Goal: Task Accomplishment & Management: Manage account settings

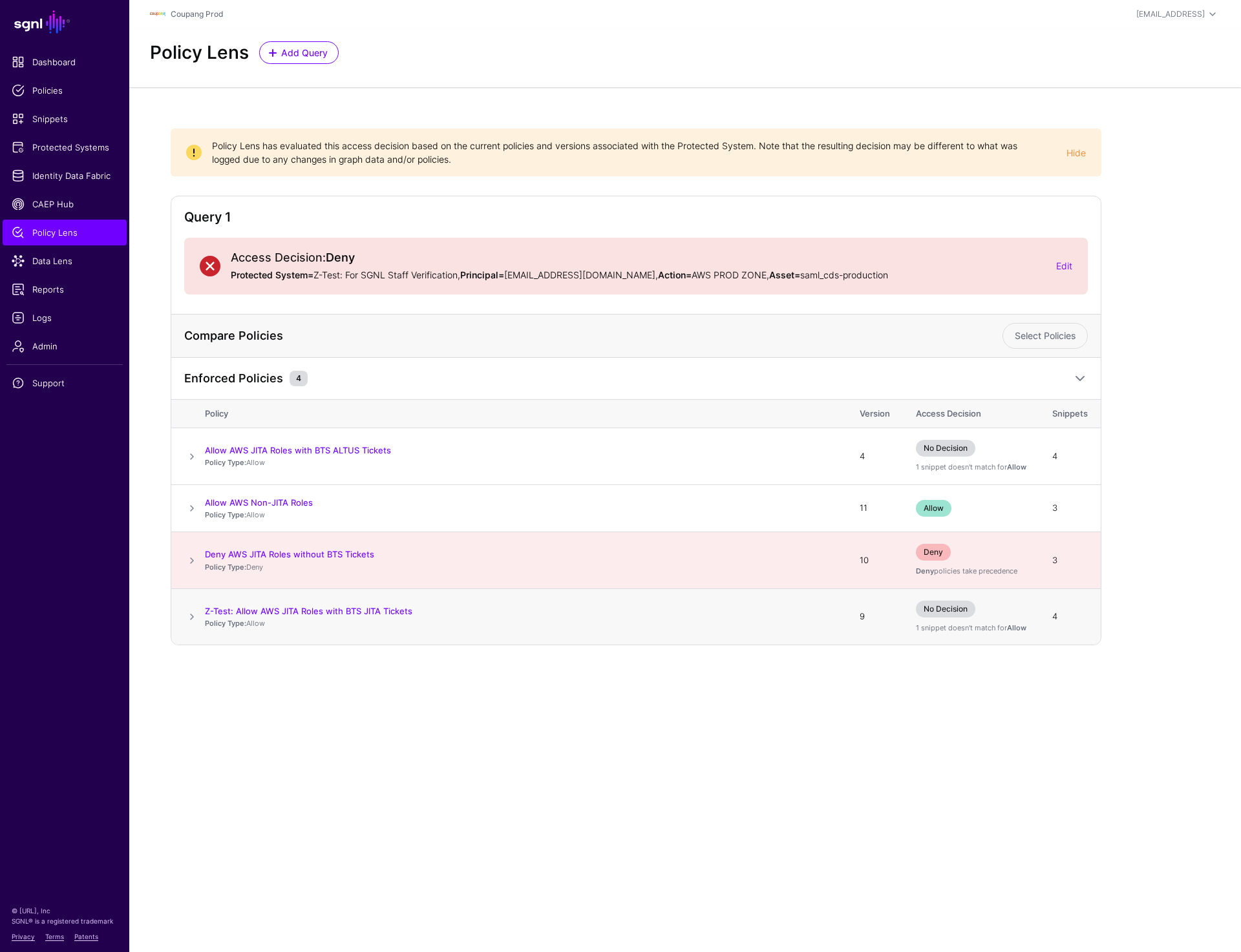
click at [190, 616] on span at bounding box center [192, 616] width 16 height 16
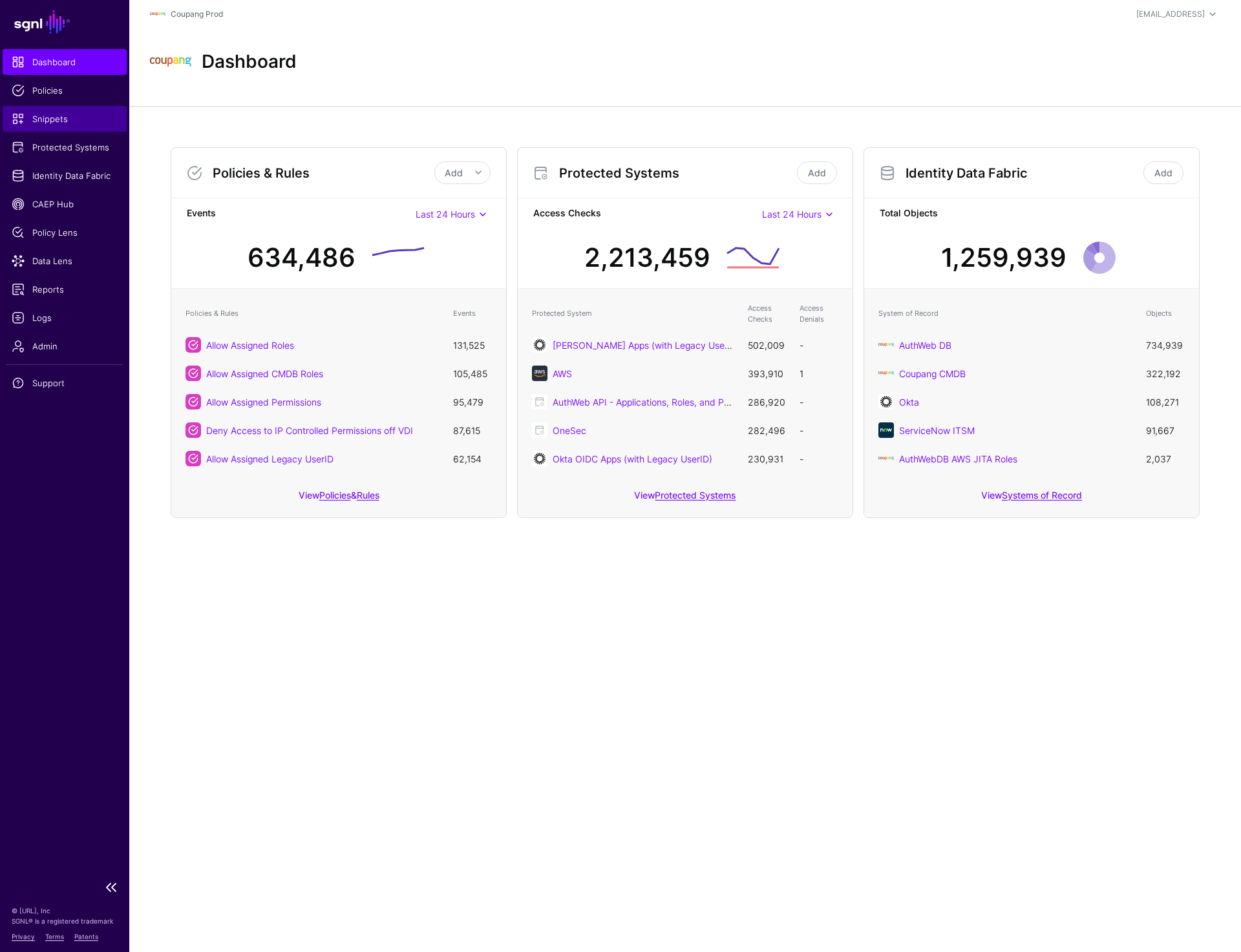
click at [51, 116] on span "Snippets" at bounding box center [64, 119] width 106 height 13
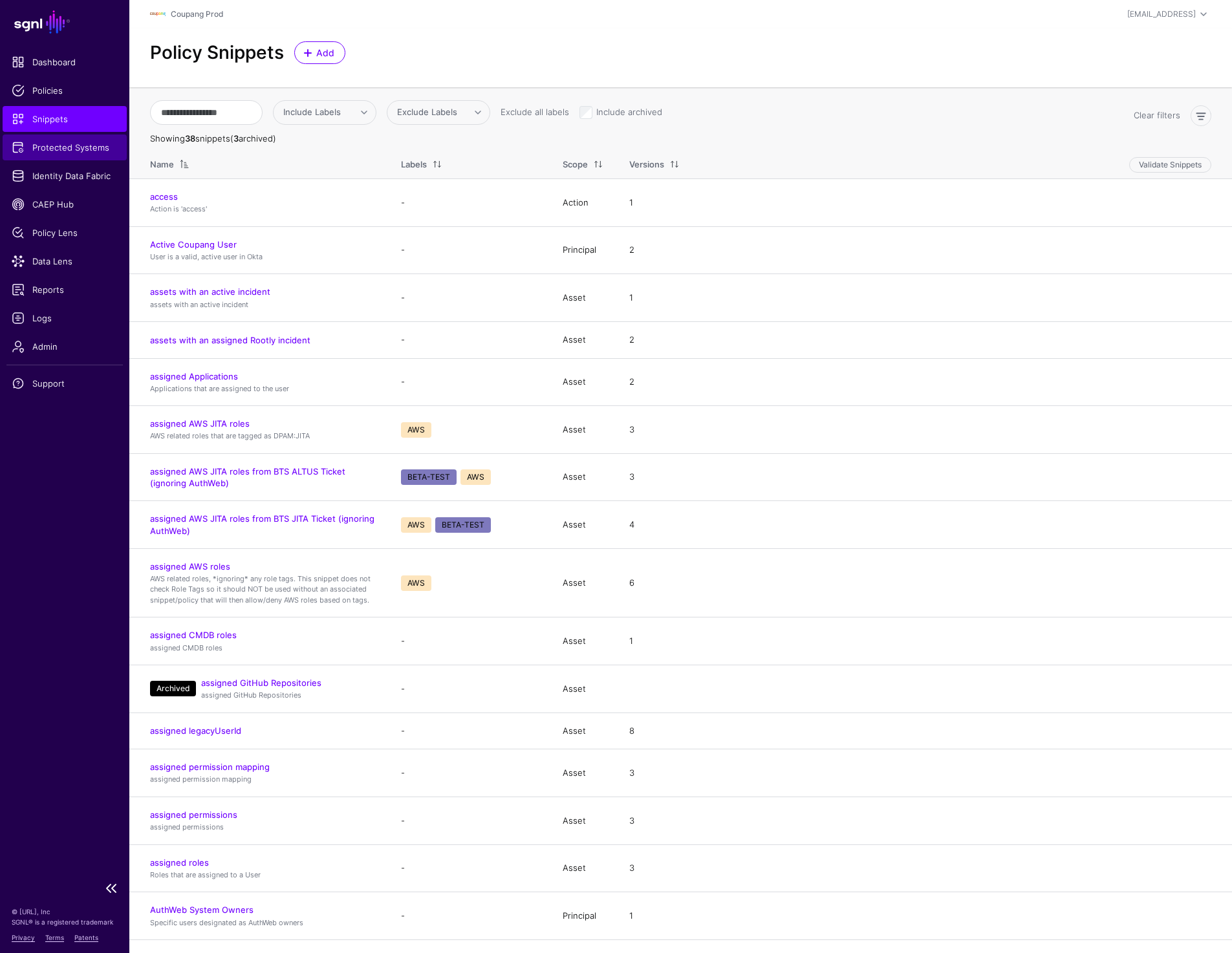
click at [81, 148] on span "Protected Systems" at bounding box center [64, 147] width 106 height 13
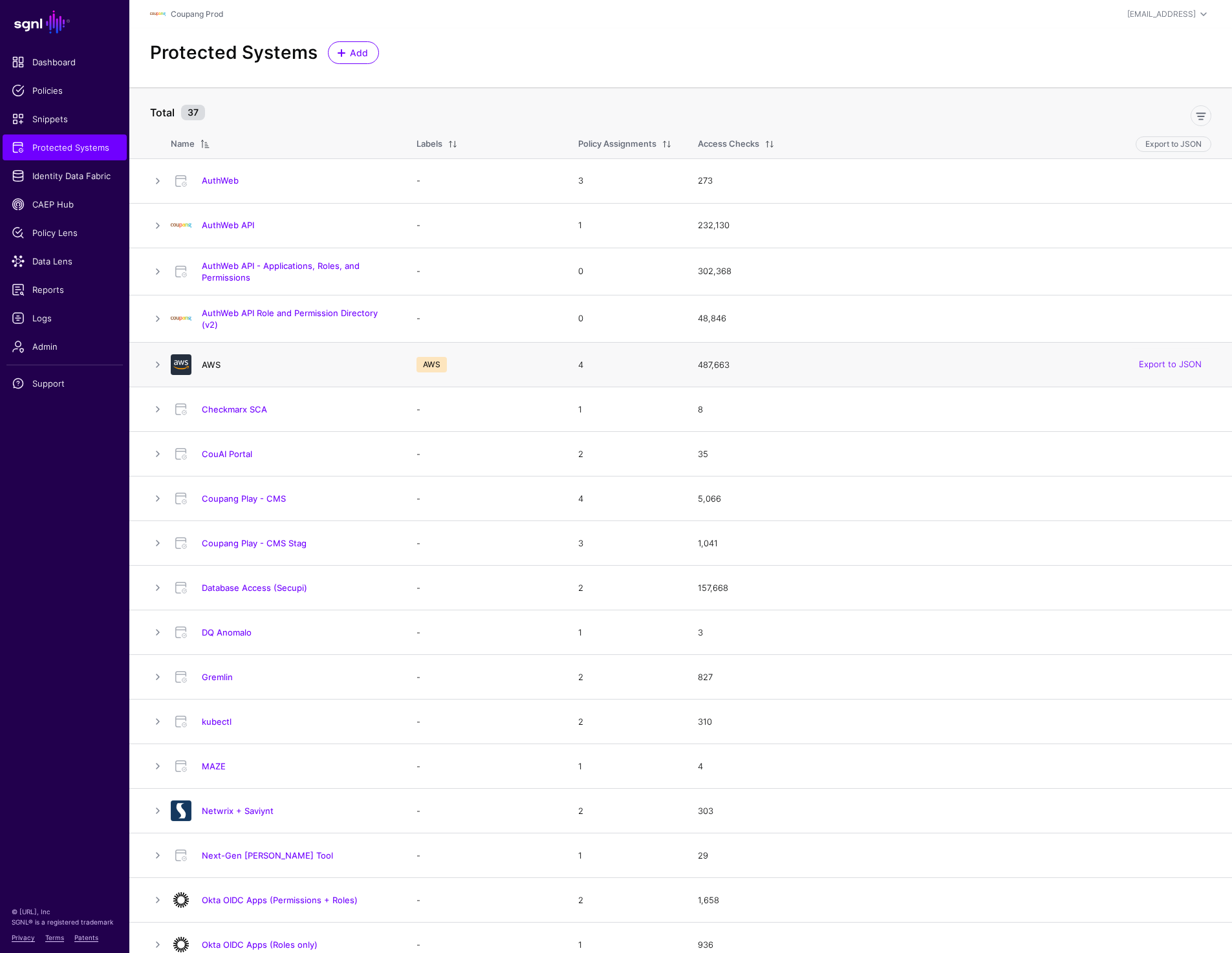
click at [215, 362] on link "AWS" at bounding box center [211, 365] width 19 height 11
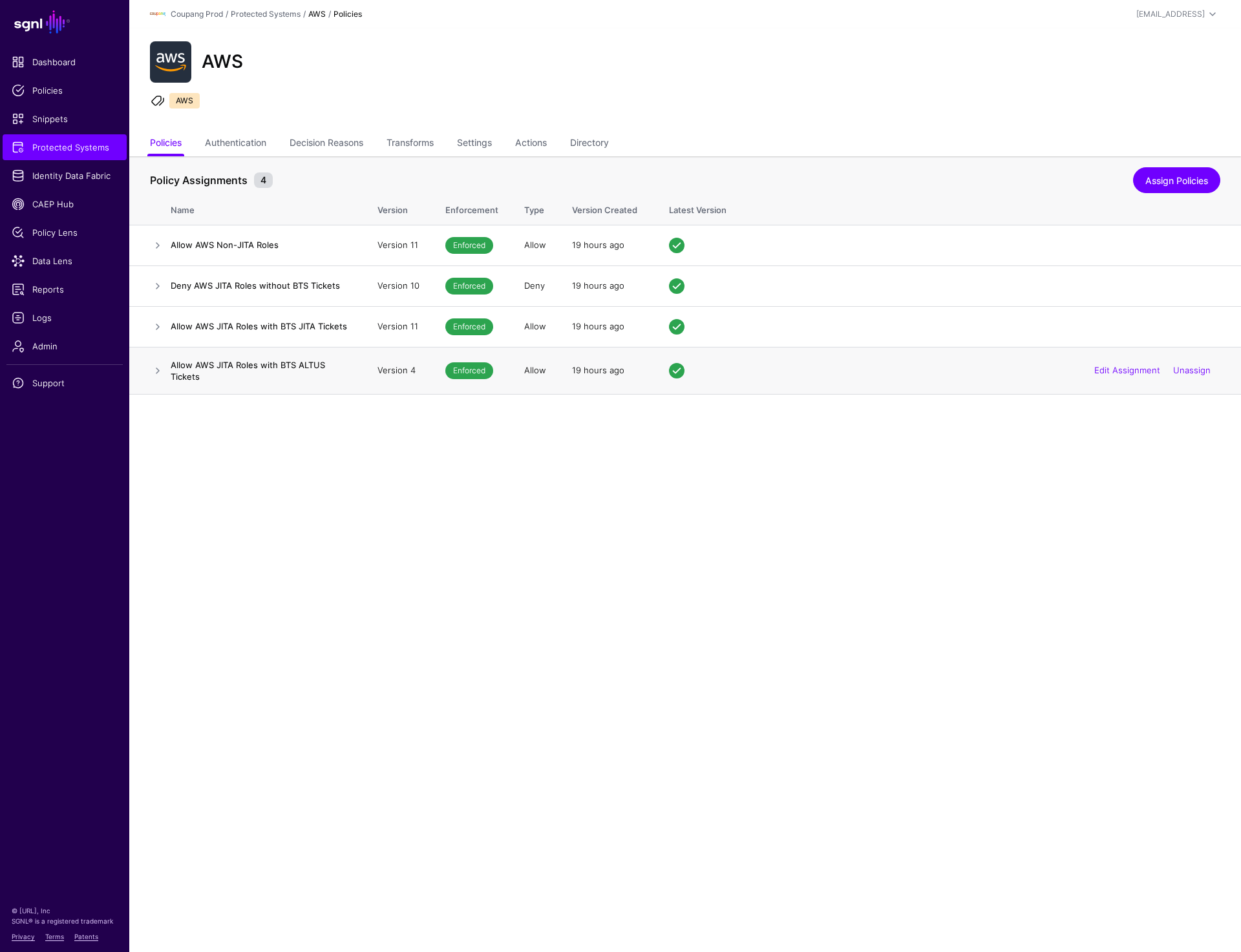
click at [146, 368] on td at bounding box center [150, 370] width 41 height 47
click at [155, 369] on link at bounding box center [157, 370] width 16 height 16
click at [155, 313] on td at bounding box center [150, 326] width 41 height 40
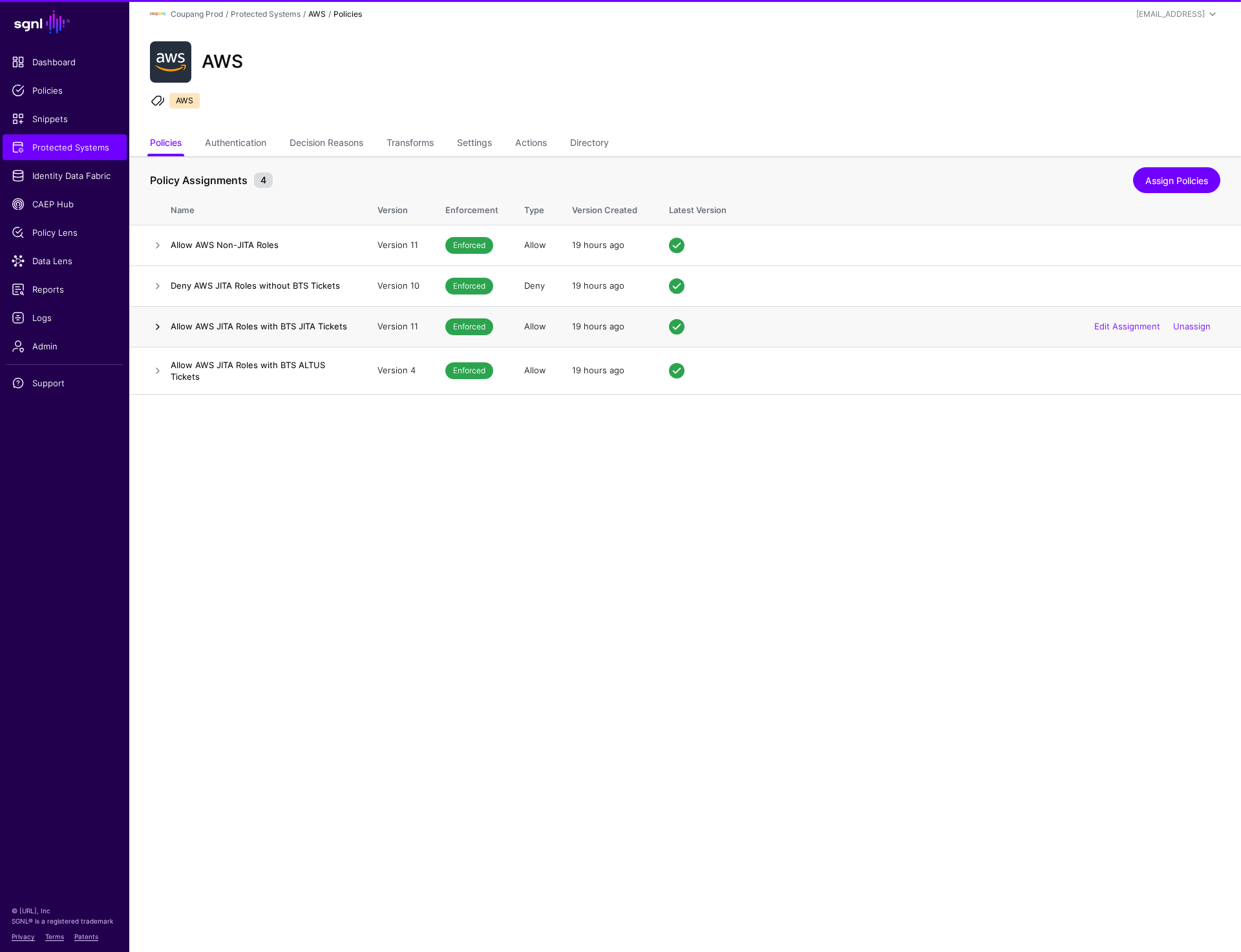
click at [155, 324] on link at bounding box center [157, 327] width 16 height 16
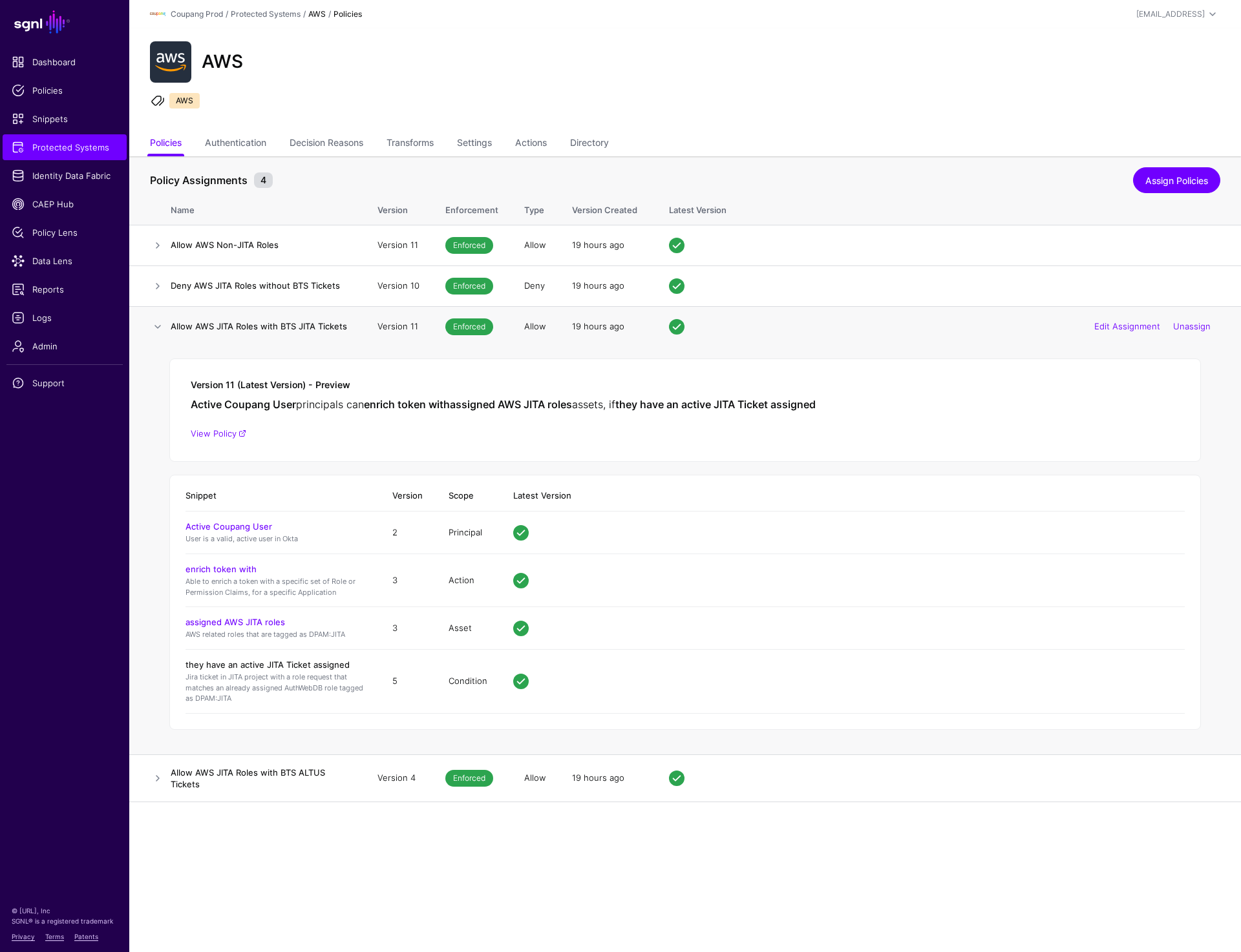
click at [221, 667] on link "they have an active JITA Ticket assigned" at bounding box center [267, 665] width 164 height 11
click at [64, 147] on span "Protected Systems" at bounding box center [64, 147] width 106 height 13
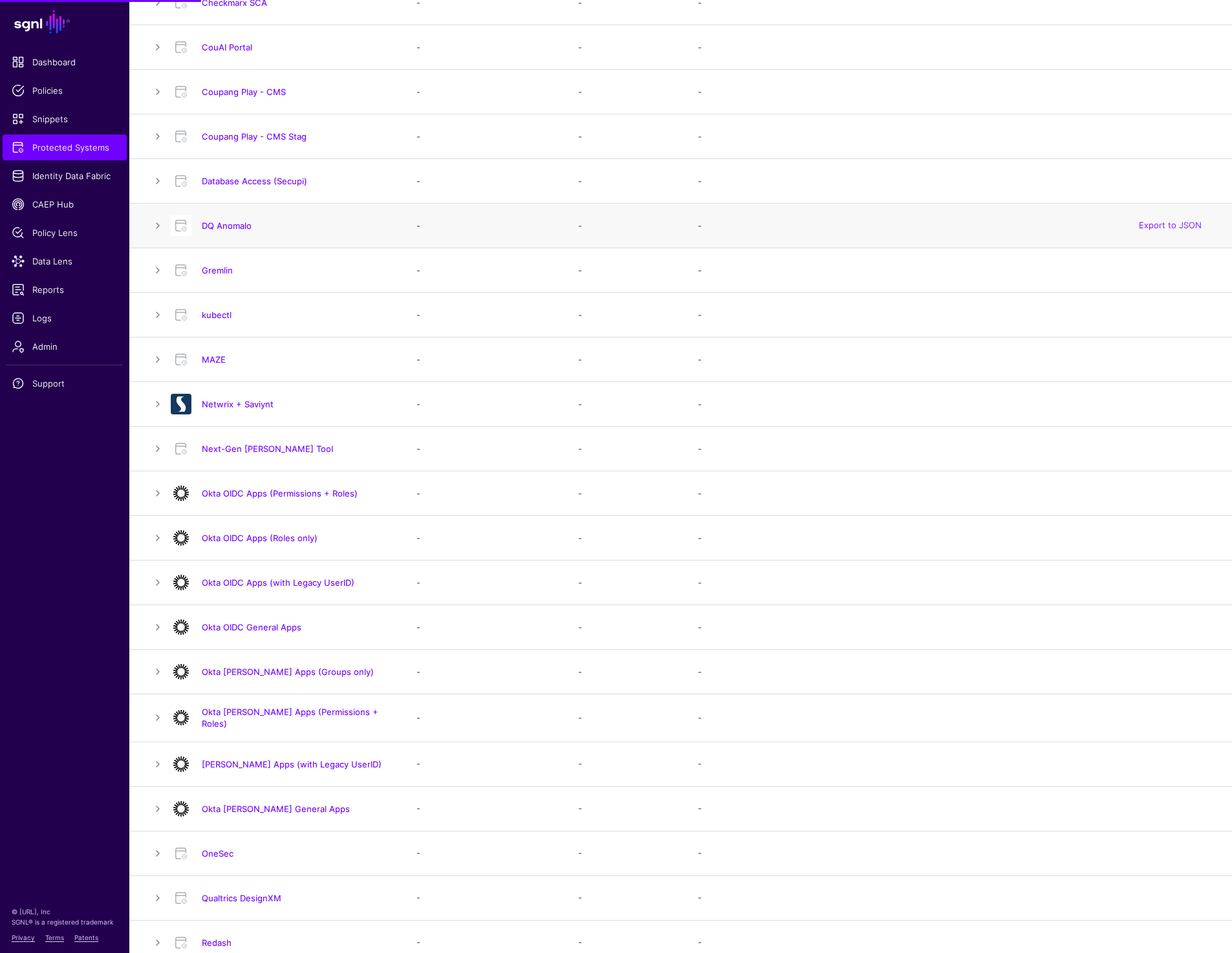
scroll to position [871, 0]
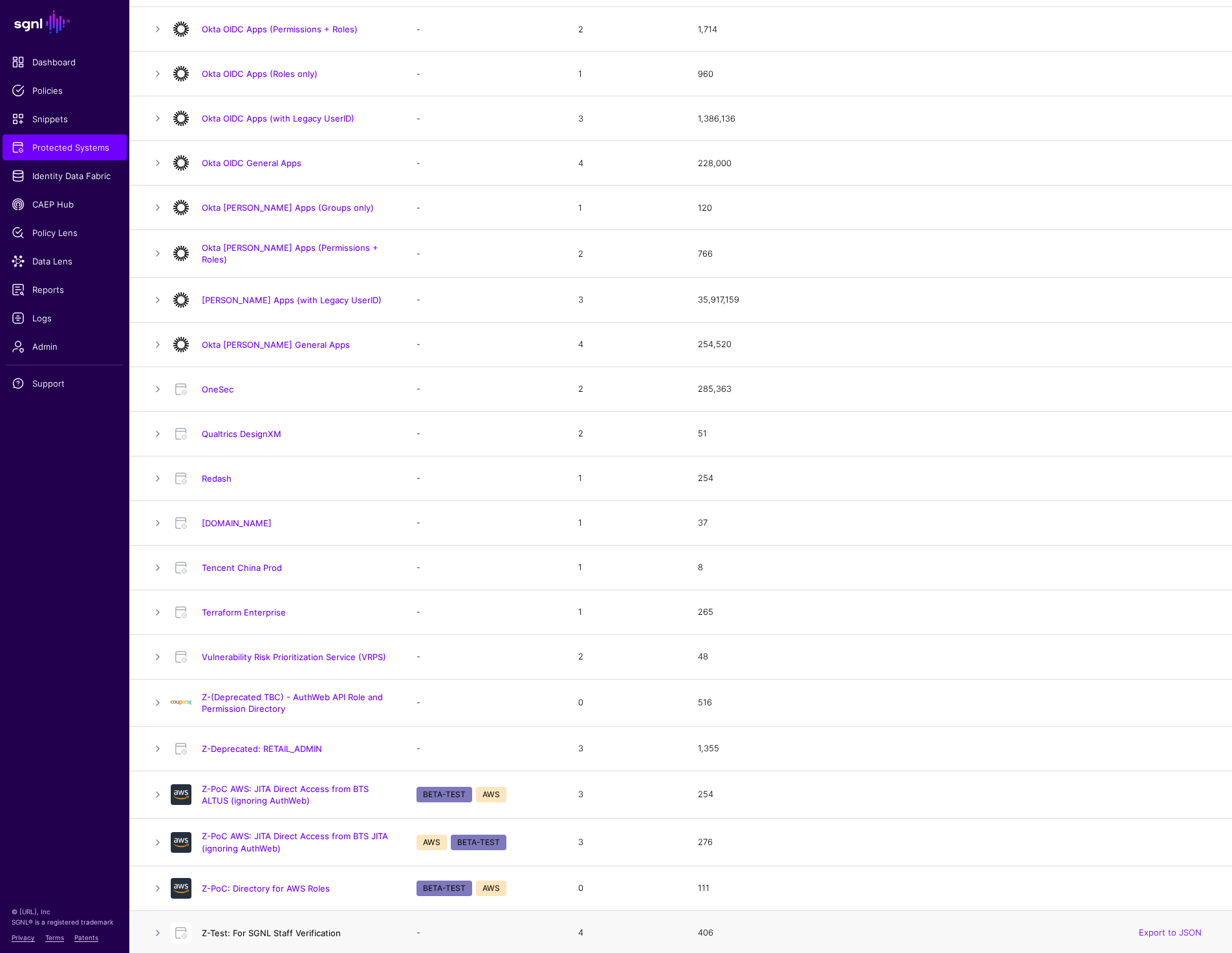
click at [248, 931] on link "Z-Test: For SGNL Staff Verification" at bounding box center [271, 933] width 139 height 11
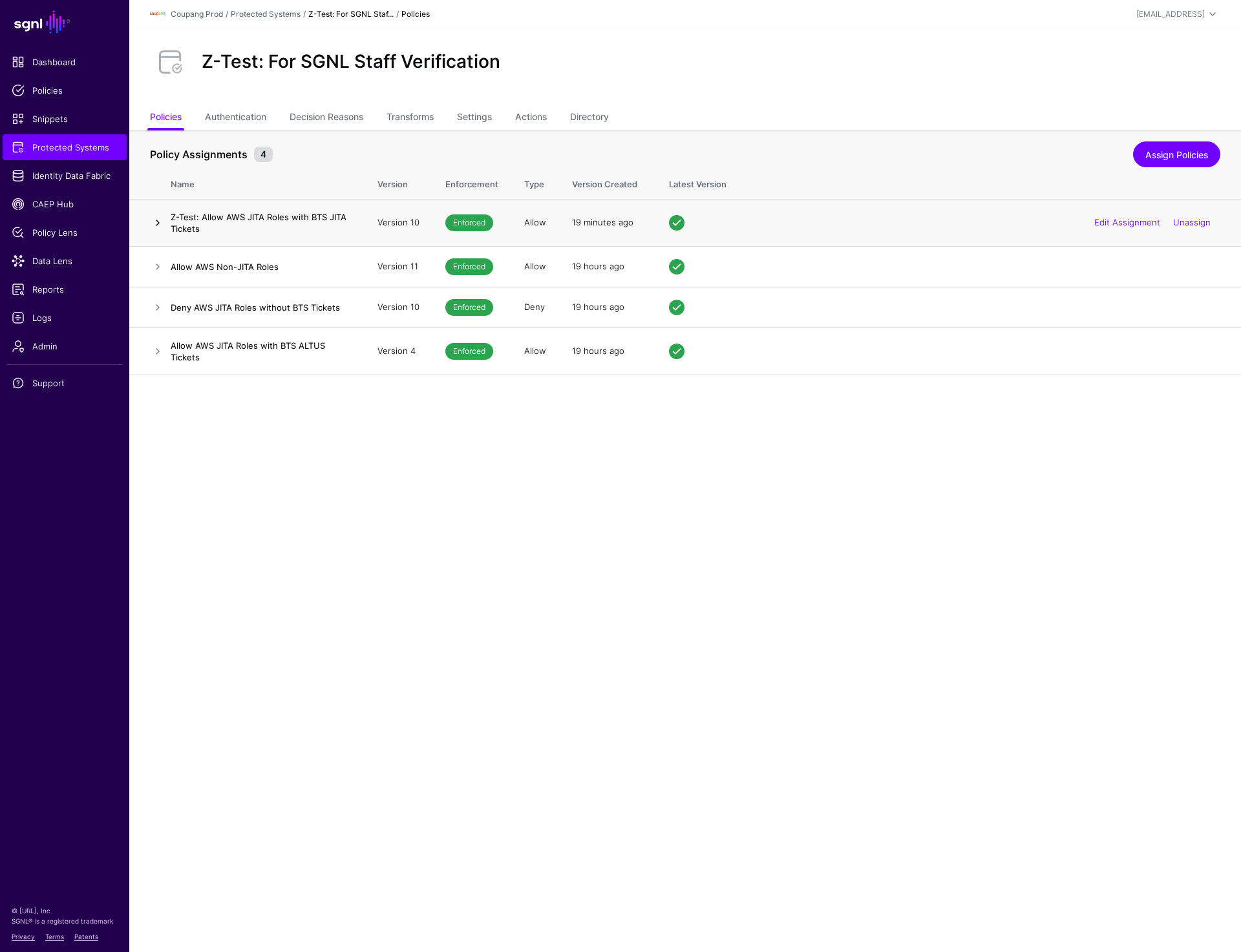
click at [160, 224] on link at bounding box center [157, 222] width 16 height 16
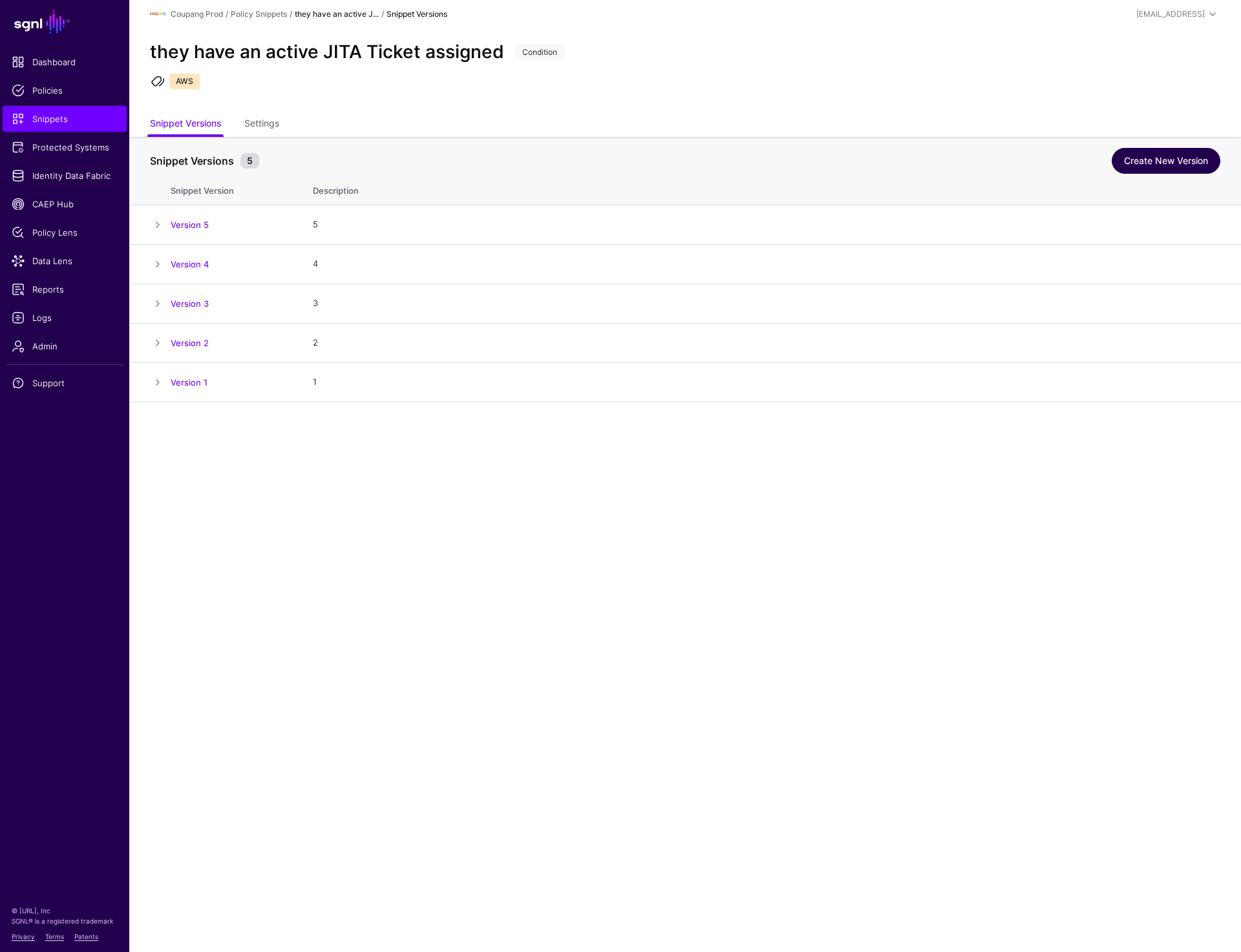
click at [1145, 170] on link "Create New Version" at bounding box center [1166, 160] width 109 height 26
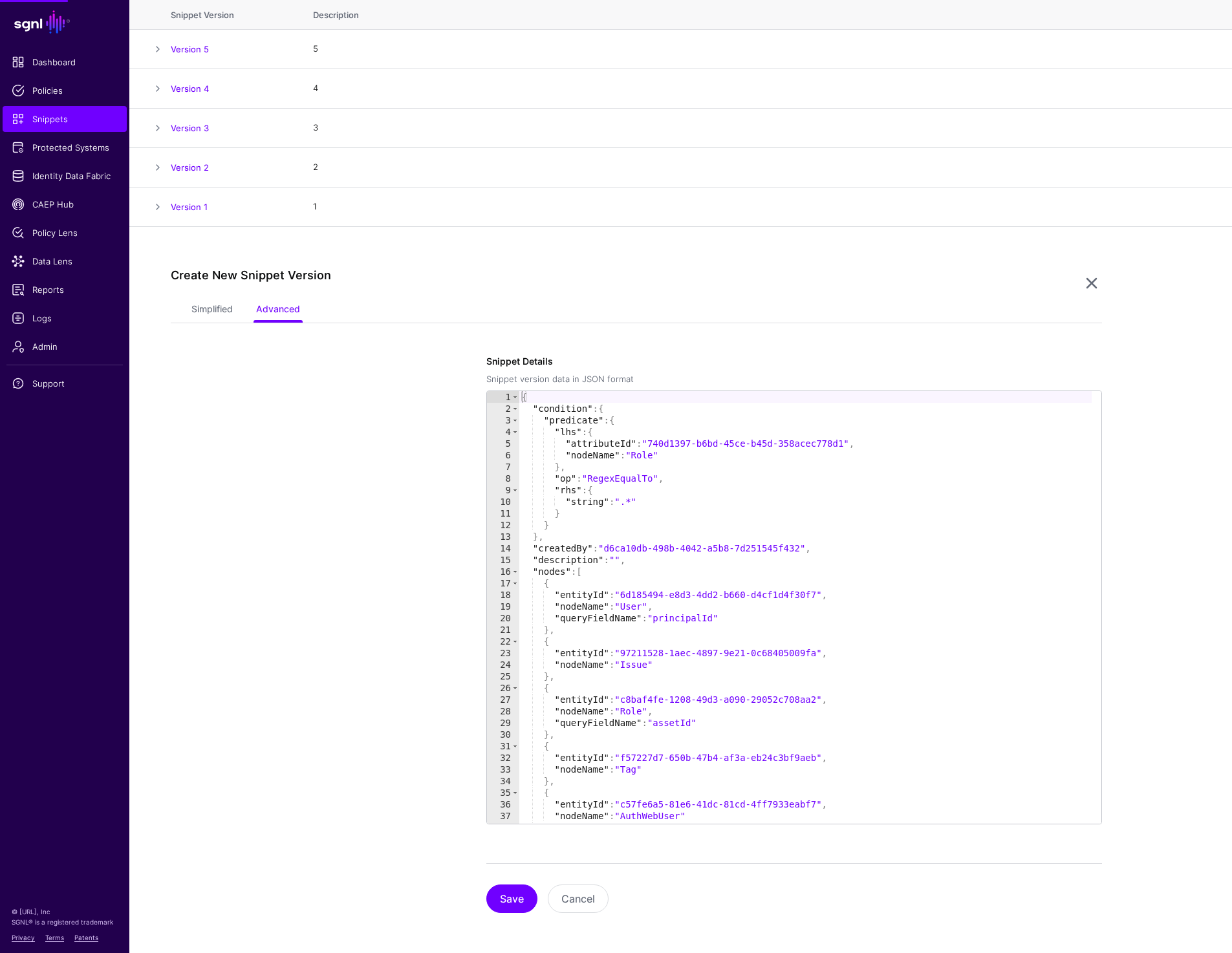
scroll to position [177, 0]
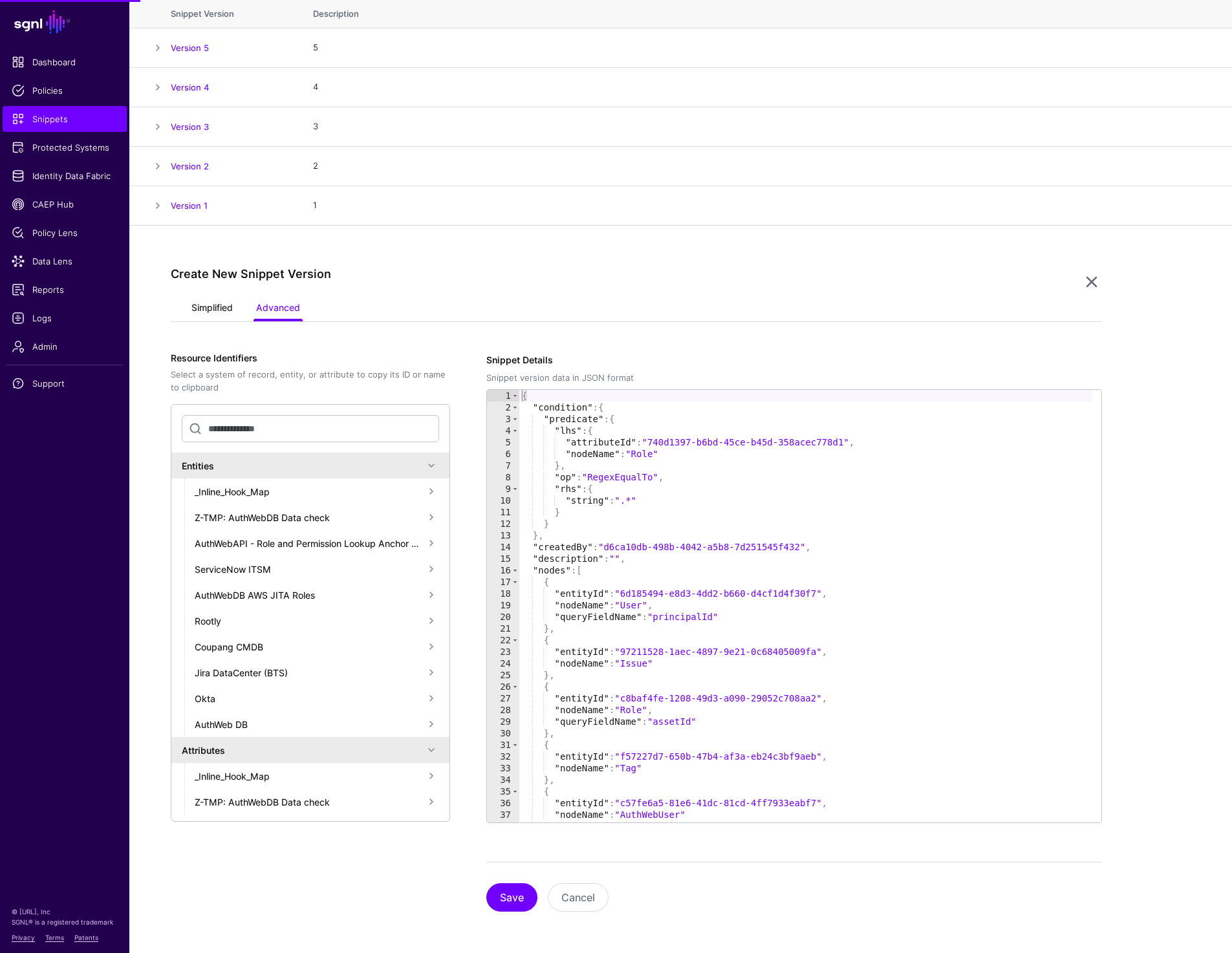
click at [212, 311] on link "Simplified" at bounding box center [212, 309] width 41 height 25
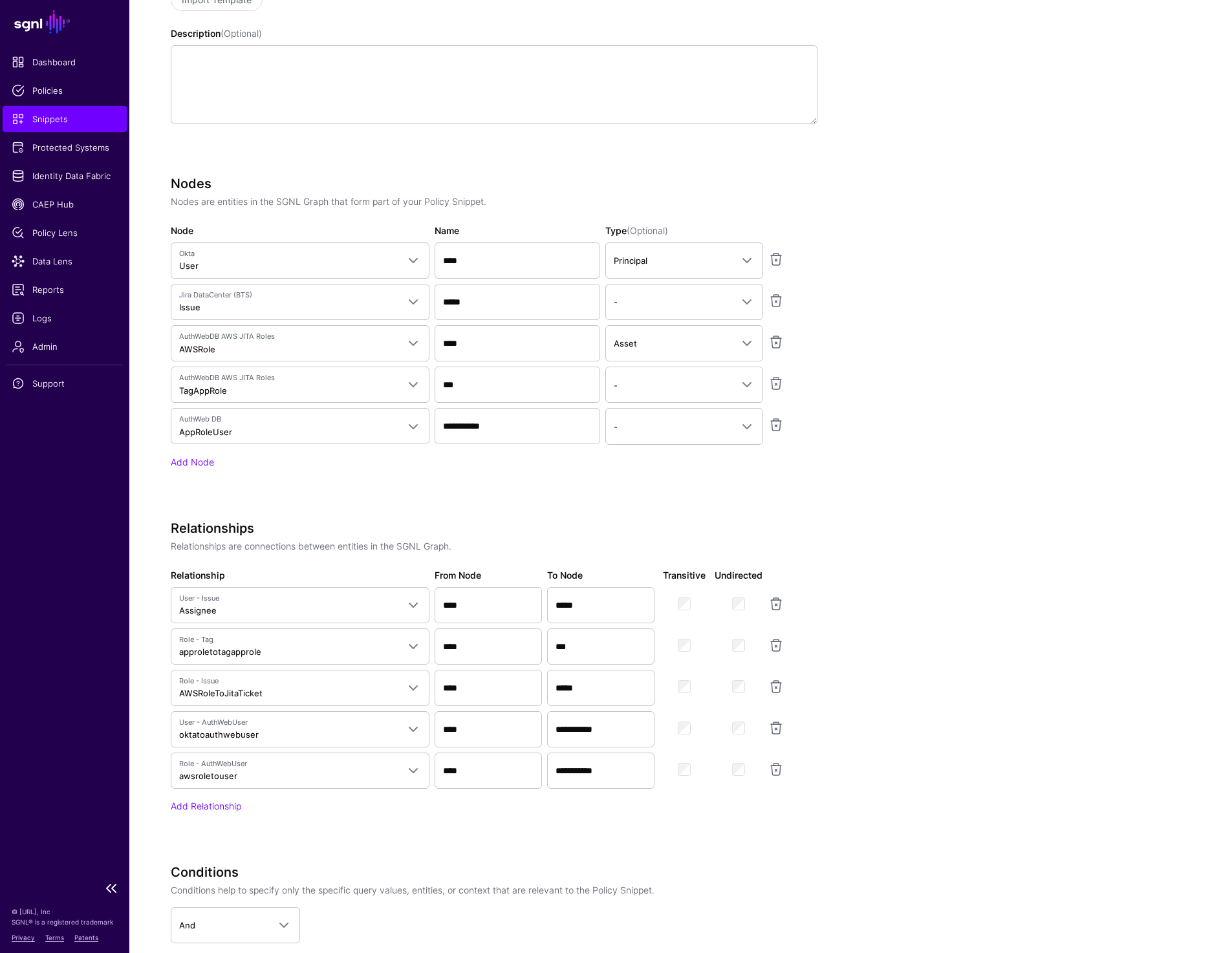
scroll to position [609, 0]
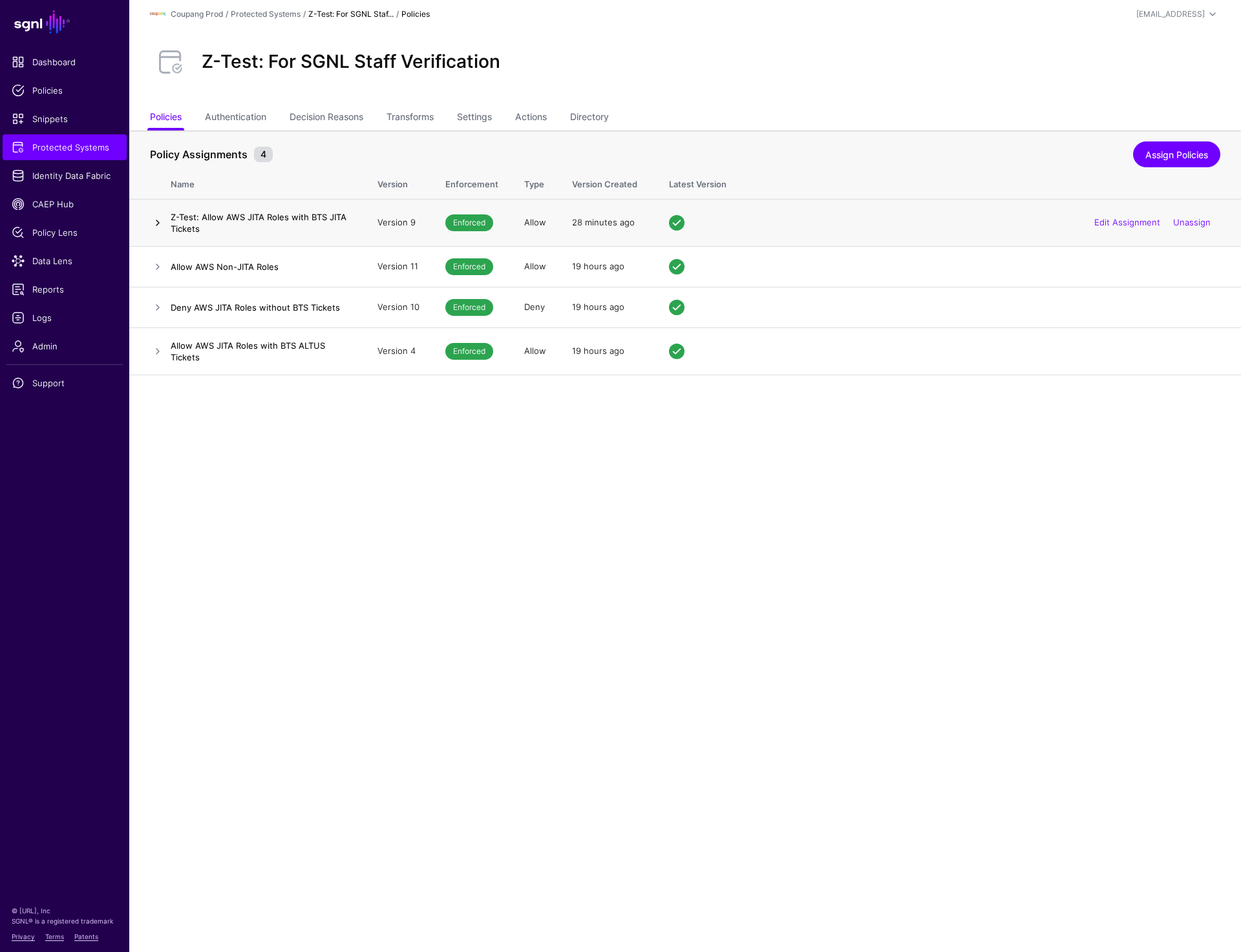
click at [156, 221] on link at bounding box center [157, 222] width 16 height 16
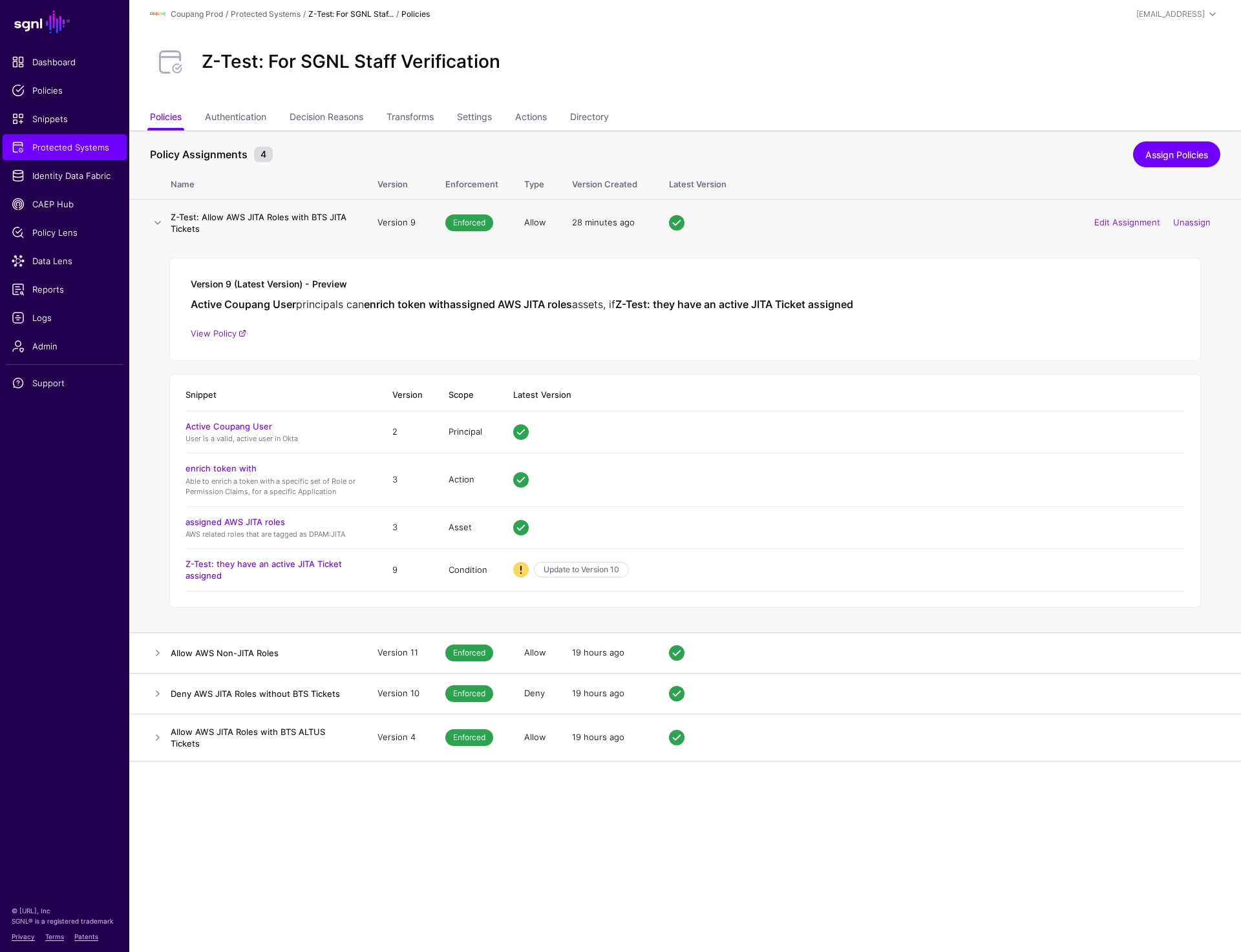
click at [582, 561] on td "Update to Version 10" at bounding box center [843, 569] width 685 height 42
click at [579, 570] on link "Update to Version 10" at bounding box center [581, 569] width 95 height 16
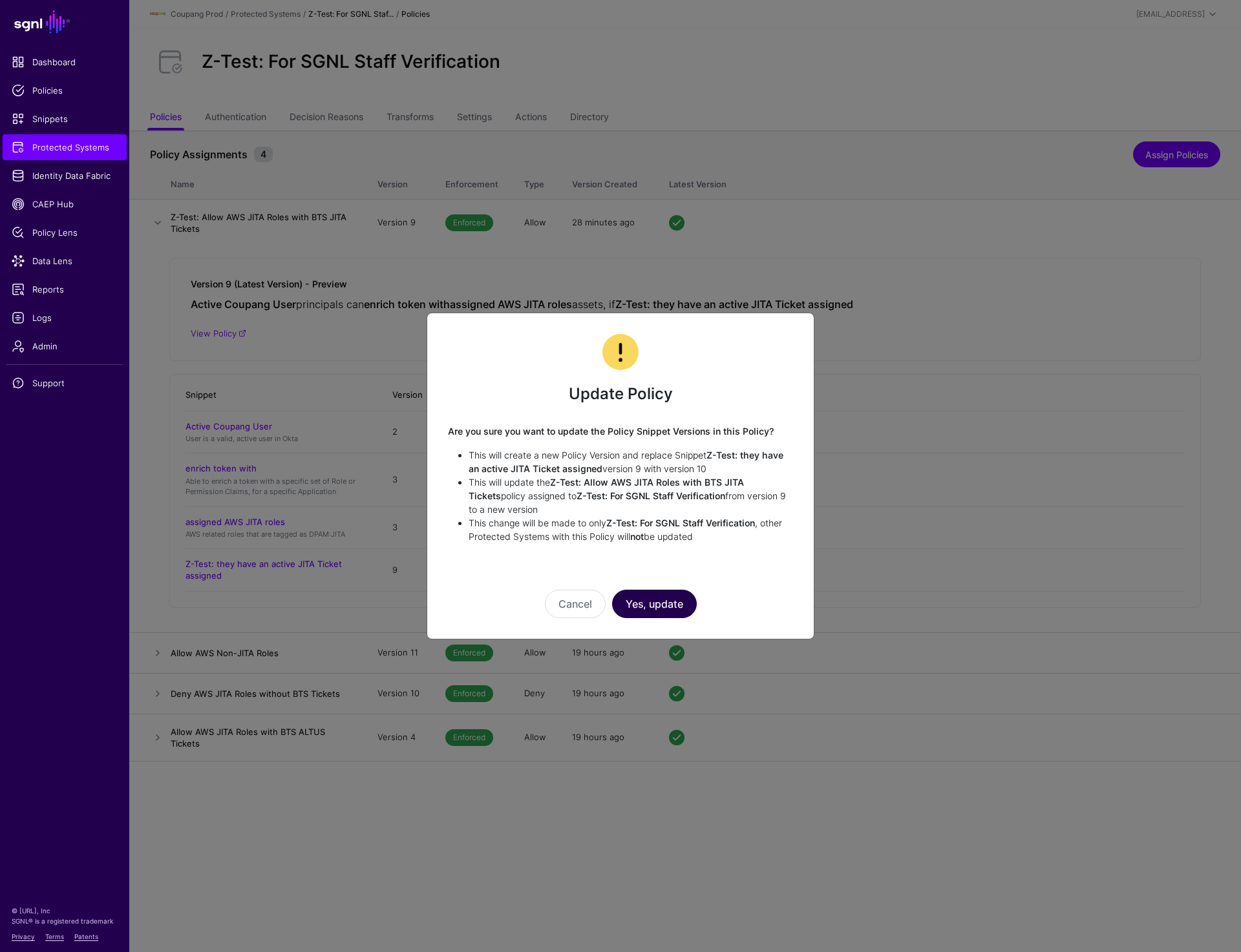
click at [659, 609] on button "Yes, update" at bounding box center [654, 604] width 85 height 29
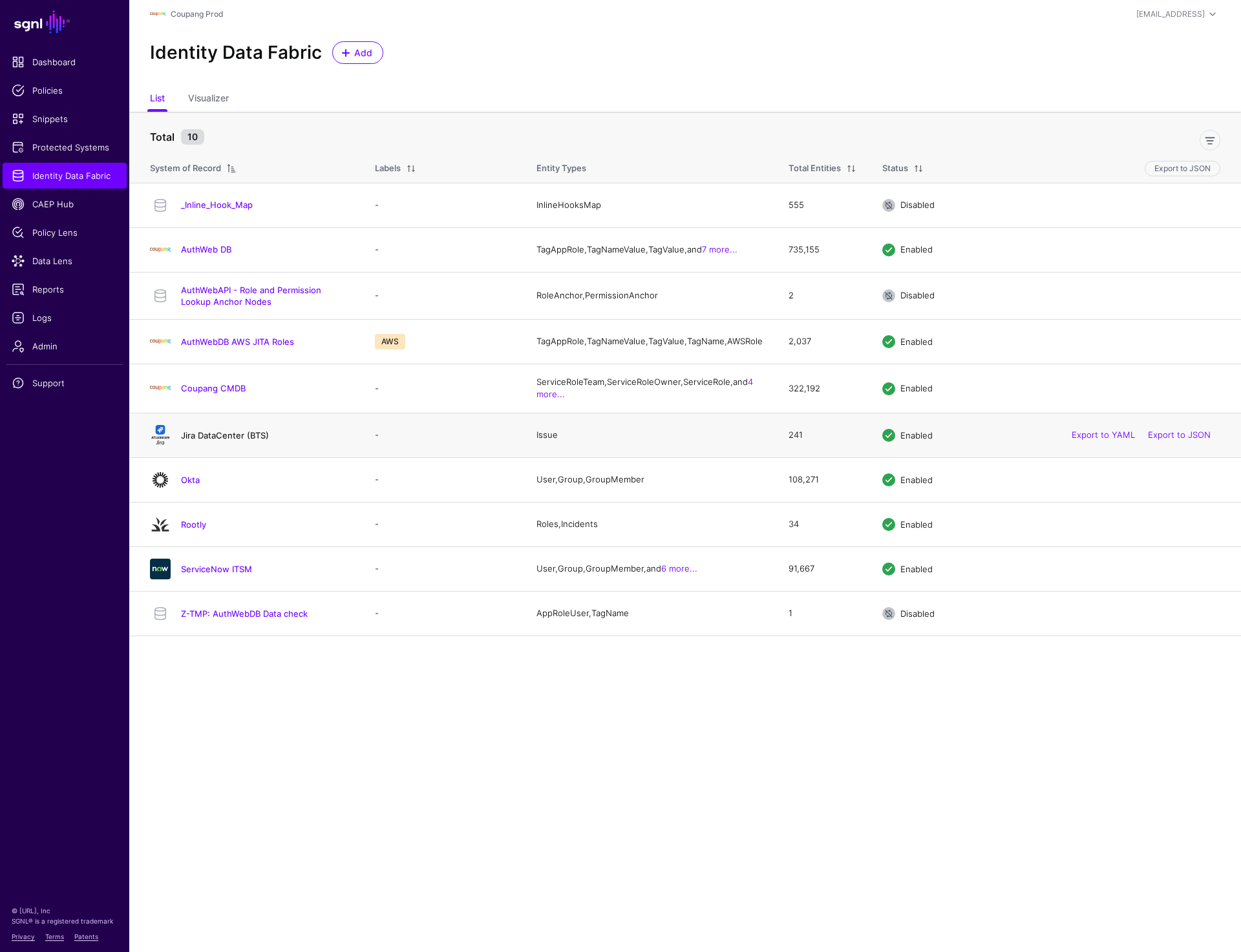
click at [199, 440] on link "Jira DataCenter (BTS)" at bounding box center [225, 435] width 88 height 11
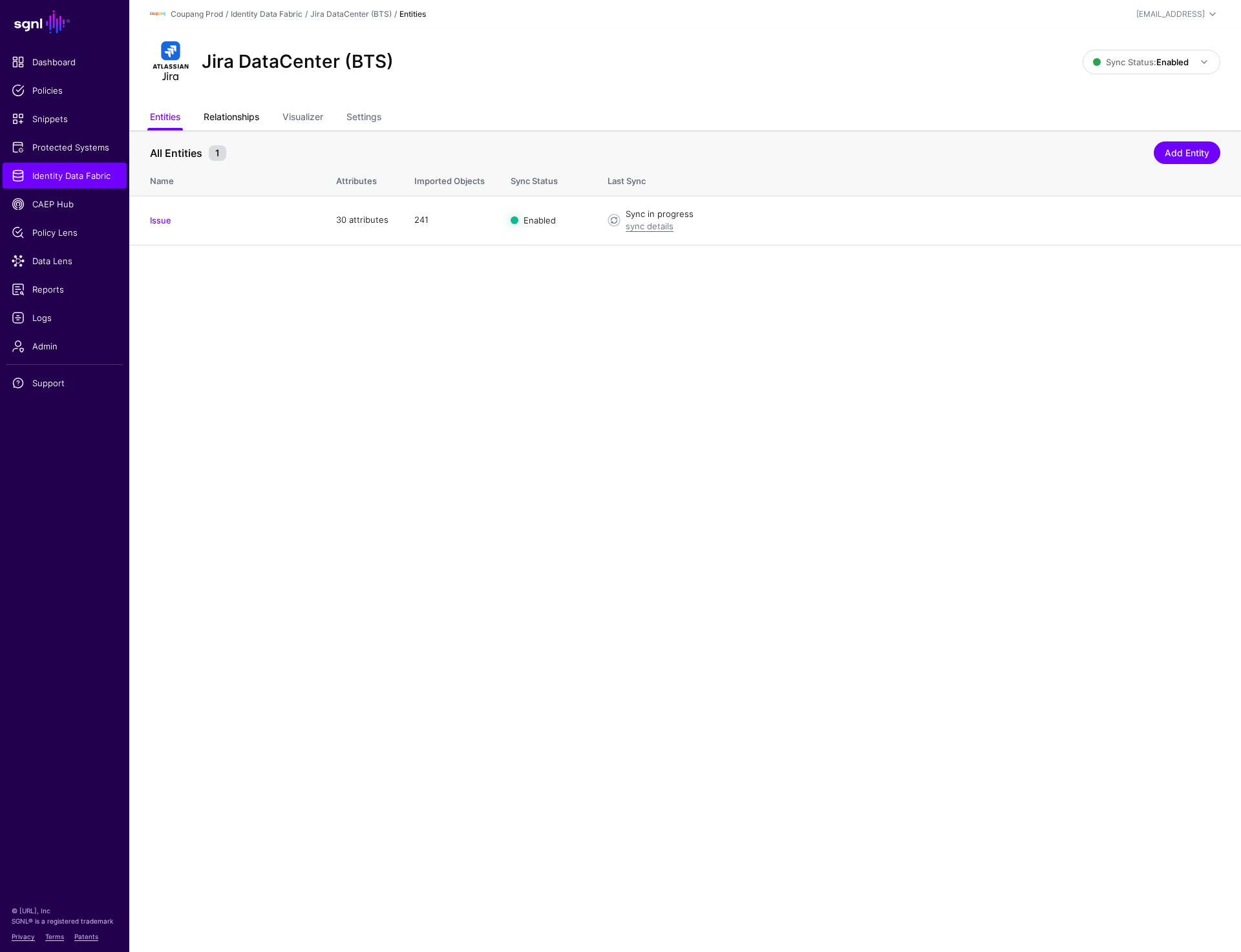
click at [230, 119] on link "Relationships" at bounding box center [231, 118] width 56 height 25
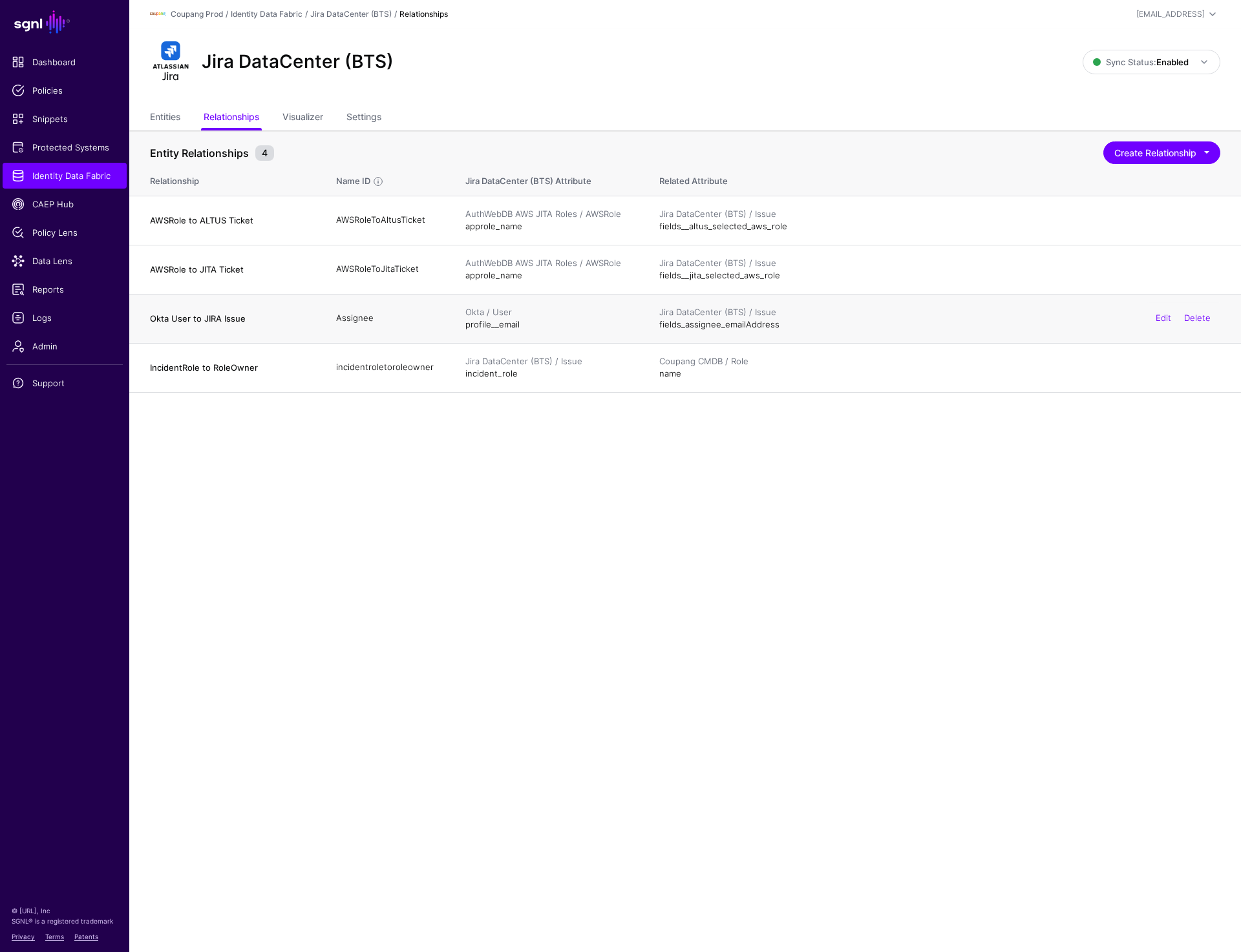
drag, startPoint x: 178, startPoint y: 316, endPoint x: 822, endPoint y: 323, distance: 644.0
click at [822, 323] on tr "Okta User to JIRA Issue Assignee Okta / User profile__email Jira DataCenter (BT…" at bounding box center [685, 318] width 1112 height 49
click at [1163, 318] on link "Edit" at bounding box center [1163, 318] width 16 height 11
click at [320, 119] on link "Visualizer" at bounding box center [302, 118] width 40 height 25
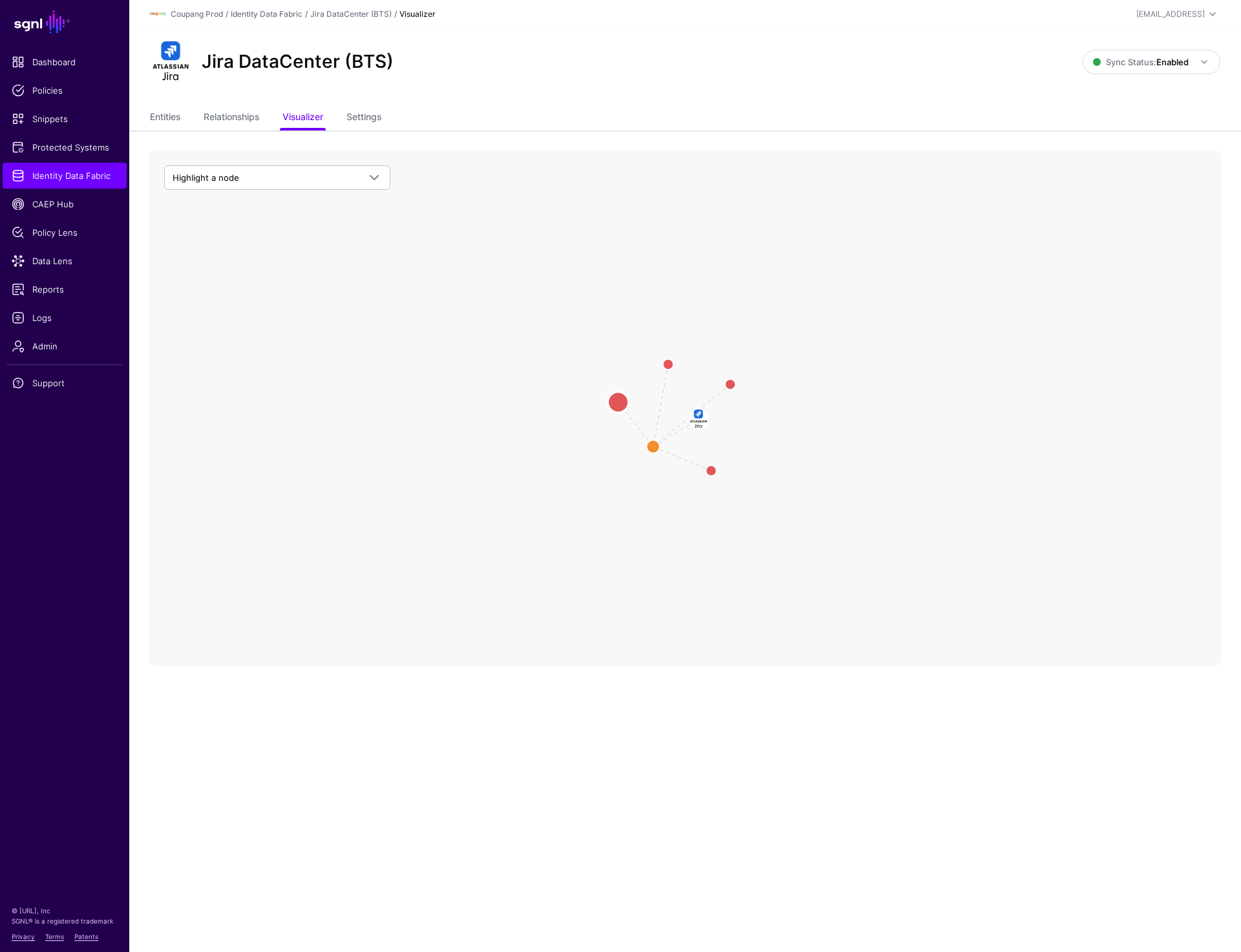
click at [616, 405] on circle at bounding box center [617, 402] width 21 height 21
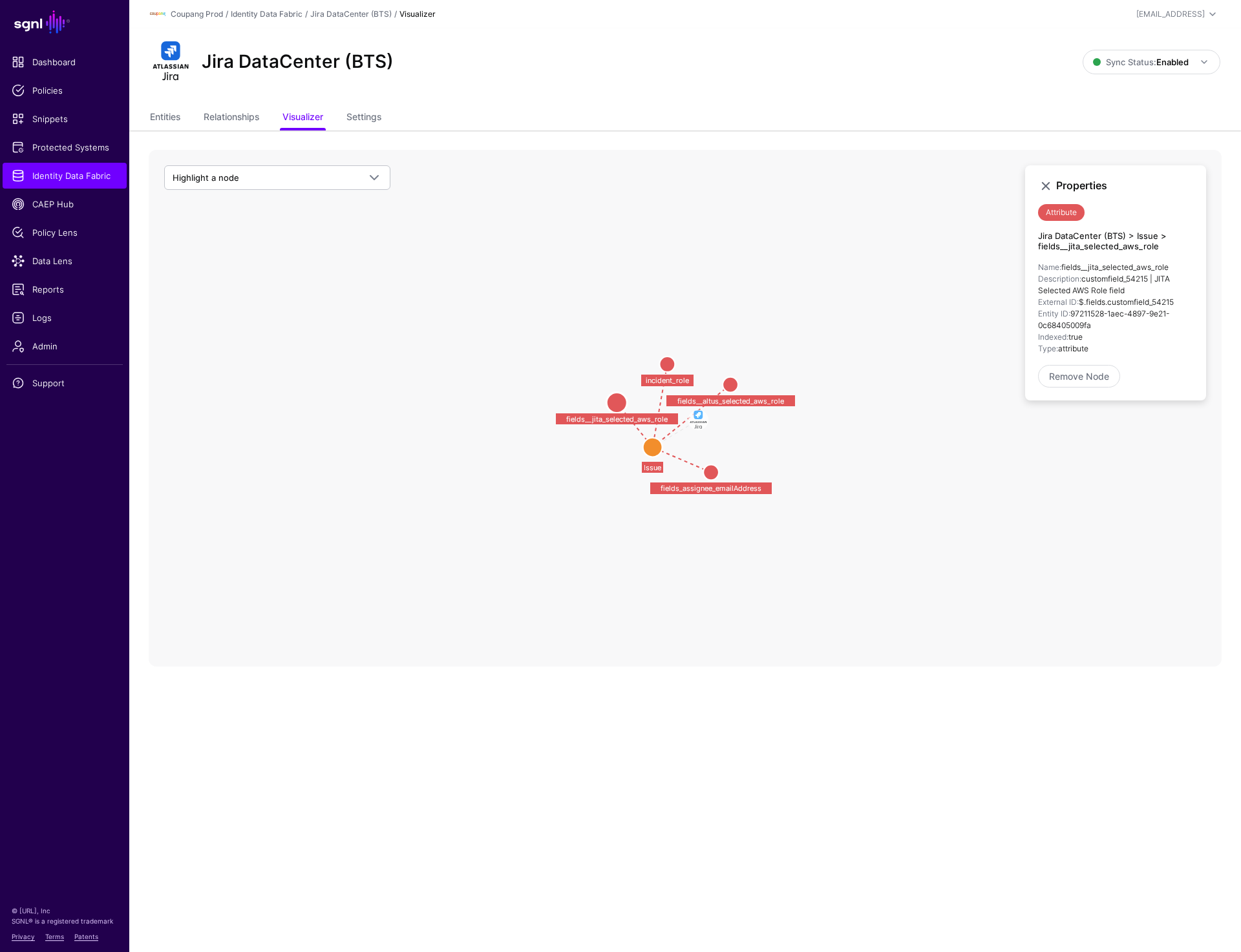
click at [666, 369] on circle at bounding box center [667, 364] width 16 height 16
click at [727, 385] on circle at bounding box center [730, 385] width 16 height 16
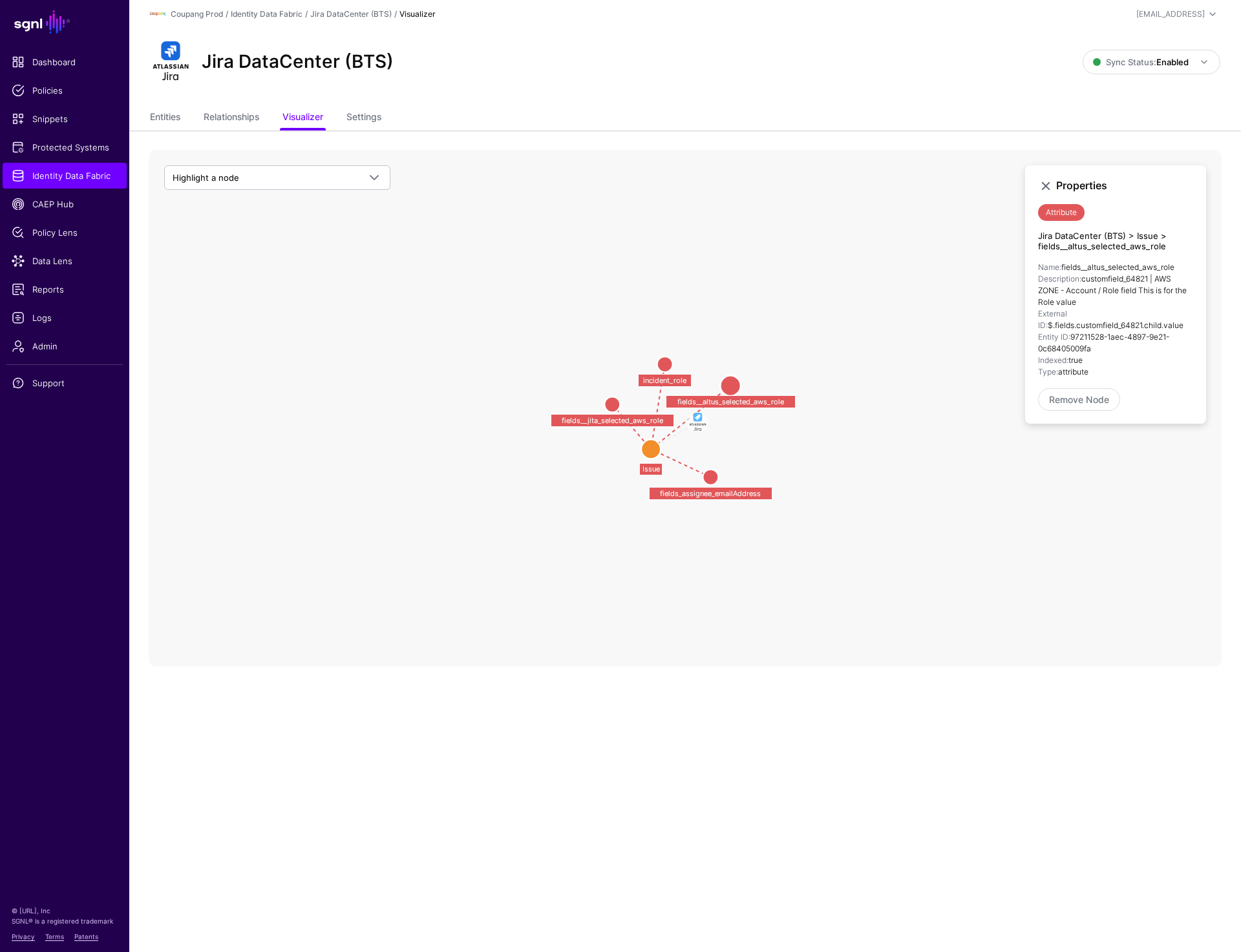
click at [709, 475] on circle at bounding box center [709, 477] width 16 height 16
click at [243, 113] on link "Relationships" at bounding box center [231, 118] width 56 height 25
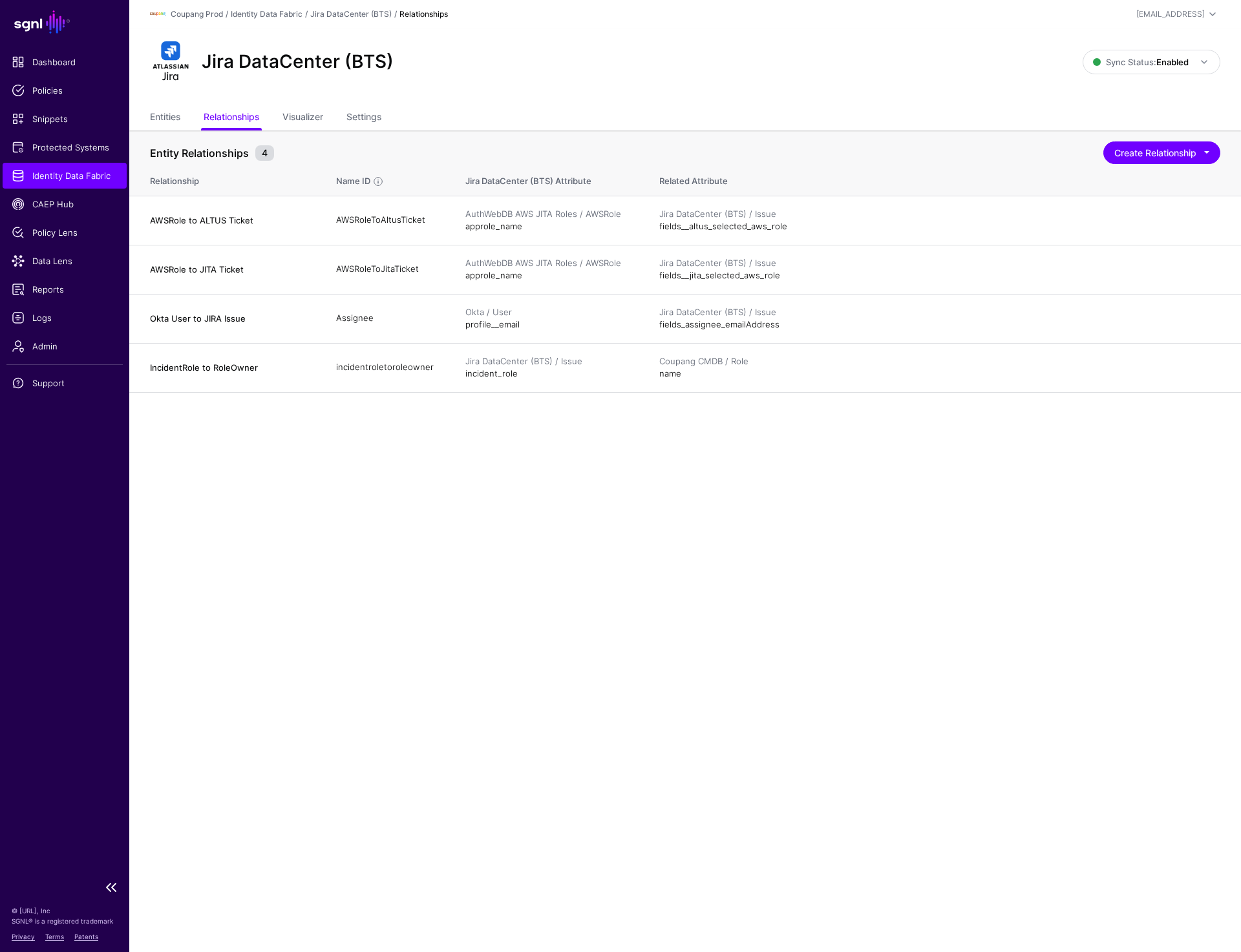
click at [59, 174] on span "Identity Data Fabric" at bounding box center [64, 176] width 106 height 13
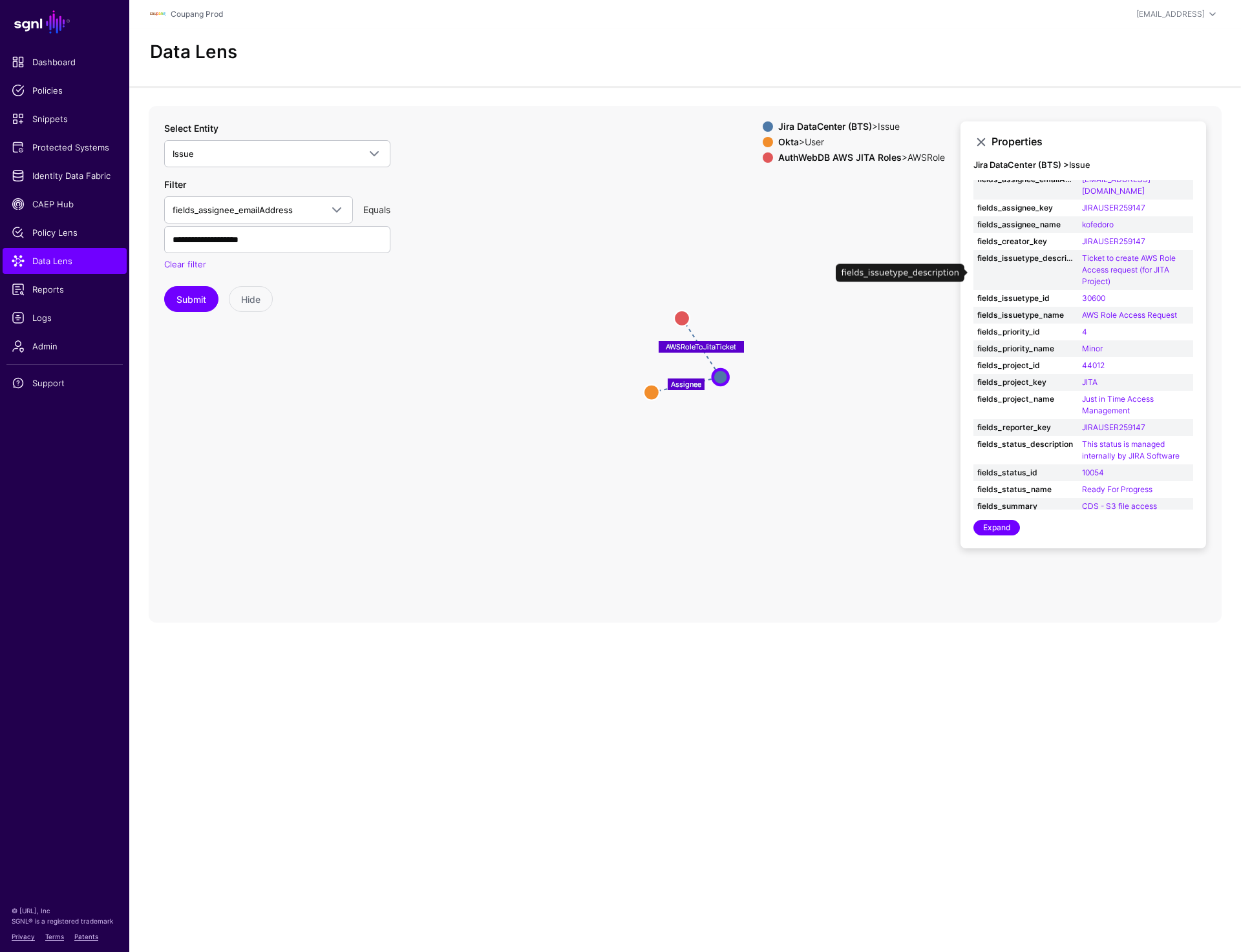
scroll to position [172, 0]
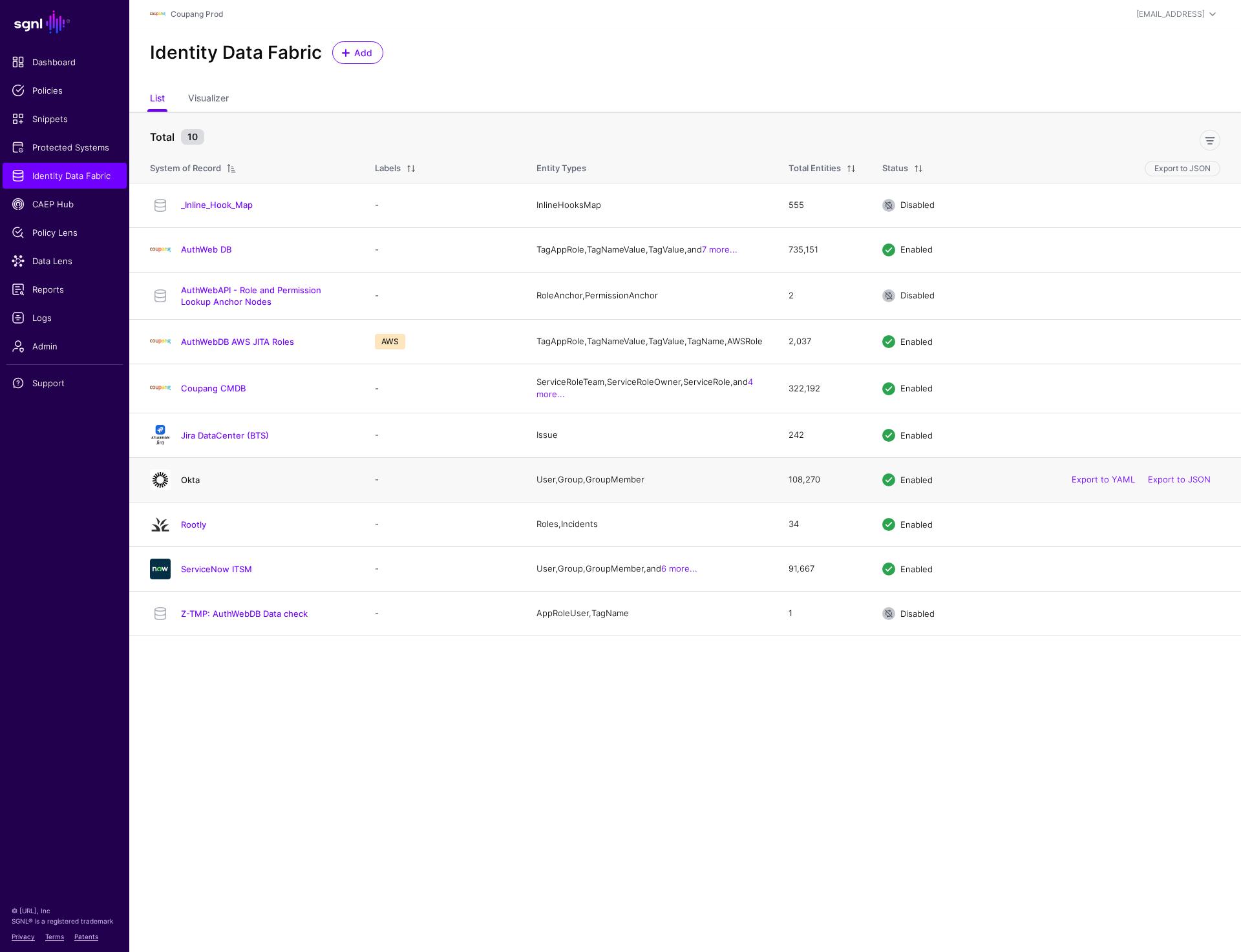
click at [194, 485] on link "Okta" at bounding box center [190, 480] width 19 height 11
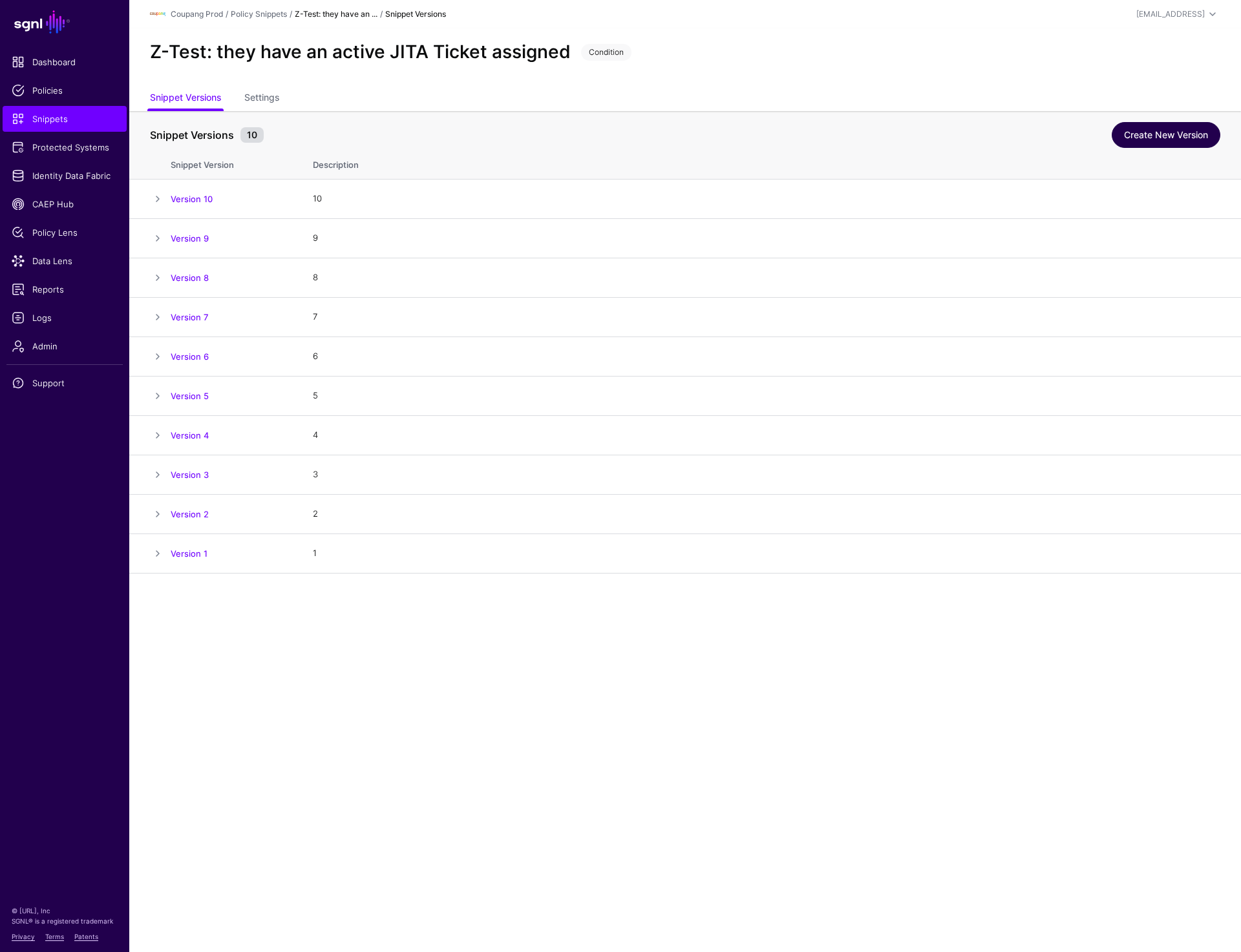
click at [1166, 140] on link "Create New Version" at bounding box center [1166, 134] width 109 height 26
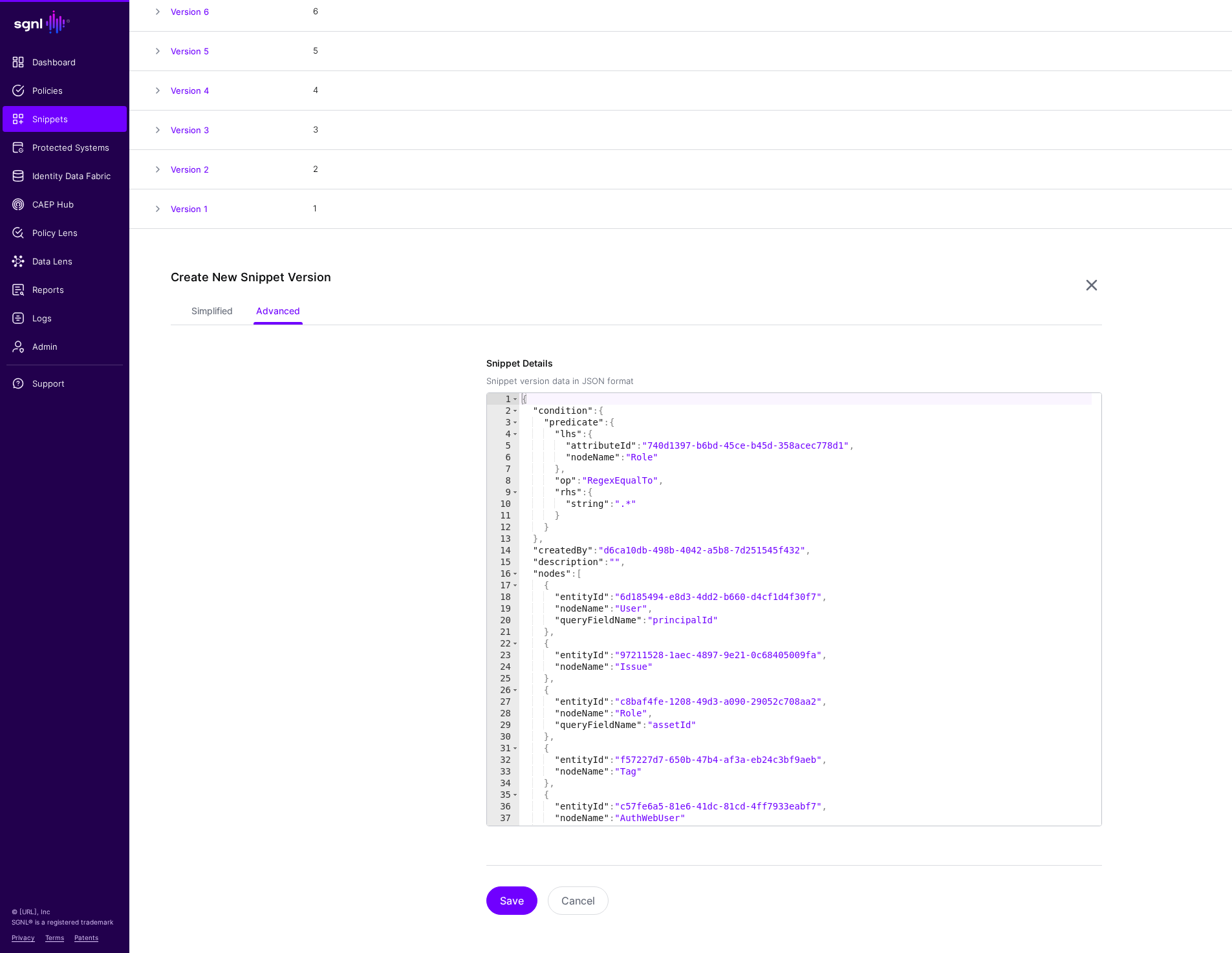
scroll to position [348, 0]
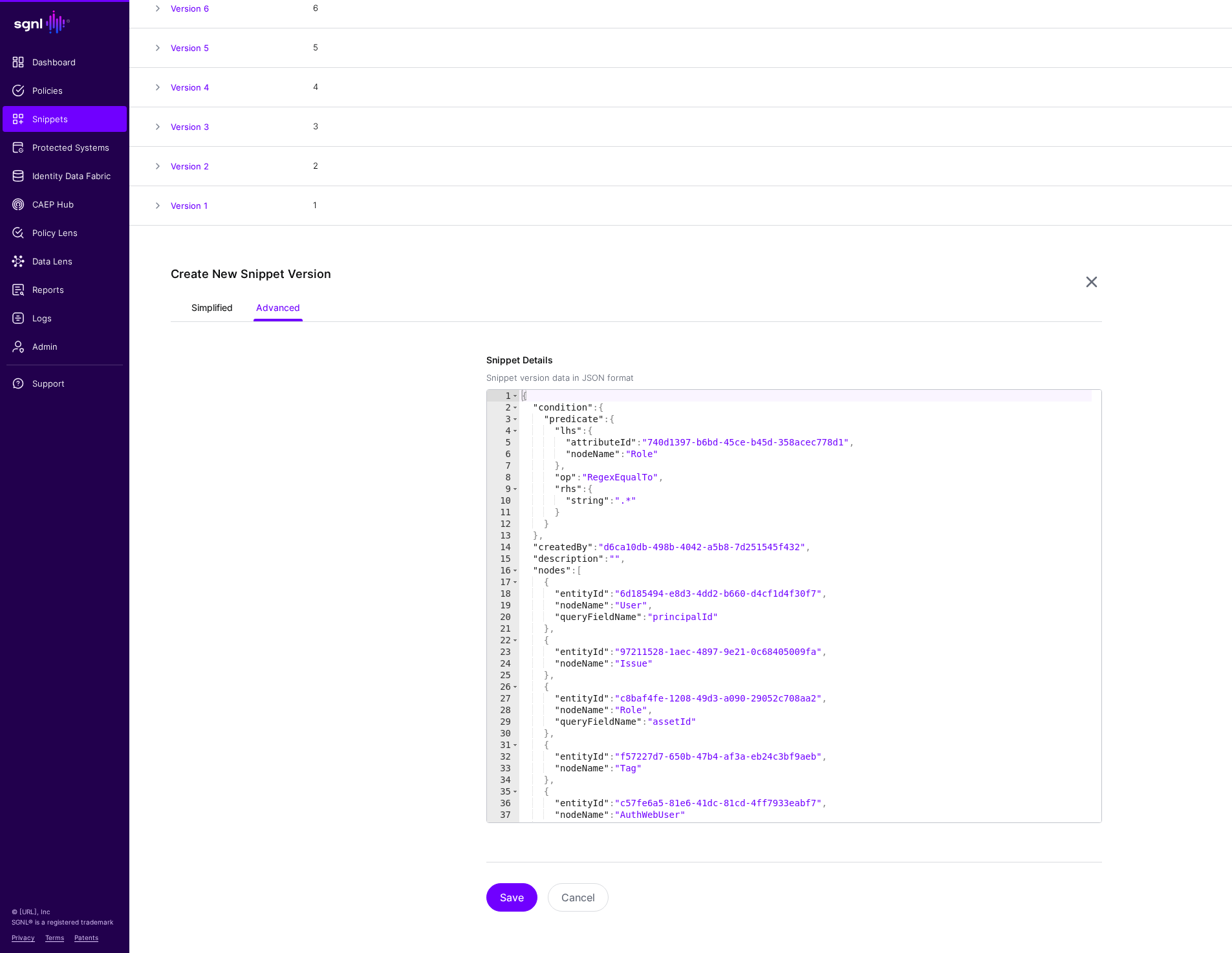
click at [209, 312] on link "Simplified" at bounding box center [212, 309] width 41 height 25
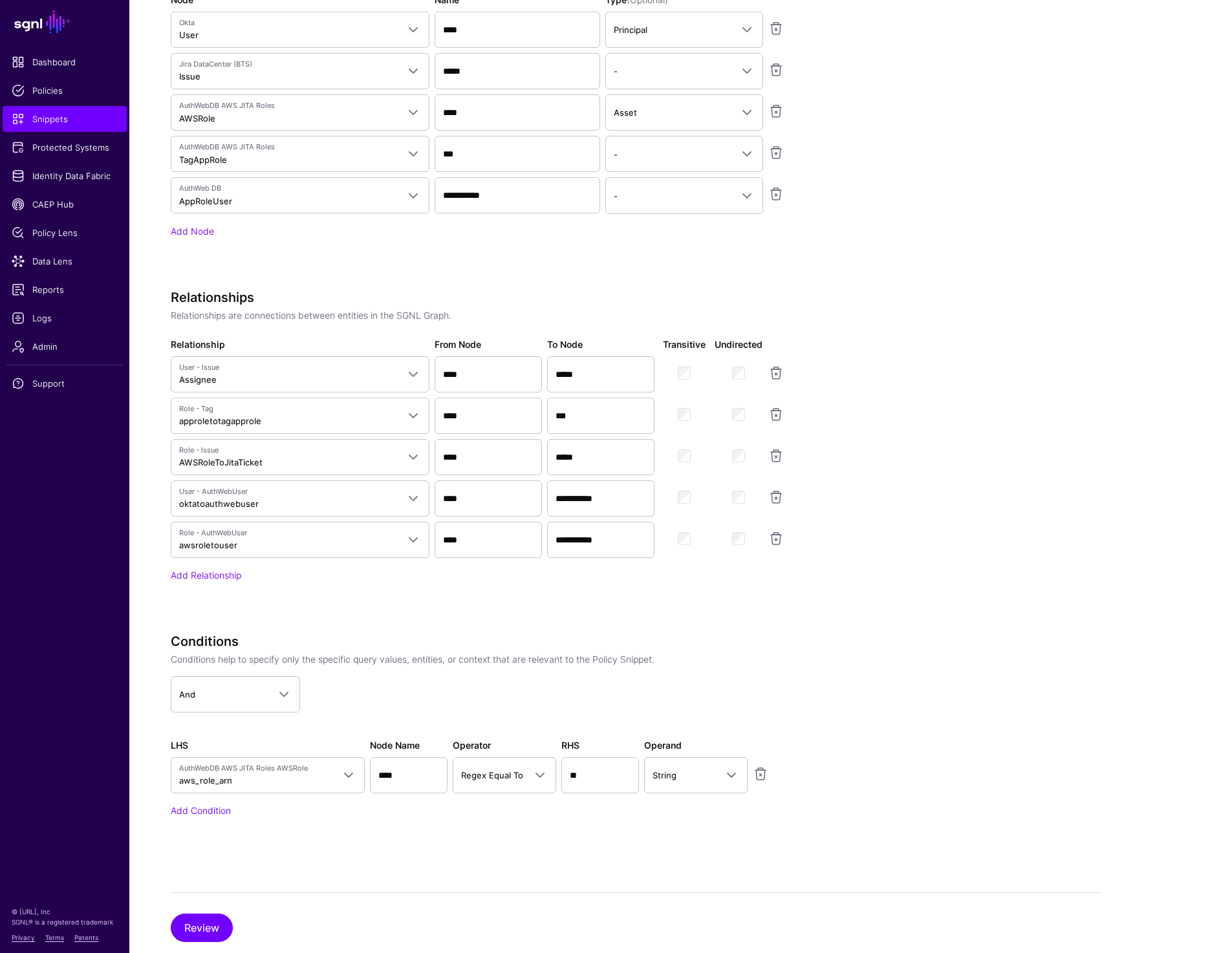
scroll to position [1030, 0]
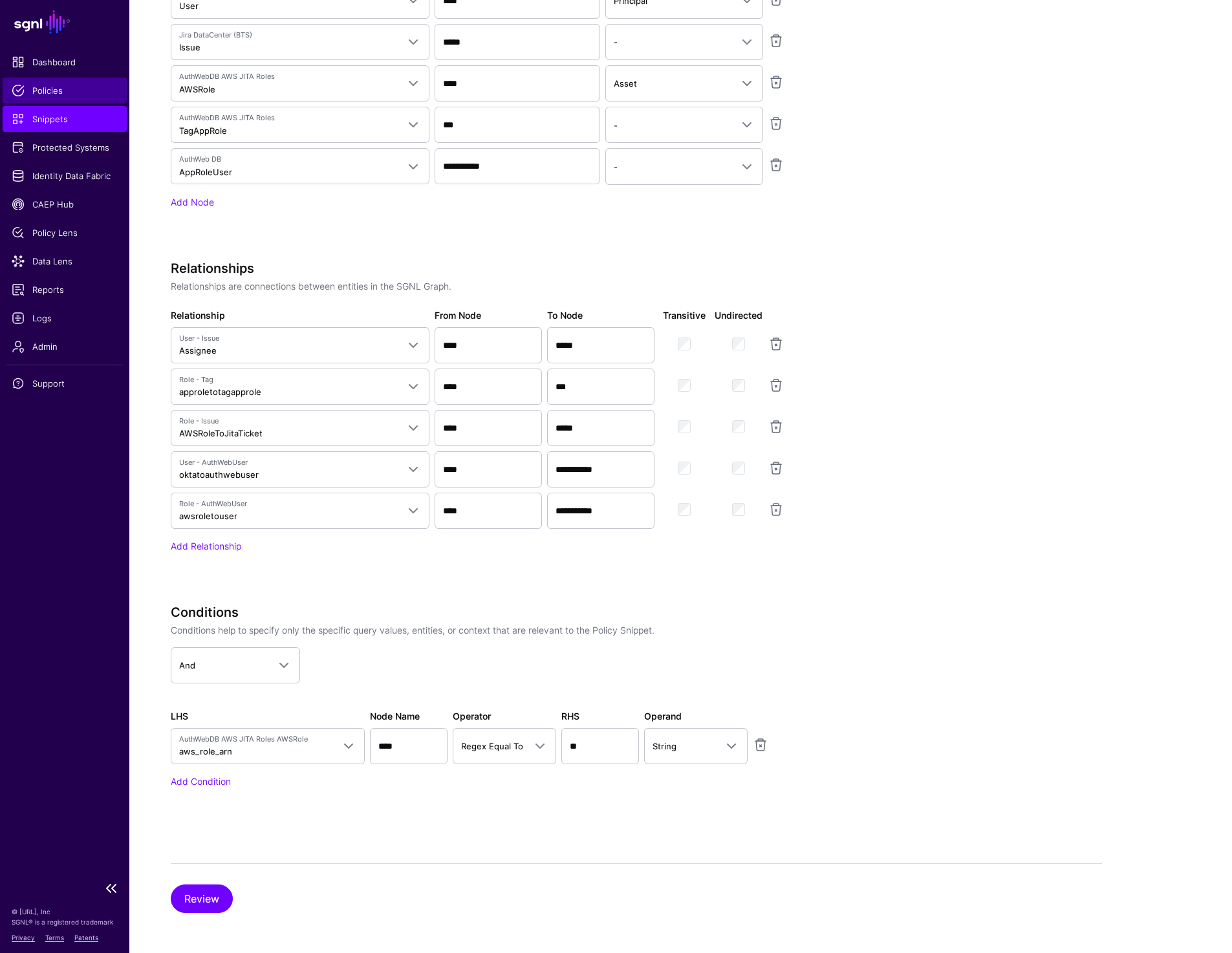
click at [58, 95] on span "Policies" at bounding box center [64, 91] width 106 height 13
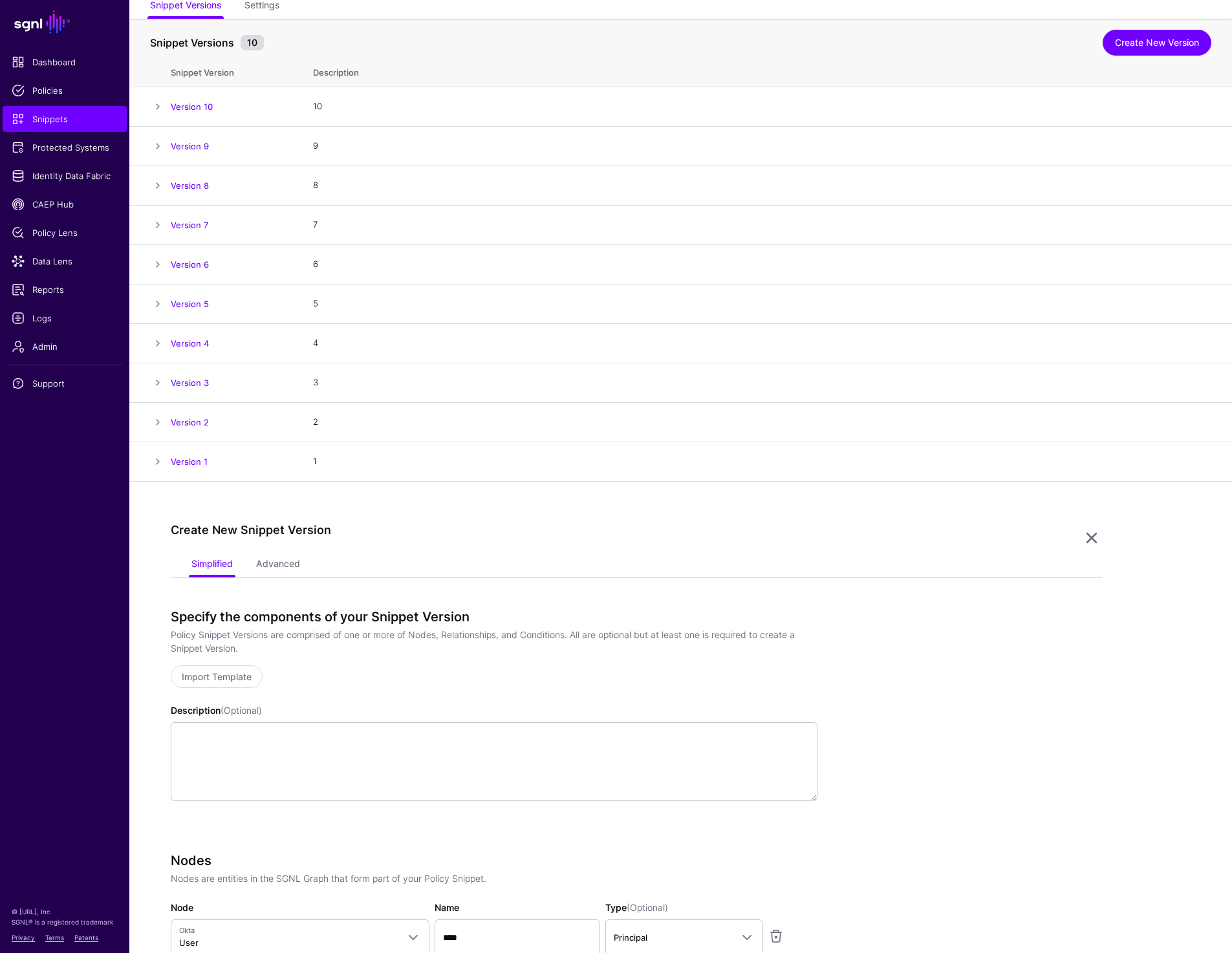
scroll to position [0, 0]
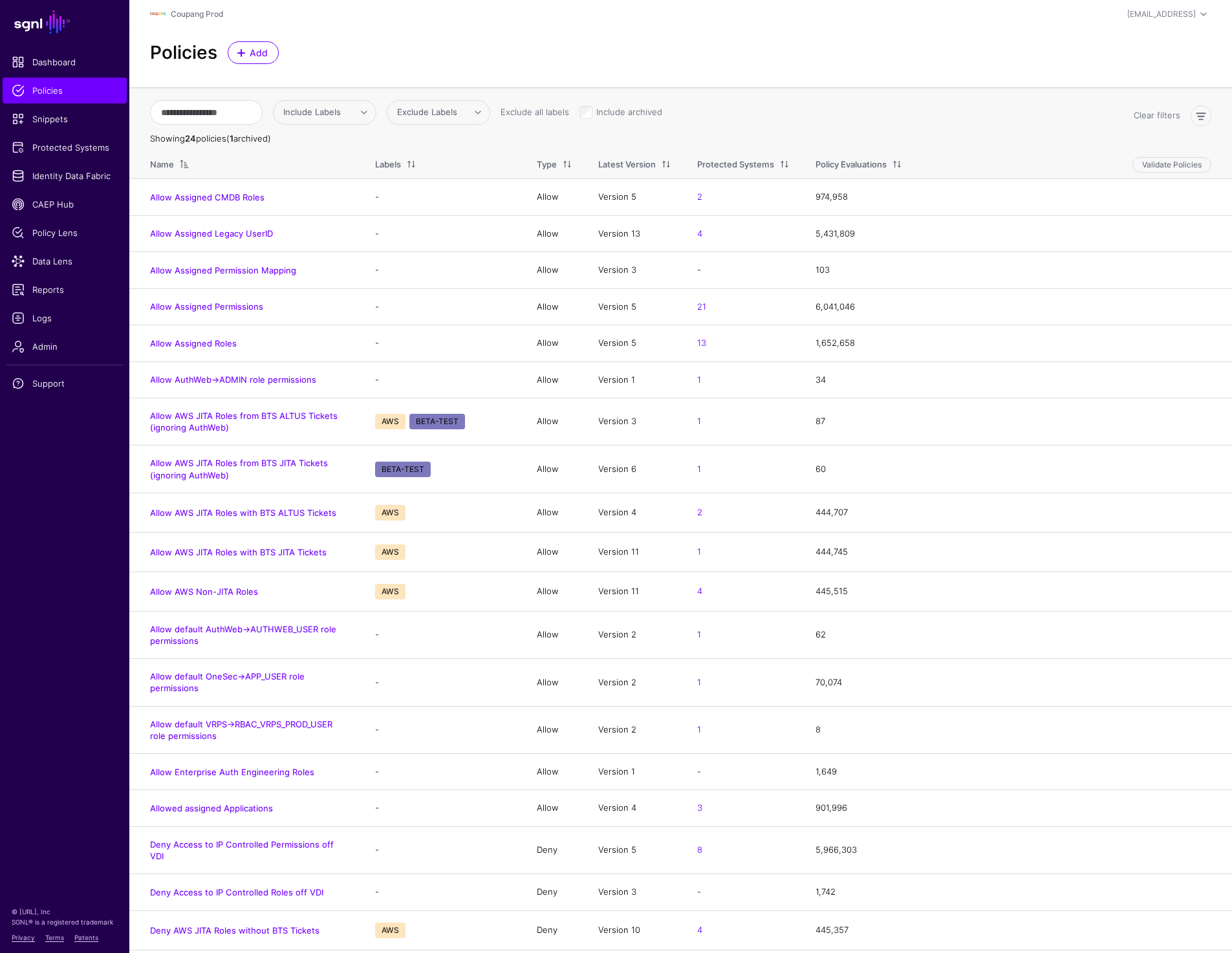
click at [810, 56] on div "Policies Add" at bounding box center [680, 52] width 1071 height 22
click at [245, 49] on span at bounding box center [241, 53] width 11 height 11
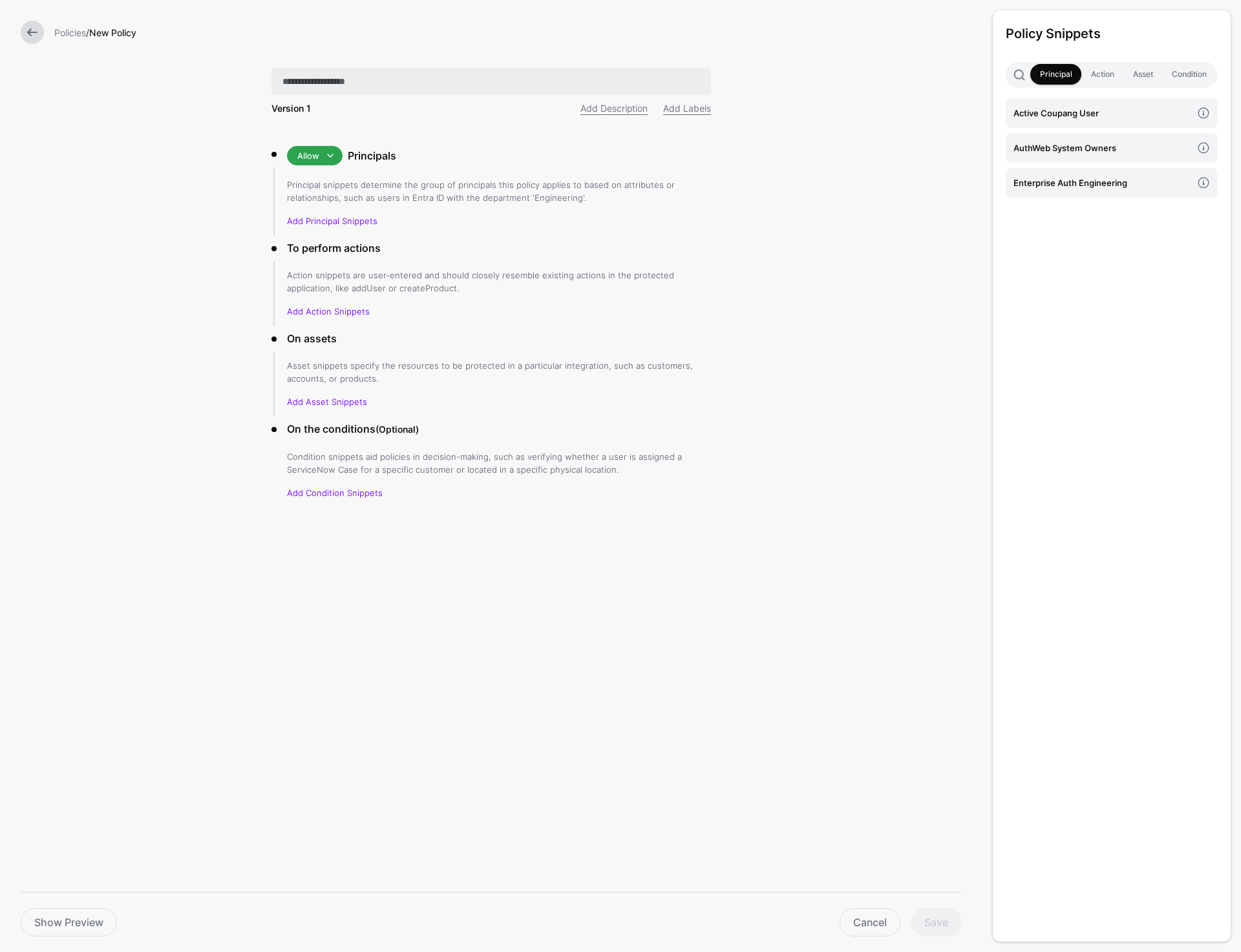
click at [330, 86] on input "text" at bounding box center [491, 81] width 439 height 27
type input "**********"
click at [1034, 114] on h4 "Active Coupang User" at bounding box center [1102, 113] width 179 height 14
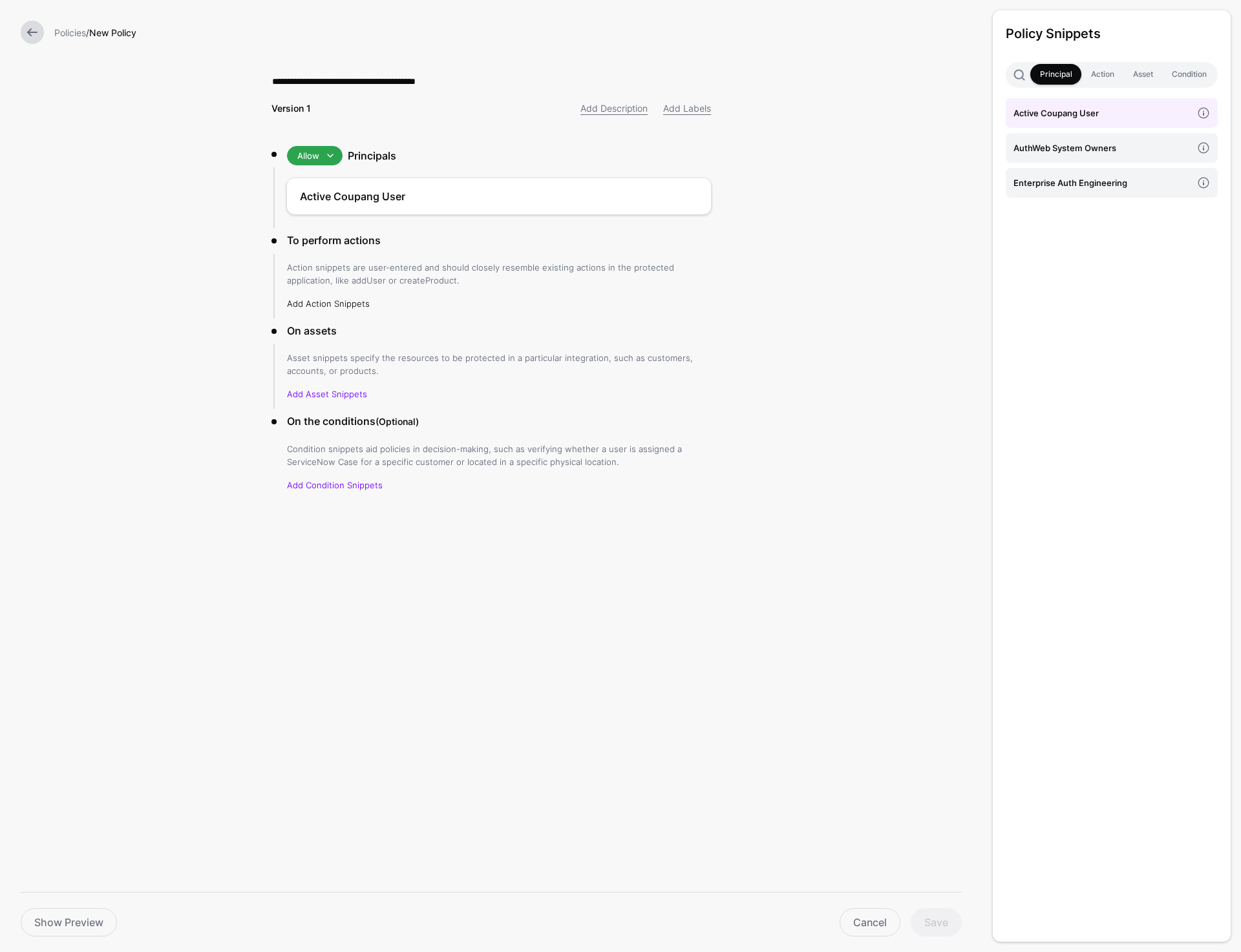
click at [346, 302] on link "Add Action Snippets" at bounding box center [328, 304] width 83 height 11
click at [1077, 149] on h4 "enrich token with" at bounding box center [1102, 147] width 179 height 14
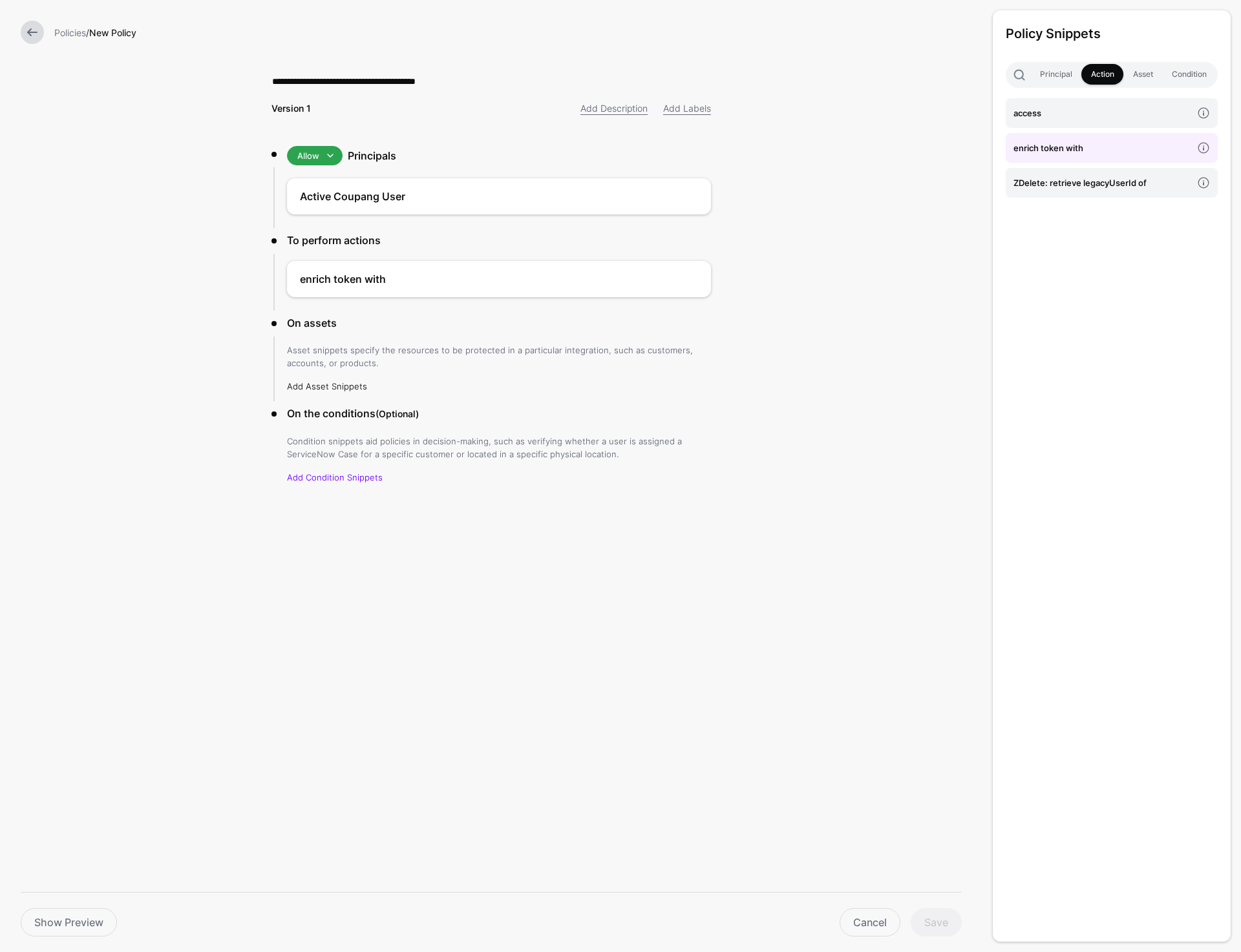
click at [353, 384] on link "Add Asset Snippets" at bounding box center [327, 386] width 80 height 11
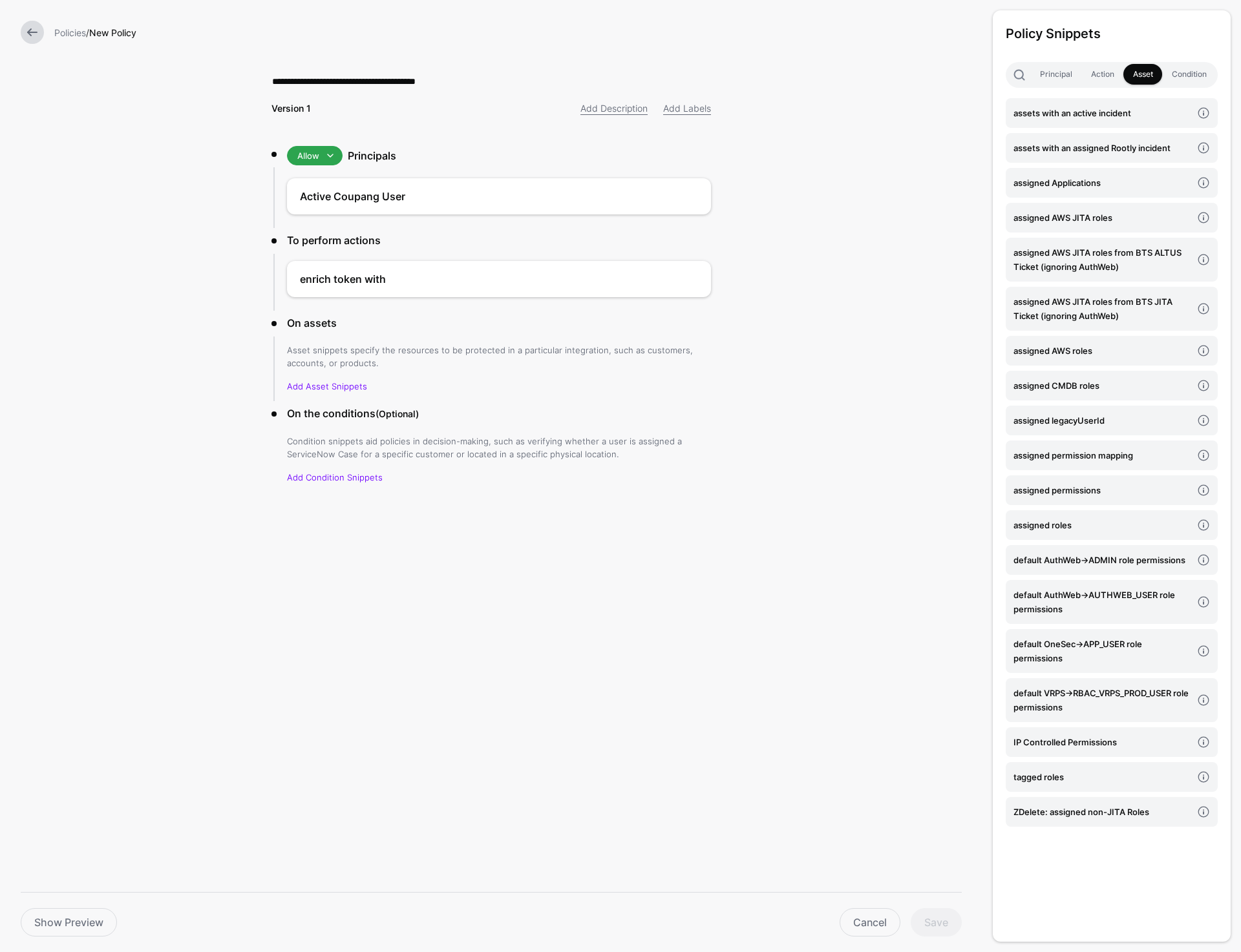
click at [29, 23] on link at bounding box center [32, 32] width 23 height 23
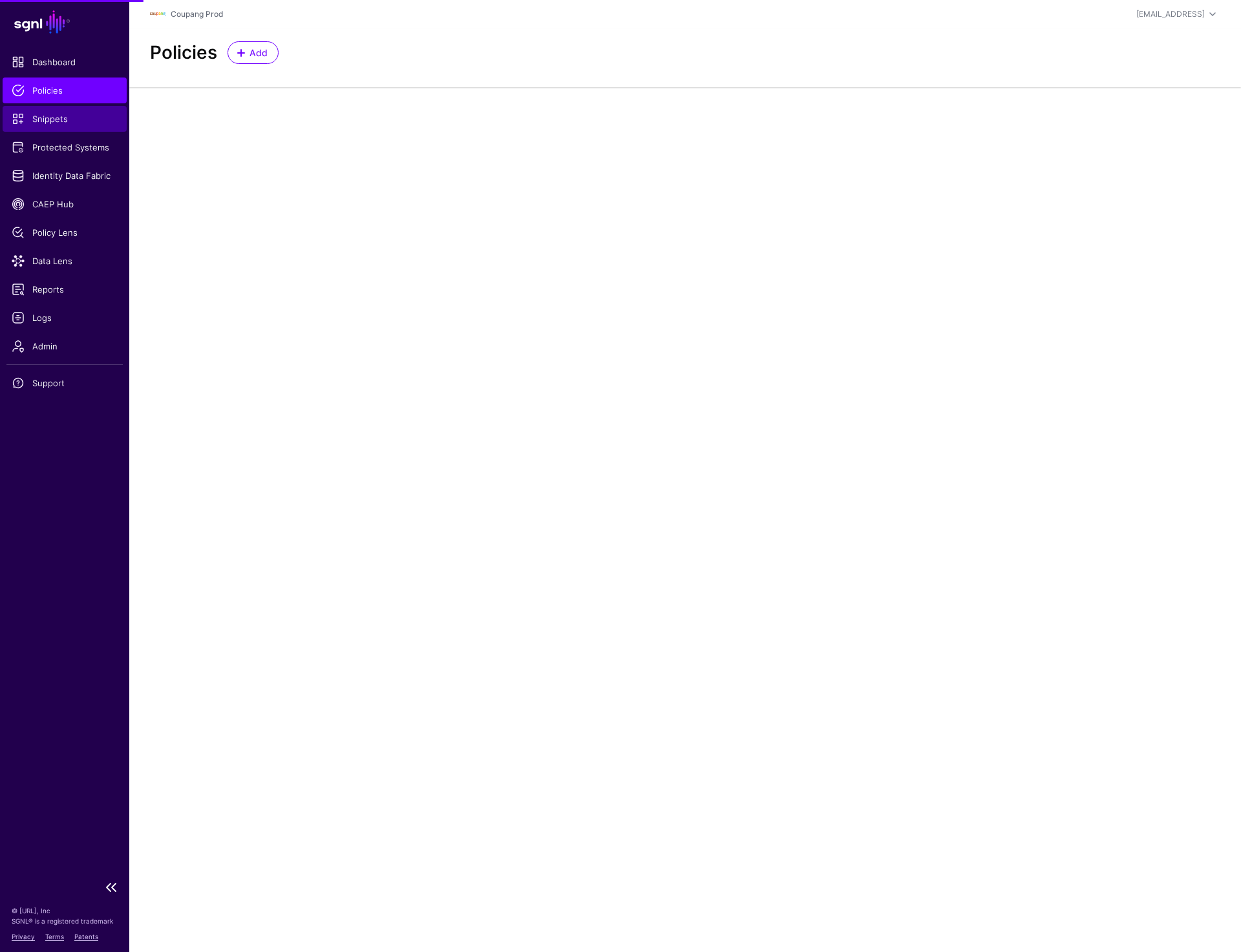
click at [45, 109] on link "Snippets" at bounding box center [64, 118] width 124 height 26
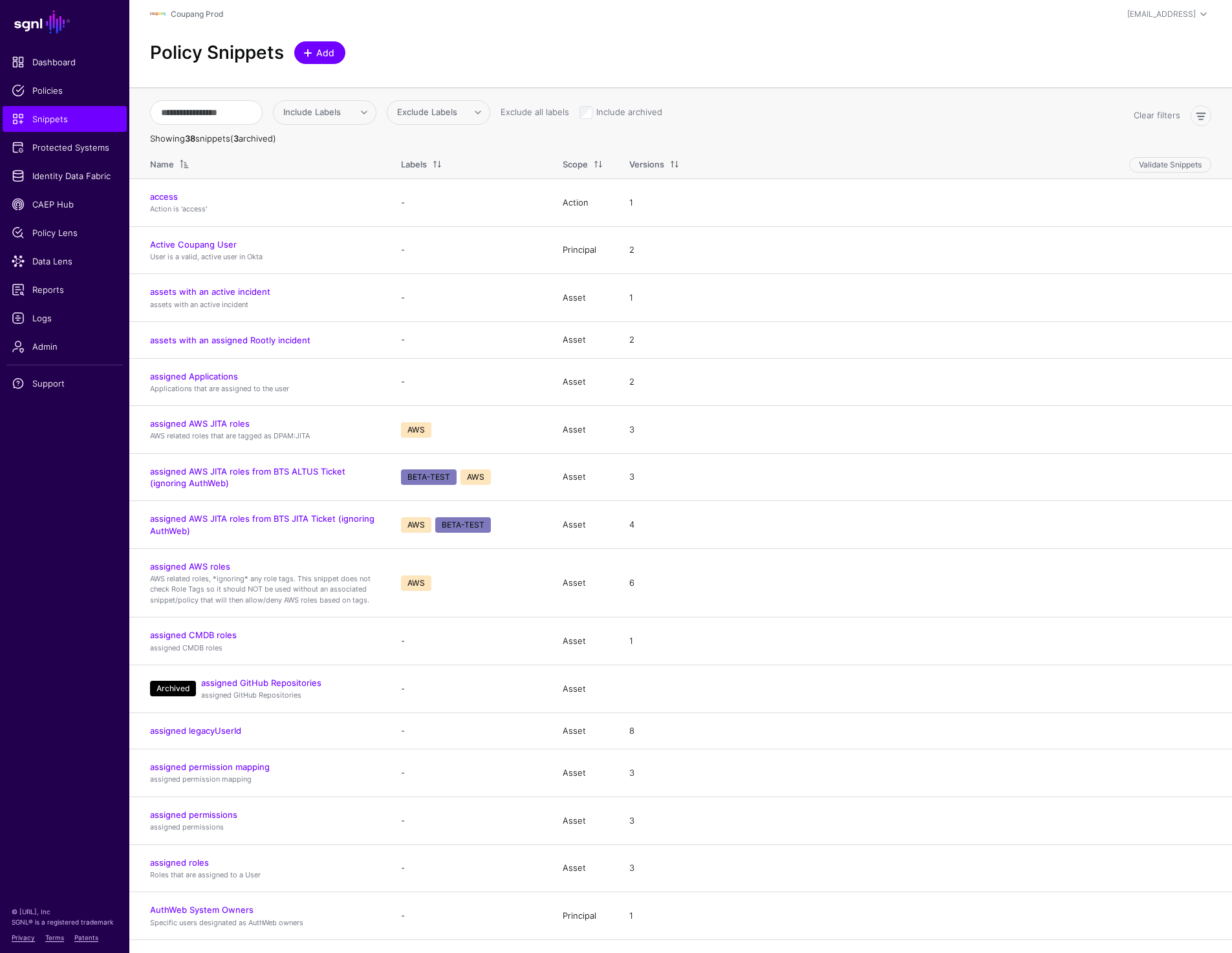
click at [317, 51] on span "Add" at bounding box center [325, 53] width 21 height 13
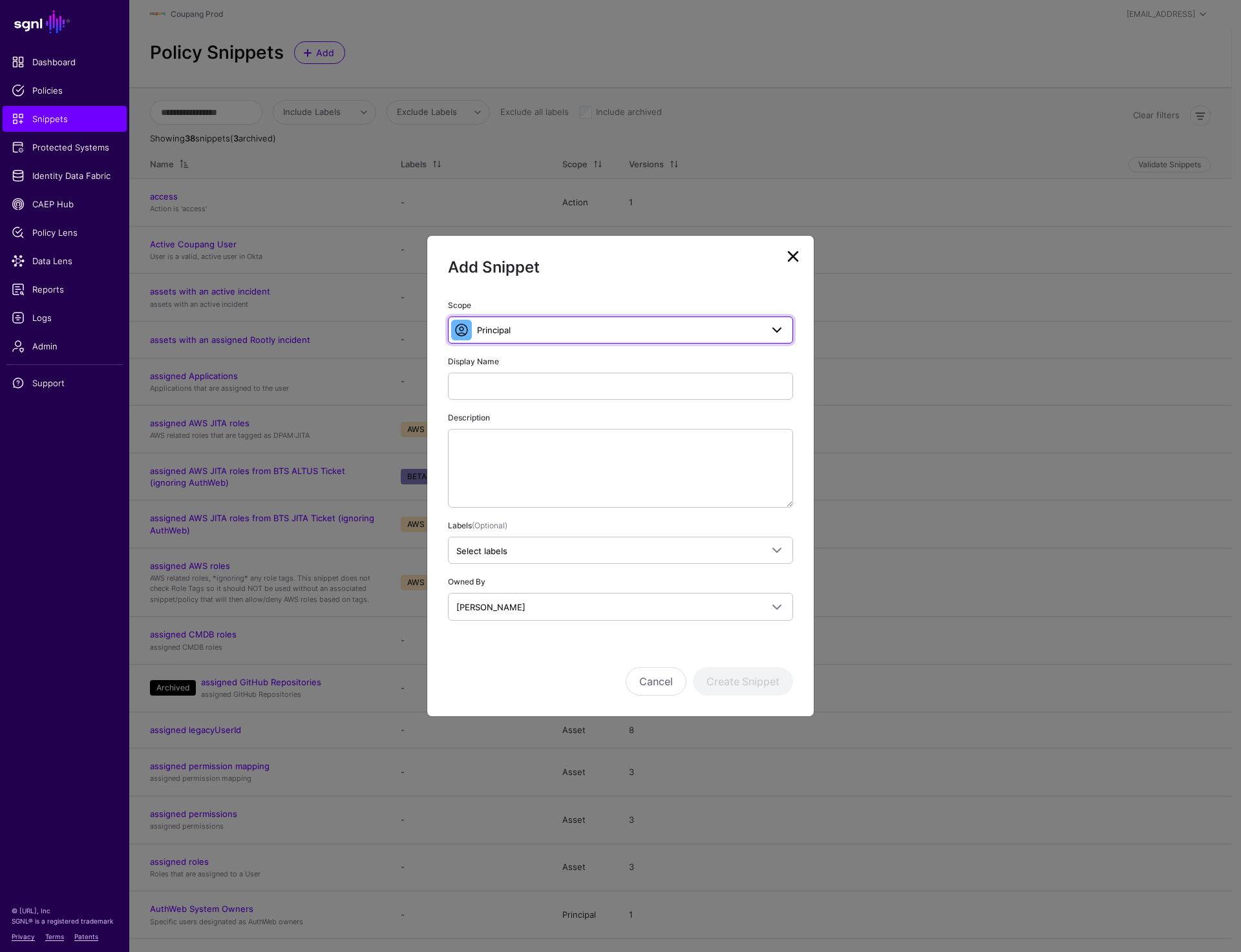
click at [610, 334] on span "Principal" at bounding box center [618, 330] width 284 height 14
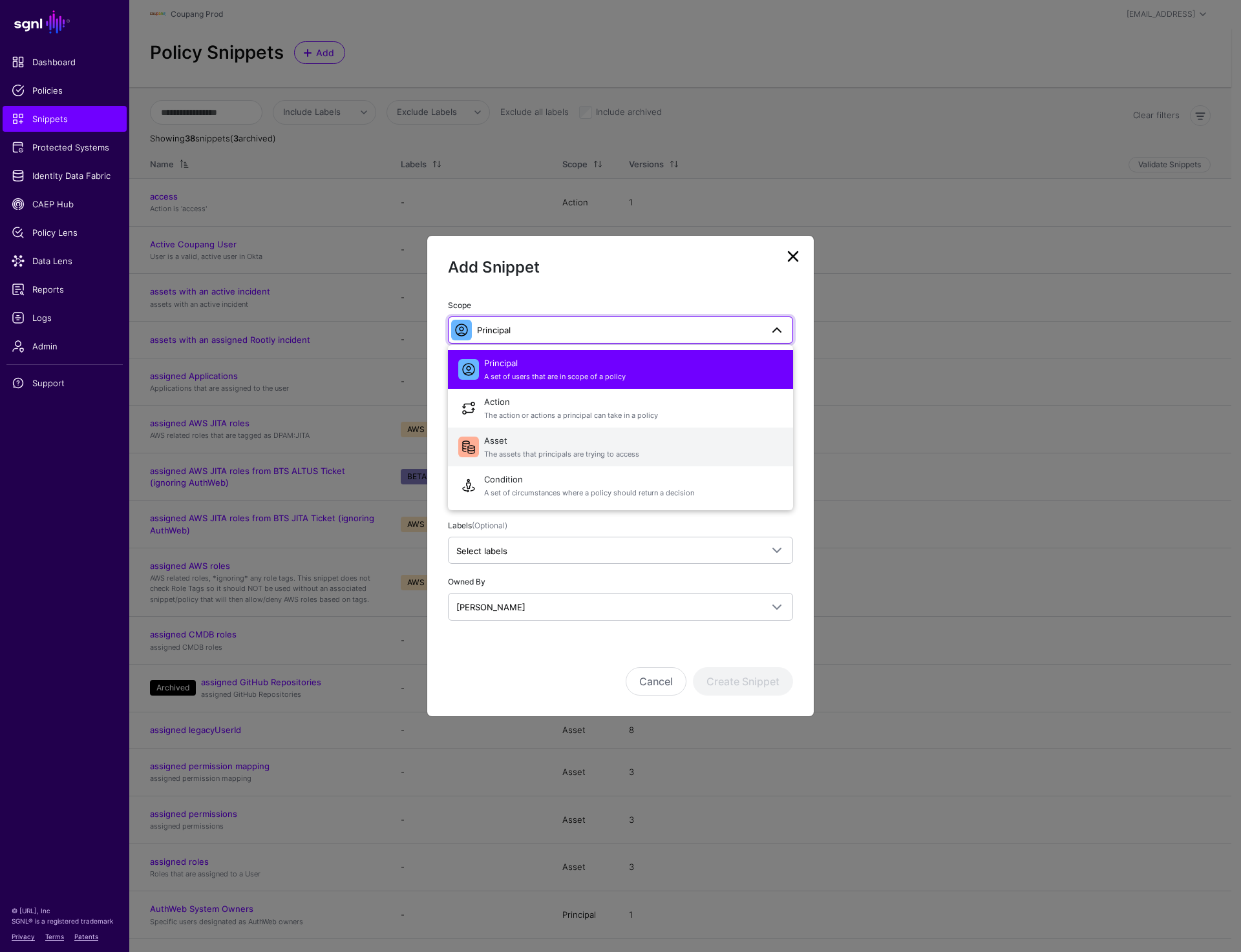
click at [519, 437] on span "Asset The assets that principals are trying to access" at bounding box center [633, 447] width 299 height 31
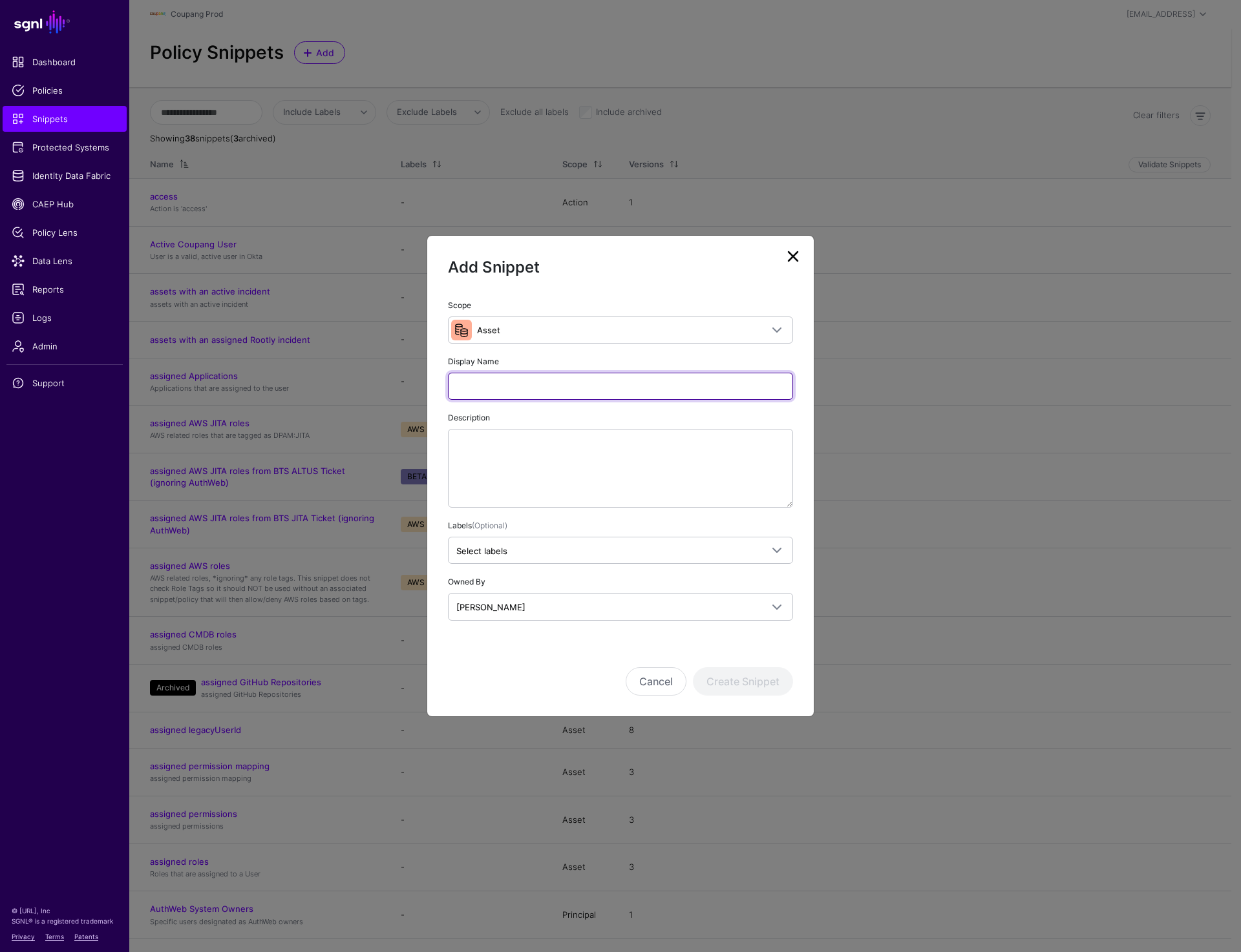
click at [510, 392] on input "Display Name" at bounding box center [620, 386] width 345 height 27
type input "*"
type input "**********"
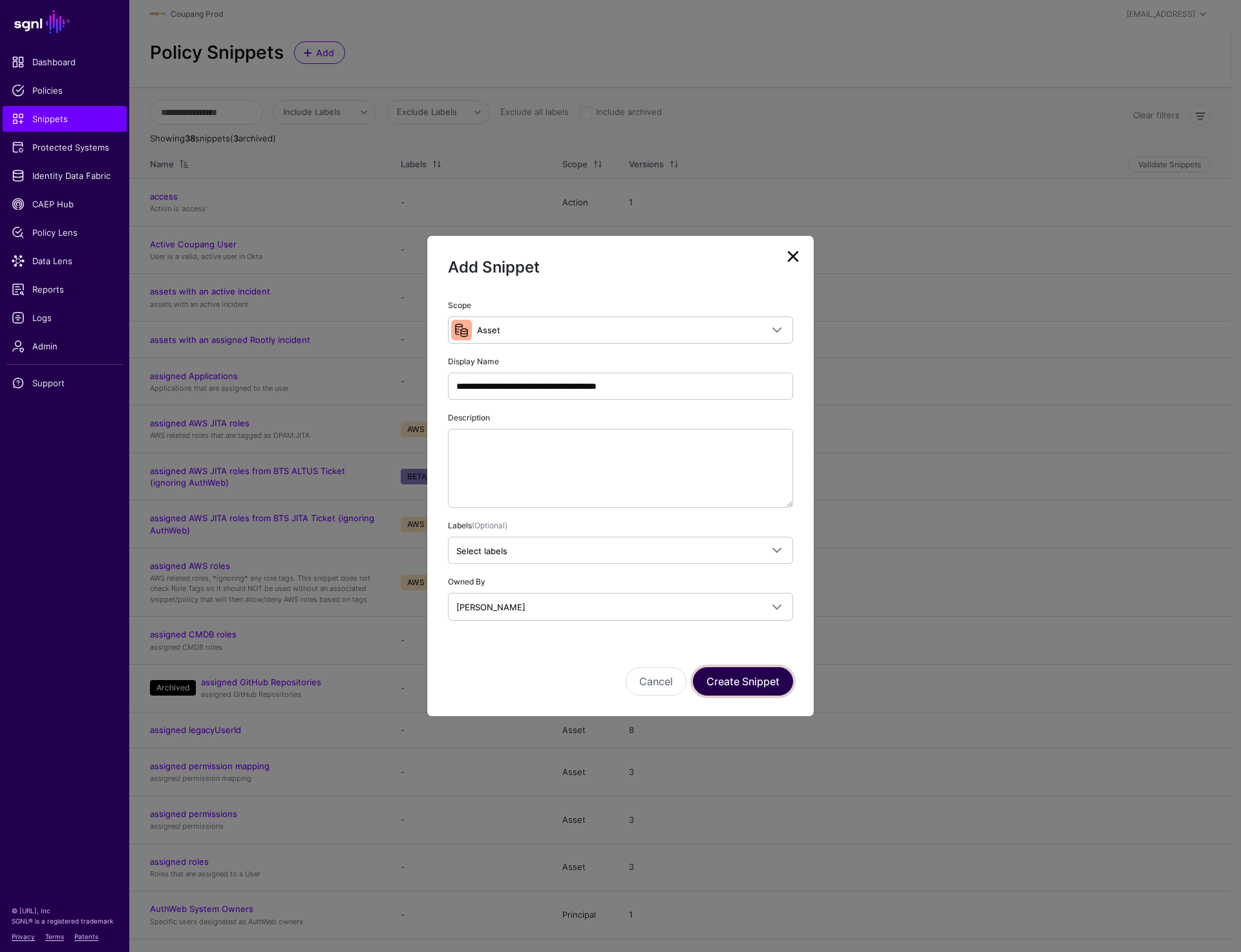
click at [727, 684] on button "Create Snippet" at bounding box center [743, 681] width 100 height 29
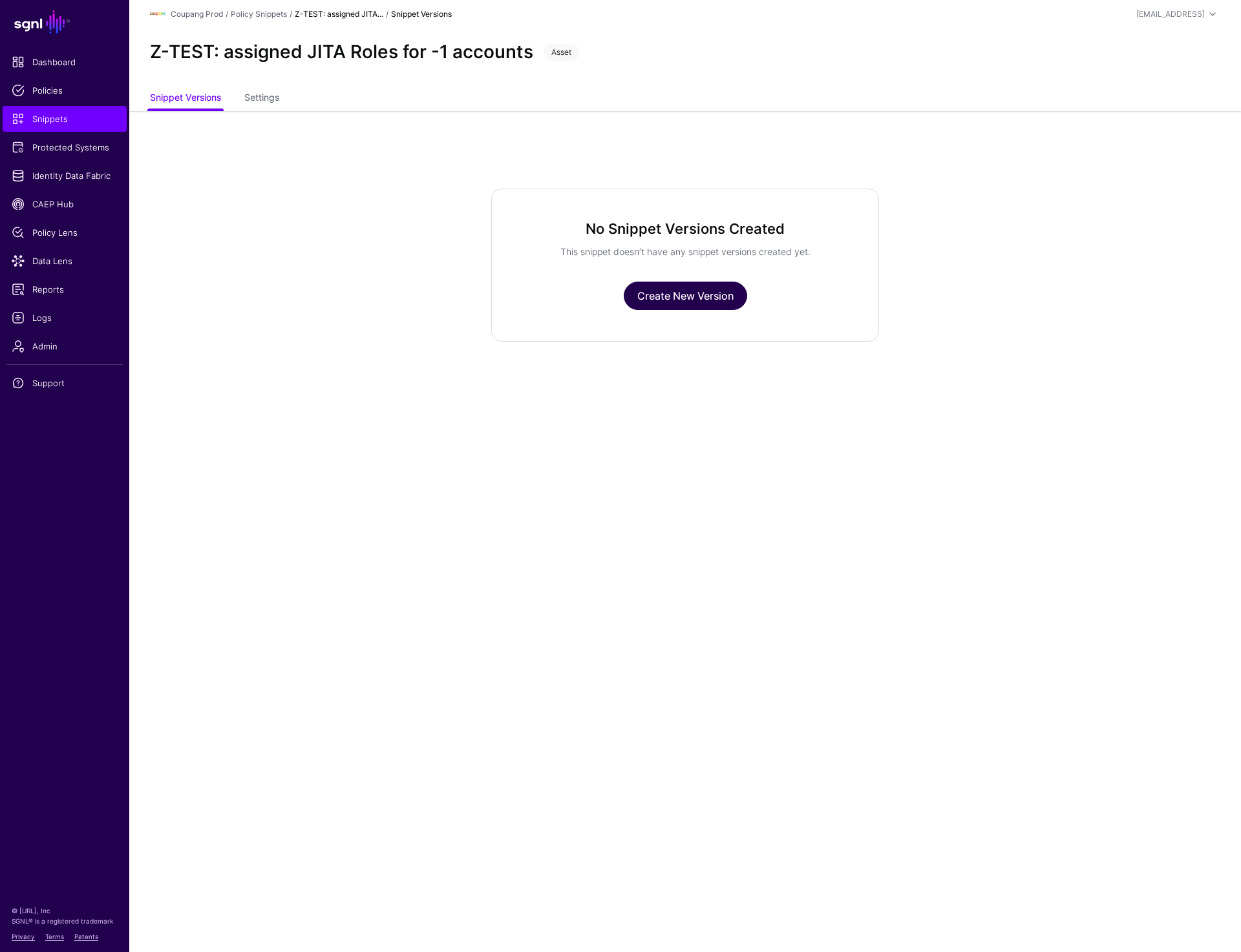
click at [718, 304] on link "Create New Version" at bounding box center [686, 295] width 123 height 29
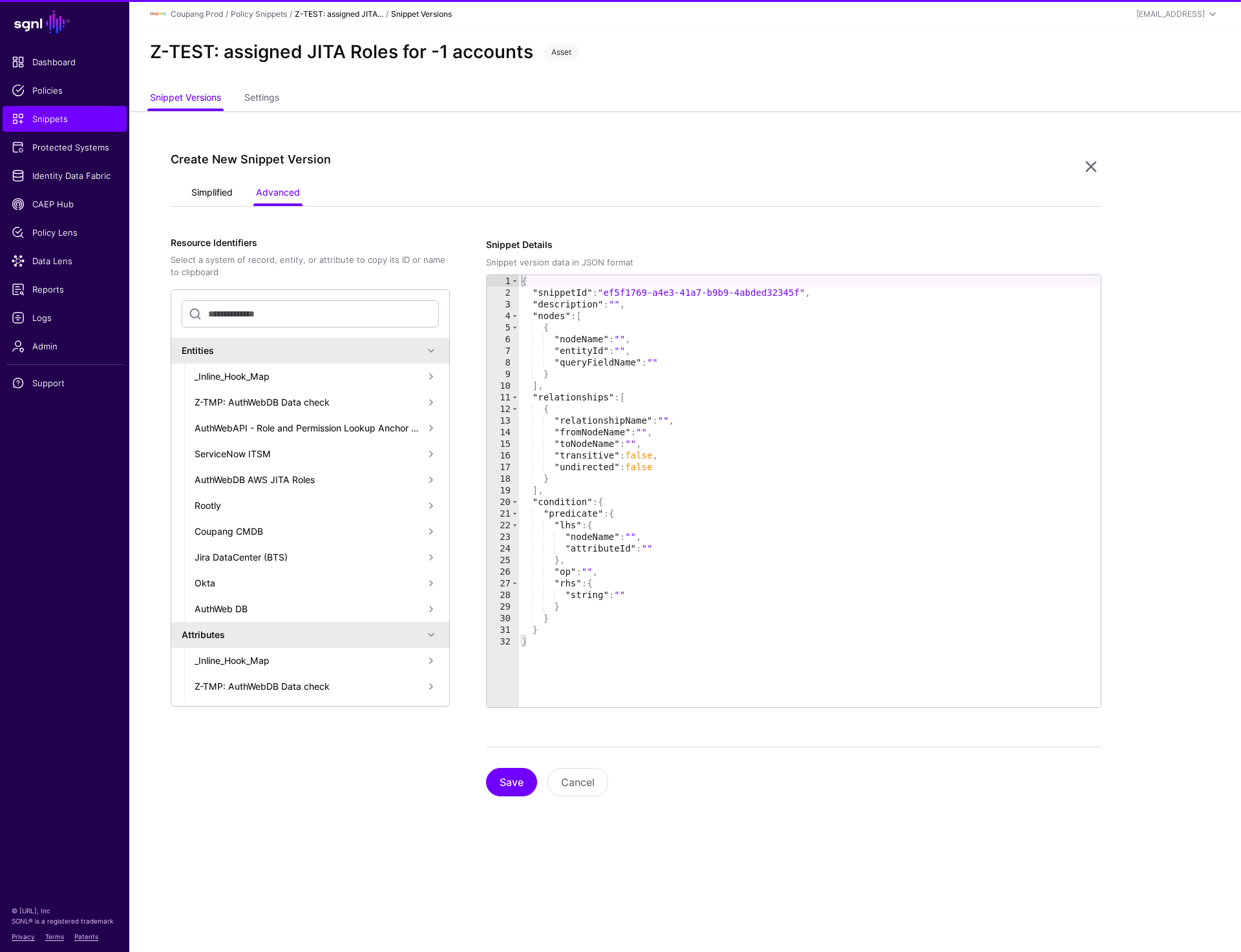
click at [207, 190] on link "Simplified" at bounding box center [211, 194] width 41 height 25
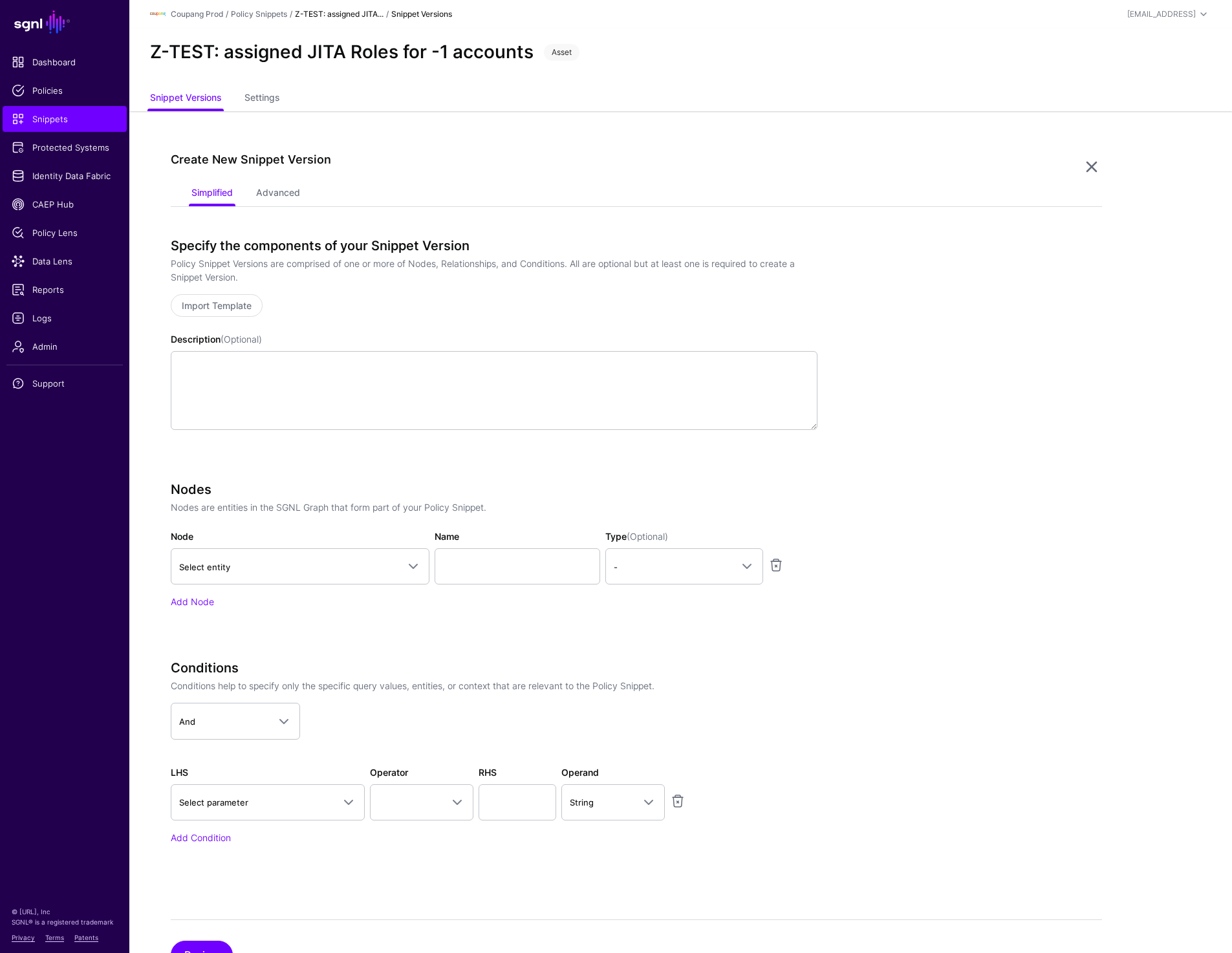
scroll to position [57, 0]
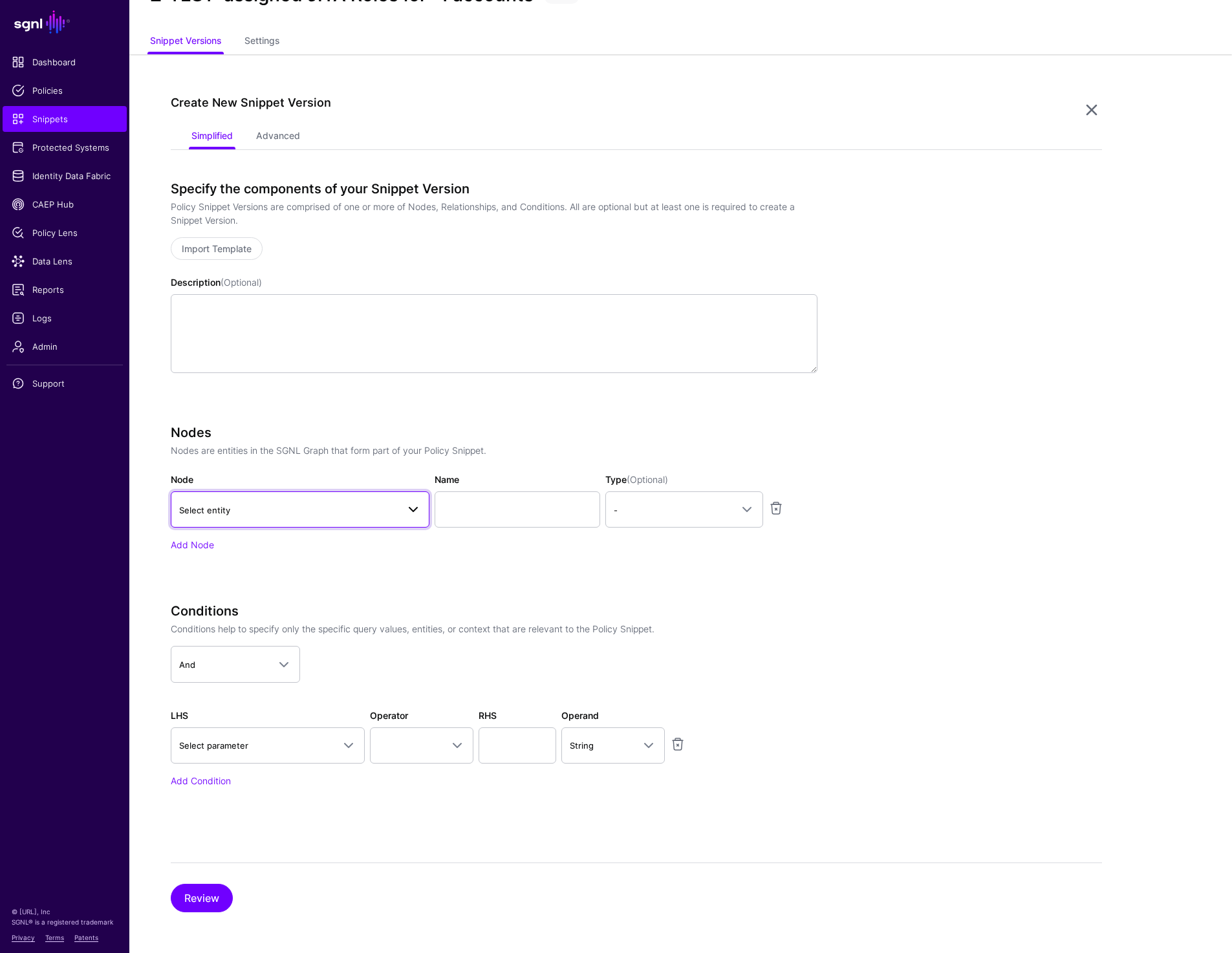
click at [238, 516] on span "Select entity" at bounding box center [300, 509] width 242 height 16
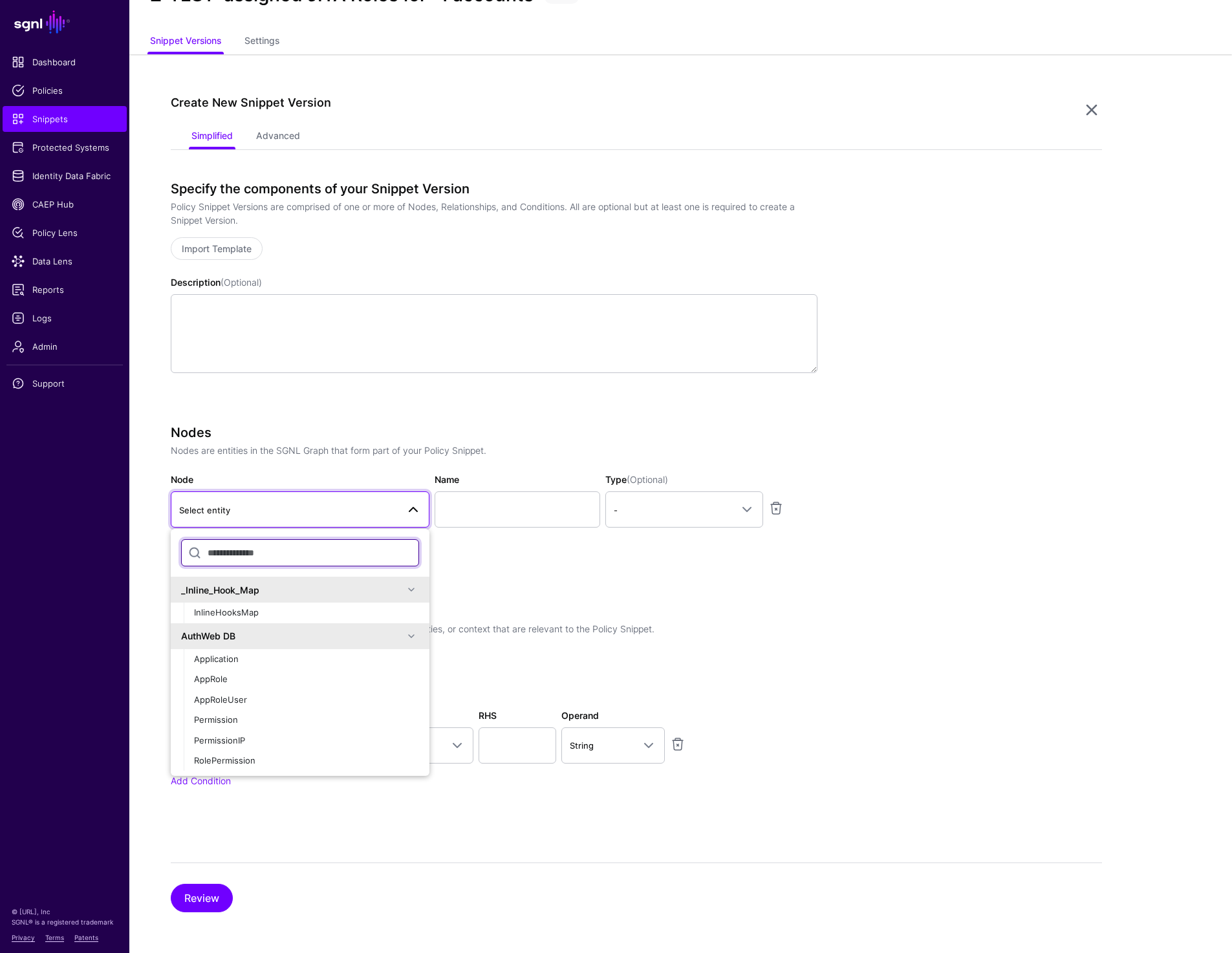
click at [238, 516] on span "Select entity" at bounding box center [300, 509] width 242 height 16
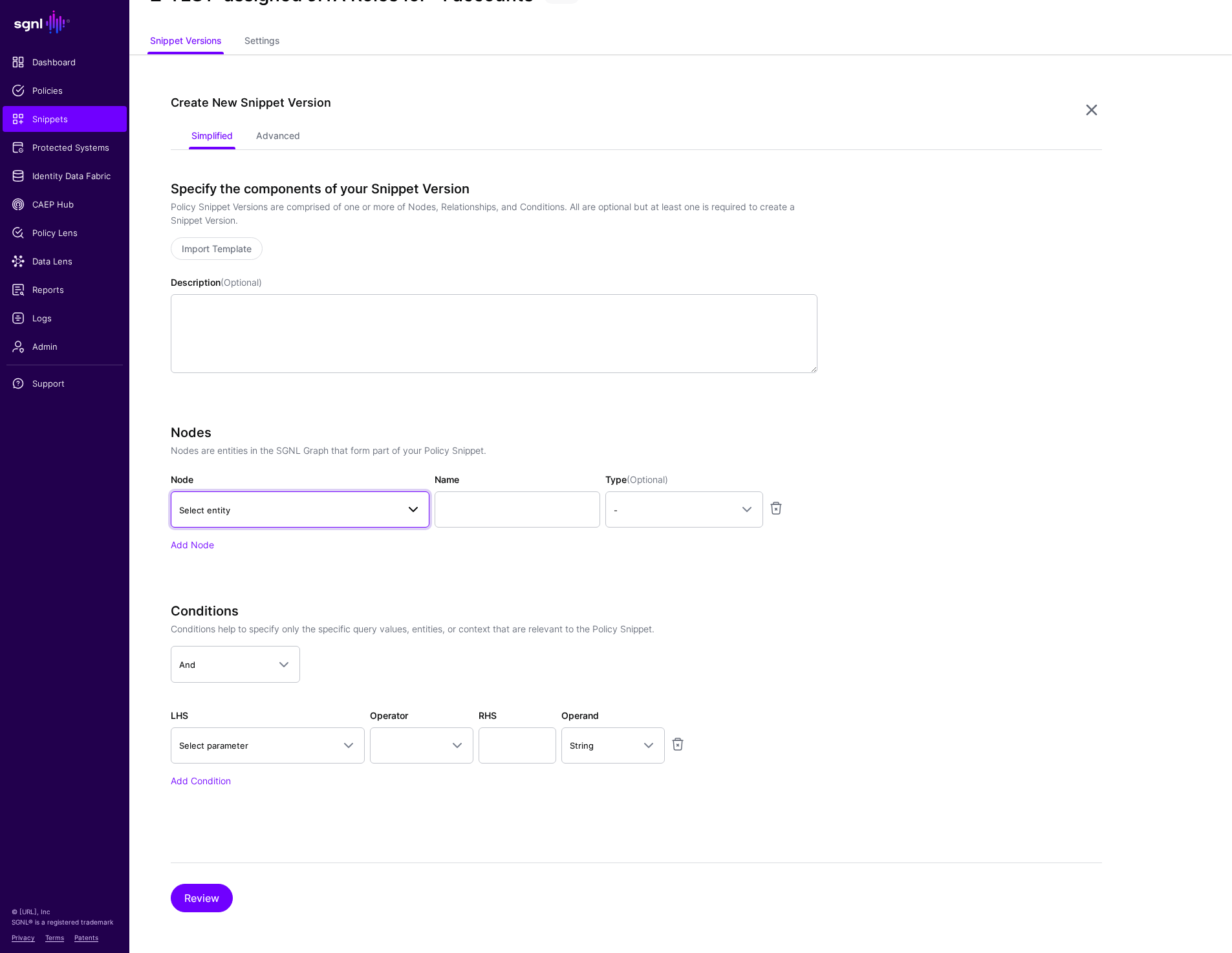
click at [238, 516] on span "Select entity" at bounding box center [300, 509] width 242 height 16
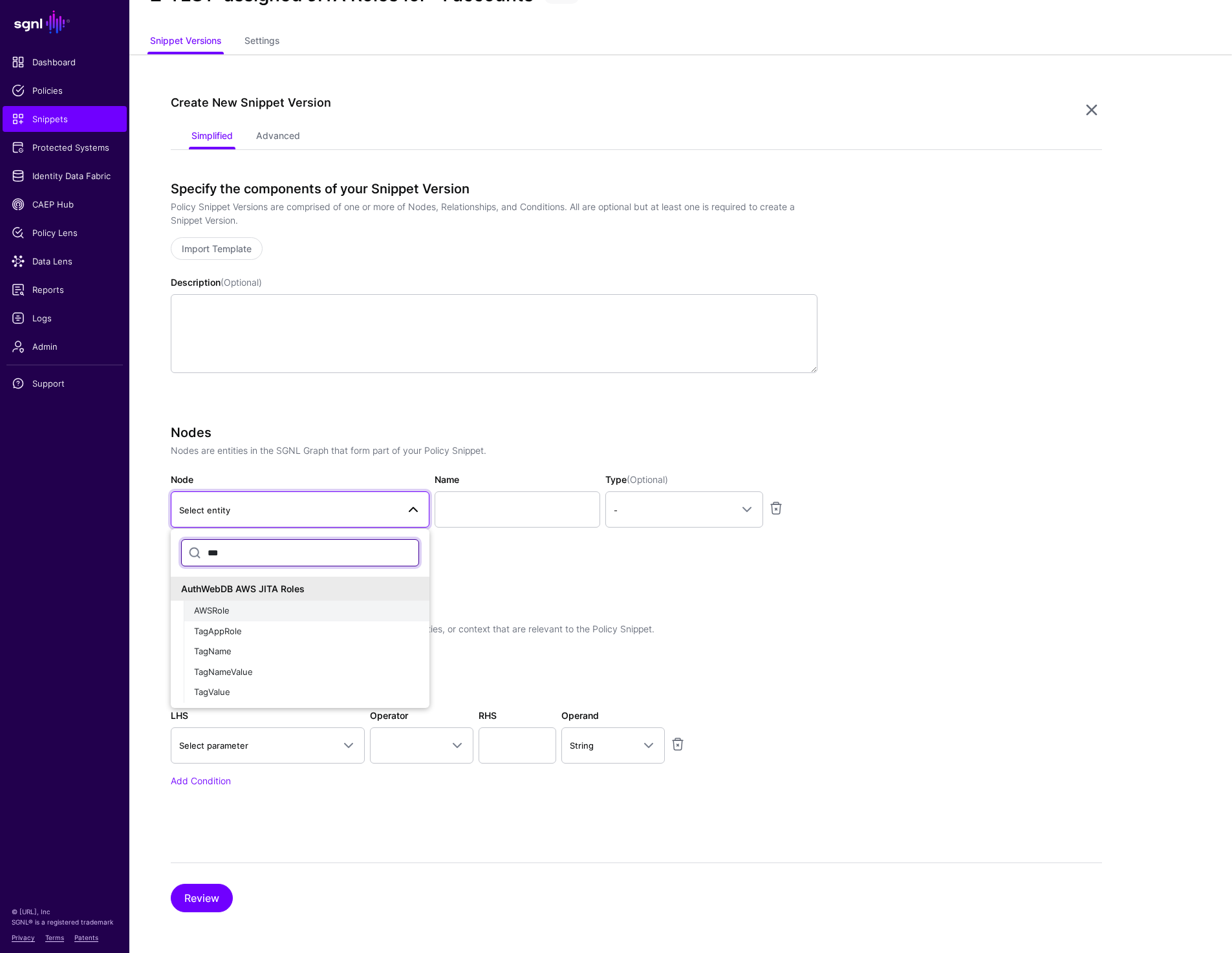
type input "***"
click at [222, 610] on span "AWSRole" at bounding box center [212, 610] width 35 height 11
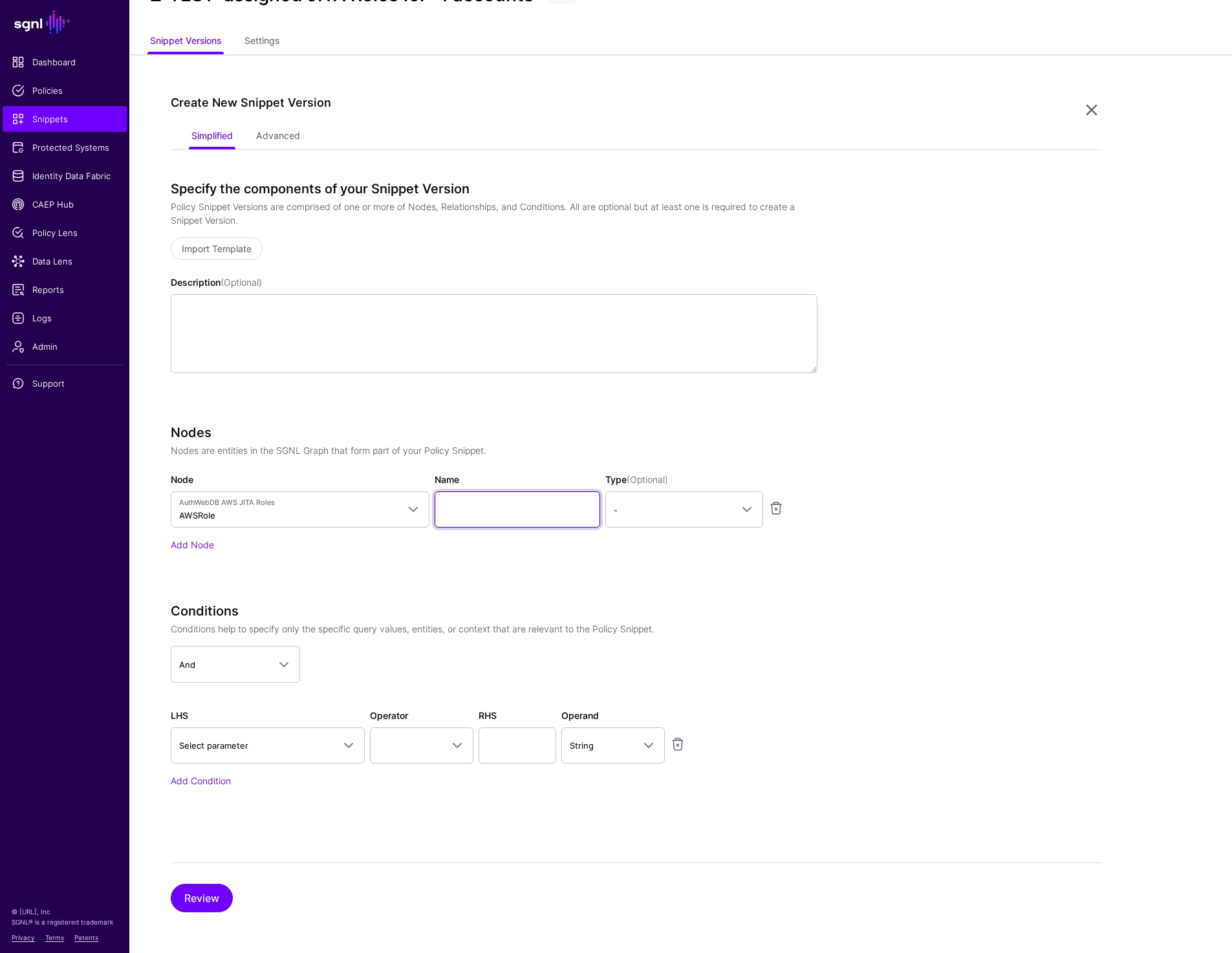
click at [465, 508] on input "Name" at bounding box center [517, 510] width 166 height 36
type input "****"
click at [628, 512] on span "-" at bounding box center [672, 510] width 118 height 14
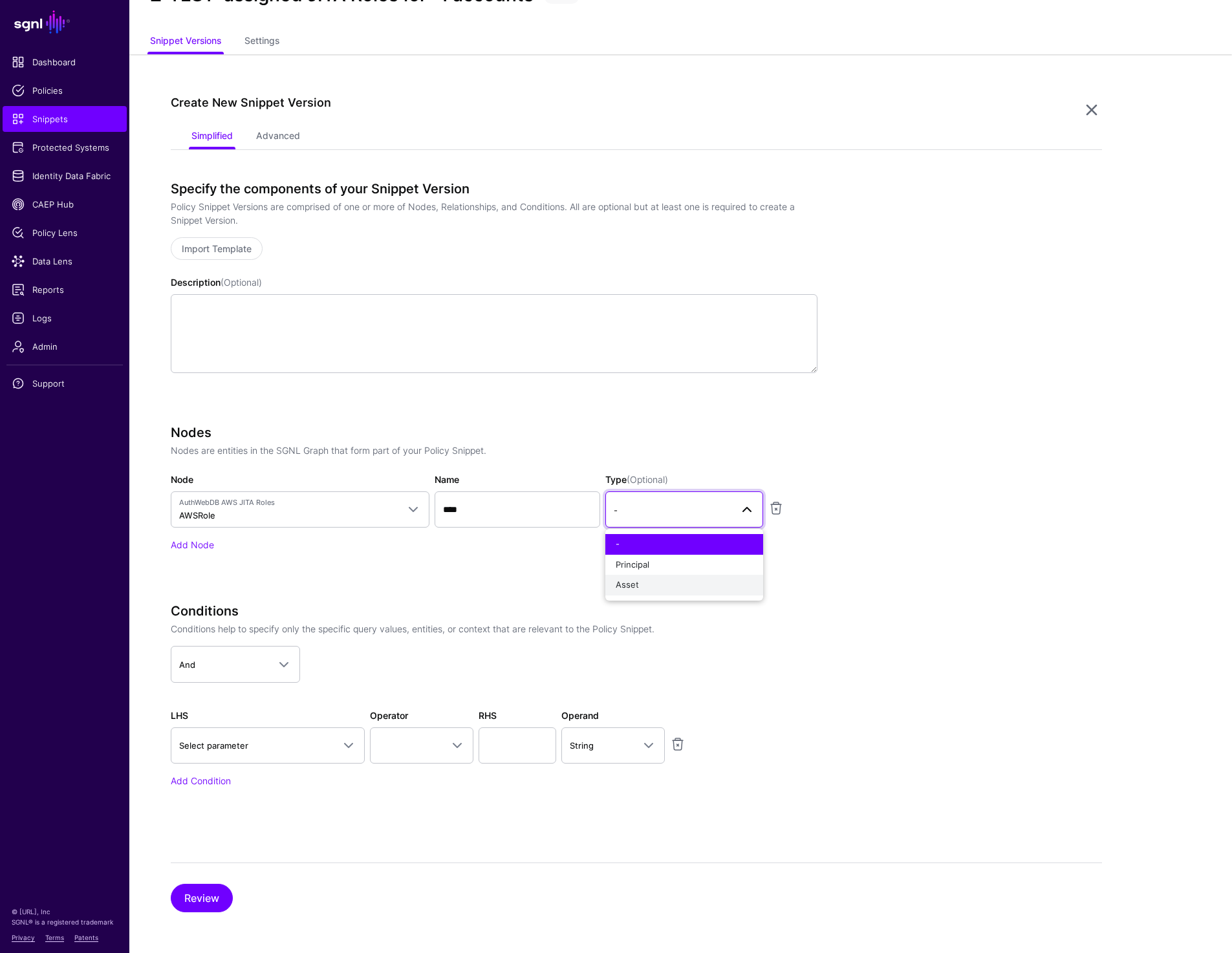
click at [629, 586] on span "Asset" at bounding box center [627, 585] width 23 height 11
click at [184, 549] on link "Add Node" at bounding box center [192, 544] width 44 height 11
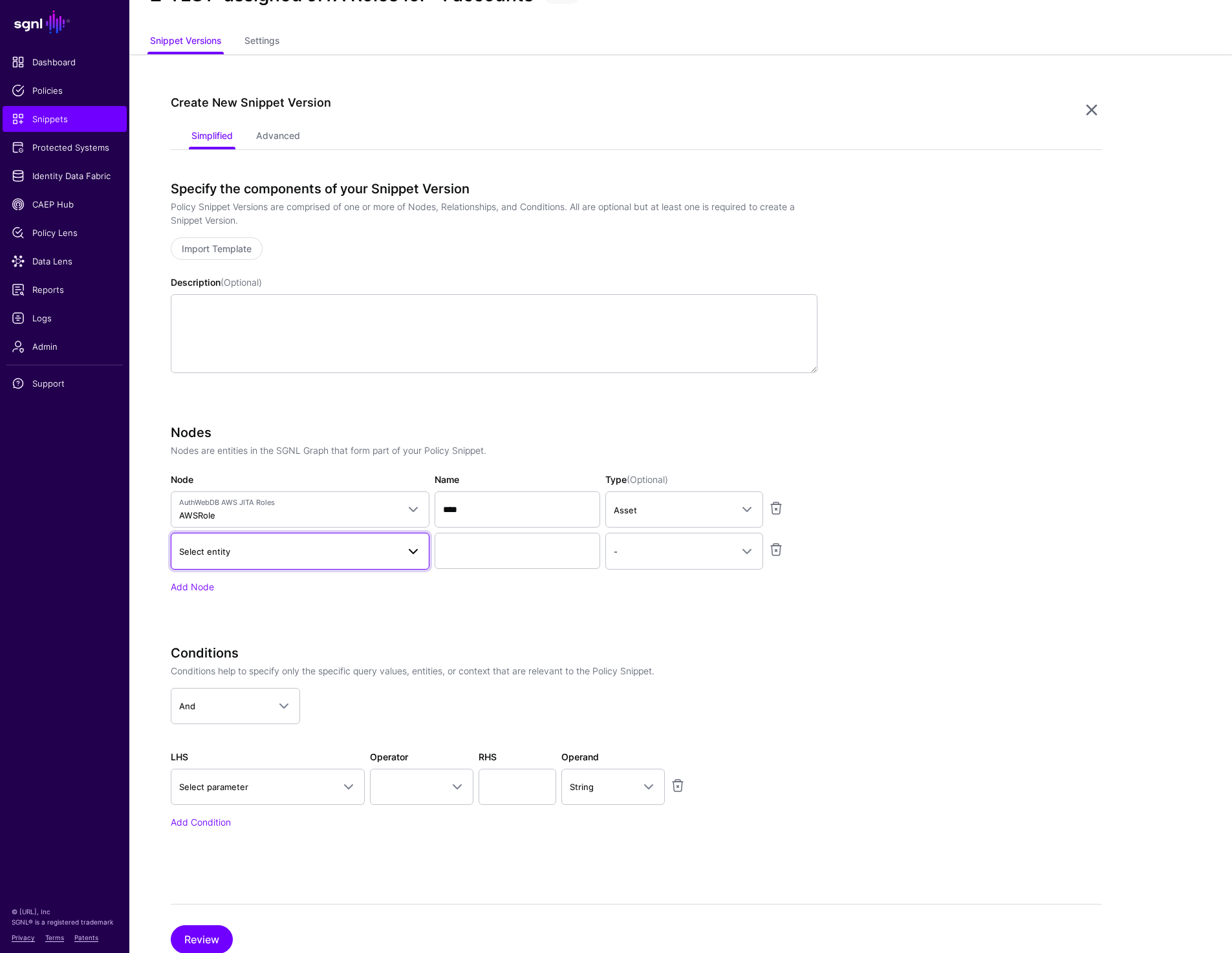
click at [212, 549] on span "Select entity" at bounding box center [204, 551] width 51 height 11
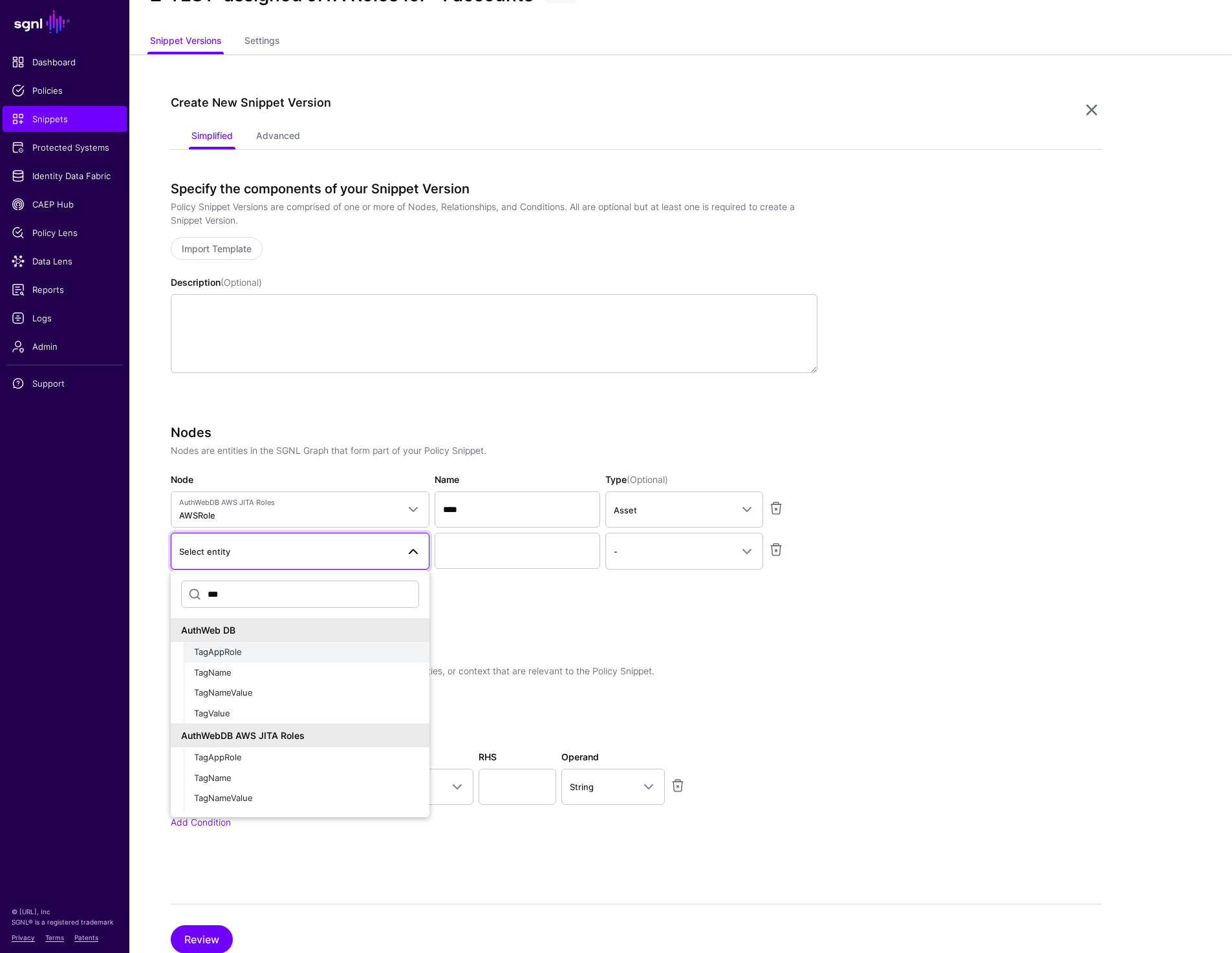
type input "***"
click at [236, 659] on button "TagAppRole" at bounding box center [306, 652] width 245 height 21
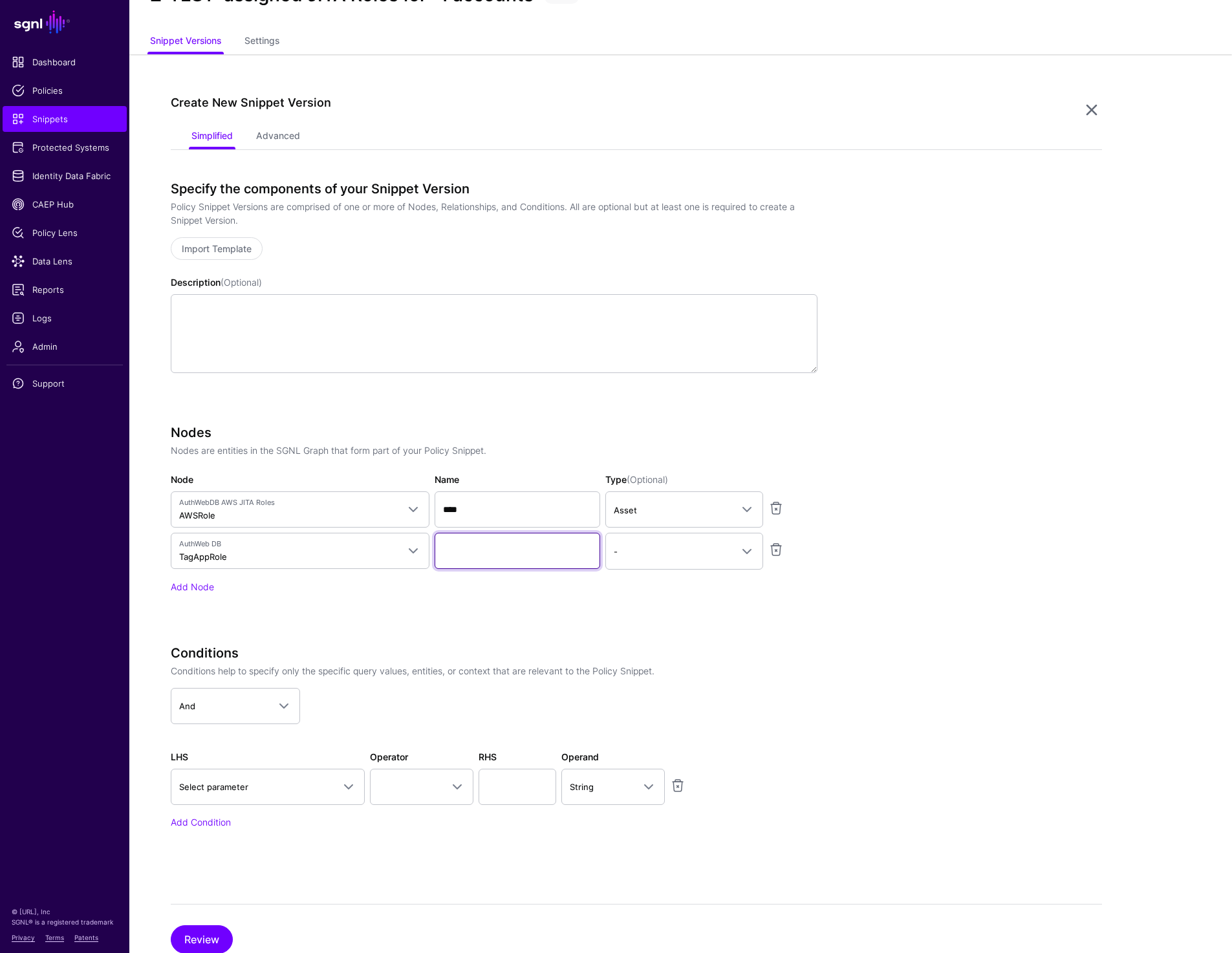
click at [511, 554] on input "Name" at bounding box center [517, 551] width 166 height 36
paste input "***"
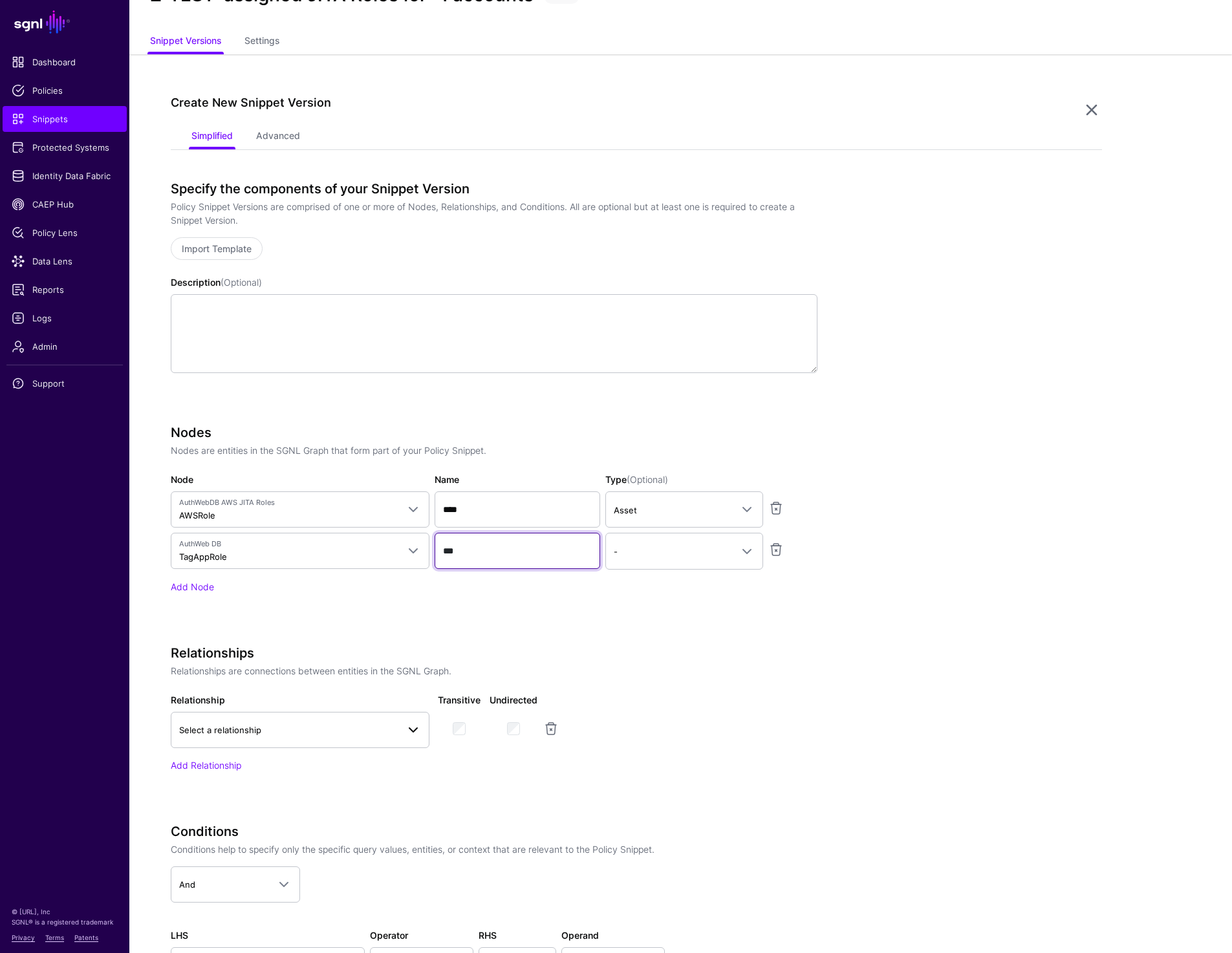
type input "***"
click at [258, 736] on span "Select a relationship" at bounding box center [300, 730] width 242 height 16
click at [676, 672] on p "Relationships are connections between entities in the SGNL Graph." at bounding box center [493, 670] width 646 height 13
click at [293, 554] on span "AuthWeb DB TagAppRole" at bounding box center [287, 551] width 218 height 25
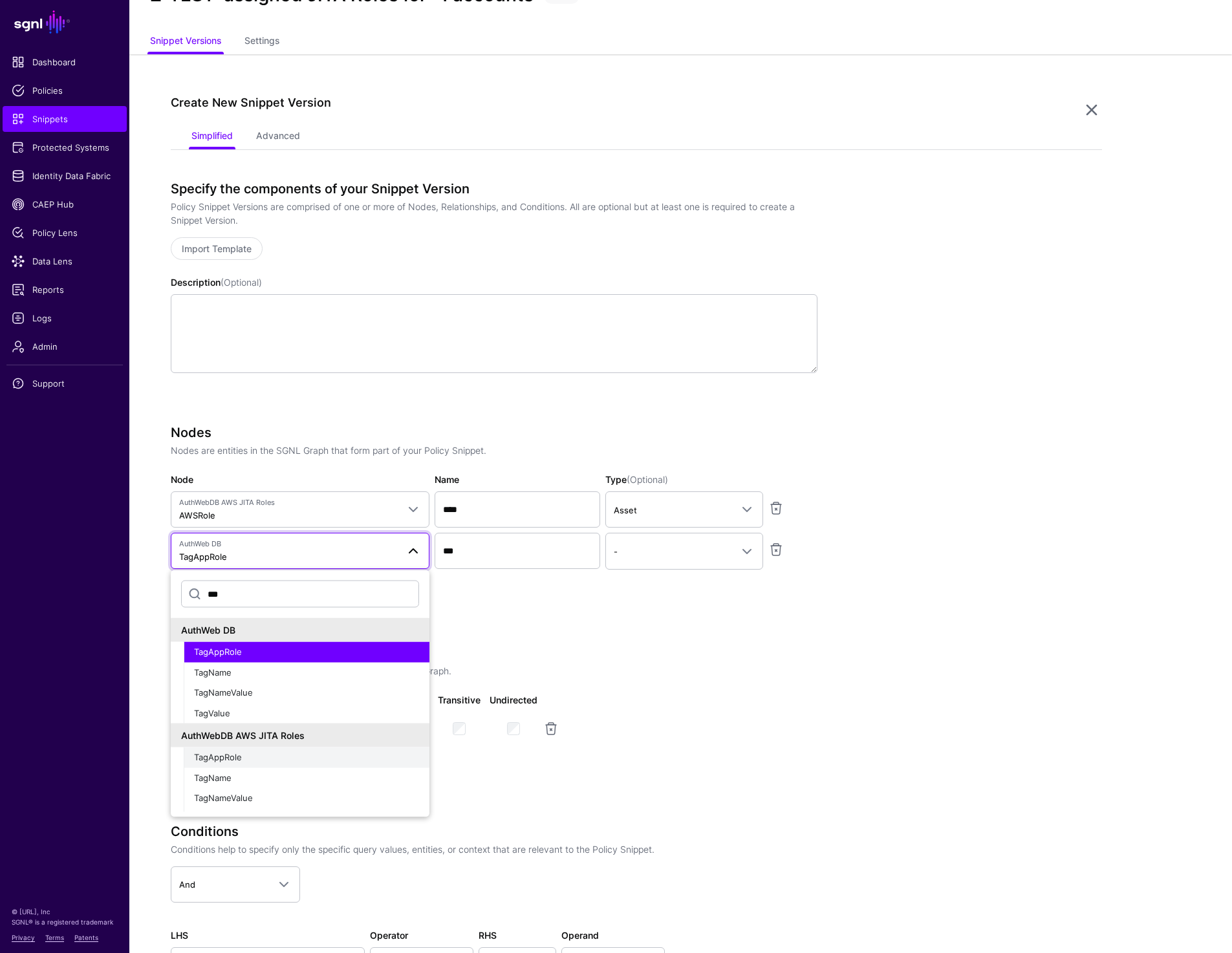
click at [242, 760] on div "TagAppRole" at bounding box center [306, 758] width 225 height 13
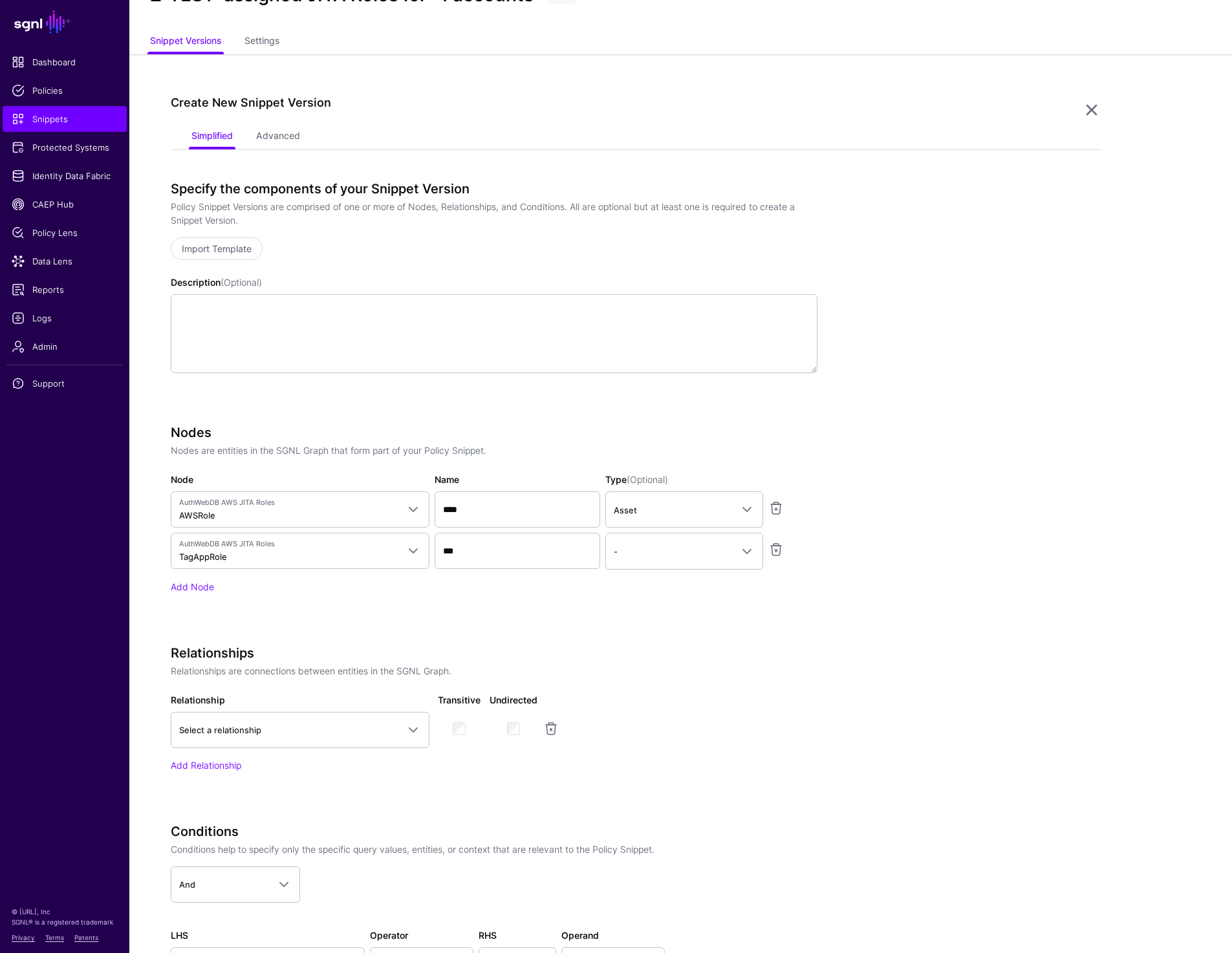
click at [586, 661] on div "Relationships Relationships are connections between entities in the SGNL Graph." at bounding box center [493, 661] width 646 height 32
click at [374, 733] on span "Select a relationship" at bounding box center [287, 730] width 218 height 14
click at [284, 806] on div "AppRole to TagAppRole" at bounding box center [300, 808] width 238 height 13
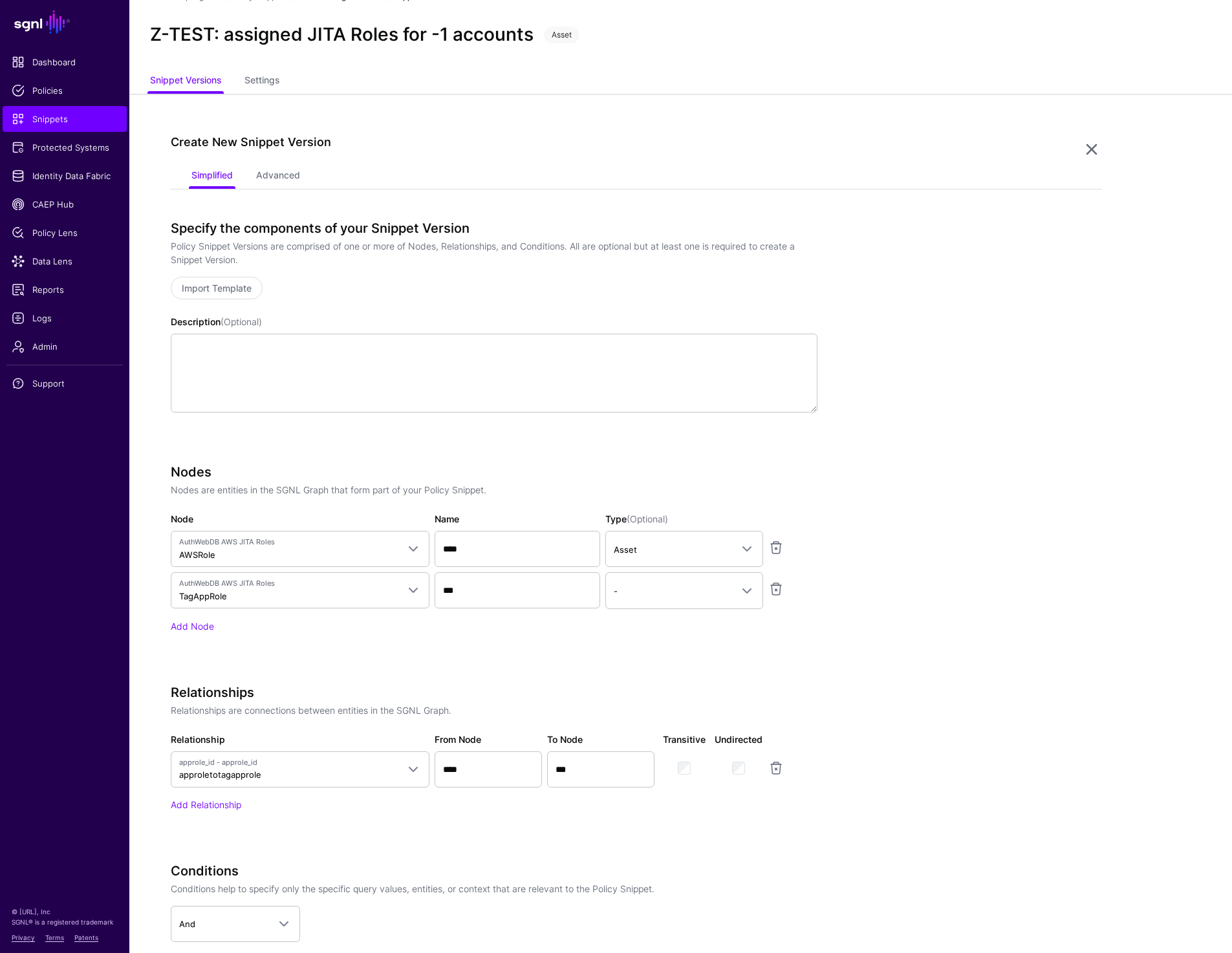
scroll to position [0, 0]
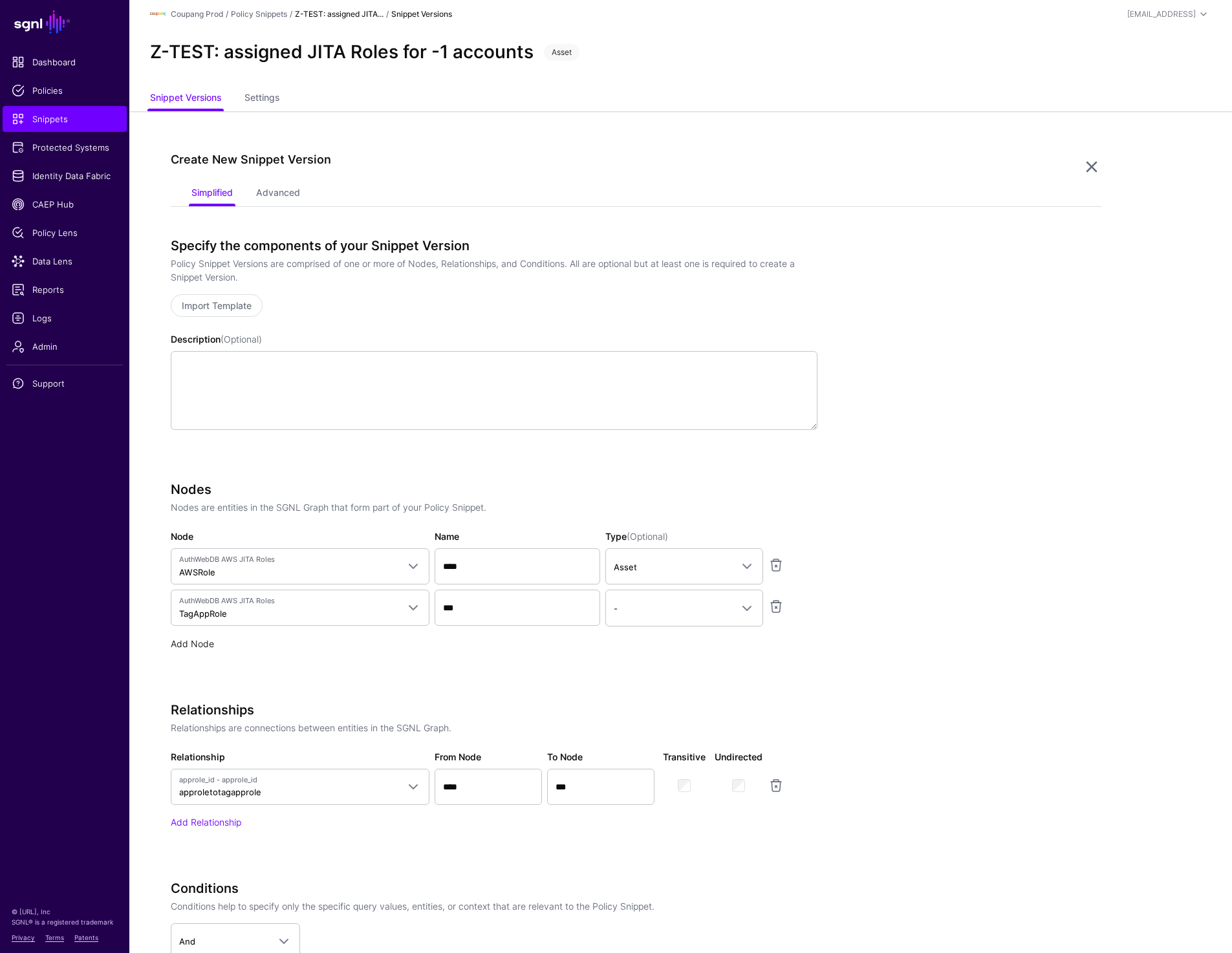
click at [189, 645] on link "Add Node" at bounding box center [192, 643] width 44 height 11
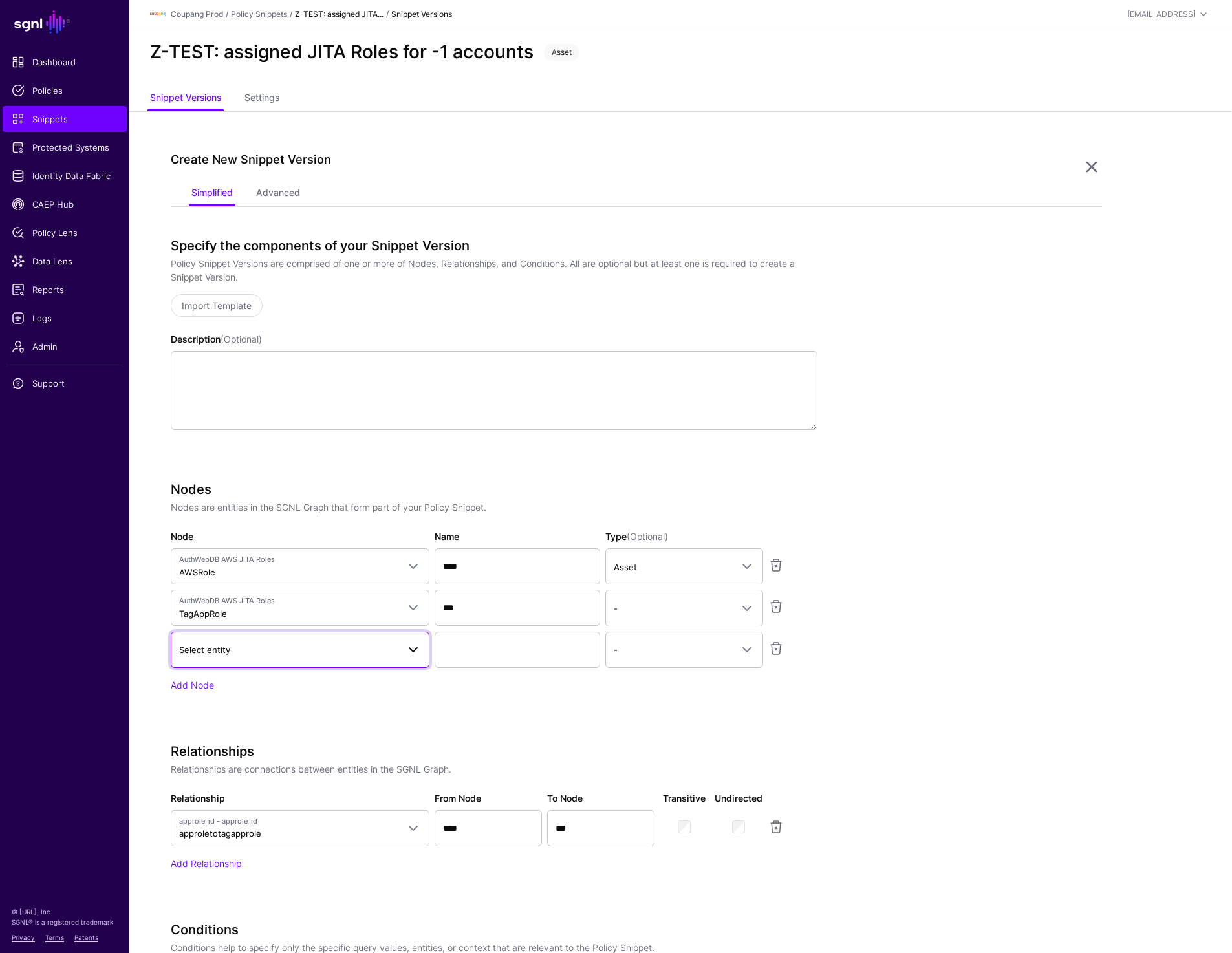
click at [242, 652] on span "Select entity" at bounding box center [287, 649] width 218 height 14
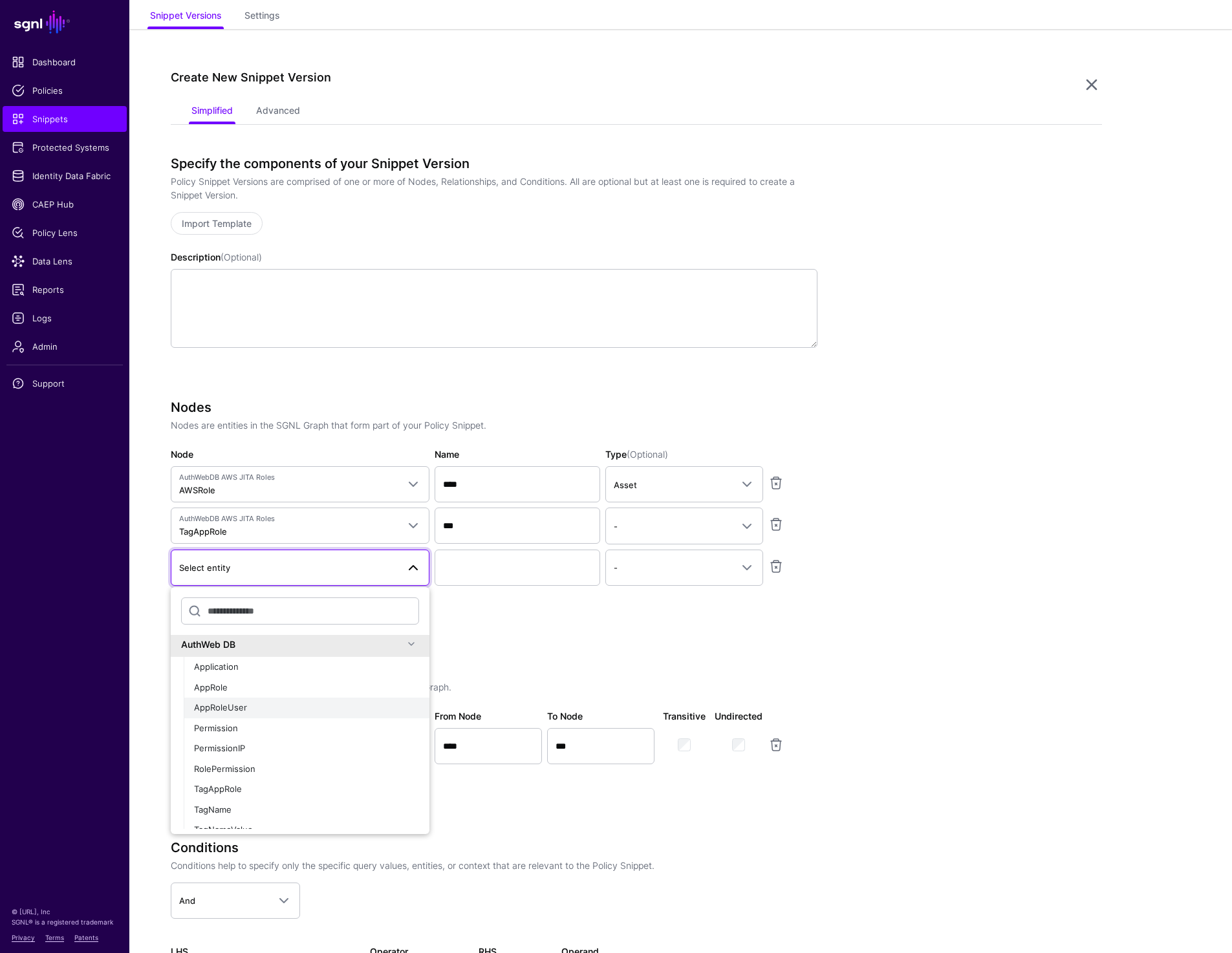
scroll to position [82, 0]
click at [250, 710] on div "AppRoleUser" at bounding box center [306, 708] width 225 height 13
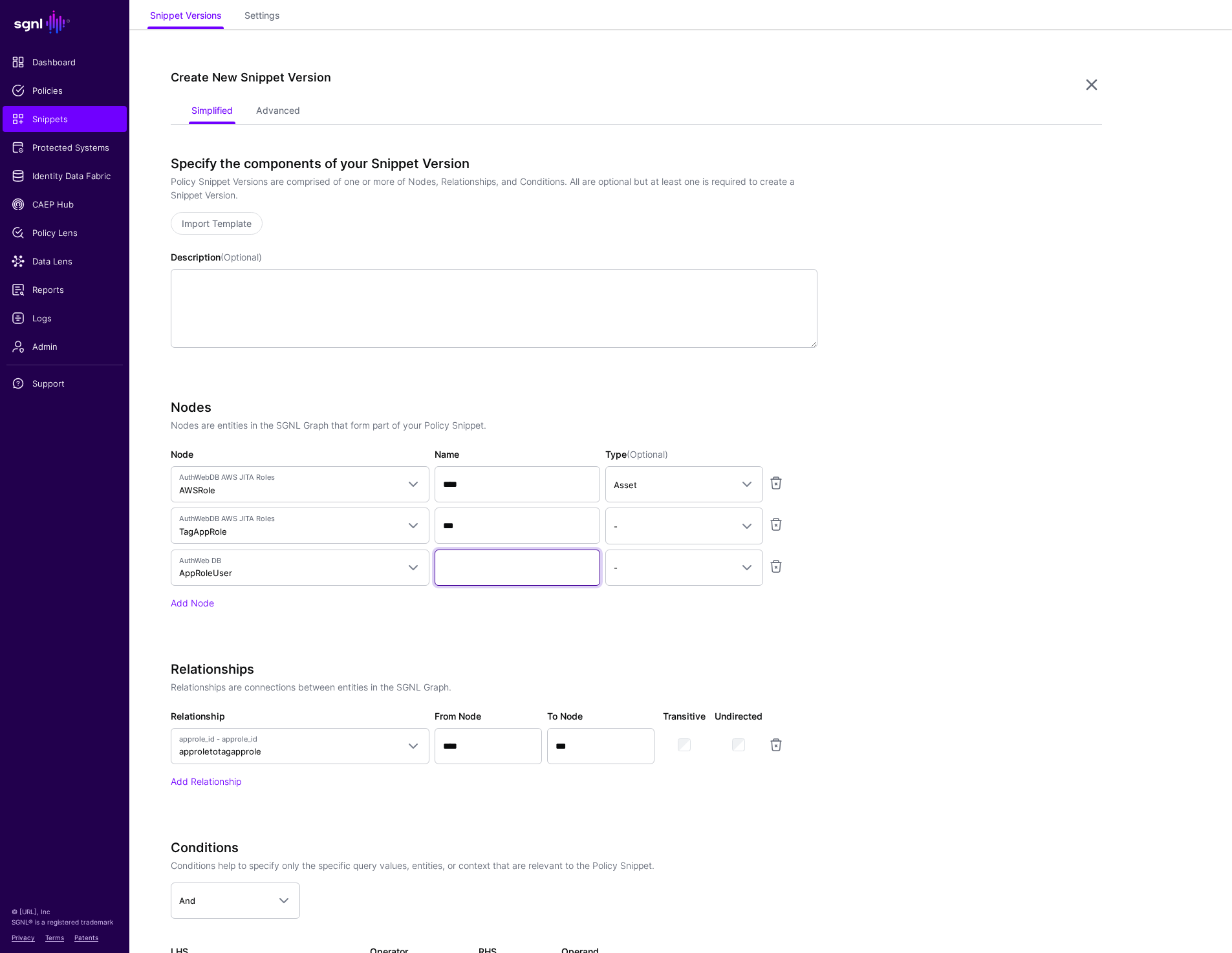
click at [459, 568] on input "Name" at bounding box center [517, 568] width 166 height 36
paste input "**********"
type input "**********"
click at [959, 464] on app-snippets-creator "Specify the components of your Snippet Version Policy Snippet Versions are comp…" at bounding box center [636, 608] width 931 height 904
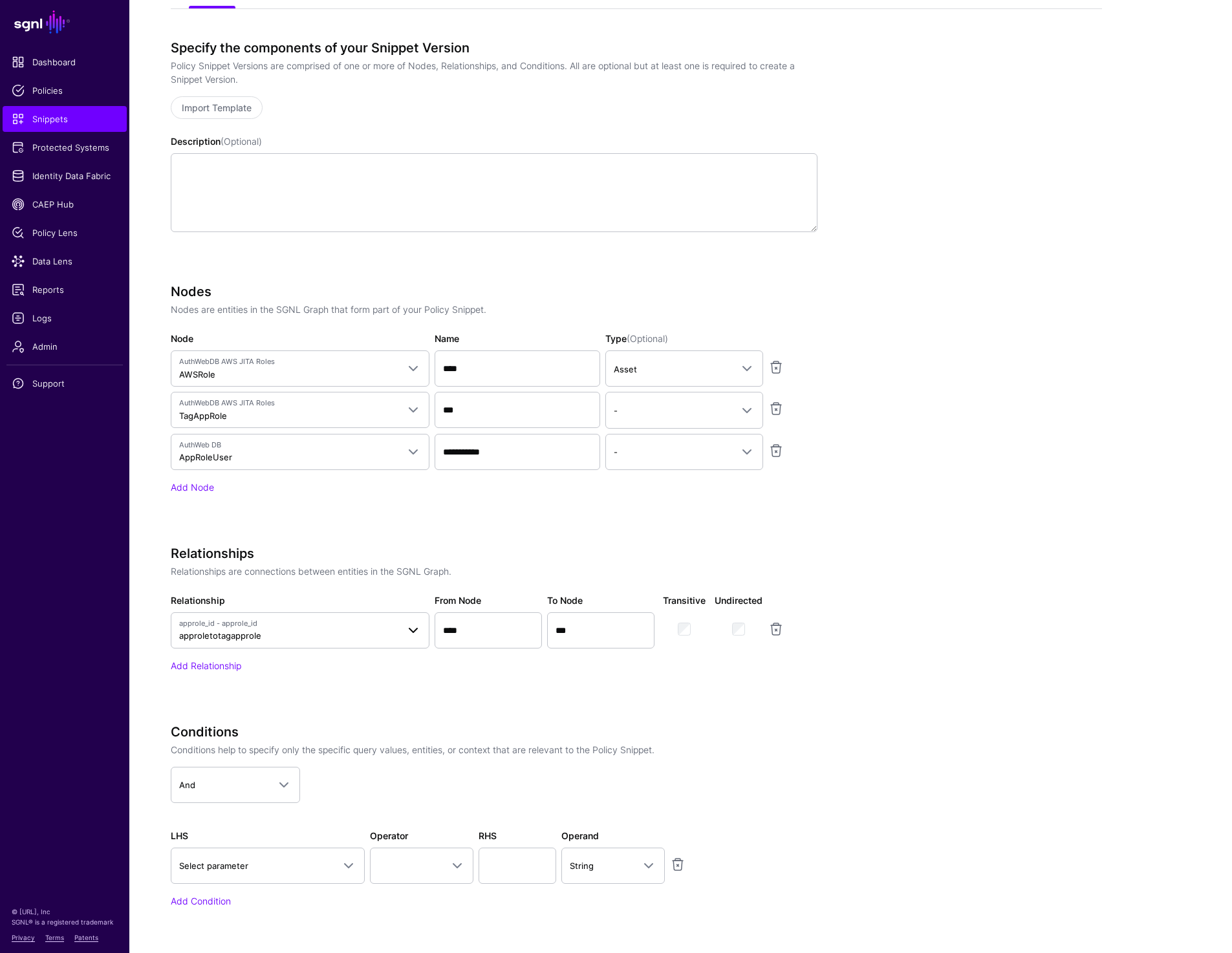
scroll to position [207, 0]
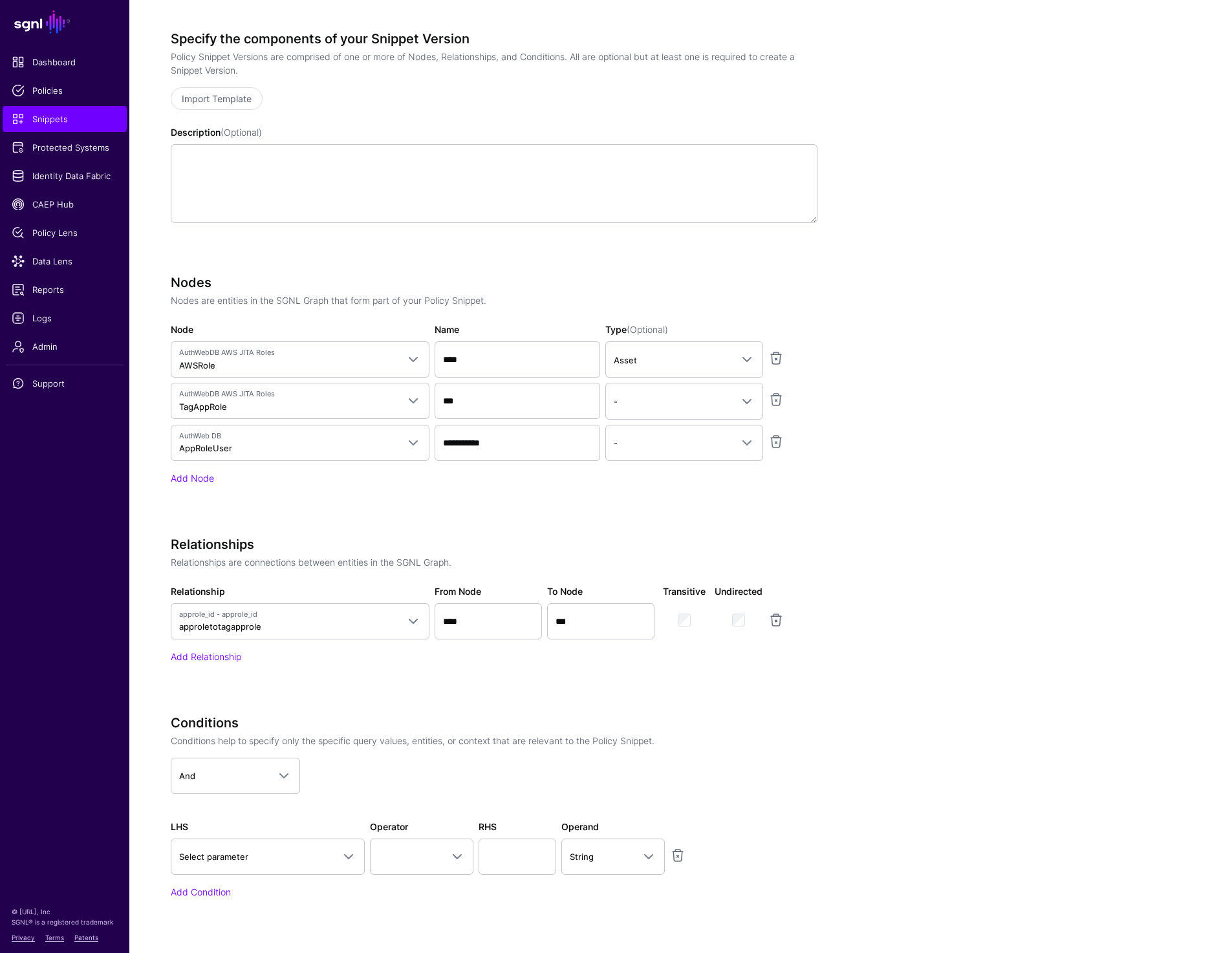
click at [236, 661] on div "Add Relationship" at bounding box center [493, 656] width 646 height 13
click at [236, 658] on link "Add Relationship" at bounding box center [206, 656] width 71 height 11
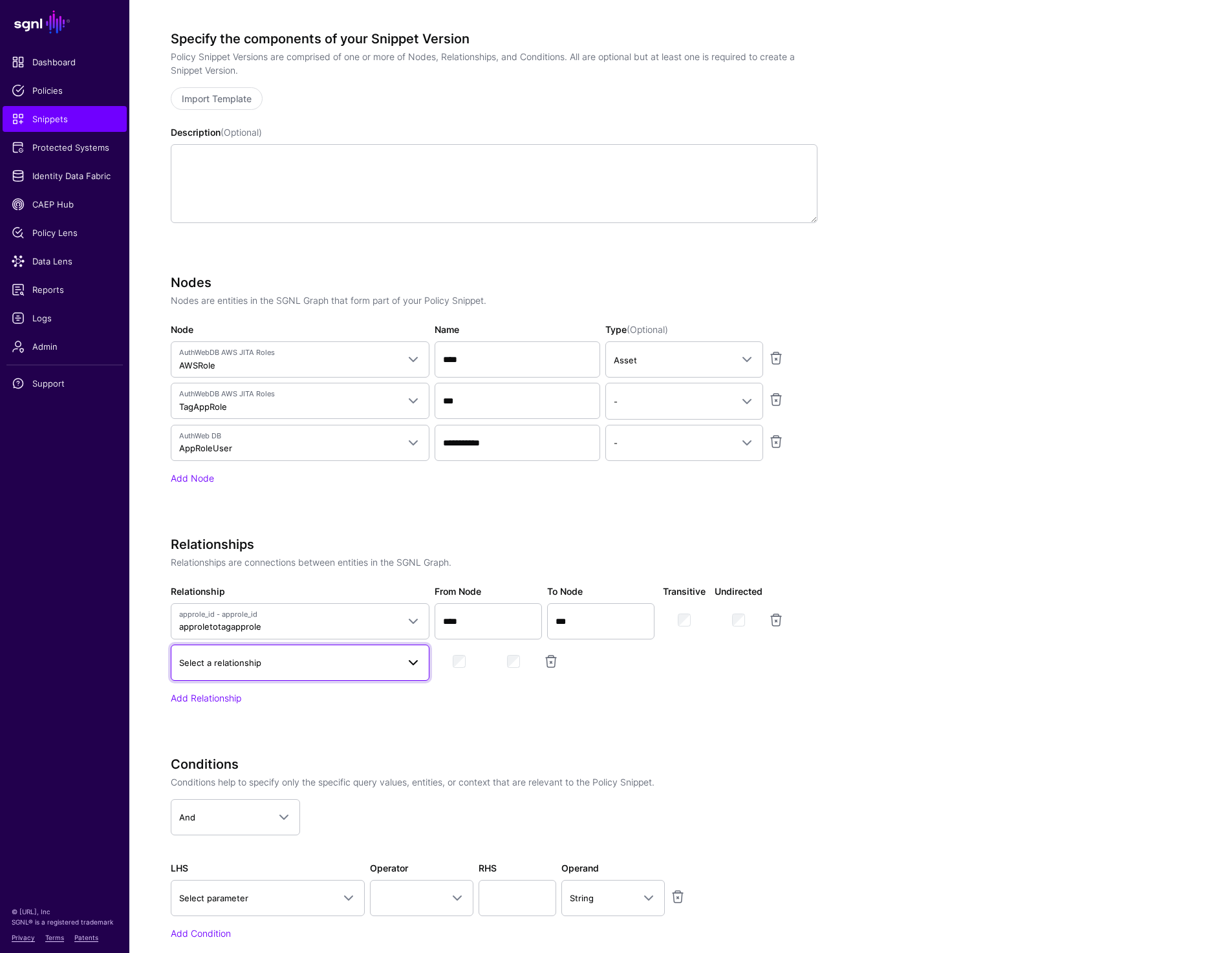
click at [286, 666] on span "Select a relationship" at bounding box center [287, 662] width 218 height 14
click at [382, 512] on div "Nodes Nodes are entities in the SGNL Graph that form part of your Policy Snippe…" at bounding box center [493, 398] width 646 height 246
click at [200, 474] on link "Add Node" at bounding box center [192, 478] width 44 height 11
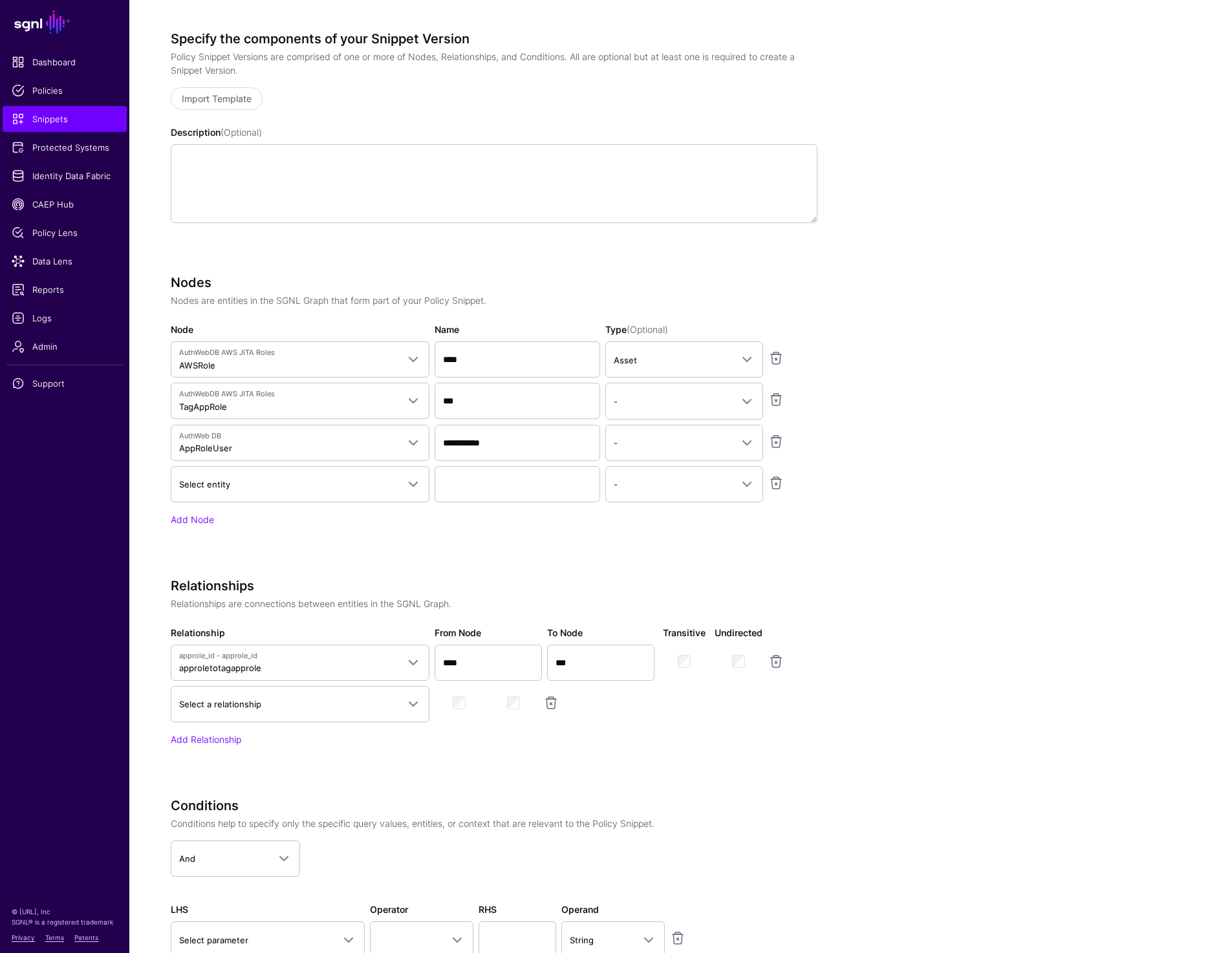
click at [616, 703] on div "Select a relationship AWSRole to User AppRole to TagAppRole" at bounding box center [493, 704] width 651 height 36
click at [553, 704] on link at bounding box center [551, 703] width 16 height 16
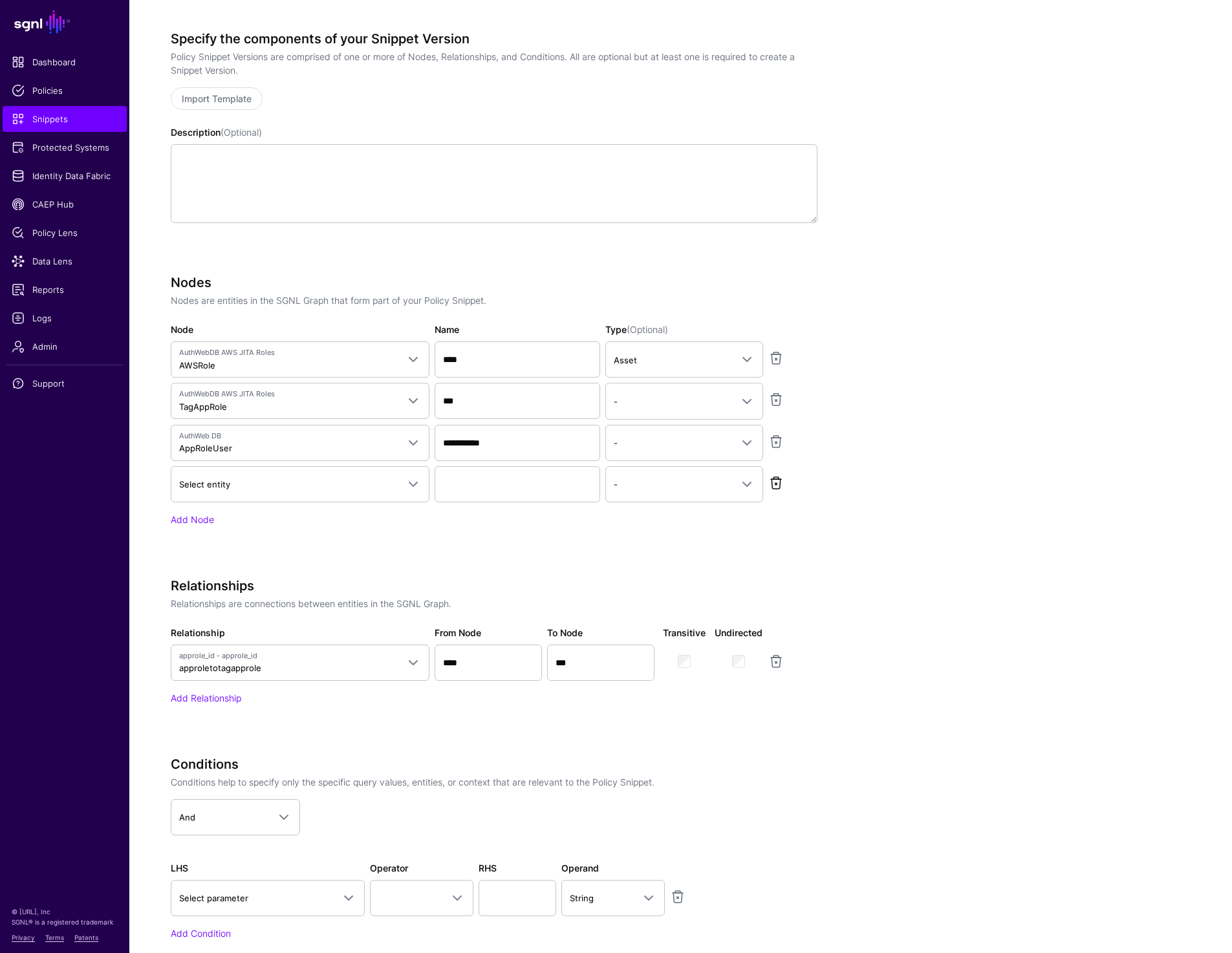
click at [780, 480] on link at bounding box center [776, 483] width 16 height 16
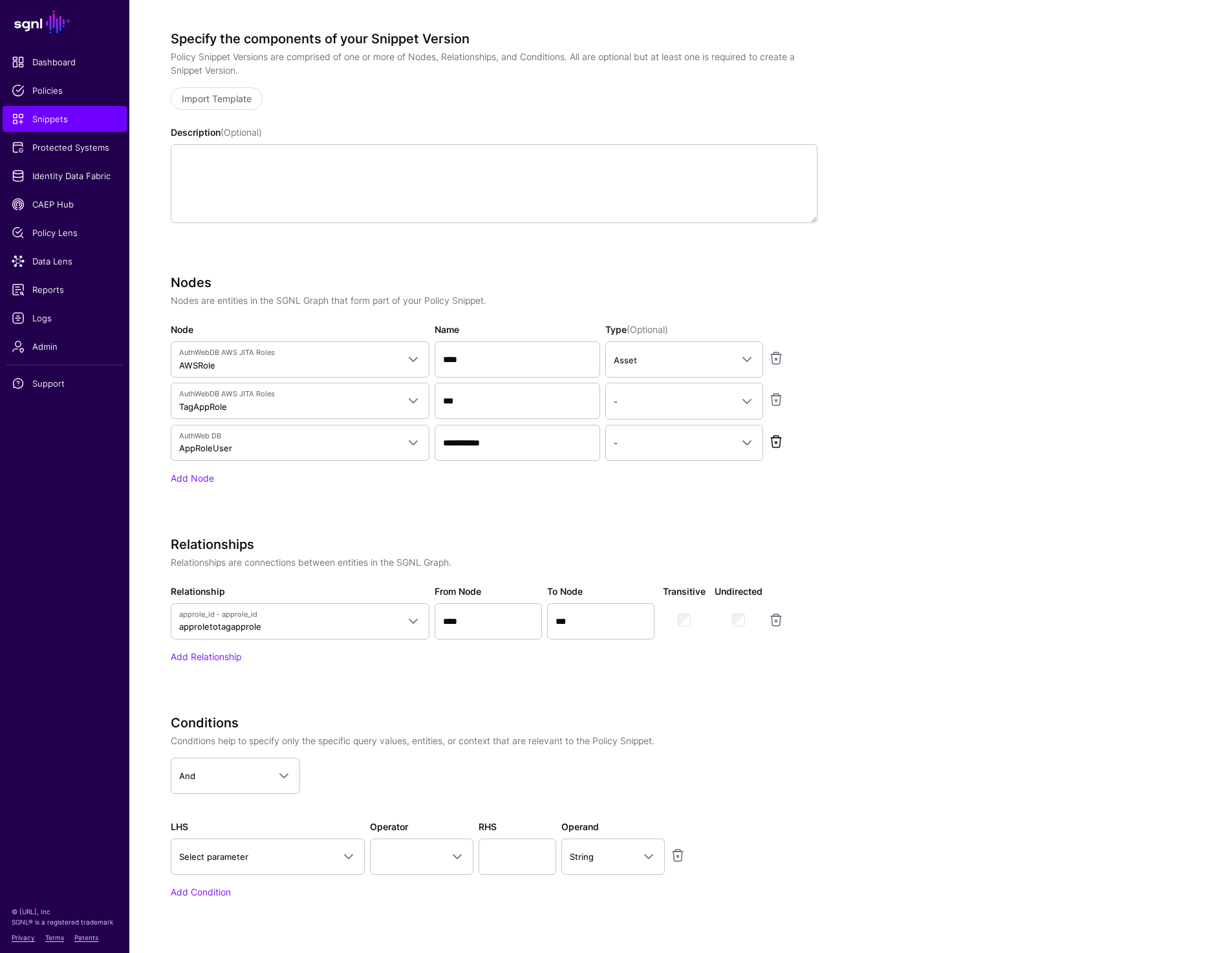
click at [782, 443] on link at bounding box center [776, 441] width 16 height 16
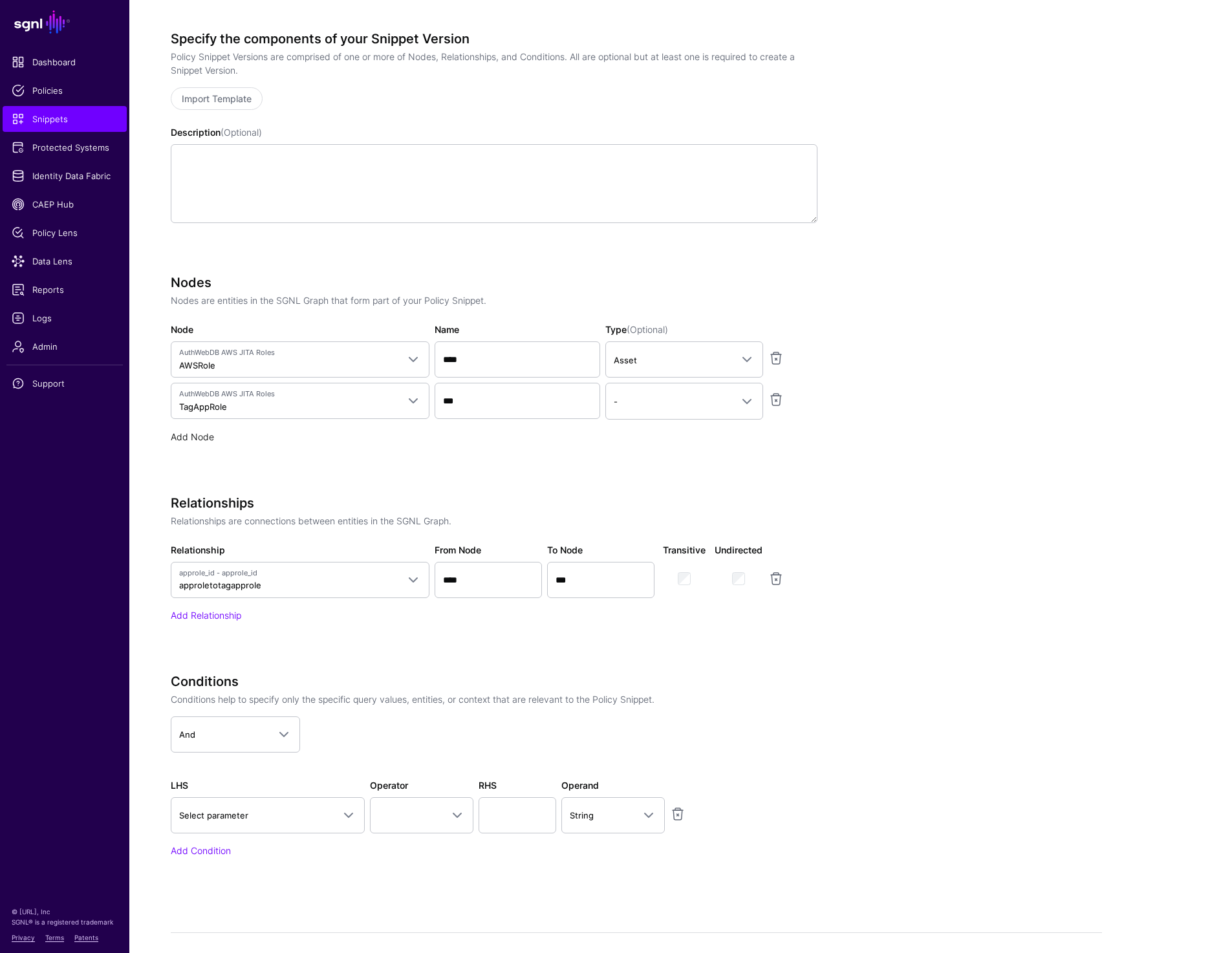
click at [192, 437] on link "Add Node" at bounding box center [192, 437] width 44 height 11
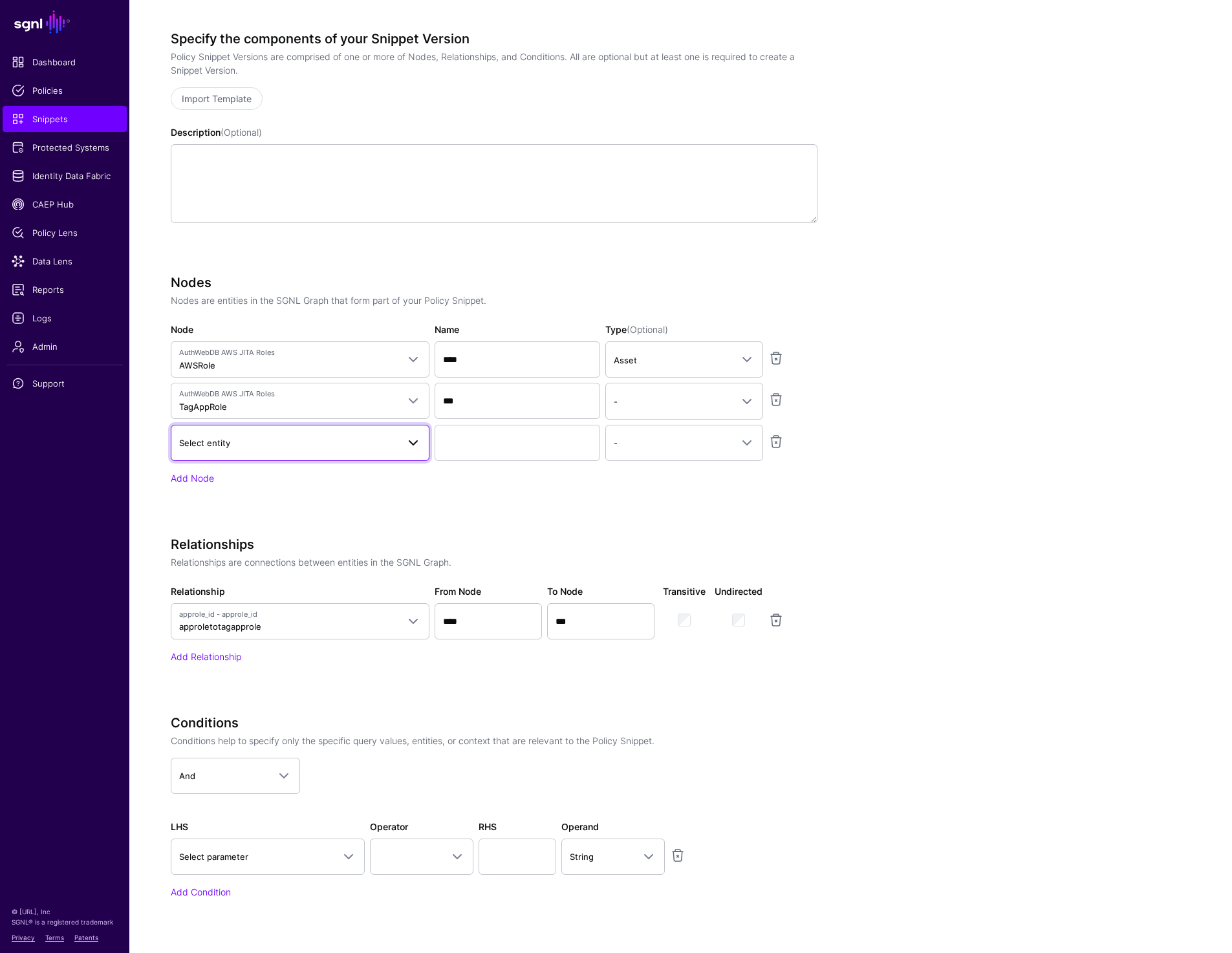
click at [235, 445] on span "Select entity" at bounding box center [287, 442] width 218 height 14
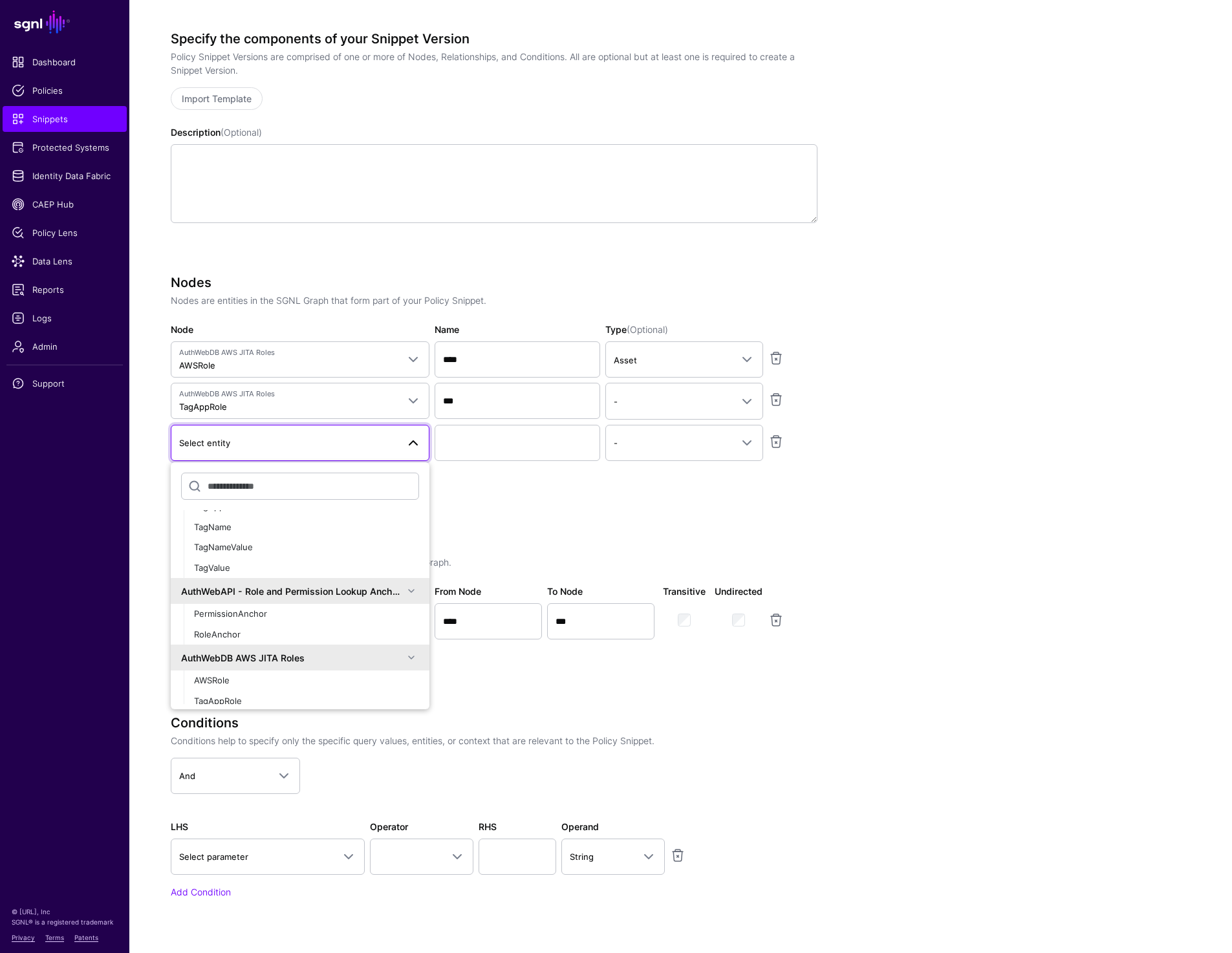
scroll to position [0, 0]
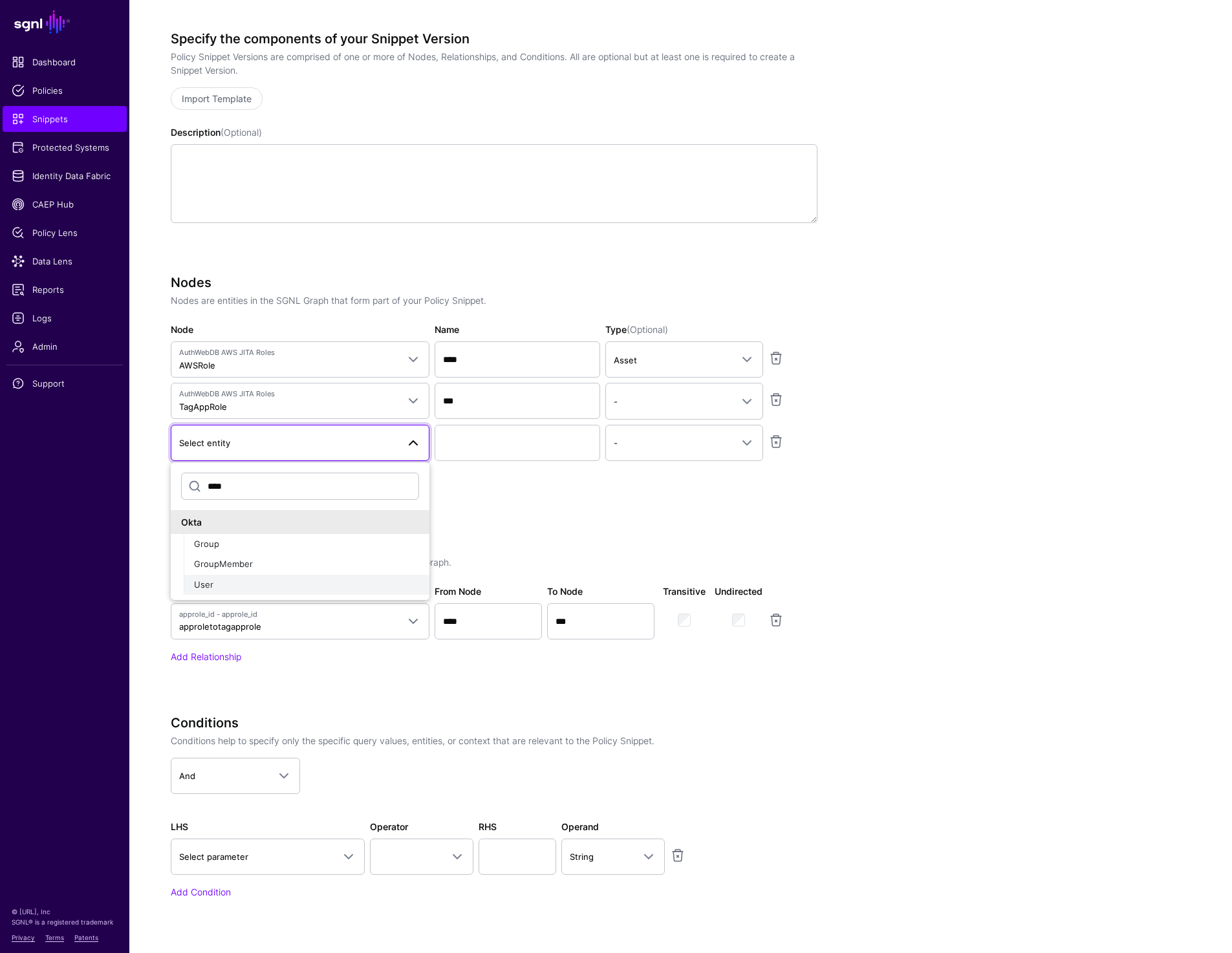
type input "****"
click at [214, 588] on div "User" at bounding box center [306, 586] width 225 height 13
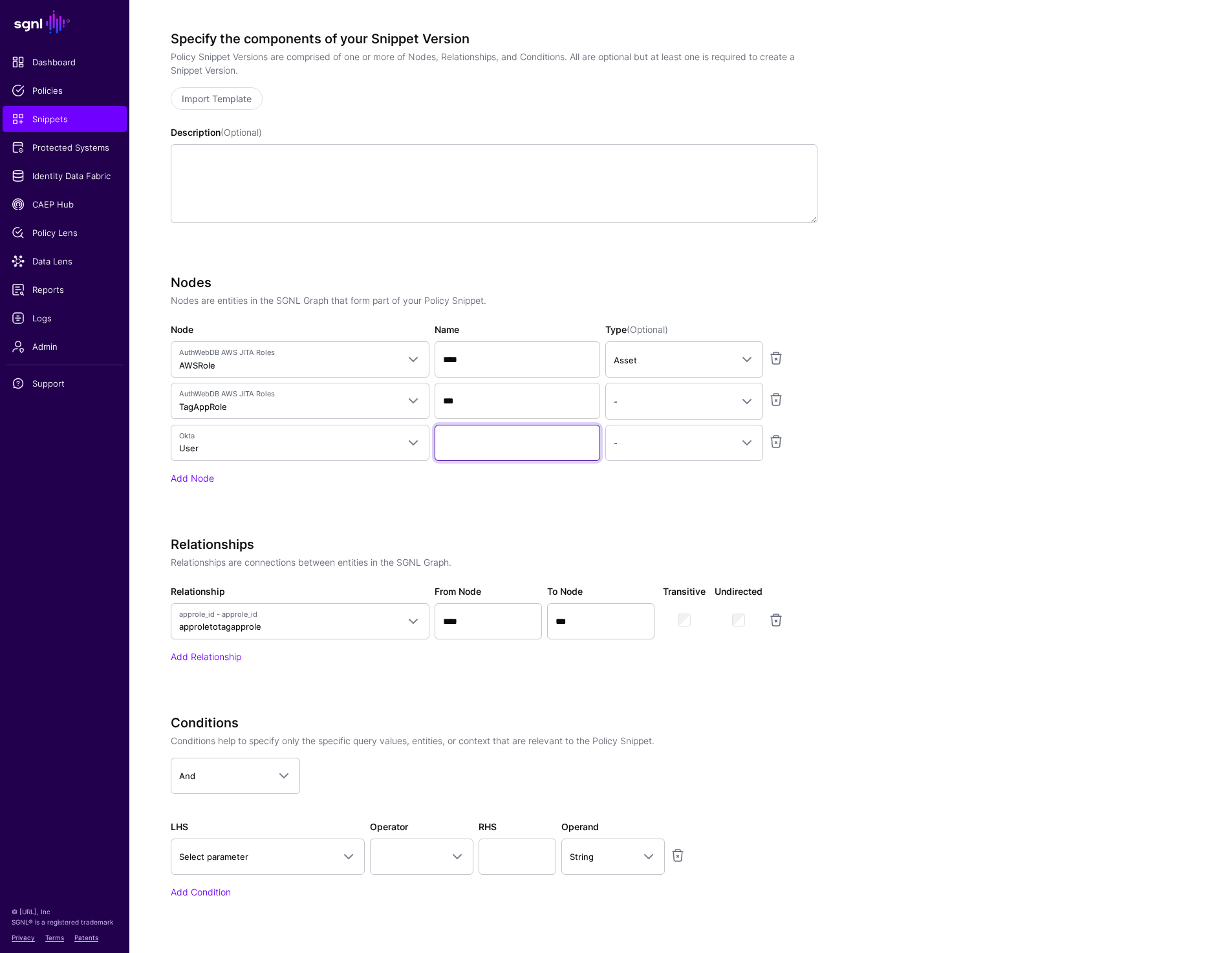
click at [485, 443] on input "Name" at bounding box center [517, 443] width 166 height 36
type input "********"
click at [196, 484] on div "Add Node" at bounding box center [493, 478] width 646 height 13
click at [196, 479] on link "Add Node" at bounding box center [192, 478] width 44 height 11
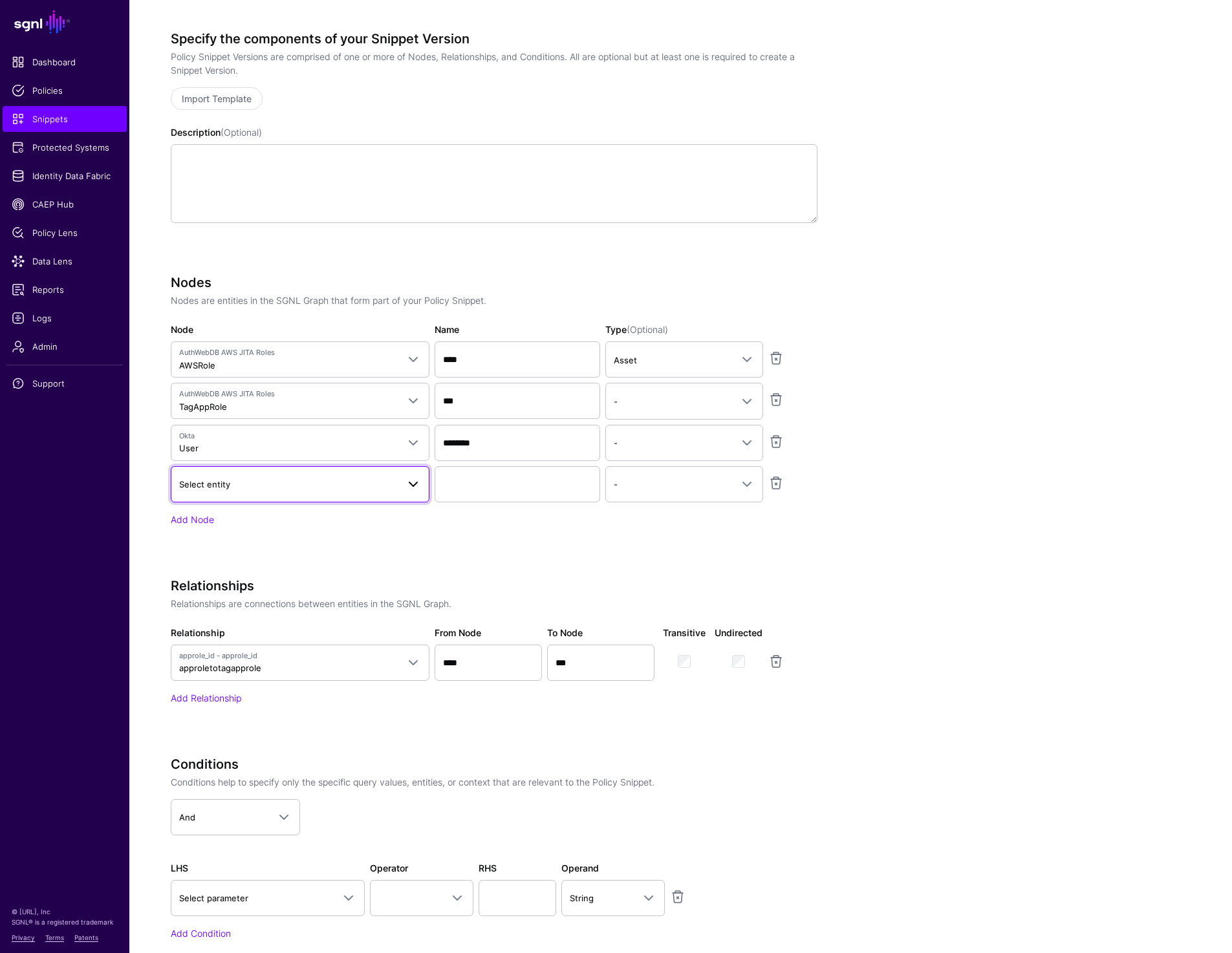
click at [222, 488] on span "Select entity" at bounding box center [204, 484] width 51 height 11
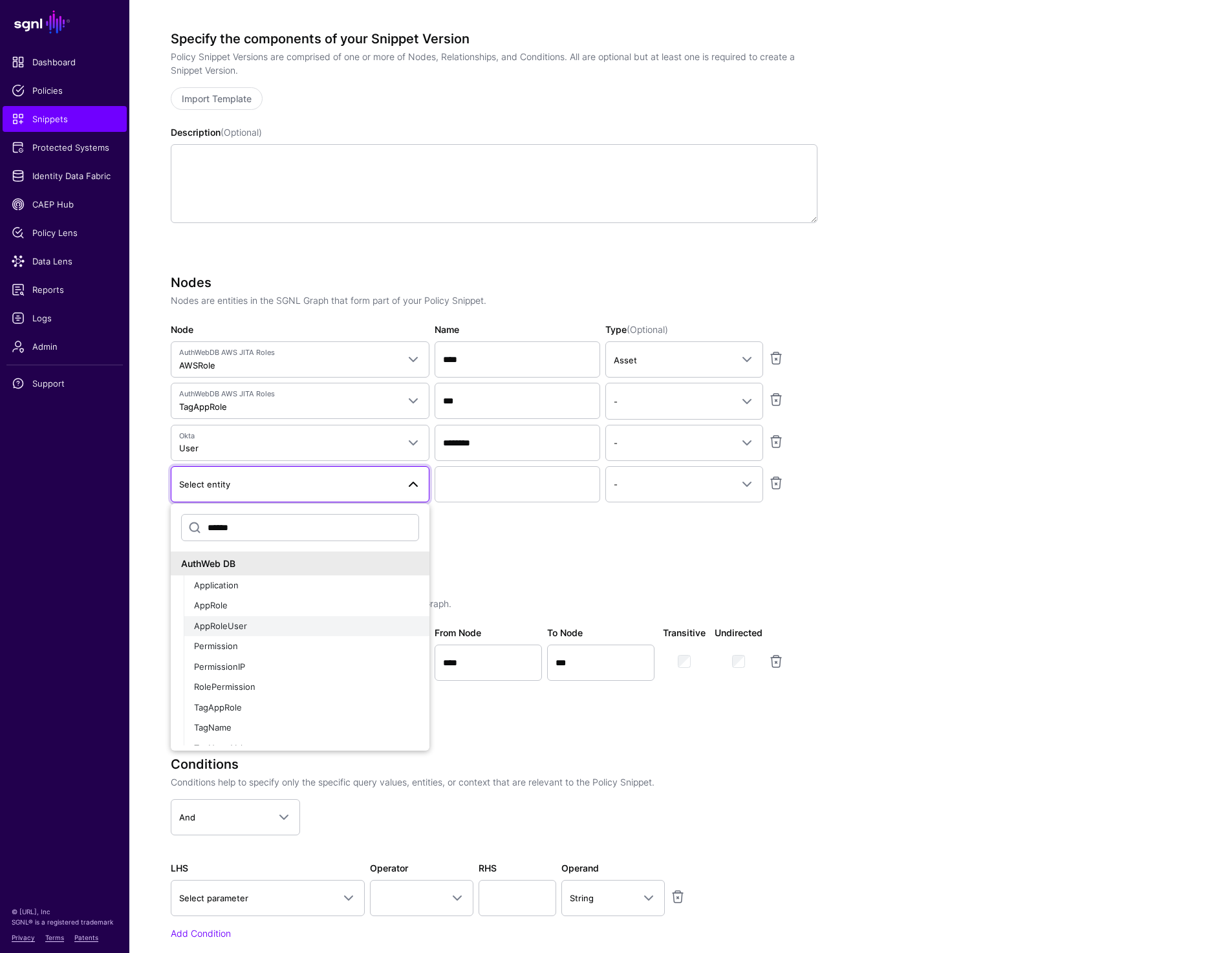
type input "******"
click at [252, 628] on div "AppRoleUser" at bounding box center [306, 627] width 225 height 13
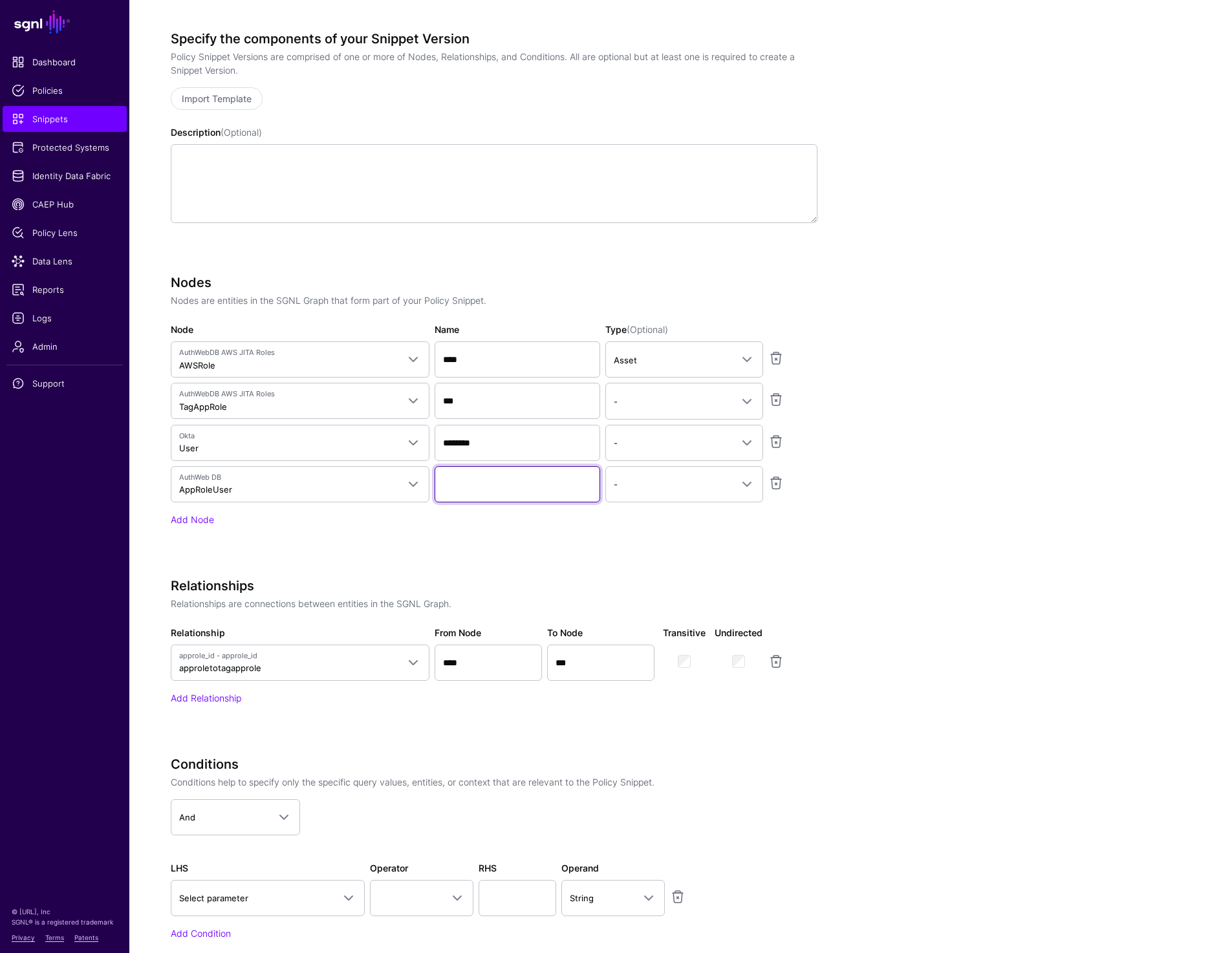
click at [522, 479] on input "Name" at bounding box center [517, 484] width 166 height 36
paste input "**********"
type input "**********"
click at [464, 441] on input "********" at bounding box center [517, 443] width 166 height 36
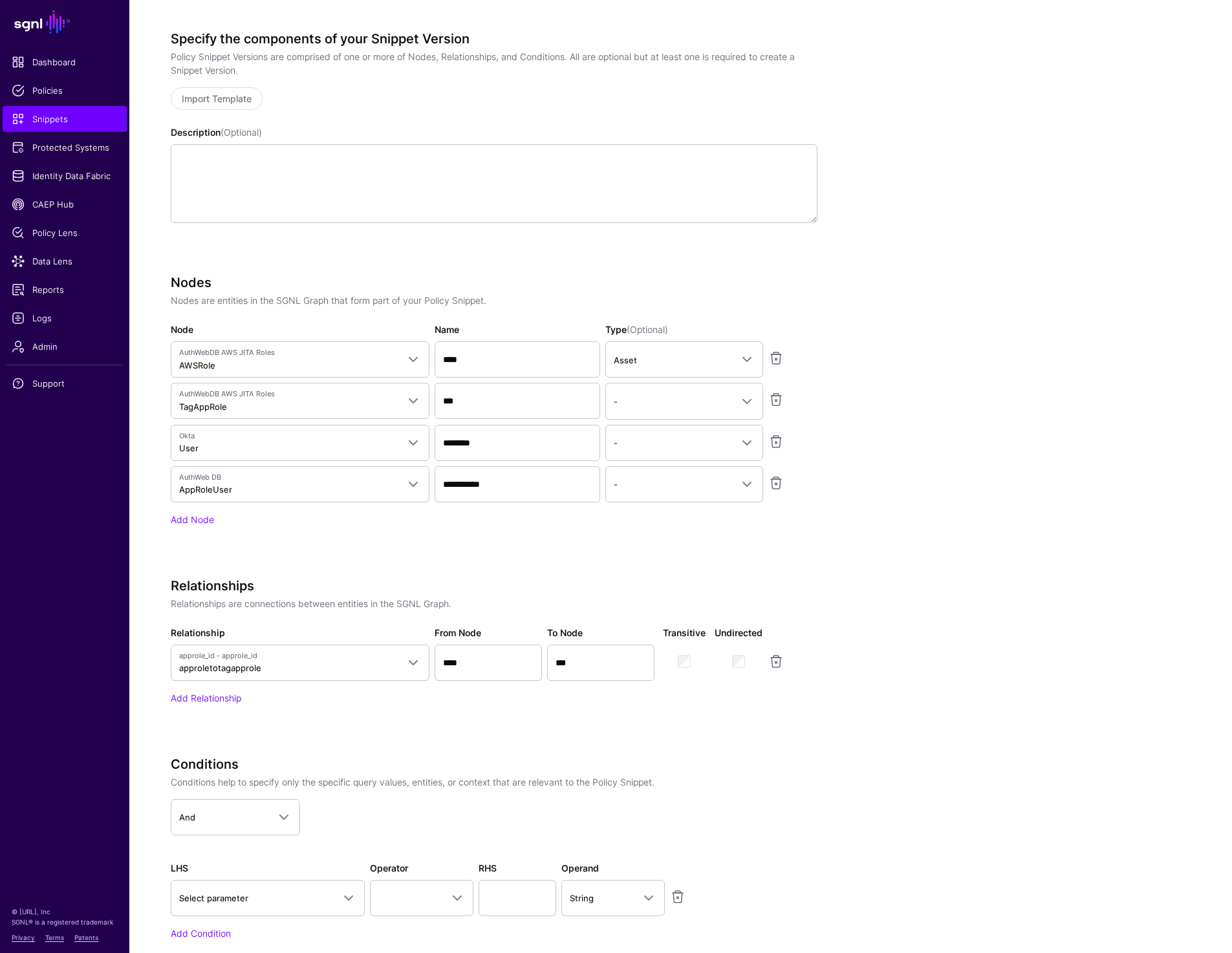
click at [973, 435] on app-snippets-creator "Specify the components of your Snippet Version Policy Snippet Versions are comp…" at bounding box center [636, 504] width 931 height 946
click at [736, 441] on span at bounding box center [743, 442] width 23 height 16
click at [691, 498] on div "Principal" at bounding box center [684, 498] width 137 height 13
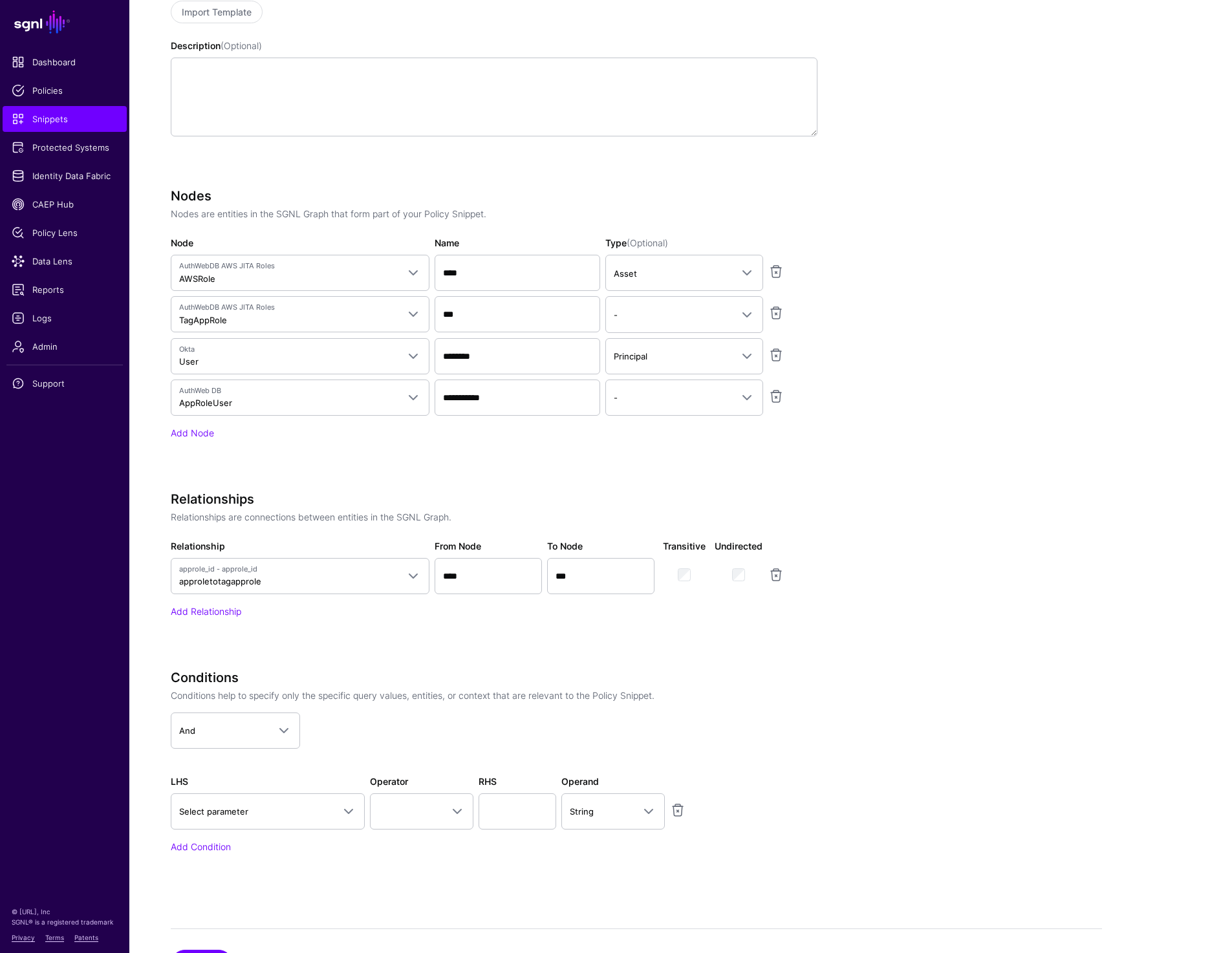
scroll to position [360, 0]
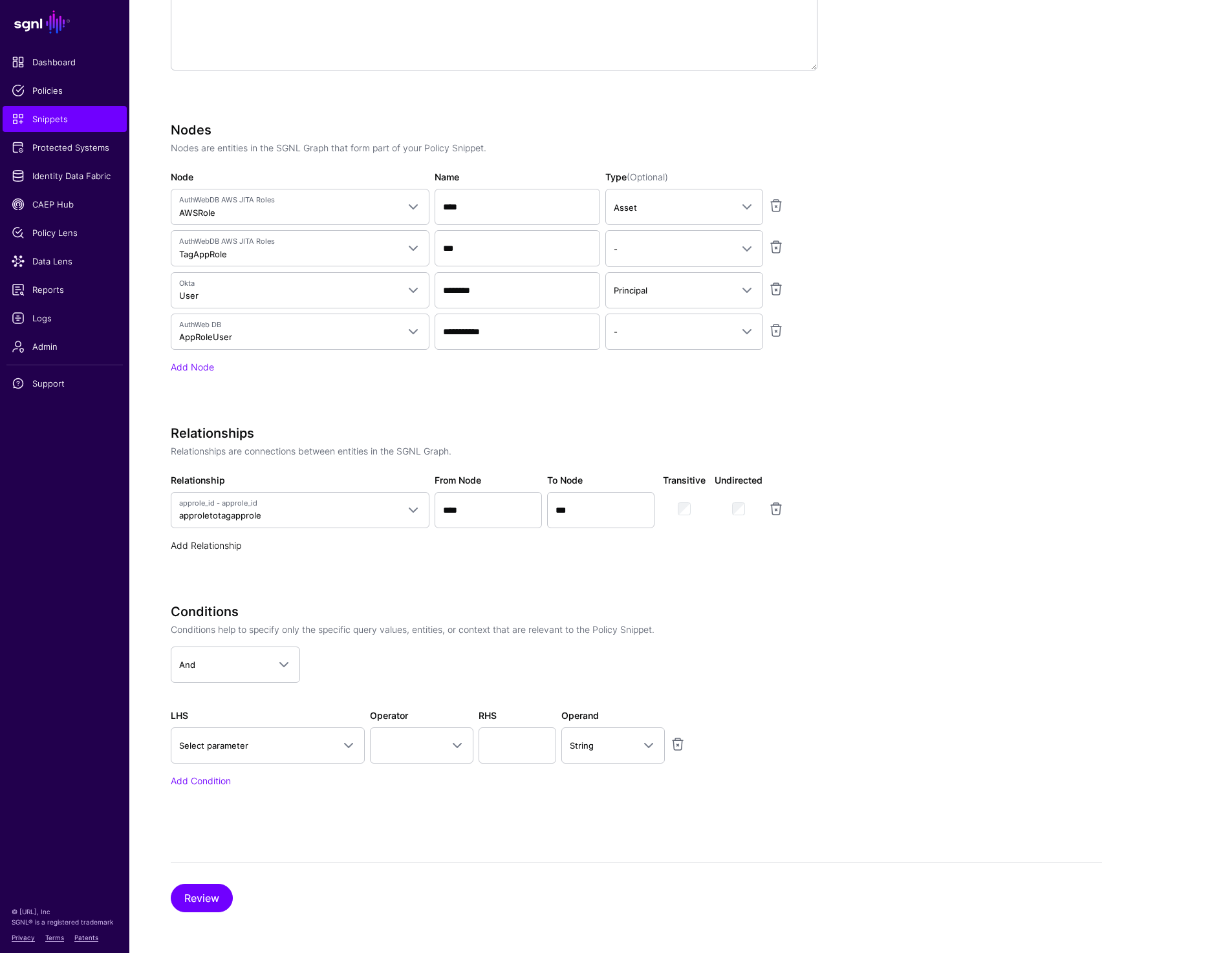
click at [211, 548] on link "Add Relationship" at bounding box center [206, 545] width 71 height 11
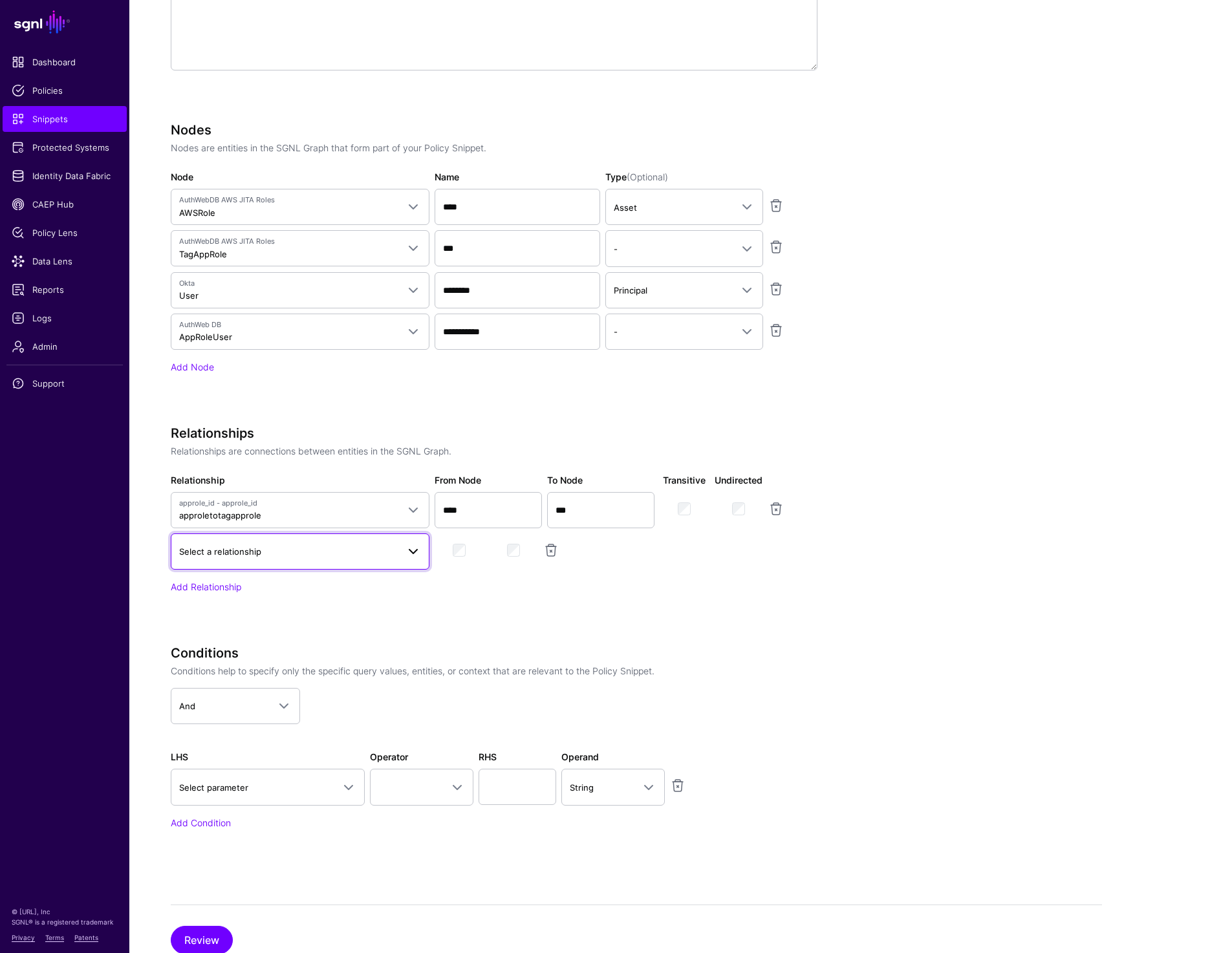
click at [237, 559] on link "Select a relationship" at bounding box center [300, 552] width 259 height 36
click at [278, 630] on span "Okta to AuthWeb Employee" at bounding box center [236, 628] width 110 height 11
click at [953, 519] on app-snippets-creator "Specify the components of your Snippet Version Policy Snippet Versions are comp…" at bounding box center [636, 371] width 931 height 987
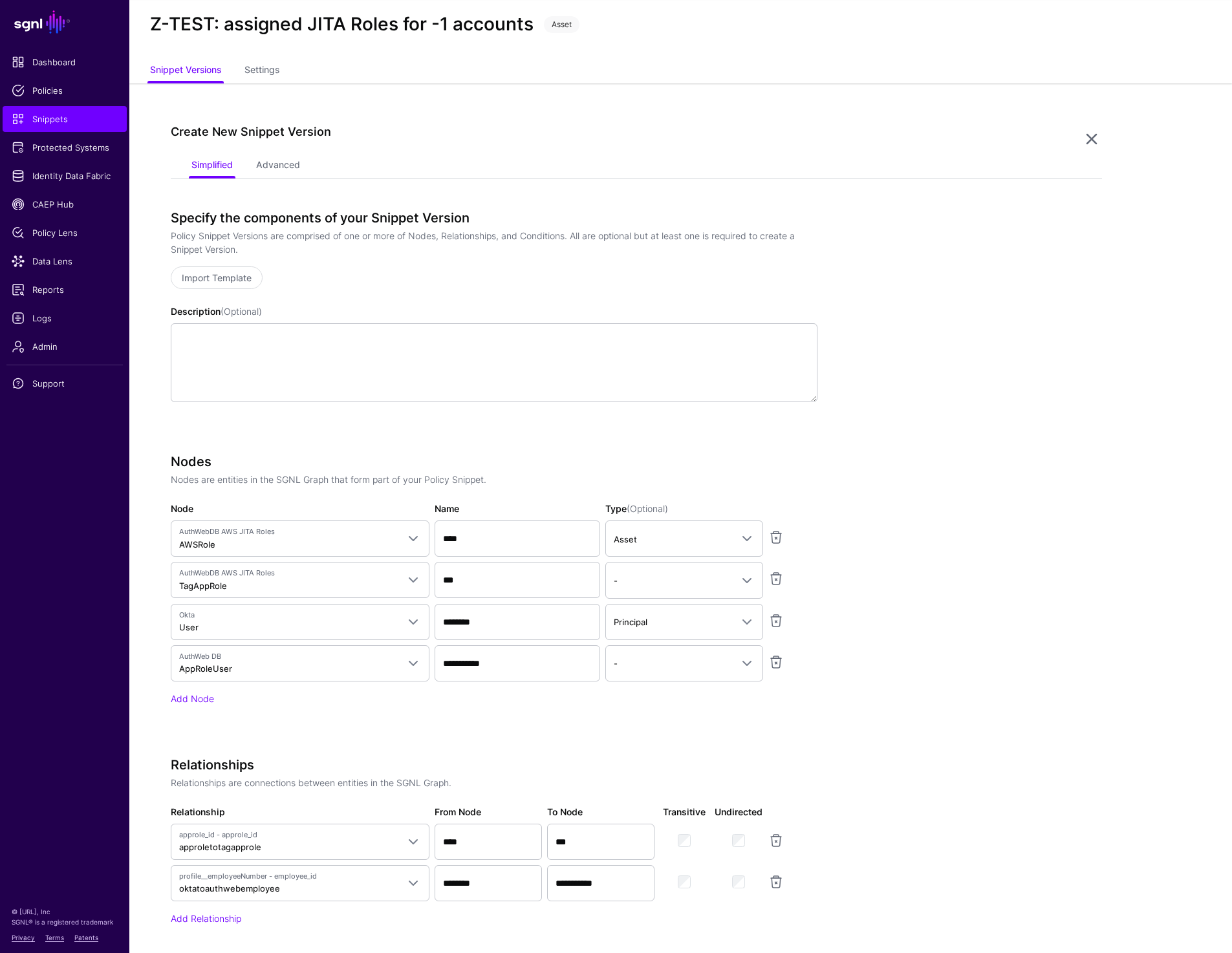
scroll to position [0, 0]
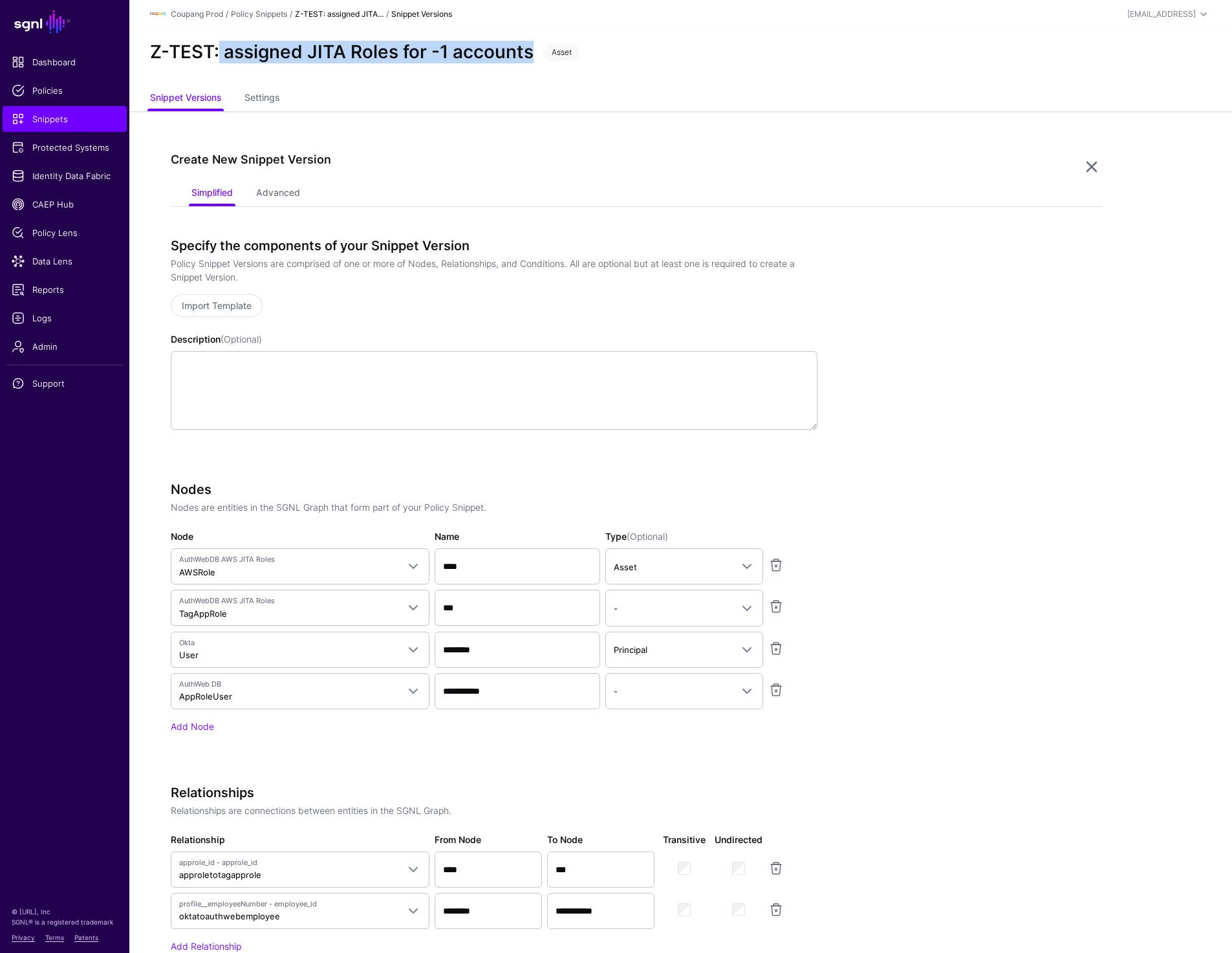
drag, startPoint x: 217, startPoint y: 58, endPoint x: 532, endPoint y: 51, distance: 315.1
click at [532, 51] on h2 "Z-TEST: assigned JITA Roles for -1 accounts" at bounding box center [342, 52] width 384 height 22
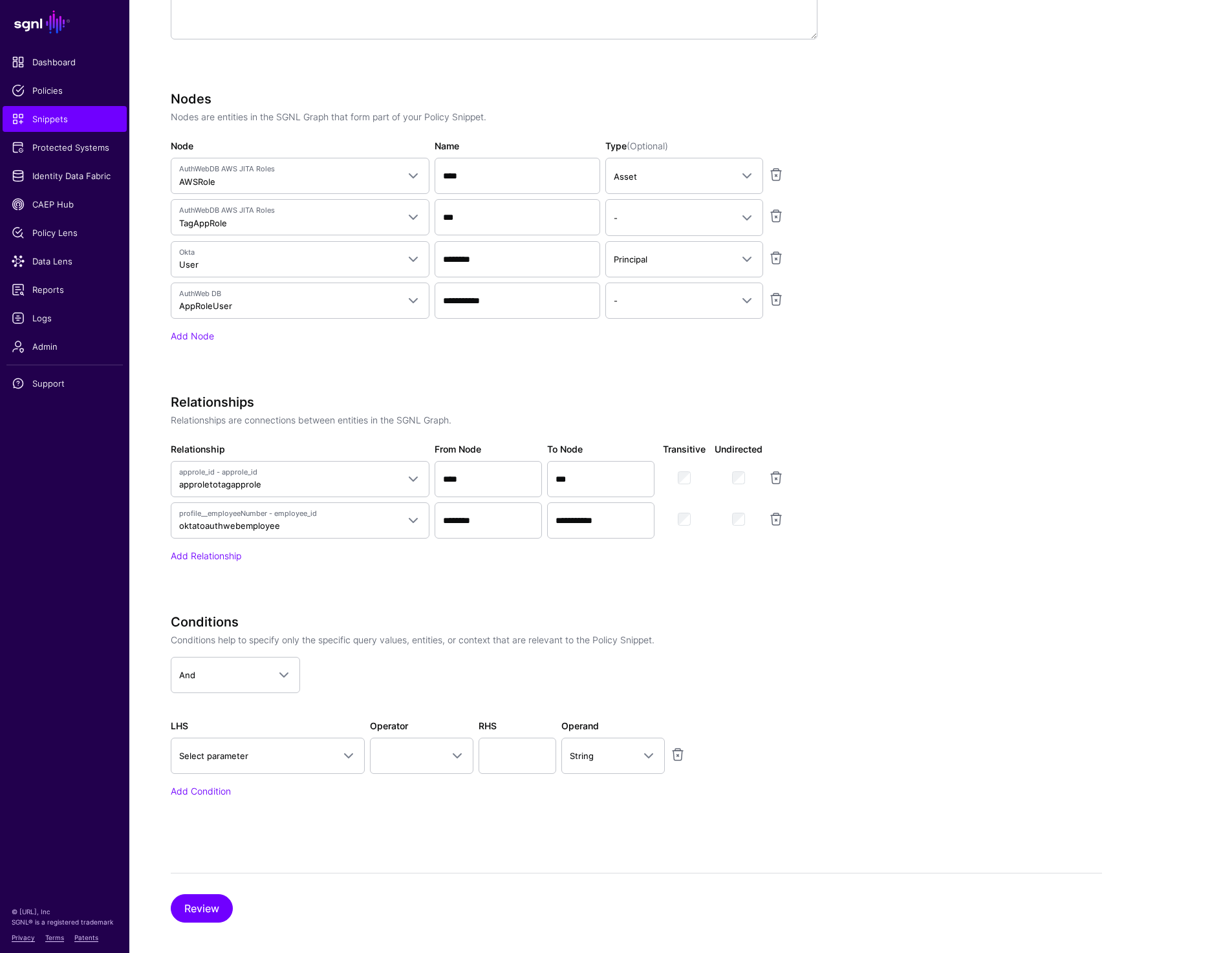
scroll to position [401, 0]
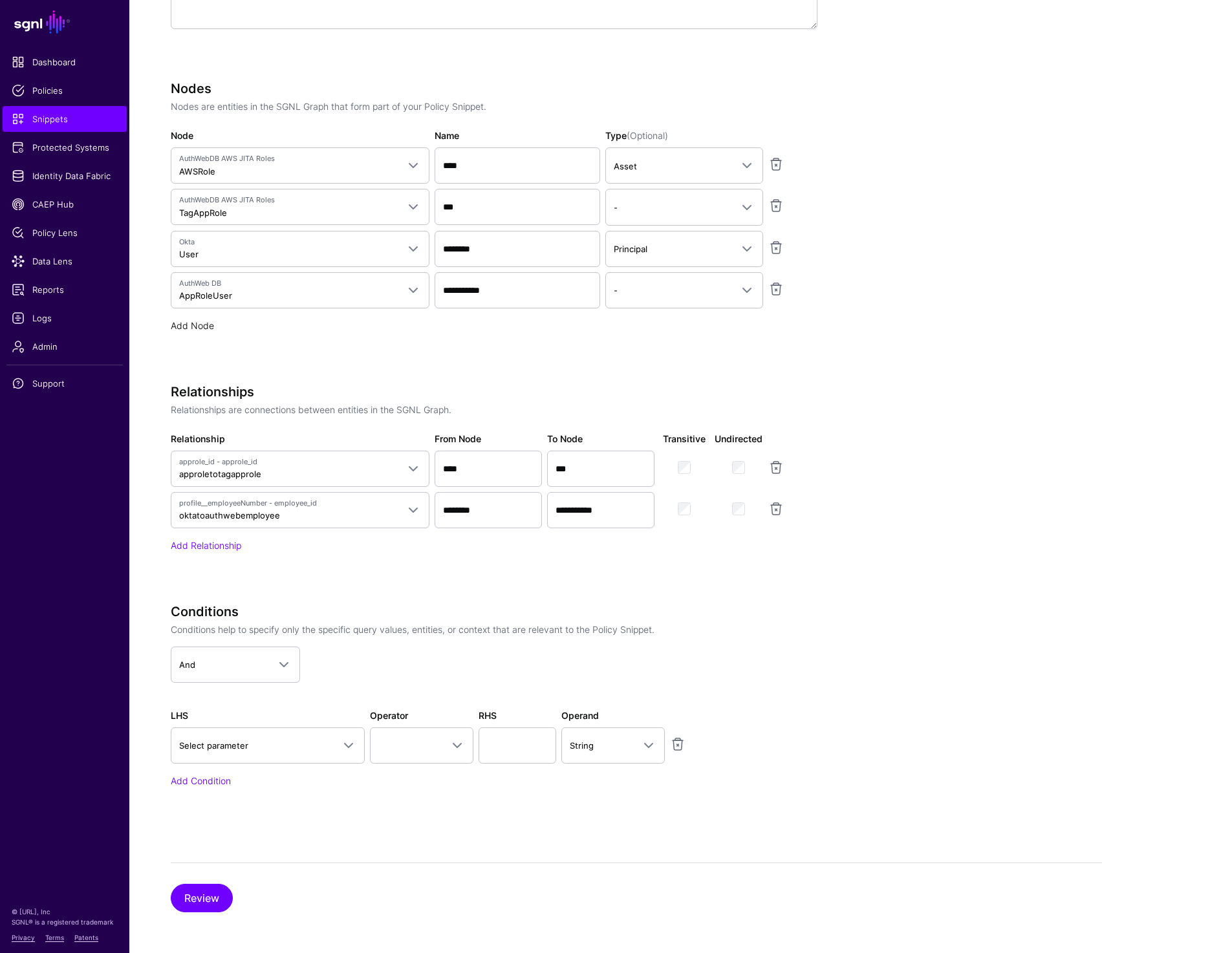
click at [190, 324] on link "Add Node" at bounding box center [192, 325] width 44 height 11
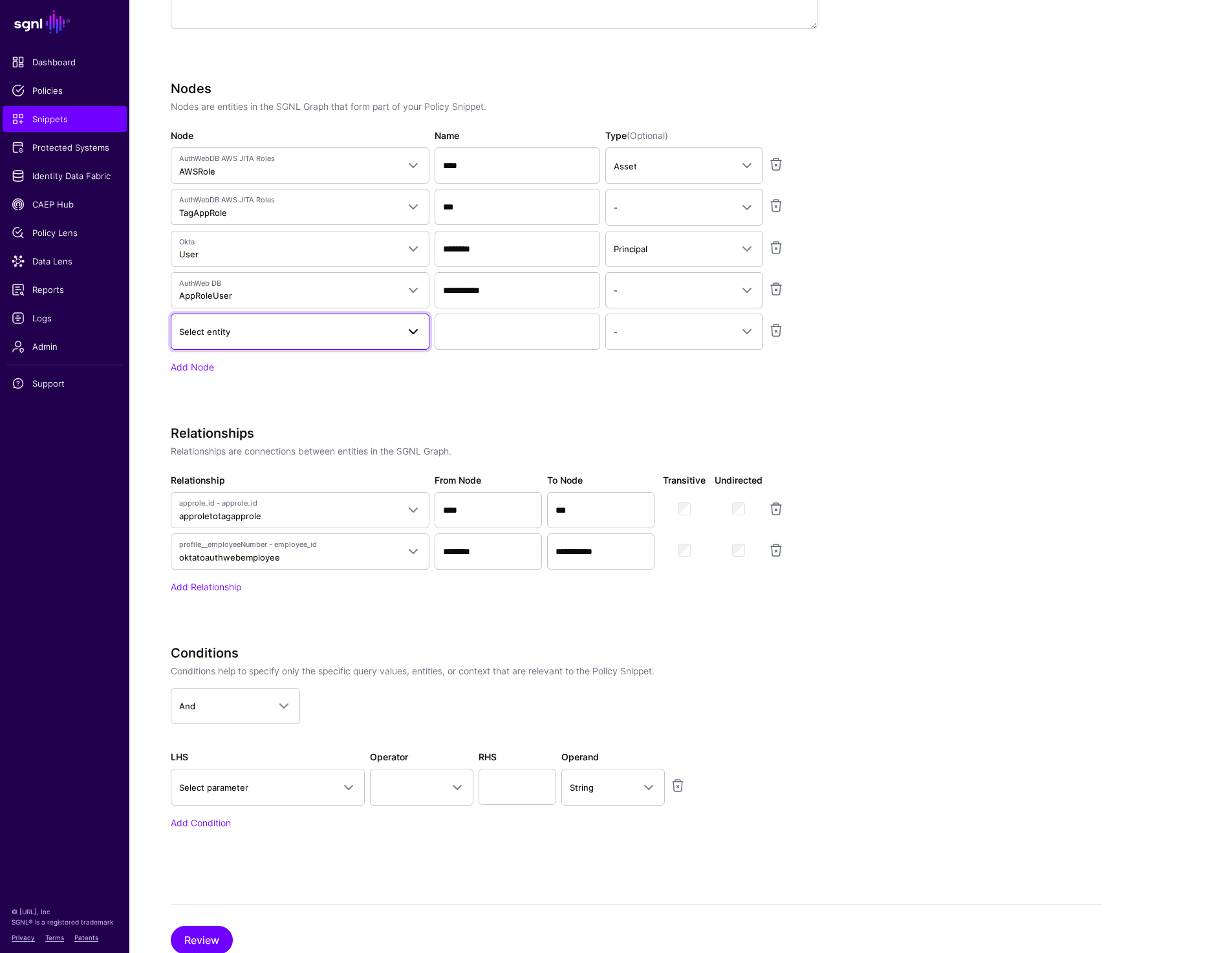
click at [194, 325] on span "Select entity" at bounding box center [287, 331] width 218 height 14
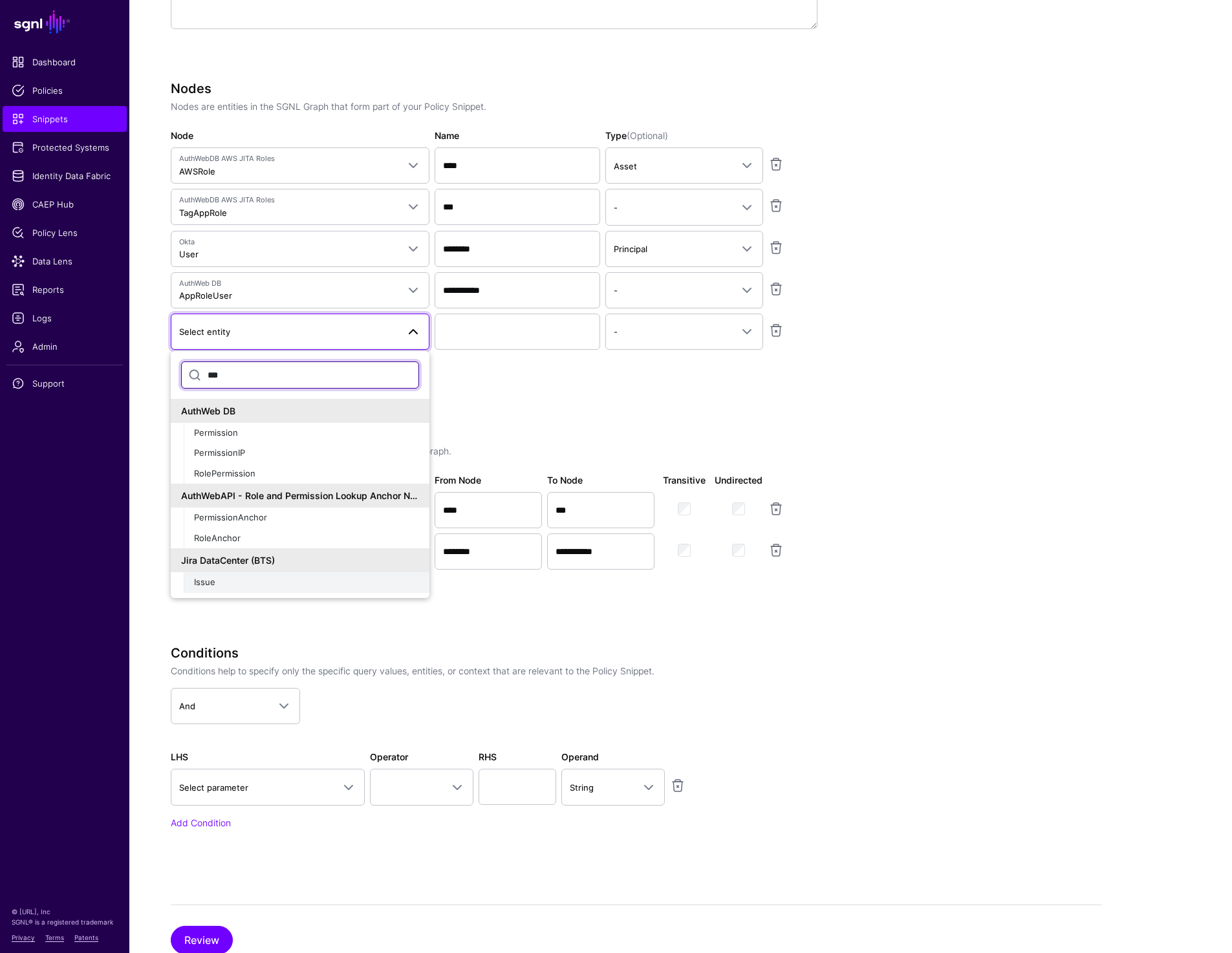
type input "***"
click at [212, 580] on span "Issue" at bounding box center [205, 582] width 21 height 11
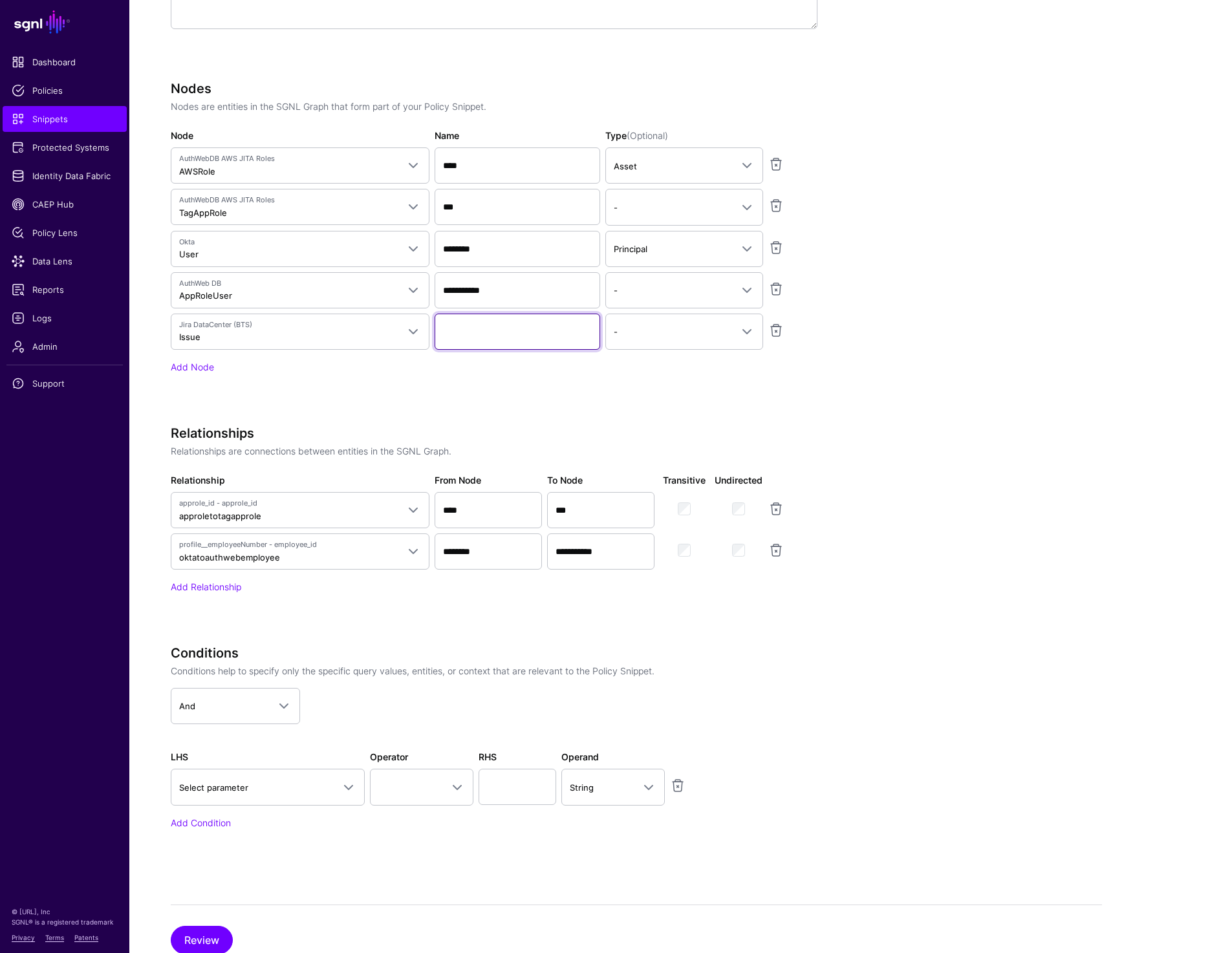
click at [469, 329] on input "Name" at bounding box center [517, 332] width 166 height 36
type input "*****"
click at [217, 582] on link "Add Relationship" at bounding box center [206, 586] width 71 height 11
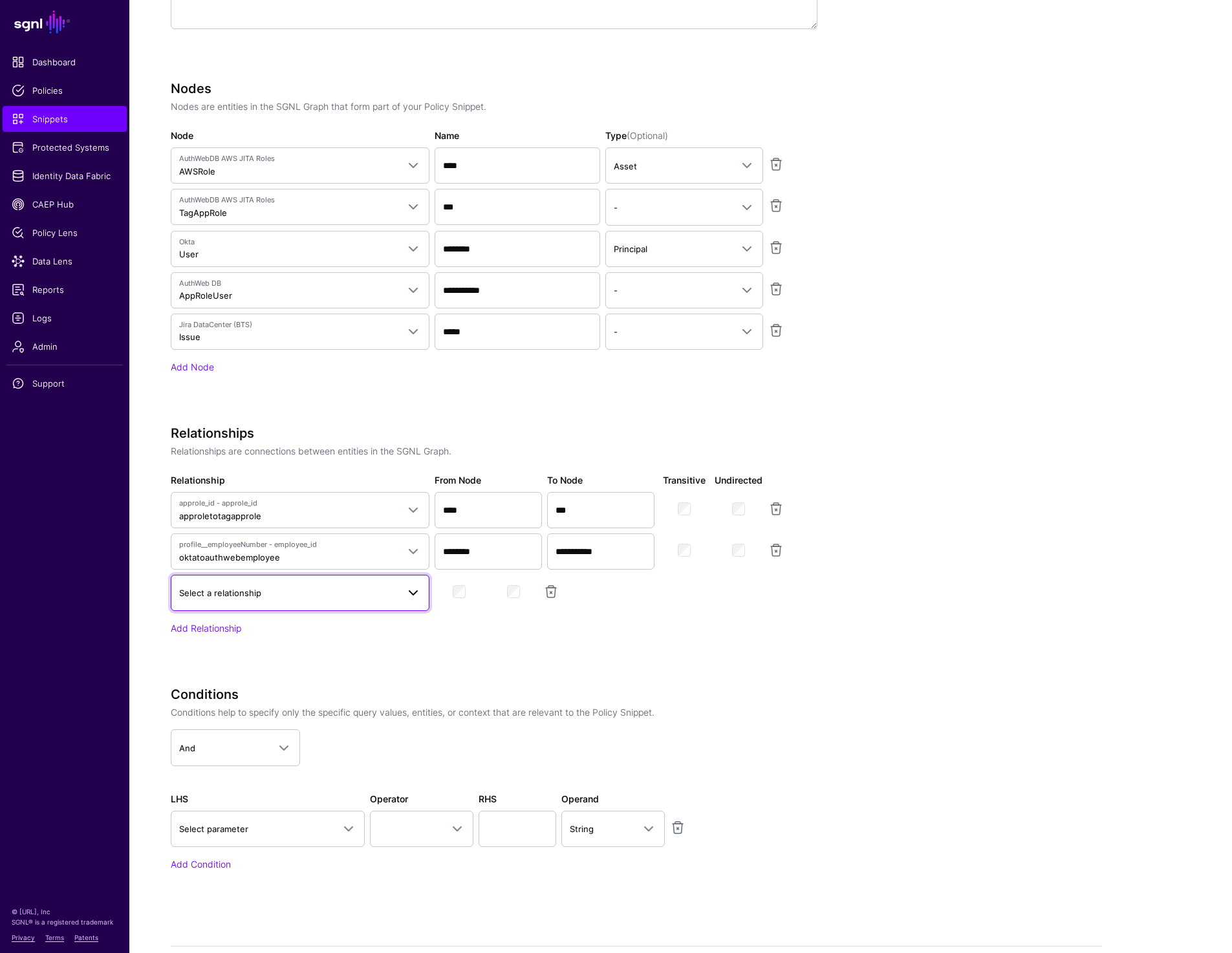
click at [222, 598] on span "Select a relationship" at bounding box center [287, 592] width 218 height 14
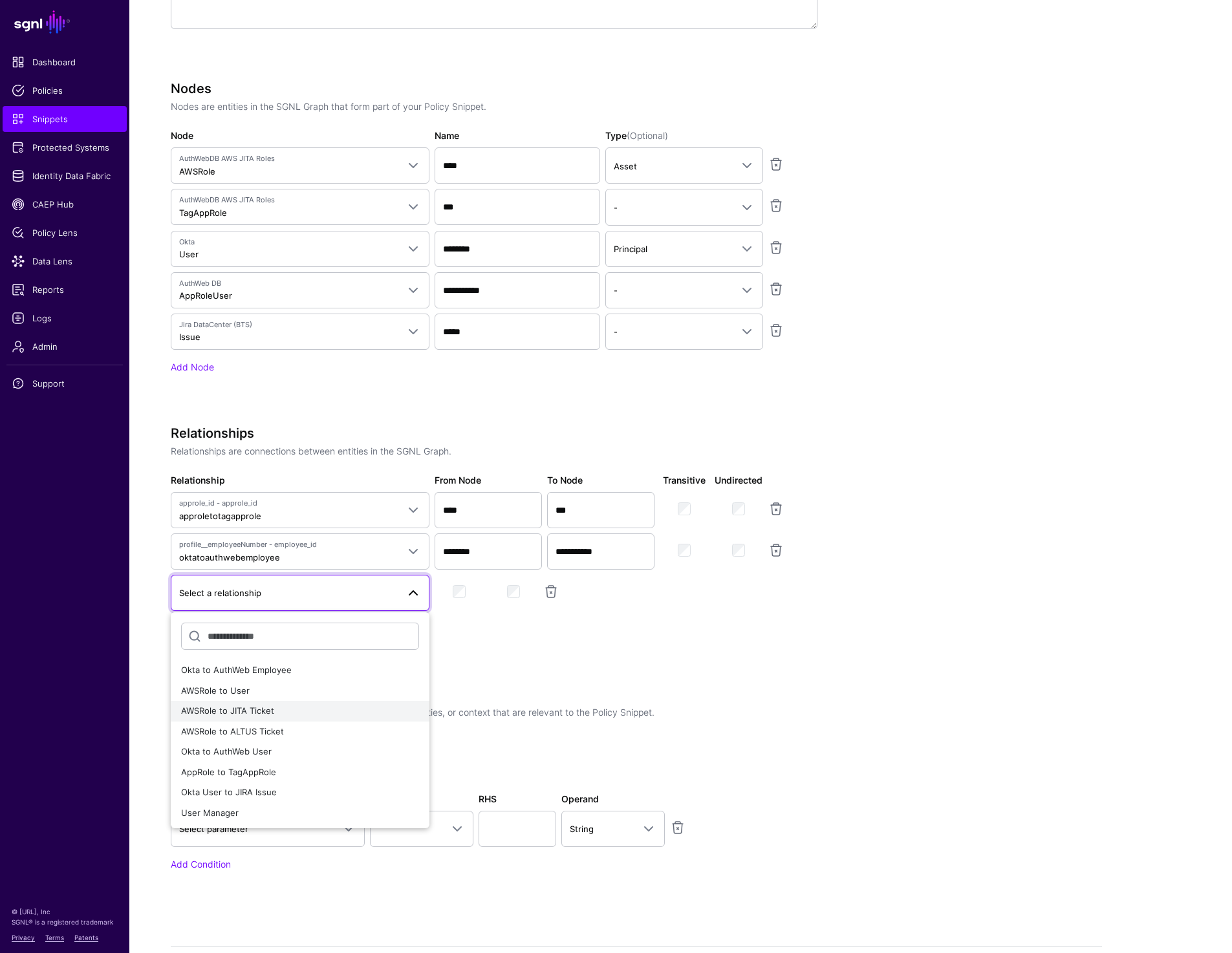
click at [278, 710] on div "AWSRole to JITA Ticket" at bounding box center [300, 712] width 238 height 13
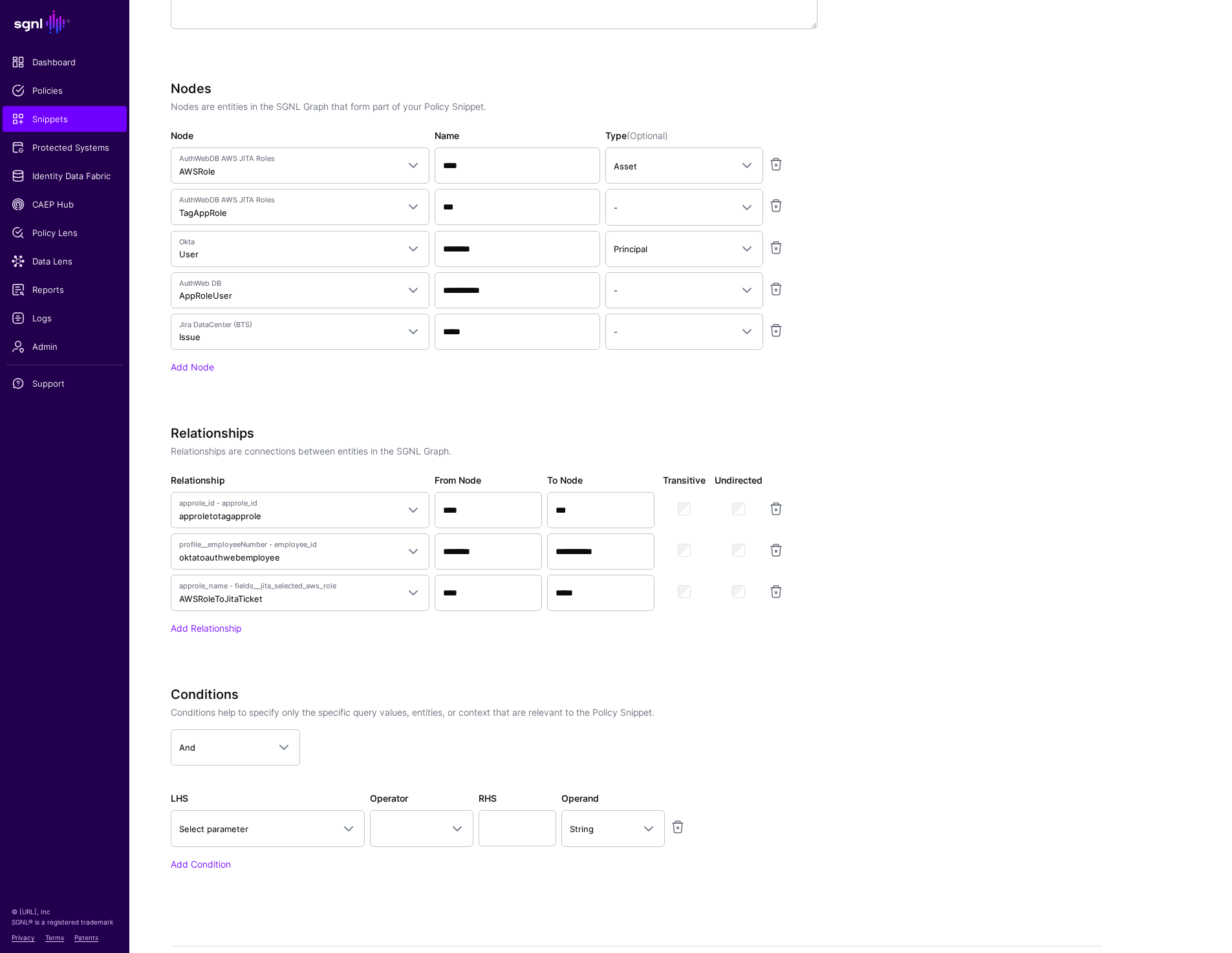
click at [992, 565] on app-snippets-creator "Specify the components of your Snippet Version Policy Snippet Versions are comp…" at bounding box center [636, 371] width 931 height 1070
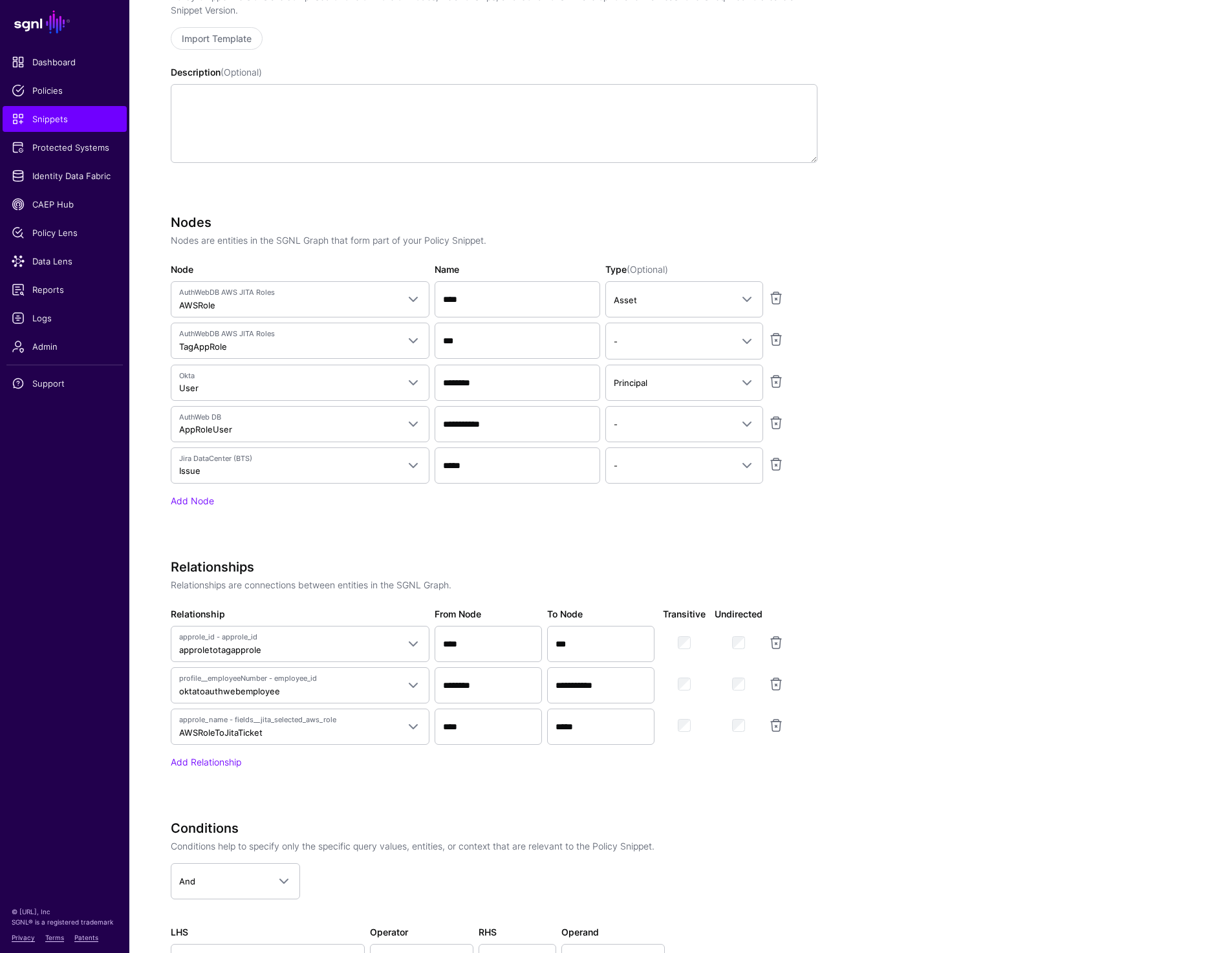
scroll to position [266, 0]
click at [772, 734] on div at bounding box center [793, 728] width 54 height 36
click at [772, 721] on link at bounding box center [776, 726] width 16 height 16
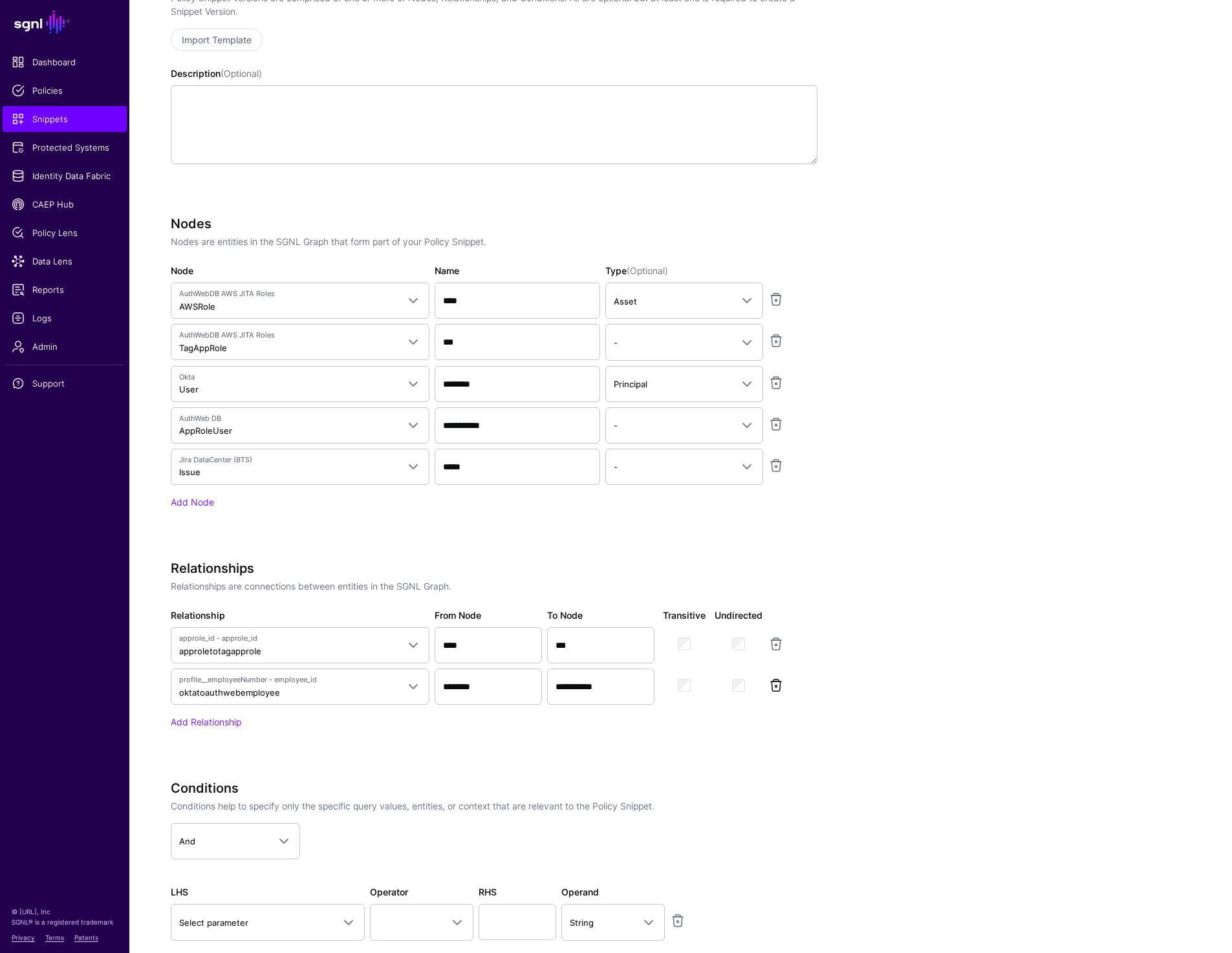
click at [774, 682] on link at bounding box center [776, 685] width 16 height 16
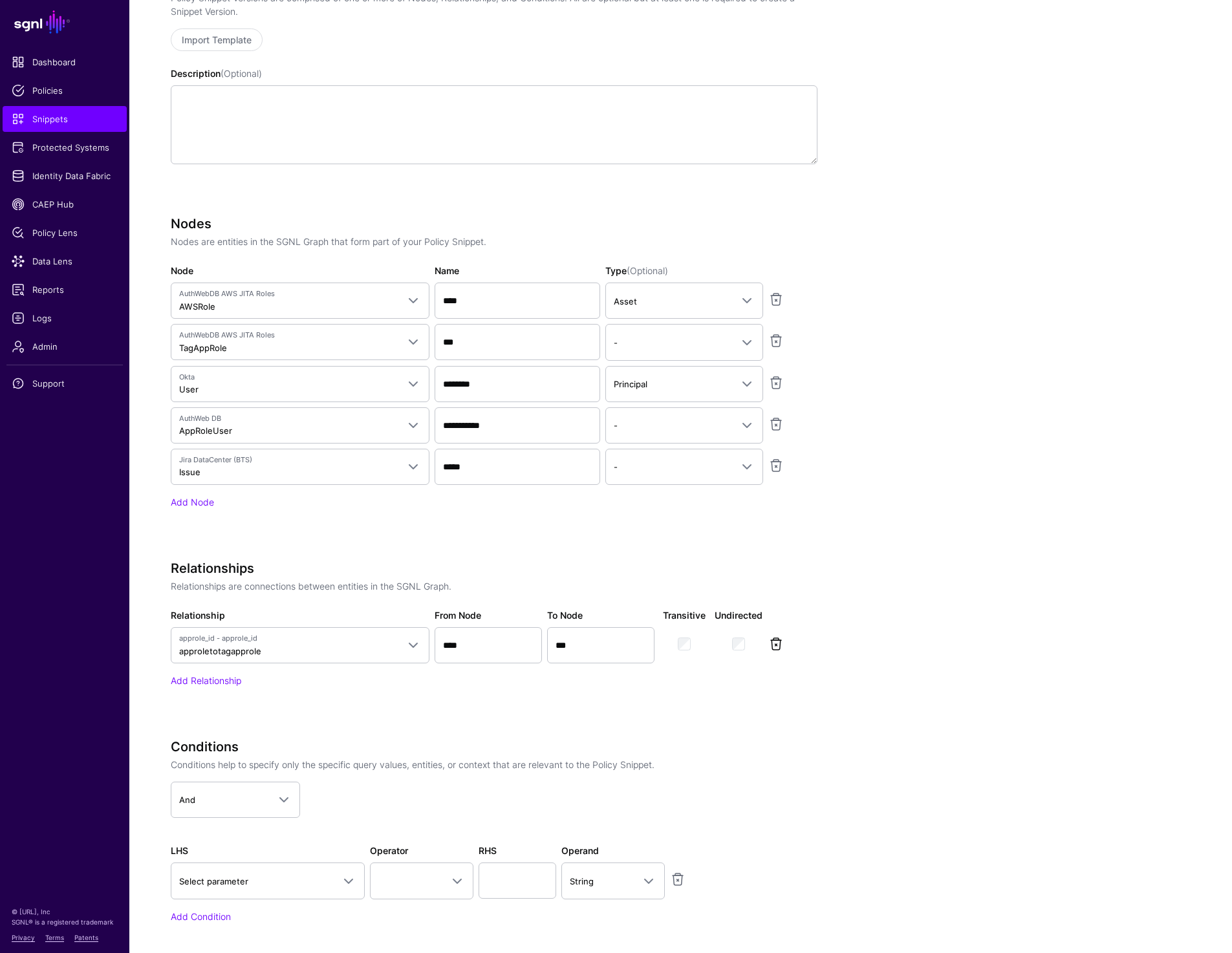
click at [774, 644] on link at bounding box center [776, 644] width 16 height 16
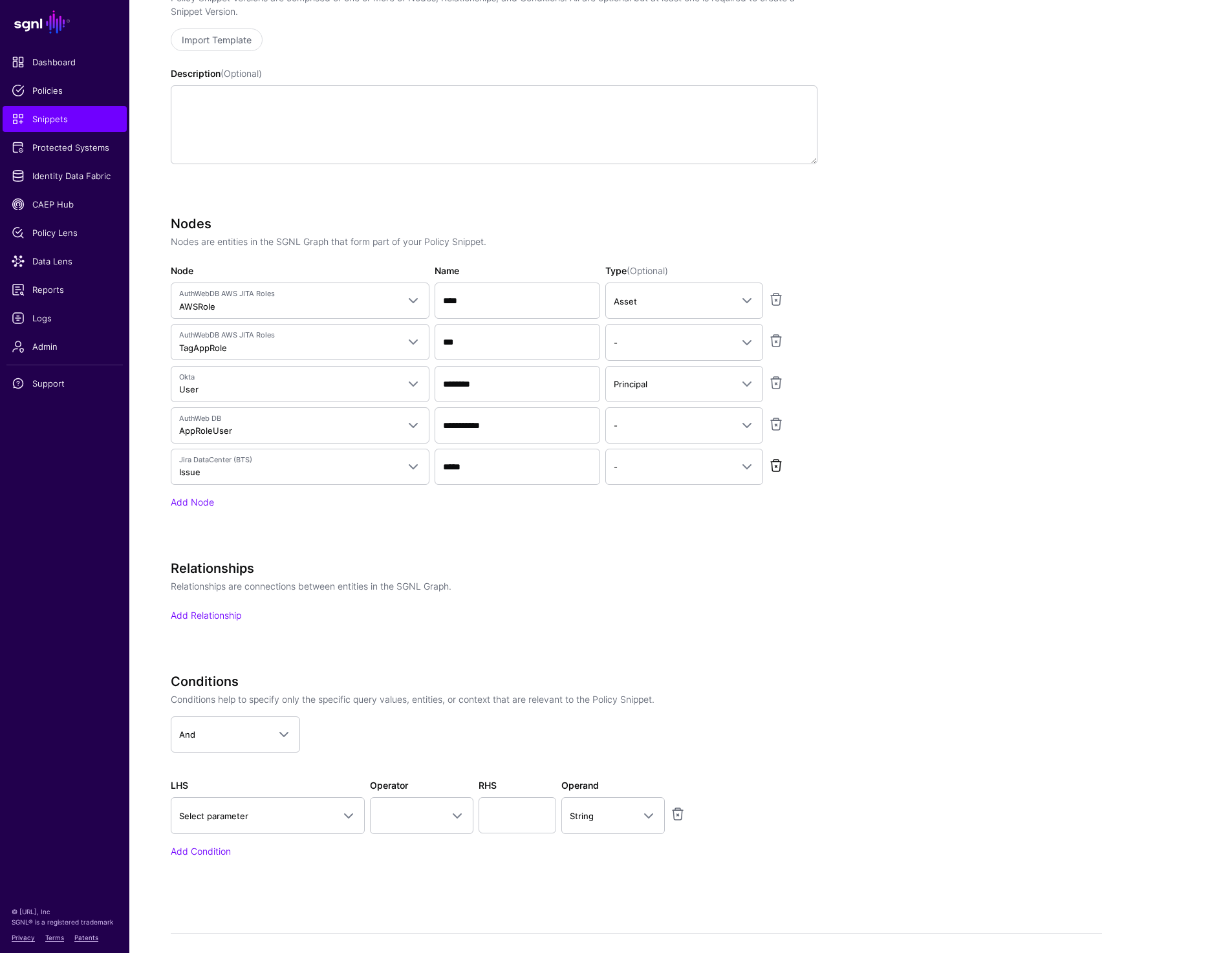
click at [773, 460] on link at bounding box center [776, 465] width 16 height 16
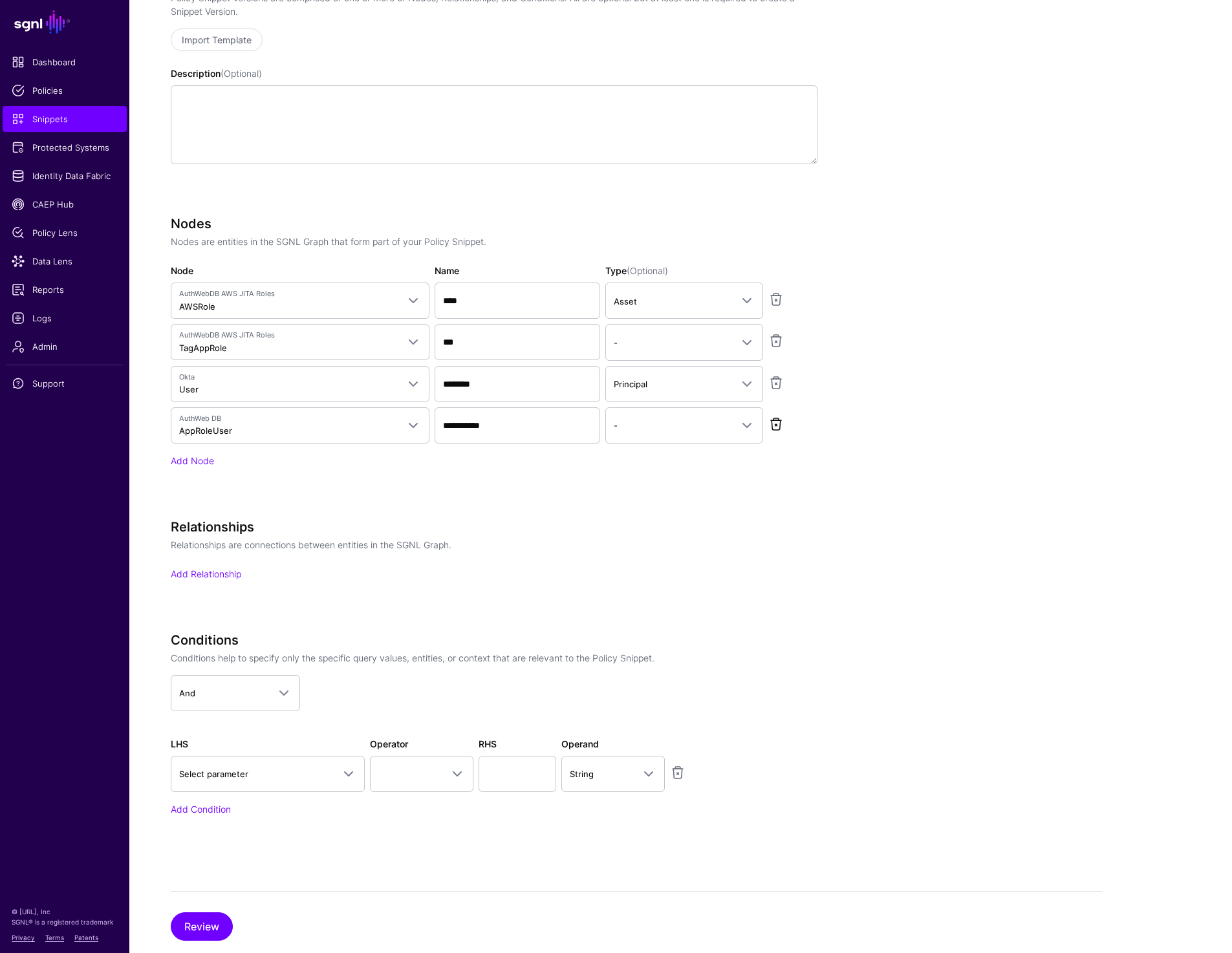
click at [773, 425] on link at bounding box center [776, 424] width 16 height 16
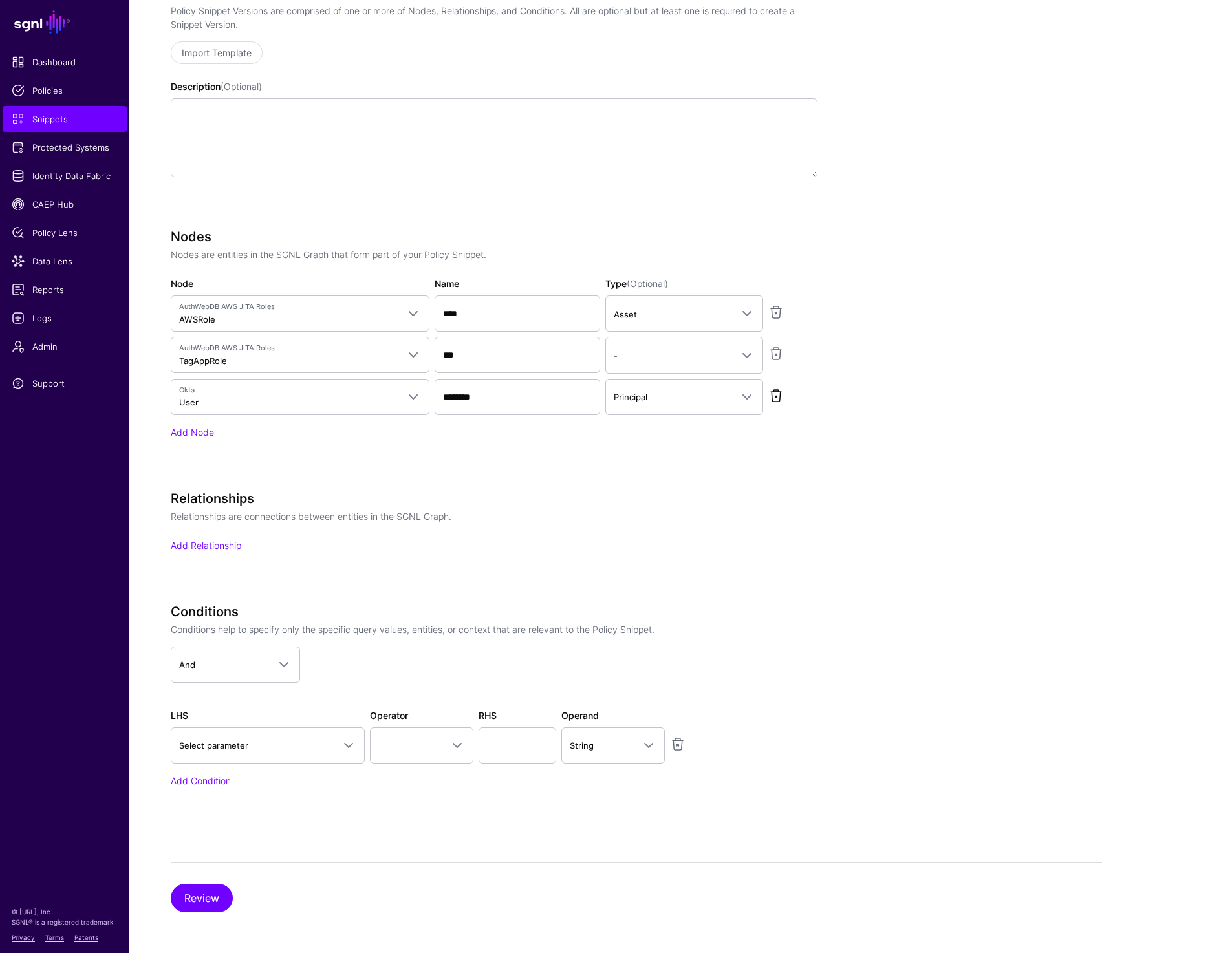
click at [775, 396] on link at bounding box center [776, 395] width 16 height 16
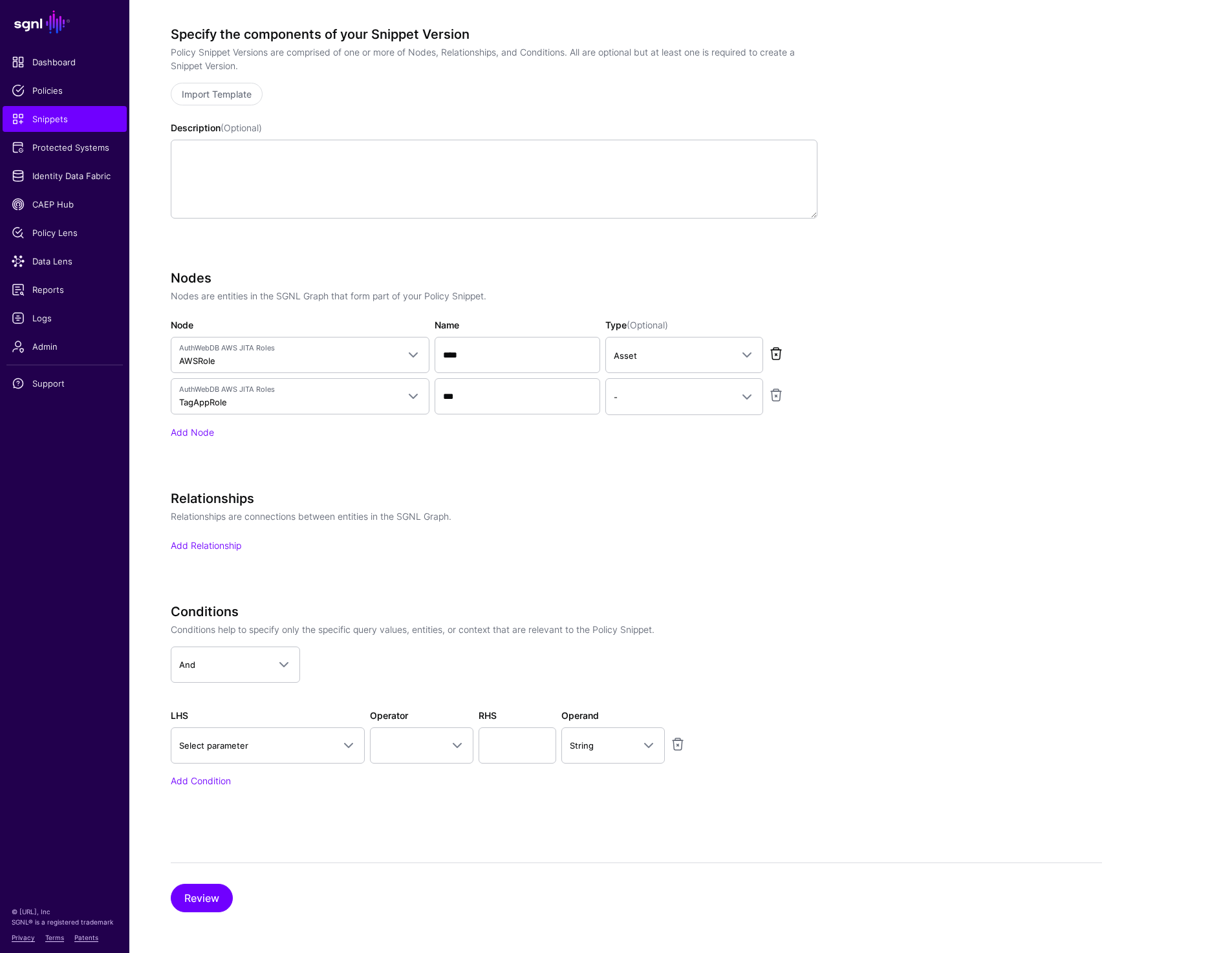
click at [777, 360] on link at bounding box center [776, 353] width 16 height 16
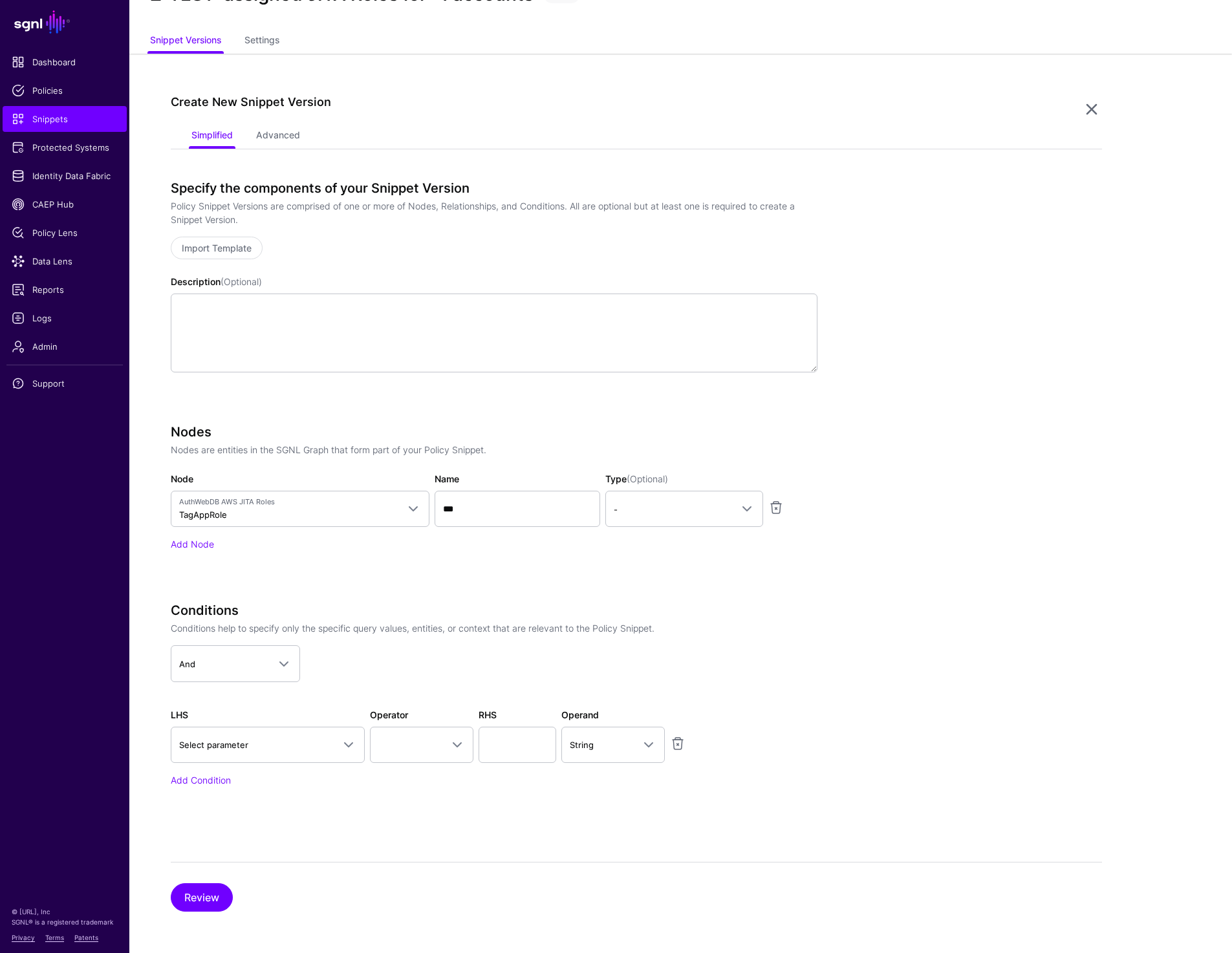
scroll to position [57, 0]
click at [772, 399] on div "Specify the components of your Snippet Version Policy Snippet Versions are comp…" at bounding box center [493, 295] width 646 height 228
click at [783, 507] on link at bounding box center [776, 508] width 16 height 16
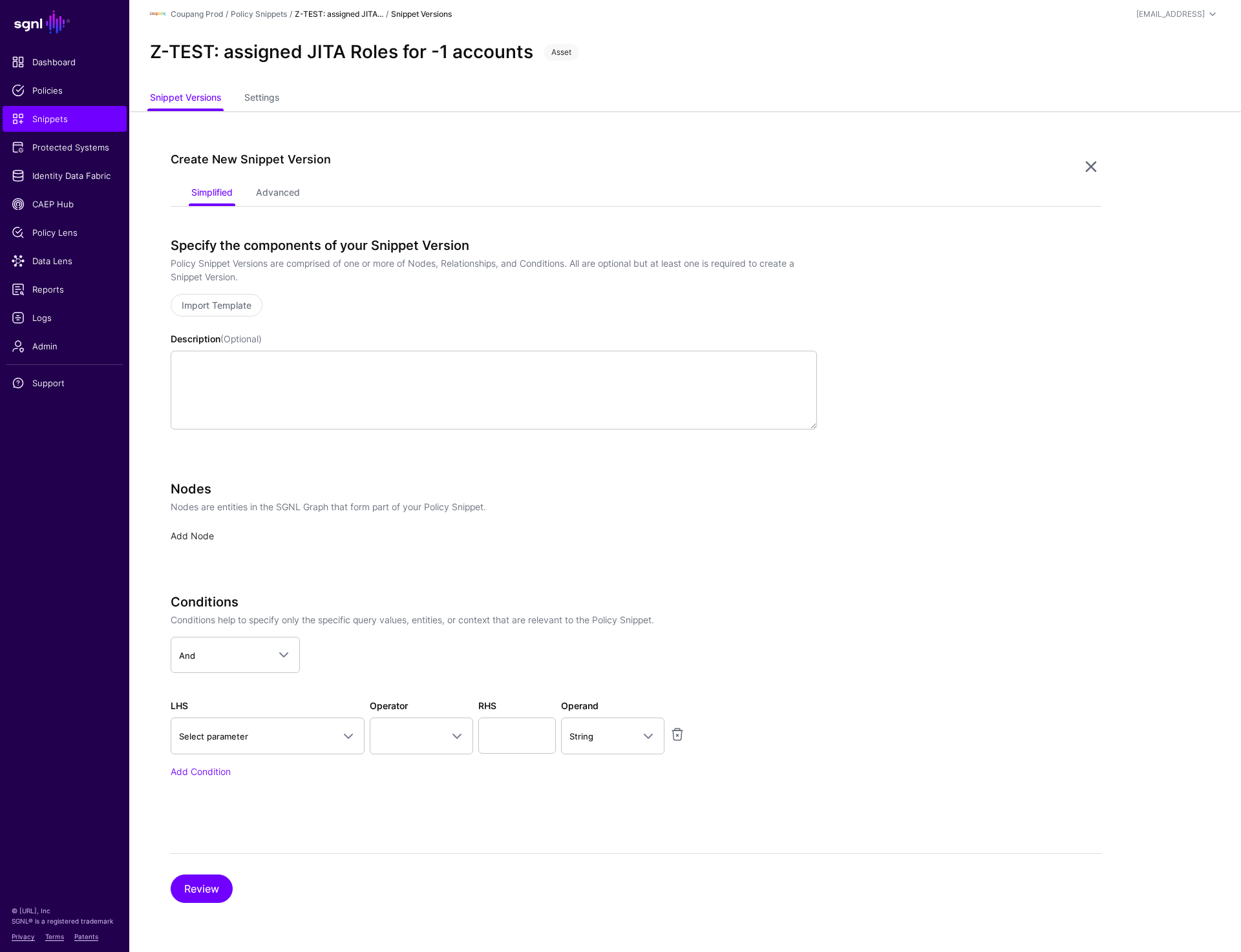
click at [186, 536] on link "Add Node" at bounding box center [192, 536] width 44 height 11
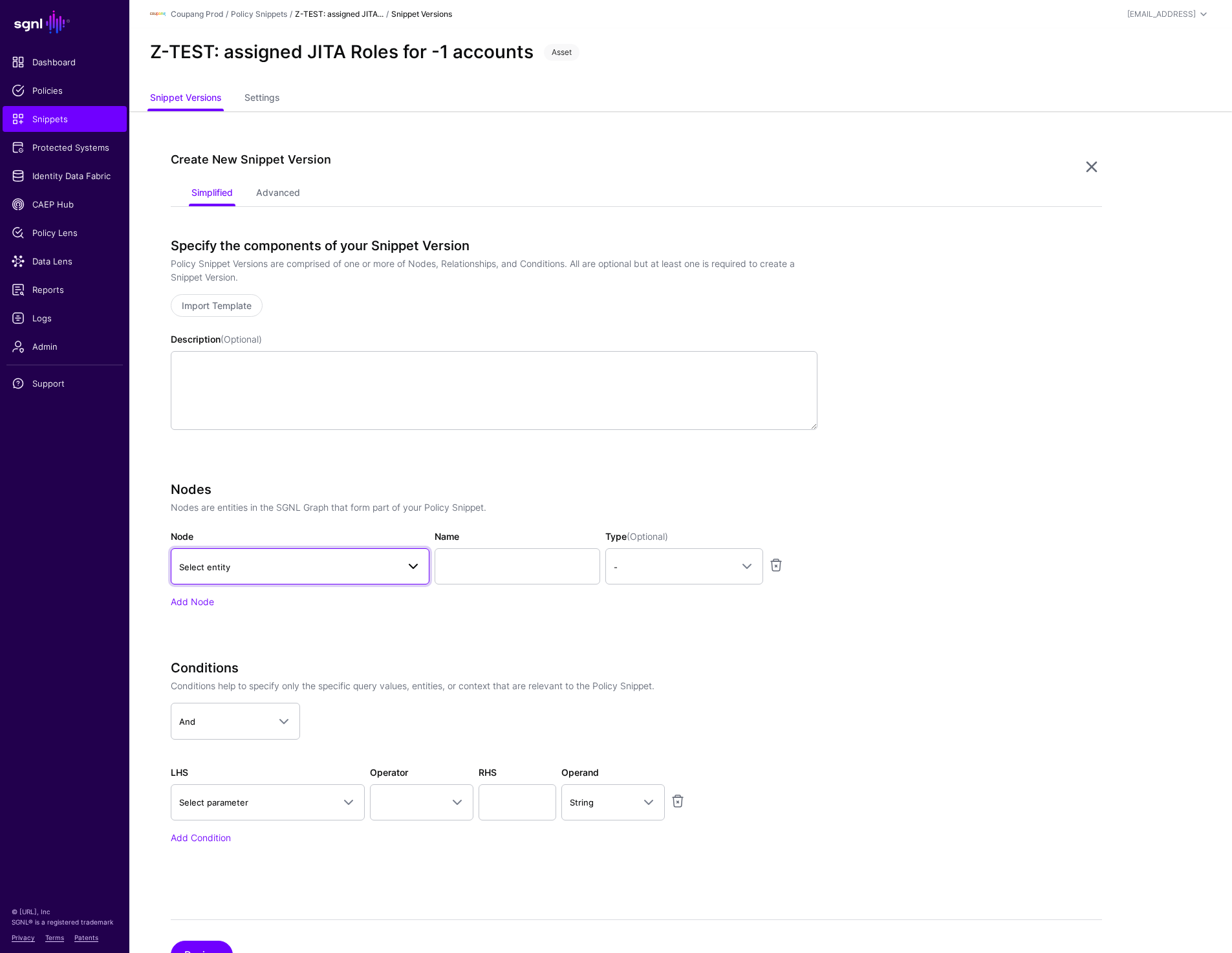
click at [282, 572] on span "Select entity" at bounding box center [287, 567] width 218 height 14
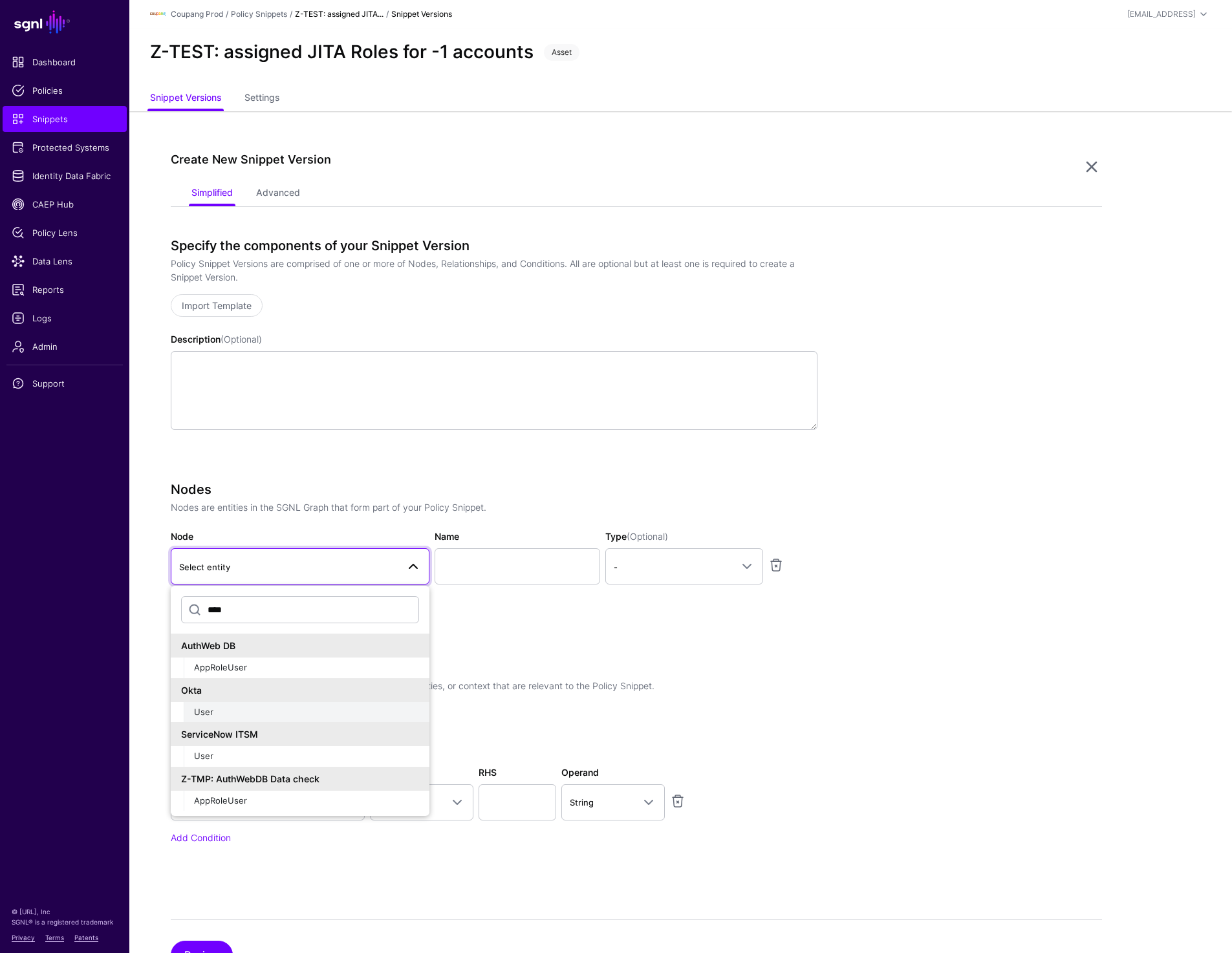
type input "****"
click at [232, 712] on div "User" at bounding box center [306, 712] width 225 height 13
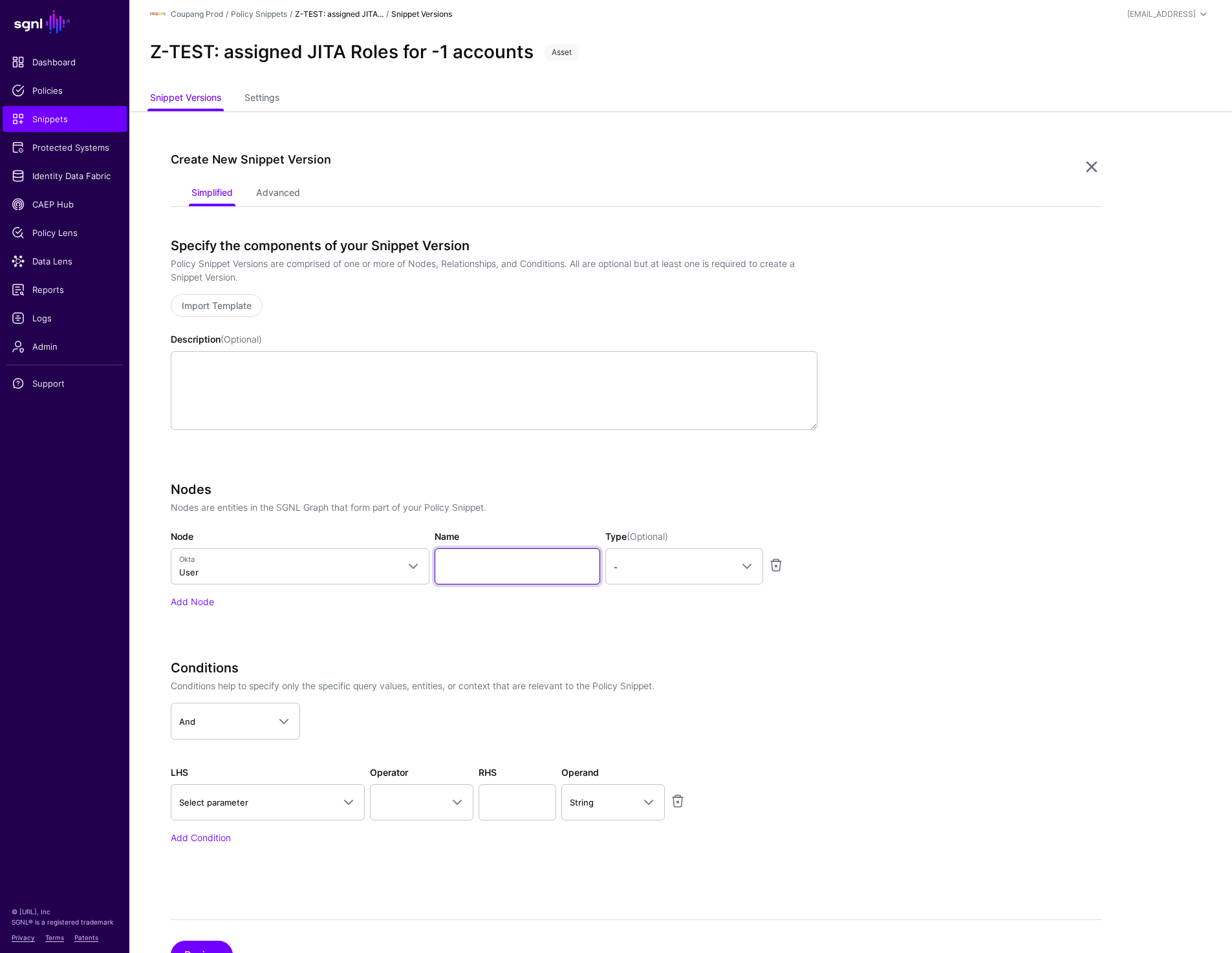
click at [471, 572] on input "Name" at bounding box center [517, 567] width 166 height 36
type input "****"
click at [886, 544] on app-snippets-creator "Specify the components of your Snippet Version Policy Snippet Versions are comp…" at bounding box center [636, 559] width 931 height 642
click at [665, 557] on link "-" at bounding box center [684, 567] width 158 height 36
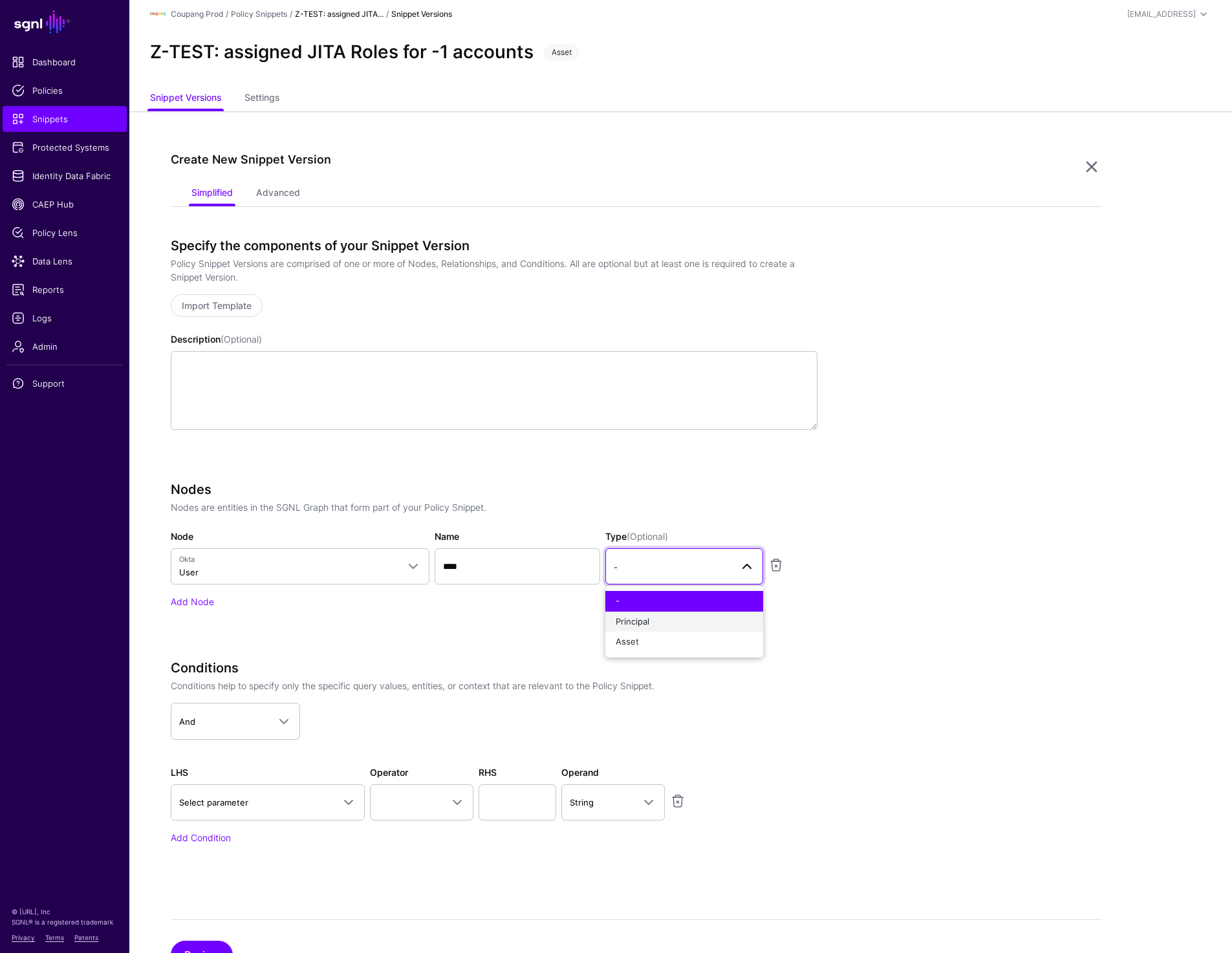
click at [647, 619] on span "Principal" at bounding box center [632, 621] width 34 height 11
click at [203, 600] on link "Add Node" at bounding box center [192, 601] width 44 height 11
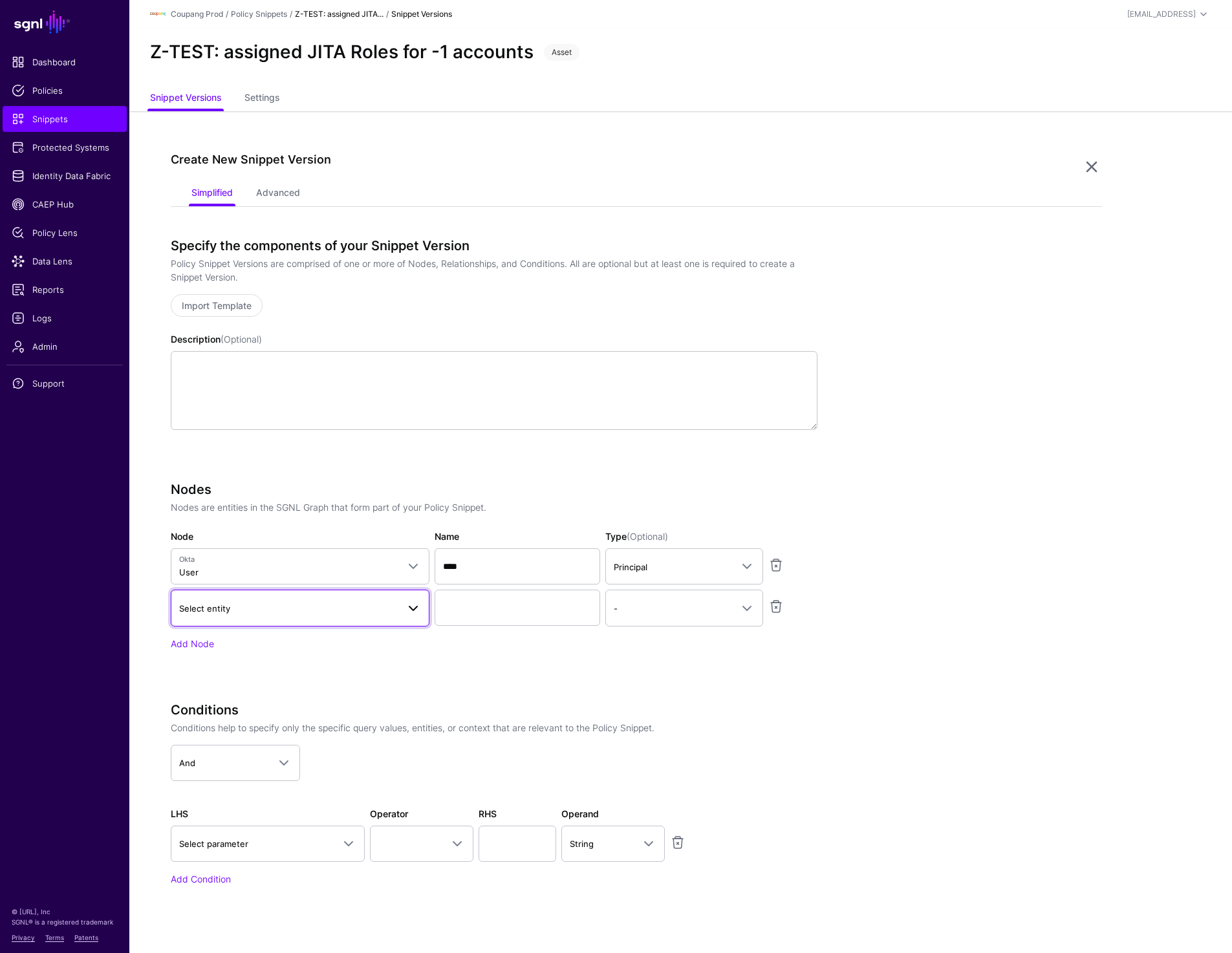
click at [266, 606] on span "Select entity" at bounding box center [287, 608] width 218 height 14
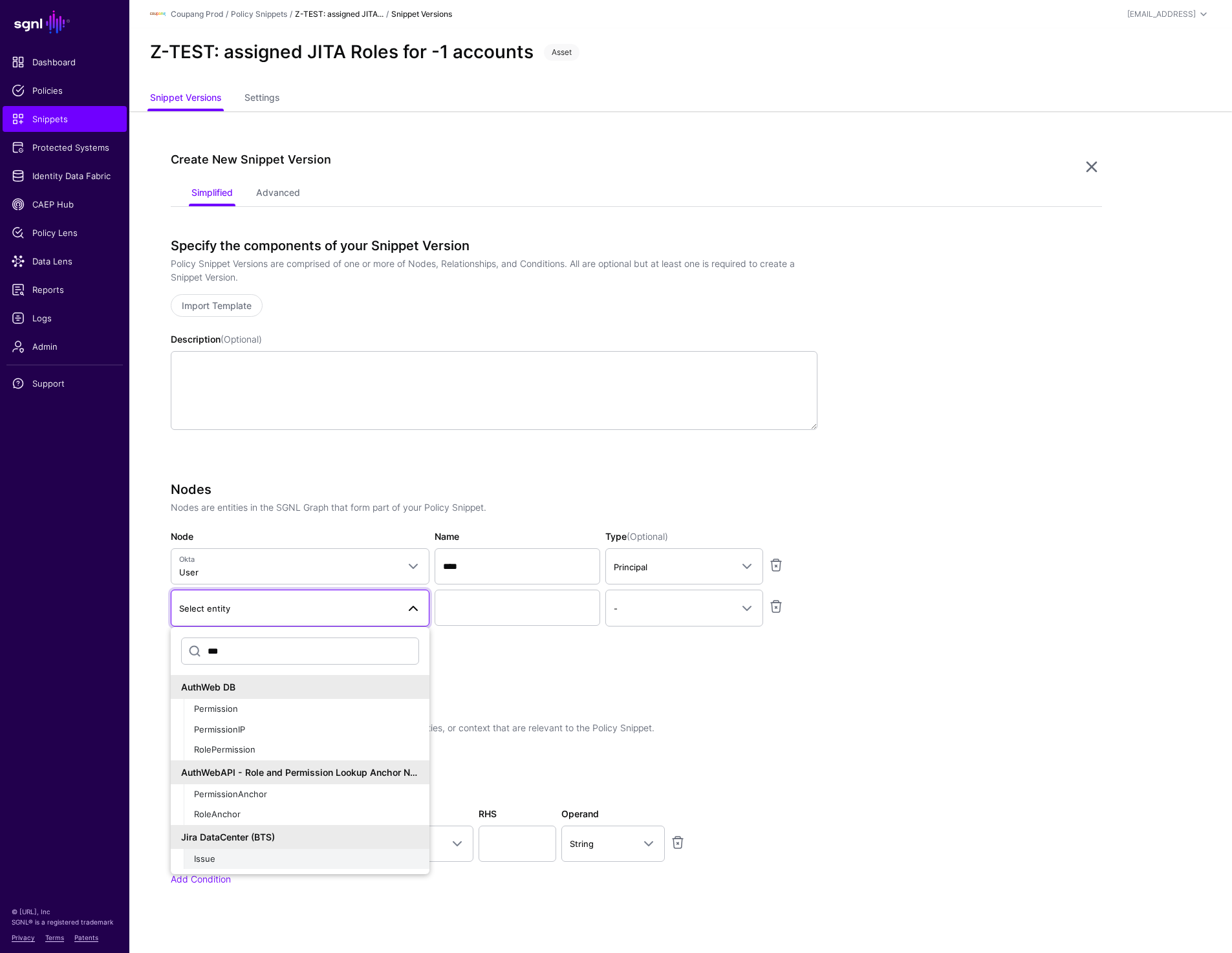
type input "***"
click at [225, 858] on div "Issue" at bounding box center [306, 860] width 225 height 13
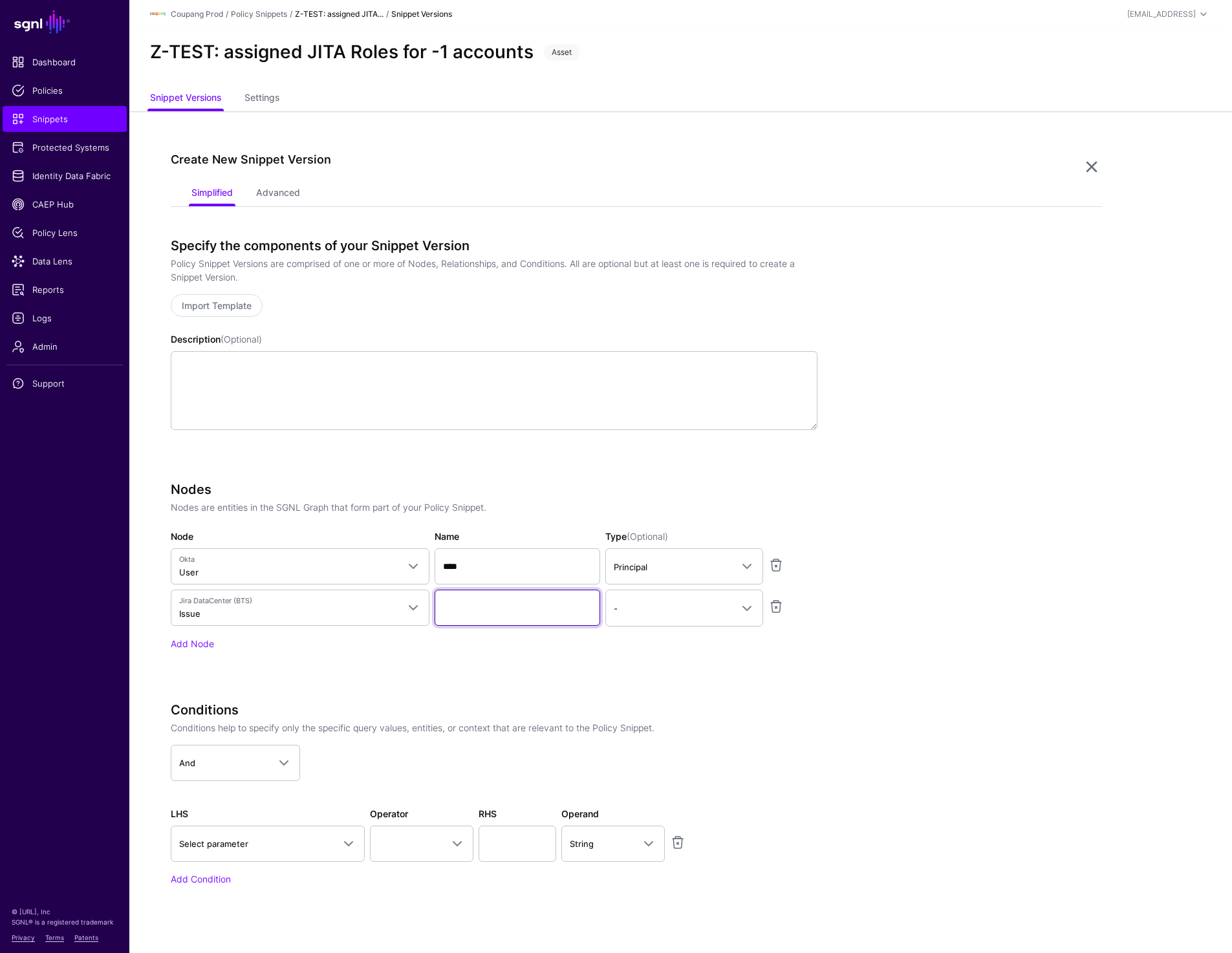
click at [465, 604] on input "Name" at bounding box center [517, 608] width 166 height 36
click at [447, 568] on input "****" at bounding box center [517, 567] width 166 height 36
type input "****"
click at [484, 607] on input "Name" at bounding box center [517, 608] width 166 height 36
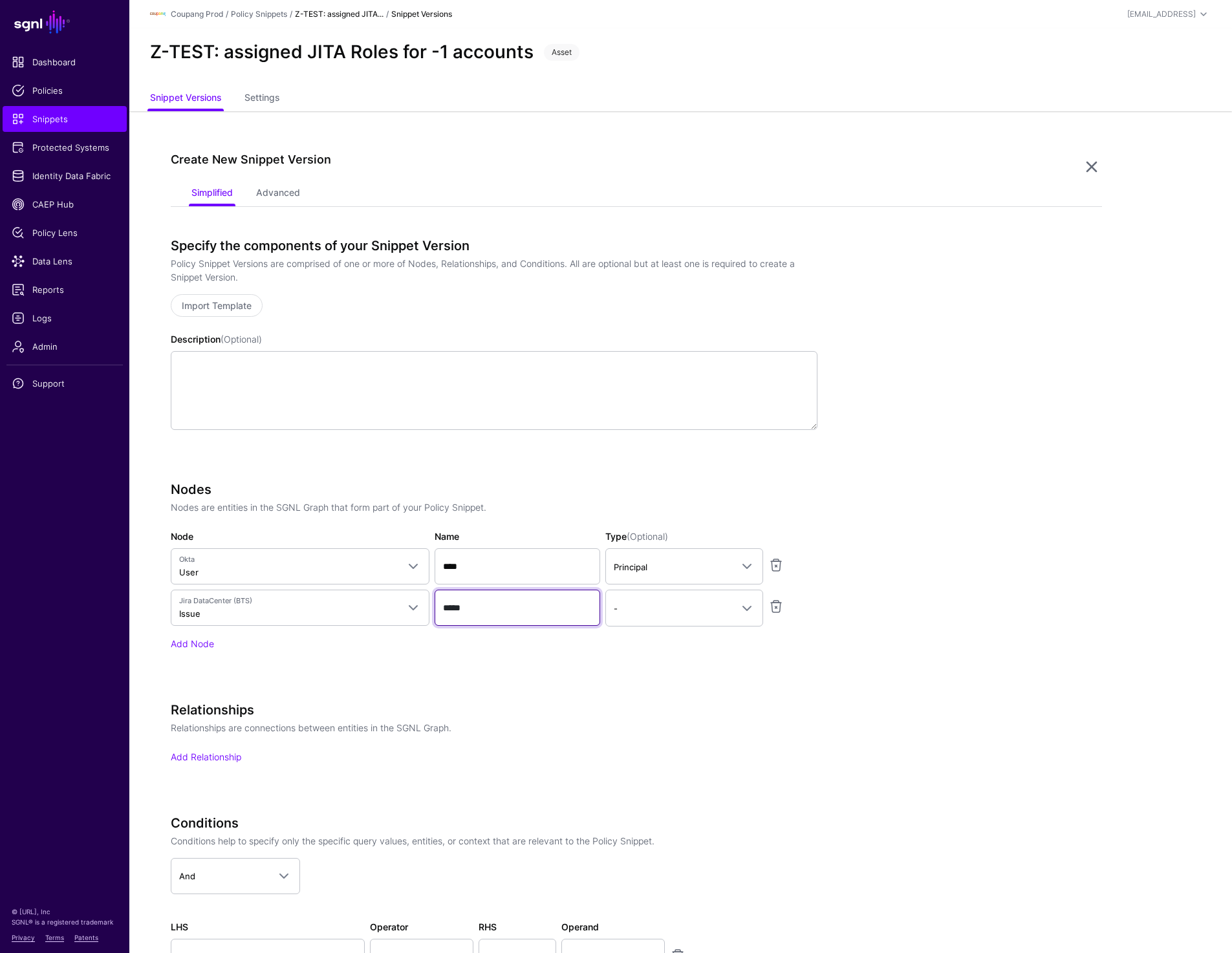
type input "*****"
click at [192, 642] on link "Add Node" at bounding box center [192, 643] width 44 height 11
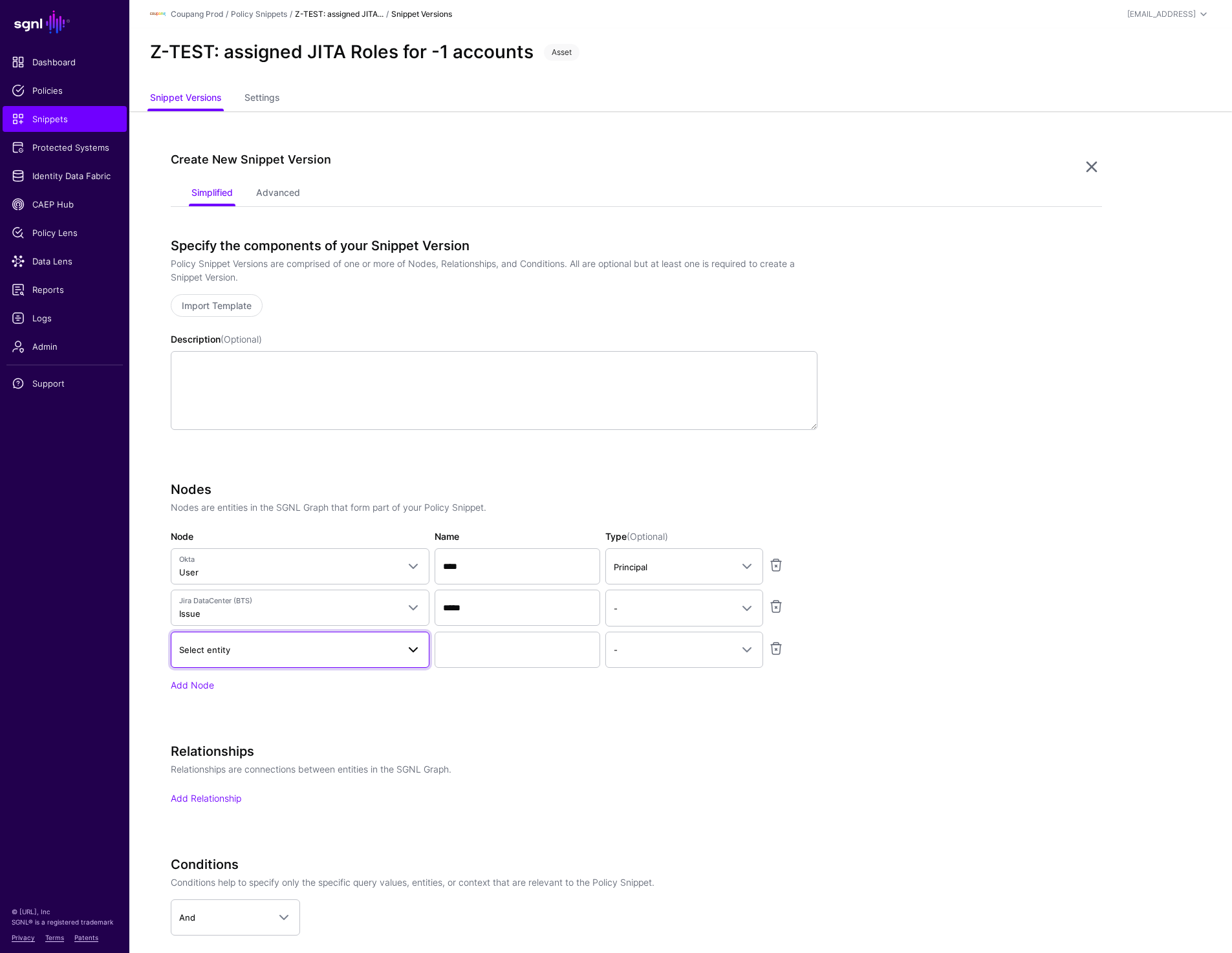
click at [208, 647] on span "Select entity" at bounding box center [204, 650] width 51 height 11
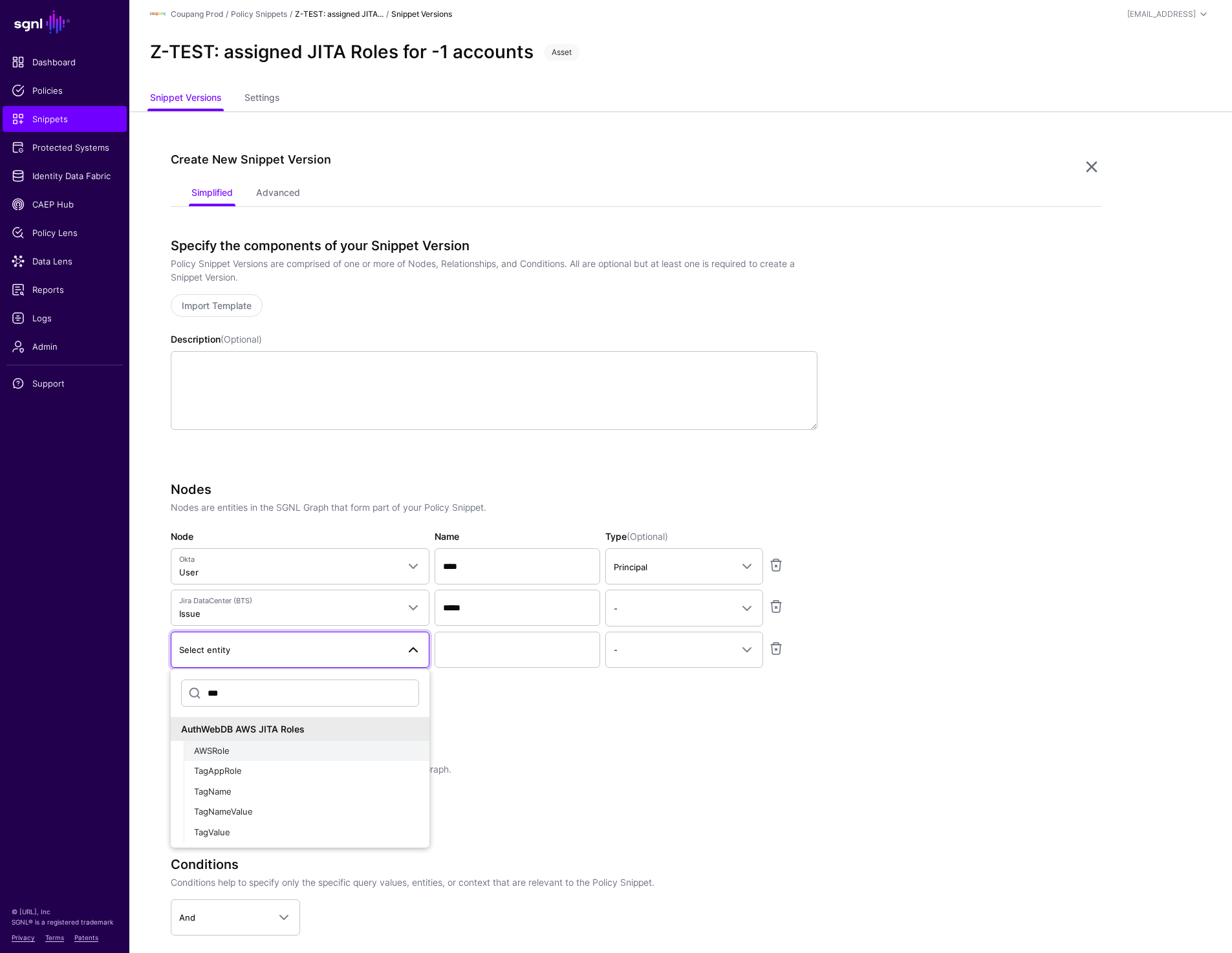
type input "***"
click at [215, 753] on span "AWSRole" at bounding box center [212, 750] width 35 height 11
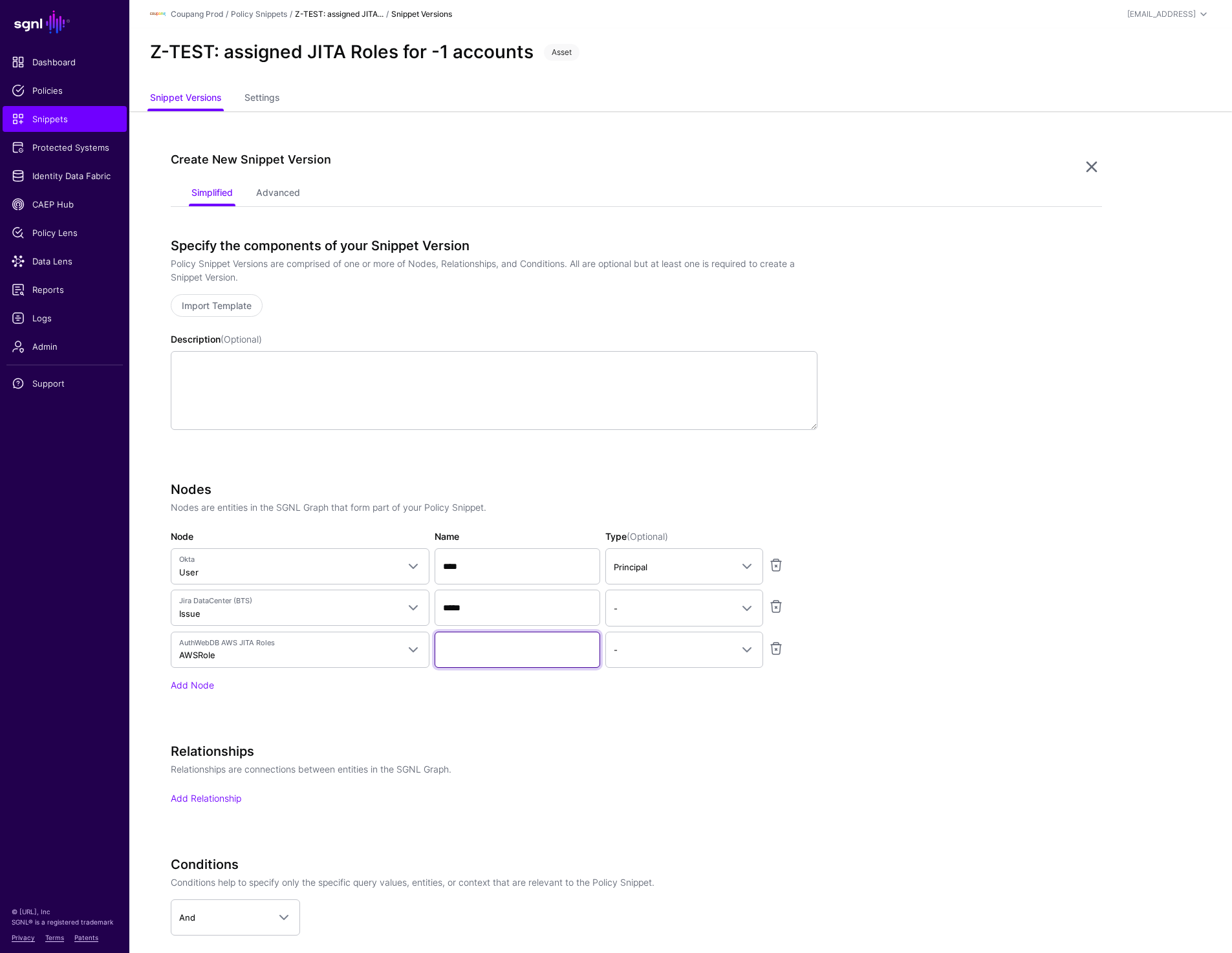
click at [528, 654] on input "Name" at bounding box center [517, 650] width 166 height 36
type input "****"
click at [721, 647] on span "-" at bounding box center [672, 649] width 118 height 14
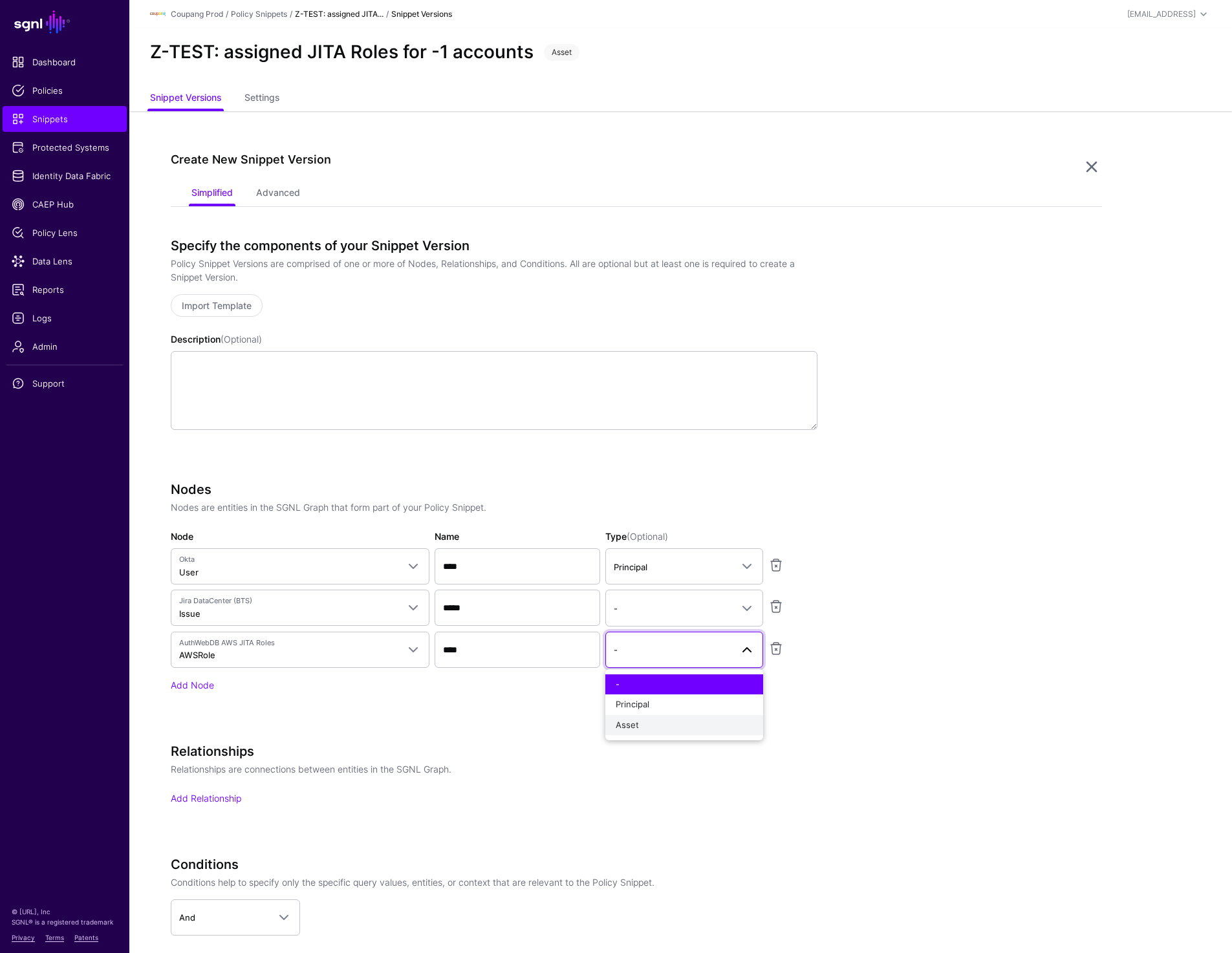
click at [676, 735] on button "Asset" at bounding box center [684, 725] width 158 height 21
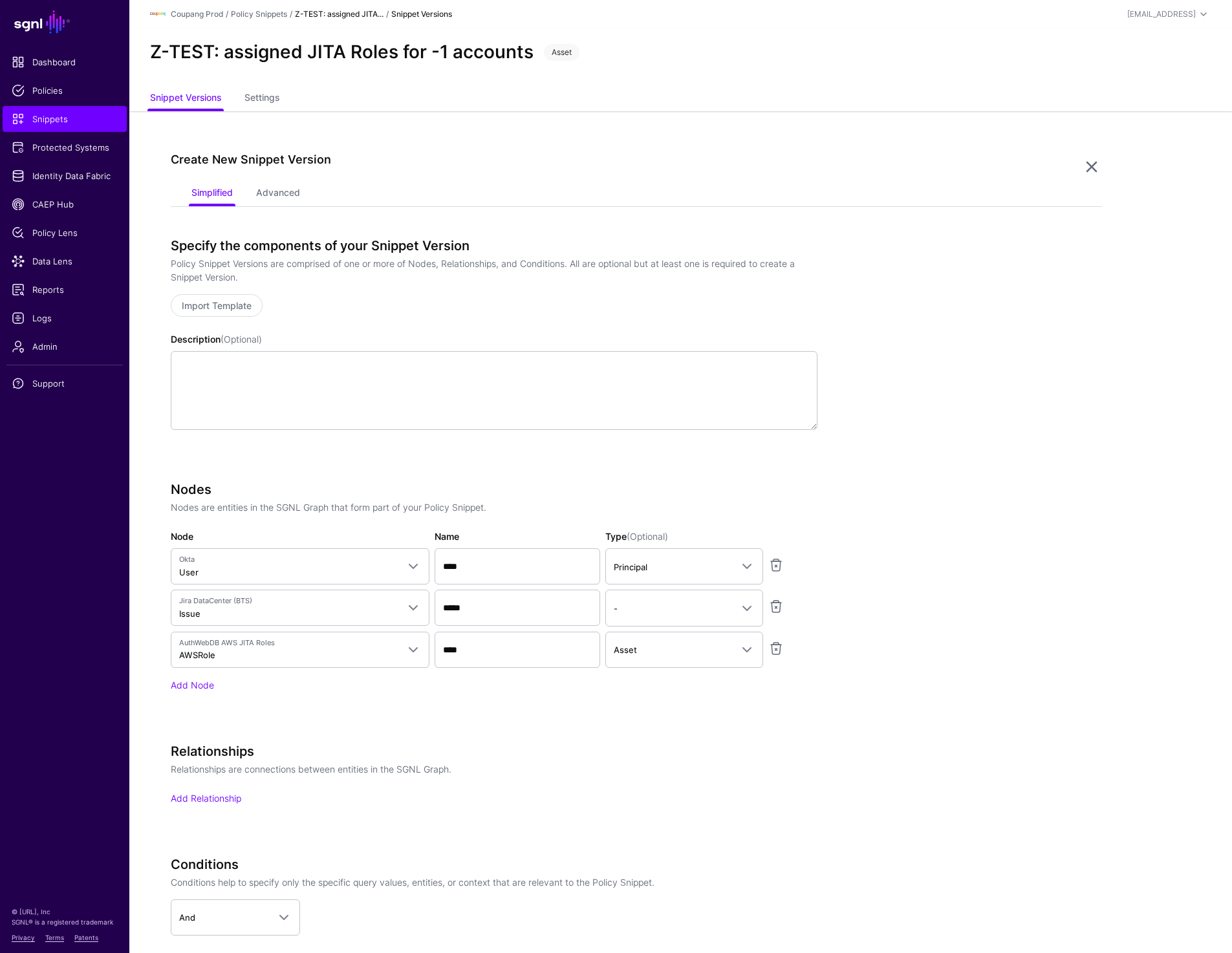
click at [855, 638] on app-snippets-creator "Specify the components of your Snippet Version Policy Snippet Versions are comp…" at bounding box center [636, 657] width 931 height 839
click at [195, 680] on link "Add Node" at bounding box center [192, 684] width 44 height 11
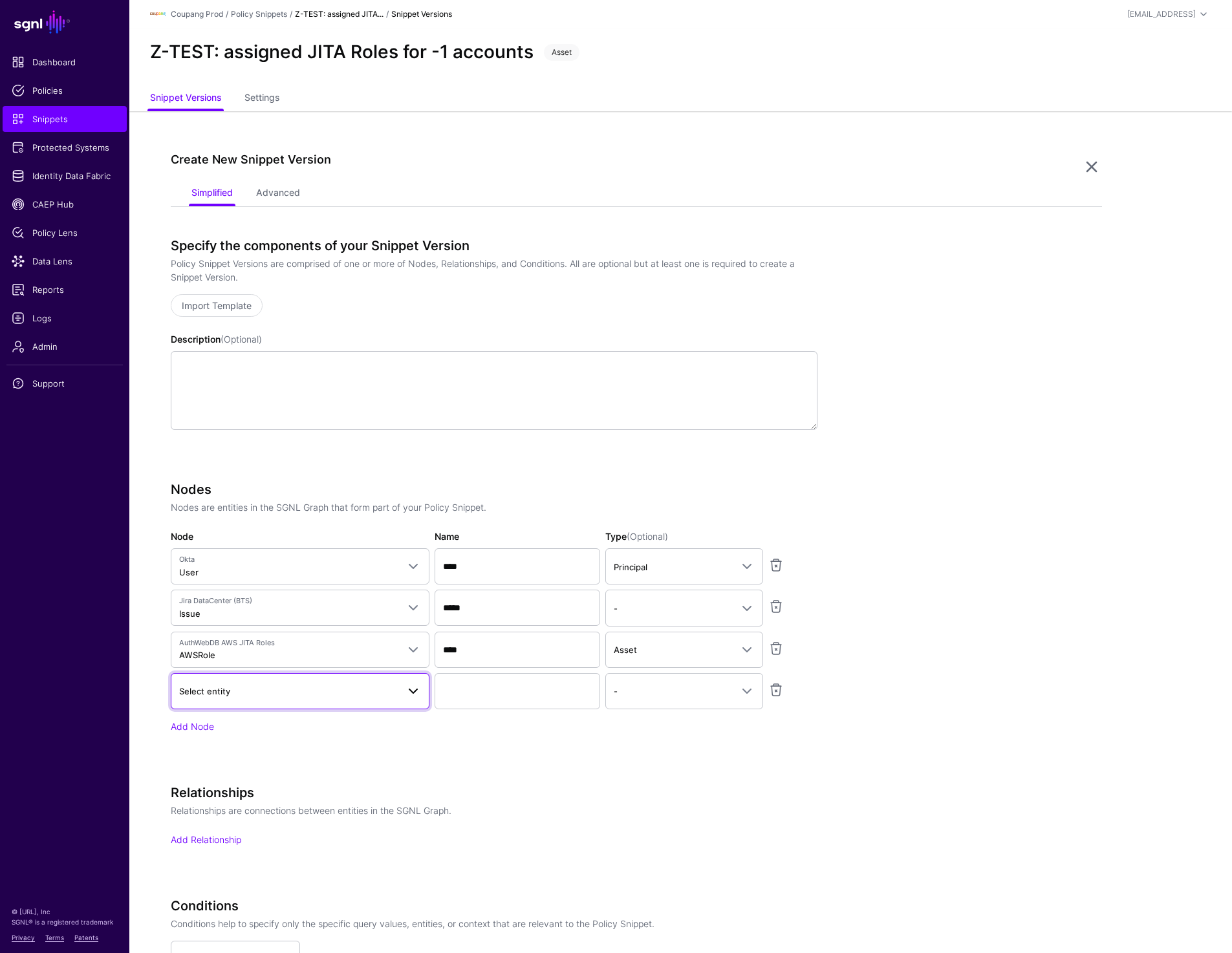
click at [225, 694] on span "Select entity" at bounding box center [204, 691] width 51 height 11
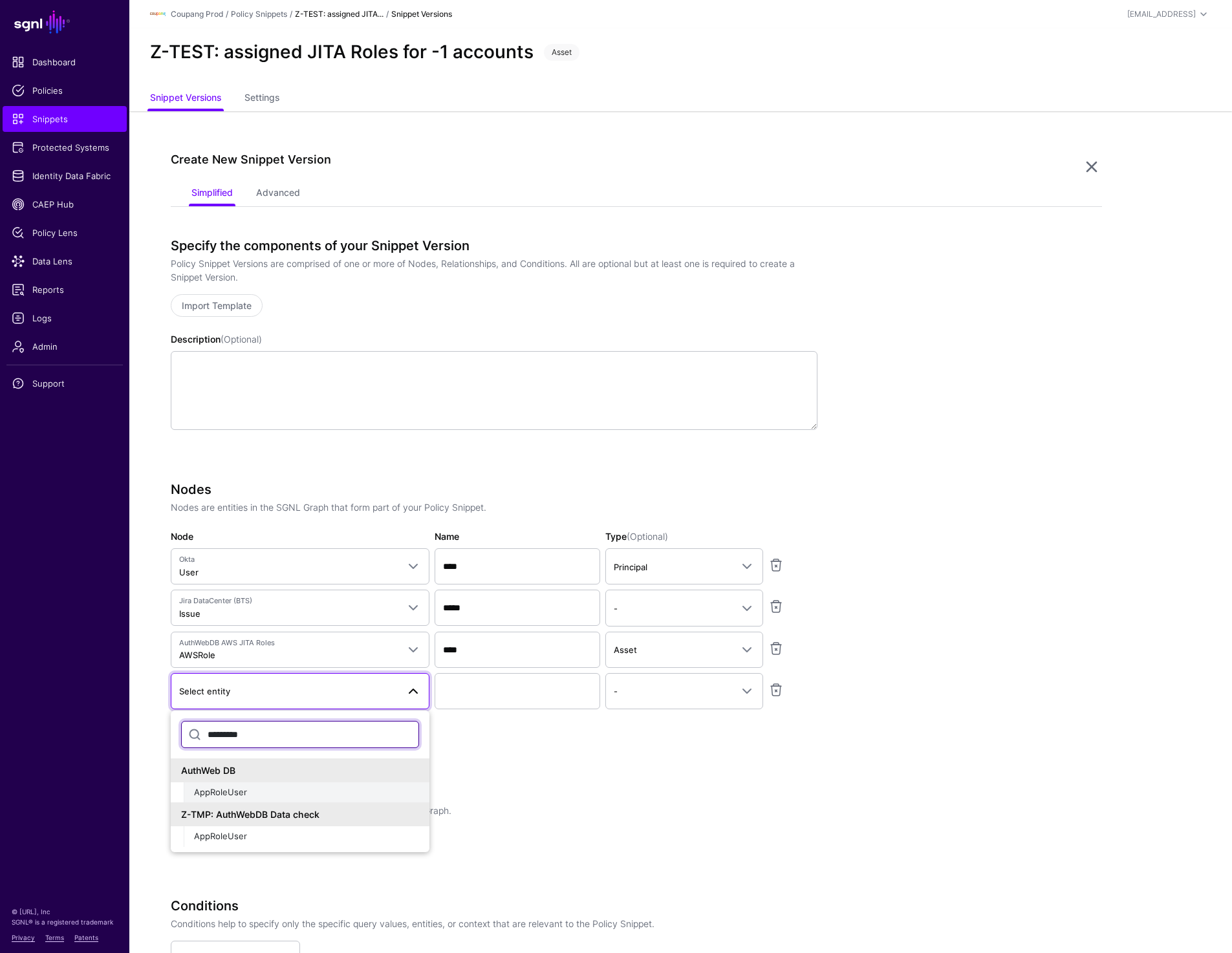
type input "*********"
click at [241, 794] on span "AppRoleUser" at bounding box center [221, 792] width 53 height 11
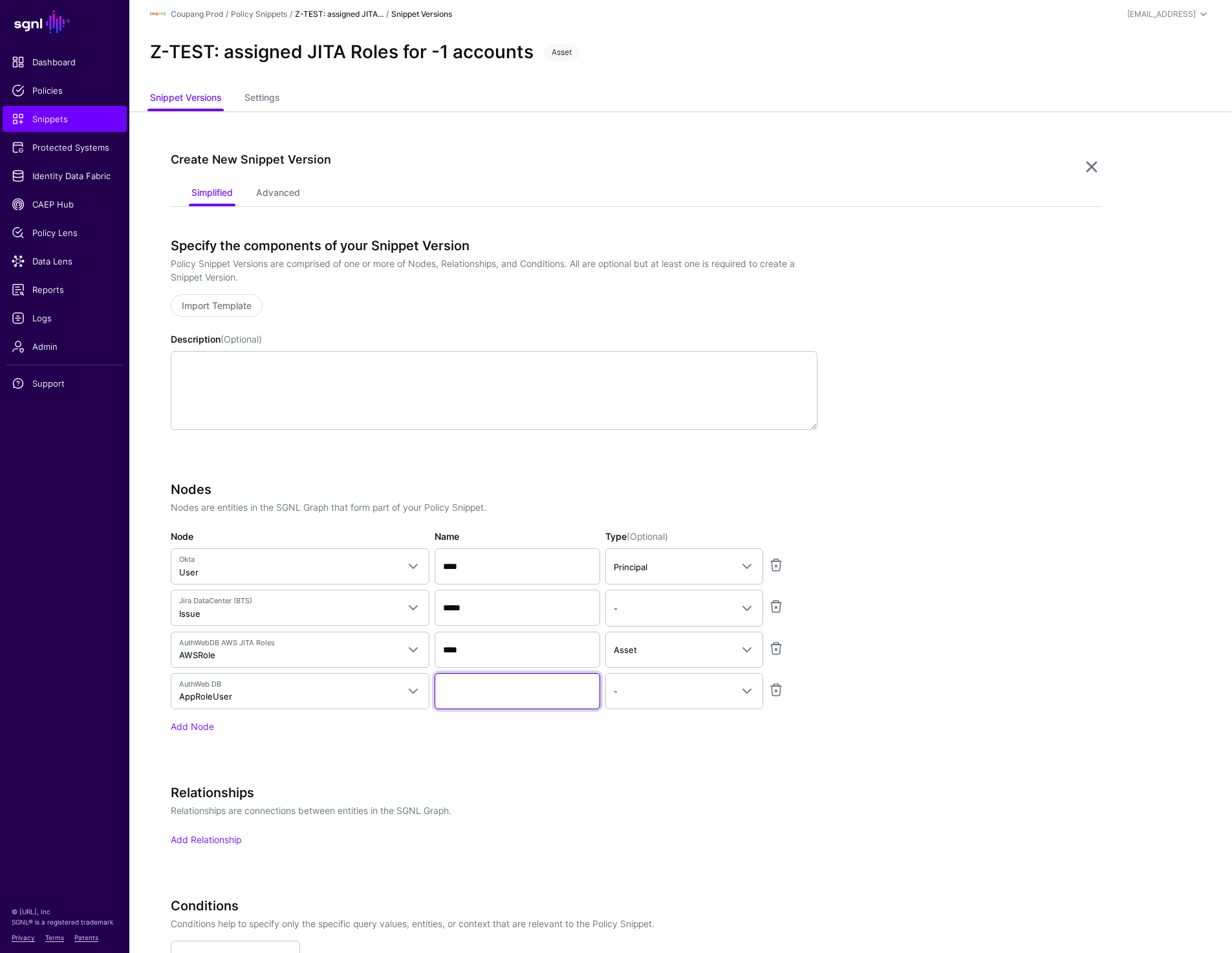
click at [489, 697] on input "Name" at bounding box center [517, 691] width 166 height 36
type input "**********"
click at [1063, 530] on app-snippets-creator "Specify the components of your Snippet Version Policy Snippet Versions are comp…" at bounding box center [636, 678] width 931 height 881
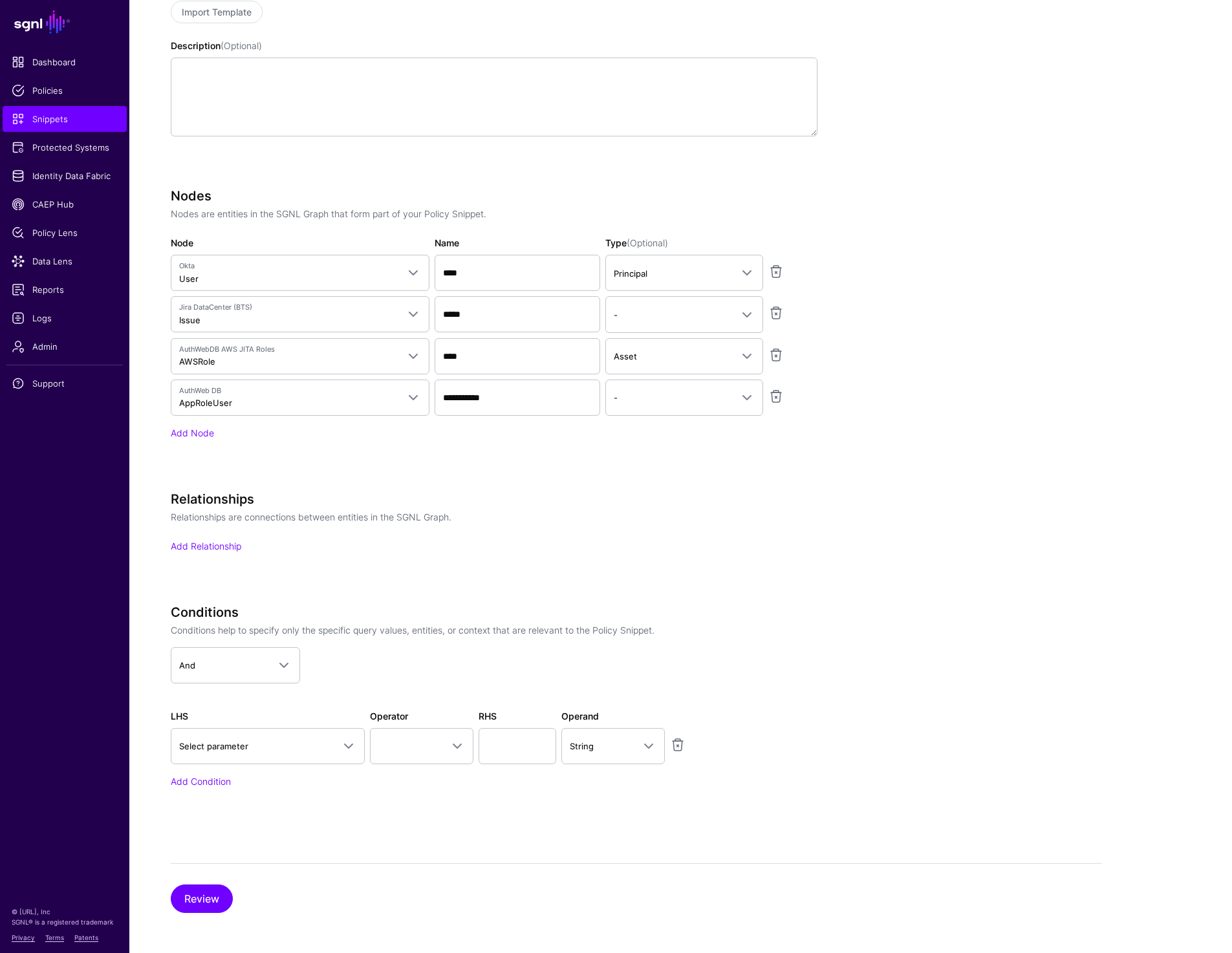
scroll to position [294, 0]
click at [233, 544] on link "Add Relationship" at bounding box center [206, 545] width 71 height 11
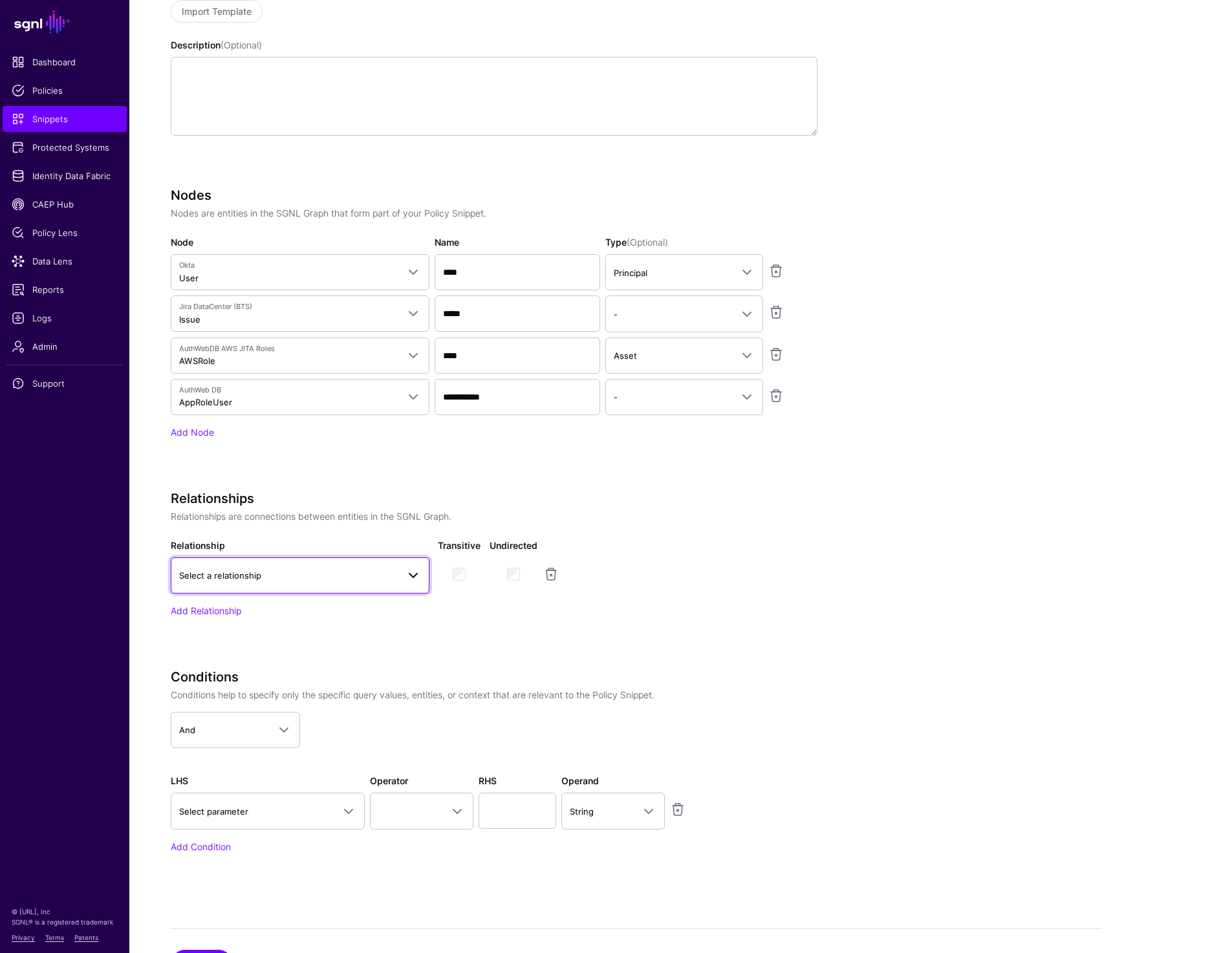
click at [283, 568] on span "Select a relationship" at bounding box center [300, 575] width 242 height 16
click at [819, 513] on app-snippets-creator "Specify the components of your Snippet Version Policy Snippet Versions are comp…" at bounding box center [636, 417] width 931 height 946
click at [772, 399] on link at bounding box center [776, 395] width 16 height 16
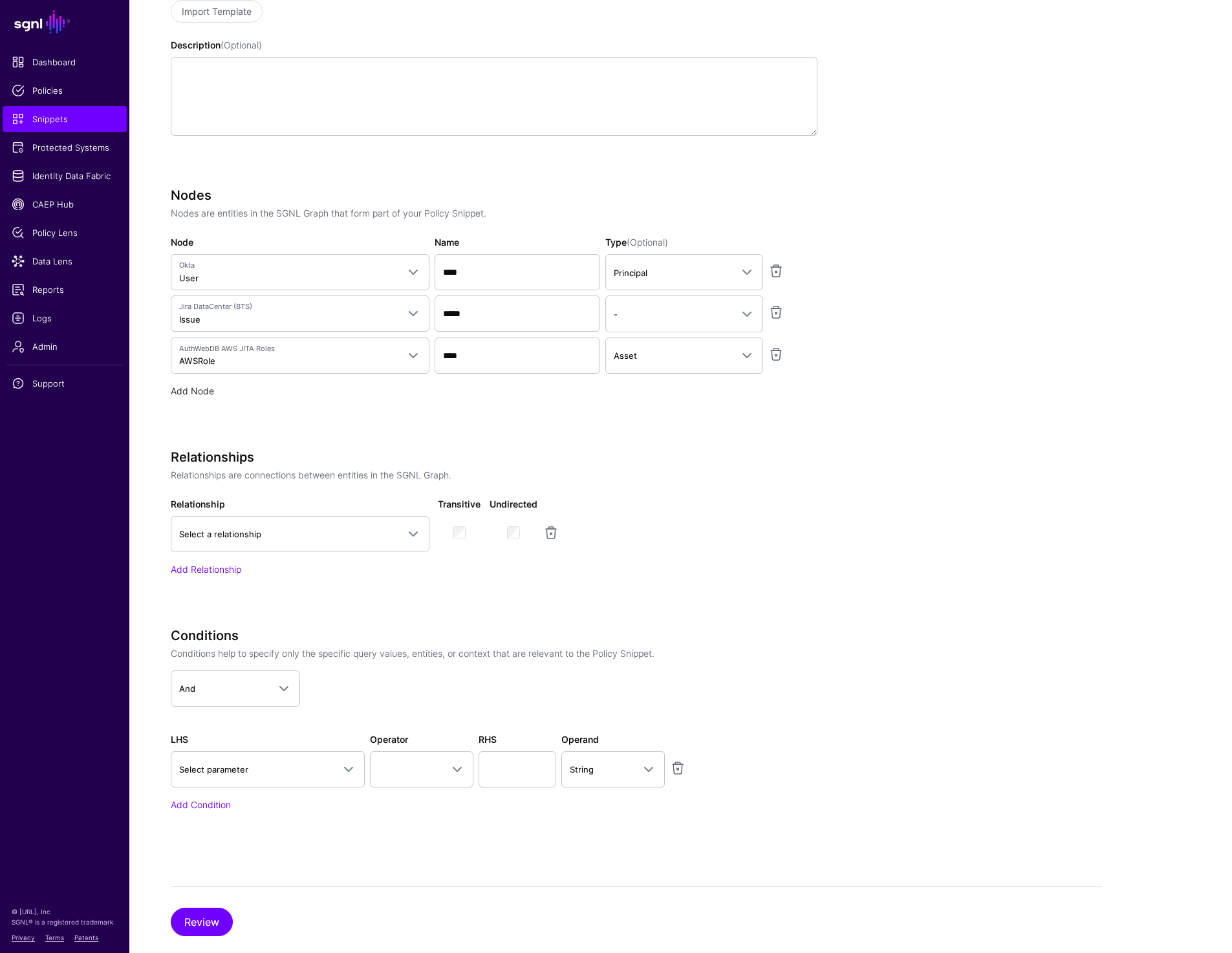
click at [188, 390] on link "Add Node" at bounding box center [192, 390] width 44 height 11
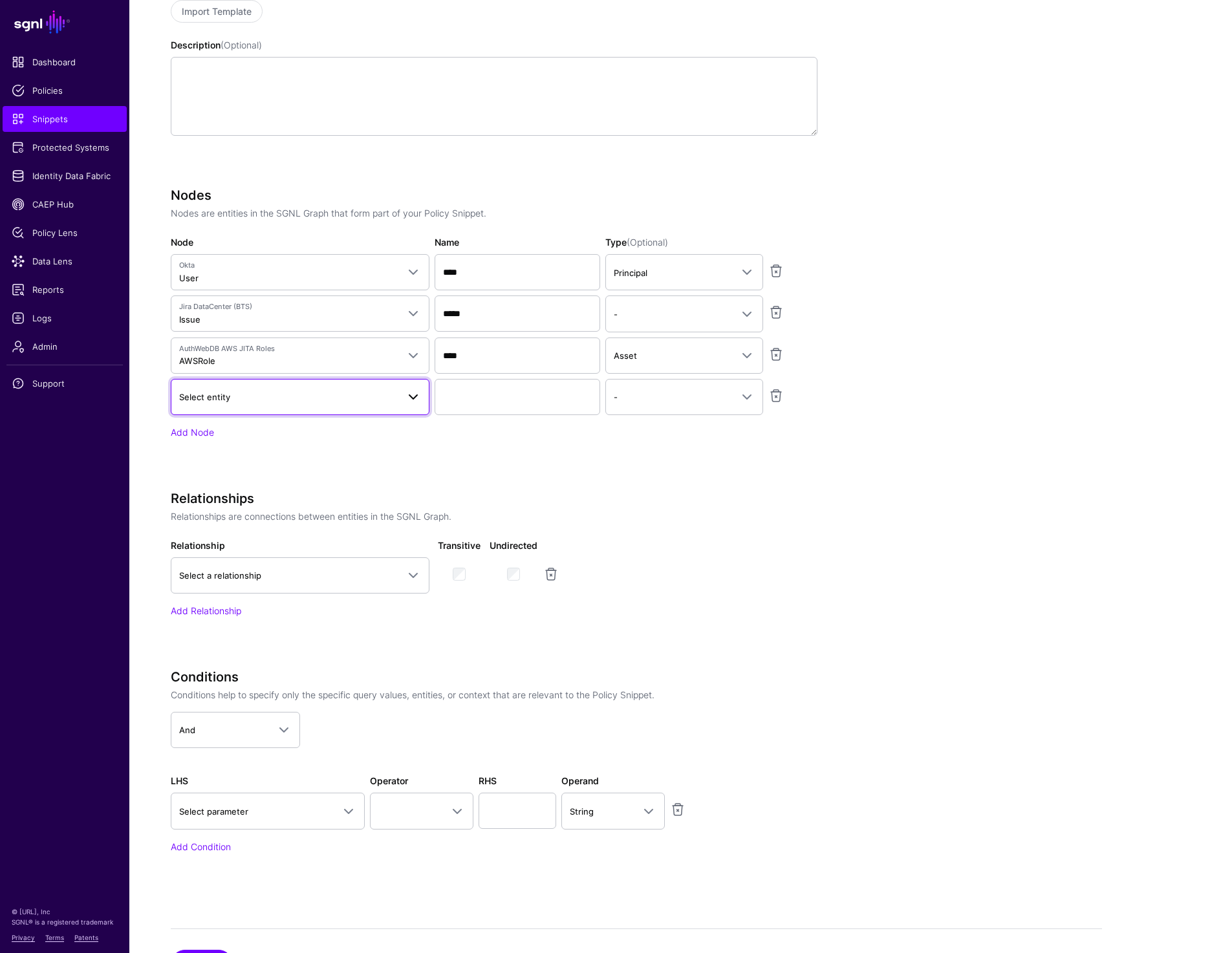
click at [232, 396] on span "Select entity" at bounding box center [287, 396] width 218 height 14
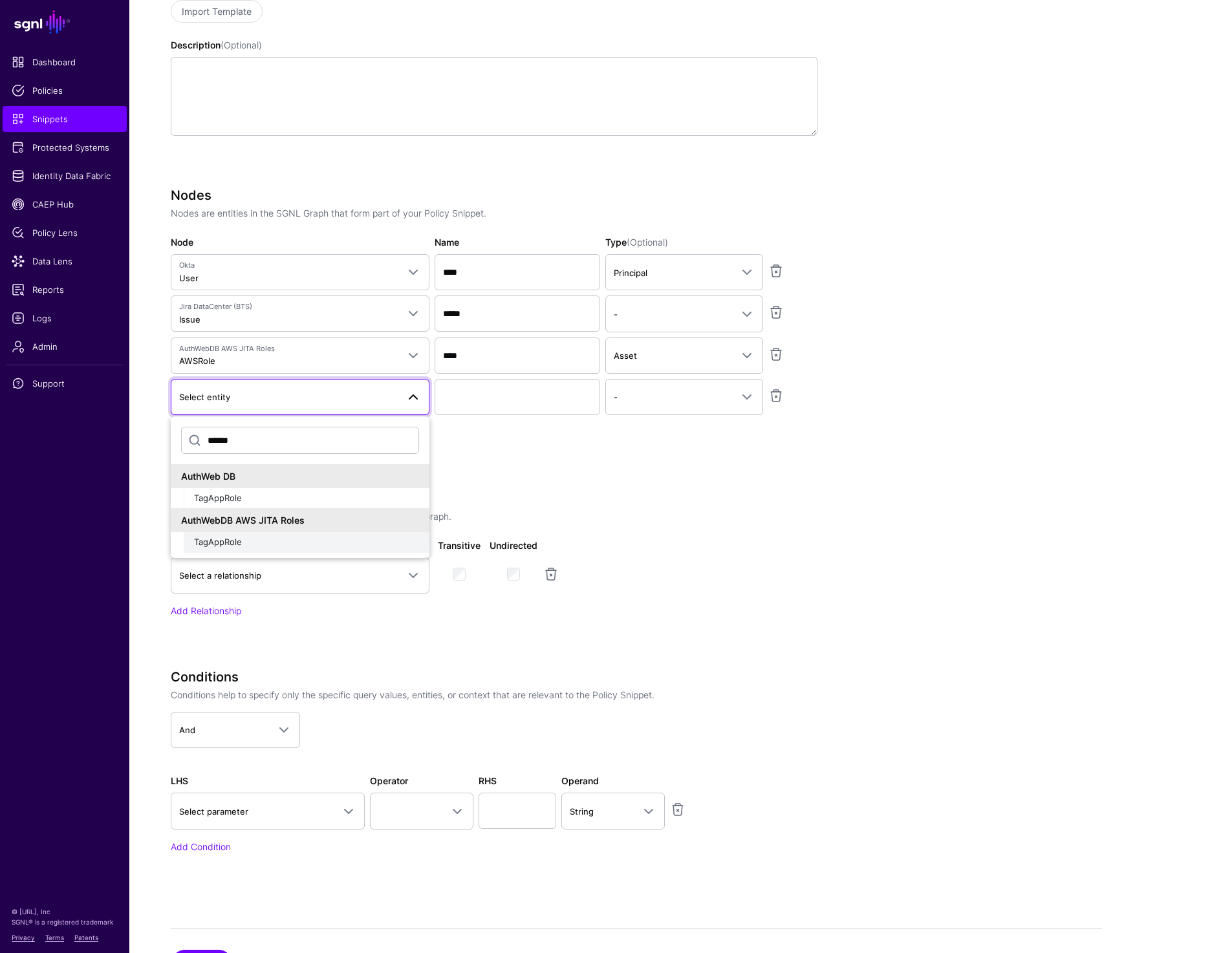
type input "******"
click at [218, 540] on span "TagAppRole" at bounding box center [218, 542] width 48 height 11
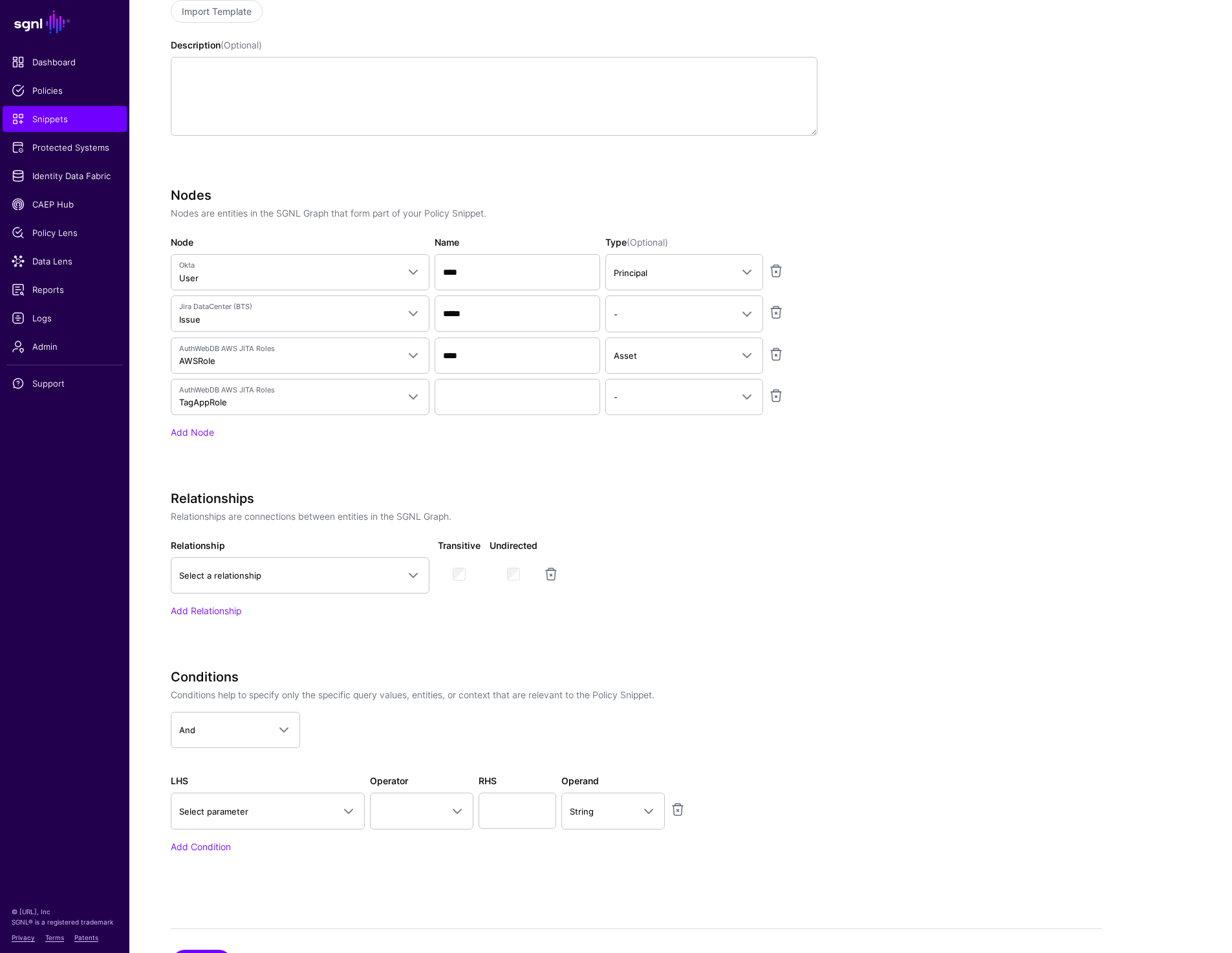
click at [489, 377] on div "Nodes Nodes are entities in the SGNL Graph that form part of your Policy Snippe…" at bounding box center [493, 313] width 646 height 251
click at [463, 399] on input "Name" at bounding box center [517, 397] width 166 height 36
type input "***"
click at [1006, 384] on app-snippets-creator "Specify the components of your Snippet Version Policy Snippet Versions are comp…" at bounding box center [636, 417] width 931 height 946
click at [187, 429] on link "Add Node" at bounding box center [192, 432] width 44 height 11
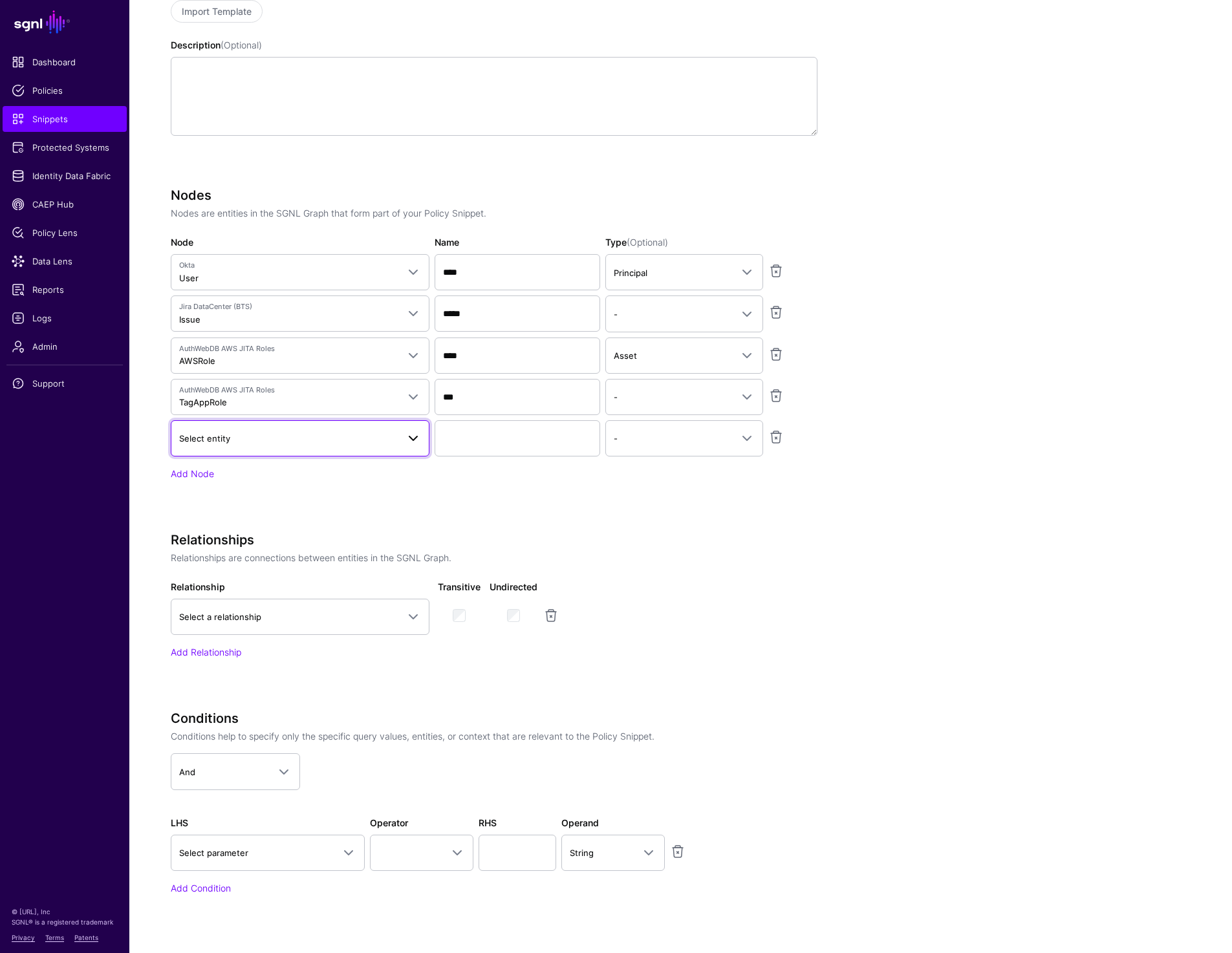
click at [306, 448] on link "Select entity" at bounding box center [300, 438] width 259 height 36
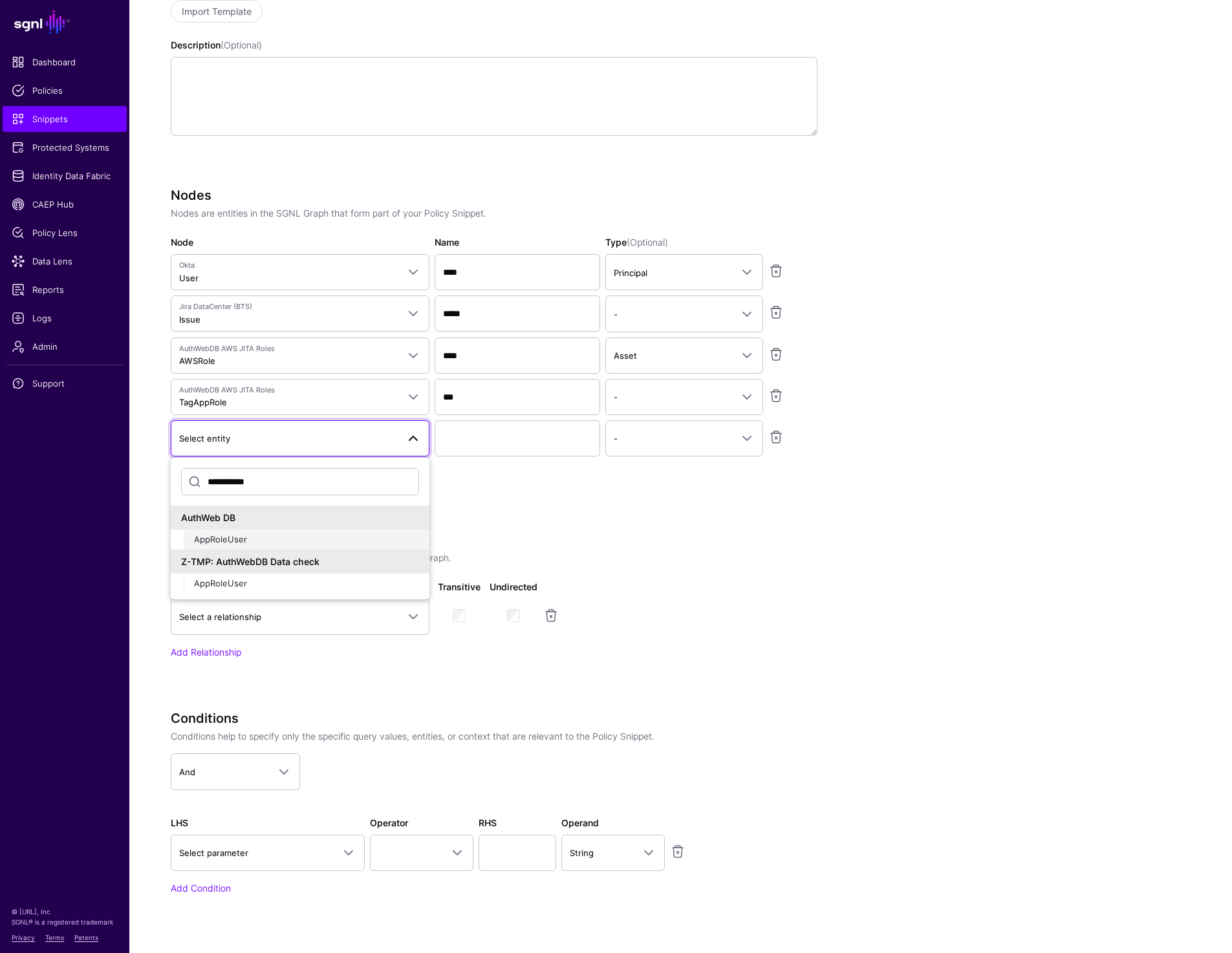
type input "**********"
click at [256, 537] on div "AppRoleUser" at bounding box center [306, 540] width 225 height 13
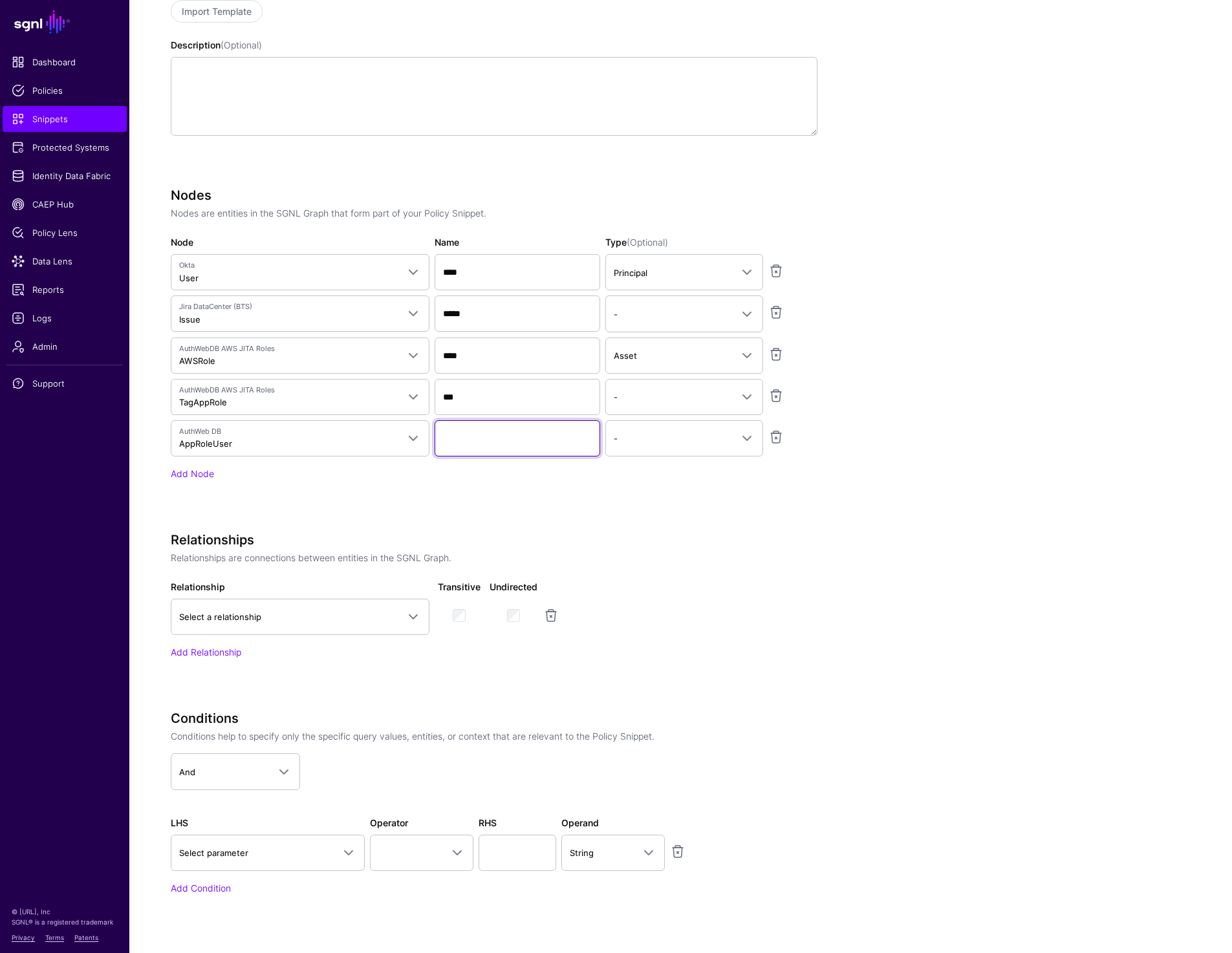
click at [524, 431] on input "Name" at bounding box center [517, 438] width 166 height 36
click at [483, 439] on input "*******" at bounding box center [517, 438] width 166 height 36
paste input "****"
type input "**********"
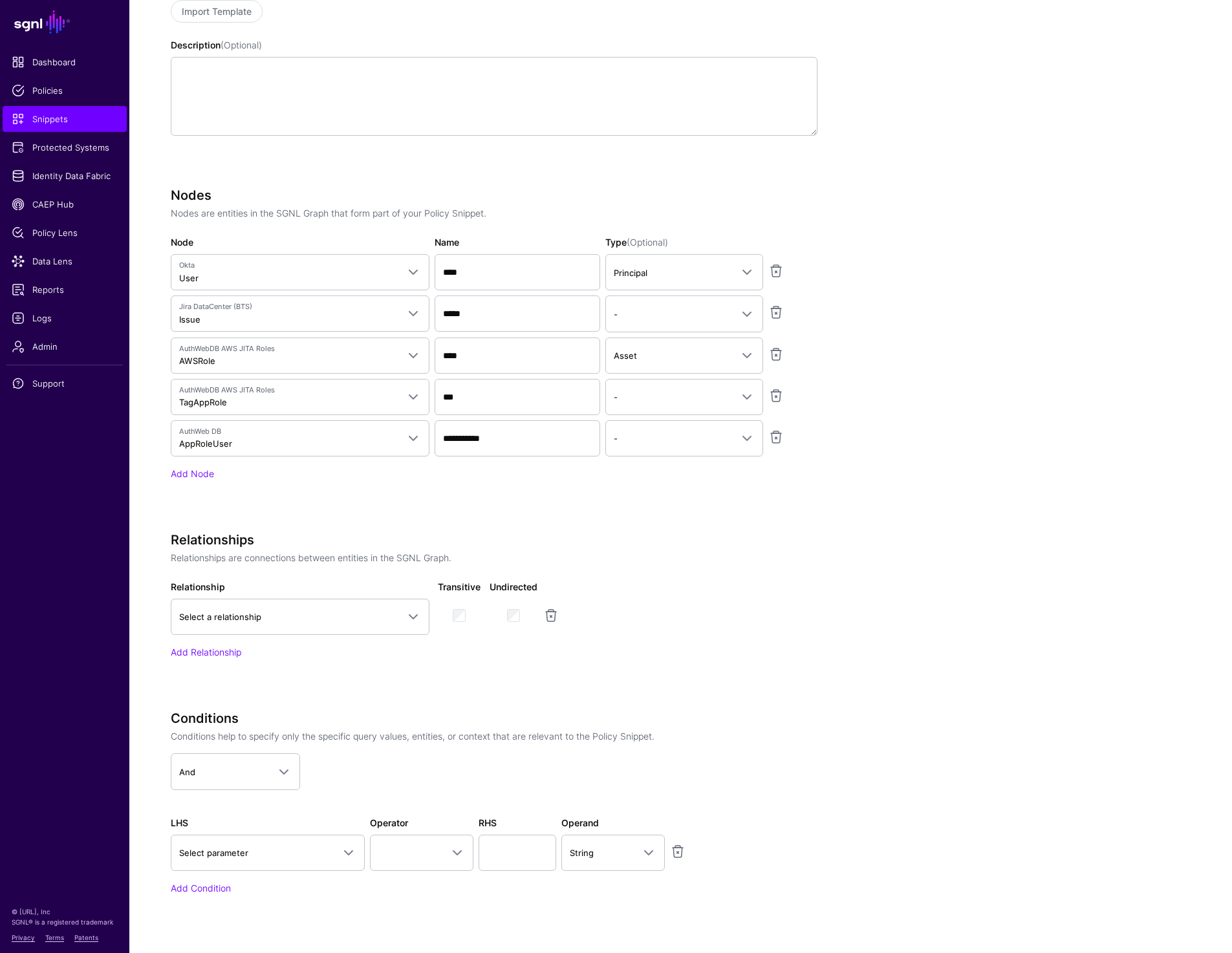
click at [800, 549] on div "Relationships Relationships are connections between entities in the SGNL Graph." at bounding box center [493, 548] width 646 height 32
click at [435, 509] on div "**********" at bounding box center [493, 353] width 646 height 329
click at [385, 616] on span "Select a relationship" at bounding box center [287, 616] width 218 height 14
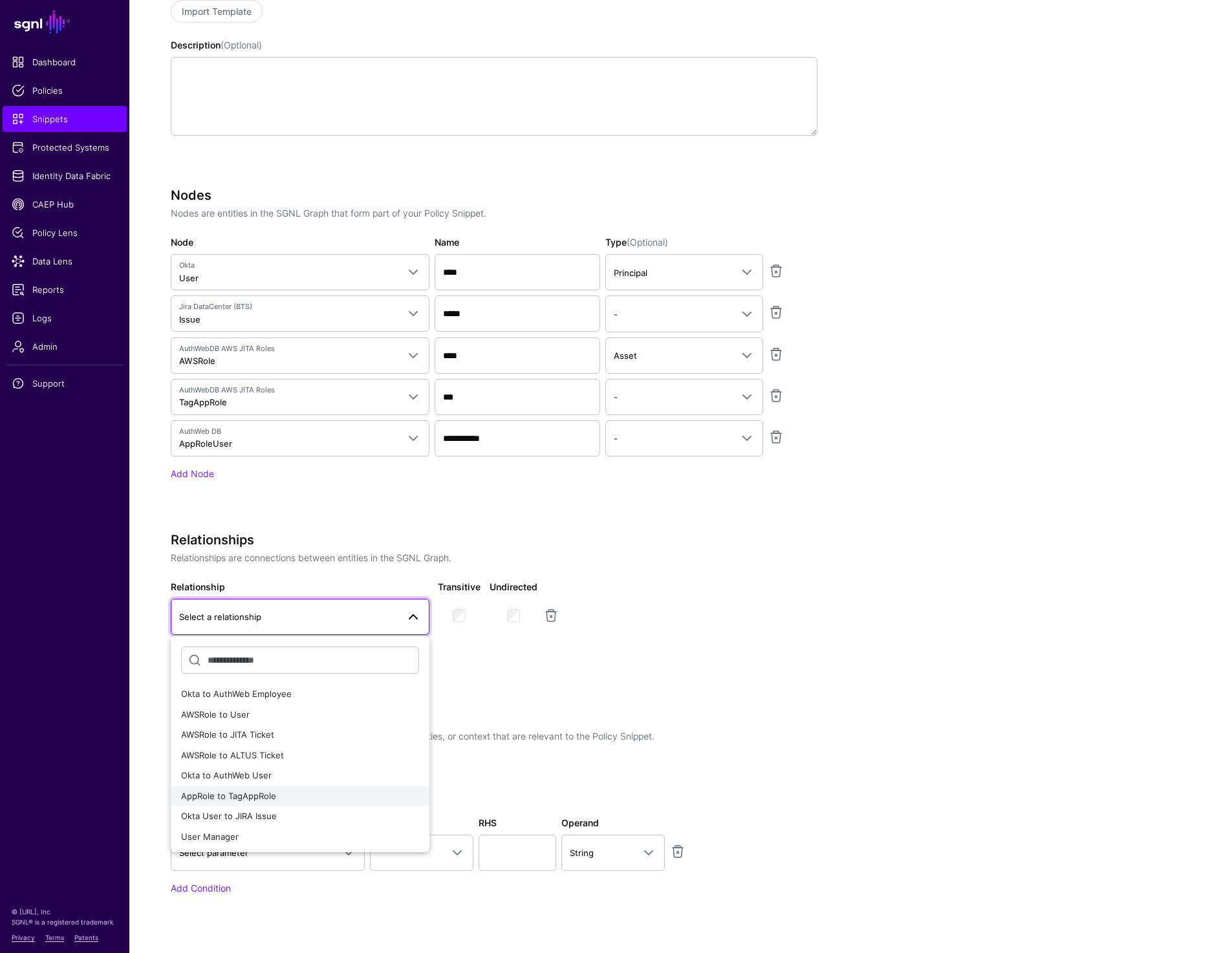
click at [249, 794] on span "AppRole to TagAppRole" at bounding box center [228, 796] width 95 height 11
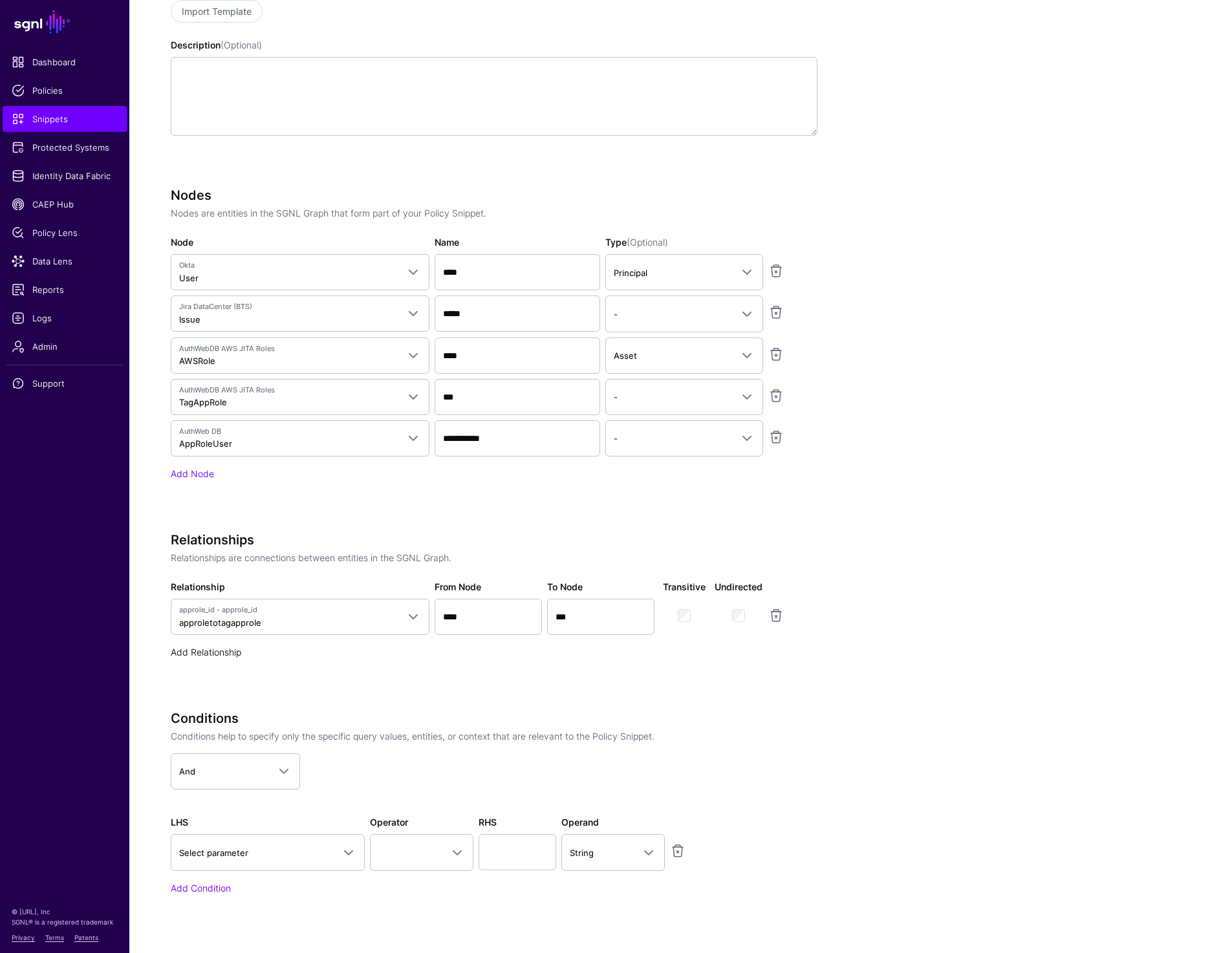
click at [224, 652] on link "Add Relationship" at bounding box center [206, 652] width 71 height 11
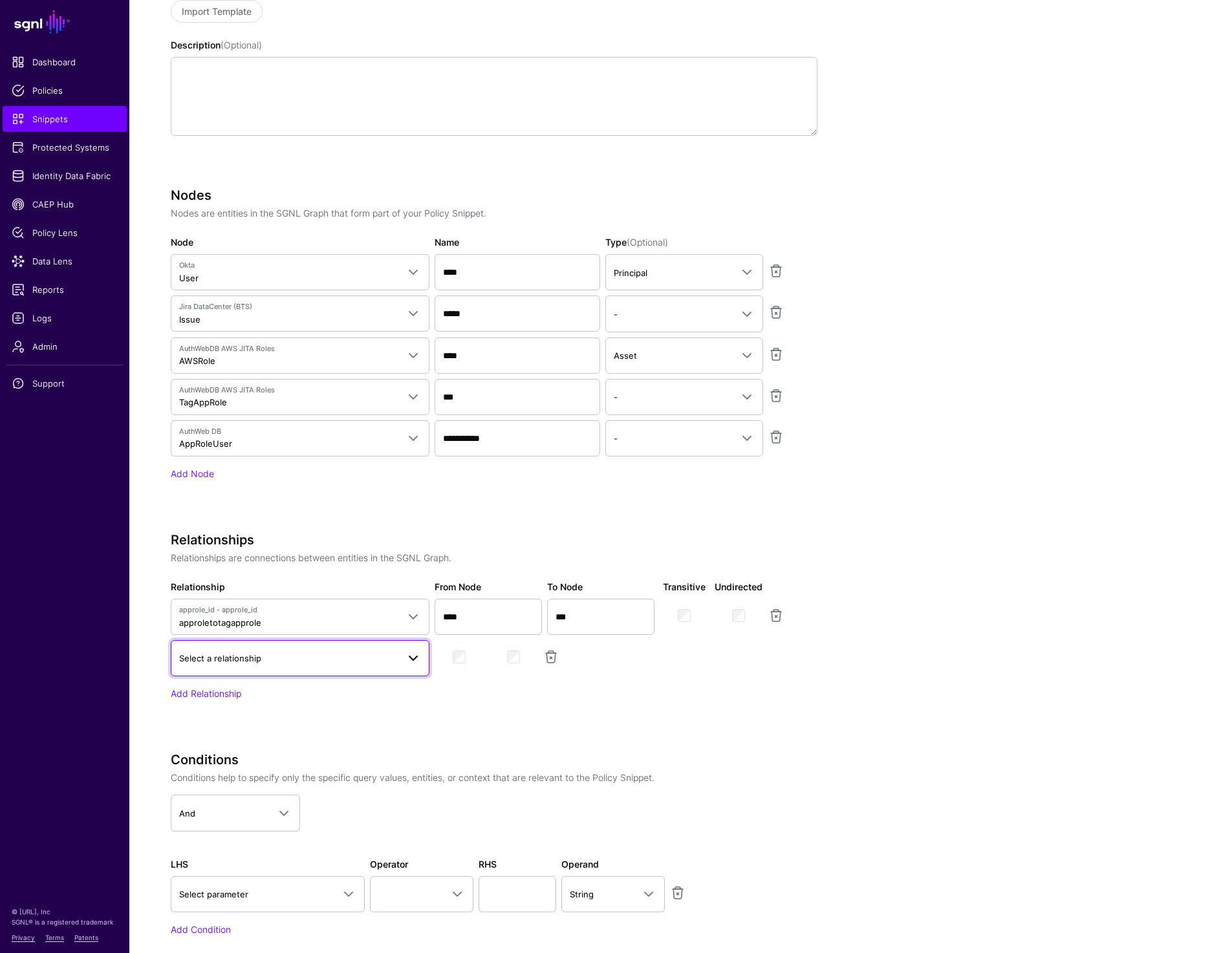
click at [247, 665] on span "Select a relationship" at bounding box center [300, 658] width 242 height 16
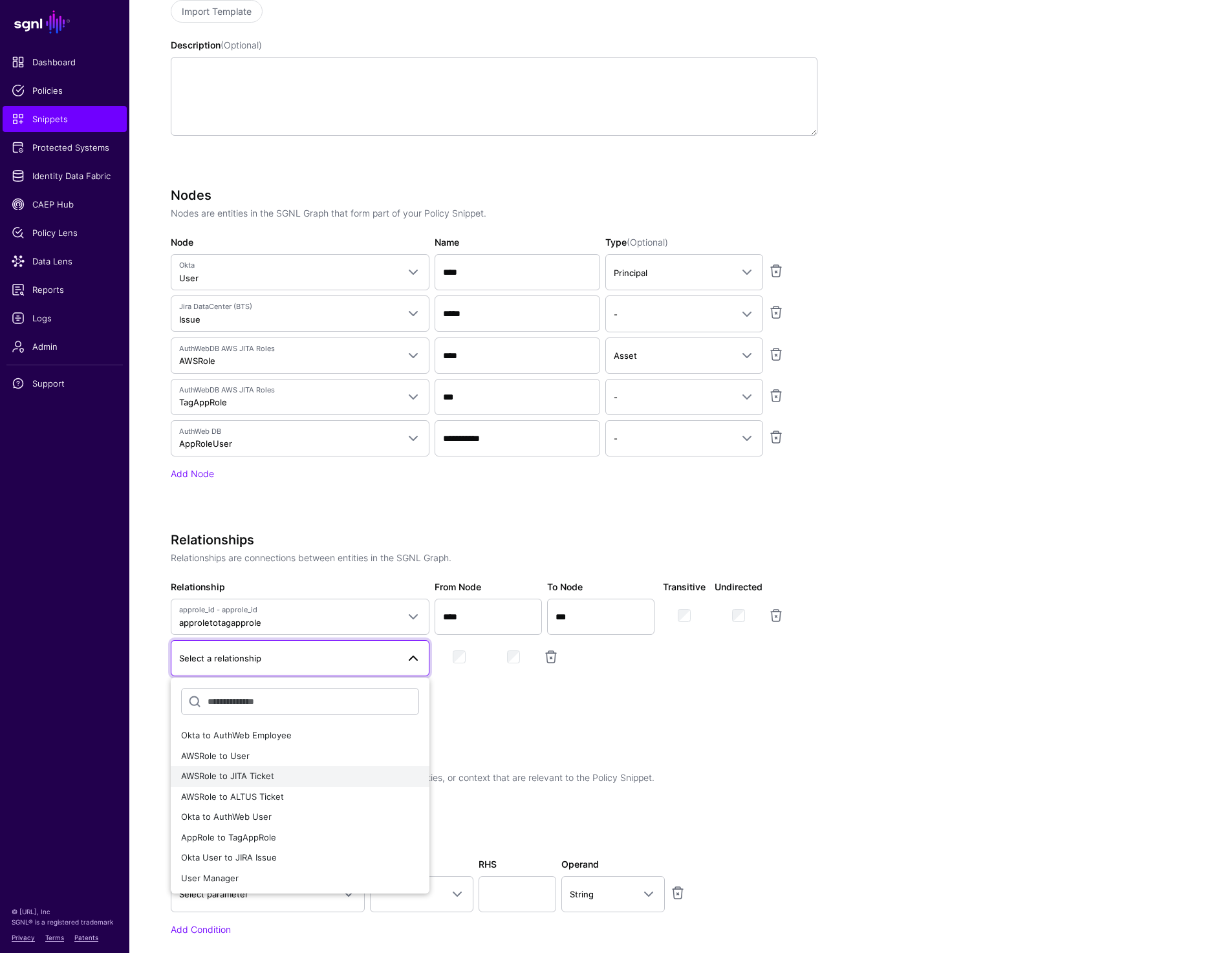
click at [265, 778] on span "AWSRole to JITA Ticket" at bounding box center [227, 776] width 93 height 11
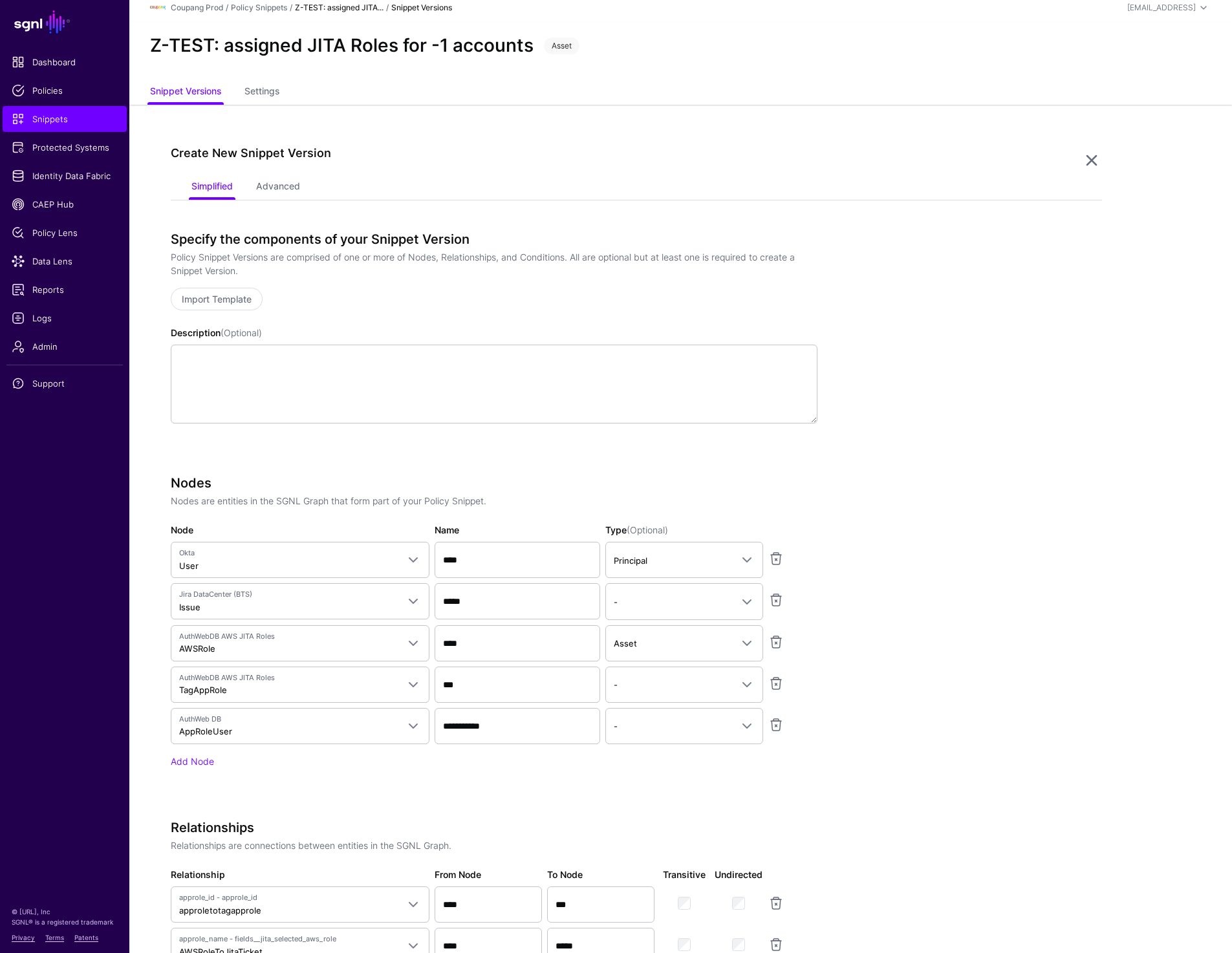
scroll to position [442, 0]
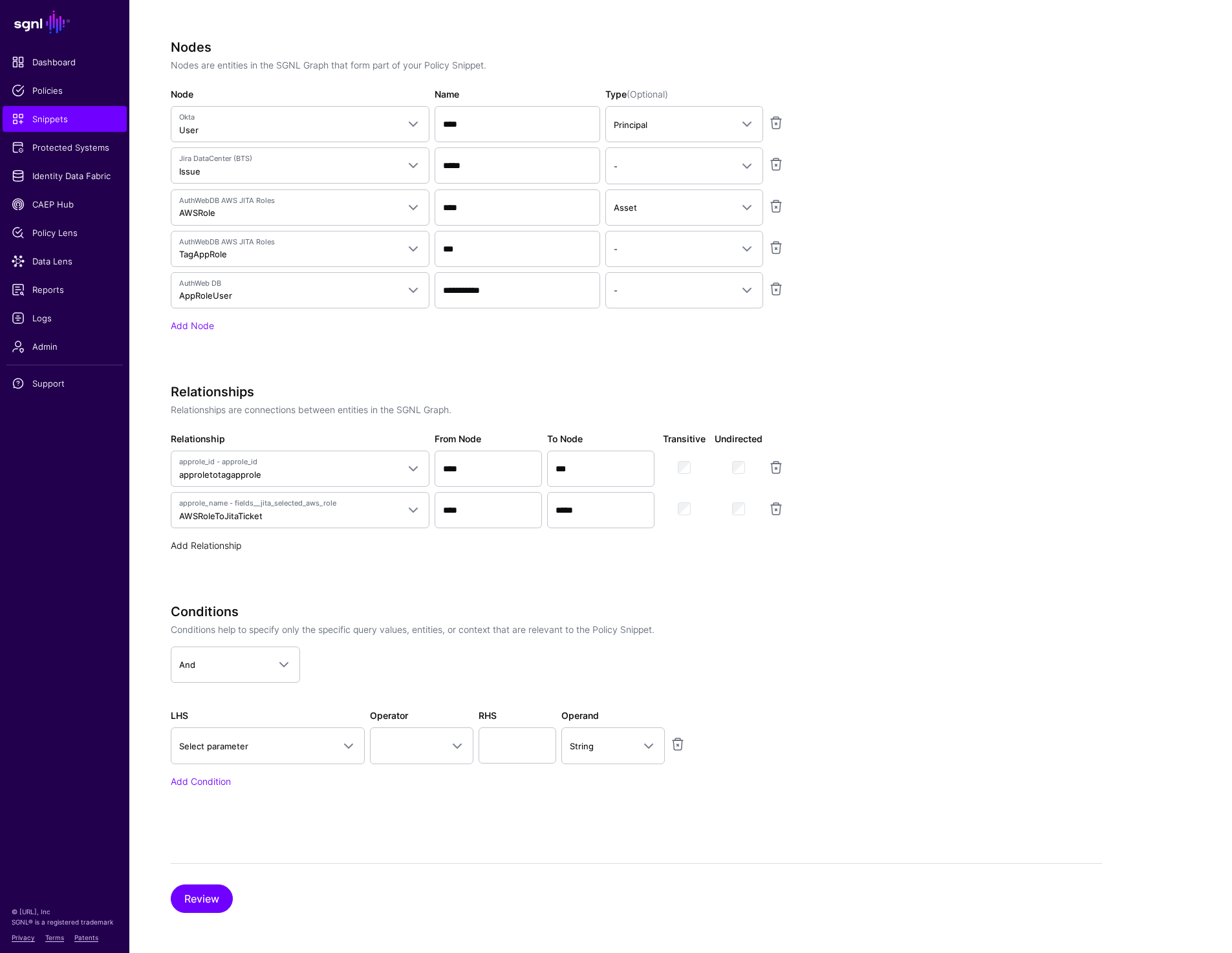
click at [180, 543] on link "Add Relationship" at bounding box center [206, 545] width 71 height 11
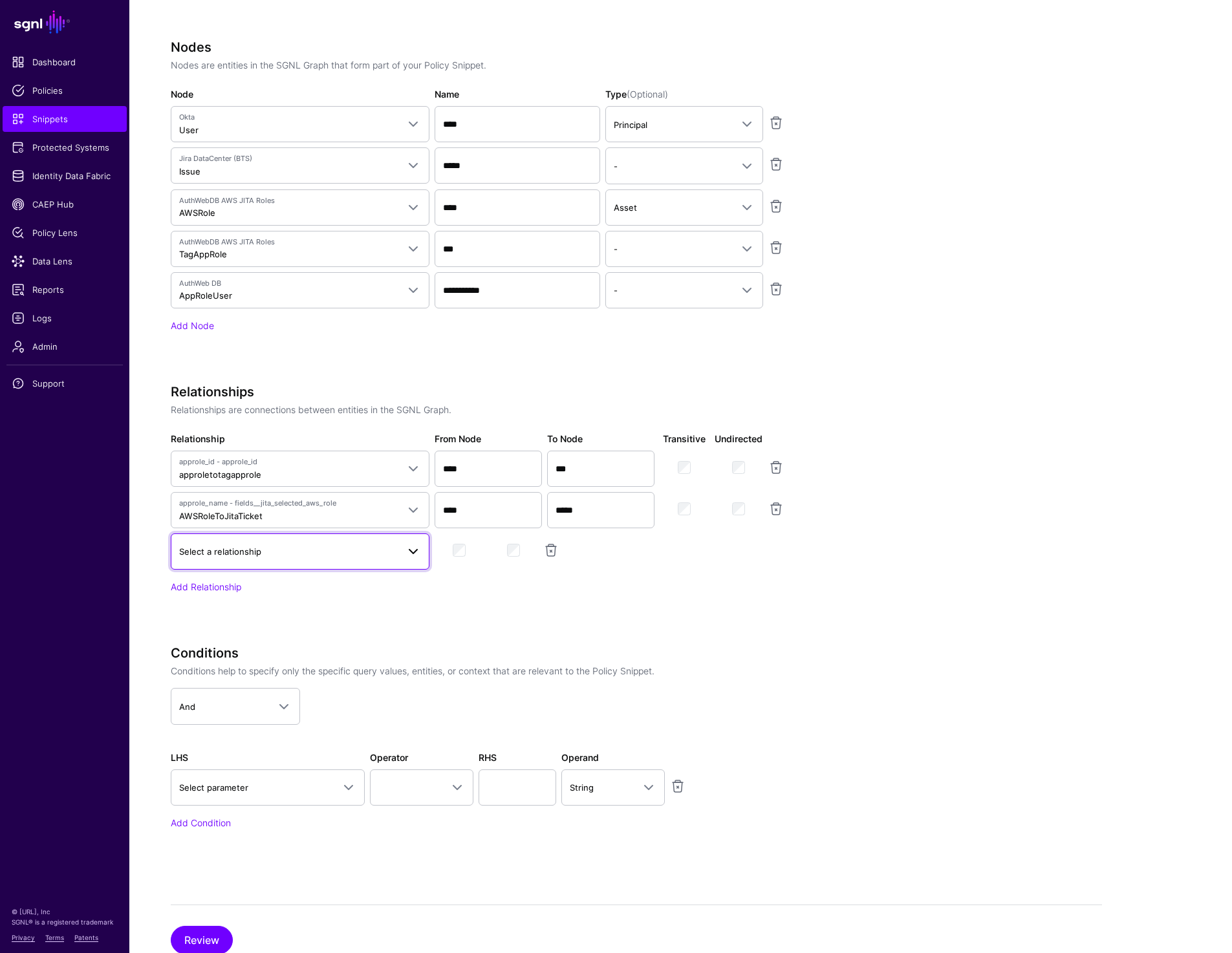
click at [221, 549] on span "Select a relationship" at bounding box center [220, 551] width 82 height 11
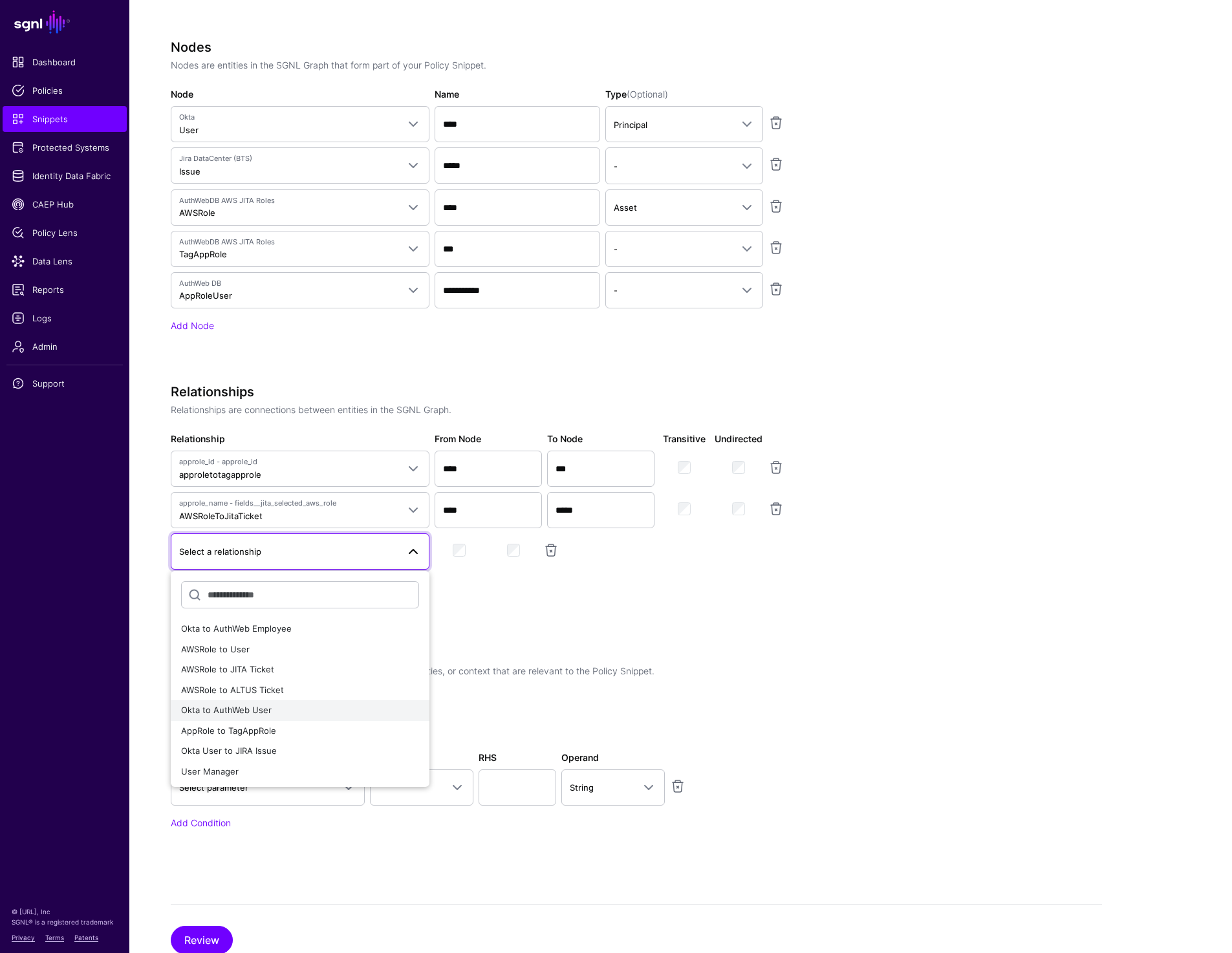
click at [287, 708] on div "Okta to AuthWeb User" at bounding box center [300, 711] width 238 height 13
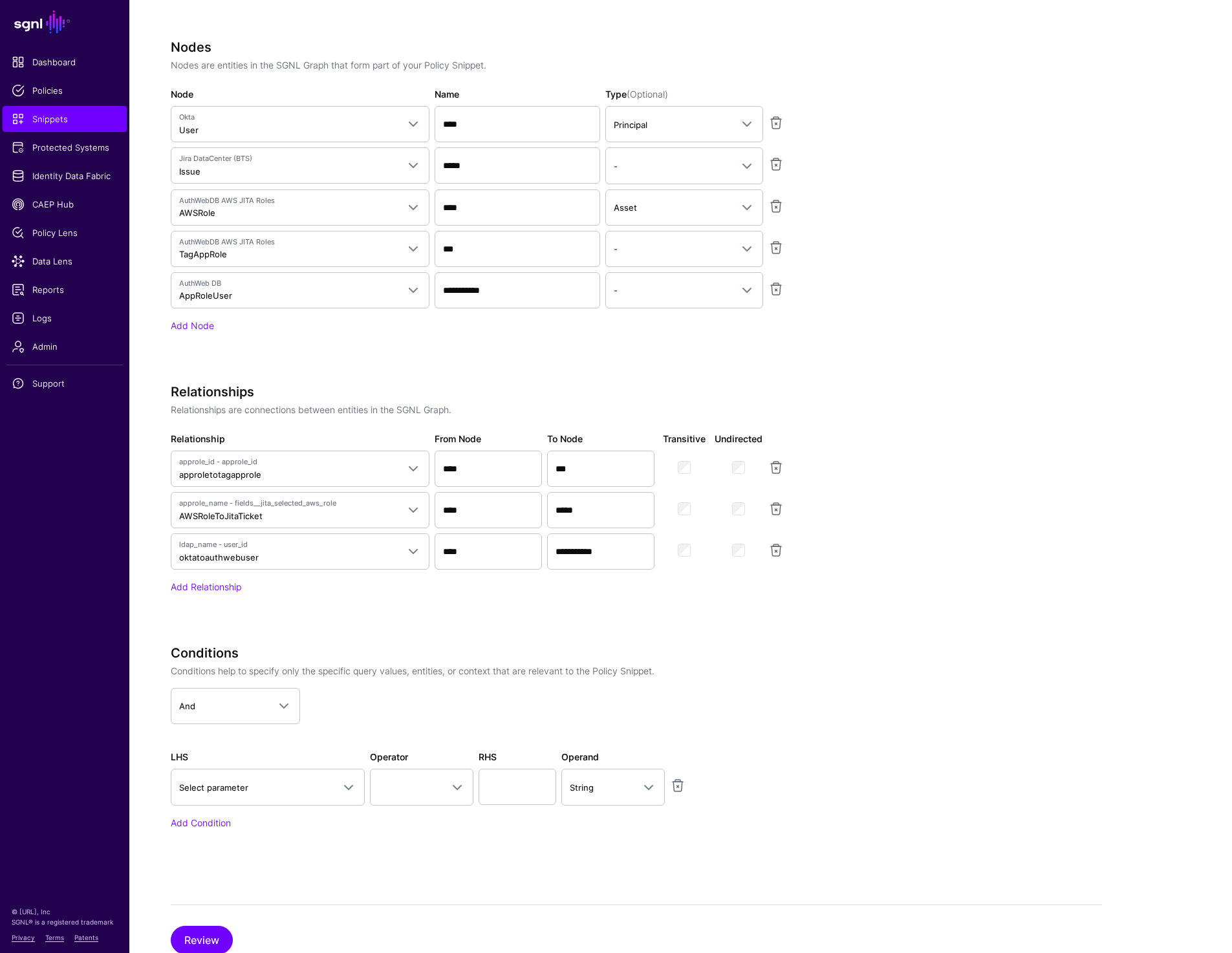
click at [904, 567] on app-snippets-creator "Specify the components of your Snippet Version Policy Snippet Versions are comp…" at bounding box center [636, 330] width 931 height 1070
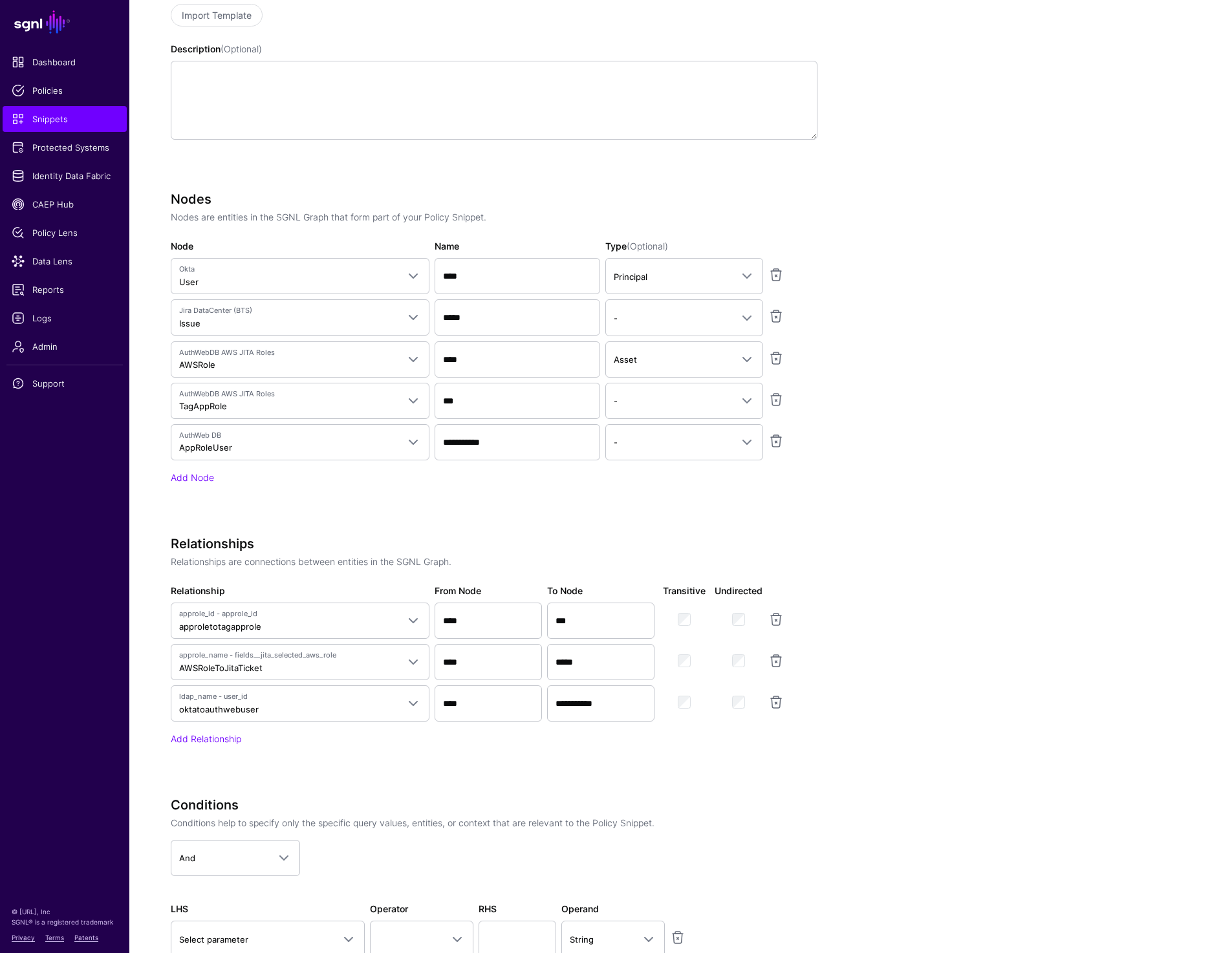
scroll to position [290, 0]
click at [778, 703] on link at bounding box center [776, 703] width 16 height 16
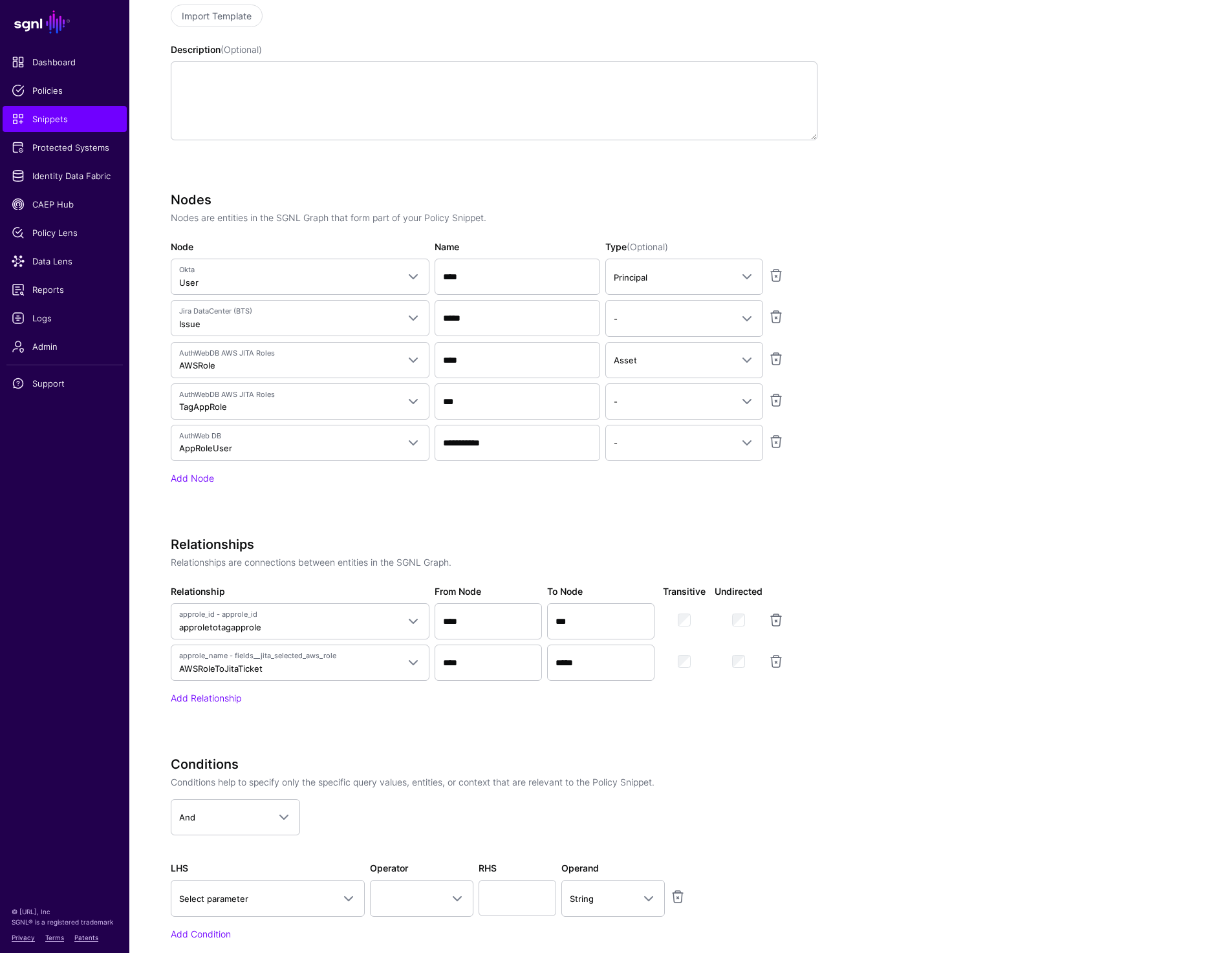
click at [224, 691] on div "Add Relationship" at bounding box center [493, 698] width 646 height 13
click at [223, 695] on link "Add Relationship" at bounding box center [206, 698] width 71 height 11
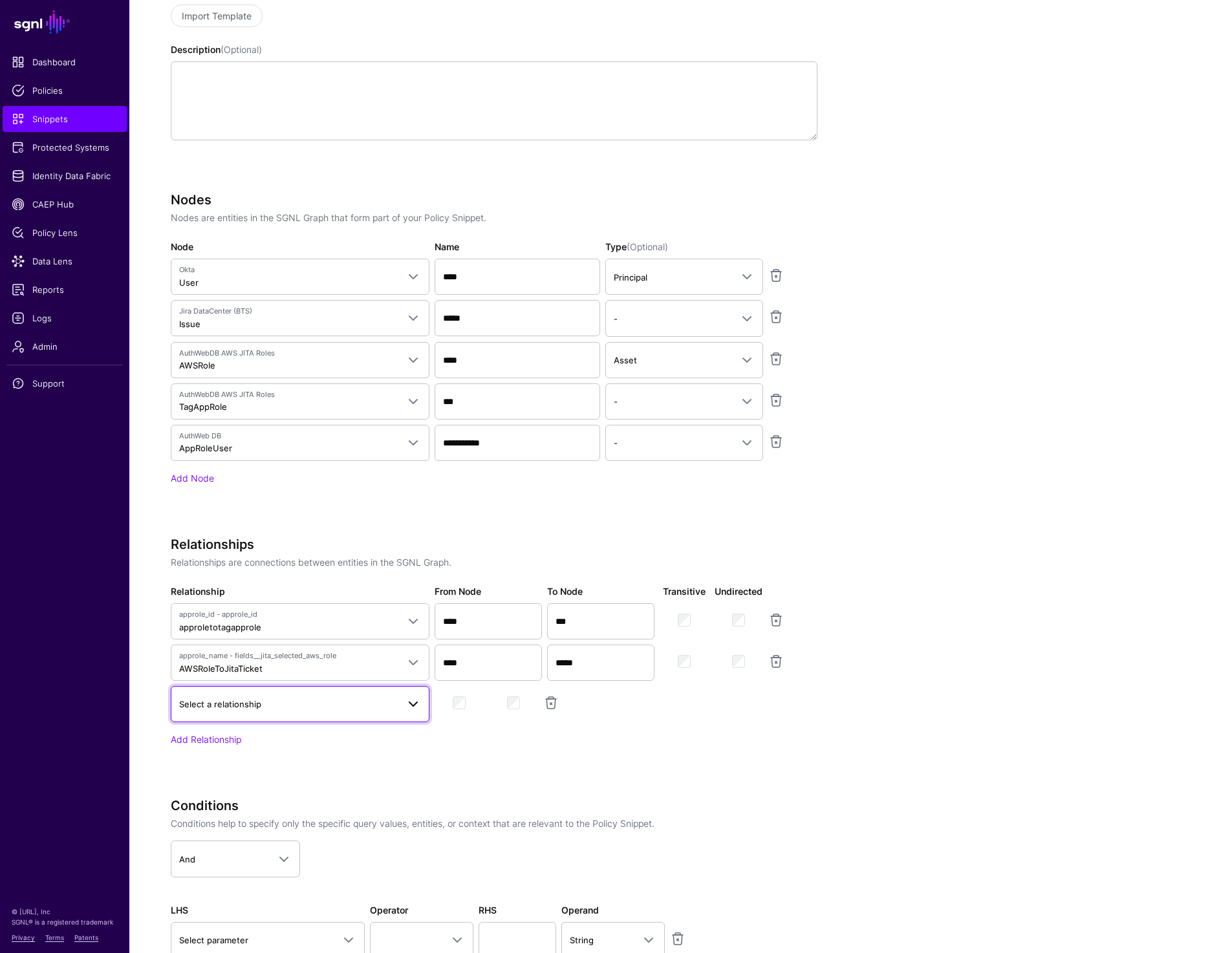
click at [245, 697] on span "Select a relationship" at bounding box center [300, 704] width 242 height 16
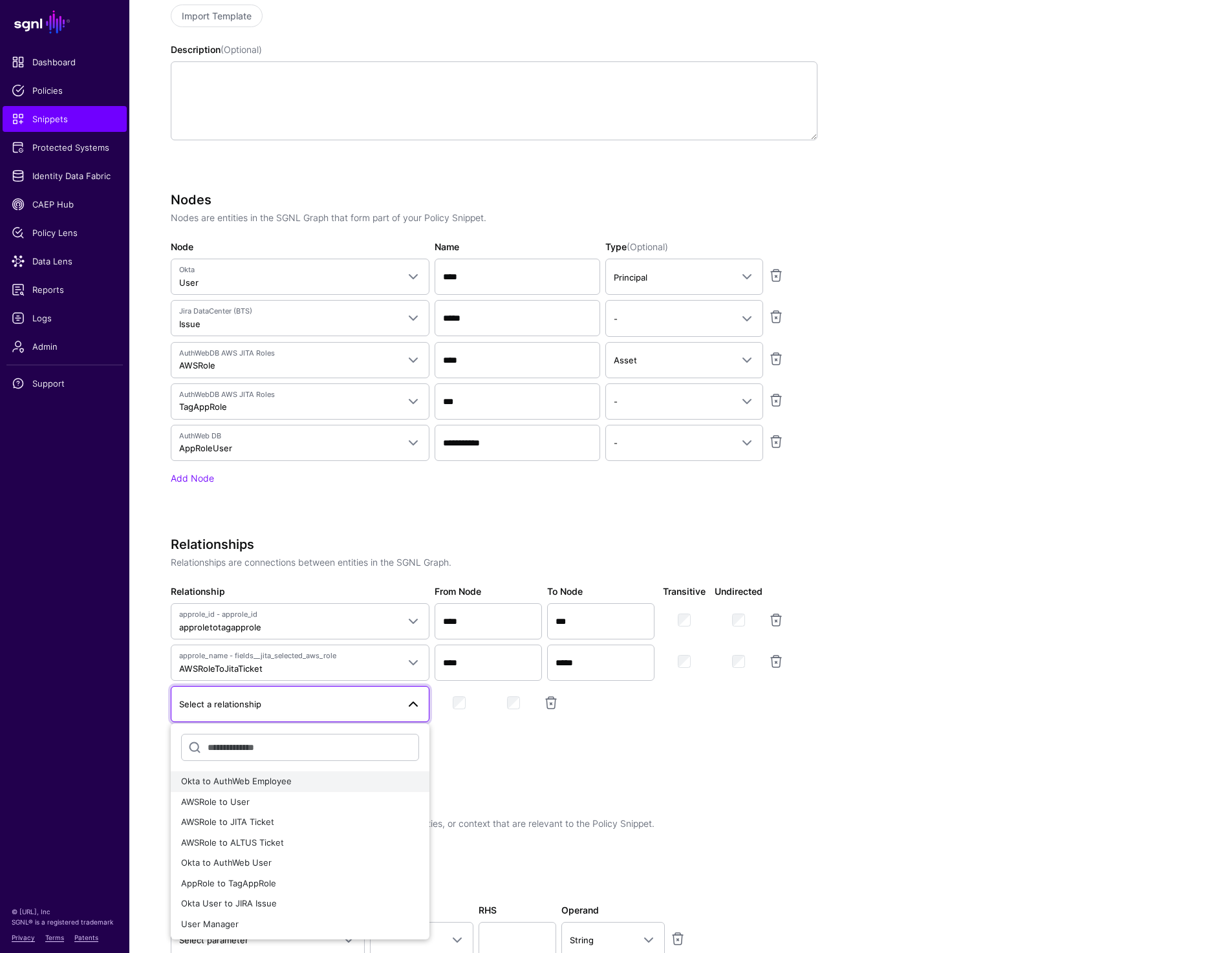
click at [268, 776] on span "Okta to AuthWeb Employee" at bounding box center [236, 781] width 110 height 11
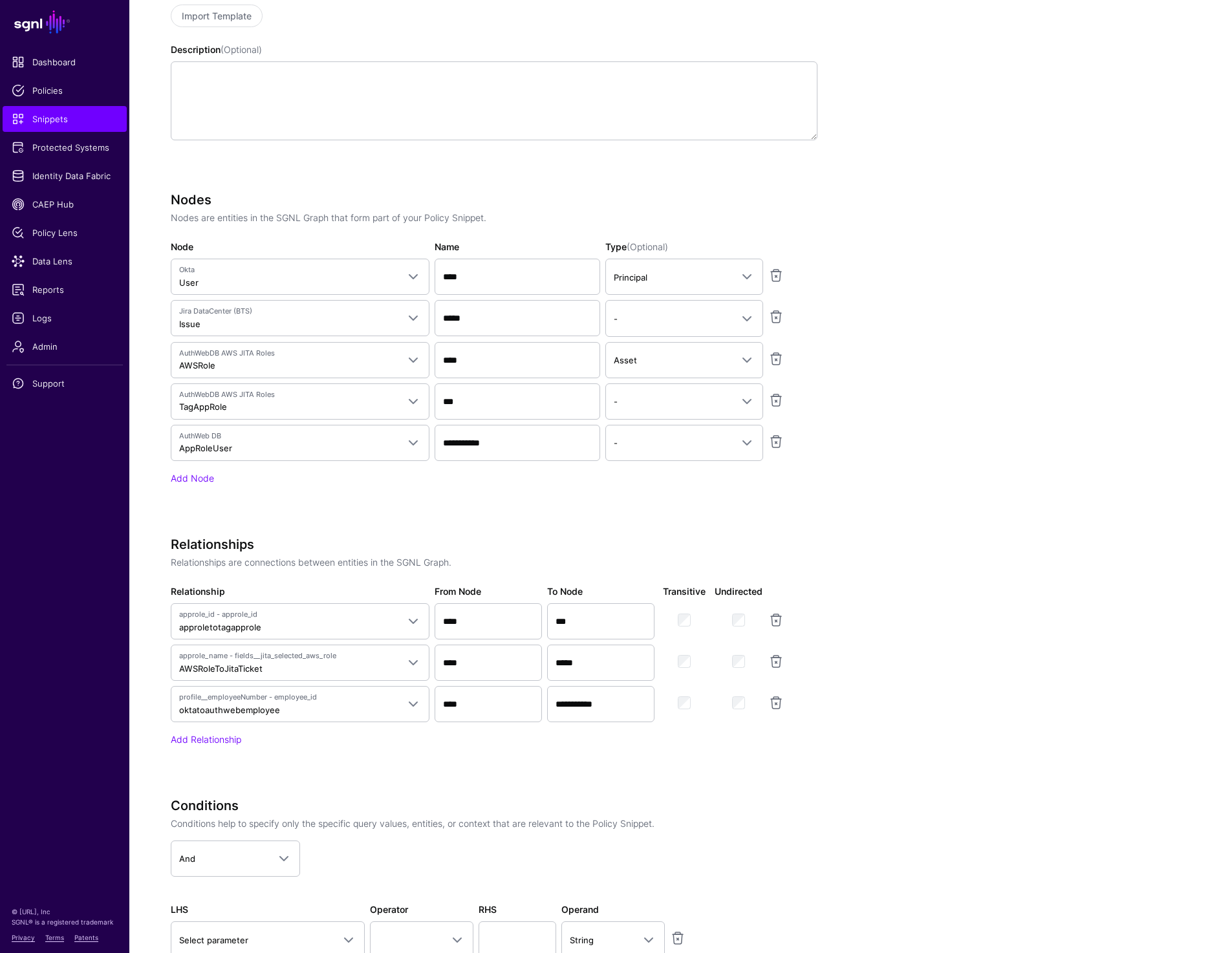
click at [811, 726] on div "**********" at bounding box center [493, 642] width 646 height 209
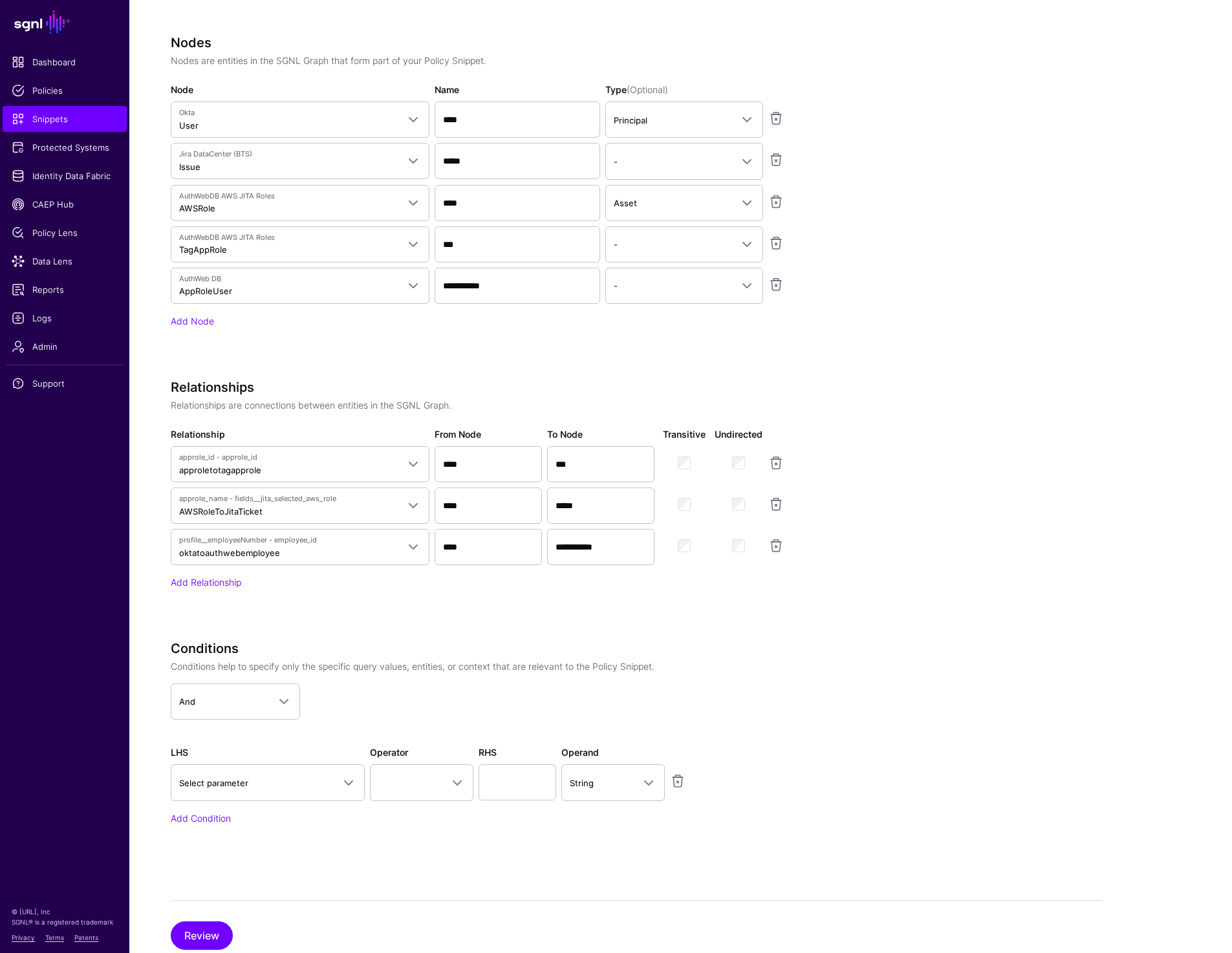
scroll to position [444, 0]
click at [215, 582] on link "Add Relationship" at bounding box center [206, 585] width 71 height 11
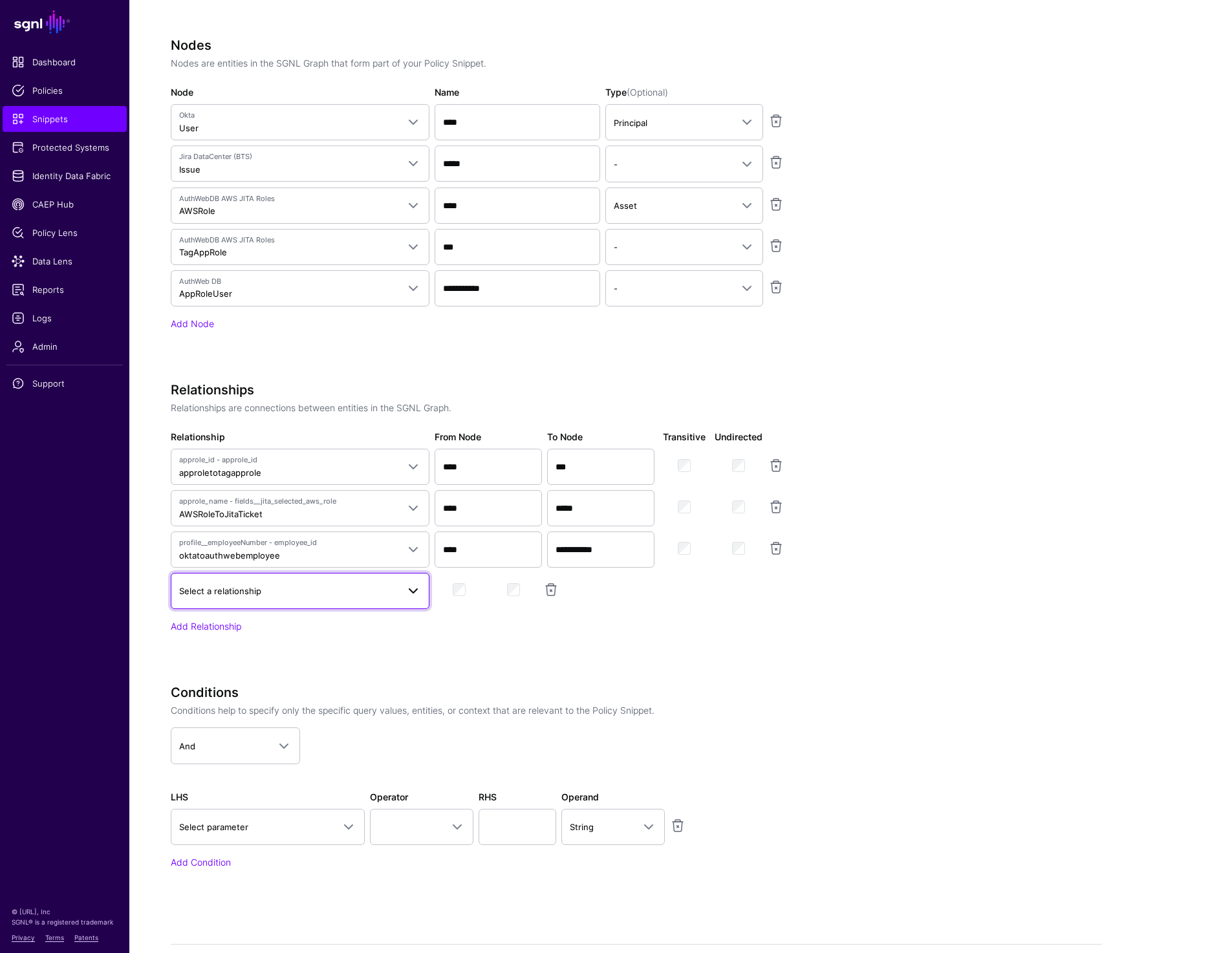
click at [227, 596] on span "Select a relationship" at bounding box center [287, 591] width 218 height 14
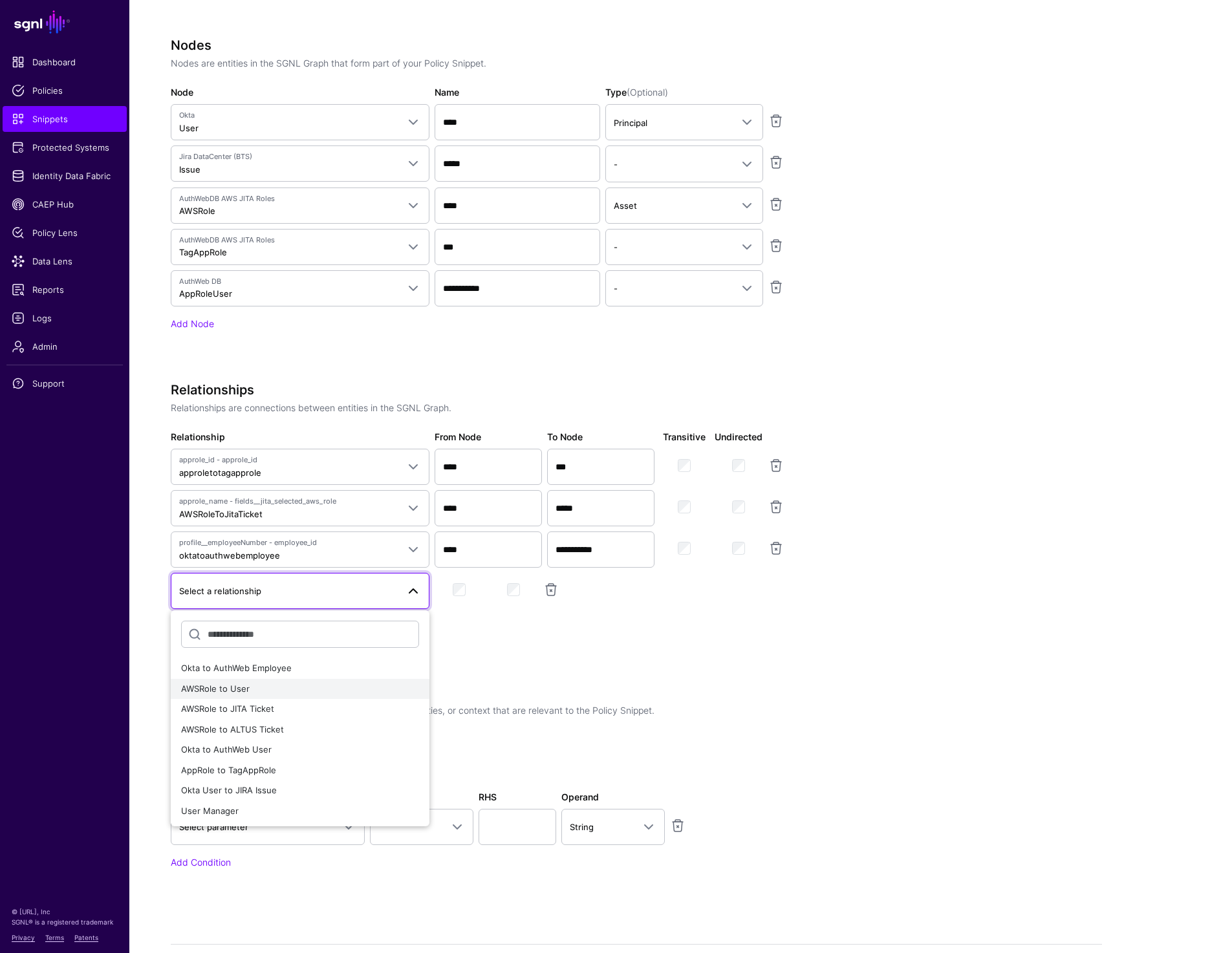
click at [269, 692] on div "AWSRole to User" at bounding box center [300, 689] width 238 height 13
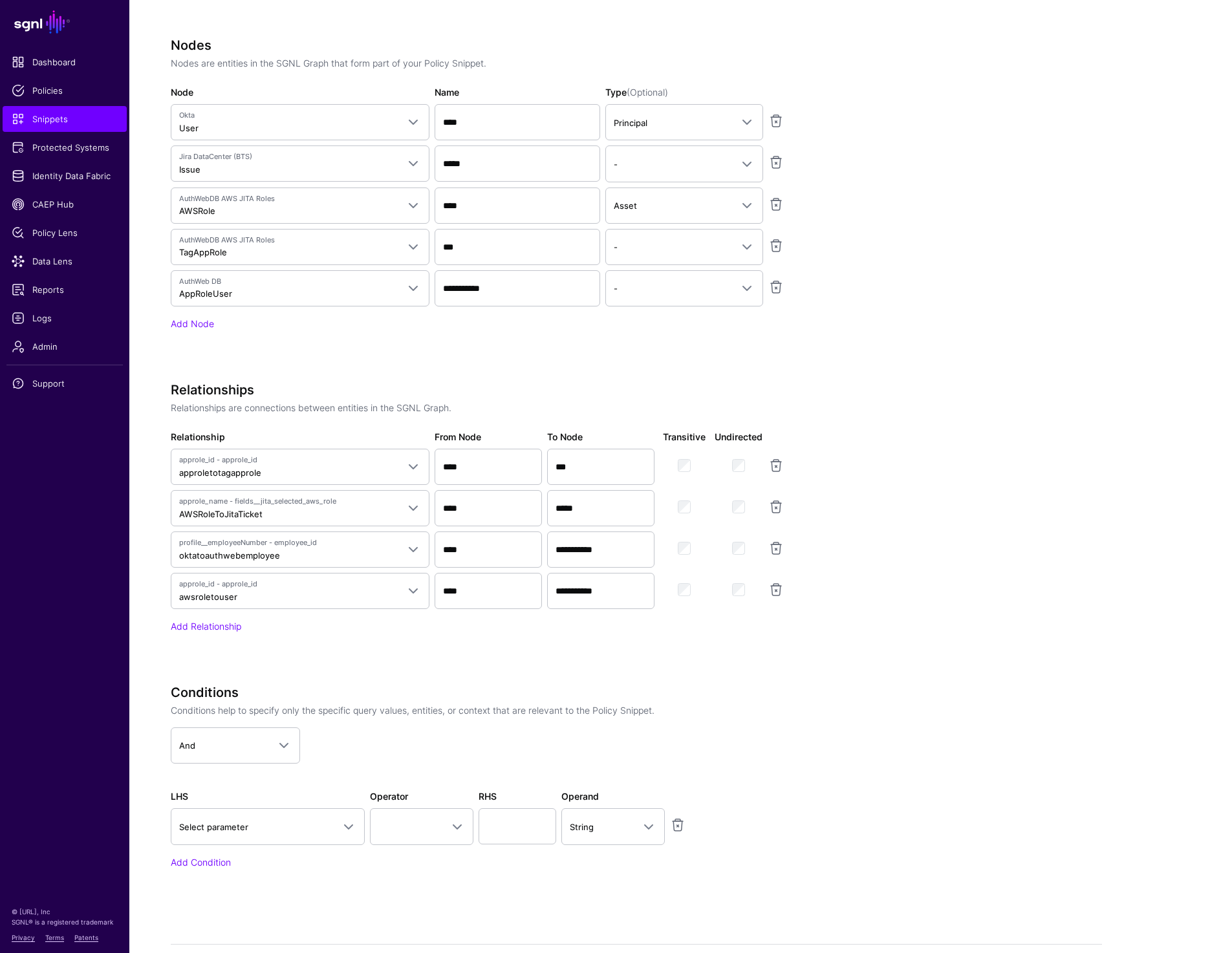
click at [862, 602] on app-snippets-creator "Specify the components of your Snippet Version Policy Snippet Versions are comp…" at bounding box center [636, 349] width 931 height 1111
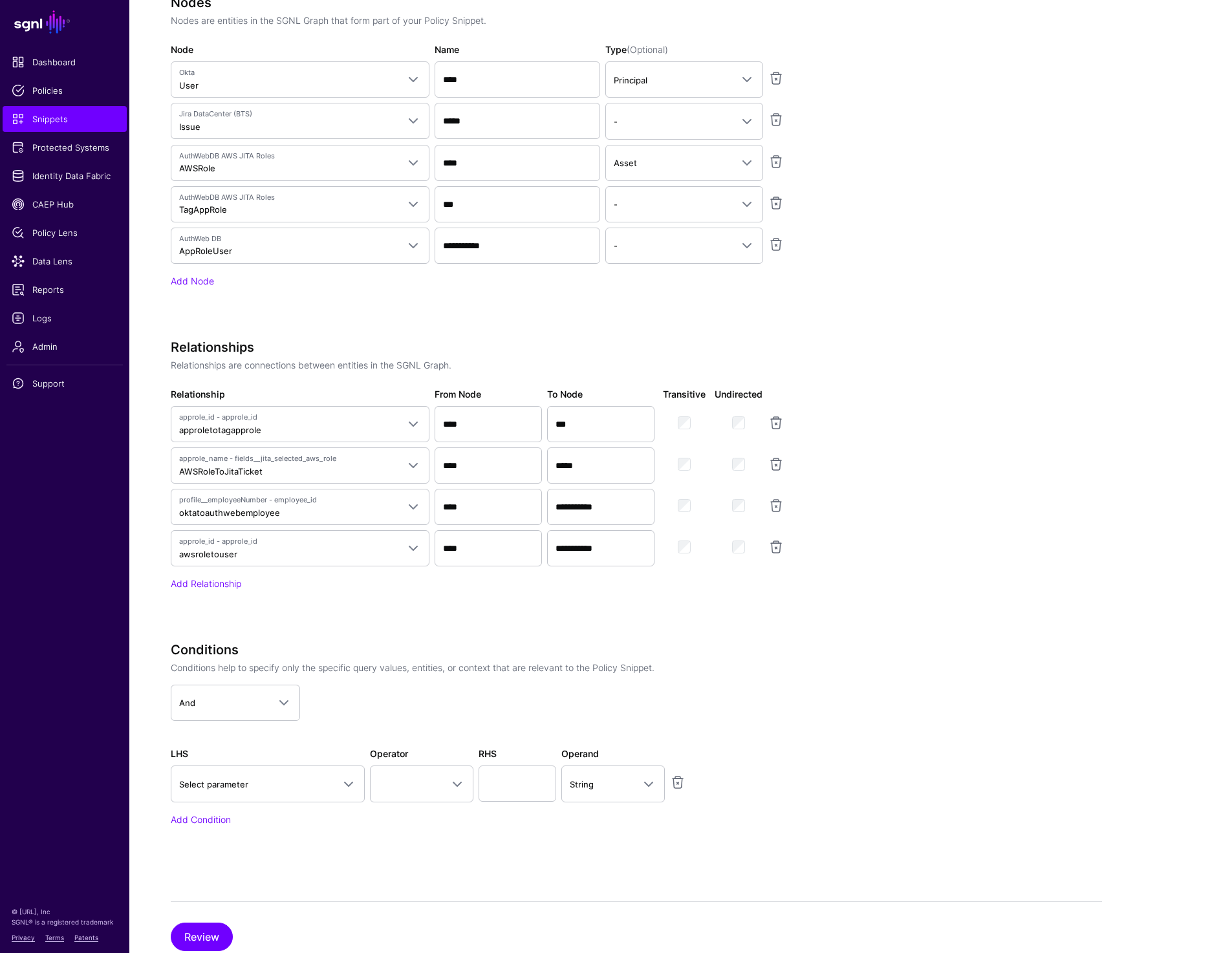
scroll to position [526, 0]
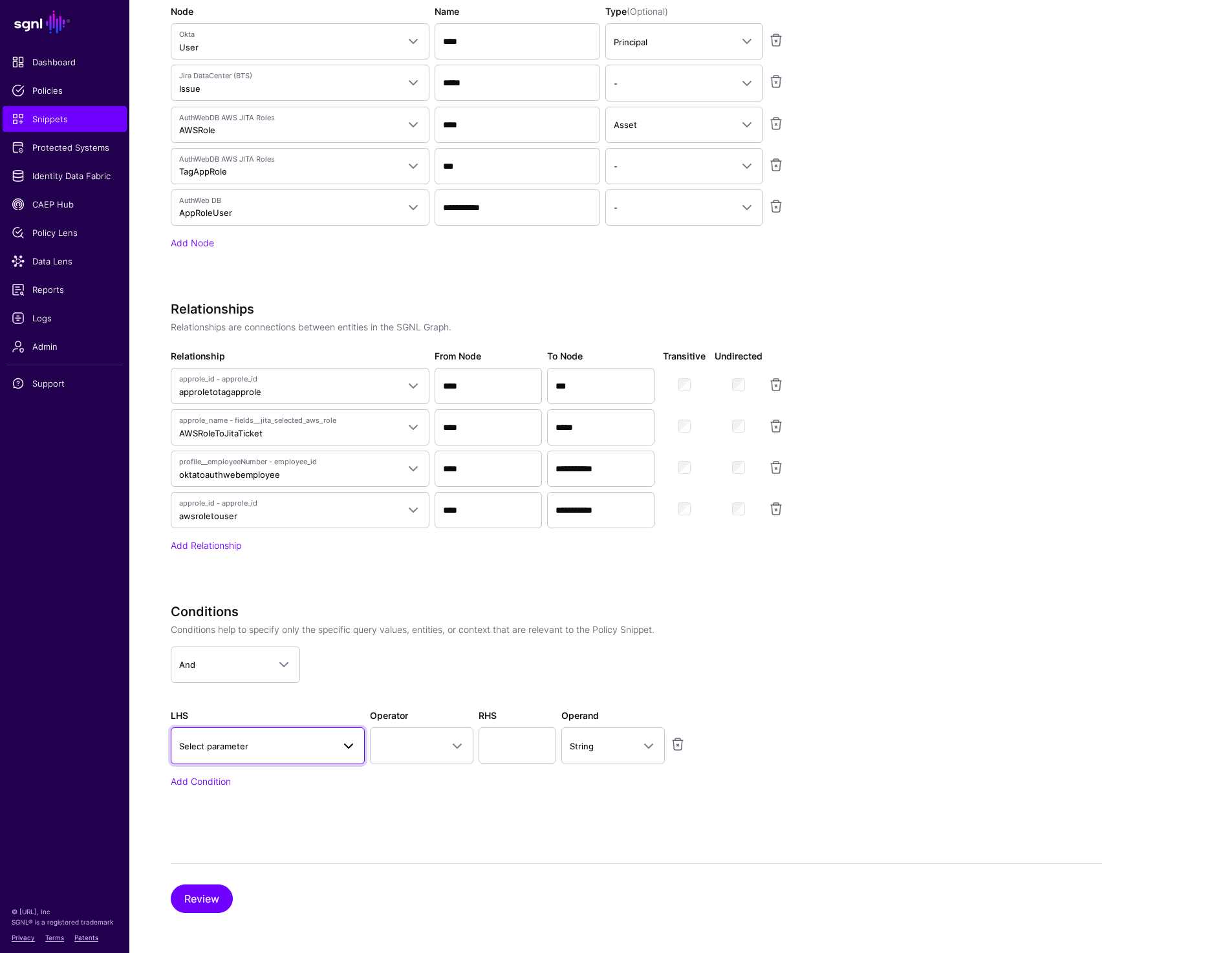
click at [273, 738] on span "Select parameter" at bounding box center [267, 745] width 177 height 16
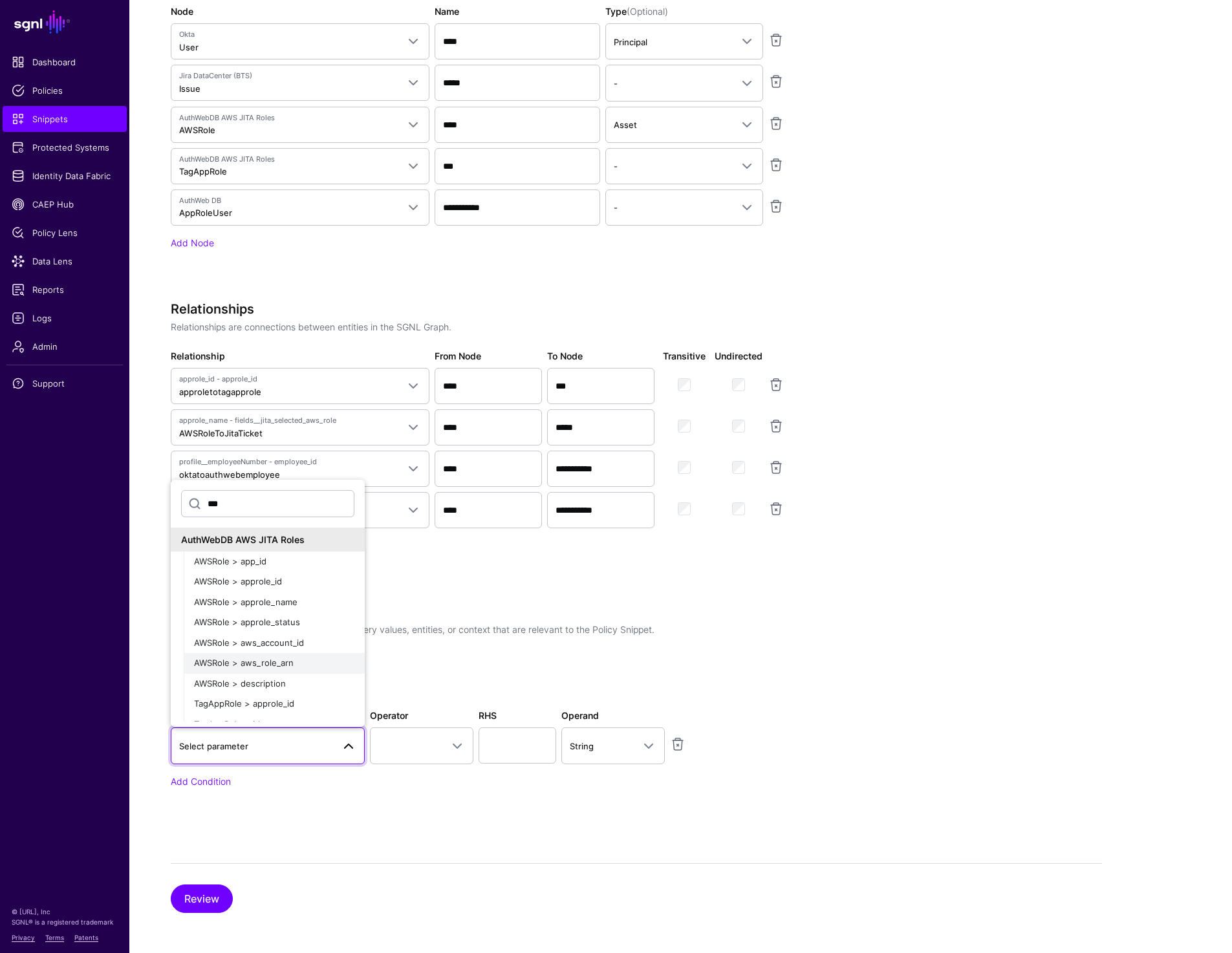
scroll to position [15, 0]
type input "***"
click at [296, 653] on div "AWSRole > aws_role_arn" at bounding box center [274, 649] width 161 height 13
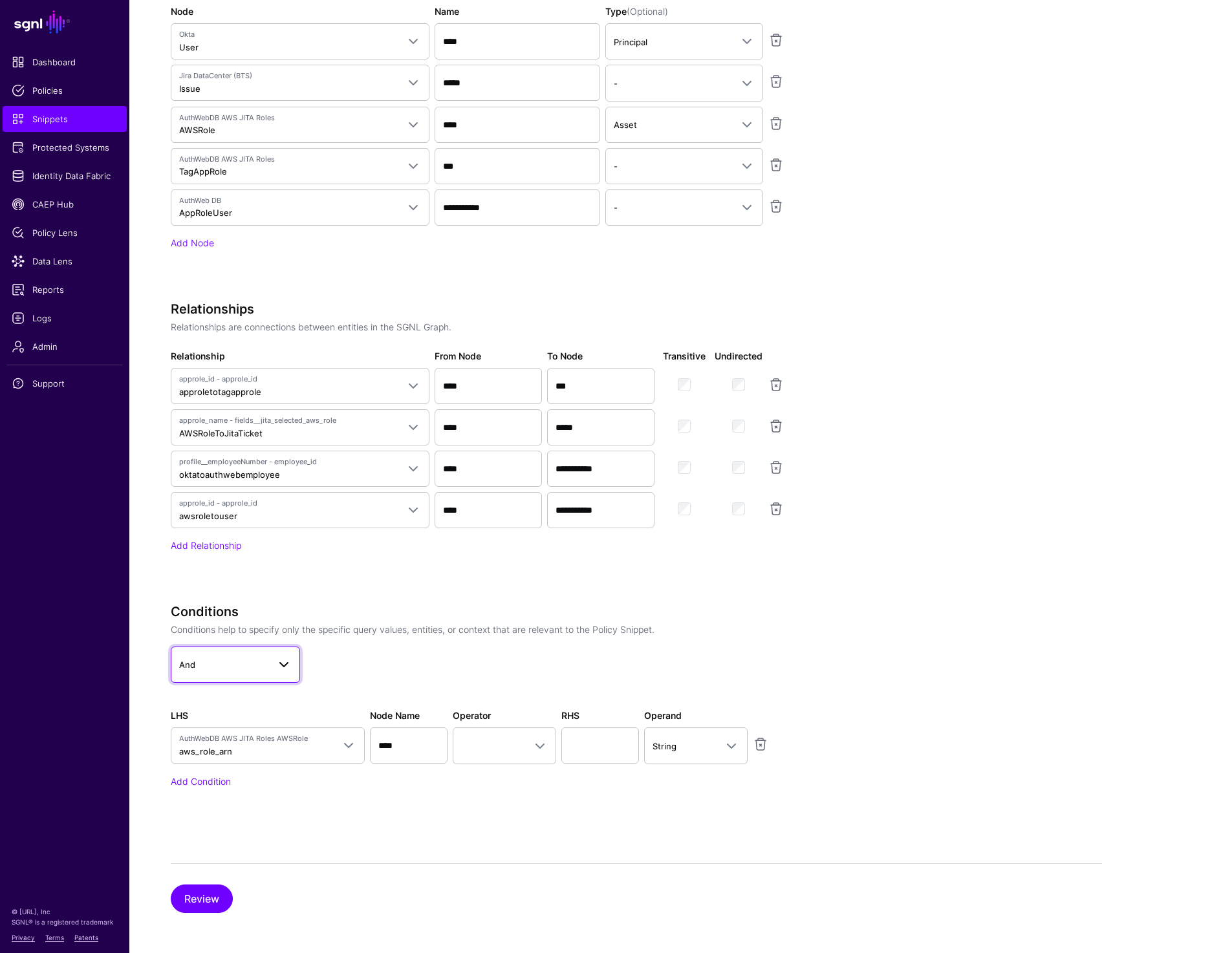
click at [272, 667] on span at bounding box center [280, 665] width 23 height 16
click at [247, 746] on button "Not" at bounding box center [235, 740] width 129 height 21
click at [489, 738] on span at bounding box center [504, 745] width 86 height 16
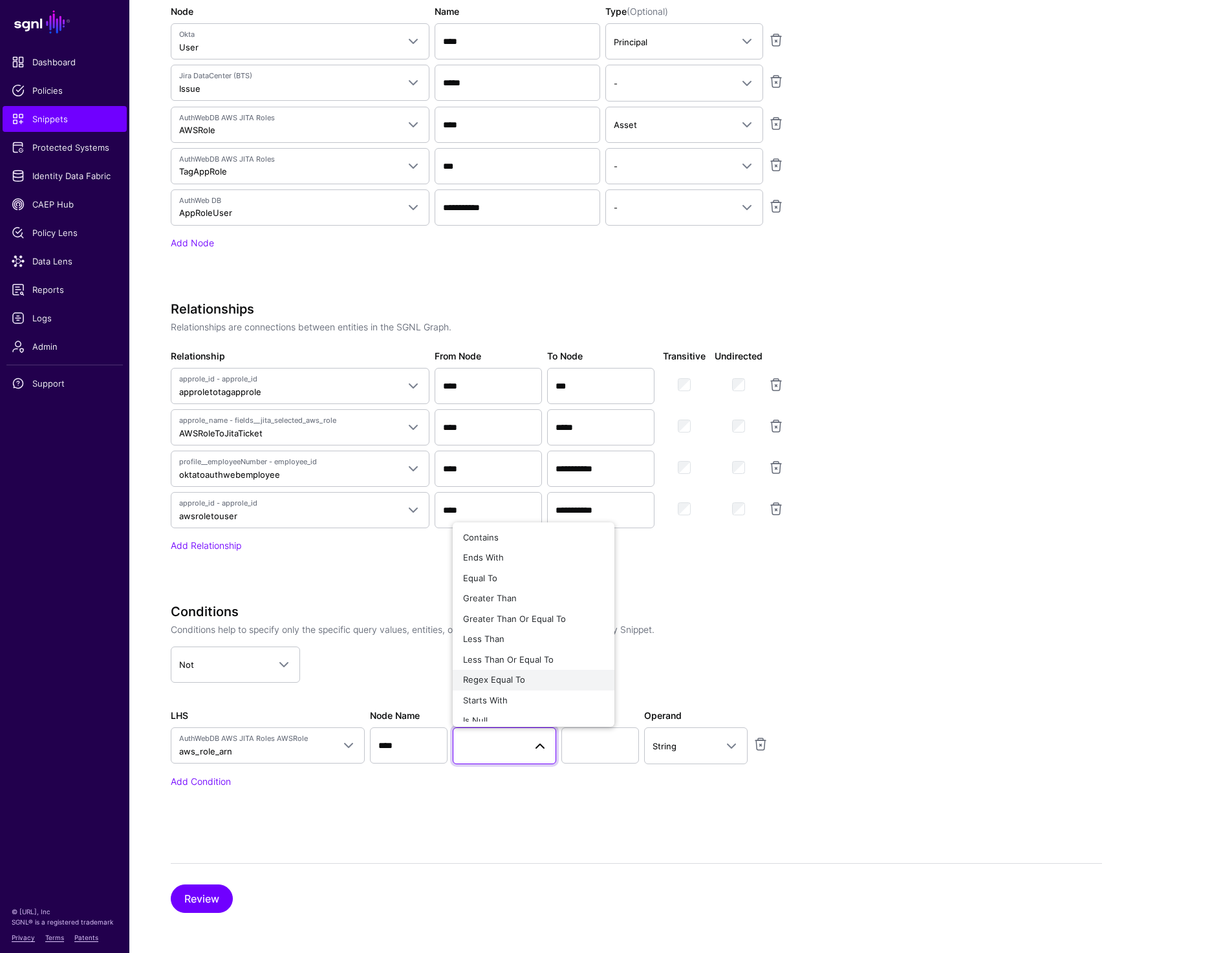
click at [511, 687] on button "Regex Equal To" at bounding box center [534, 680] width 161 height 21
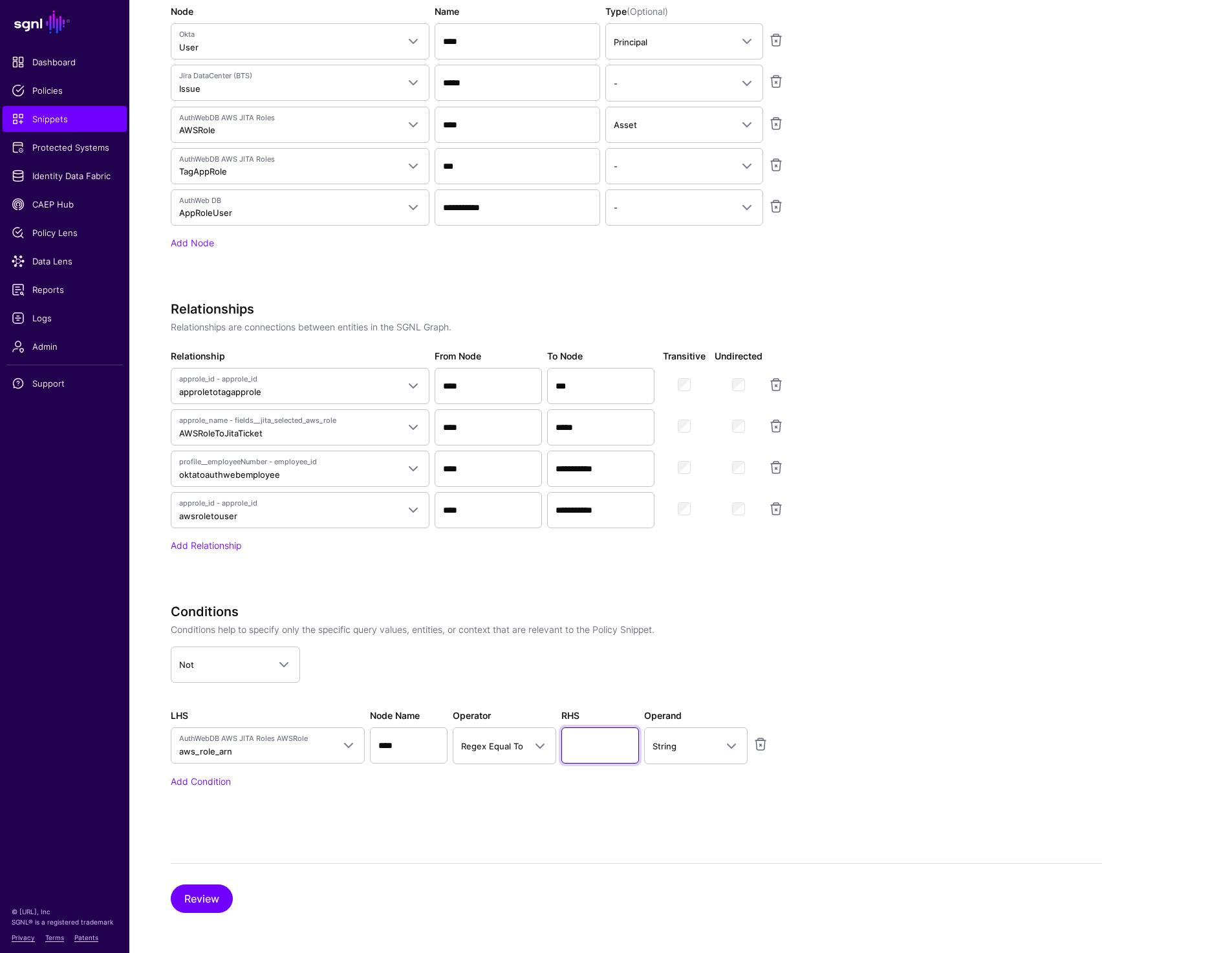
click at [591, 736] on input "text" at bounding box center [600, 745] width 77 height 36
type input "**"
click at [910, 722] on app-snippets-creator "Specify the components of your Snippet Version Policy Snippet Versions are comp…" at bounding box center [636, 268] width 931 height 1111
click at [239, 672] on link "Not" at bounding box center [235, 665] width 129 height 36
click at [226, 700] on div "And" at bounding box center [236, 700] width 109 height 13
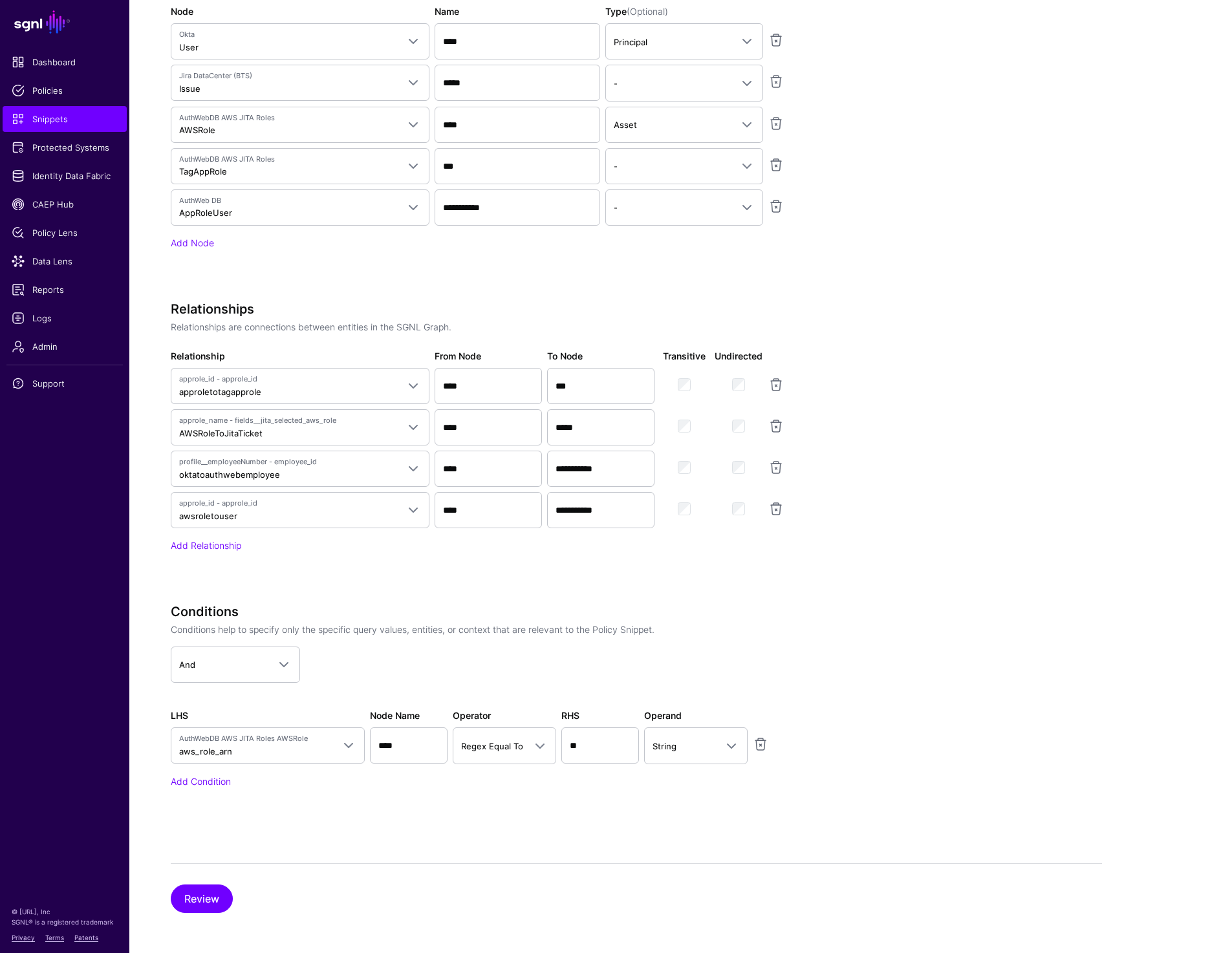
click at [904, 605] on app-snippets-creator "Specify the components of your Snippet Version Policy Snippet Versions are comp…" at bounding box center [636, 268] width 931 height 1111
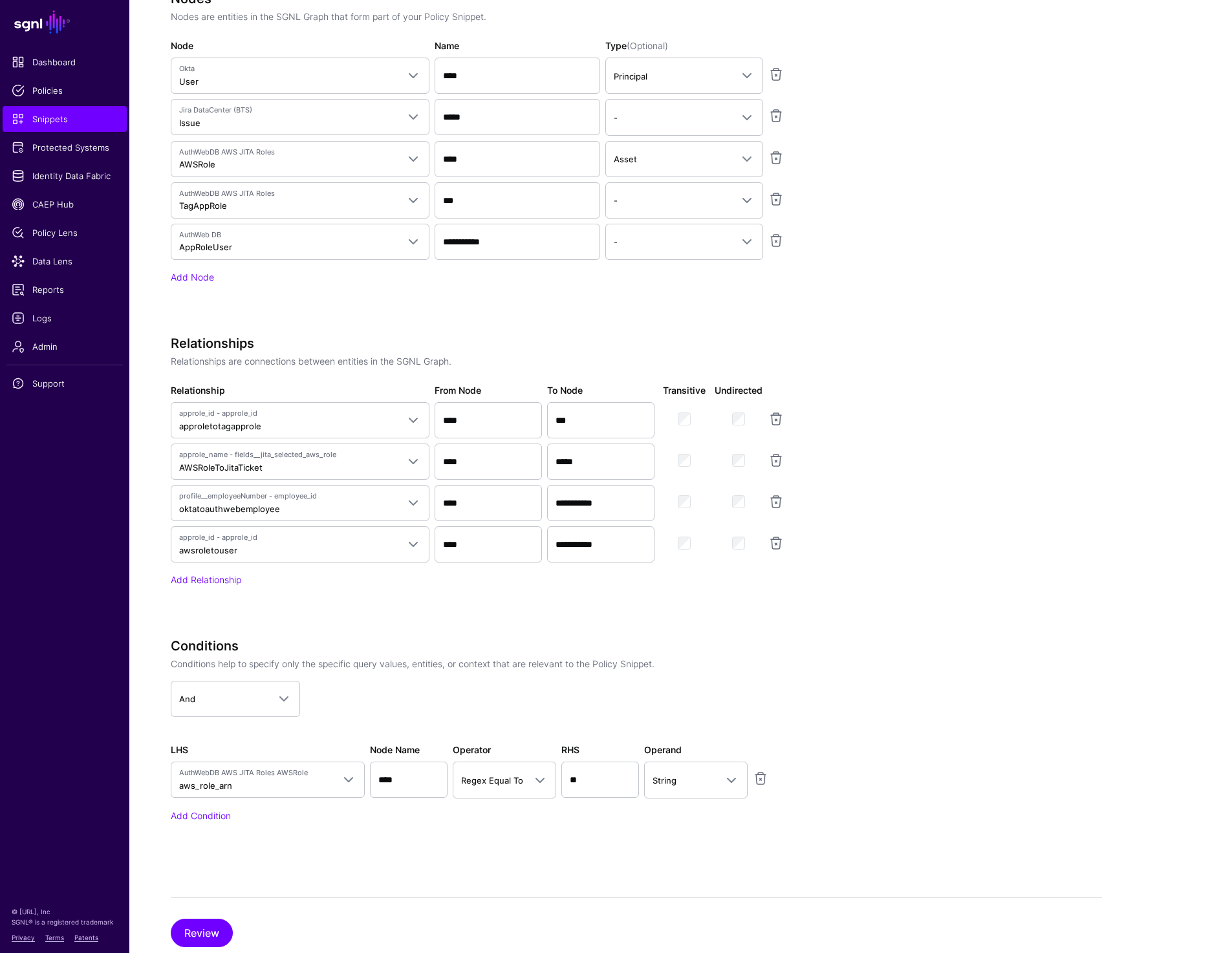
scroll to position [526, 0]
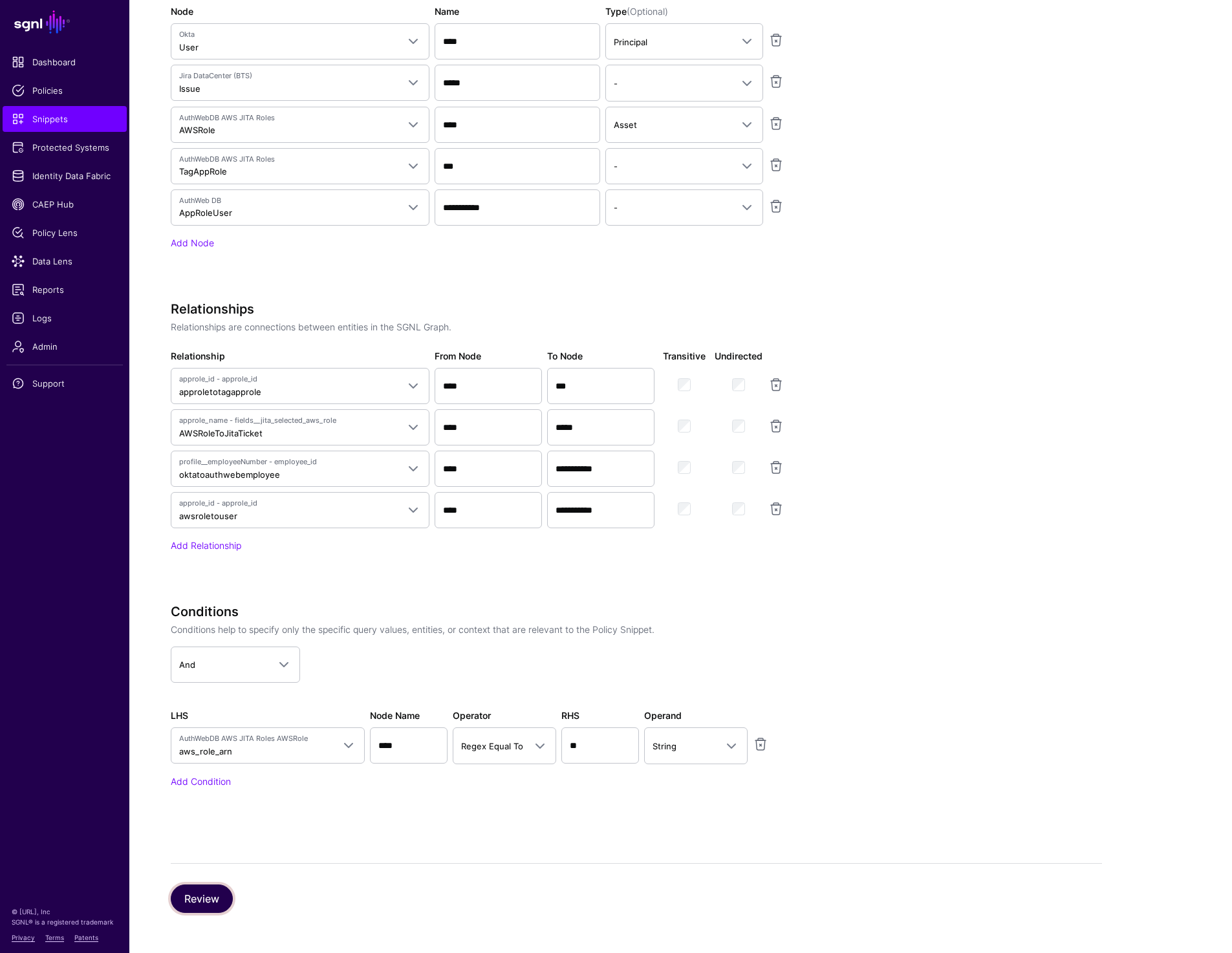
click at [212, 902] on button "Review" at bounding box center [201, 899] width 62 height 29
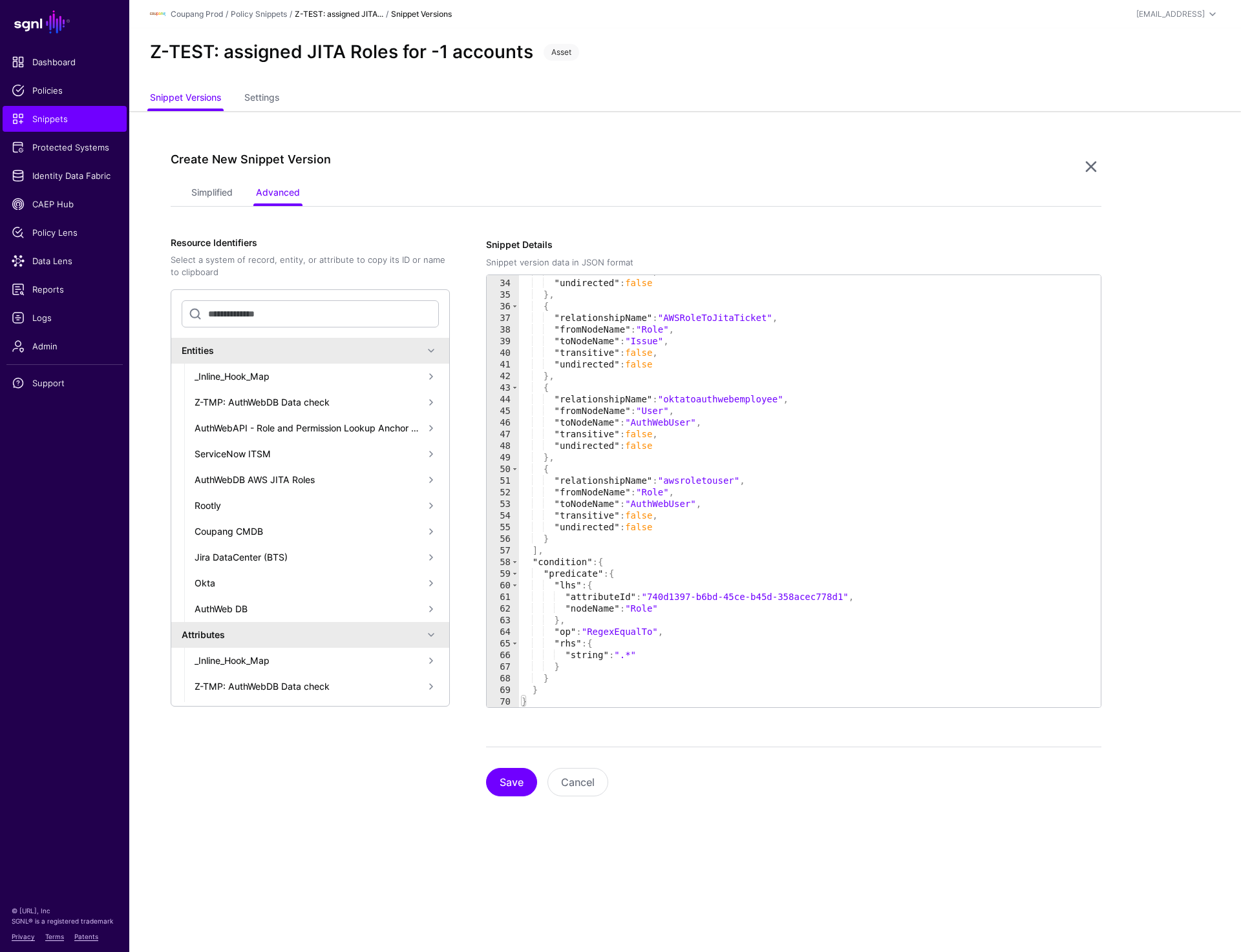
scroll to position [382, 0]
click at [493, 780] on button "Save" at bounding box center [511, 782] width 51 height 29
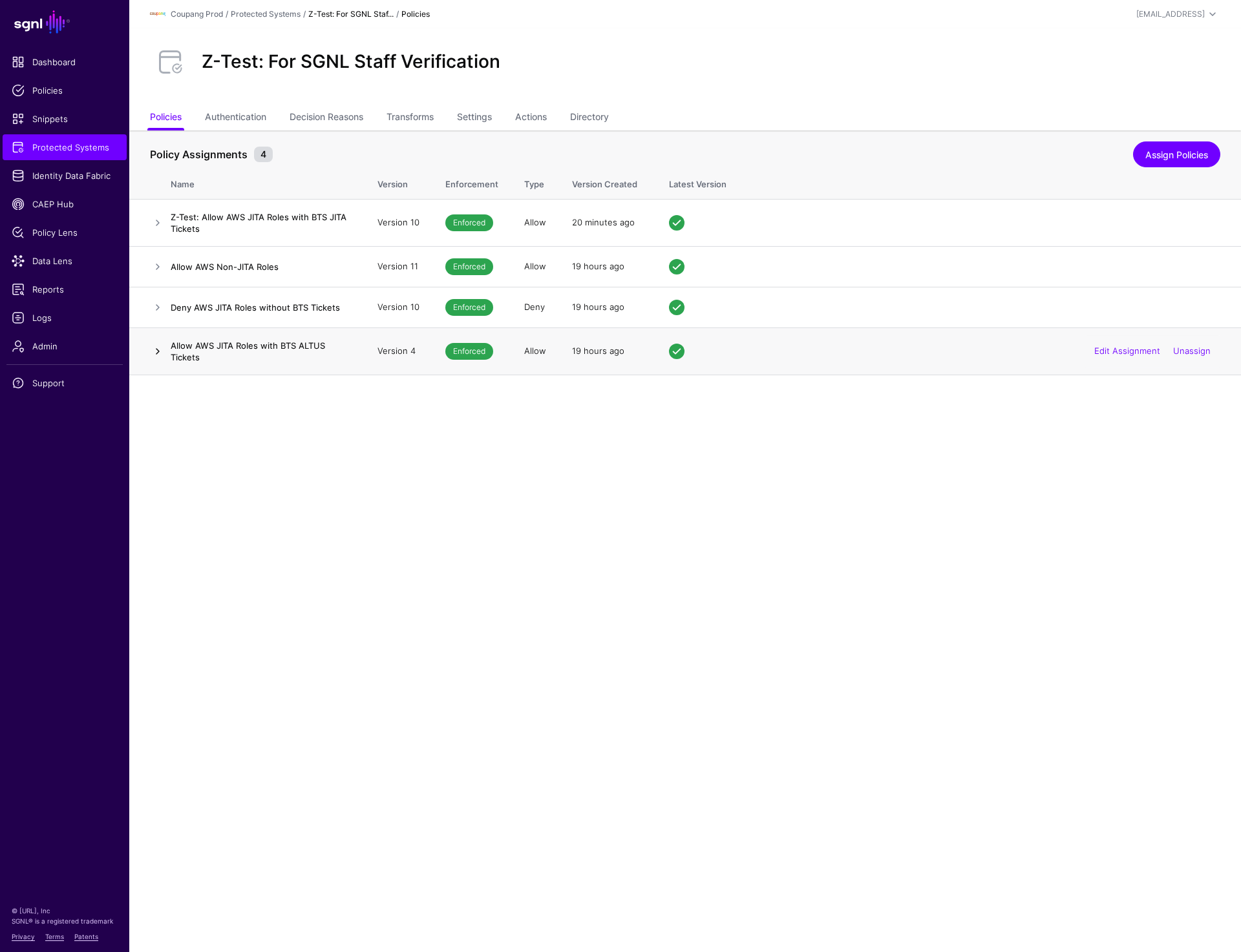
click at [153, 346] on link at bounding box center [157, 351] width 16 height 16
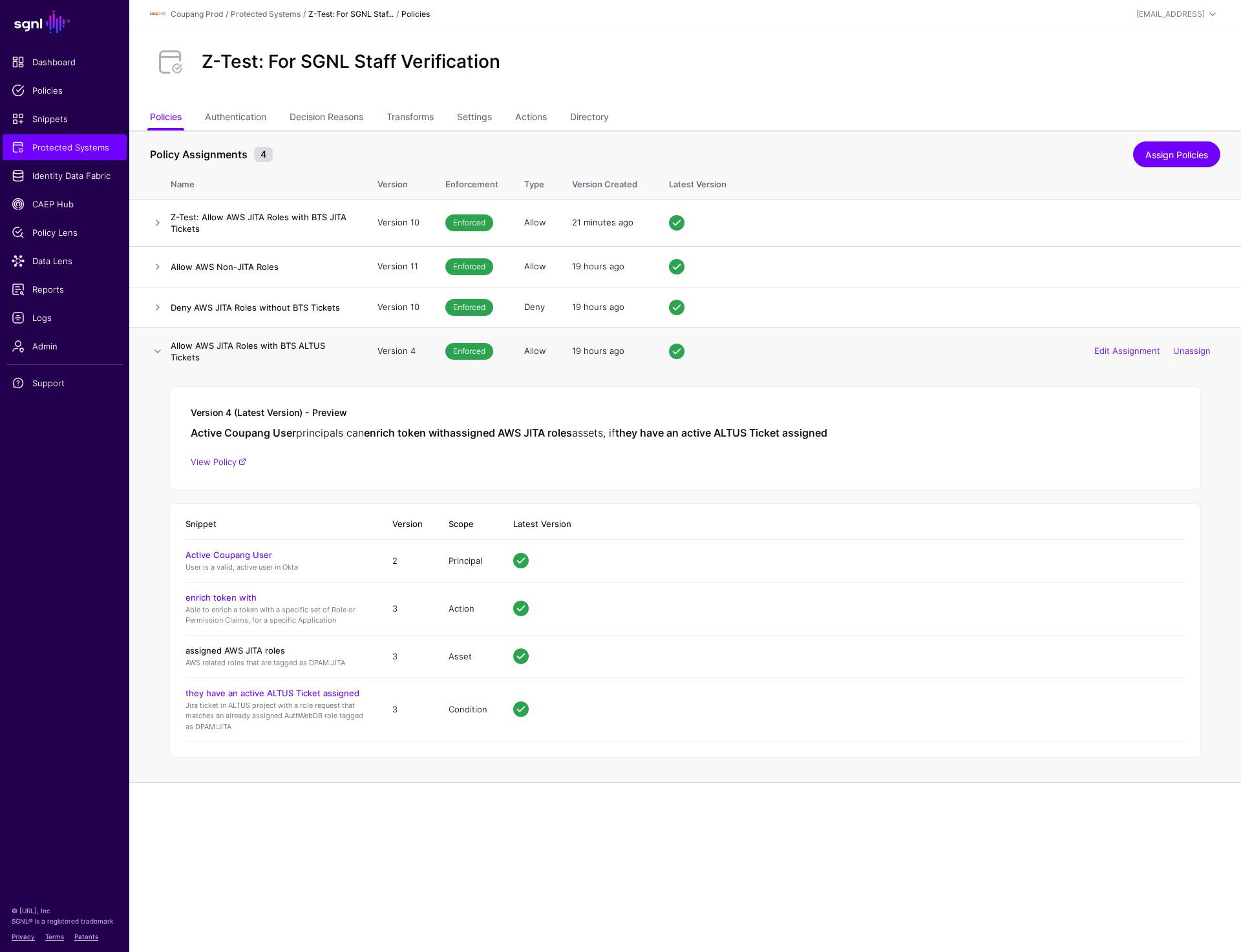
click at [239, 652] on link "assigned AWS JITA roles" at bounding box center [235, 650] width 100 height 11
click at [159, 346] on link at bounding box center [157, 351] width 16 height 16
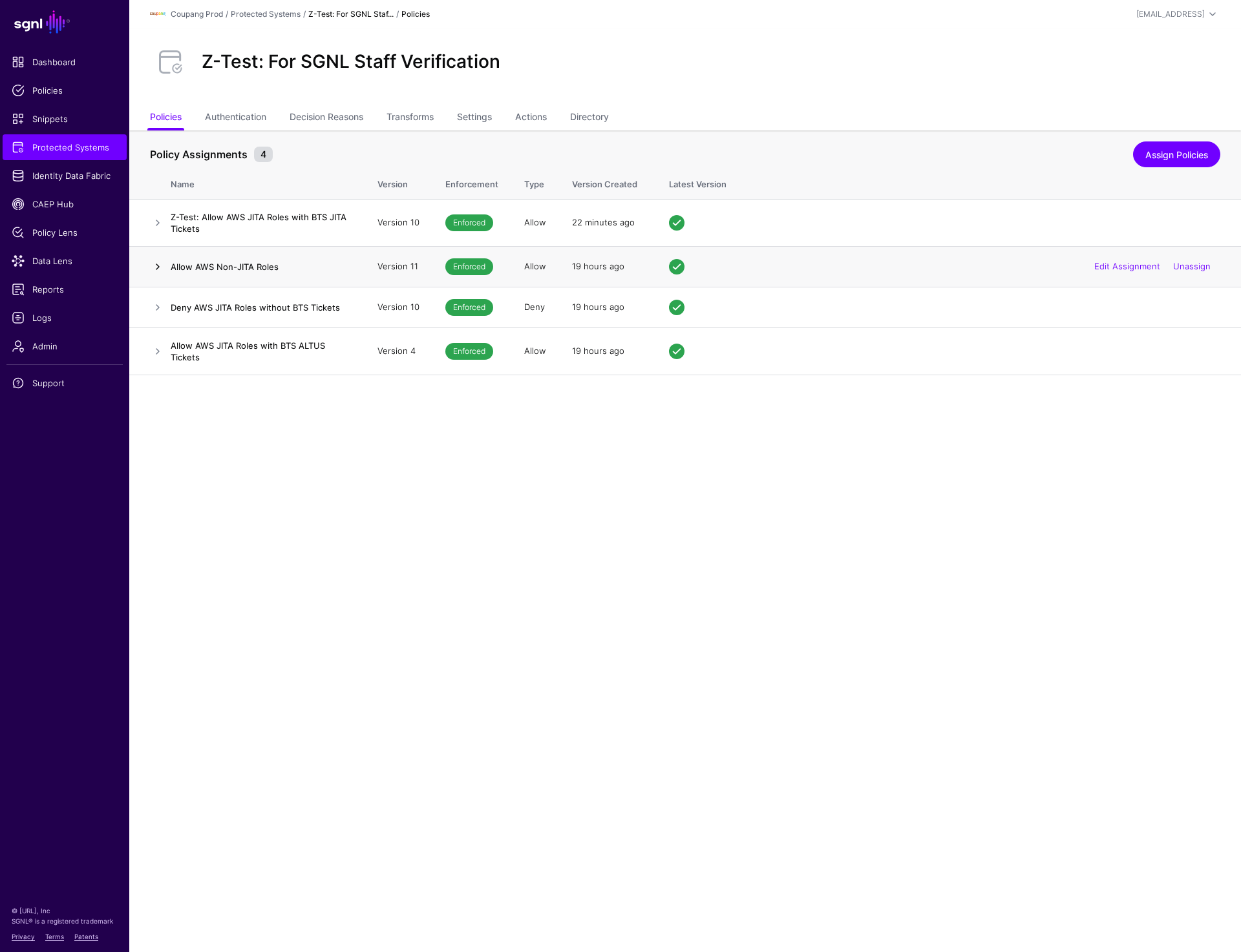
click at [156, 274] on link at bounding box center [157, 267] width 16 height 16
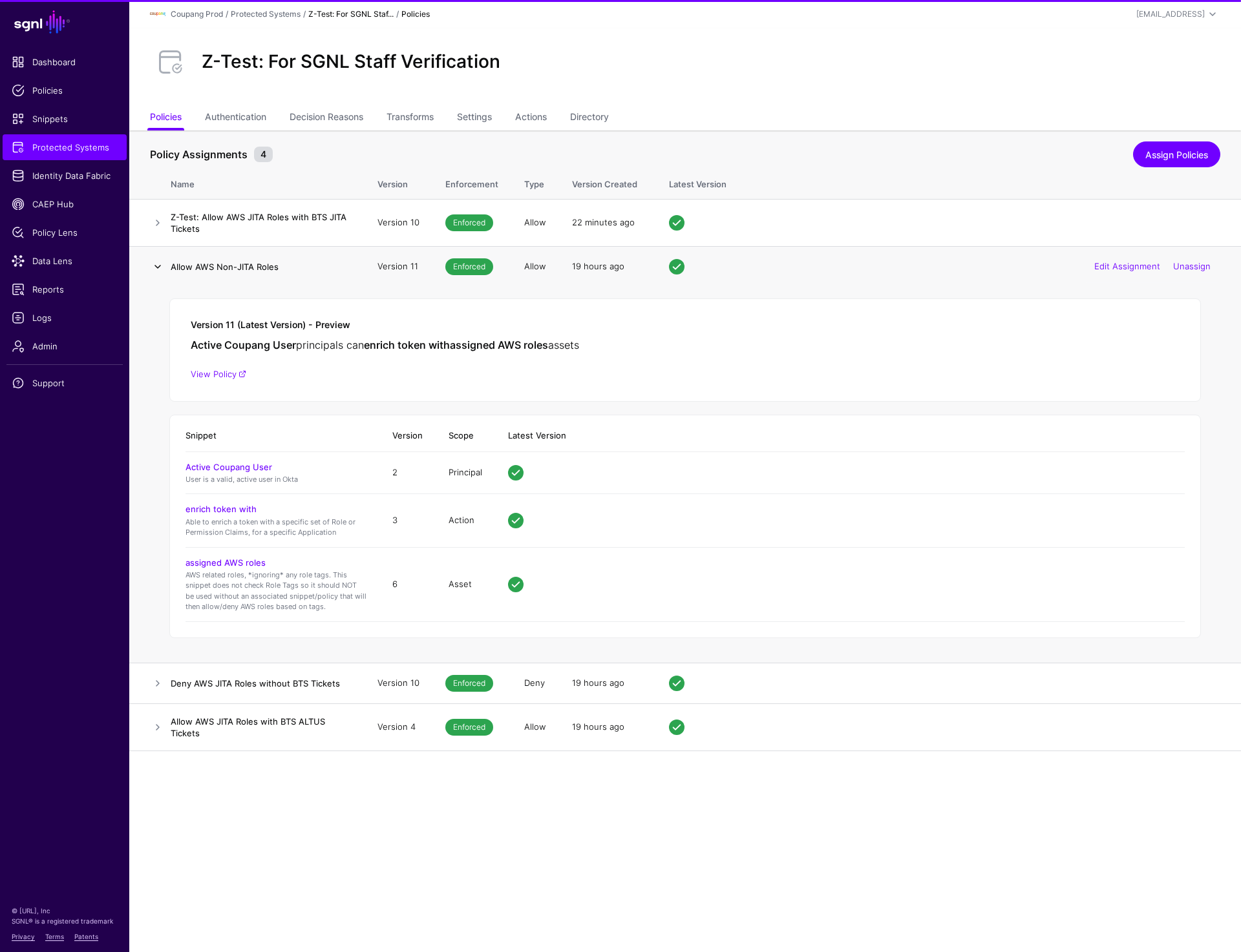
click at [156, 271] on link at bounding box center [157, 267] width 16 height 16
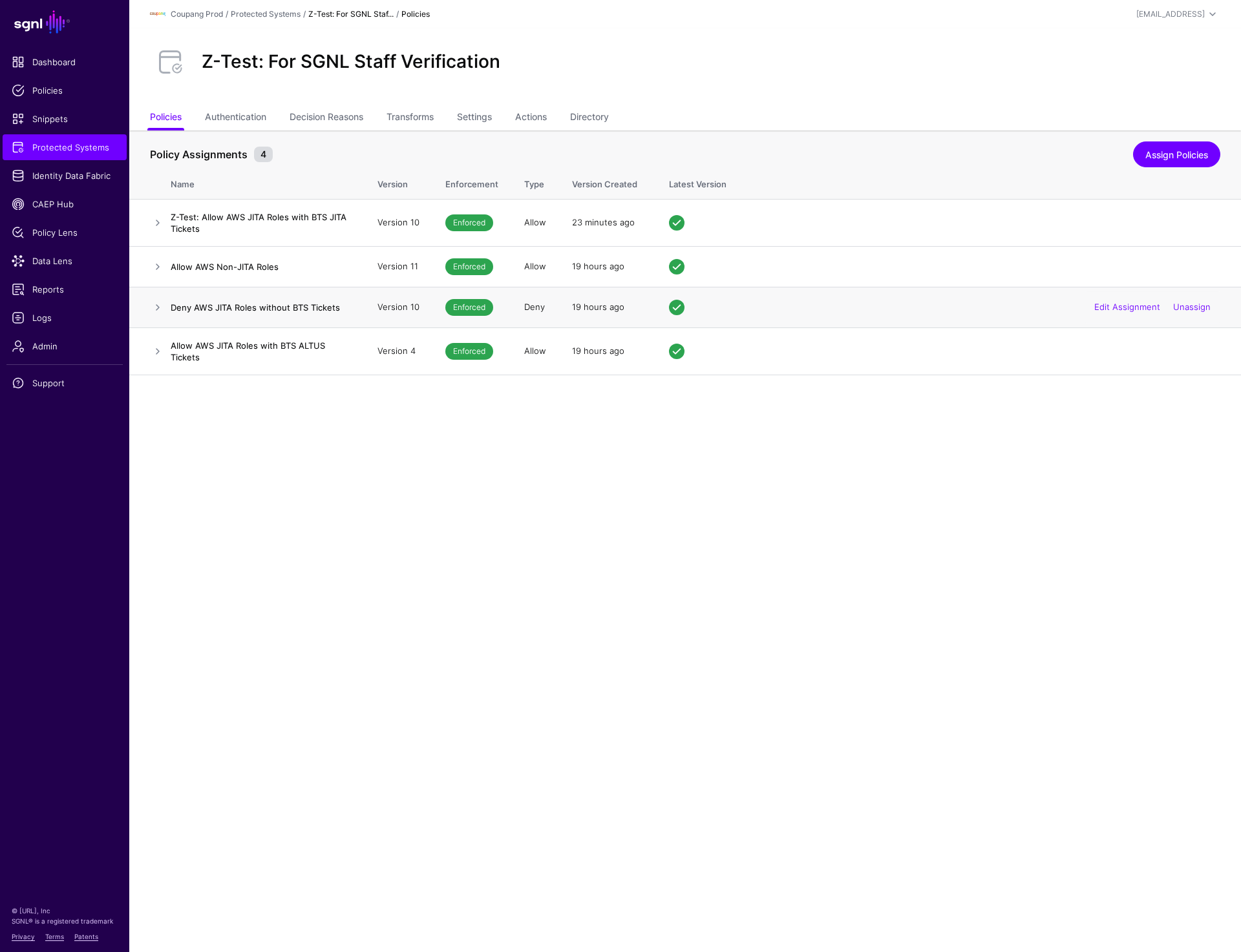
click at [161, 300] on td at bounding box center [150, 307] width 41 height 40
click at [159, 307] on link at bounding box center [157, 307] width 16 height 16
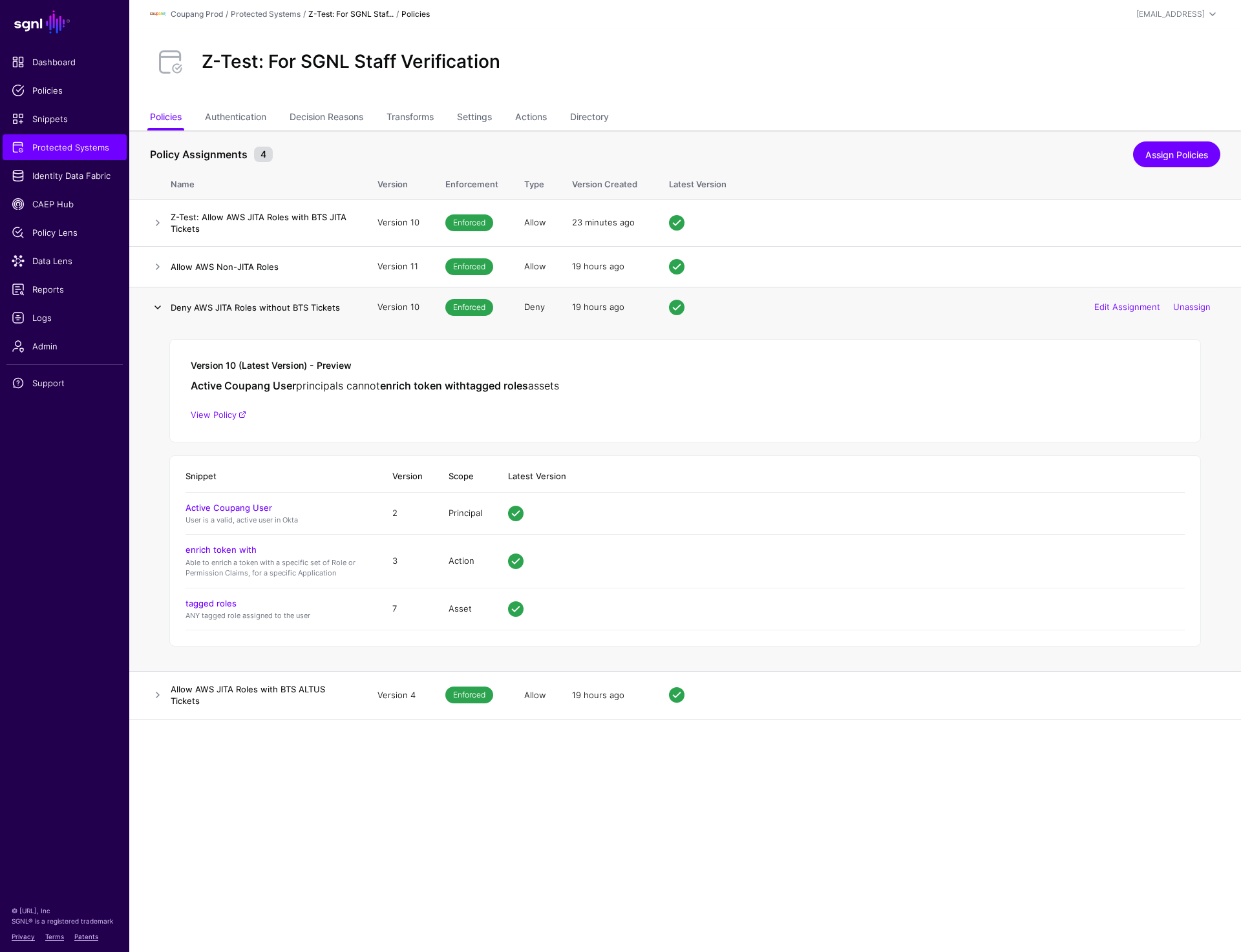
click at [159, 307] on link at bounding box center [157, 307] width 16 height 16
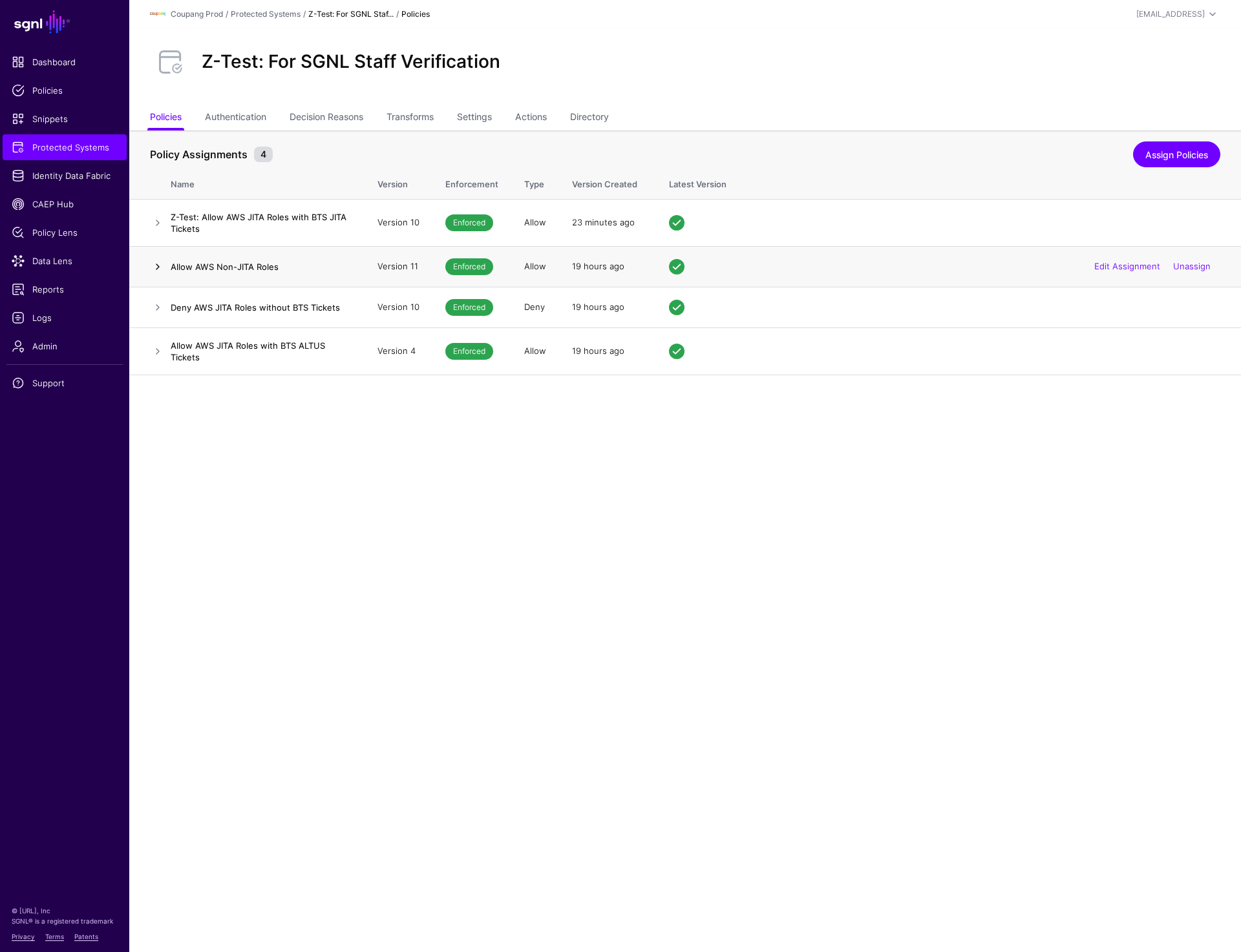
click at [154, 267] on link at bounding box center [157, 267] width 16 height 16
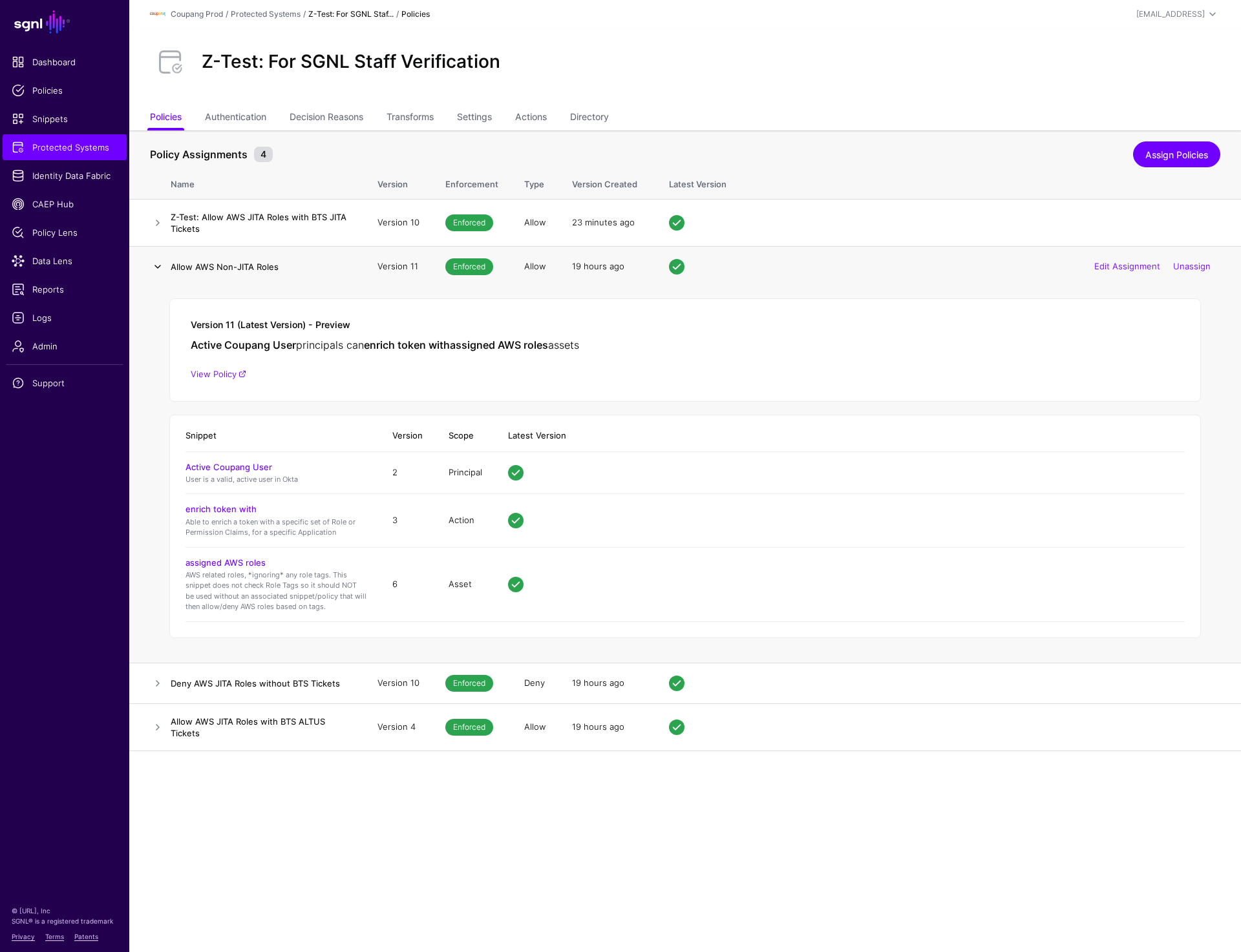
click at [154, 267] on link at bounding box center [157, 267] width 16 height 16
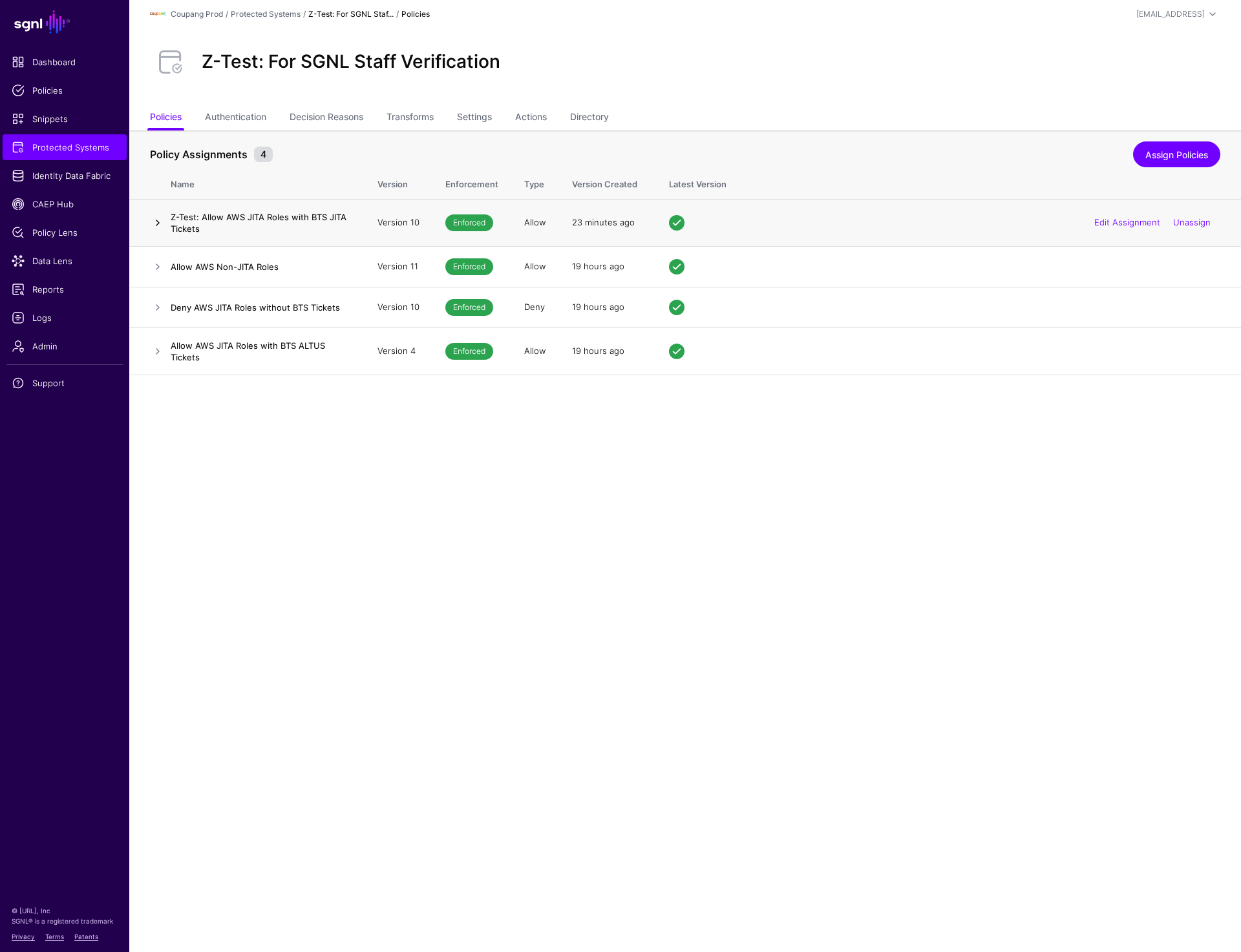
click at [152, 222] on link at bounding box center [157, 222] width 16 height 16
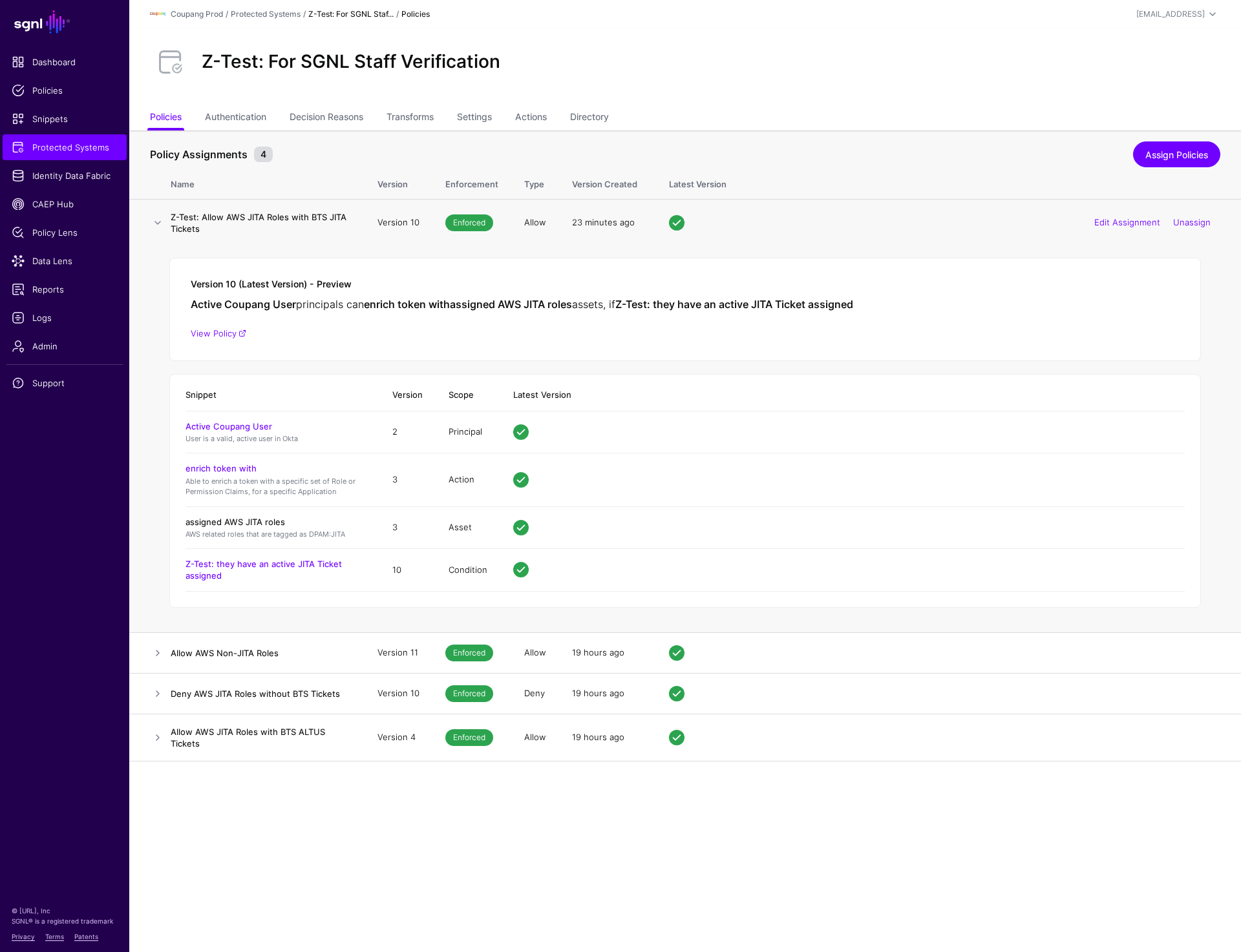
click at [253, 518] on link "assigned AWS JITA roles" at bounding box center [235, 522] width 100 height 11
click at [274, 564] on link "Z-Test: they have an active JITA Ticket assigned" at bounding box center [263, 569] width 156 height 22
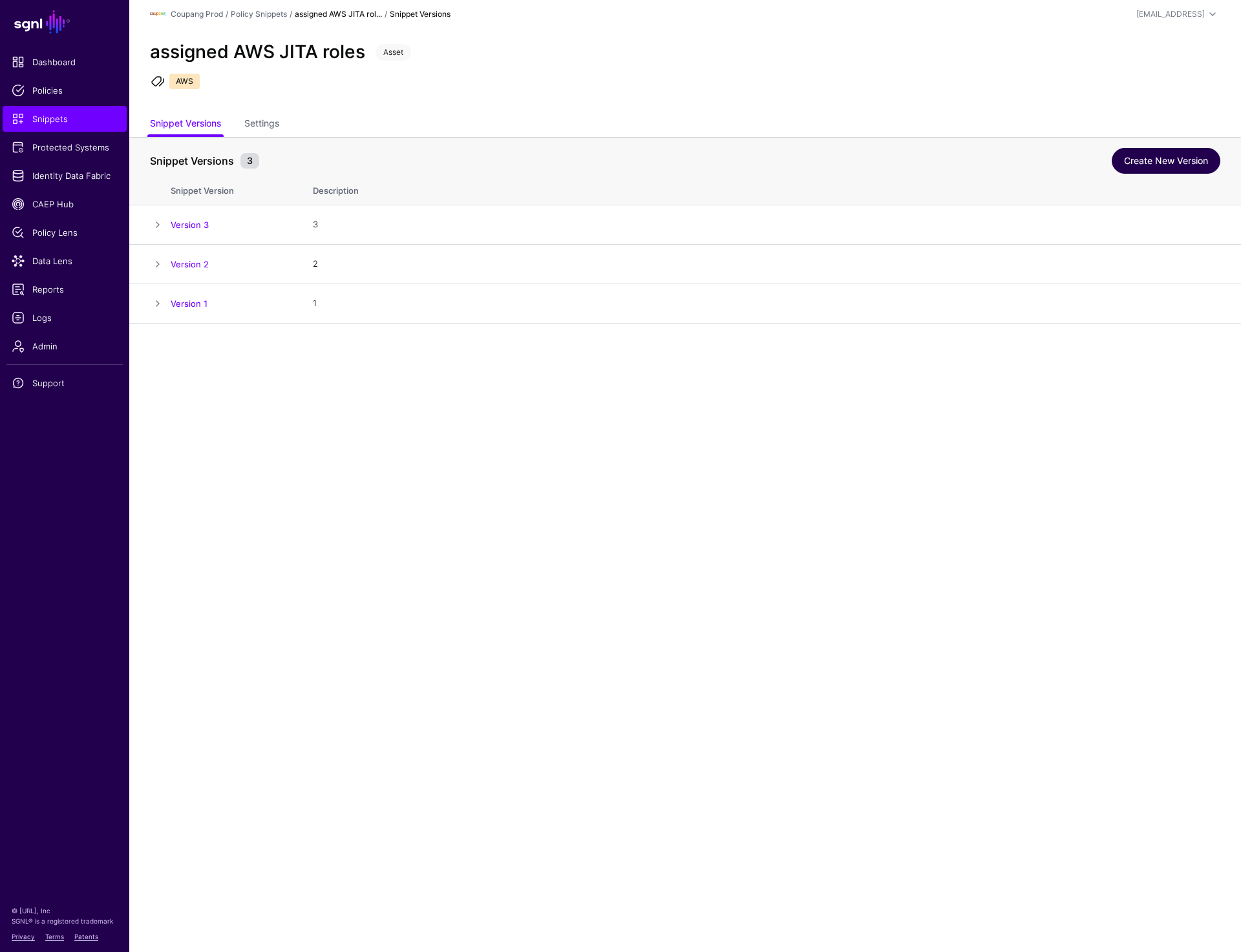
click at [1139, 170] on link "Create New Version" at bounding box center [1166, 160] width 109 height 26
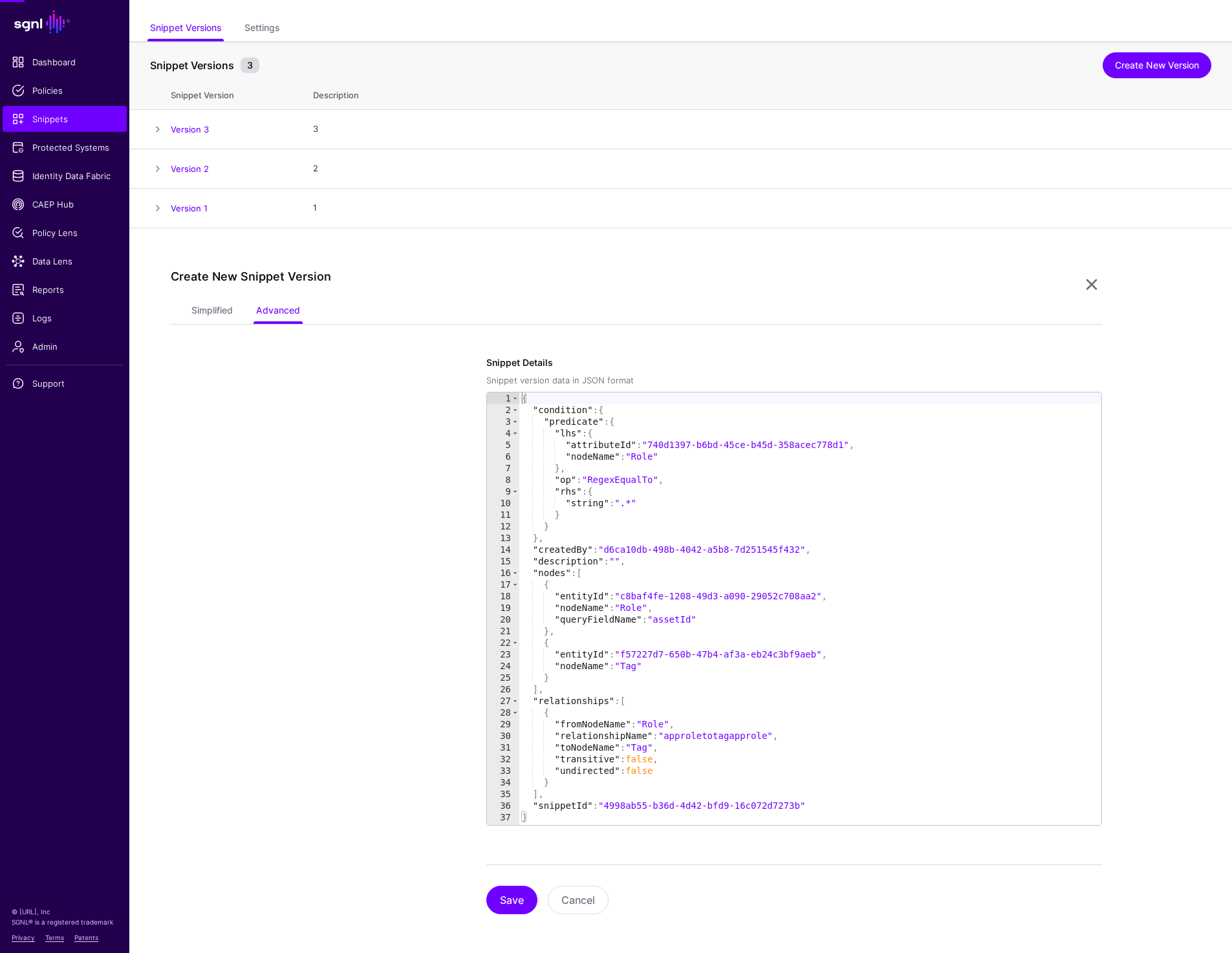
scroll to position [98, 0]
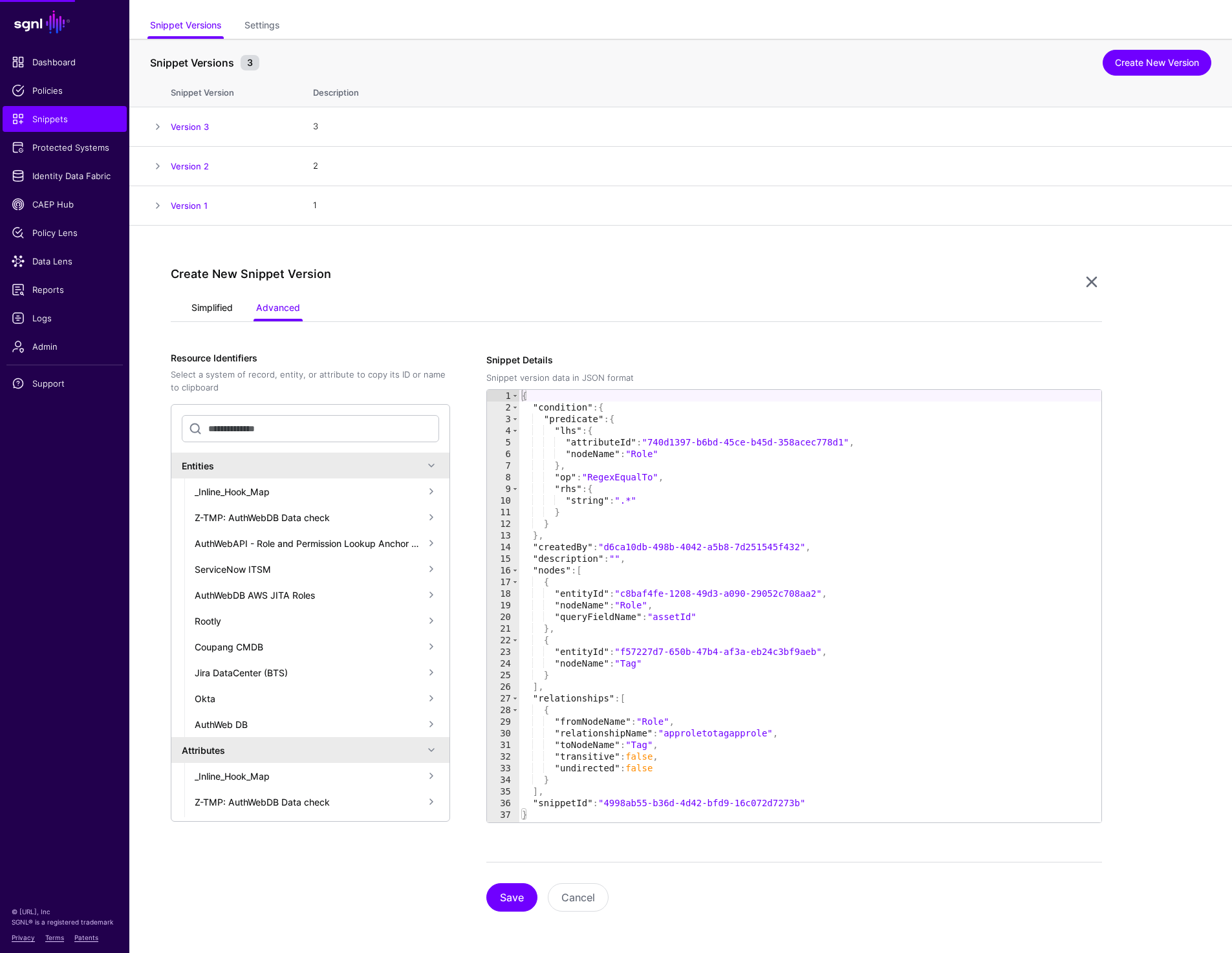
click at [217, 312] on link "Simplified" at bounding box center [212, 309] width 41 height 25
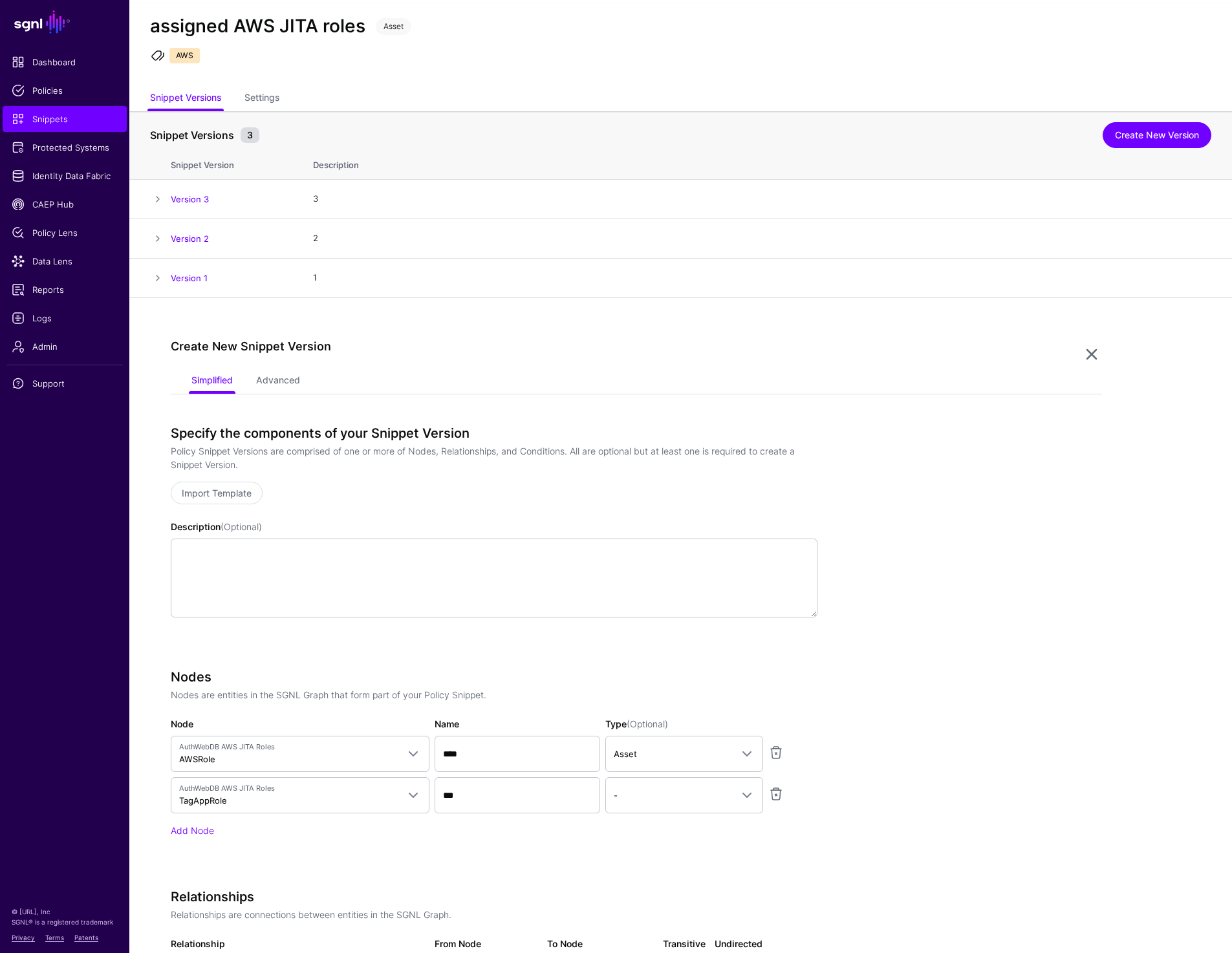
scroll to position [4, 0]
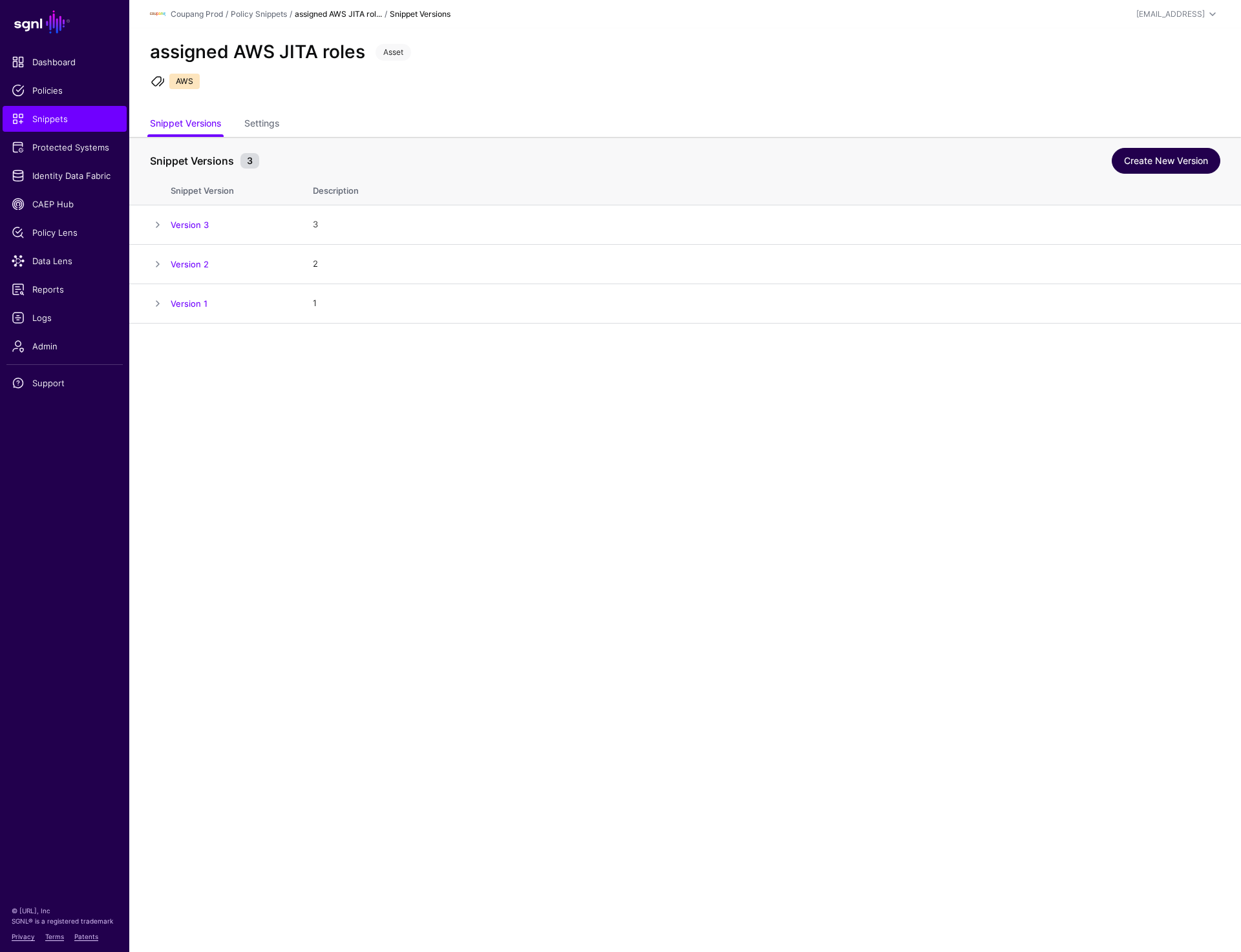
click at [1144, 158] on link "Create New Version" at bounding box center [1166, 160] width 109 height 26
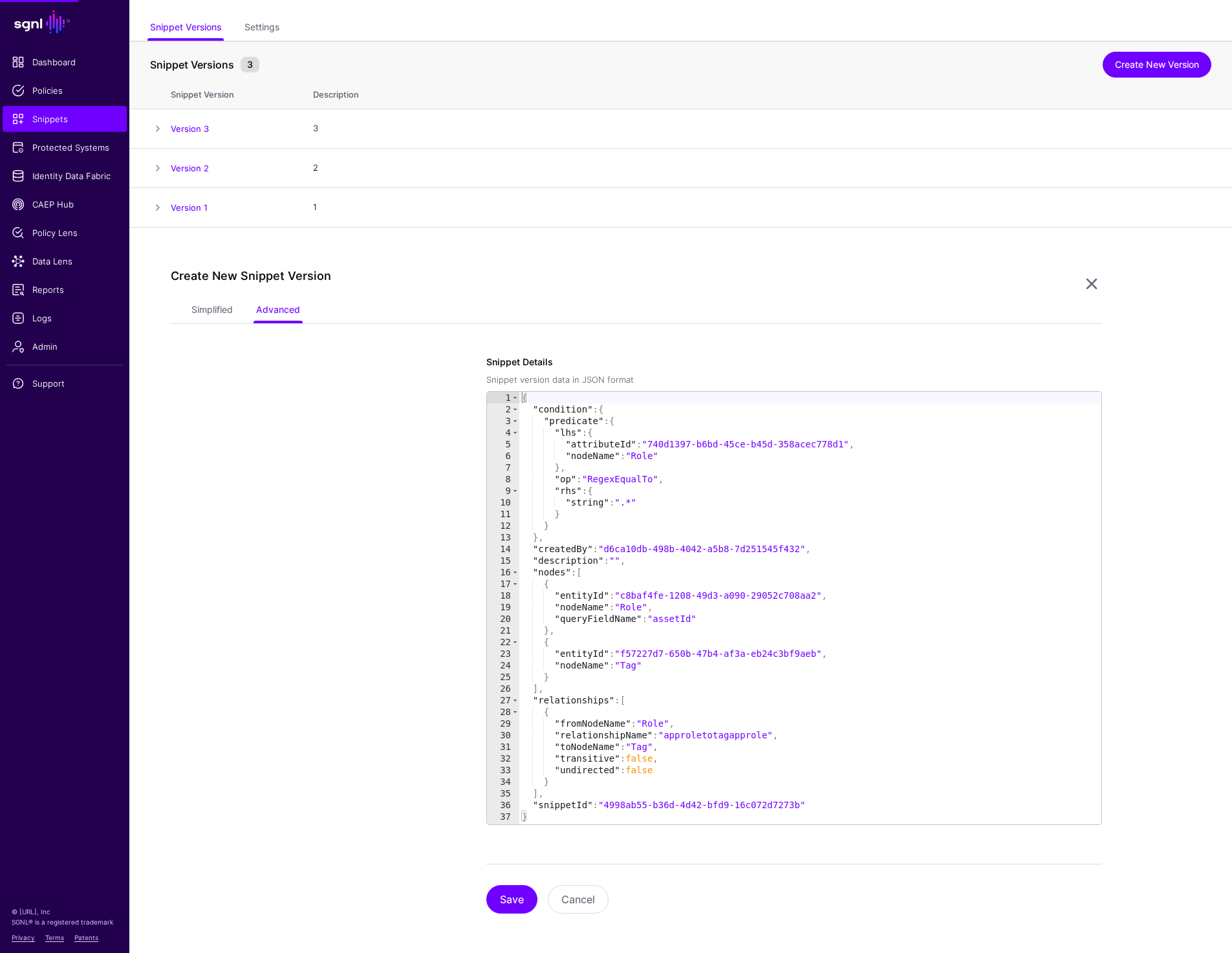
scroll to position [98, 0]
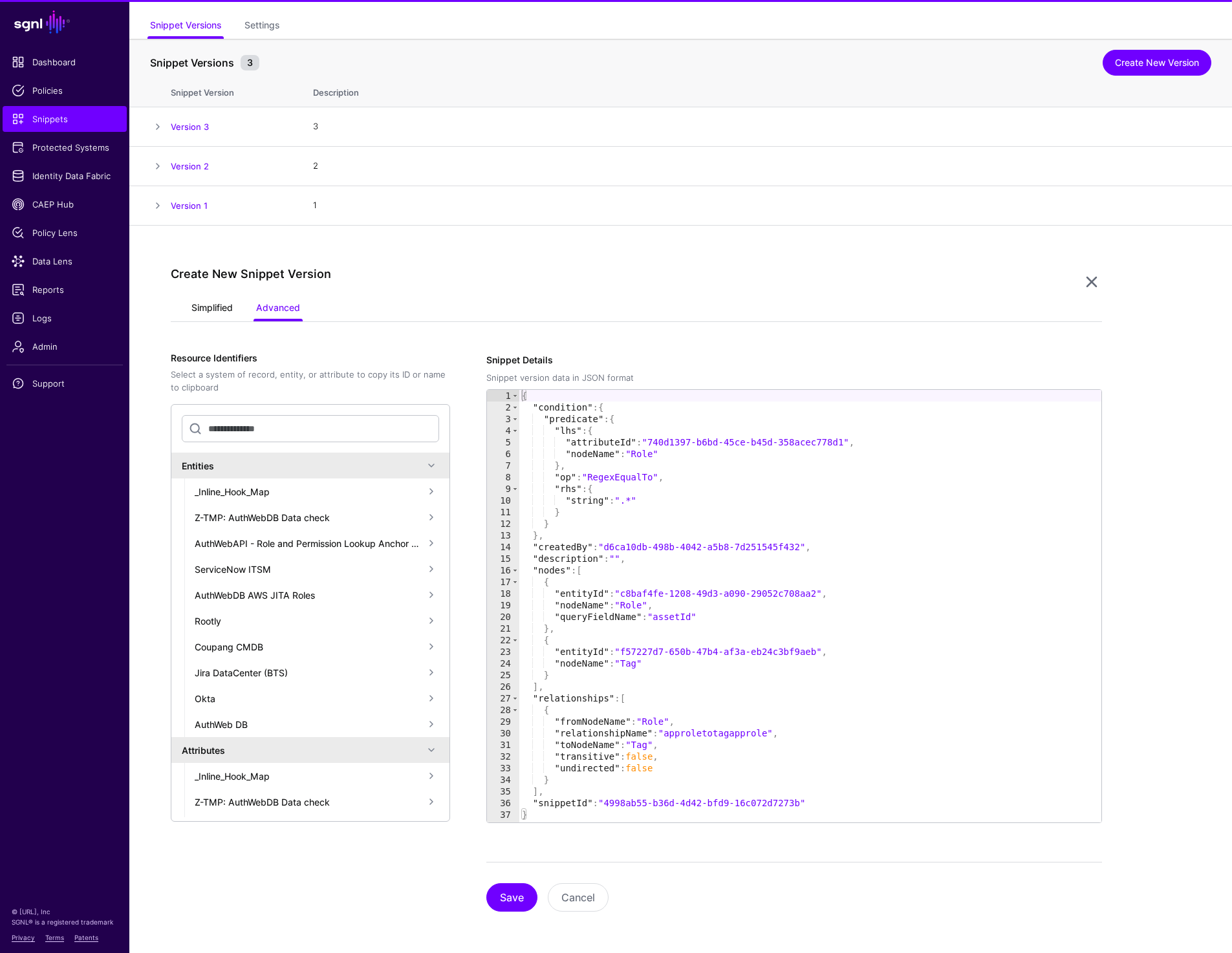
click at [201, 306] on link "Simplified" at bounding box center [212, 309] width 41 height 25
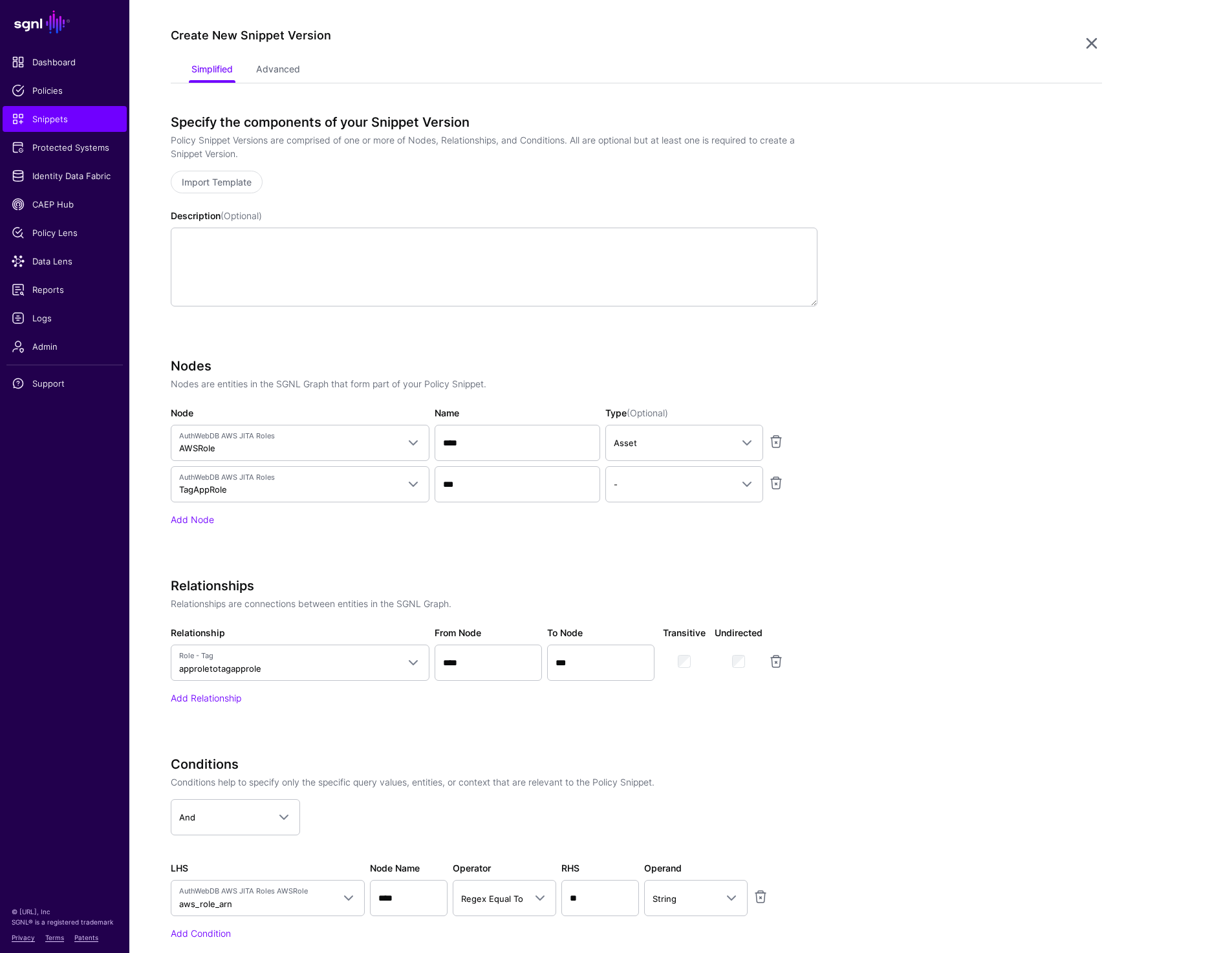
scroll to position [353, 0]
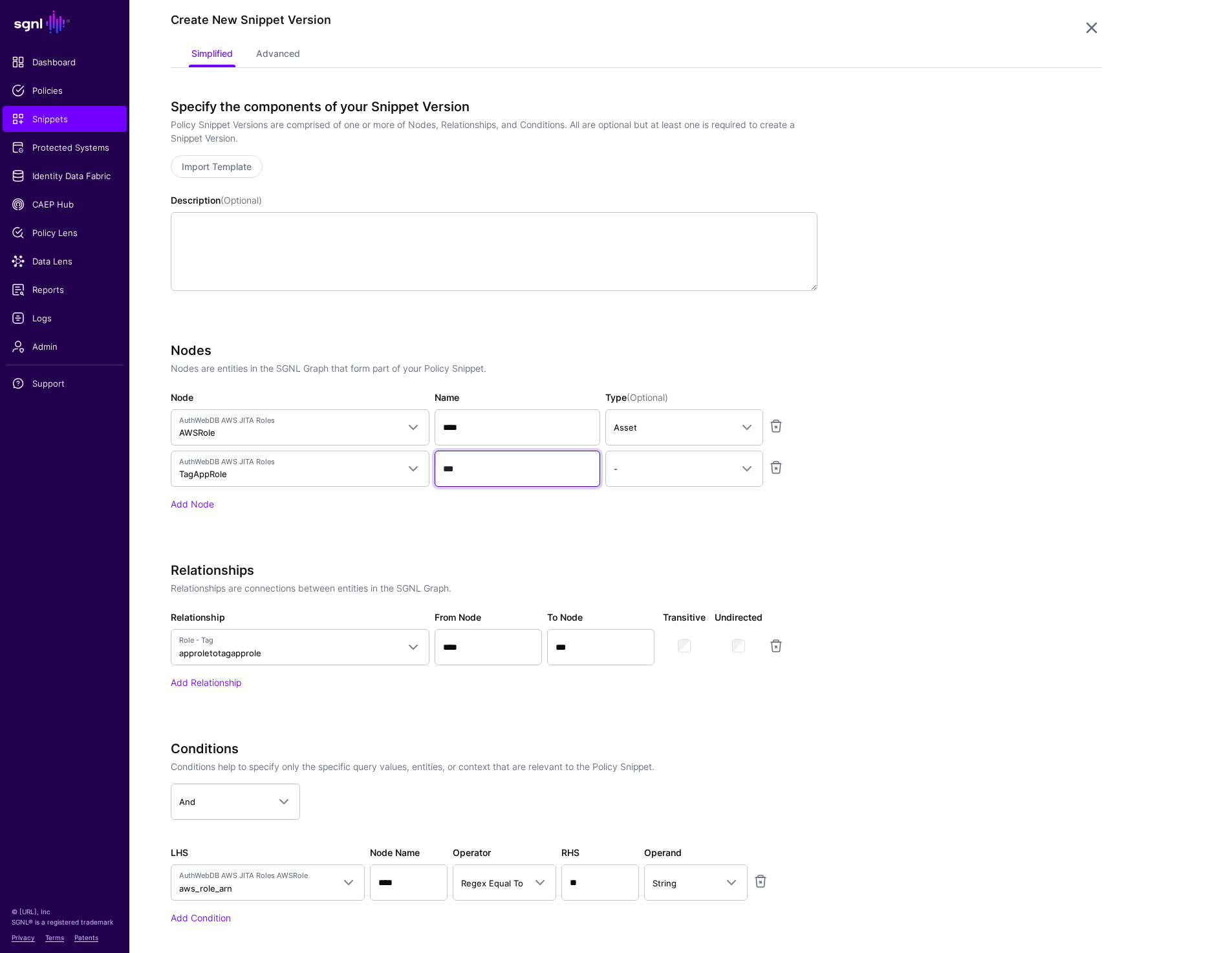
click at [485, 469] on input "***" at bounding box center [517, 469] width 166 height 36
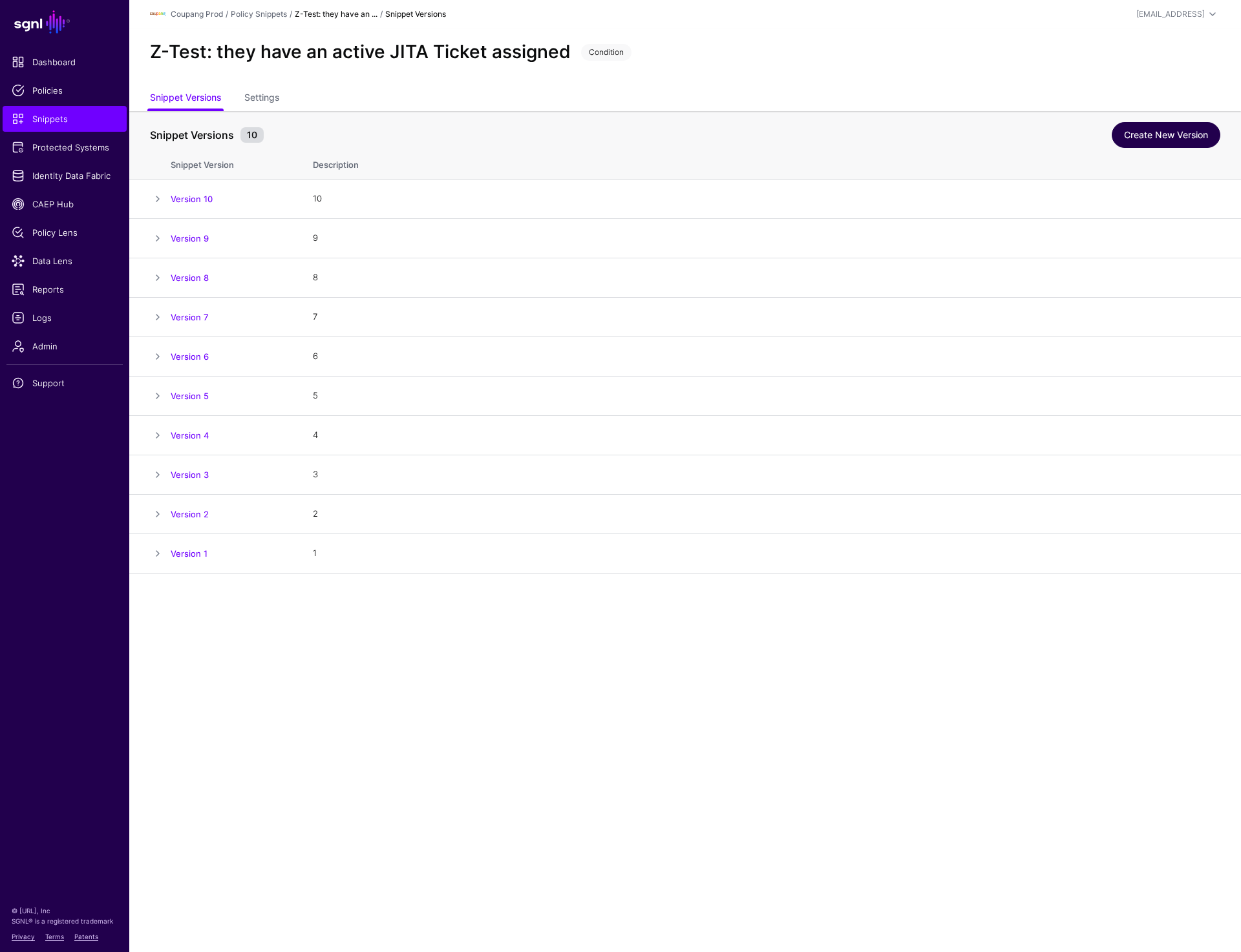
click at [1146, 128] on link "Create New Version" at bounding box center [1166, 134] width 109 height 26
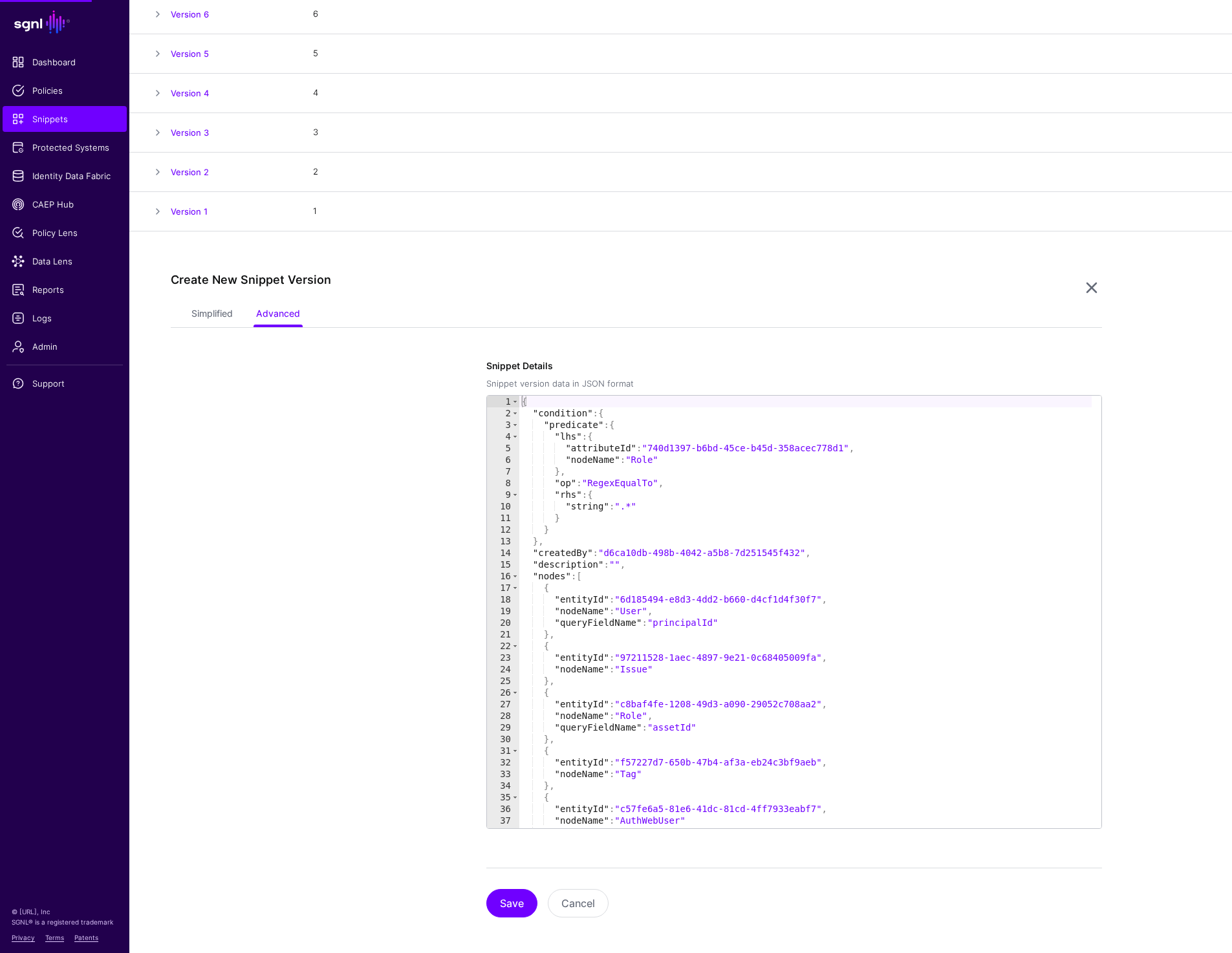
scroll to position [348, 0]
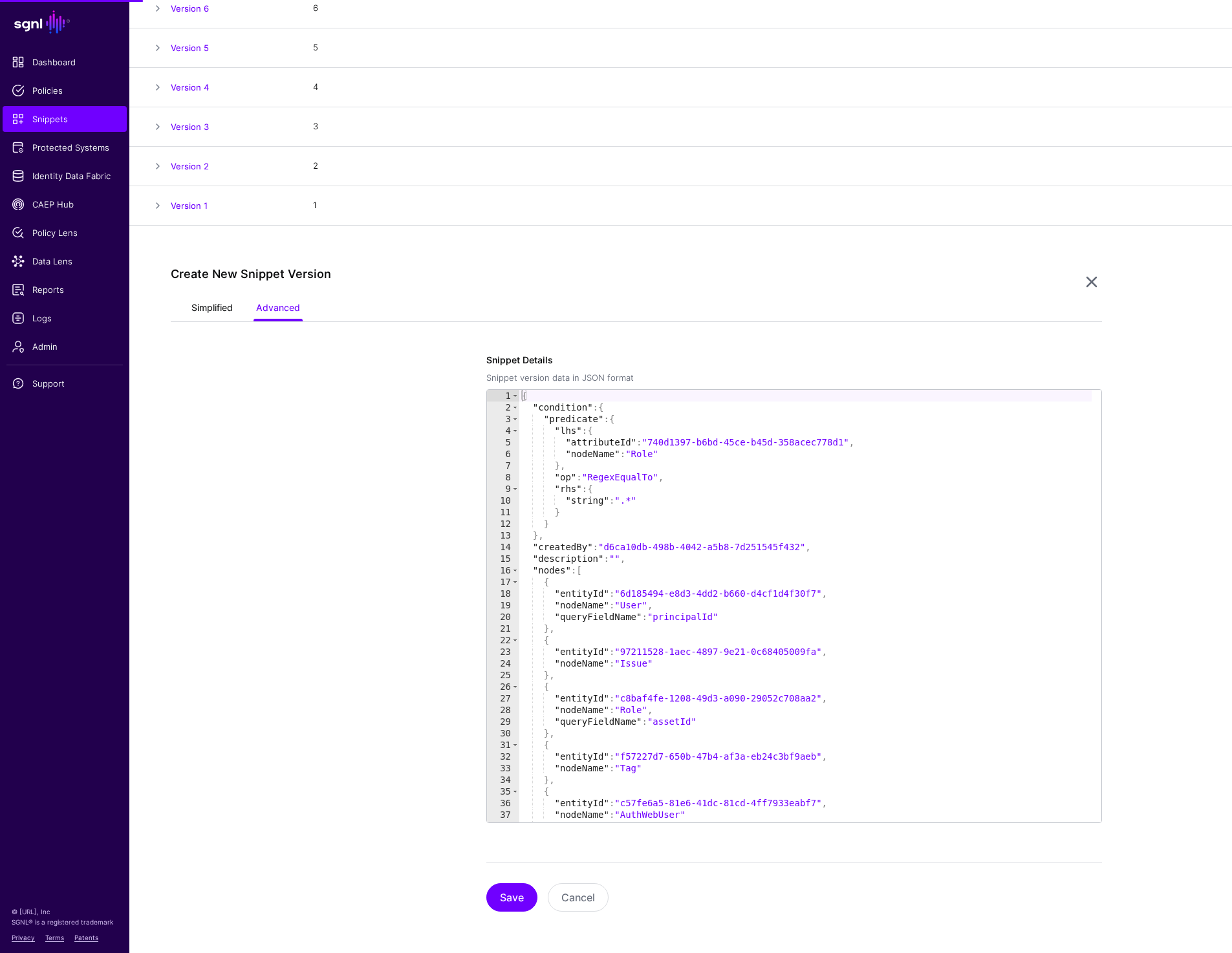
click at [217, 307] on link "Simplified" at bounding box center [212, 309] width 41 height 25
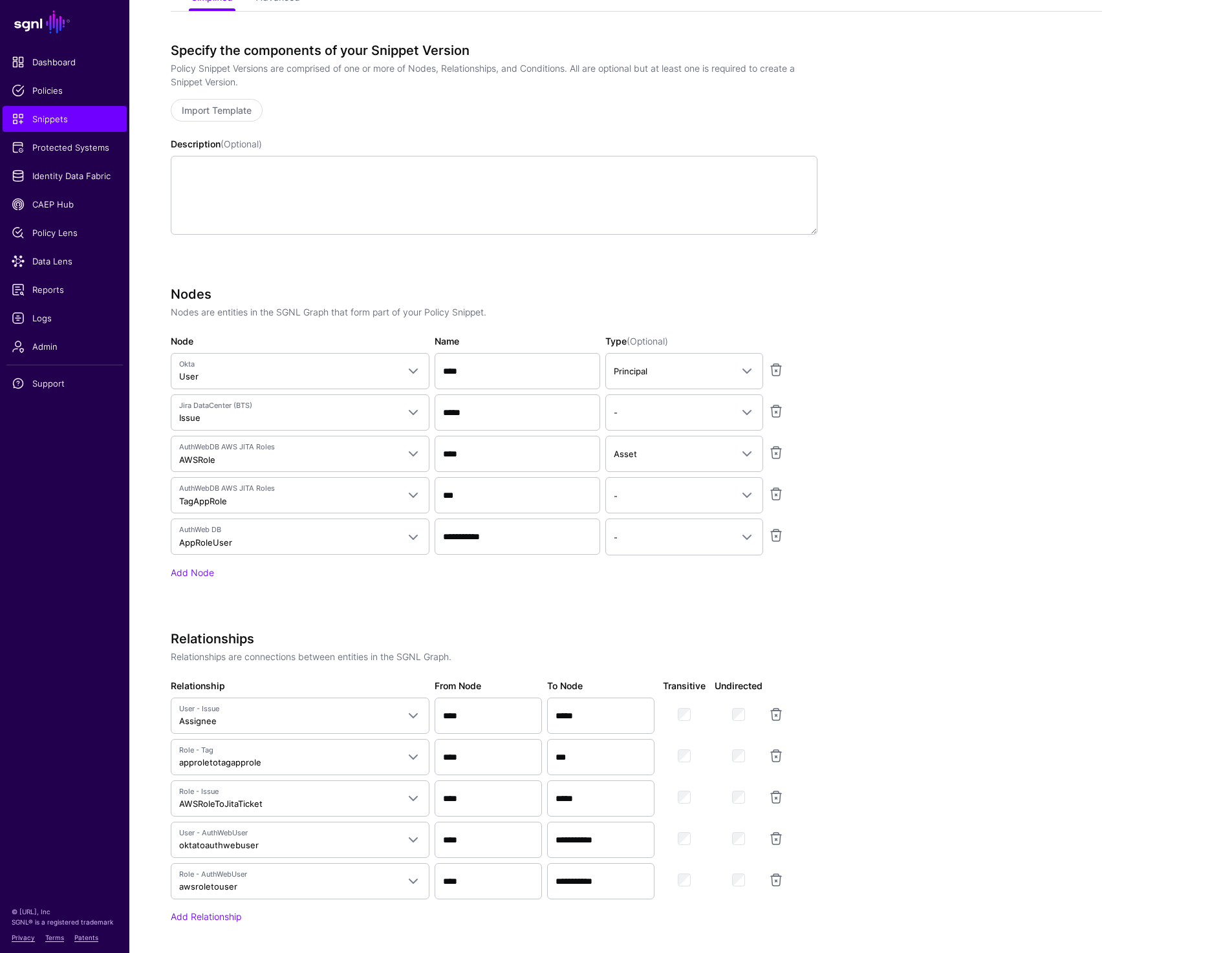
scroll to position [660, 0]
click at [498, 530] on input "**********" at bounding box center [517, 536] width 166 height 36
click at [521, 530] on input "**********" at bounding box center [517, 536] width 166 height 36
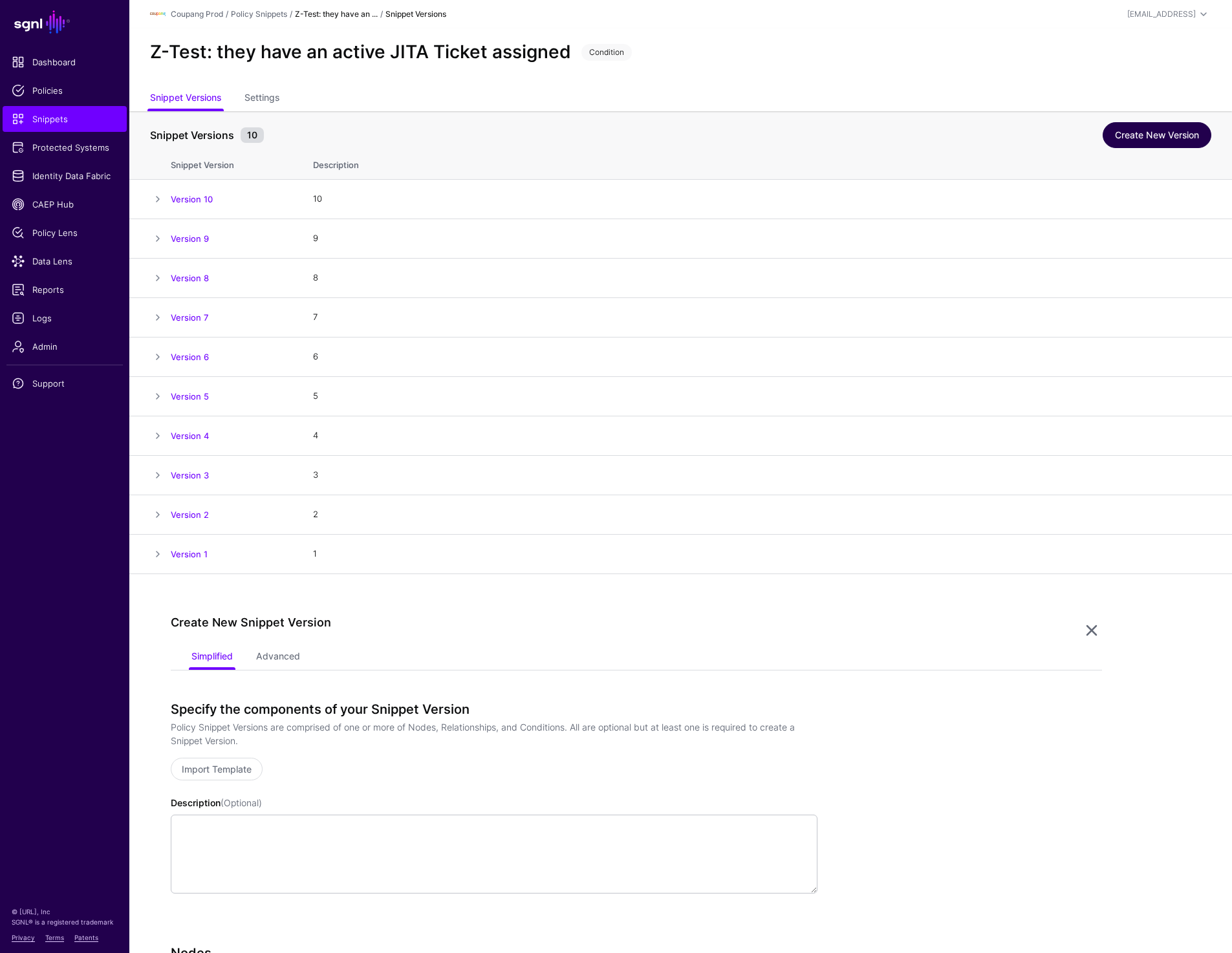
click at [1140, 134] on link "Create New Version" at bounding box center [1157, 134] width 109 height 26
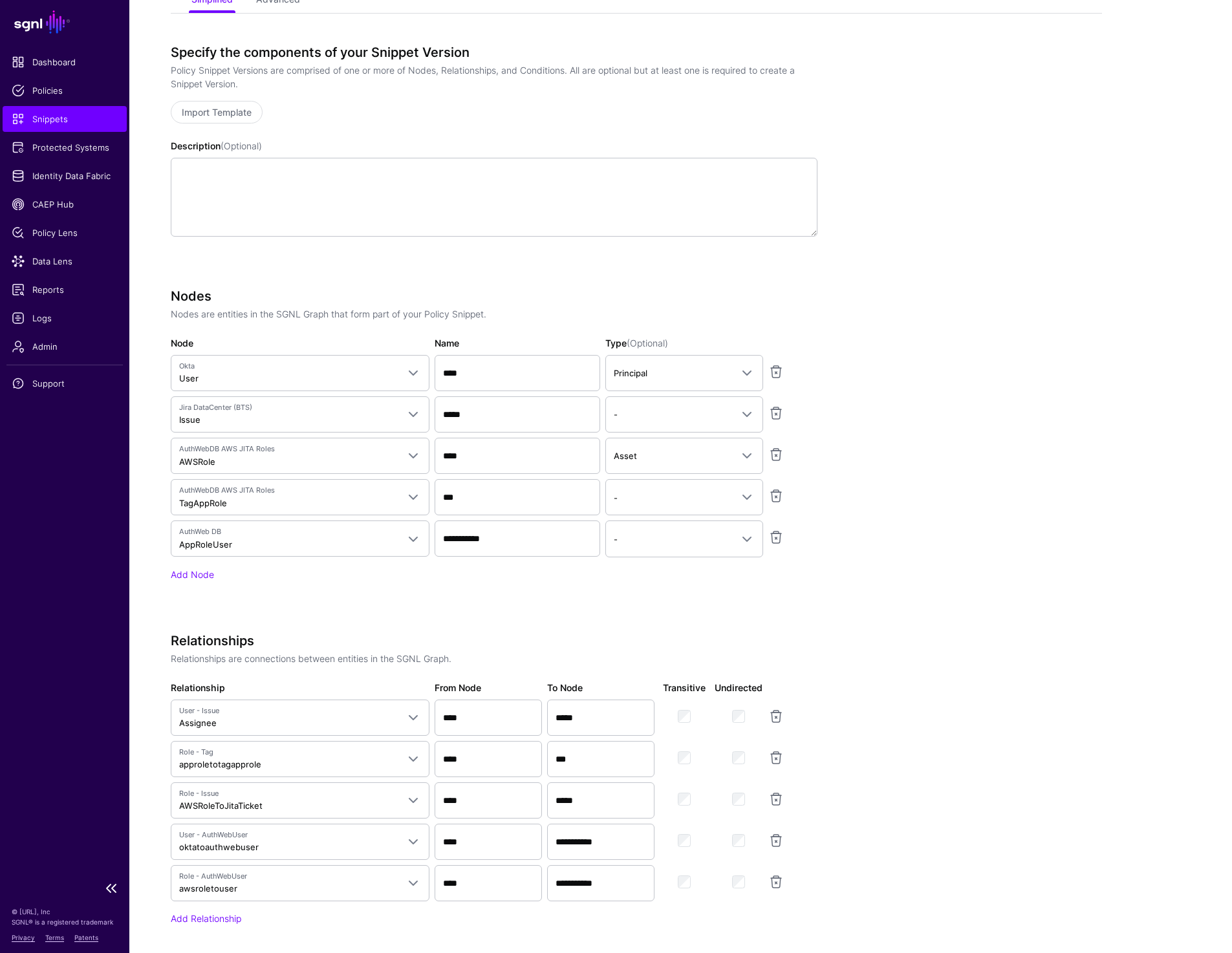
scroll to position [730, 0]
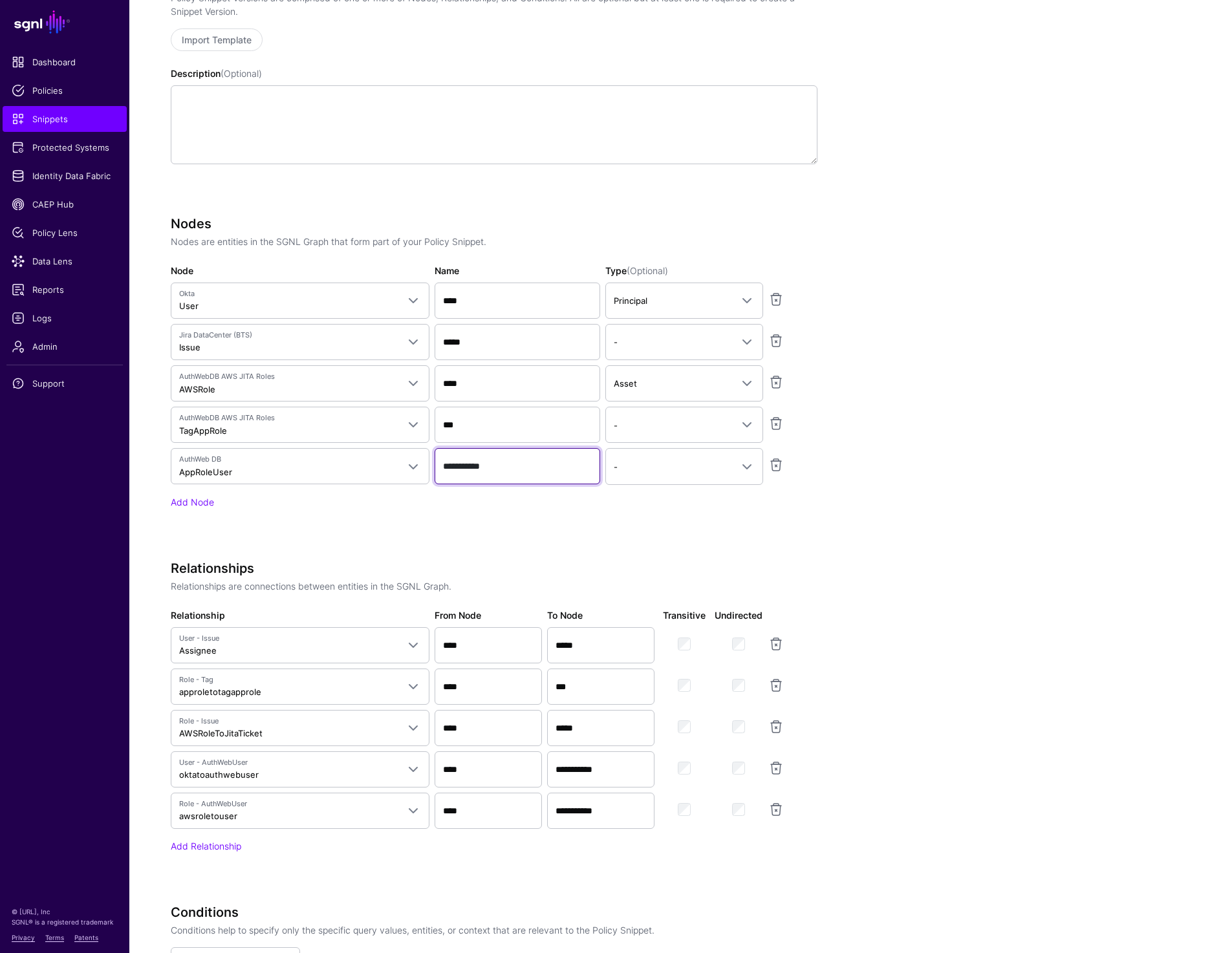
click at [459, 461] on input "**********" at bounding box center [517, 466] width 166 height 36
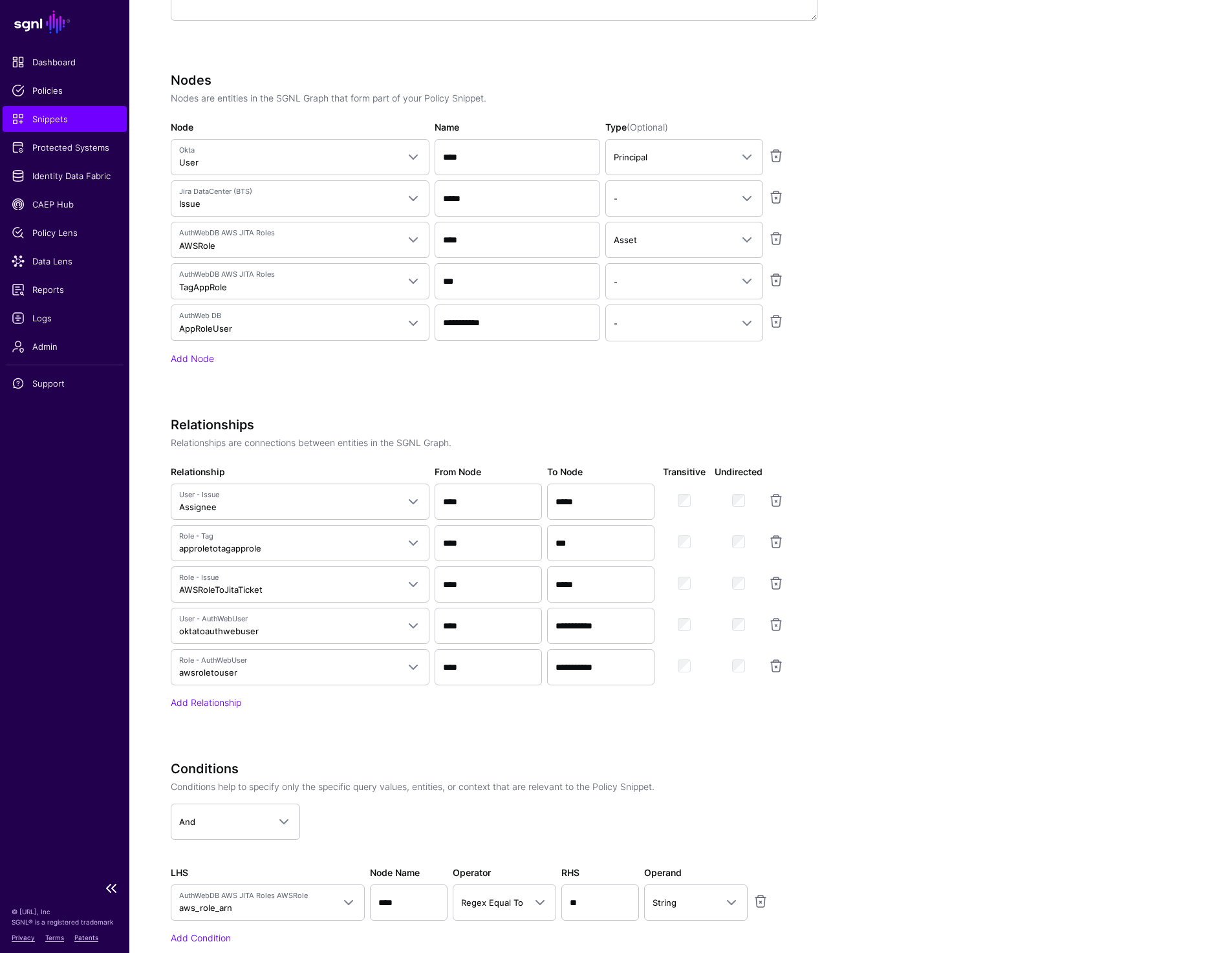
scroll to position [1030, 0]
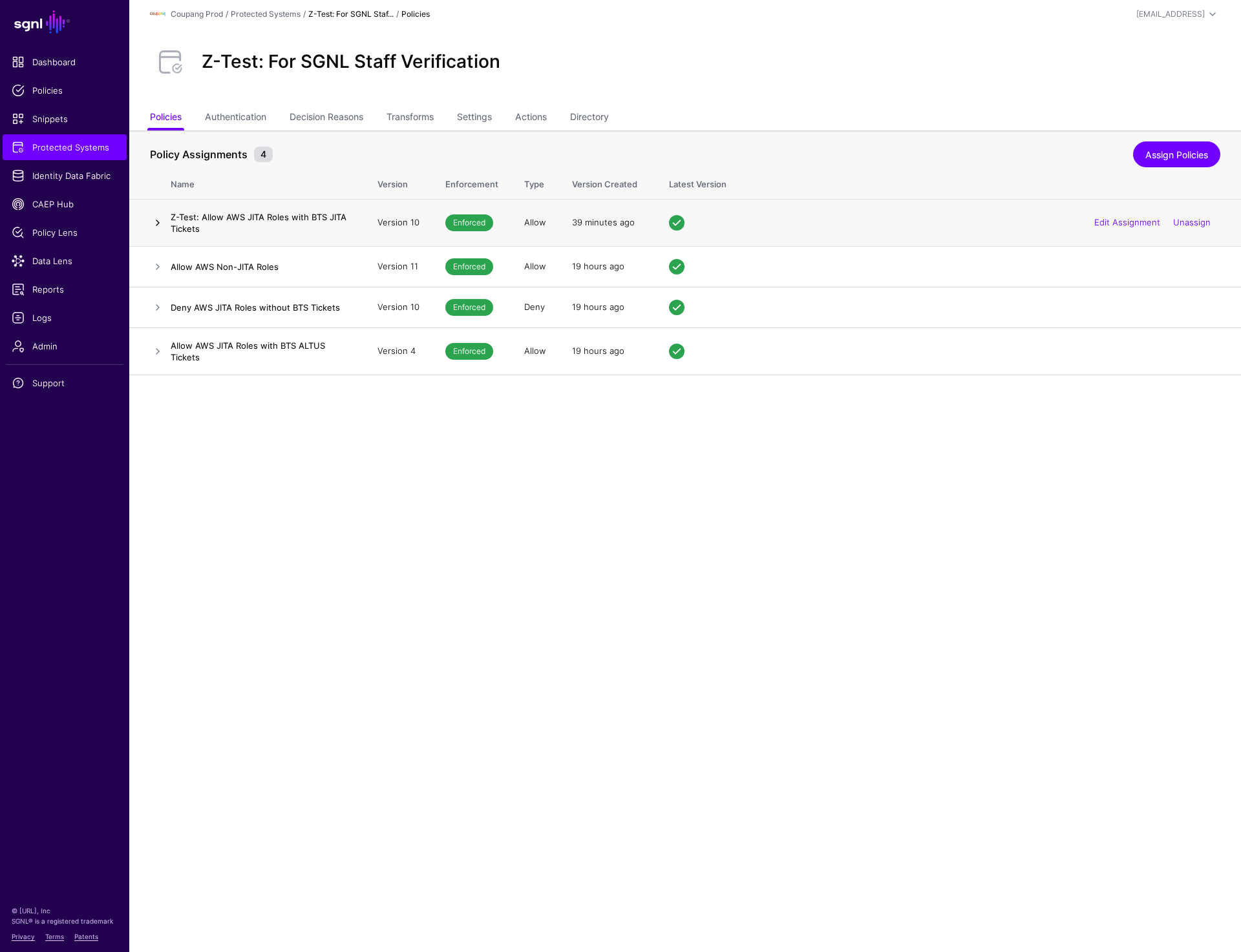
click at [157, 222] on link at bounding box center [157, 222] width 16 height 16
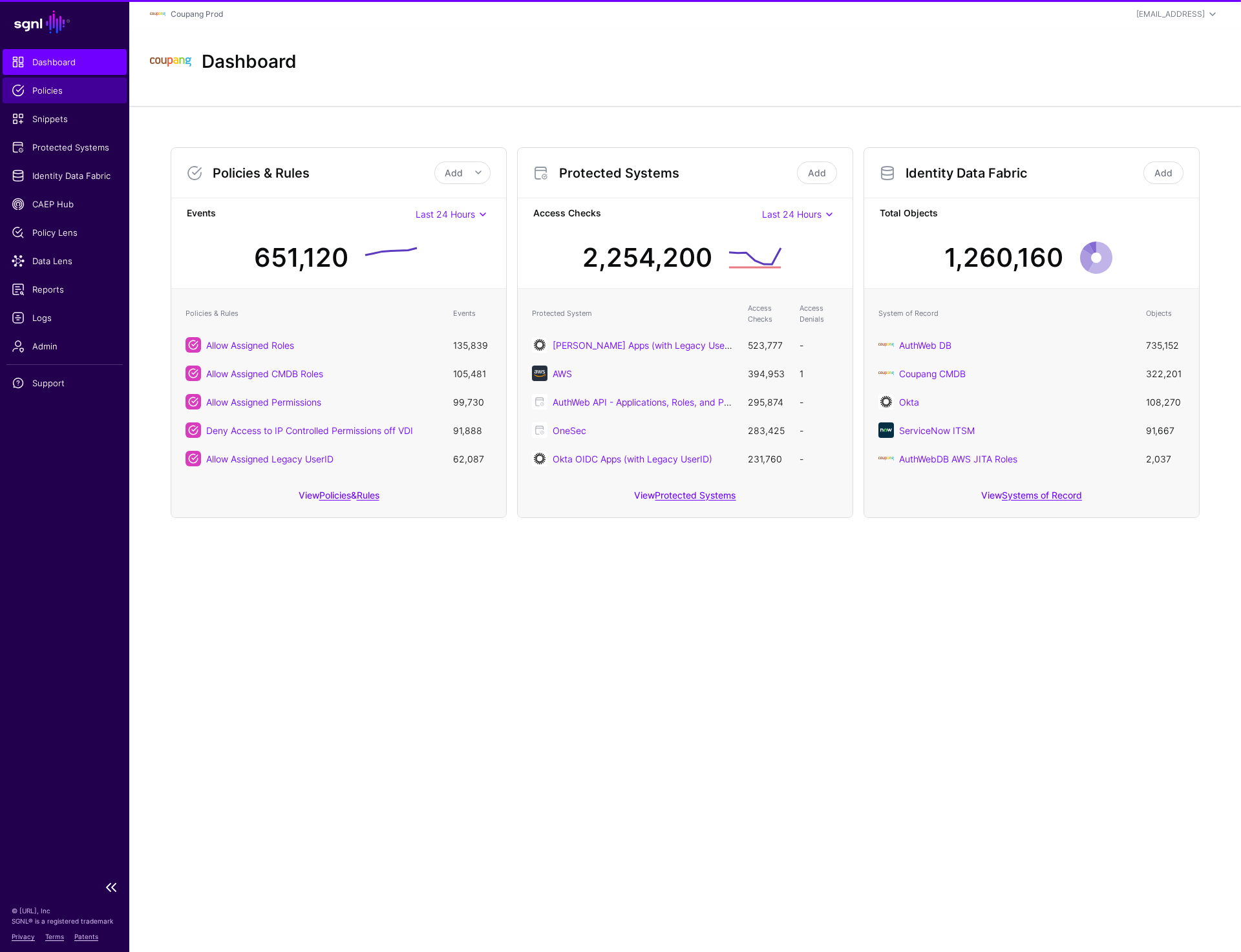
click at [49, 91] on span "Policies" at bounding box center [64, 91] width 106 height 13
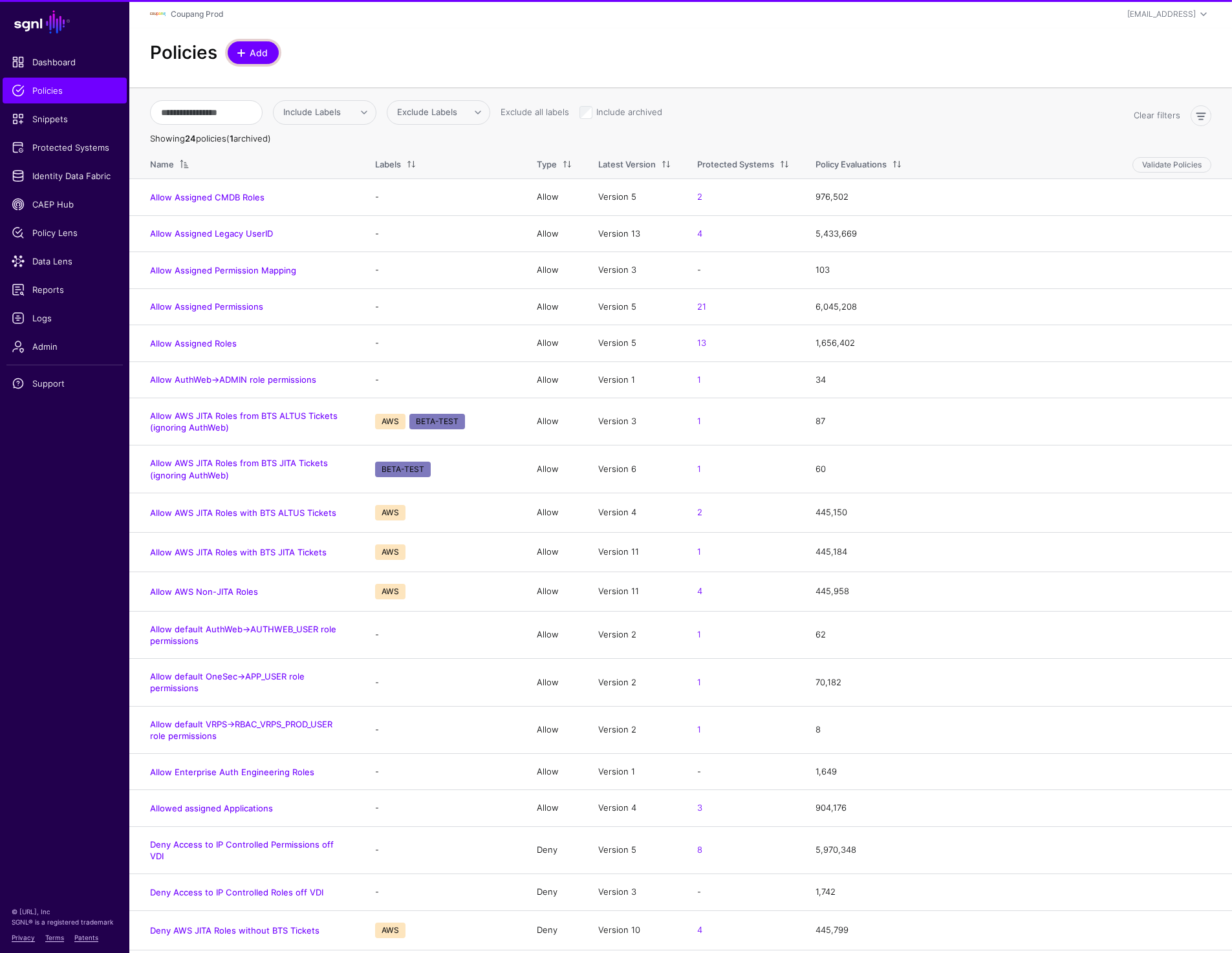
click at [250, 51] on span "Add" at bounding box center [259, 53] width 21 height 13
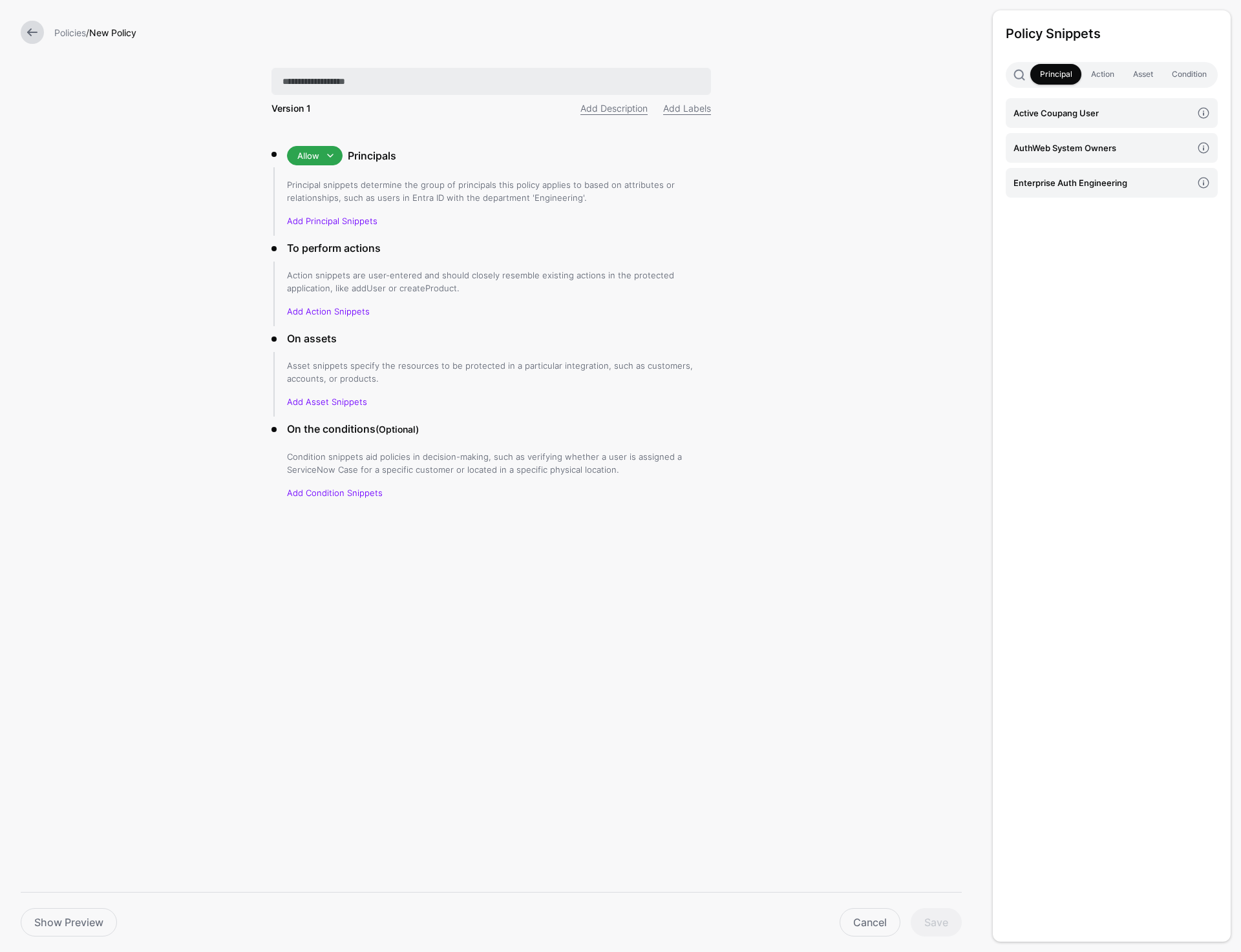
click at [349, 85] on input "text" at bounding box center [491, 81] width 439 height 27
type input "**********"
click at [332, 219] on link "Add Principal Snippets" at bounding box center [332, 221] width 91 height 11
click at [1093, 108] on h4 "Active Coupang User" at bounding box center [1102, 113] width 179 height 14
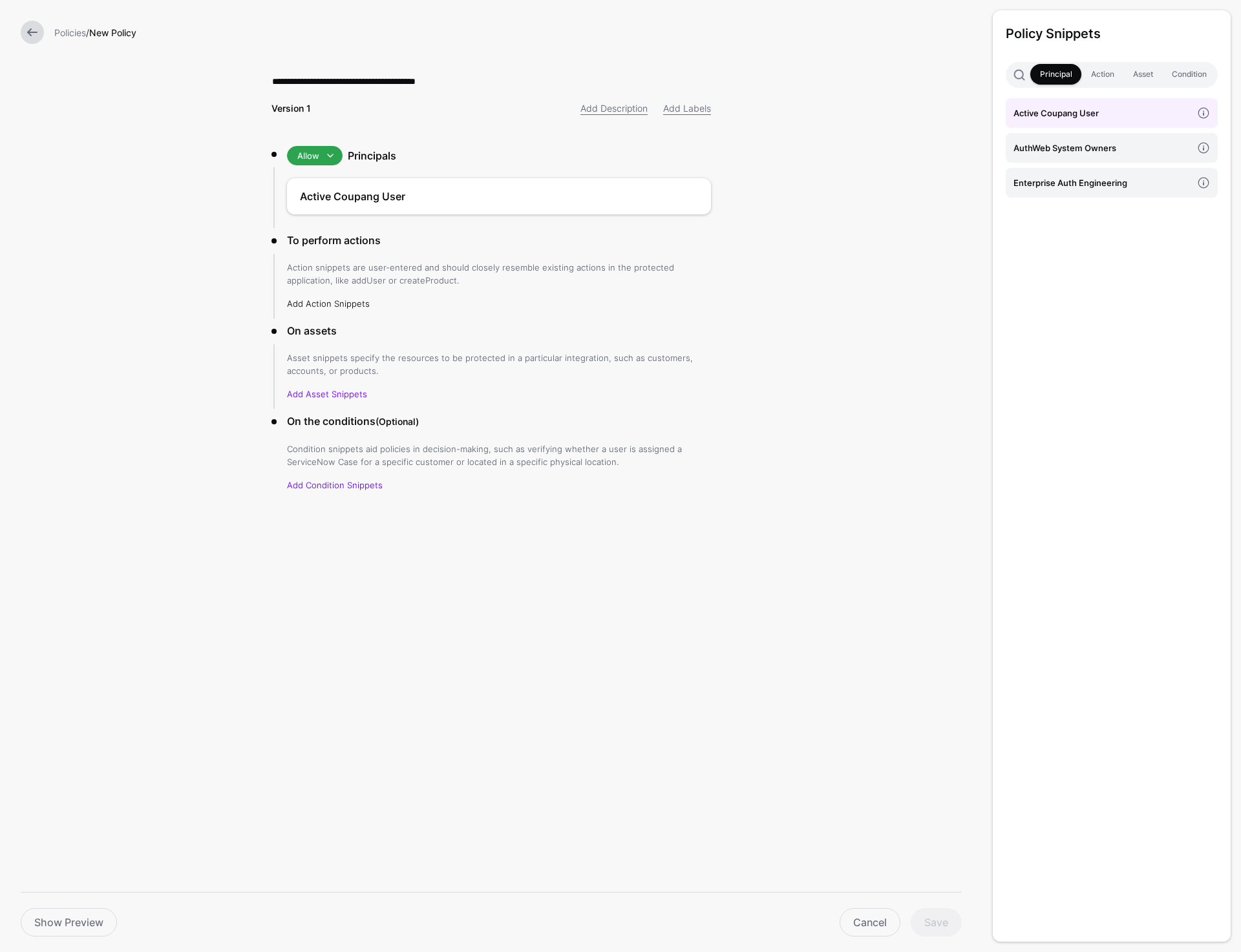
click at [336, 299] on link "Add Action Snippets" at bounding box center [328, 304] width 83 height 11
click at [1040, 146] on h4 "enrich token with" at bounding box center [1102, 147] width 179 height 14
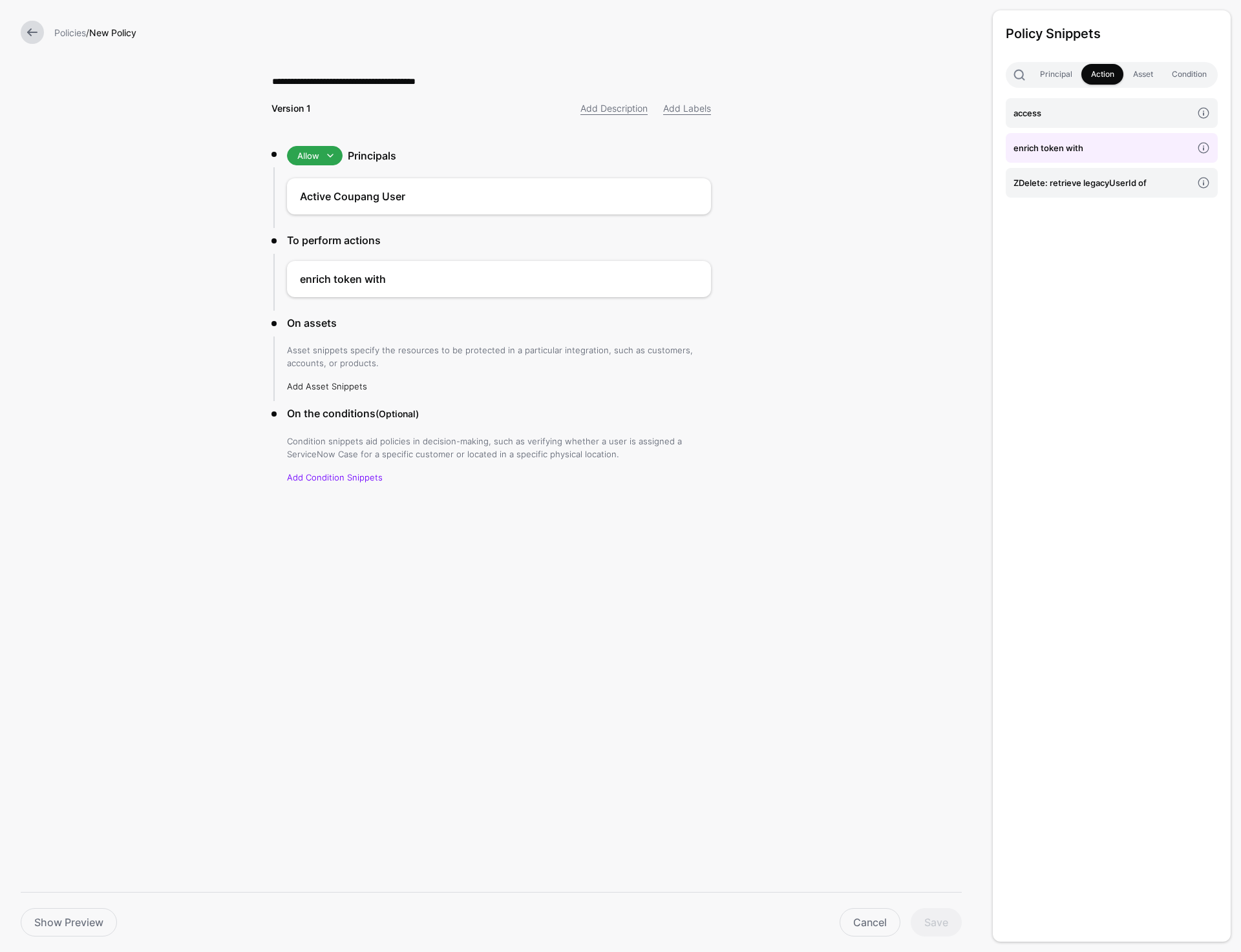
click at [328, 383] on link "Add Asset Snippets" at bounding box center [327, 386] width 80 height 11
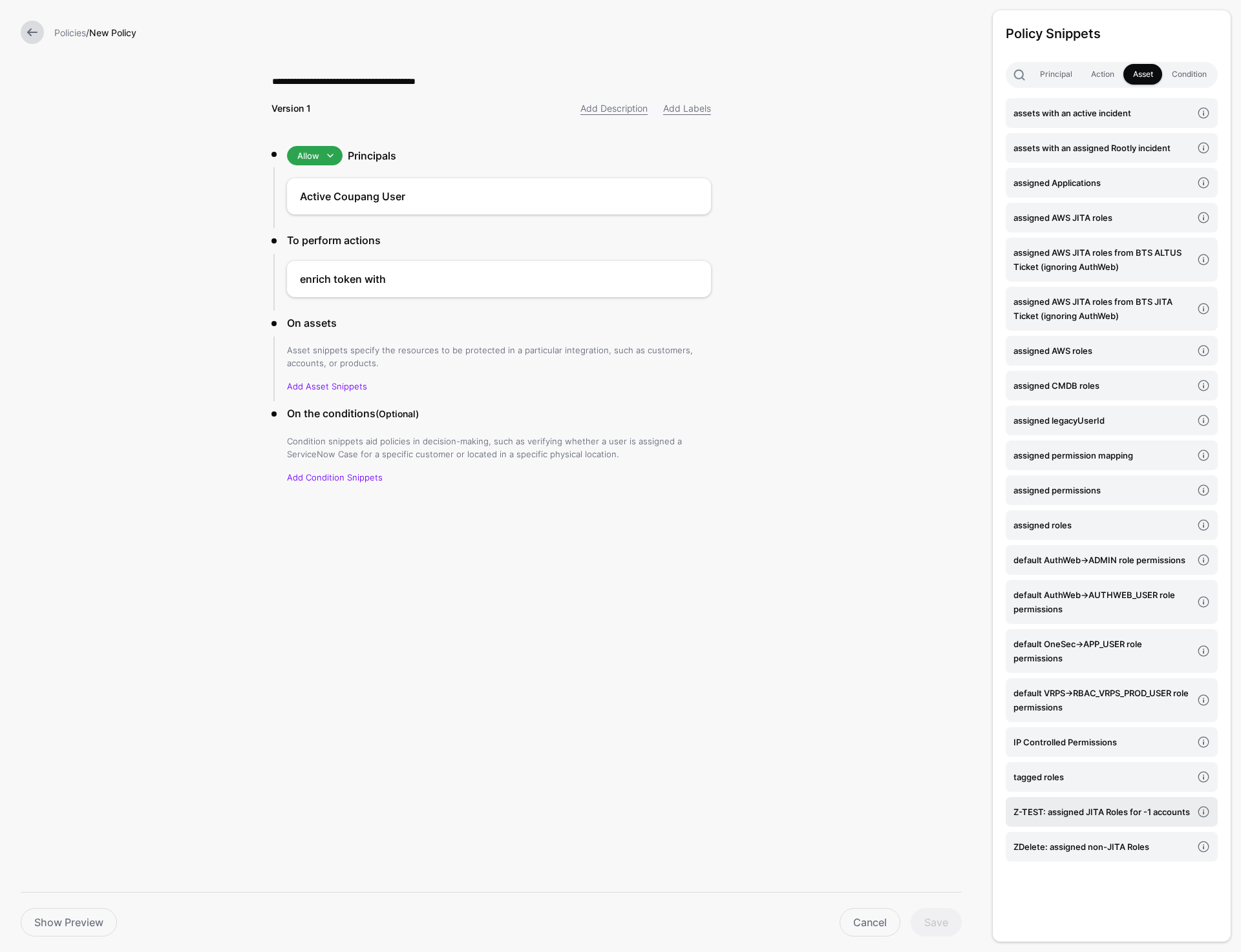
click at [1080, 813] on h4 "Z-TEST: assigned JITA Roles for -1 accounts" at bounding box center [1102, 811] width 179 height 14
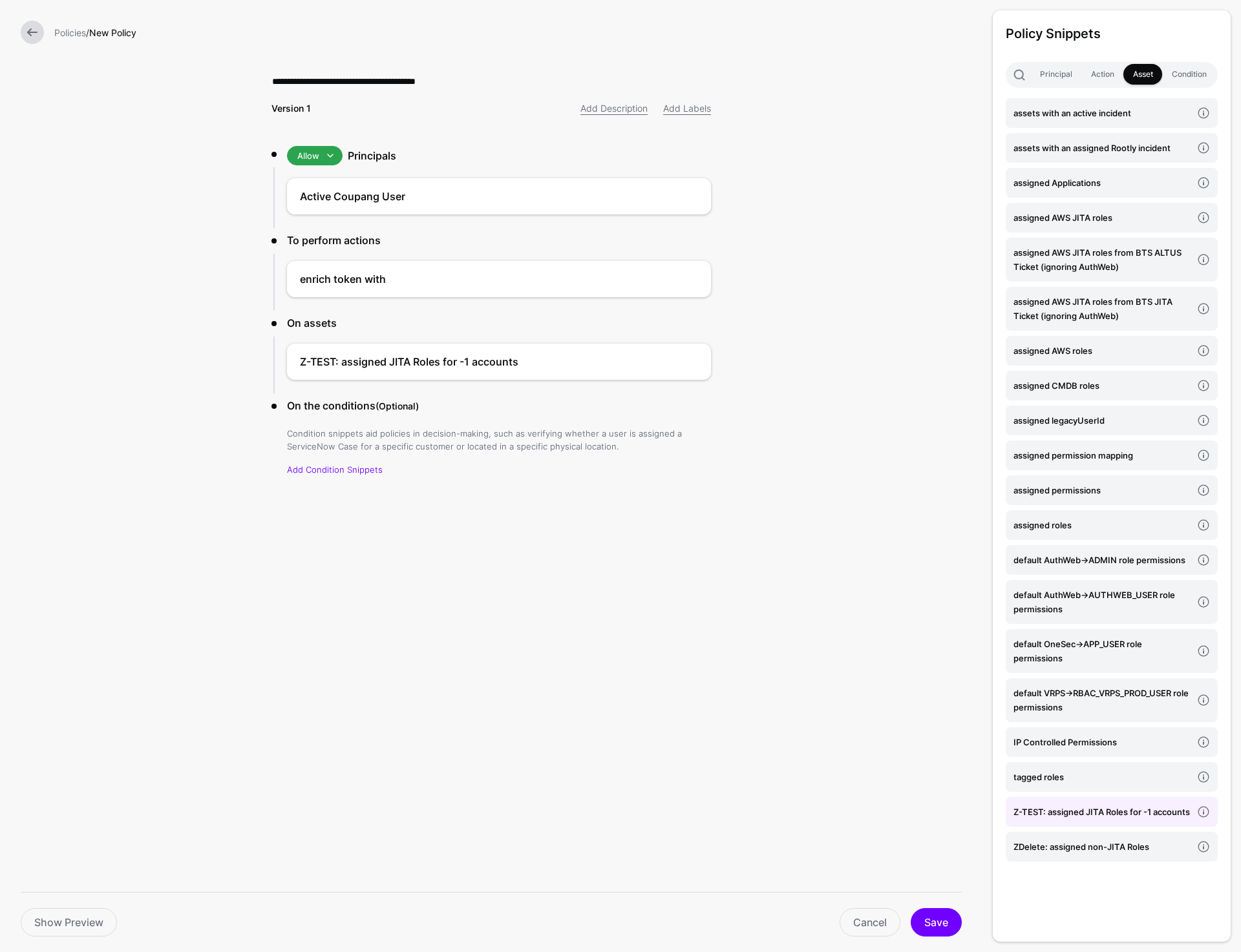
click at [718, 634] on div "**********" at bounding box center [620, 476] width 1241 height 952
click at [931, 919] on button "Save" at bounding box center [936, 922] width 51 height 29
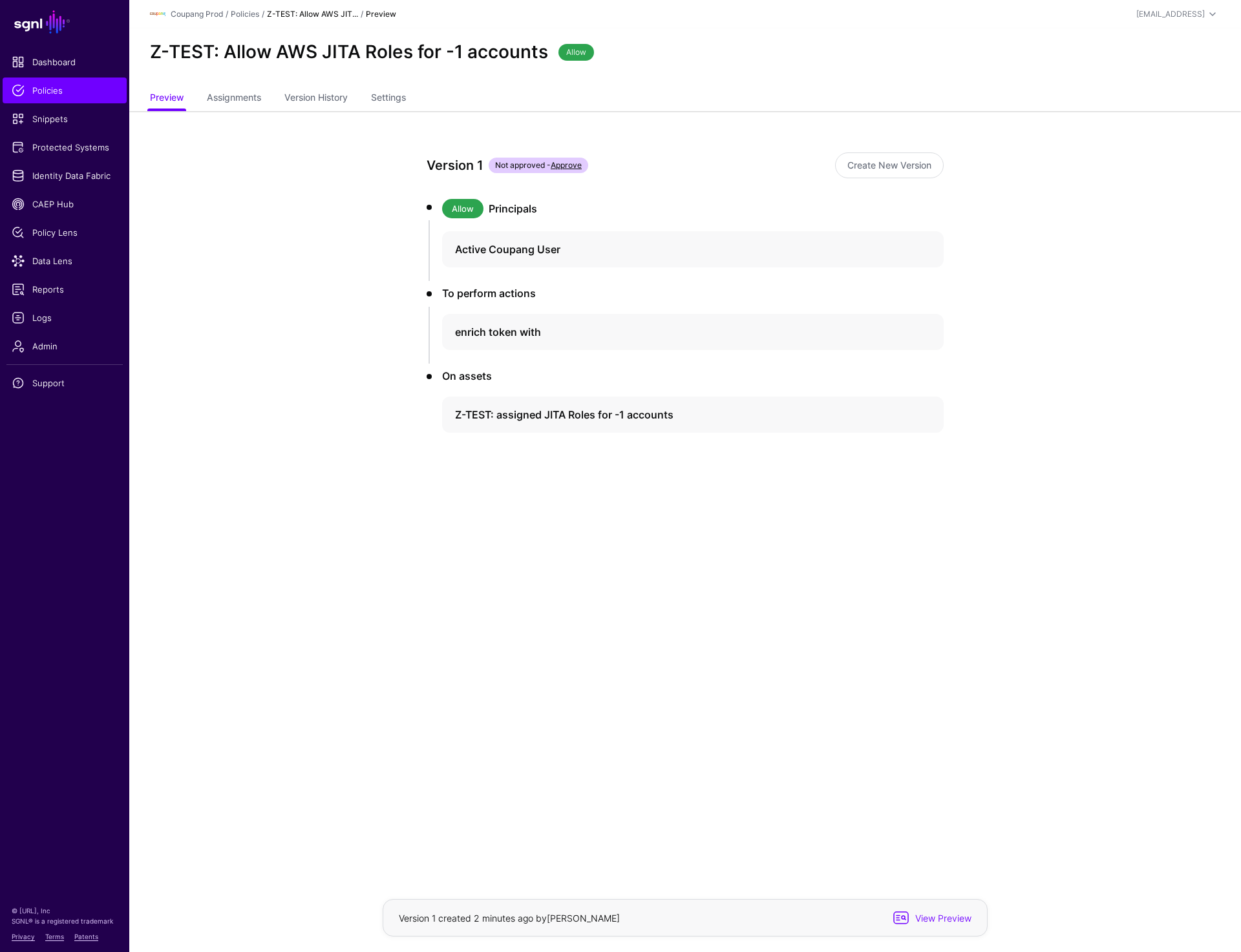
click at [281, 372] on app-policies-v2-item-preview "Version 1 Not approved - Approve Create New Version Allow Principals Active Cou…" at bounding box center [685, 338] width 1112 height 454
click at [307, 346] on app-policies-v2-item-preview "Version 1 Not approved - Approve Create New Version Allow Principals Active Cou…" at bounding box center [685, 338] width 1112 height 454
click at [278, 272] on app-policies-v2-item-preview "Version 1 Not approved - Approve Create New Version Allow Principals Active Cou…" at bounding box center [685, 338] width 1112 height 454
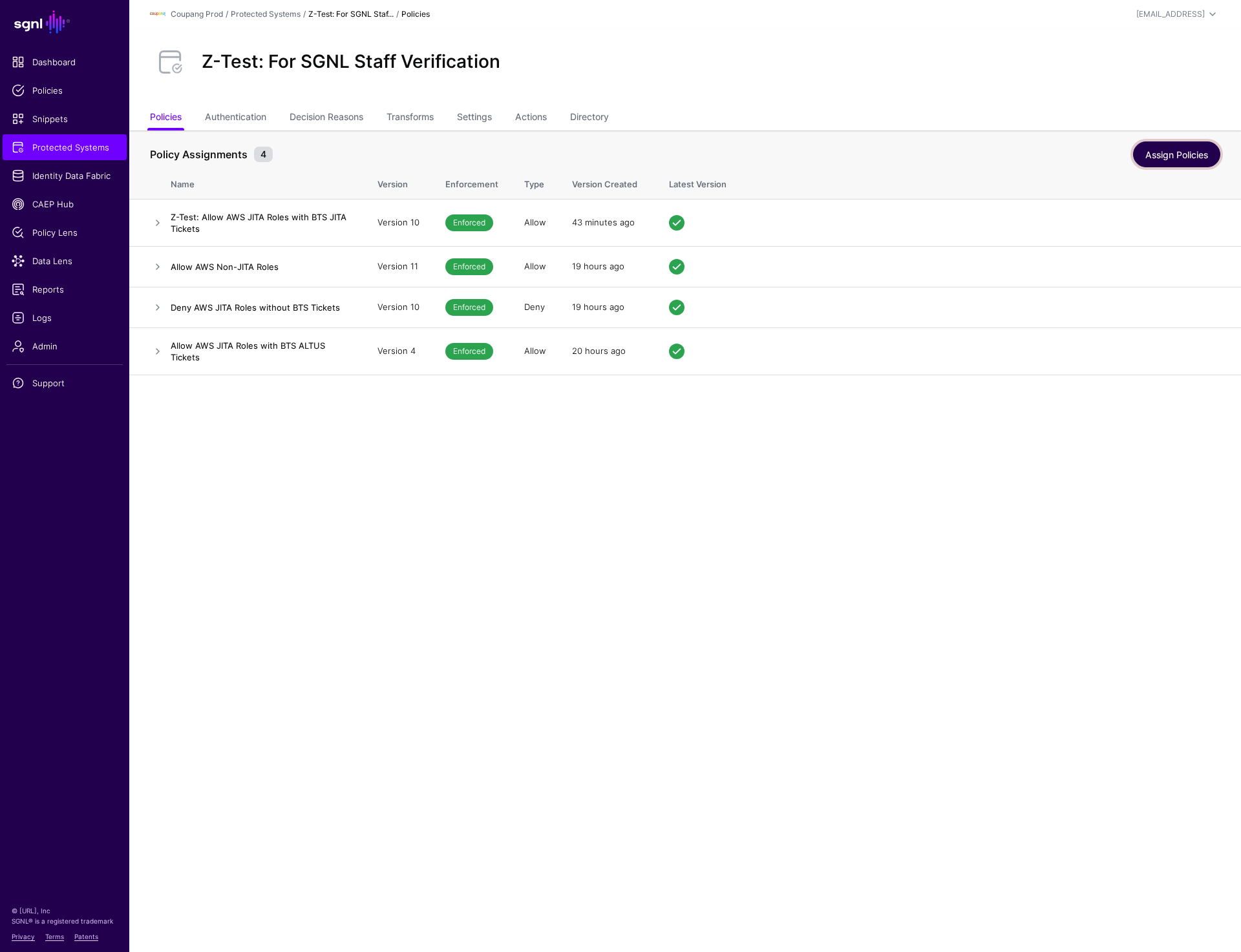
click at [1164, 153] on link "Assign Policies" at bounding box center [1176, 154] width 87 height 26
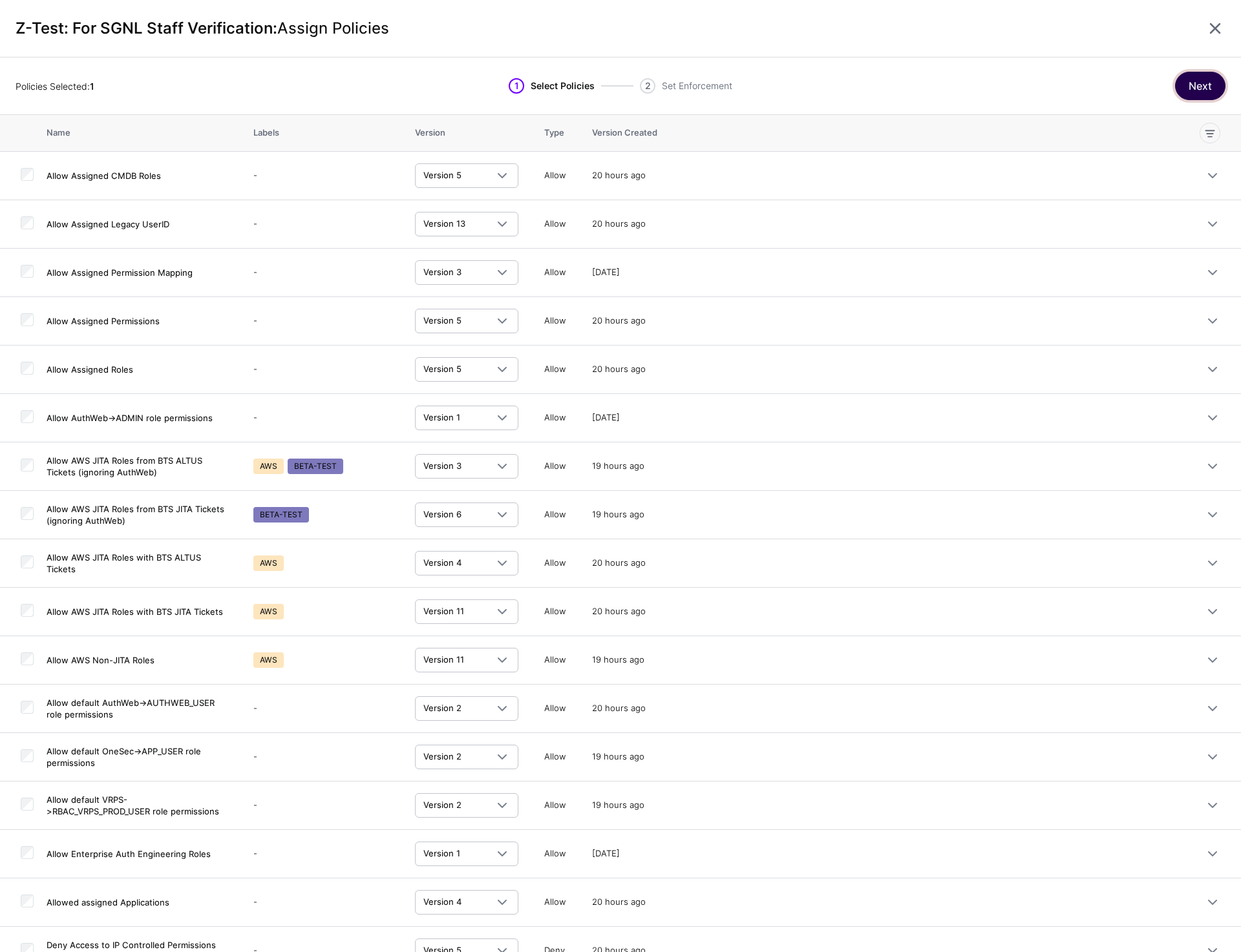
click at [1200, 77] on button "Next" at bounding box center [1199, 86] width 50 height 29
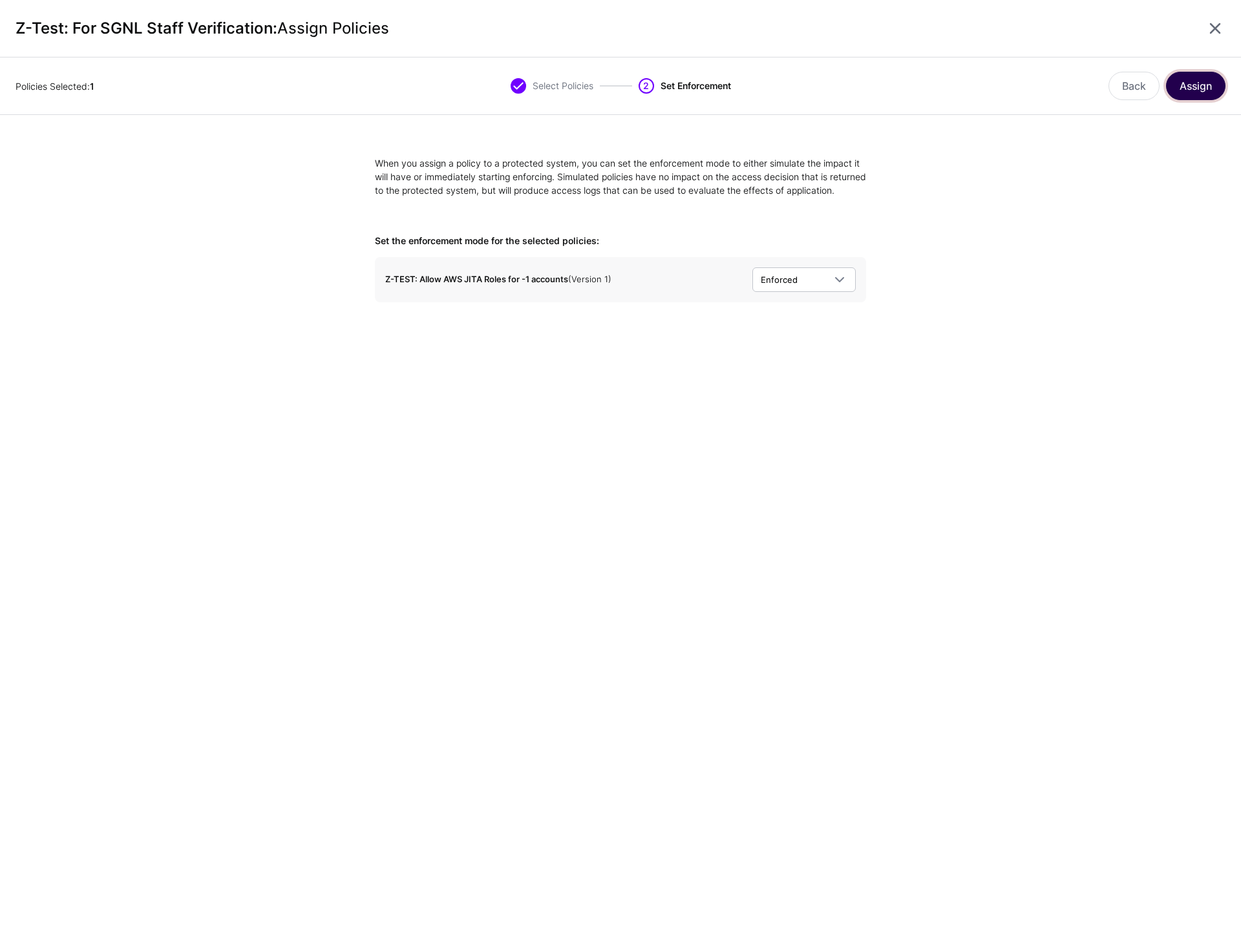
click at [1192, 83] on button "Assign" at bounding box center [1195, 86] width 59 height 29
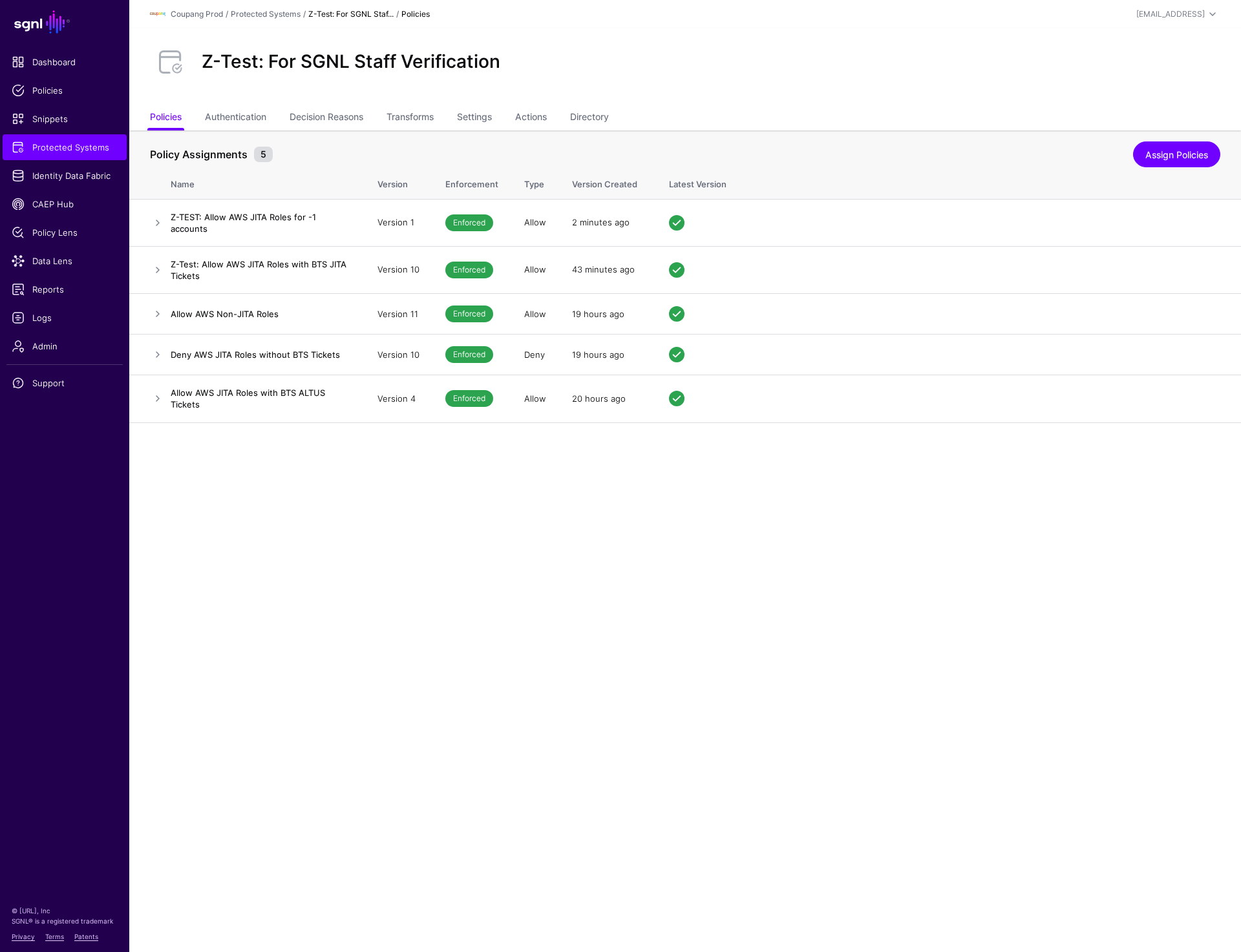
click at [628, 644] on main "SGNL Dashboard Policies Snippets Protected Systems Identity Data Fabric CAEP Hu…" at bounding box center [620, 476] width 1241 height 952
click at [1184, 222] on link "Unassign" at bounding box center [1192, 222] width 38 height 11
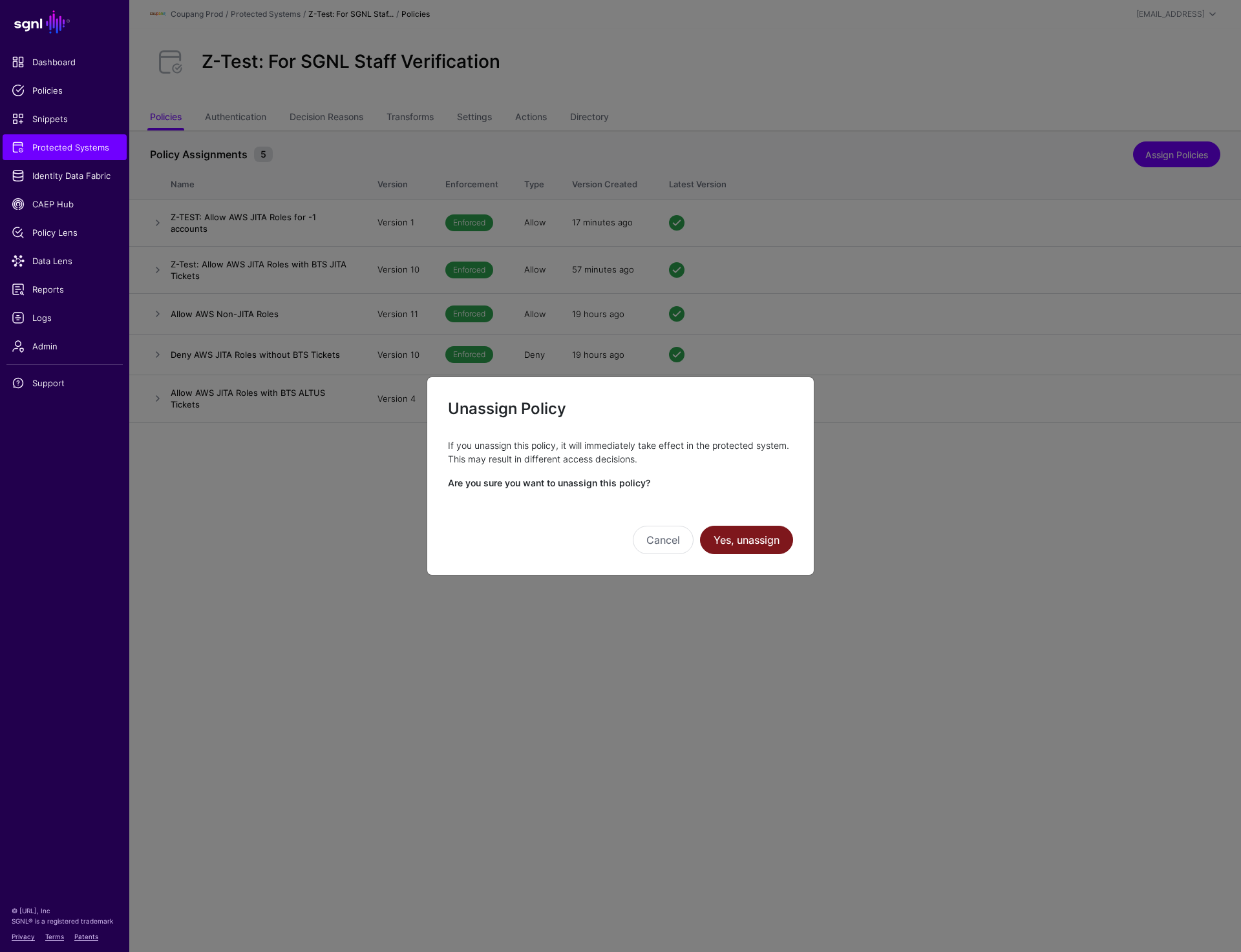
click at [723, 534] on button "Yes, unassign" at bounding box center [746, 540] width 93 height 29
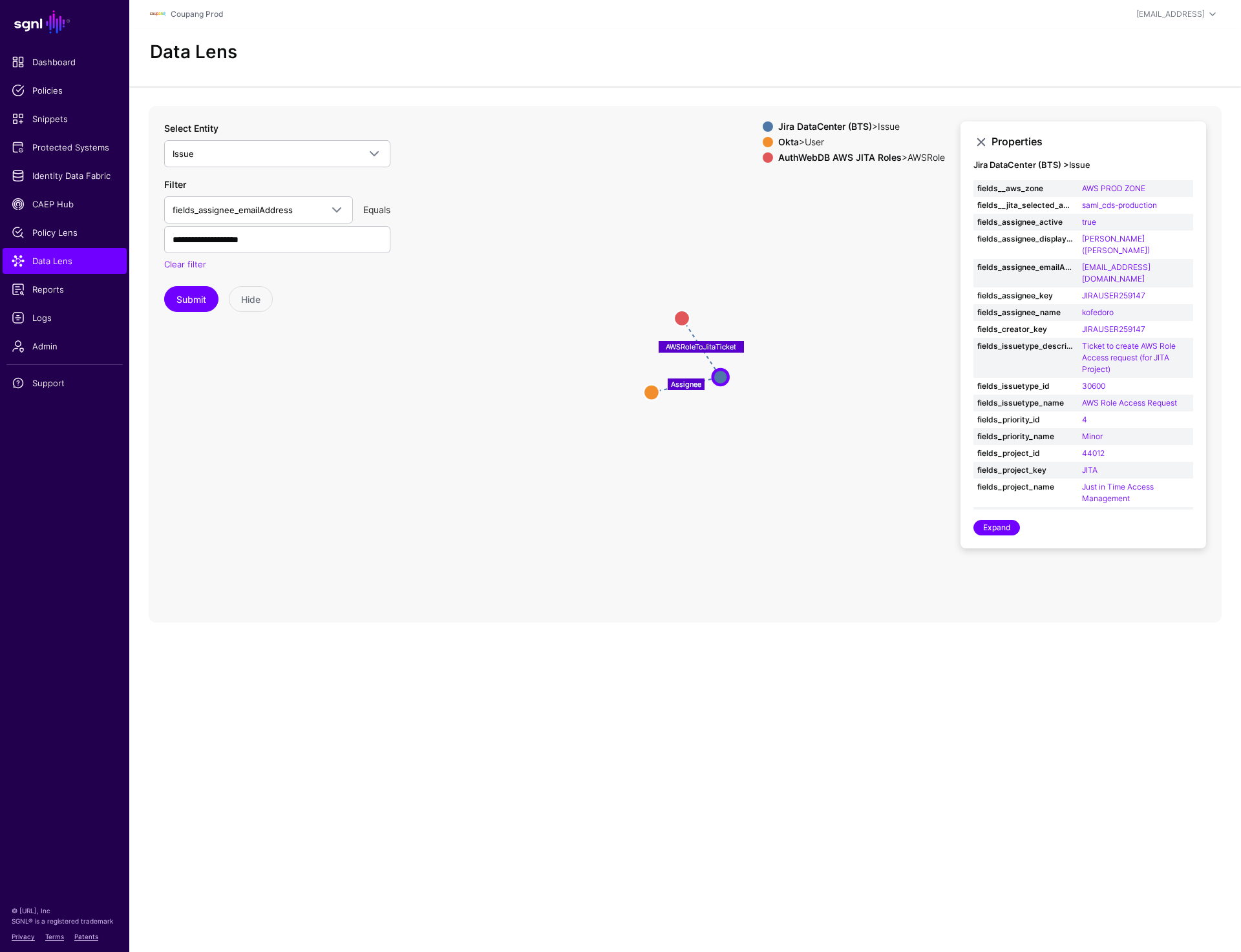
scroll to position [172, 0]
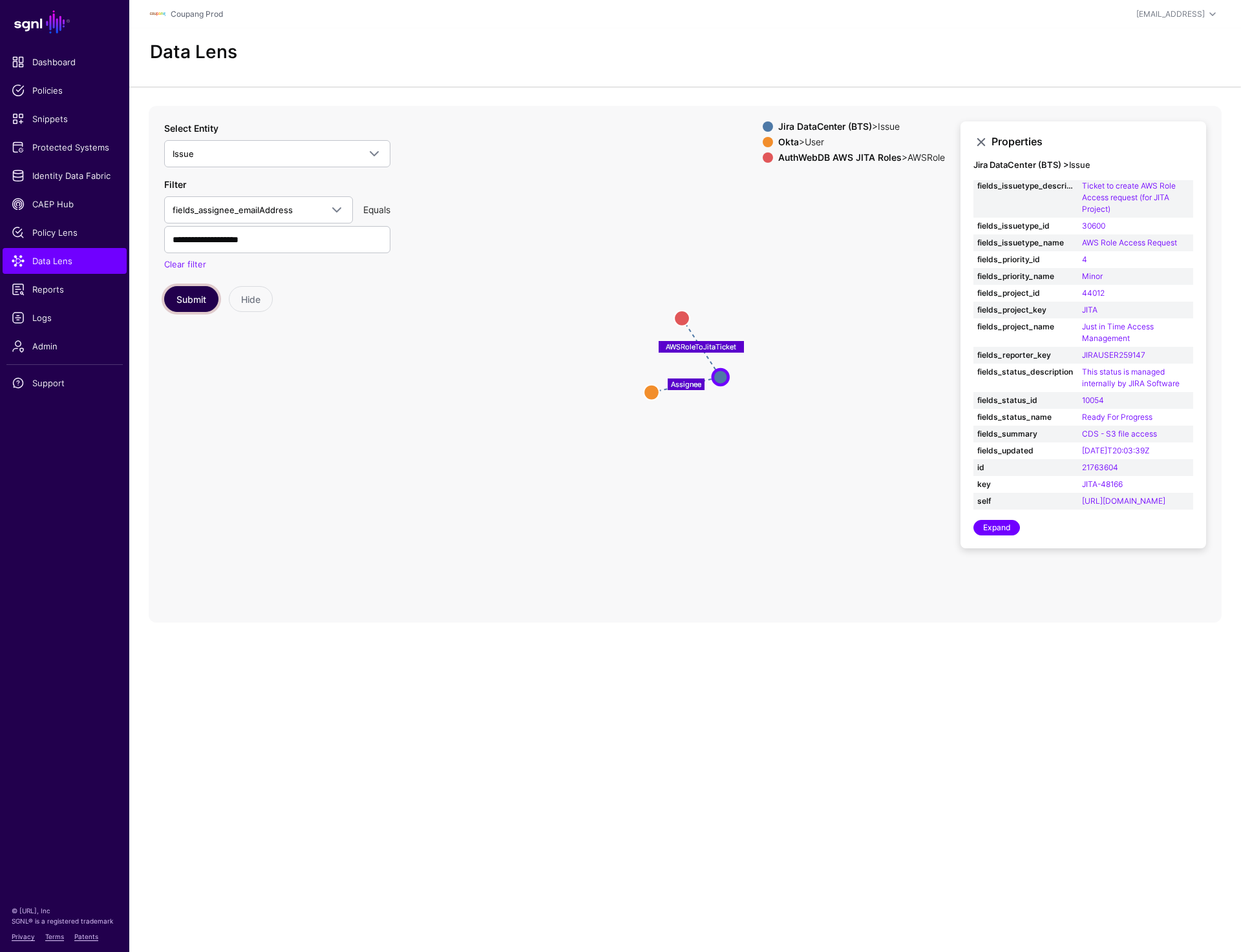
click at [202, 300] on button "Submit" at bounding box center [191, 299] width 54 height 26
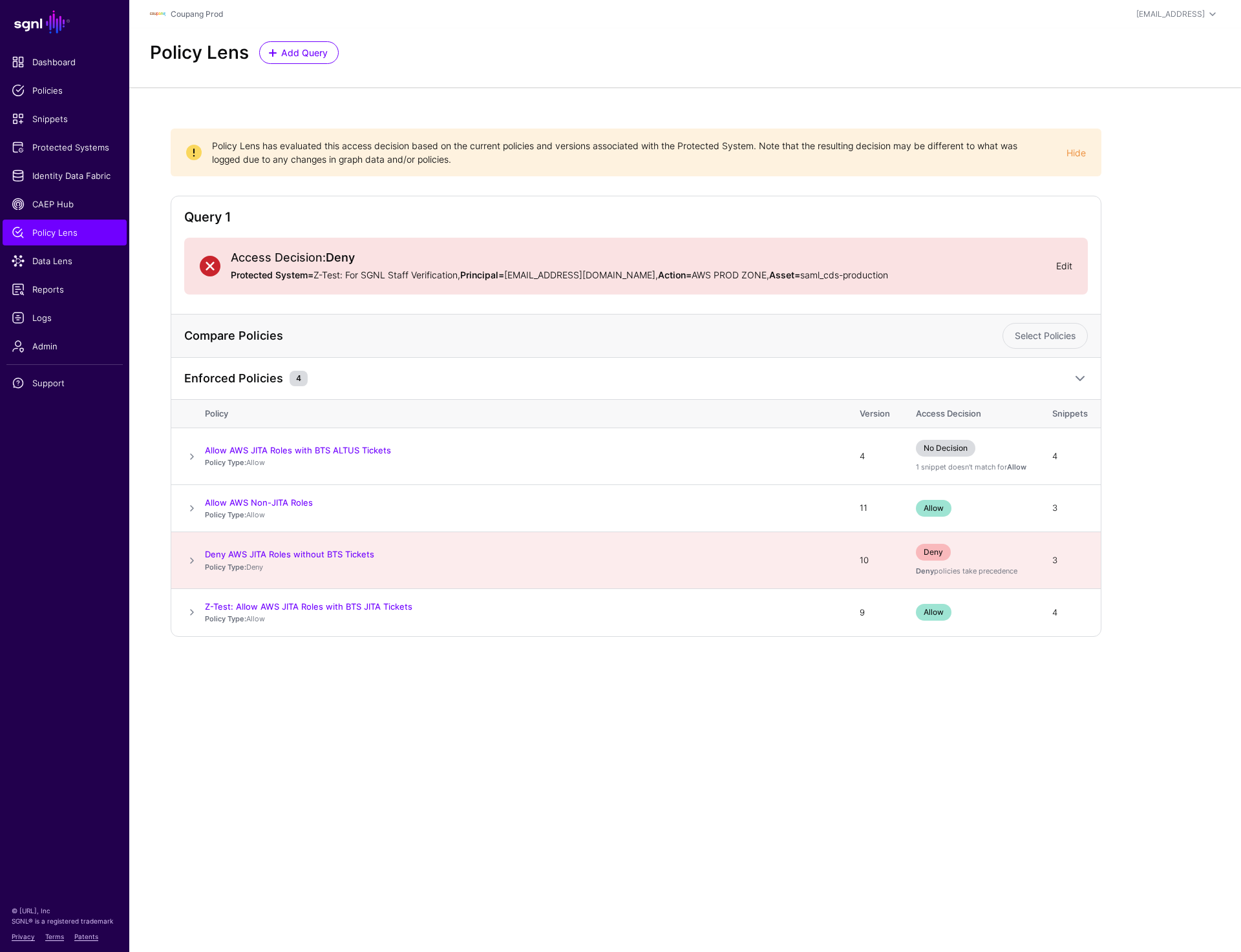
click at [1065, 268] on link "Edit" at bounding box center [1064, 265] width 16 height 11
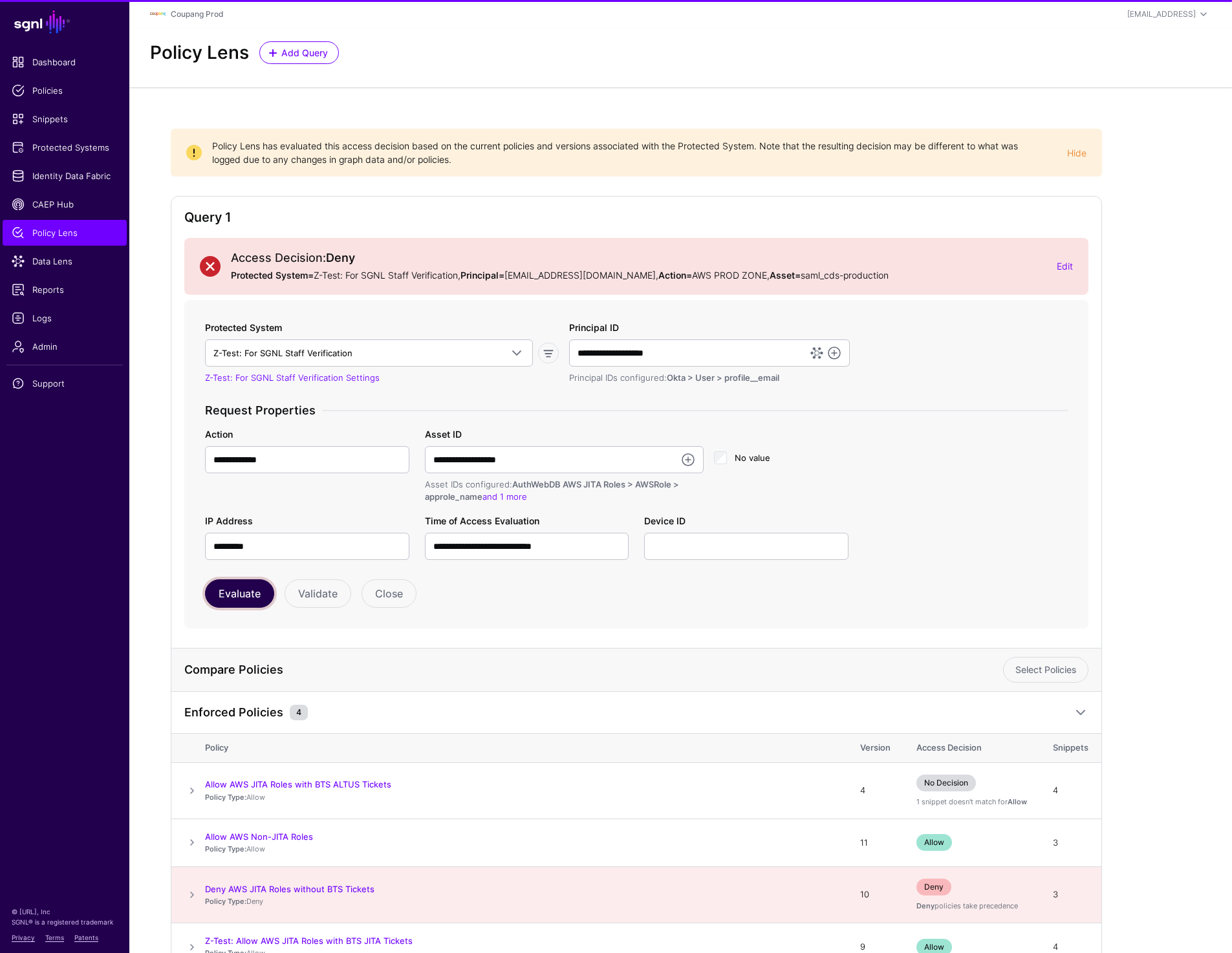
click at [237, 591] on button "Evaluate" at bounding box center [240, 594] width 69 height 29
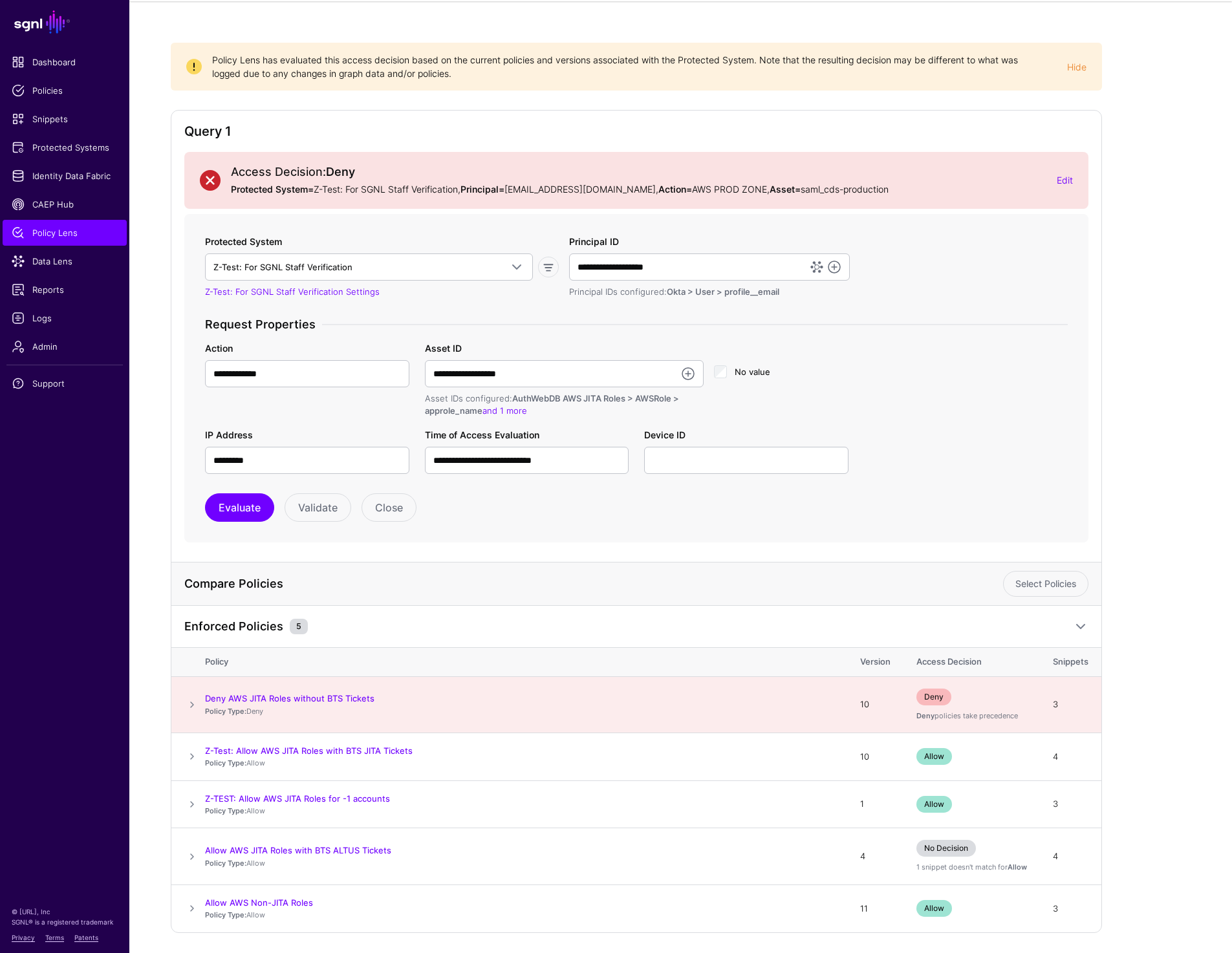
scroll to position [68, 0]
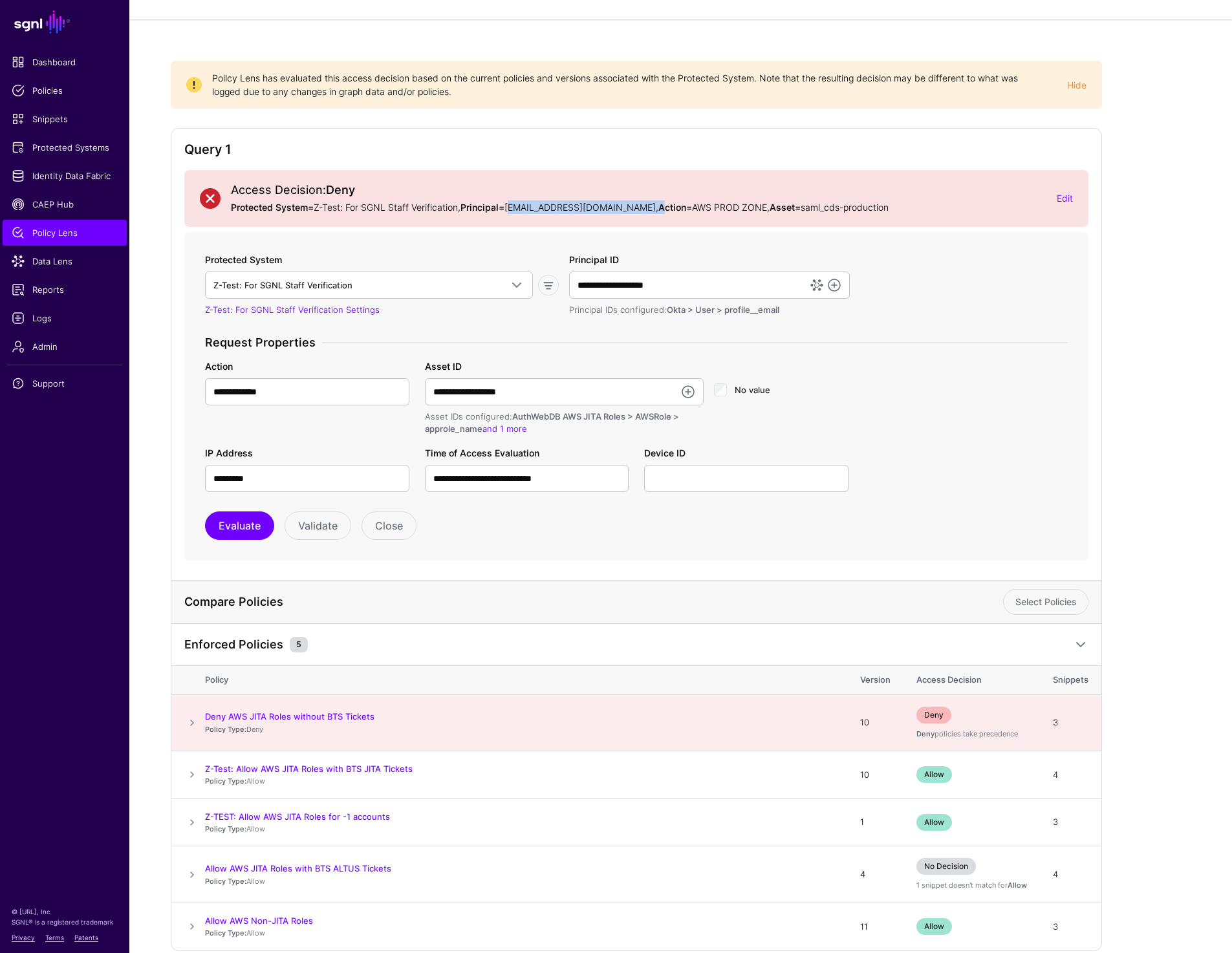
drag, startPoint x: 513, startPoint y: 205, endPoint x: 628, endPoint y: 205, distance: 115.0
click at [628, 205] on p "Protected System= Z-Test: For SGNL Staff Verification, Principal= kofedoro@coup…" at bounding box center [638, 207] width 815 height 13
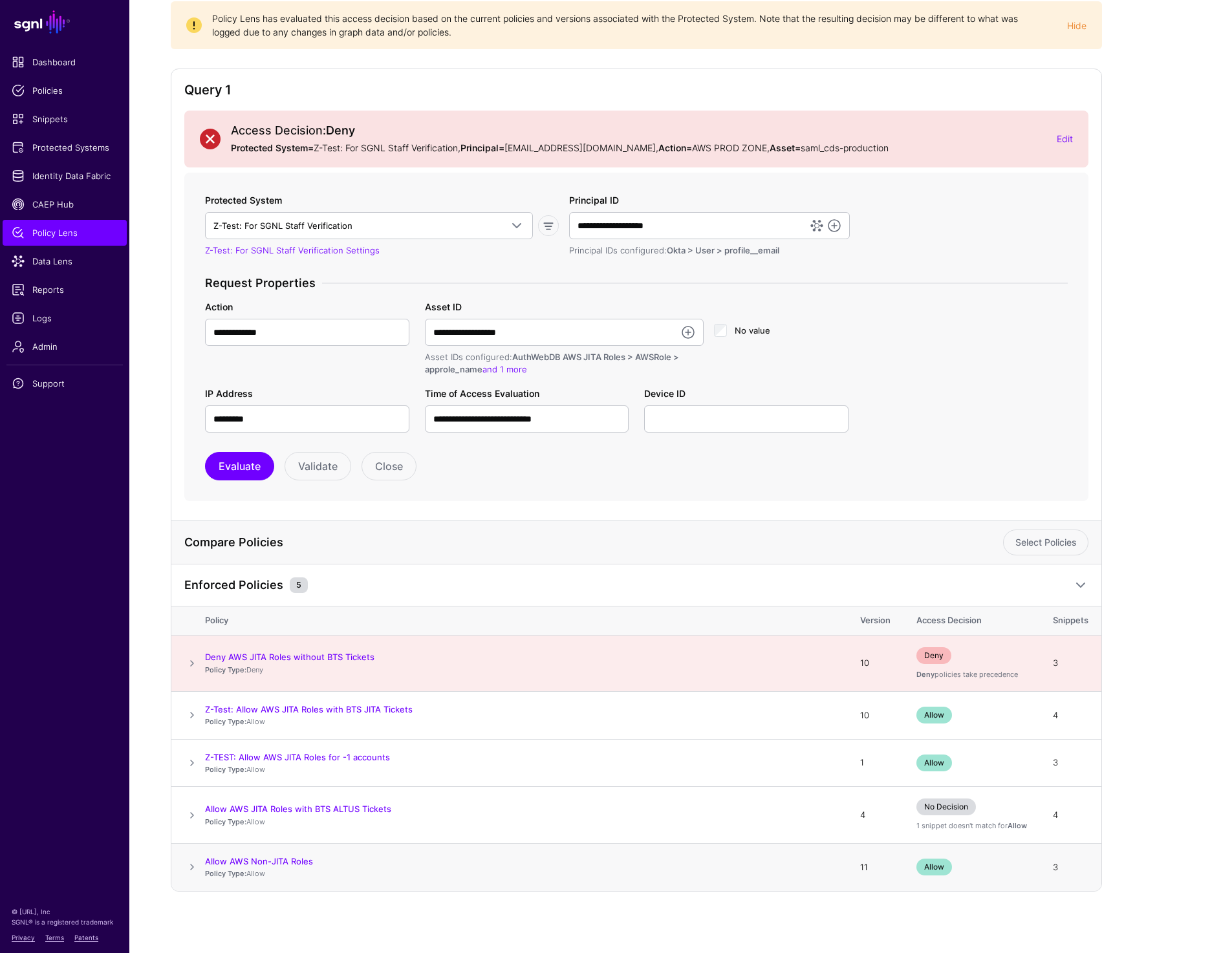
click at [195, 867] on span at bounding box center [192, 867] width 16 height 16
click at [195, 868] on span at bounding box center [192, 876] width 16 height 16
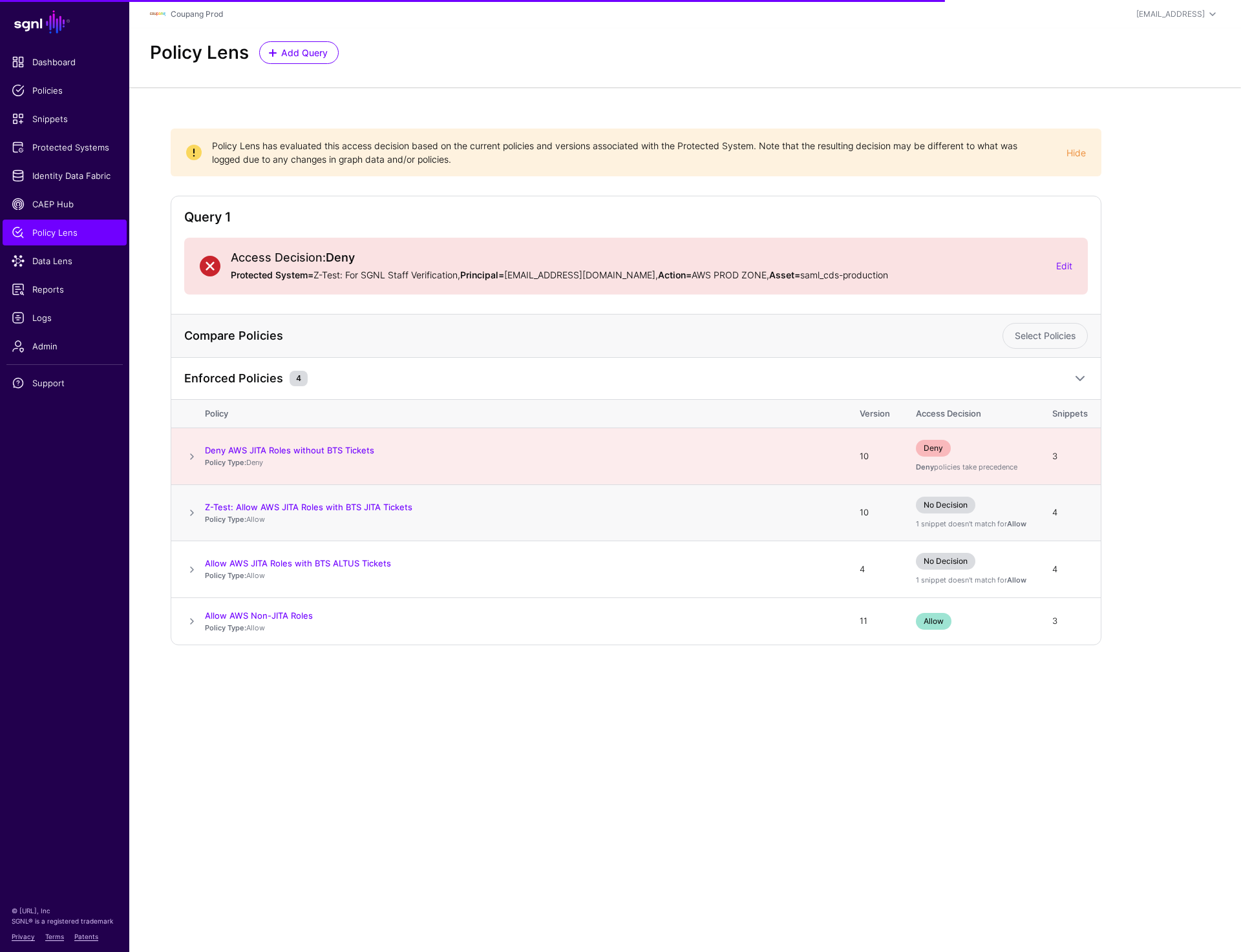
click at [191, 513] on span at bounding box center [192, 513] width 16 height 16
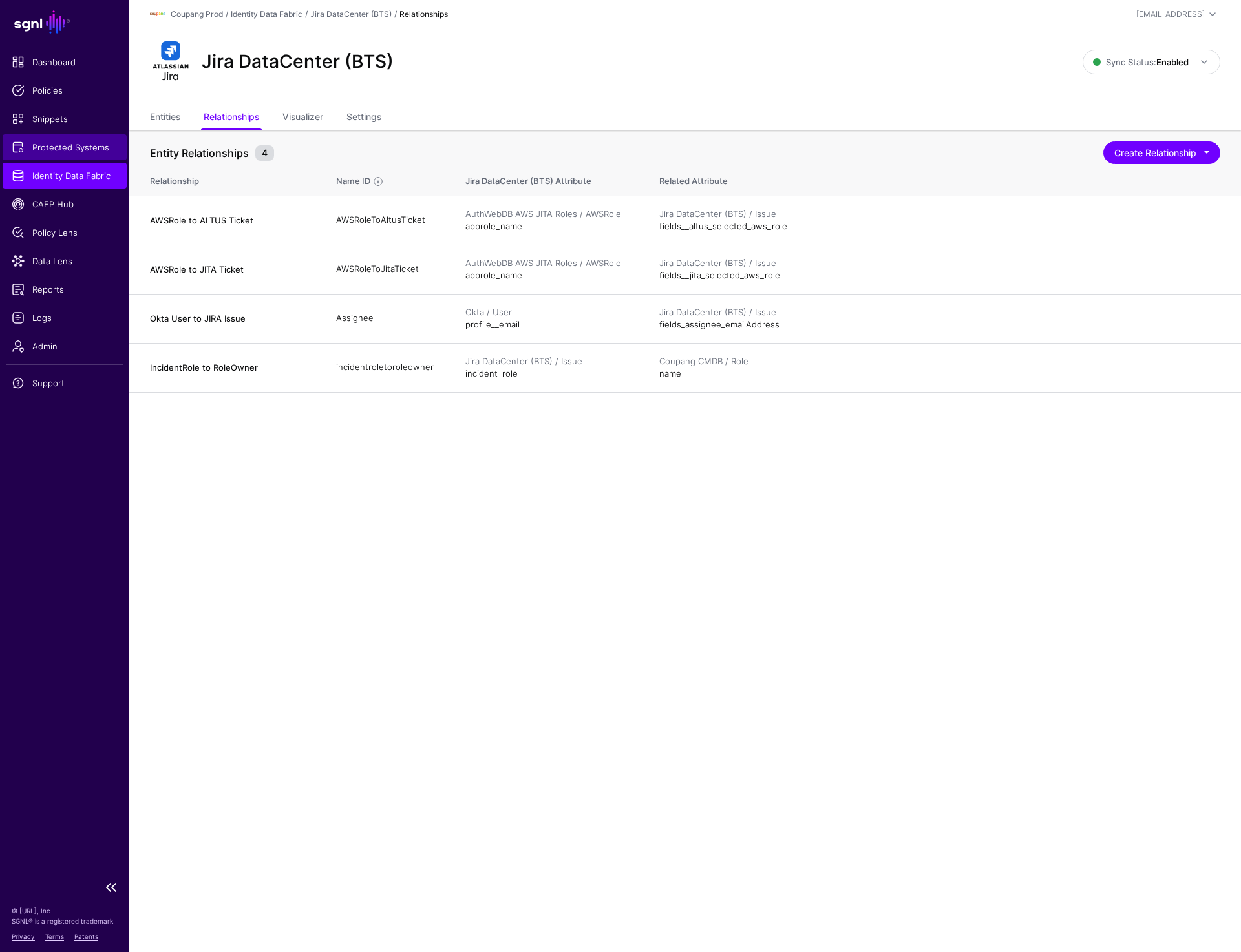
click at [59, 149] on span "Protected Systems" at bounding box center [64, 147] width 106 height 13
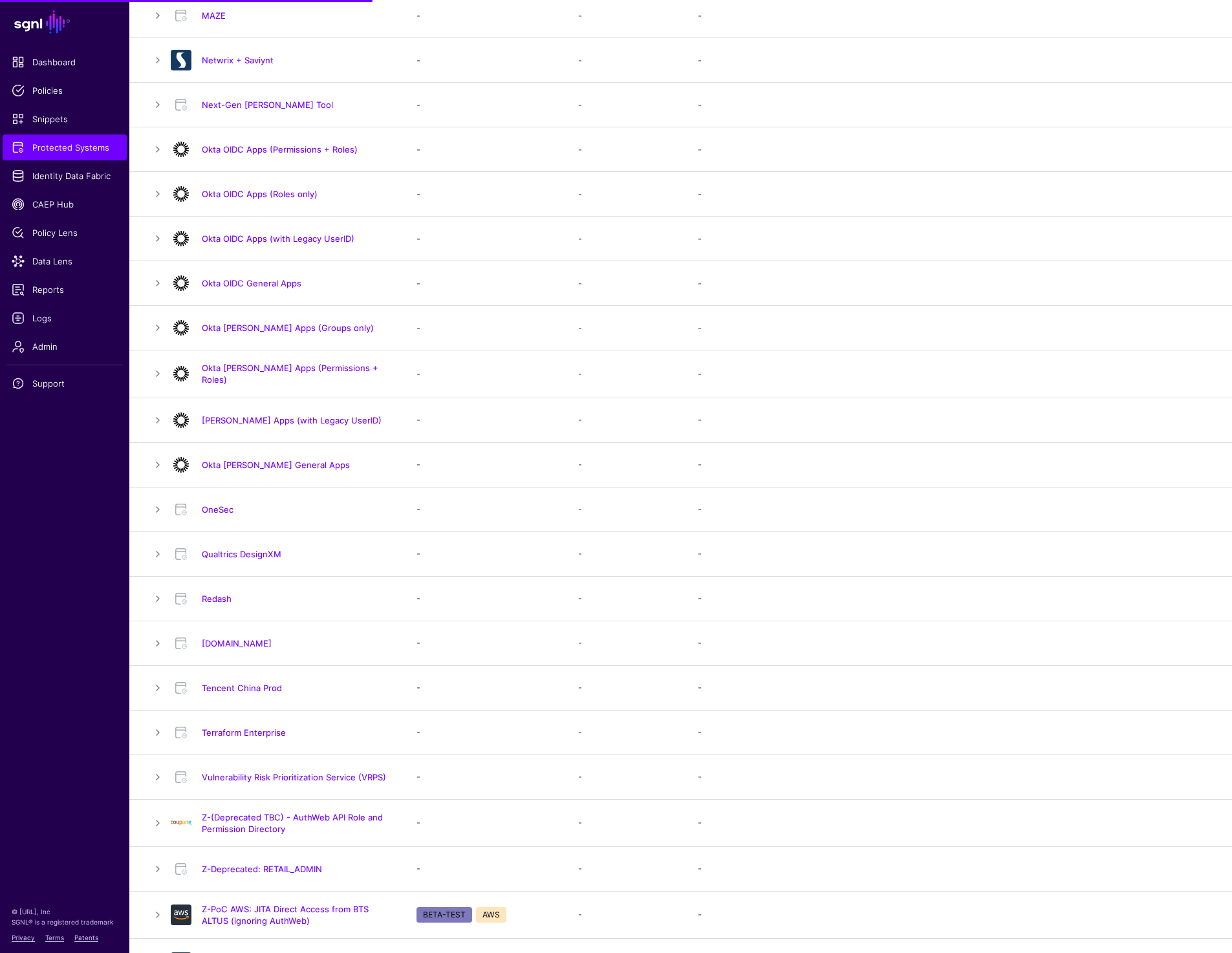
scroll to position [871, 0]
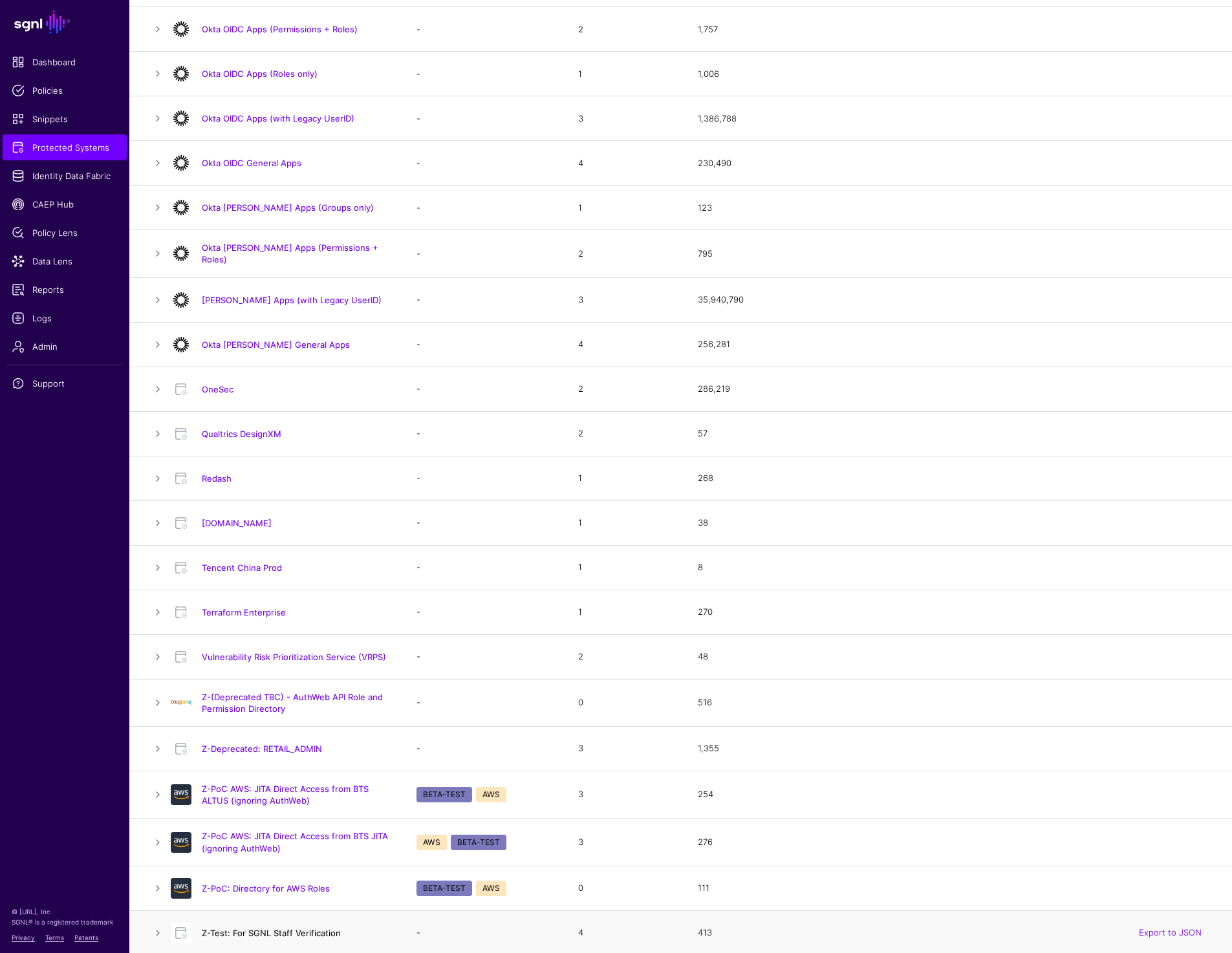
click at [279, 929] on link "Z-Test: For SGNL Staff Verification" at bounding box center [271, 933] width 139 height 11
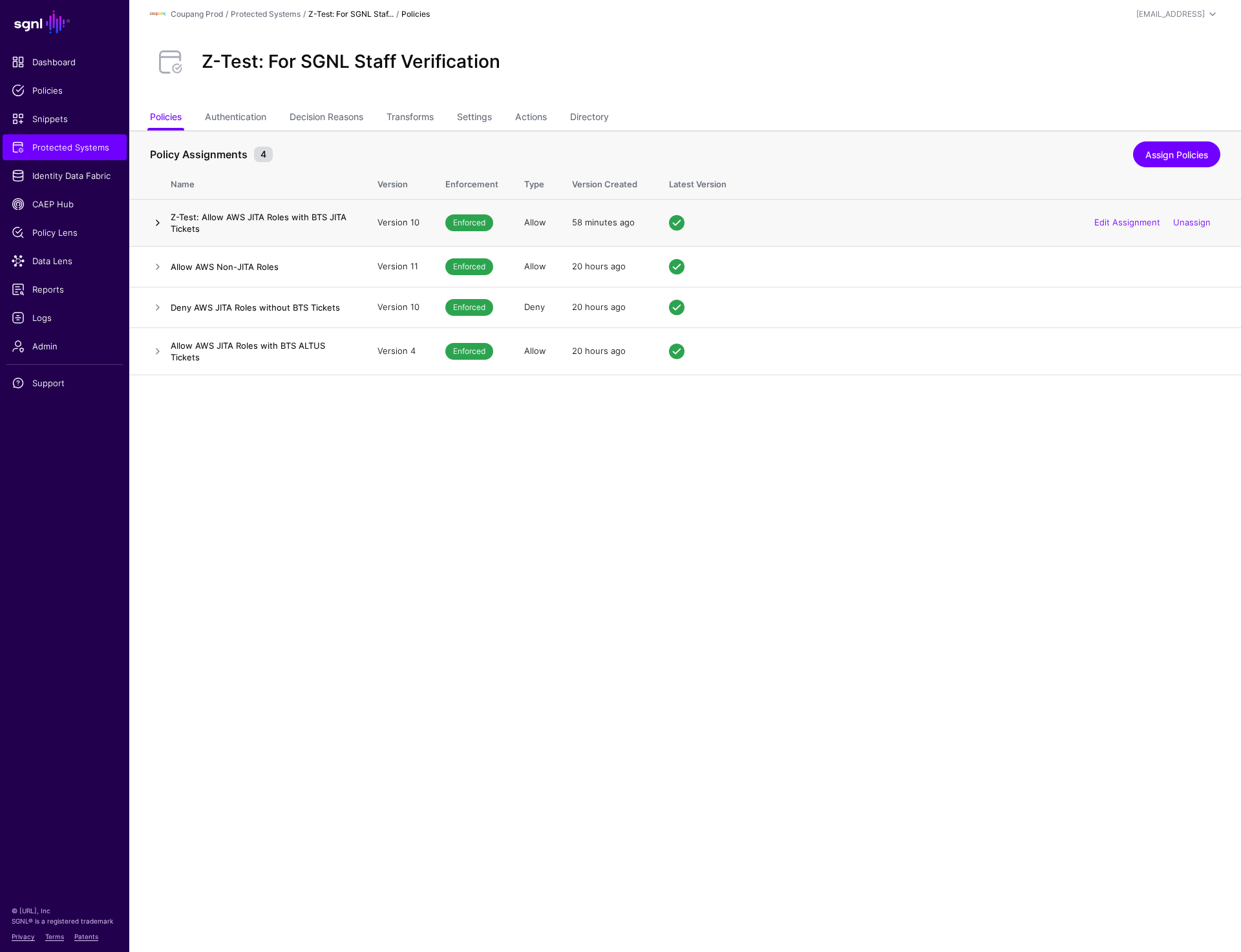
click at [155, 219] on link at bounding box center [157, 222] width 16 height 16
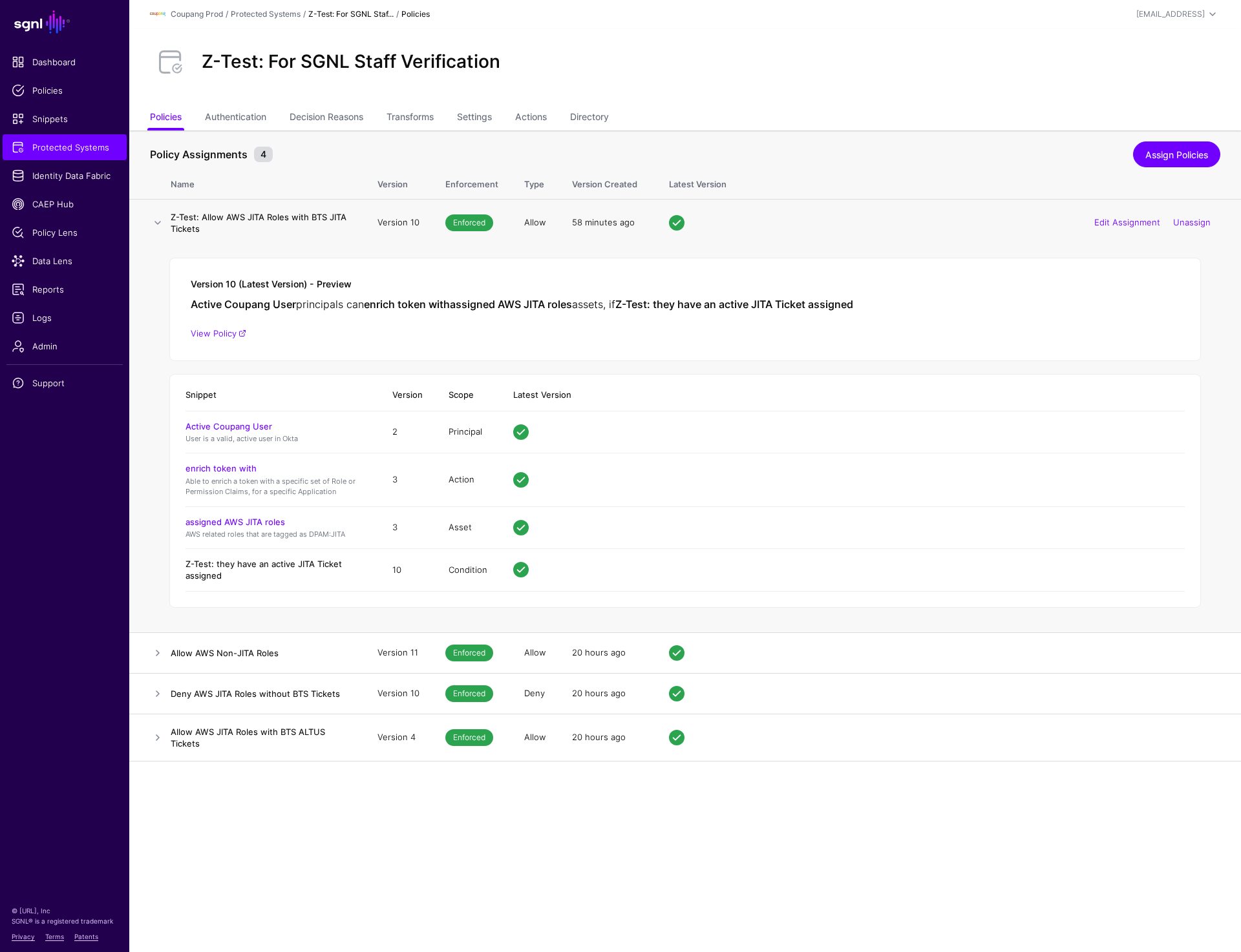
click at [253, 563] on link "Z-Test: they have an active JITA Ticket assigned" at bounding box center [263, 569] width 156 height 22
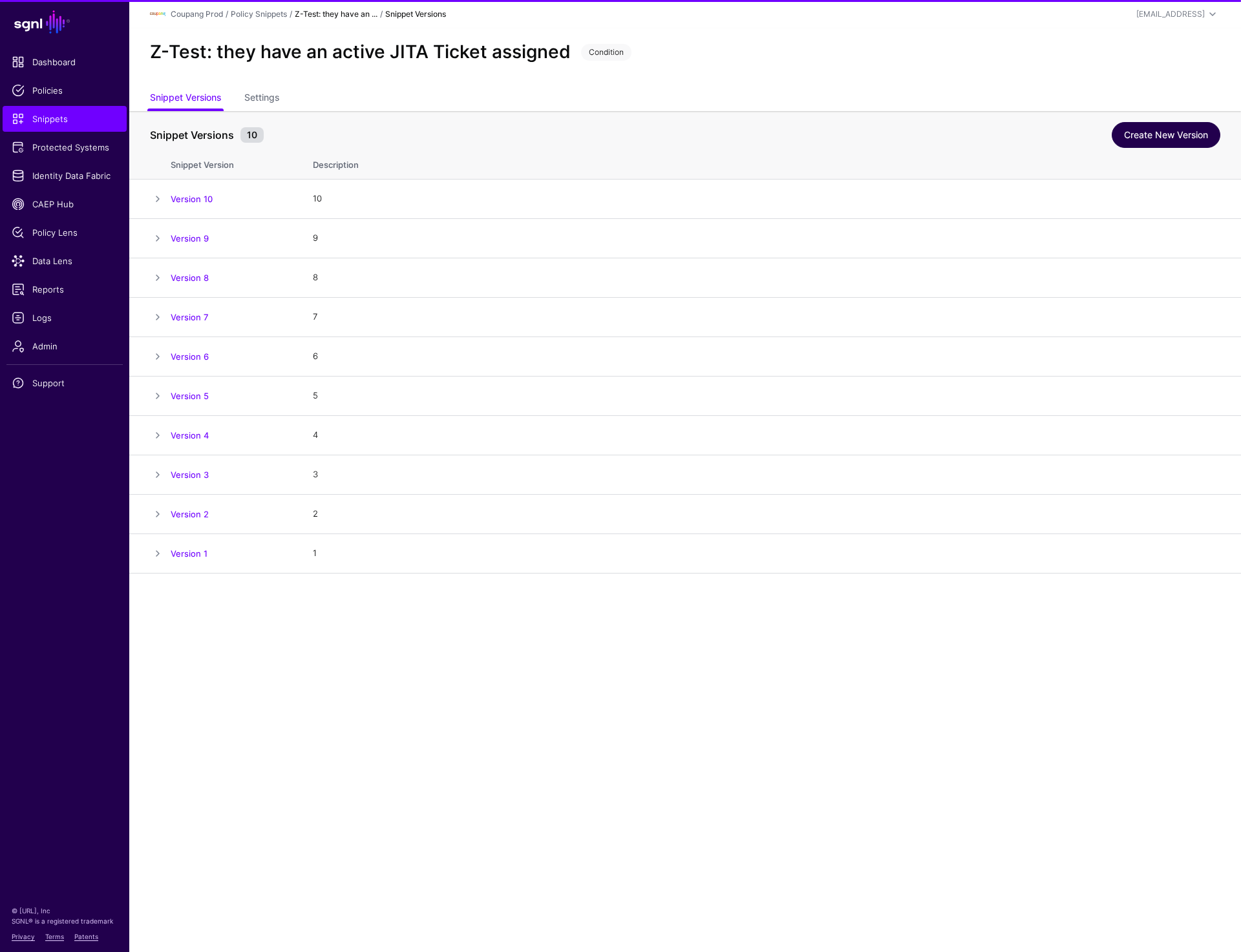
click at [1152, 138] on link "Create New Version" at bounding box center [1166, 134] width 109 height 26
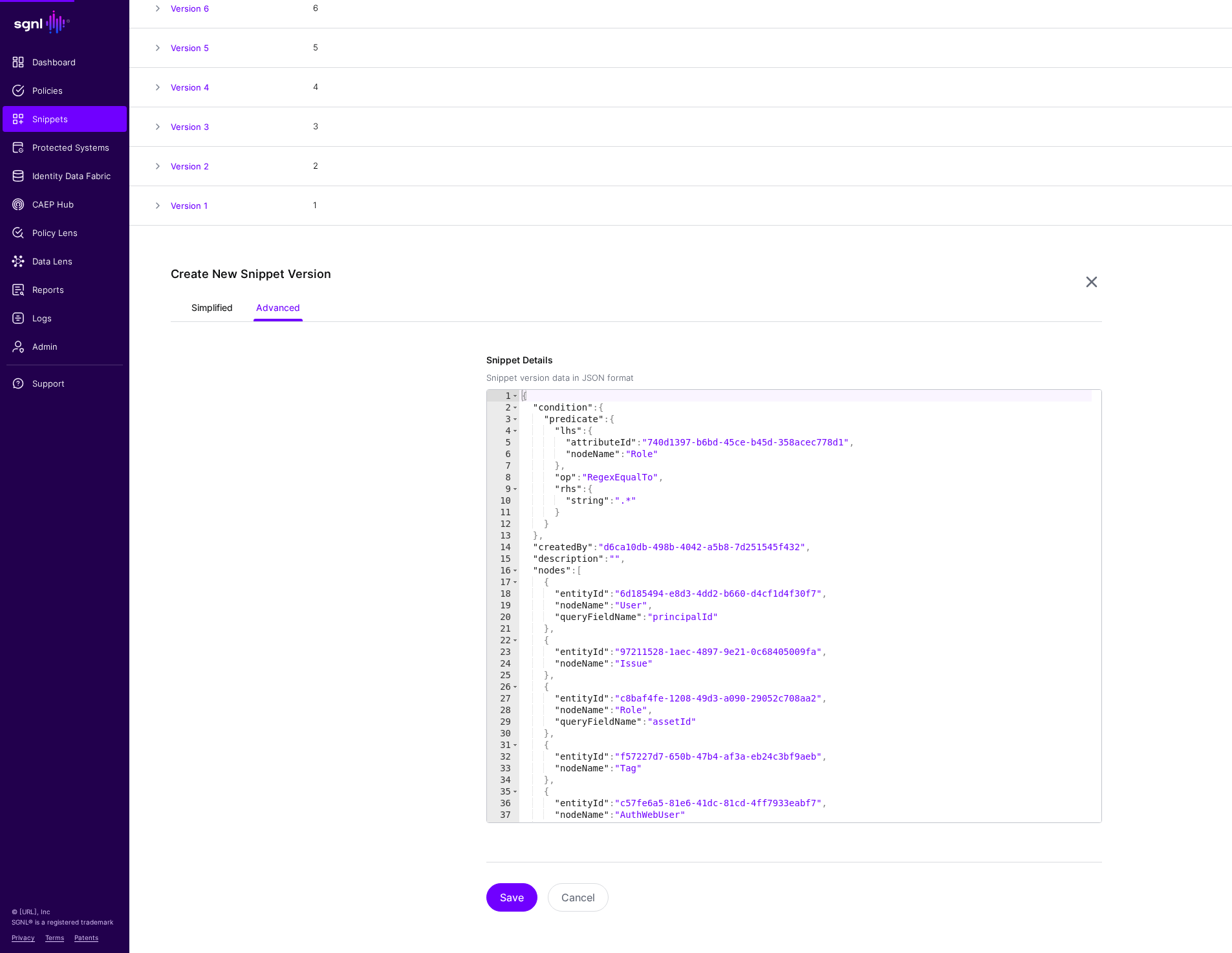
click at [212, 305] on link "Simplified" at bounding box center [212, 309] width 41 height 25
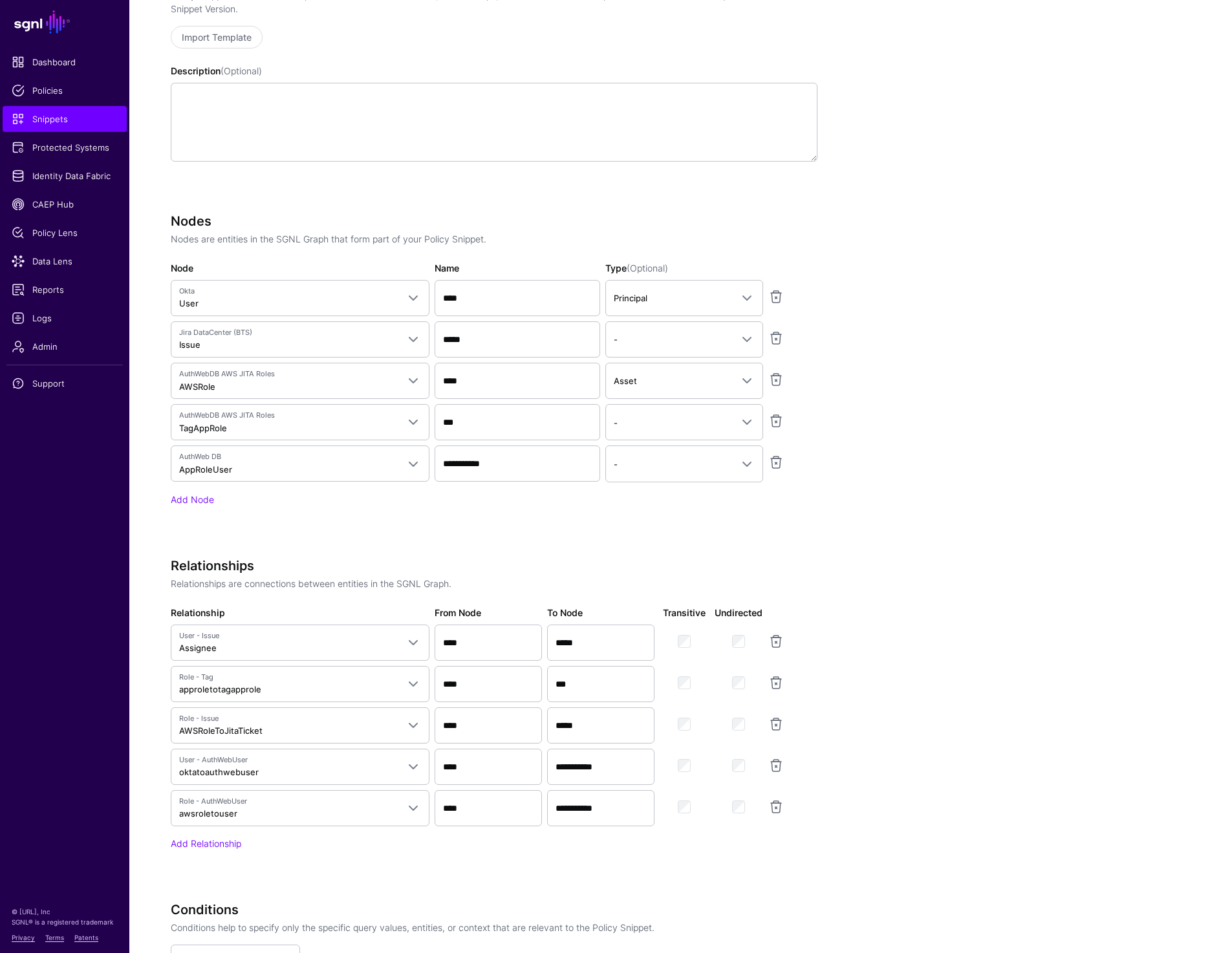
scroll to position [737, 0]
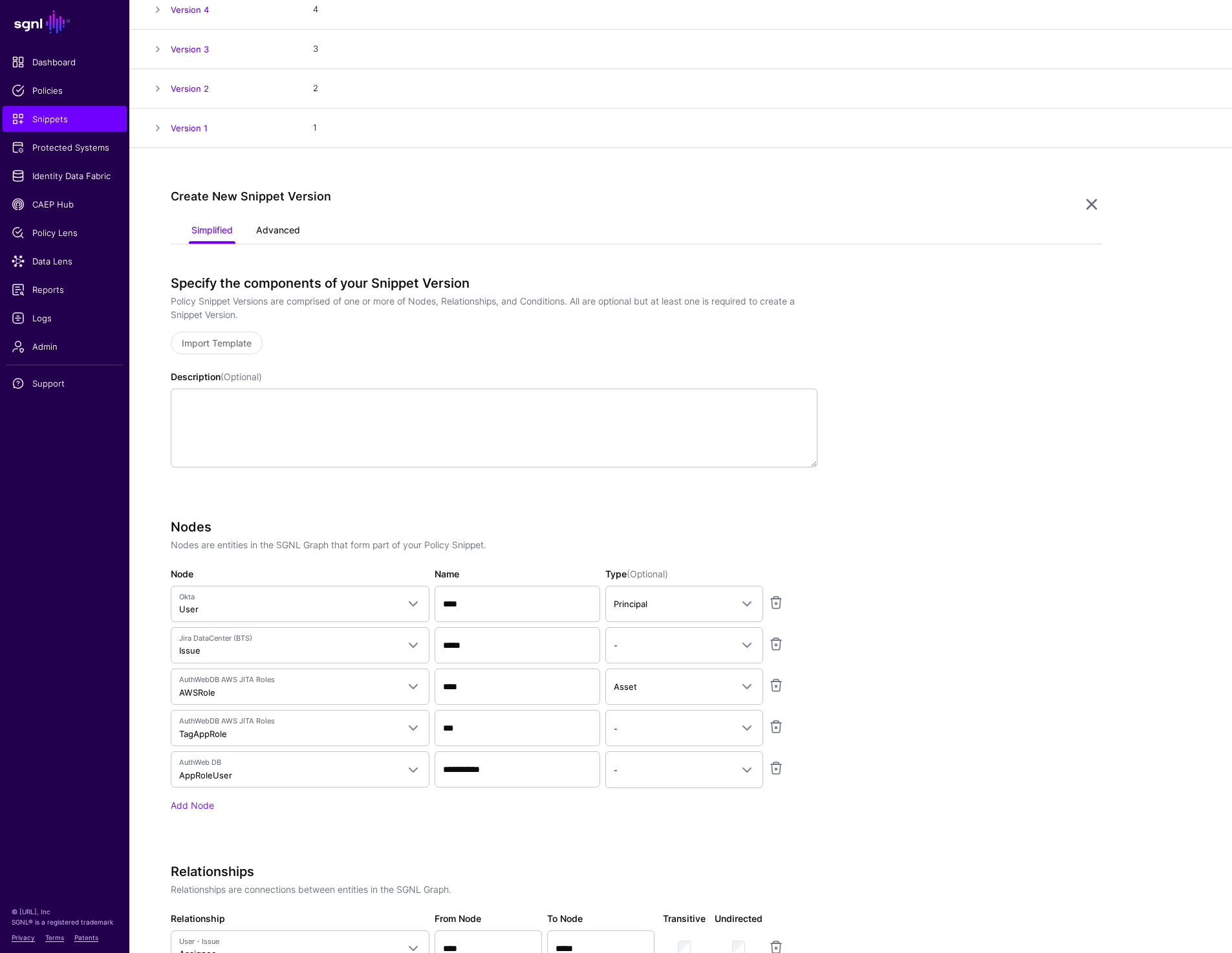
click at [282, 228] on link "Advanced" at bounding box center [278, 231] width 44 height 25
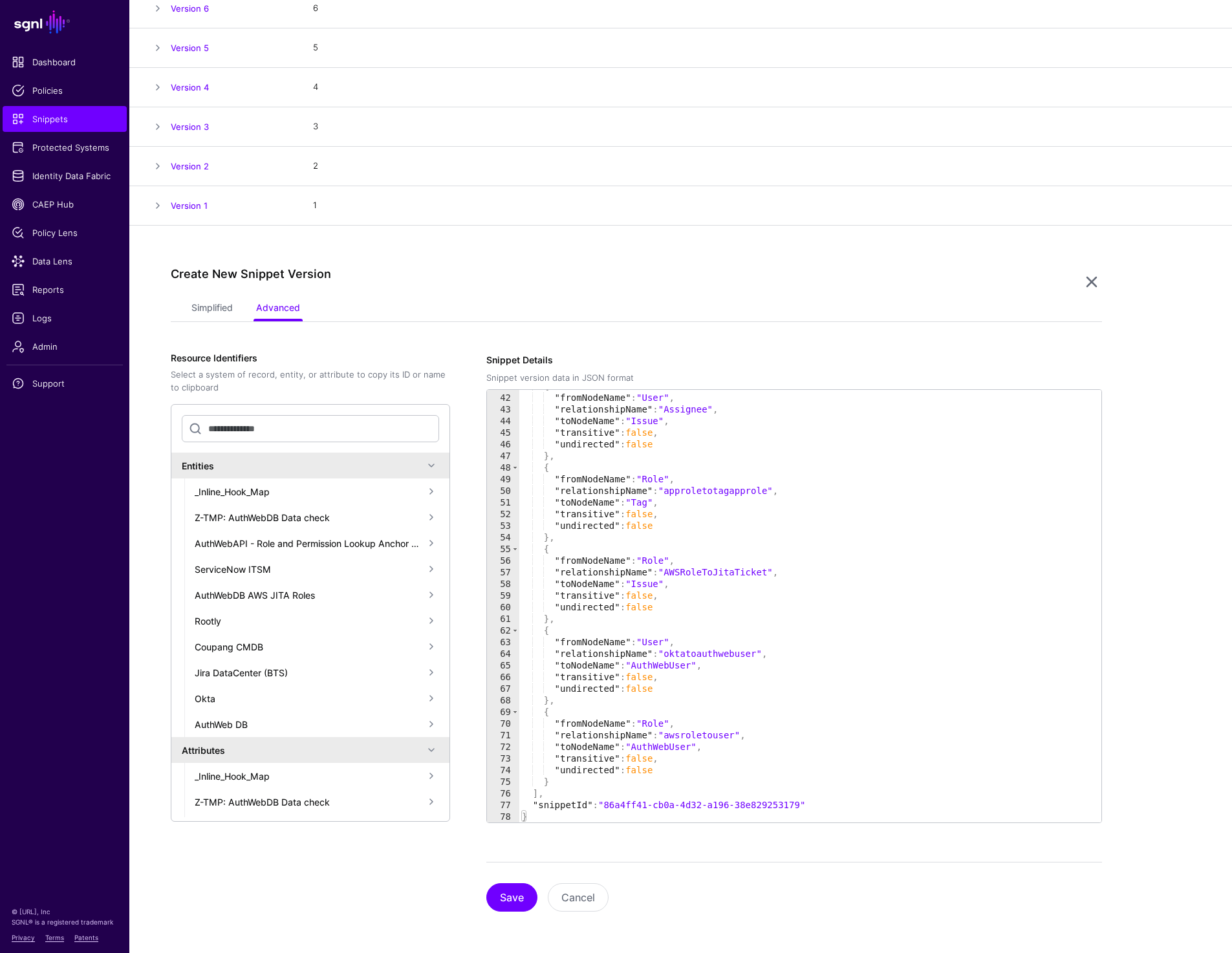
scroll to position [475, 0]
click at [200, 306] on link "Simplified" at bounding box center [212, 309] width 41 height 25
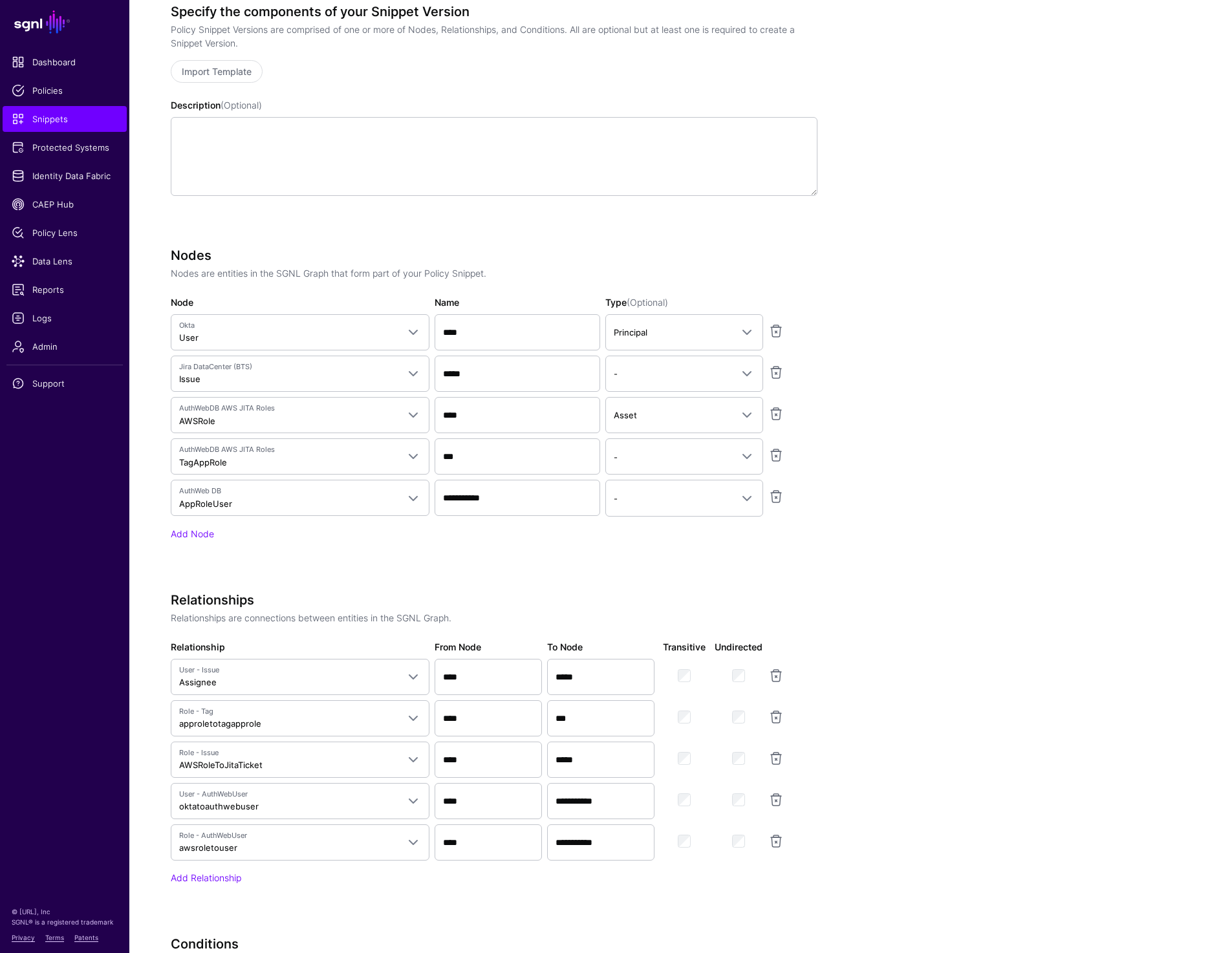
scroll to position [698, 0]
click at [236, 676] on span "User - Issue Assignee" at bounding box center [287, 676] width 218 height 25
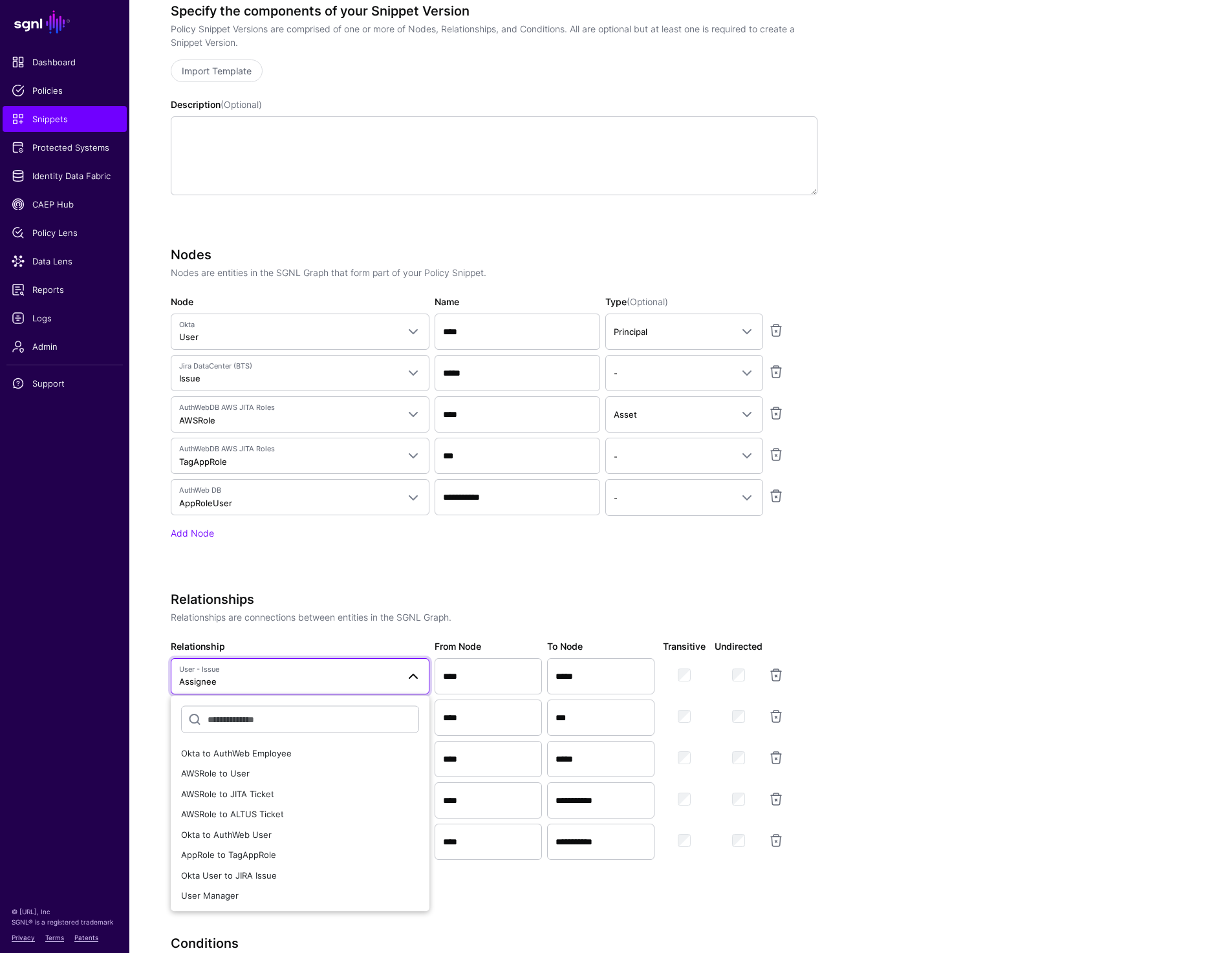
click at [272, 619] on p "Relationships are connections between entities in the SGNL Graph." at bounding box center [493, 617] width 646 height 13
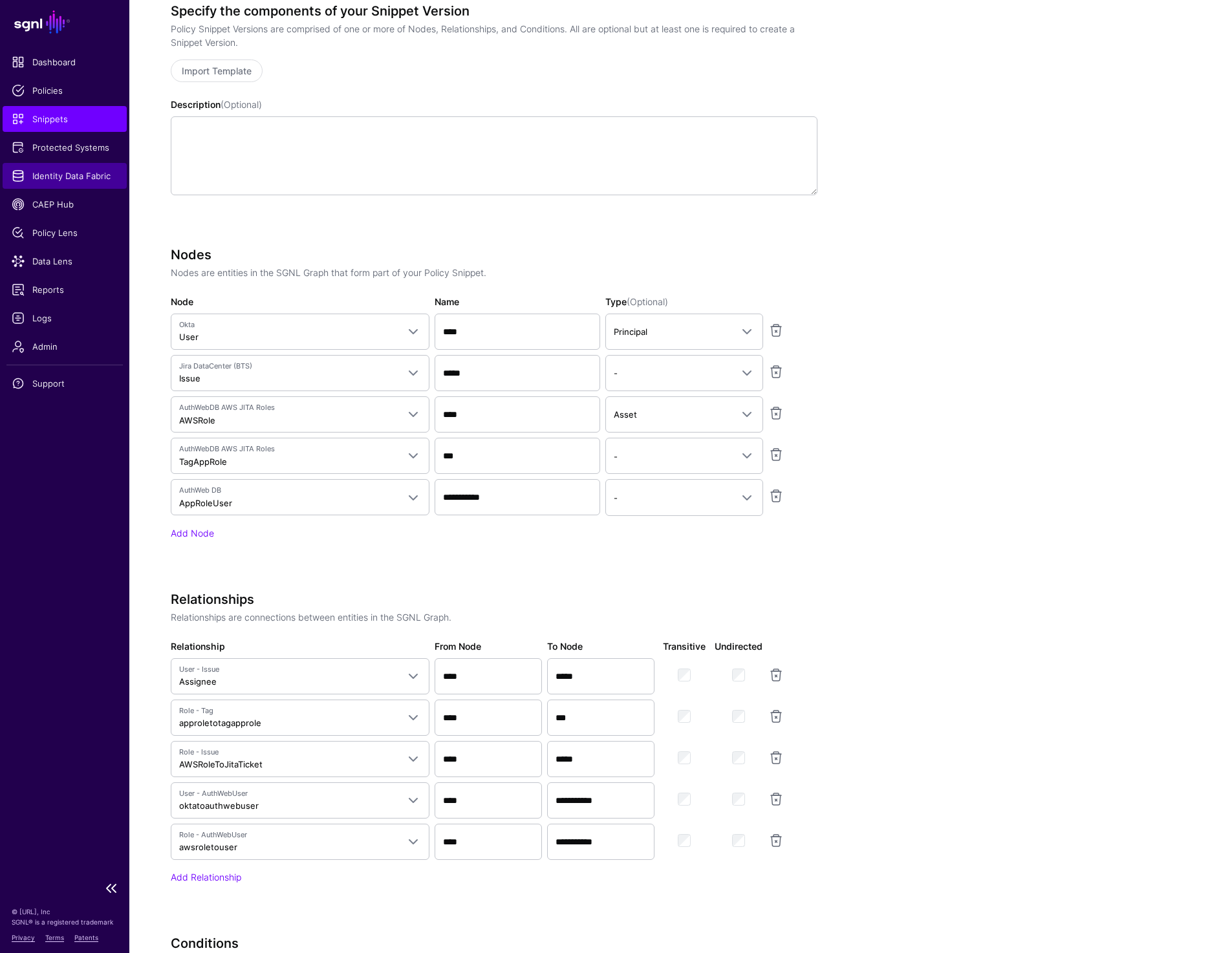
click at [71, 176] on span "Identity Data Fabric" at bounding box center [64, 176] width 106 height 13
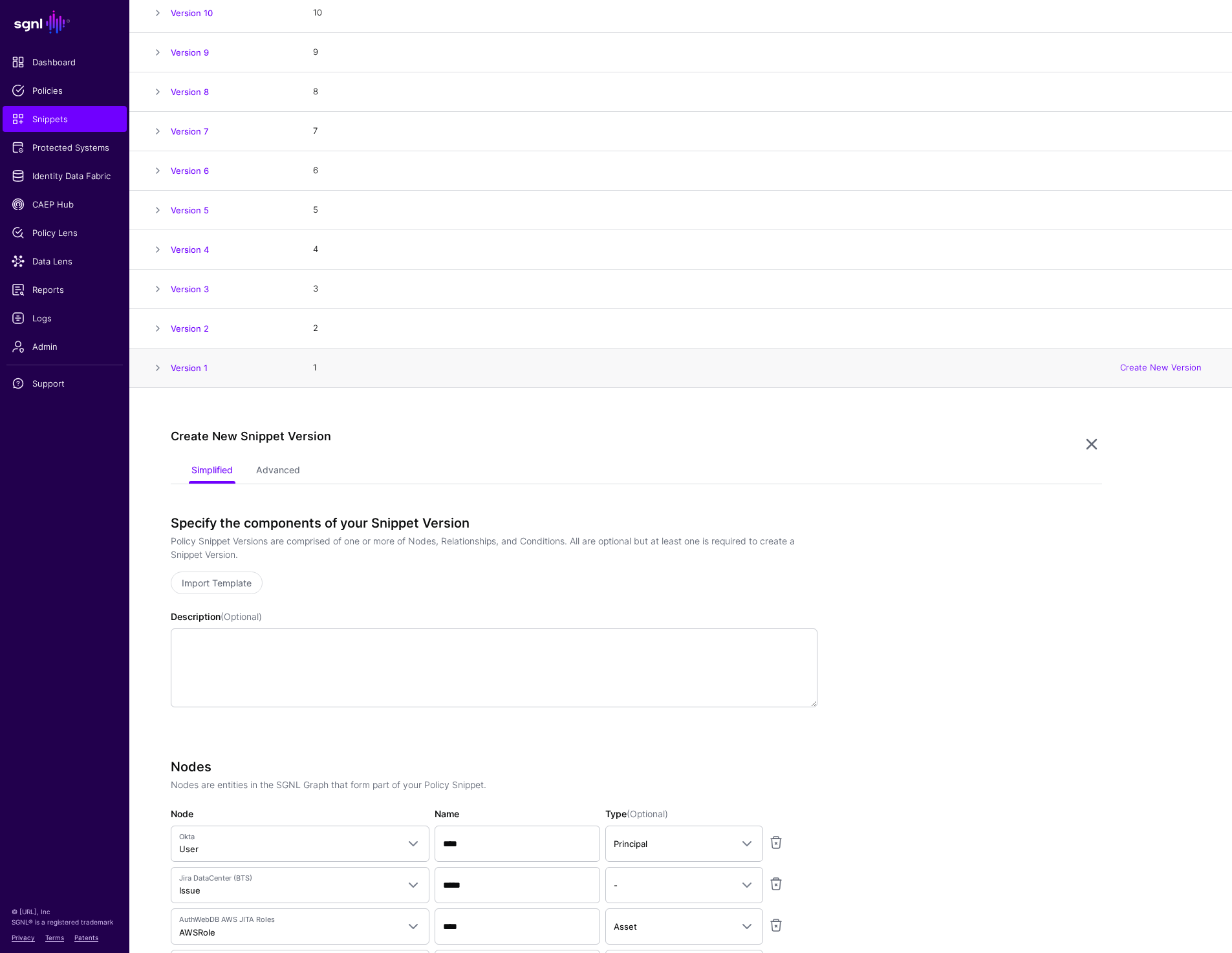
scroll to position [173, 0]
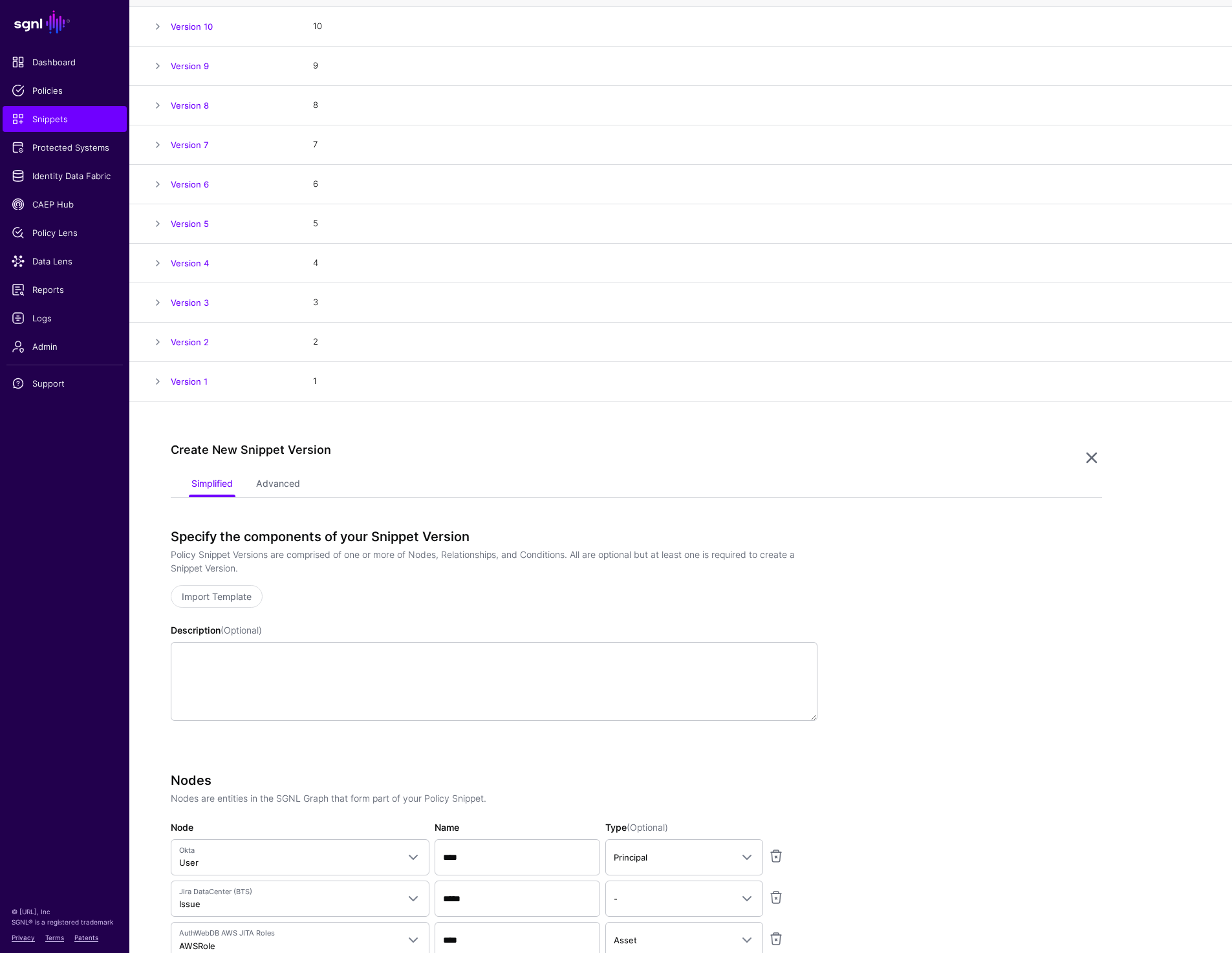
click at [253, 489] on ul "Simplified Advanced" at bounding box center [636, 485] width 889 height 25
click at [292, 486] on link "Advanced" at bounding box center [278, 485] width 44 height 25
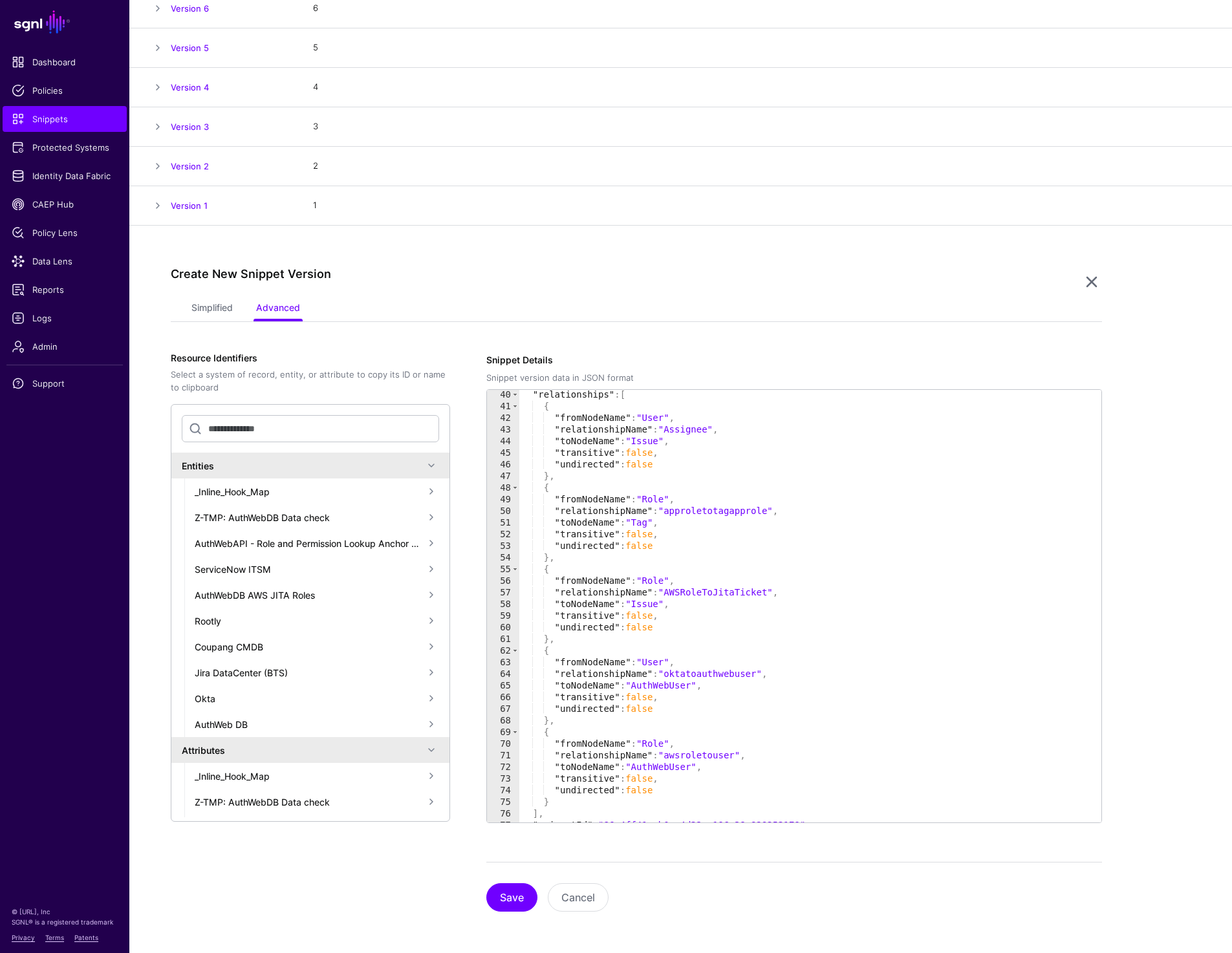
scroll to position [455, 0]
click at [691, 435] on div ""relationships" : [ { "fromNodeName" : "User" , "relationshipName" : "Assignee"…" at bounding box center [805, 617] width 572 height 456
click at [594, 457] on div ""relationships" : [ { "fromNodeName" : "User" , "relationshipName" : "Assignee"…" at bounding box center [805, 617] width 572 height 456
drag, startPoint x: 679, startPoint y: 432, endPoint x: 712, endPoint y: 431, distance: 33.0
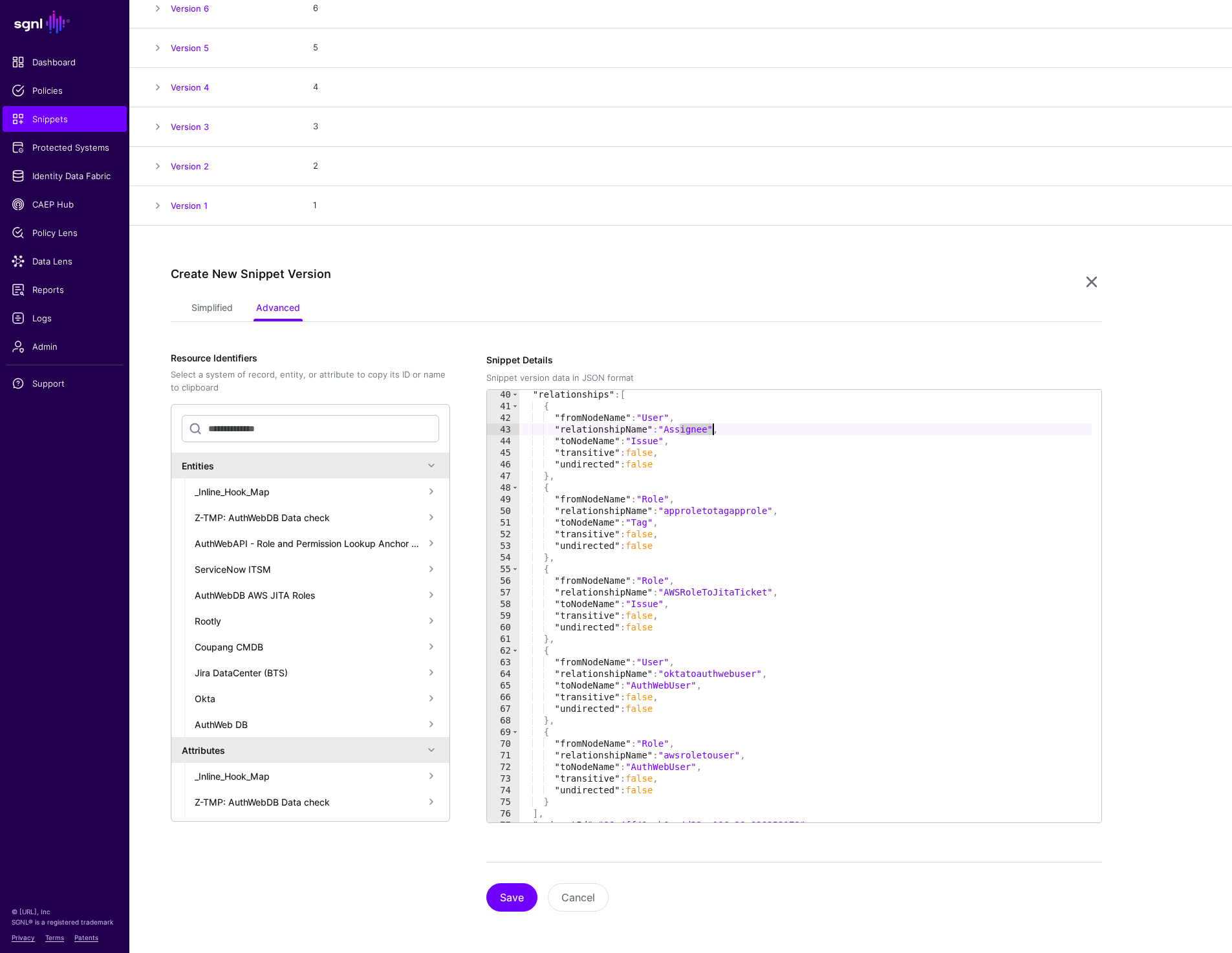
click at [712, 431] on div ""relationships" : [ { "fromNodeName" : "User" , "relationshipName" : "Assignee"…" at bounding box center [805, 617] width 572 height 456
type textarea "**********"
click at [201, 310] on link "Simplified" at bounding box center [212, 309] width 41 height 25
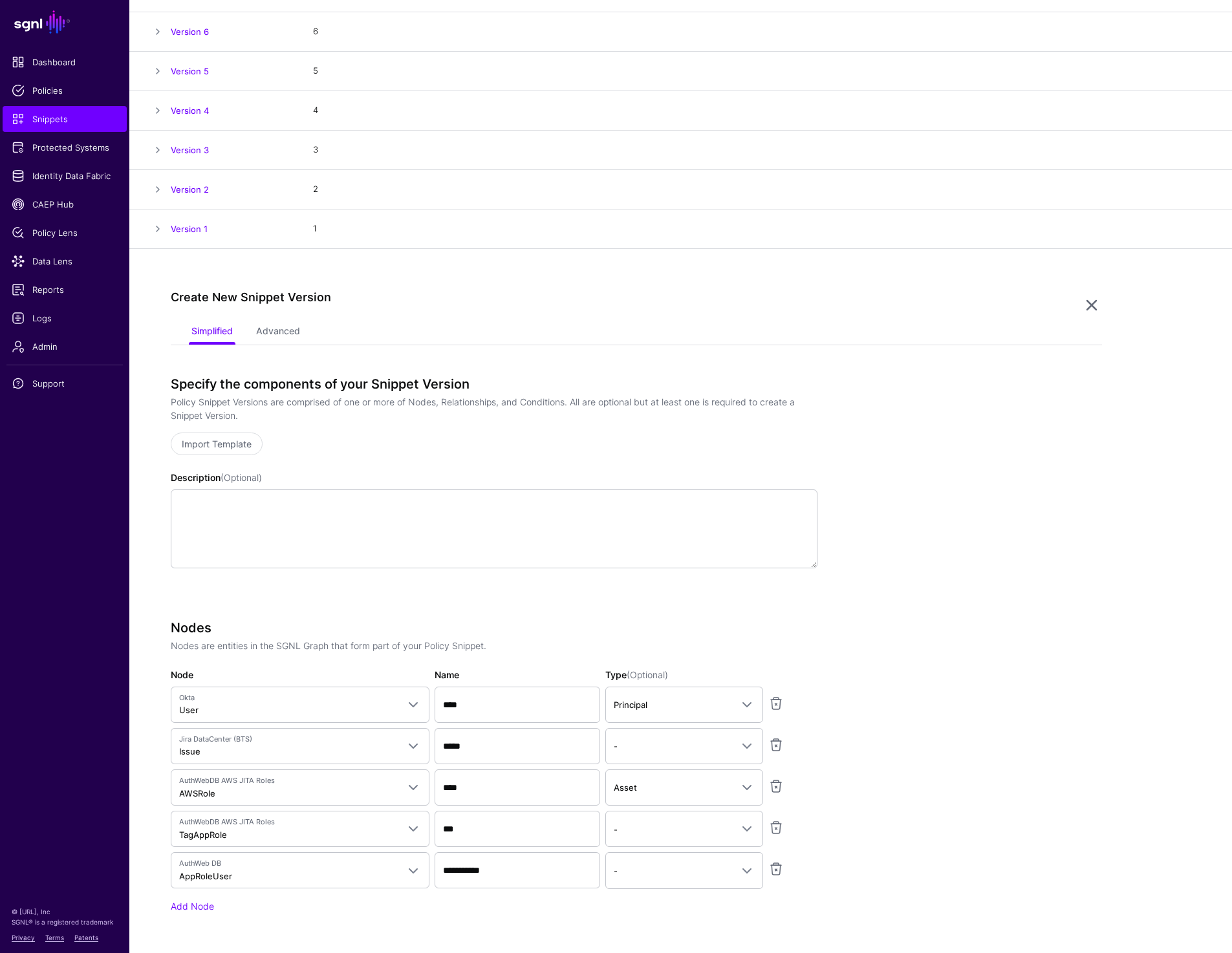
scroll to position [250, 0]
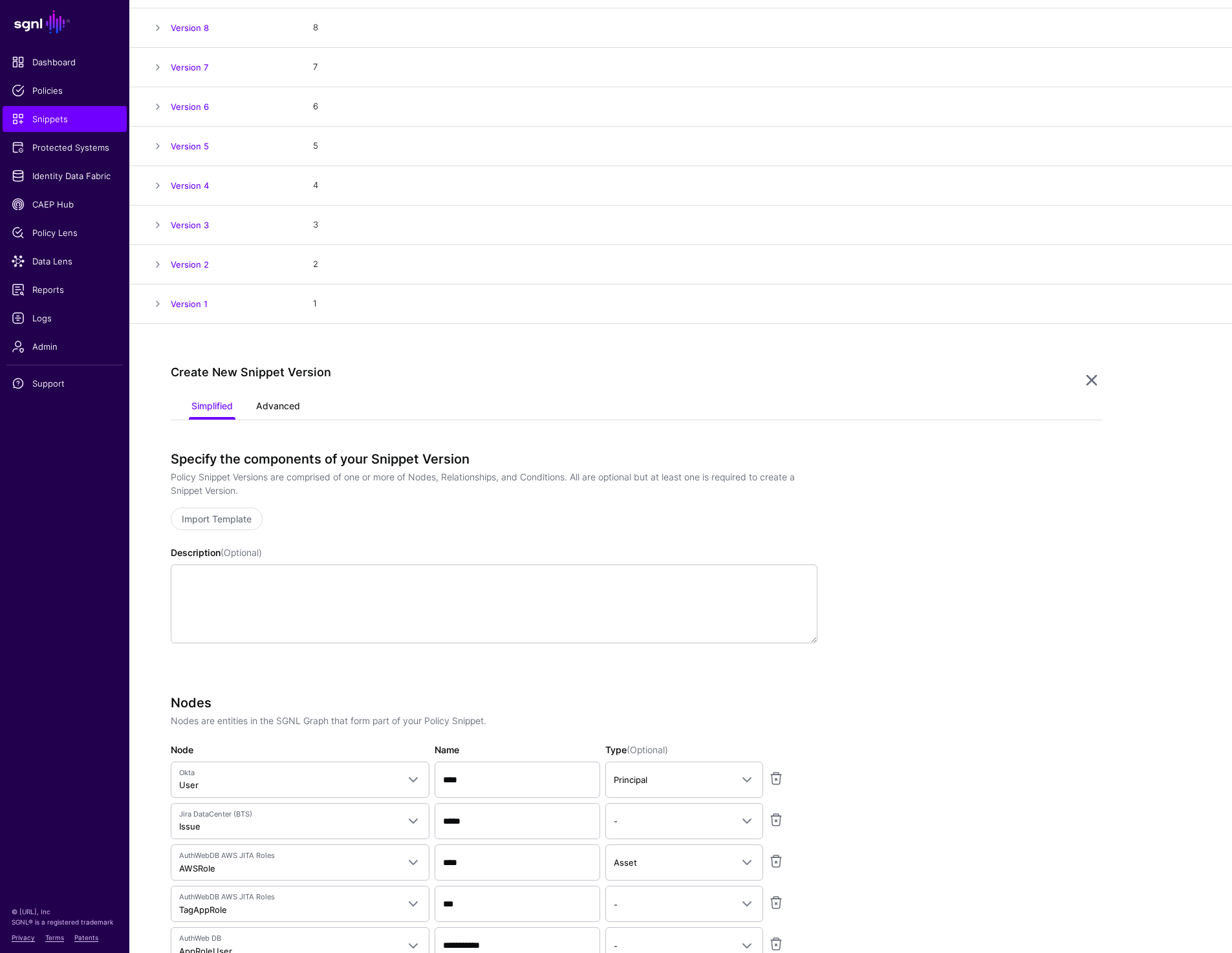
click at [292, 406] on link "Advanced" at bounding box center [278, 408] width 44 height 25
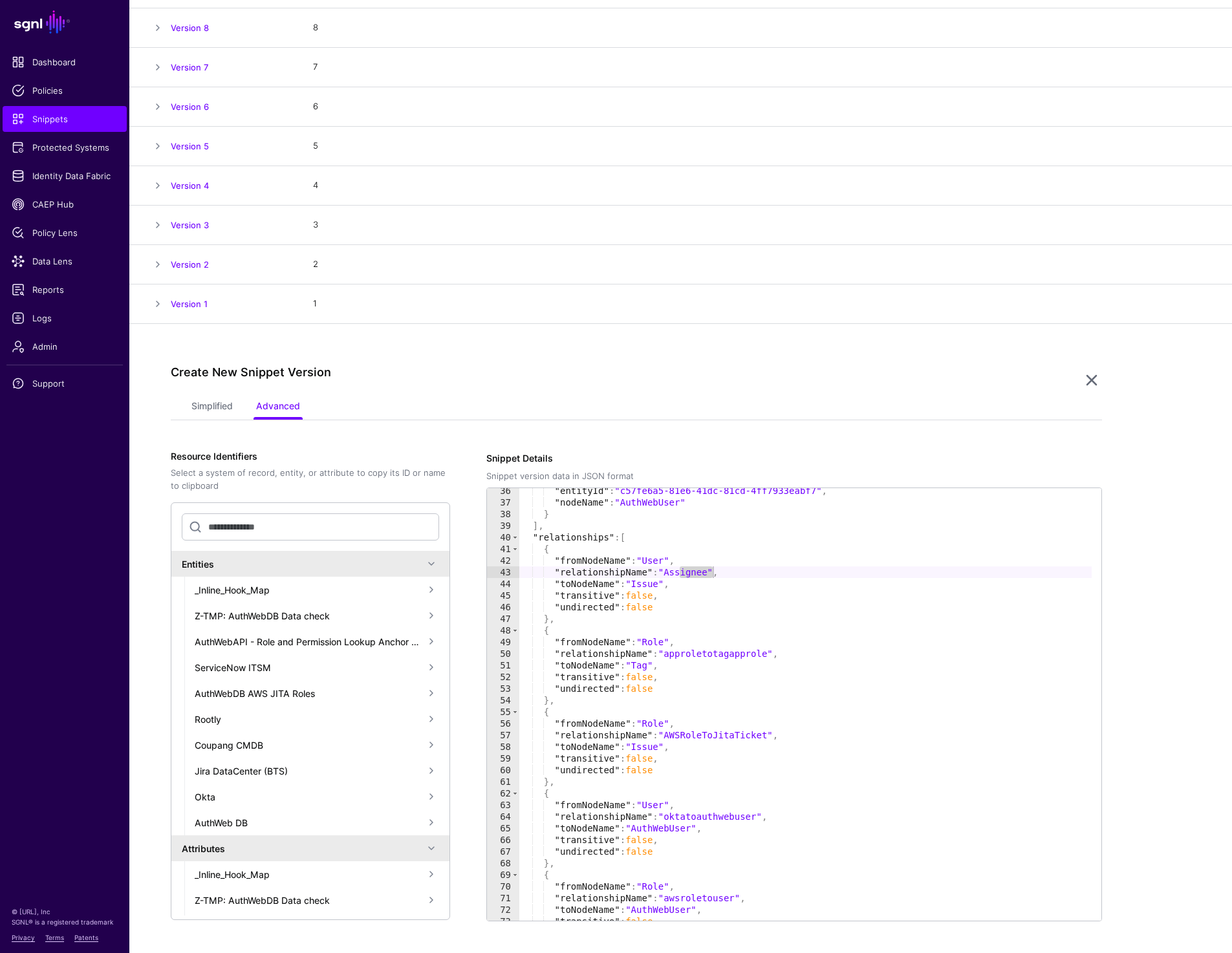
scroll to position [411, 0]
click at [682, 576] on div ""entityId" : "c57fe6a5-81e6-41dc-81cd-4ff7933eabf7" , "nodeName" : "AuthWebUser…" at bounding box center [805, 713] width 572 height 456
drag, startPoint x: 760, startPoint y: 573, endPoint x: 574, endPoint y: 573, distance: 186.0
click at [574, 573] on div ""entityId" : "c57fe6a5-81e6-41dc-81cd-4ff7933eabf7" , "nodeName" : "AuthWebUser…" at bounding box center [805, 713] width 572 height 456
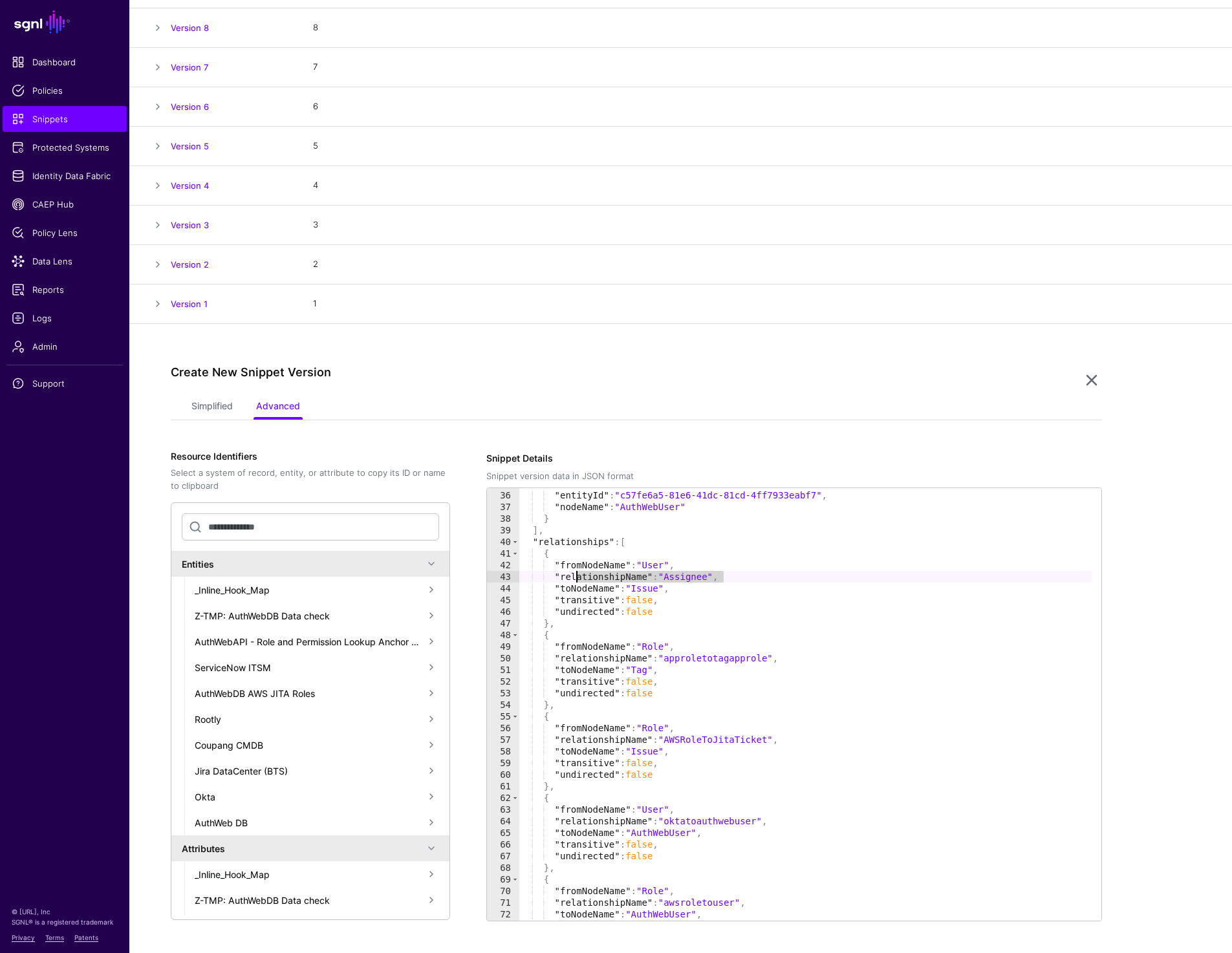
scroll to position [404, 0]
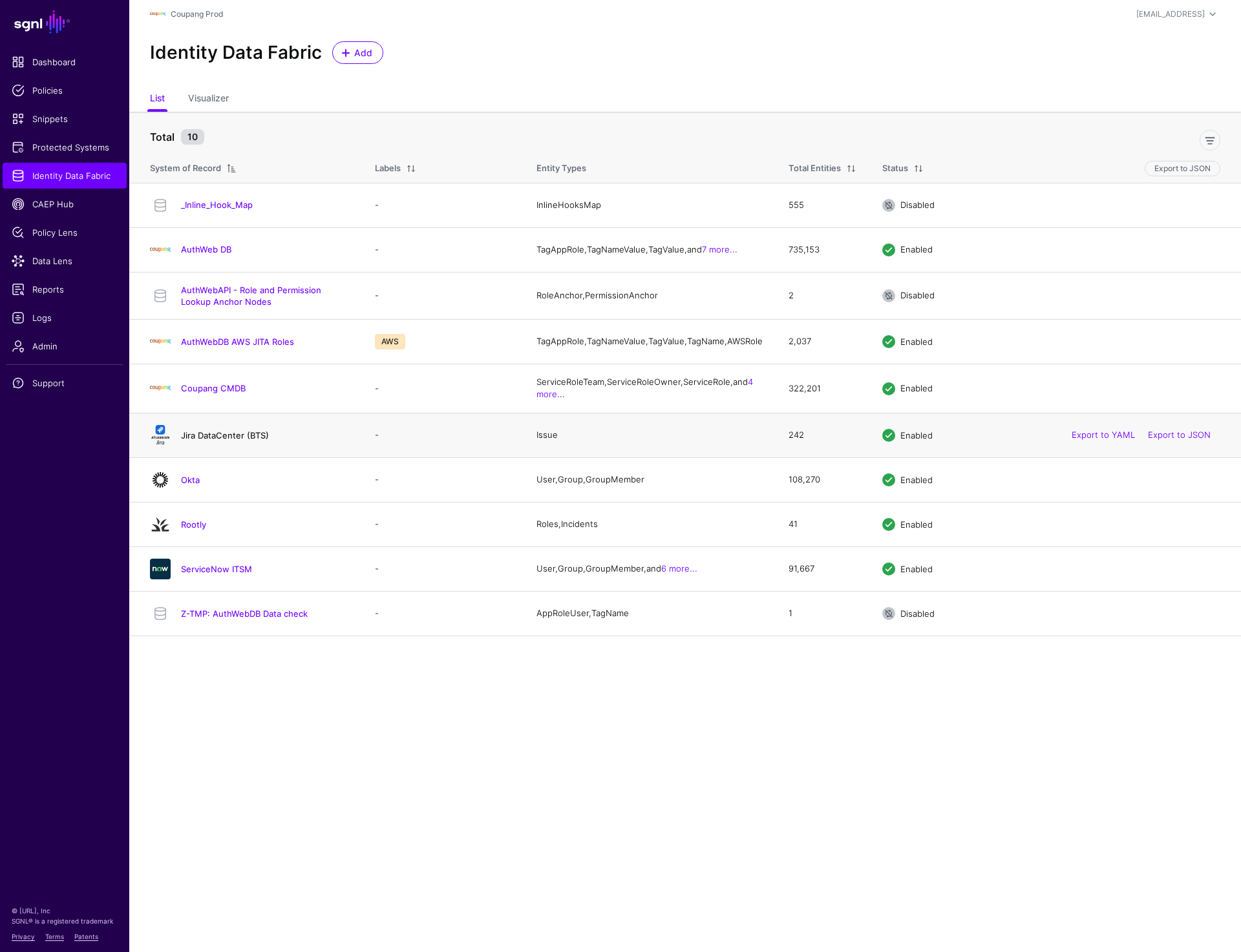
click at [221, 440] on link "Jira DataCenter (BTS)" at bounding box center [225, 435] width 88 height 11
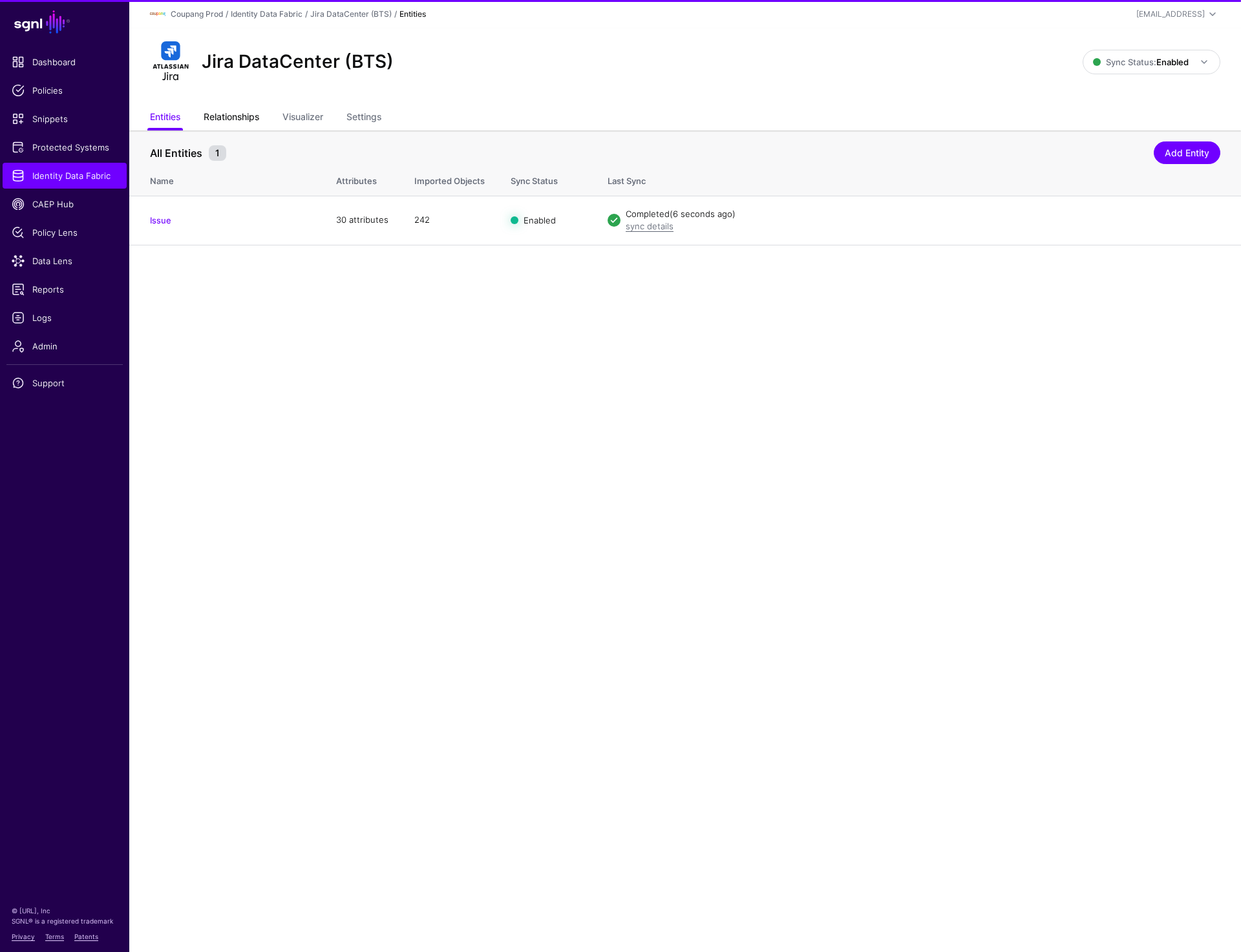
click at [230, 118] on link "Relationships" at bounding box center [231, 118] width 56 height 25
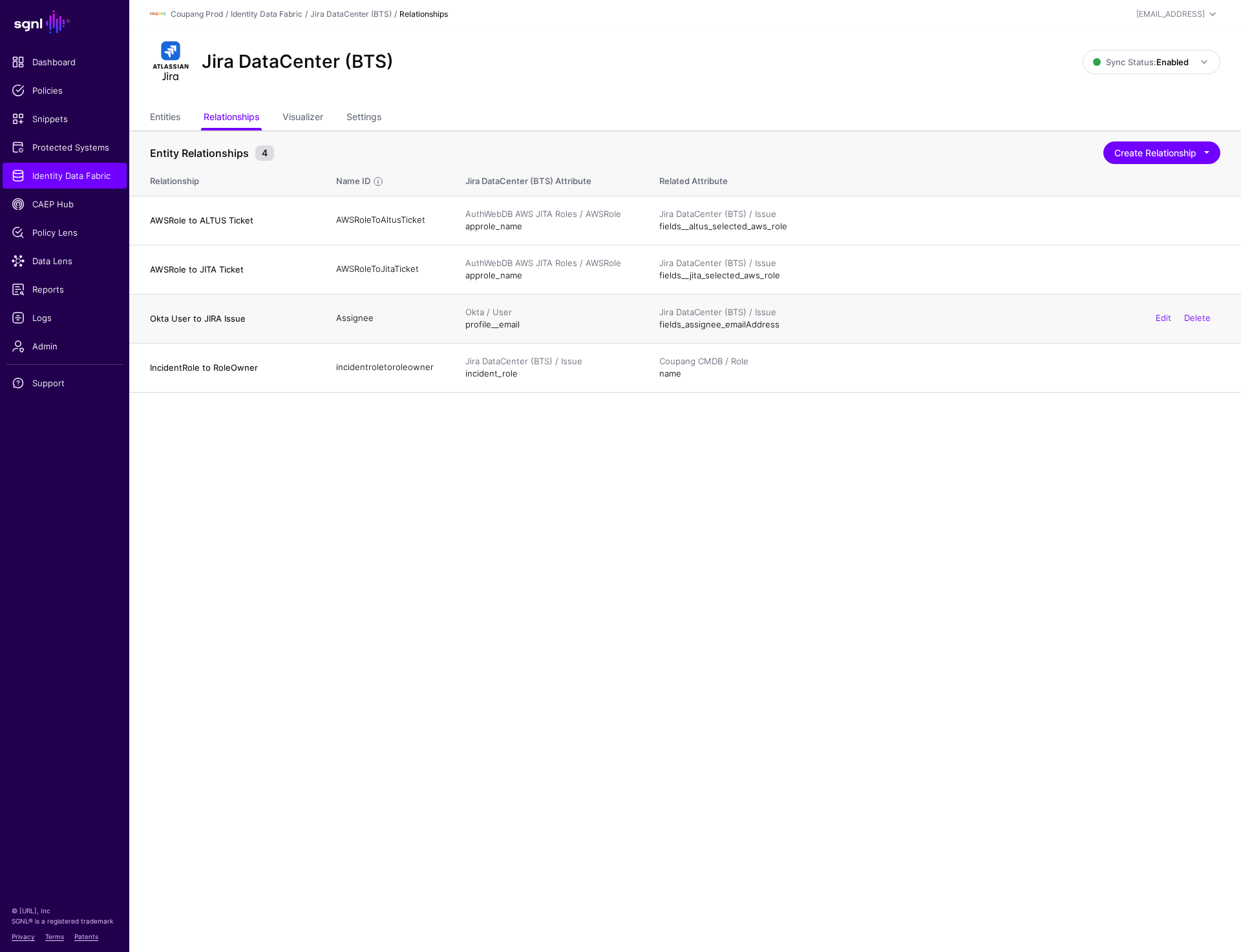
drag, startPoint x: 146, startPoint y: 321, endPoint x: 861, endPoint y: 323, distance: 715.0
click at [861, 323] on tr "Okta User to JIRA Issue Assignee Okta / User profile__email Jira DataCenter (BT…" at bounding box center [685, 318] width 1112 height 49
click at [588, 332] on td "Okta / User profile__email" at bounding box center [550, 318] width 194 height 49
drag, startPoint x: 454, startPoint y: 327, endPoint x: 543, endPoint y: 327, distance: 89.0
click at [543, 327] on td "Okta / User profile__email" at bounding box center [550, 318] width 194 height 49
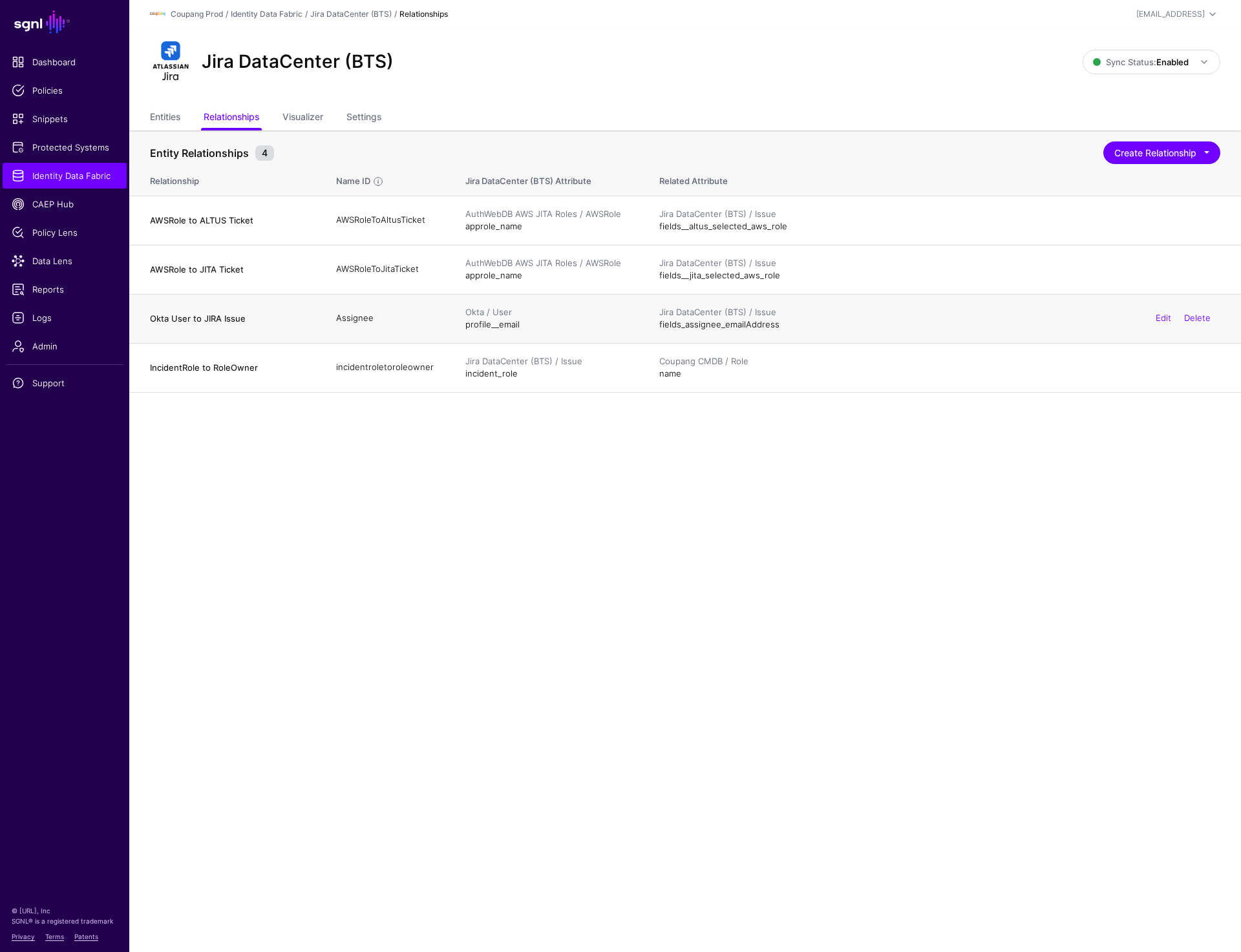
drag, startPoint x: 653, startPoint y: 327, endPoint x: 913, endPoint y: 327, distance: 260.0
click at [913, 327] on td "Jira DataCenter (BTS) / Issue fields_assignee_emailAddress Edit Delete" at bounding box center [943, 318] width 594 height 49
drag, startPoint x: 152, startPoint y: 319, endPoint x: 380, endPoint y: 318, distance: 228.0
click at [380, 318] on tr "Okta User to JIRA Issue Assignee Okta / User profile__email Jira DataCenter (BT…" at bounding box center [685, 318] width 1112 height 49
click at [377, 320] on td "Assignee" at bounding box center [388, 318] width 129 height 49
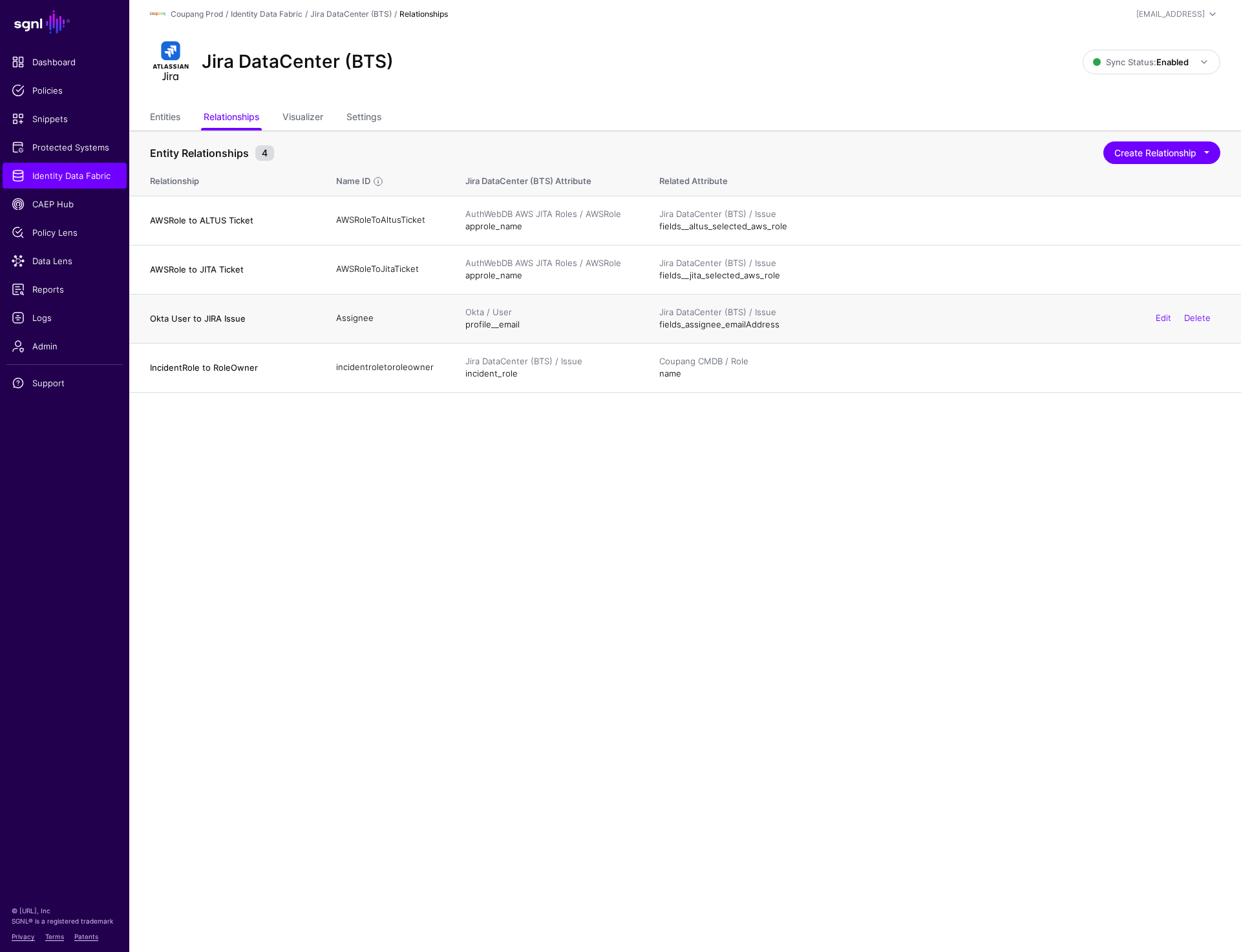
click at [346, 318] on td "Assignee" at bounding box center [388, 318] width 129 height 49
click at [300, 316] on h4 "Okta User to JIRA Issue" at bounding box center [230, 318] width 160 height 12
drag, startPoint x: 158, startPoint y: 278, endPoint x: 527, endPoint y: 277, distance: 369.0
click at [527, 277] on tr "AWSRole to JITA Ticket AWSRoleToJitaTicket AuthWebDB AWS JITA Roles / AWSRole a…" at bounding box center [685, 270] width 1112 height 49
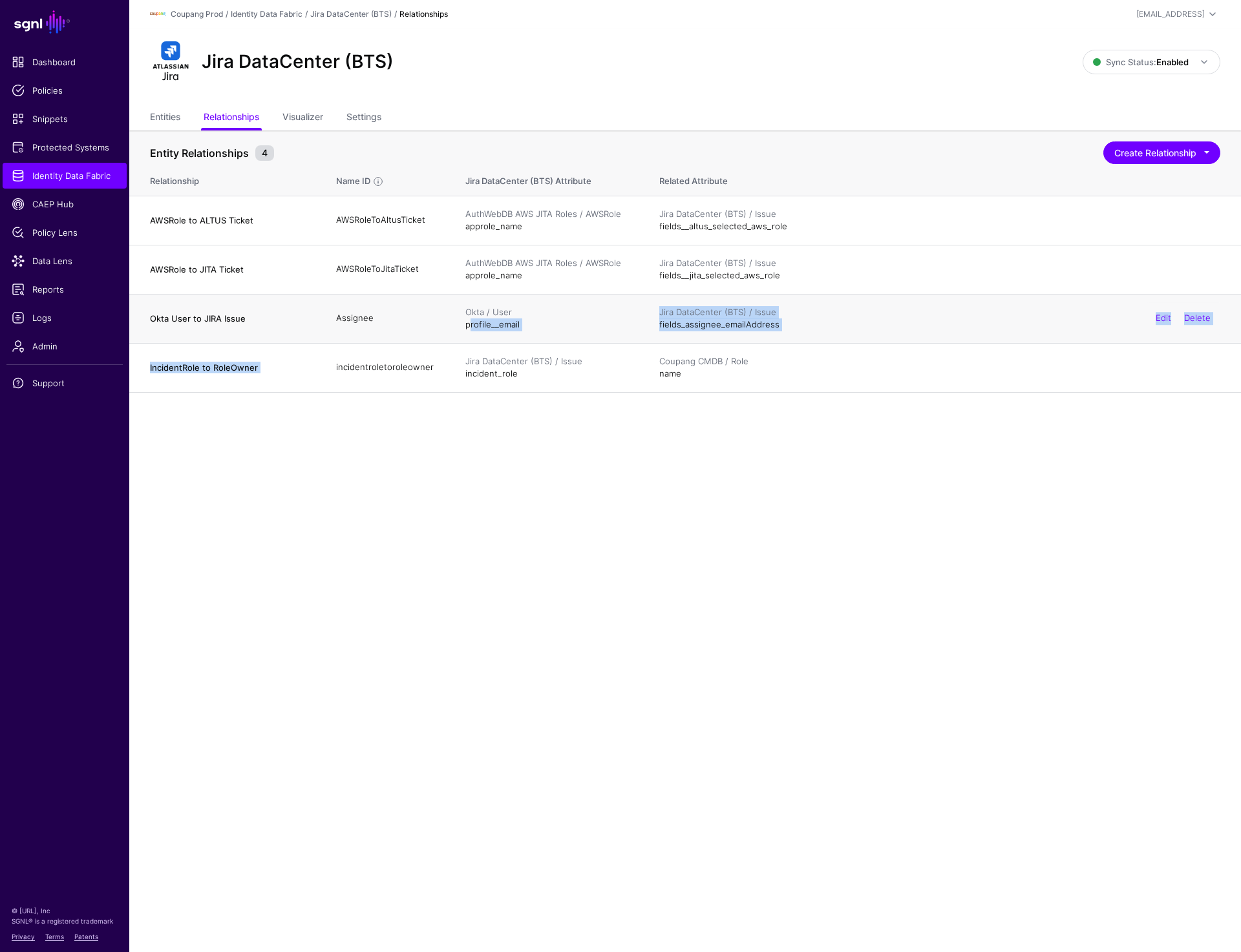
drag, startPoint x: 416, startPoint y: 345, endPoint x: 453, endPoint y: 329, distance: 40.3
click at [453, 329] on tbody "AWSRole to ALTUS Ticket AWSRoleToAltusTicket AuthWebDB AWS JITA Roles / AWSRole…" at bounding box center [685, 294] width 1112 height 197
click at [453, 329] on td "Okta / User profile__email" at bounding box center [550, 318] width 194 height 49
drag, startPoint x: 453, startPoint y: 329, endPoint x: 828, endPoint y: 325, distance: 375.0
click at [828, 325] on tr "Okta User to JIRA Issue Assignee Okta / User profile__email Jira DataCenter (BT…" at bounding box center [685, 318] width 1112 height 49
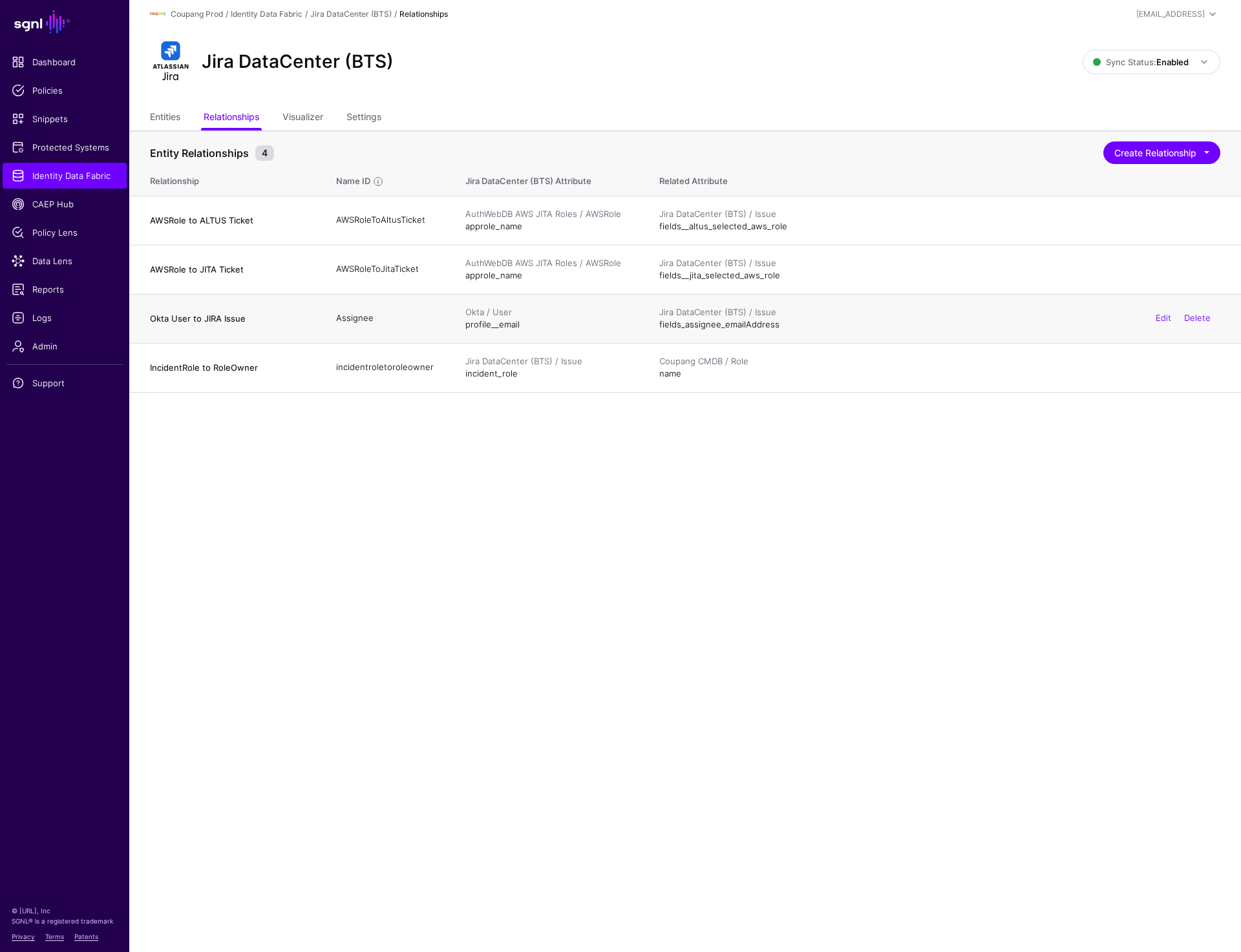
drag, startPoint x: 312, startPoint y: 313, endPoint x: 409, endPoint y: 318, distance: 97.1
click at [409, 318] on tr "Okta User to JIRA Issue Assignee Okta / User profile__email Jira DataCenter (BT…" at bounding box center [685, 318] width 1112 height 49
click at [409, 318] on td "Assignee" at bounding box center [388, 318] width 129 height 49
drag, startPoint x: 318, startPoint y: 313, endPoint x: 390, endPoint y: 313, distance: 72.0
click at [390, 313] on tr "Okta User to JIRA Issue Assignee Okta / User profile__email Jira DataCenter (BT…" at bounding box center [685, 318] width 1112 height 49
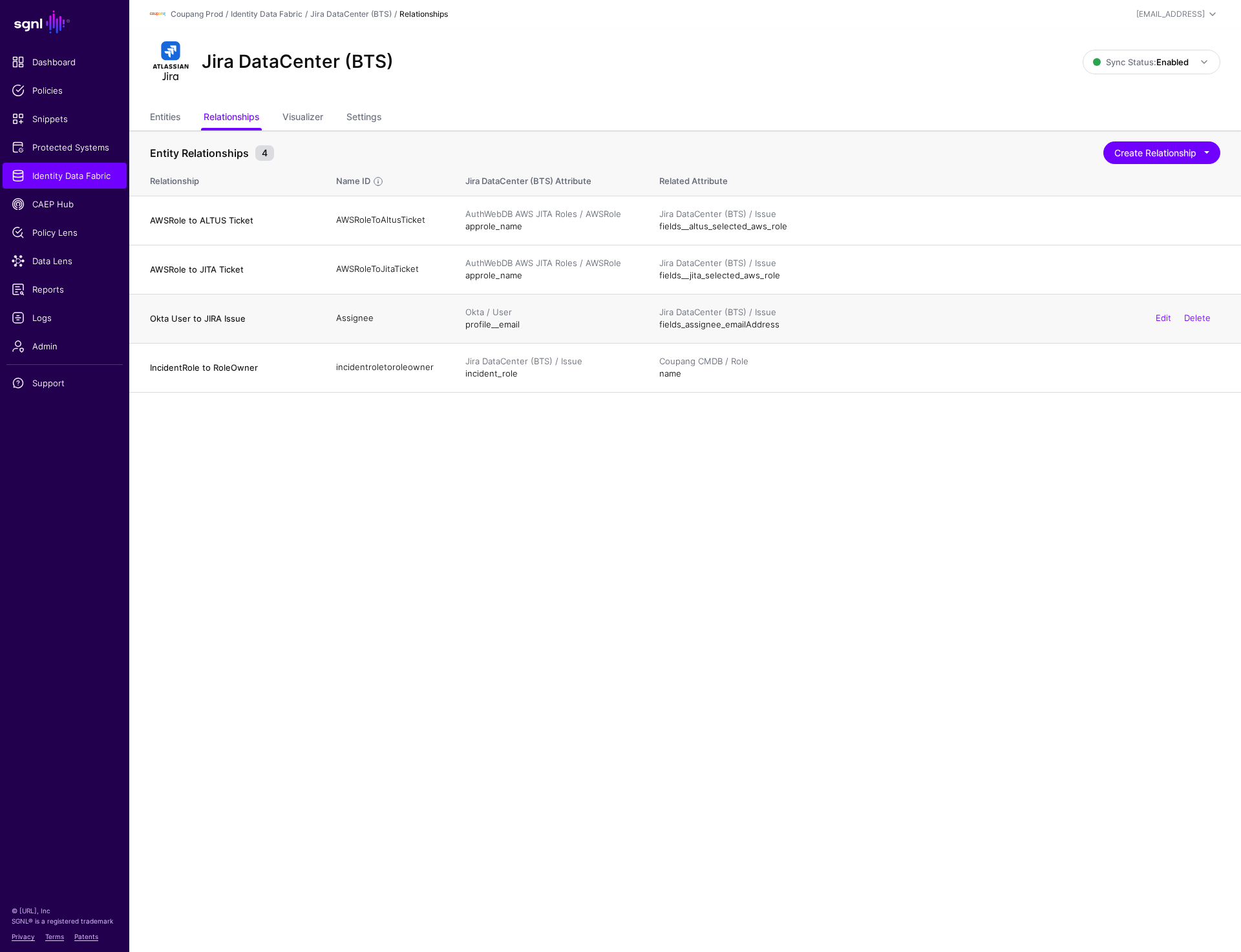
click at [534, 324] on td "Okta / User profile__email" at bounding box center [550, 318] width 194 height 49
drag, startPoint x: 453, startPoint y: 323, endPoint x: 783, endPoint y: 327, distance: 330.0
click at [783, 327] on tr "Okta User to JIRA Issue Assignee Okta / User profile__email Jira DataCenter (BT…" at bounding box center [685, 318] width 1112 height 49
click at [58, 83] on link "Policies" at bounding box center [64, 90] width 124 height 26
click at [169, 309] on td "Okta User to JIRA Issue" at bounding box center [226, 318] width 194 height 49
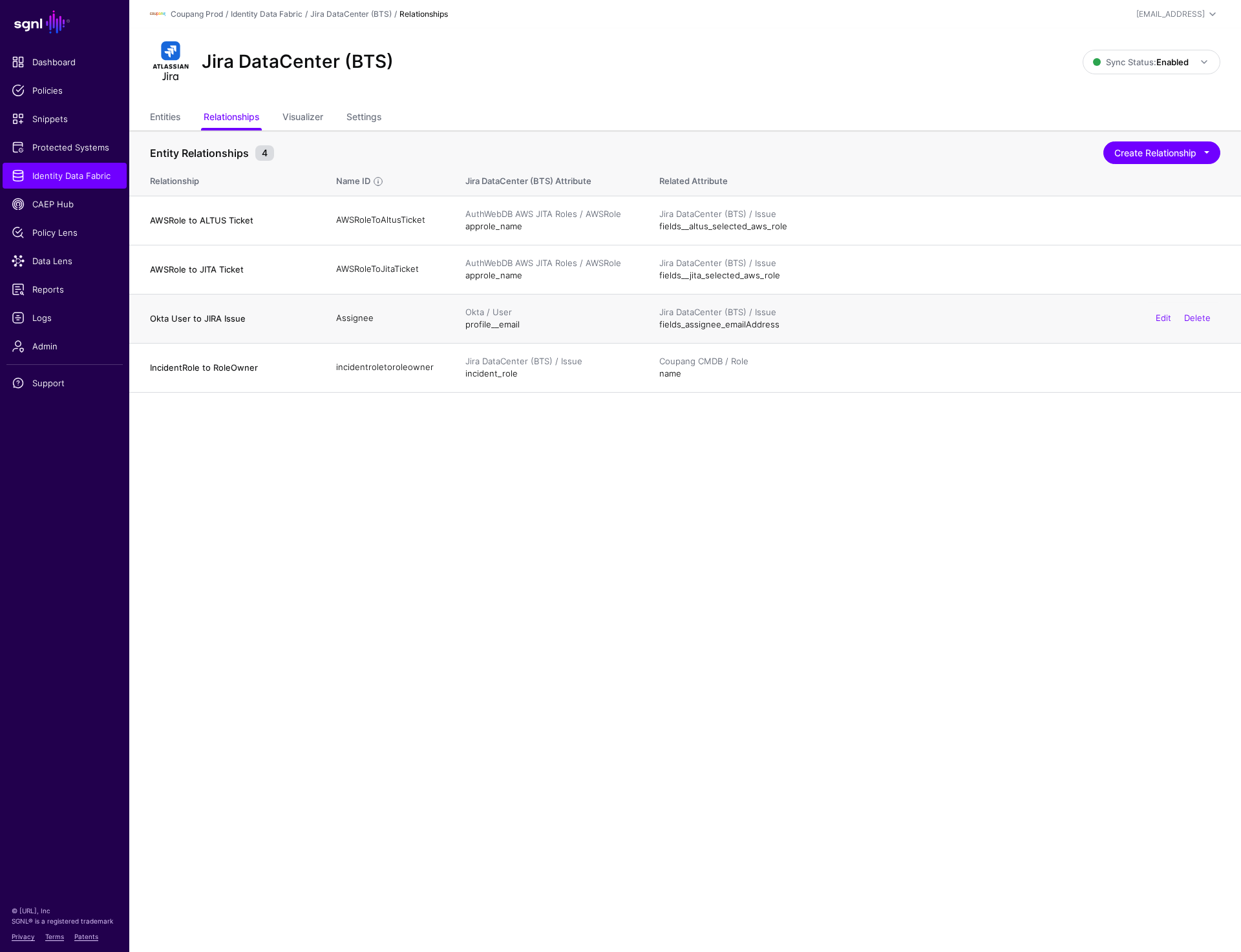
drag, startPoint x: 158, startPoint y: 313, endPoint x: 765, endPoint y: 331, distance: 607.3
click at [765, 331] on tr "Okta User to JIRA Issue Assignee Okta / User profile__email Jira DataCenter (BT…" at bounding box center [685, 318] width 1112 height 49
click at [360, 321] on td "Assignee" at bounding box center [388, 318] width 129 height 49
drag, startPoint x: 318, startPoint y: 318, endPoint x: 555, endPoint y: 318, distance: 237.0
click at [555, 318] on tr "Okta User to JIRA Issue Assignee Okta / User profile__email Jira DataCenter (BT…" at bounding box center [685, 318] width 1112 height 49
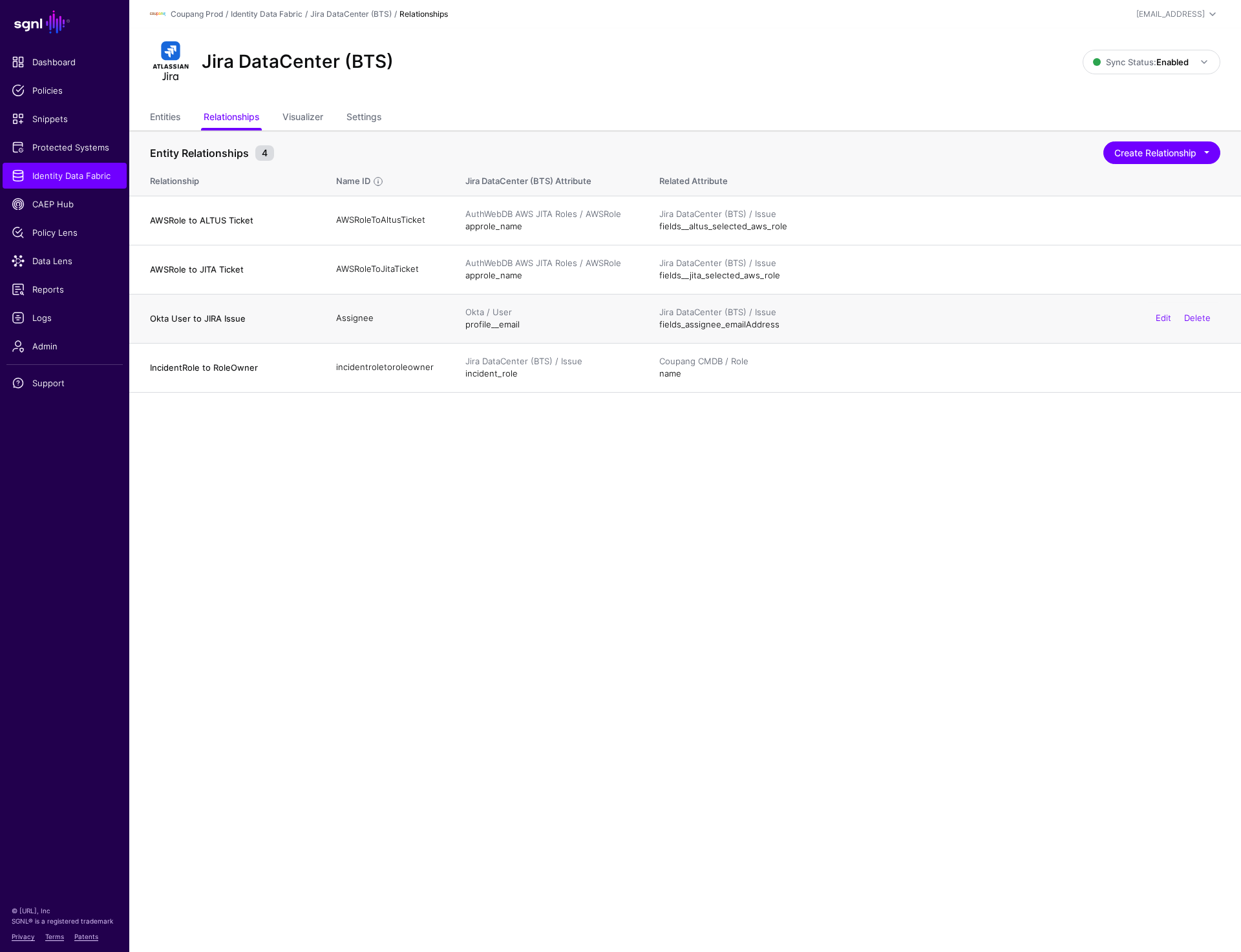
drag, startPoint x: 163, startPoint y: 324, endPoint x: 823, endPoint y: 329, distance: 660.0
click at [823, 329] on tr "Okta User to JIRA Issue Assignee Okta / User profile__email Jira DataCenter (BT…" at bounding box center [685, 318] width 1112 height 49
drag, startPoint x: 156, startPoint y: 323, endPoint x: 819, endPoint y: 323, distance: 663.0
click at [819, 323] on tr "Okta User to JIRA Issue Assignee Okta / User profile__email Jira DataCenter (BT…" at bounding box center [685, 318] width 1112 height 49
click at [509, 323] on td "Okta / User profile__email" at bounding box center [550, 318] width 194 height 49
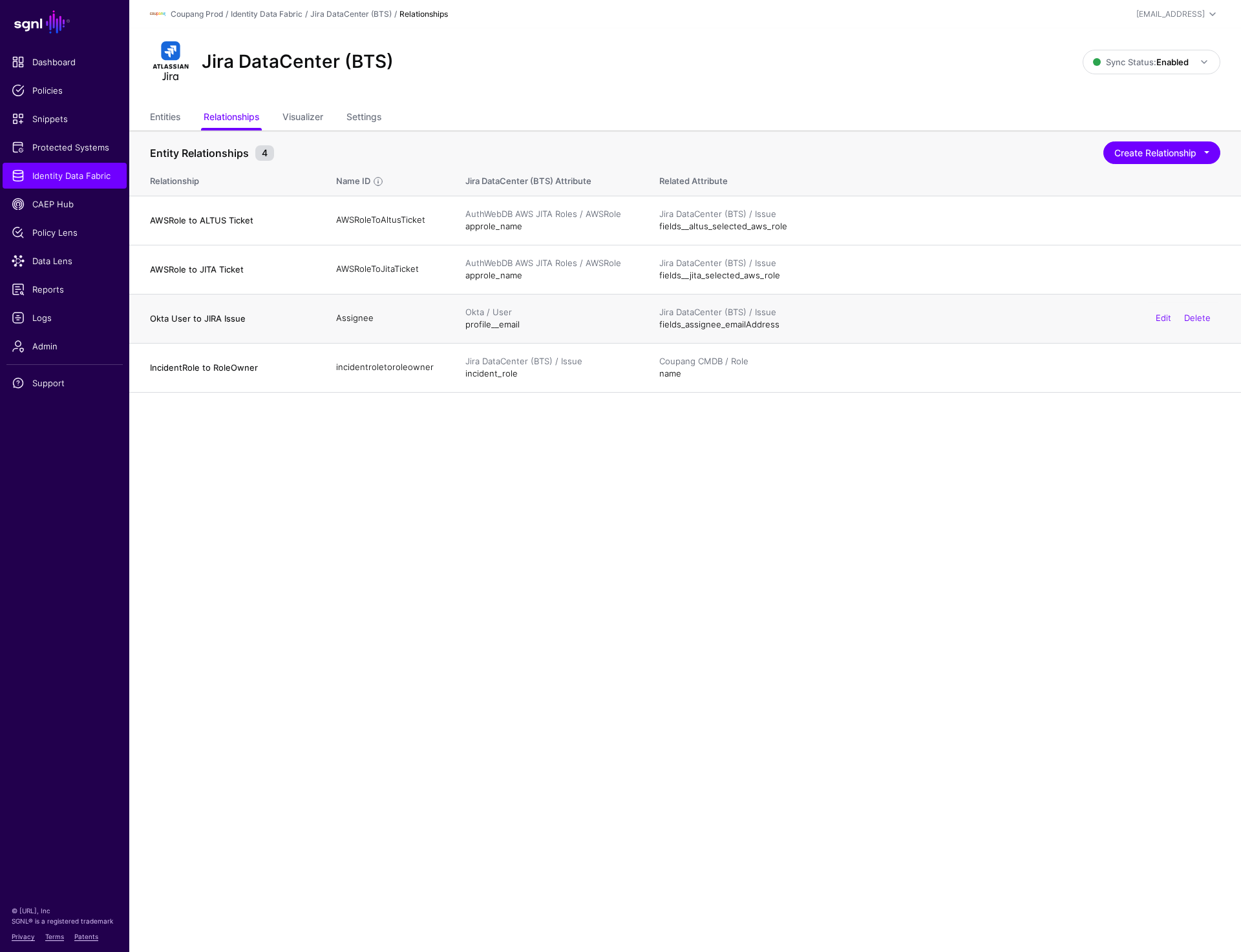
drag, startPoint x: 458, startPoint y: 323, endPoint x: 534, endPoint y: 323, distance: 76.0
click at [534, 323] on td "Okta / User profile__email" at bounding box center [550, 318] width 194 height 49
click at [486, 326] on td "Okta / User profile__email" at bounding box center [550, 318] width 194 height 49
drag, startPoint x: 476, startPoint y: 326, endPoint x: 560, endPoint y: 326, distance: 84.0
click at [560, 326] on td "Okta / User profile__email" at bounding box center [550, 318] width 194 height 49
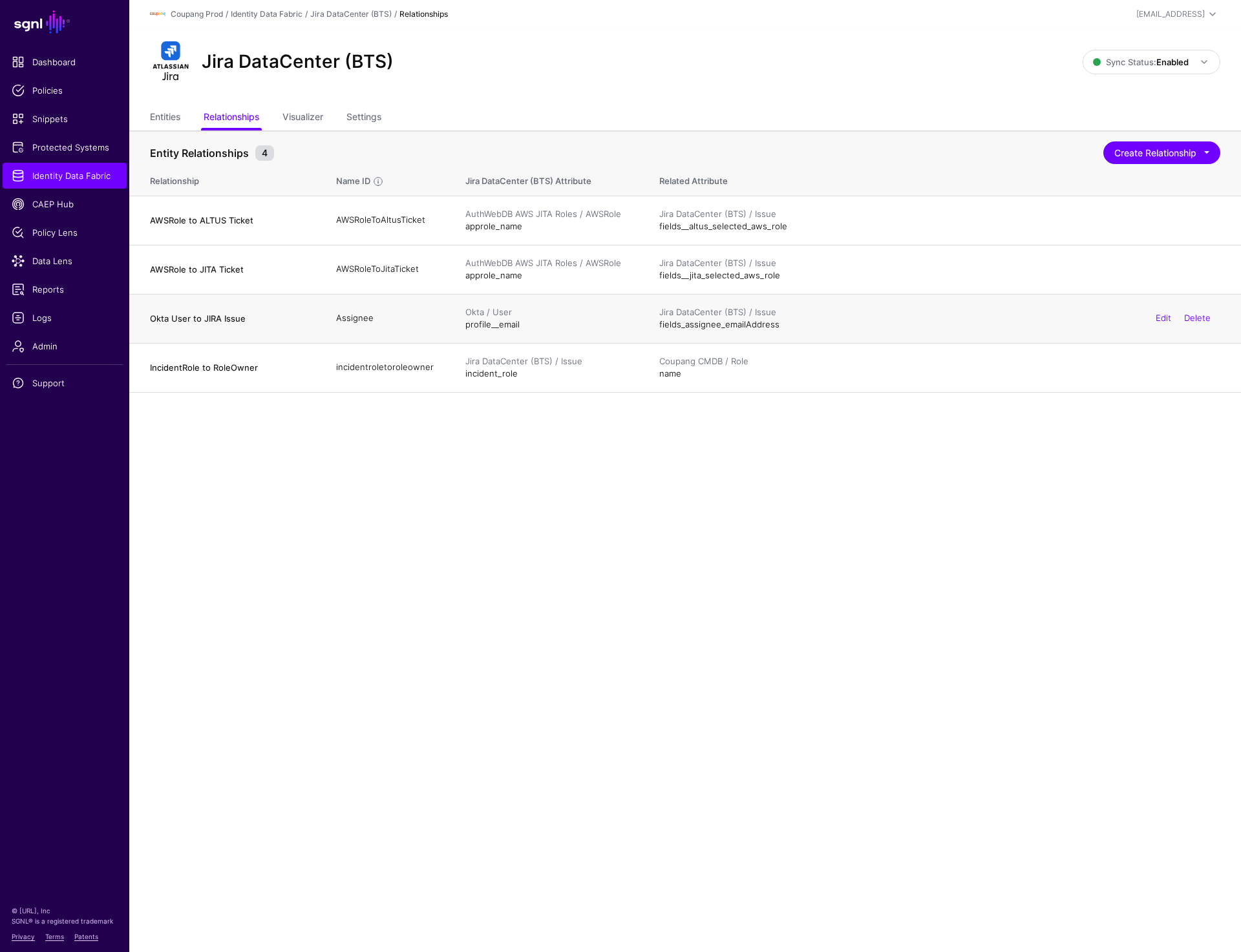
drag, startPoint x: 648, startPoint y: 320, endPoint x: 790, endPoint y: 320, distance: 142.0
click at [790, 320] on td "Jira DataCenter (BTS) / Issue fields_assignee_emailAddress Edit Delete" at bounding box center [943, 318] width 594 height 49
drag, startPoint x: 153, startPoint y: 323, endPoint x: 871, endPoint y: 330, distance: 718.0
click at [871, 330] on tr "Okta User to JIRA Issue Assignee Okta / User profile__email Jira DataCenter (BT…" at bounding box center [685, 318] width 1112 height 49
click at [107, 185] on link "Identity Data Fabric" at bounding box center [64, 175] width 124 height 26
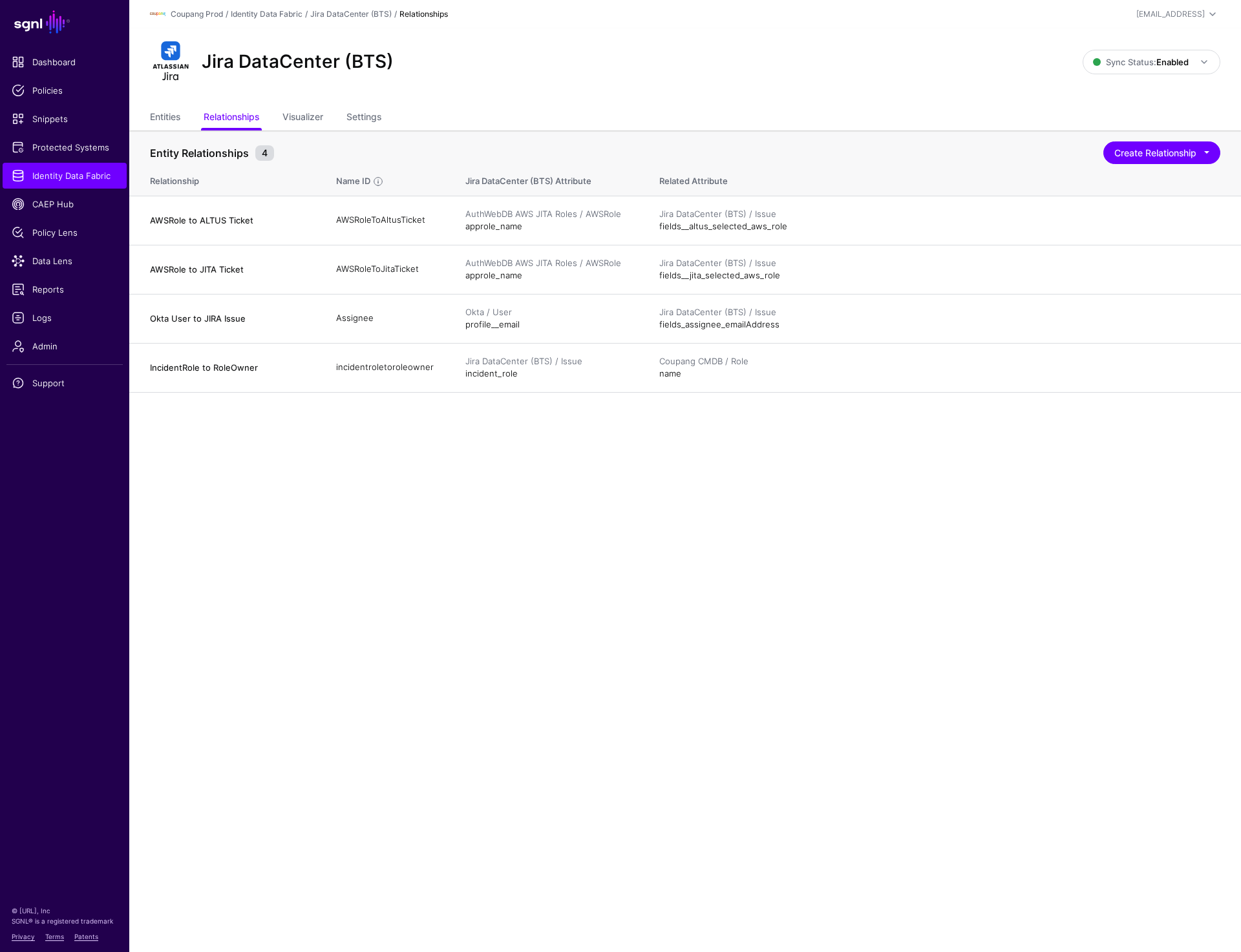
click at [649, 572] on main "SGNL Dashboard Policies Snippets Protected Systems Identity Data Fabric CAEP Hu…" at bounding box center [620, 476] width 1241 height 952
click at [338, 320] on td "Assignee" at bounding box center [388, 318] width 129 height 49
drag, startPoint x: 141, startPoint y: 318, endPoint x: 278, endPoint y: 320, distance: 137.0
click at [281, 318] on td "Okta User to JIRA Issue" at bounding box center [226, 318] width 194 height 49
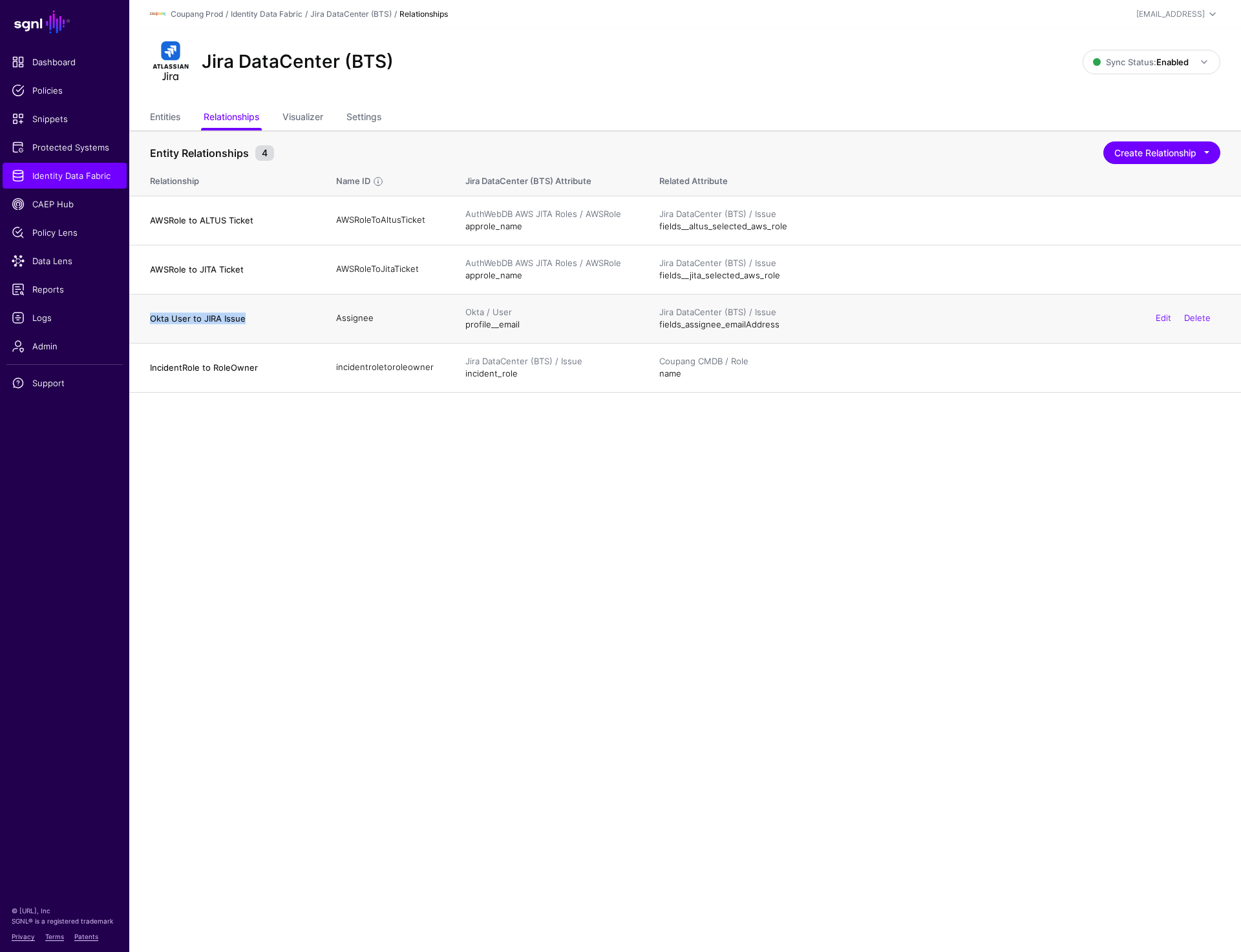
copy h4 "Okta User to JIRA Issue"
click at [349, 314] on td "Assignee" at bounding box center [388, 318] width 129 height 49
copy td "Assignee"
click at [351, 318] on td "Assignee" at bounding box center [388, 318] width 129 height 49
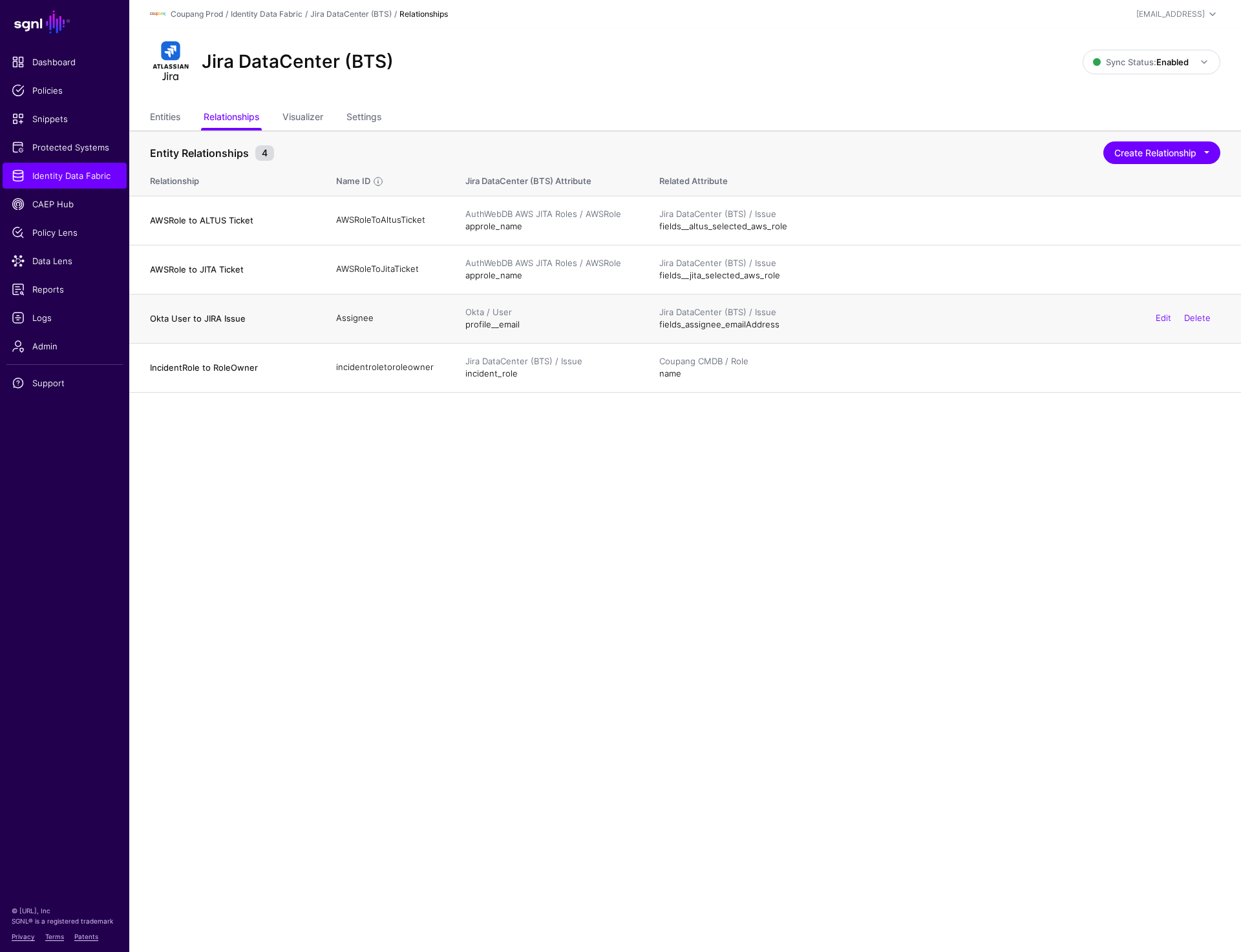
click at [351, 318] on td "Assignee" at bounding box center [388, 318] width 129 height 49
click at [346, 313] on td "Assignee" at bounding box center [388, 318] width 129 height 49
click at [71, 175] on span "Identity Data Fabric" at bounding box center [64, 176] width 106 height 13
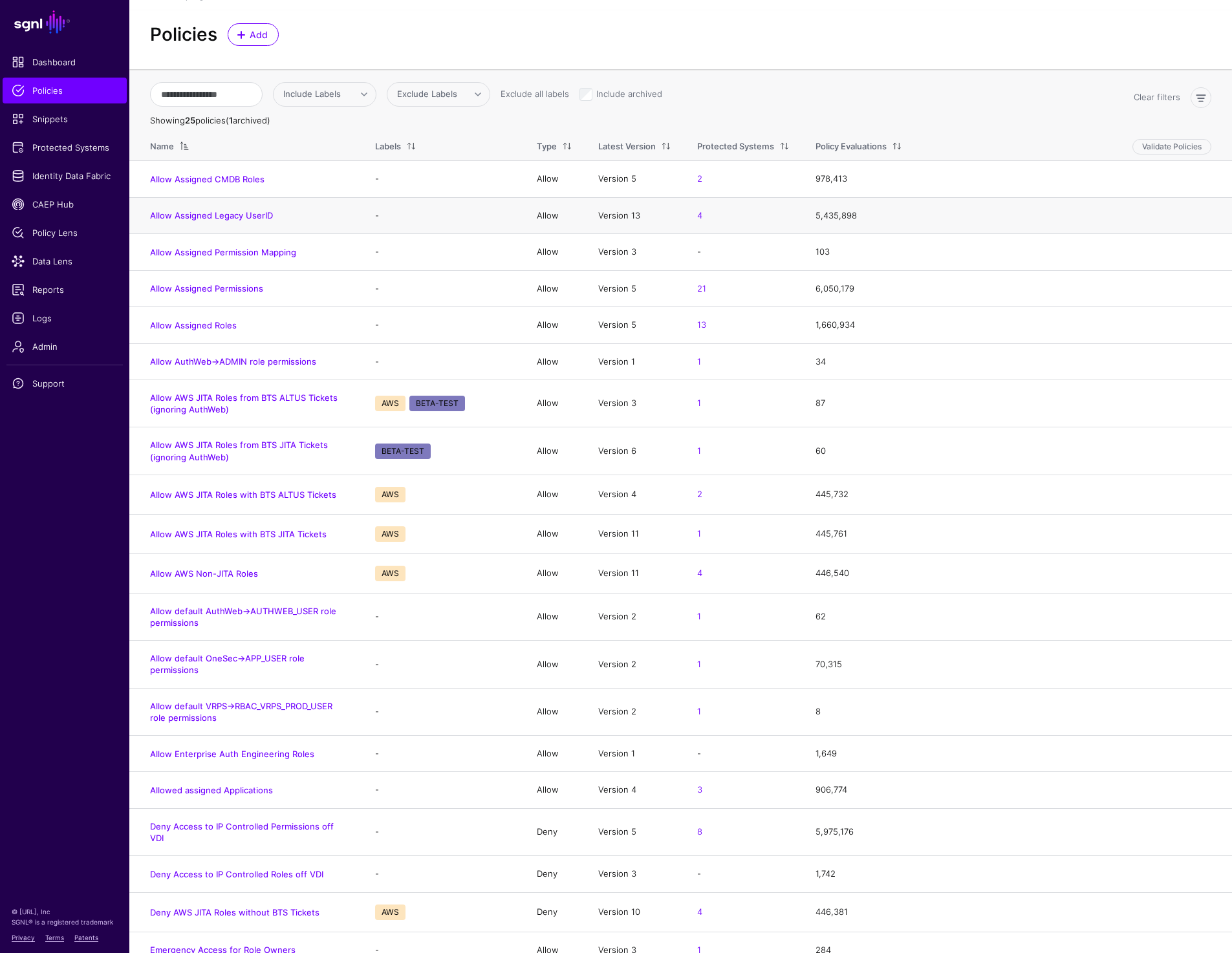
scroll to position [227, 0]
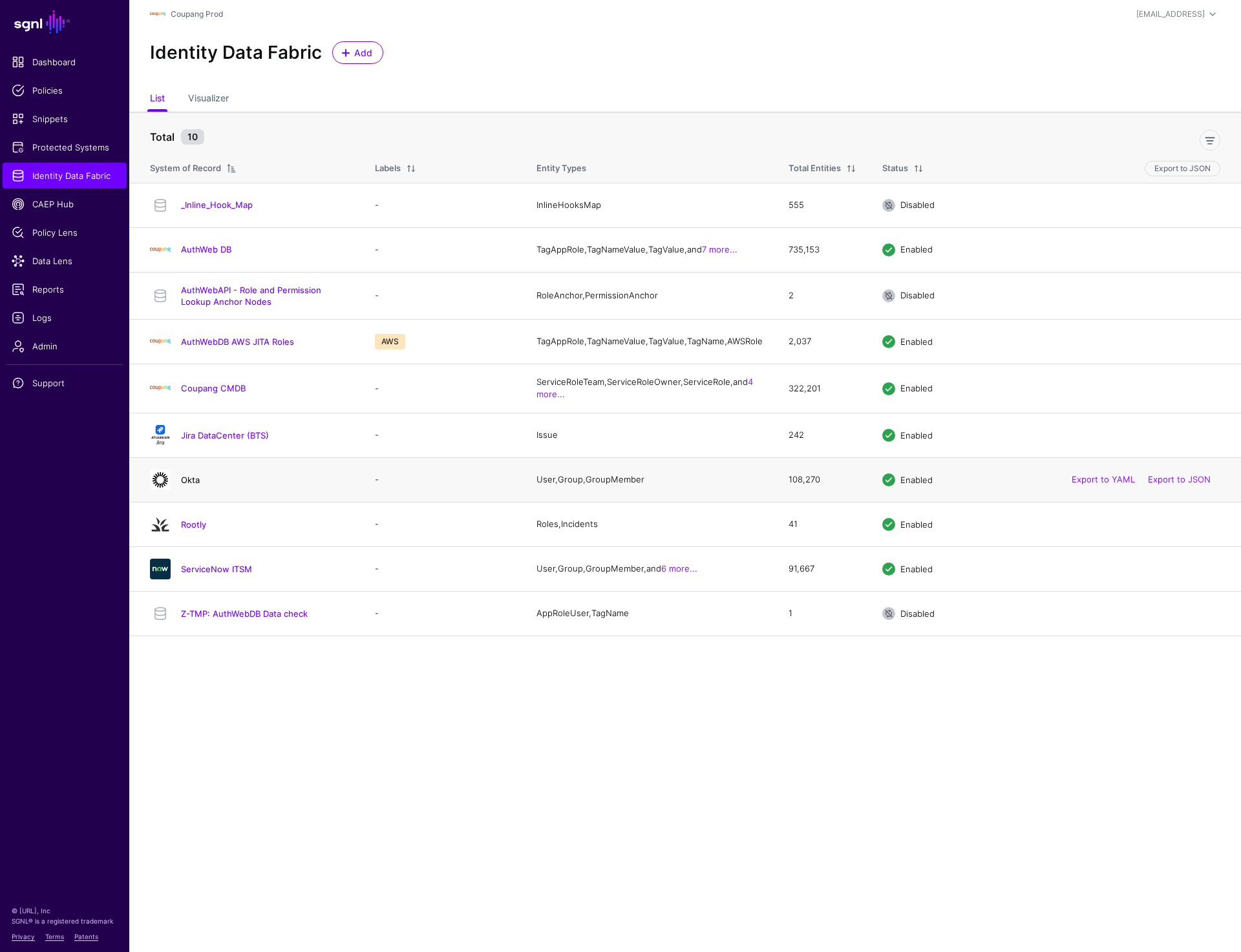
click at [188, 483] on link "Okta" at bounding box center [190, 480] width 19 height 11
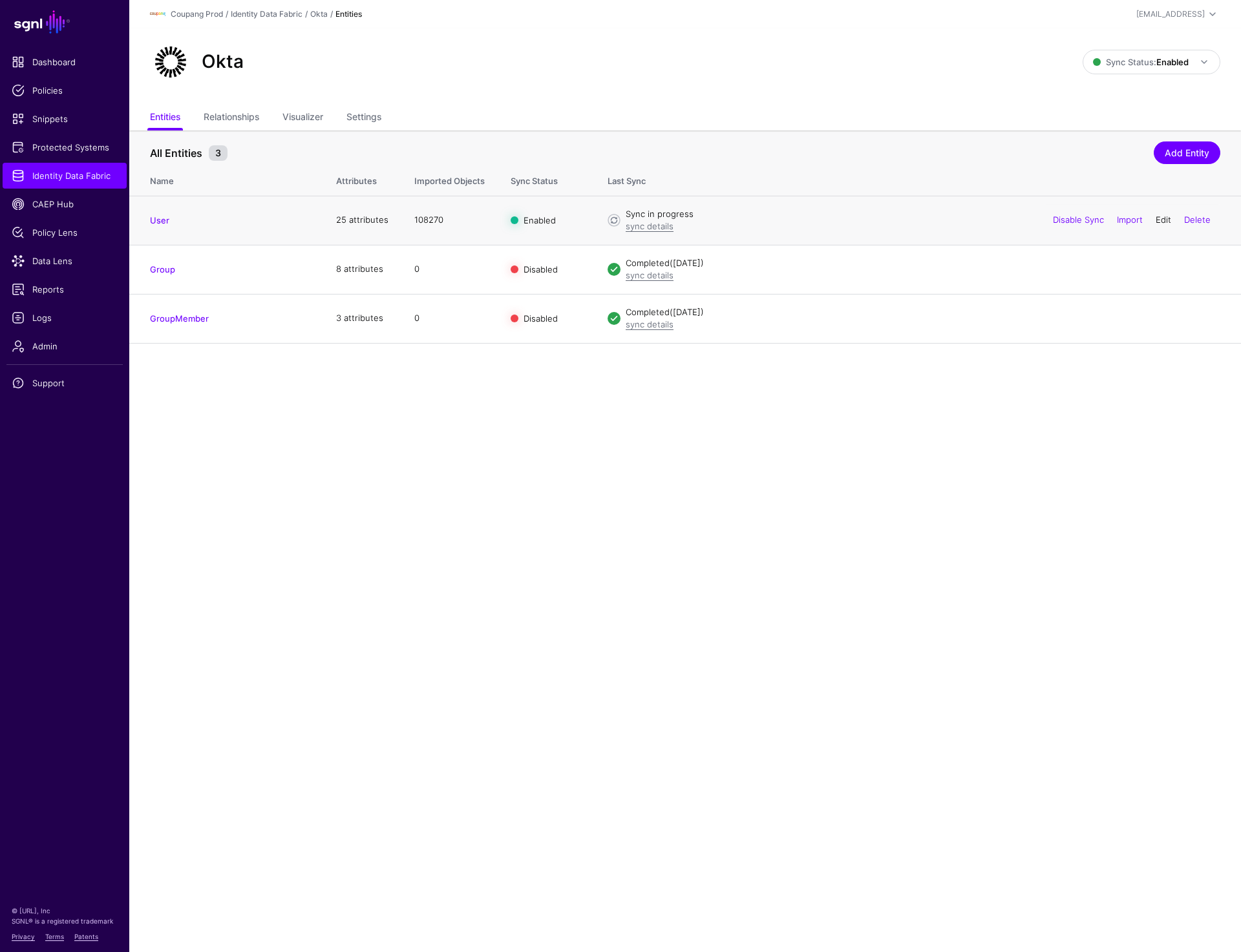
click at [1163, 221] on link "Edit" at bounding box center [1163, 220] width 16 height 11
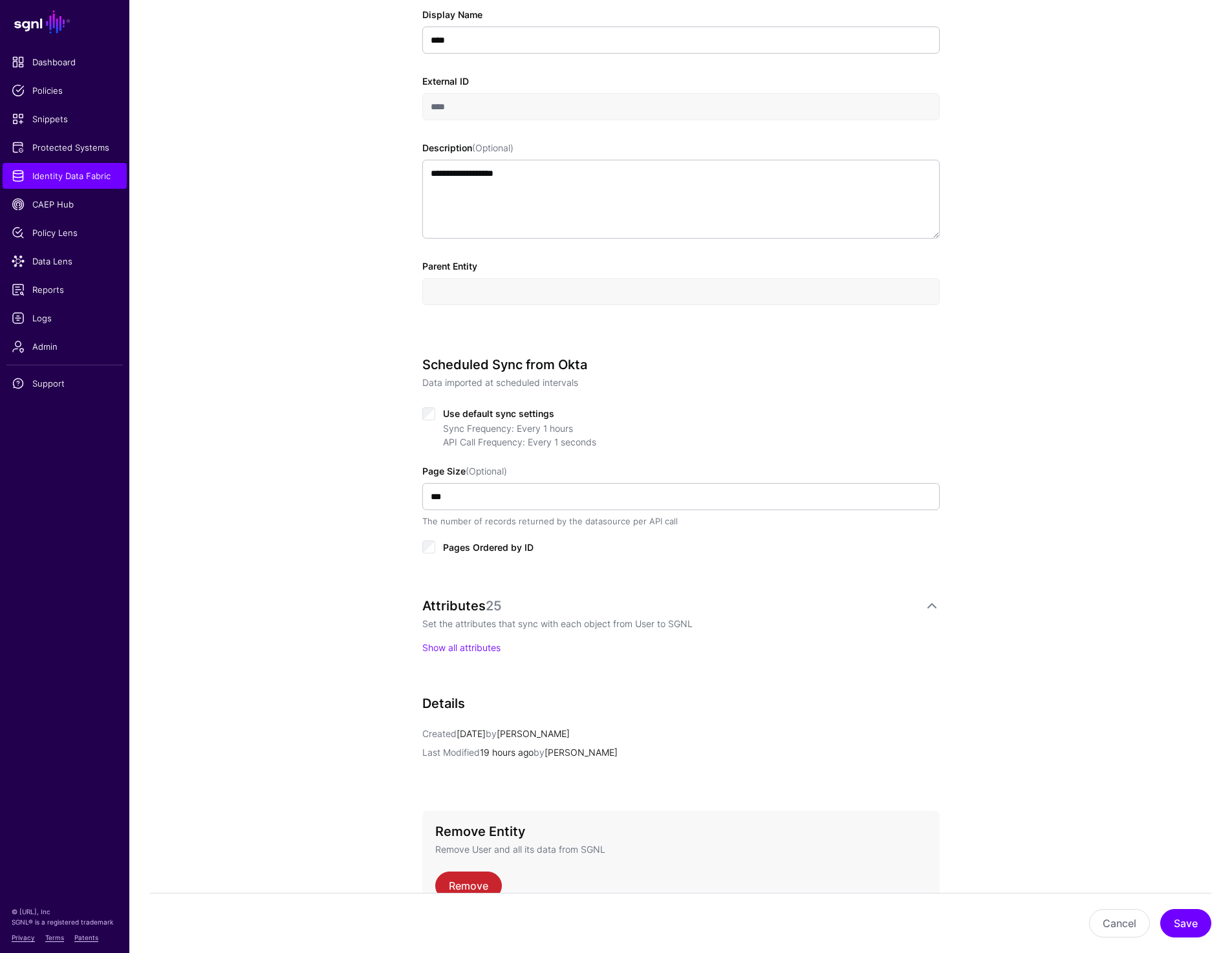
scroll to position [387, 0]
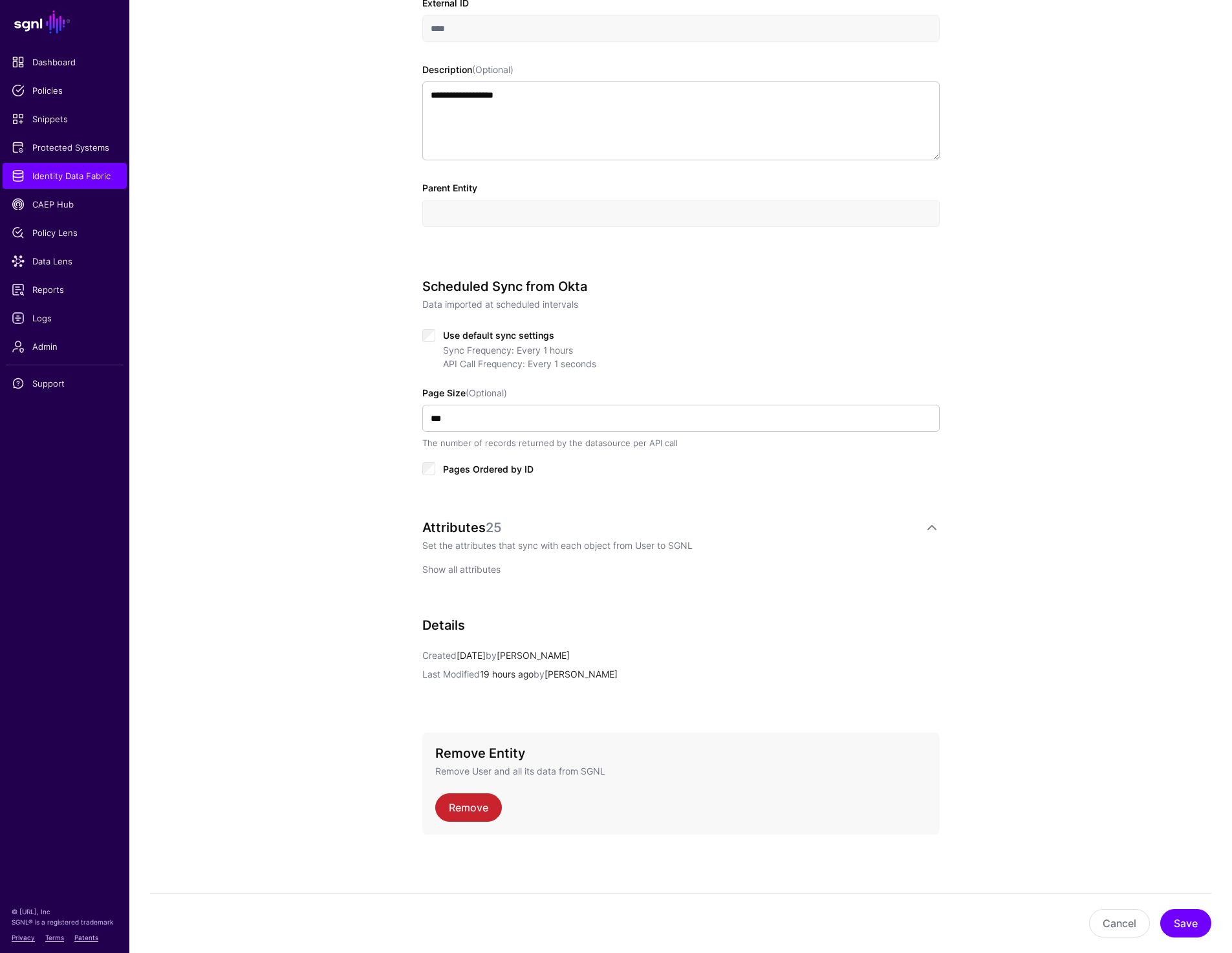
click at [462, 564] on link "Show all attributes" at bounding box center [461, 569] width 78 height 11
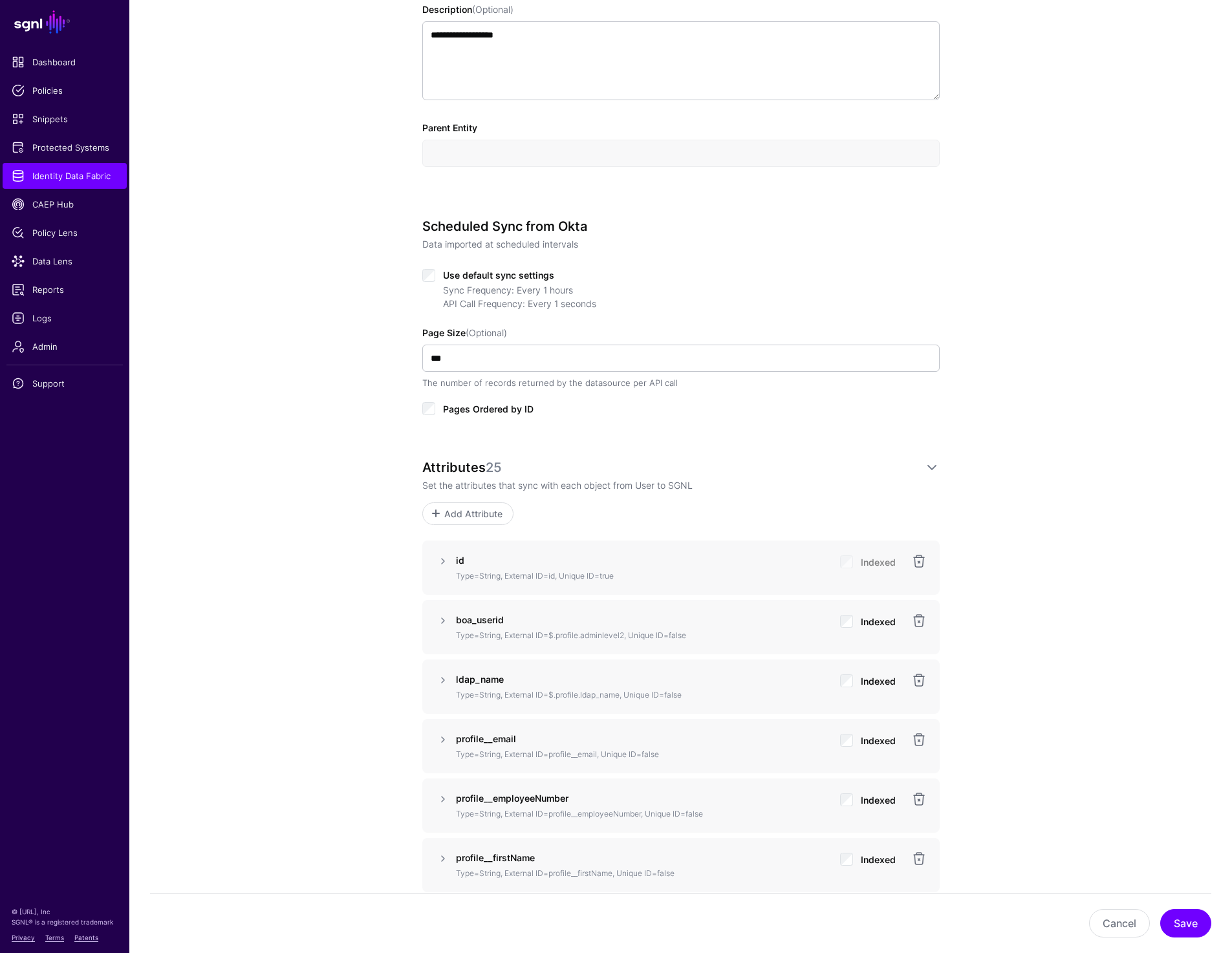
scroll to position [831, 0]
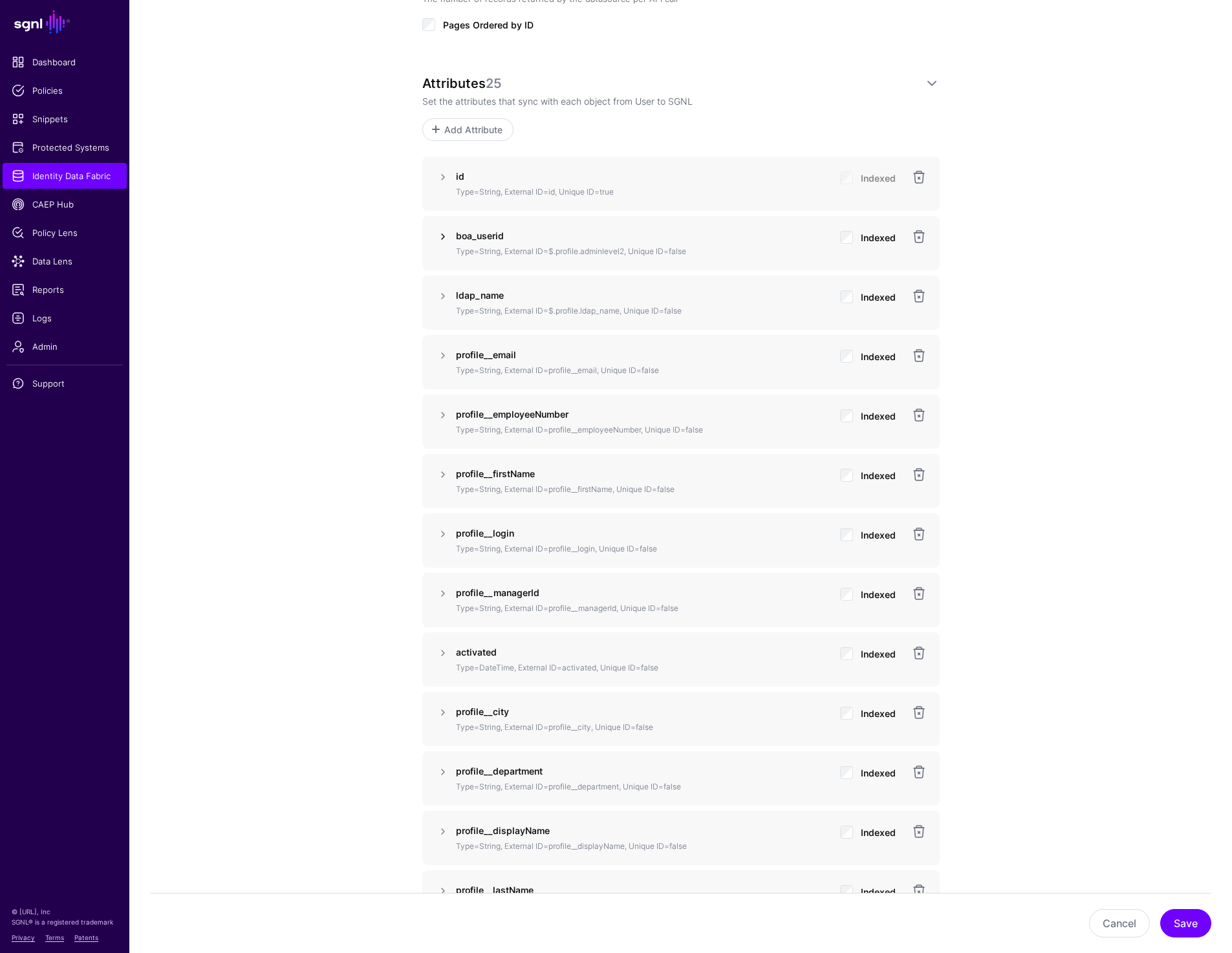
click at [435, 235] on link at bounding box center [442, 236] width 16 height 16
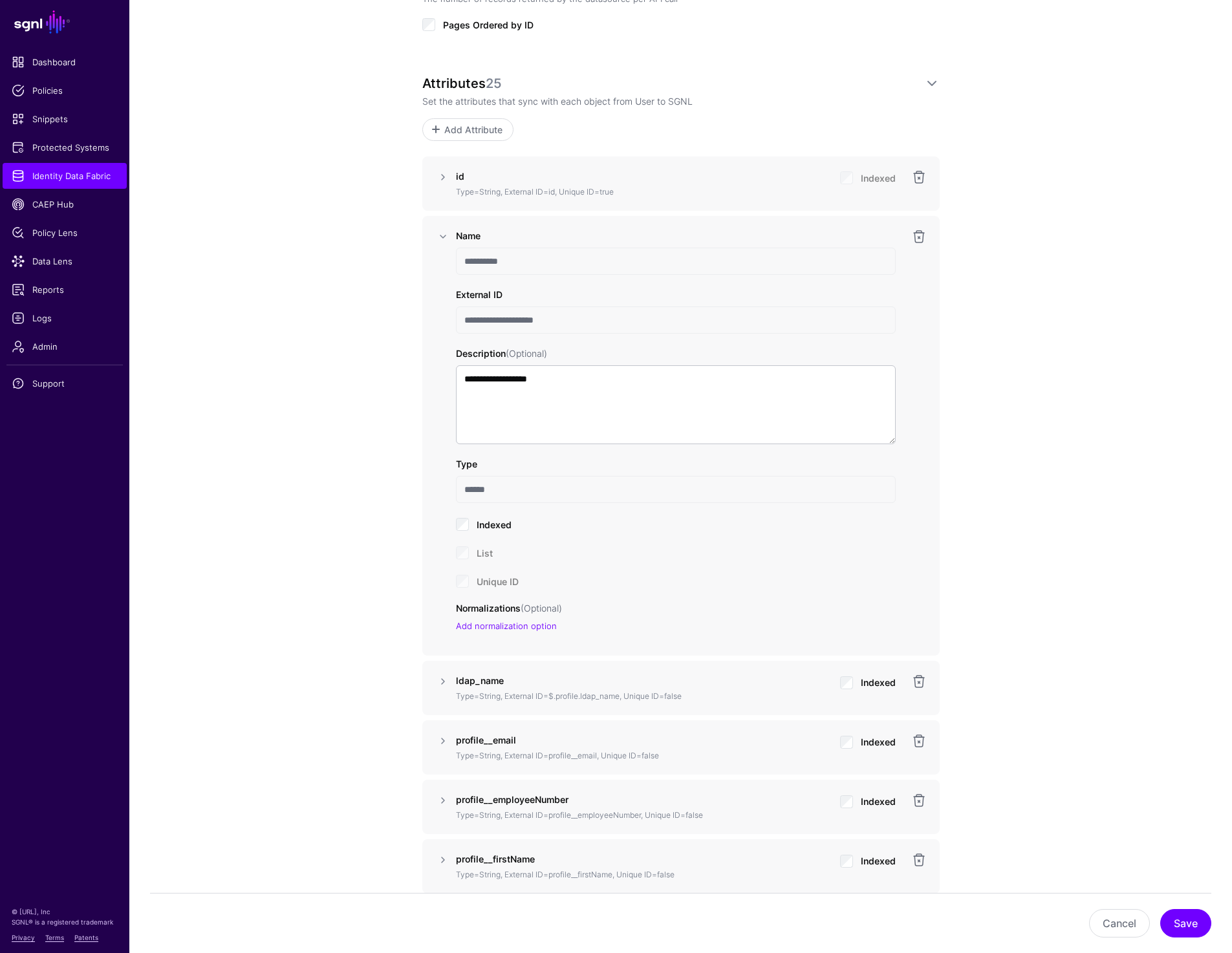
drag, startPoint x: 548, startPoint y: 318, endPoint x: 418, endPoint y: 318, distance: 130.0
click at [418, 318] on div "**********" at bounding box center [680, 843] width 600 height 3137
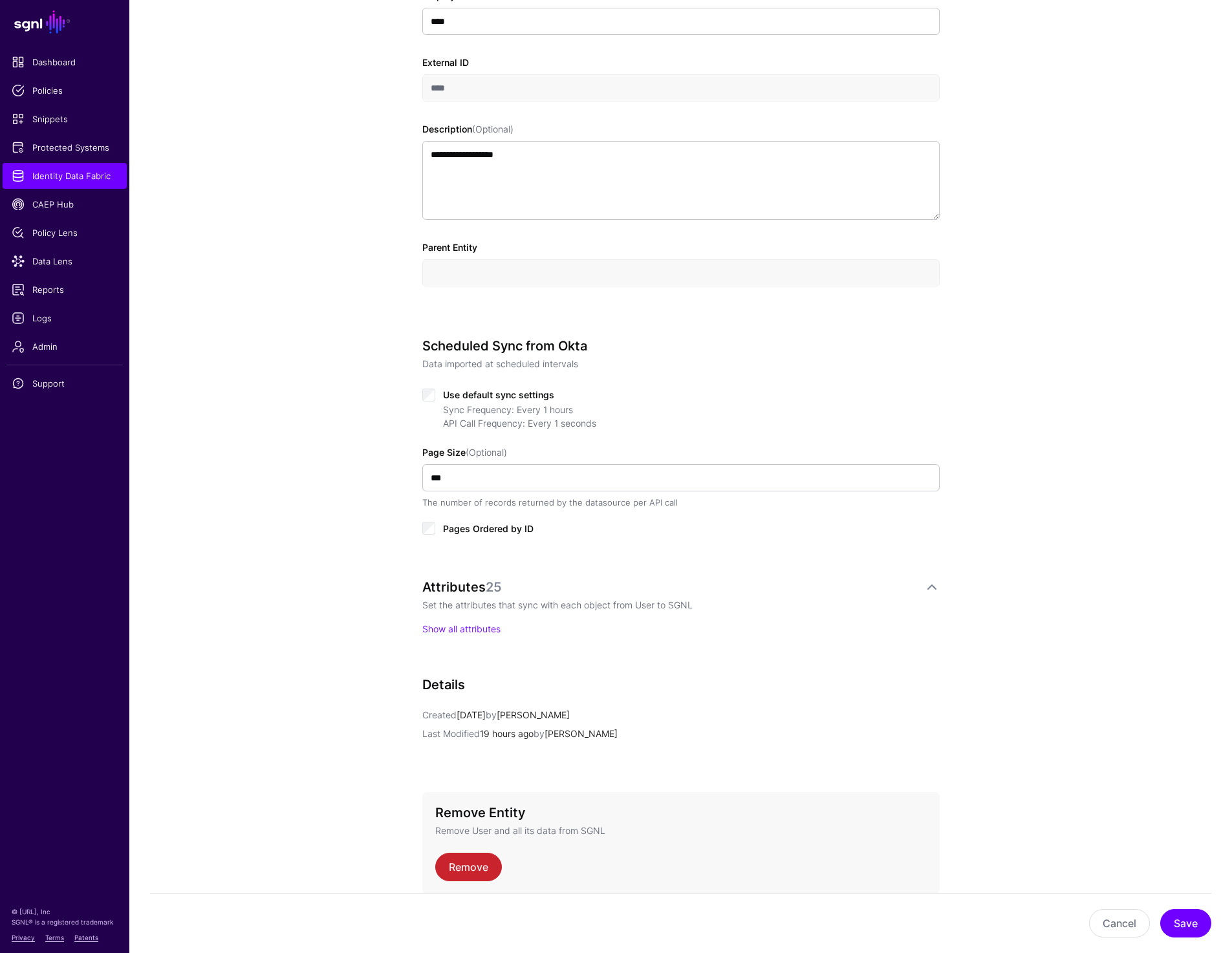
scroll to position [387, 0]
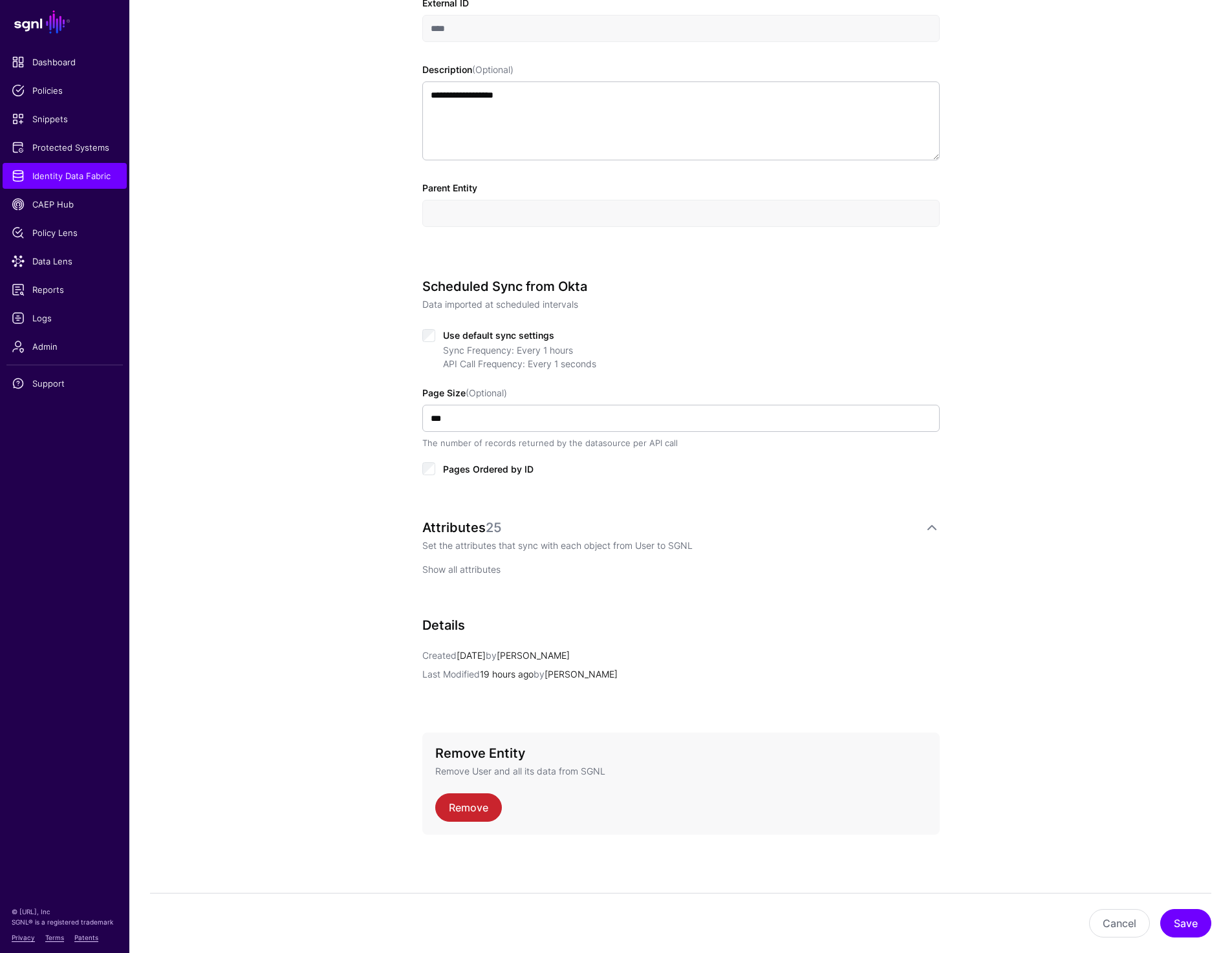
click at [464, 565] on link "Show all attributes" at bounding box center [461, 569] width 78 height 11
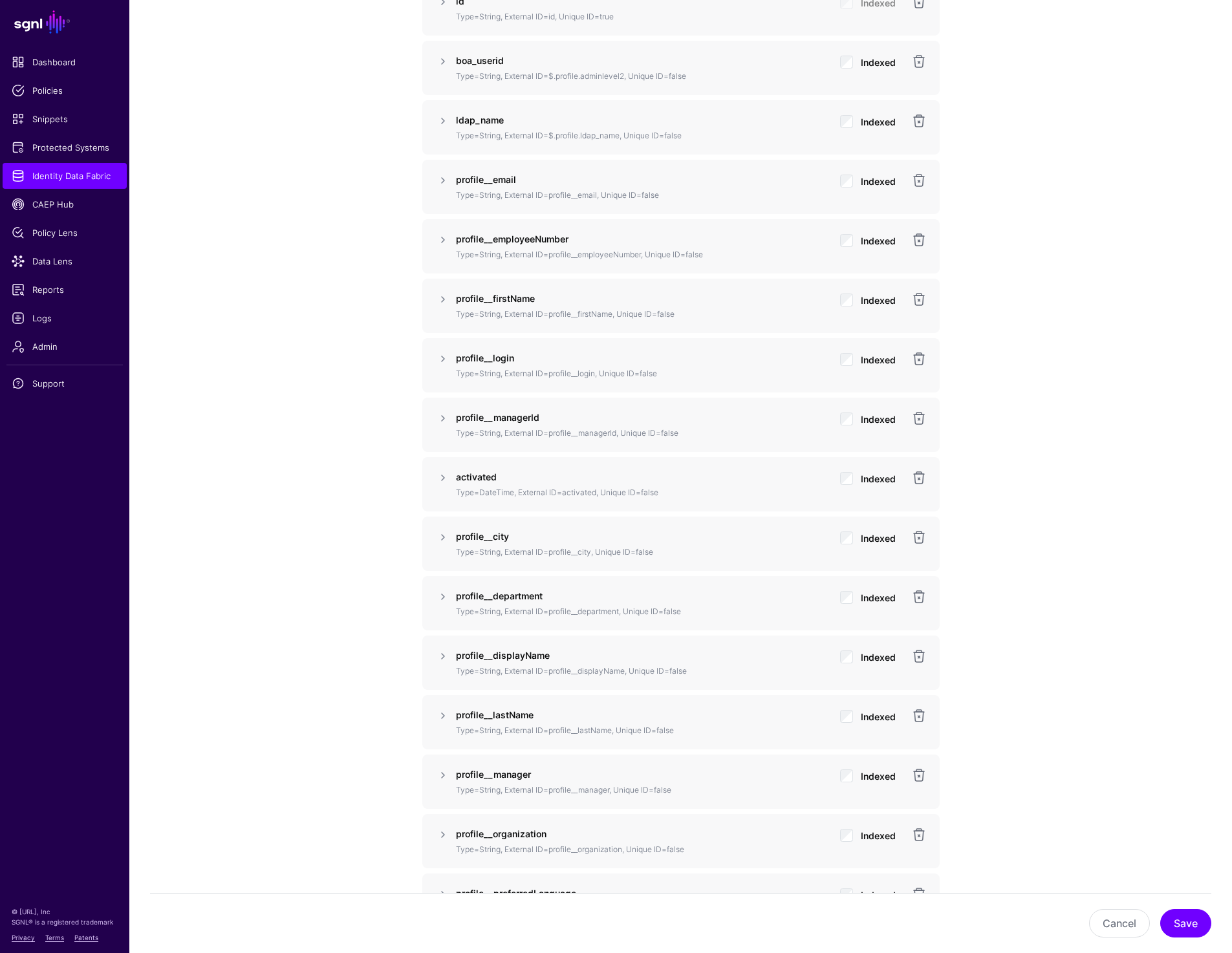
scroll to position [1022, 0]
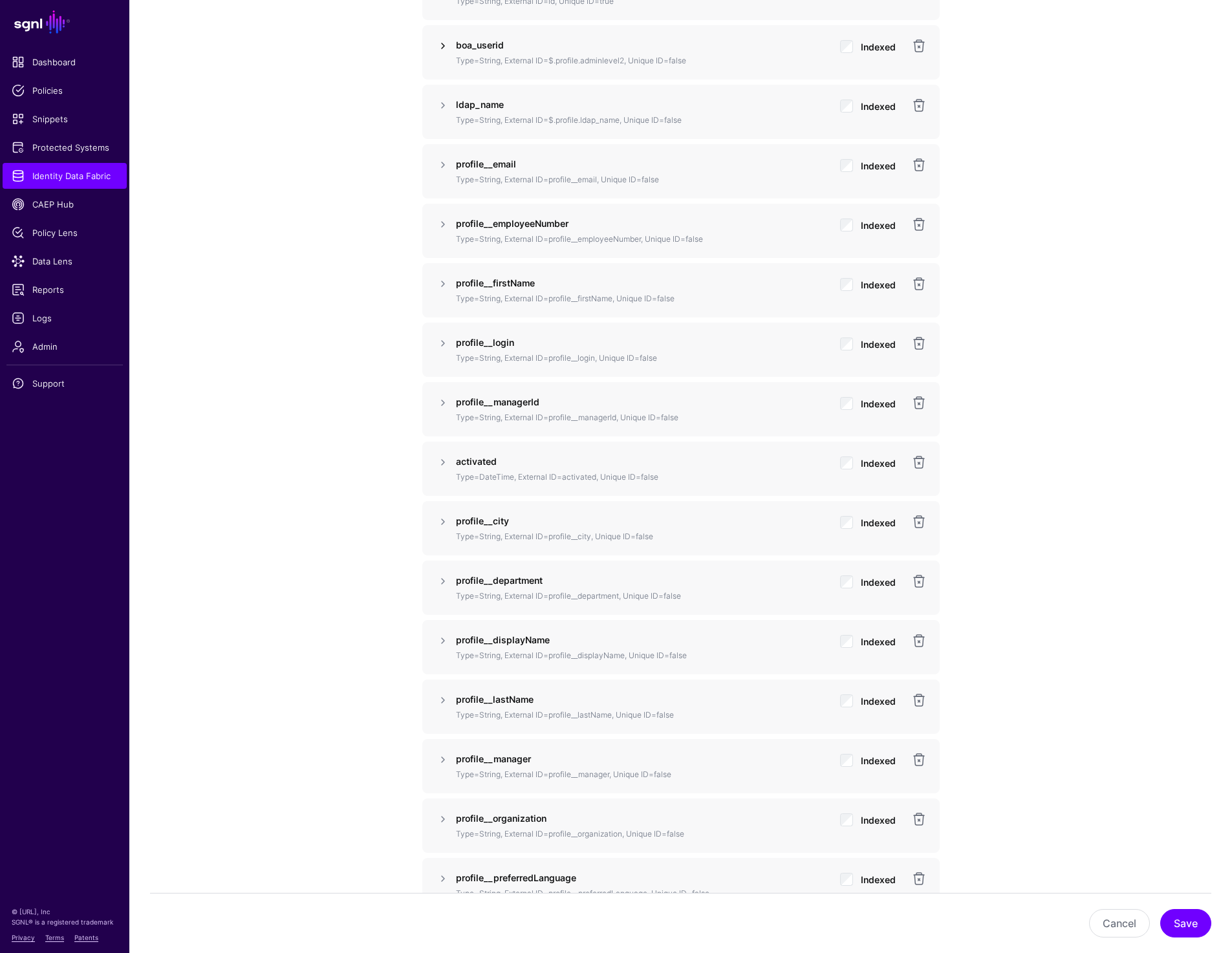
click at [438, 43] on link at bounding box center [442, 45] width 16 height 16
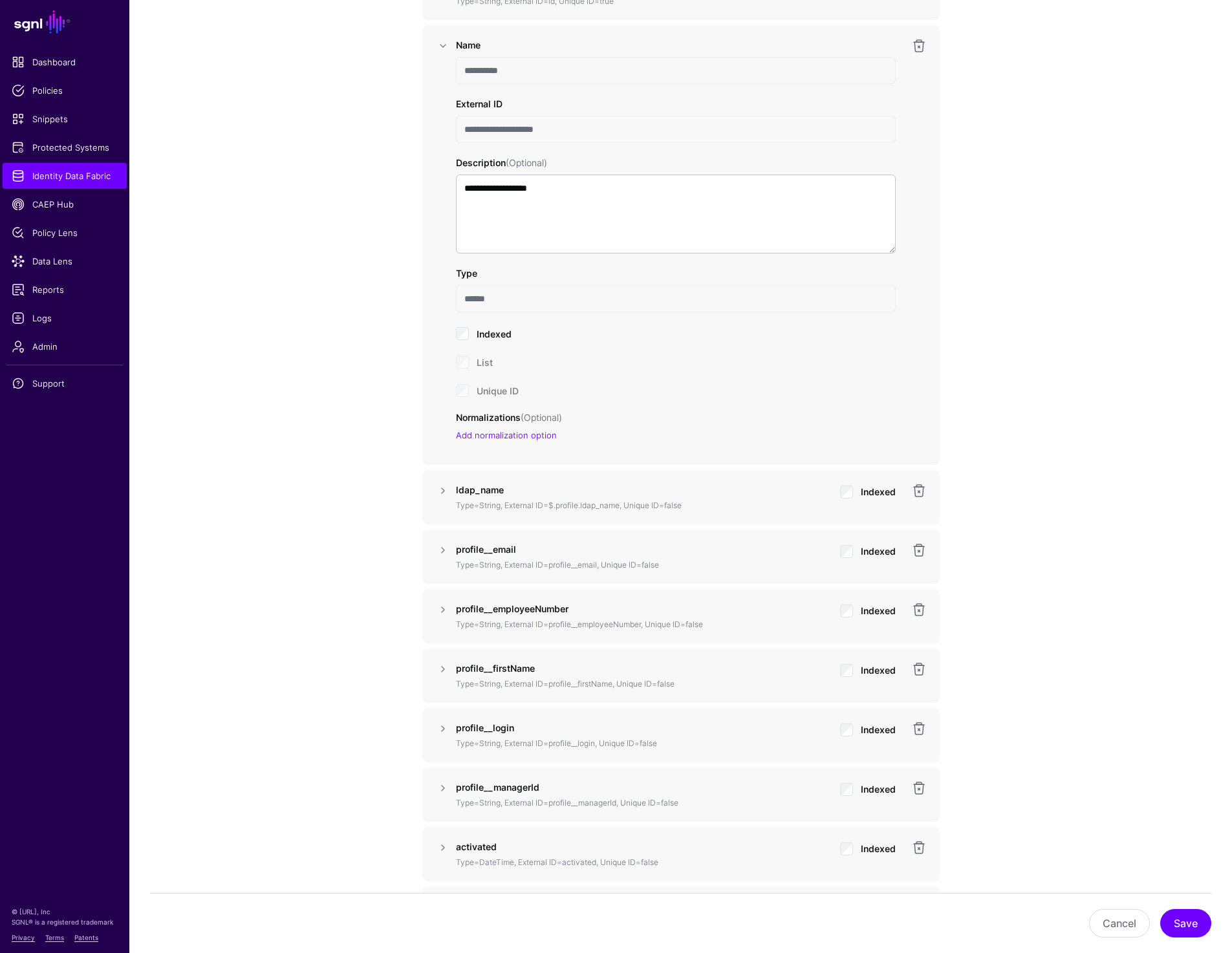
drag, startPoint x: 571, startPoint y: 131, endPoint x: 441, endPoint y: 131, distance: 130.0
click at [441, 131] on div "**********" at bounding box center [680, 245] width 492 height 414
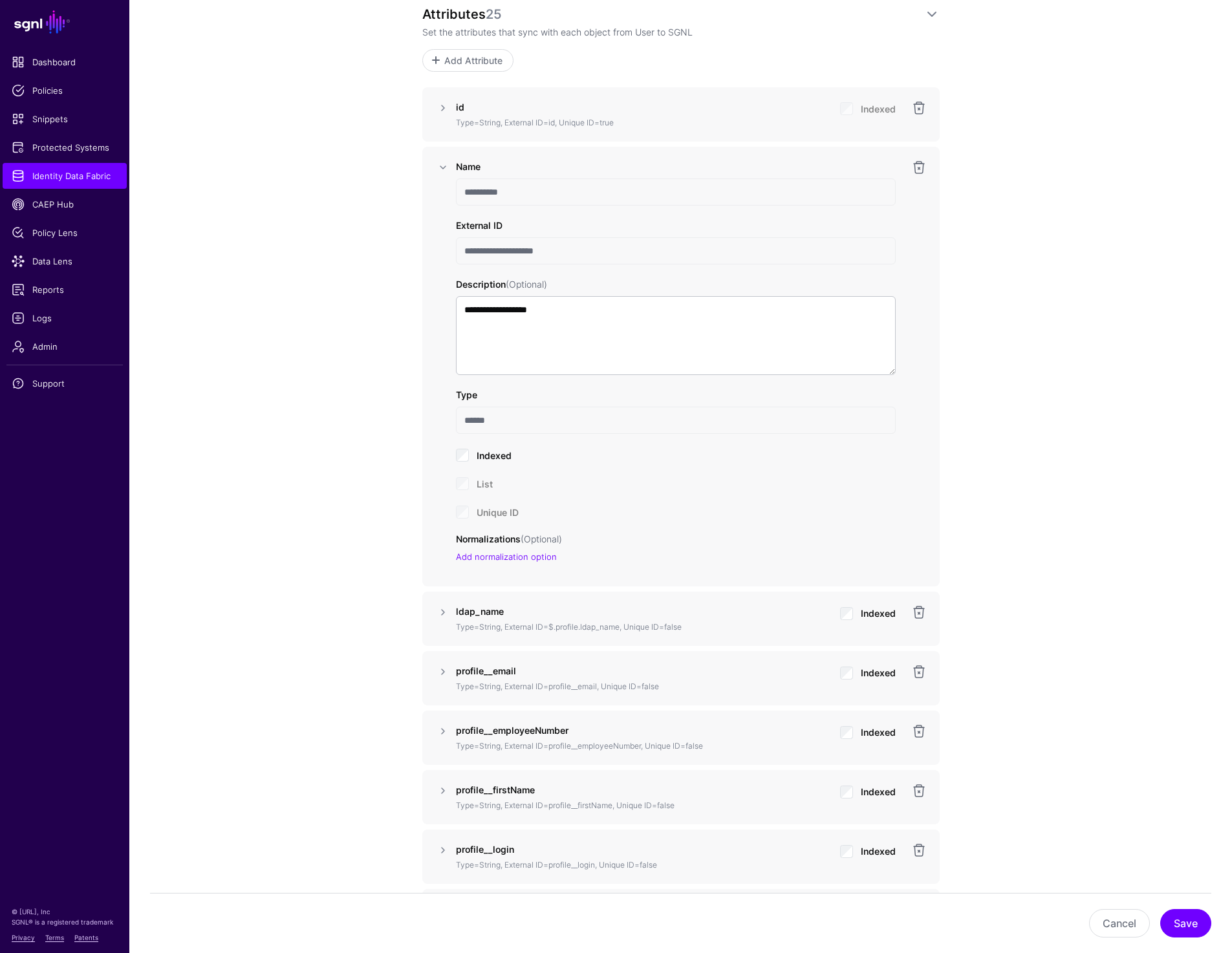
scroll to position [819, 0]
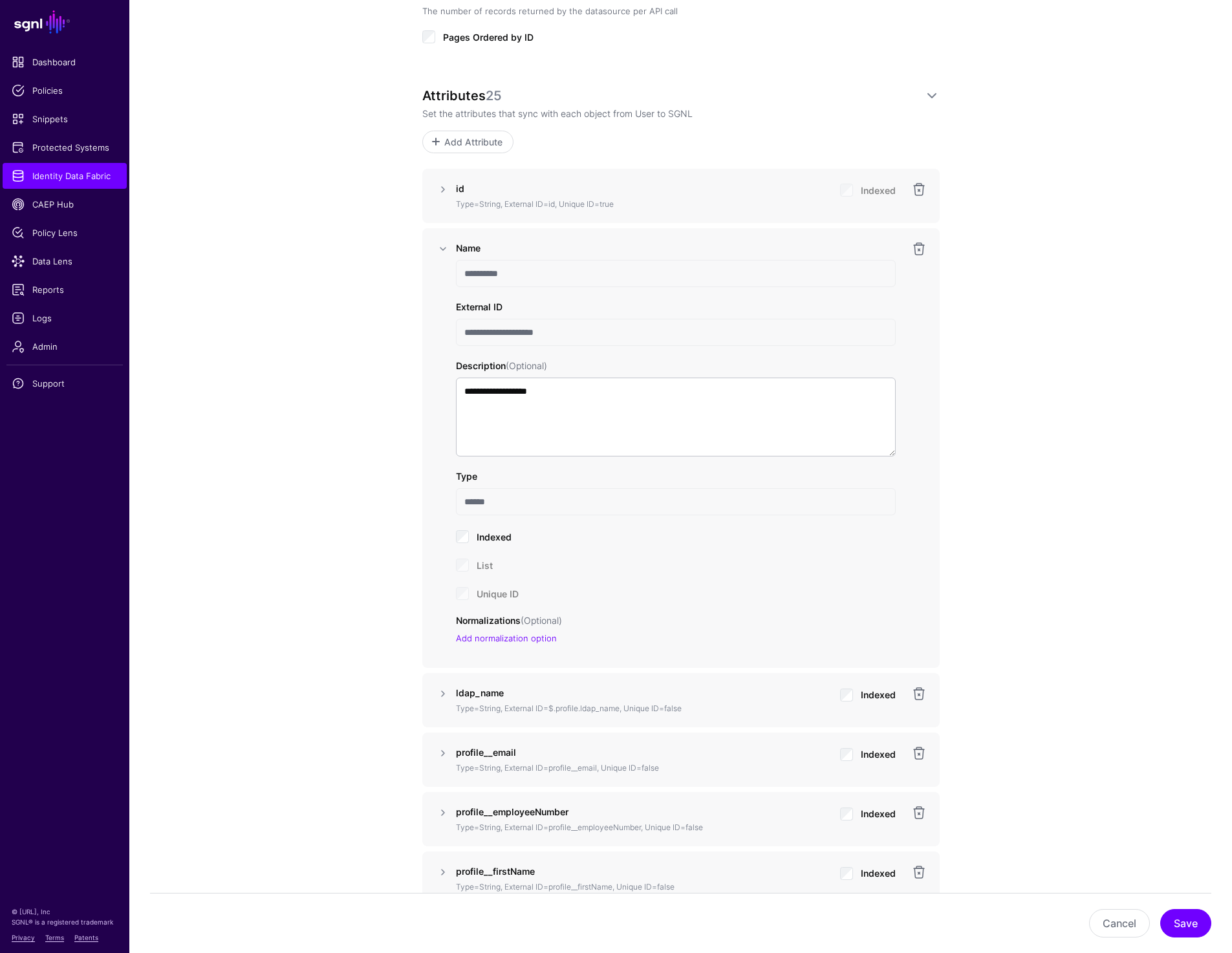
click at [492, 276] on input "**********" at bounding box center [676, 273] width 440 height 27
drag, startPoint x: 465, startPoint y: 329, endPoint x: 642, endPoint y: 329, distance: 177.0
click at [642, 329] on input "**********" at bounding box center [676, 332] width 440 height 27
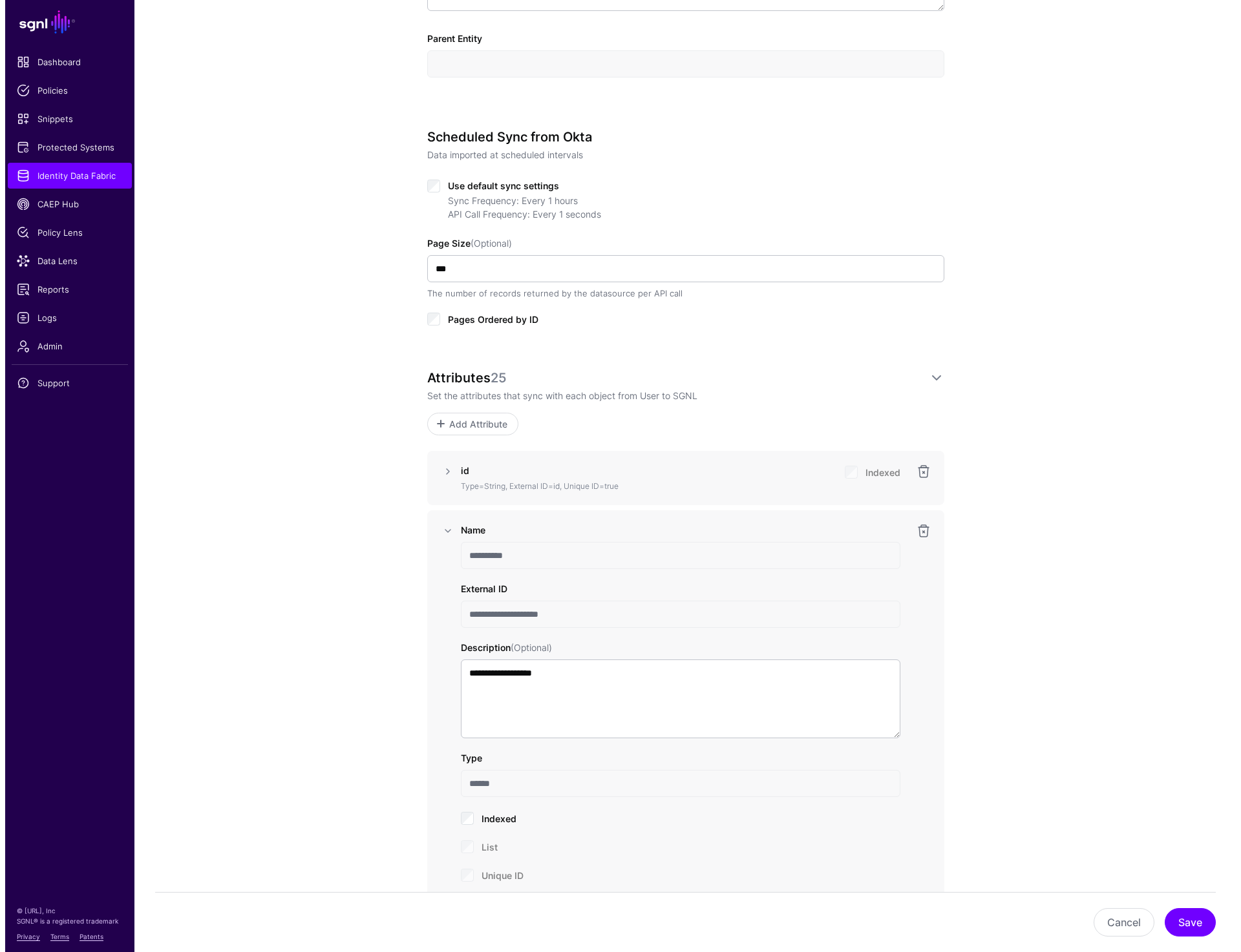
scroll to position [627, 0]
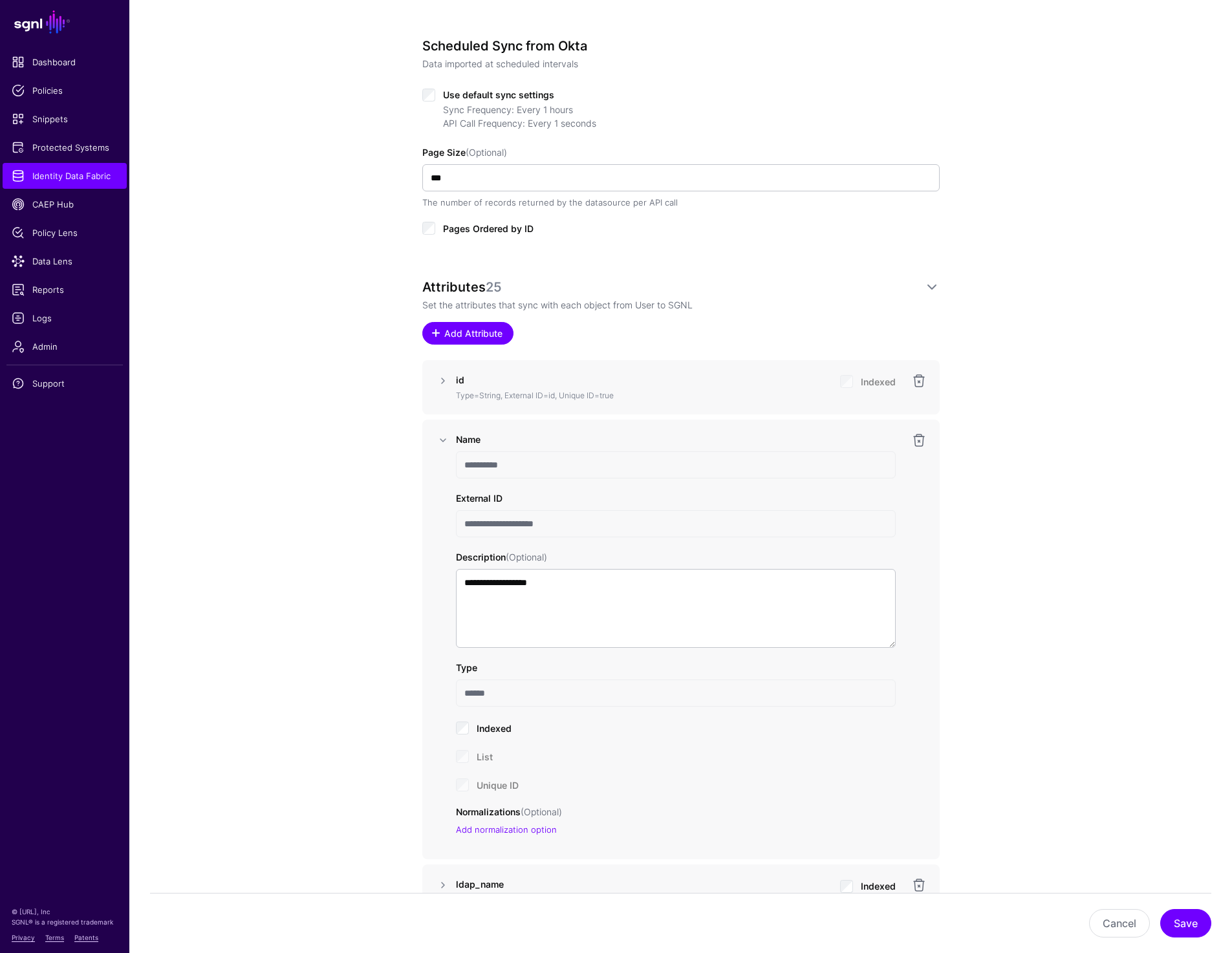
click at [455, 327] on span "Add Attribute" at bounding box center [473, 334] width 62 height 13
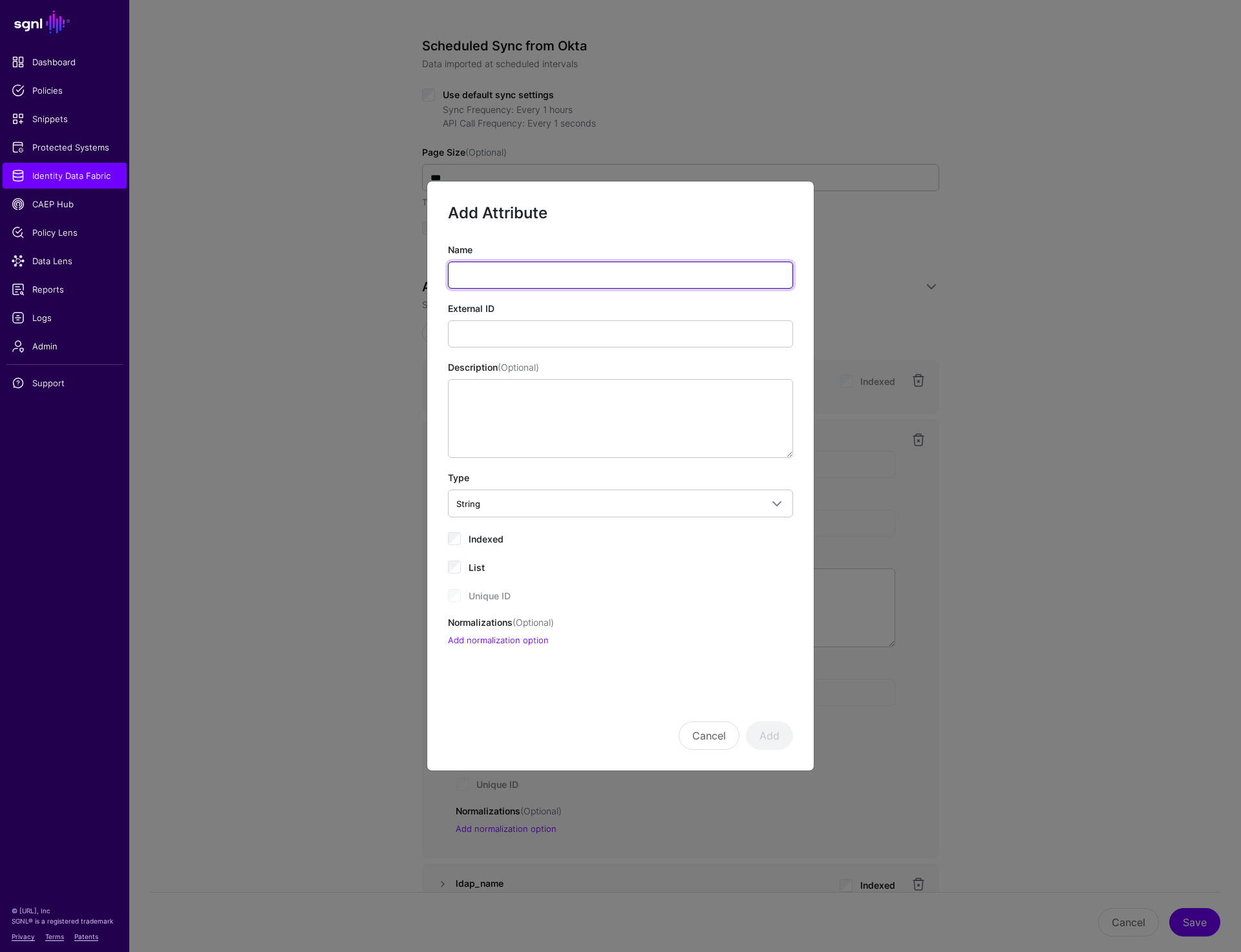
click at [523, 273] on input "Name" at bounding box center [620, 275] width 345 height 27
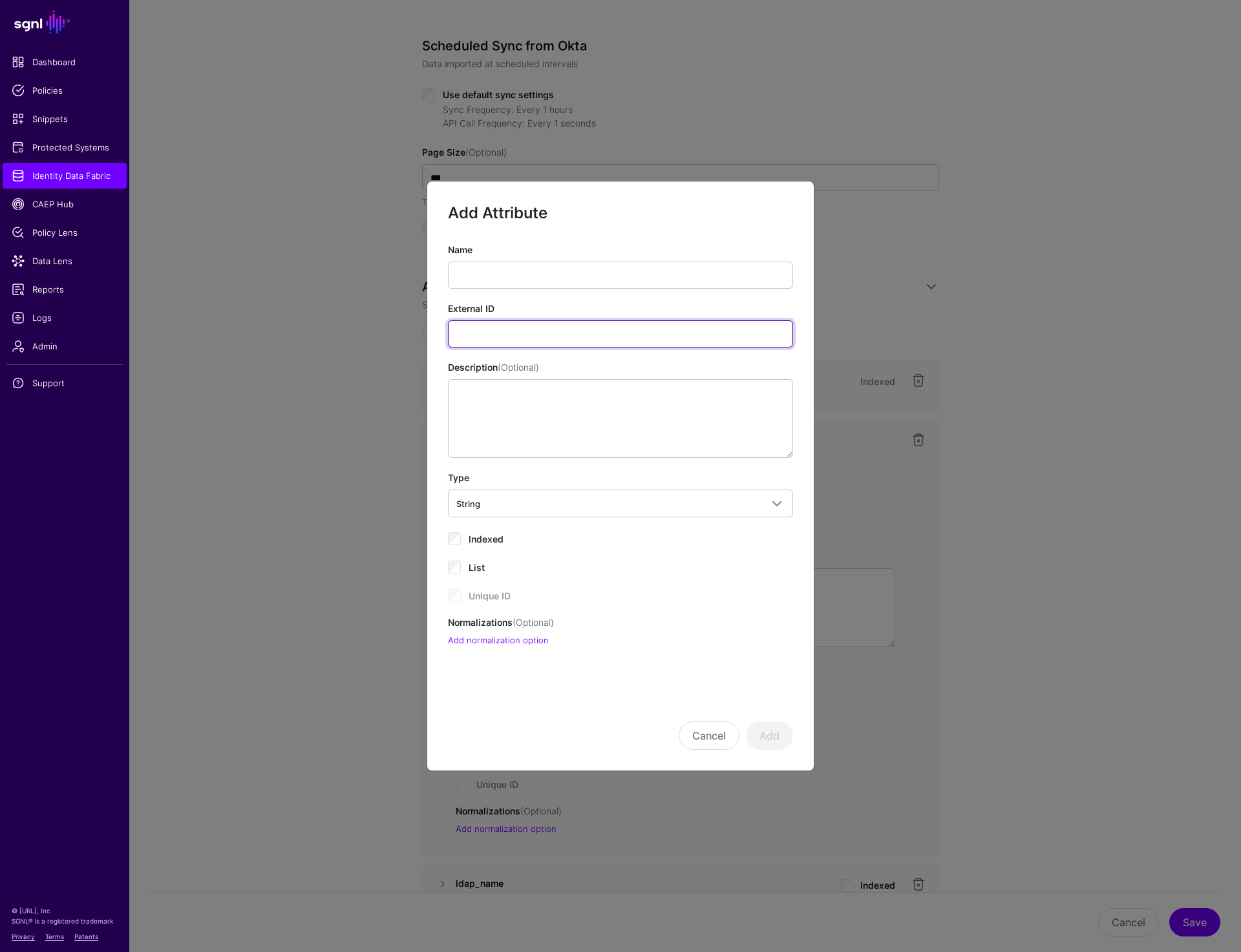
click at [527, 328] on input "External ID" at bounding box center [620, 333] width 345 height 27
paste input "**********"
type input "**********"
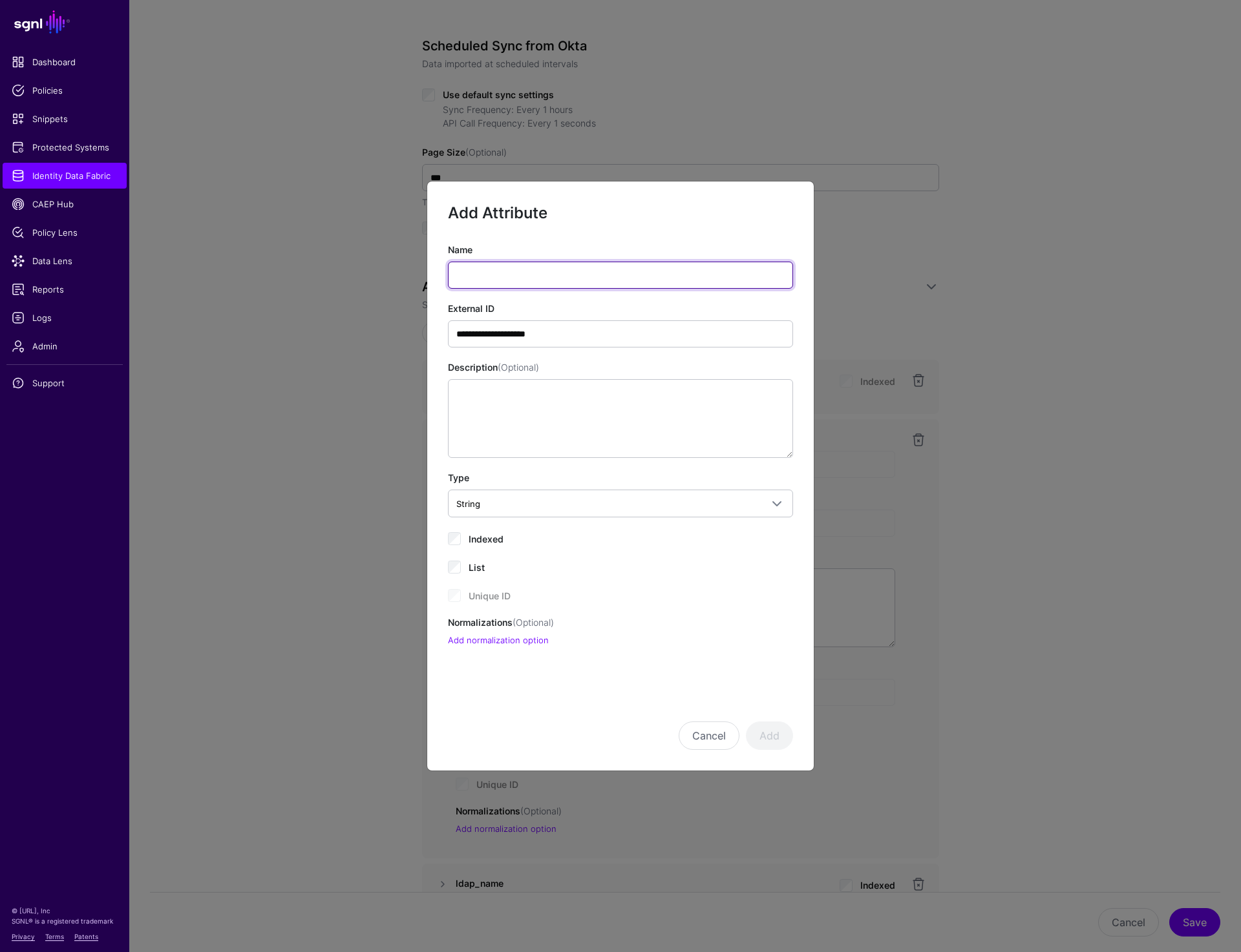
click at [504, 279] on input "Name" at bounding box center [620, 275] width 345 height 27
type input "**********"
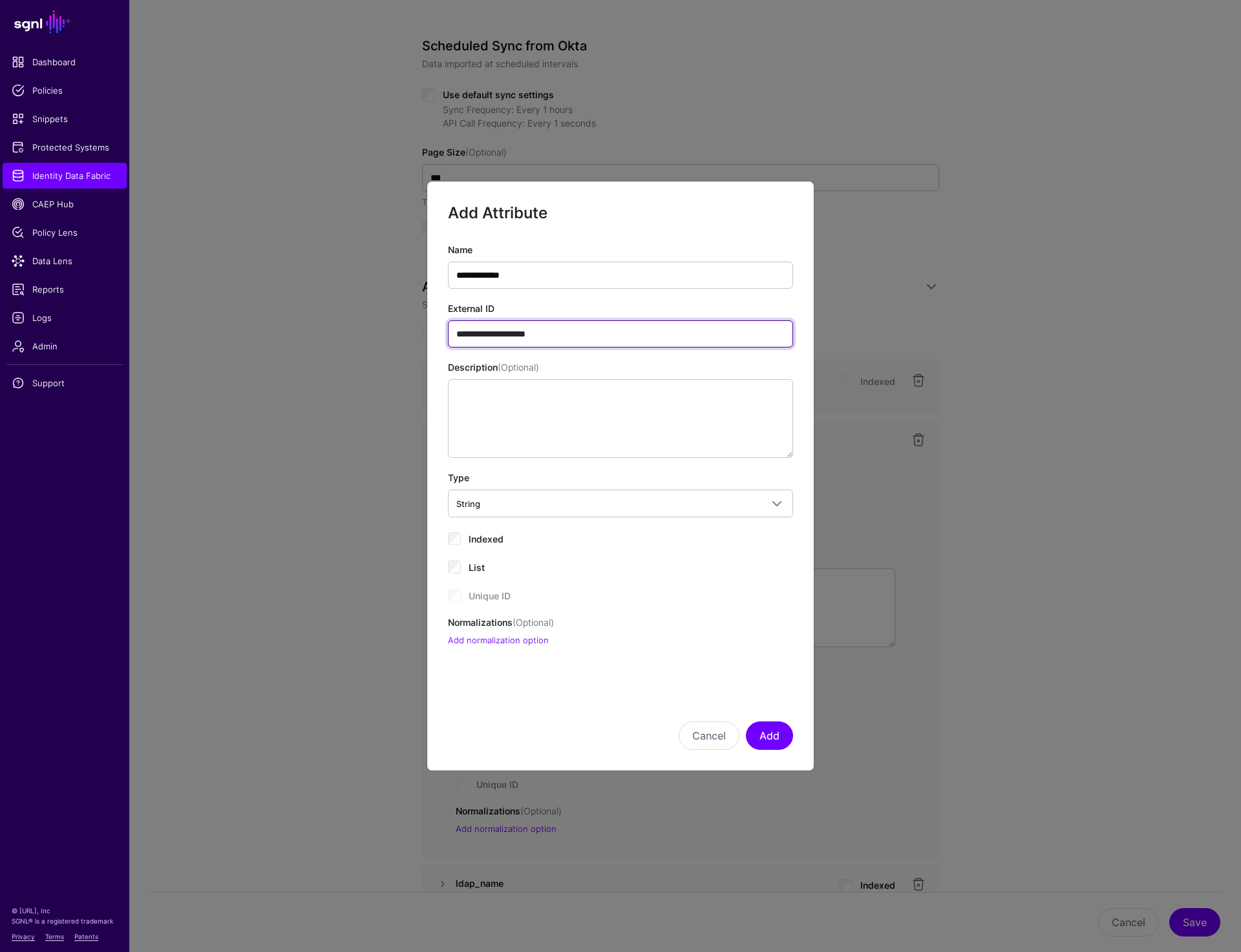
click at [569, 332] on input "**********" at bounding box center [620, 333] width 345 height 27
click at [567, 335] on input "**********" at bounding box center [620, 333] width 345 height 27
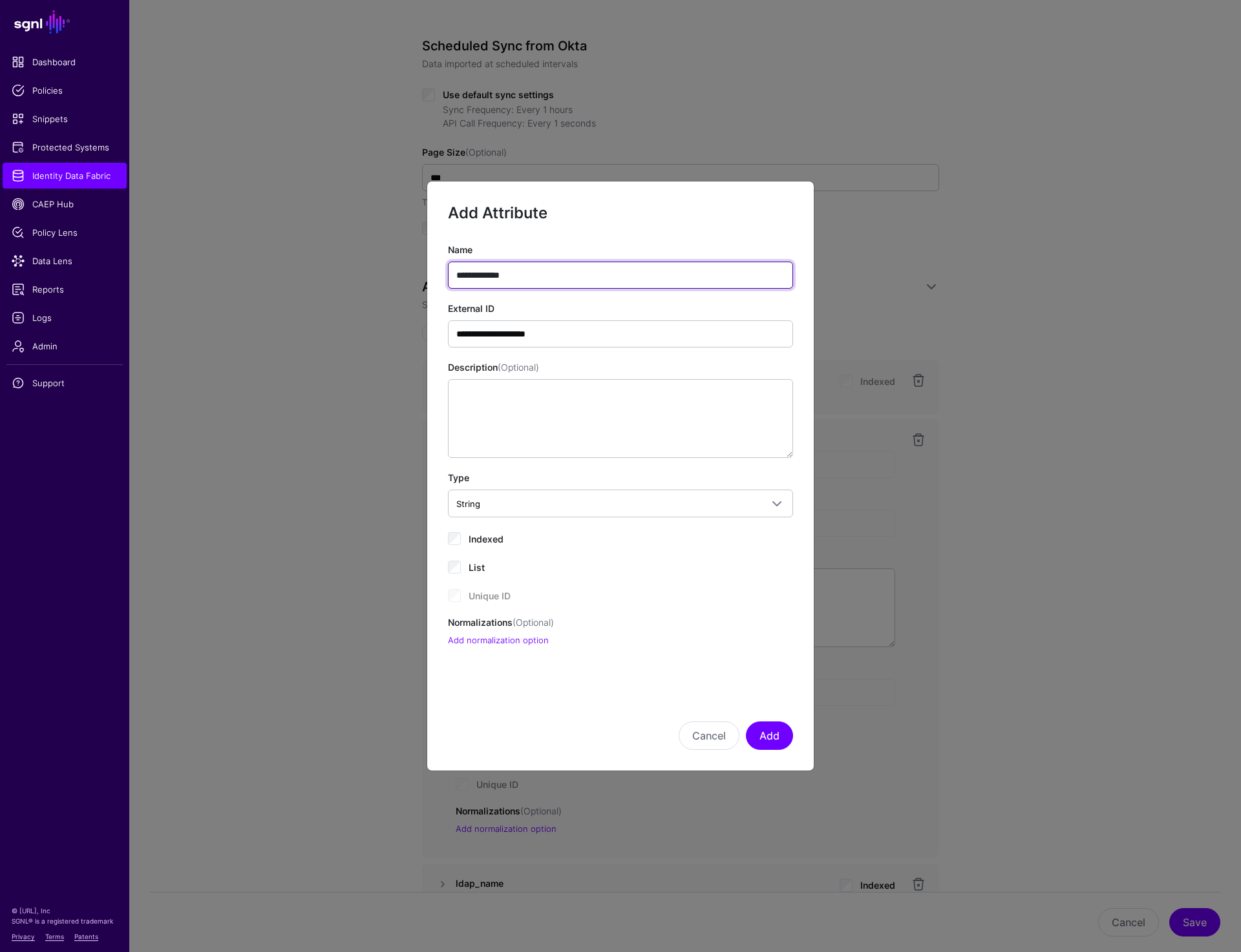
click at [529, 271] on input "**********" at bounding box center [620, 275] width 345 height 27
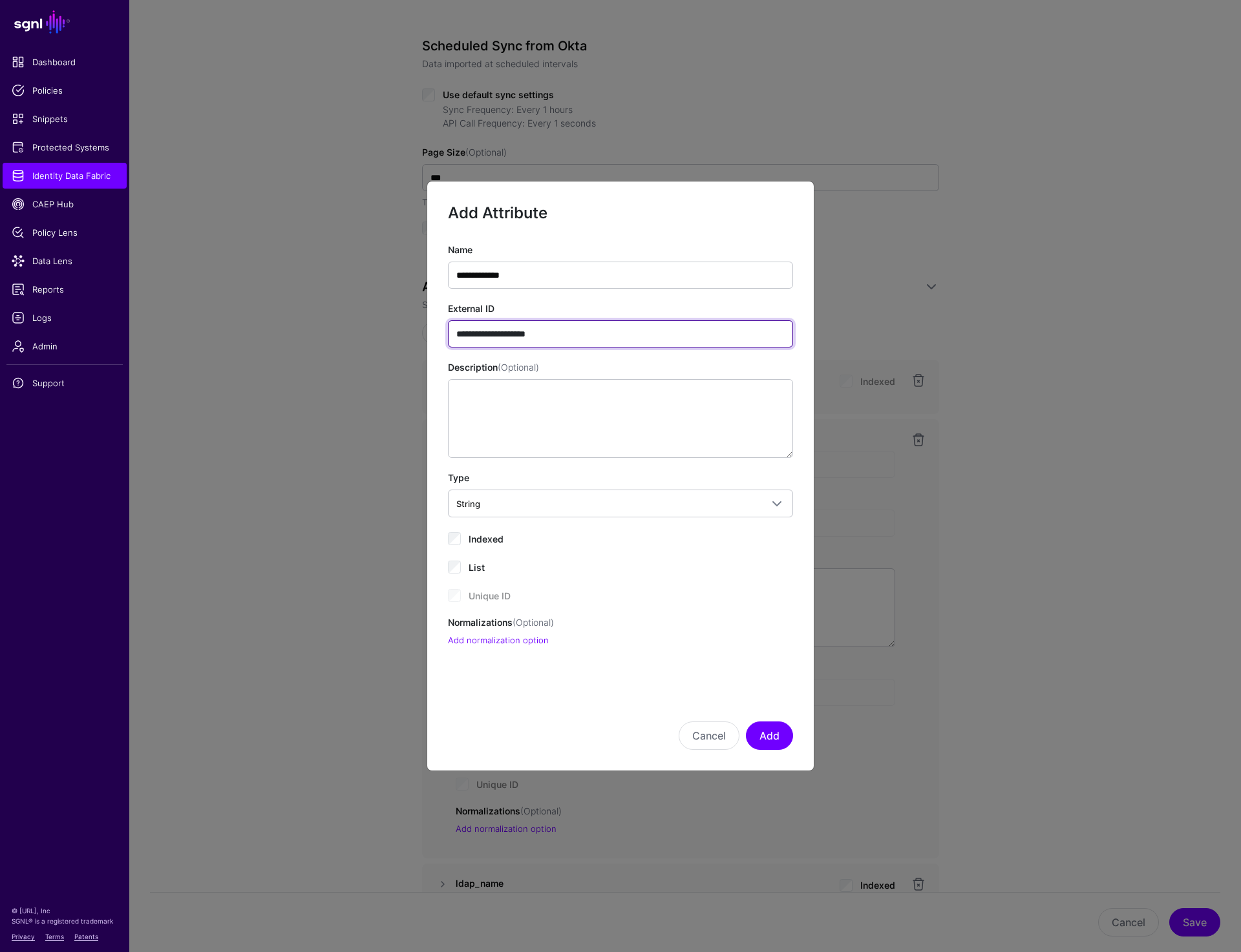
click at [555, 329] on input "**********" at bounding box center [620, 333] width 345 height 27
click at [779, 733] on button "Add" at bounding box center [769, 736] width 47 height 29
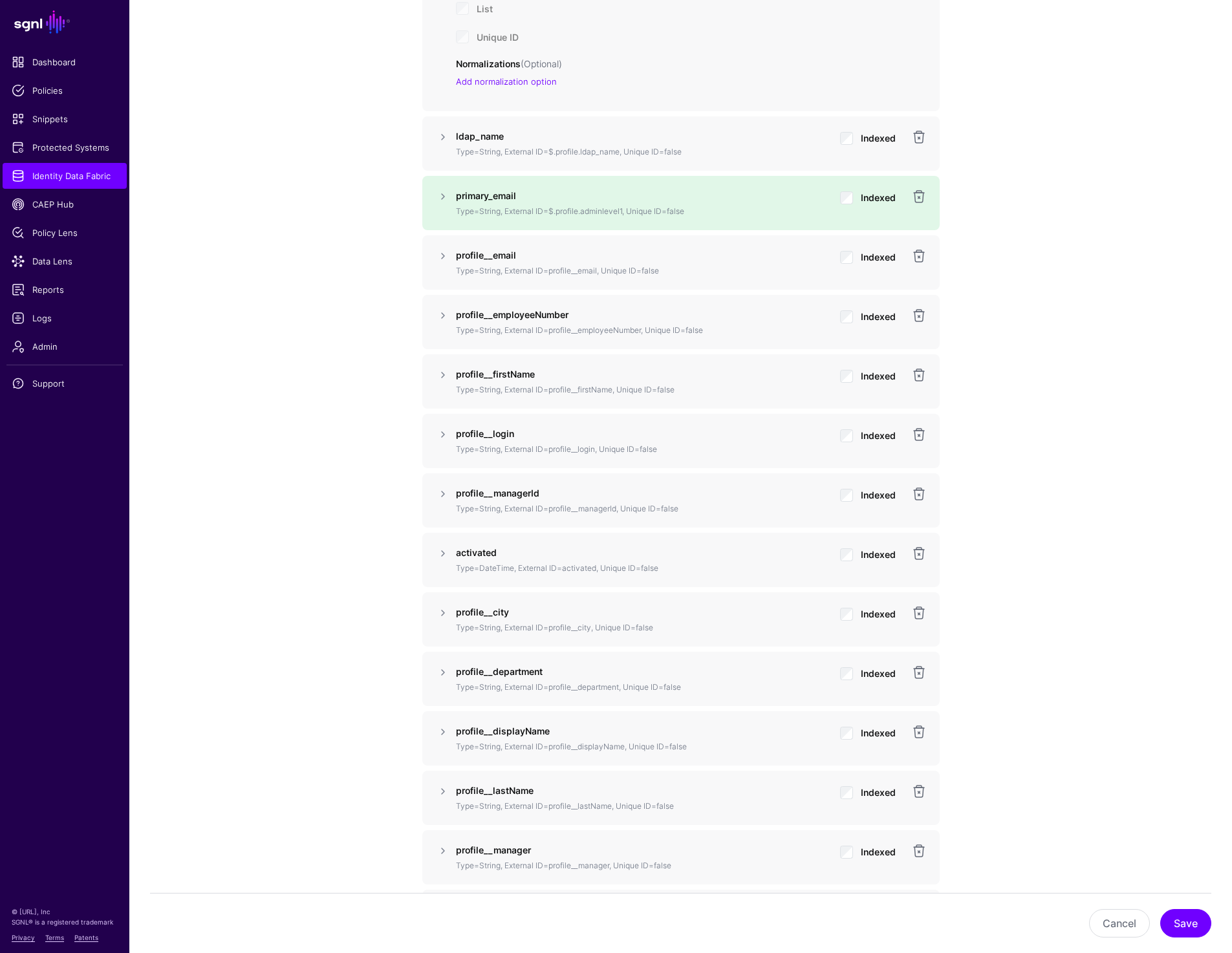
scroll to position [1156, 0]
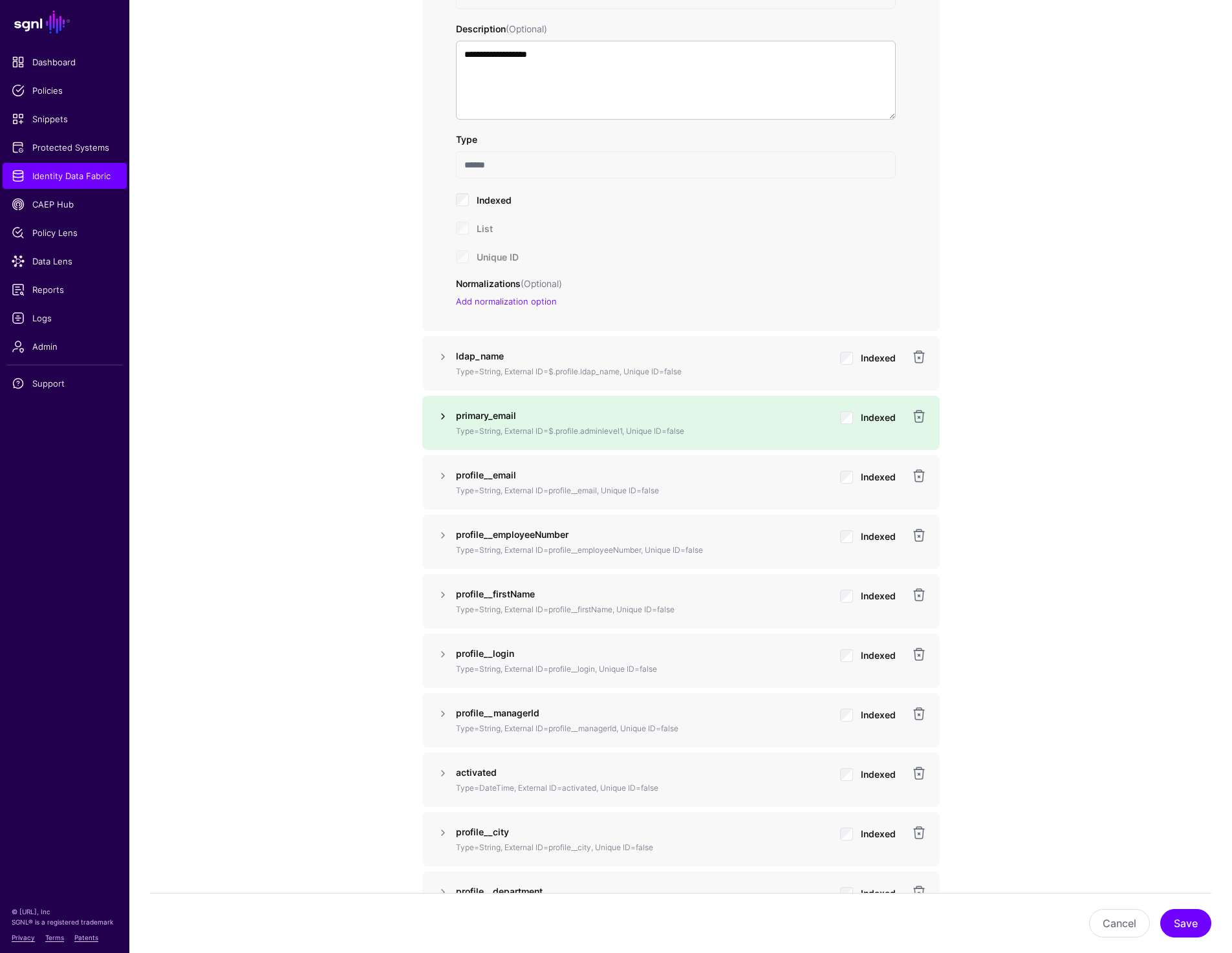
click at [441, 412] on link at bounding box center [442, 416] width 16 height 16
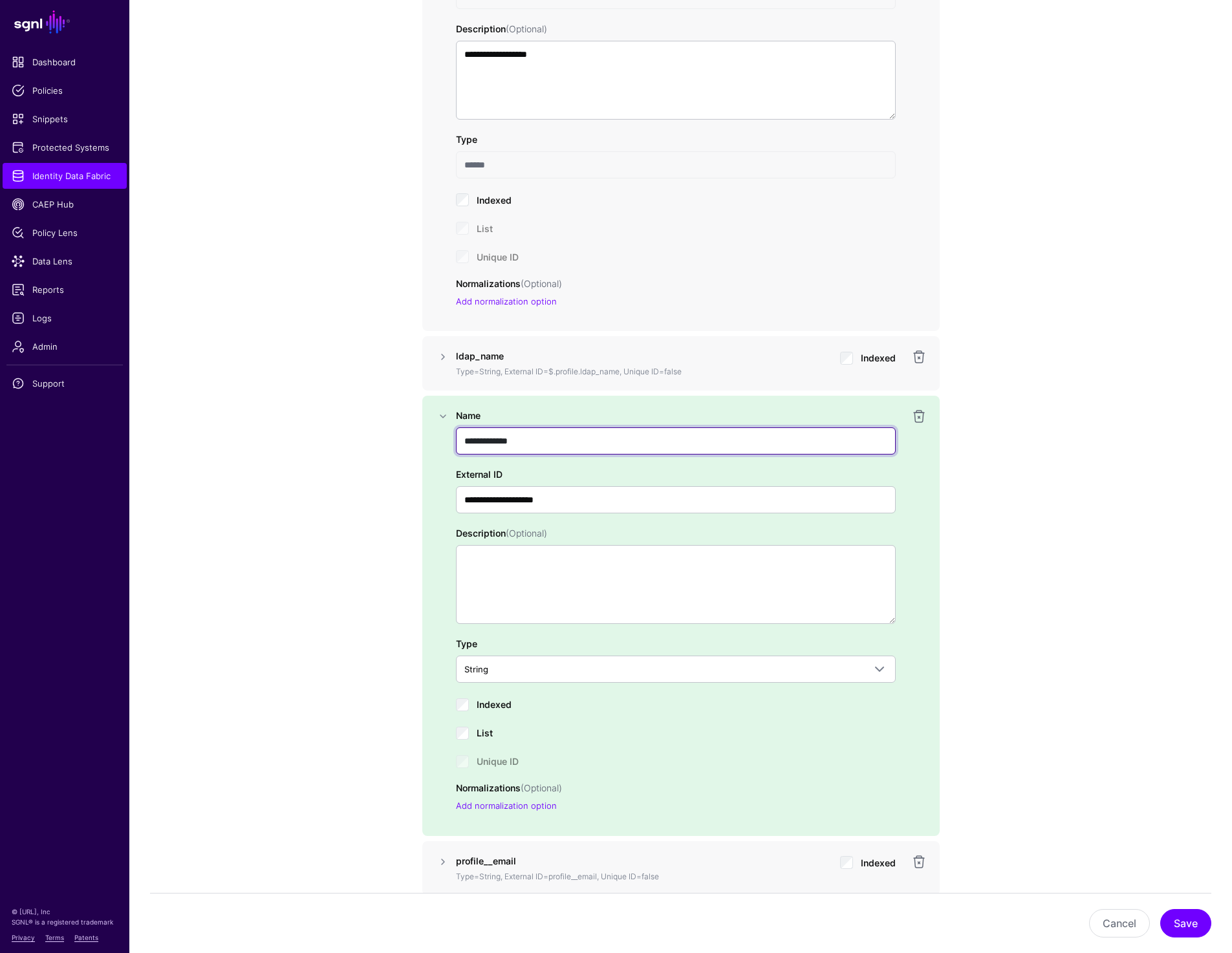
click at [491, 441] on input "**********" at bounding box center [676, 441] width 440 height 27
drag, startPoint x: 499, startPoint y: 441, endPoint x: 474, endPoint y: 440, distance: 25.0
click at [474, 440] on input "**********" at bounding box center [676, 441] width 440 height 27
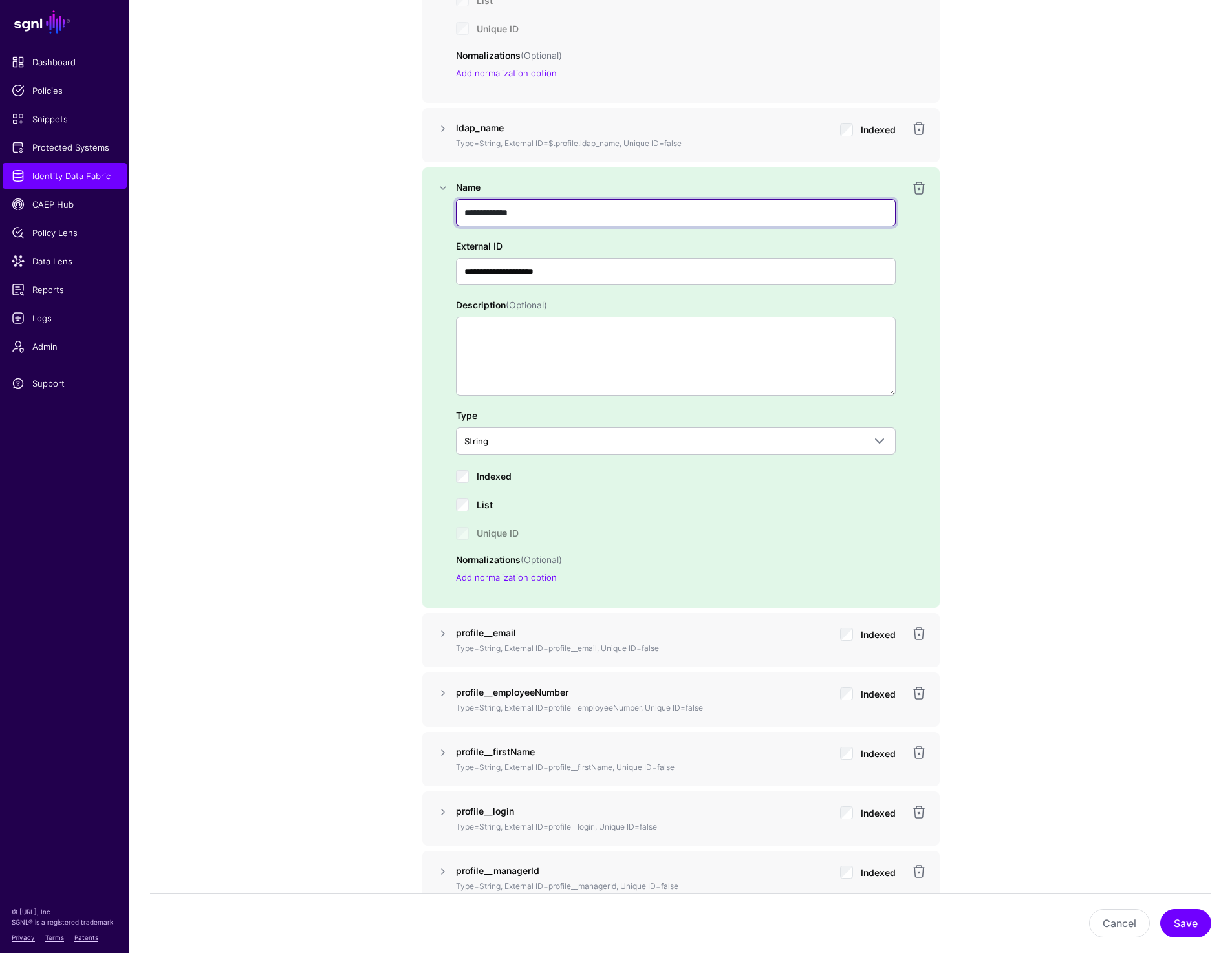
scroll to position [1403, 0]
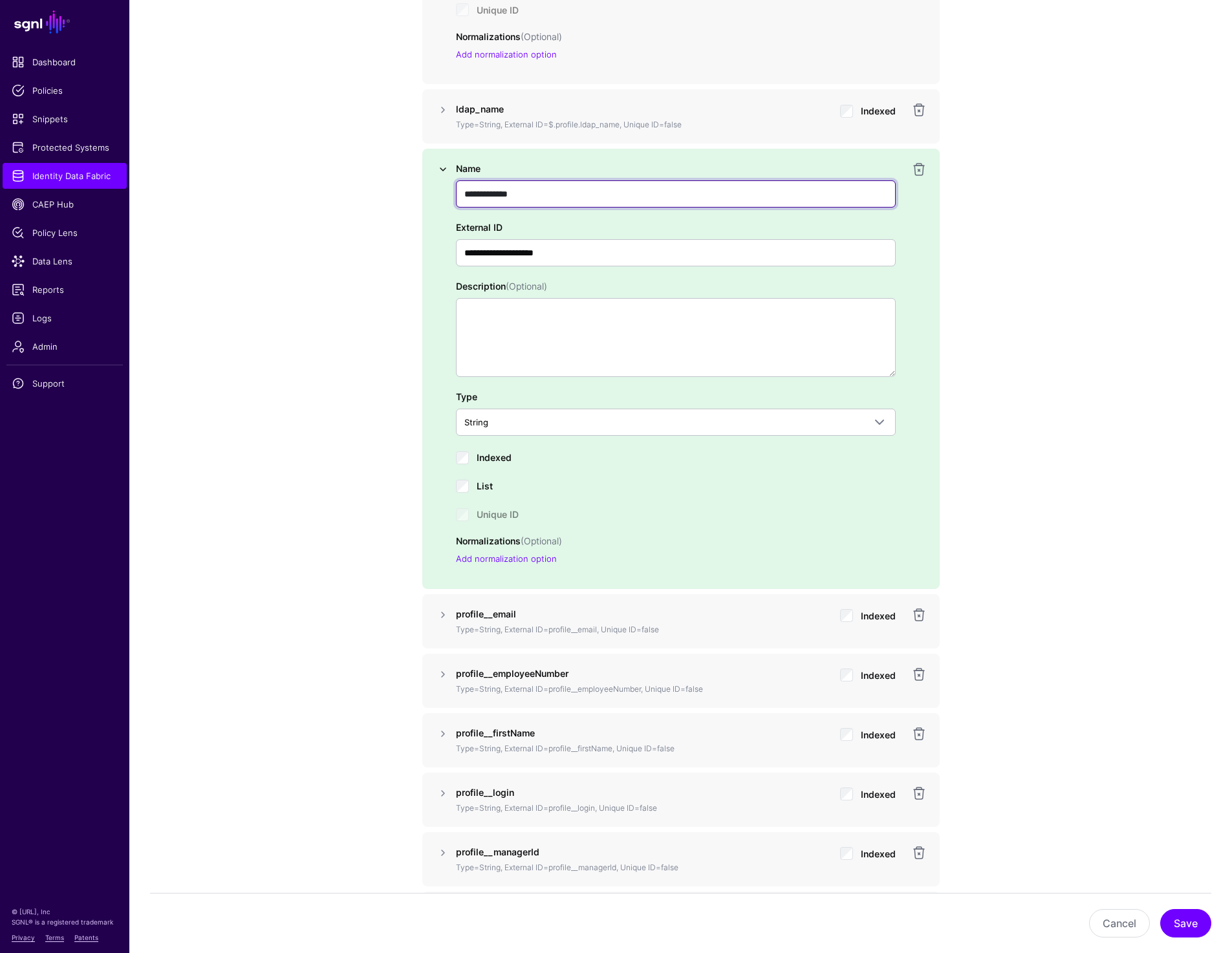
type input "**********"
click at [438, 169] on link at bounding box center [442, 169] width 16 height 16
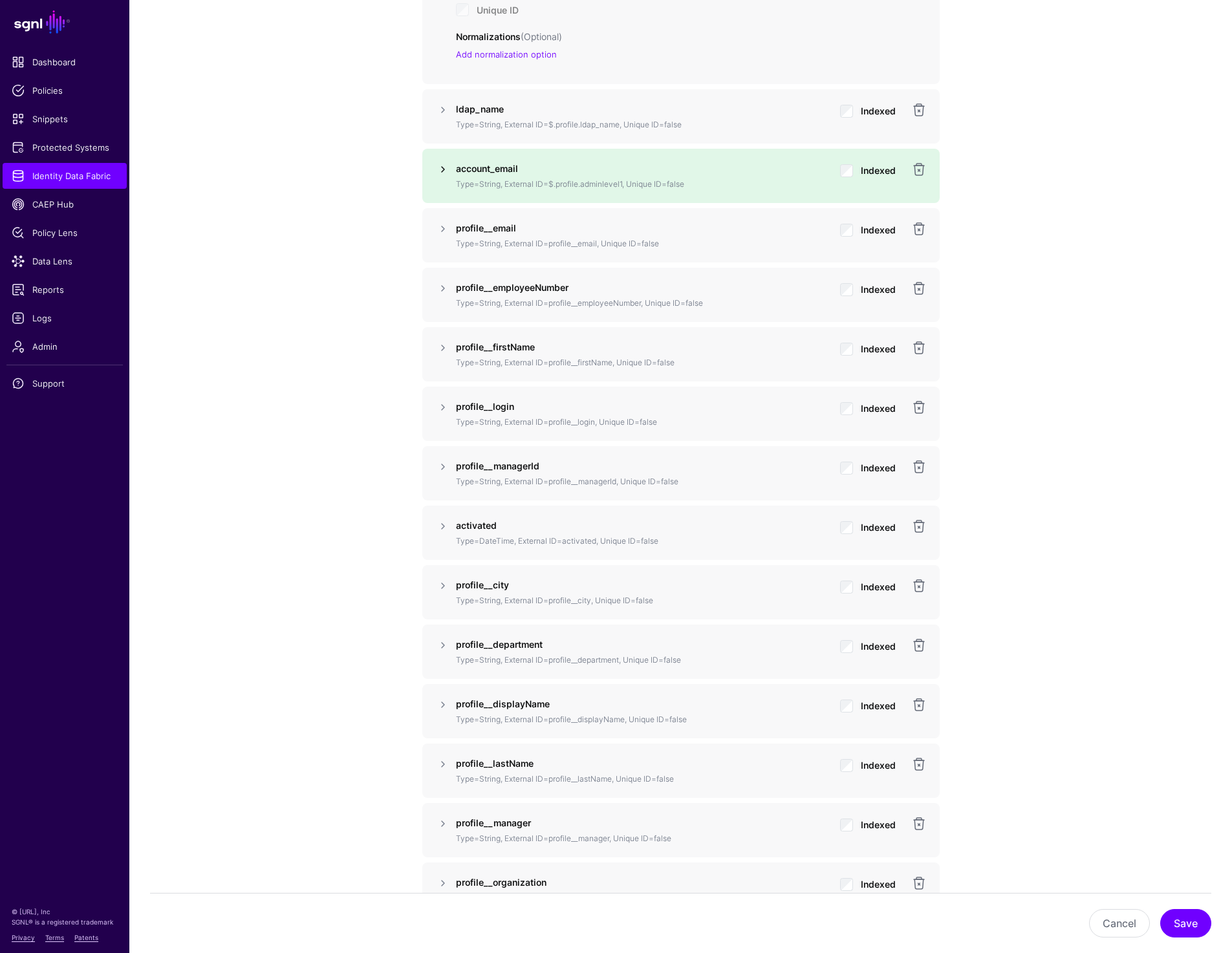
click at [447, 171] on link at bounding box center [442, 169] width 16 height 16
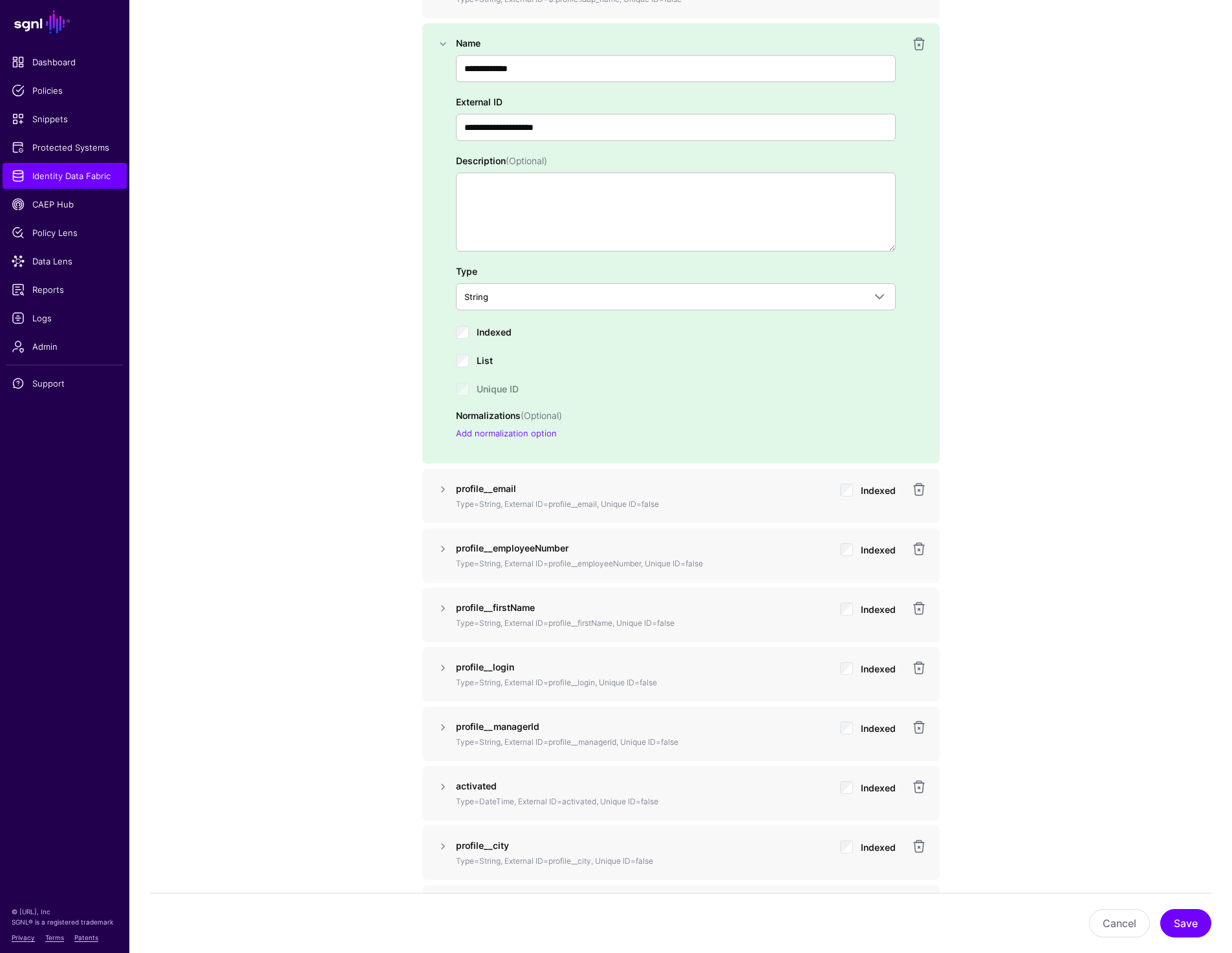
scroll to position [1561, 0]
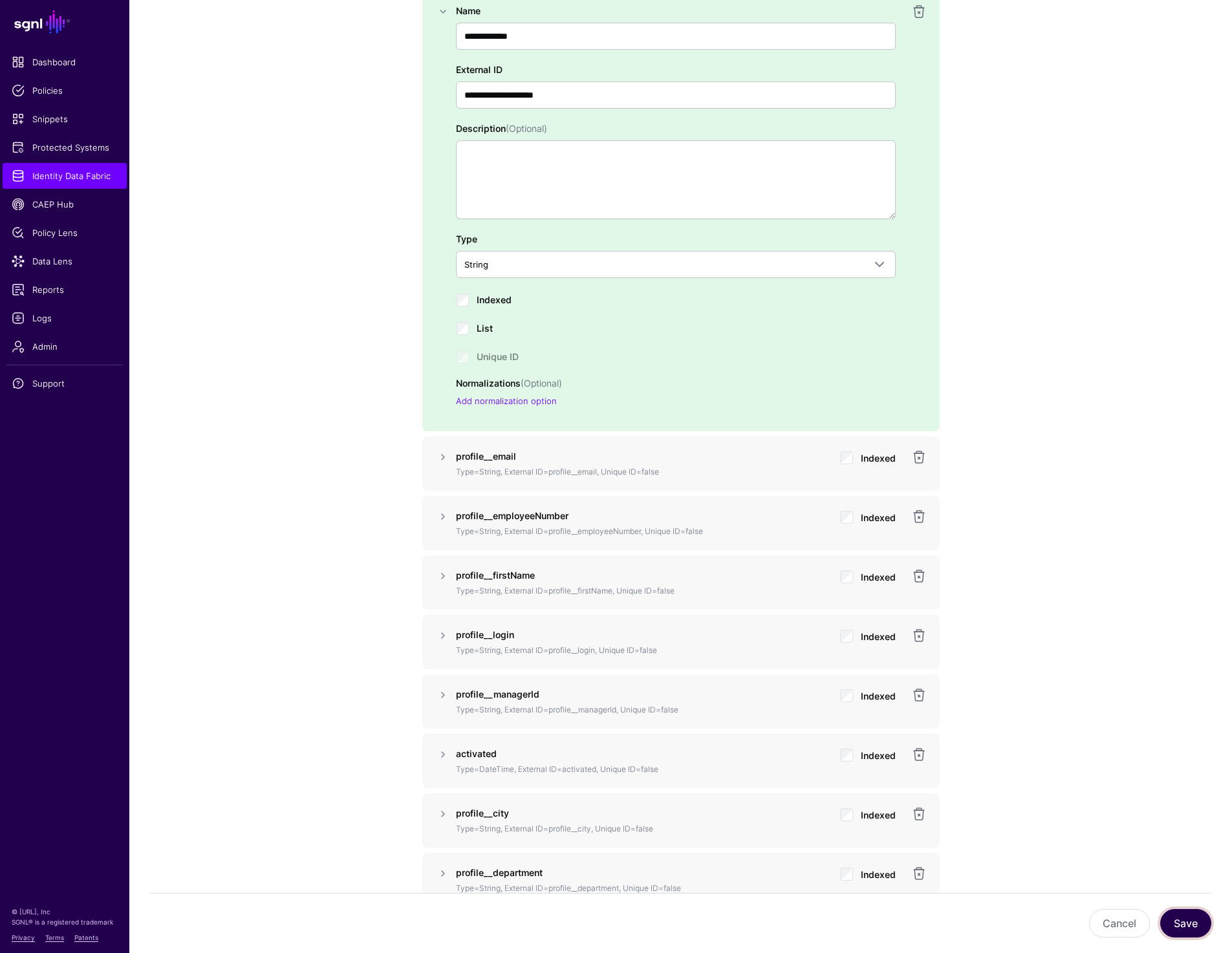
drag, startPoint x: 1179, startPoint y: 912, endPoint x: 1191, endPoint y: 469, distance: 443.2
click at [1191, 469] on div "**********" at bounding box center [680, 337] width 1103 height 3583
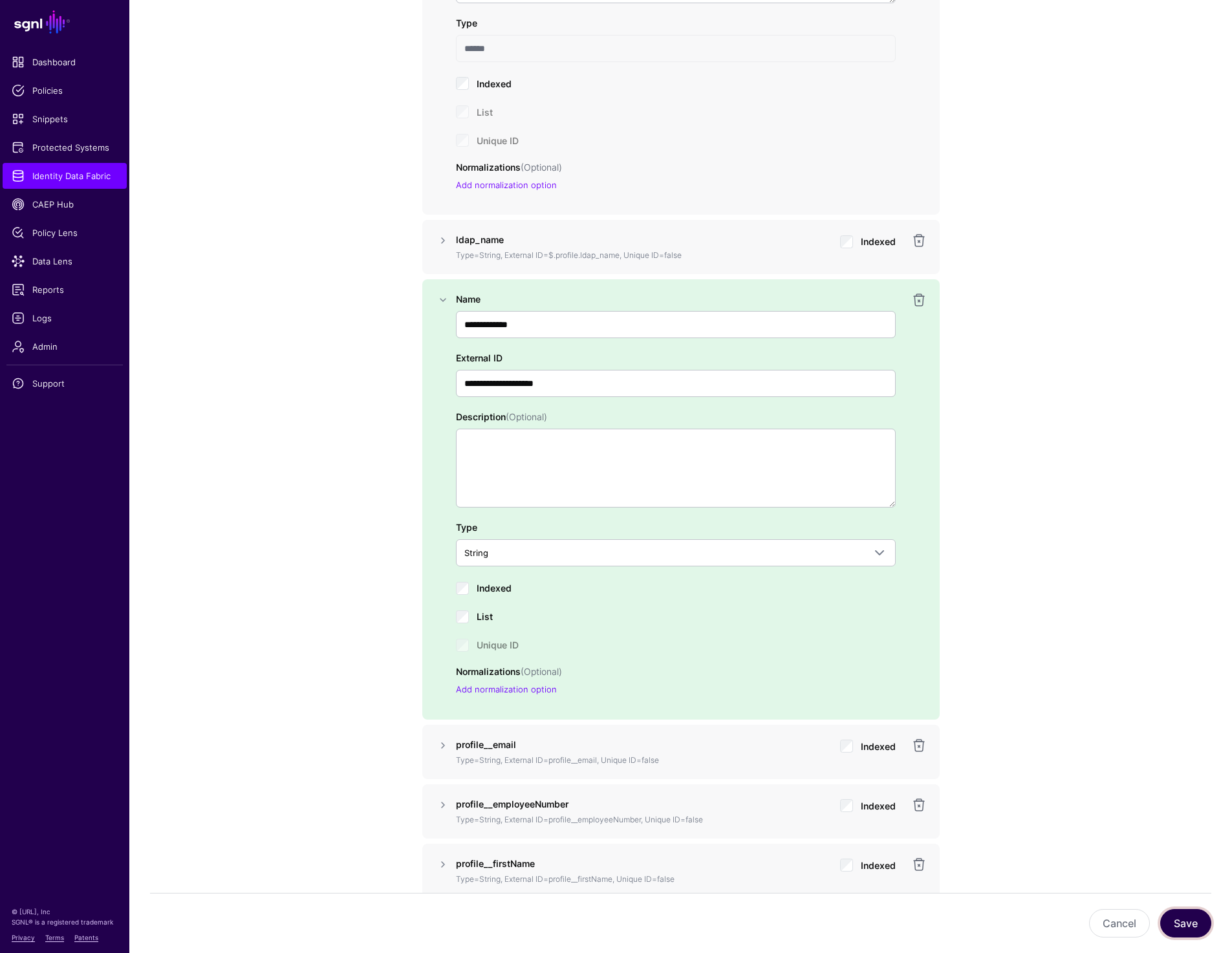
scroll to position [1257, 0]
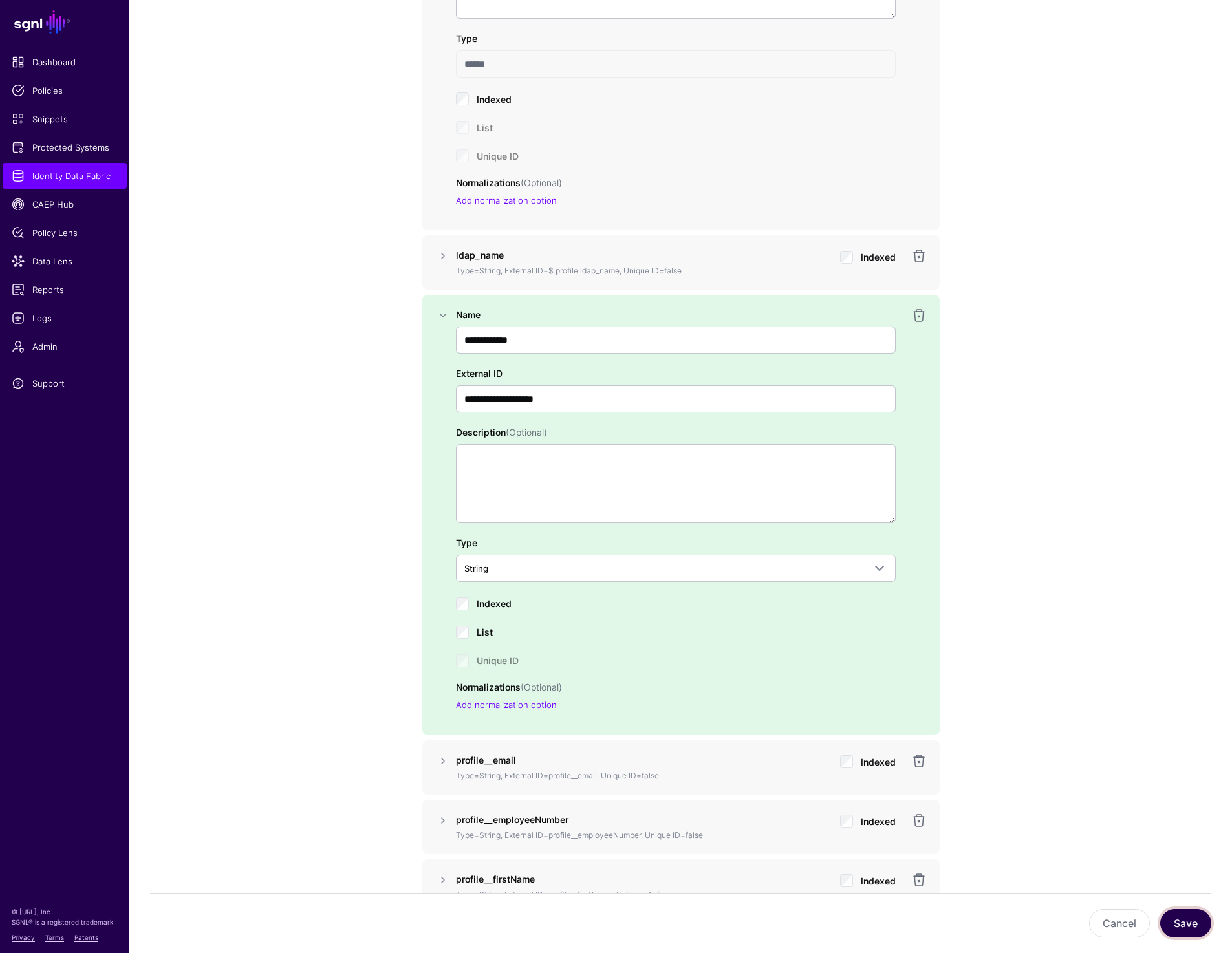
click at [1175, 909] on button "Save" at bounding box center [1186, 923] width 51 height 29
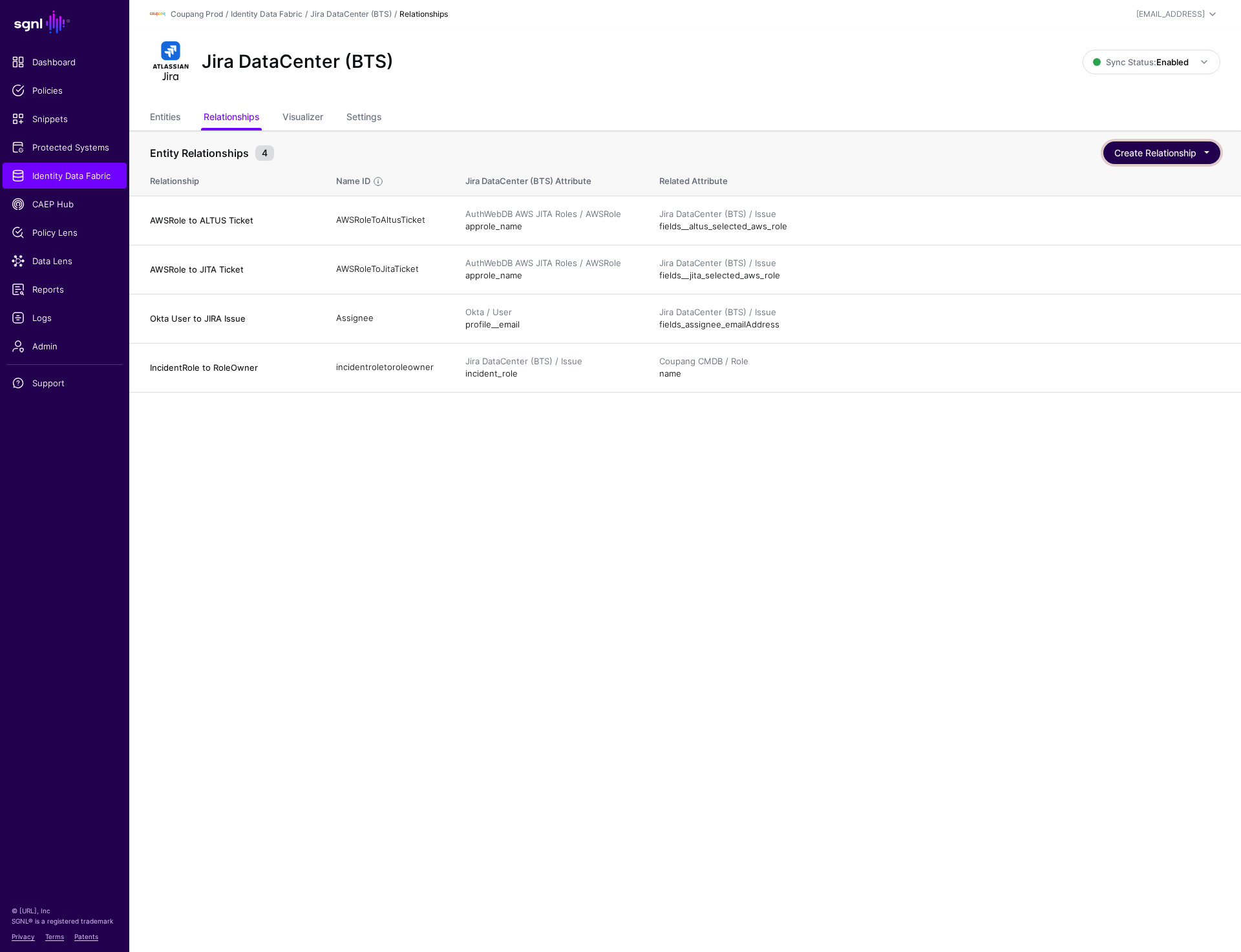
click at [1159, 159] on button "Create Relationship" at bounding box center [1161, 152] width 117 height 22
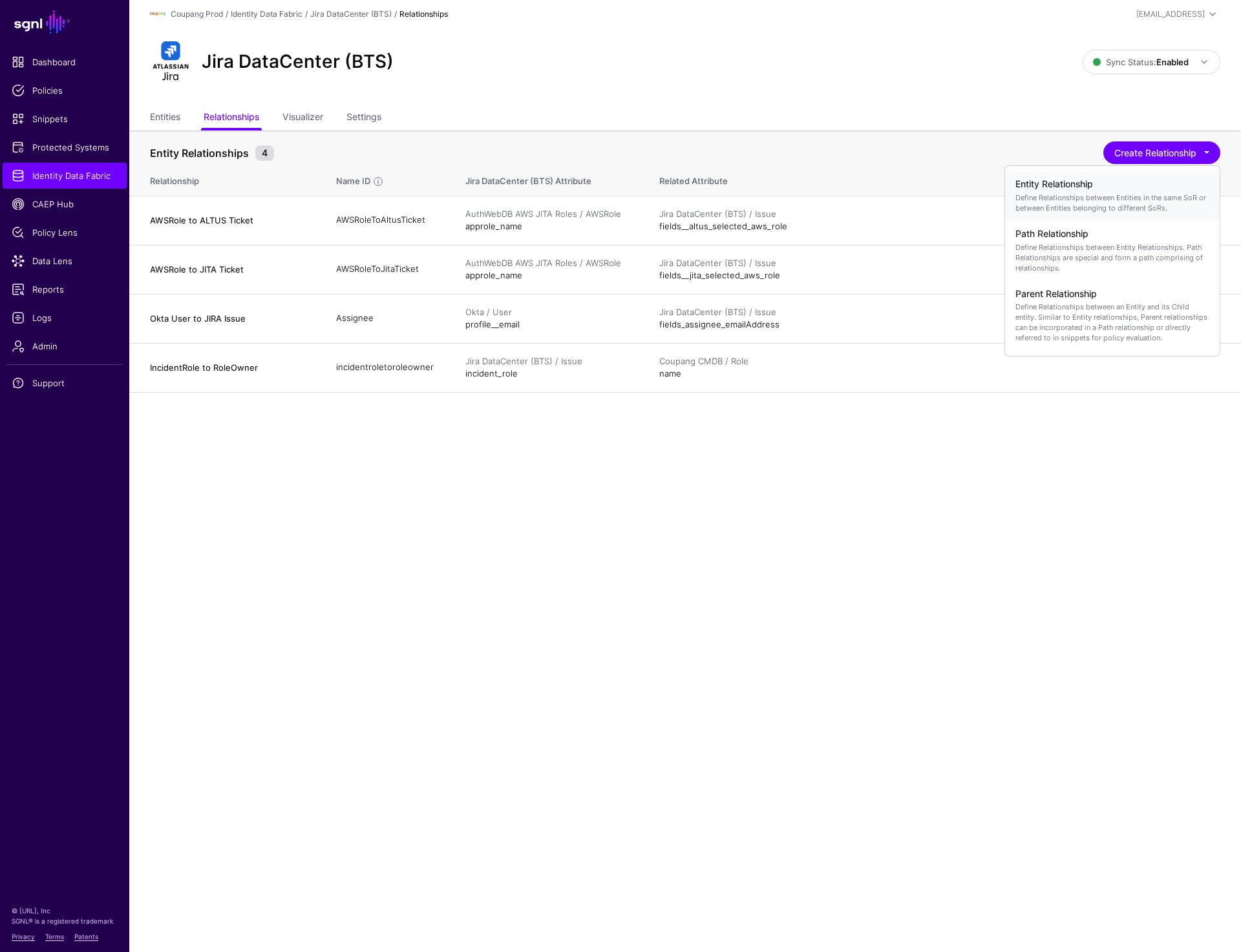
click at [1083, 205] on p "Define Relationships between Entities in the same SoR or between Entities belon…" at bounding box center [1113, 202] width 194 height 21
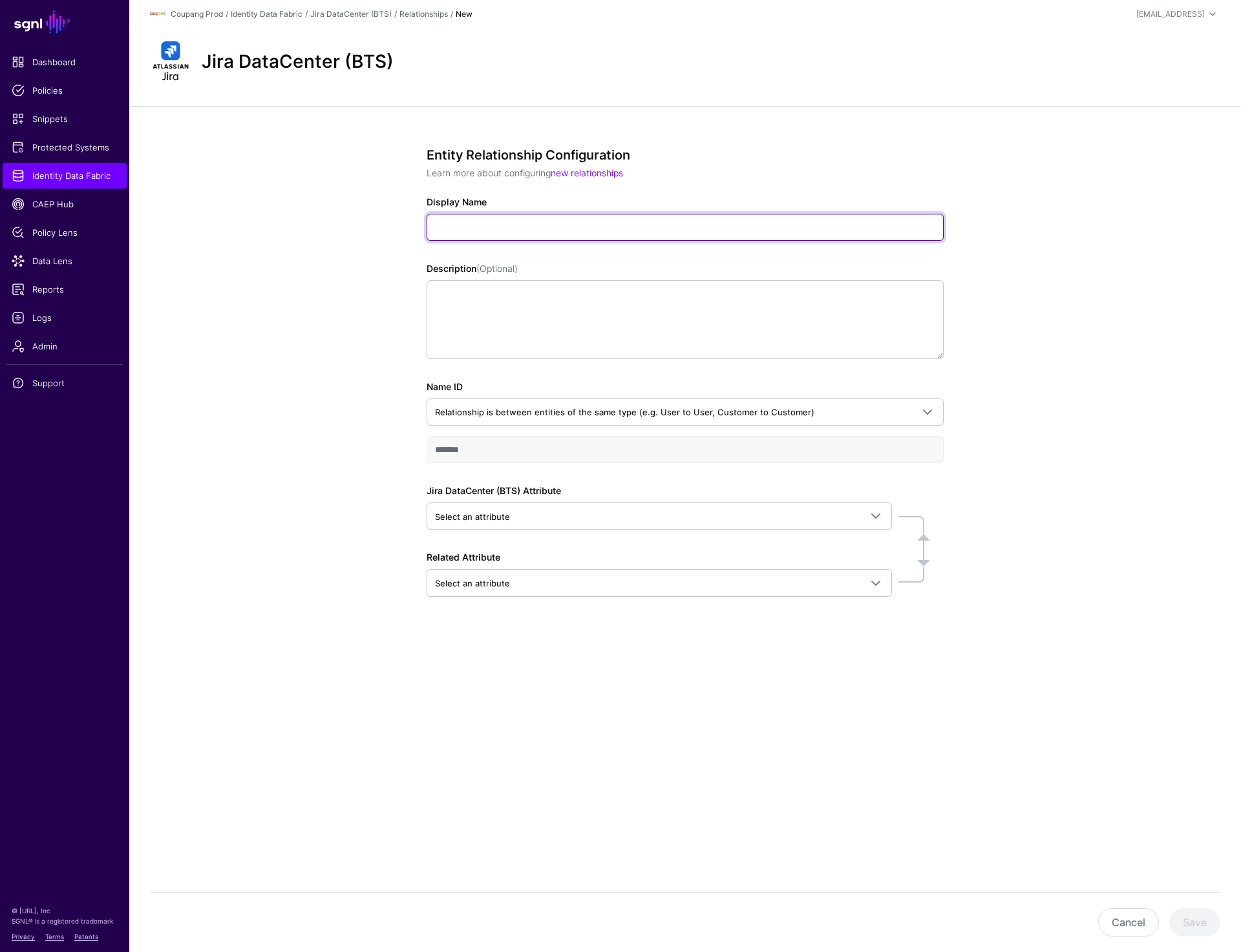
click at [513, 226] on input "Display Name" at bounding box center [685, 227] width 517 height 27
paste input "**********"
type input "**********"
click at [1060, 230] on div "**********" at bounding box center [685, 419] width 1112 height 625
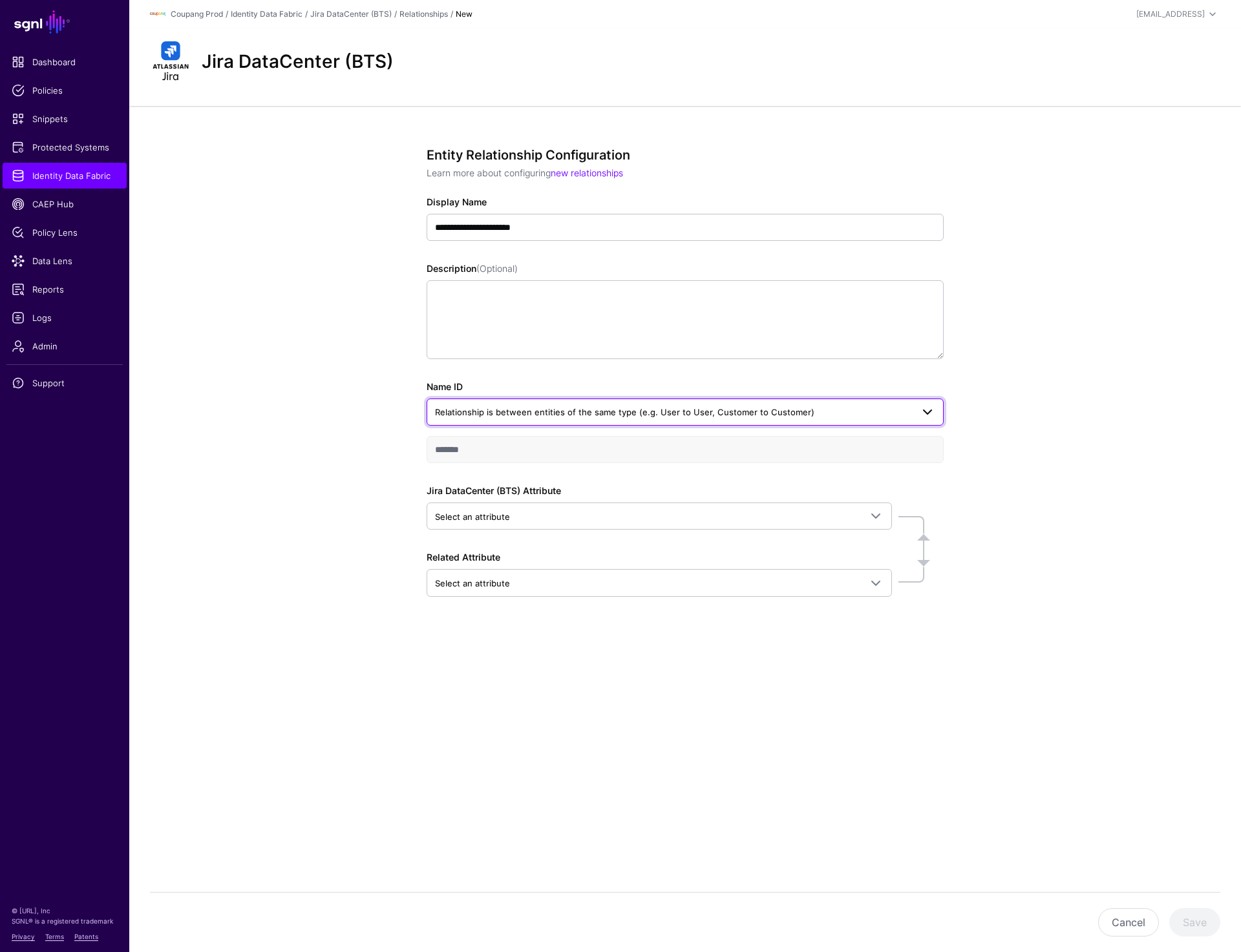
click at [670, 418] on span "Relationship is between entities of the same type (e.g. User to User, Customer …" at bounding box center [672, 411] width 476 height 14
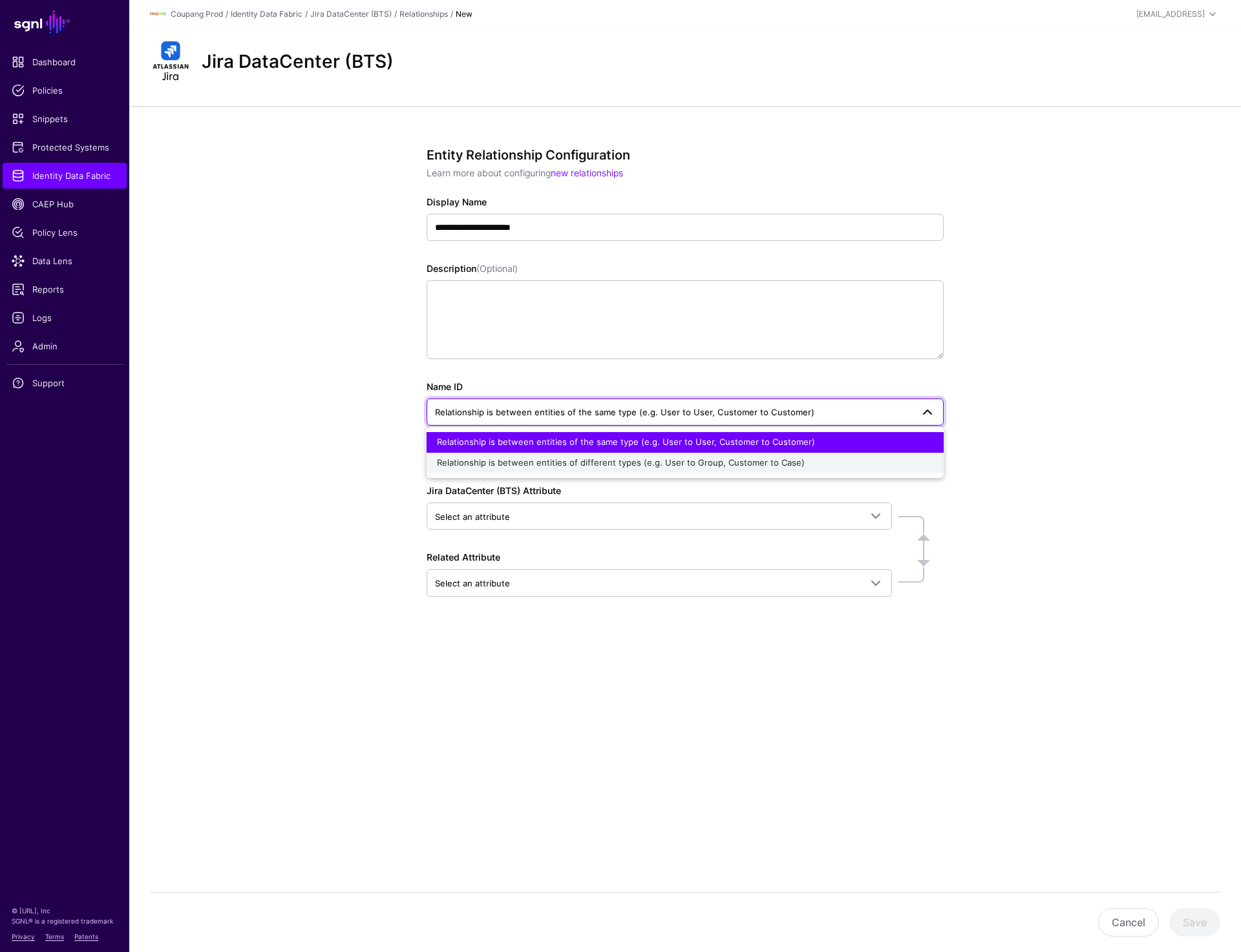
click at [704, 462] on span "Relationship is between entities of different types (e.g. User to Group, Custom…" at bounding box center [620, 462] width 368 height 11
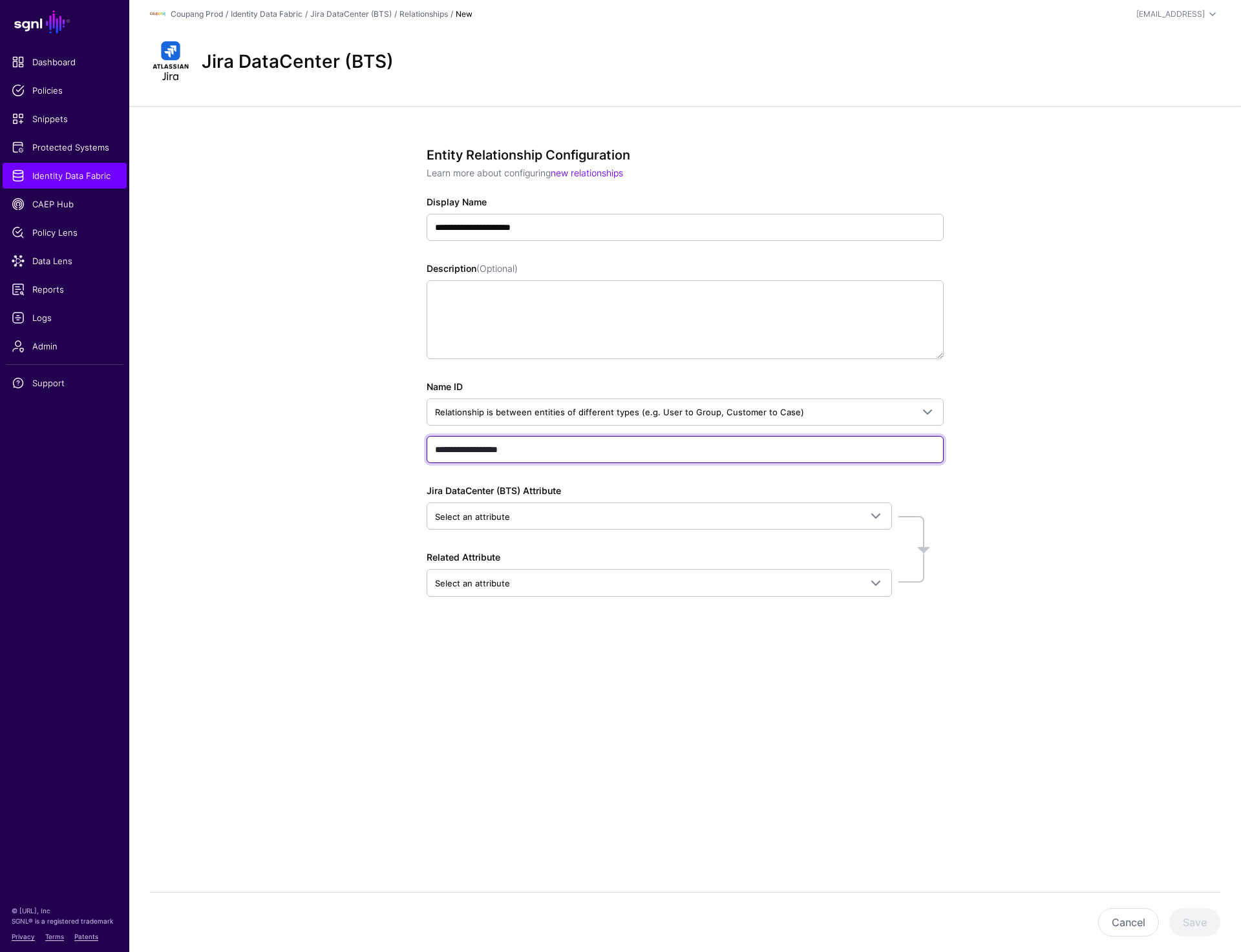
click at [521, 449] on input "**********" at bounding box center [685, 449] width 517 height 27
paste input "text"
type input "********"
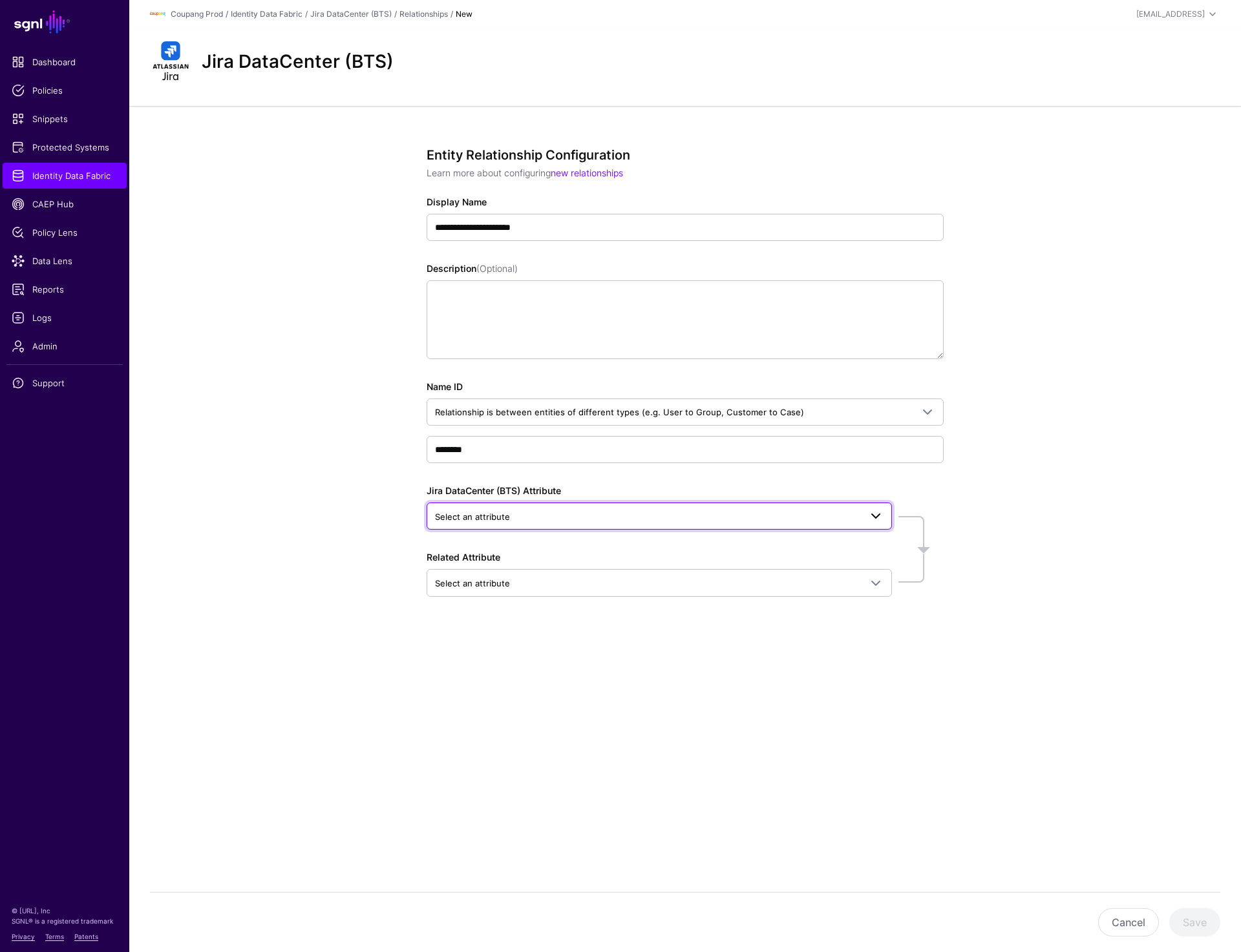
click at [528, 516] on span "Select an attribute" at bounding box center [647, 517] width 425 height 14
type input "*"
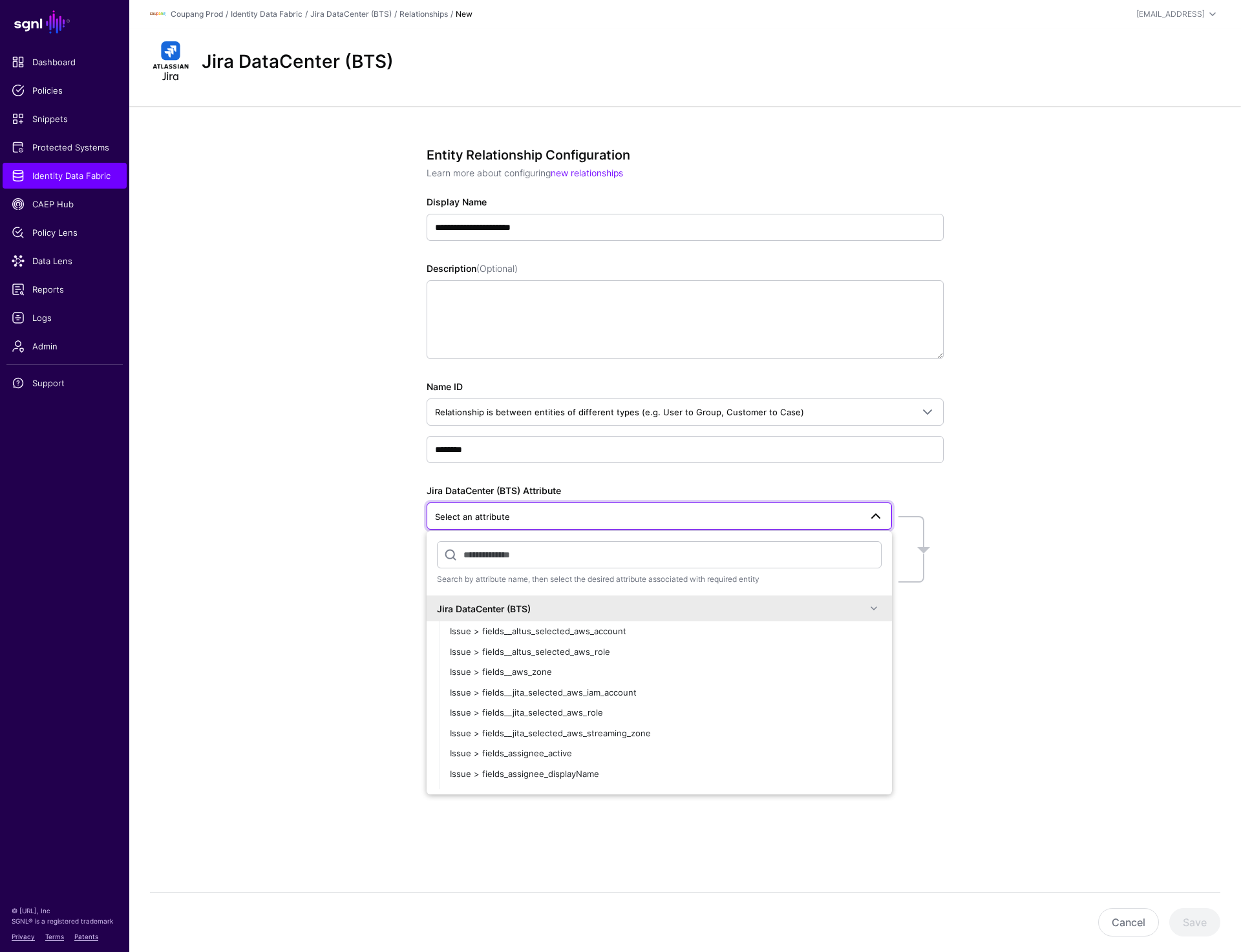
click at [636, 516] on span "Select an attribute" at bounding box center [647, 517] width 425 height 14
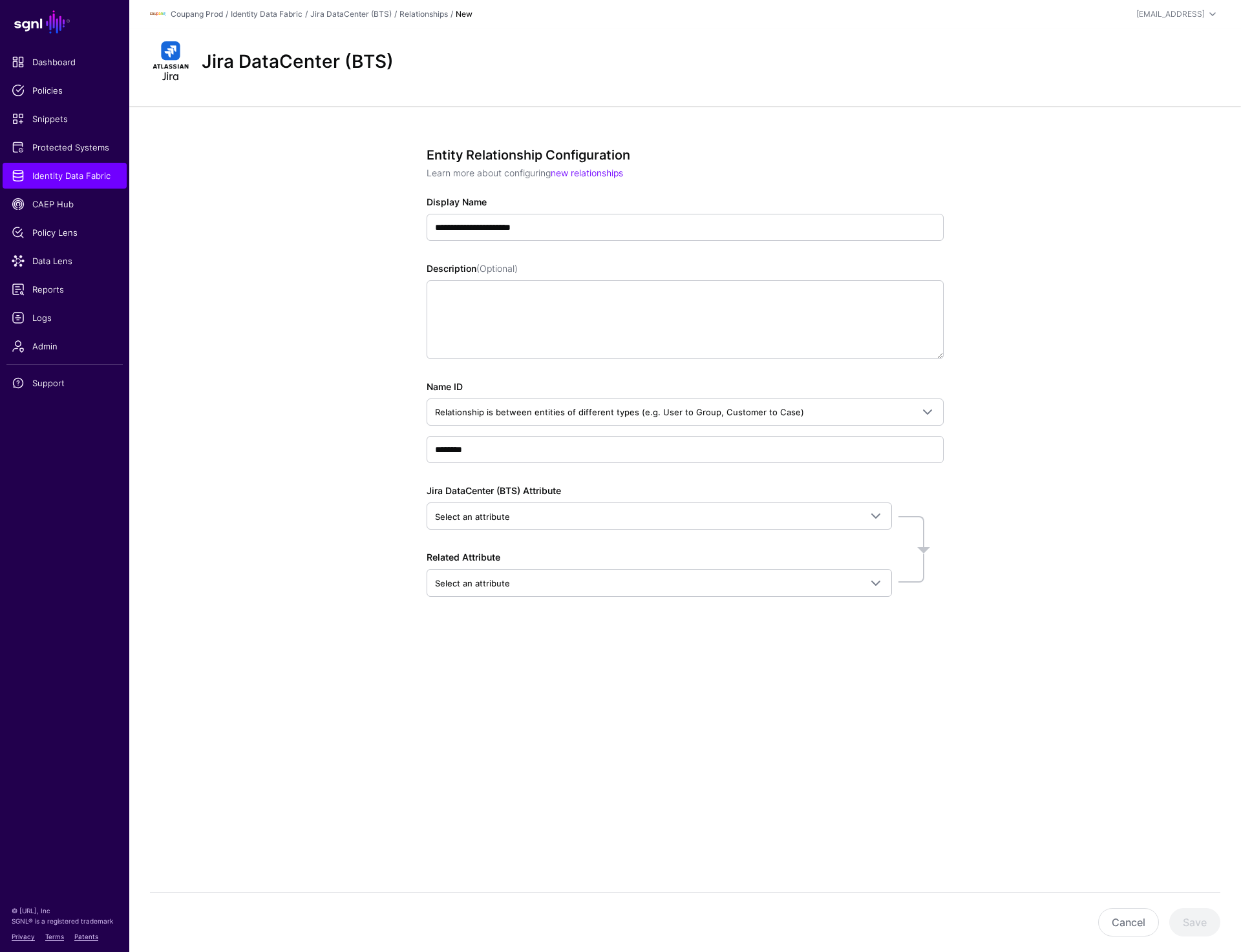
click at [991, 429] on div "**********" at bounding box center [685, 419] width 1112 height 625
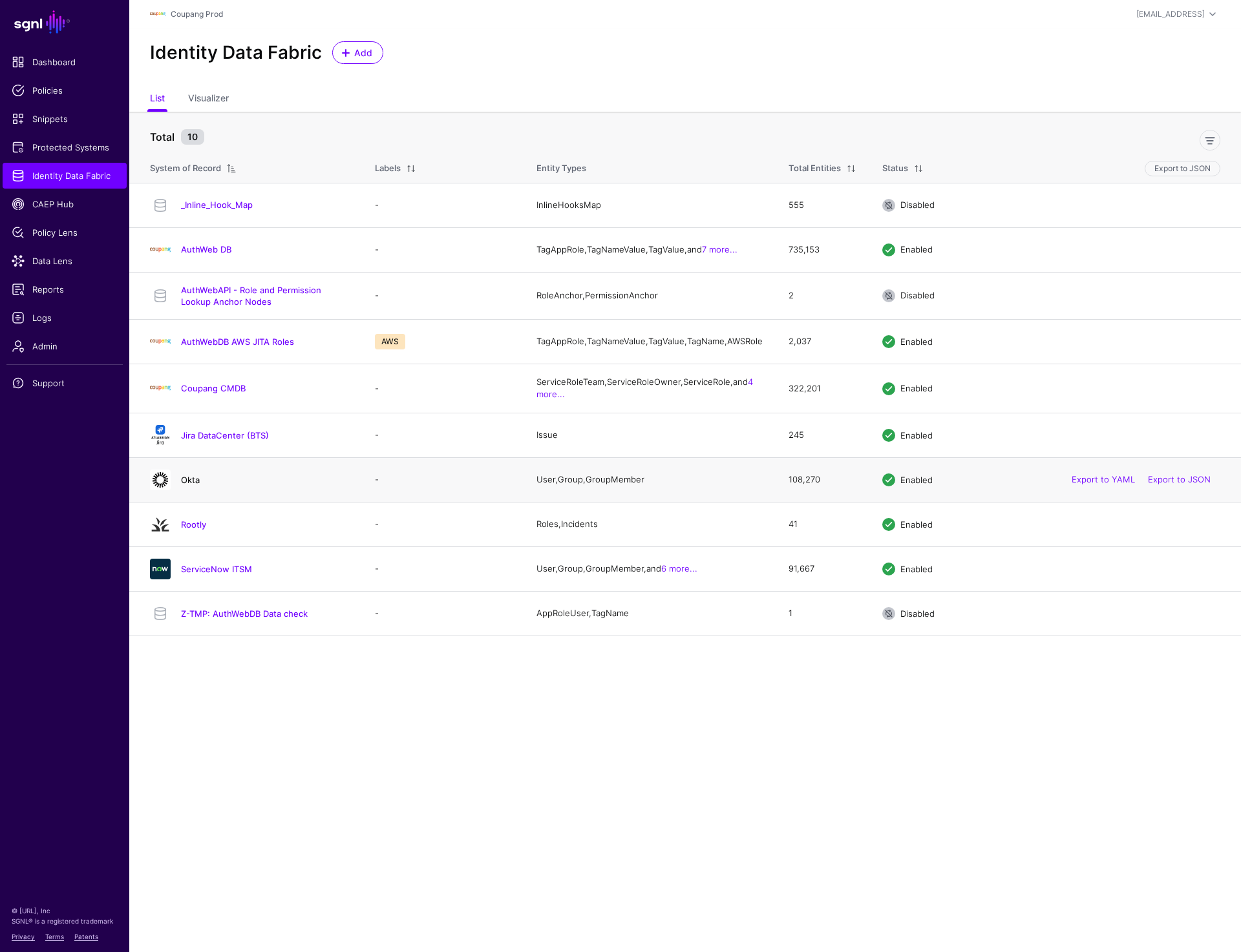
click at [188, 485] on link "Okta" at bounding box center [190, 480] width 19 height 11
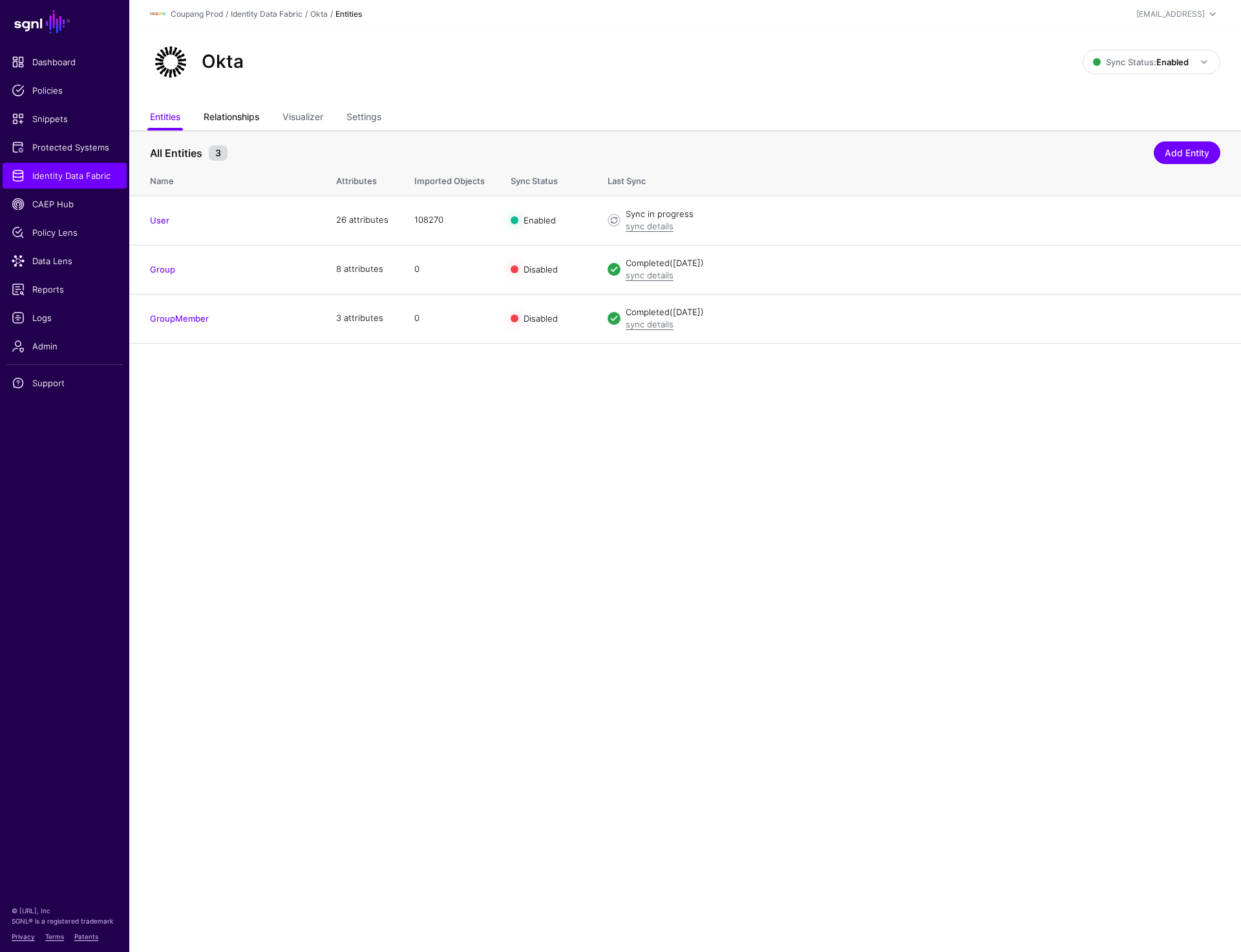
click at [242, 114] on link "Relationships" at bounding box center [231, 118] width 56 height 25
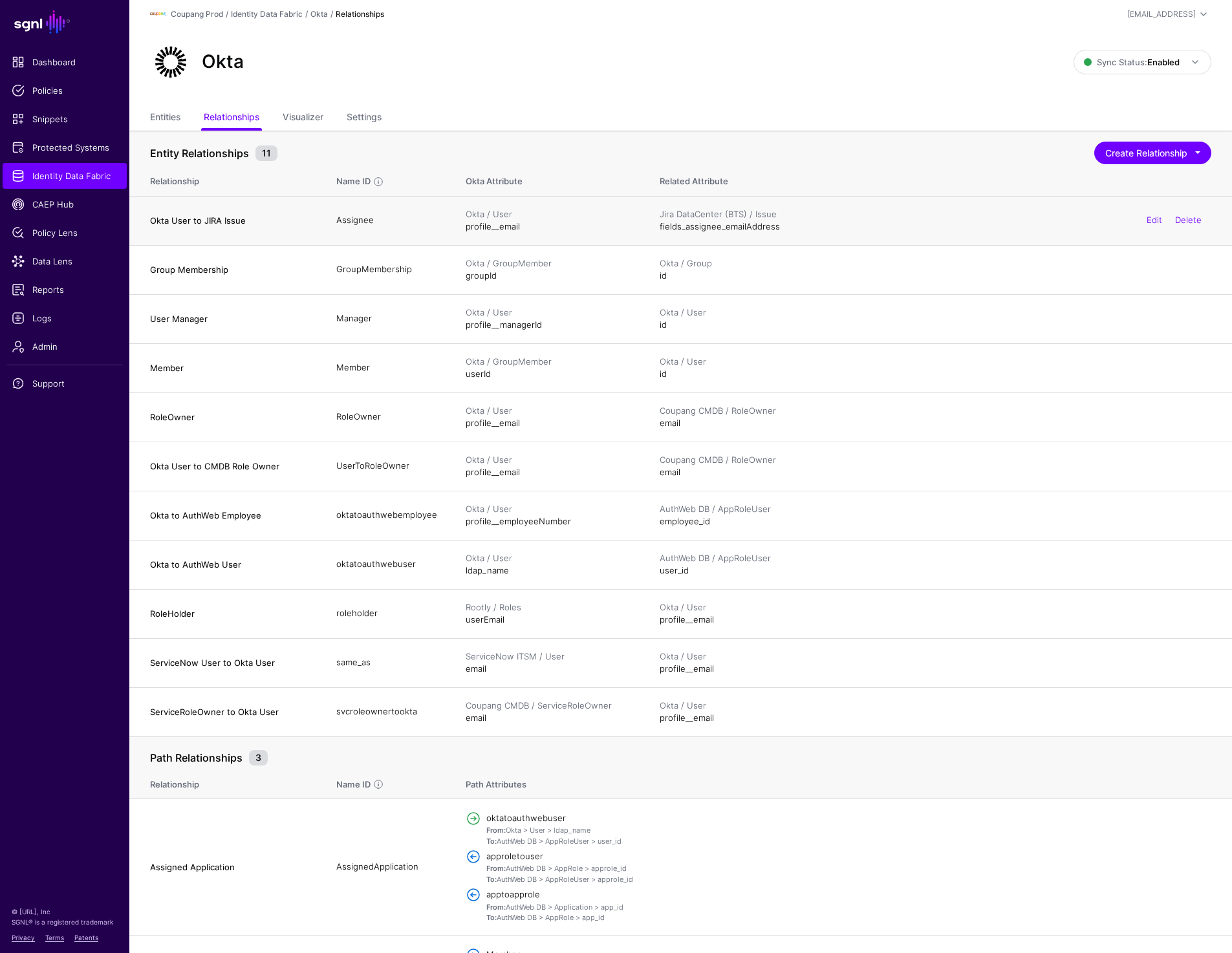
drag, startPoint x: 142, startPoint y: 213, endPoint x: 182, endPoint y: 196, distance: 43.5
click at [182, 196] on td "Okta User to JIRA Issue" at bounding box center [226, 221] width 194 height 49
click at [878, 100] on div "Okta Sync Status: Enabled Enabled Syncing active for all configured entities th…" at bounding box center [680, 68] width 1103 height 77
click at [149, 222] on td "Okta User to JIRA Issue" at bounding box center [226, 221] width 194 height 49
drag, startPoint x: 149, startPoint y: 222, endPoint x: 244, endPoint y: 221, distance: 95.0
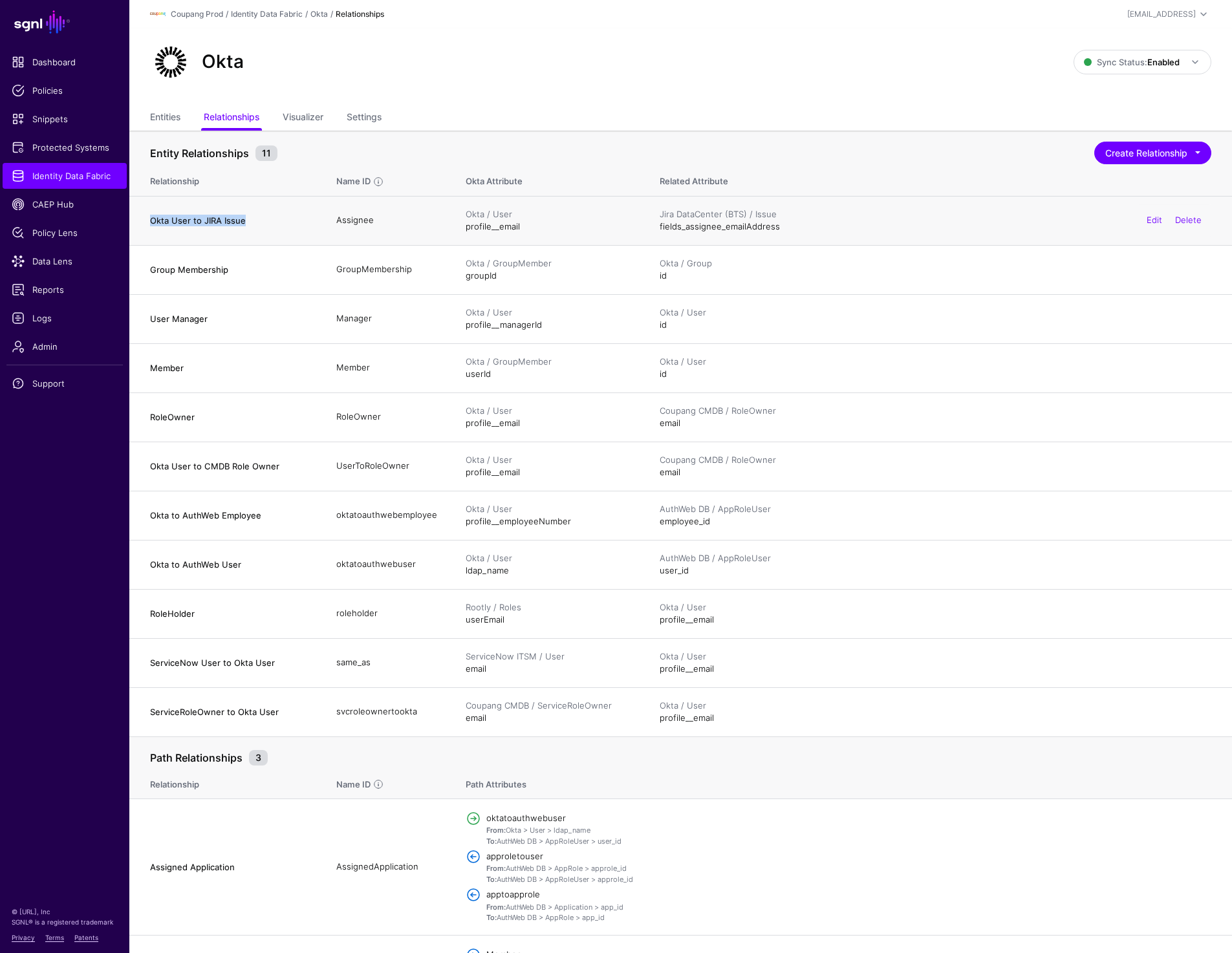
click at [244, 221] on td "Okta User to JIRA Issue" at bounding box center [226, 221] width 194 height 49
copy h4 "Okta User to JIRA Issue"
click at [349, 222] on td "Assignee" at bounding box center [388, 221] width 129 height 49
copy td "Assignee"
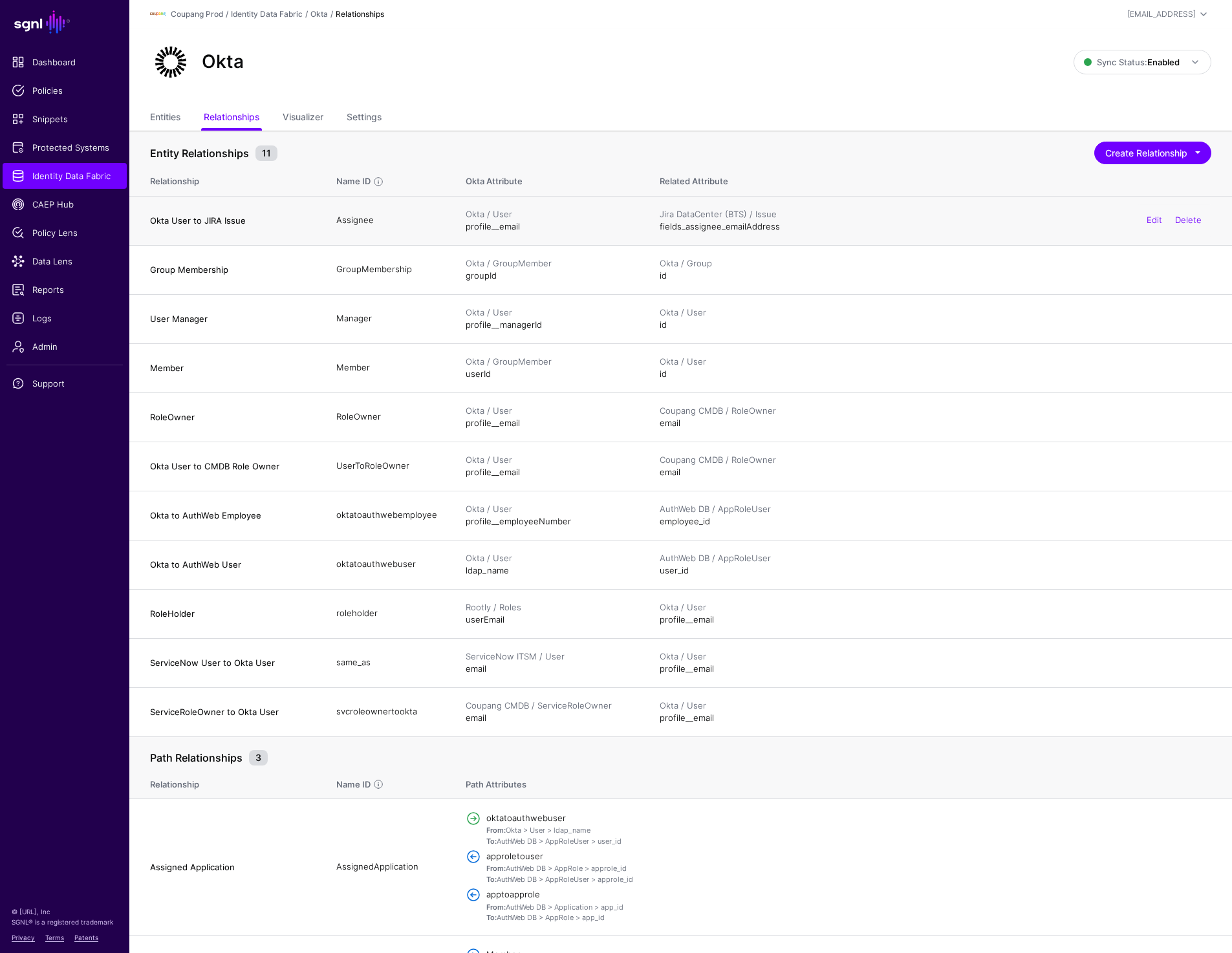
click at [675, 225] on div "Jira DataCenter (BTS) / Issue fields_assignee_emailAddress Edit Delete" at bounding box center [936, 221] width 552 height 26
copy div "fields_assignee_emailAddress Edit Delete"
click at [1169, 158] on button "Create Relationship" at bounding box center [1153, 152] width 117 height 22
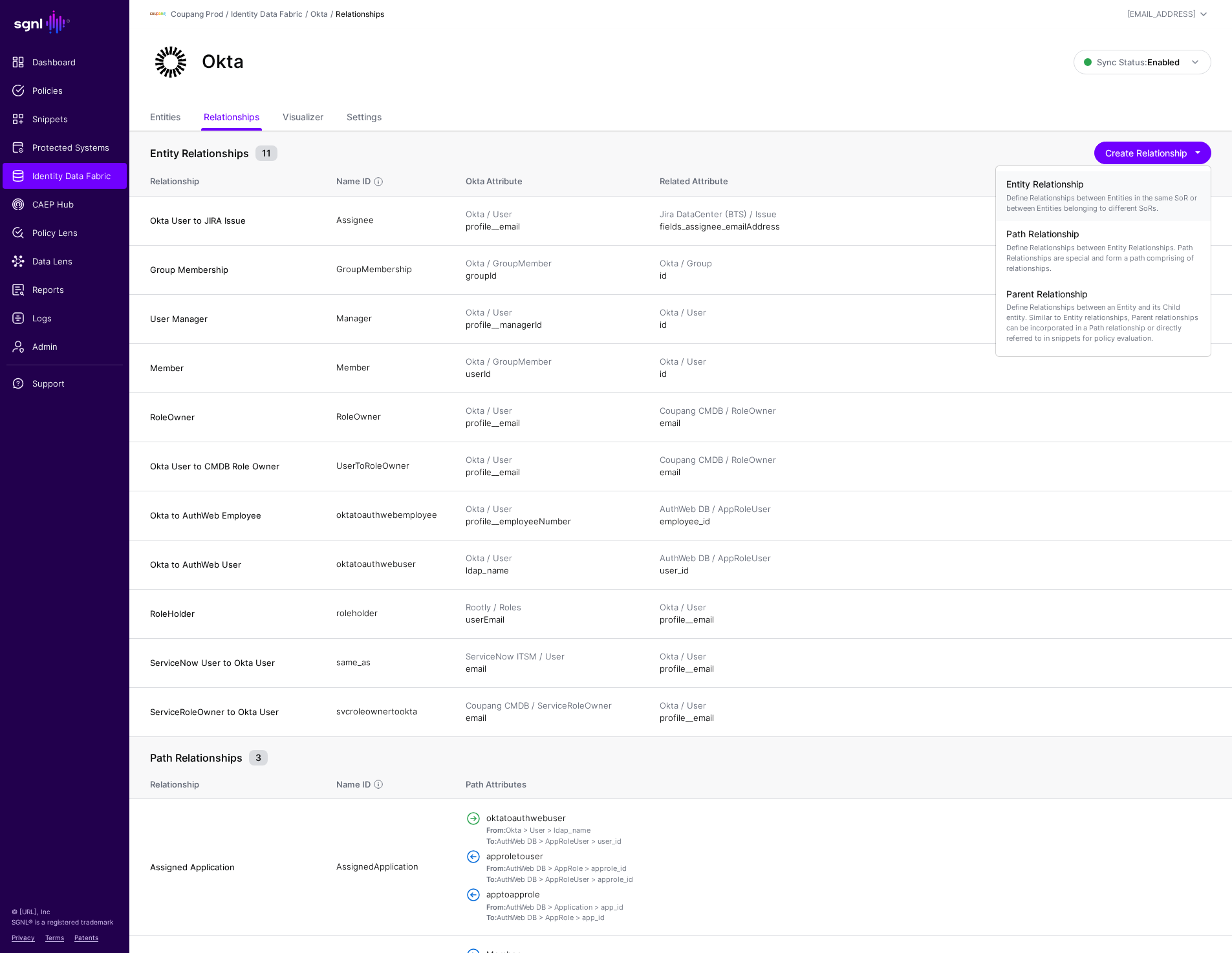
click at [1097, 185] on h4 "Entity Relationship" at bounding box center [1104, 184] width 194 height 11
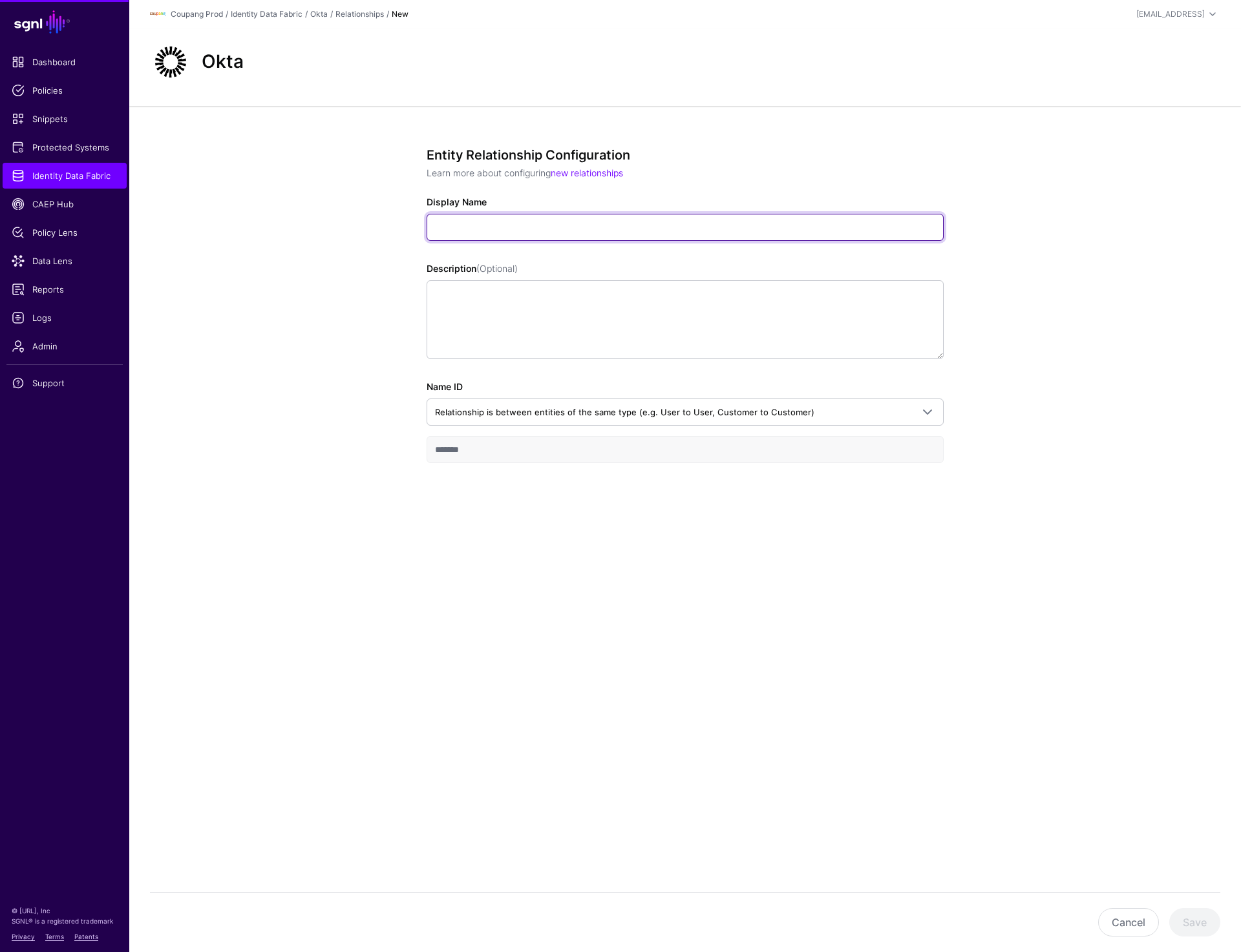
click at [482, 217] on input "Display Name" at bounding box center [685, 227] width 517 height 27
paste input "**********"
type input "**********"
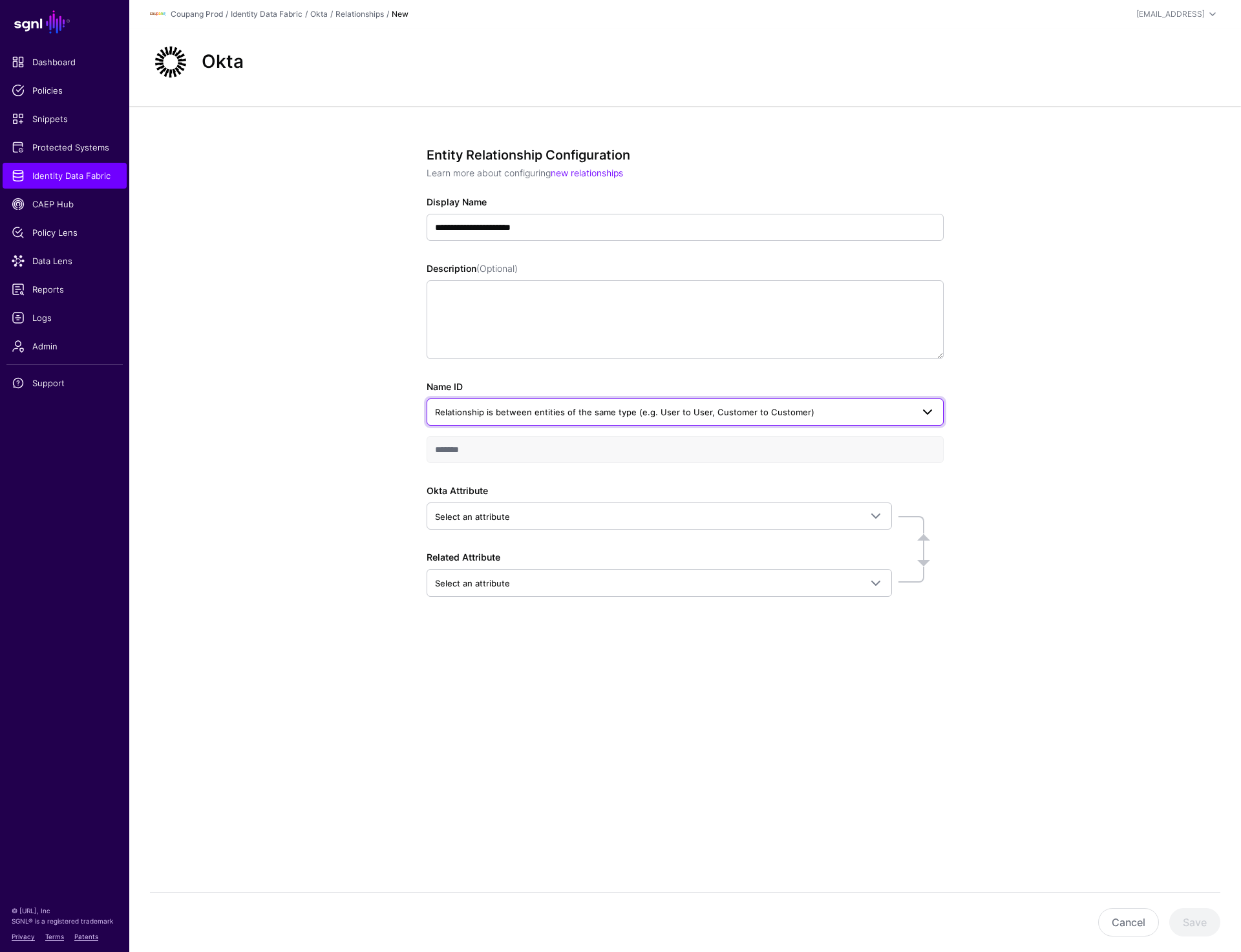
click at [521, 402] on link "Relationship is between entities of the same type (e.g. User to User, Customer …" at bounding box center [685, 411] width 517 height 27
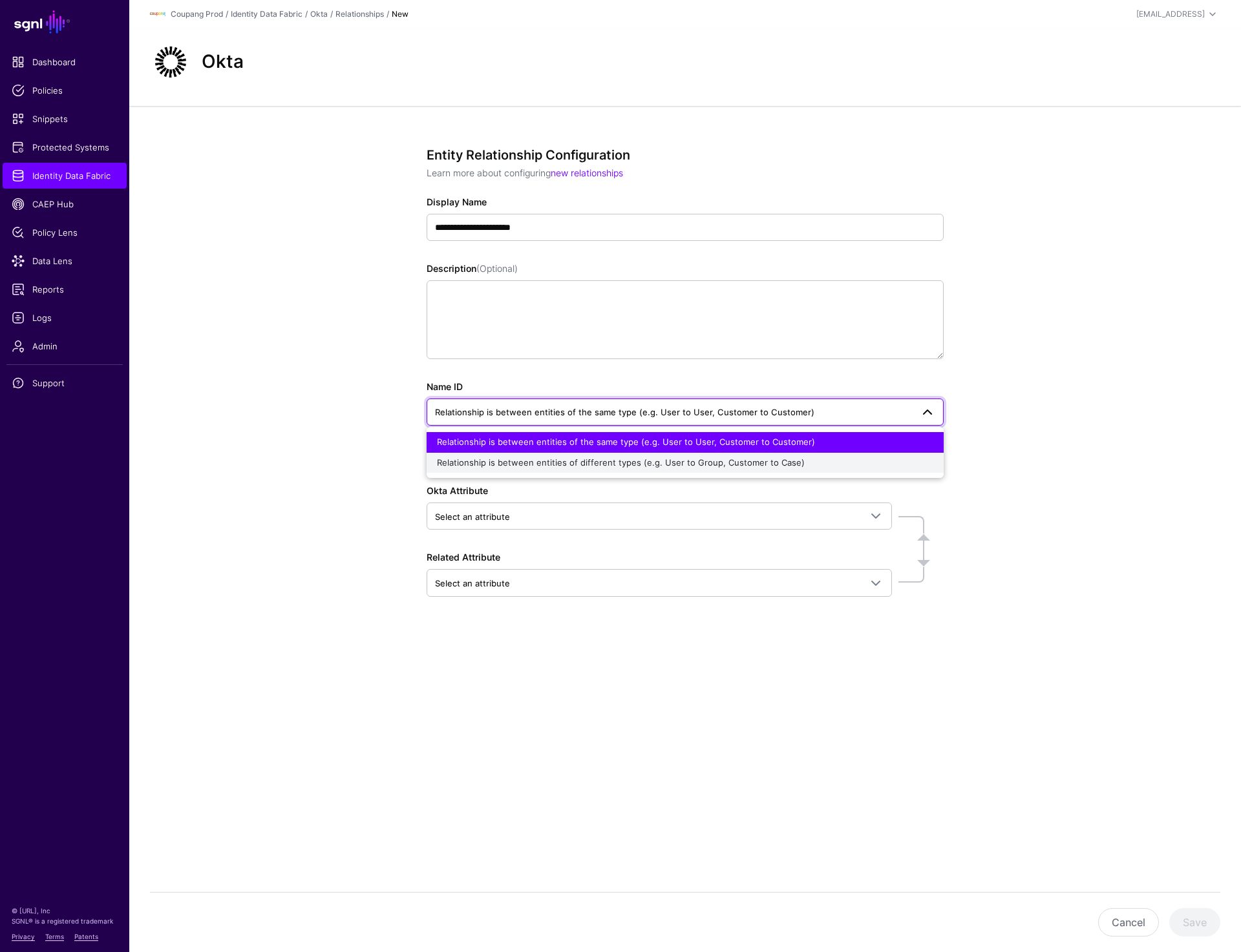
click at [509, 468] on div "Relationship is between entities of different types (e.g. User to Group, Custom…" at bounding box center [685, 463] width 496 height 13
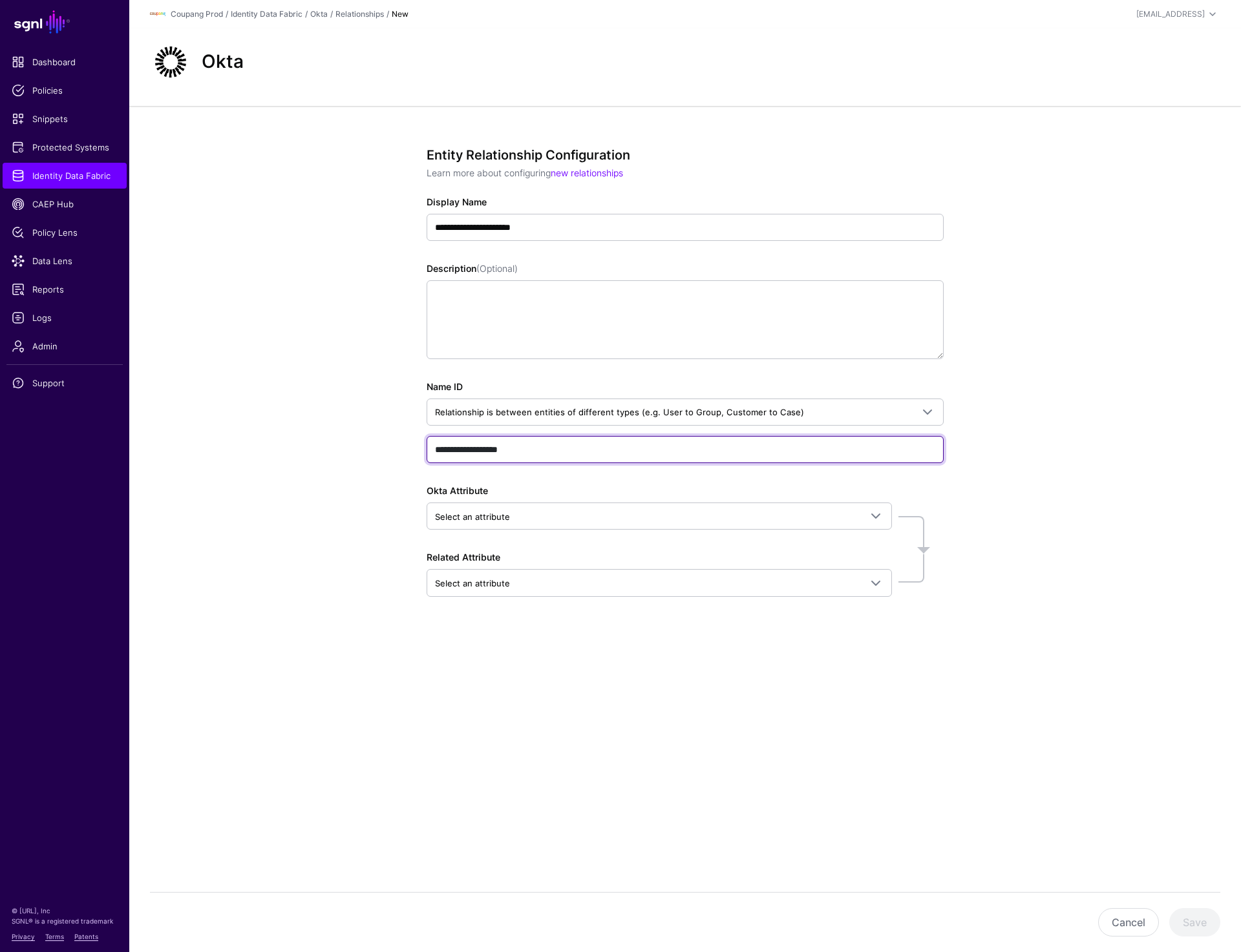
click at [530, 455] on input "**********" at bounding box center [685, 449] width 517 height 27
paste input "text"
type input "********"
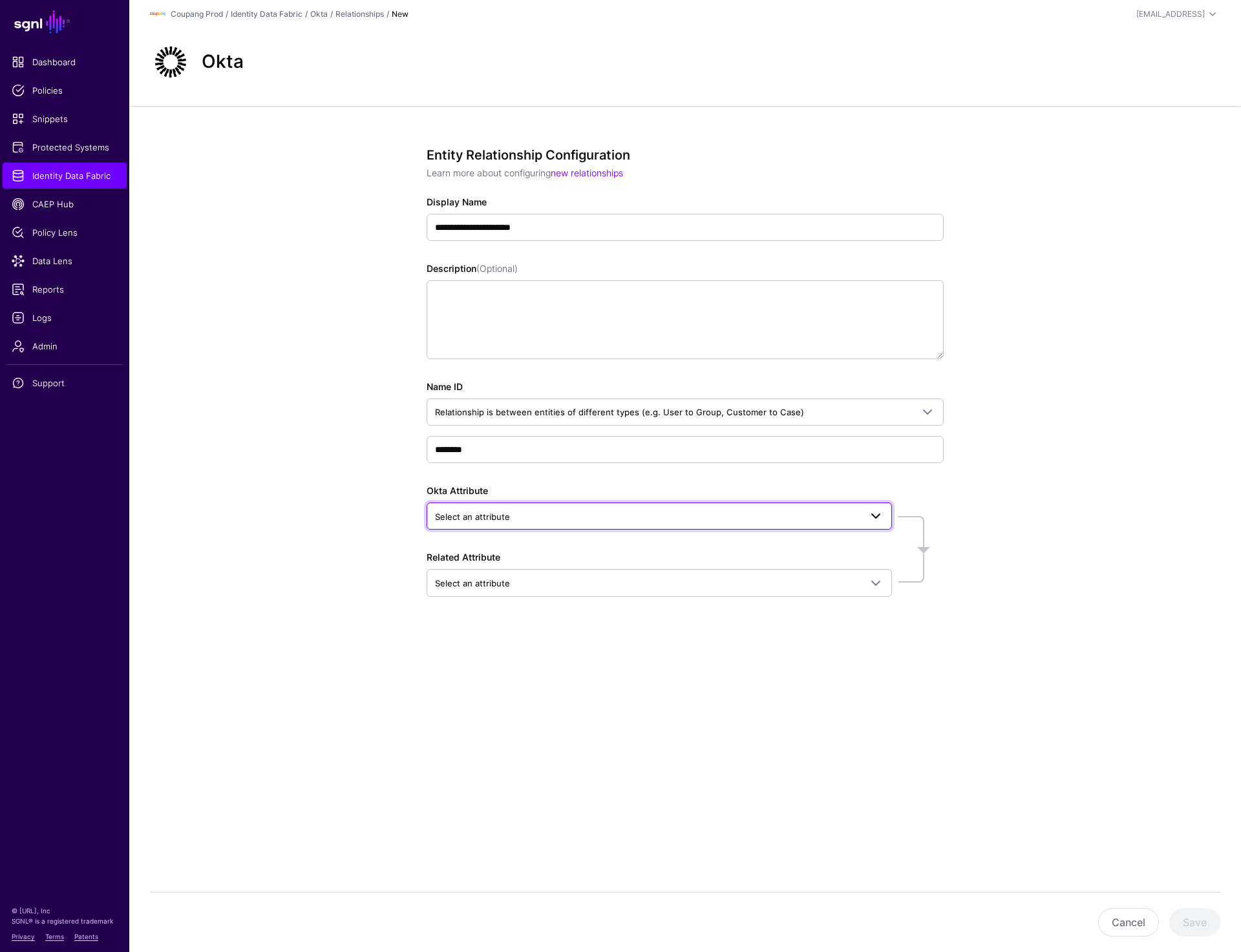
click at [528, 516] on span "Select an attribute" at bounding box center [647, 517] width 425 height 14
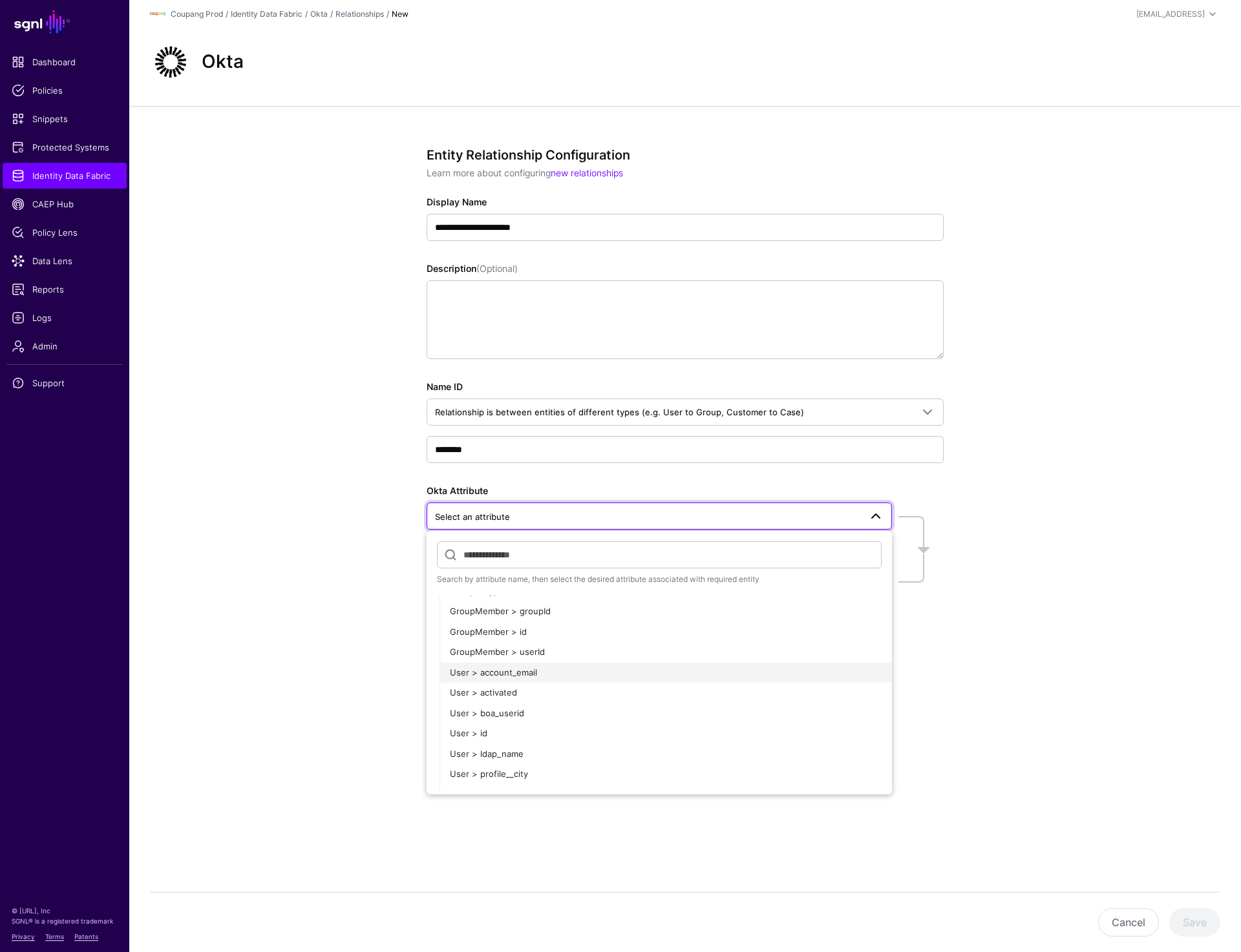
click at [527, 668] on span "User > account_email" at bounding box center [493, 672] width 87 height 11
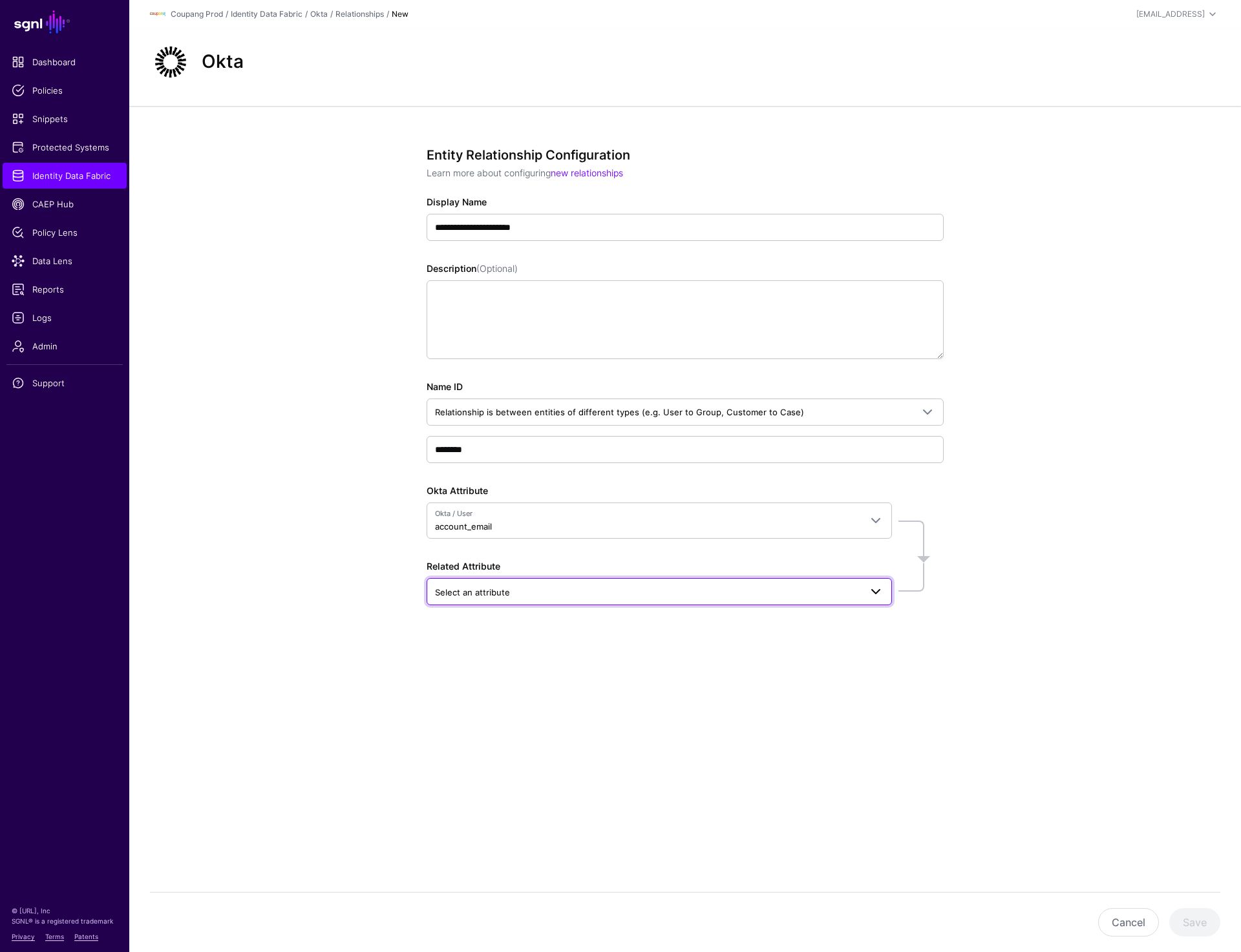
click at [557, 599] on link "Select an attribute" at bounding box center [658, 592] width 465 height 27
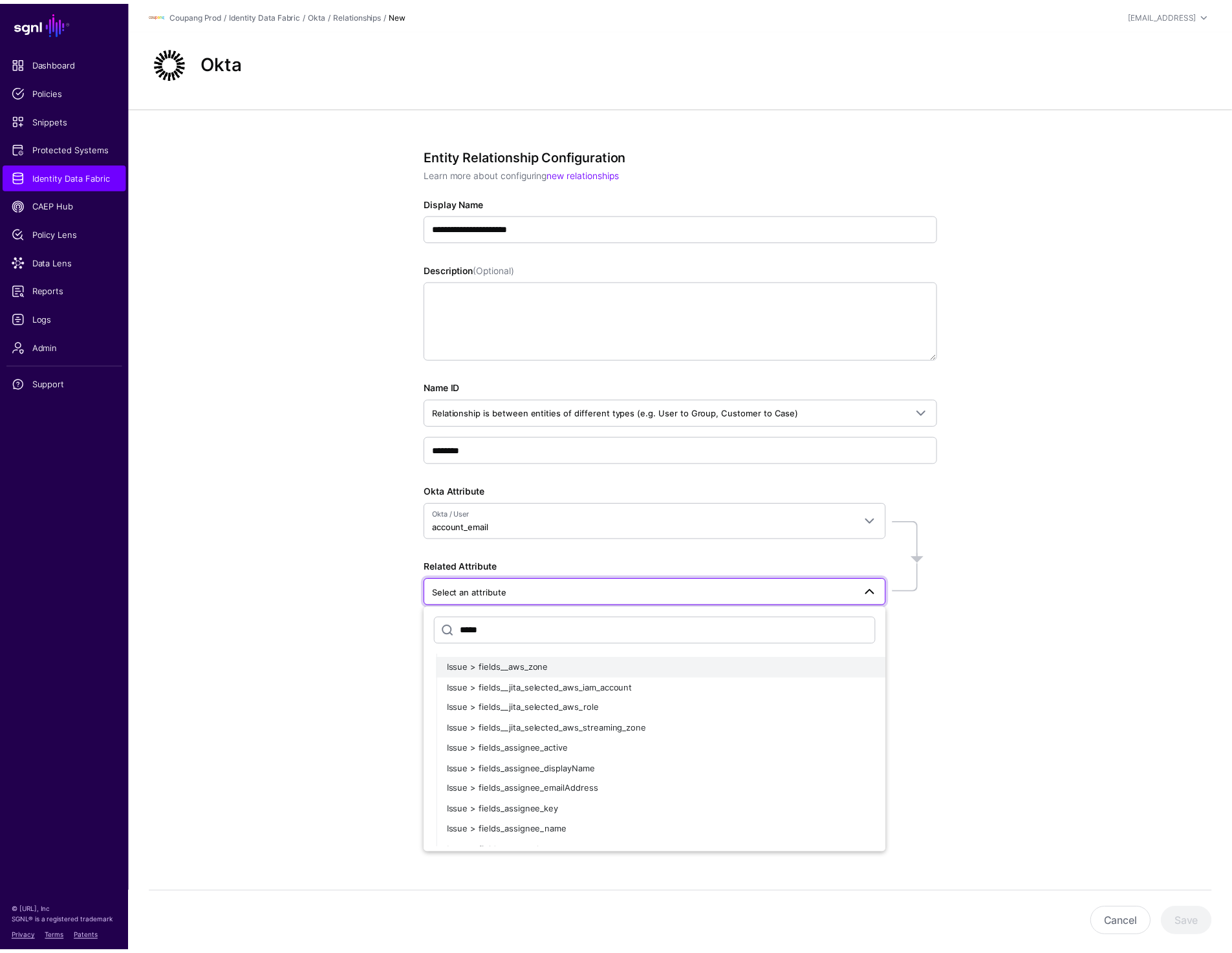
scroll to position [65, 0]
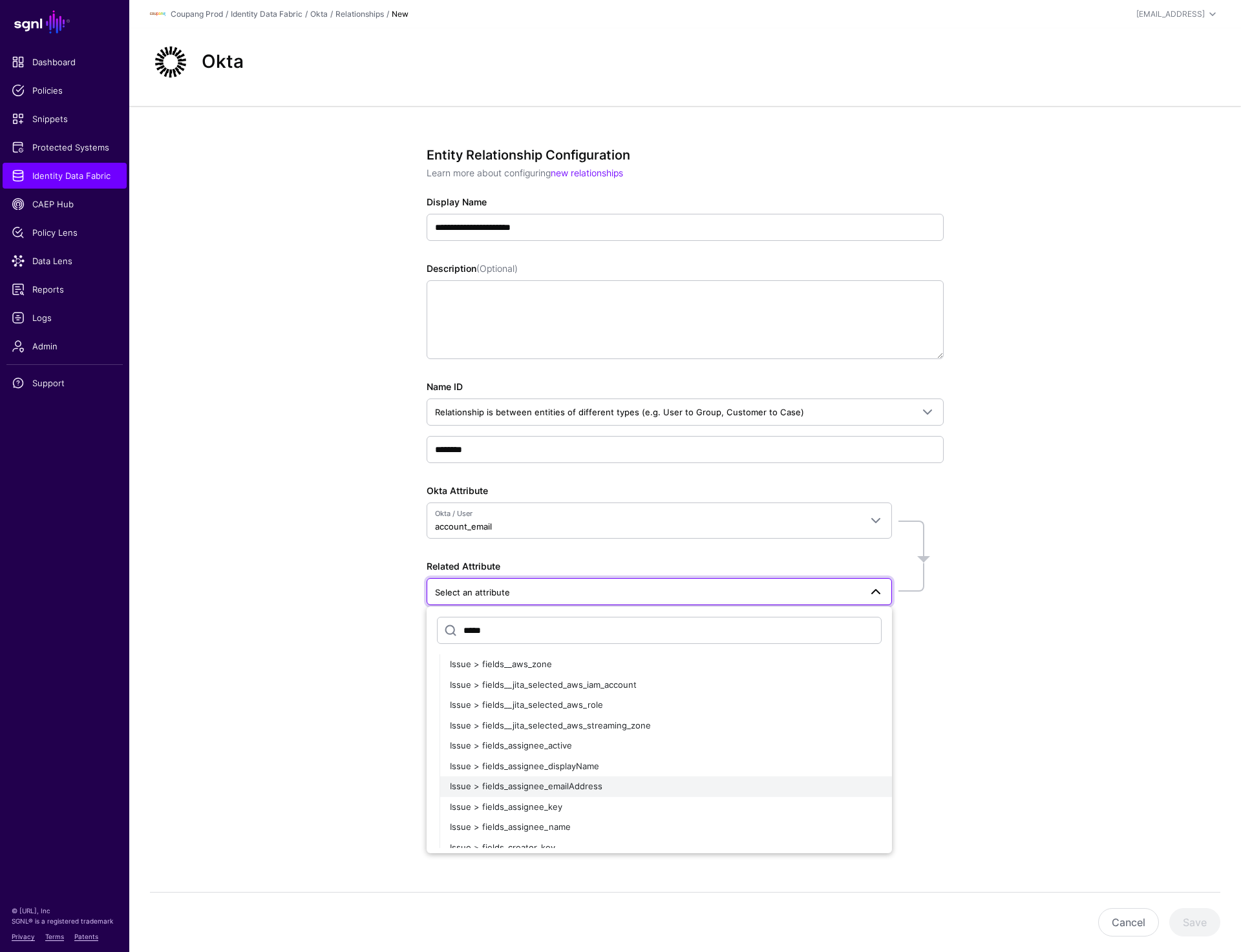
type input "*****"
click at [574, 787] on span "Issue > fields_assignee_emailAddress" at bounding box center [525, 786] width 152 height 11
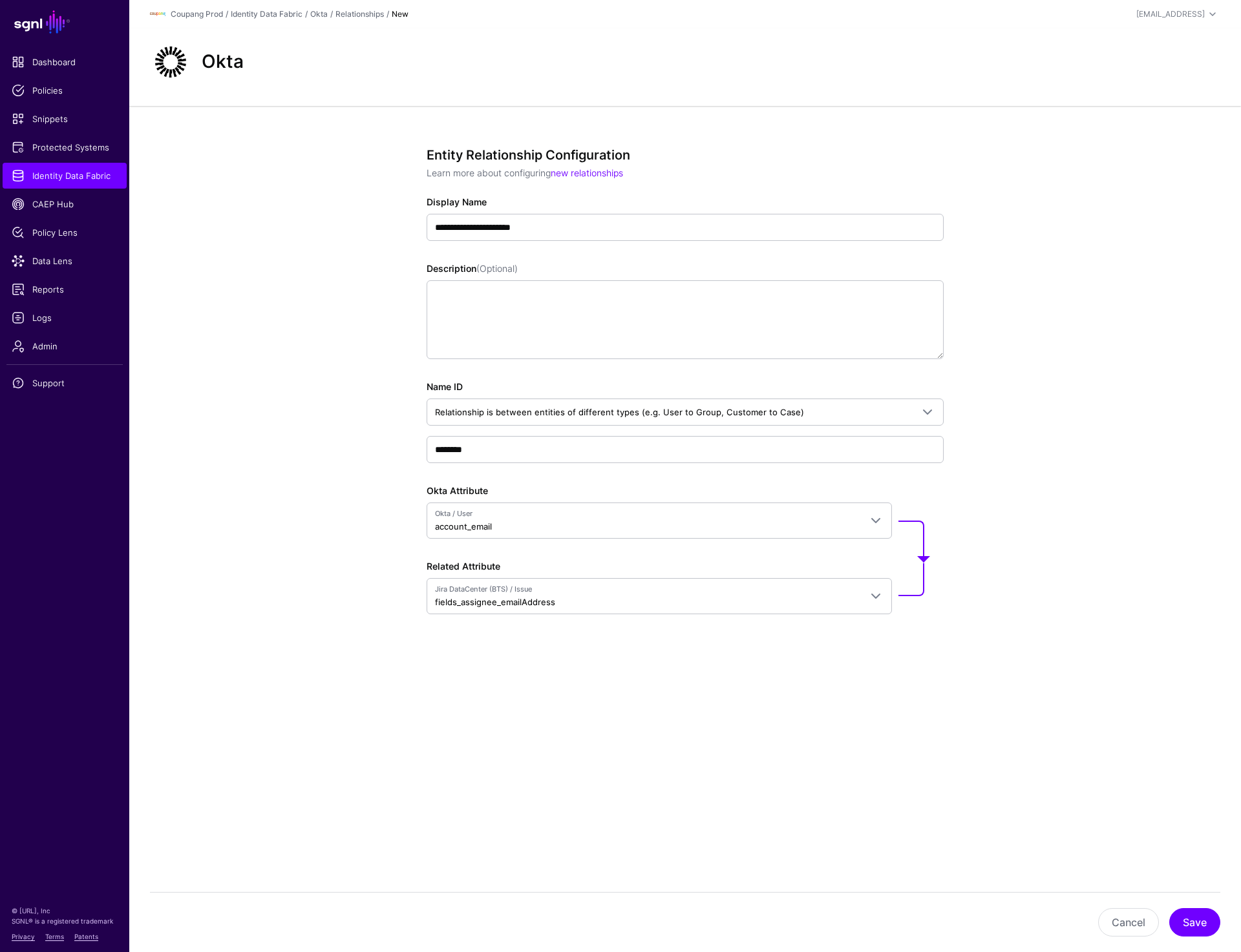
click at [1120, 506] on div "**********" at bounding box center [685, 427] width 1112 height 643
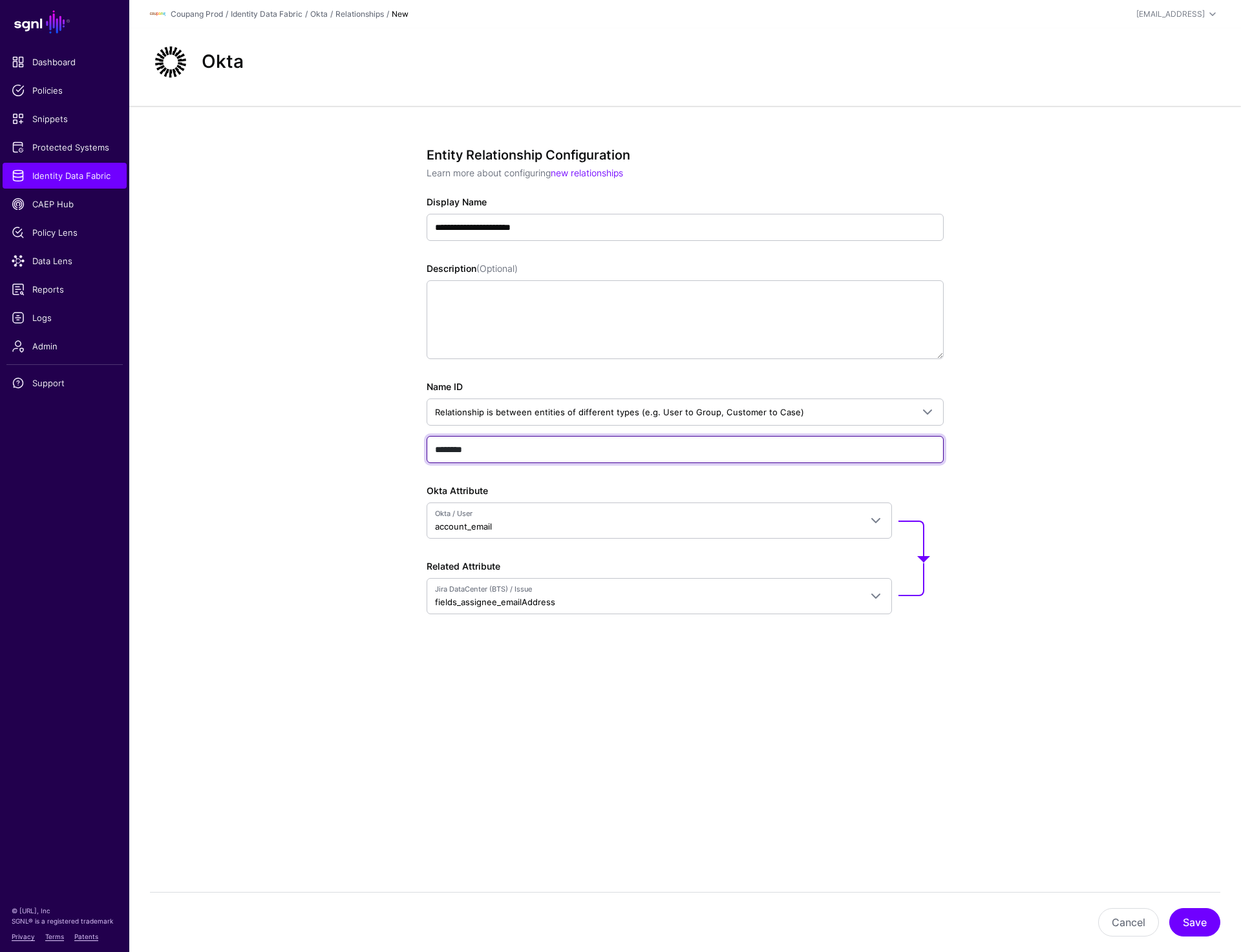
click at [454, 453] on input "********" at bounding box center [685, 449] width 517 height 27
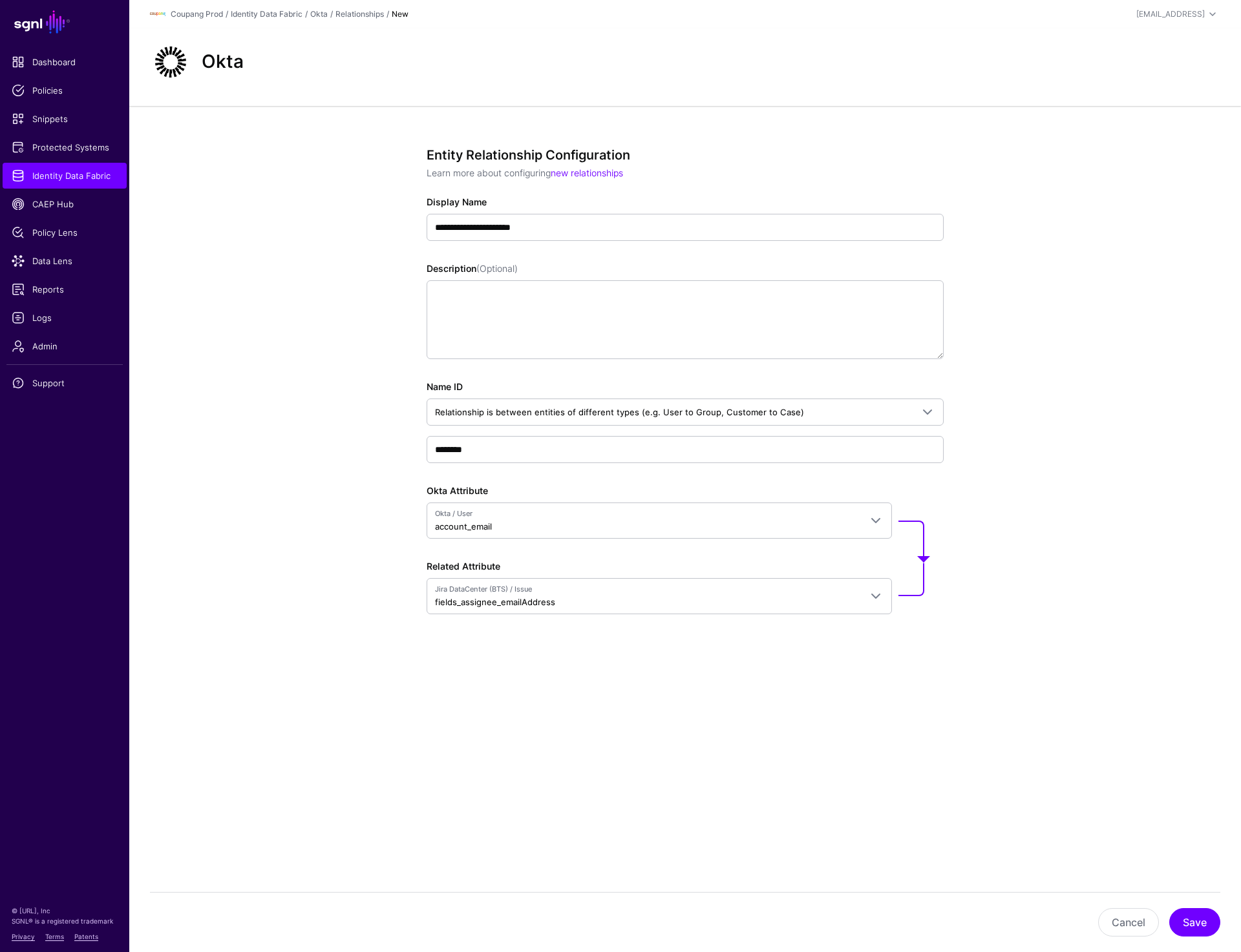
click at [478, 669] on div "**********" at bounding box center [685, 427] width 600 height 643
click at [653, 713] on div "**********" at bounding box center [685, 427] width 600 height 643
click at [1195, 910] on button "Save" at bounding box center [1194, 922] width 51 height 29
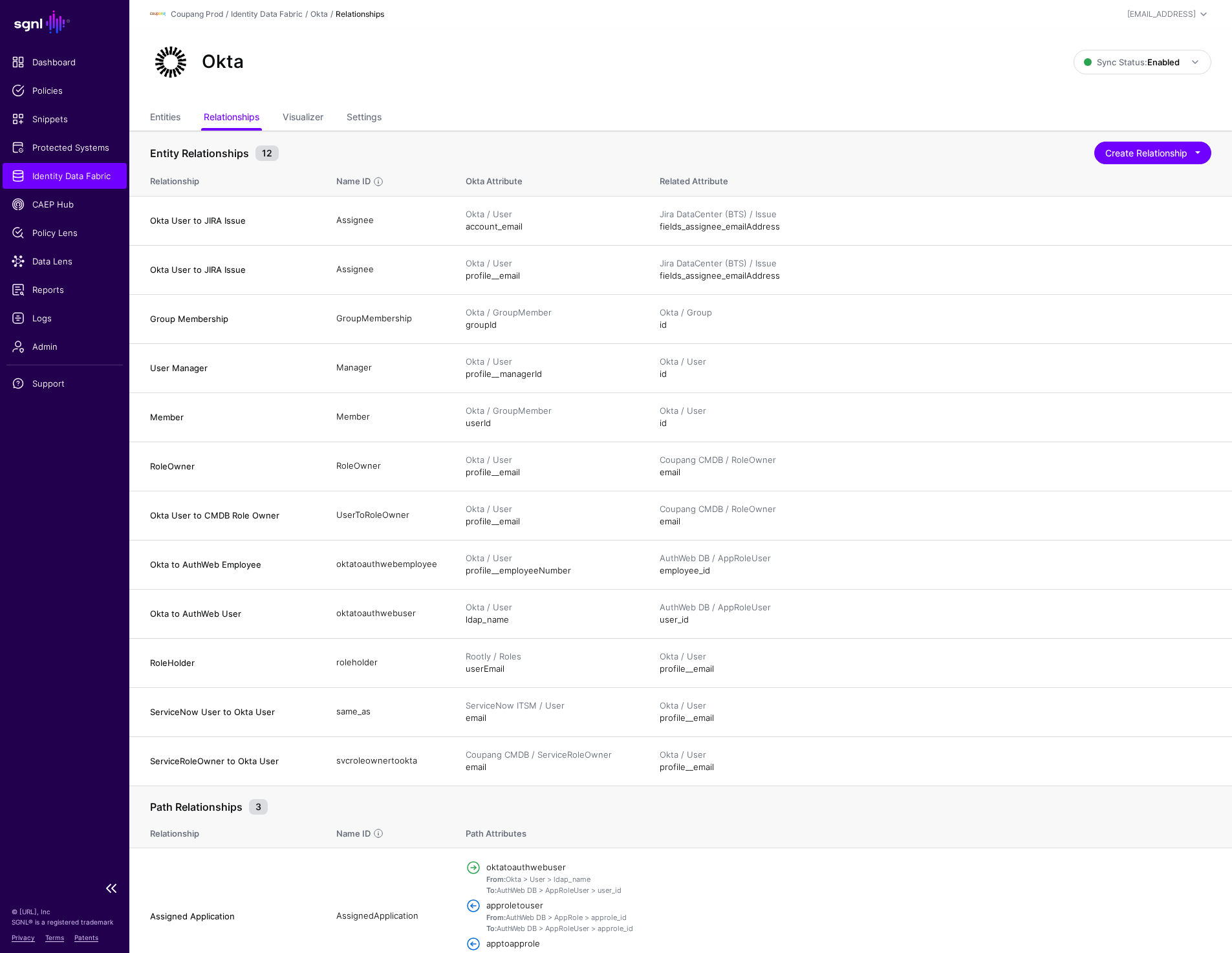
click at [79, 170] on span "Identity Data Fabric" at bounding box center [64, 176] width 106 height 13
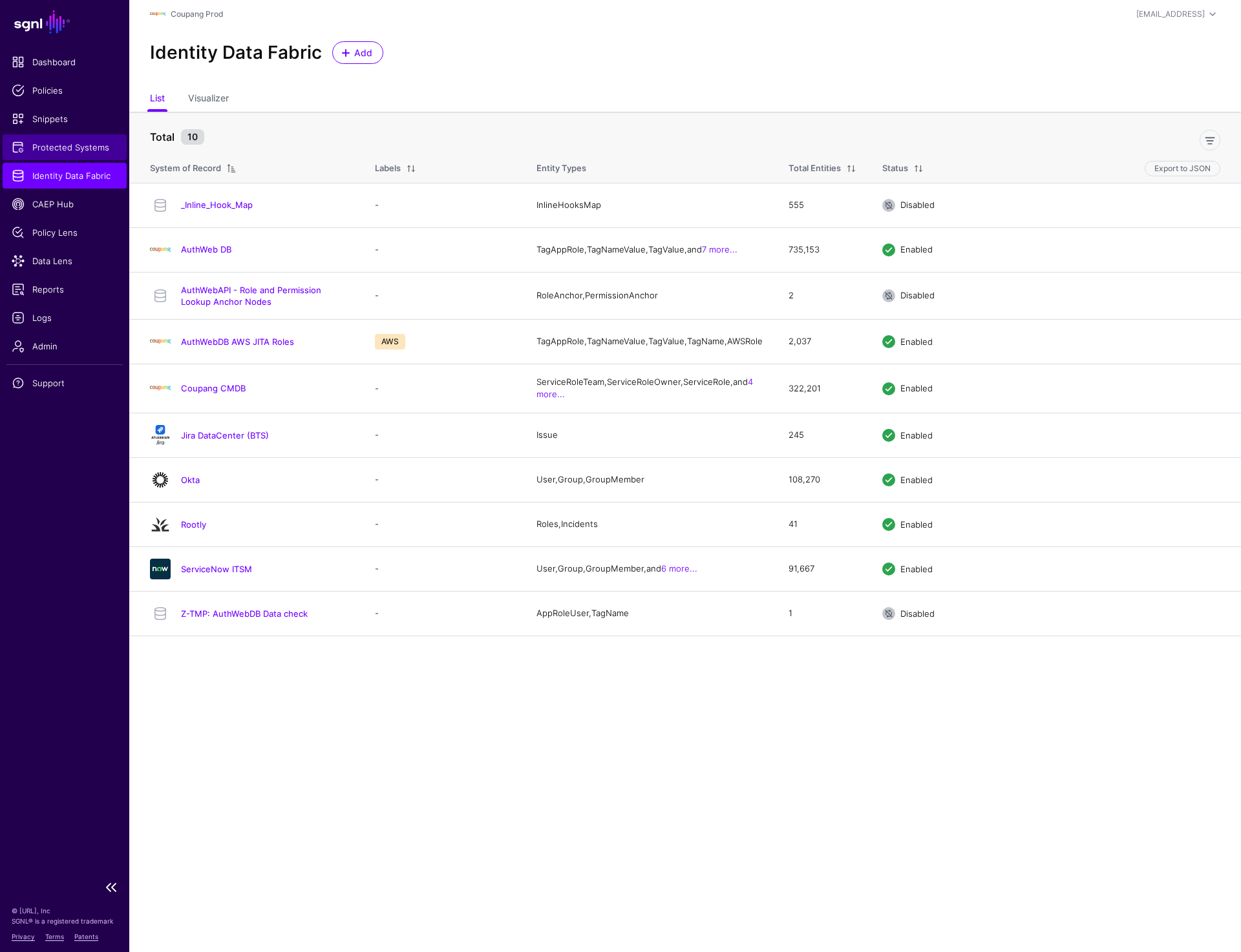
click at [91, 149] on span "Protected Systems" at bounding box center [64, 147] width 106 height 13
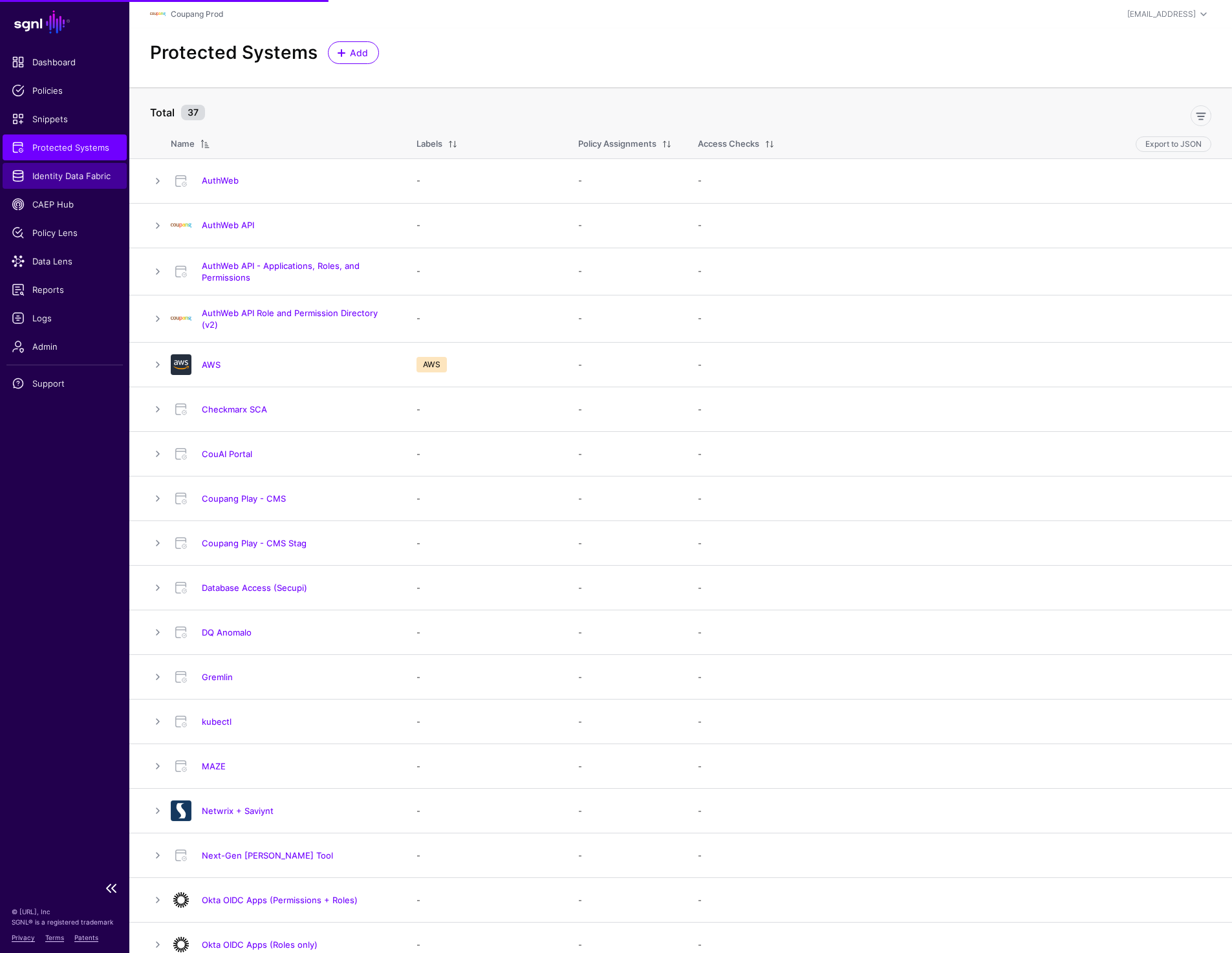
click at [40, 175] on span "Identity Data Fabric" at bounding box center [64, 176] width 106 height 13
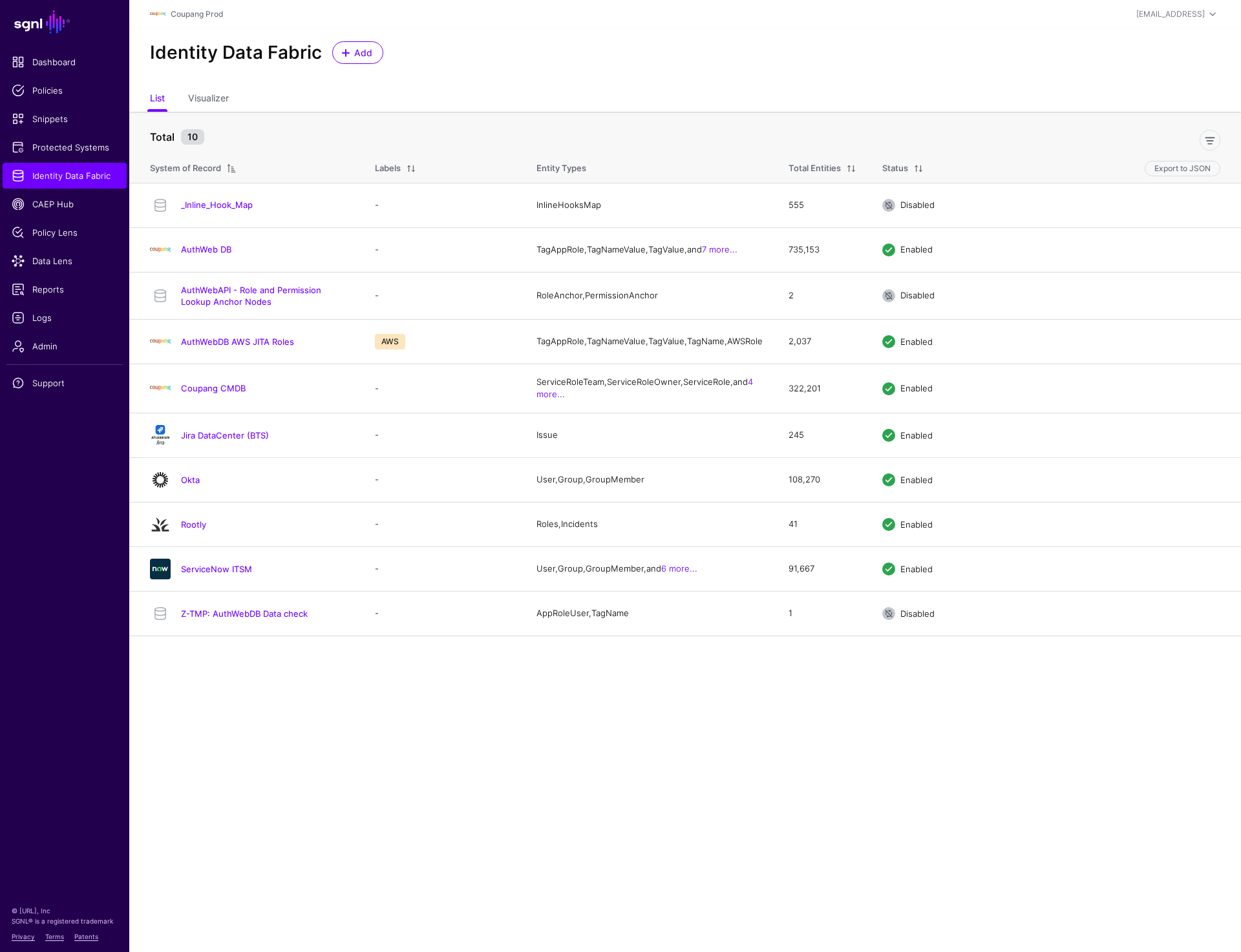
click at [778, 83] on div "Identity Data Fabric Add" at bounding box center [685, 58] width 1112 height 58
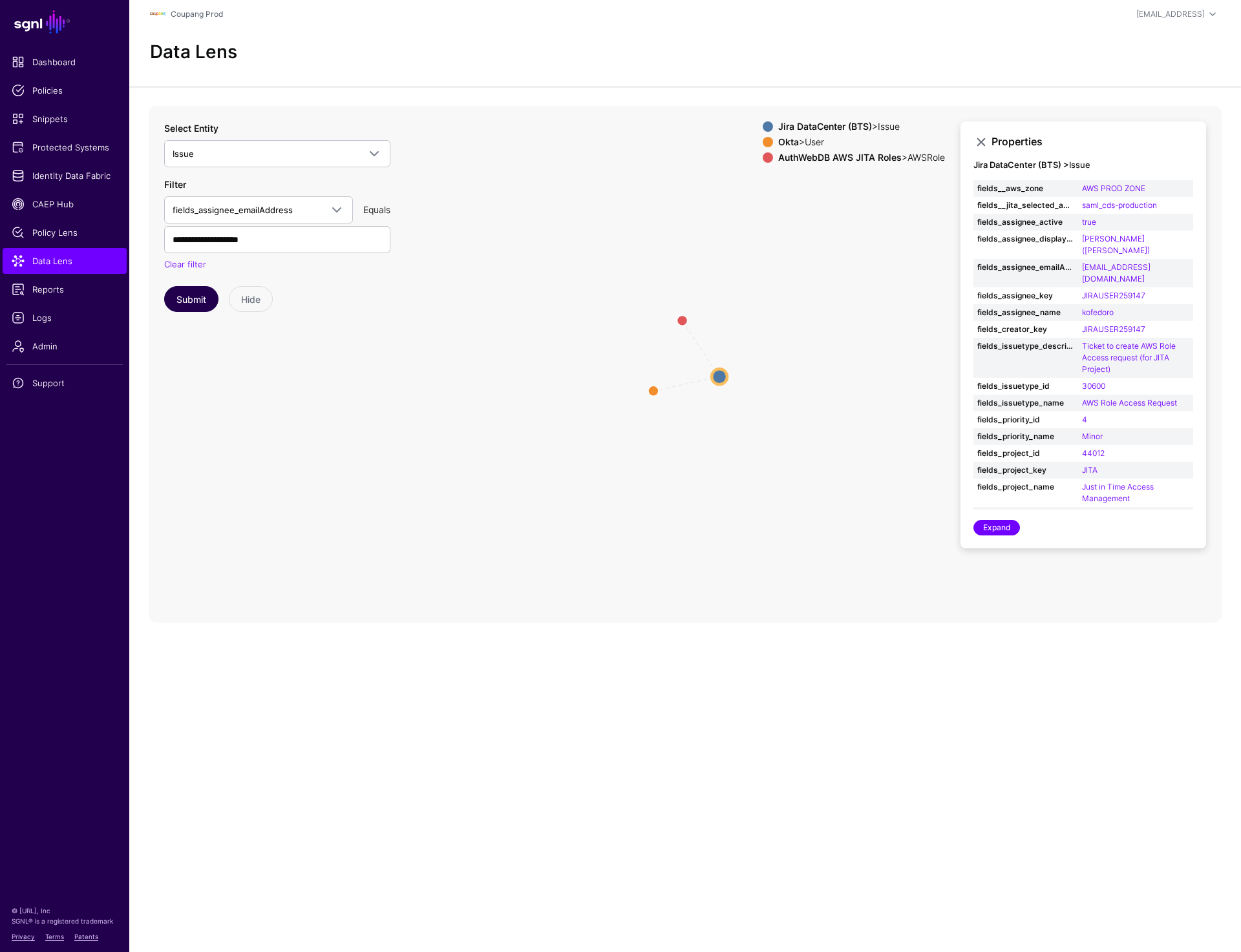
scroll to position [172, 0]
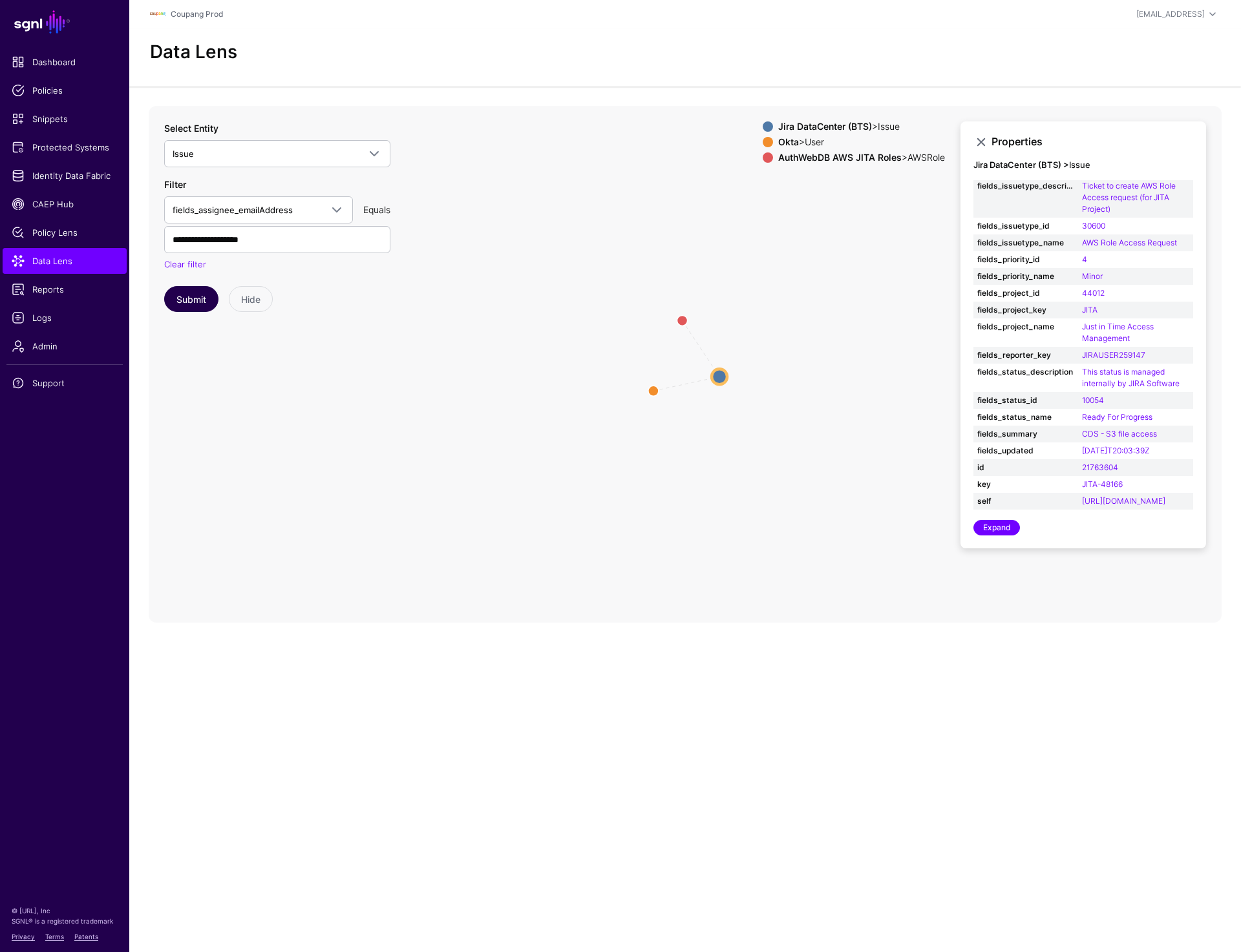
click at [193, 300] on button "Submit" at bounding box center [191, 299] width 54 height 26
click at [42, 258] on span "Data Lens" at bounding box center [64, 261] width 106 height 13
click at [277, 241] on input "**********" at bounding box center [277, 239] width 226 height 27
click at [198, 298] on button "Submit" at bounding box center [191, 299] width 54 height 26
click at [718, 372] on circle at bounding box center [718, 376] width 16 height 16
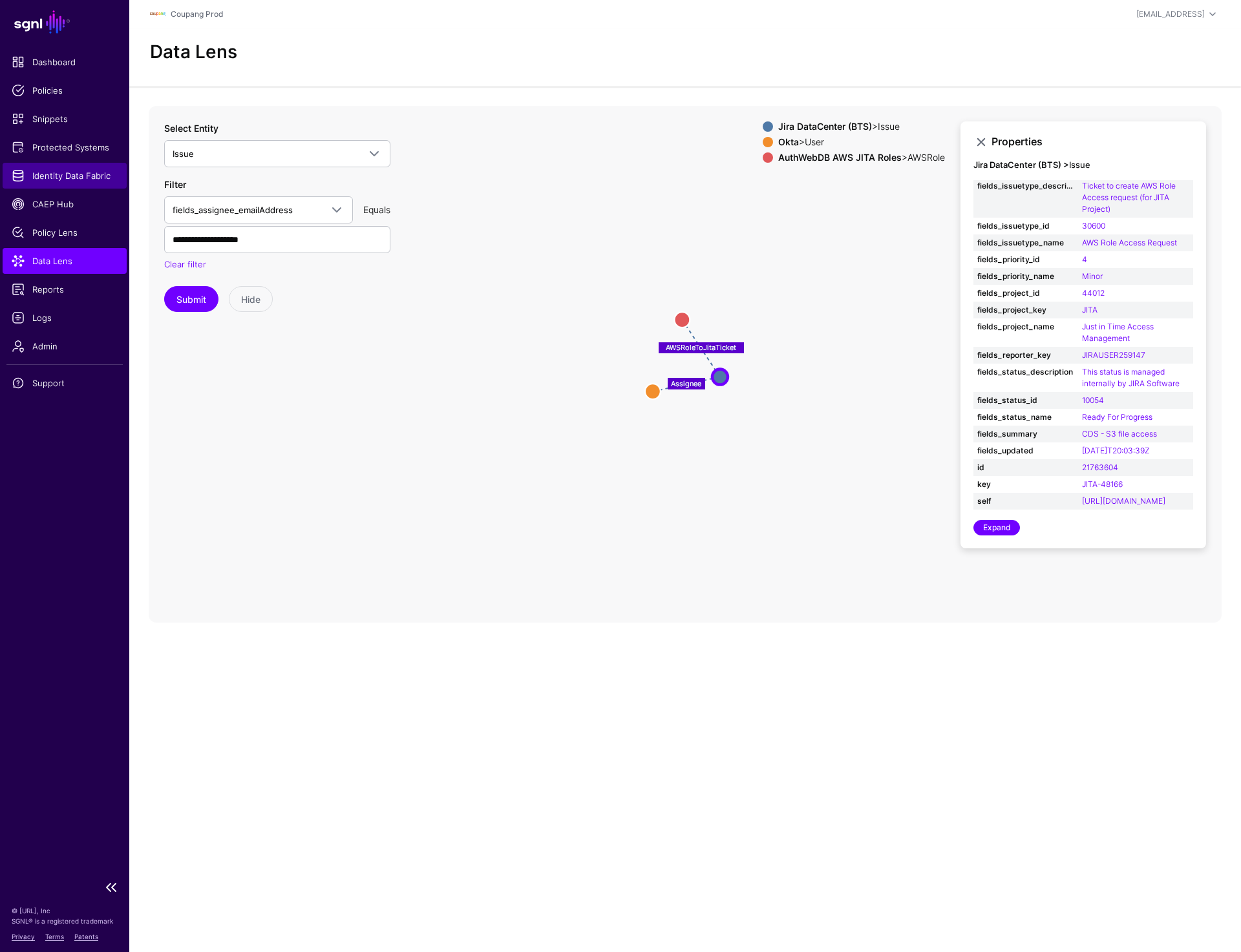
click at [52, 167] on link "Identity Data Fabric" at bounding box center [64, 175] width 124 height 26
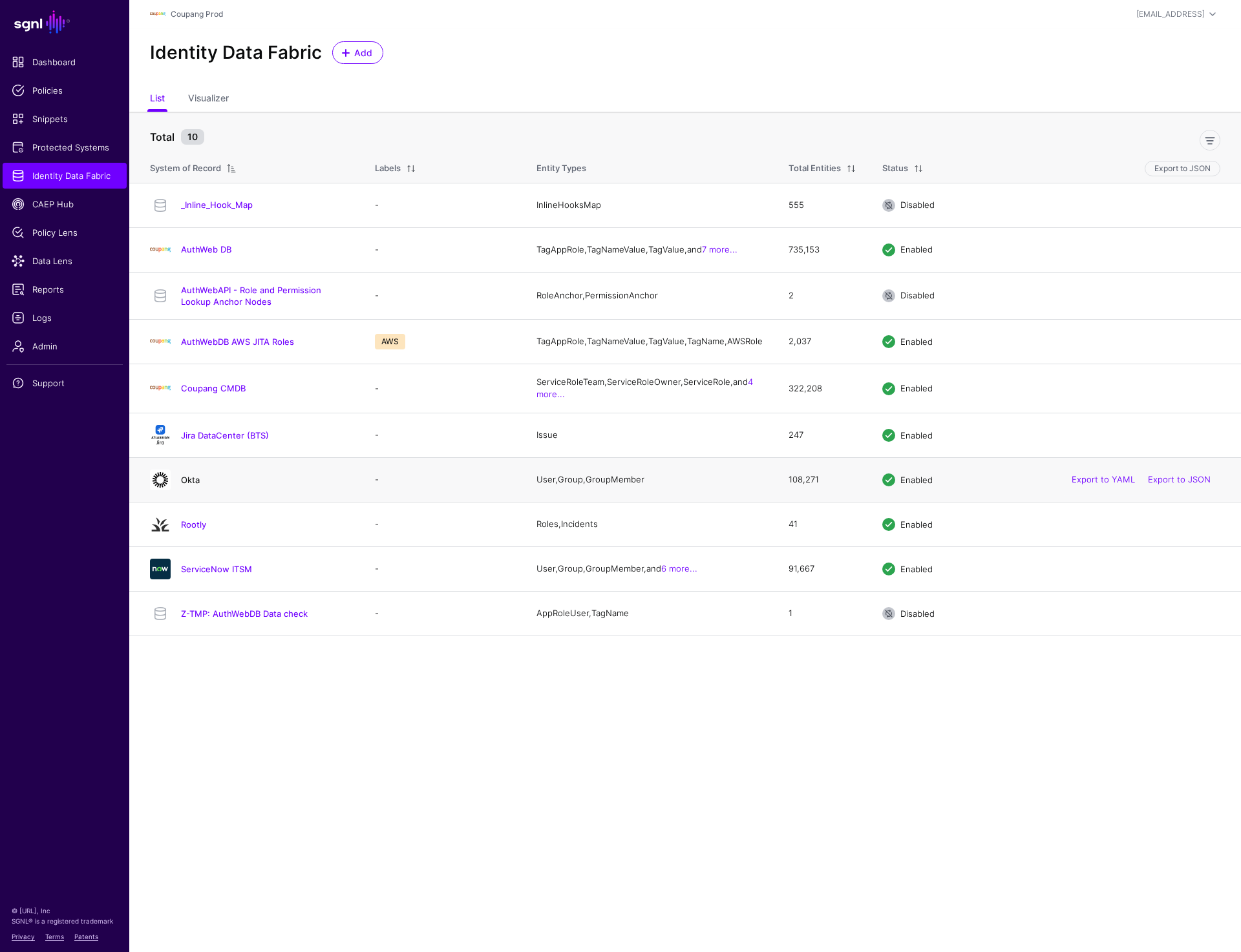
click at [188, 485] on link "Okta" at bounding box center [190, 480] width 19 height 11
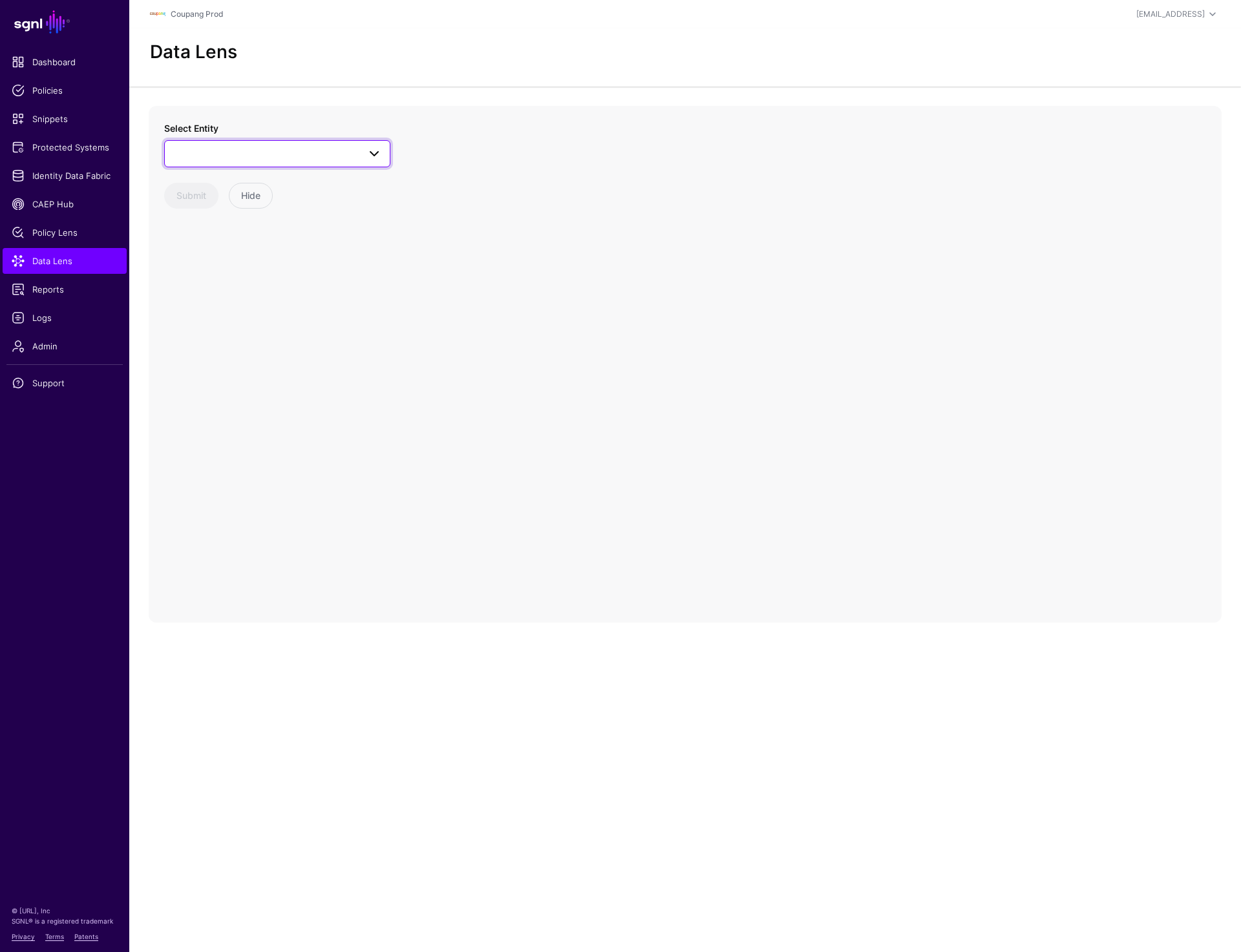
click at [283, 158] on span at bounding box center [277, 153] width 209 height 16
type input "****"
click at [223, 301] on div "**** Okta Group GroupMember User" at bounding box center [277, 238] width 226 height 138
click at [223, 290] on div "User" at bounding box center [284, 291] width 193 height 13
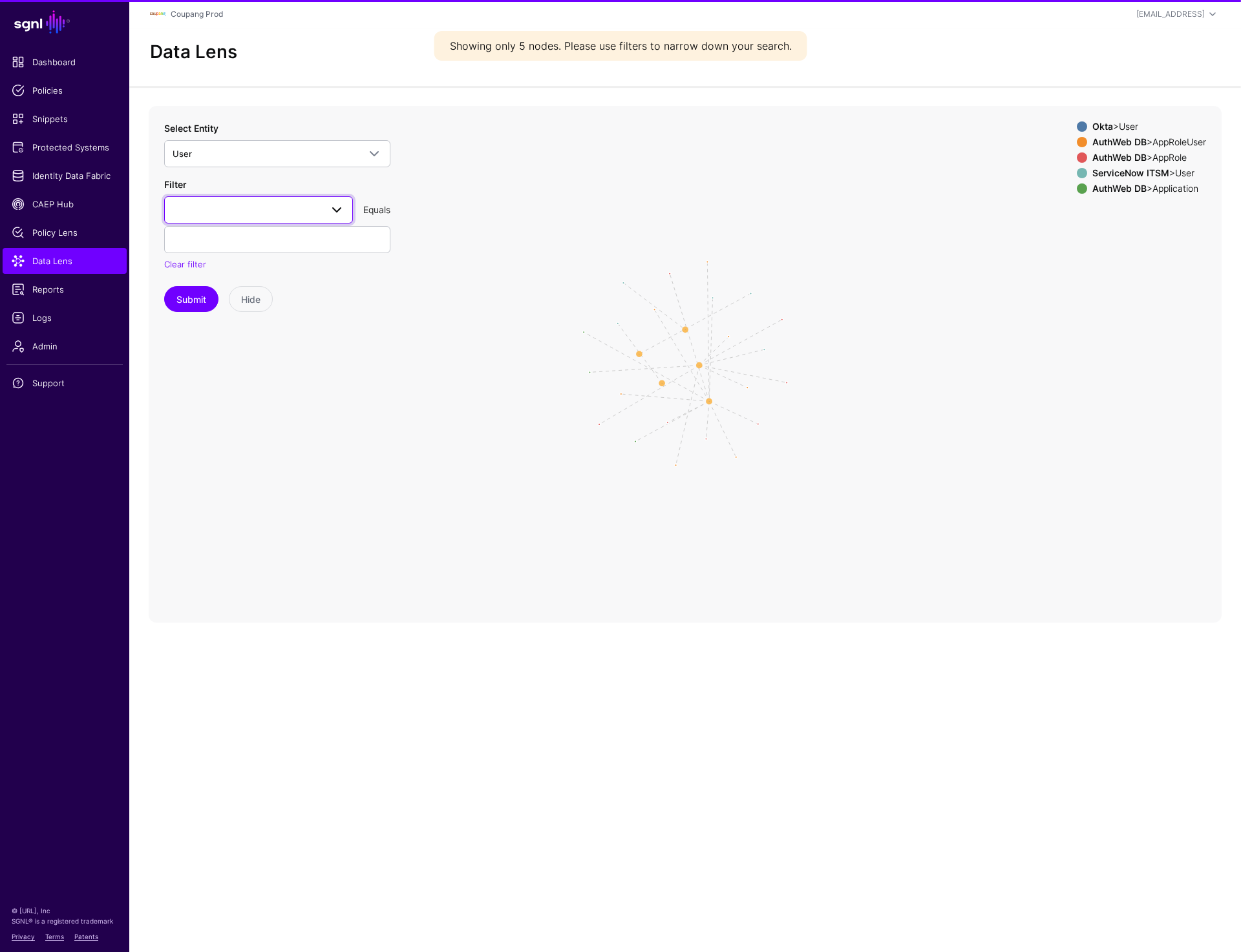
click at [277, 207] on span at bounding box center [258, 210] width 172 height 16
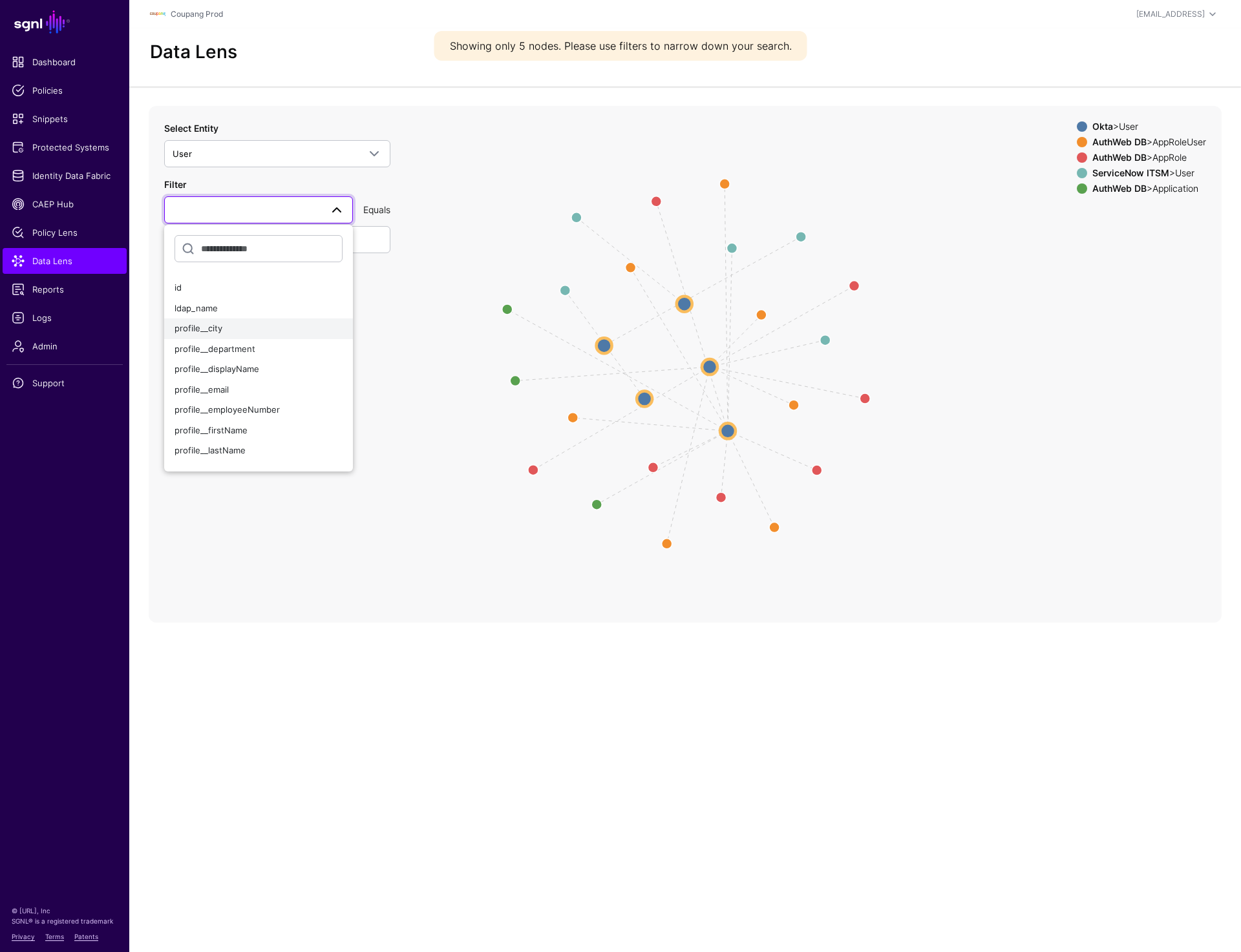
scroll to position [58, 0]
click at [230, 382] on div "profile__email" at bounding box center [258, 388] width 168 height 13
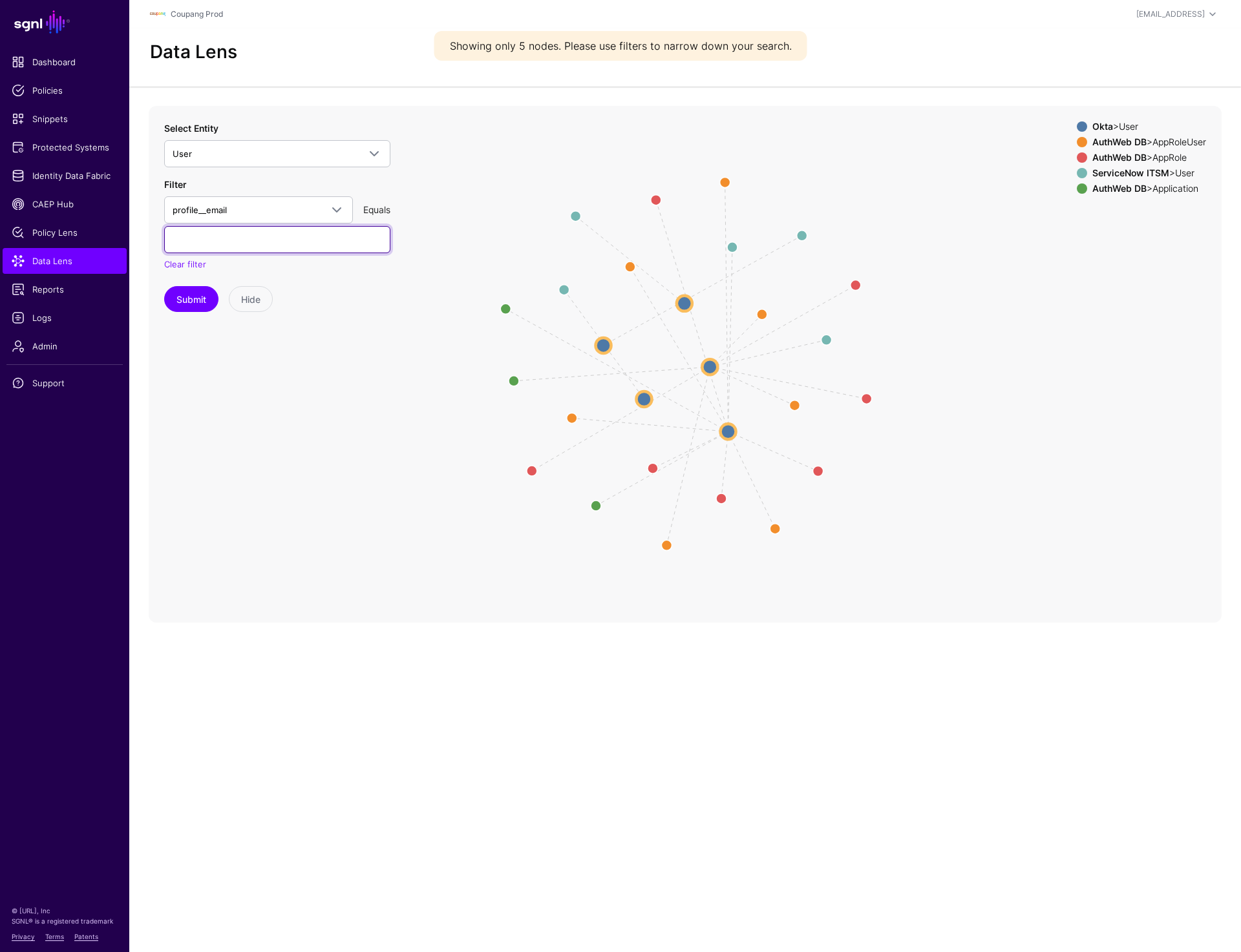
click at [215, 240] on input "text" at bounding box center [277, 239] width 226 height 27
paste input "**********"
click at [188, 301] on button "Submit" at bounding box center [191, 299] width 54 height 26
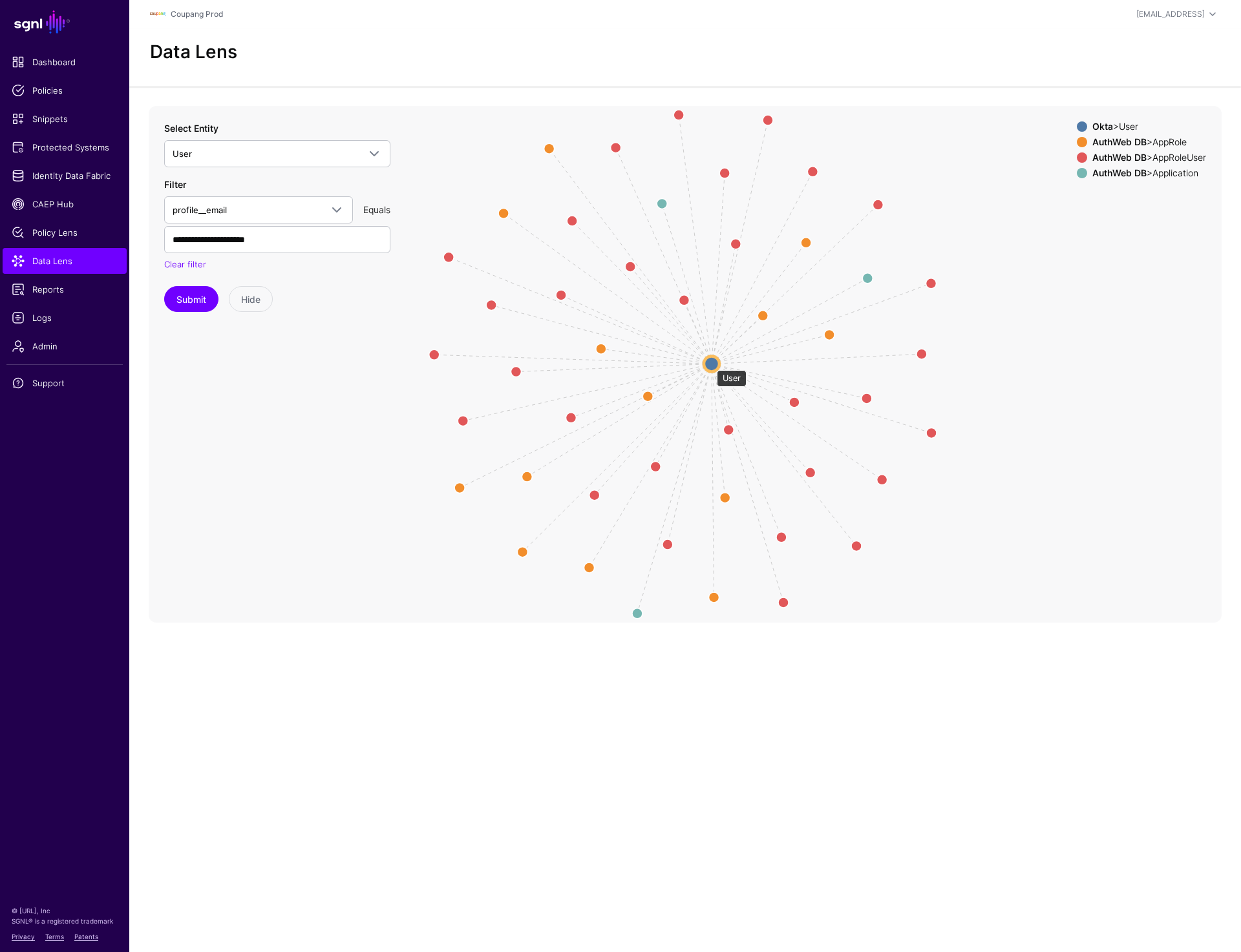
click at [710, 364] on circle at bounding box center [711, 364] width 16 height 16
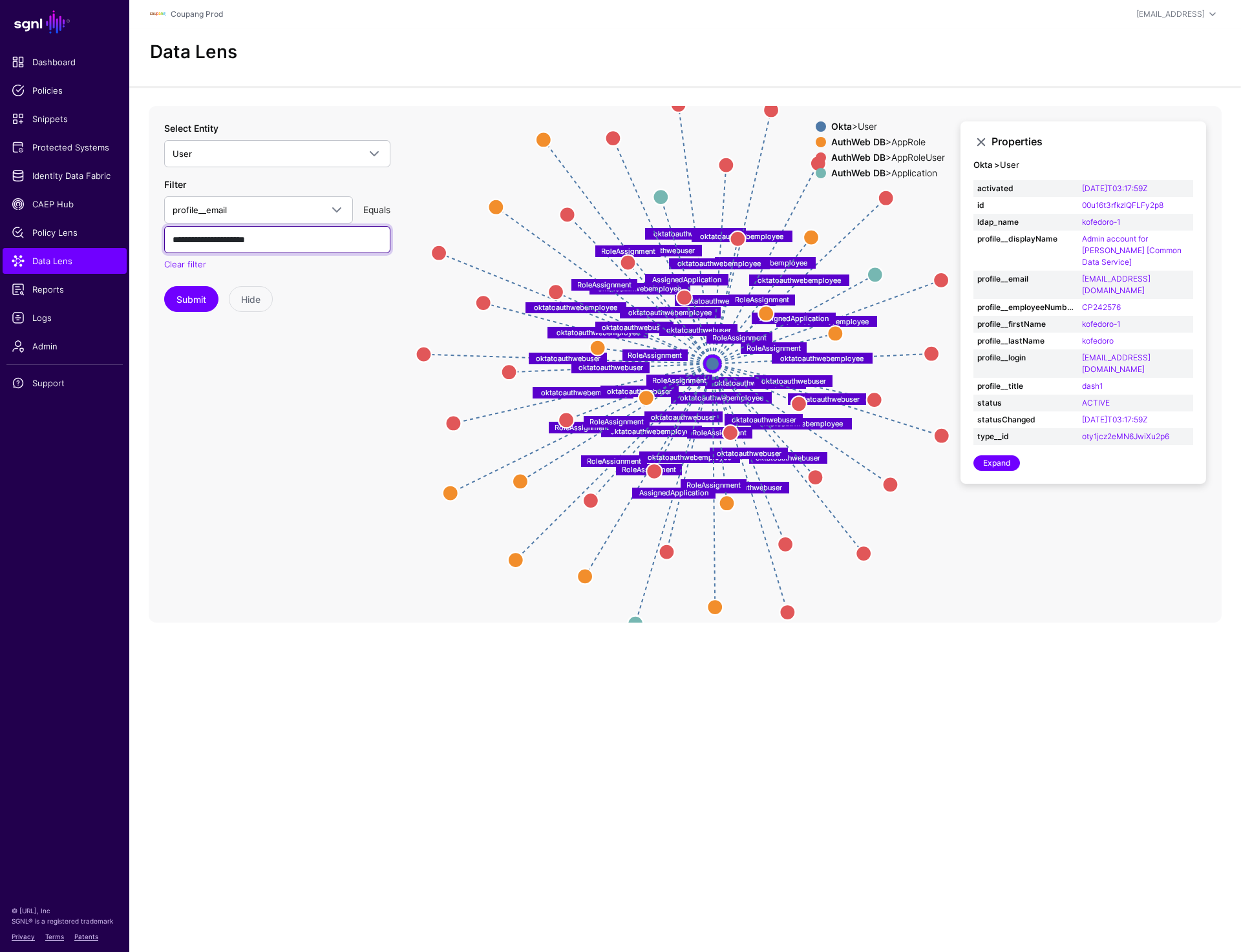
click at [216, 236] on input "**********" at bounding box center [277, 239] width 226 height 27
click at [188, 293] on button "Submit" at bounding box center [191, 299] width 54 height 26
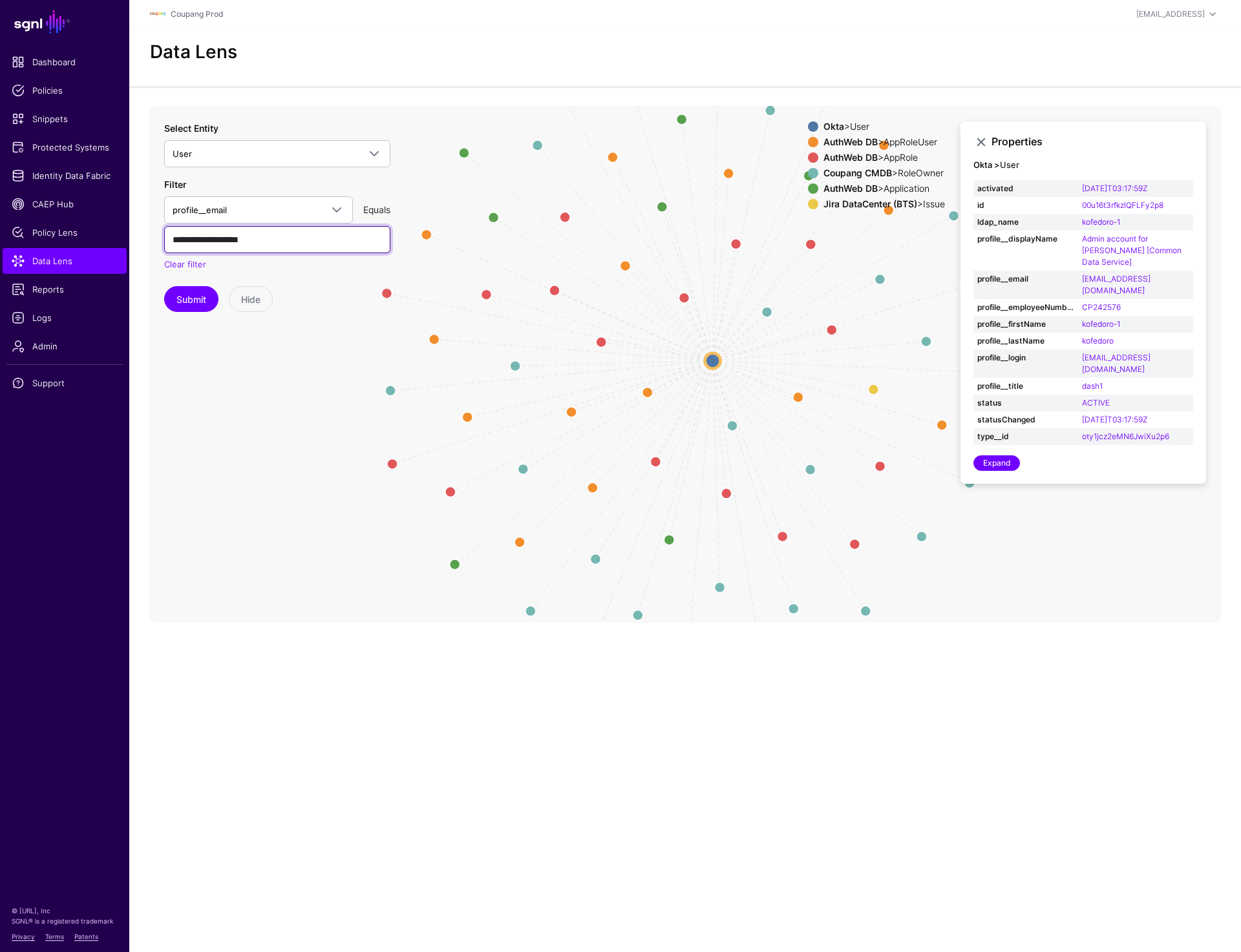
click at [208, 242] on input "**********" at bounding box center [277, 239] width 226 height 27
click at [195, 296] on button "Submit" at bounding box center [191, 299] width 54 height 26
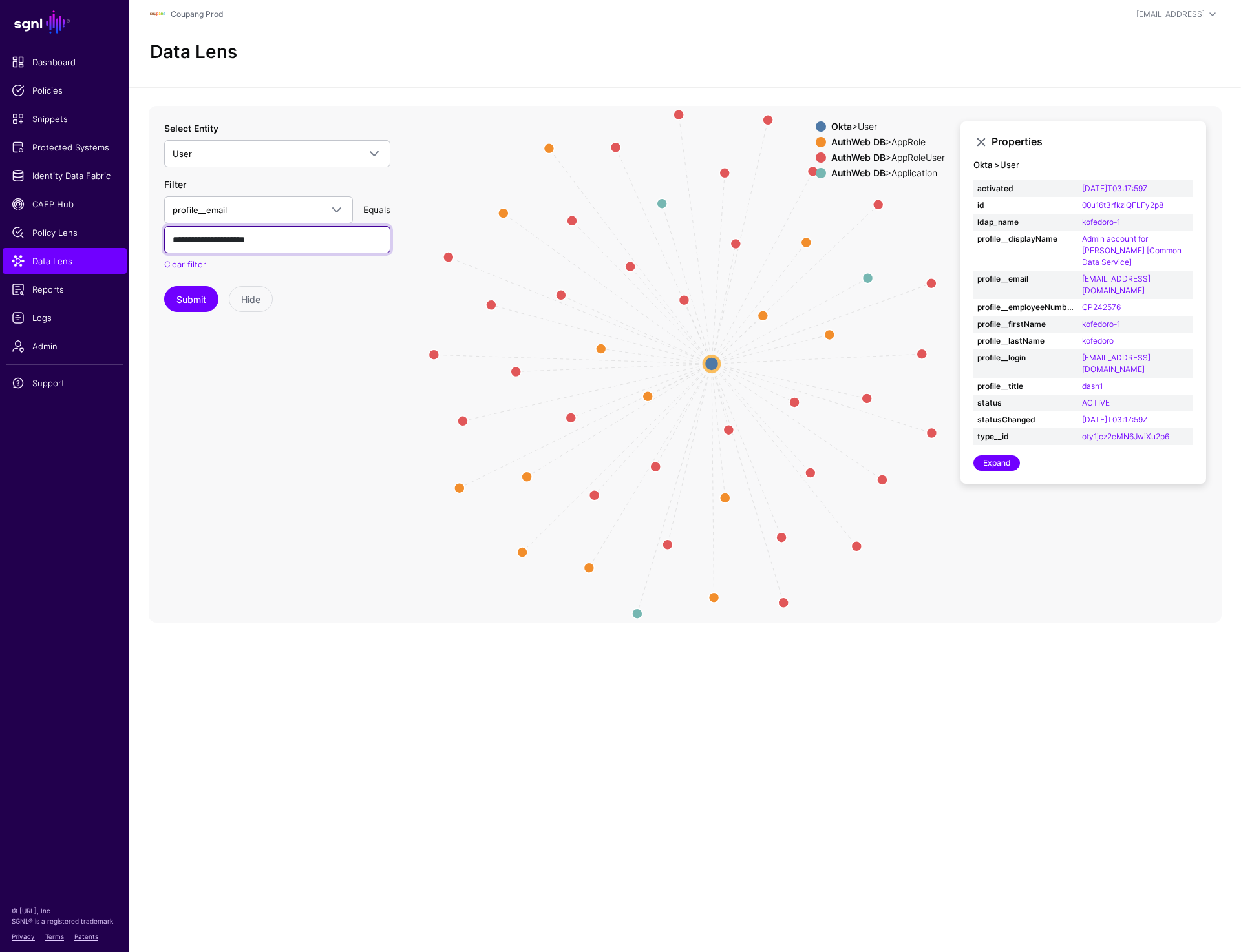
click at [215, 243] on input "**********" at bounding box center [277, 239] width 226 height 27
click at [187, 303] on button "Submit" at bounding box center [191, 299] width 54 height 26
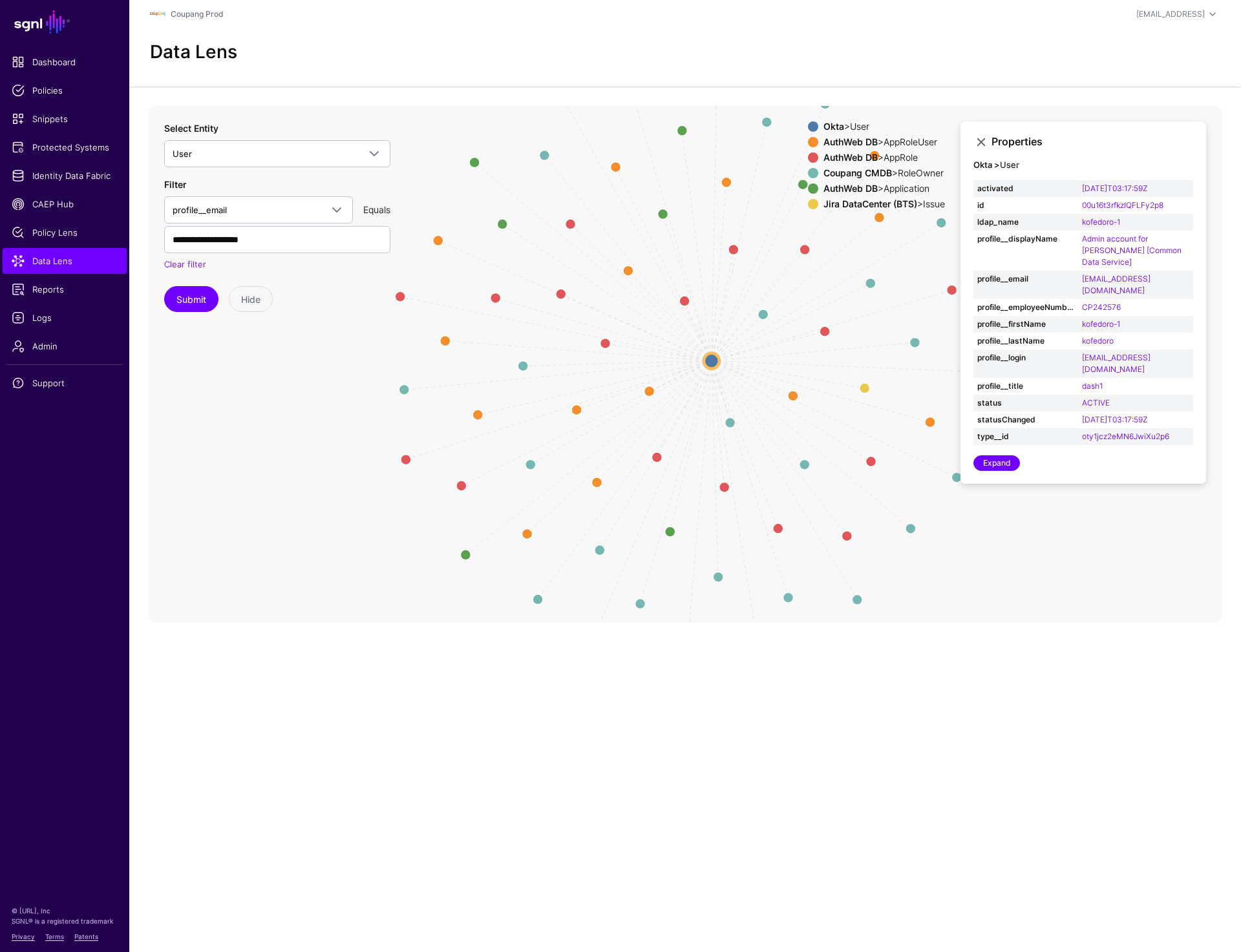
click at [714, 360] on circle at bounding box center [711, 360] width 16 height 16
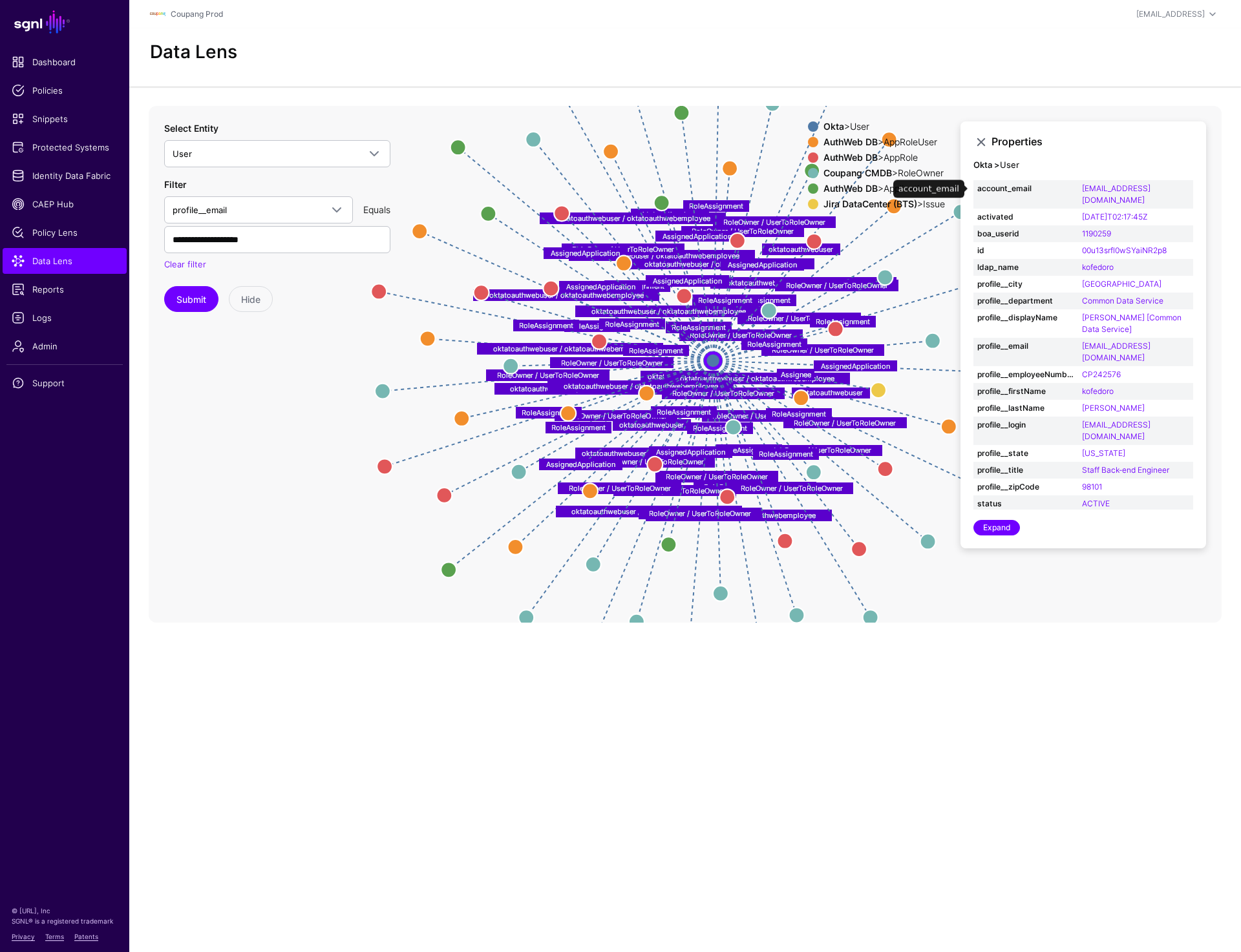
drag, startPoint x: 1041, startPoint y: 181, endPoint x: 1071, endPoint y: 183, distance: 30.1
click at [1071, 183] on td "account_email" at bounding box center [1025, 194] width 105 height 29
click at [1055, 168] on h4 "Okta > User" at bounding box center [1082, 165] width 220 height 11
drag, startPoint x: 1060, startPoint y: 188, endPoint x: 1139, endPoint y: 188, distance: 79.0
click at [1139, 188] on tr "account_email kofedoro@coupang.com" at bounding box center [1082, 194] width 220 height 29
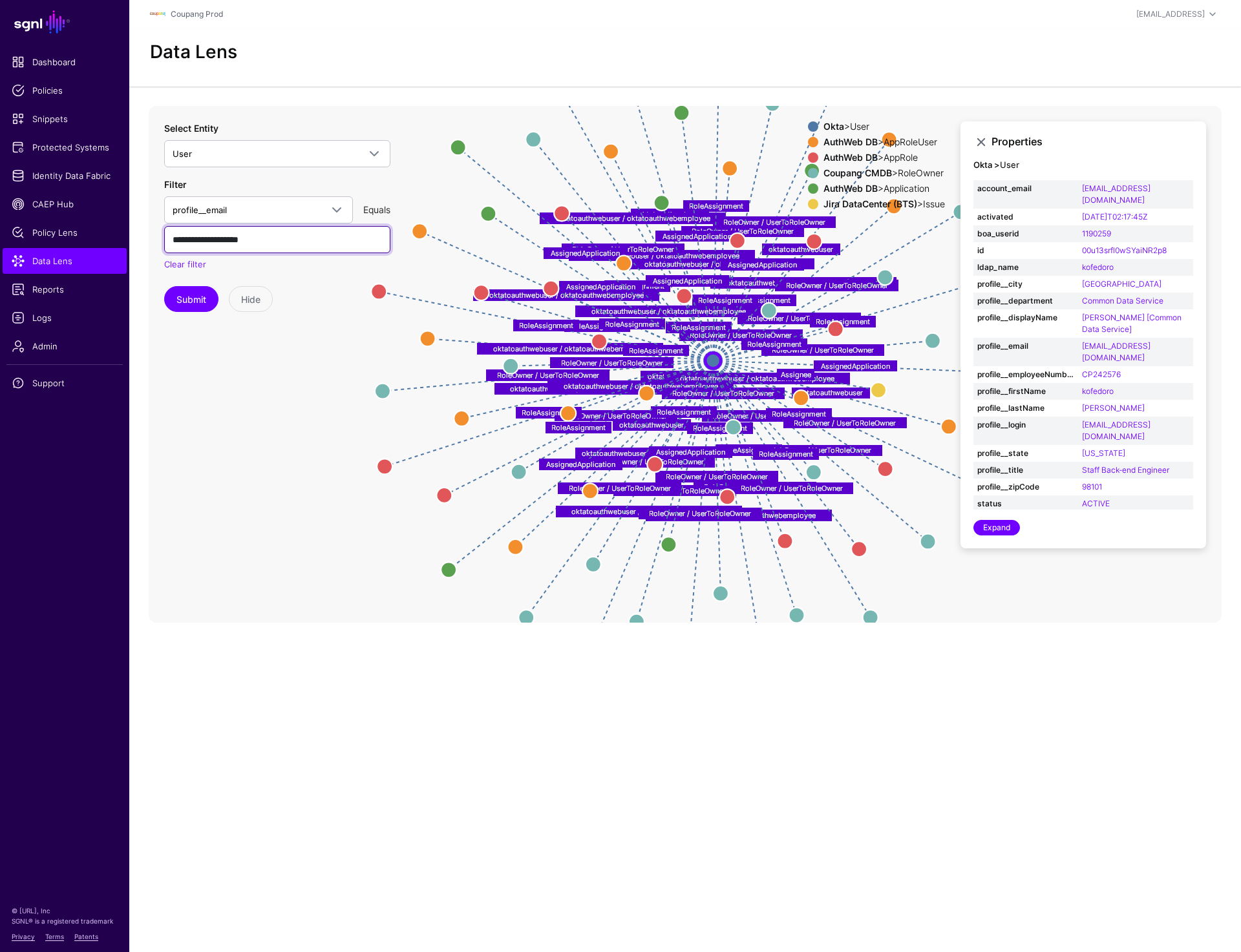
click at [210, 237] on input "**********" at bounding box center [277, 239] width 226 height 27
type input "**********"
click at [858, 199] on strong "Jira DataCenter (BTS)" at bounding box center [870, 203] width 94 height 11
click at [846, 186] on strong "AuthWeb DB" at bounding box center [850, 188] width 54 height 11
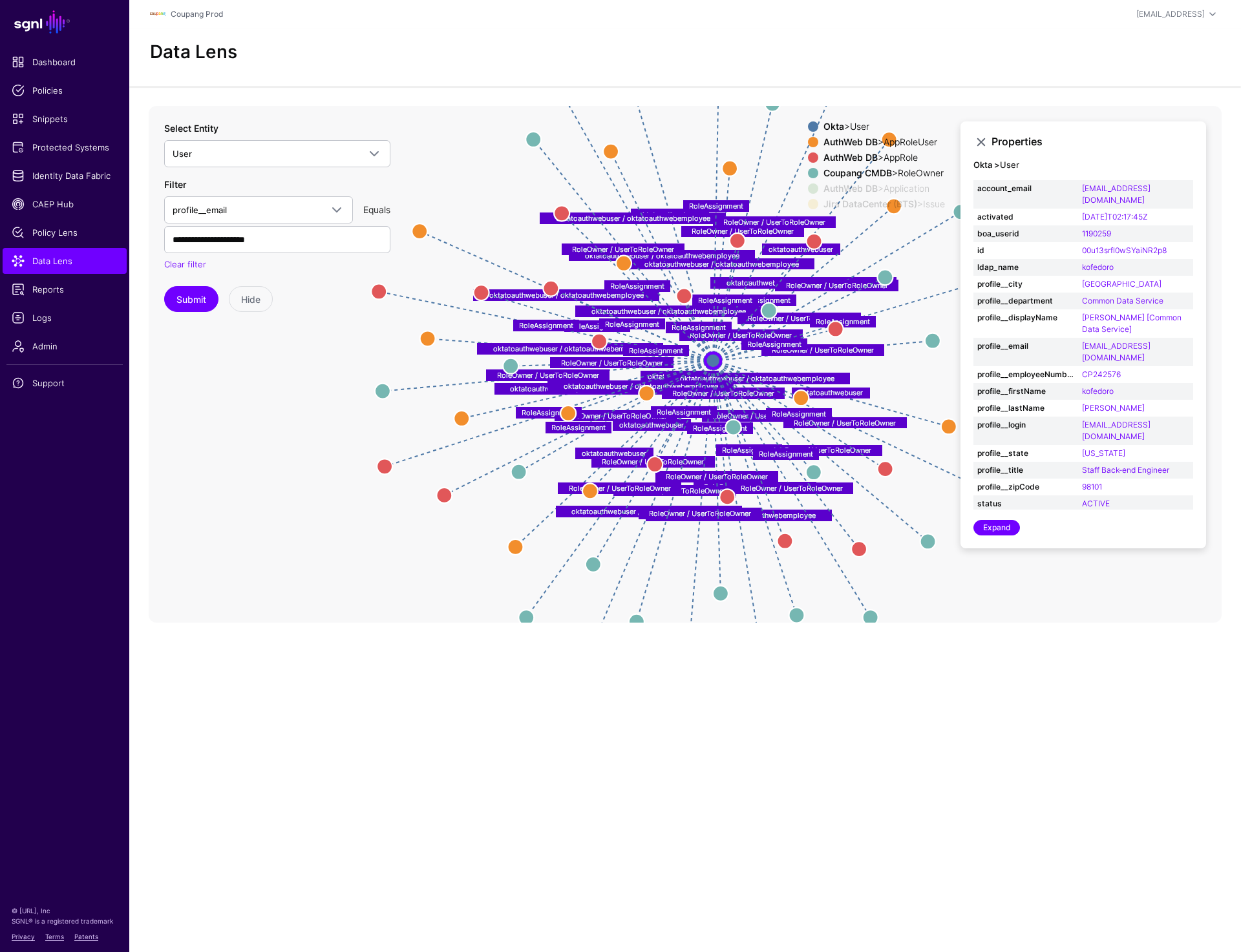
click at [846, 171] on strong "Coupang CMDB" at bounding box center [857, 172] width 68 height 11
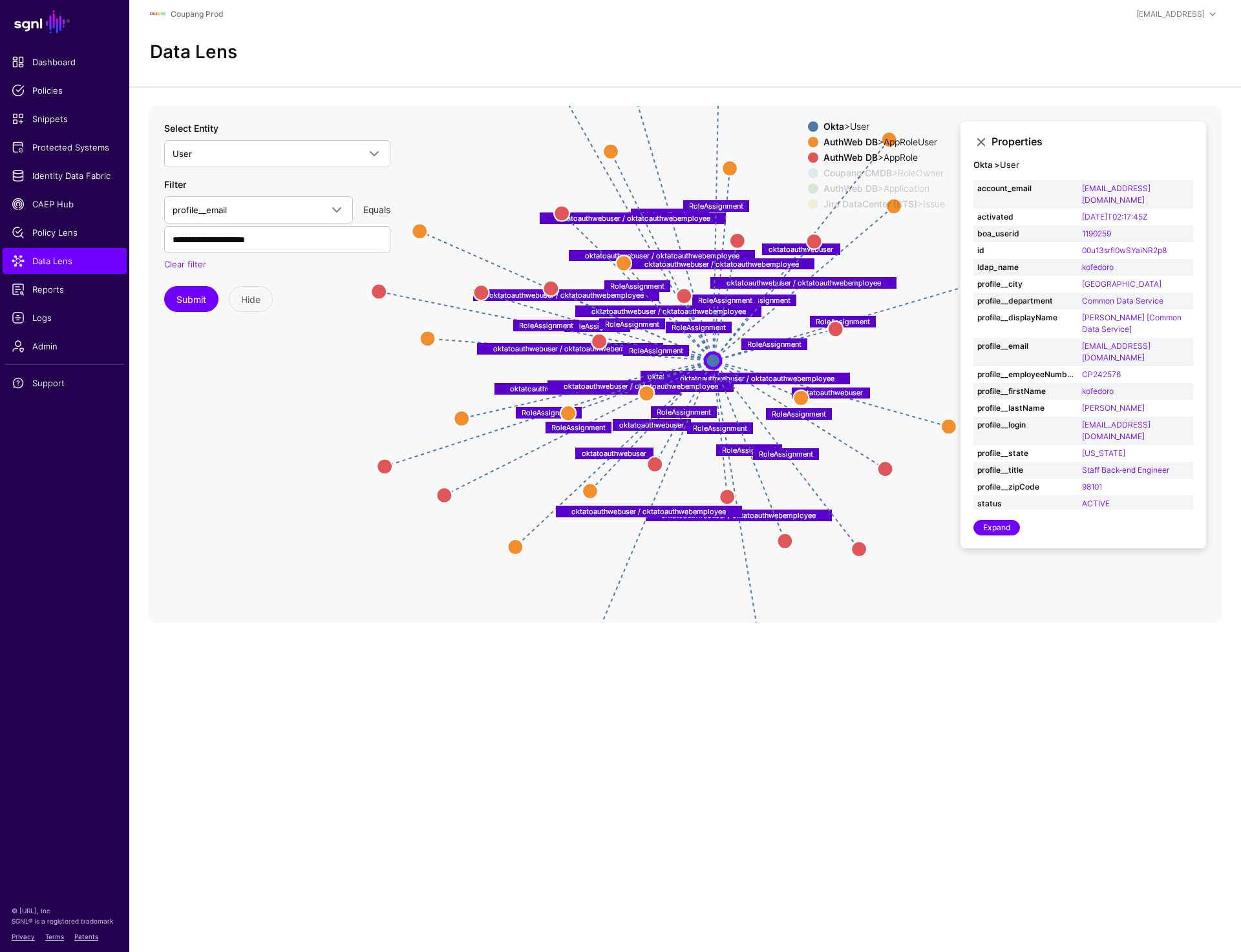
click at [847, 161] on strong "AuthWeb DB" at bounding box center [850, 157] width 54 height 11
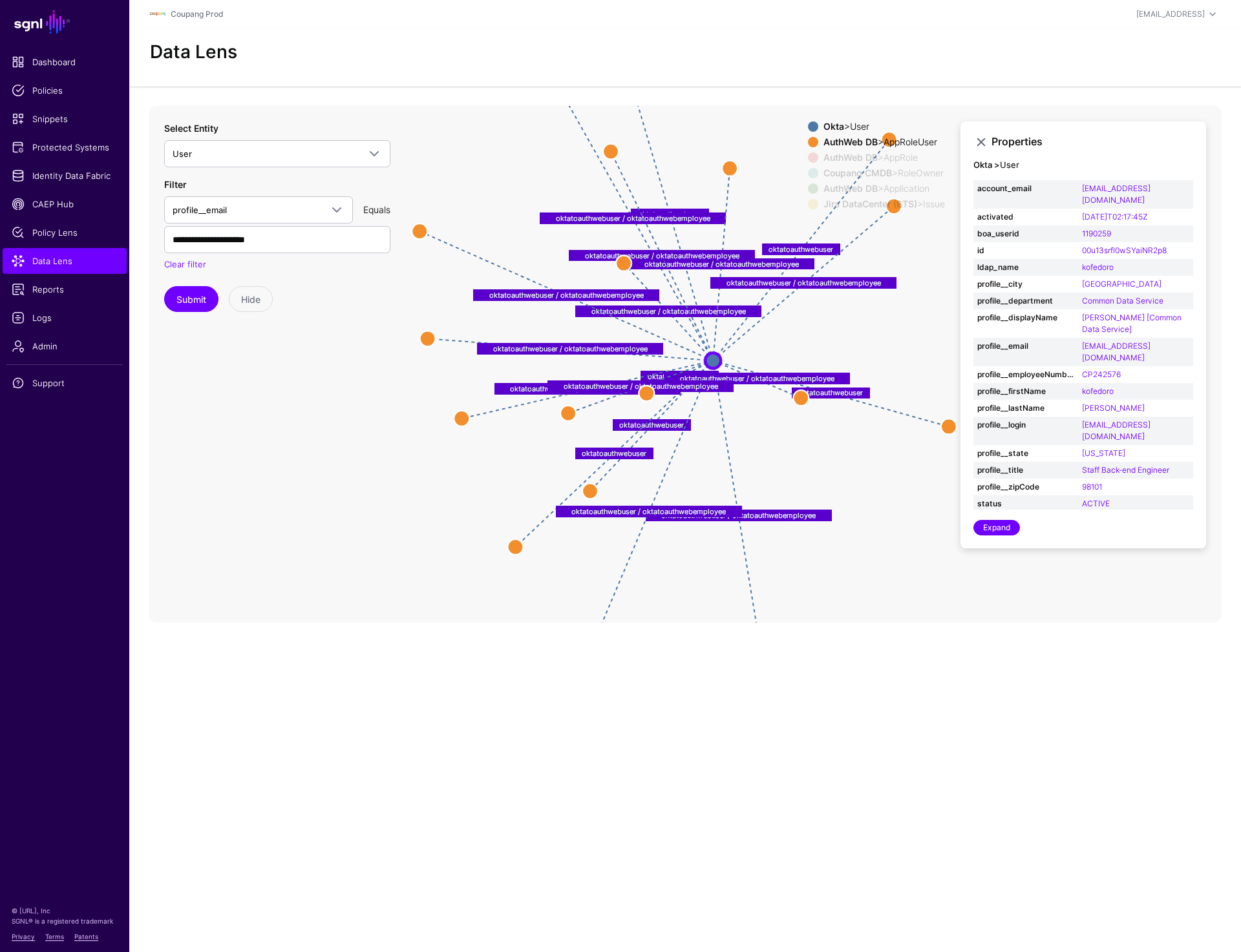
click at [840, 135] on div "Okta > User AuthWeb DB > AppRoleUser AuthWeb DB > AppRole Coupang CMDB > RoleOw…" at bounding box center [876, 168] width 137 height 93
click at [840, 143] on strong "AuthWeb DB" at bounding box center [850, 142] width 54 height 11
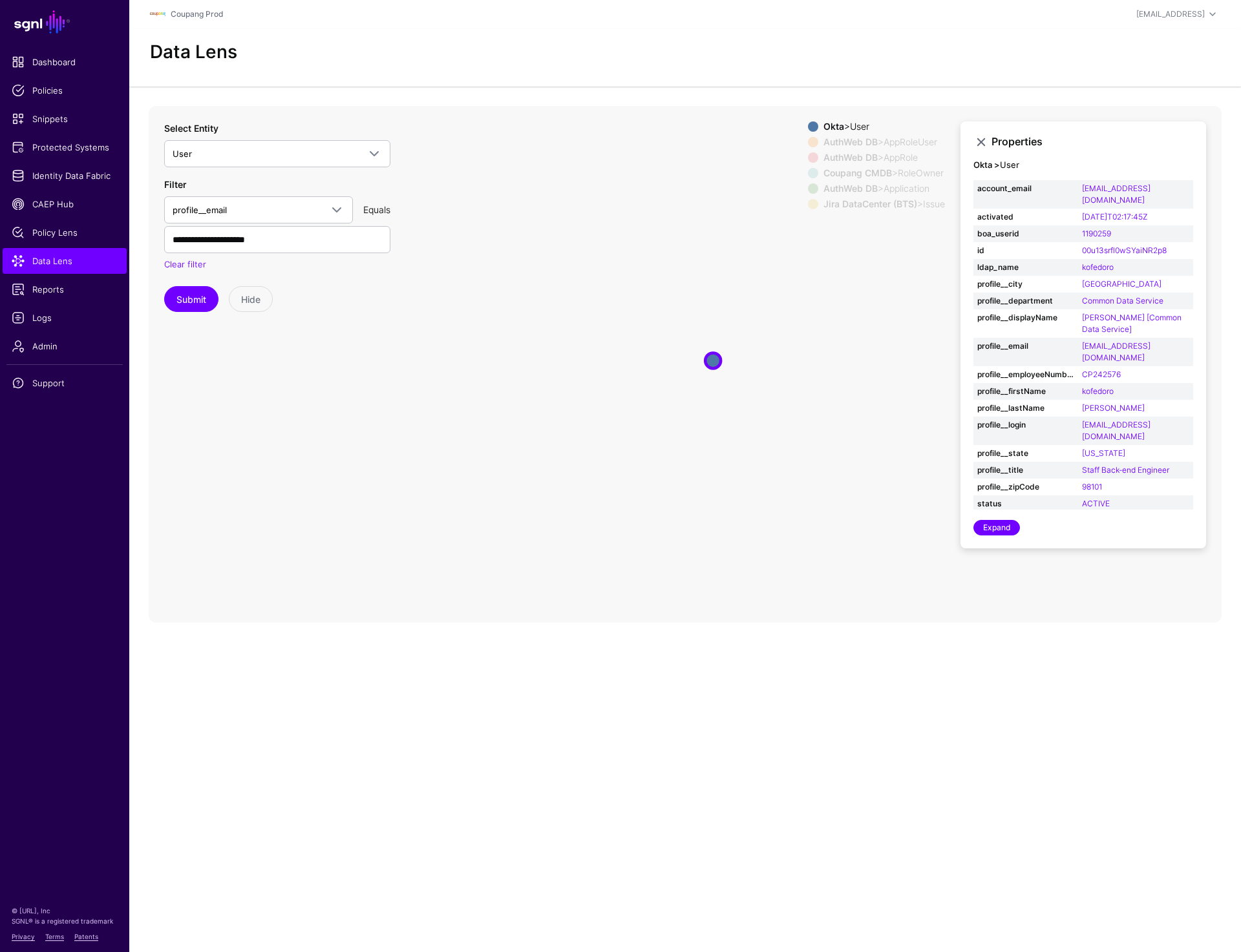
click at [840, 204] on strong "Jira DataCenter (BTS)" at bounding box center [870, 203] width 94 height 11
click at [876, 388] on circle at bounding box center [878, 390] width 16 height 16
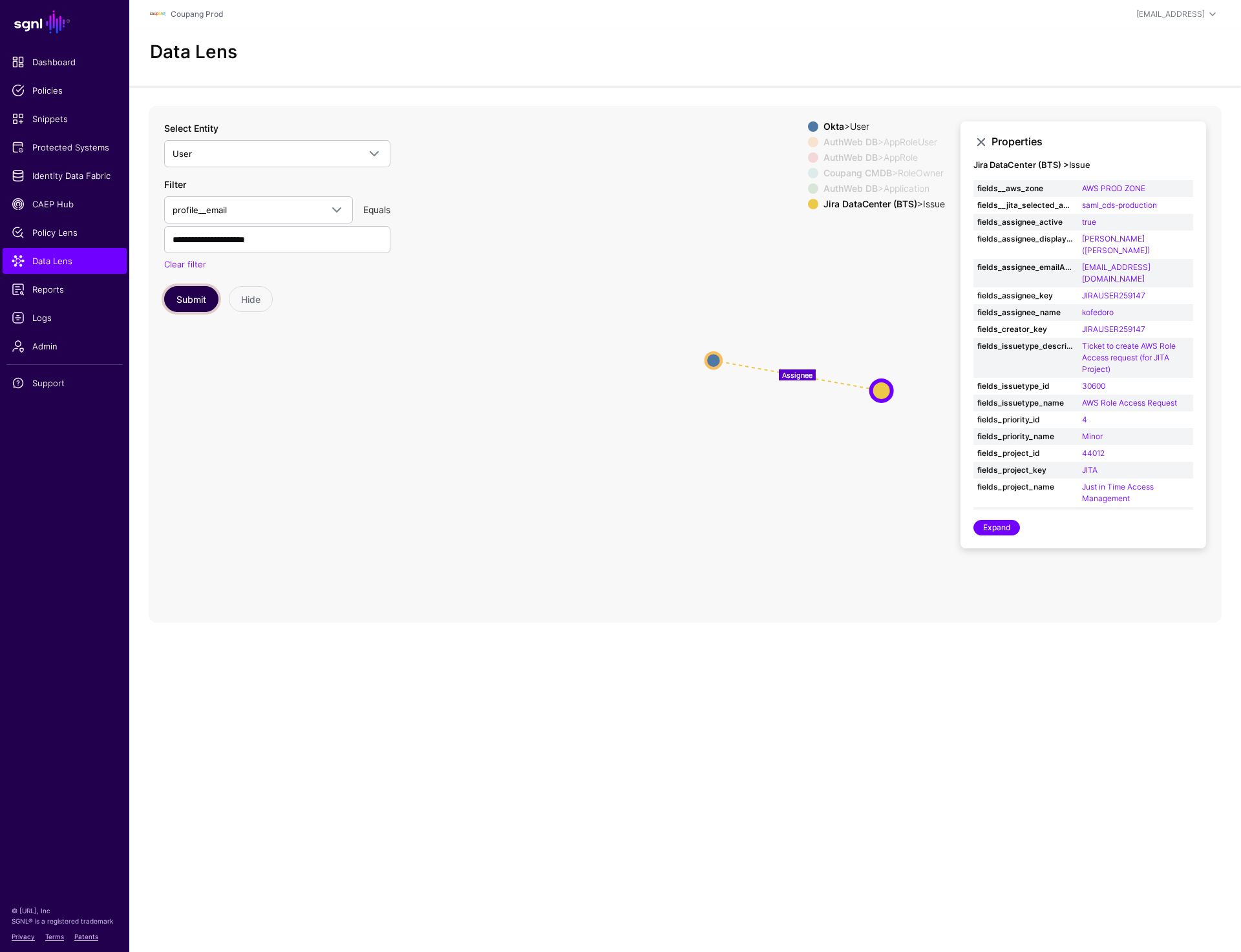
click at [191, 296] on button "Submit" at bounding box center [191, 299] width 54 height 26
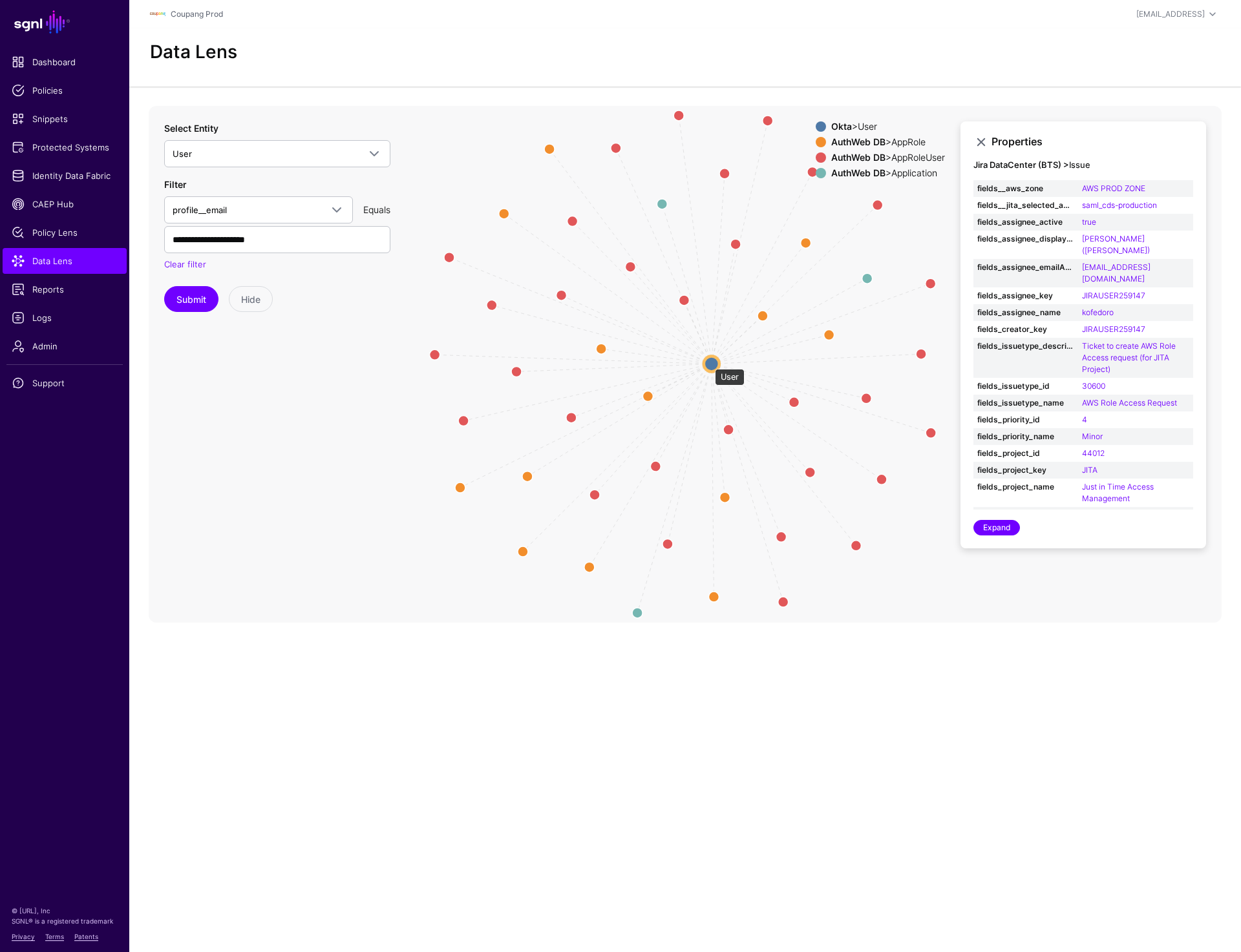
click at [709, 362] on circle at bounding box center [711, 364] width 16 height 16
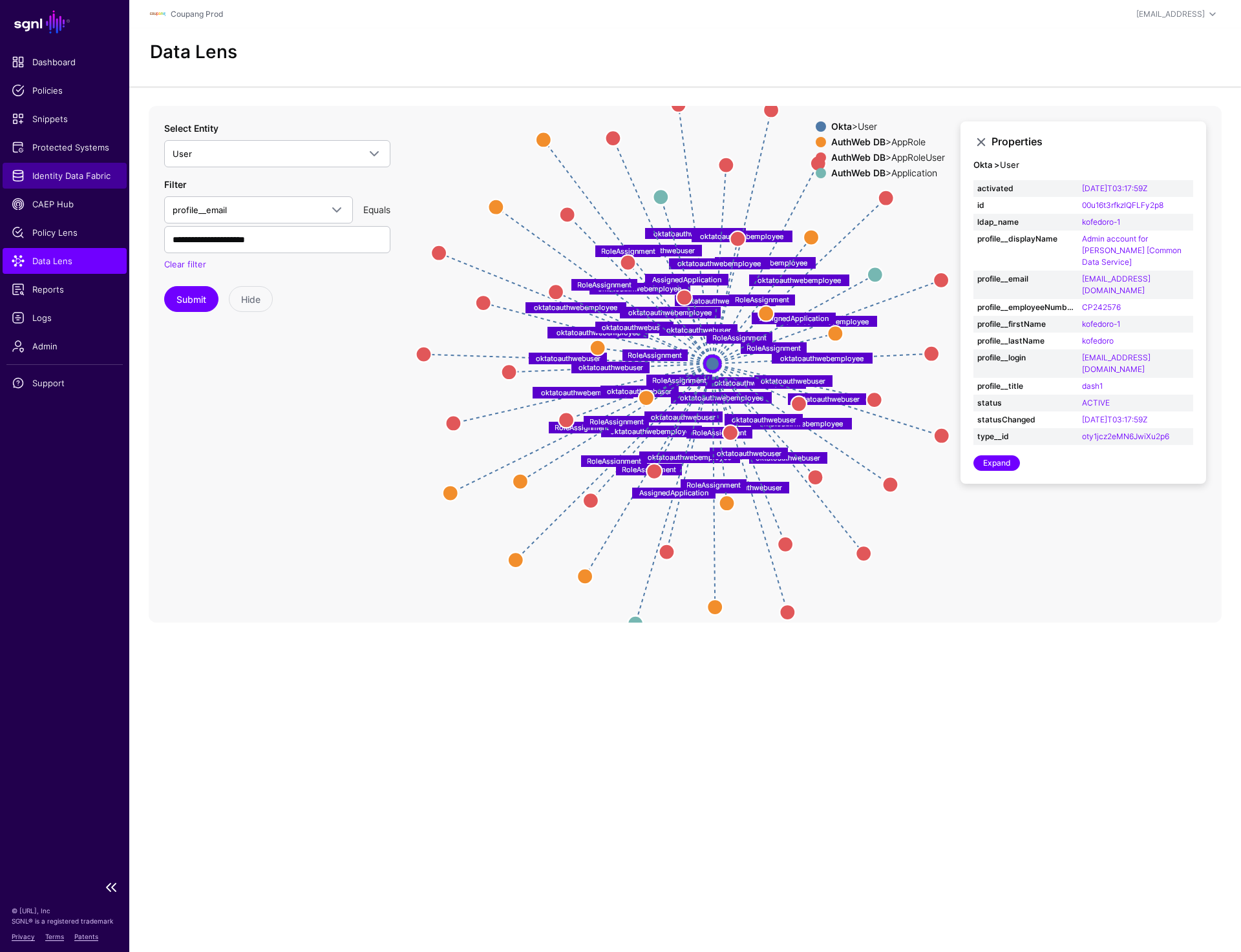
click at [67, 169] on link "Identity Data Fabric" at bounding box center [64, 175] width 124 height 26
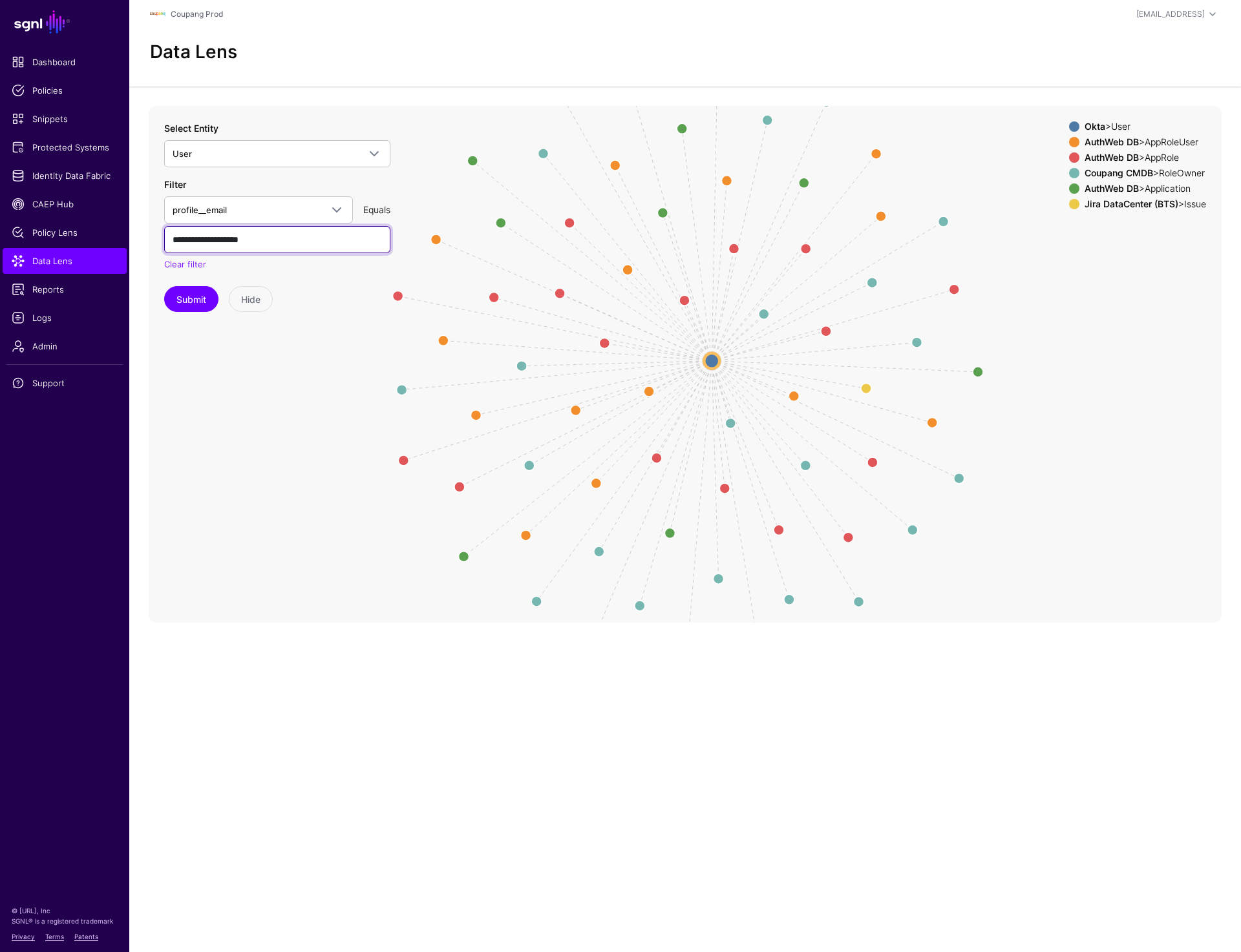
click at [211, 238] on input "**********" at bounding box center [277, 239] width 226 height 27
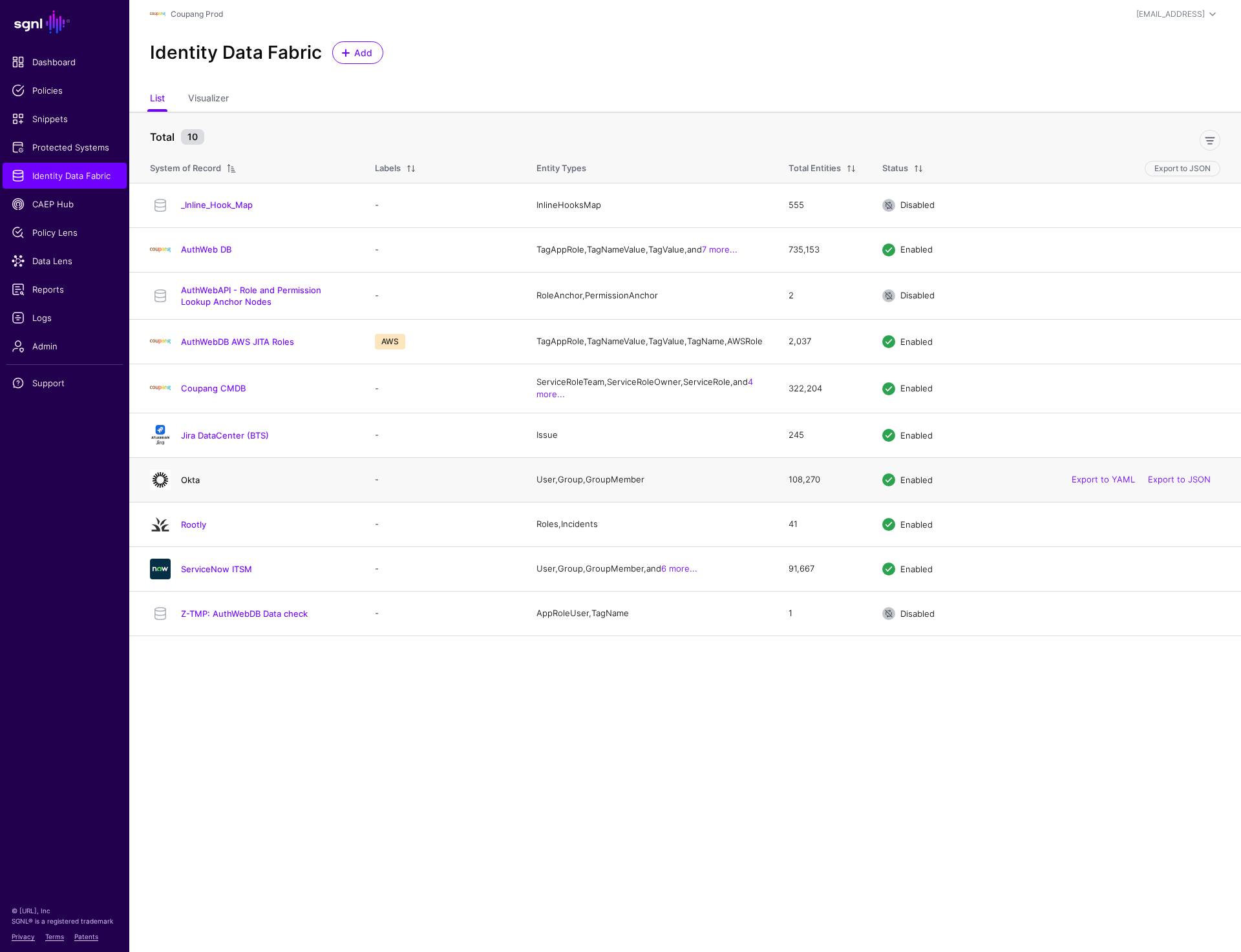
click at [189, 485] on link "Okta" at bounding box center [190, 480] width 19 height 11
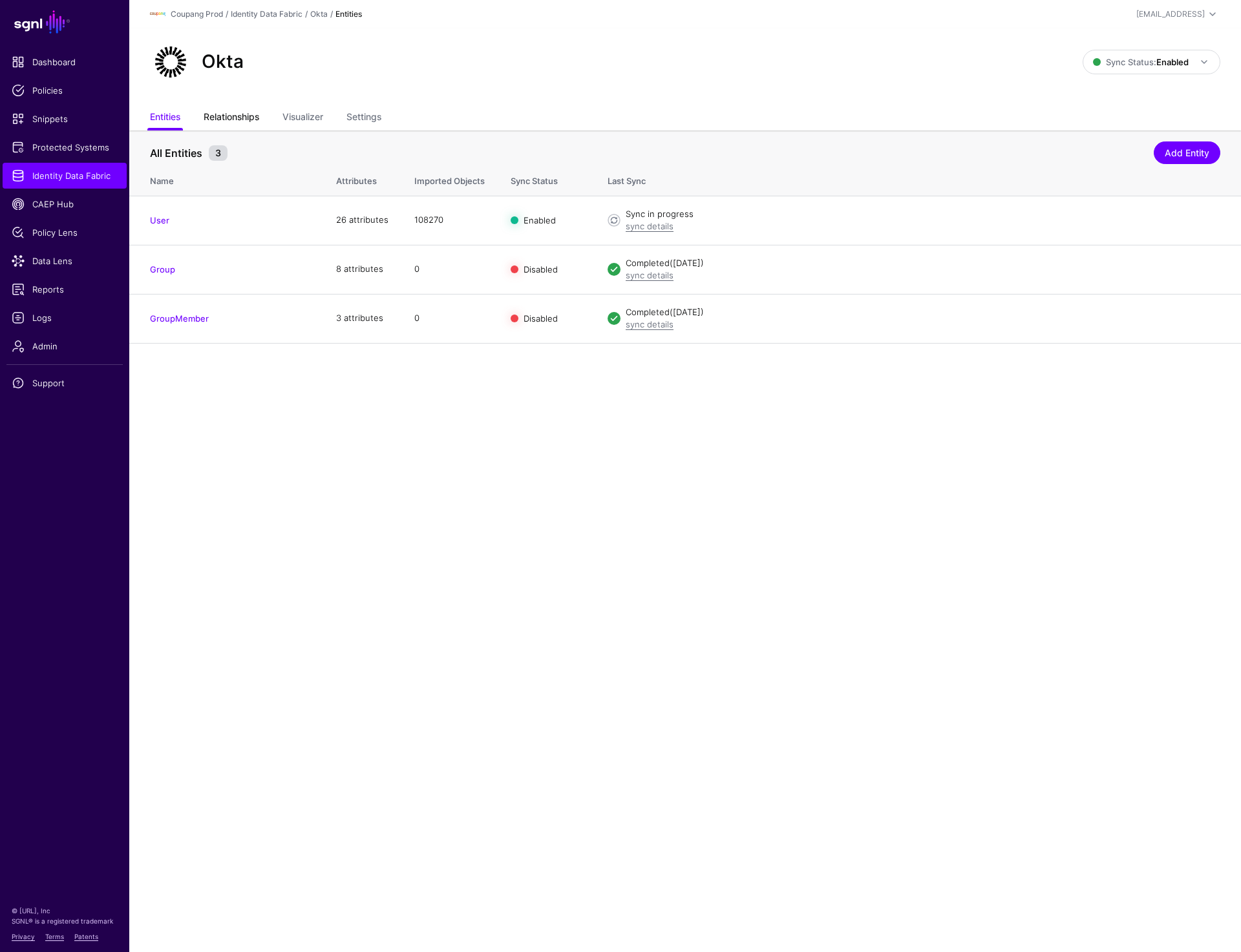
click at [221, 116] on link "Relationships" at bounding box center [231, 118] width 56 height 25
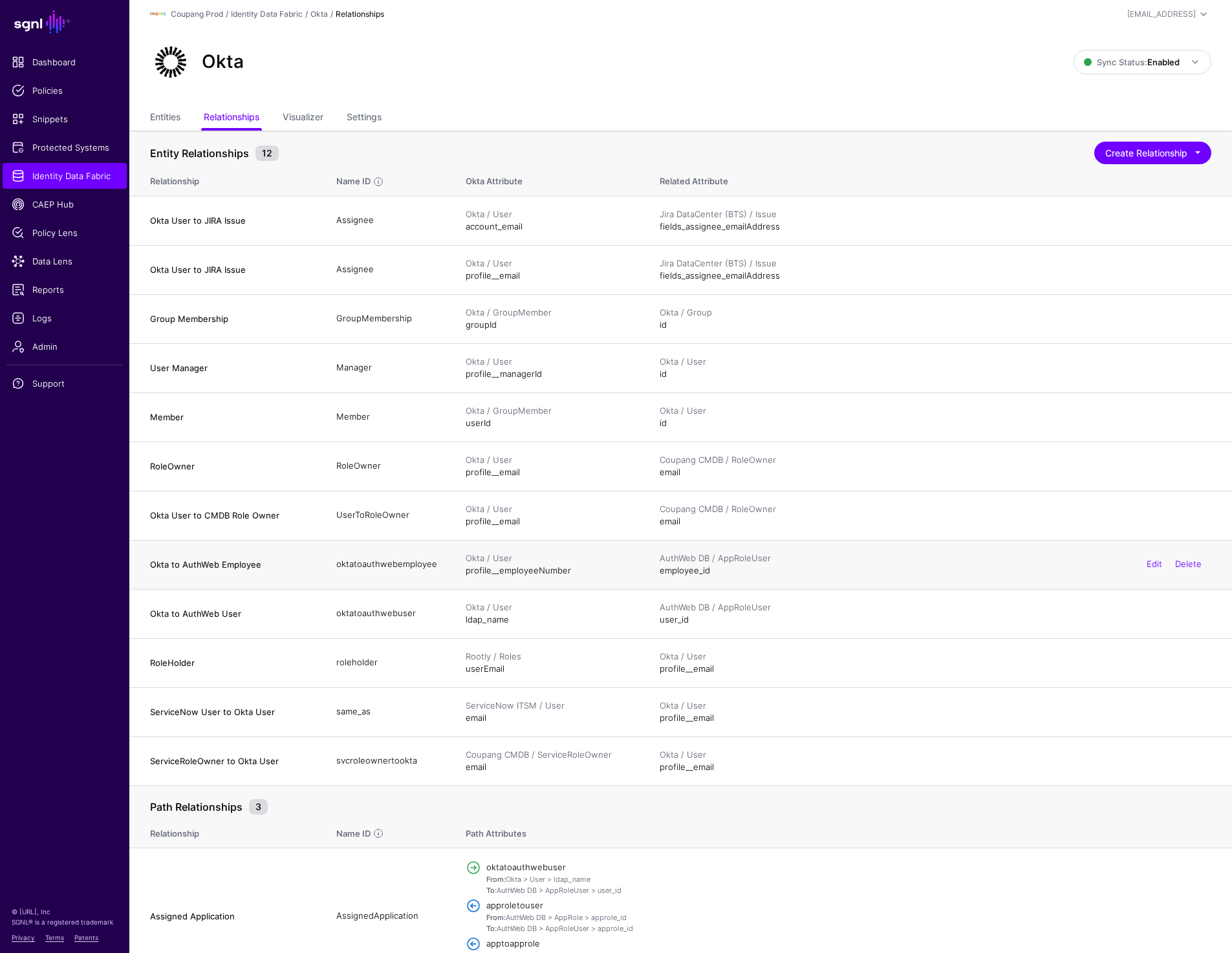
drag, startPoint x: 142, startPoint y: 558, endPoint x: 816, endPoint y: 568, distance: 674.1
click at [816, 568] on tr "Okta to AuthWeb Employee oktatoauthwebemployee Okta / User profile__employeeNum…" at bounding box center [680, 565] width 1103 height 49
click at [161, 561] on h4 "Okta to AuthWeb Employee" at bounding box center [230, 564] width 161 height 12
drag, startPoint x: 146, startPoint y: 561, endPoint x: 750, endPoint y: 565, distance: 604.0
click at [750, 565] on tr "Okta to AuthWeb Employee oktatoauthwebemployee Okta / User profile__employeeNum…" at bounding box center [680, 565] width 1103 height 49
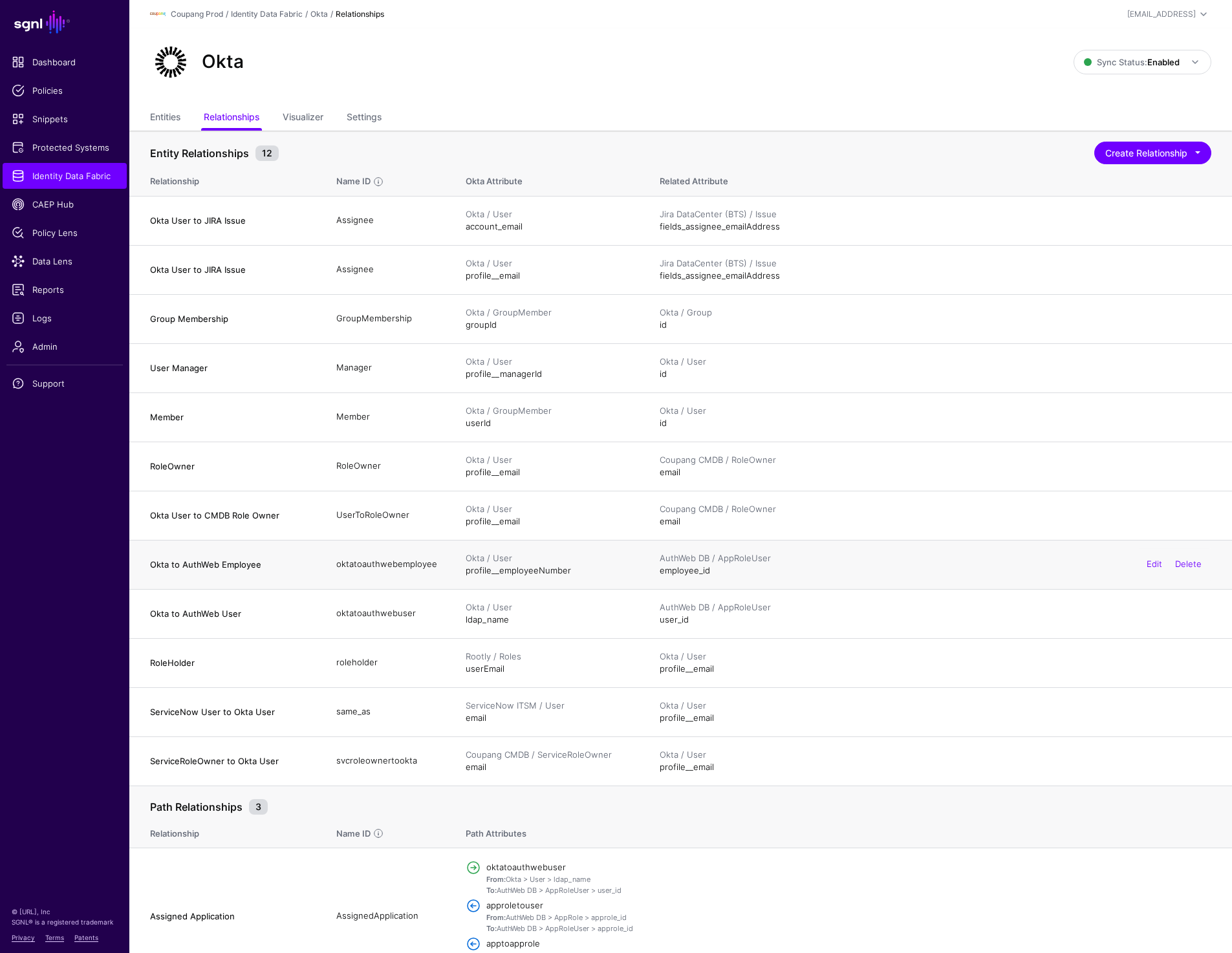
click at [732, 566] on div "AuthWeb DB / AppRoleUser employee_id Edit Delete" at bounding box center [936, 565] width 552 height 26
drag, startPoint x: 732, startPoint y: 566, endPoint x: 143, endPoint y: 565, distance: 589.0
click at [143, 565] on tr "Okta to AuthWeb Employee oktatoauthwebemployee Okta / User profile__employeeNum…" at bounding box center [680, 565] width 1103 height 49
click at [49, 91] on span "Policies" at bounding box center [64, 91] width 106 height 13
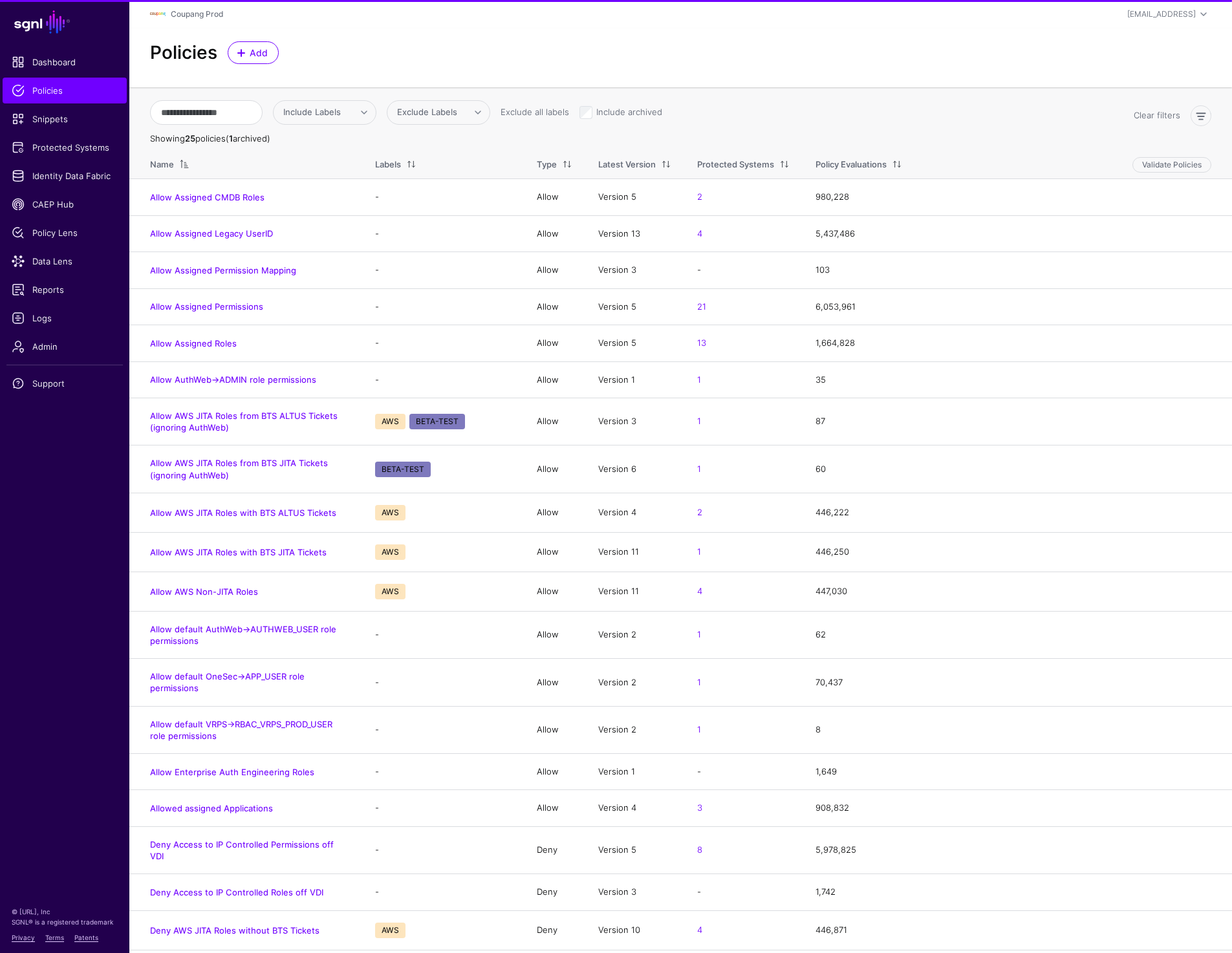
scroll to position [227, 0]
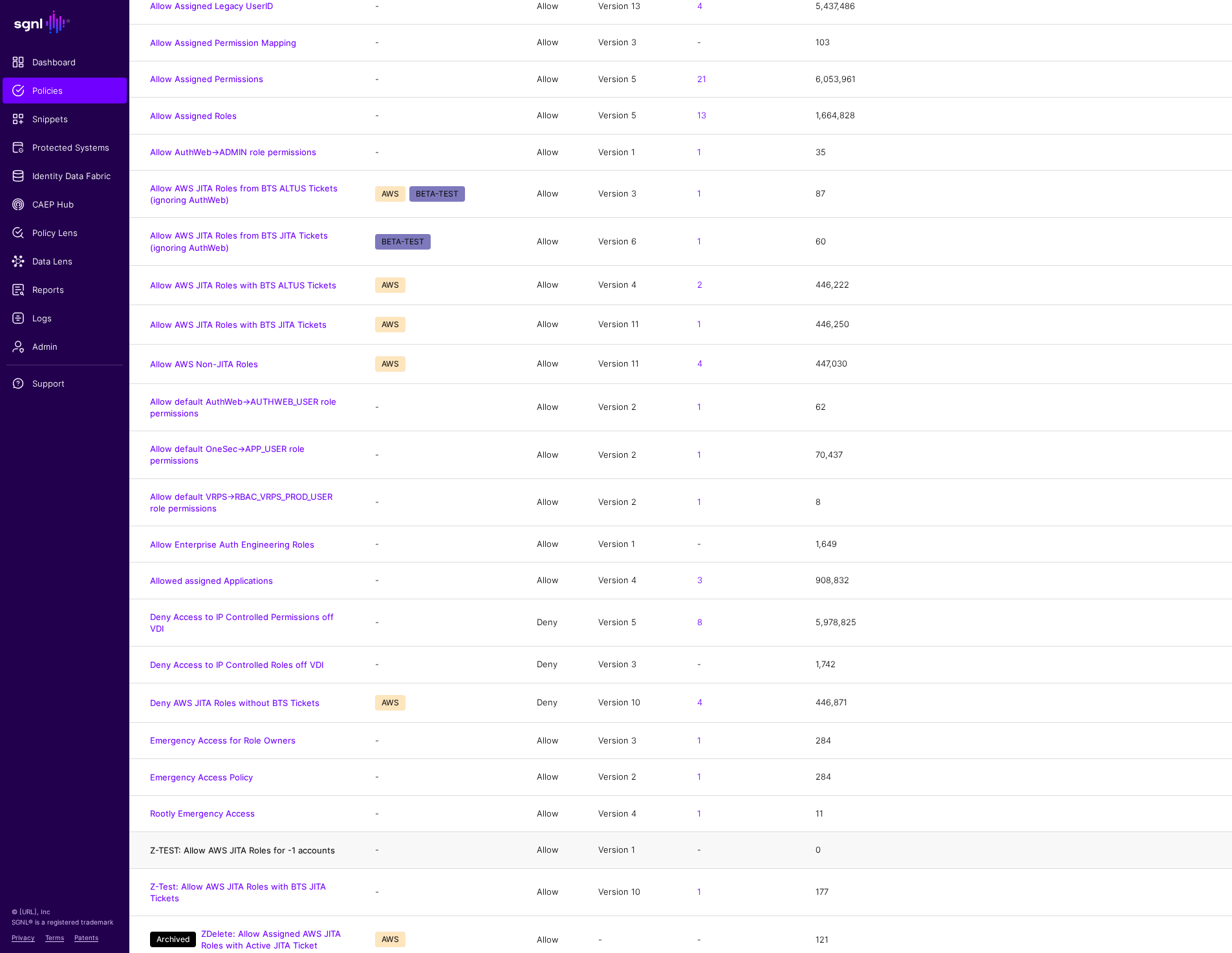
click at [254, 845] on link "Z-TEST: Allow AWS JITA Roles for -1 accounts" at bounding box center [242, 850] width 185 height 11
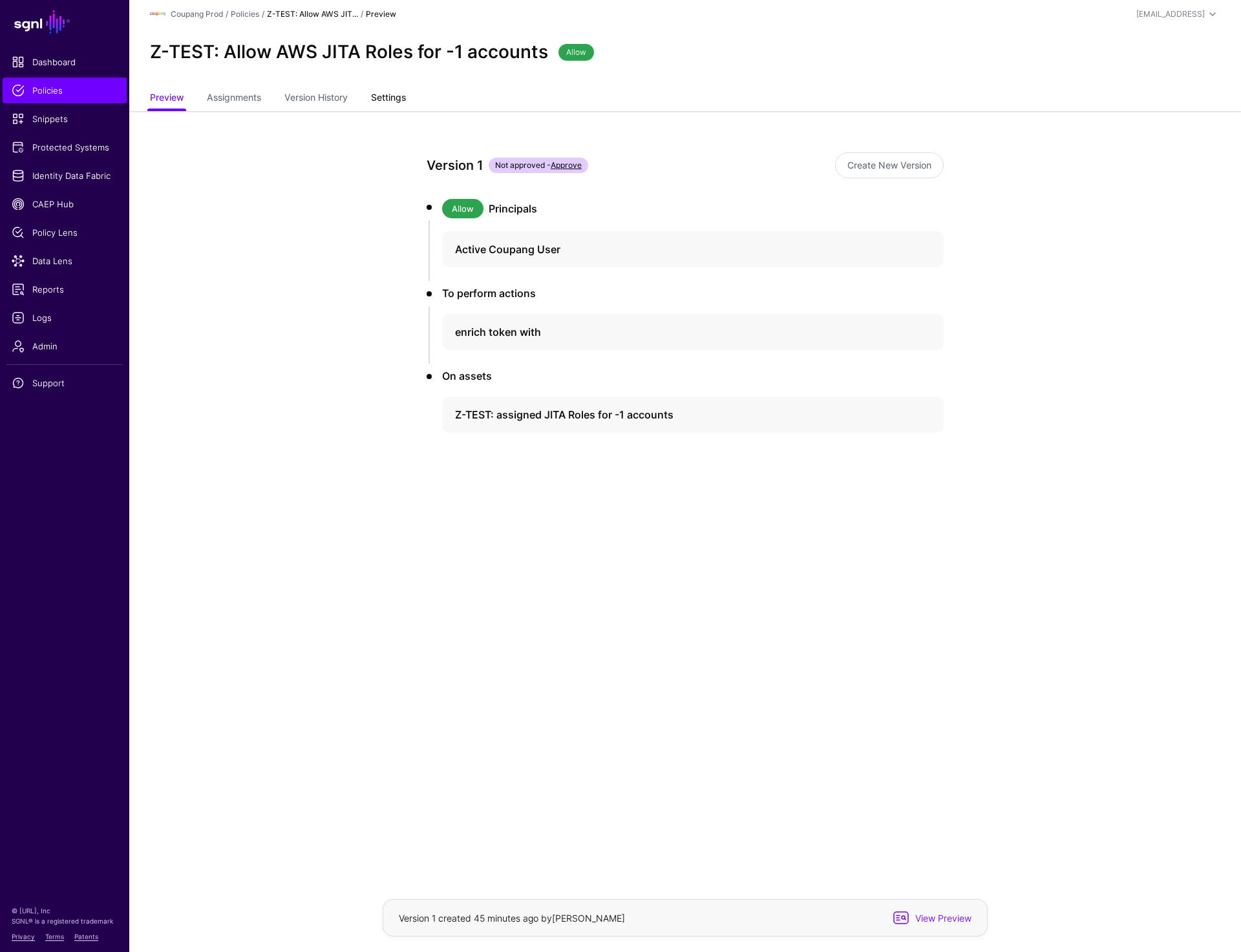
click at [400, 95] on link "Settings" at bounding box center [388, 99] width 35 height 25
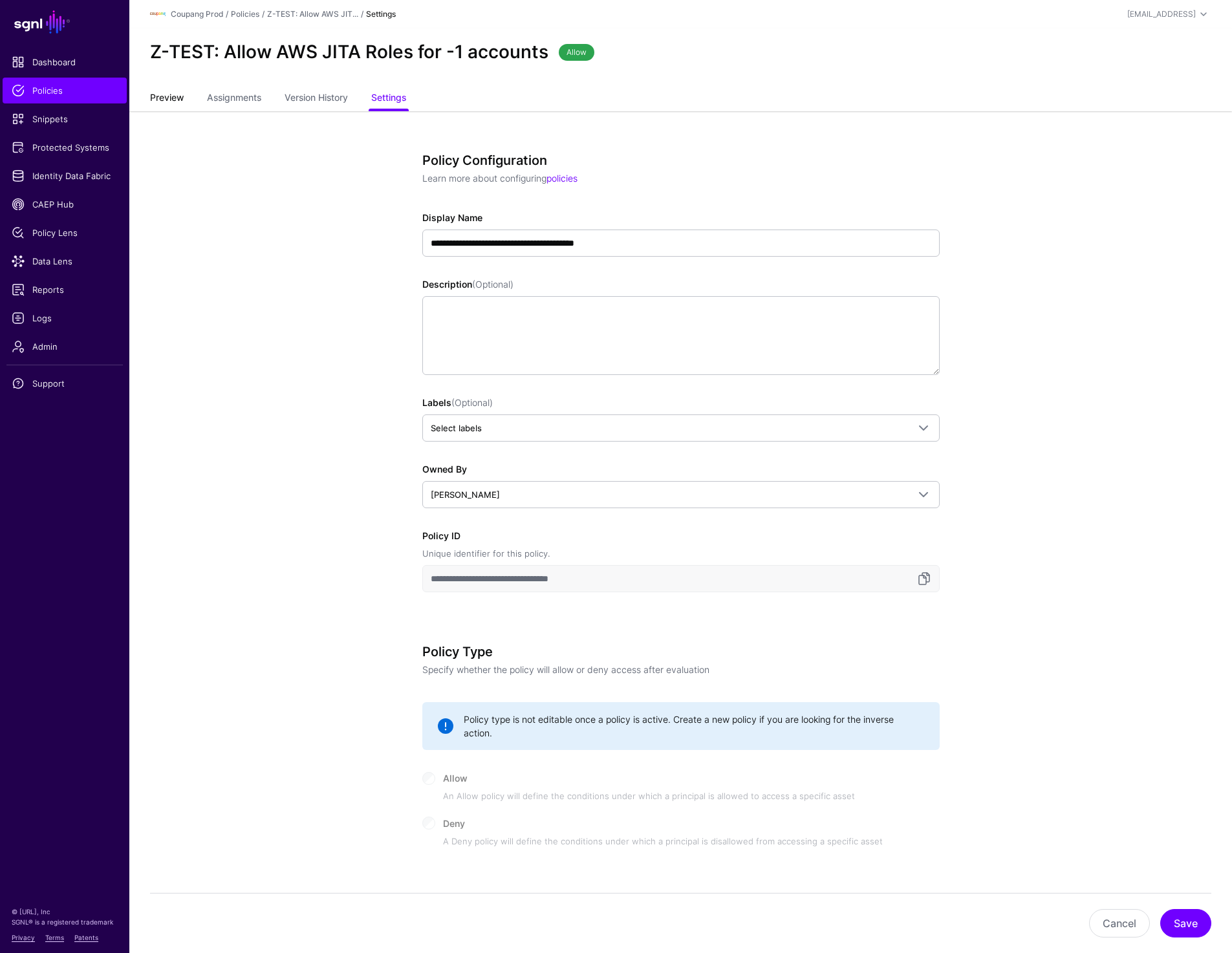
click at [157, 97] on link "Preview" at bounding box center [166, 99] width 34 height 25
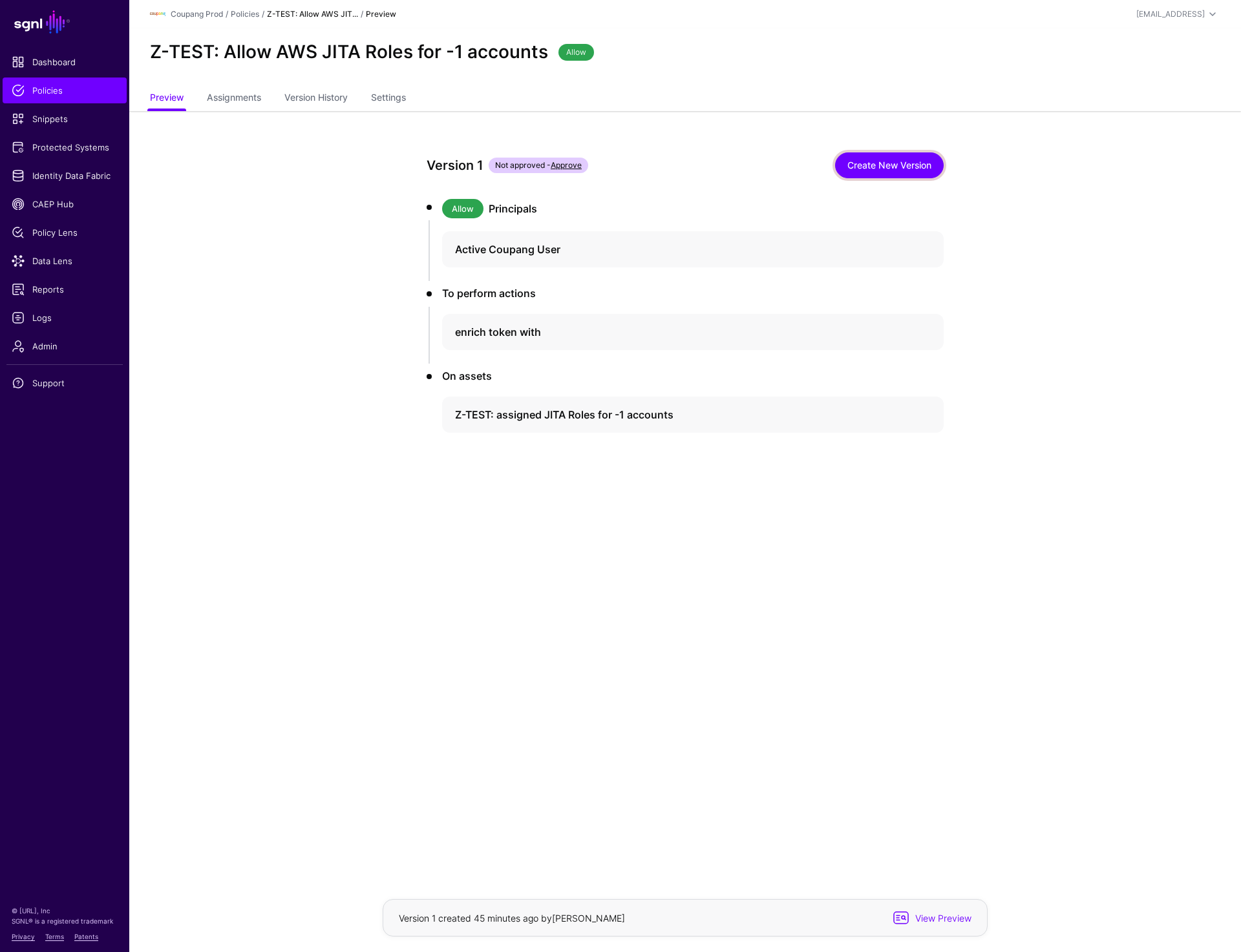
click at [893, 156] on link "Create New Version" at bounding box center [889, 165] width 109 height 26
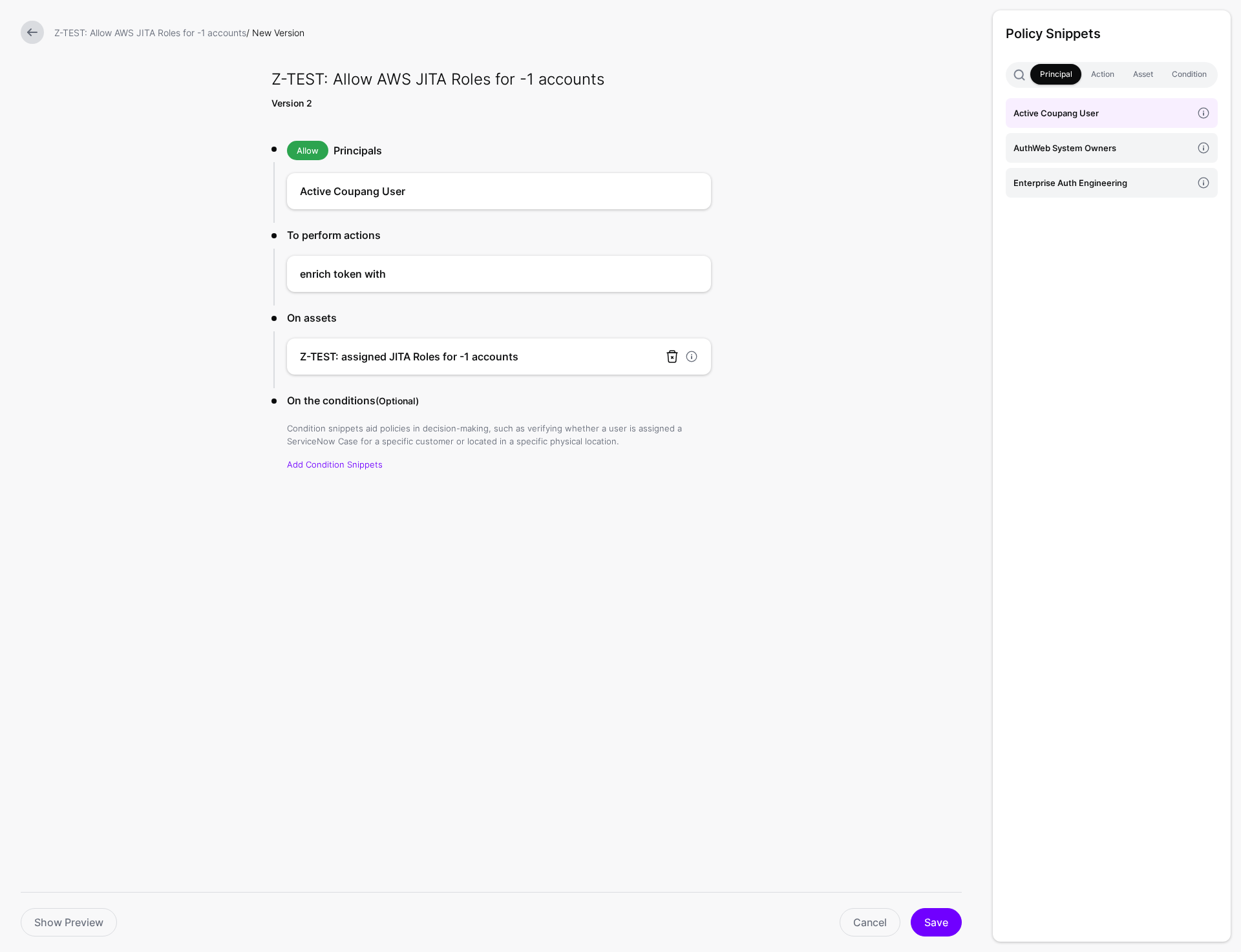
click at [672, 355] on link at bounding box center [672, 356] width 16 height 16
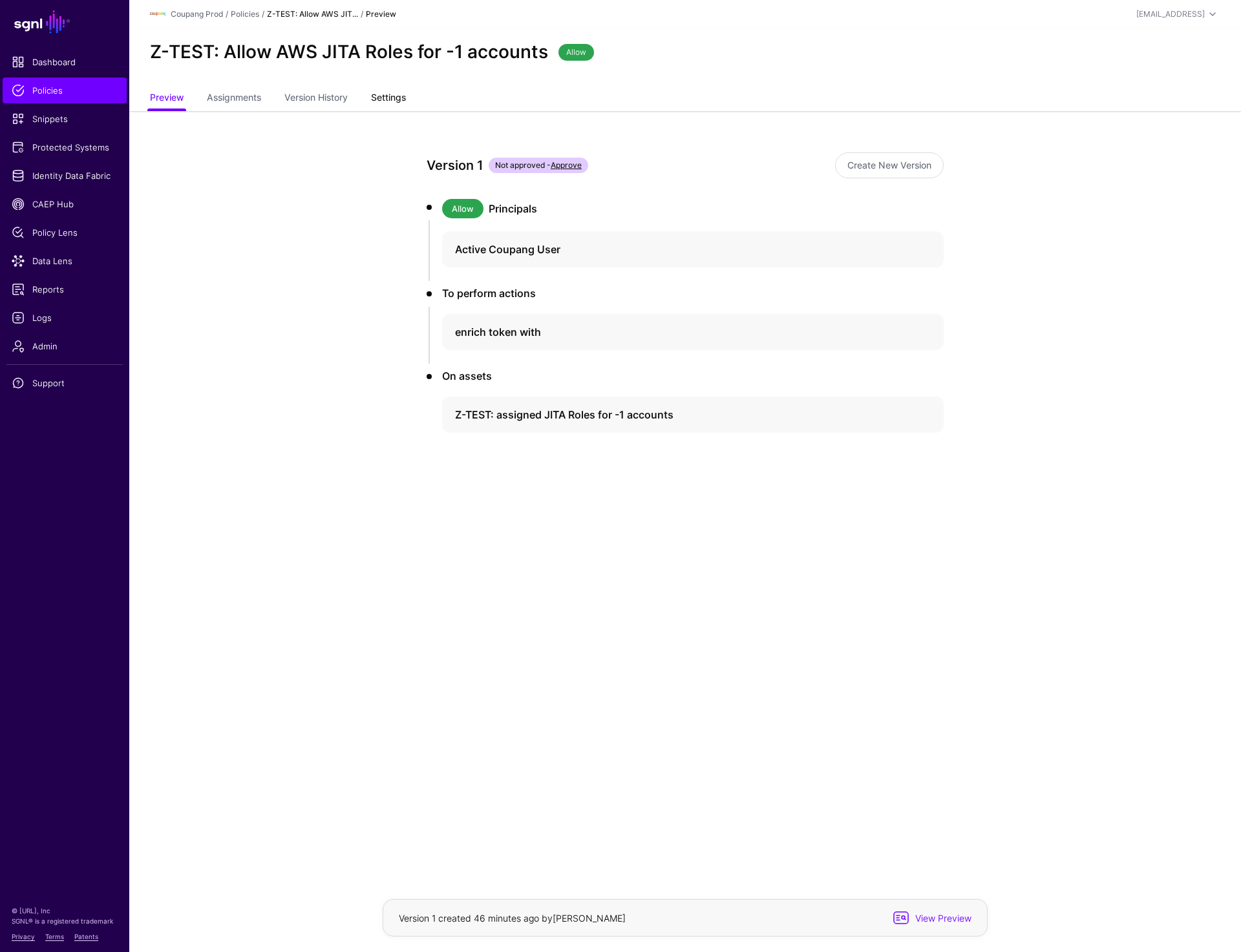
click at [396, 101] on link "Settings" at bounding box center [388, 99] width 35 height 25
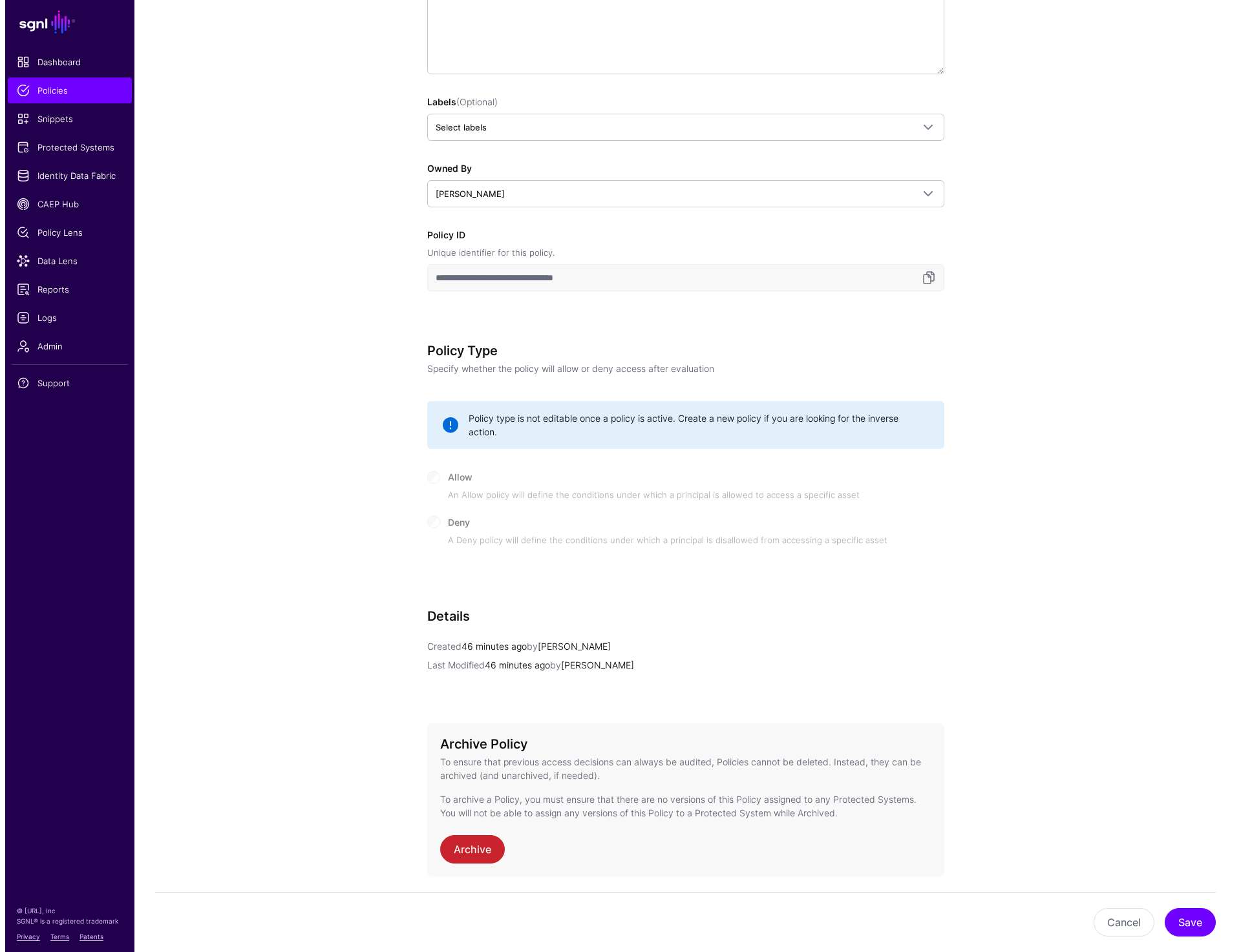
scroll to position [344, 0]
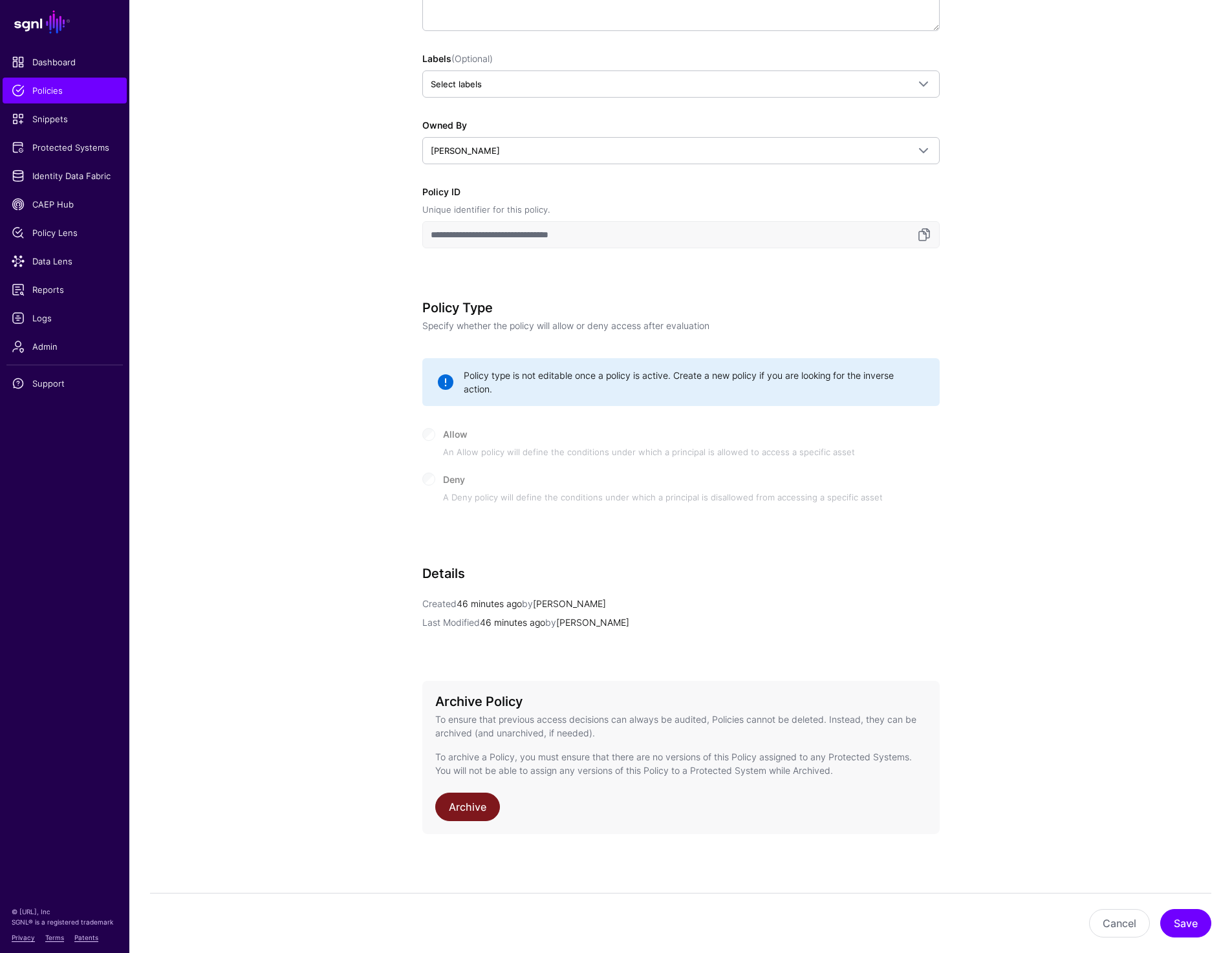
click at [459, 811] on link "Archive" at bounding box center [467, 807] width 65 height 29
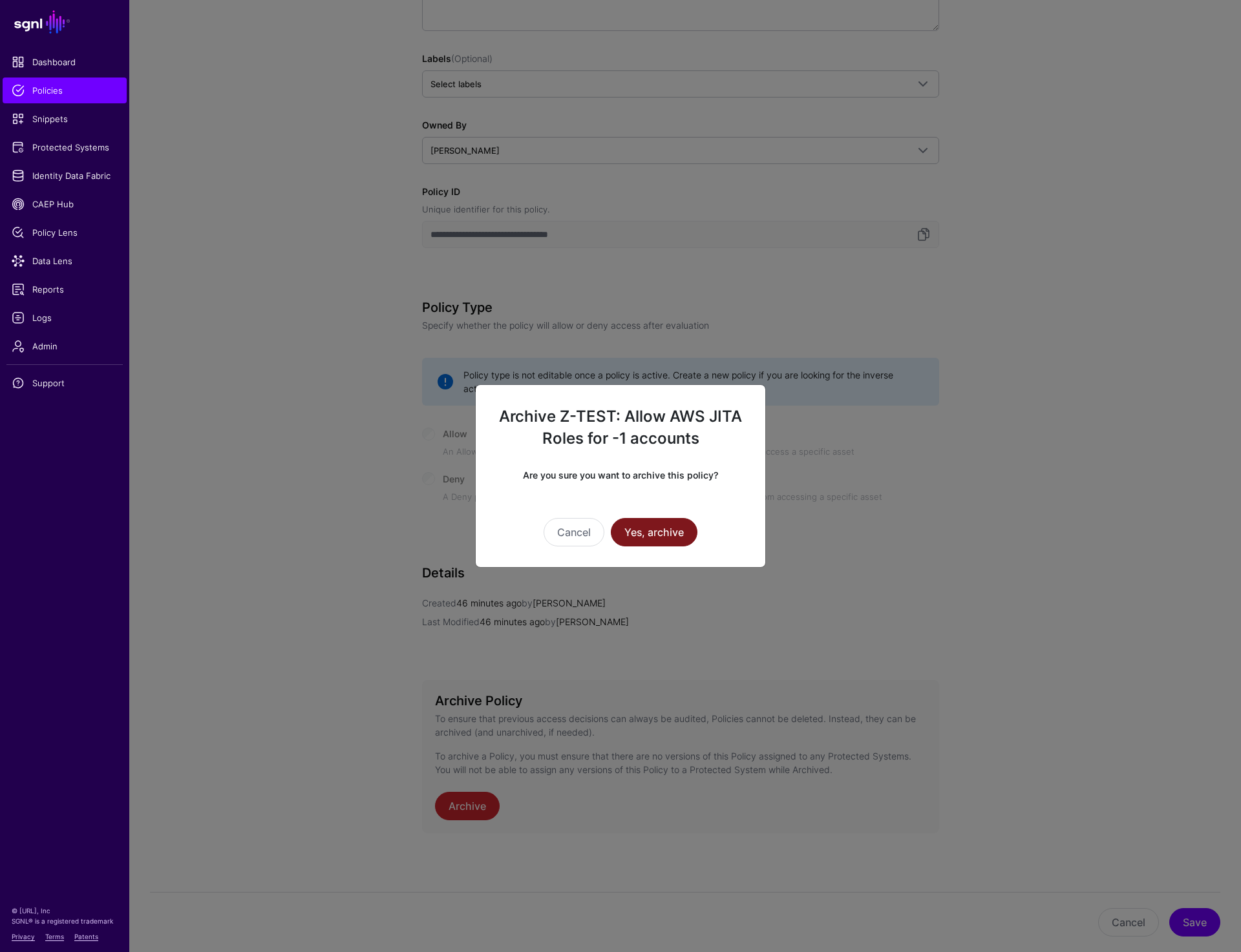
click at [649, 533] on button "Yes, archive" at bounding box center [653, 532] width 86 height 29
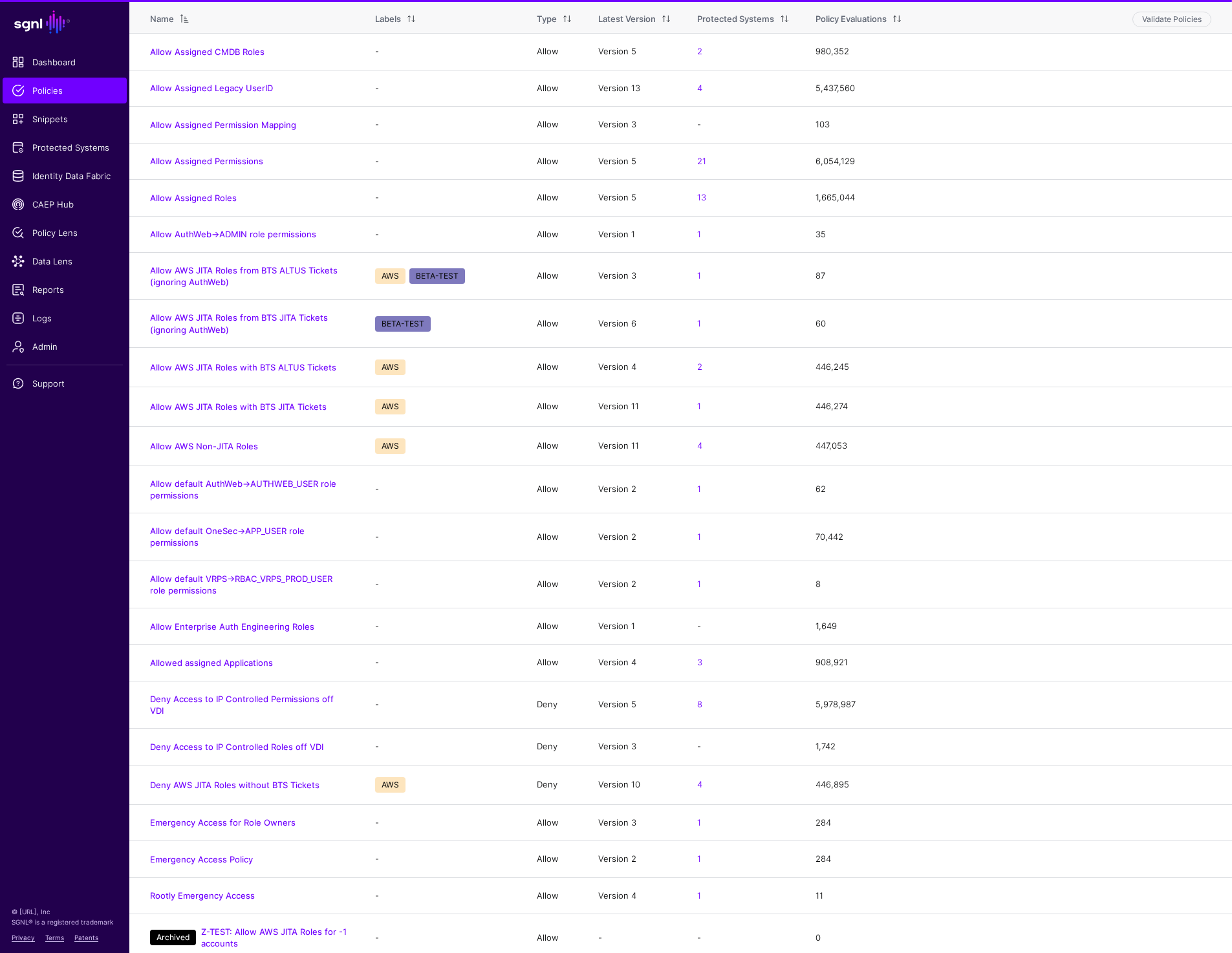
scroll to position [239, 0]
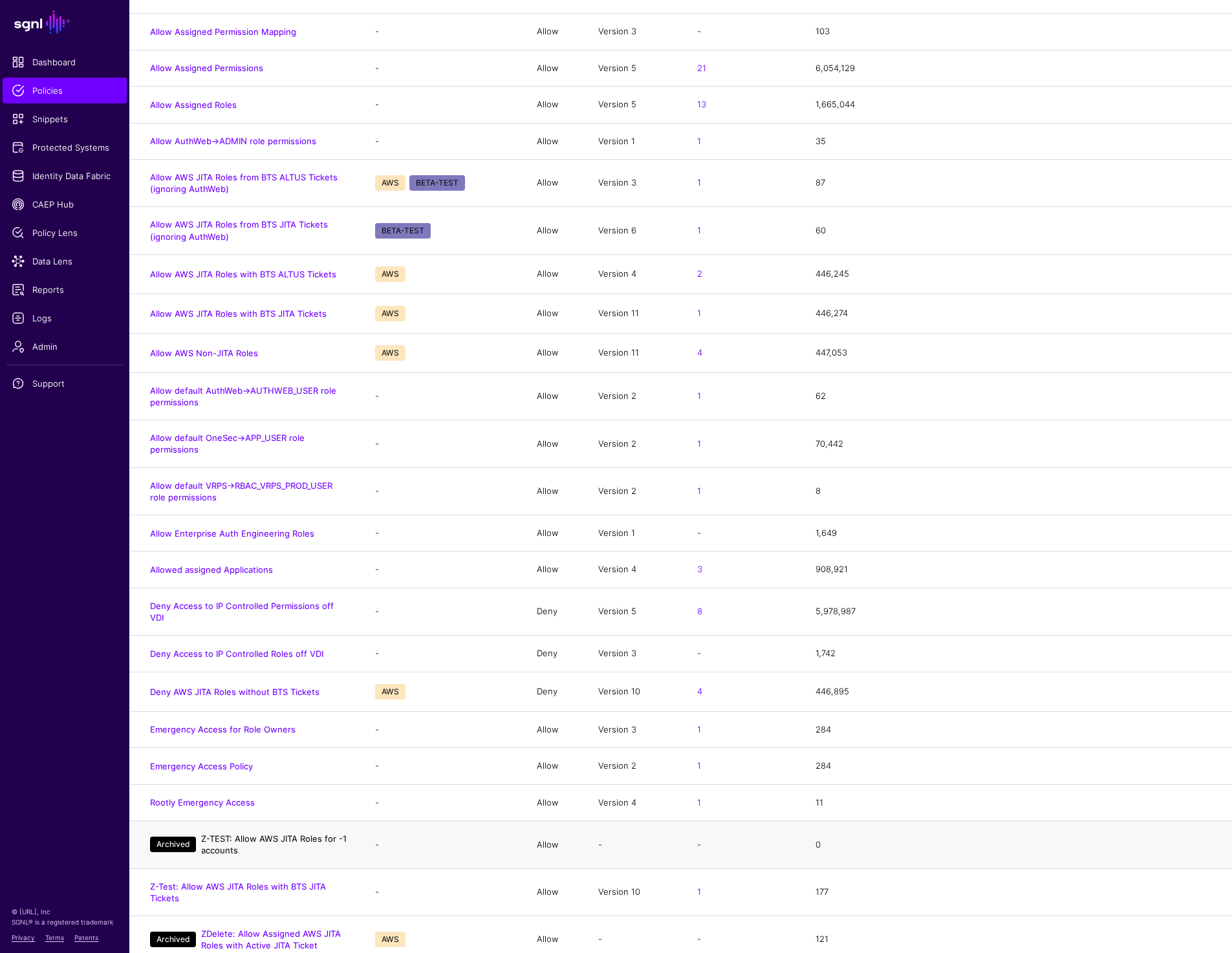
click at [287, 834] on link "Z-TEST: Allow AWS JITA Roles for -1 accounts" at bounding box center [273, 844] width 146 height 22
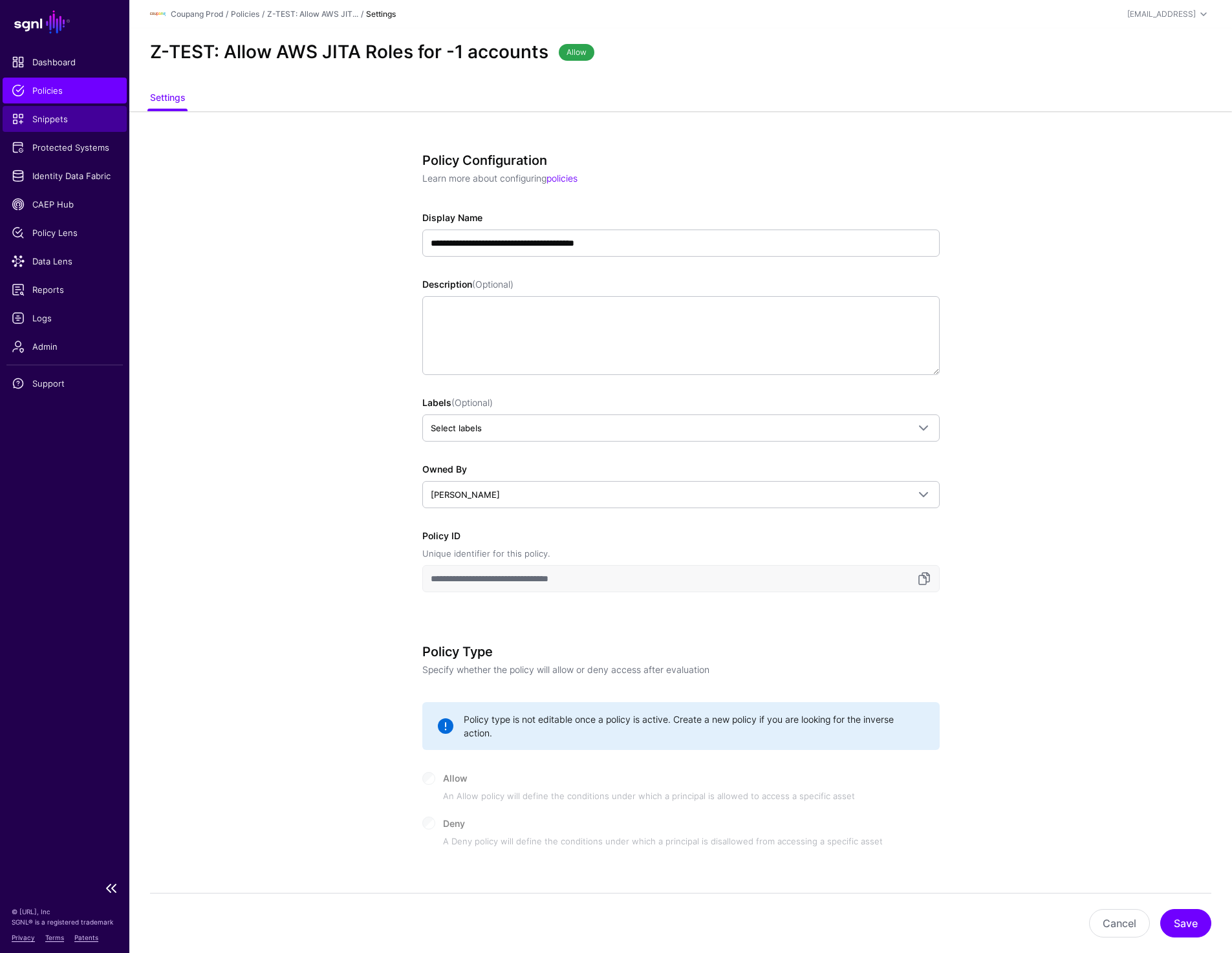
click at [39, 115] on span "Snippets" at bounding box center [64, 119] width 106 height 13
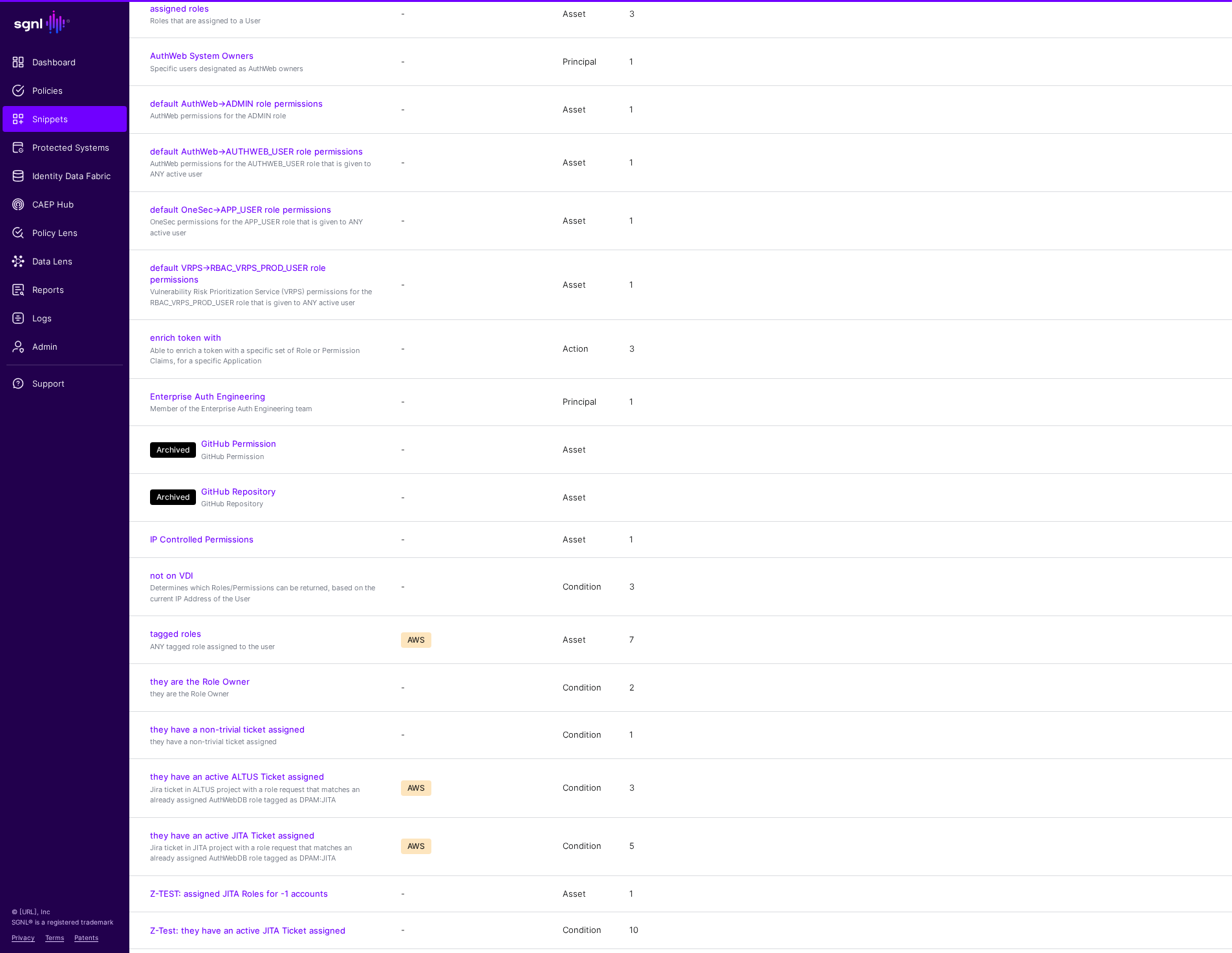
scroll to position [1109, 0]
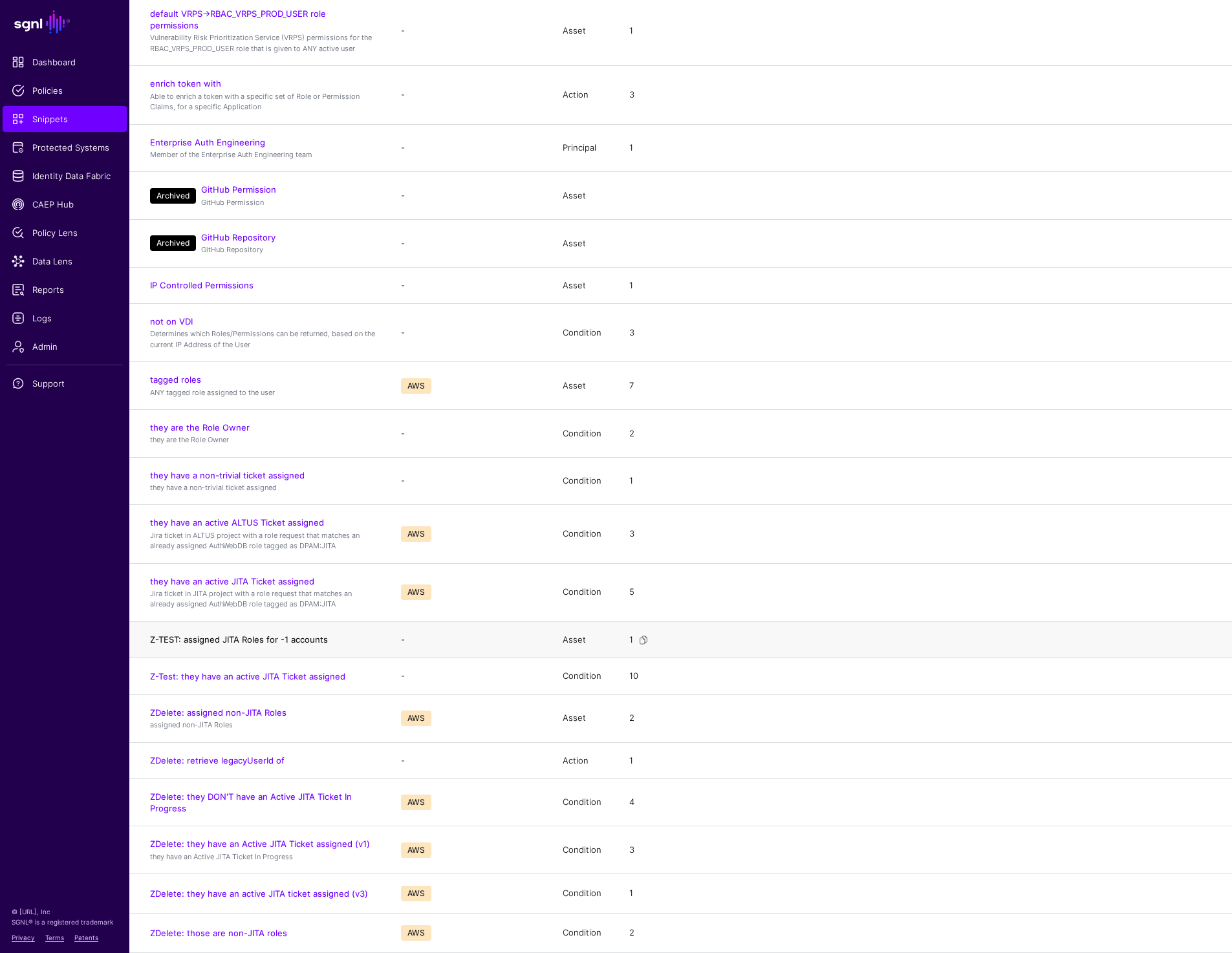
click at [236, 634] on link "Z-TEST: assigned JITA Roles for -1 accounts" at bounding box center [239, 639] width 178 height 11
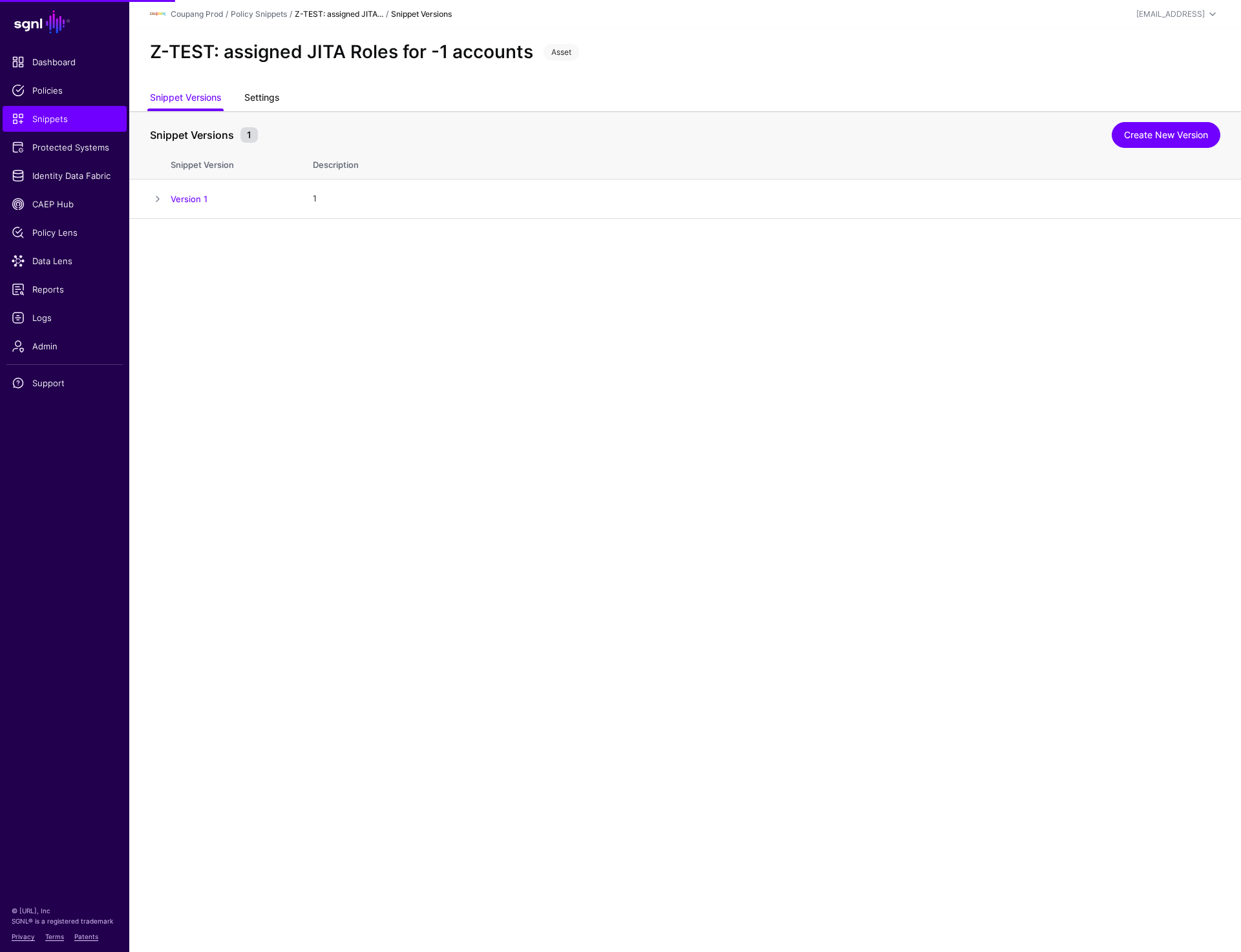
click at [268, 107] on link "Settings" at bounding box center [262, 99] width 35 height 25
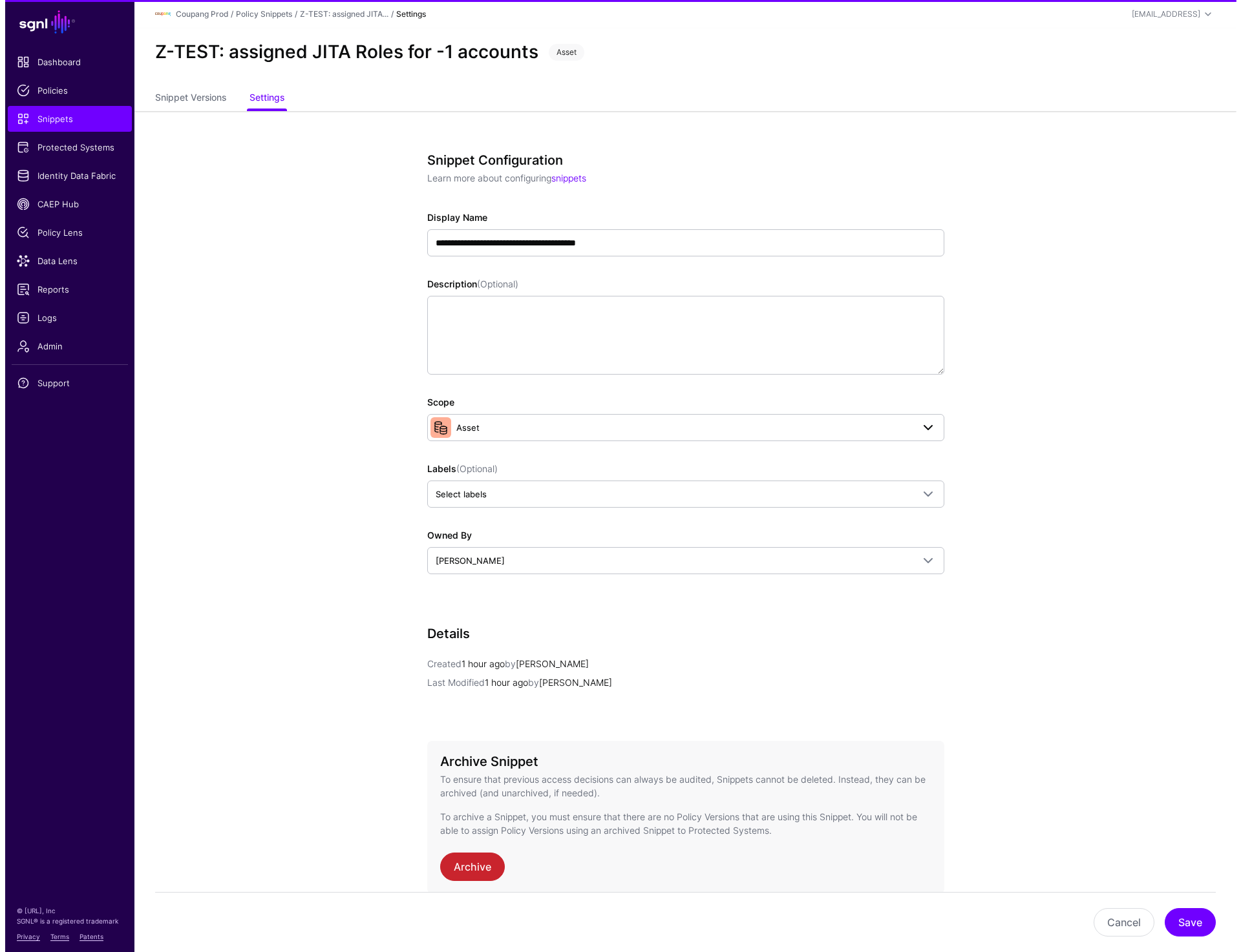
scroll to position [60, 0]
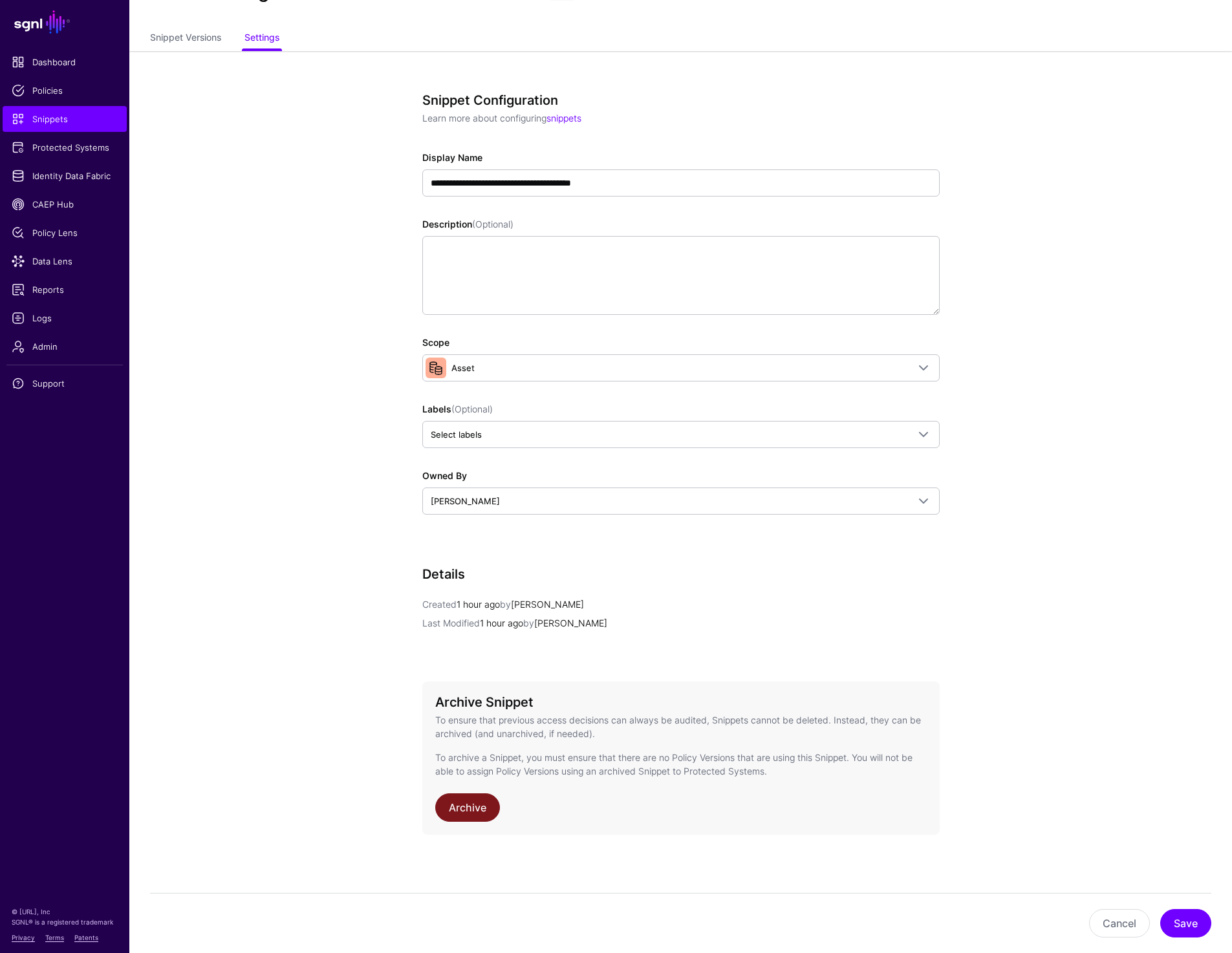
click at [465, 820] on link "Archive" at bounding box center [467, 807] width 65 height 29
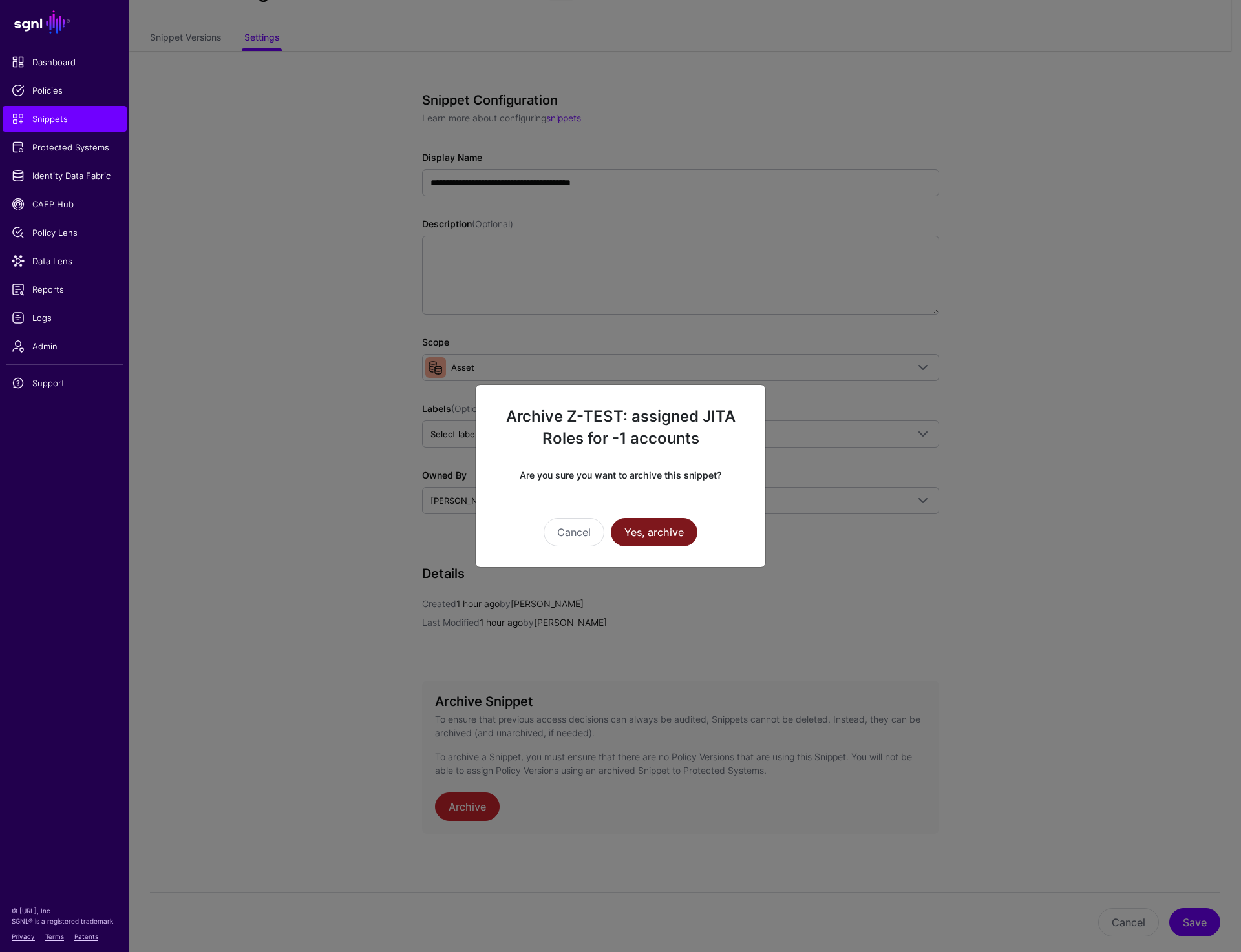
click at [652, 536] on button "Yes, archive" at bounding box center [653, 532] width 86 height 29
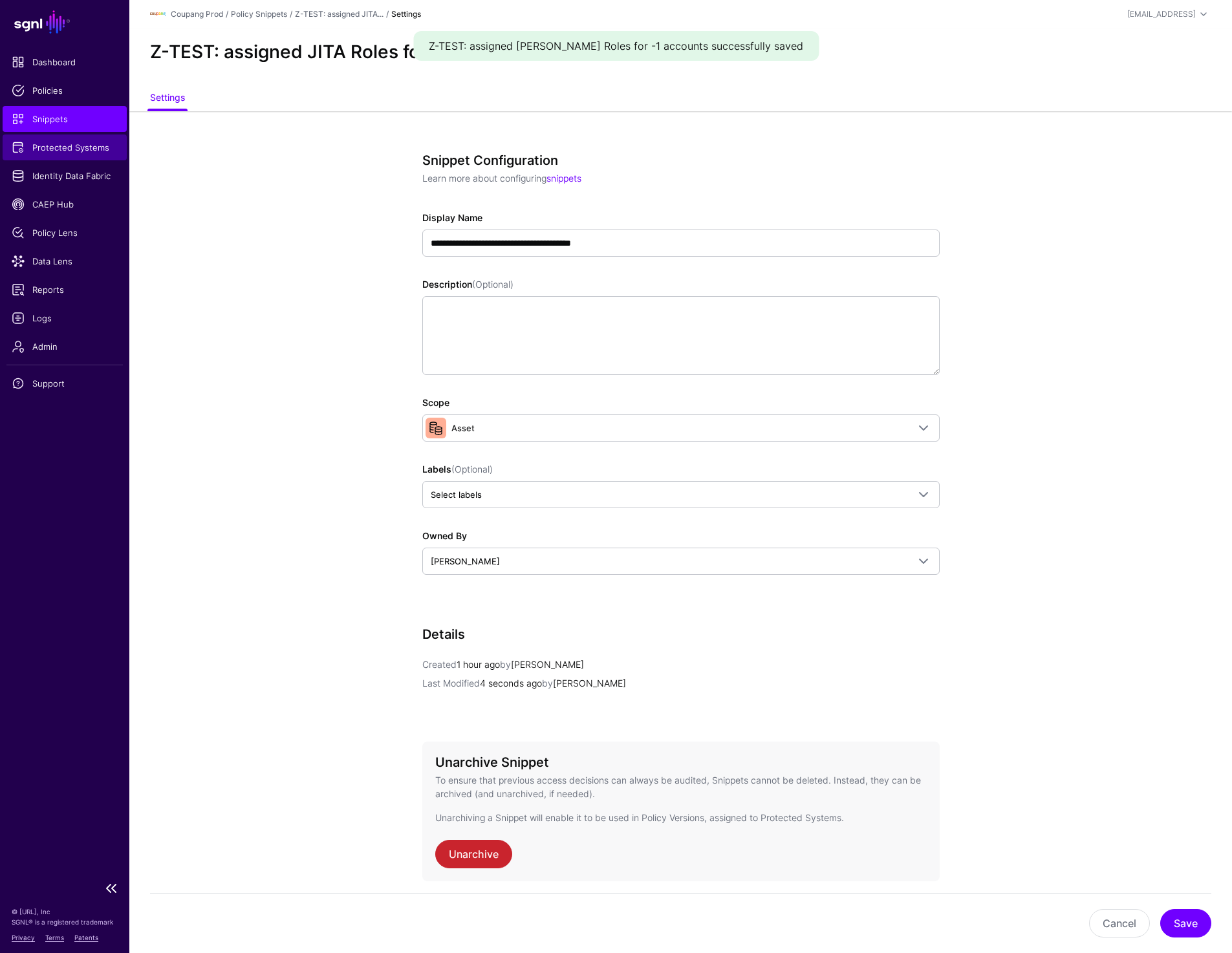
click at [47, 141] on span "Protected Systems" at bounding box center [64, 147] width 106 height 13
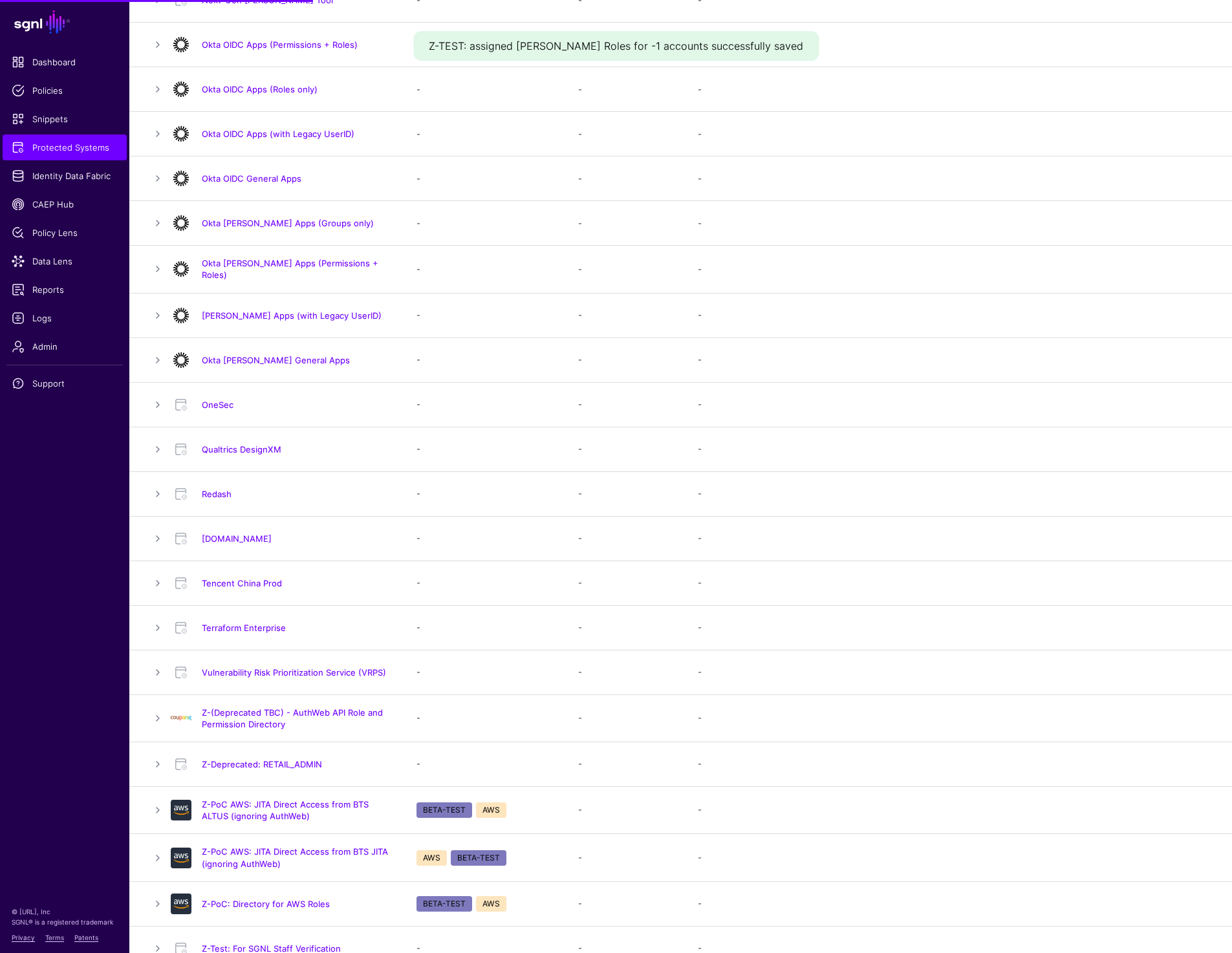
scroll to position [871, 0]
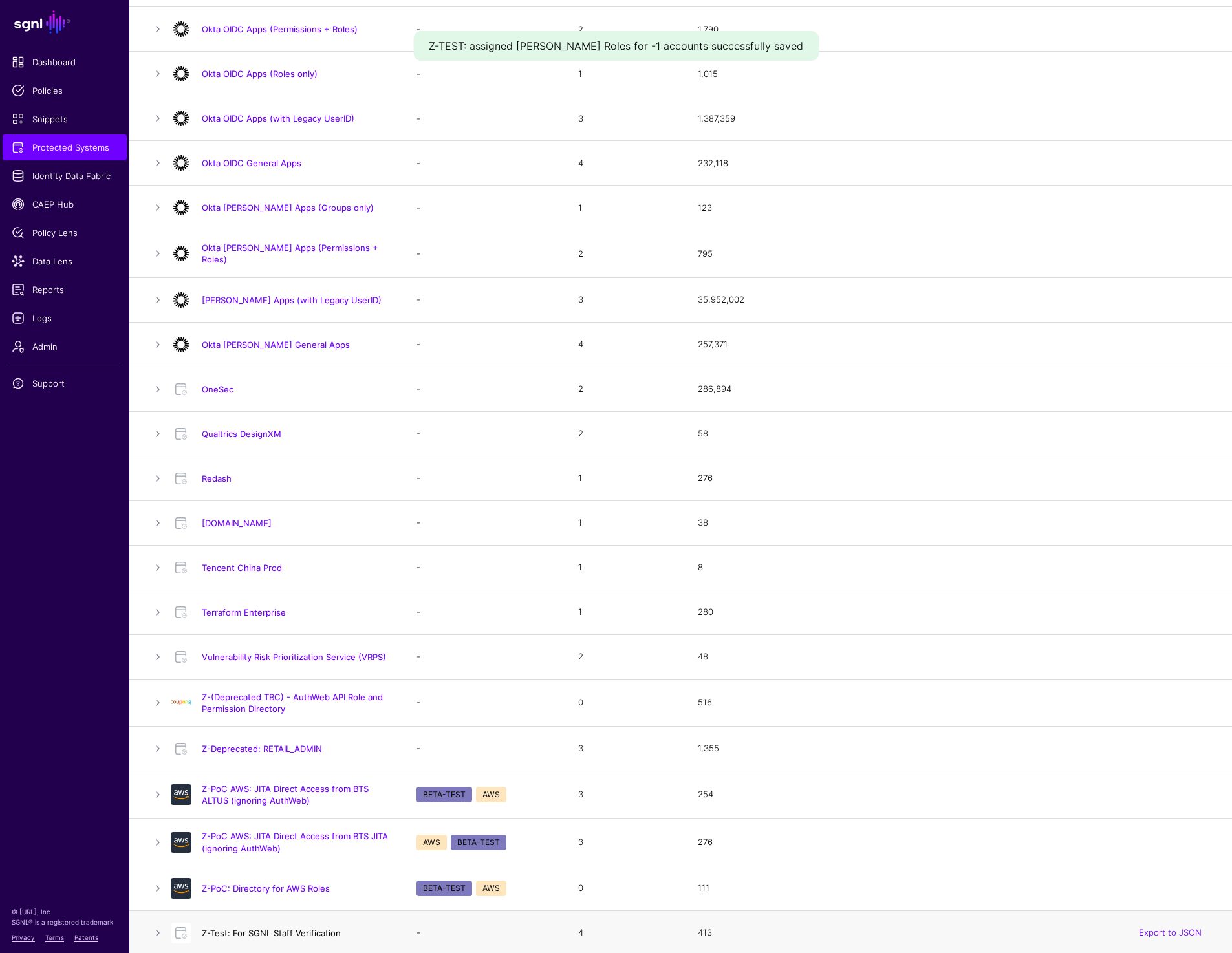
click at [249, 932] on link "Z-Test: For SGNL Staff Verification" at bounding box center [271, 933] width 139 height 11
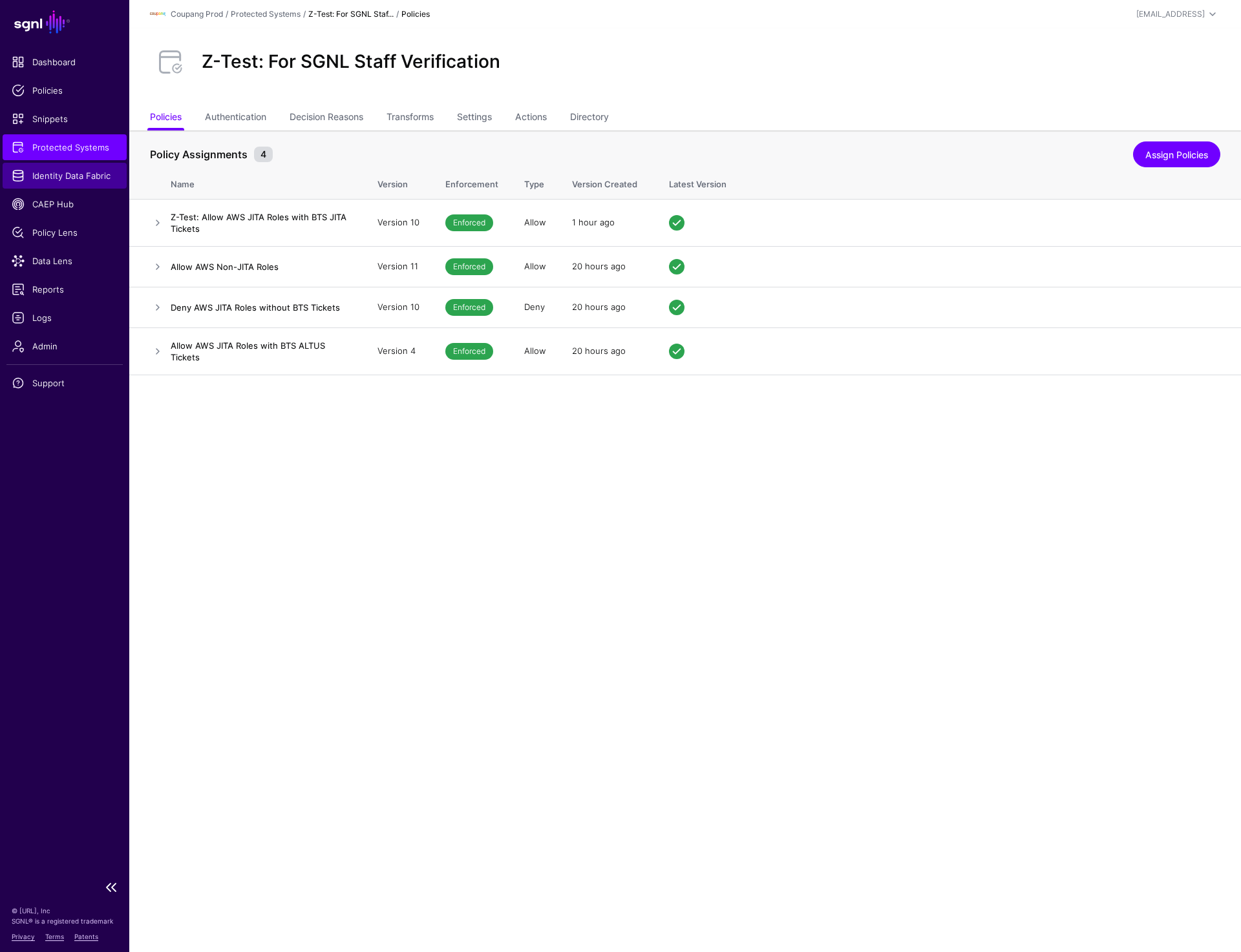
click at [65, 180] on span "Identity Data Fabric" at bounding box center [64, 176] width 106 height 13
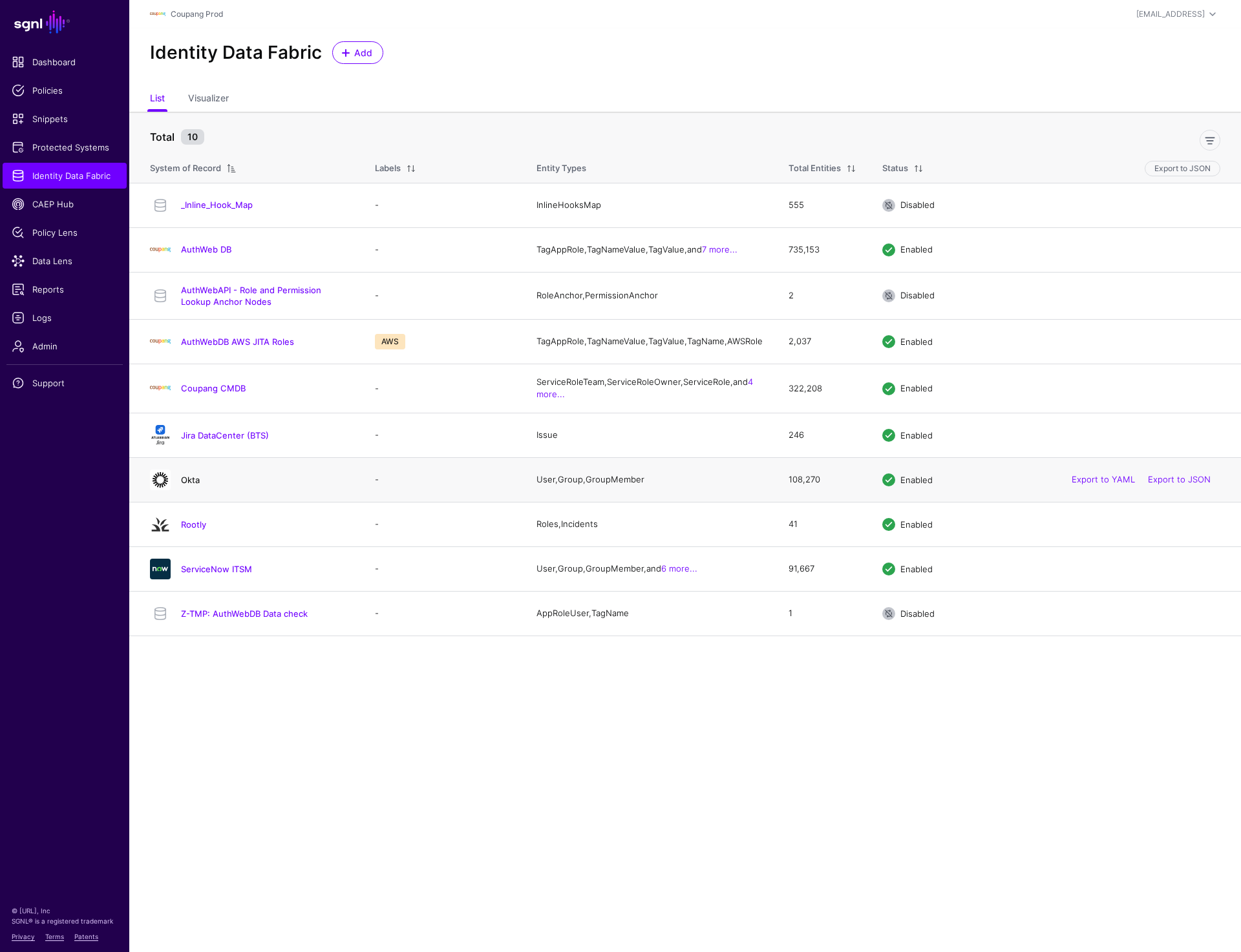
click at [189, 485] on link "Okta" at bounding box center [190, 480] width 19 height 11
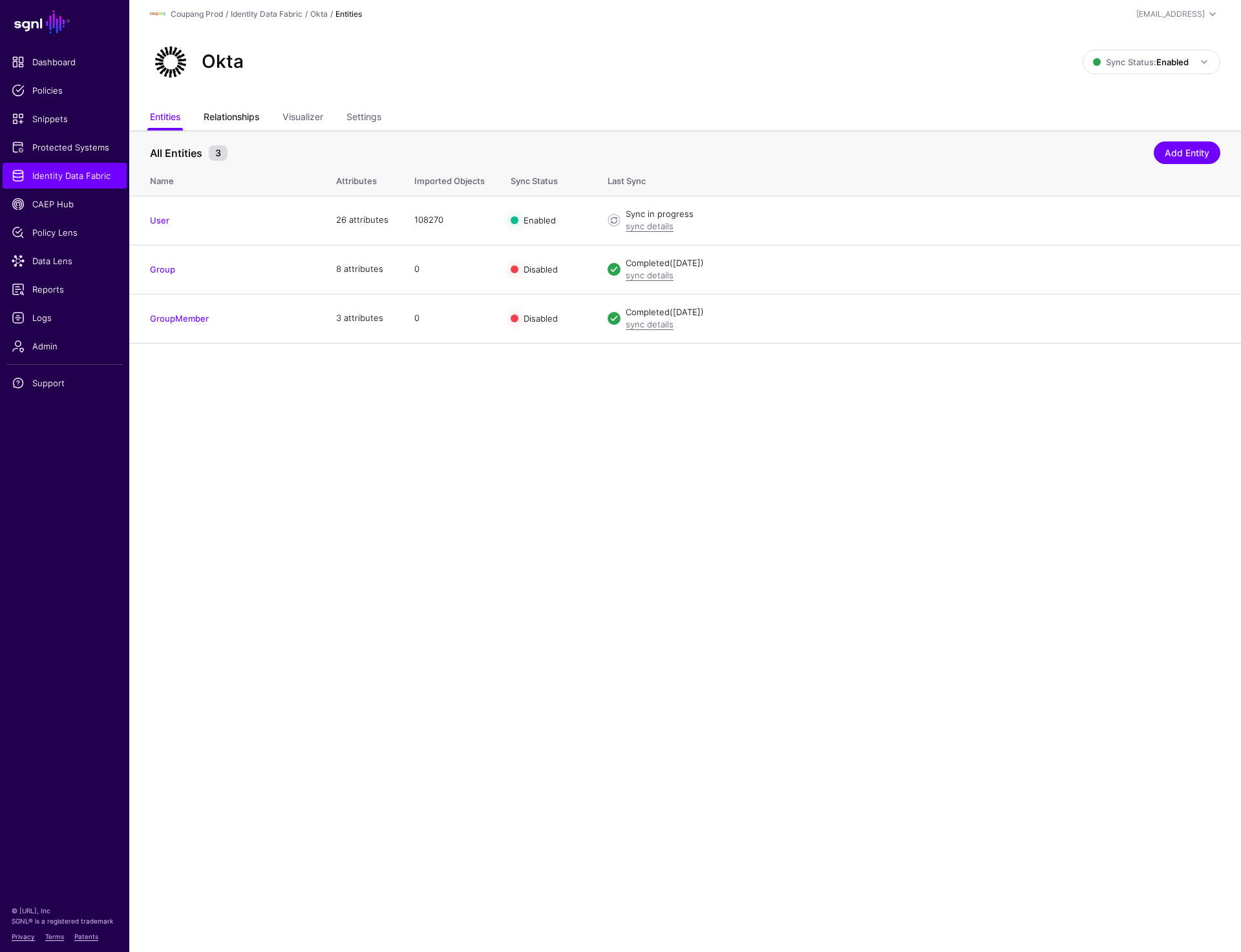
click at [215, 113] on link "Relationships" at bounding box center [231, 118] width 56 height 25
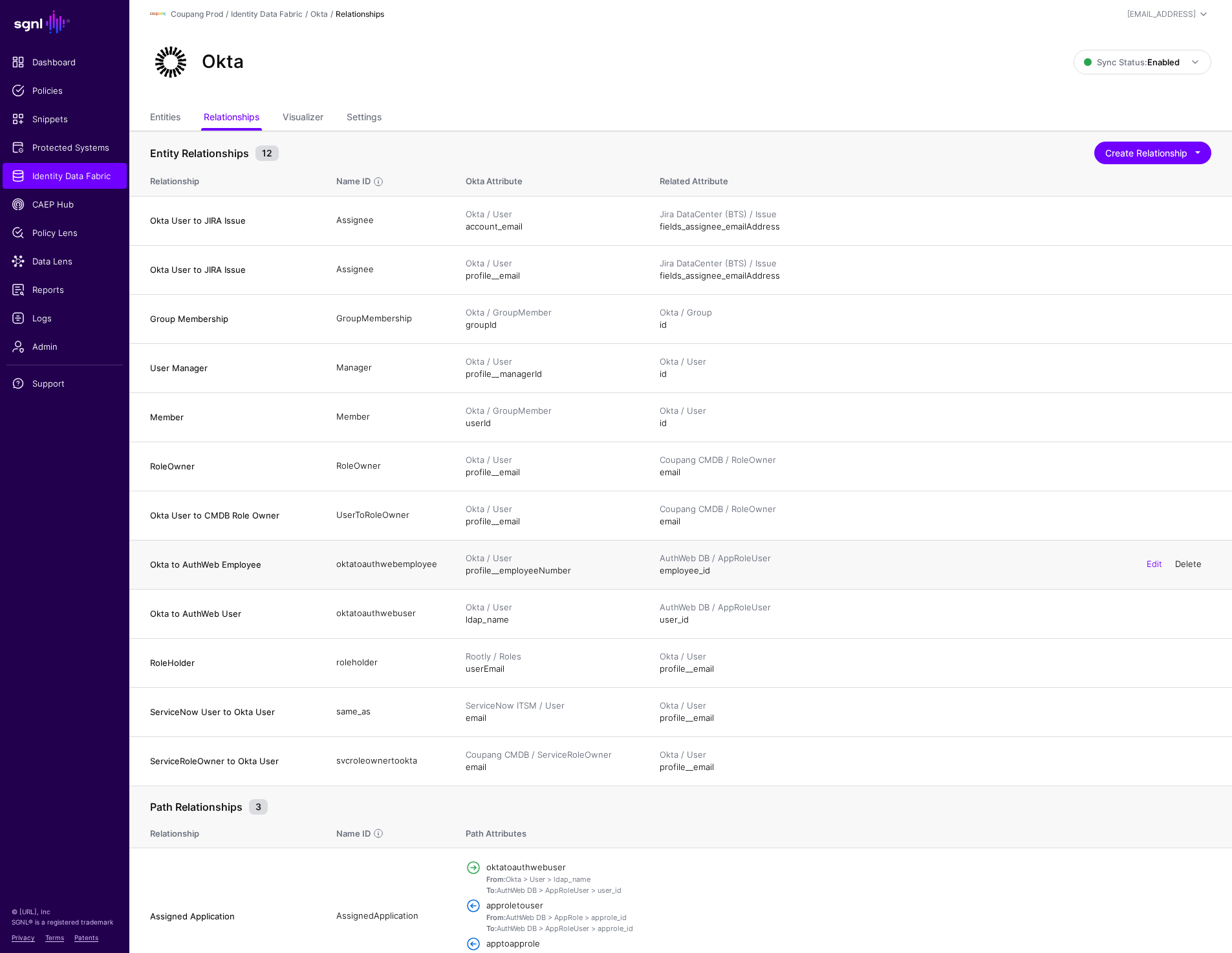
click at [1183, 564] on link "Delete" at bounding box center [1188, 563] width 26 height 11
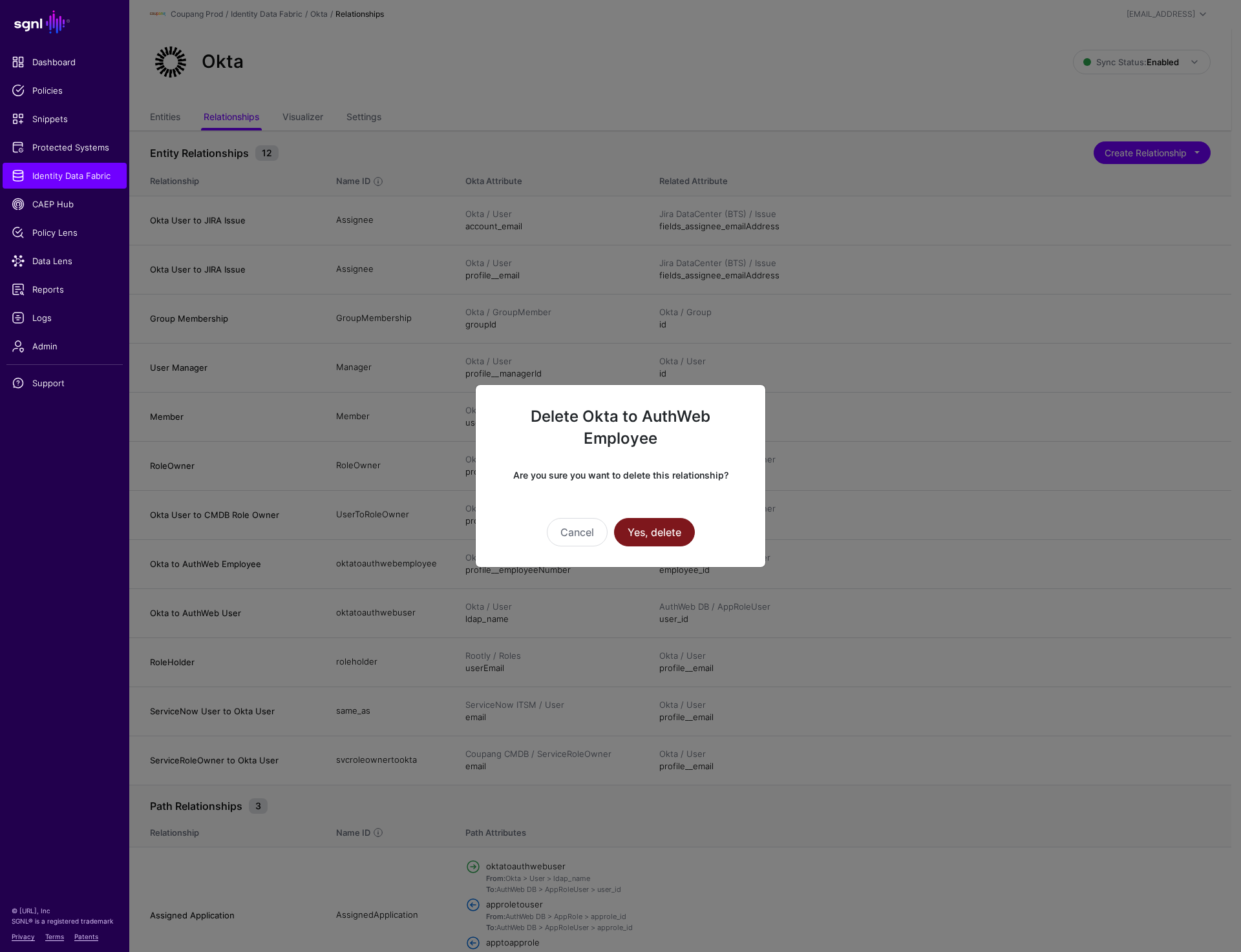
click at [662, 525] on button "Yes, delete" at bounding box center [654, 532] width 81 height 29
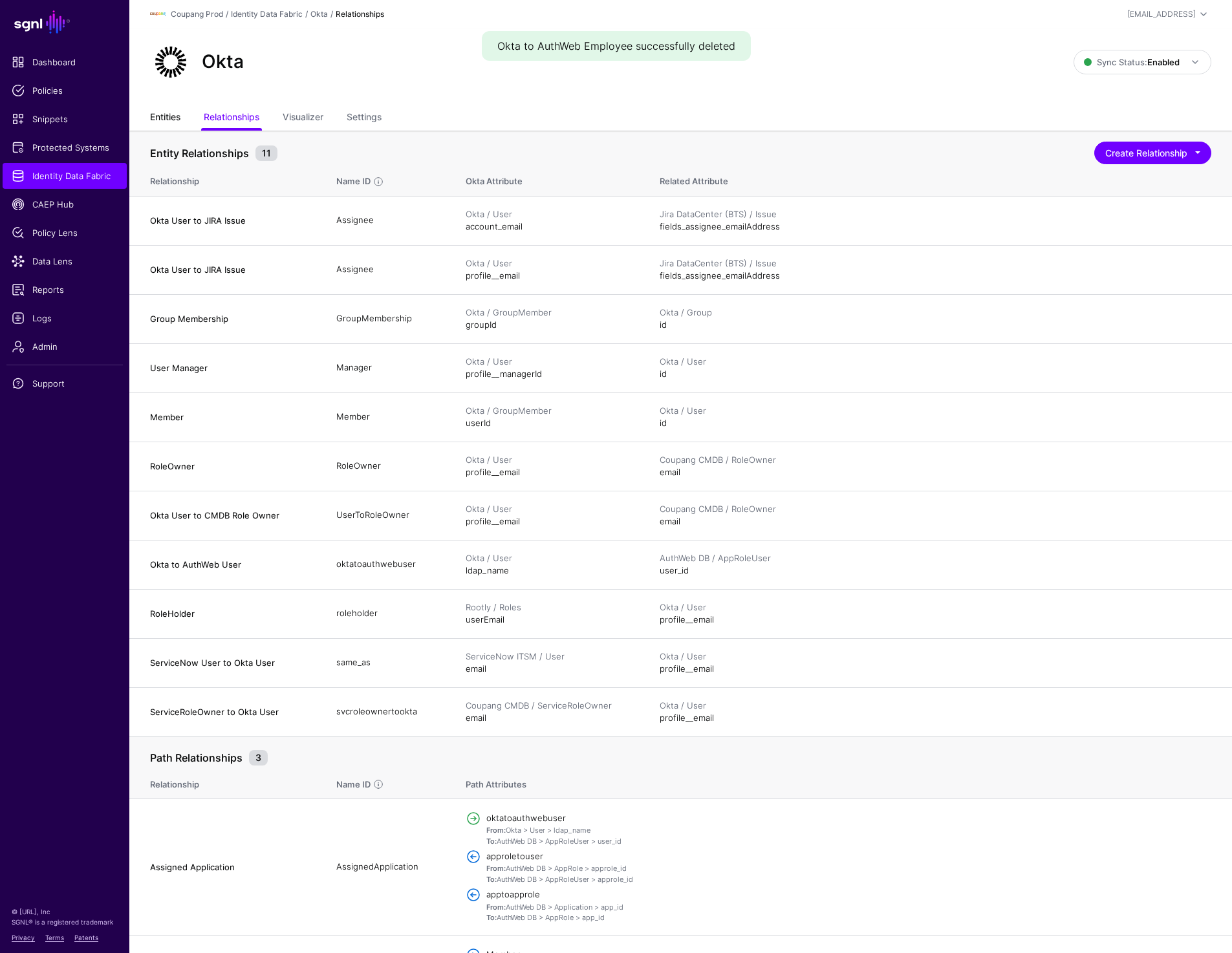
click at [170, 121] on link "Entities" at bounding box center [165, 119] width 30 height 25
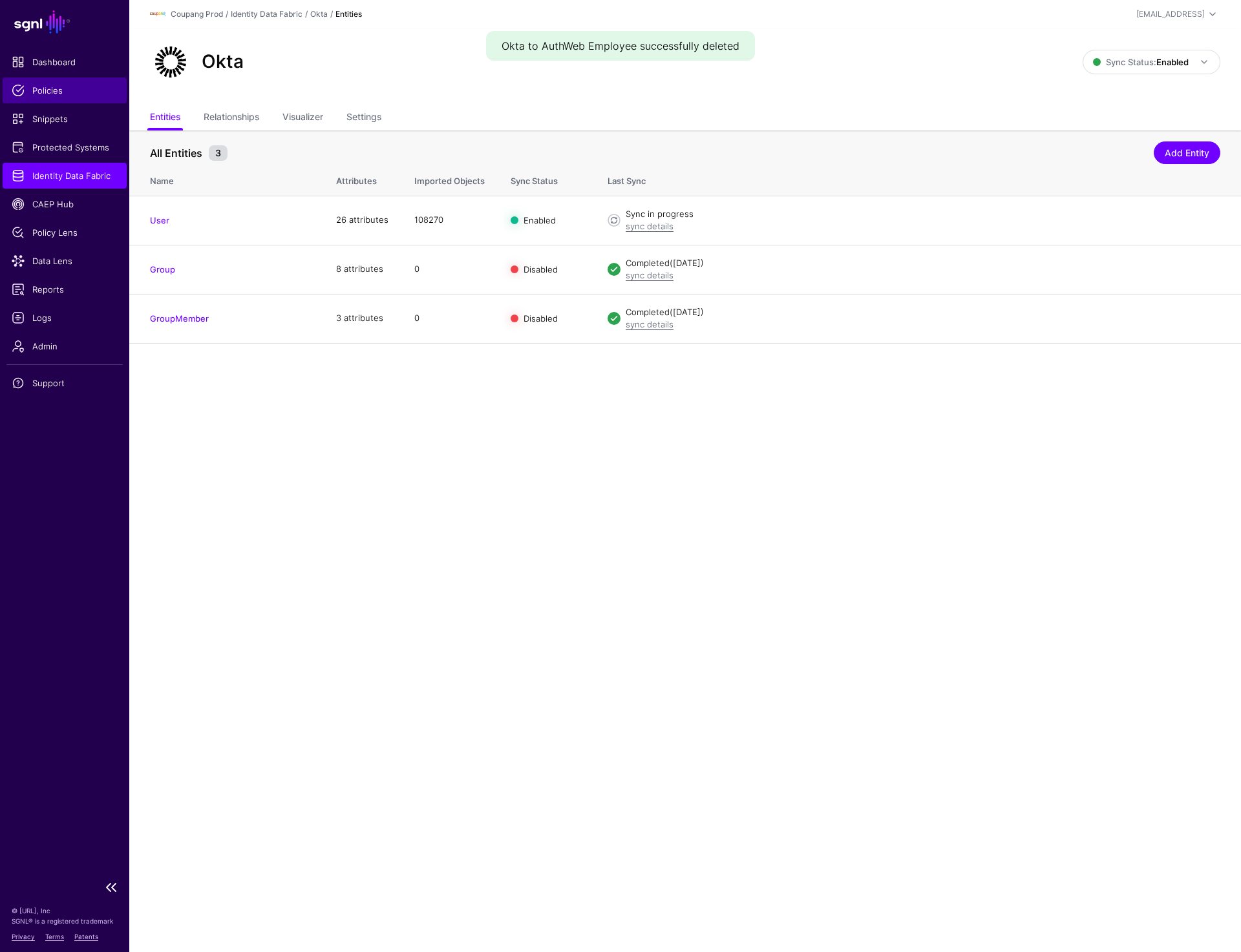
click at [53, 83] on link "Policies" at bounding box center [64, 90] width 124 height 26
click at [53, 116] on span "Snippets" at bounding box center [64, 119] width 106 height 13
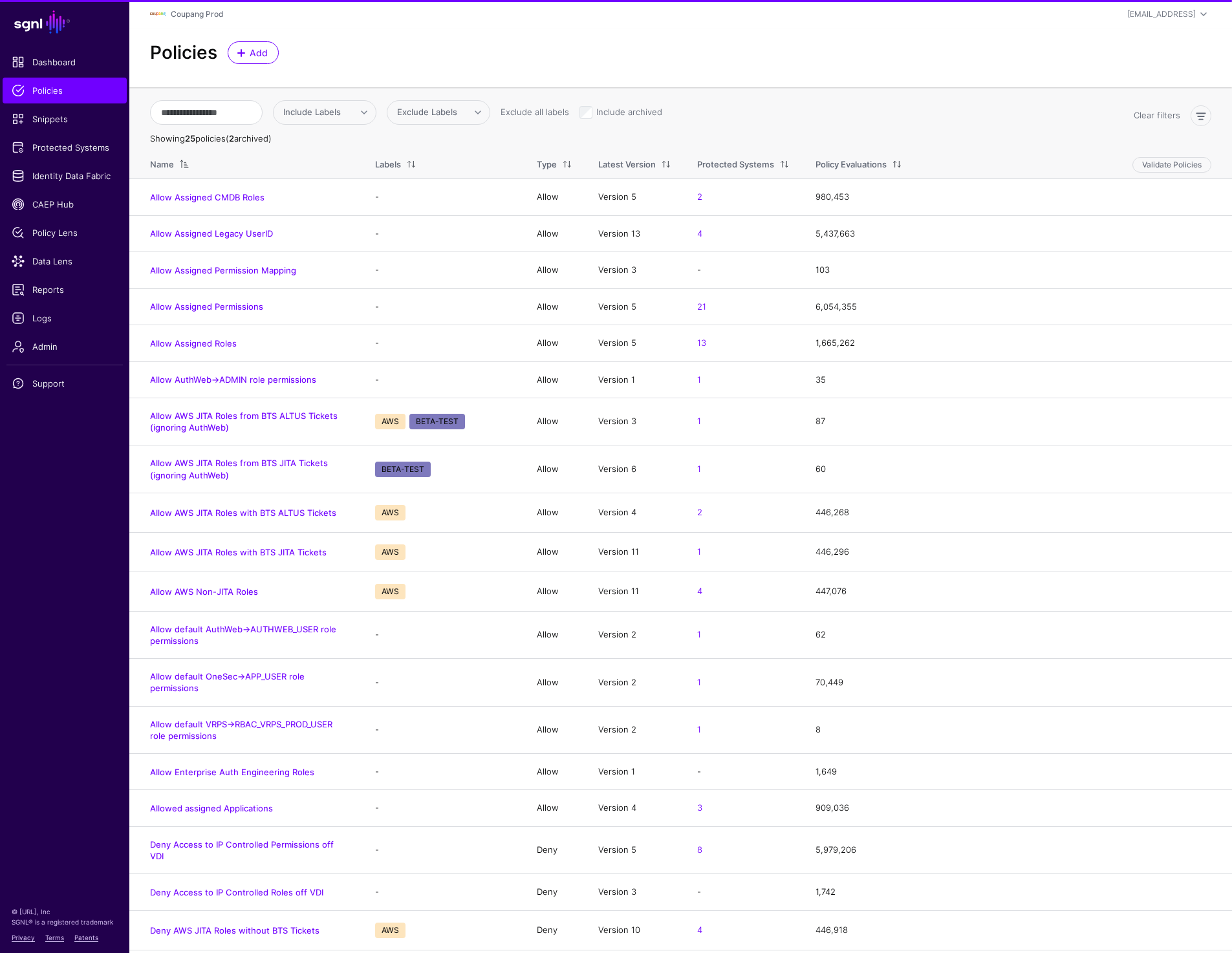
scroll to position [239, 0]
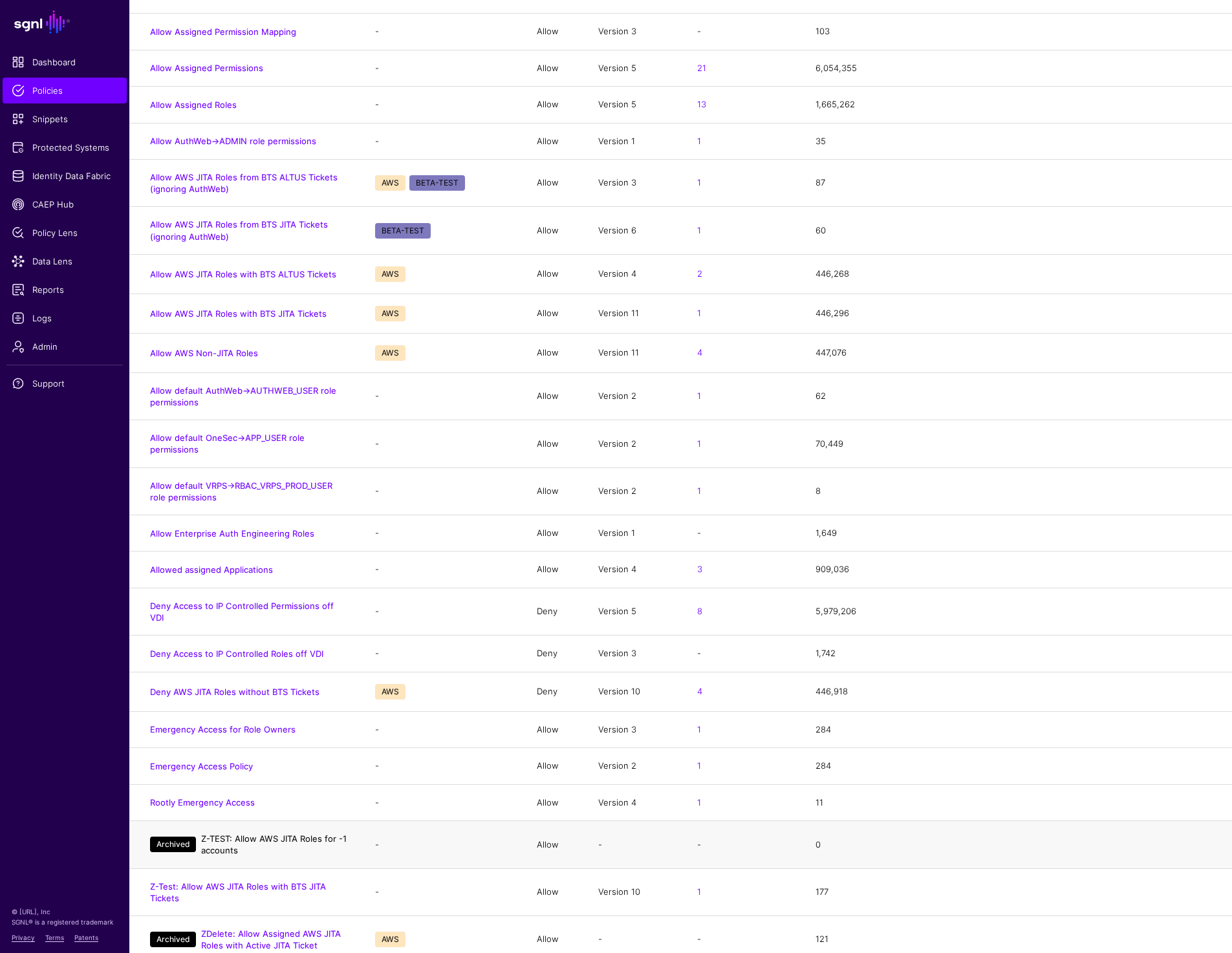
click at [248, 834] on link "Z-TEST: Allow AWS JITA Roles for -1 accounts" at bounding box center [273, 844] width 146 height 22
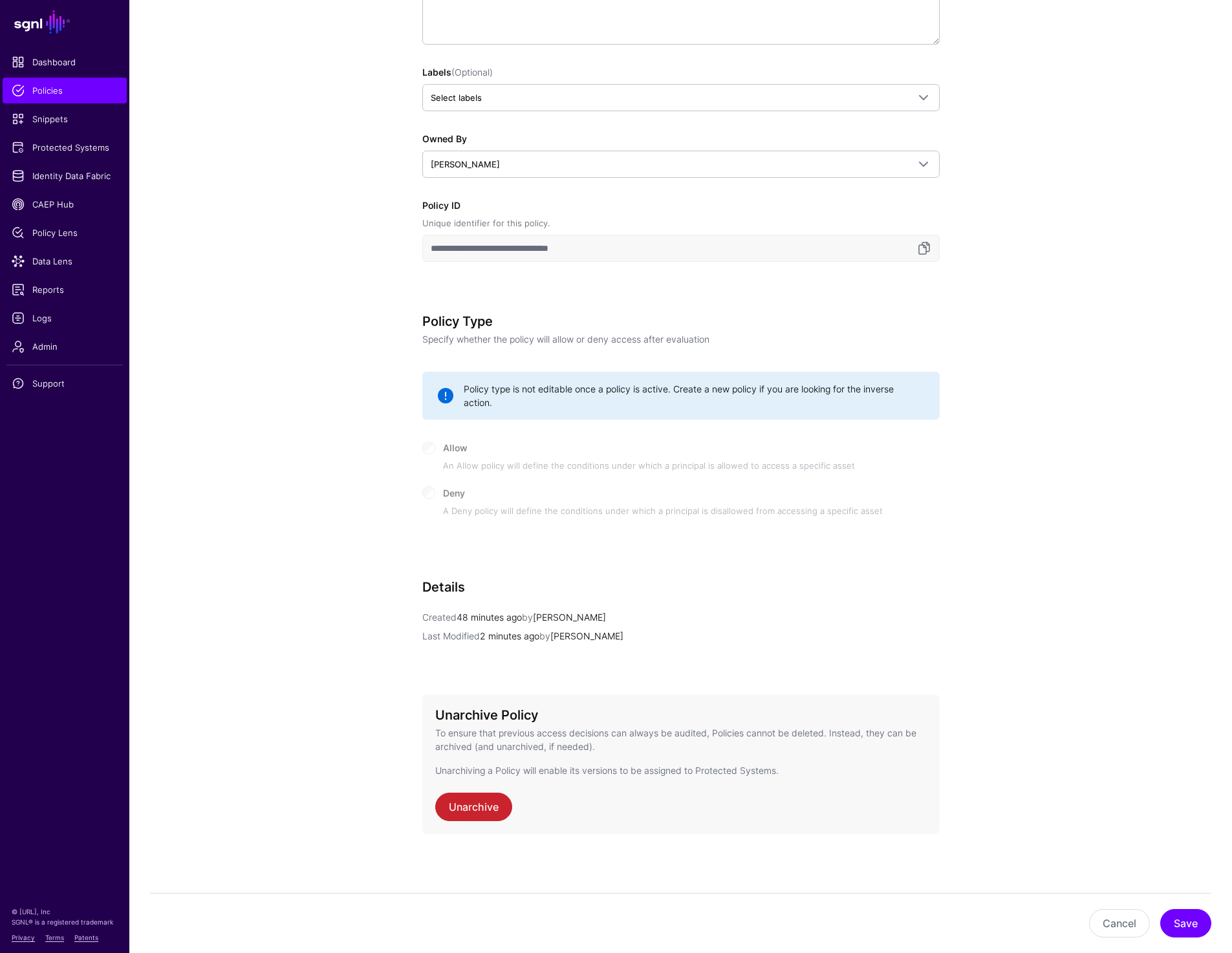
scroll to position [35, 0]
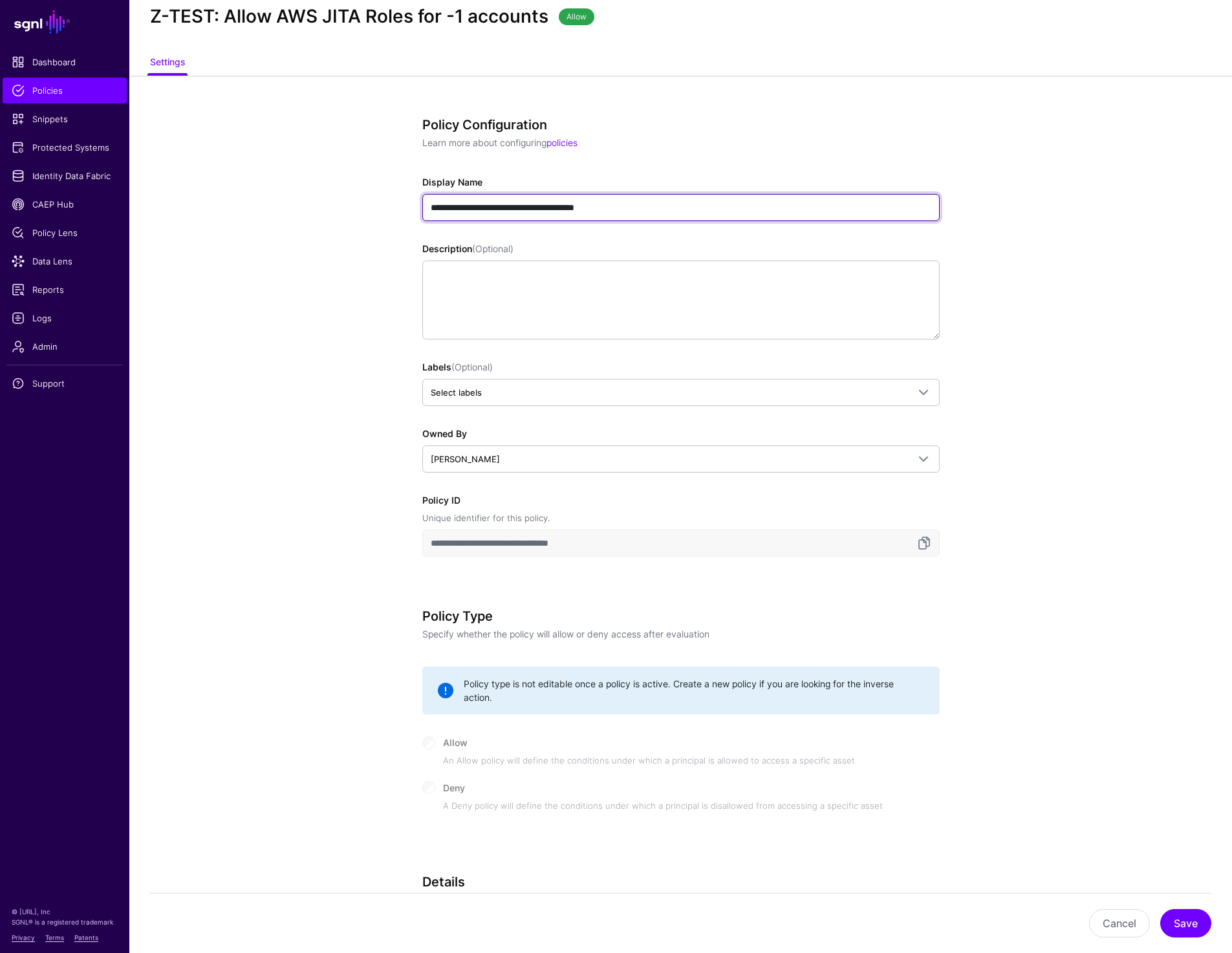
click at [454, 206] on input "**********" at bounding box center [681, 208] width 517 height 27
type input "**********"
click at [1146, 440] on app-policies-v2-item-details "**********" at bounding box center [680, 662] width 1103 height 1173
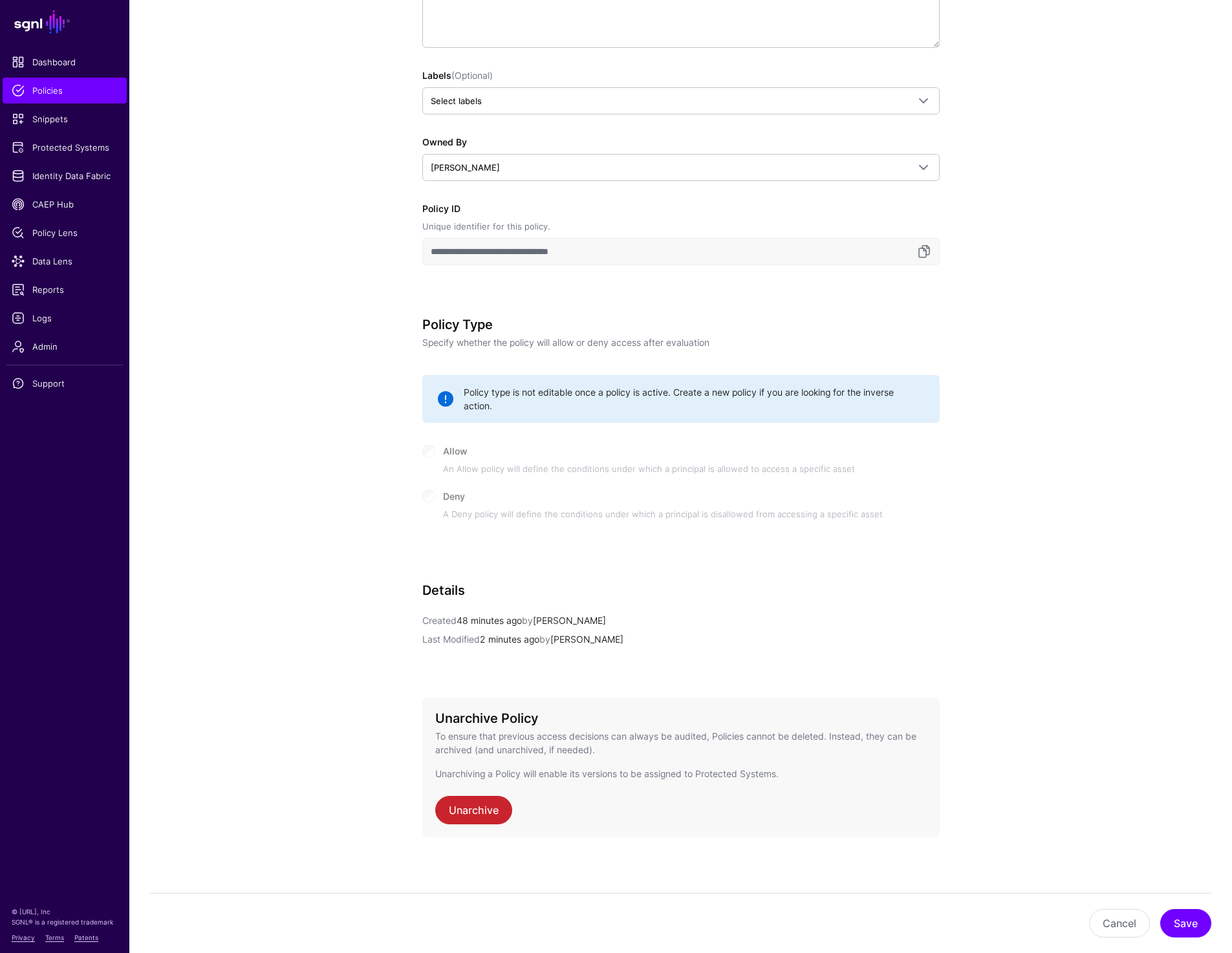
scroll to position [330, 0]
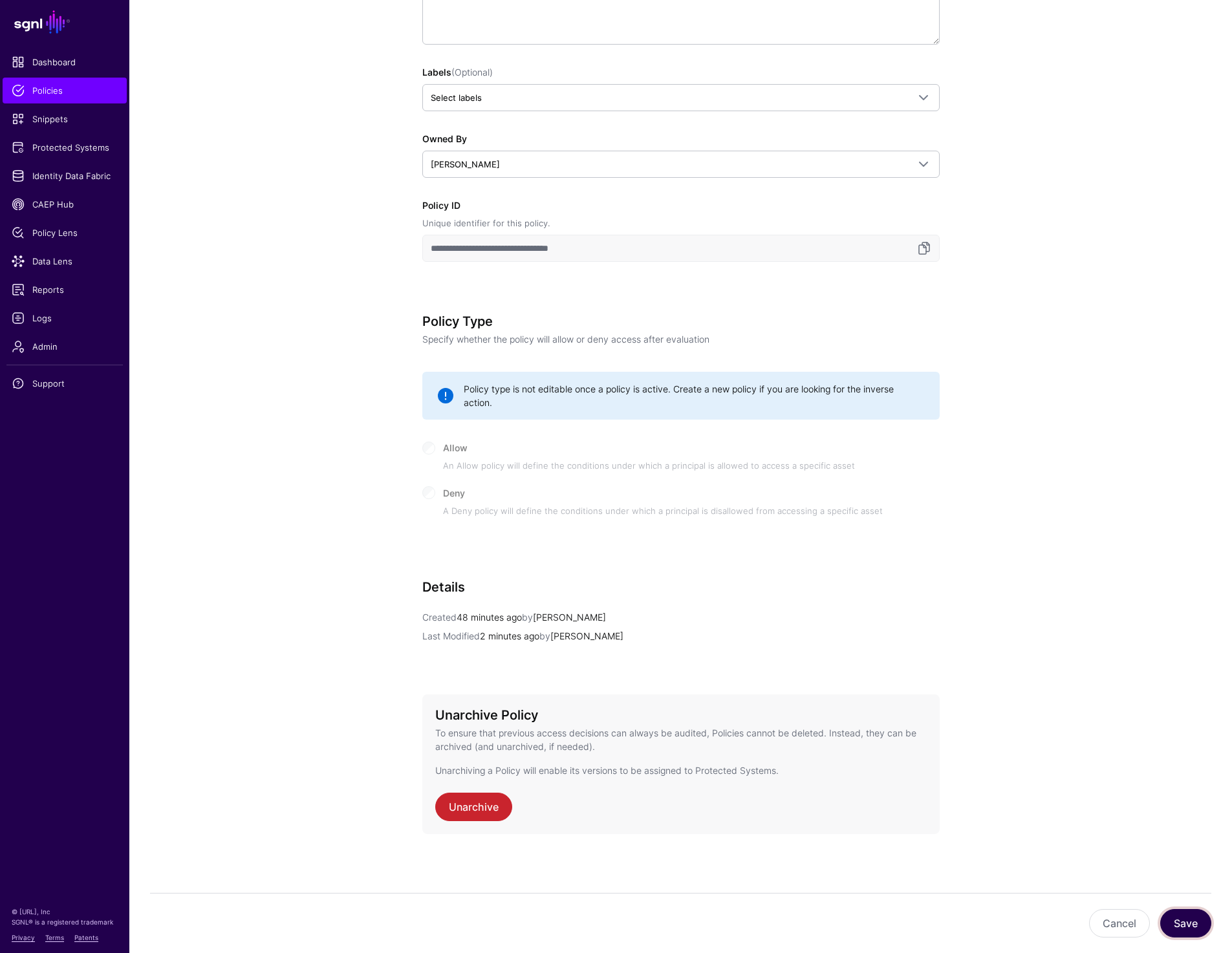
click at [1180, 911] on button "Save" at bounding box center [1186, 923] width 51 height 29
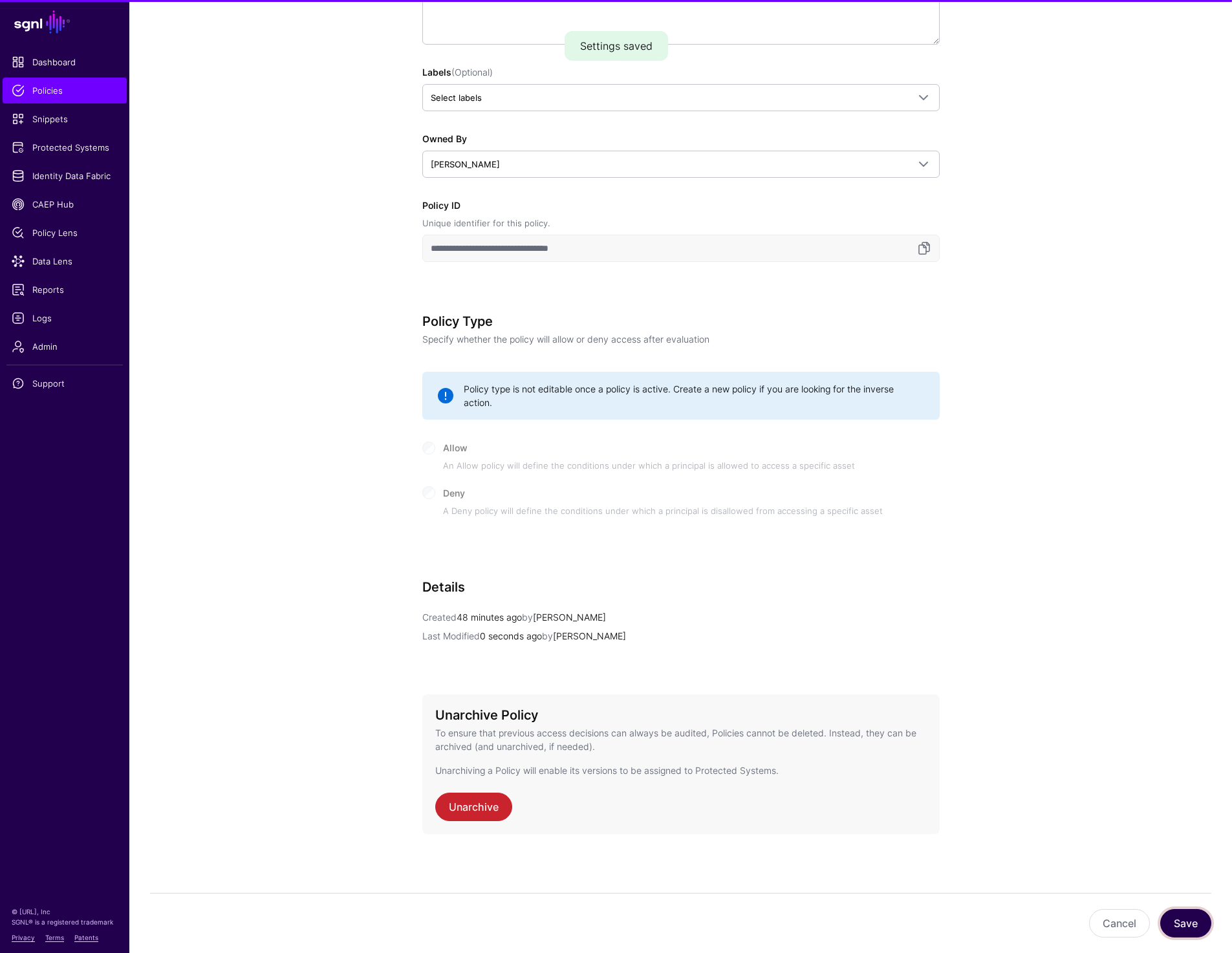
scroll to position [0, 0]
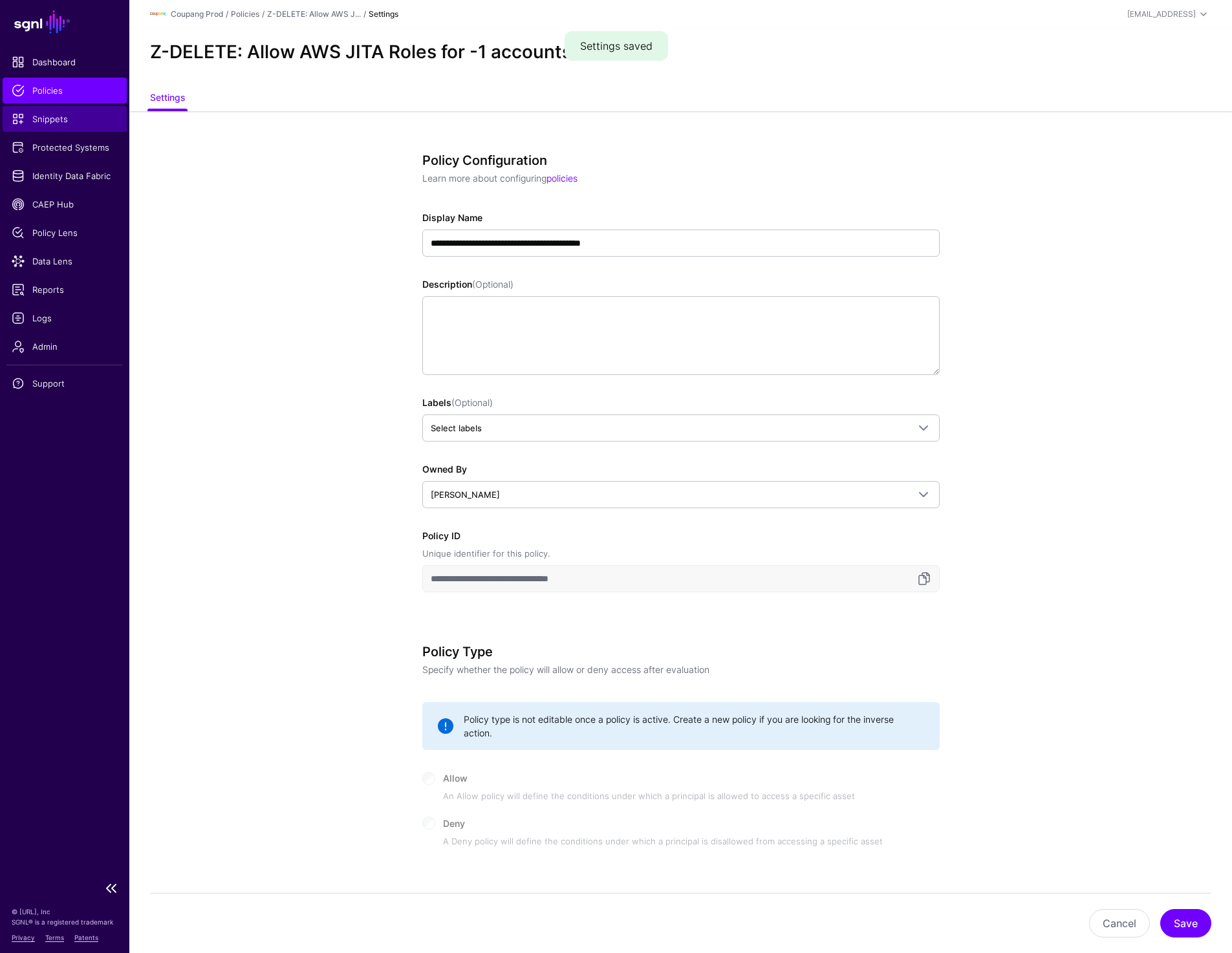
click at [62, 113] on span "Snippets" at bounding box center [64, 119] width 106 height 13
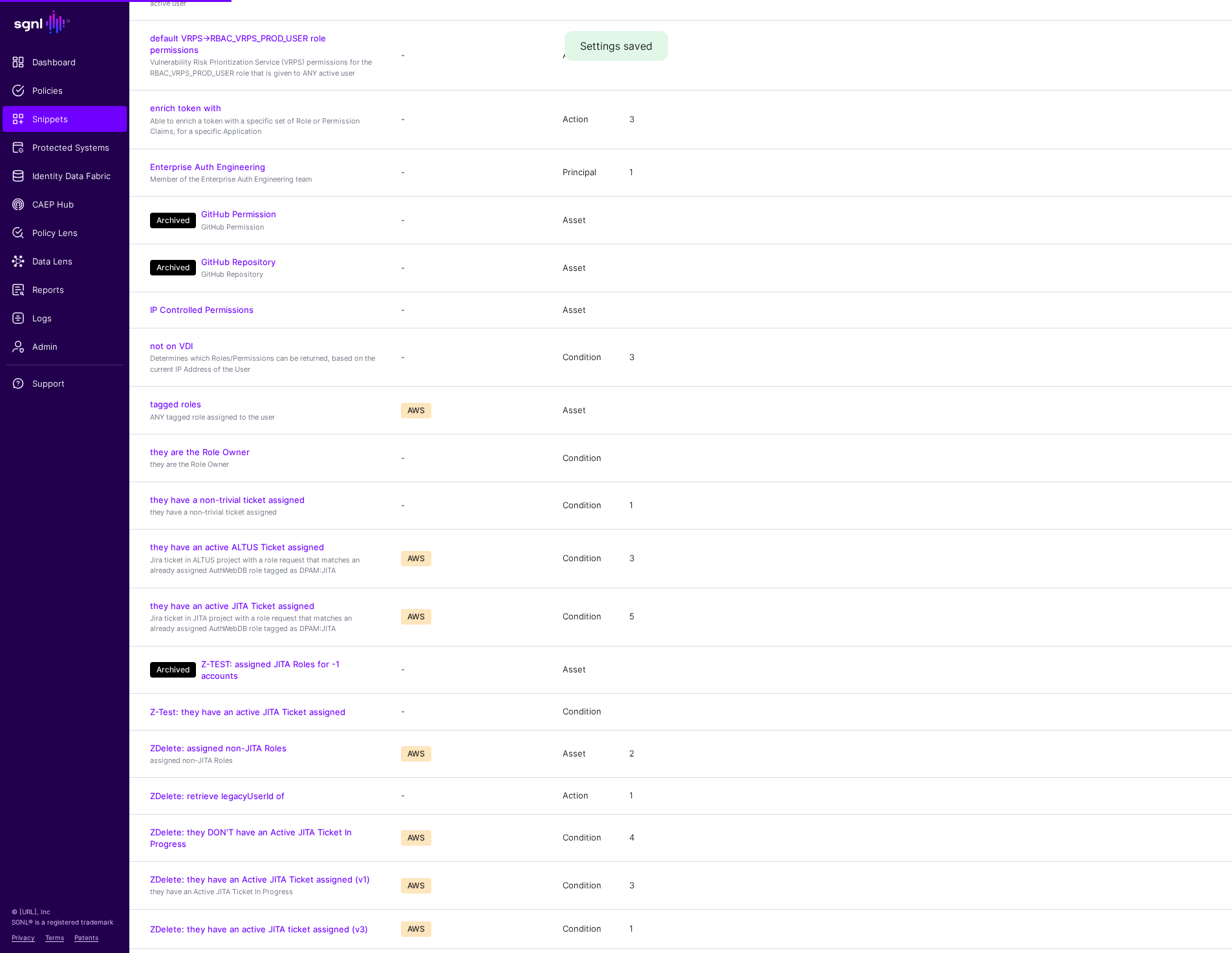
scroll to position [1119, 0]
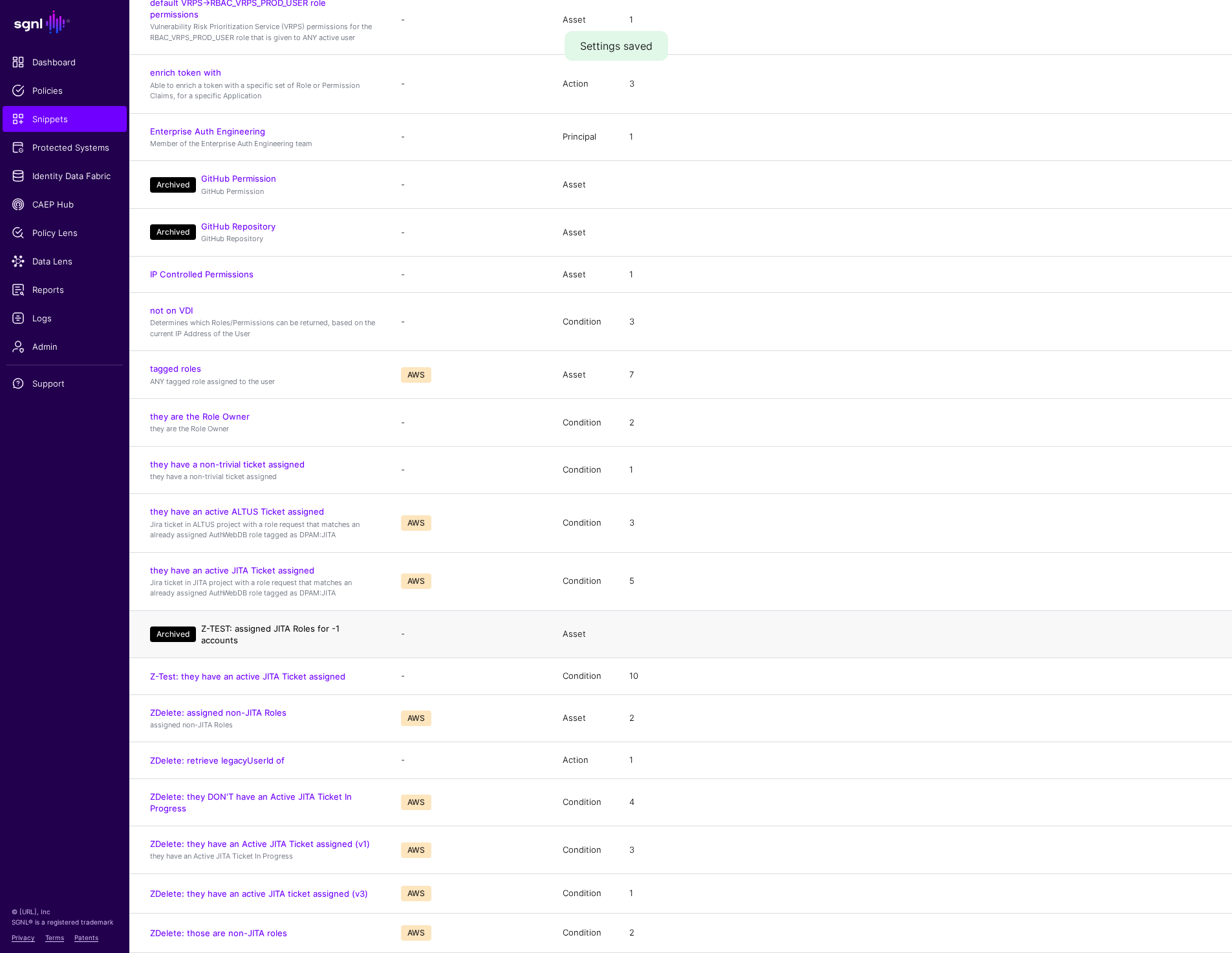
click at [231, 634] on link "Z-TEST: assigned JITA Roles for -1 accounts" at bounding box center [270, 634] width 138 height 22
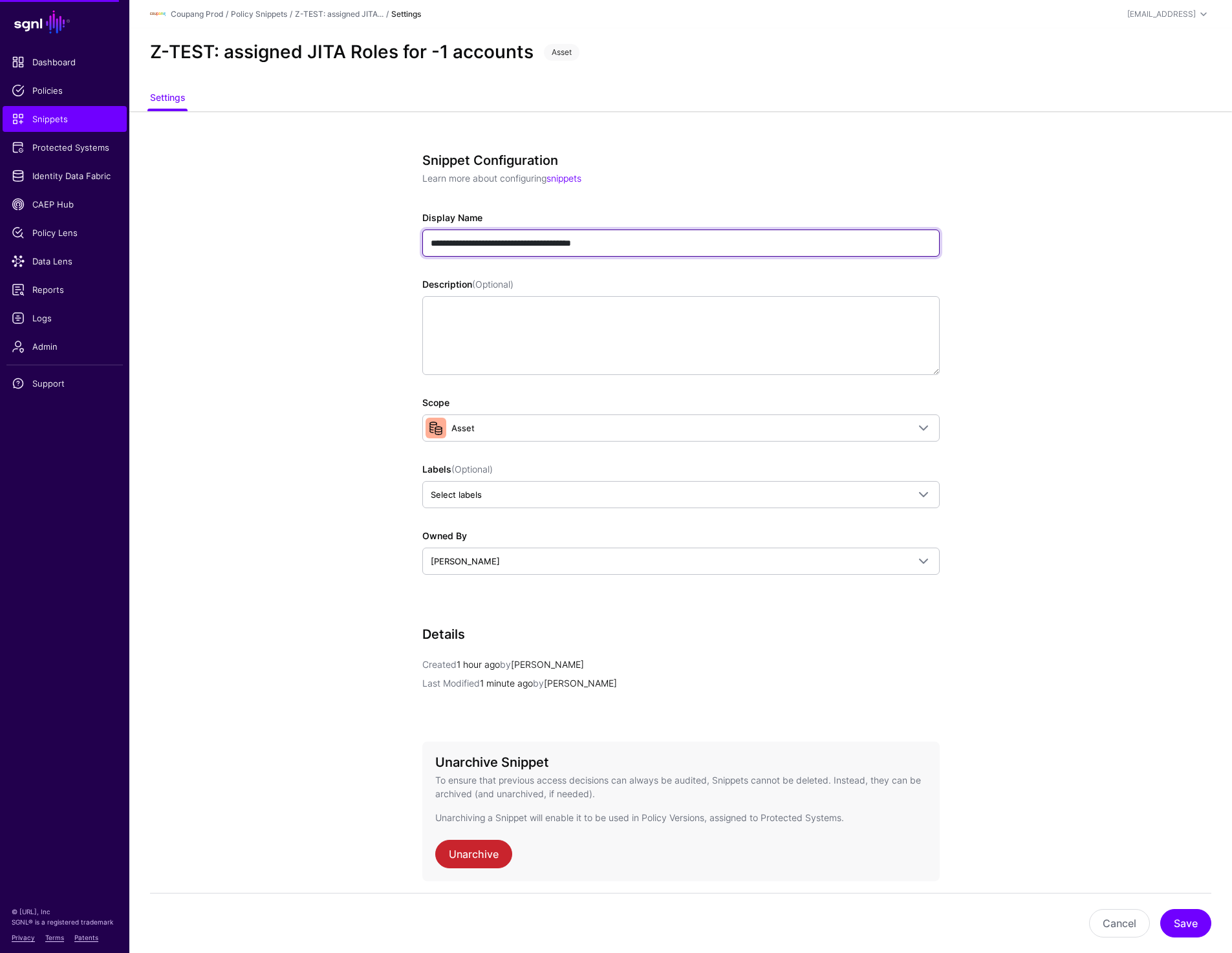
click at [447, 242] on input "**********" at bounding box center [681, 243] width 517 height 27
type input "**********"
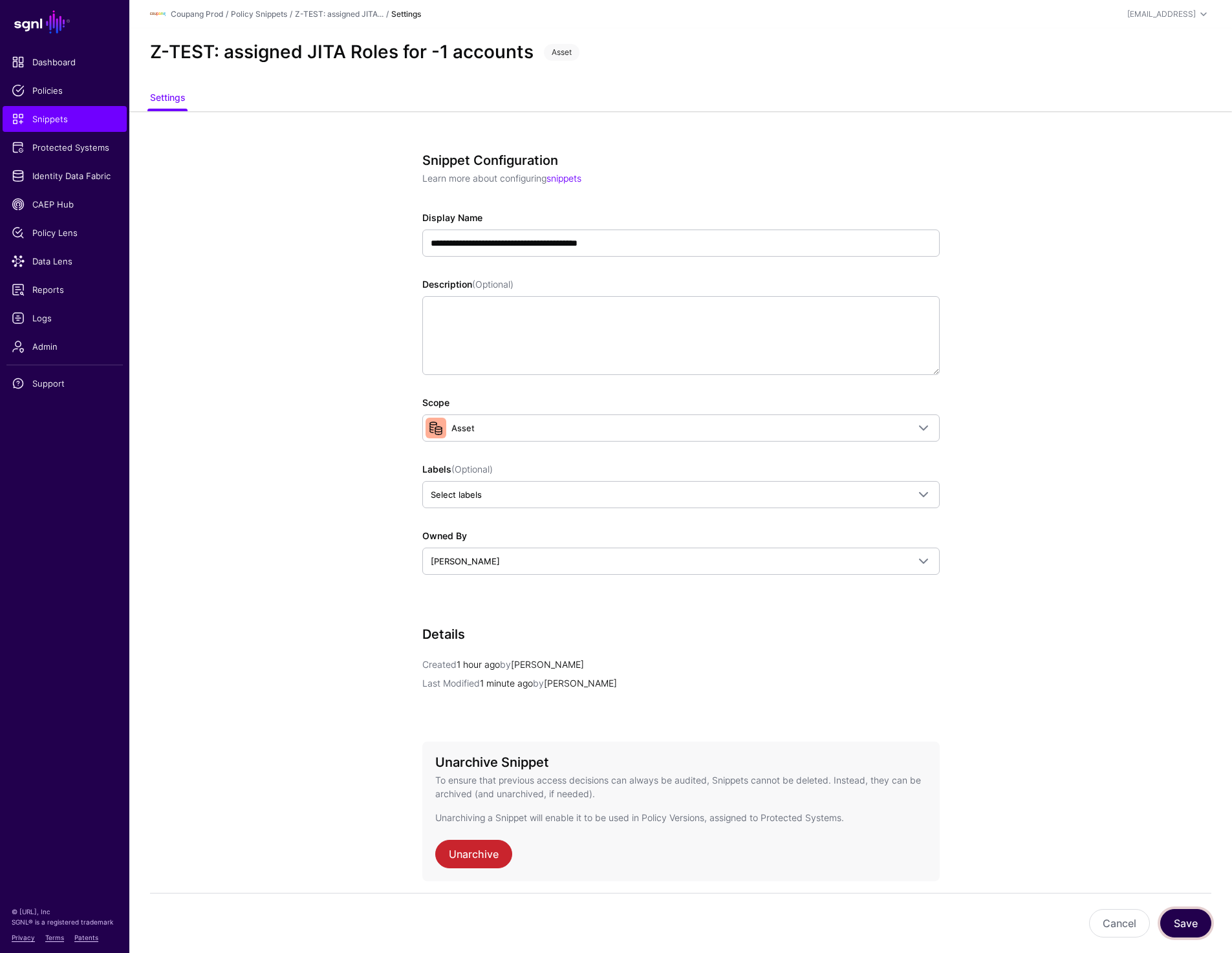
click at [1185, 910] on button "Save" at bounding box center [1186, 923] width 51 height 29
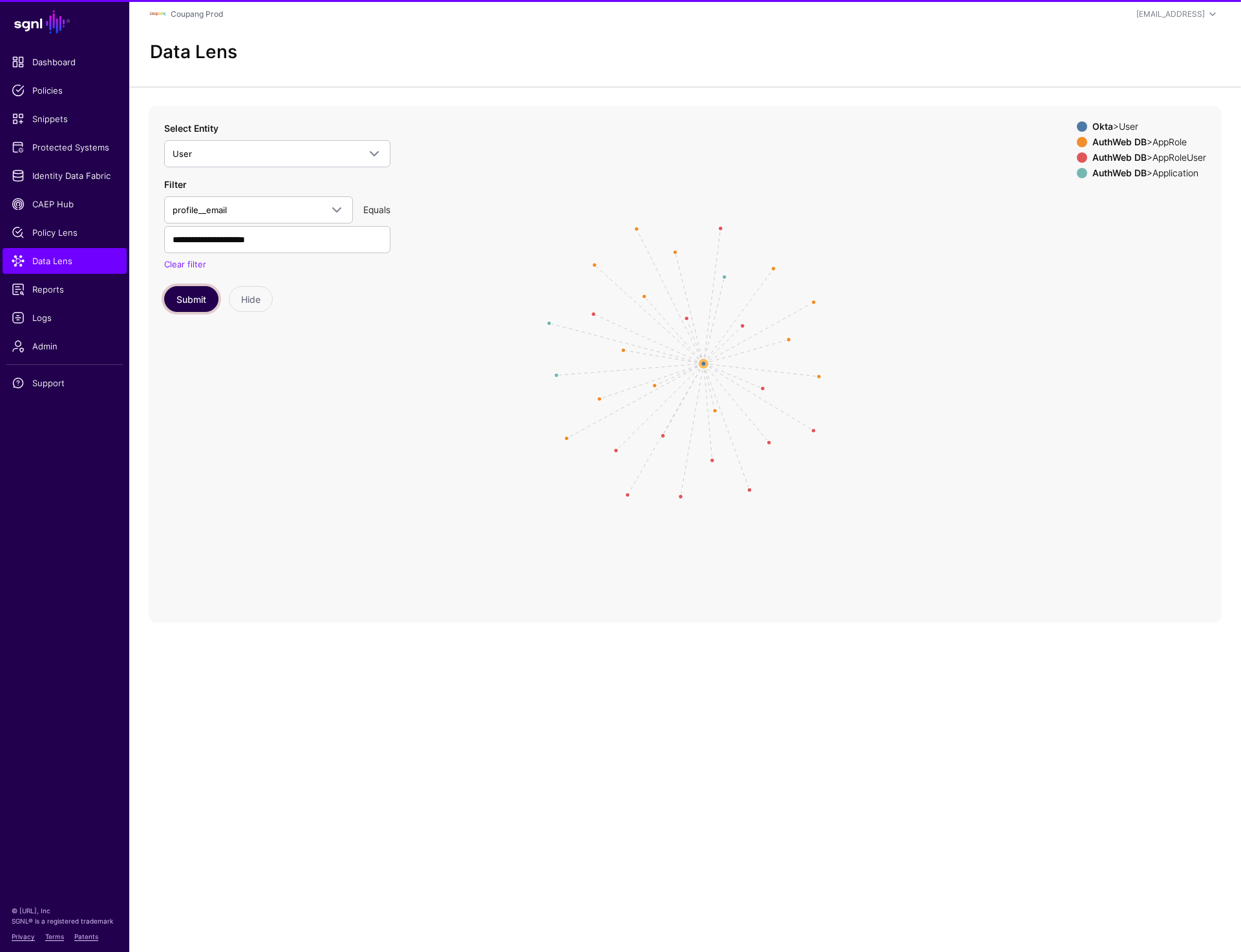
click at [185, 306] on button "Submit" at bounding box center [191, 299] width 54 height 26
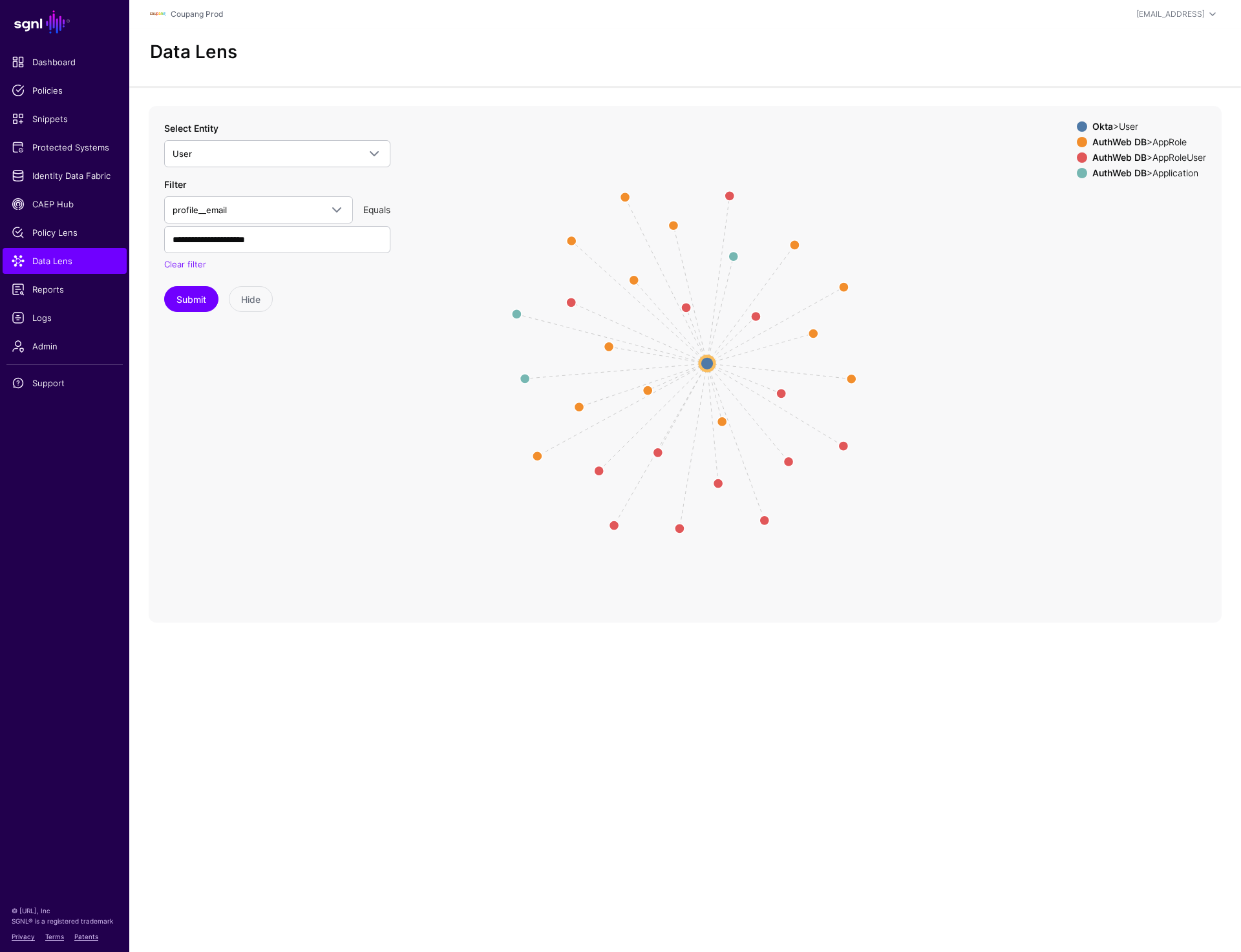
click at [706, 368] on circle at bounding box center [707, 364] width 15 height 15
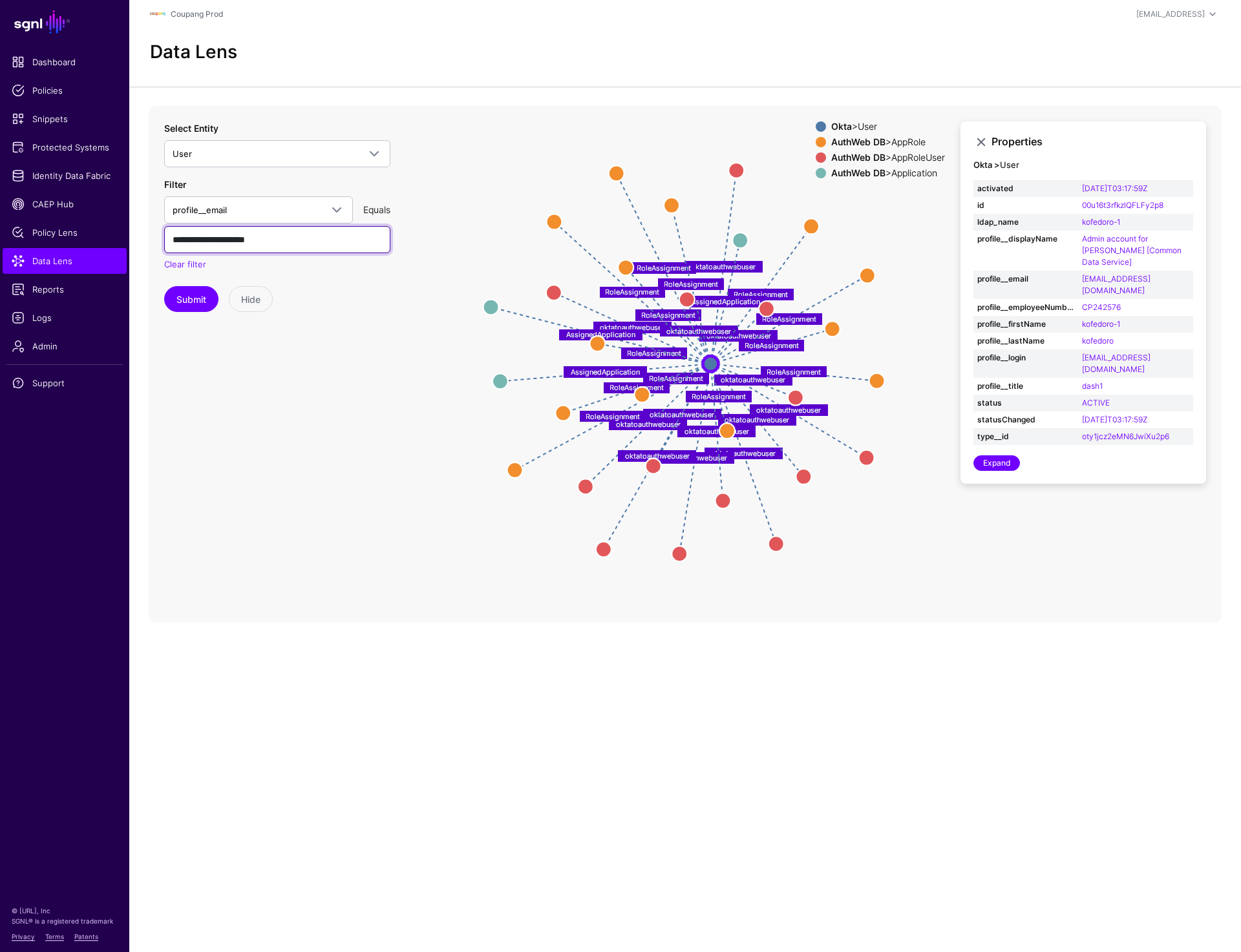
click at [288, 245] on input "**********" at bounding box center [277, 239] width 226 height 27
click at [185, 307] on button "Submit" at bounding box center [191, 299] width 54 height 26
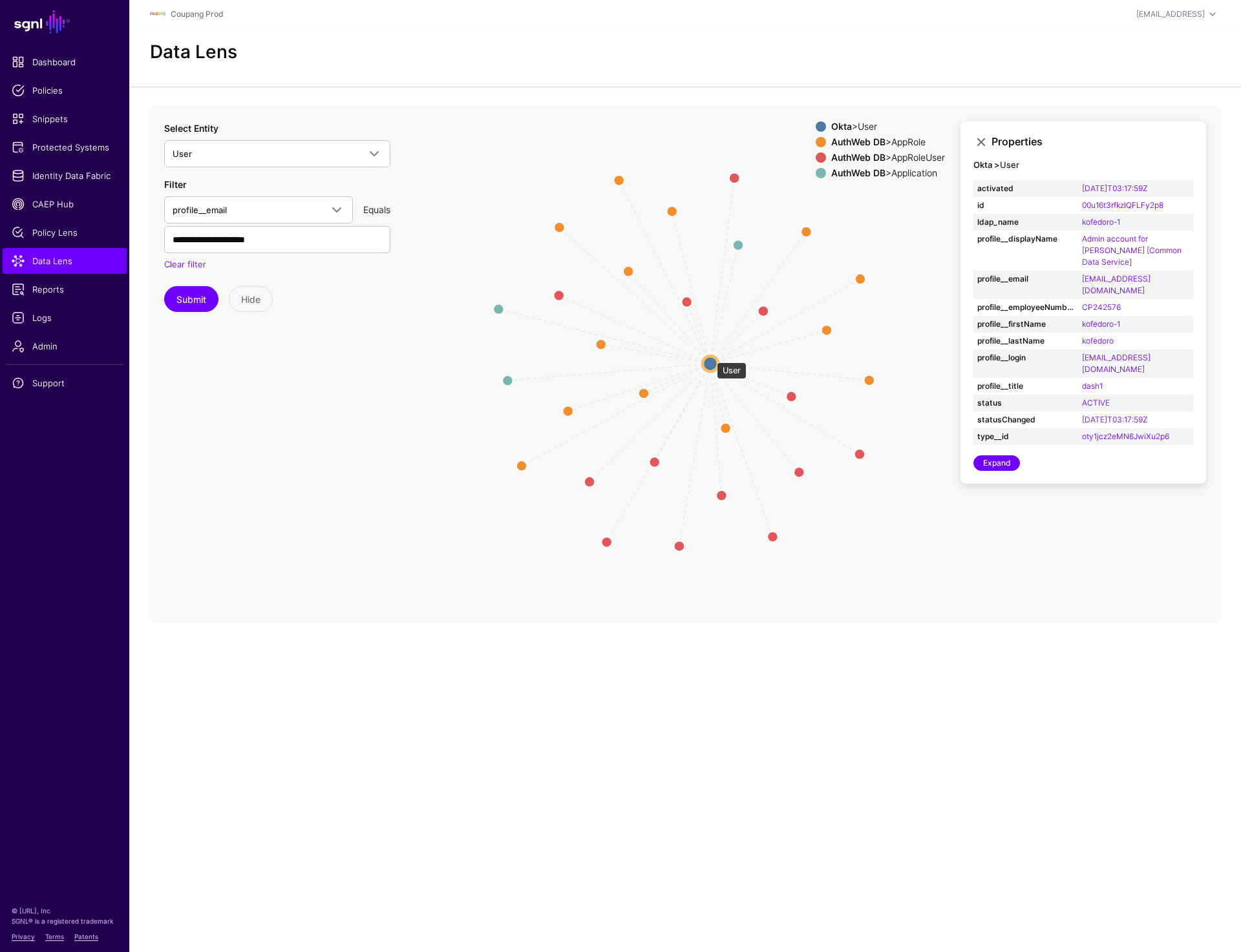
click at [710, 356] on circle at bounding box center [709, 364] width 16 height 16
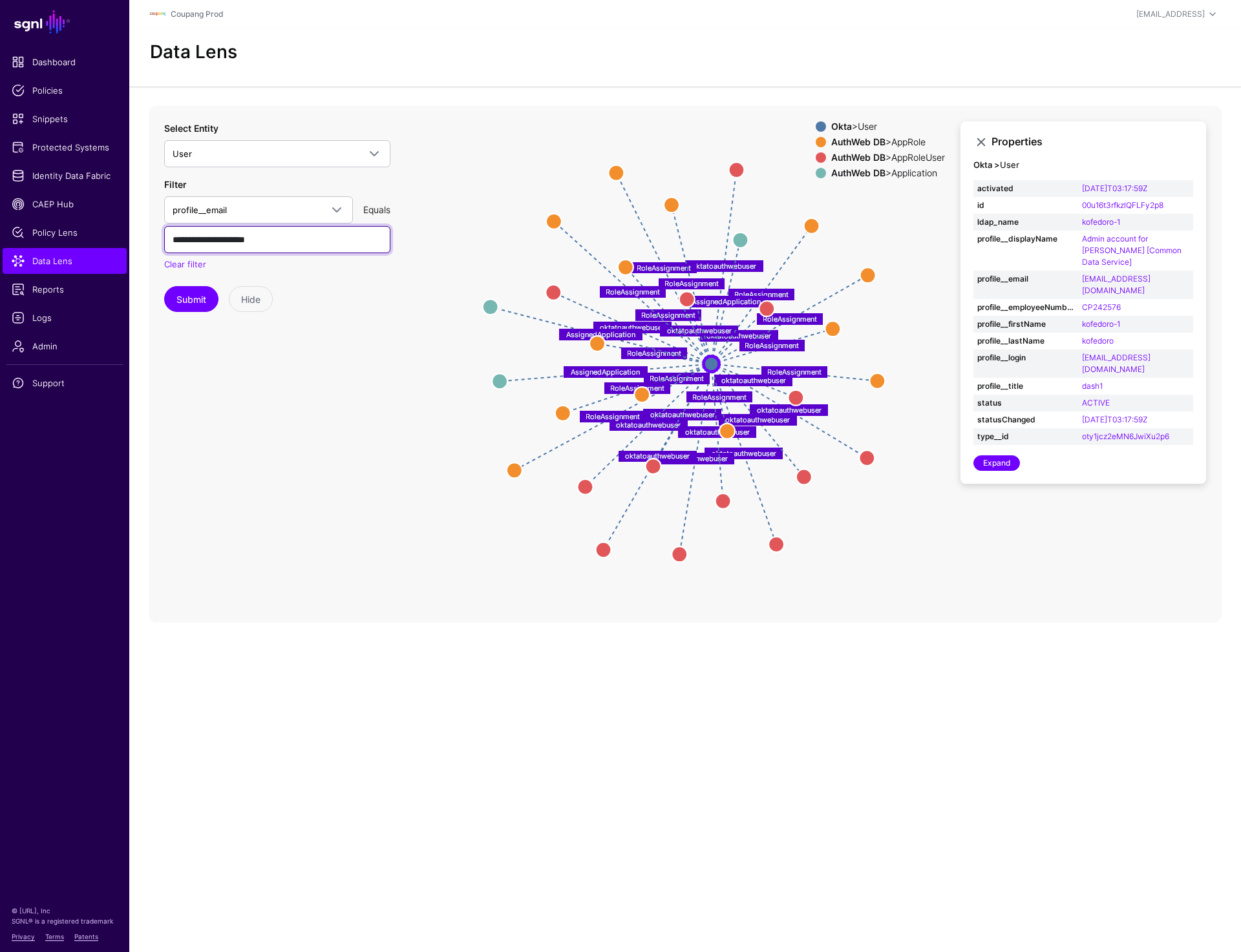
click at [220, 239] on input "**********" at bounding box center [277, 239] width 226 height 27
paste input "text"
click at [191, 302] on button "Submit" at bounding box center [191, 299] width 54 height 26
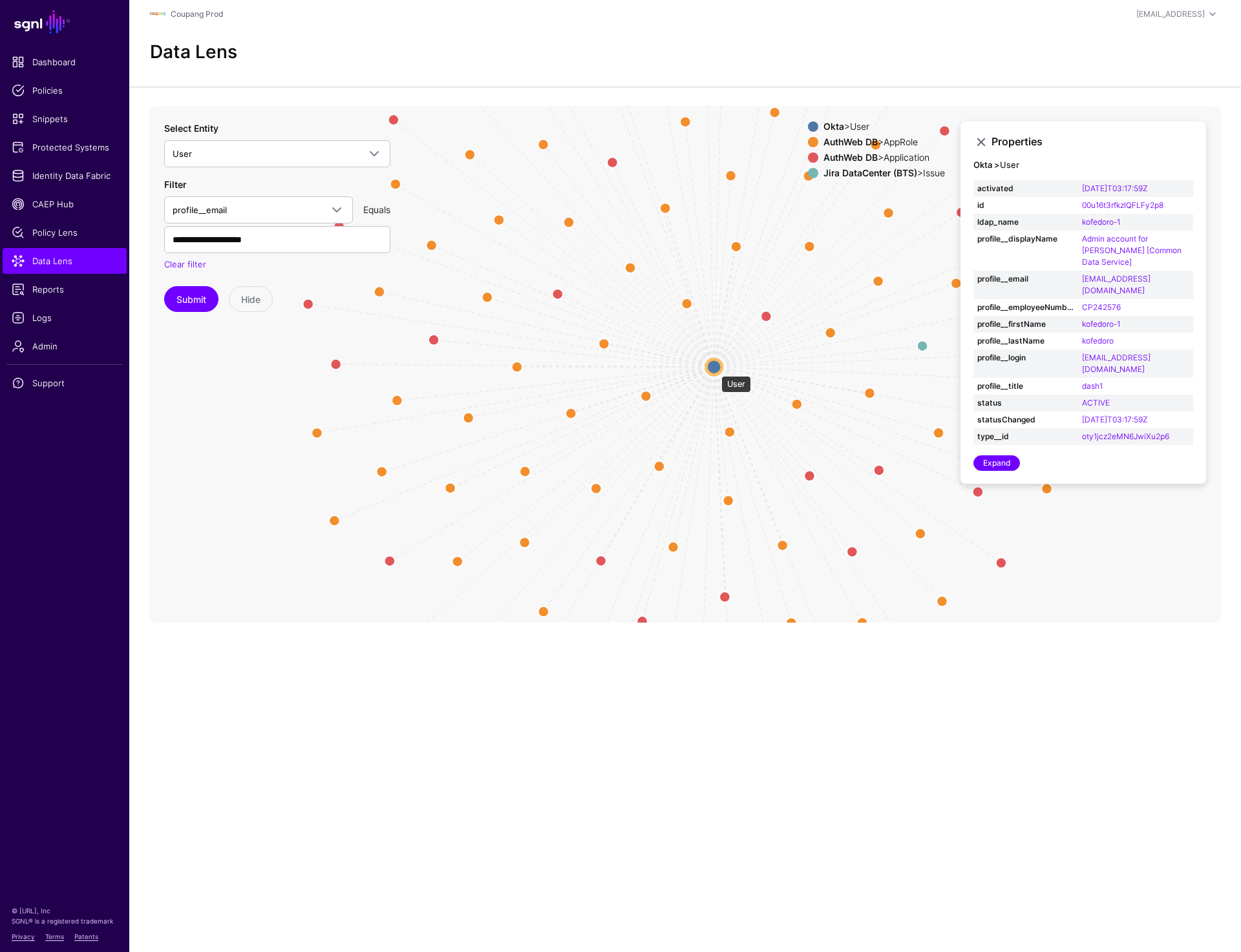
click at [714, 369] on circle at bounding box center [713, 367] width 16 height 16
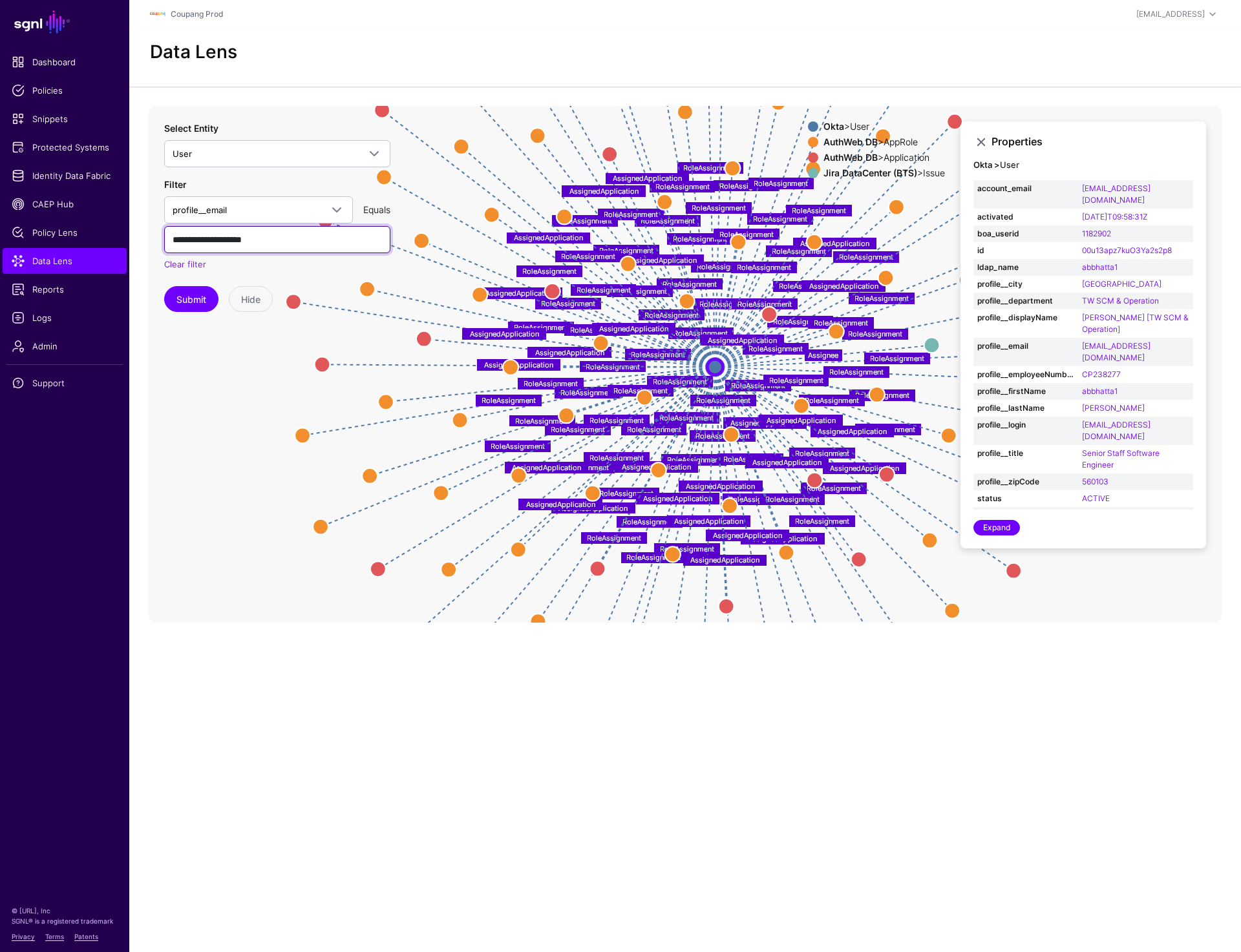
click at [212, 236] on input "**********" at bounding box center [277, 239] width 226 height 27
type input "**********"
click at [184, 295] on button "Submit" at bounding box center [191, 299] width 54 height 26
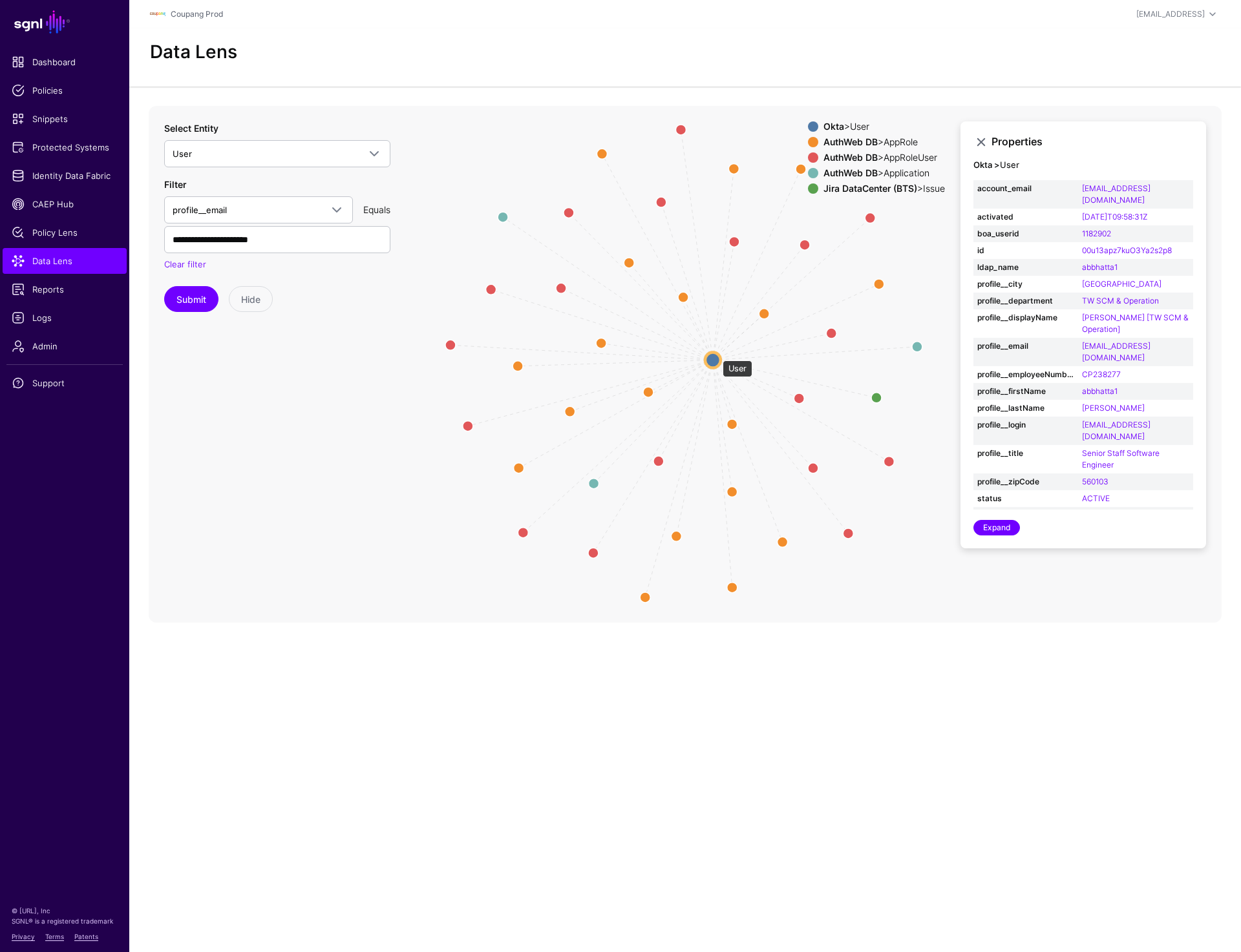
click at [716, 354] on circle at bounding box center [713, 360] width 16 height 16
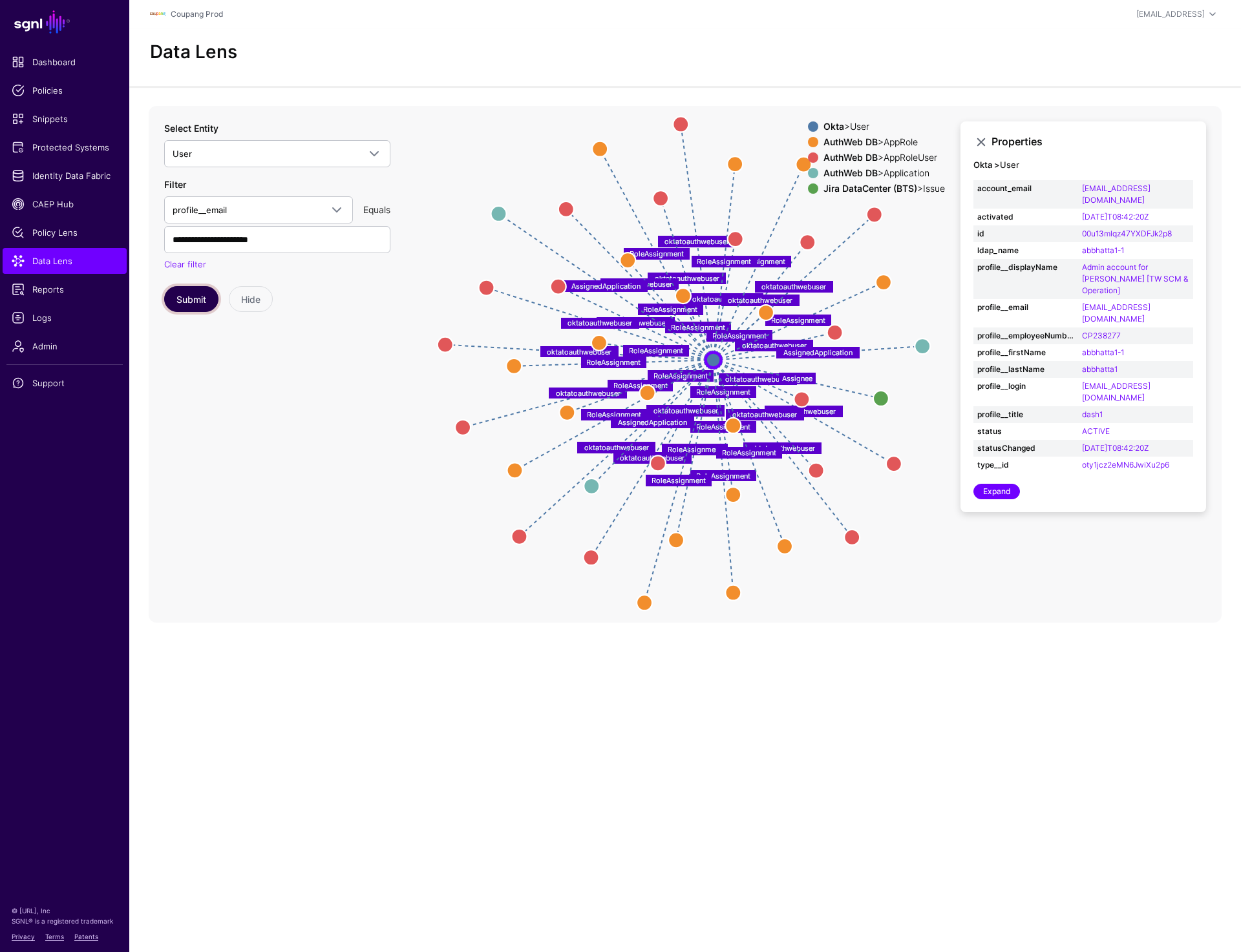
click at [193, 295] on button "Submit" at bounding box center [191, 299] width 54 height 26
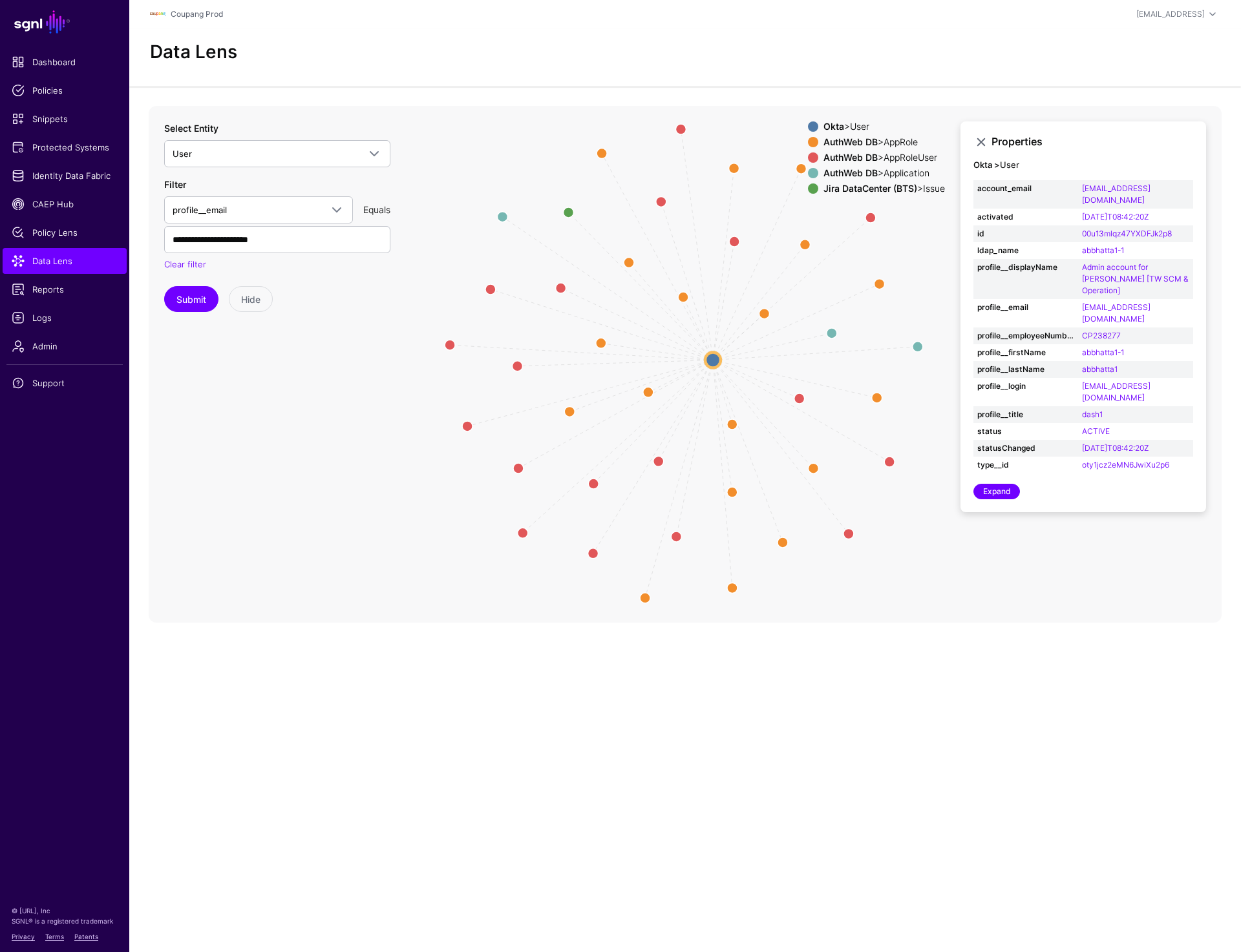
click at [807, 145] on span at bounding box center [812, 142] width 11 height 11
click at [807, 159] on span at bounding box center [812, 157] width 11 height 11
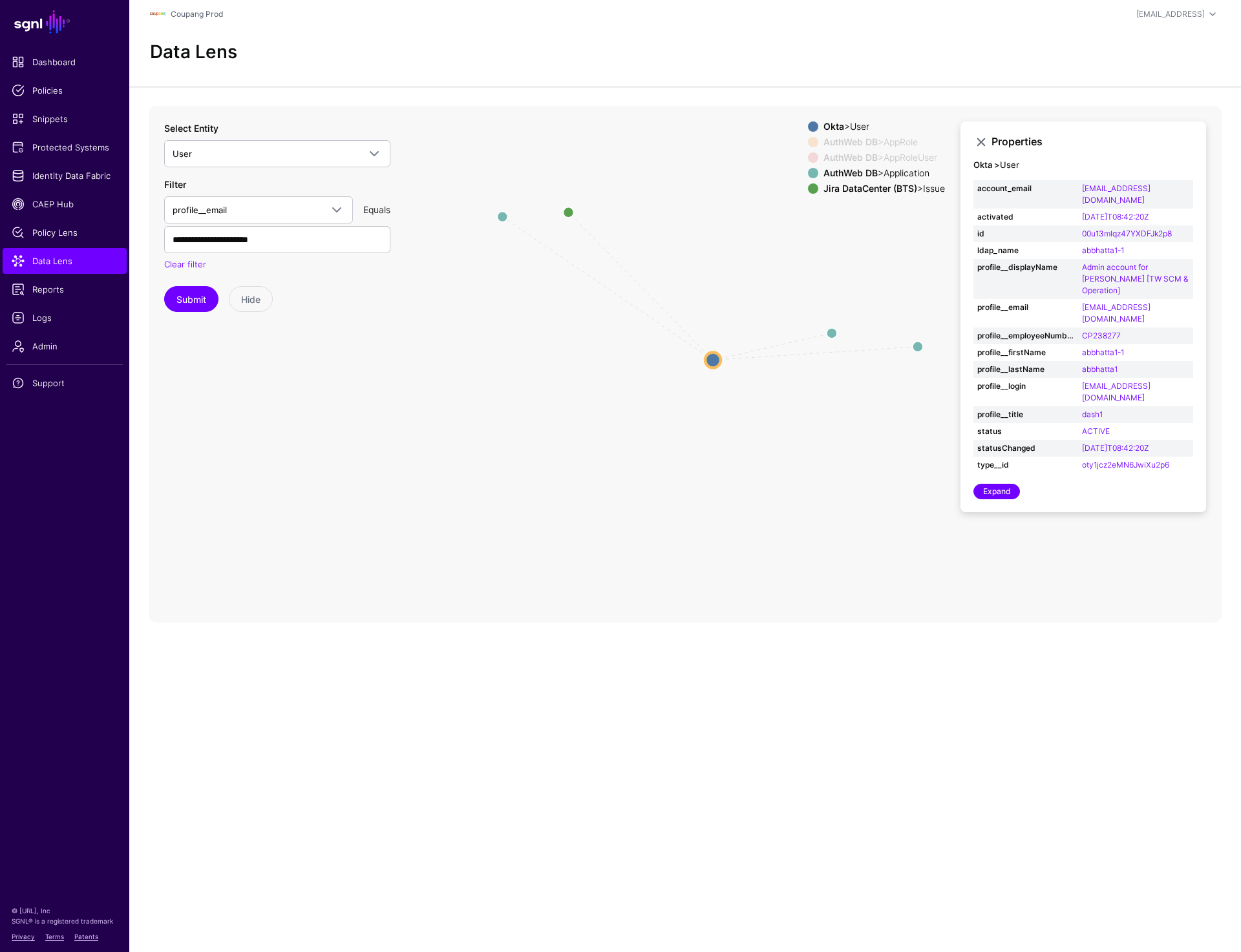
click at [807, 174] on span at bounding box center [812, 173] width 11 height 11
click at [713, 363] on circle at bounding box center [713, 360] width 16 height 16
click at [565, 207] on circle at bounding box center [565, 209] width 16 height 16
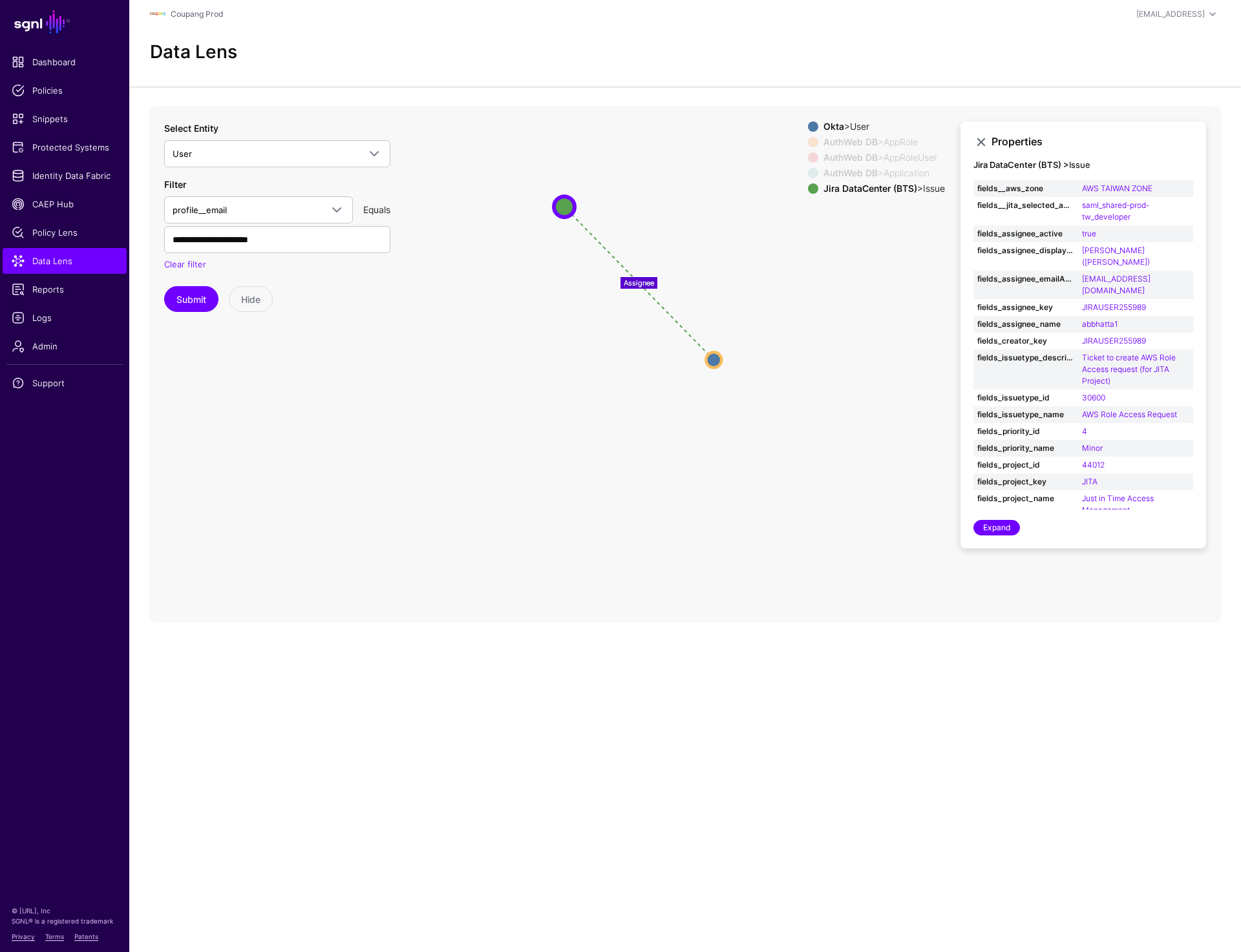
click at [893, 56] on div "Data Lens" at bounding box center [685, 52] width 1081 height 22
click at [913, 44] on div "Data Lens" at bounding box center [685, 52] width 1081 height 22
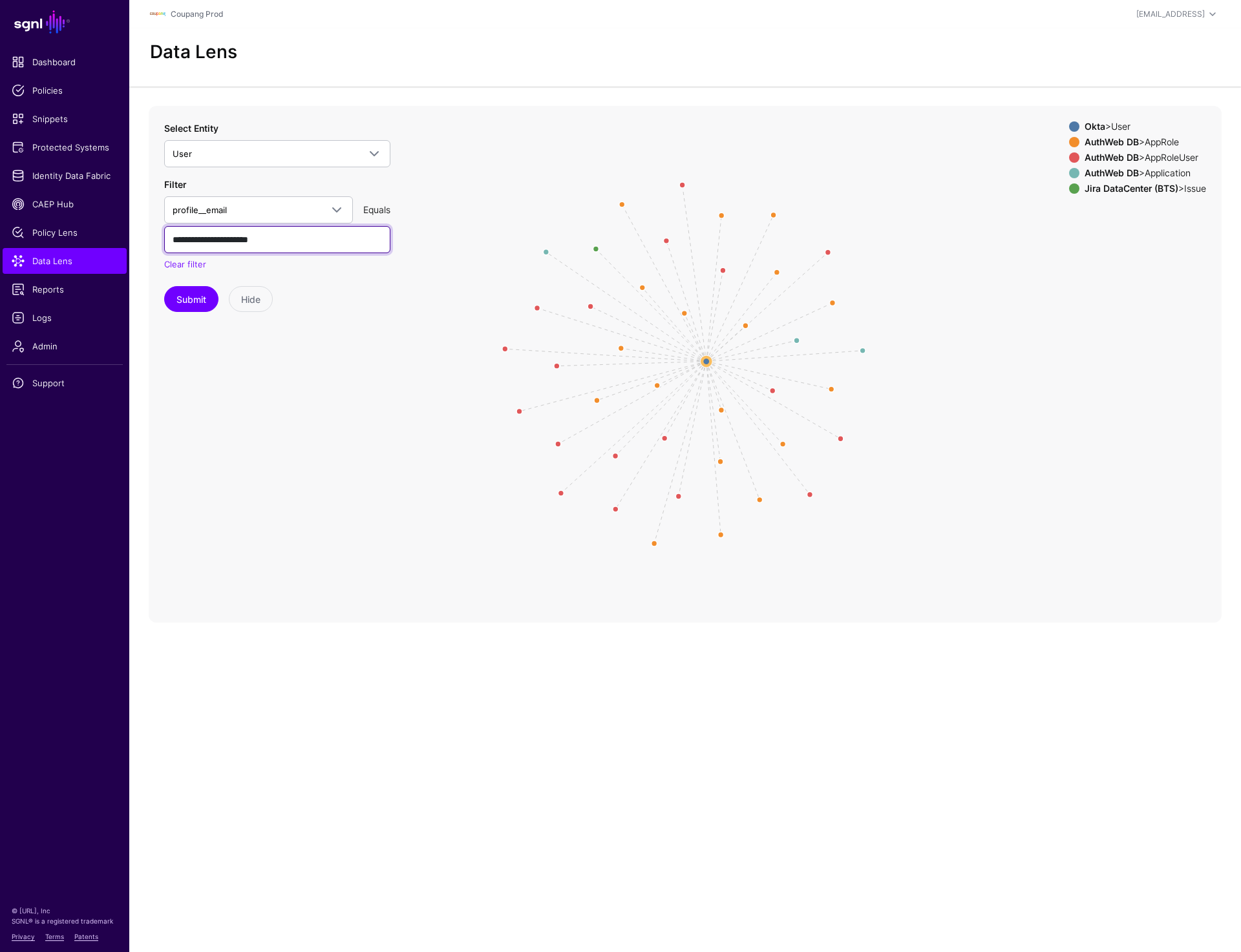
click at [221, 238] on input "**********" at bounding box center [277, 239] width 226 height 27
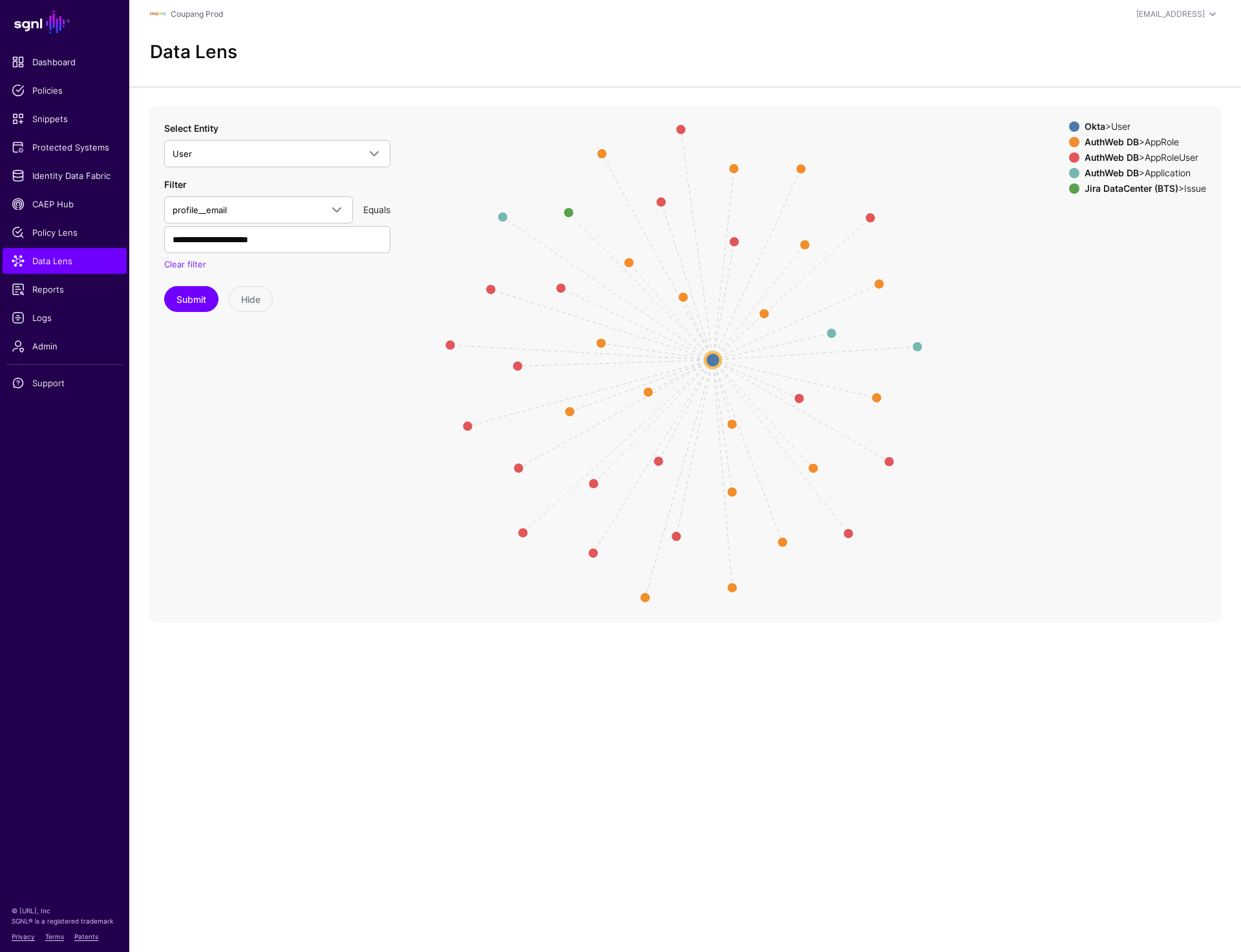
click at [784, 155] on icon "AssignedApplication AssignedApplication AssignedApplication Assignee RoleAssign…" at bounding box center [685, 365] width 1072 height 517
click at [224, 239] on input "**********" at bounding box center [277, 239] width 226 height 27
type input "**********"
click at [192, 298] on button "Submit" at bounding box center [191, 299] width 54 height 26
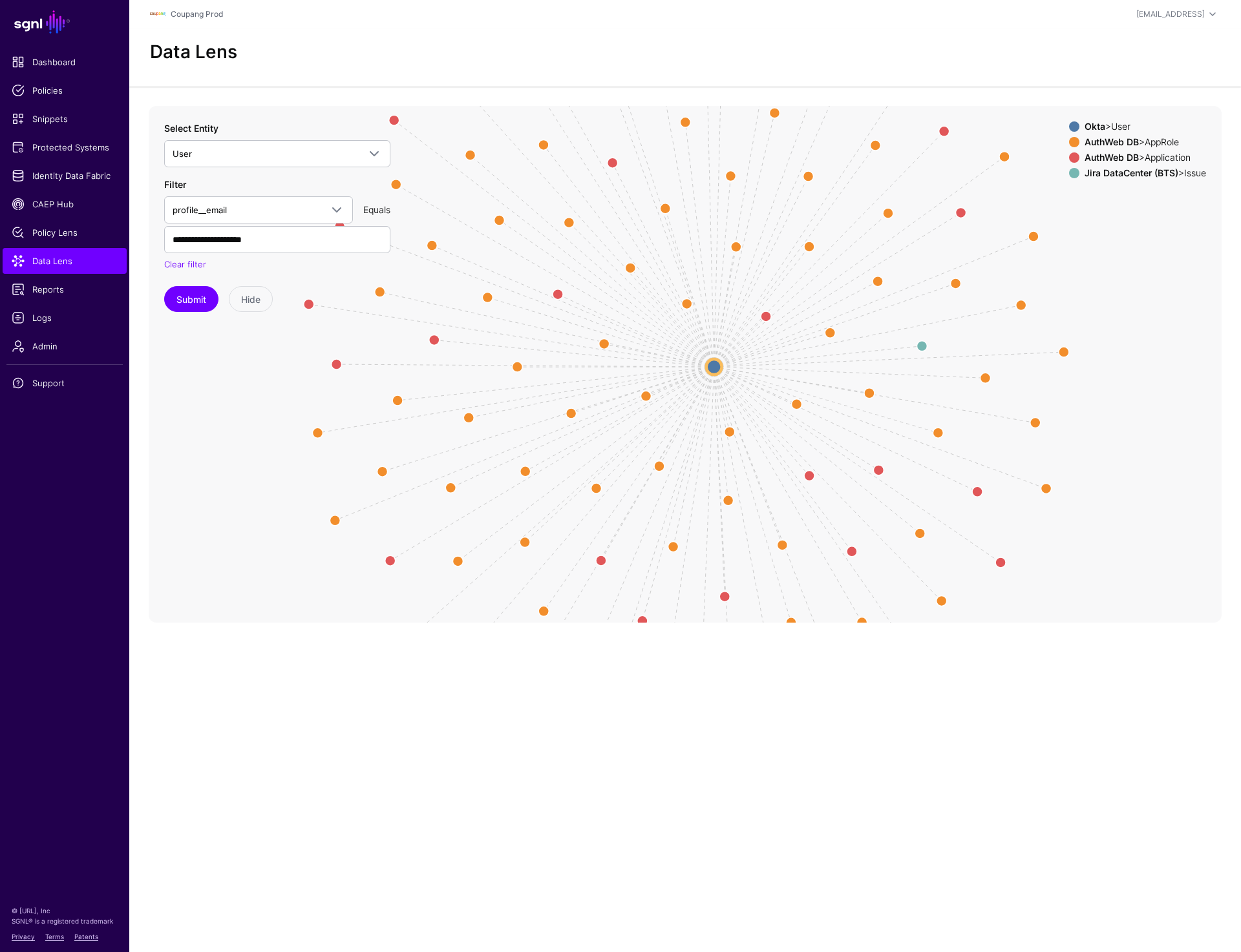
click at [1132, 142] on div "AuthWeb DB > AppRole" at bounding box center [1145, 142] width 127 height 11
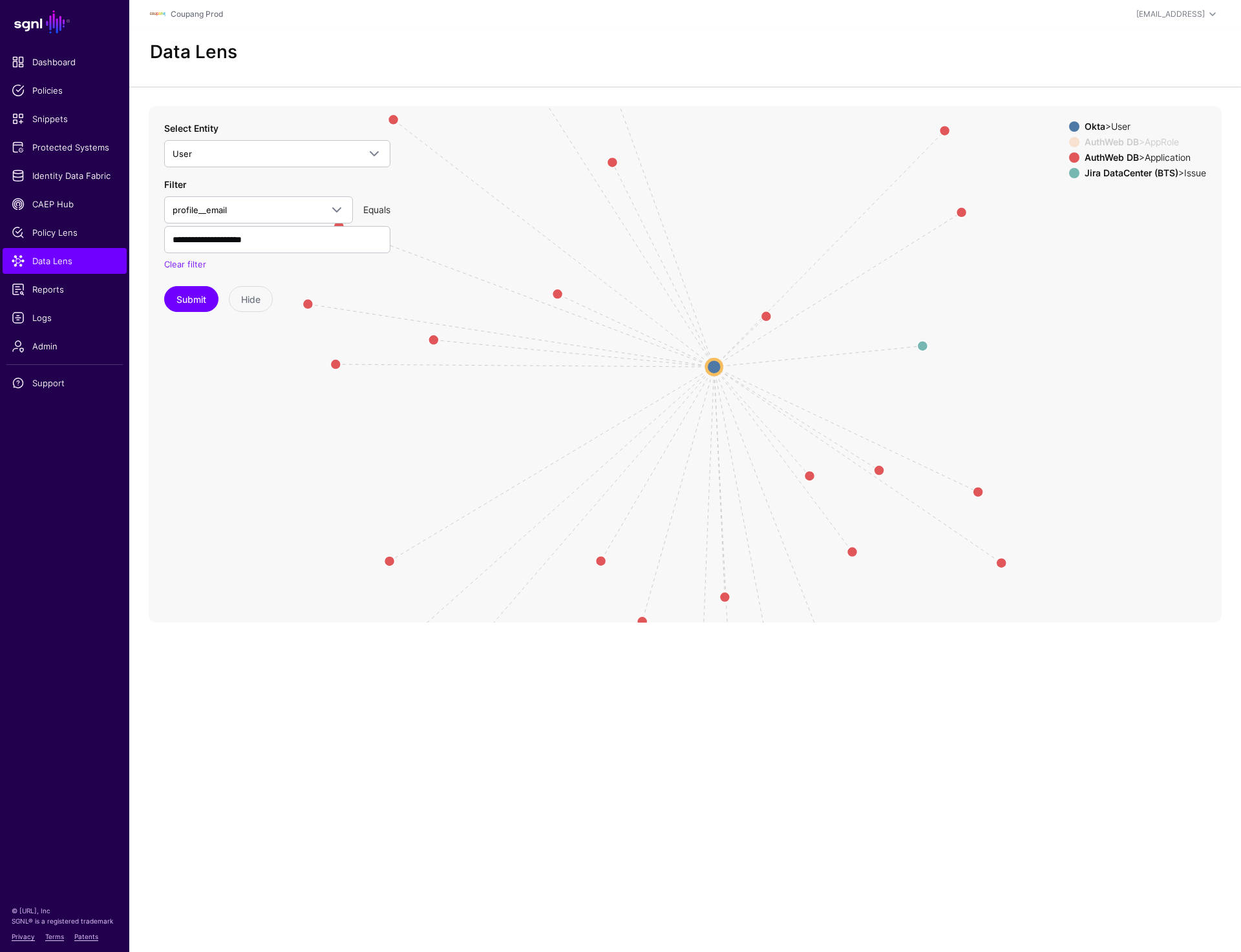
click at [1132, 154] on div "AuthWeb DB > Application" at bounding box center [1145, 157] width 127 height 11
click at [710, 367] on circle at bounding box center [713, 367] width 16 height 16
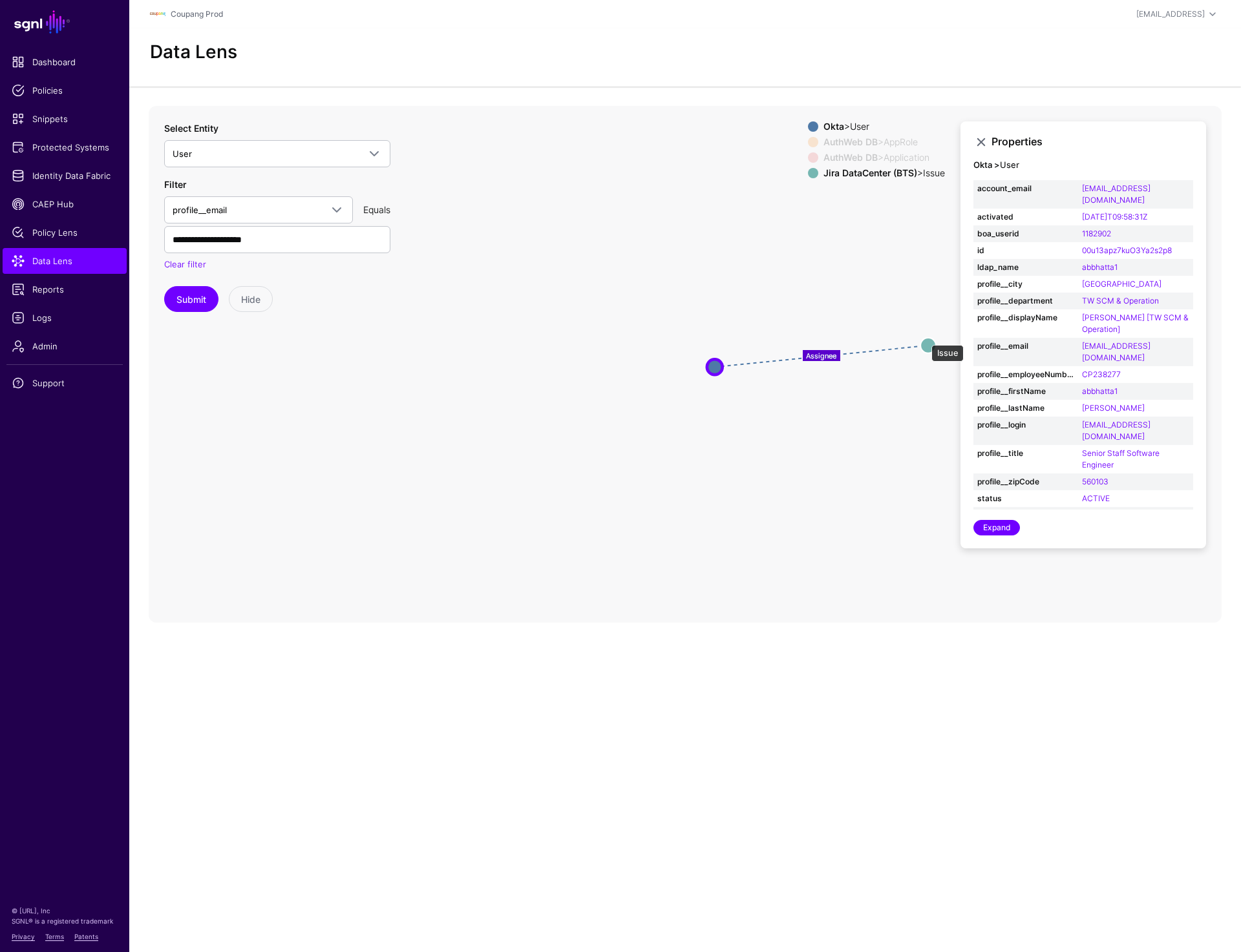
click at [925, 338] on circle at bounding box center [927, 345] width 16 height 16
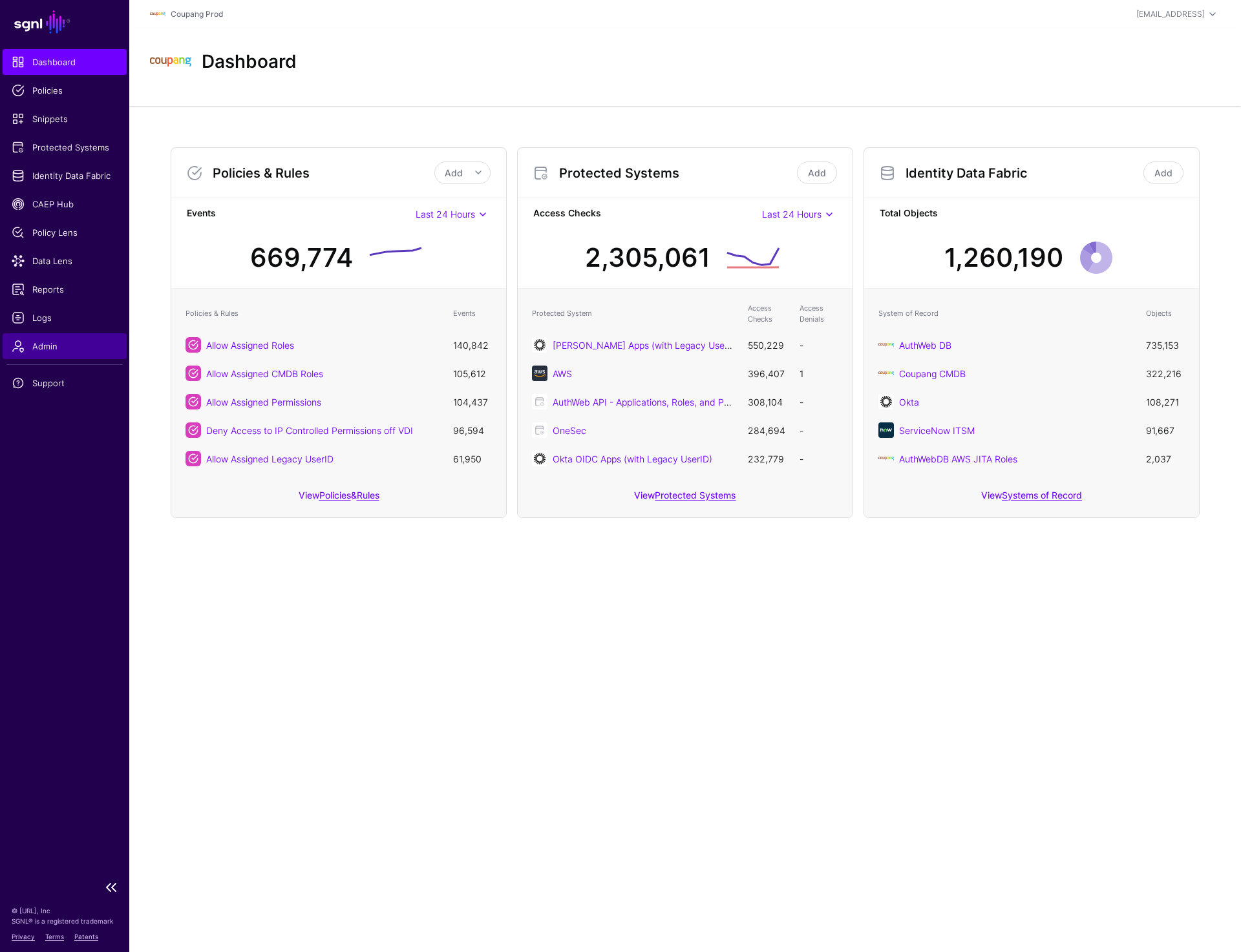
click at [44, 345] on span "Admin" at bounding box center [64, 346] width 106 height 13
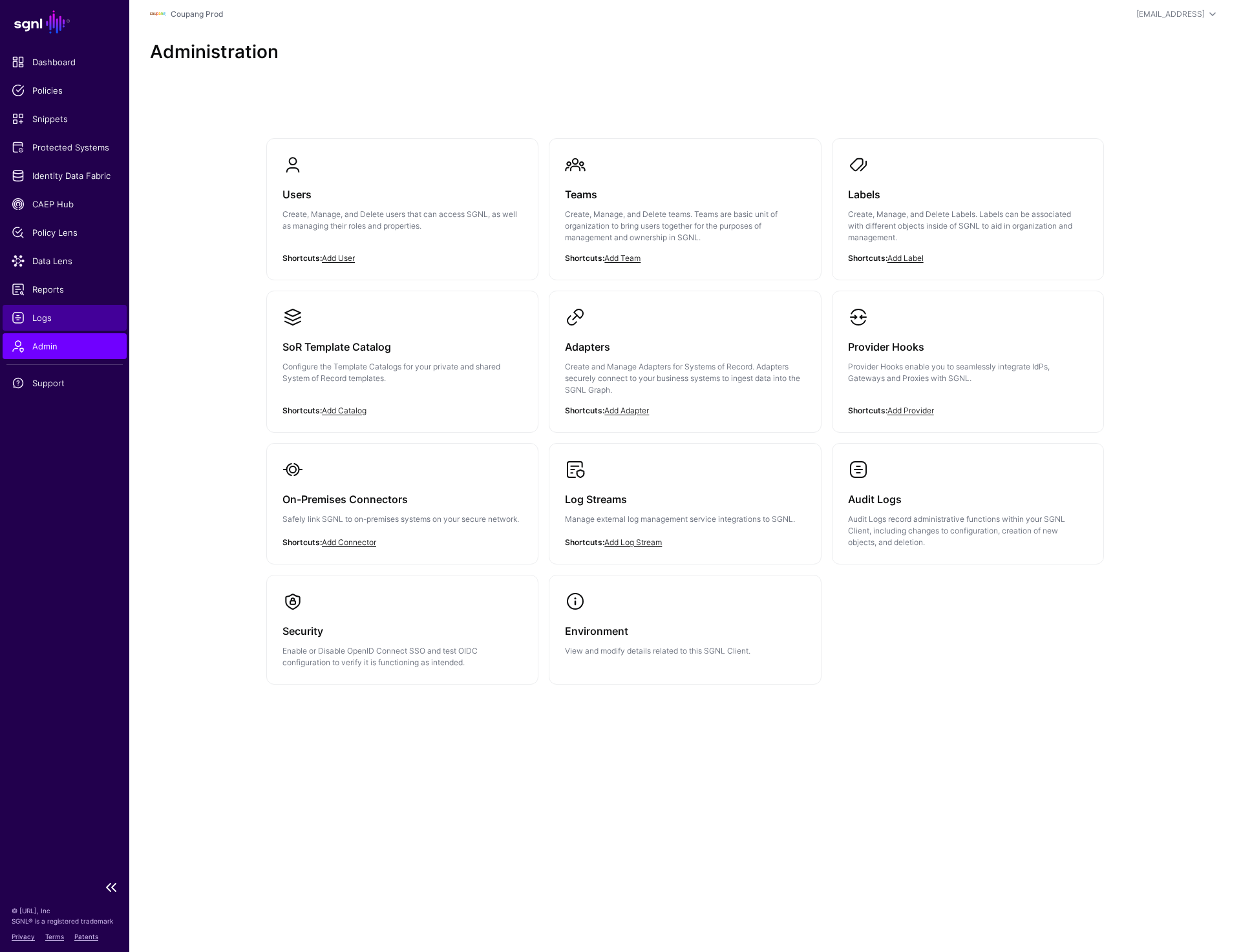
click at [49, 318] on span "Logs" at bounding box center [64, 318] width 106 height 13
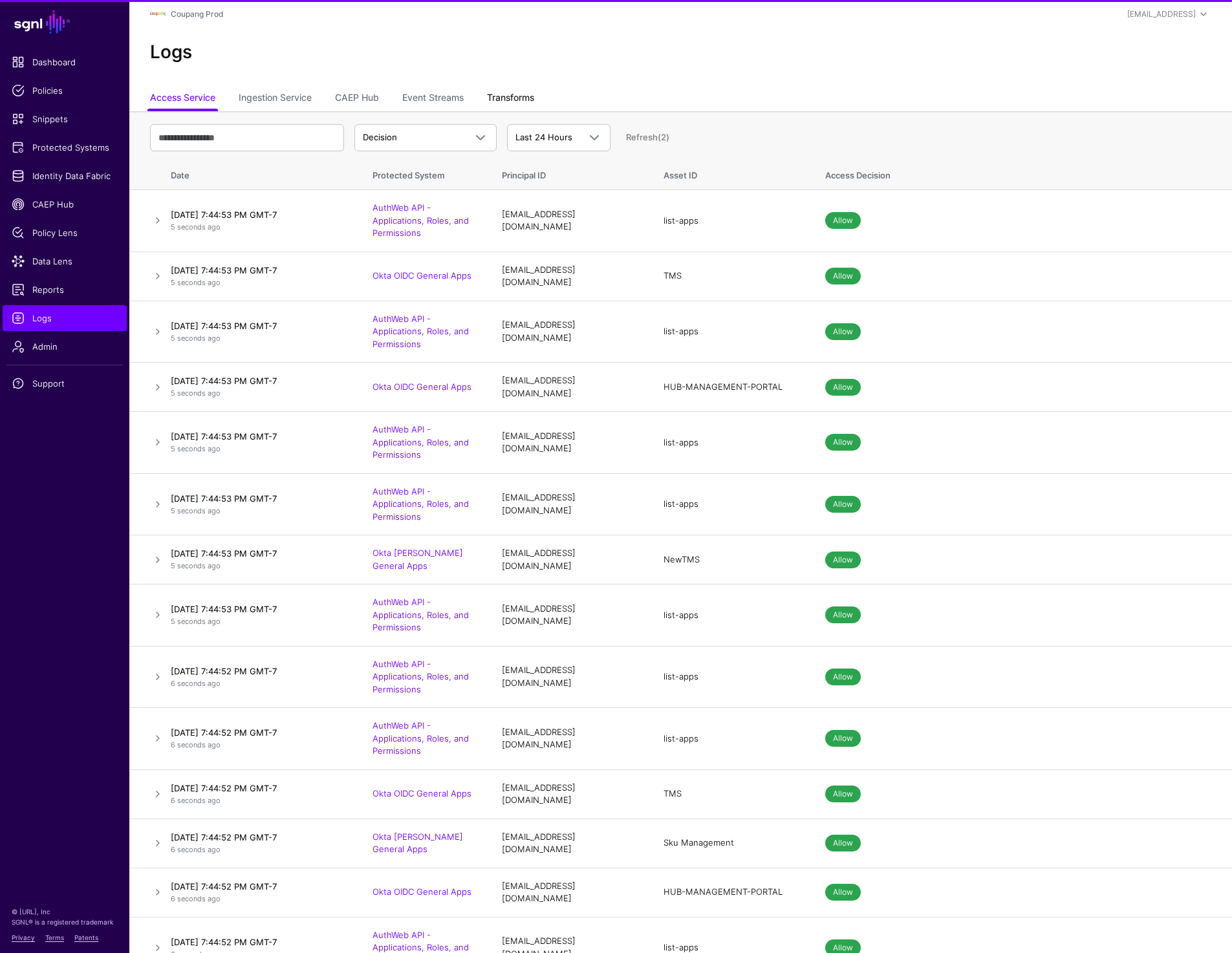
click at [507, 88] on link "Transforms" at bounding box center [510, 99] width 47 height 25
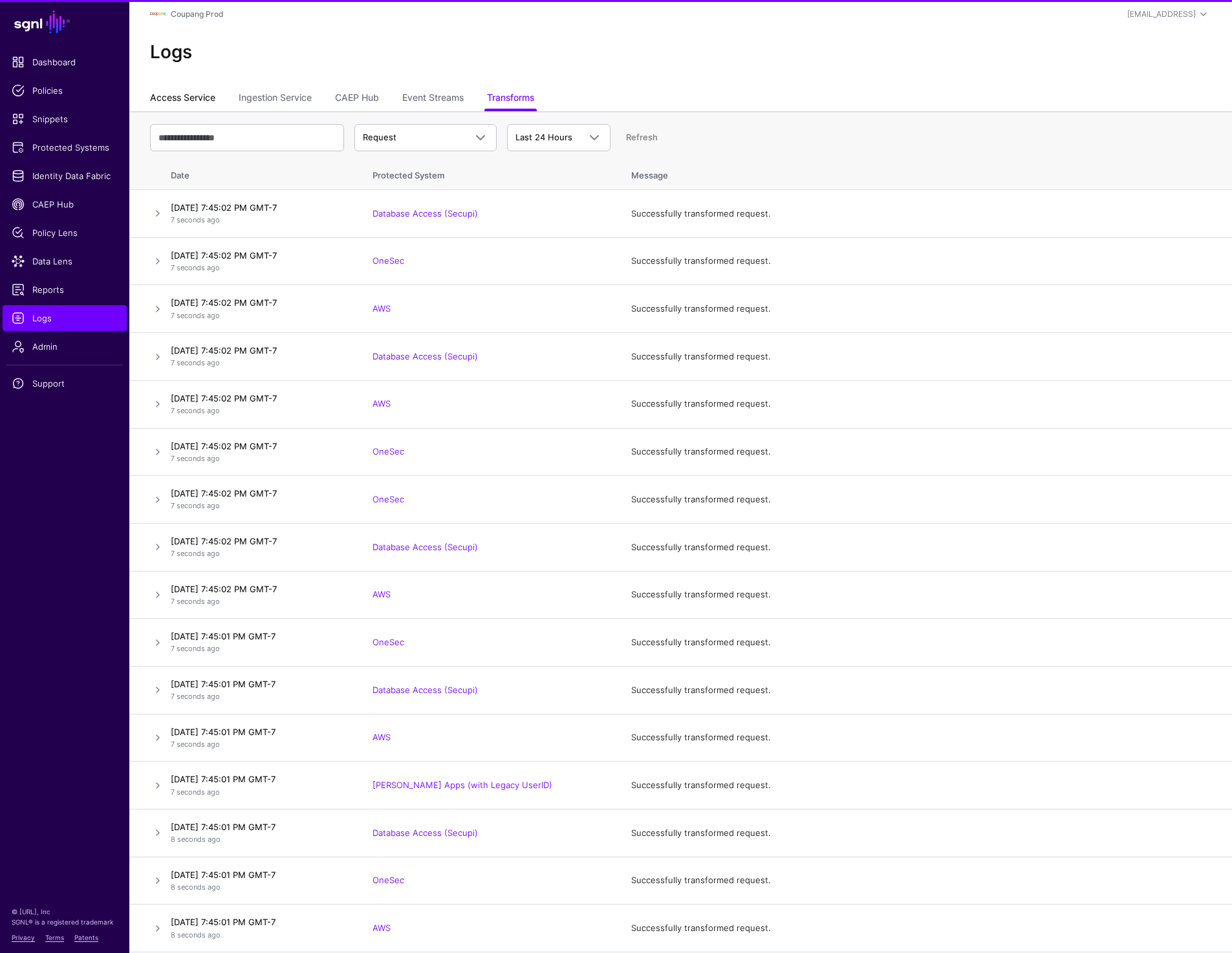
click at [183, 94] on link "Access Service" at bounding box center [182, 99] width 65 height 25
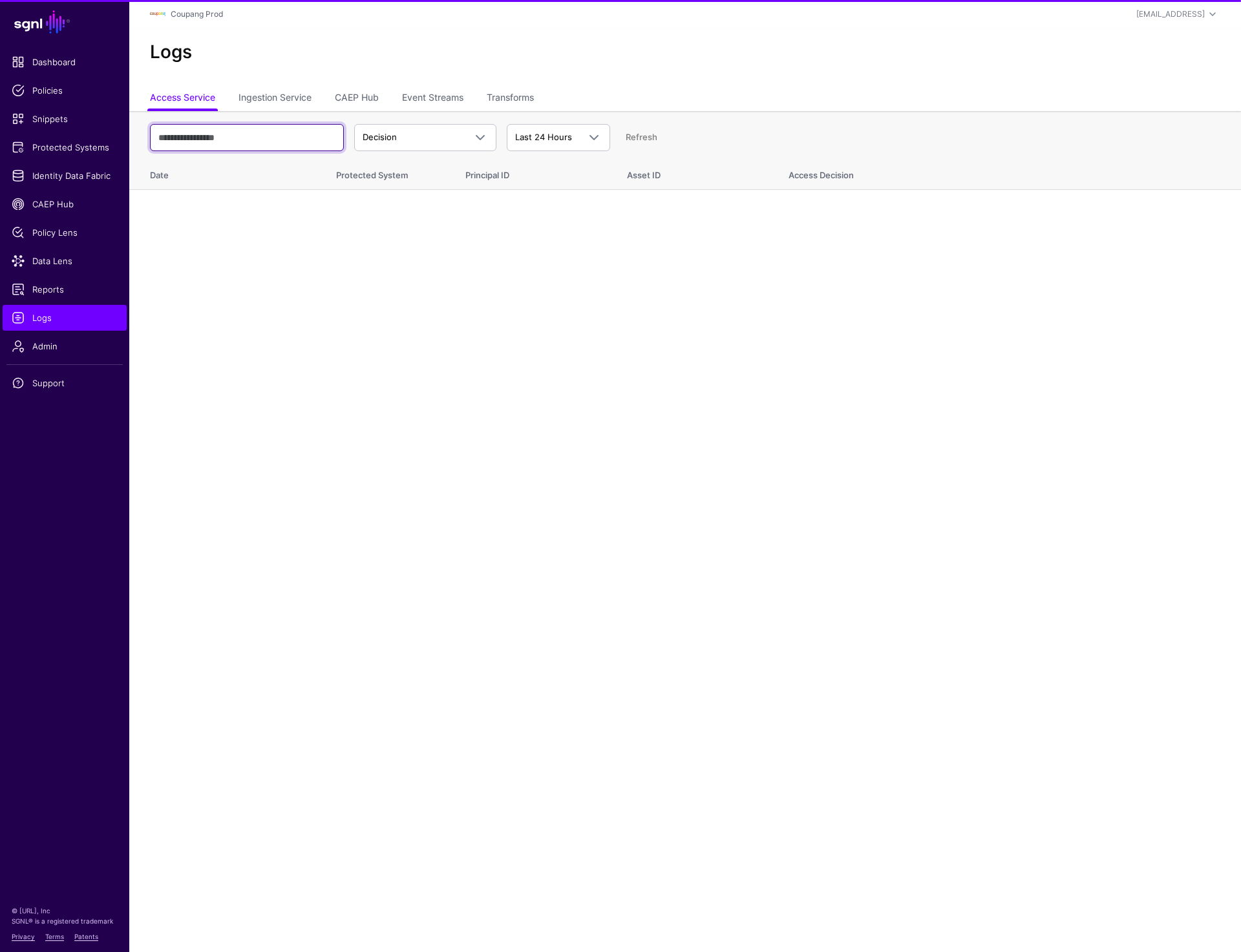
click at [227, 141] on input "text" at bounding box center [247, 137] width 194 height 27
paste input "**********"
type input "**********"
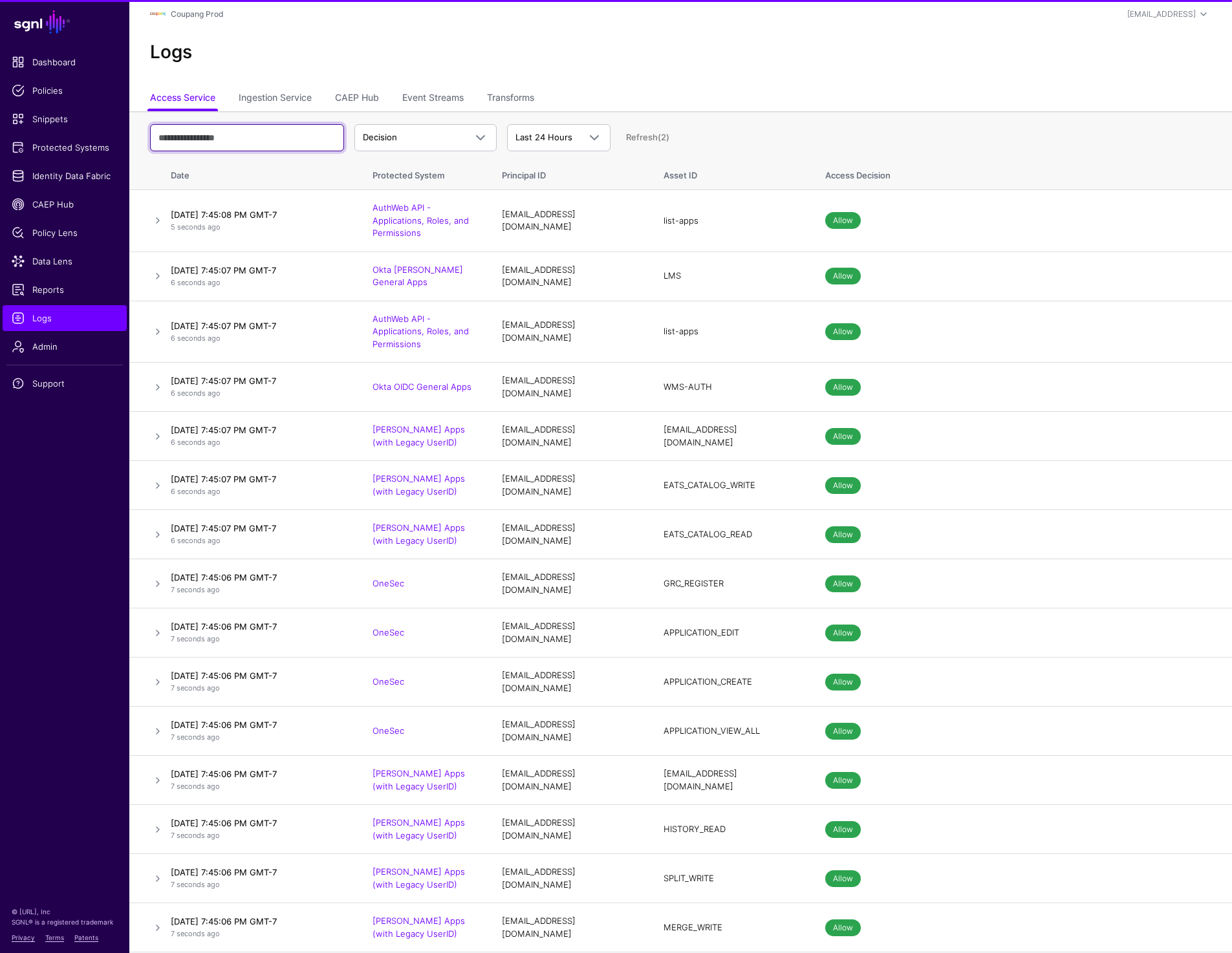
click at [280, 136] on input "text" at bounding box center [247, 138] width 194 height 27
paste input "**********"
type input "**********"
click at [278, 134] on input "**********" at bounding box center [247, 138] width 194 height 27
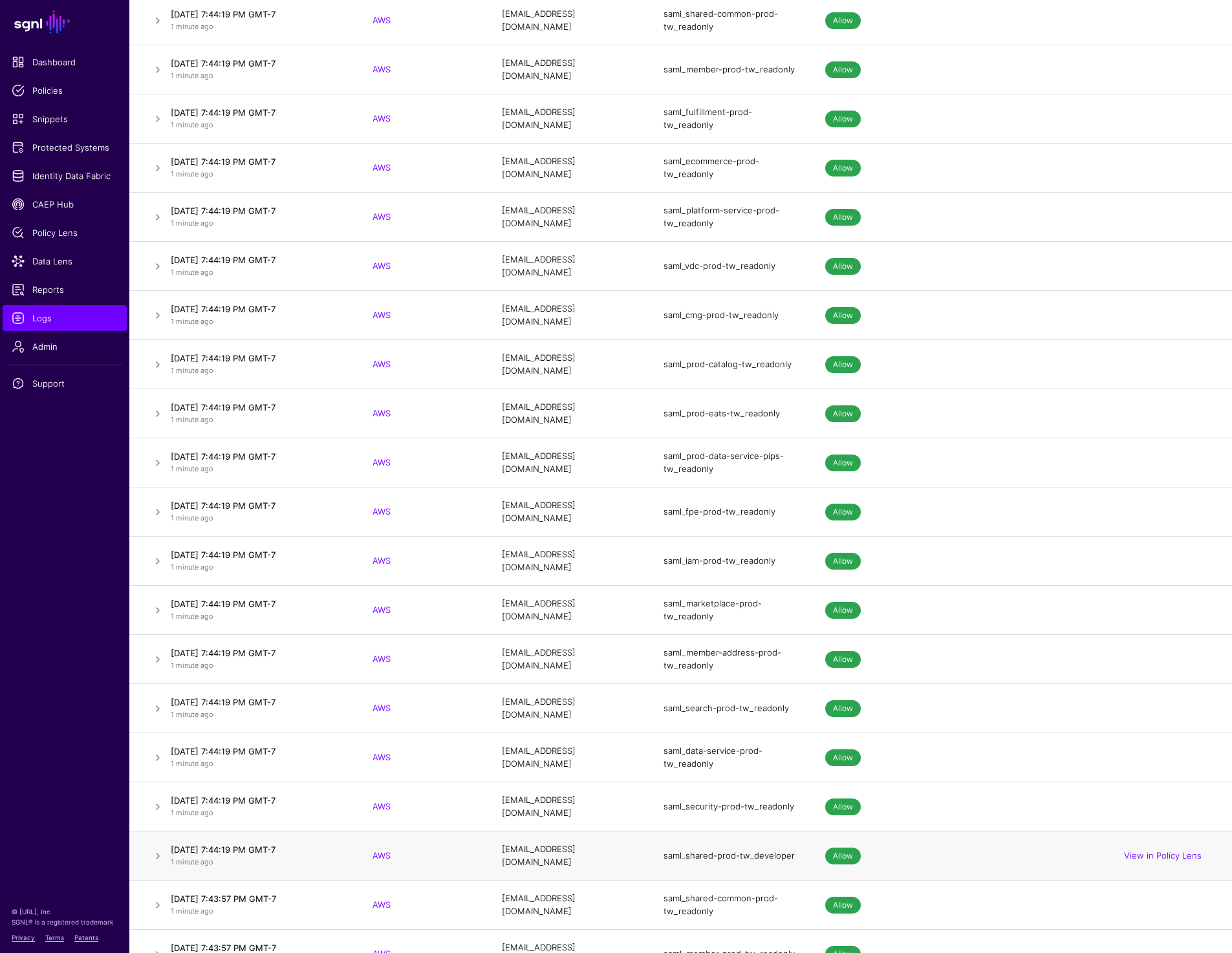
scroll to position [194, 0]
click at [1151, 851] on link "View in Policy Lens" at bounding box center [1163, 856] width 77 height 11
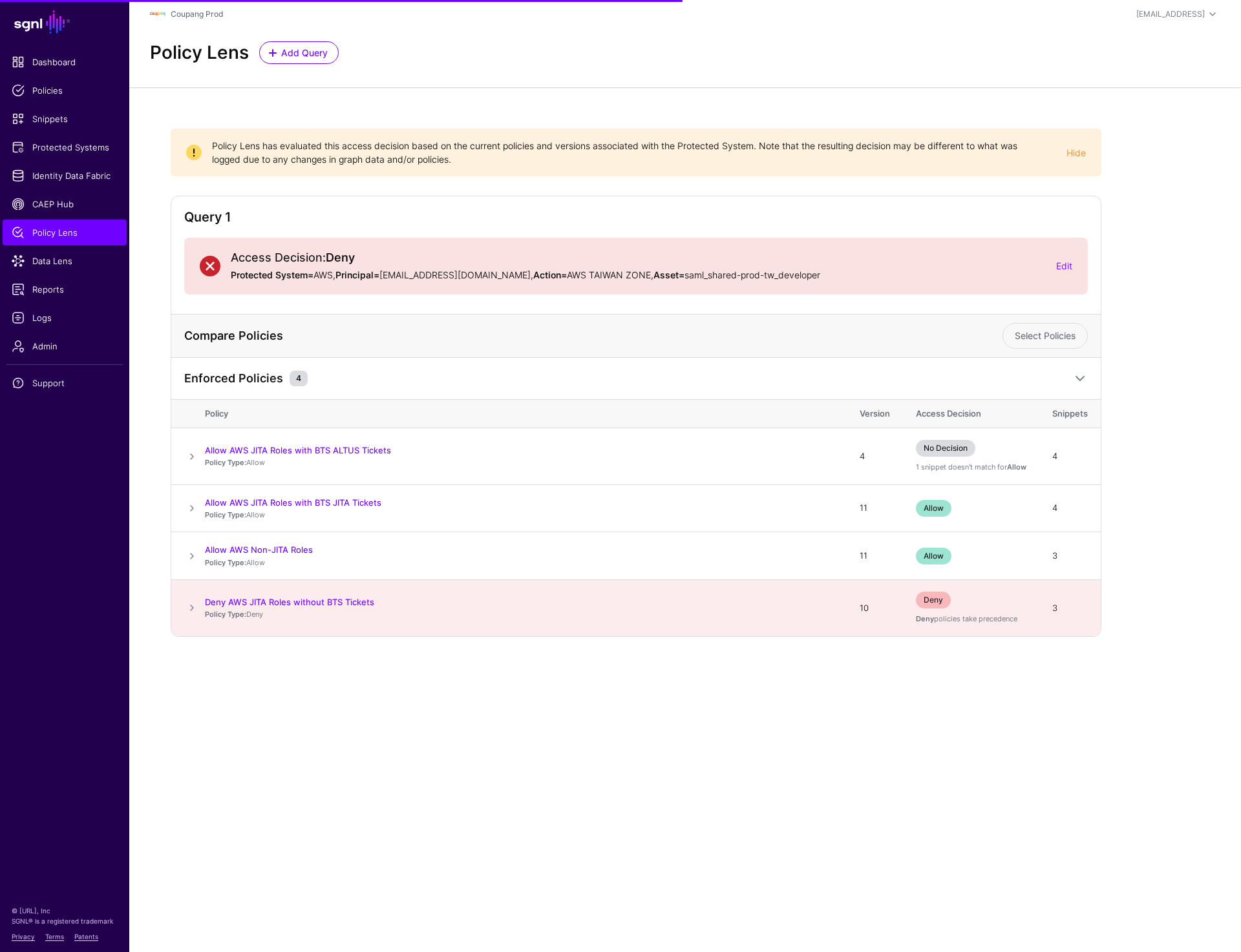
drag, startPoint x: 374, startPoint y: 277, endPoint x: 495, endPoint y: 277, distance: 121.0
click at [495, 277] on p "Protected System= AWS, Principal= [EMAIL_ADDRESS][DOMAIN_NAME] , Action= AWS TA…" at bounding box center [638, 275] width 815 height 13
click at [342, 260] on strong "Deny" at bounding box center [340, 258] width 29 height 13
click at [190, 607] on span at bounding box center [192, 607] width 16 height 16
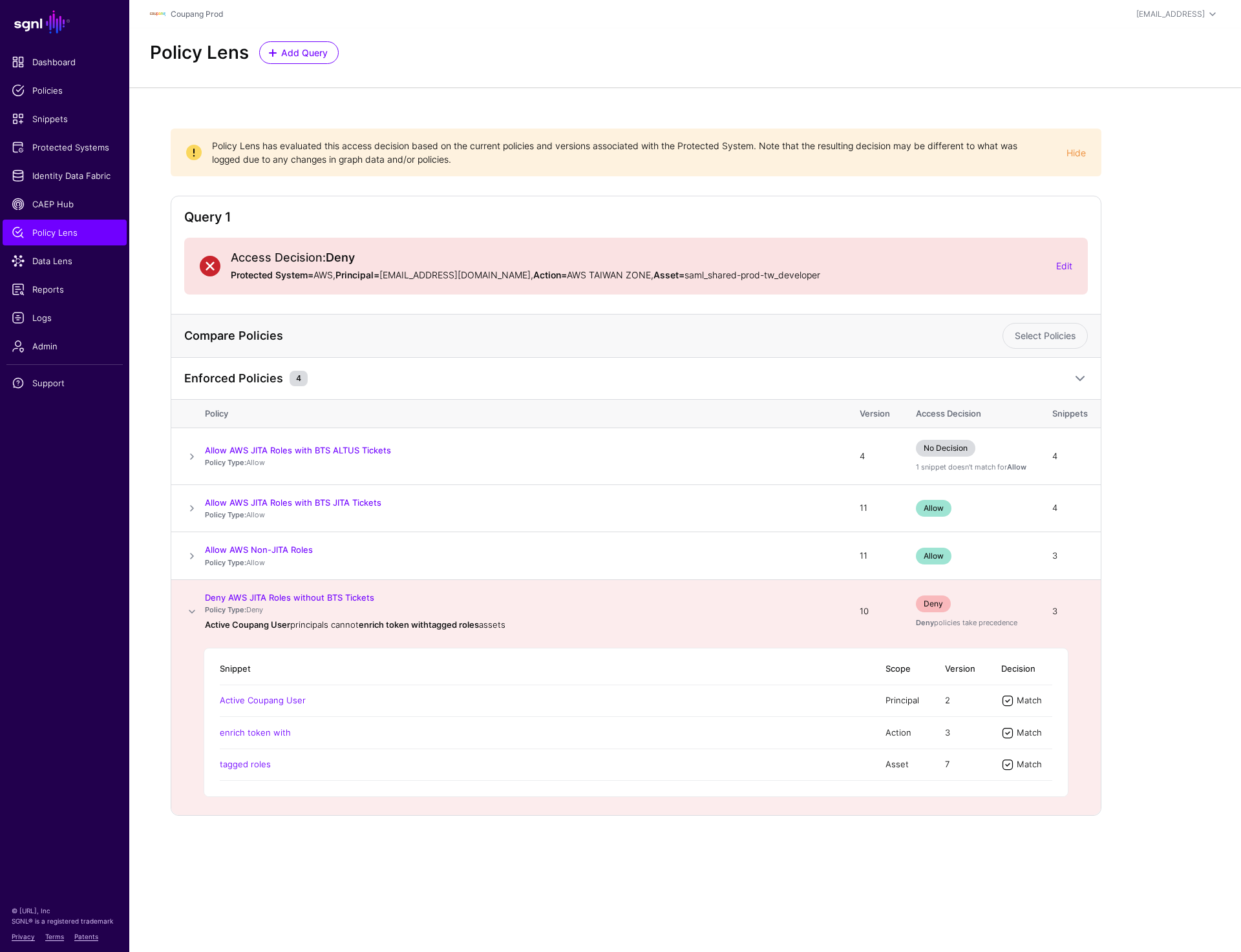
click at [190, 606] on span at bounding box center [192, 611] width 16 height 16
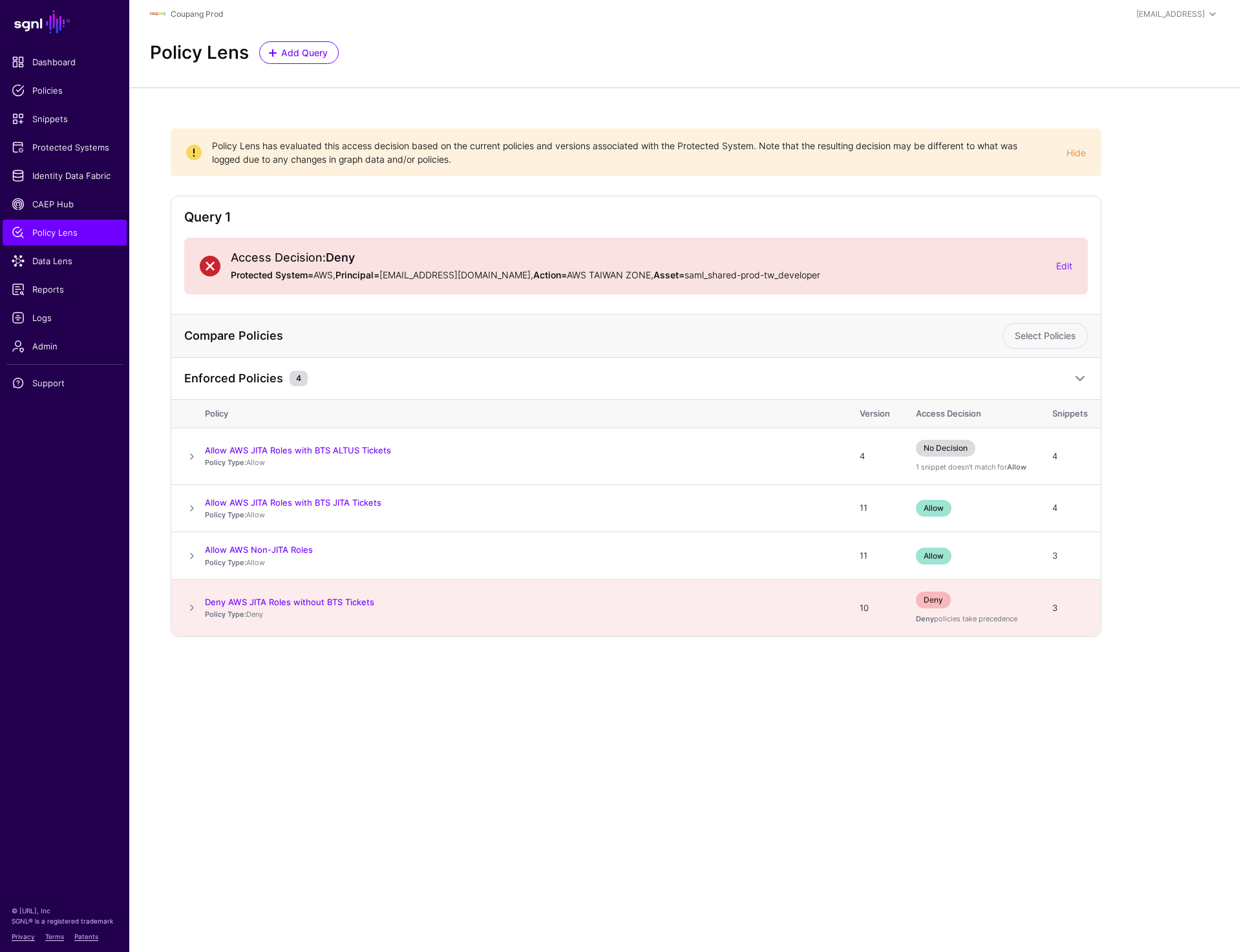
drag, startPoint x: 331, startPoint y: 260, endPoint x: 437, endPoint y: 259, distance: 106.0
click at [437, 259] on h2 "Access Decision: Deny" at bounding box center [638, 258] width 815 height 14
click at [486, 509] on div "Allow AWS JITA Roles with BTS JITA Tickets Policy Type: Allow" at bounding box center [519, 509] width 629 height 24
drag, startPoint x: 330, startPoint y: 571, endPoint x: 171, endPoint y: 522, distance: 166.4
click at [171, 522] on table "Policy Version Access Decision Snippets Allow AWS JITA Roles with BTS ALTUS Tic…" at bounding box center [635, 518] width 929 height 236
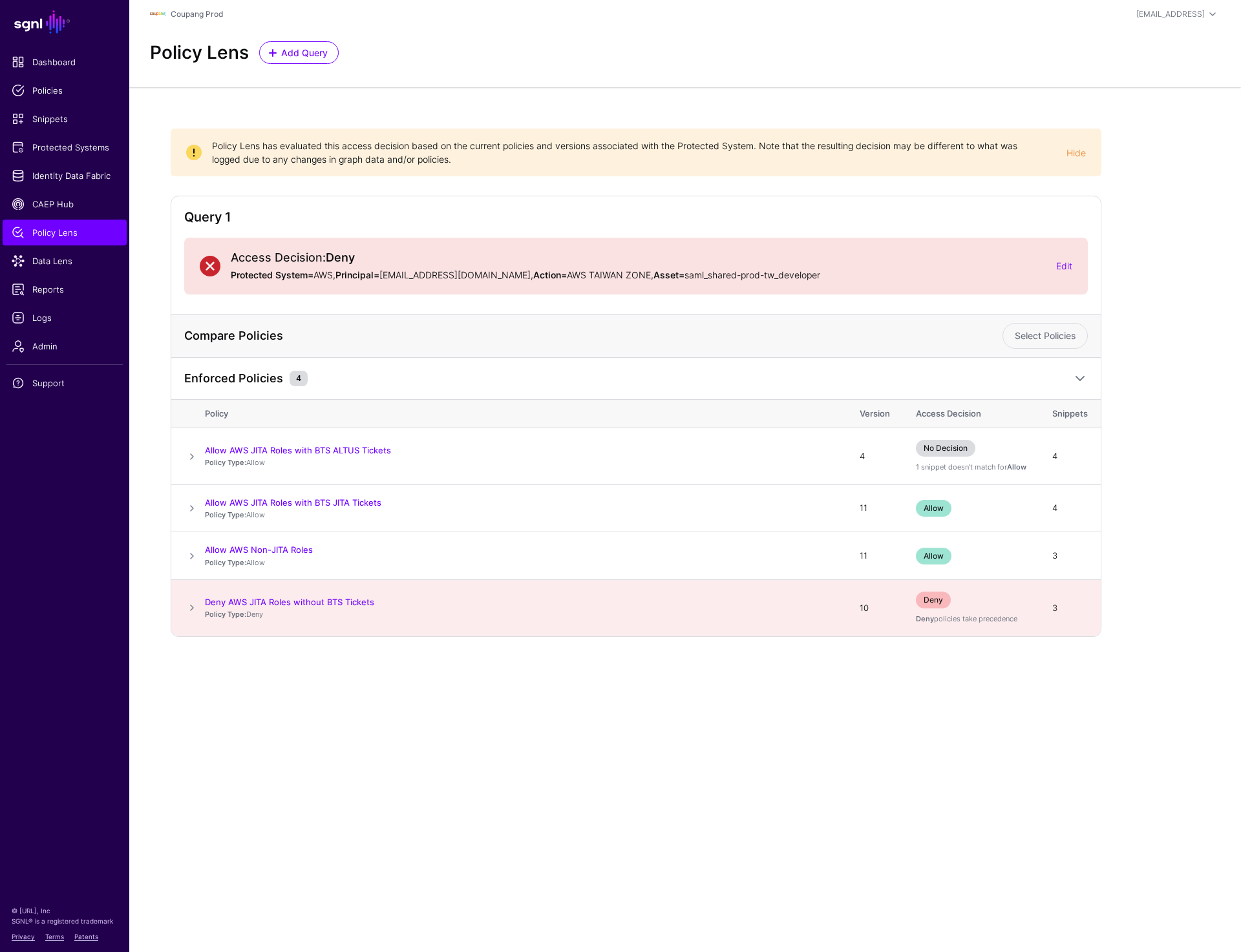
click at [952, 693] on div "Policy Lens has evaluated this access decision based on the current policies an…" at bounding box center [685, 393] width 1112 height 612
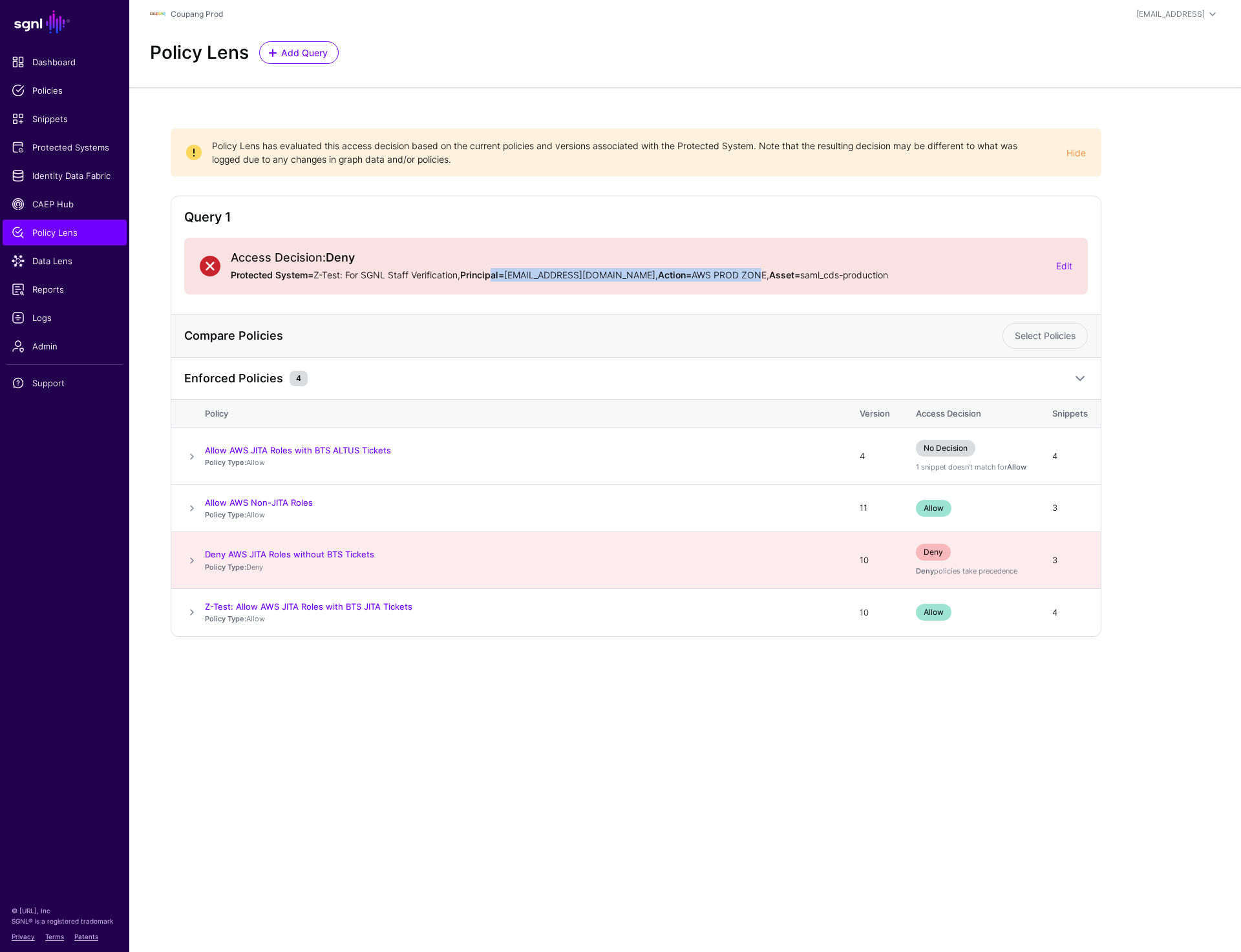
drag, startPoint x: 497, startPoint y: 272, endPoint x: 723, endPoint y: 272, distance: 226.0
click at [723, 272] on p "Protected System= Z-Test: For SGNL Staff Verification, Principal= kofedoro@coup…" at bounding box center [638, 275] width 815 height 13
drag, startPoint x: 254, startPoint y: 254, endPoint x: 514, endPoint y: 254, distance: 260.0
click at [514, 254] on h2 "Access Decision: Deny" at bounding box center [638, 258] width 815 height 14
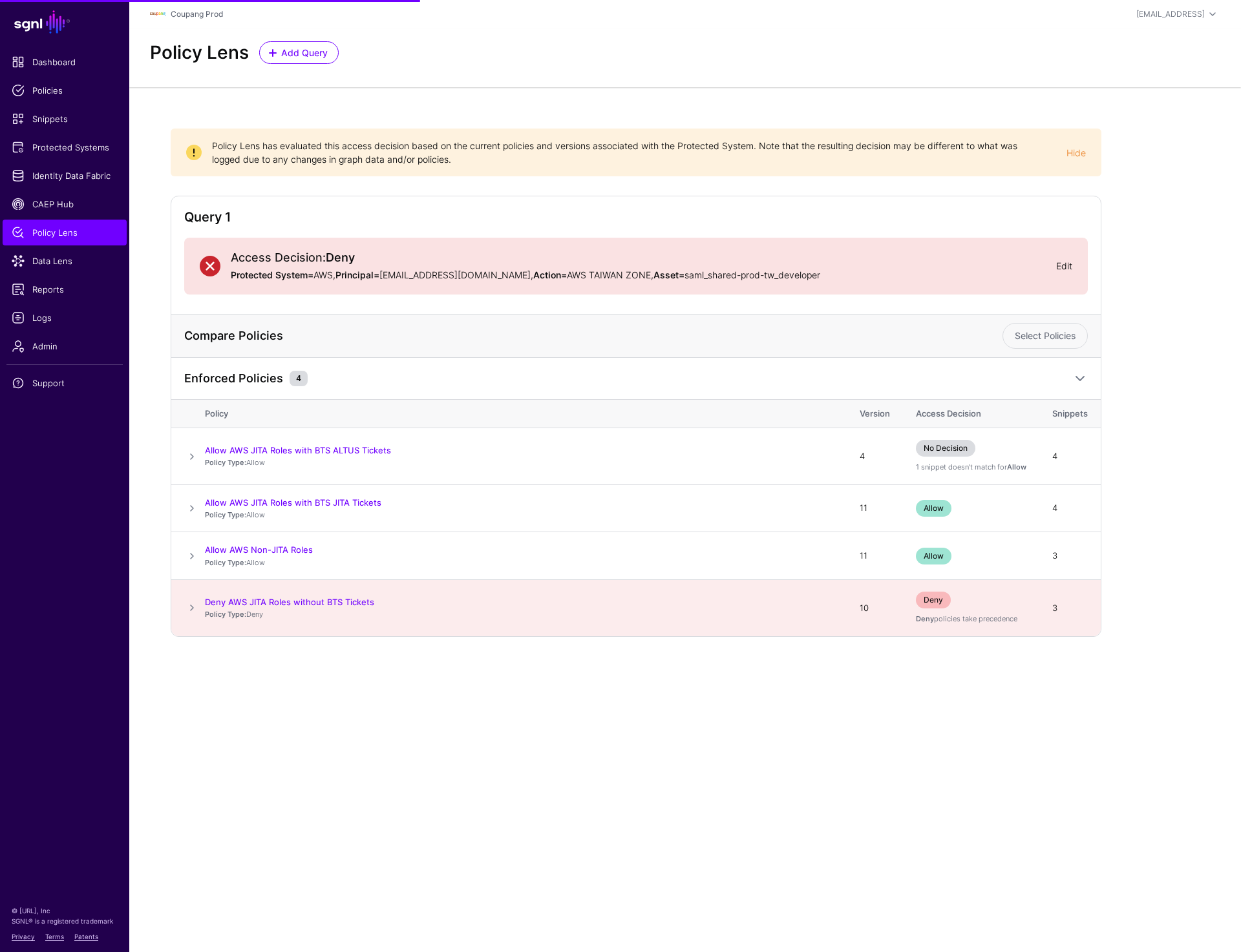
click at [1069, 263] on link "Edit" at bounding box center [1064, 265] width 16 height 11
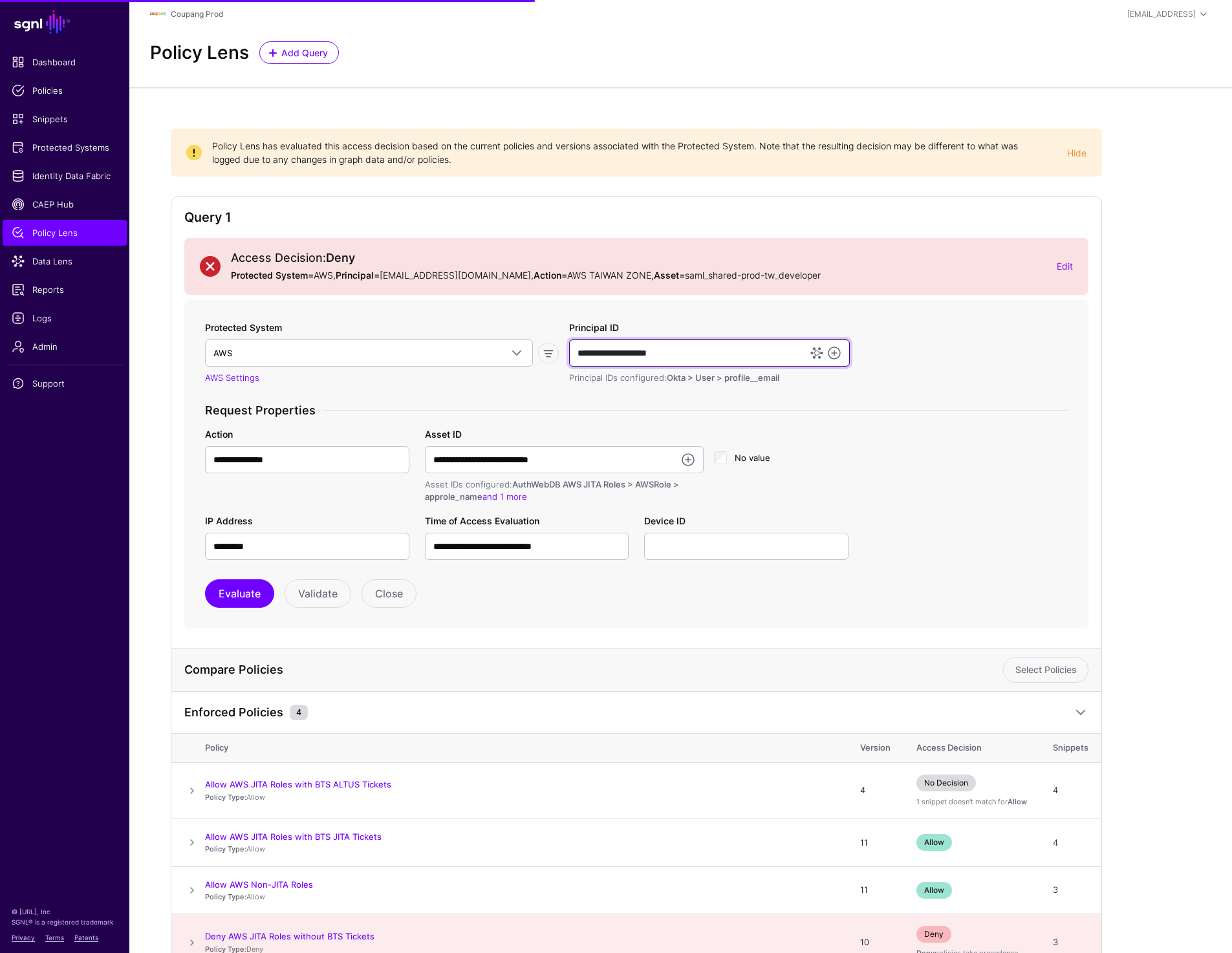
click at [616, 357] on input "**********" at bounding box center [709, 353] width 281 height 27
type input "**********"
click at [231, 583] on button "Evaluate" at bounding box center [240, 594] width 69 height 29
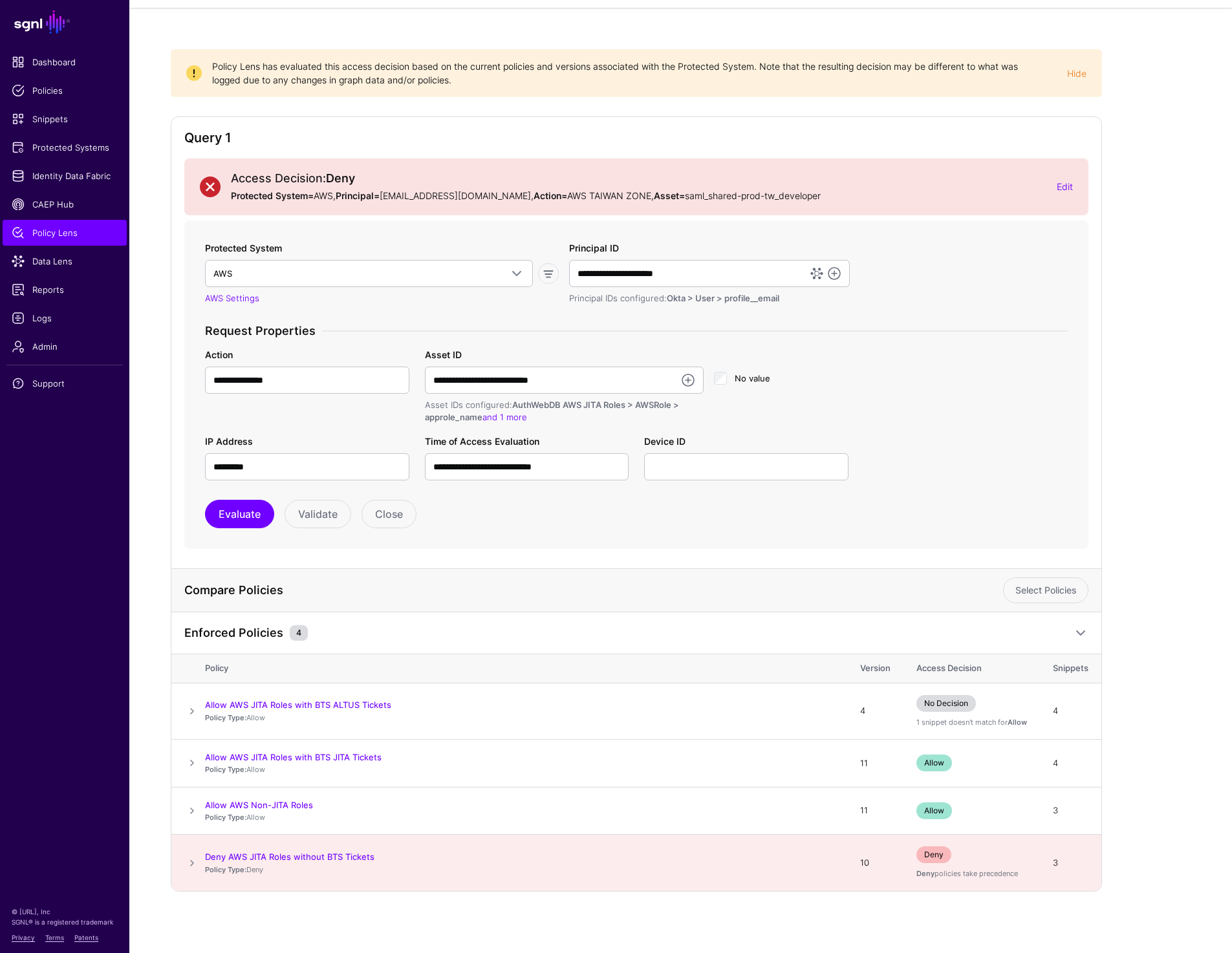
click at [186, 860] on span at bounding box center [192, 863] width 16 height 16
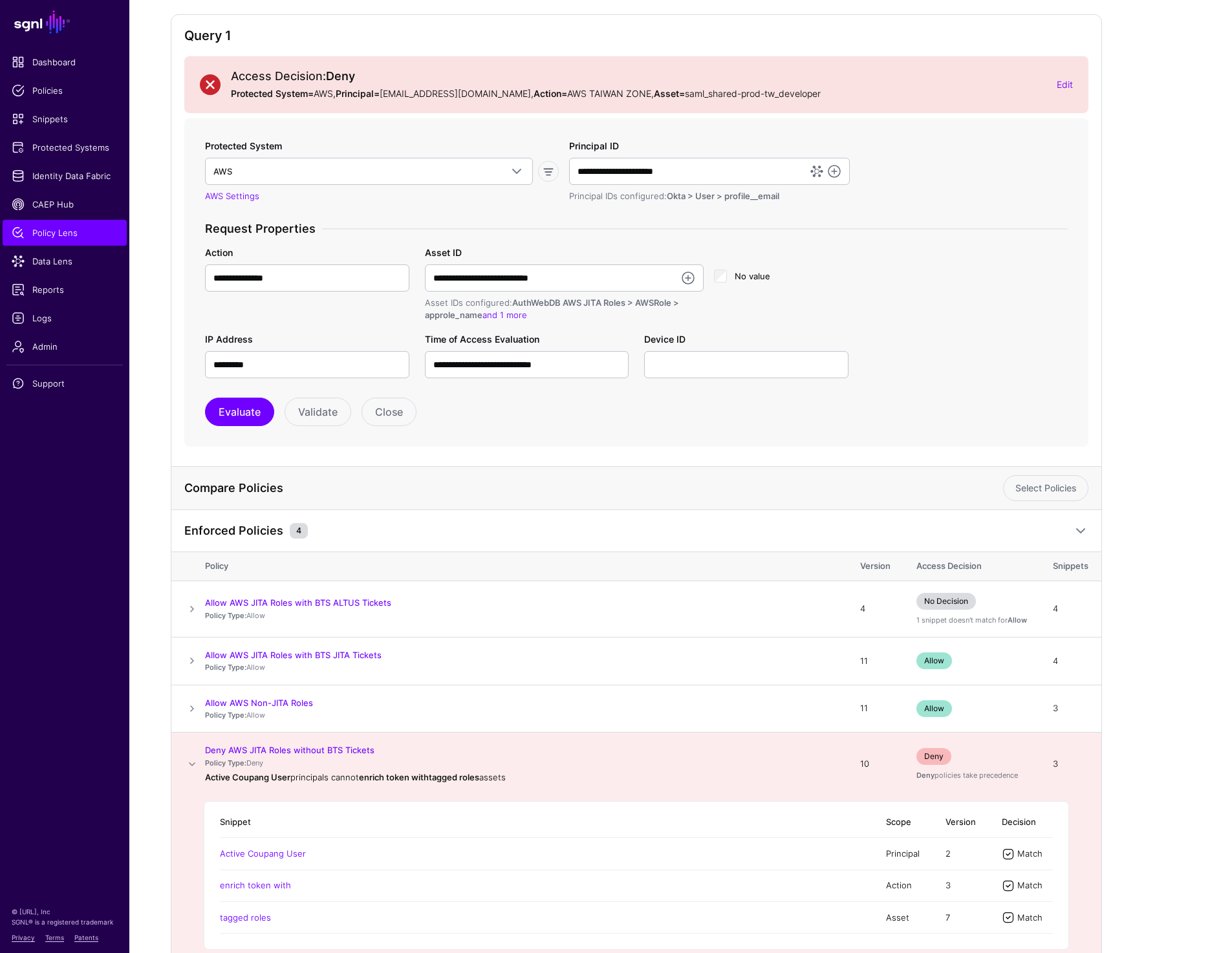
scroll to position [260, 0]
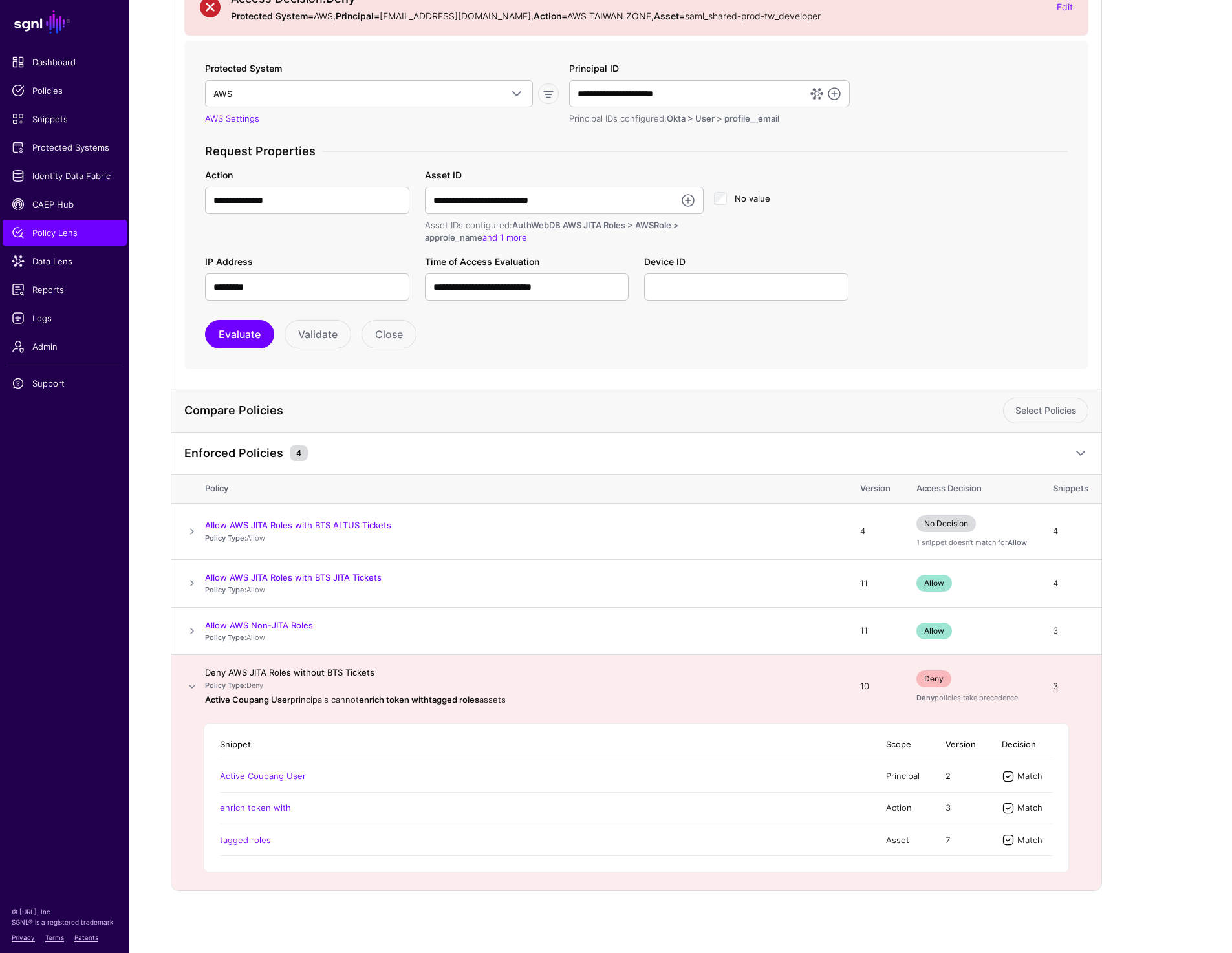
click at [266, 670] on link "Deny AWS JITA Roles without BTS Tickets" at bounding box center [290, 672] width 170 height 11
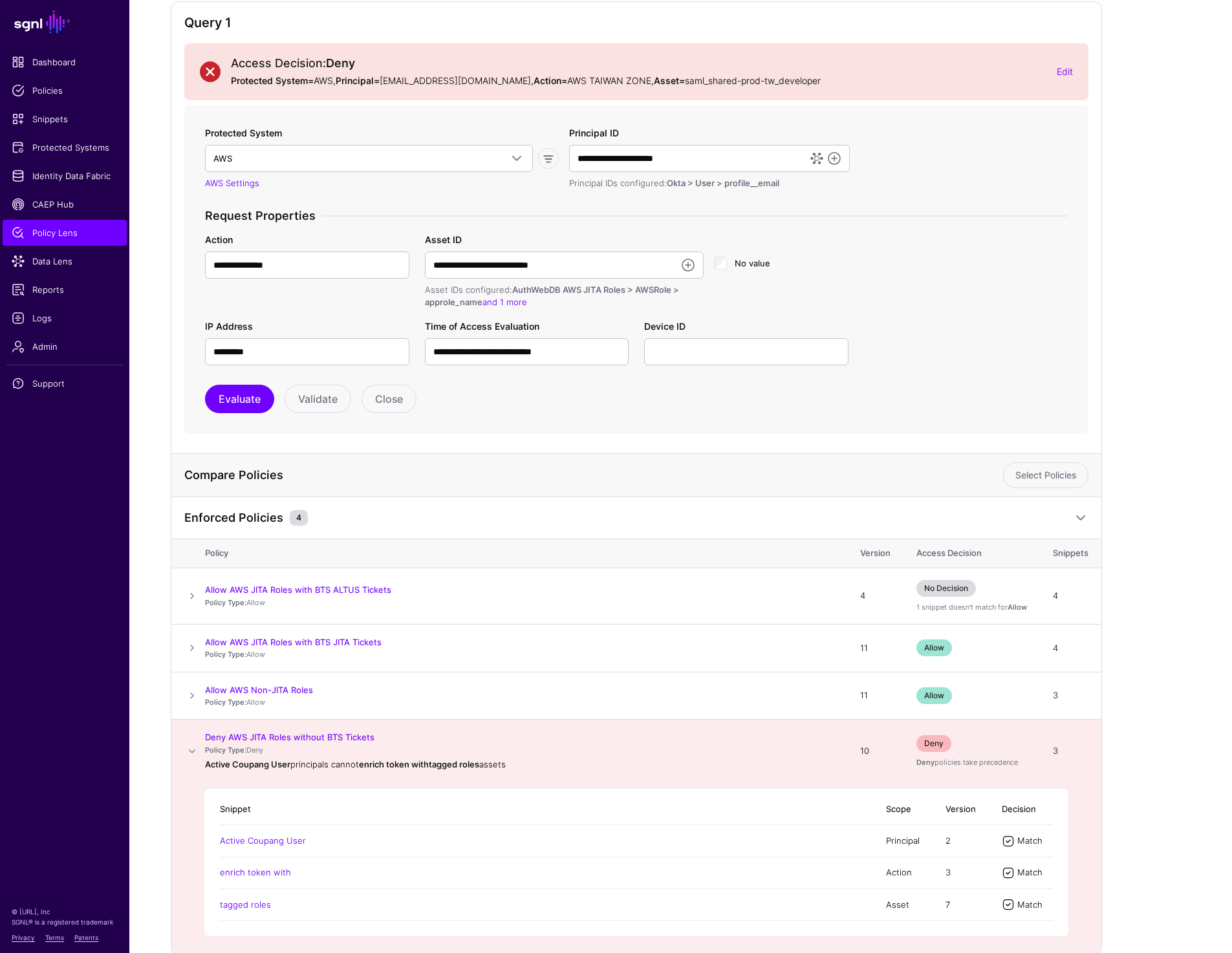
scroll to position [0, 0]
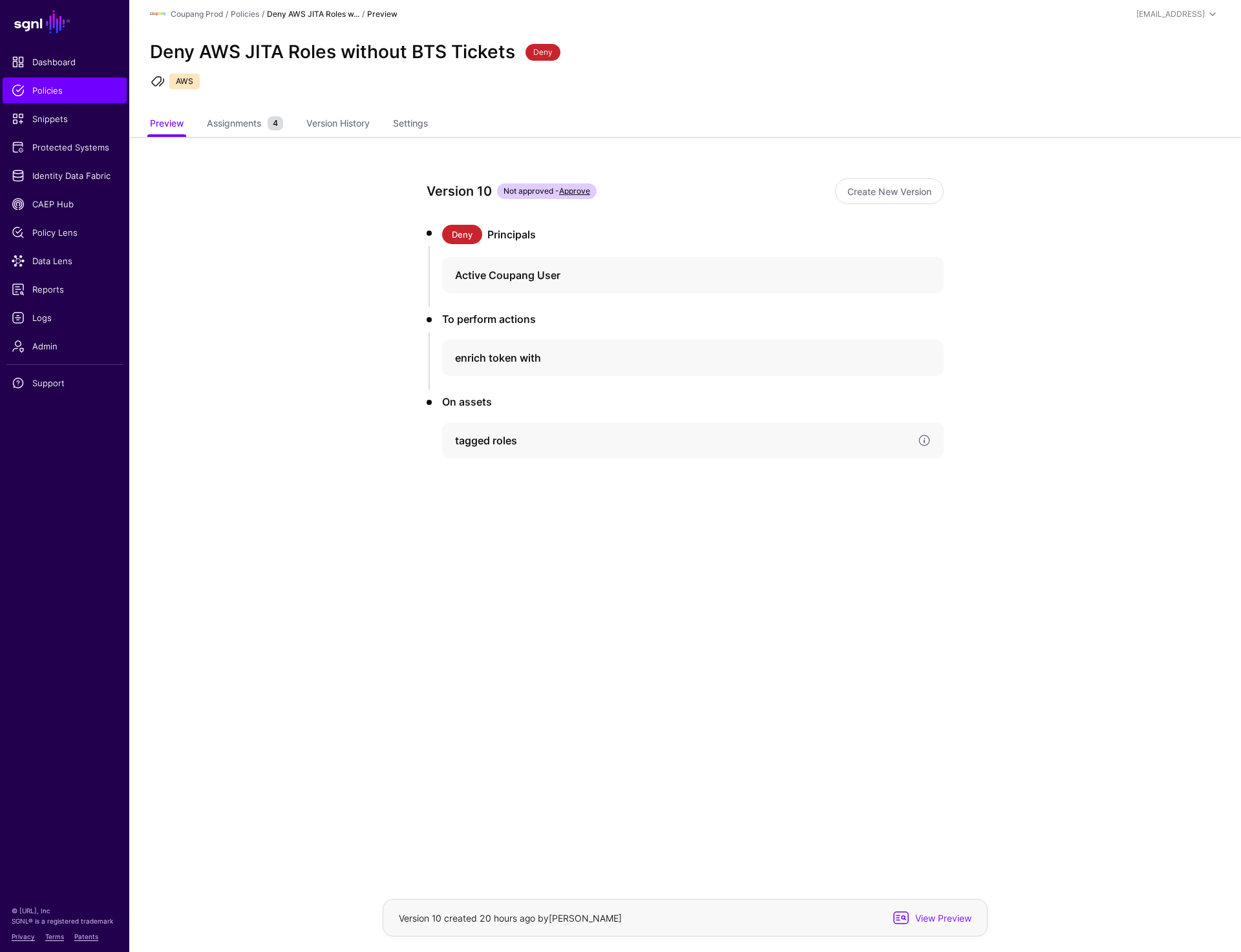
click at [467, 448] on div "tagged roles" at bounding box center [692, 441] width 501 height 36
click at [493, 591] on link "Version 7" at bounding box center [499, 595] width 32 height 10
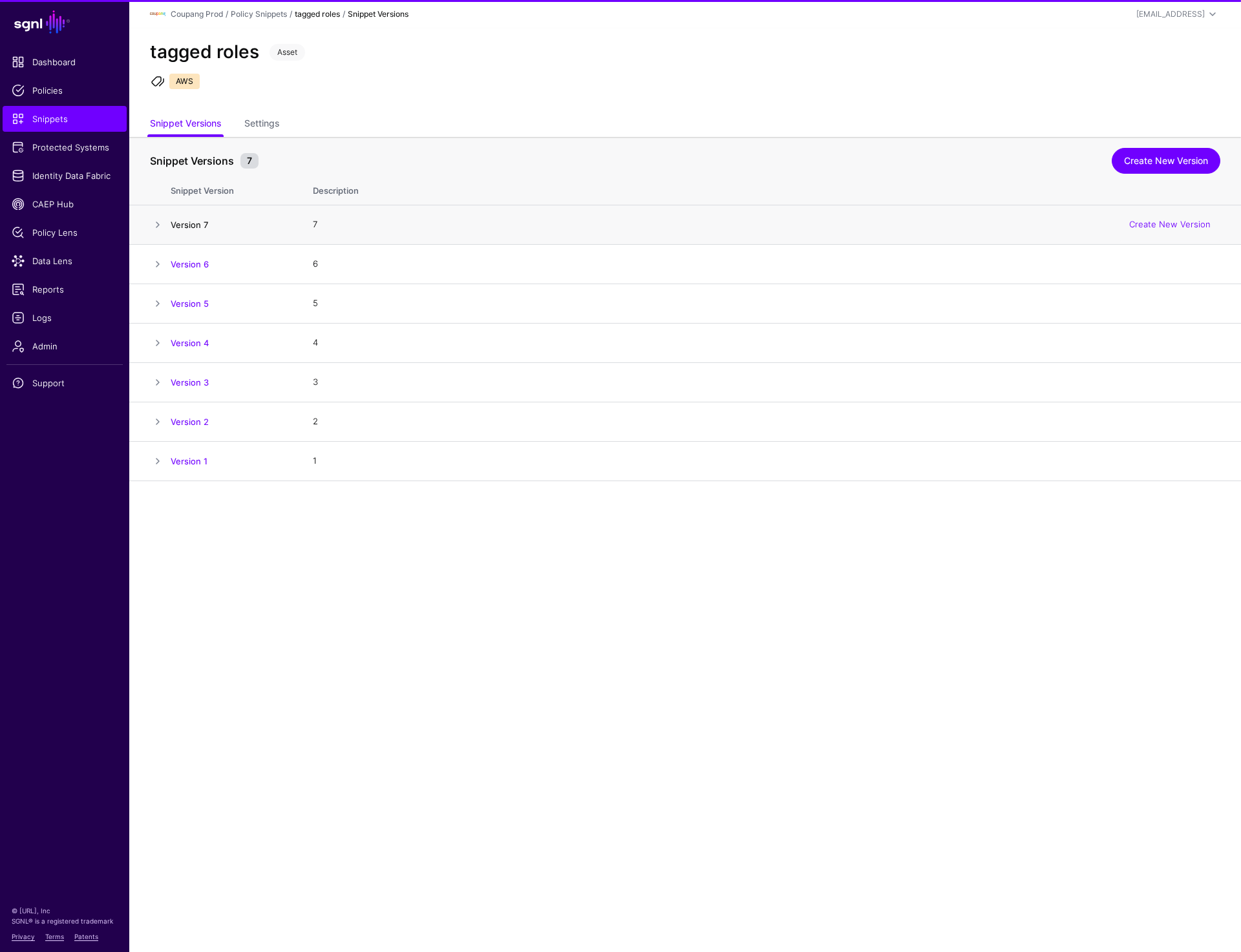
click at [188, 223] on link "Version 7" at bounding box center [189, 225] width 38 height 11
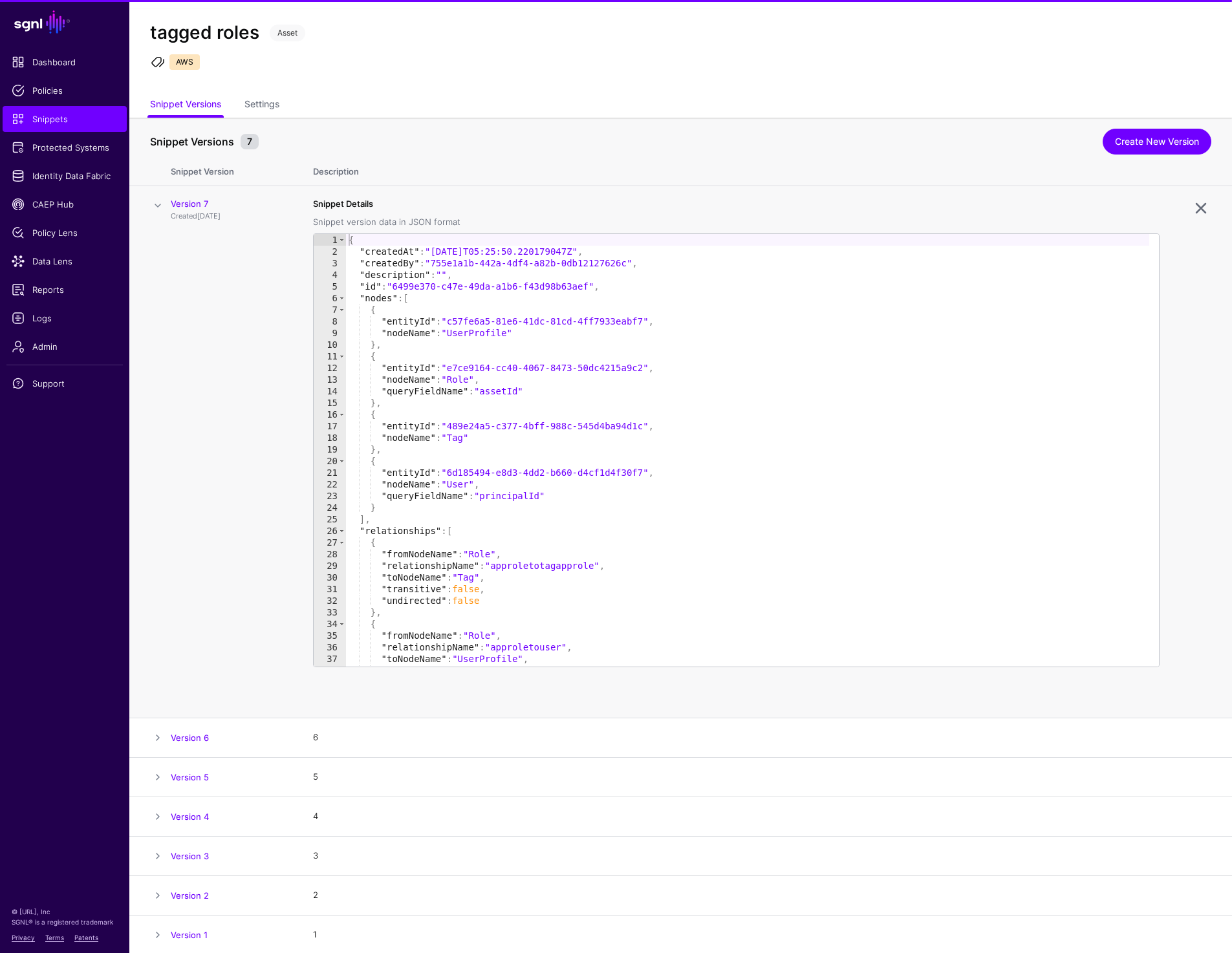
scroll to position [21, 0]
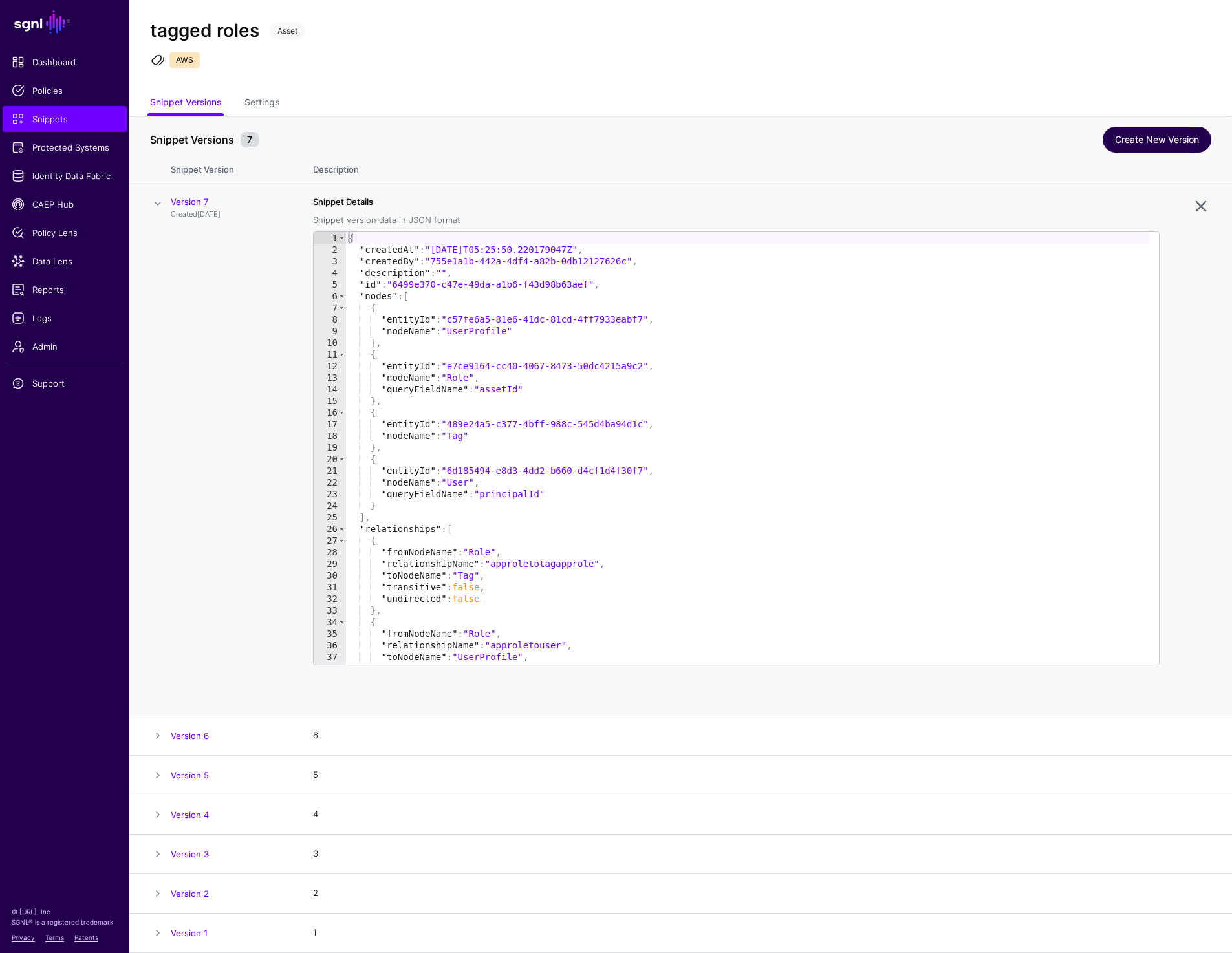
click at [1175, 142] on link "Create New Version" at bounding box center [1157, 139] width 109 height 26
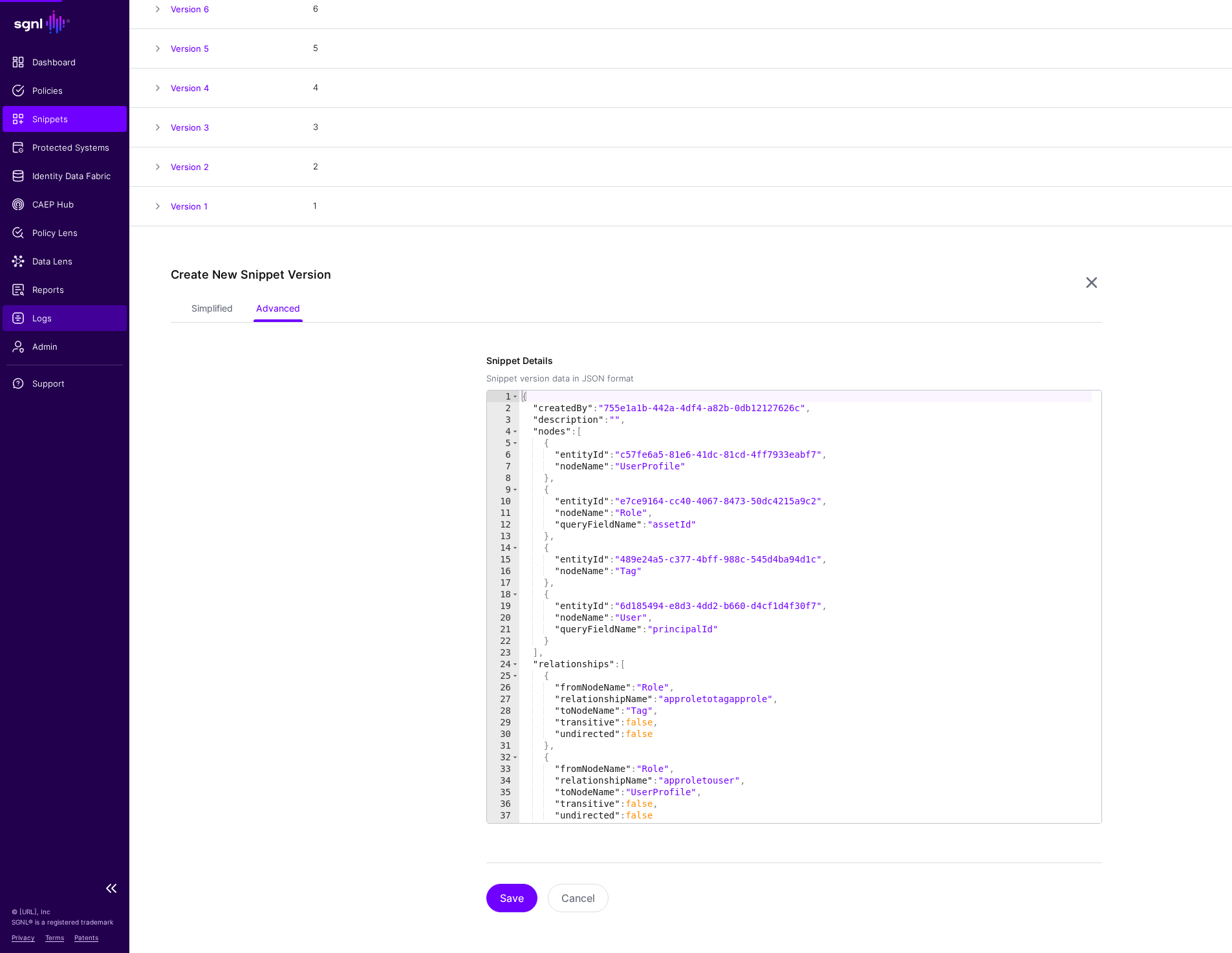
scroll to position [256, 0]
click at [226, 306] on link "Simplified" at bounding box center [212, 309] width 41 height 25
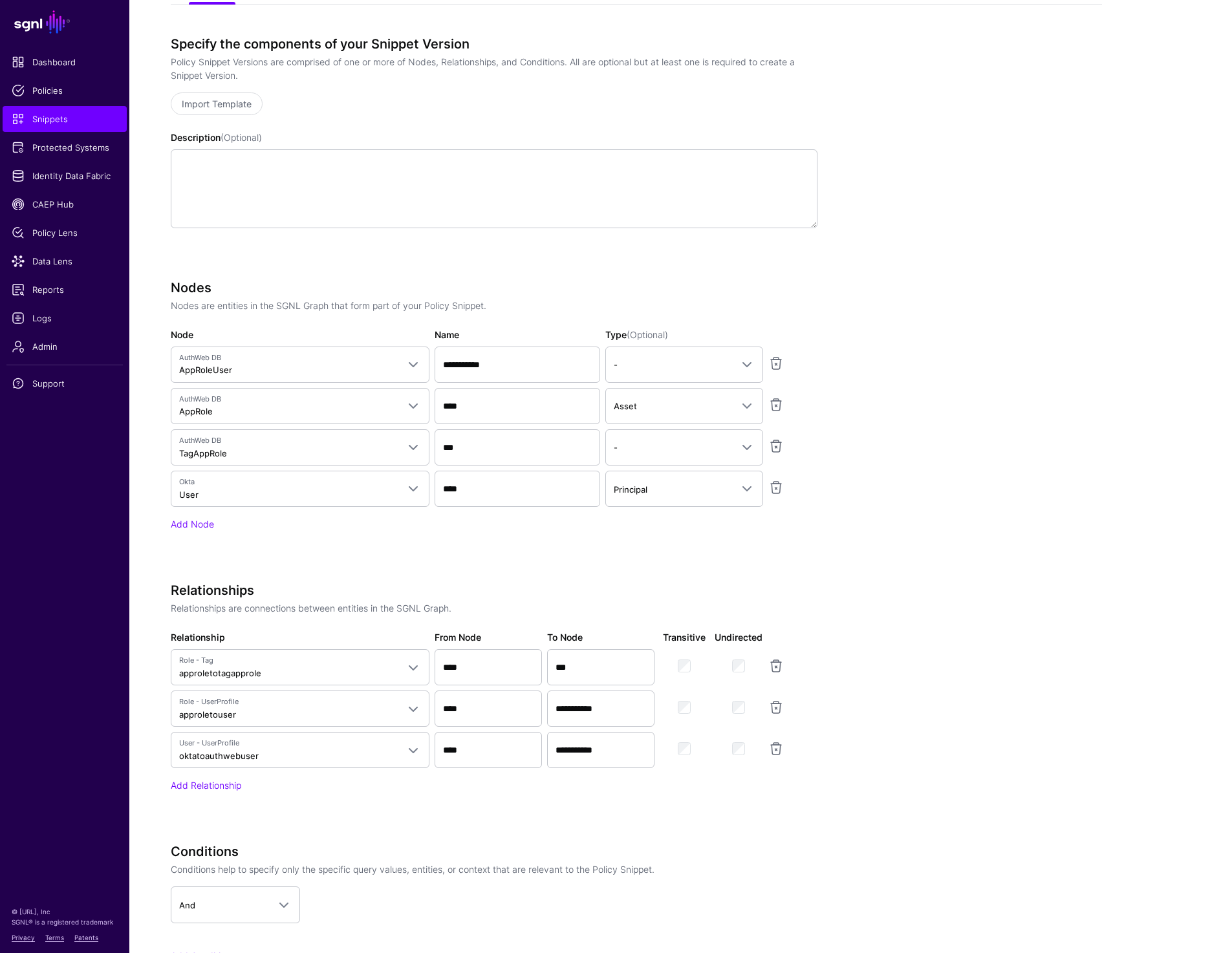
scroll to position [575, 0]
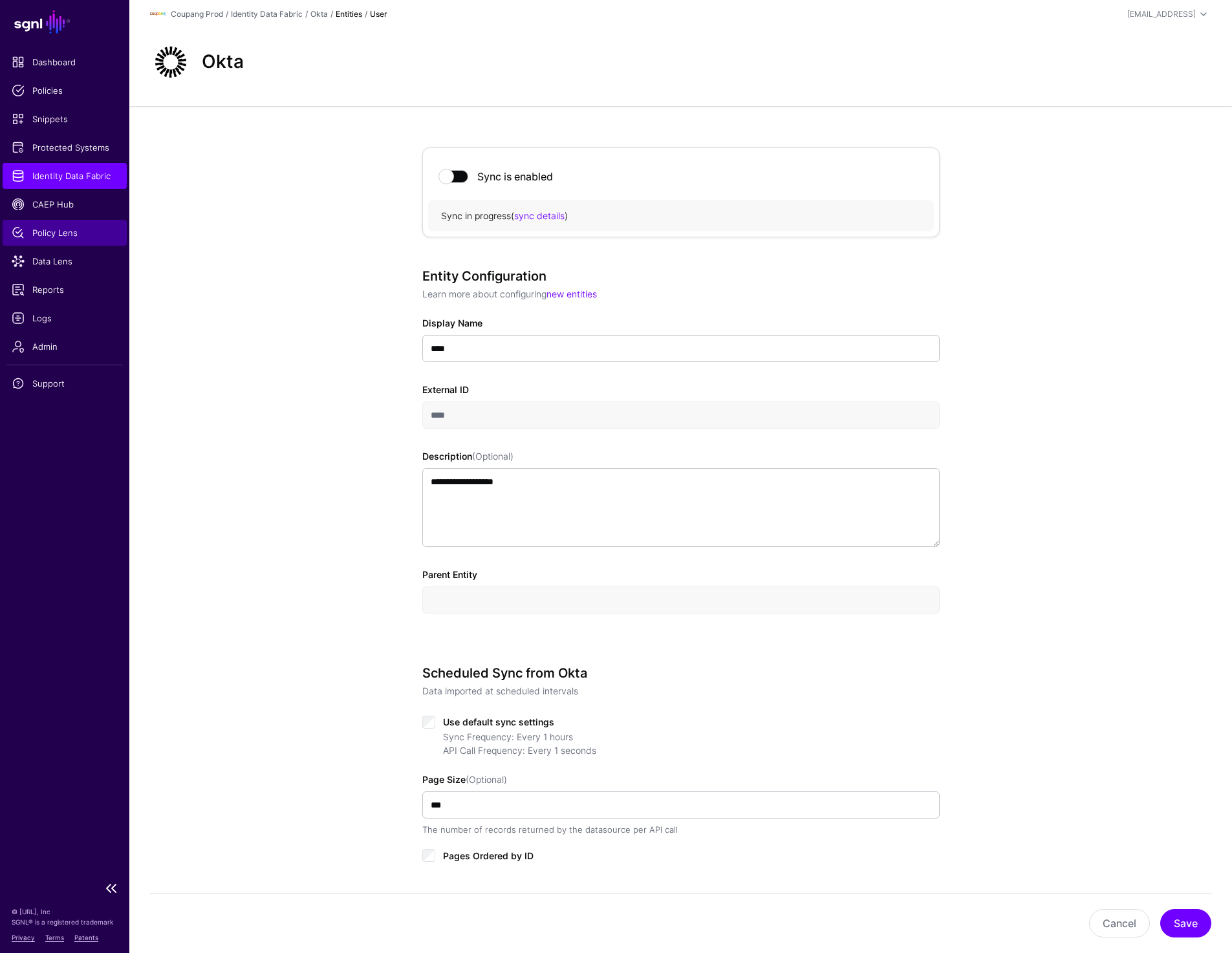
scroll to position [831, 0]
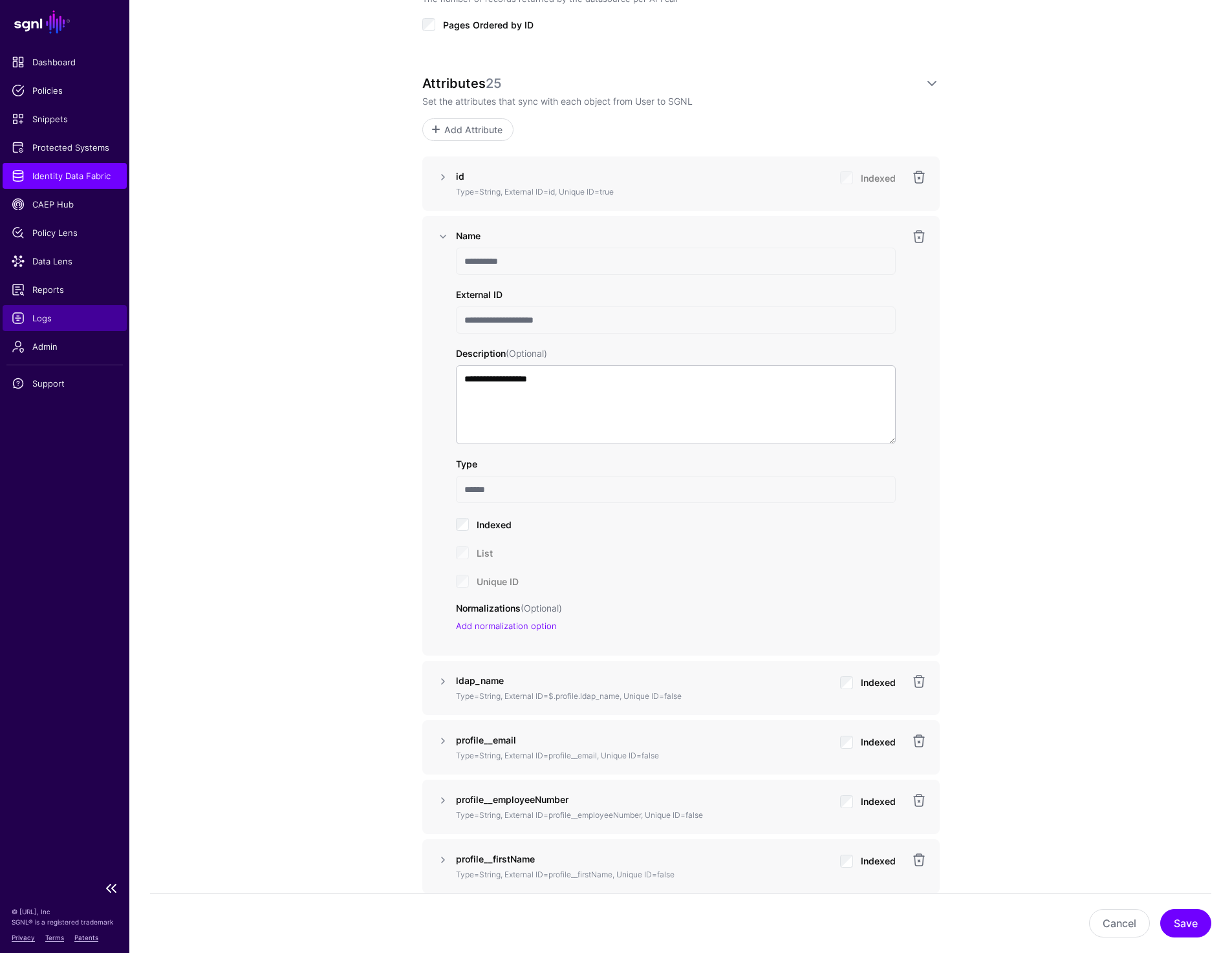
click at [42, 318] on span "Logs" at bounding box center [64, 318] width 106 height 13
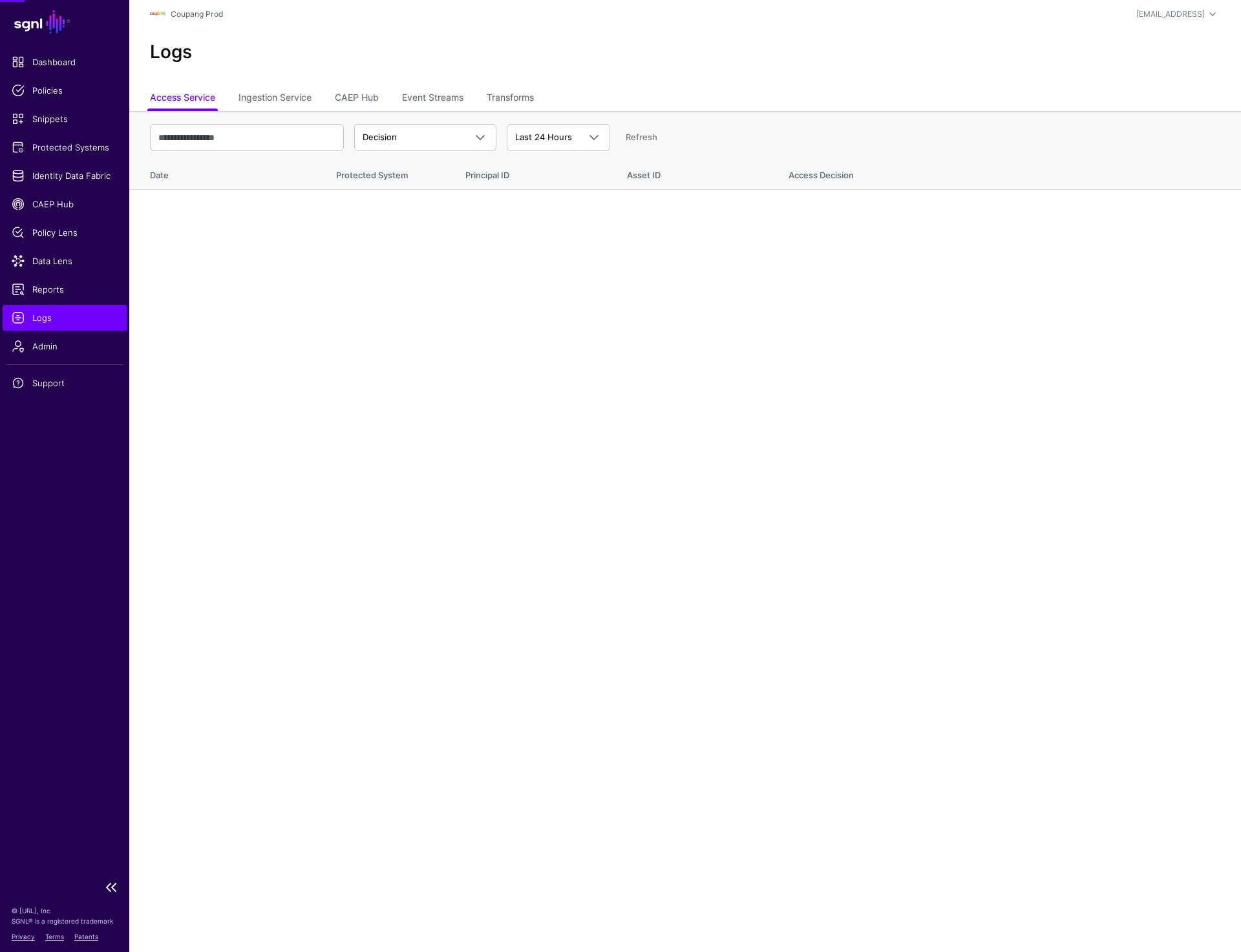
click at [42, 318] on span "Logs" at bounding box center [64, 318] width 106 height 13
click at [287, 137] on input "text" at bounding box center [247, 137] width 194 height 27
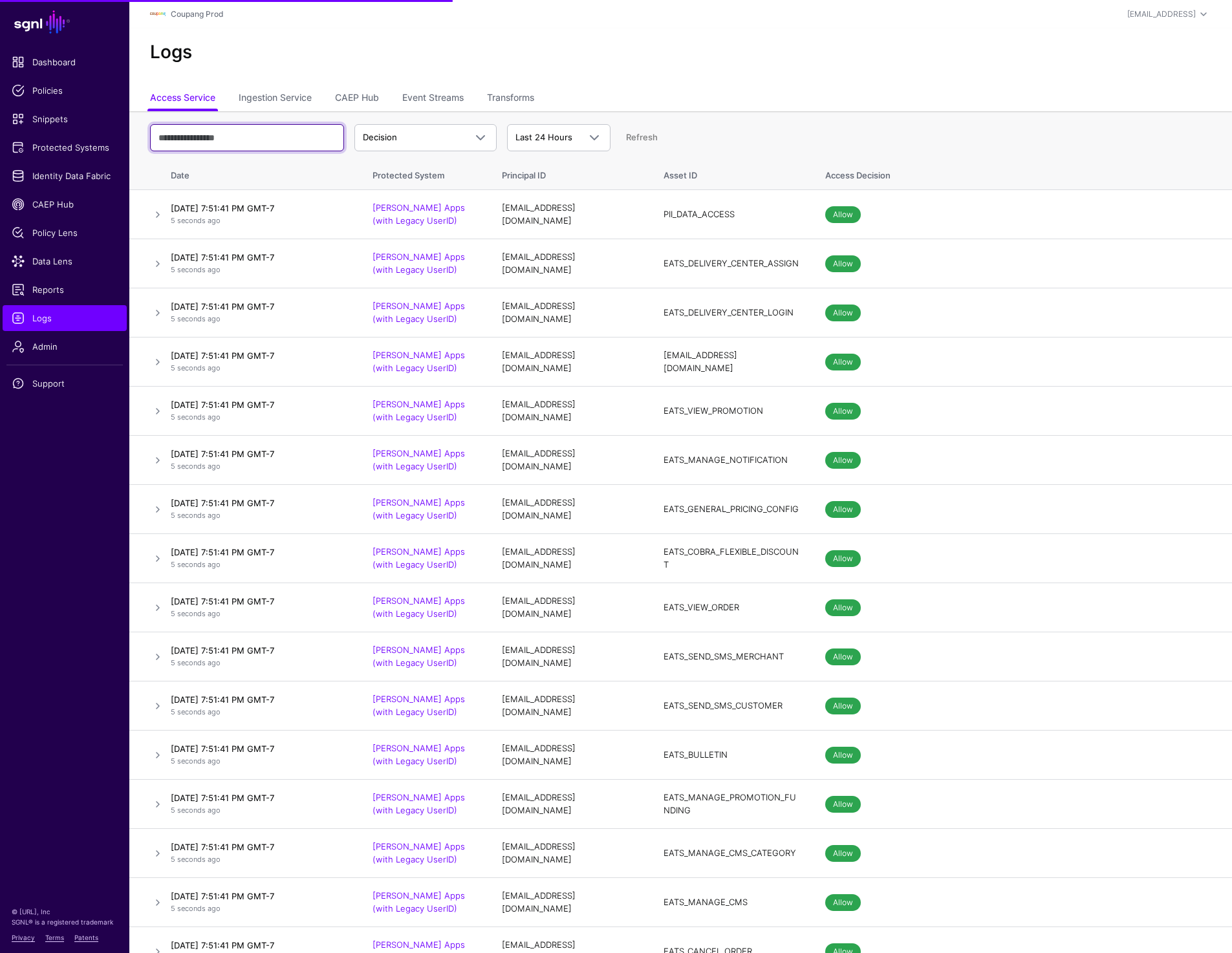
paste input "**********"
click at [292, 138] on input "**********" at bounding box center [247, 138] width 194 height 27
type input "**********"
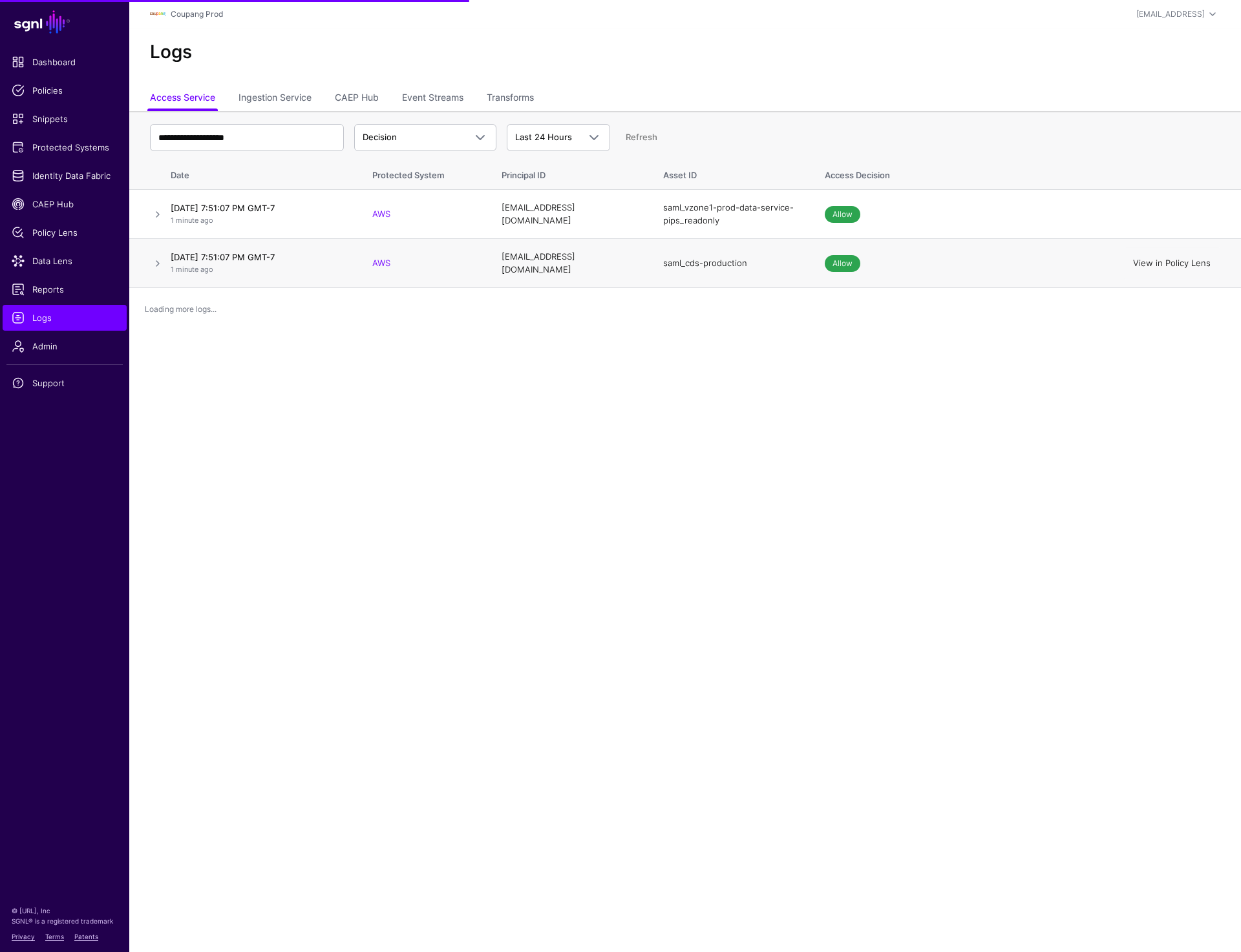
click at [1165, 260] on link "View in Policy Lens" at bounding box center [1171, 262] width 77 height 11
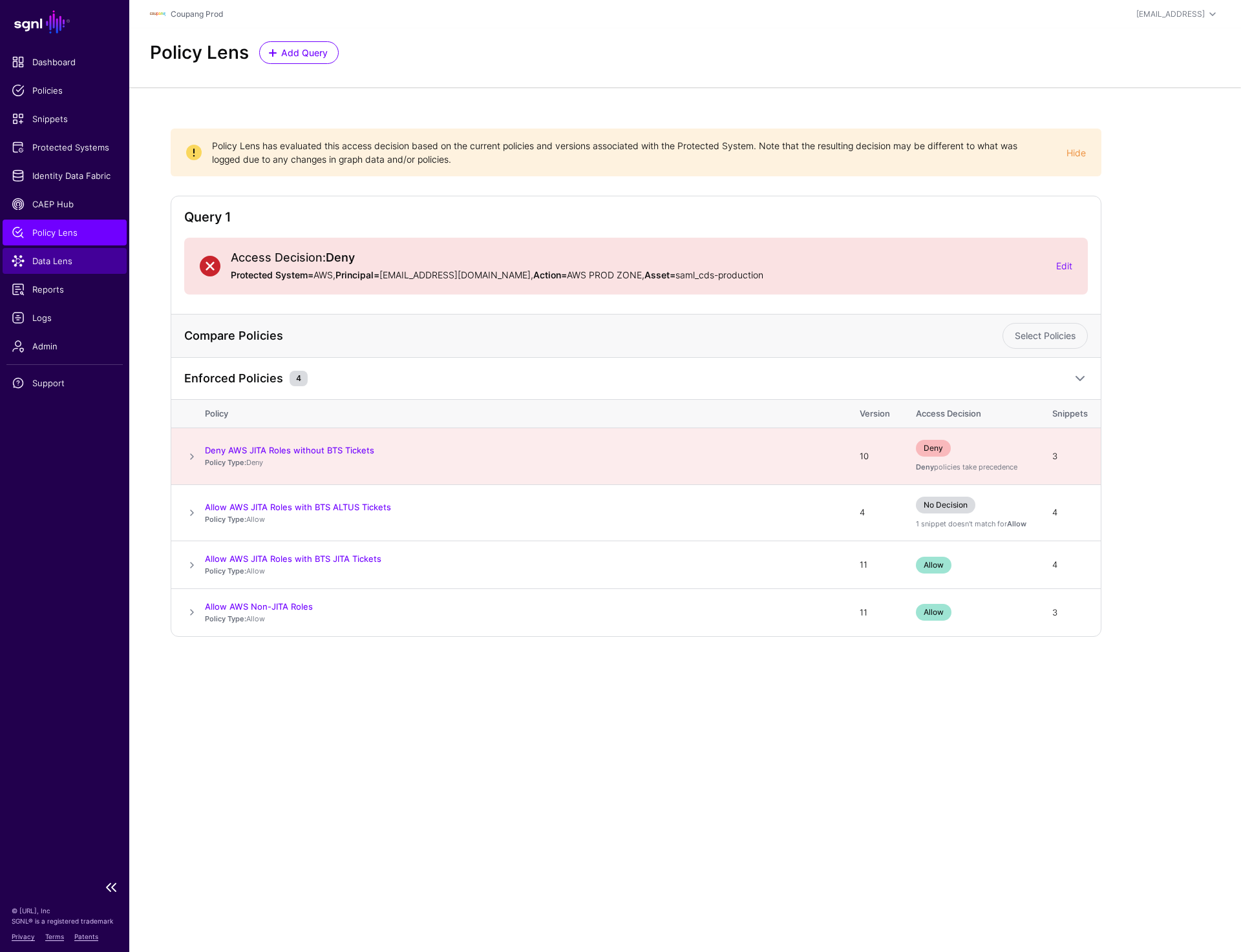
click at [72, 260] on span "Data Lens" at bounding box center [64, 261] width 106 height 13
click at [61, 293] on span "Reports" at bounding box center [64, 290] width 106 height 13
click at [189, 564] on span at bounding box center [192, 565] width 16 height 16
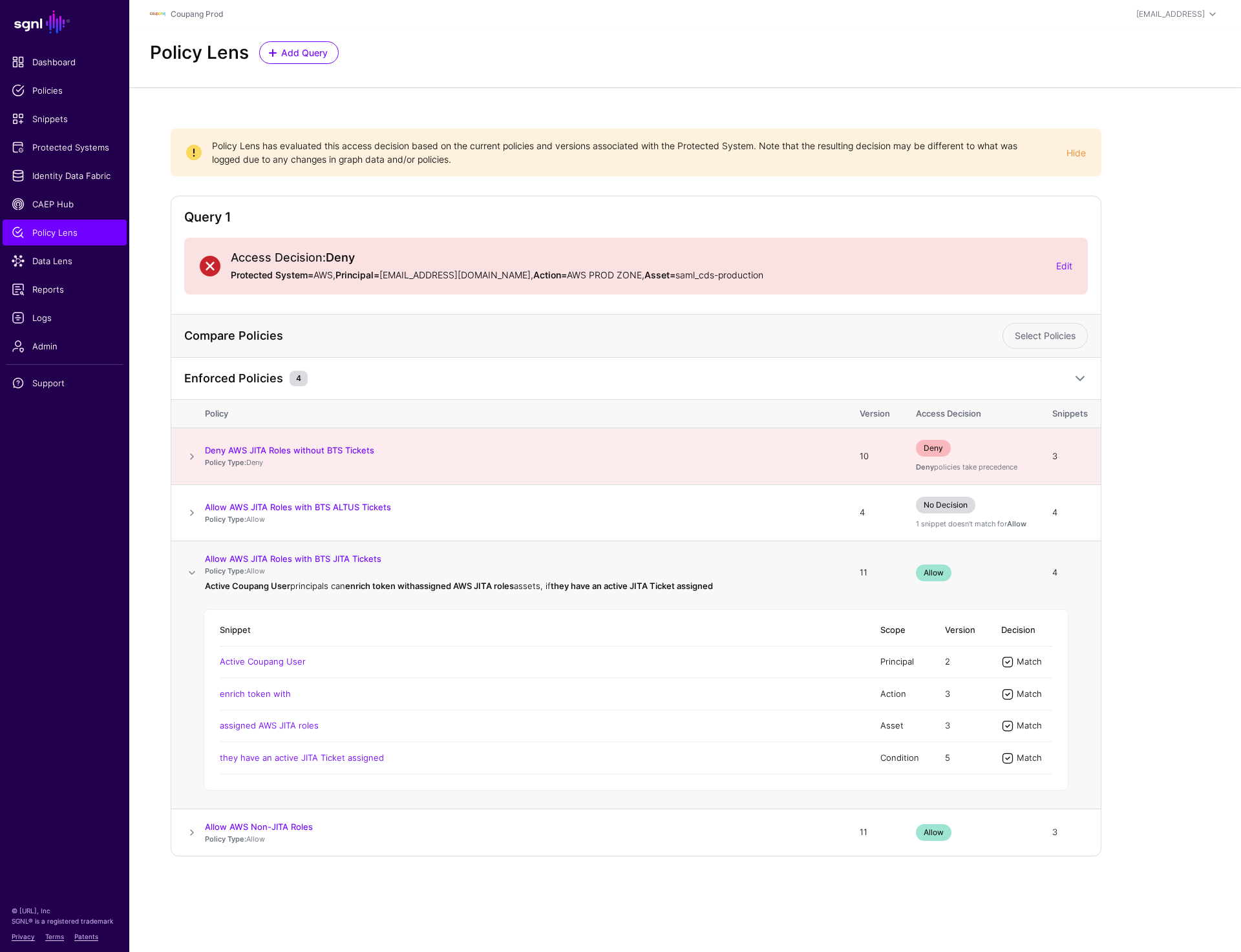
click at [188, 565] on span at bounding box center [192, 573] width 16 height 16
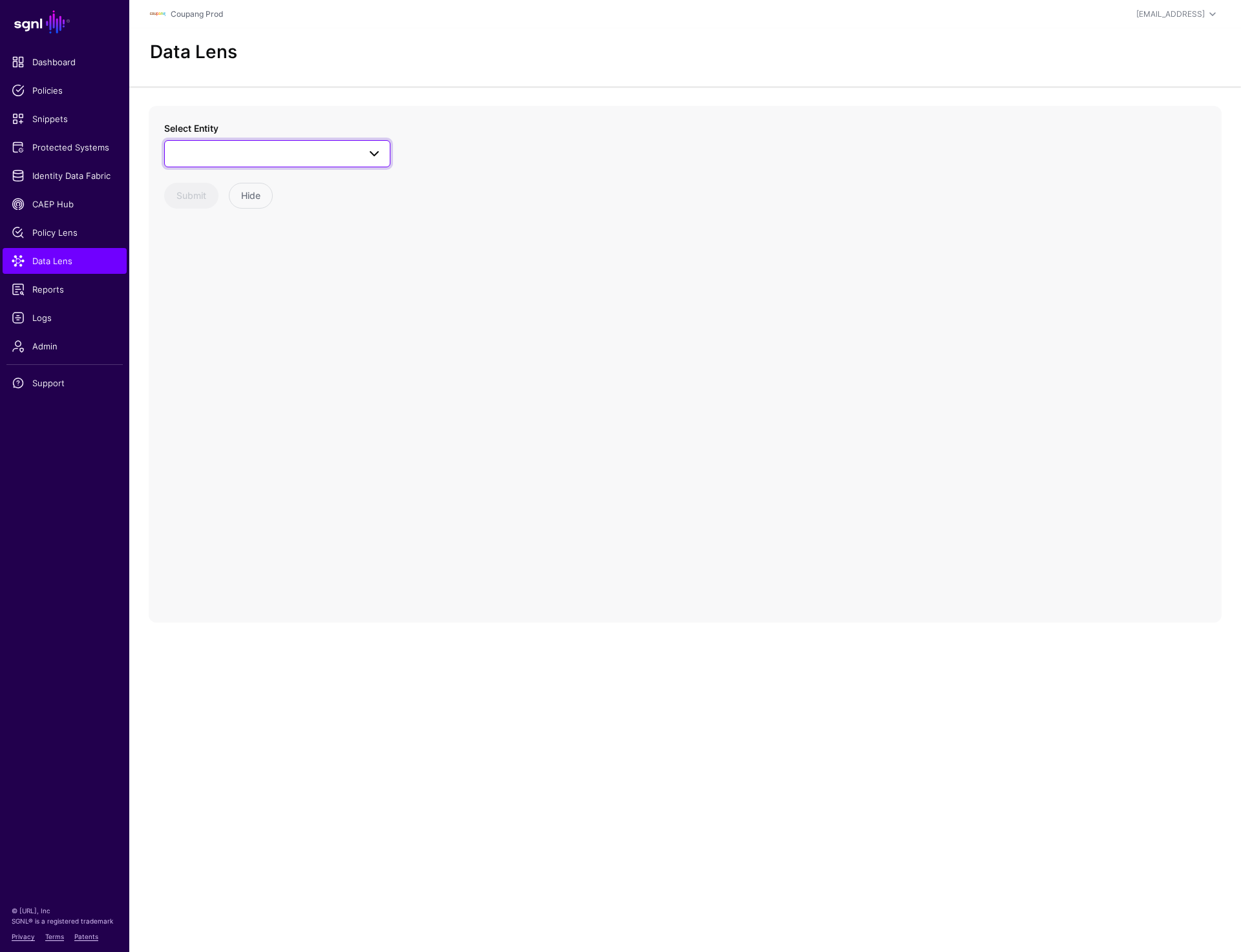
click at [279, 160] on span at bounding box center [277, 153] width 209 height 16
type input "****"
click at [177, 281] on button "User" at bounding box center [283, 291] width 213 height 21
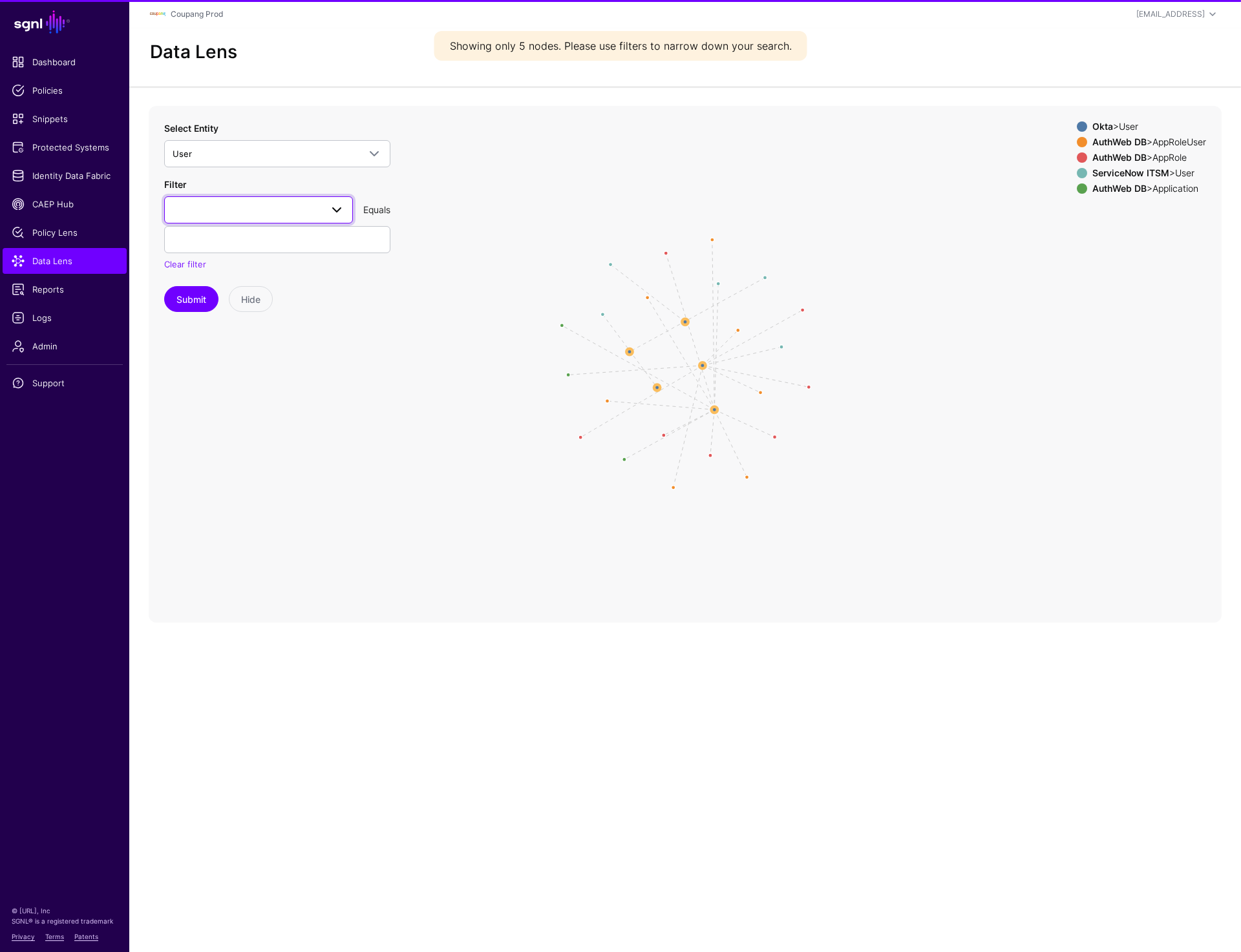
click at [271, 213] on span at bounding box center [258, 210] width 172 height 16
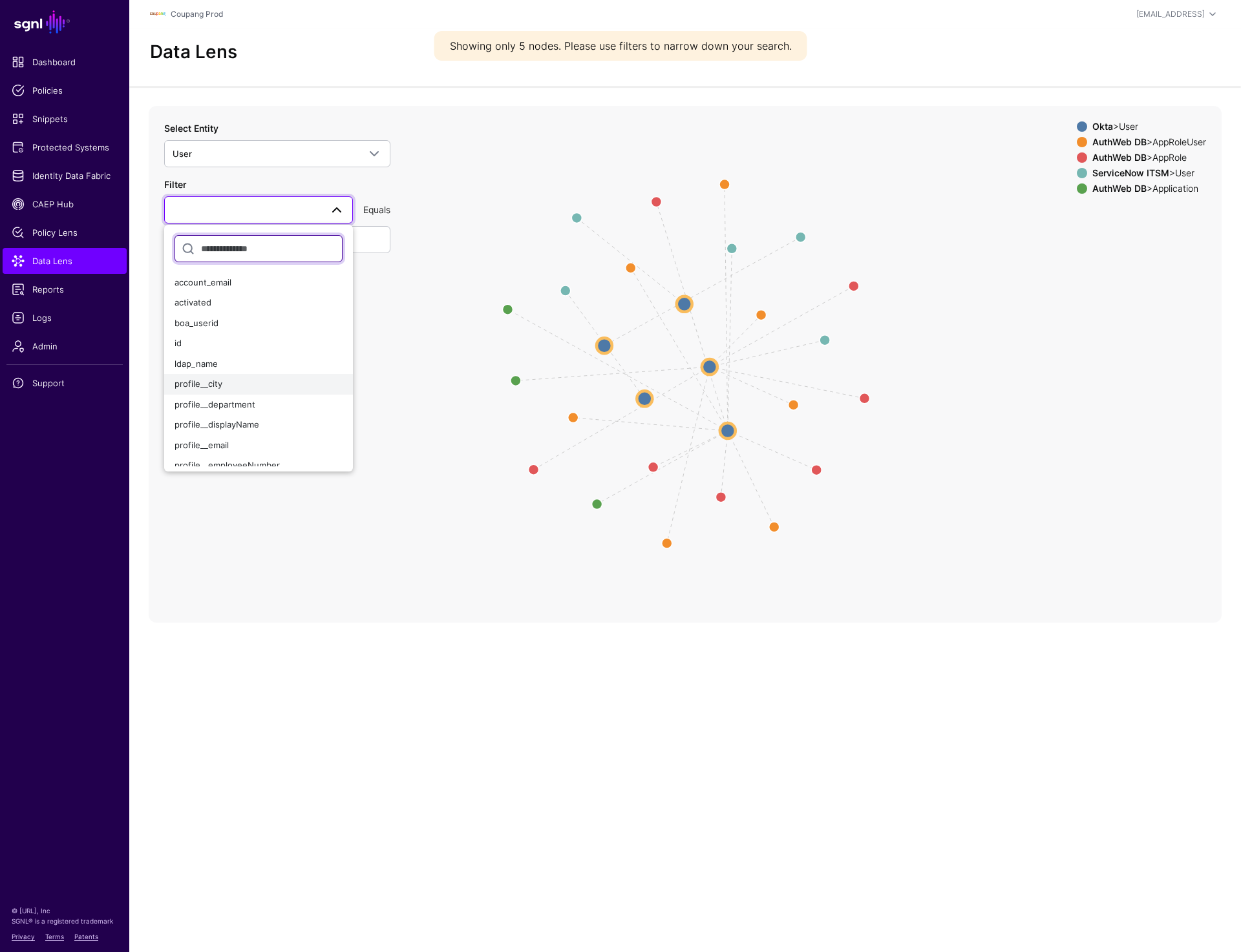
scroll to position [22, 0]
click at [222, 416] on button "profile__email" at bounding box center [258, 424] width 188 height 21
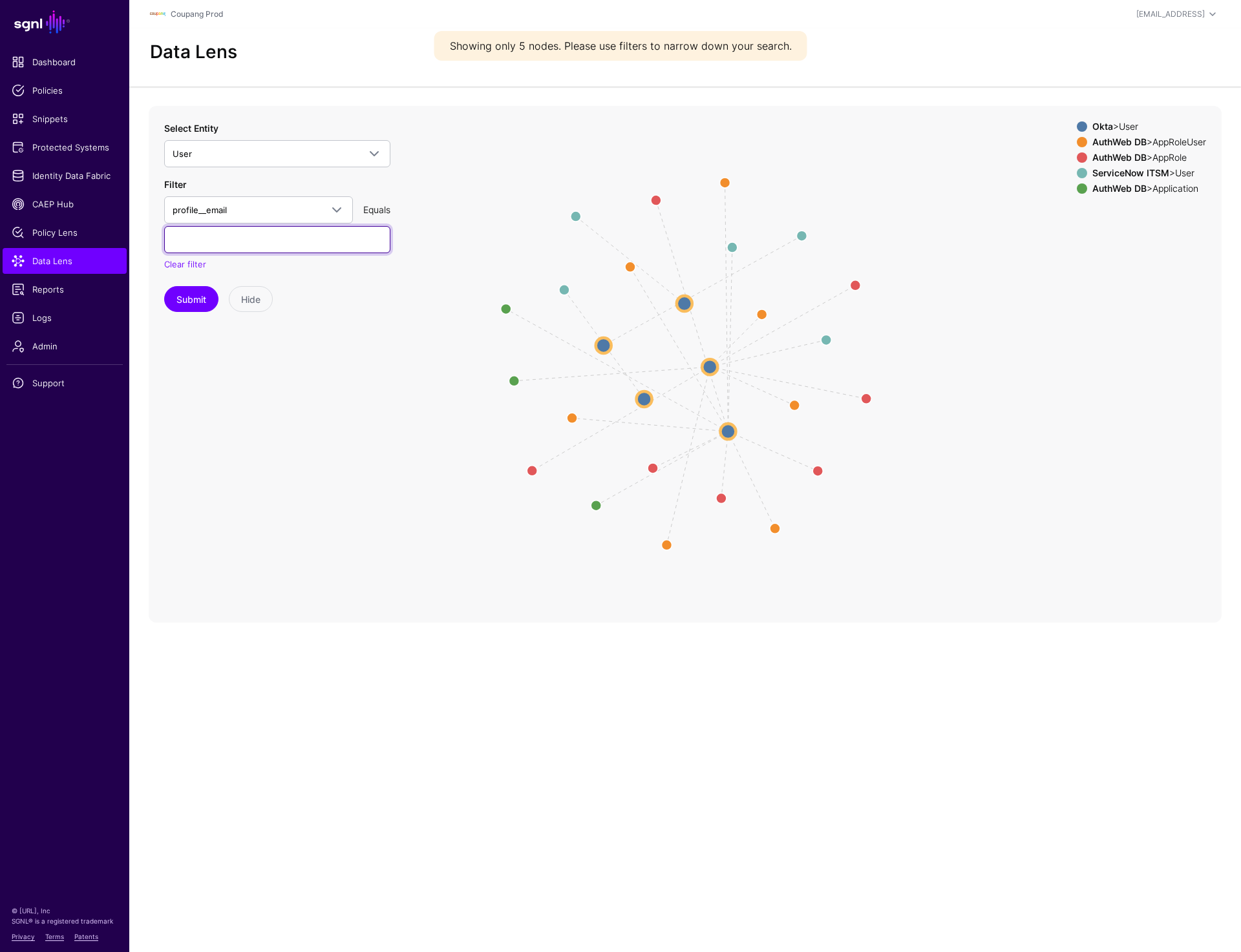
click at [236, 246] on input "text" at bounding box center [277, 239] width 226 height 27
paste input "**********"
type input "**********"
paste input "**********"
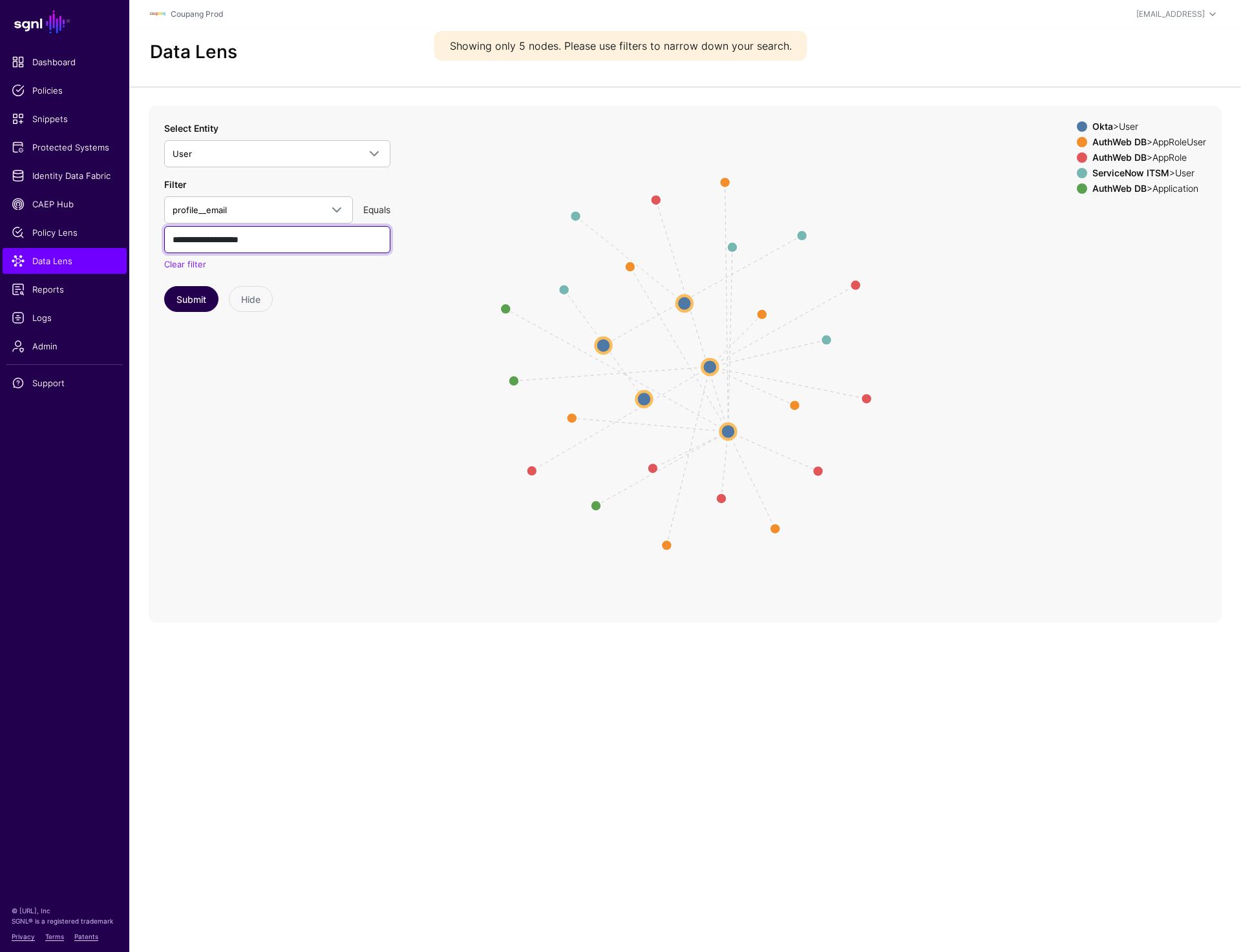
type input "**********"
click at [197, 296] on button "Submit" at bounding box center [191, 299] width 54 height 26
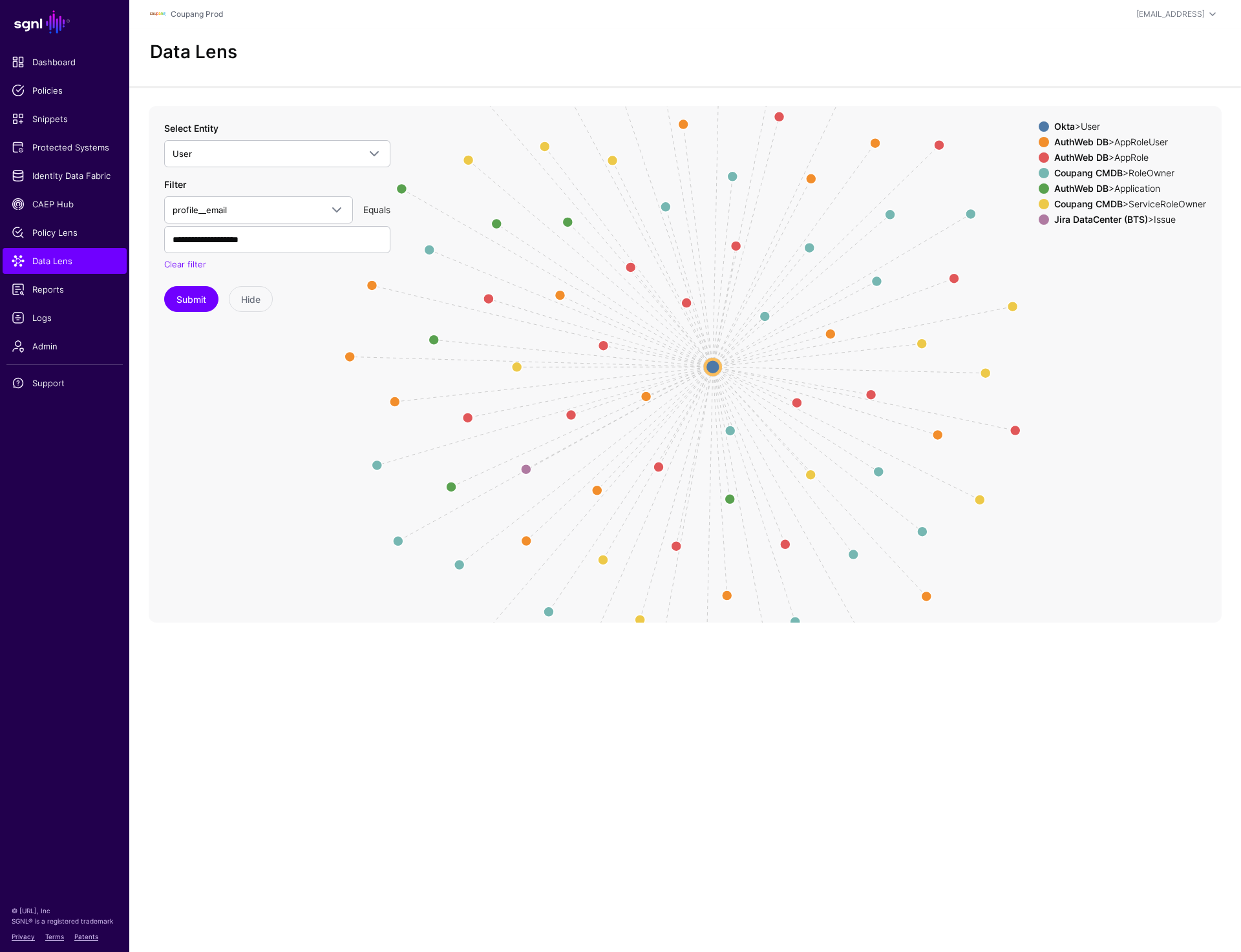
click at [1042, 143] on div at bounding box center [1043, 142] width 16 height 11
click at [1039, 160] on span at bounding box center [1043, 157] width 11 height 11
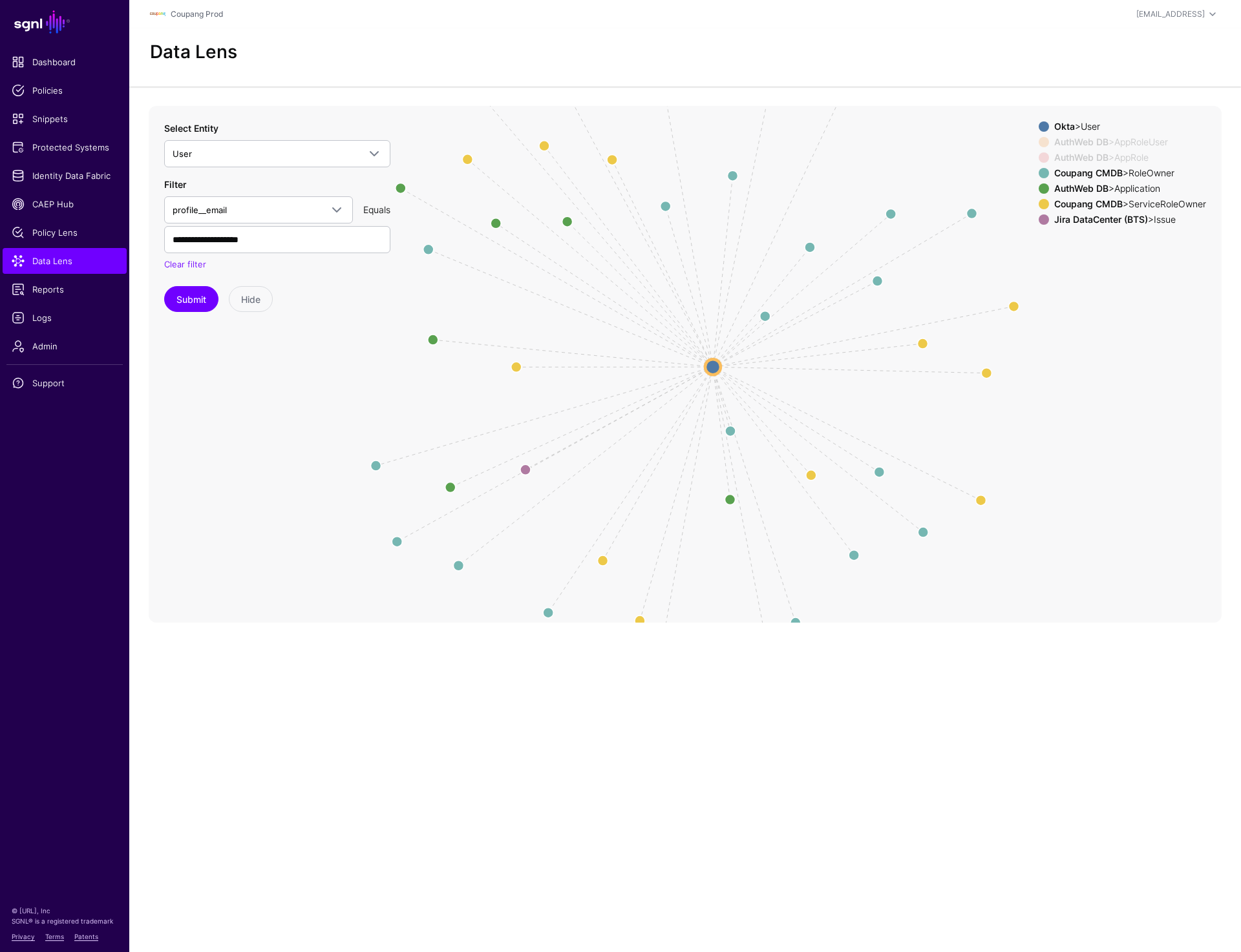
click at [1039, 168] on span at bounding box center [1043, 173] width 11 height 11
click at [1039, 189] on span at bounding box center [1043, 188] width 11 height 11
click at [1039, 204] on span at bounding box center [1043, 204] width 11 height 11
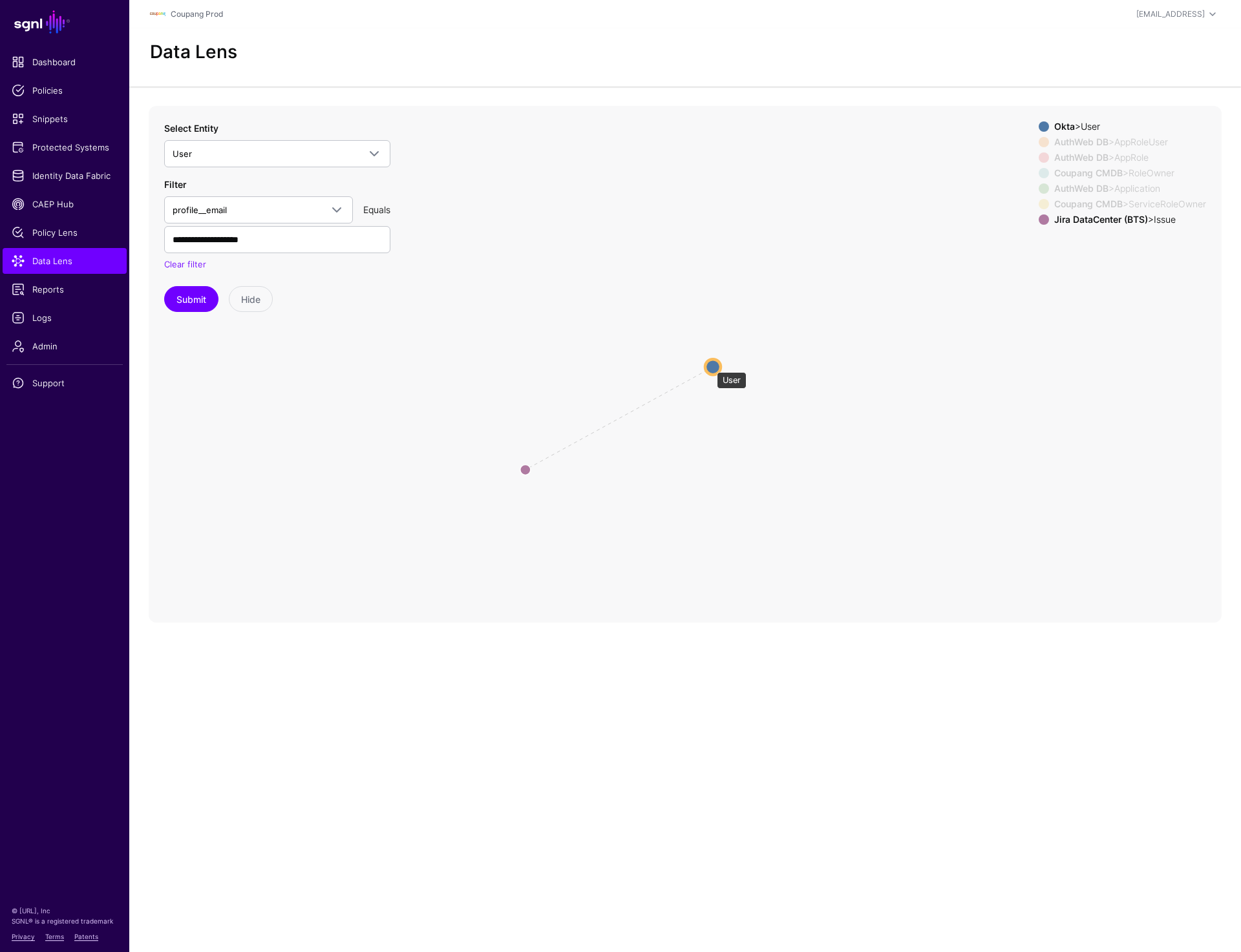
click at [710, 365] on circle at bounding box center [713, 367] width 16 height 16
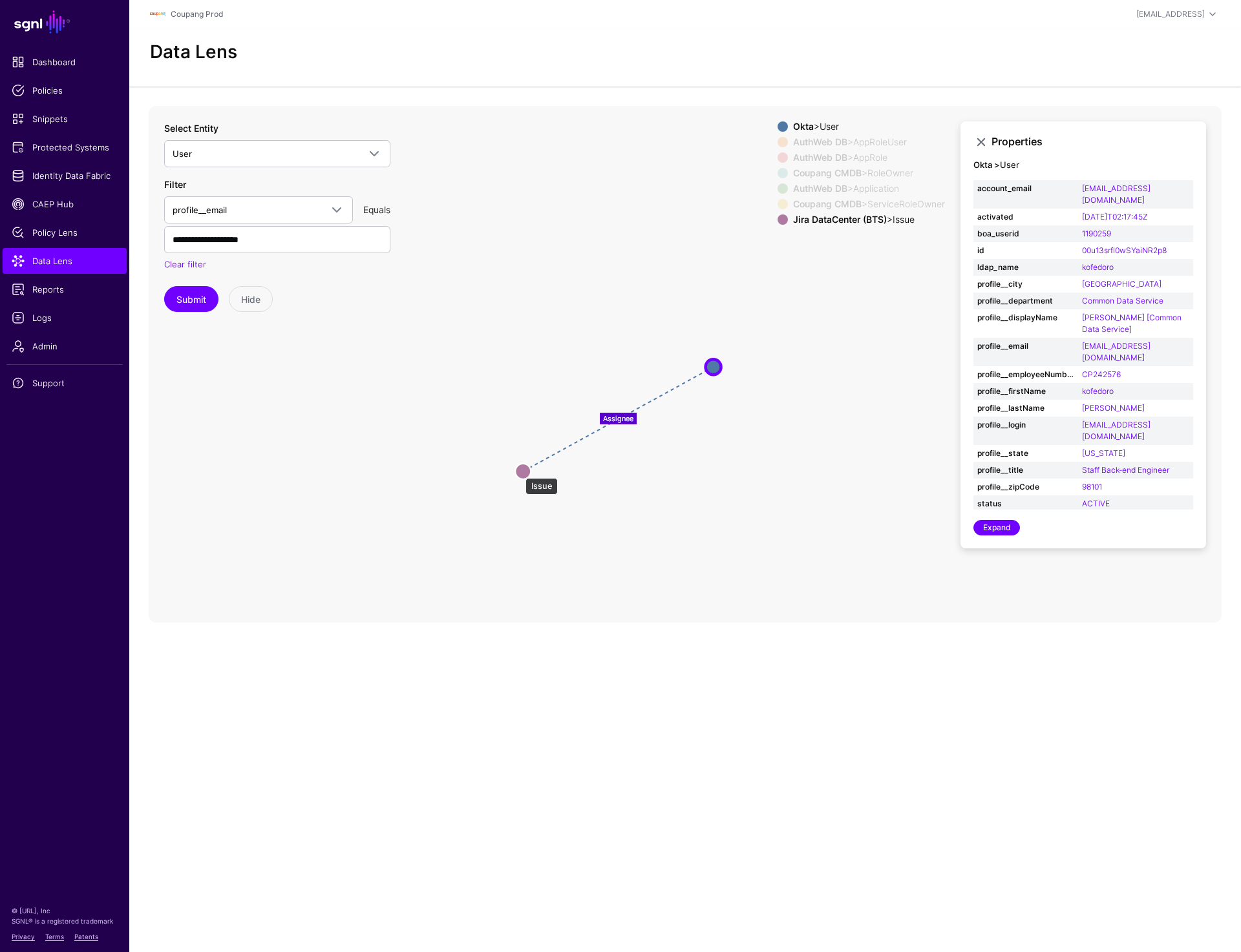
click at [519, 471] on circle at bounding box center [523, 471] width 16 height 16
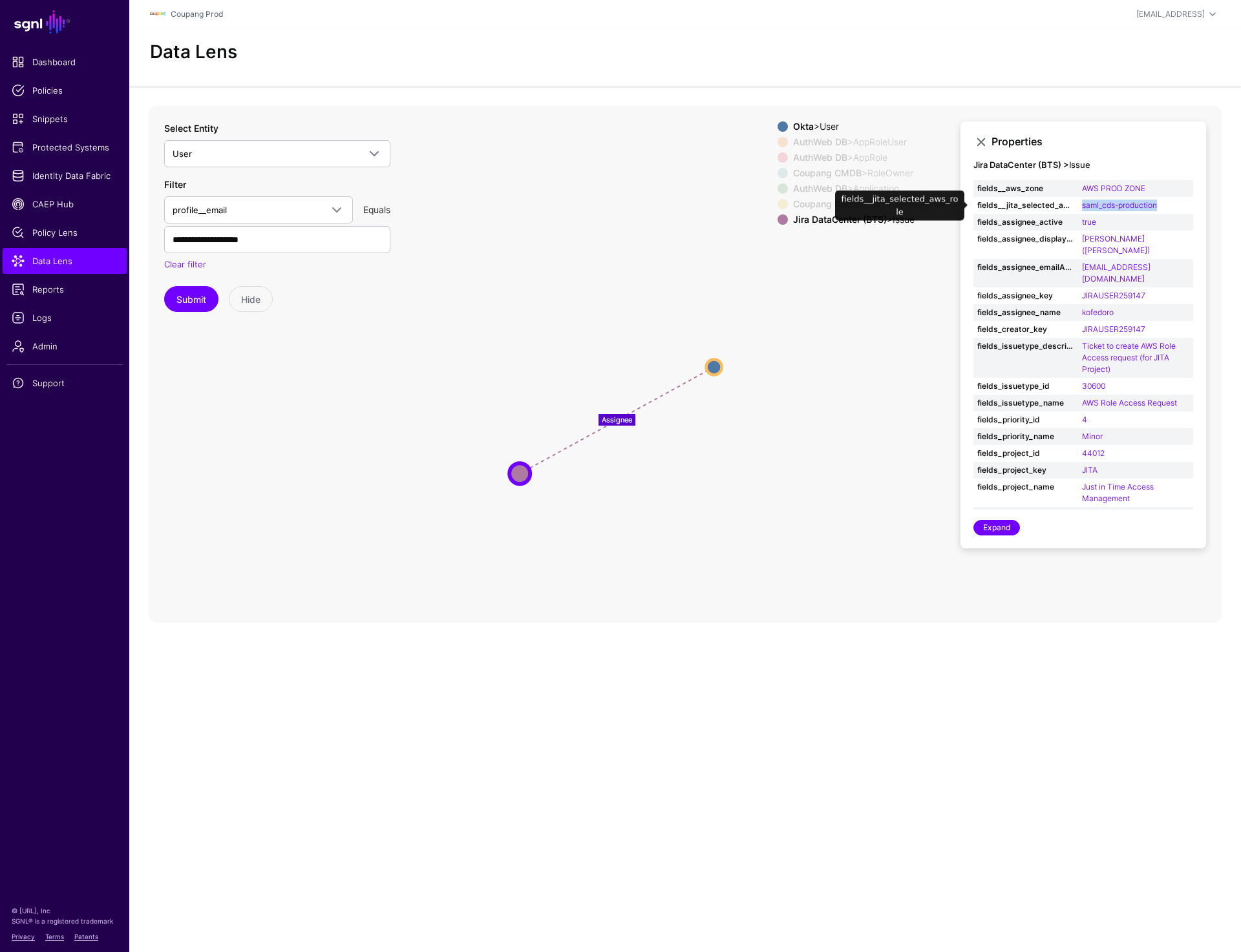
drag, startPoint x: 1079, startPoint y: 206, endPoint x: 1168, endPoint y: 206, distance: 89.0
click at [1168, 206] on td "saml_cds-production" at bounding box center [1136, 205] width 115 height 16
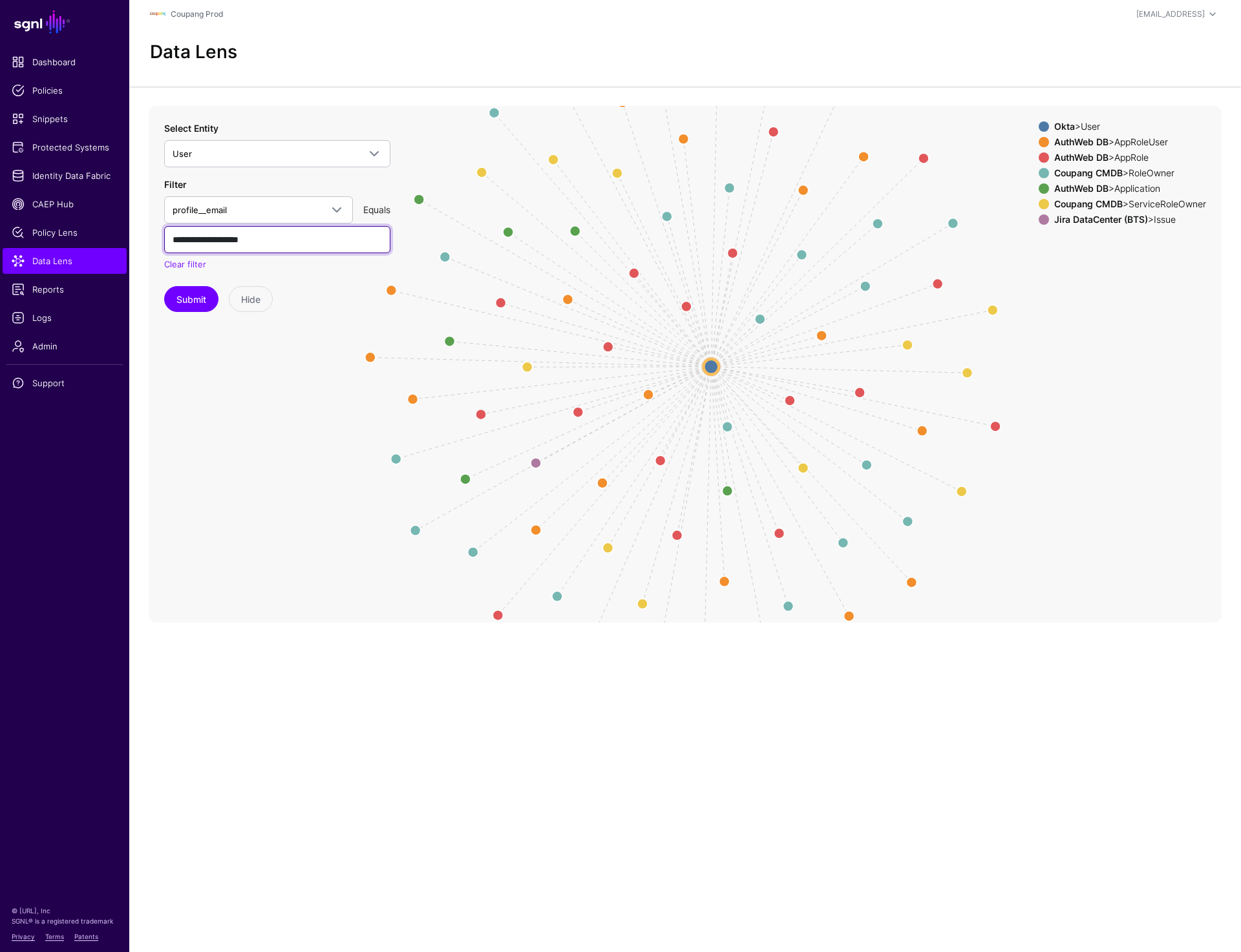
click at [211, 240] on input "**********" at bounding box center [277, 239] width 226 height 27
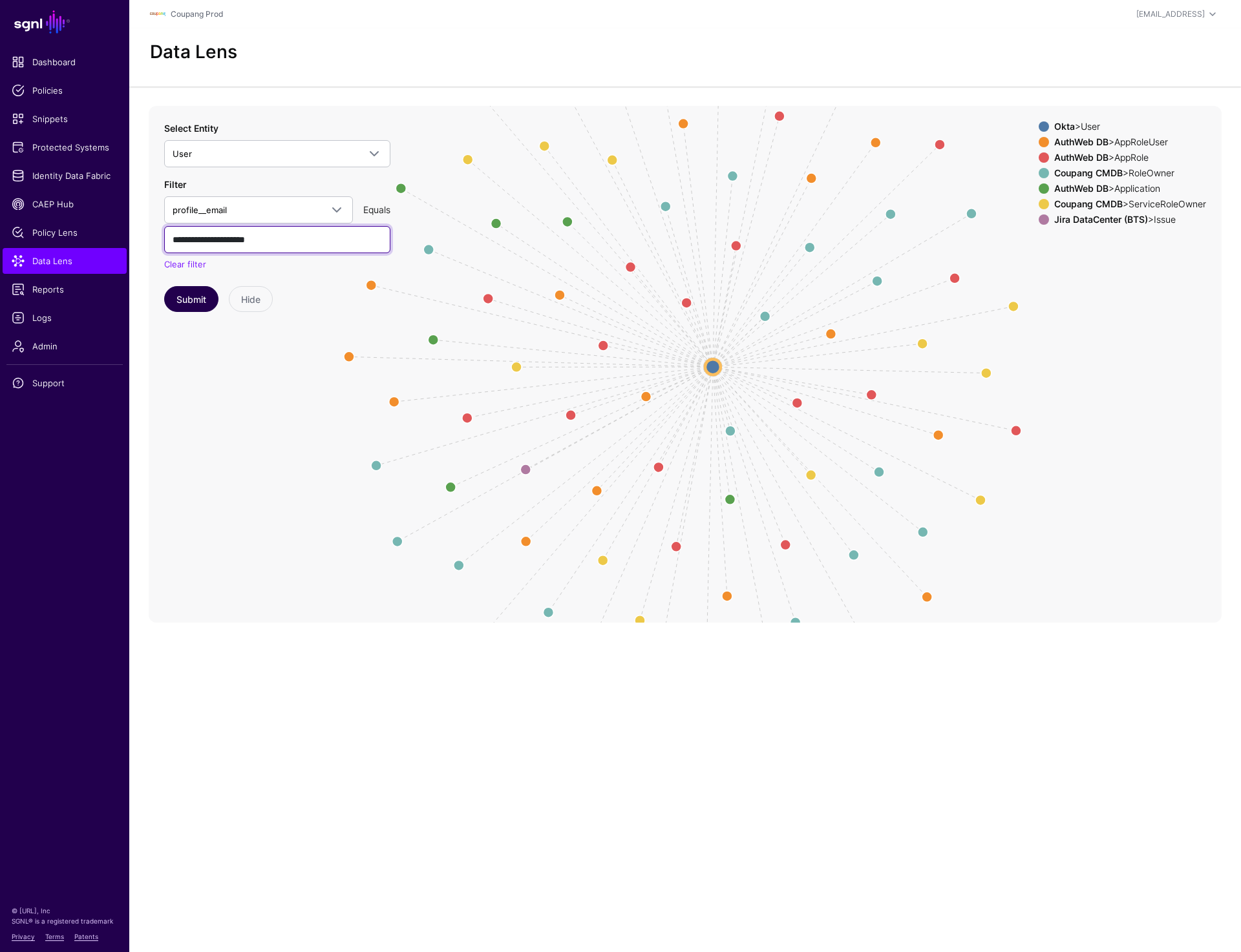
type input "**********"
click at [191, 302] on button "Submit" at bounding box center [191, 299] width 54 height 26
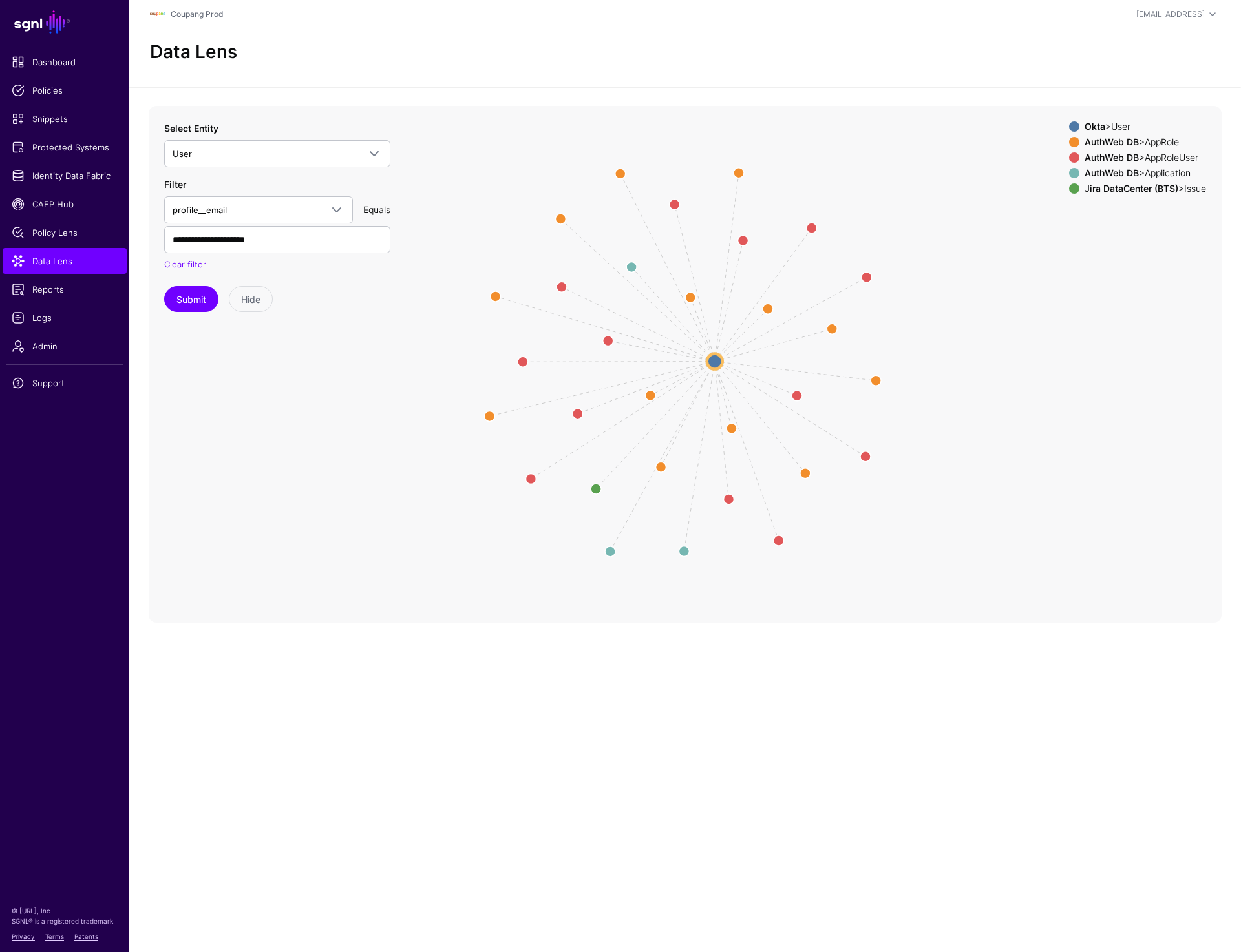
click at [1147, 143] on div "AuthWeb DB > AppRole" at bounding box center [1145, 142] width 127 height 11
click at [1132, 156] on div "AuthWeb DB > AppRoleUser" at bounding box center [1145, 157] width 127 height 11
click at [1132, 168] on div "AuthWeb DB > Application" at bounding box center [1145, 173] width 127 height 11
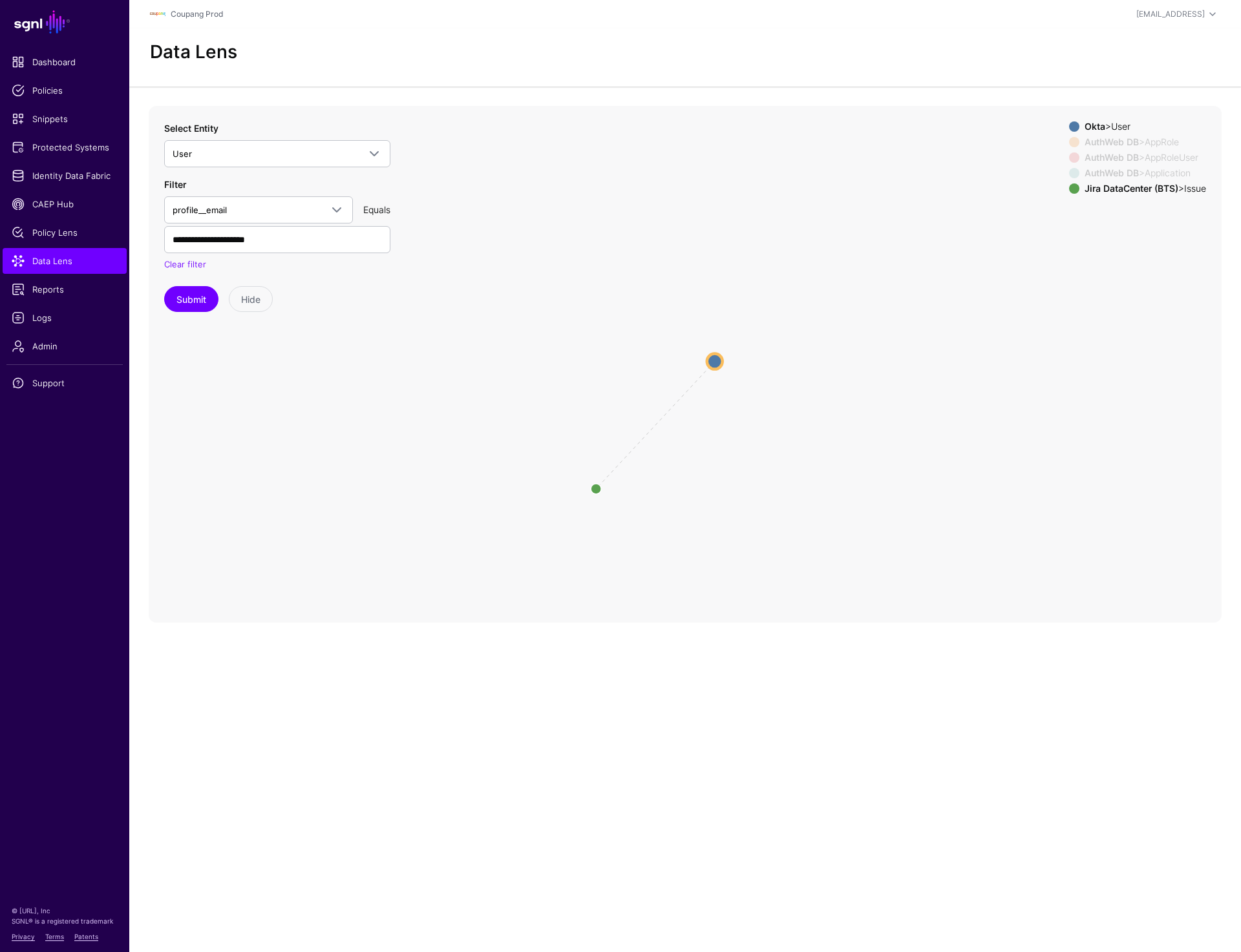
click at [1118, 188] on strong "Jira DataCenter (BTS)" at bounding box center [1132, 188] width 94 height 11
click at [713, 358] on circle at bounding box center [714, 360] width 16 height 16
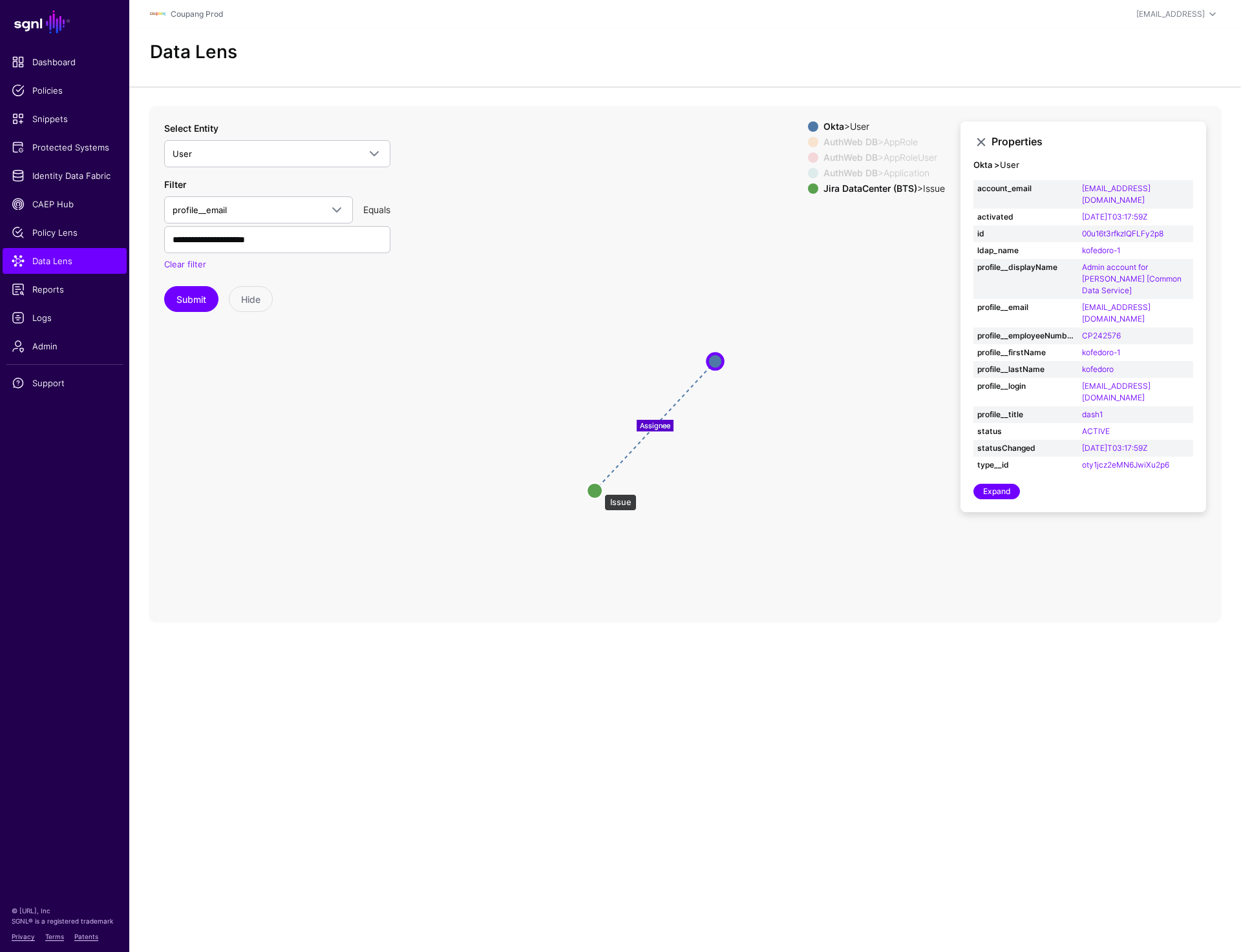
click at [597, 488] on circle at bounding box center [594, 490] width 16 height 16
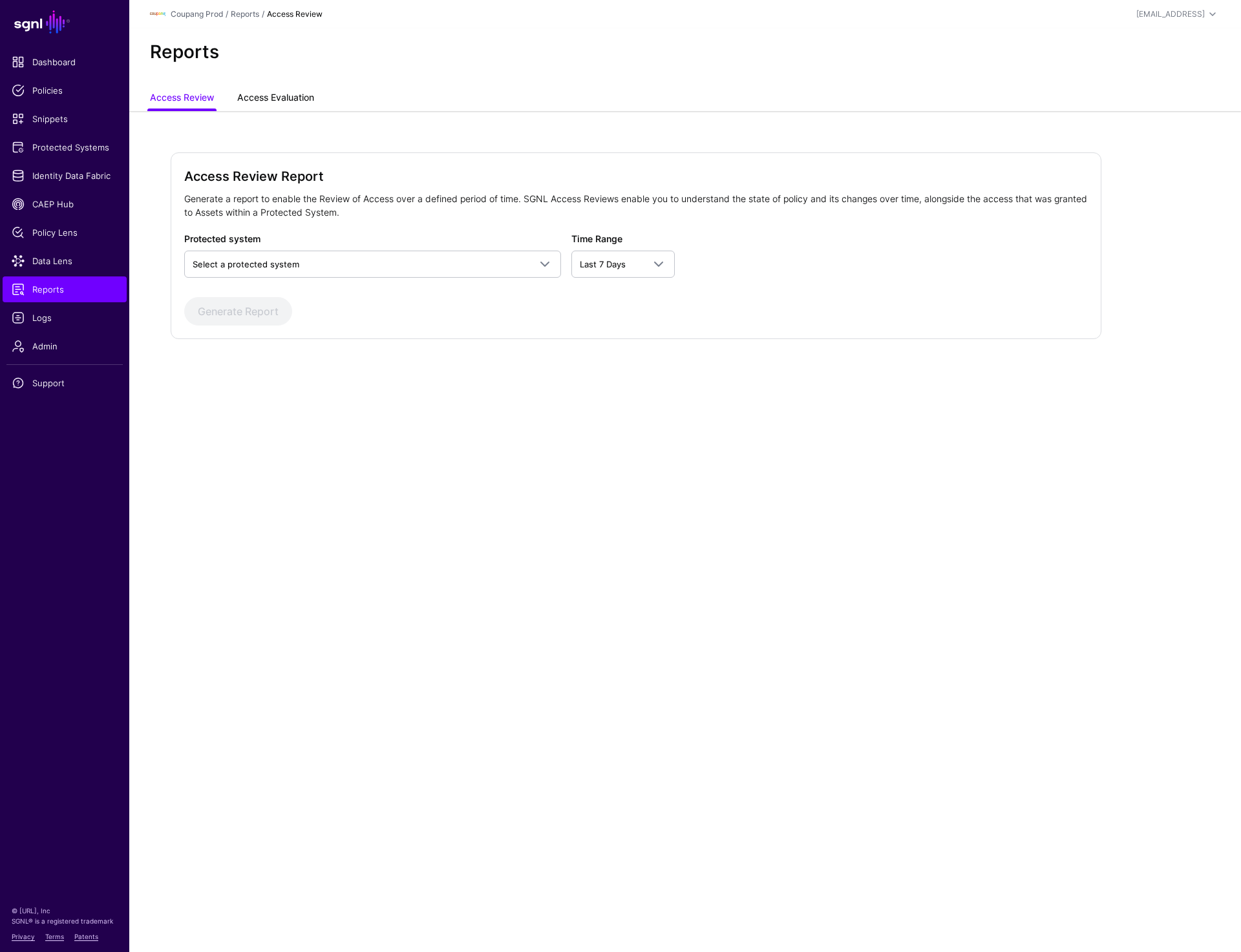
click at [285, 101] on link "Access Evaluation" at bounding box center [275, 99] width 77 height 25
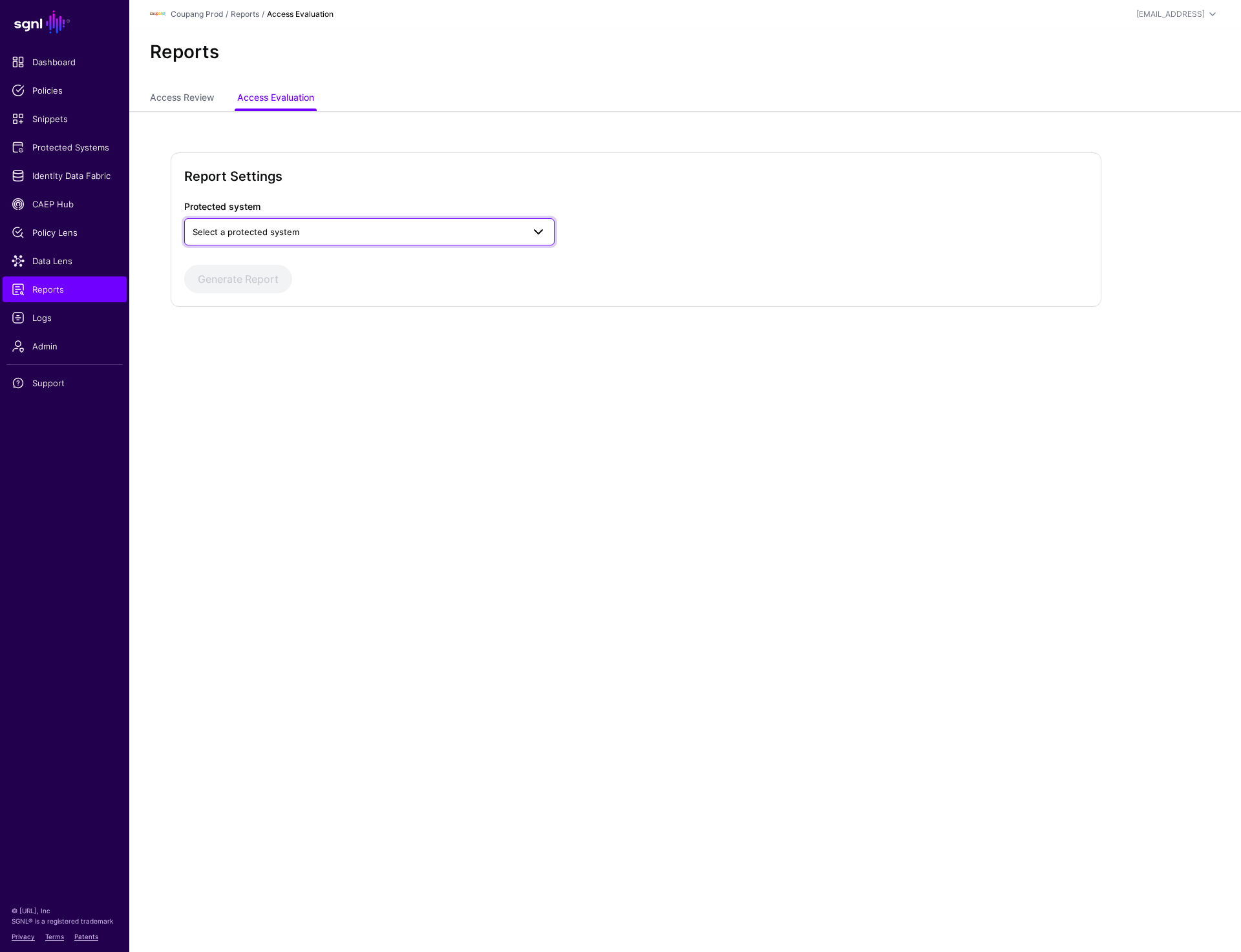
click at [281, 239] on span "Select a protected system" at bounding box center [369, 231] width 353 height 16
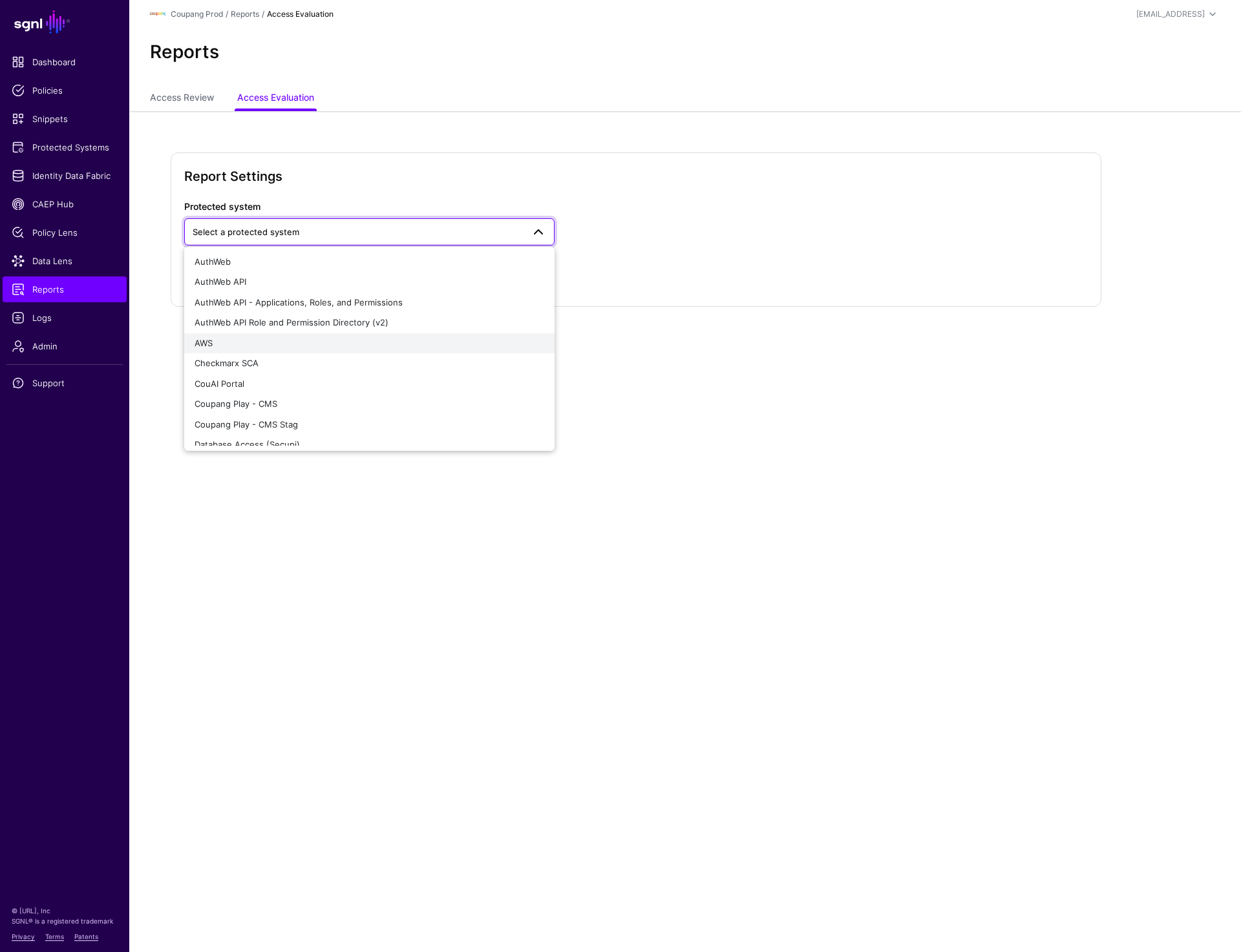
click at [324, 336] on button "AWS" at bounding box center [370, 343] width 370 height 21
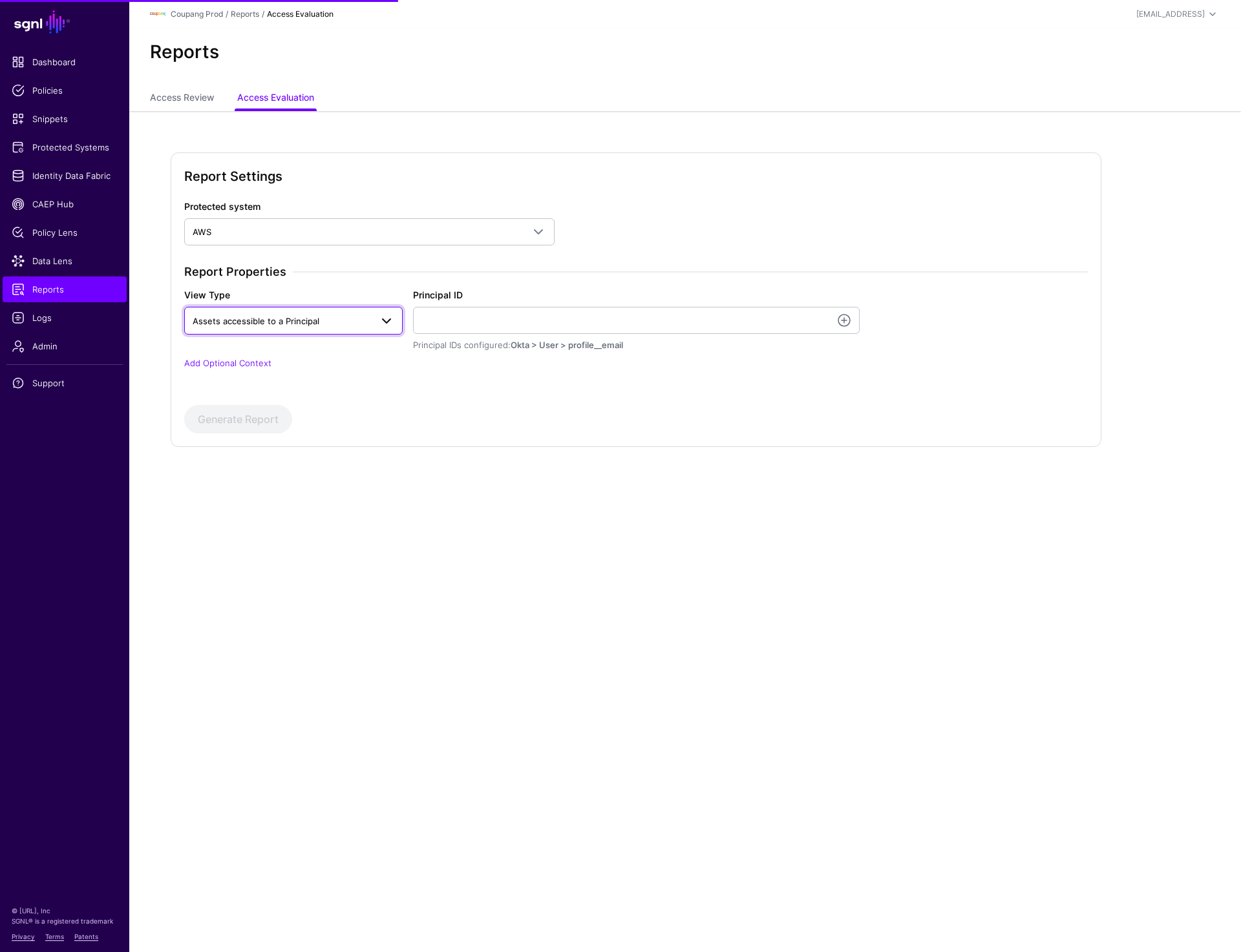
click at [301, 327] on span "Assets accessible to a Principal" at bounding box center [293, 320] width 202 height 16
click at [288, 344] on div "Assets accessible to a Principal" at bounding box center [293, 351] width 198 height 13
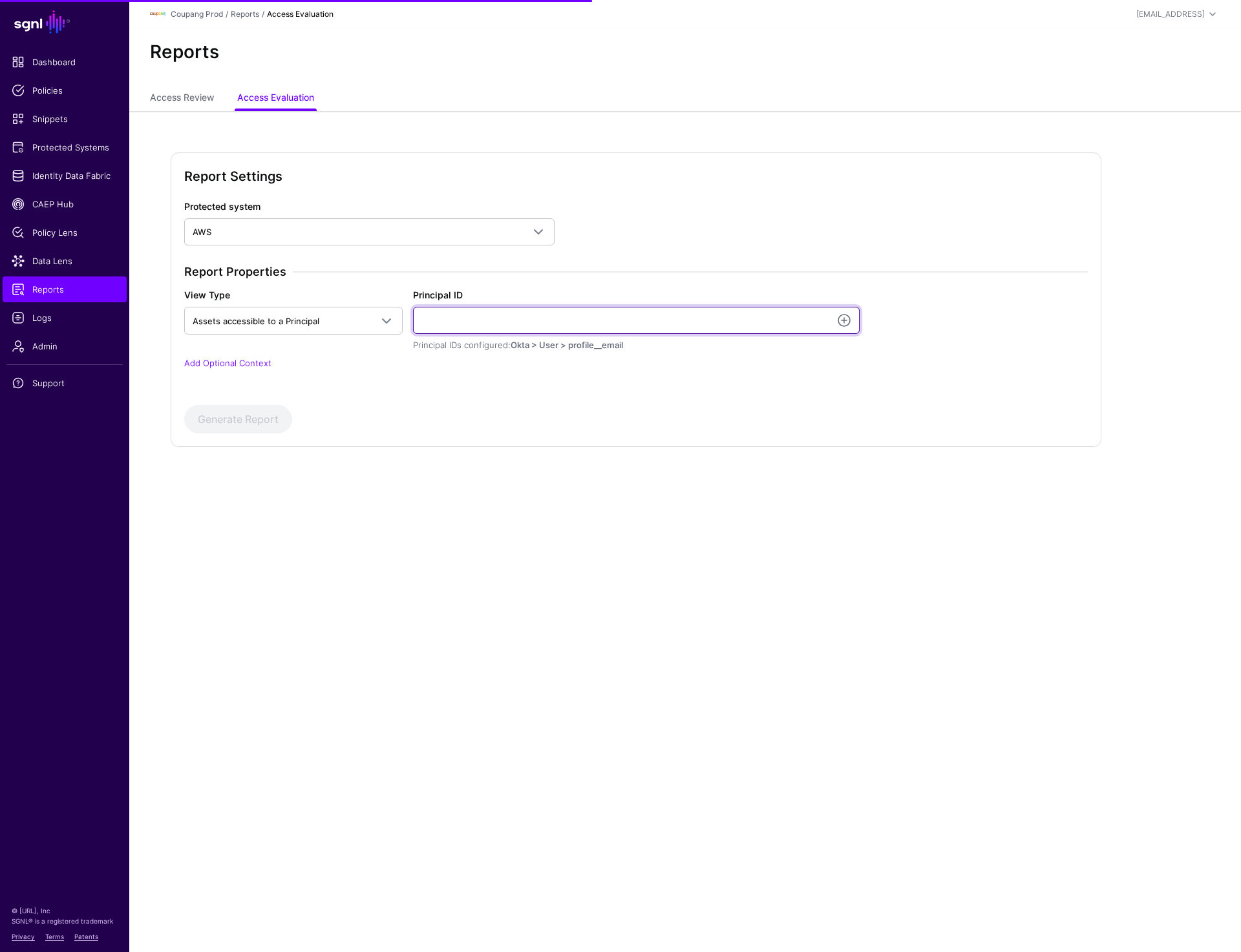
click at [467, 316] on input "Principal ID" at bounding box center [636, 320] width 447 height 27
paste input "**********"
type input "**********"
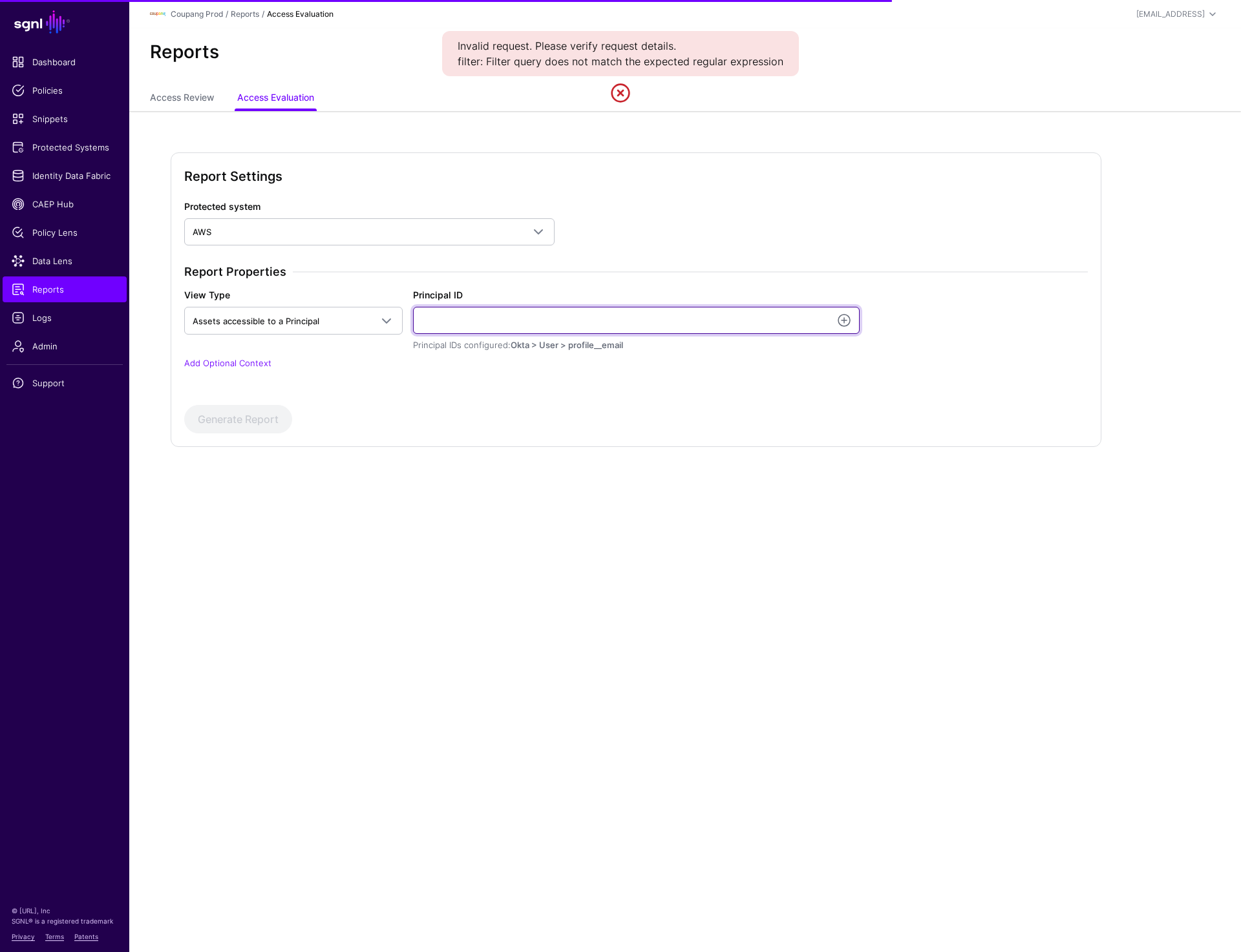
paste input "**********"
type input "**********"
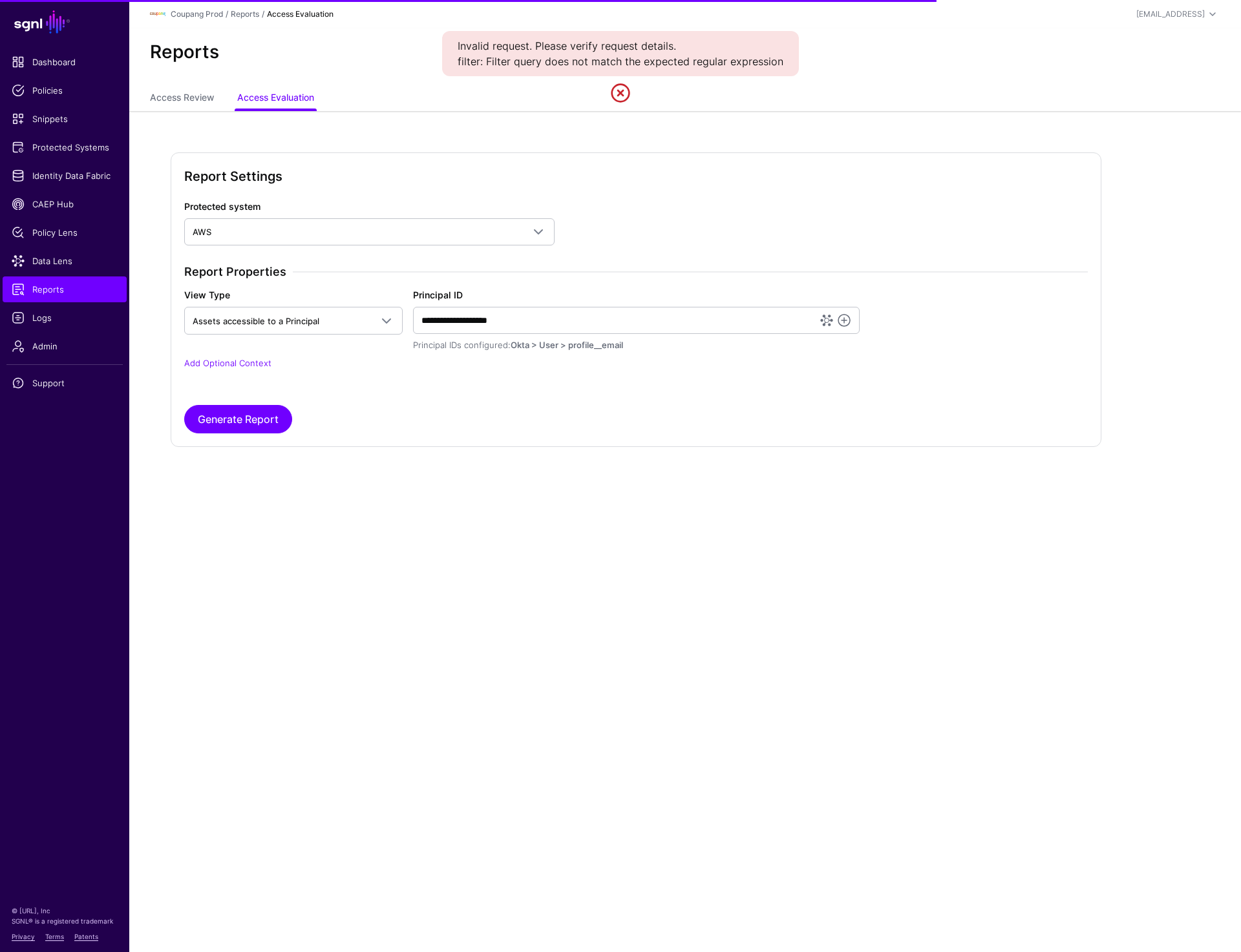
click at [589, 403] on div "Protected system AWS AuthWeb AuthWeb API AuthWeb API - Applications, Roles, and…" at bounding box center [636, 317] width 904 height 235
click at [221, 357] on p "Add Optional Context" at bounding box center [636, 364] width 904 height 13
click at [221, 360] on link "Add Optional Context" at bounding box center [228, 363] width 87 height 11
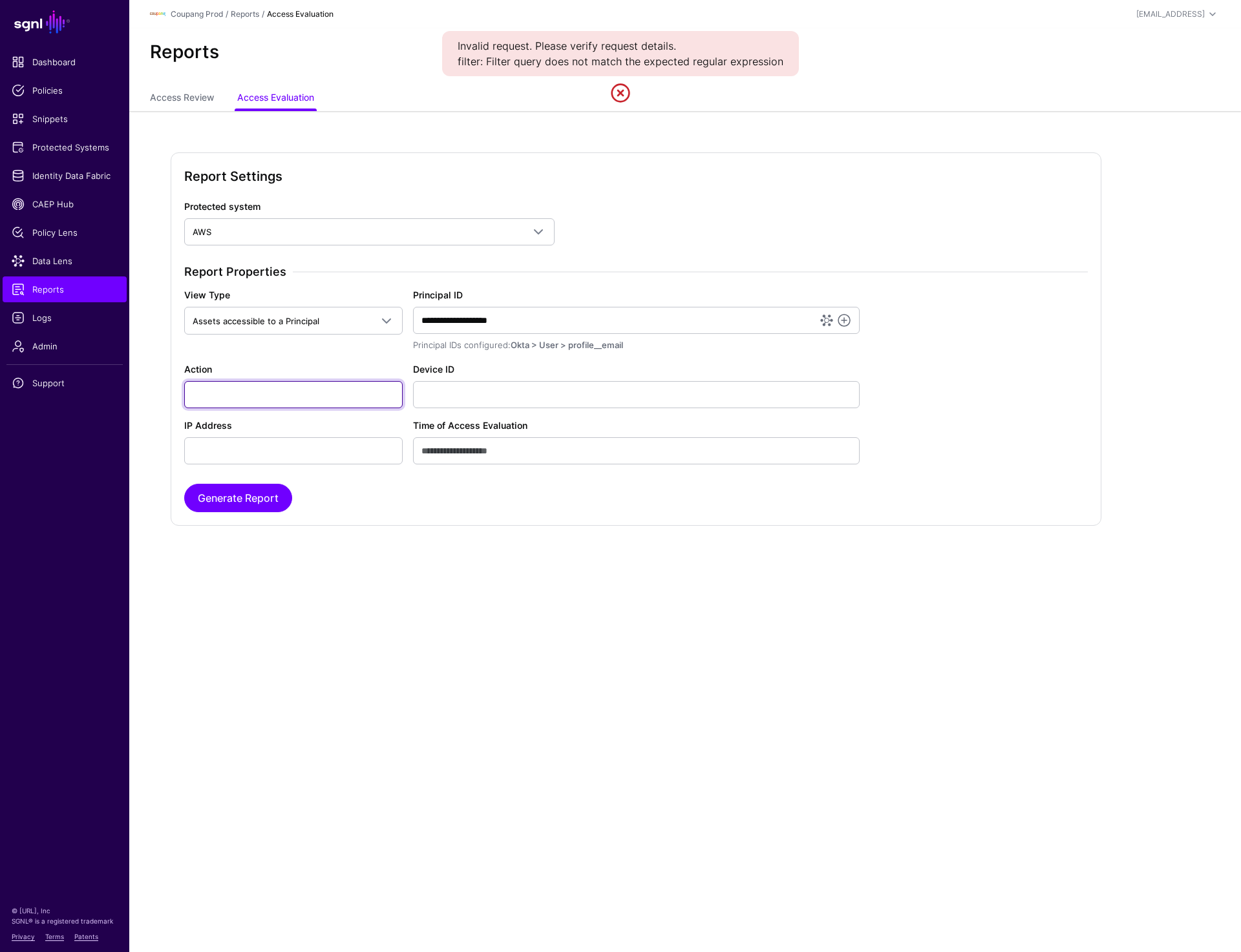
click at [235, 392] on input "Action" at bounding box center [293, 394] width 218 height 27
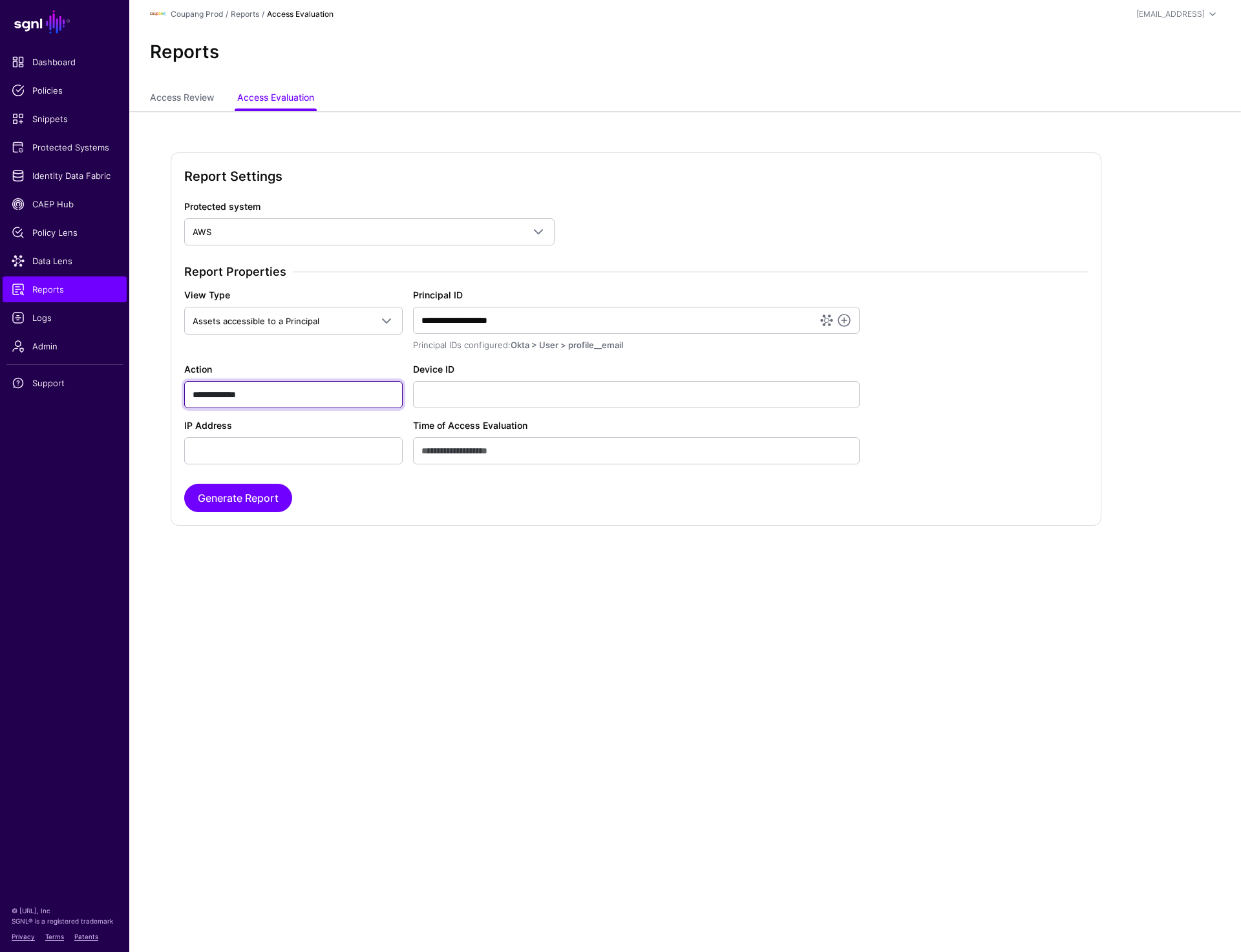
type input "**********"
click at [279, 467] on div "Protected system AWS AuthWeb AuthWeb API AuthWeb API - Applications, Roles, and…" at bounding box center [636, 356] width 904 height 313
click at [236, 501] on button "Generate Report" at bounding box center [238, 498] width 108 height 29
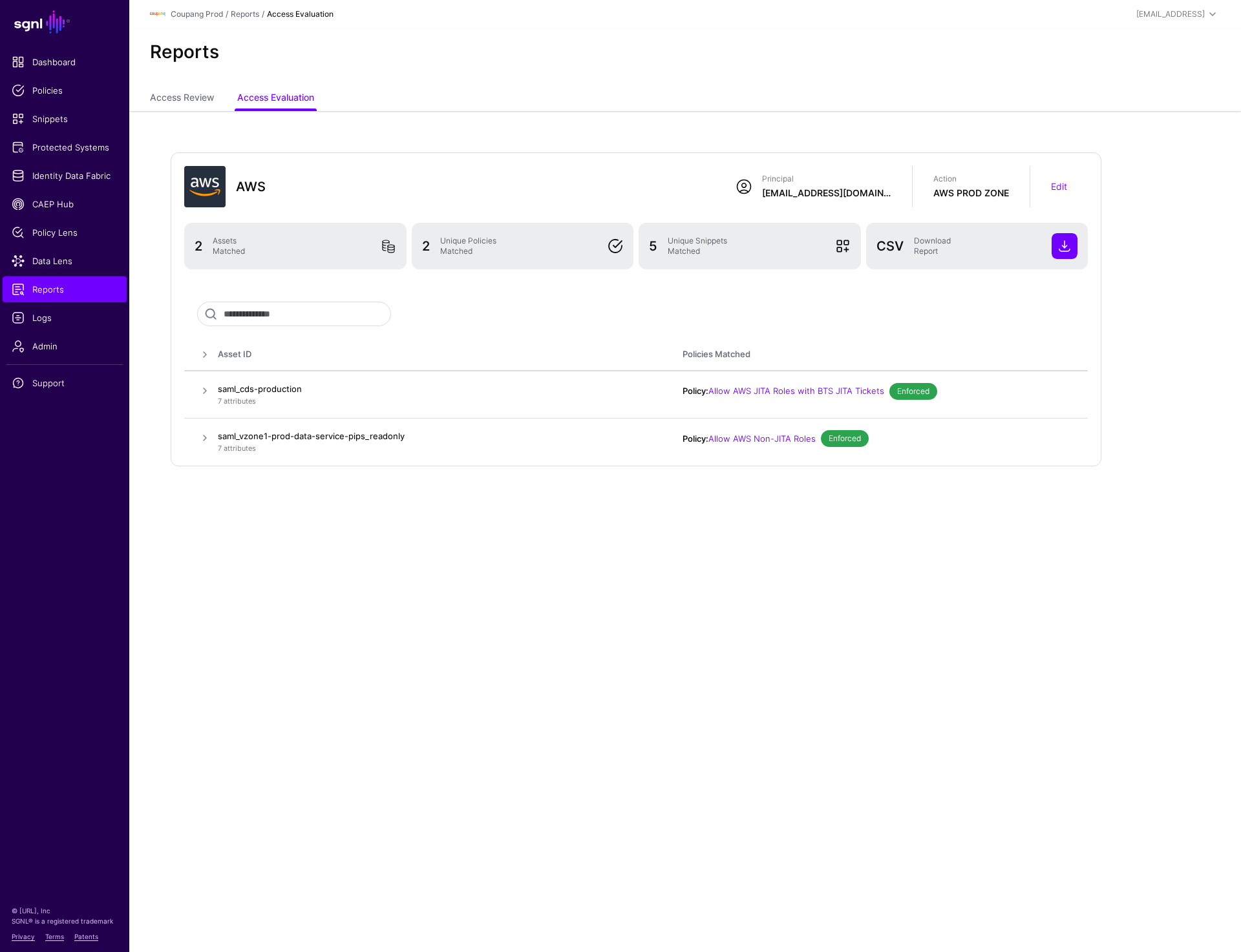
drag, startPoint x: 160, startPoint y: 376, endPoint x: 347, endPoint y: 478, distance: 213.0
click at [347, 477] on div "AWS Principal kofedoro@coupang.com Action AWS PROD ZONE Edit 2 Assets Matched 2…" at bounding box center [685, 328] width 1112 height 435
click at [346, 481] on div "AWS Principal kofedoro@coupang.com Action AWS PROD ZONE Edit 2 Assets Matched 2…" at bounding box center [685, 328] width 1112 height 435
drag, startPoint x: 346, startPoint y: 481, endPoint x: 226, endPoint y: 429, distance: 130.8
click at [226, 429] on div "AWS Principal kofedoro@coupang.com Action AWS PROD ZONE Edit 2 Assets Matched 2…" at bounding box center [685, 328] width 1112 height 435
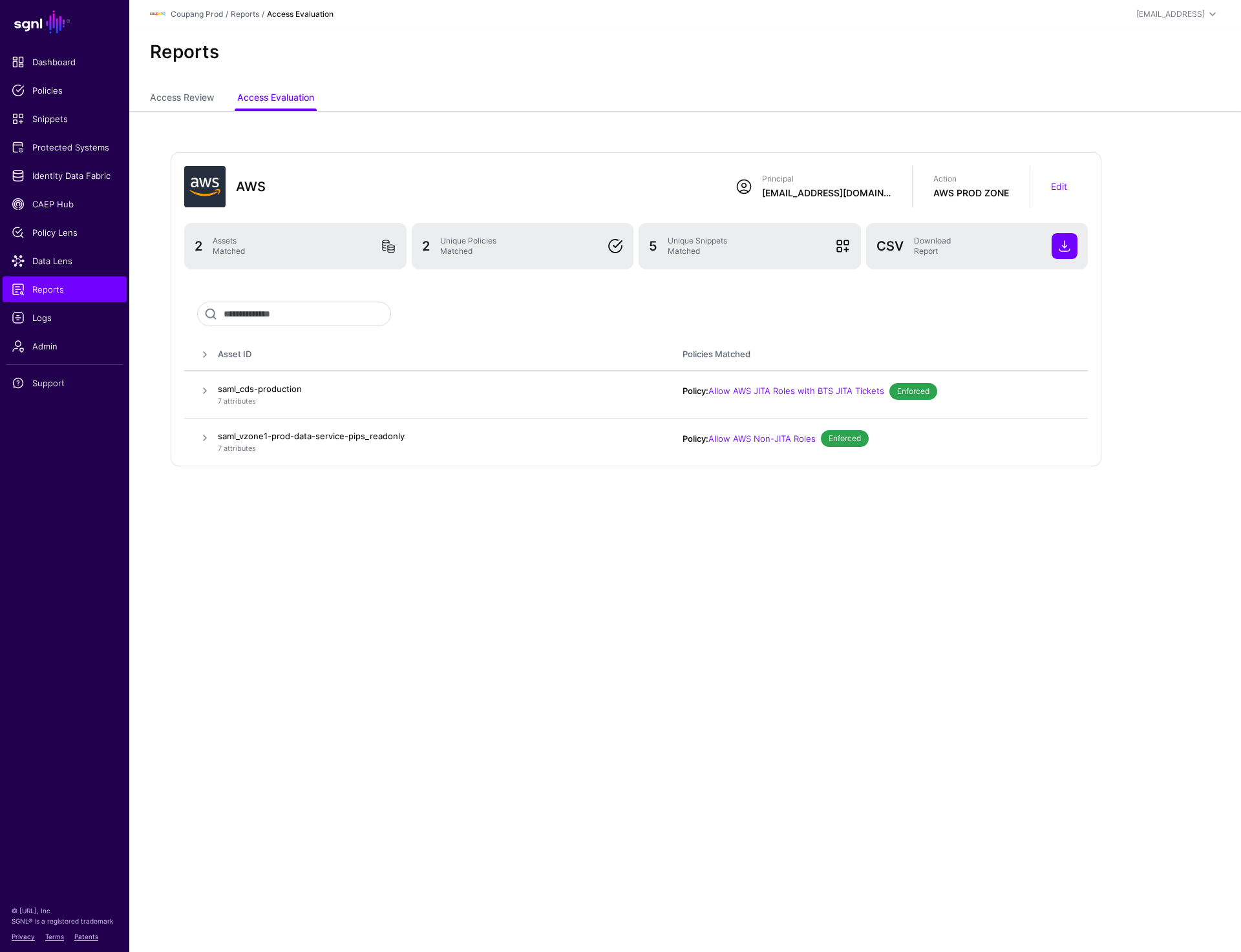
click at [328, 541] on div "AWS Principal kofedoro@coupang.com Action AWS PROD ZONE Edit 2 Assets Matched 2…" at bounding box center [685, 328] width 1112 height 435
click at [1057, 187] on link "Edit" at bounding box center [1059, 186] width 16 height 11
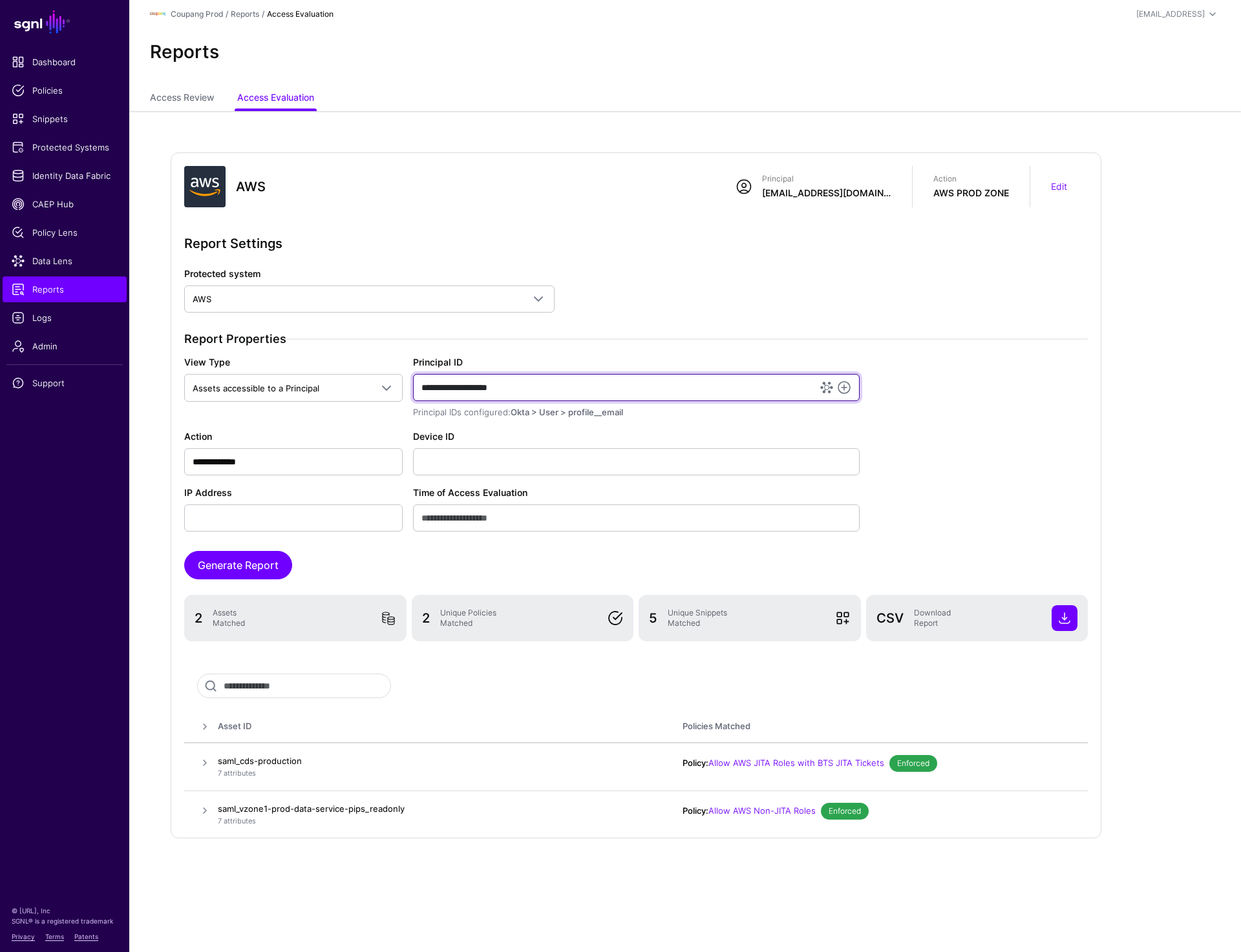
click at [457, 391] on input "**********" at bounding box center [636, 388] width 447 height 27
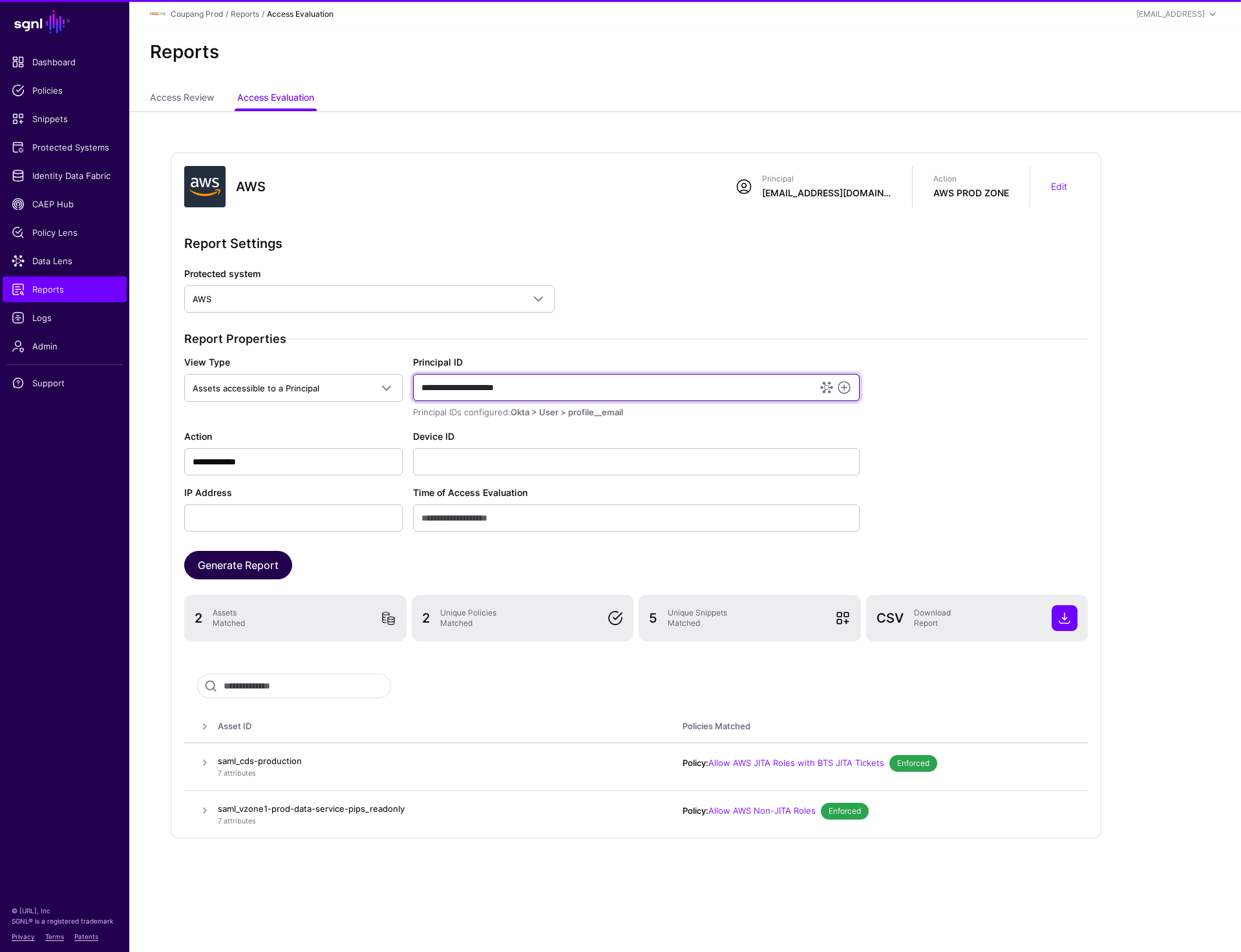
type input "**********"
click at [236, 569] on button "Generate Report" at bounding box center [238, 565] width 108 height 29
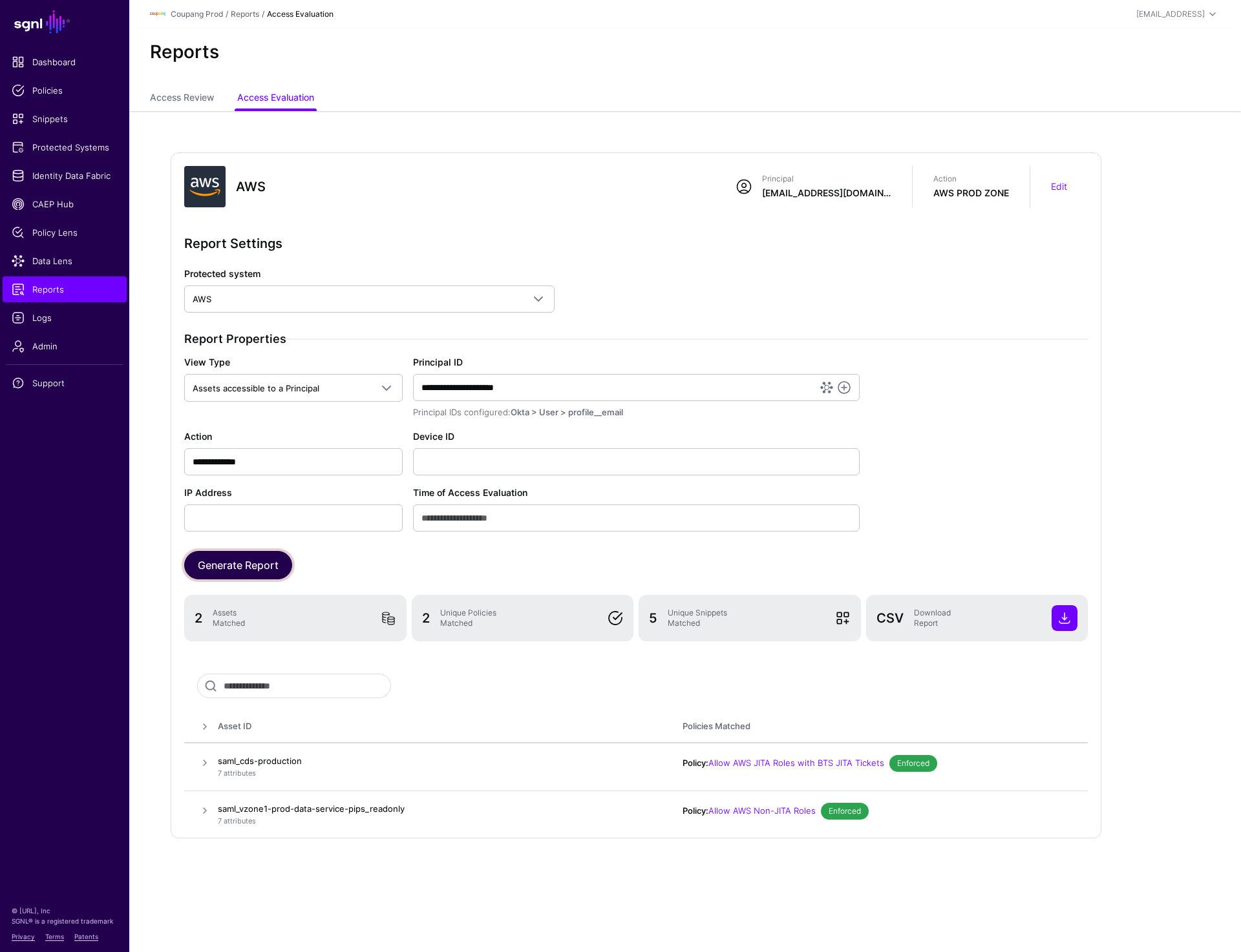
click at [219, 562] on button "Generate Report" at bounding box center [238, 565] width 108 height 29
click at [467, 390] on input "**********" at bounding box center [636, 388] width 447 height 27
type input "**********"
click at [254, 561] on button "Generate Report" at bounding box center [238, 565] width 108 height 29
click at [460, 386] on input "**********" at bounding box center [636, 388] width 447 height 27
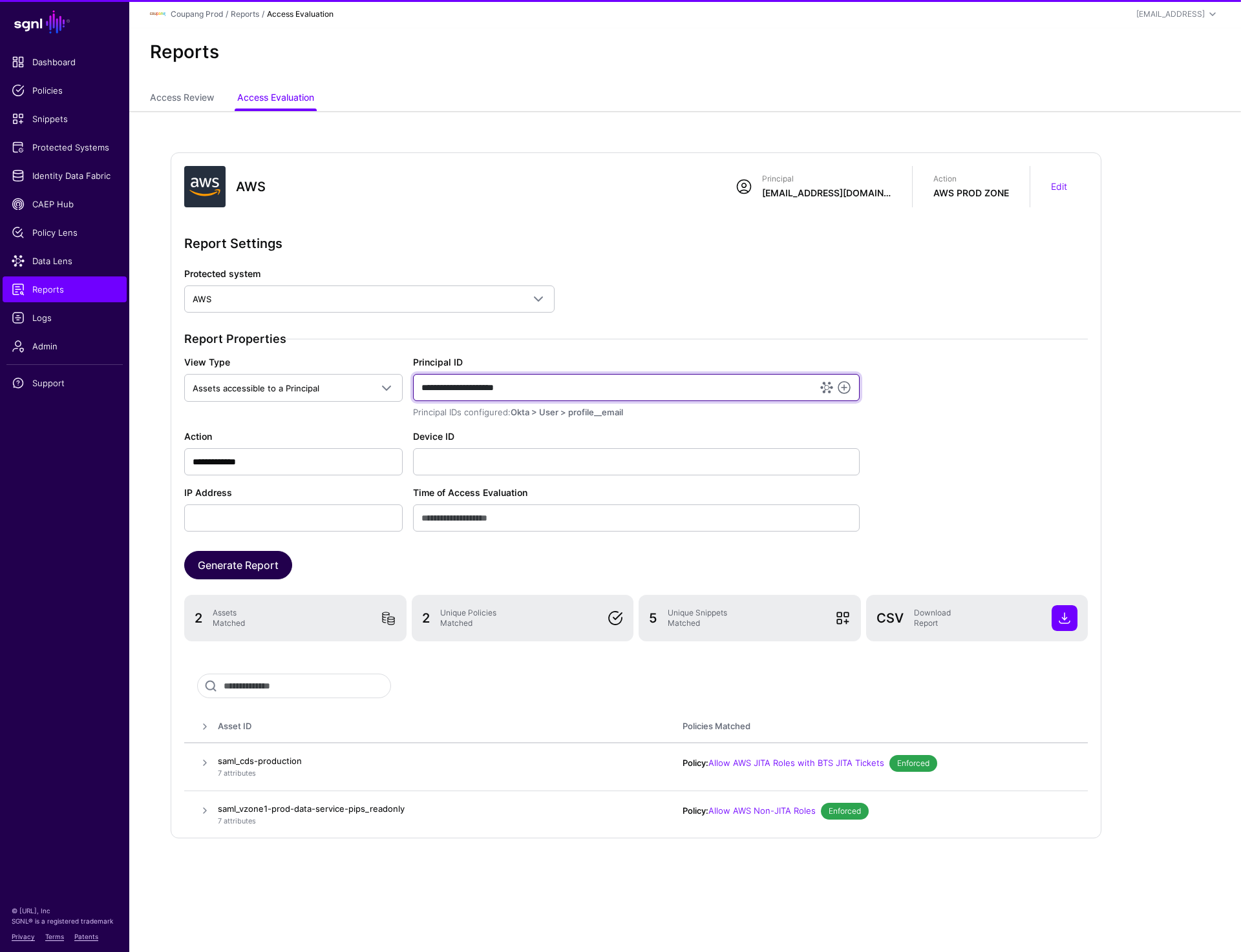
type input "**********"
click at [223, 569] on button "Generate Report" at bounding box center [238, 565] width 108 height 29
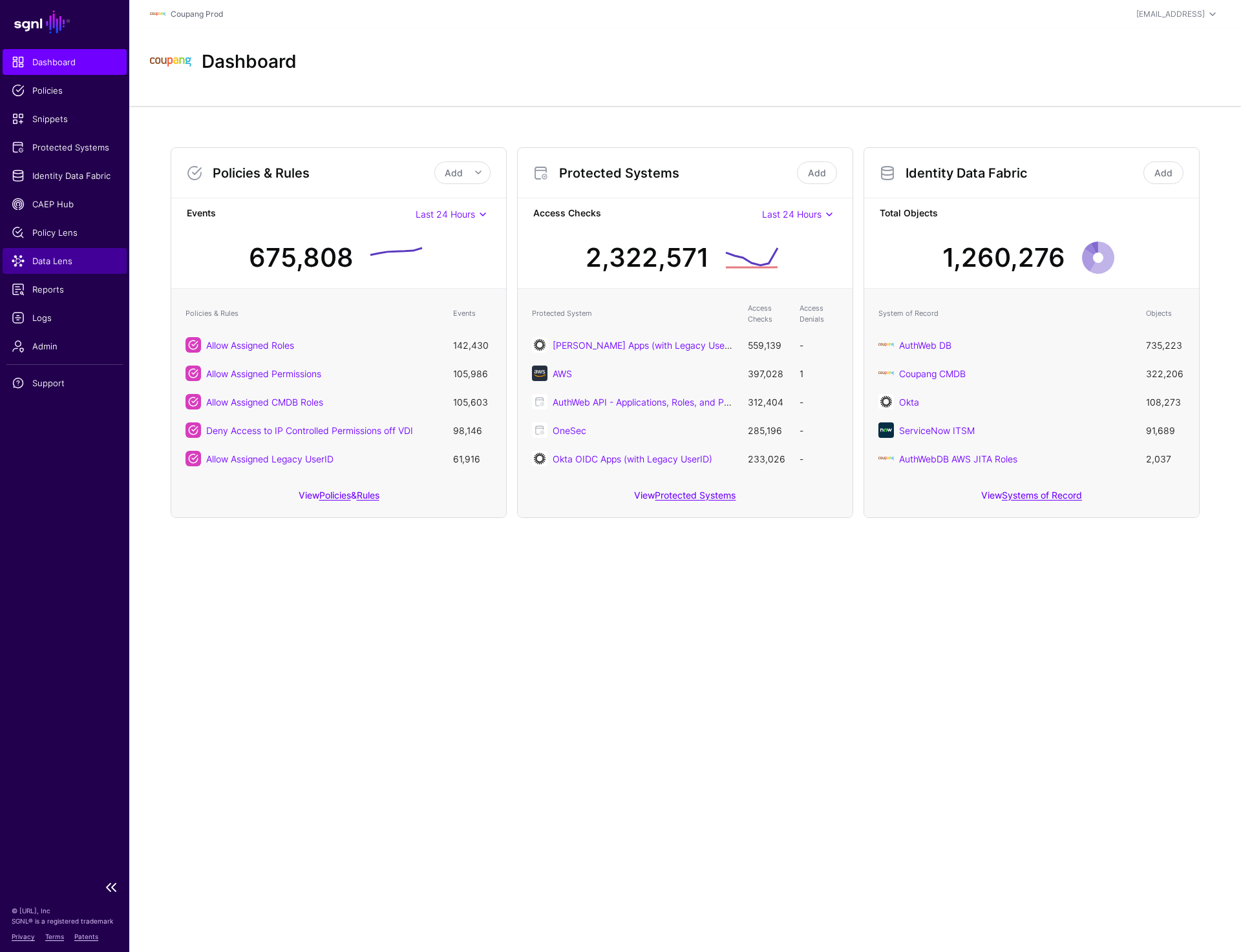
click at [57, 267] on span "Data Lens" at bounding box center [64, 261] width 106 height 13
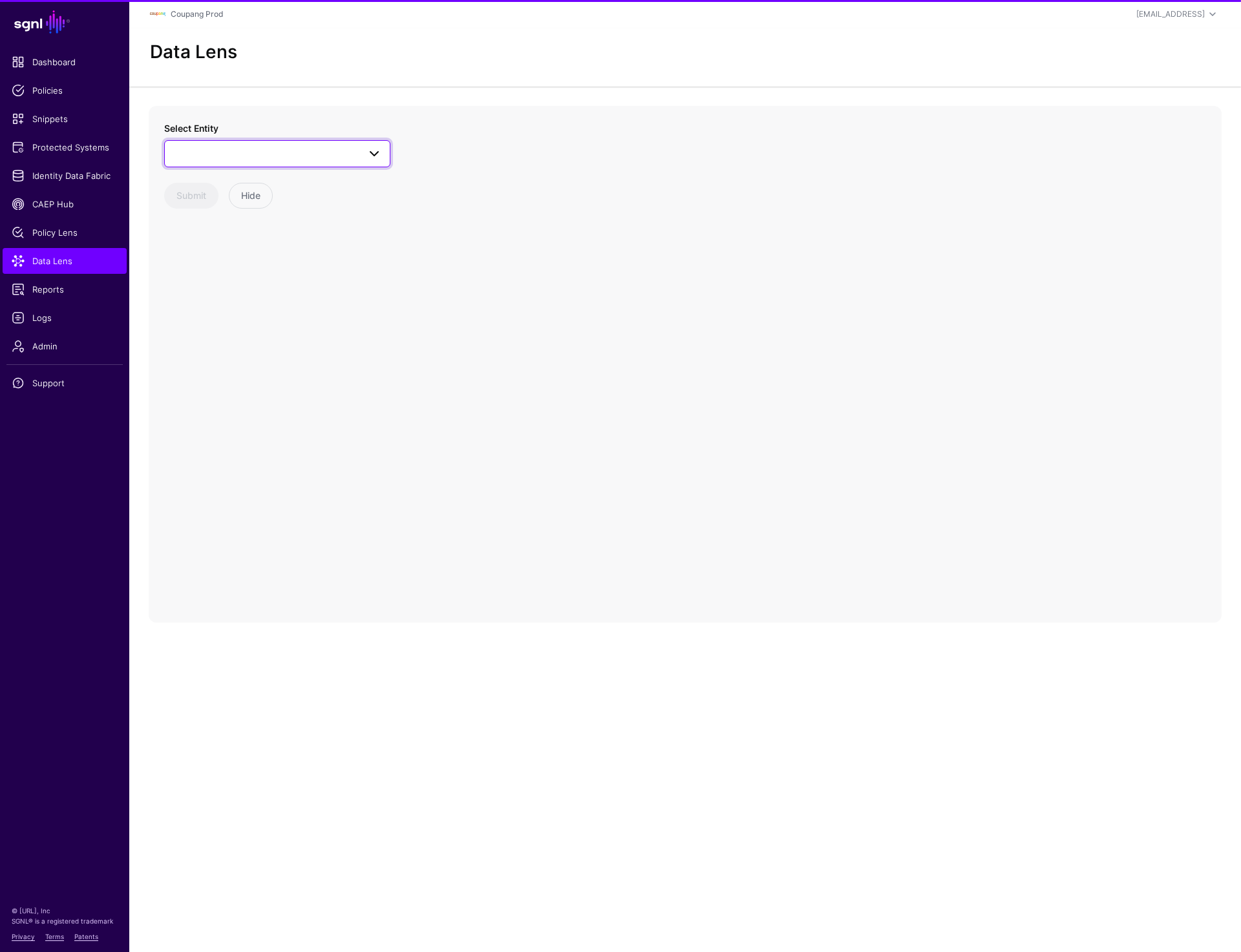
click at [239, 158] on span at bounding box center [277, 153] width 209 height 16
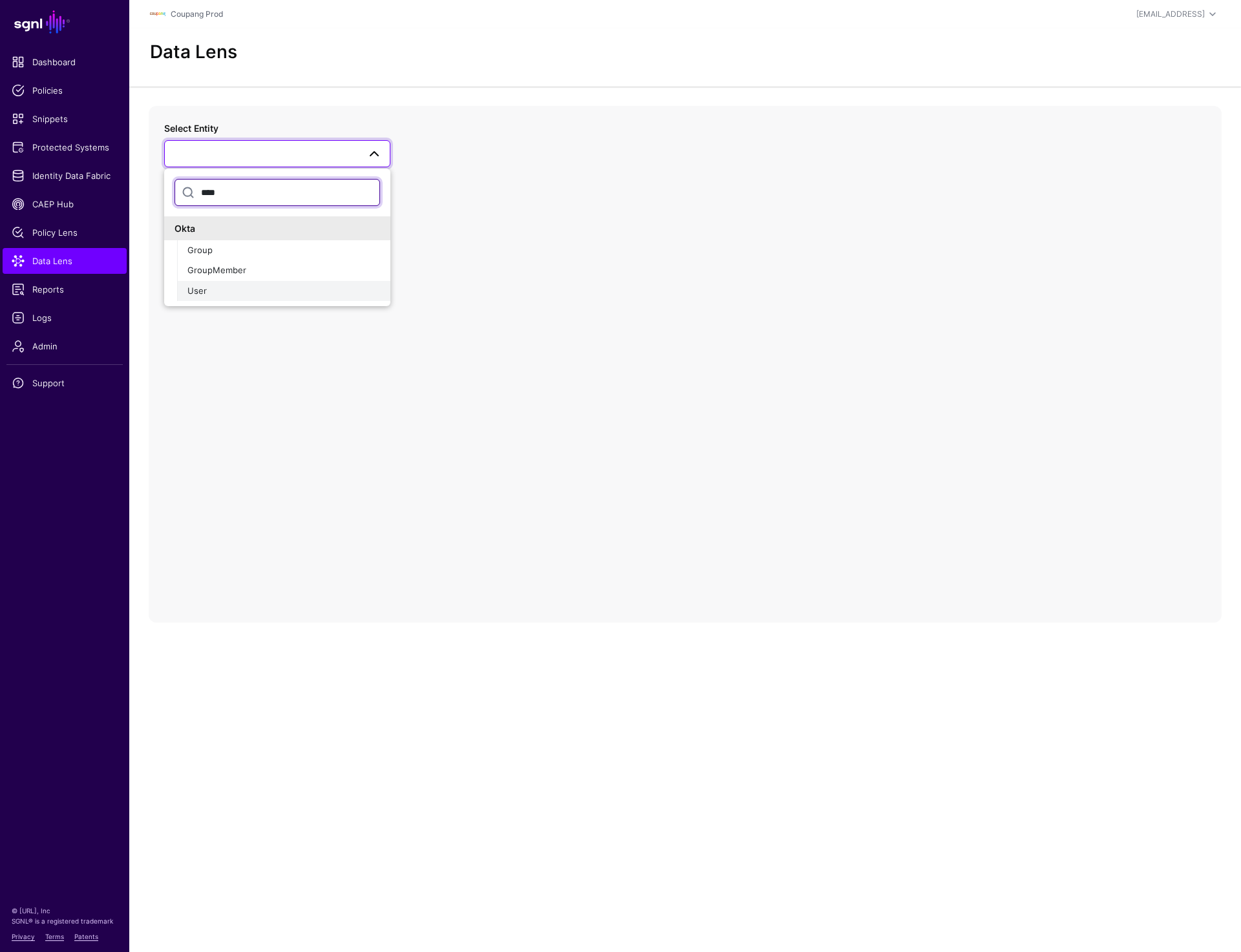
type input "****"
click at [209, 287] on div "User" at bounding box center [284, 291] width 193 height 13
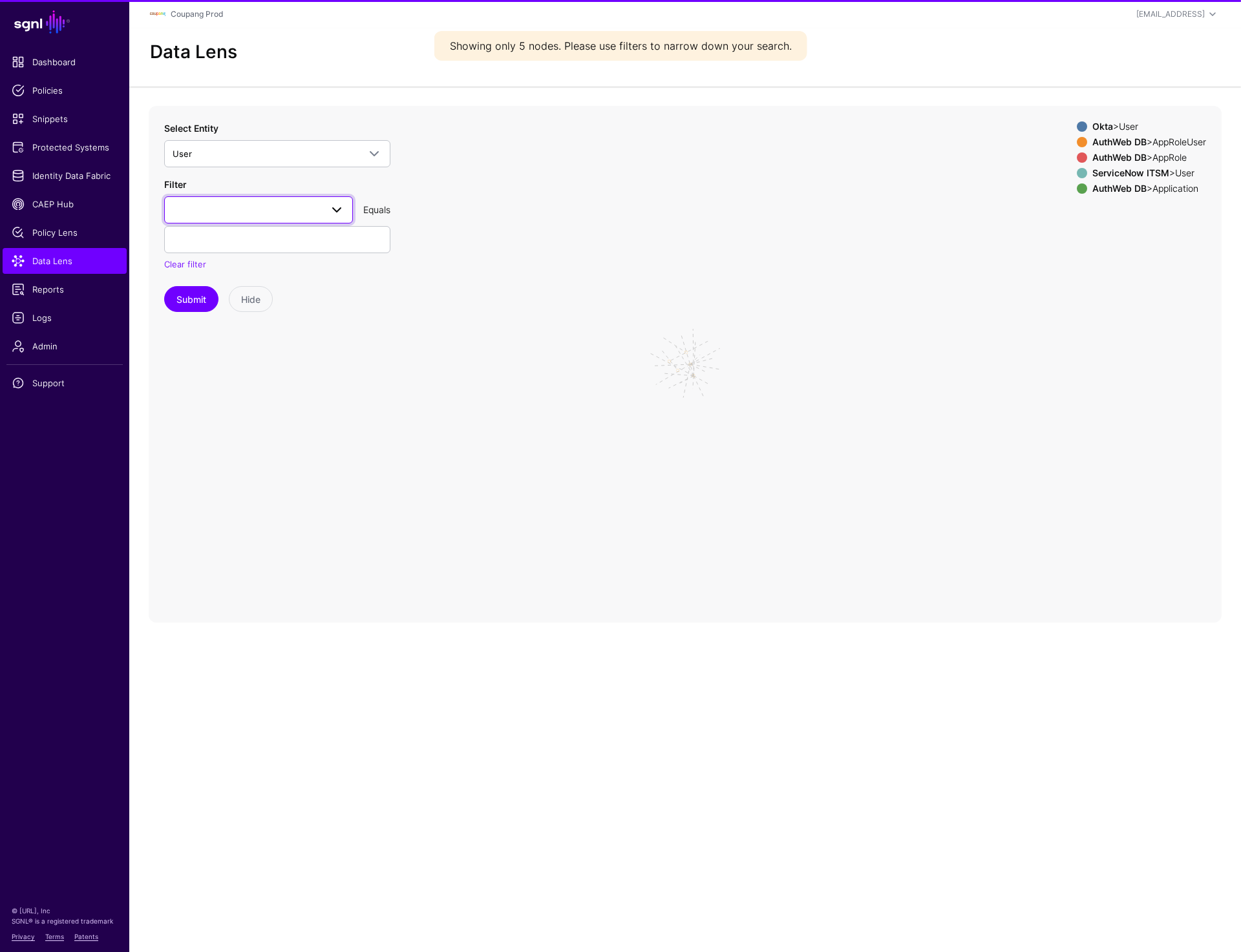
click at [254, 212] on span at bounding box center [258, 210] width 172 height 16
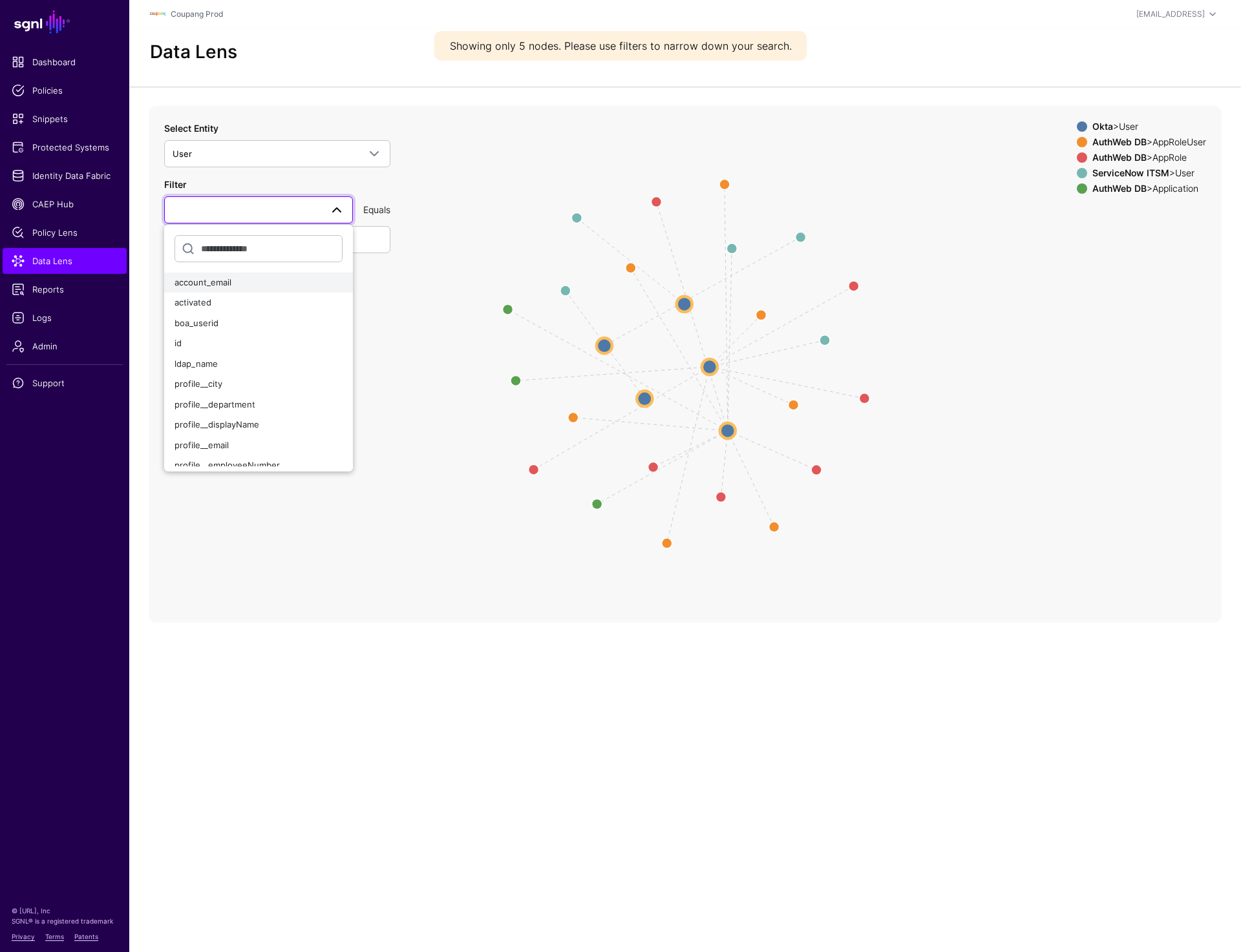
click at [233, 287] on div "account_email" at bounding box center [258, 283] width 168 height 13
click at [240, 218] on link "account_email" at bounding box center [258, 210] width 188 height 27
click at [224, 411] on span "profile__email" at bounding box center [202, 412] width 54 height 11
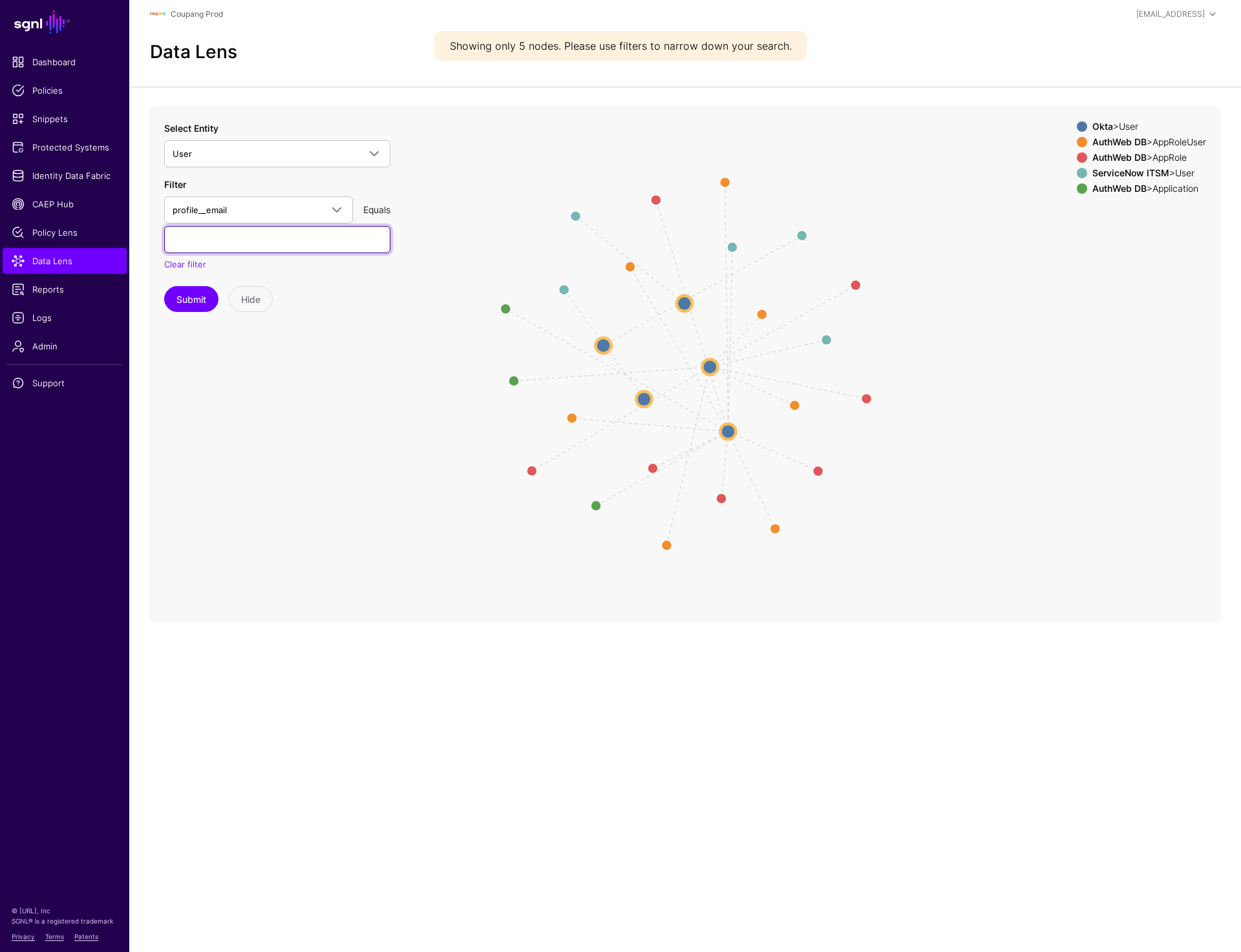
click at [223, 247] on input "text" at bounding box center [277, 239] width 226 height 27
paste input "**********"
click at [197, 233] on input "**********" at bounding box center [277, 239] width 226 height 27
paste input "text"
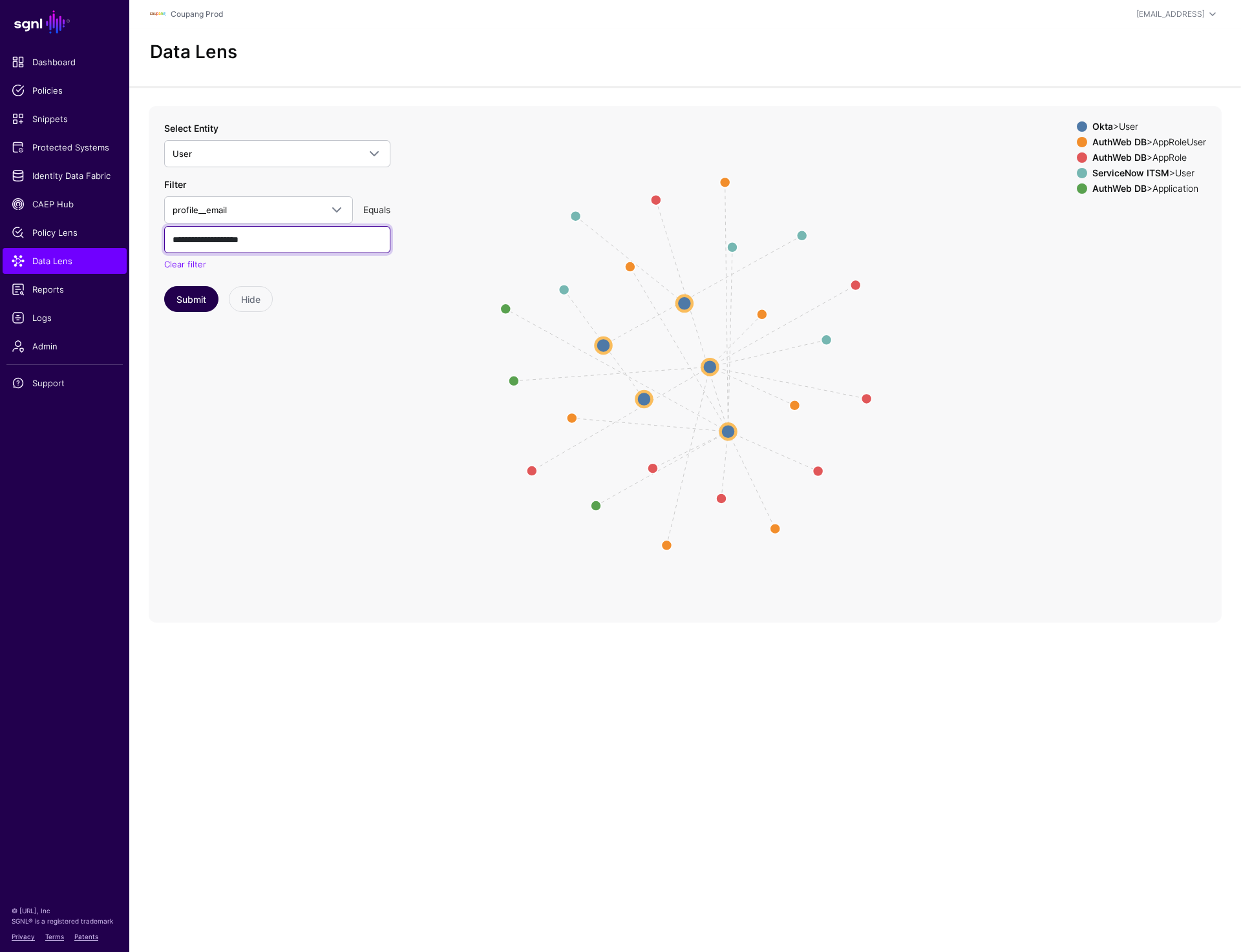
type input "**********"
click at [187, 309] on button "Submit" at bounding box center [191, 299] width 54 height 26
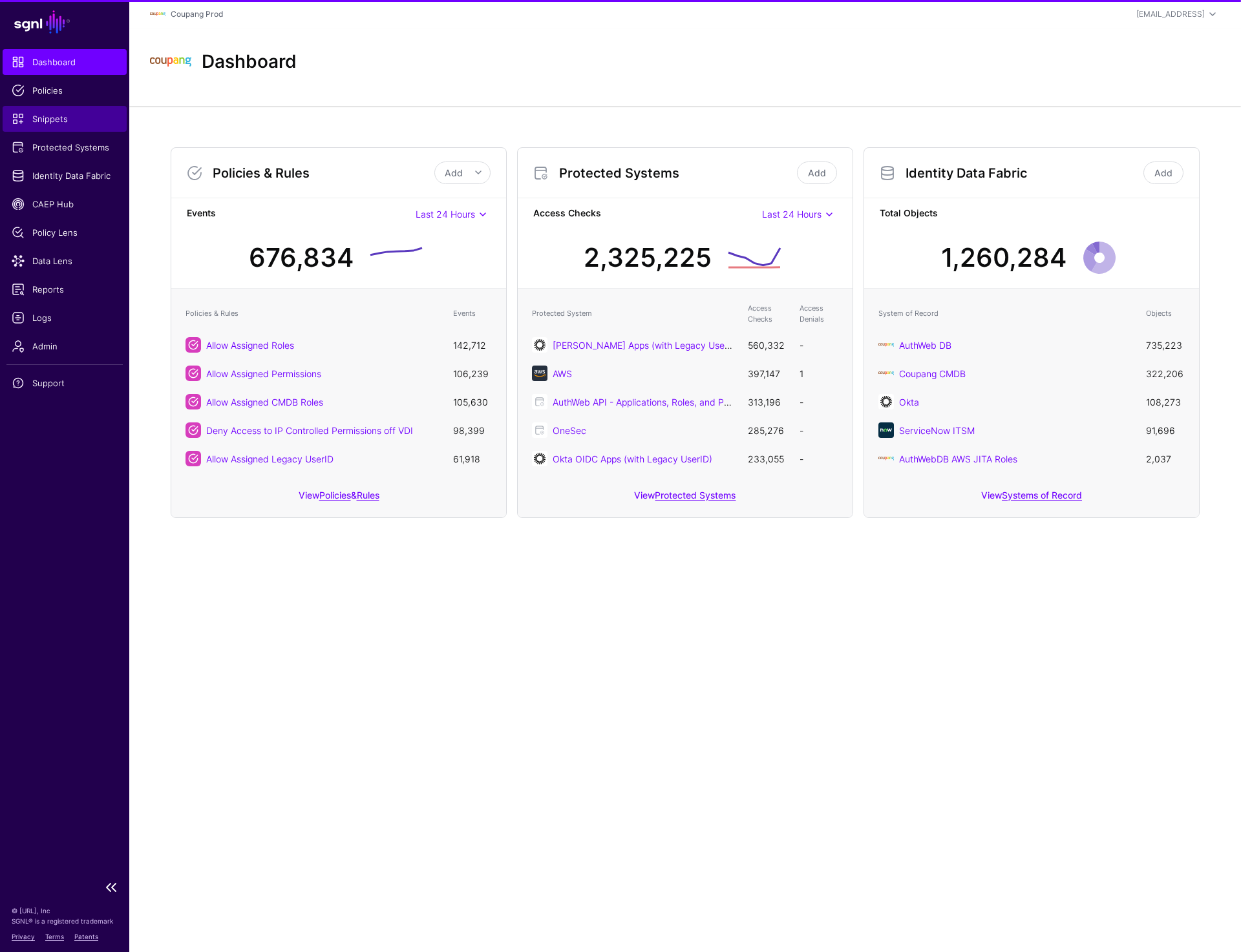
click at [47, 118] on span "Snippets" at bounding box center [64, 119] width 106 height 13
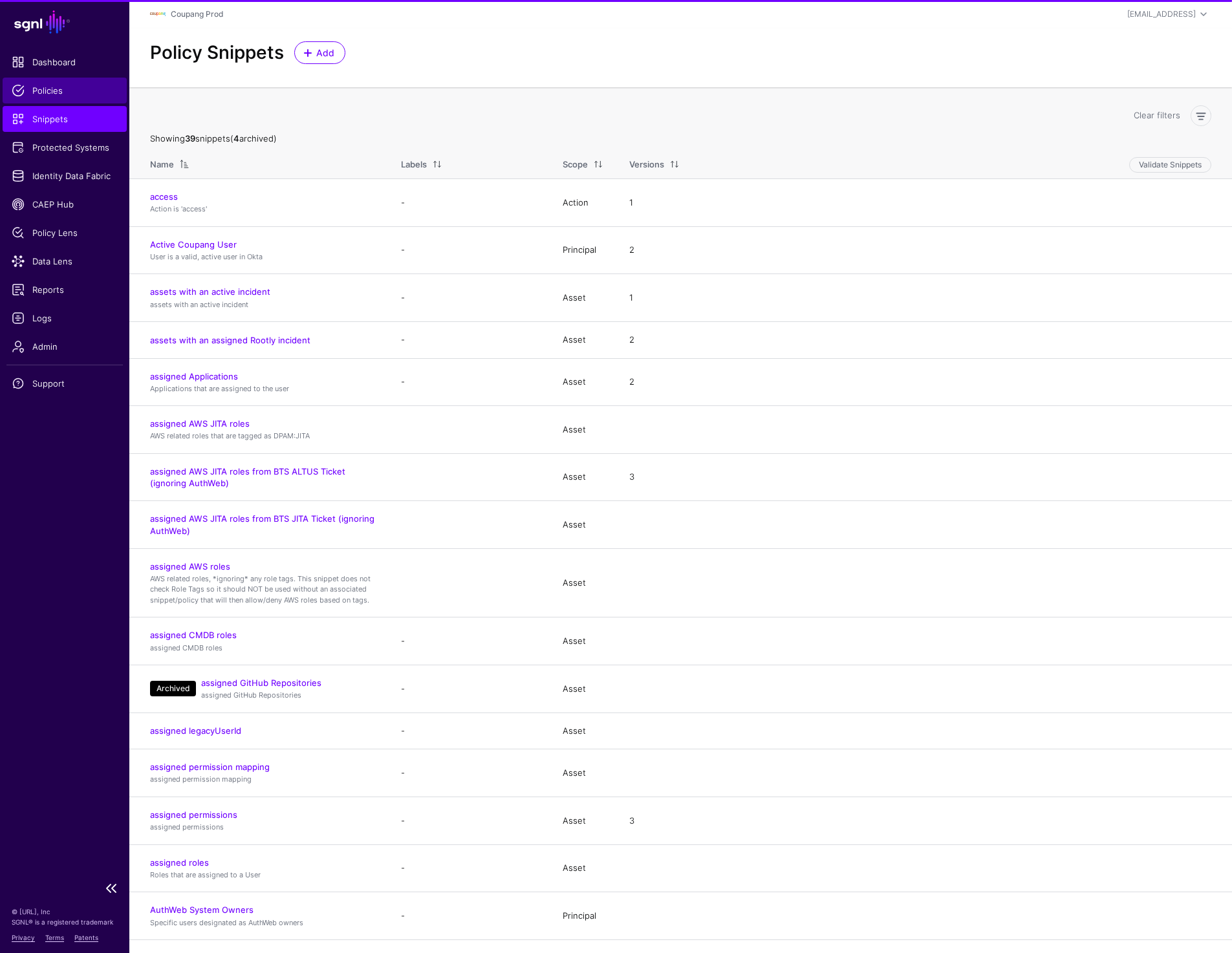
click at [47, 95] on span "Policies" at bounding box center [64, 91] width 106 height 13
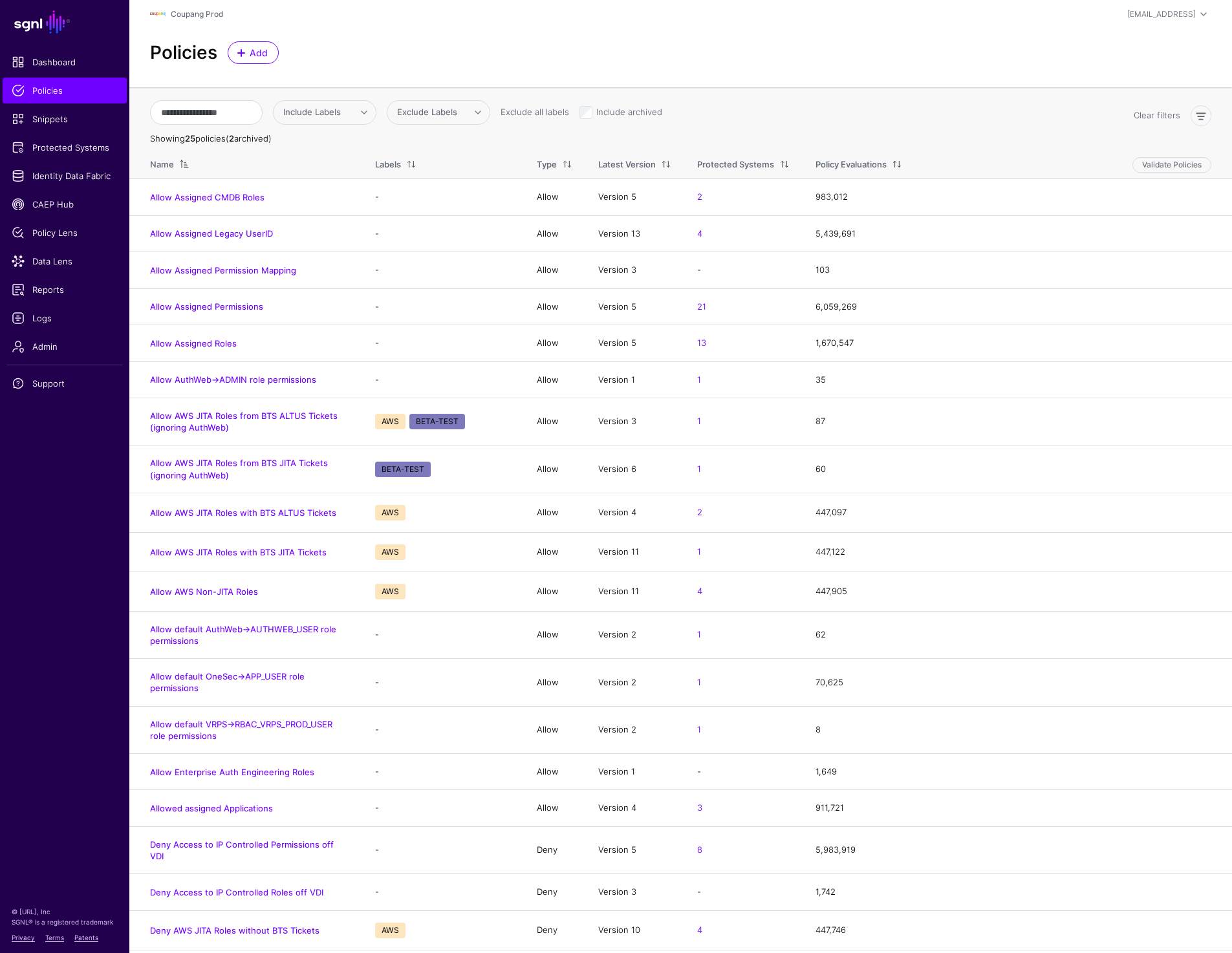
scroll to position [239, 0]
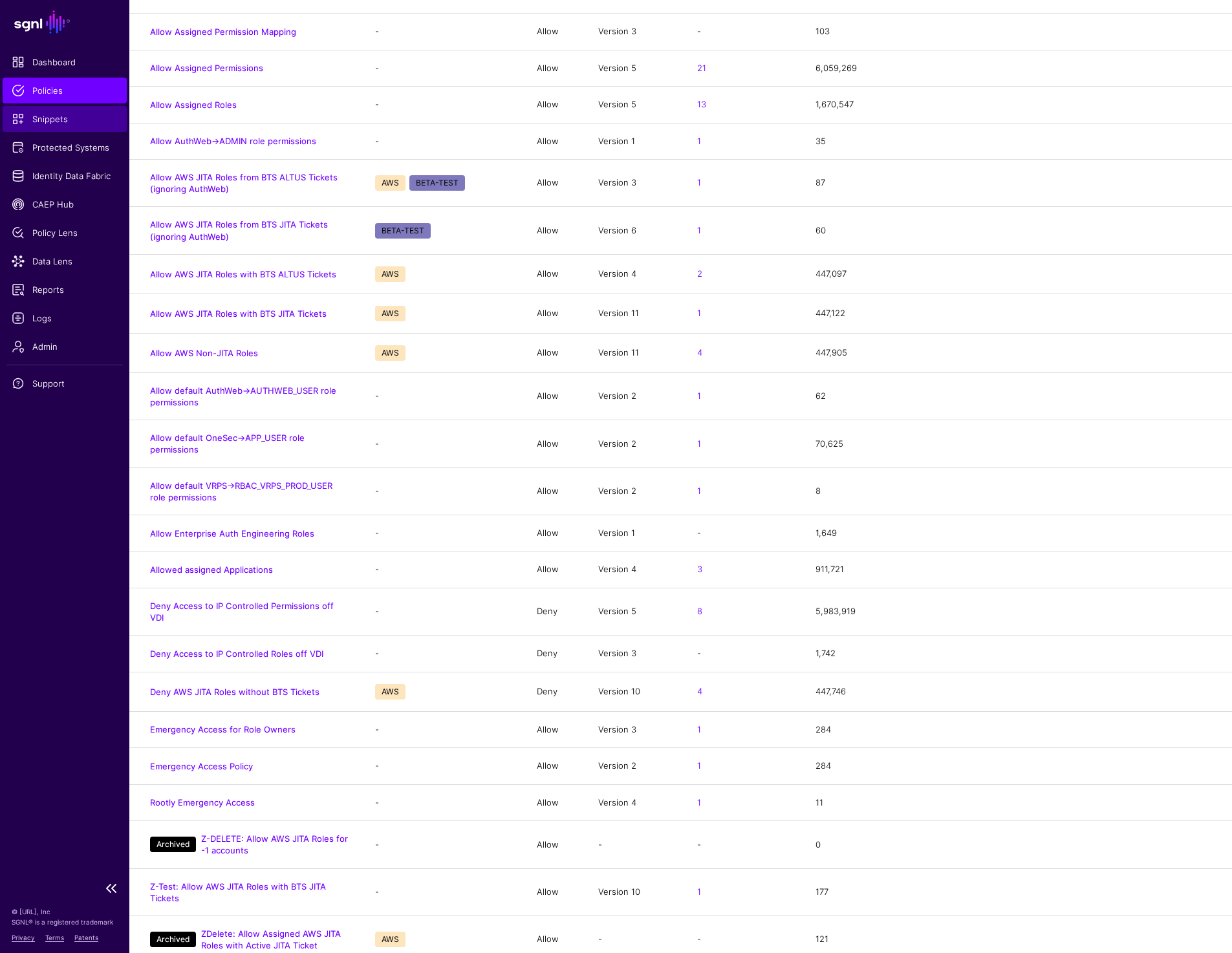
click at [26, 118] on span "Snippets" at bounding box center [64, 119] width 106 height 13
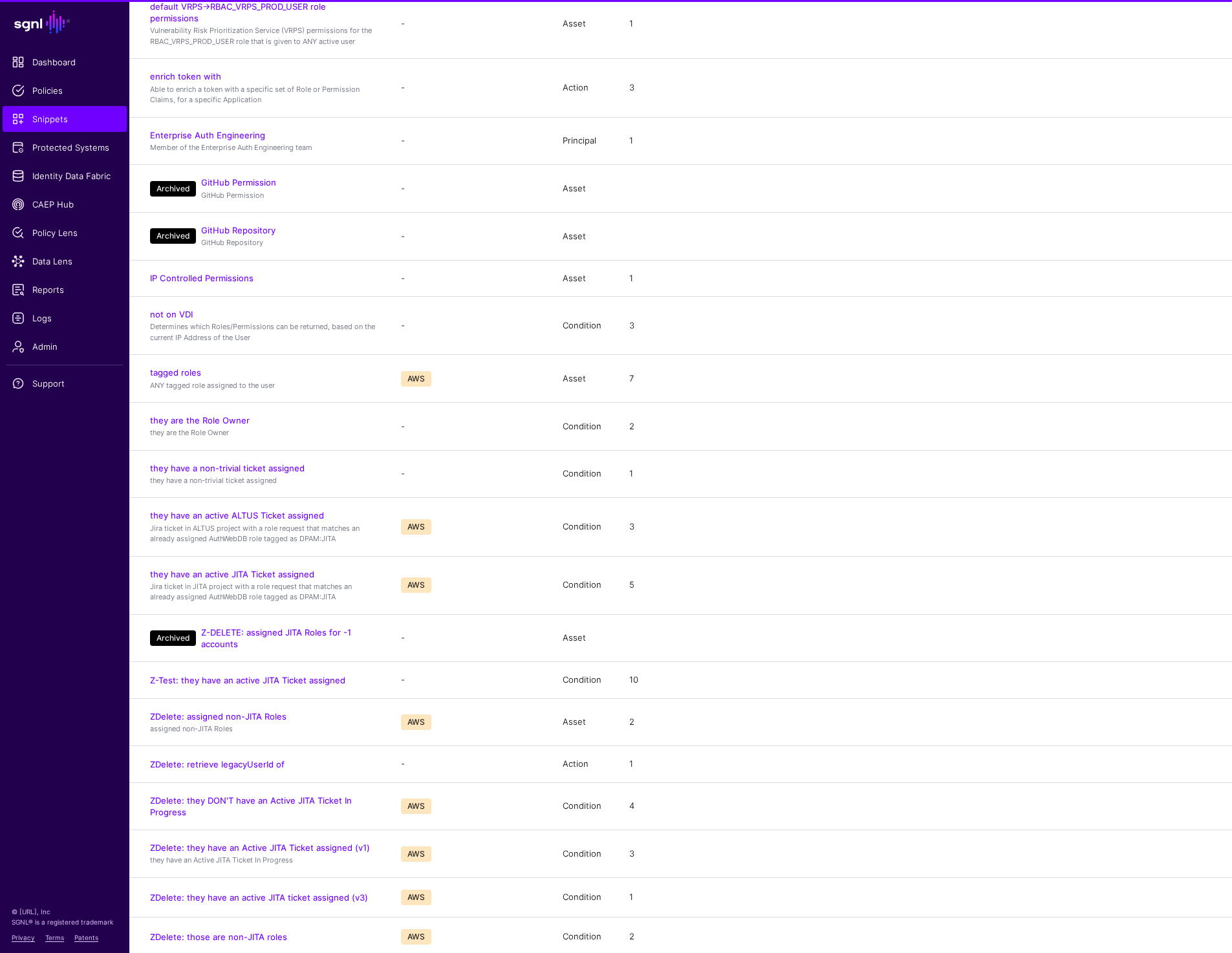
scroll to position [1119, 0]
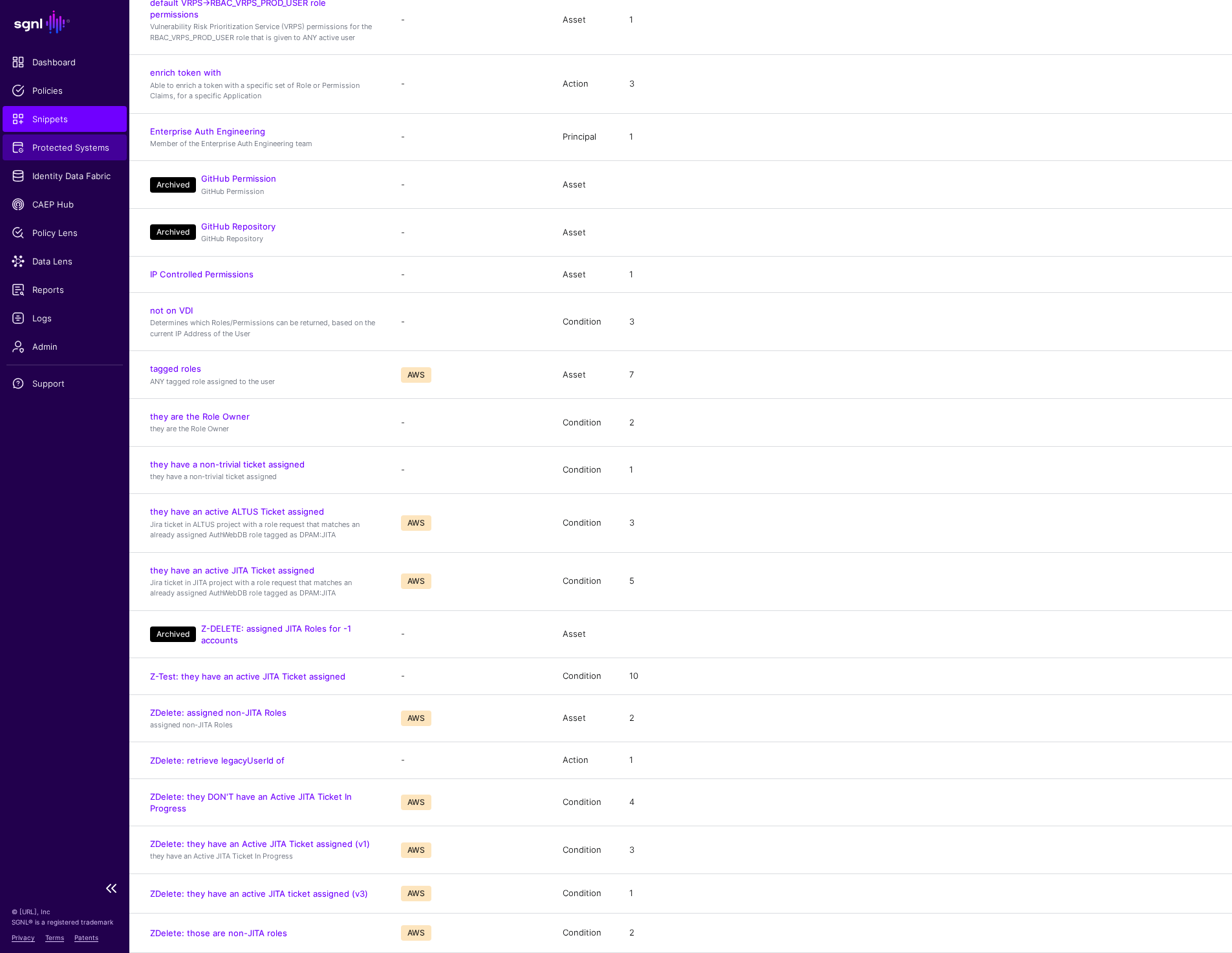
click at [54, 146] on span "Protected Systems" at bounding box center [64, 147] width 106 height 13
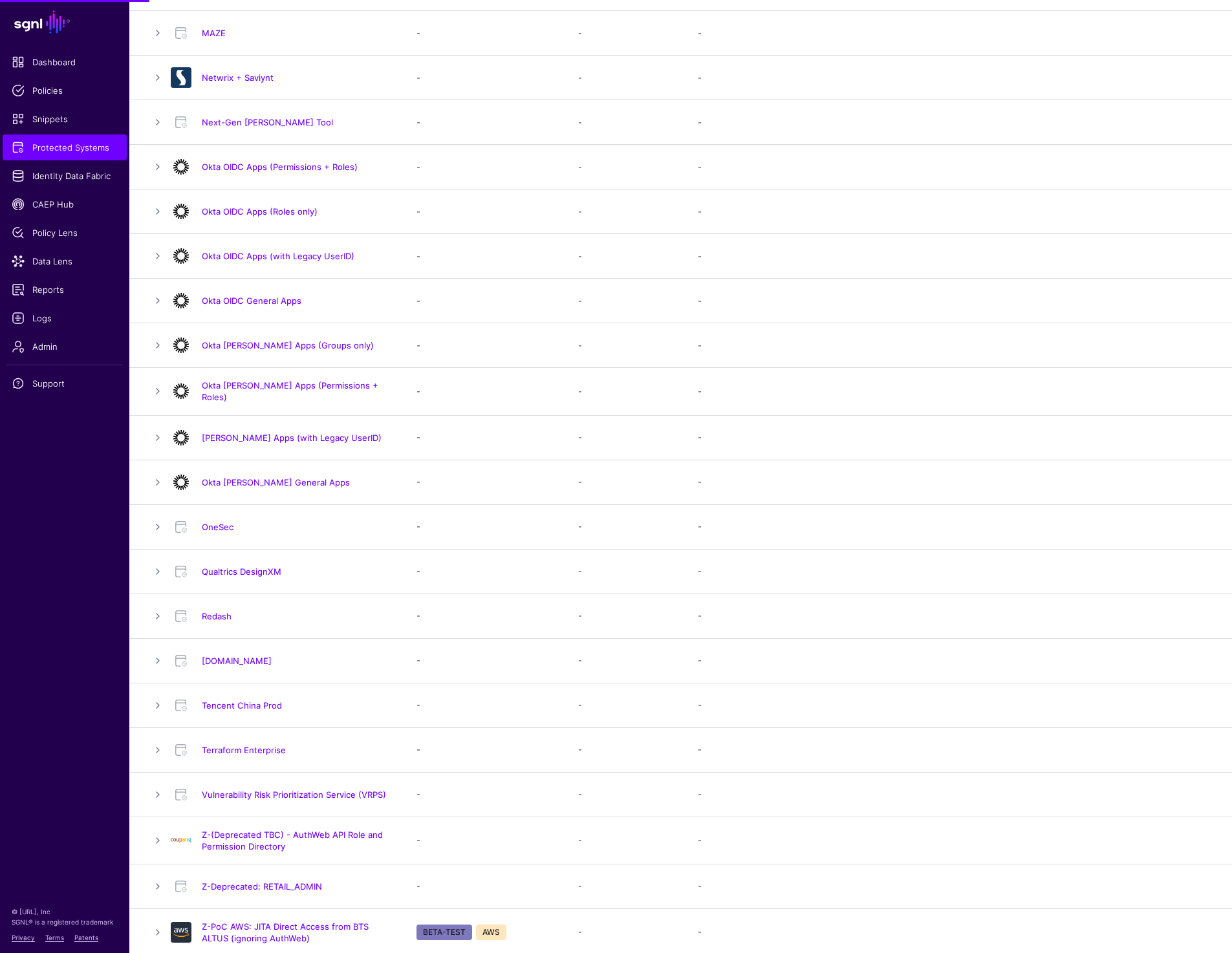
scroll to position [871, 0]
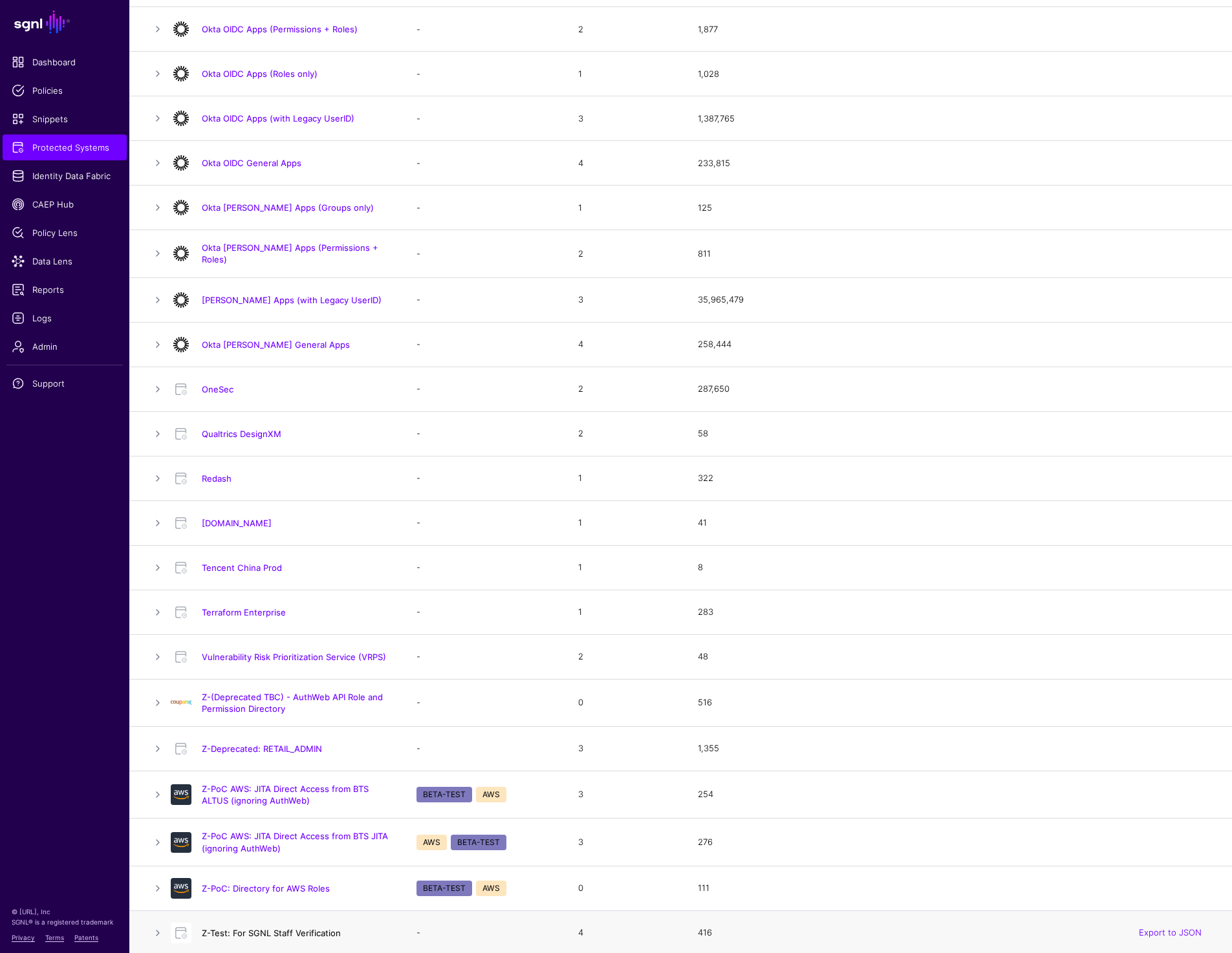
click at [268, 933] on link "Z-Test: For SGNL Staff Verification" at bounding box center [271, 933] width 139 height 11
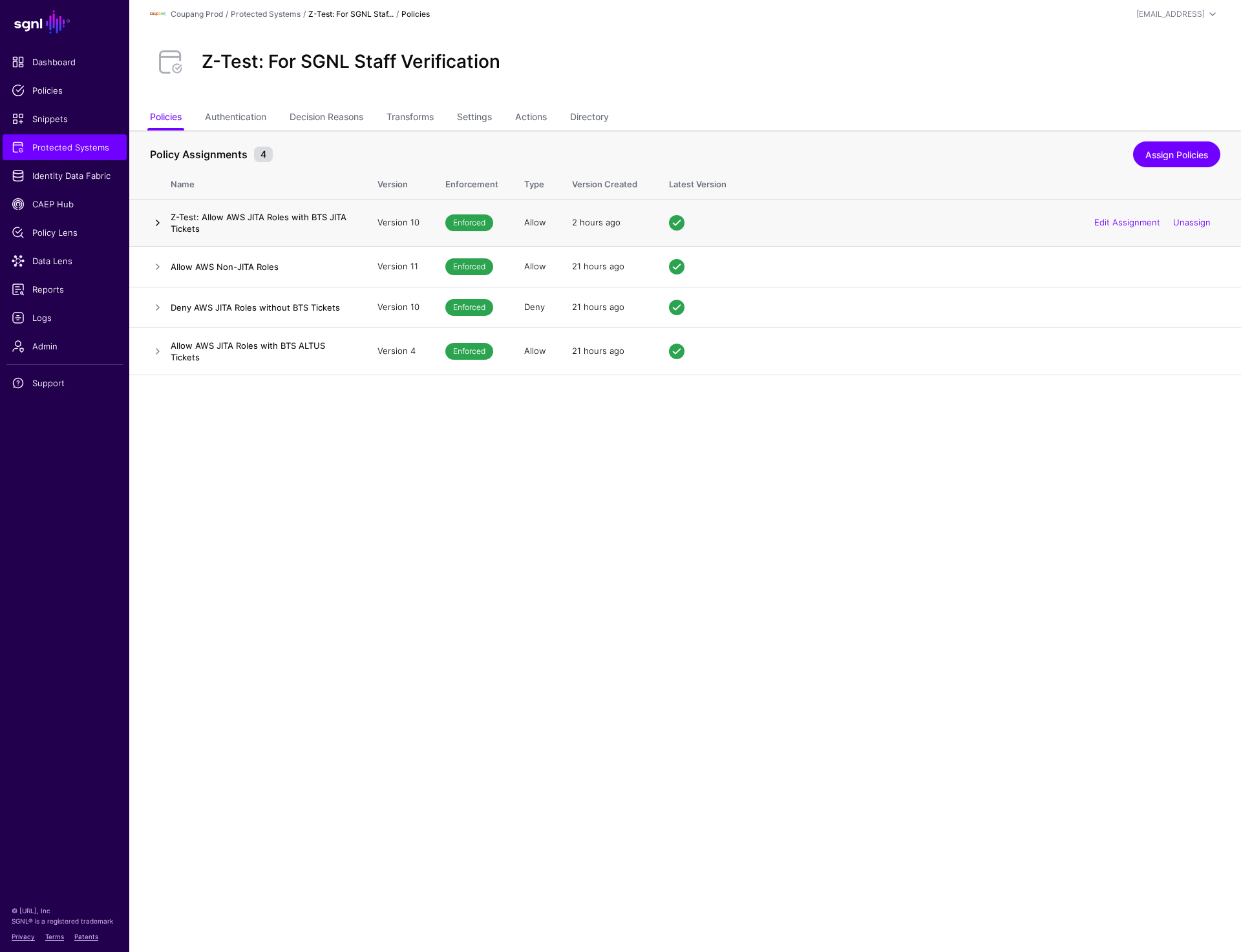
click at [152, 218] on link at bounding box center [157, 222] width 16 height 16
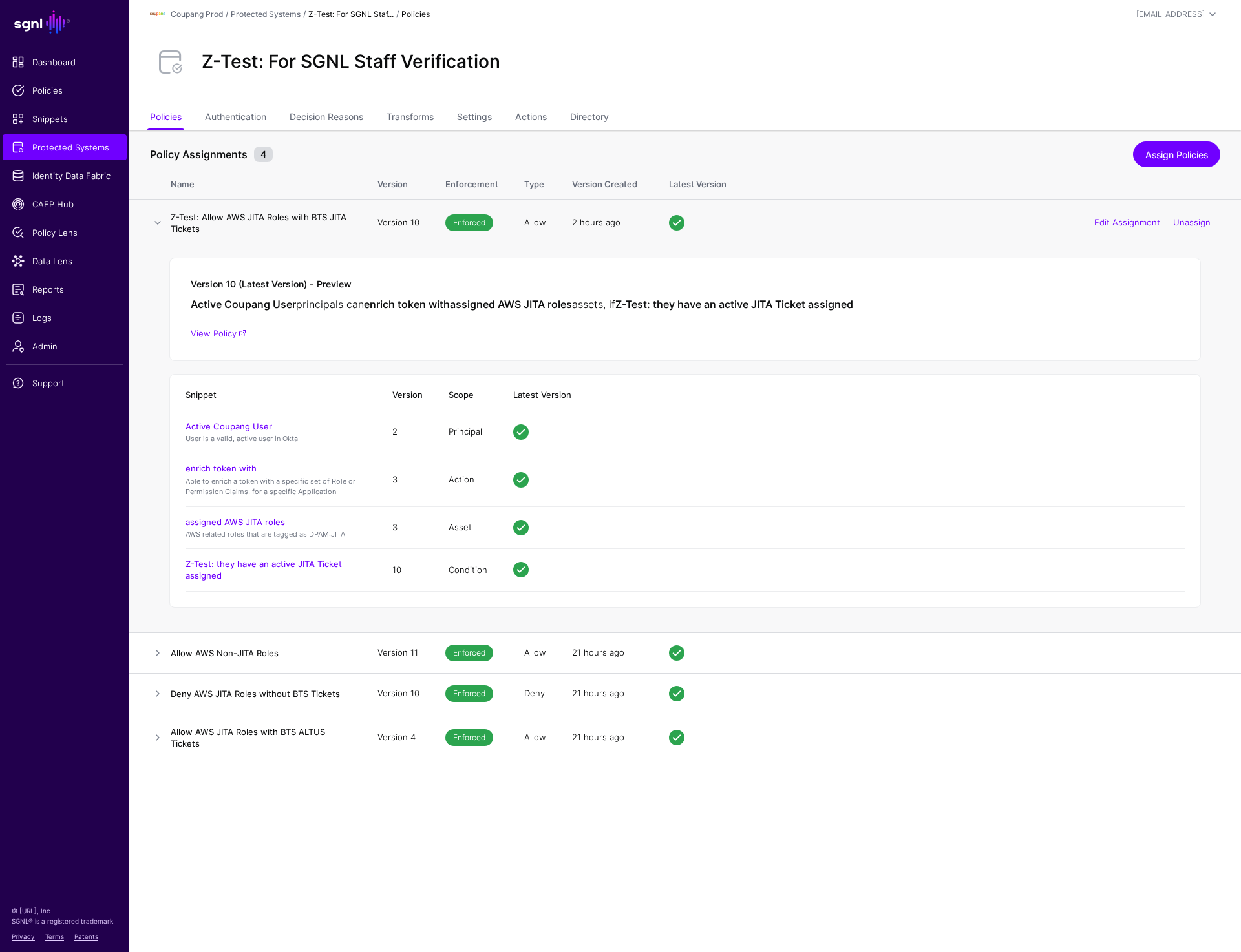
click at [268, 570] on h4 "Z-Test: they have an active JITA Ticket assigned" at bounding box center [276, 569] width 181 height 23
click at [267, 560] on link "Z-Test: they have an active JITA Ticket assigned" at bounding box center [263, 569] width 156 height 22
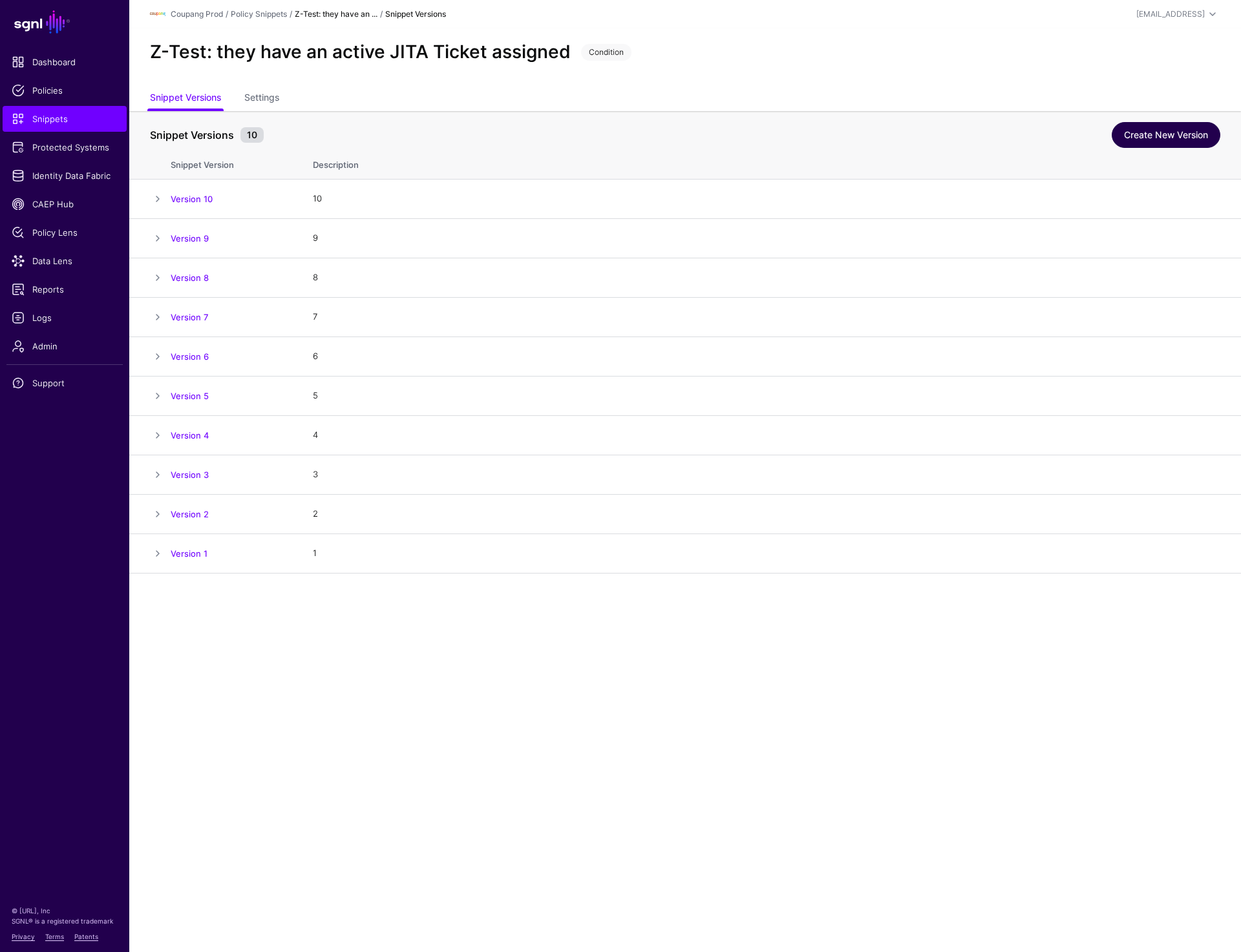
click at [1155, 128] on link "Create New Version" at bounding box center [1166, 134] width 109 height 26
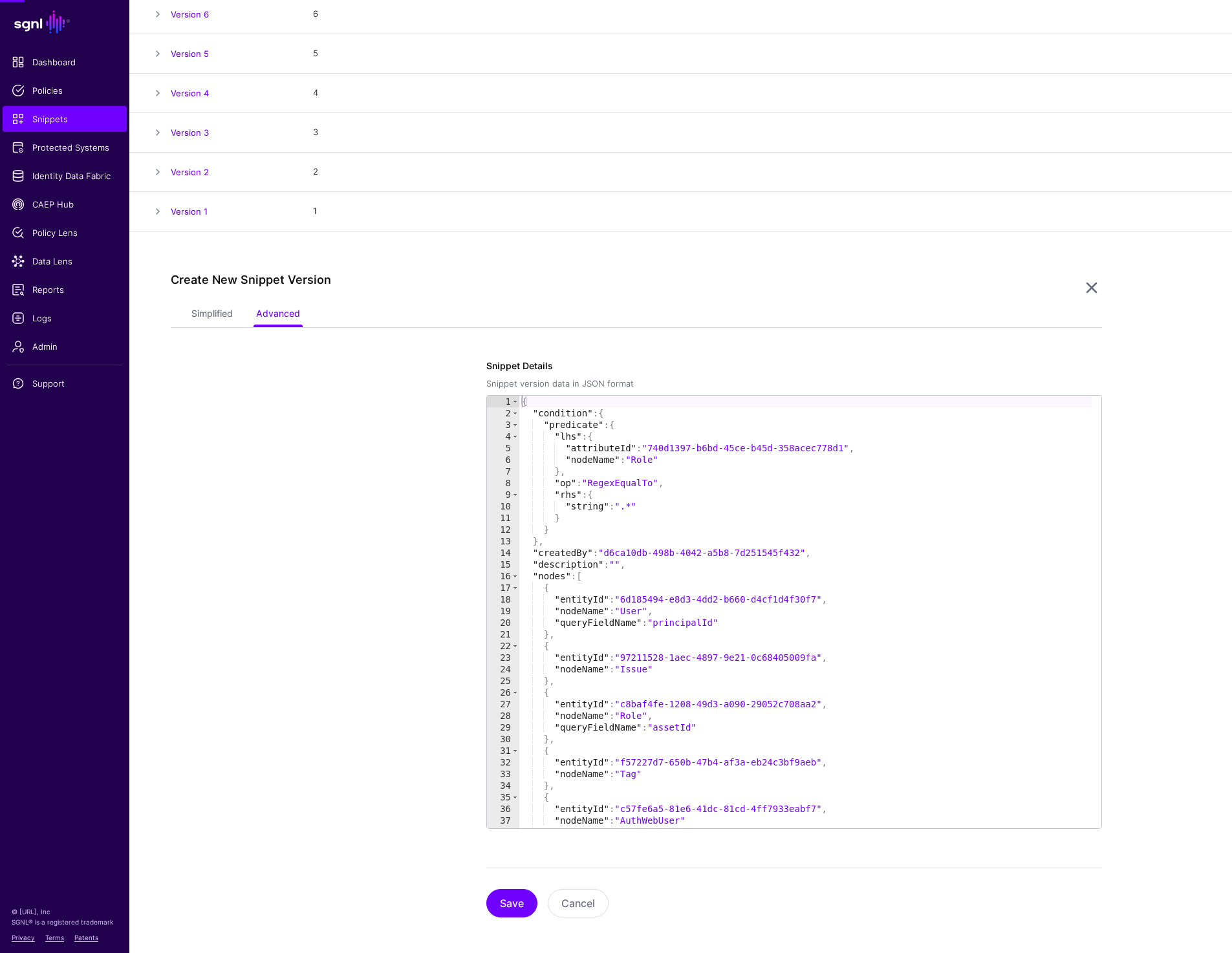
scroll to position [348, 0]
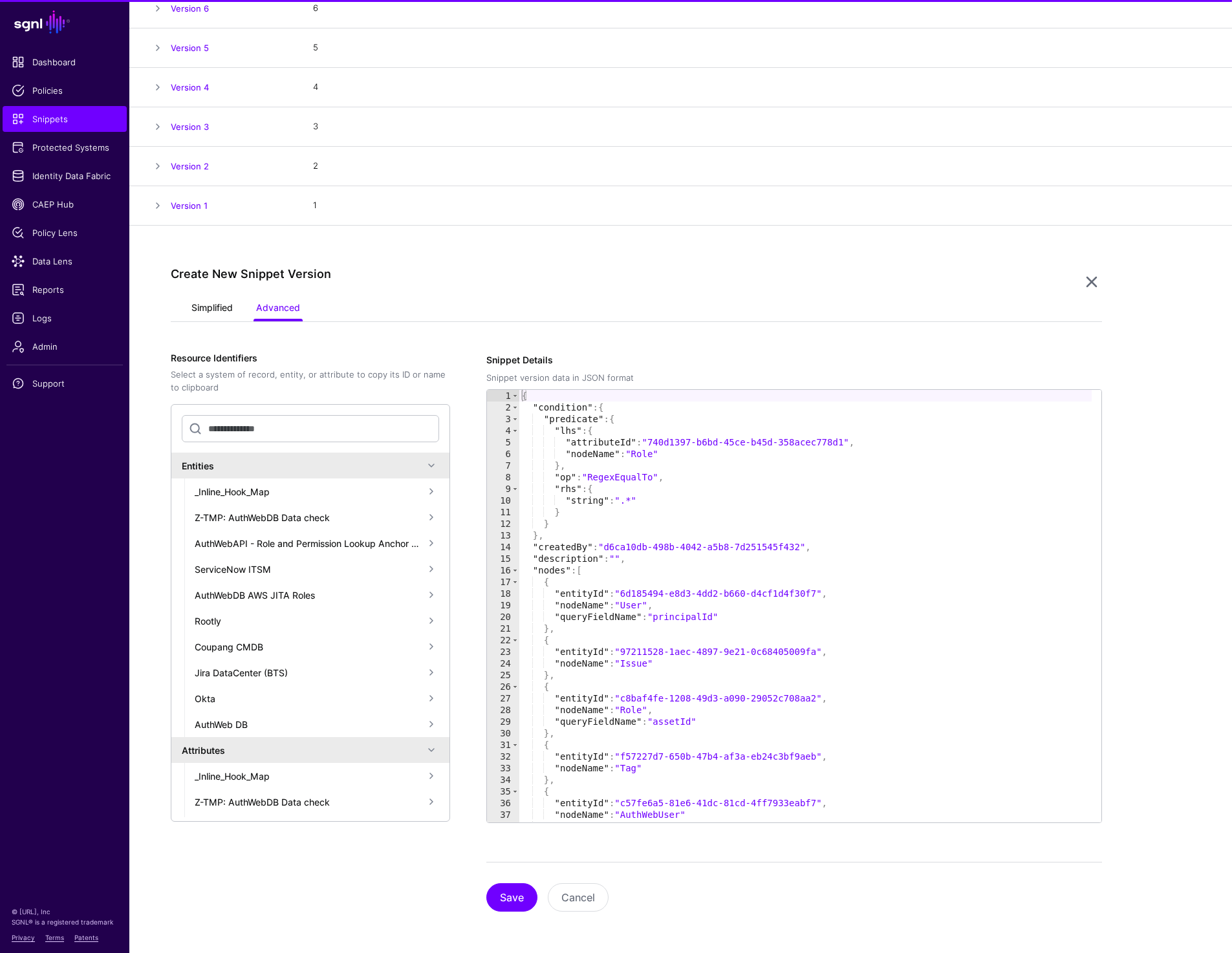
click at [204, 316] on link "Simplified" at bounding box center [212, 309] width 41 height 25
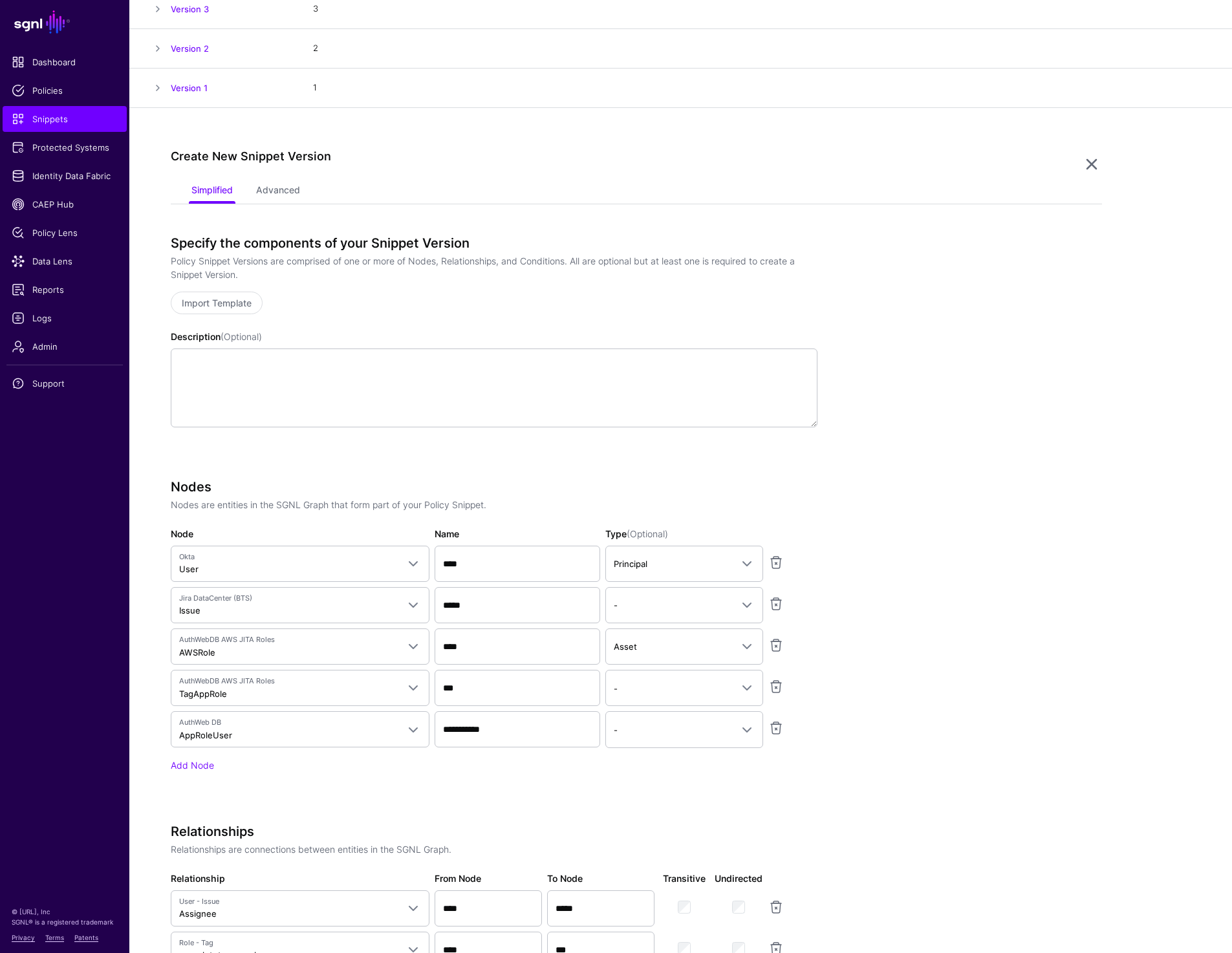
scroll to position [395, 0]
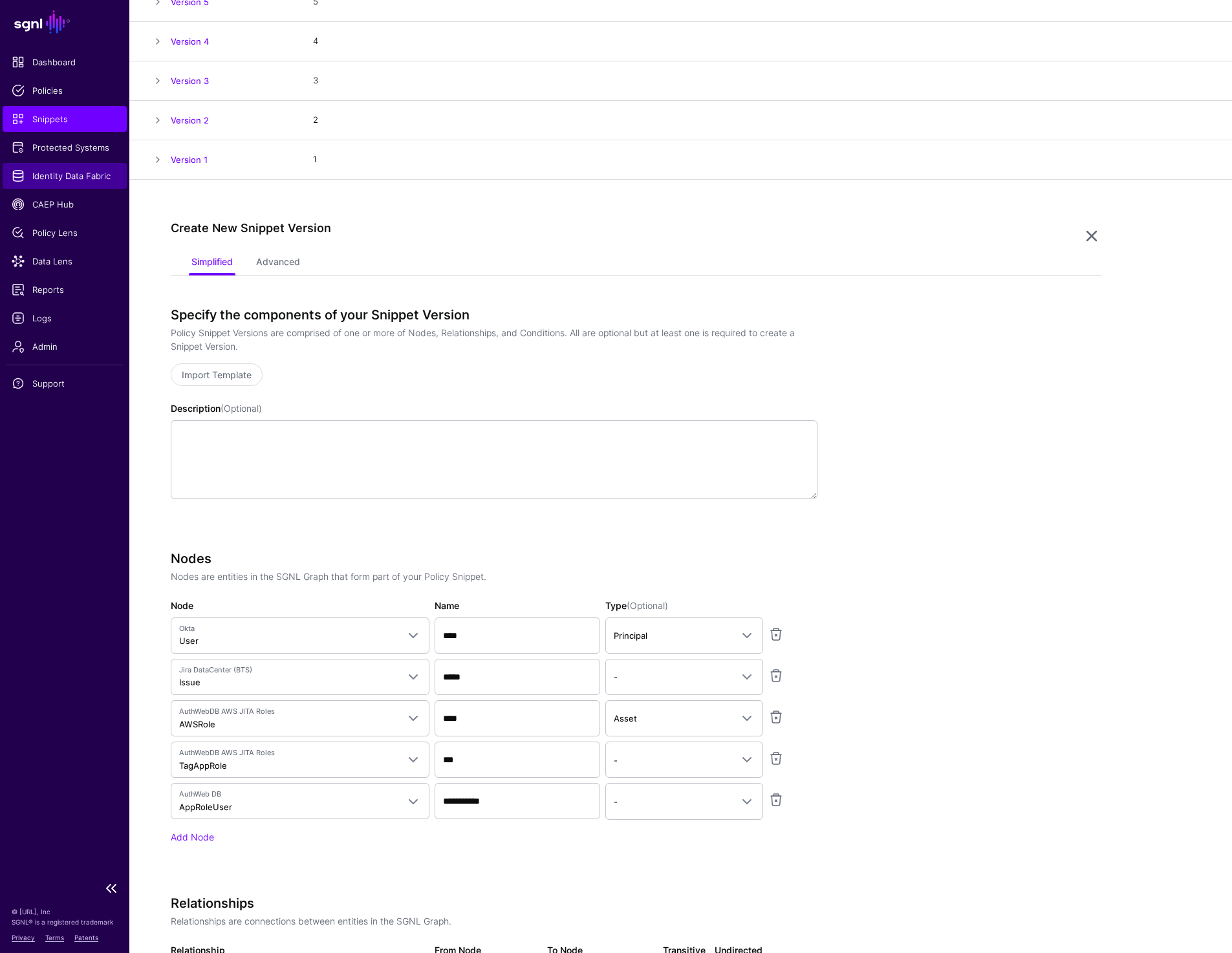
click at [54, 175] on span "Identity Data Fabric" at bounding box center [64, 176] width 106 height 13
click at [67, 150] on span "Protected Systems" at bounding box center [64, 147] width 106 height 13
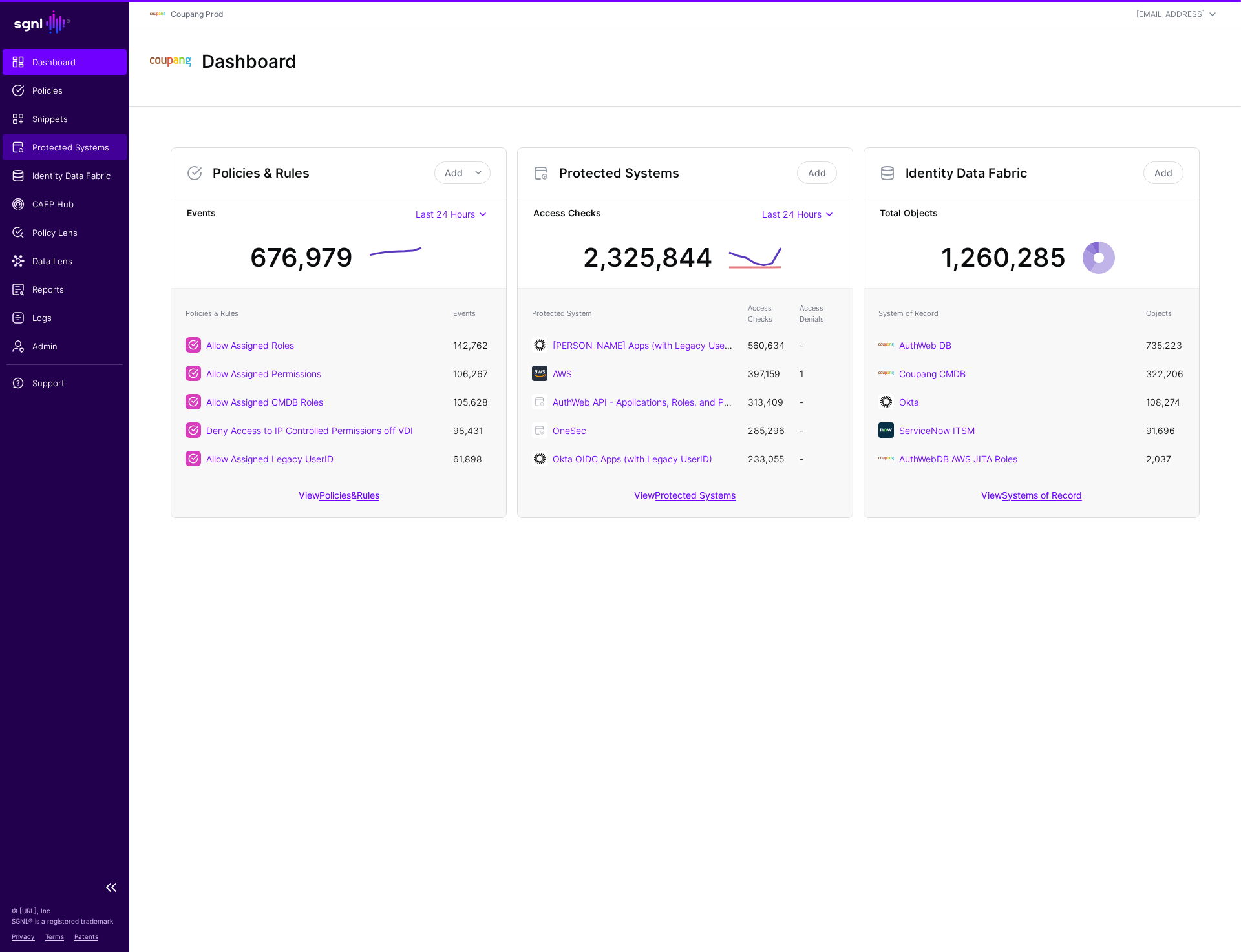
click at [65, 137] on link "Protected Systems" at bounding box center [64, 146] width 124 height 26
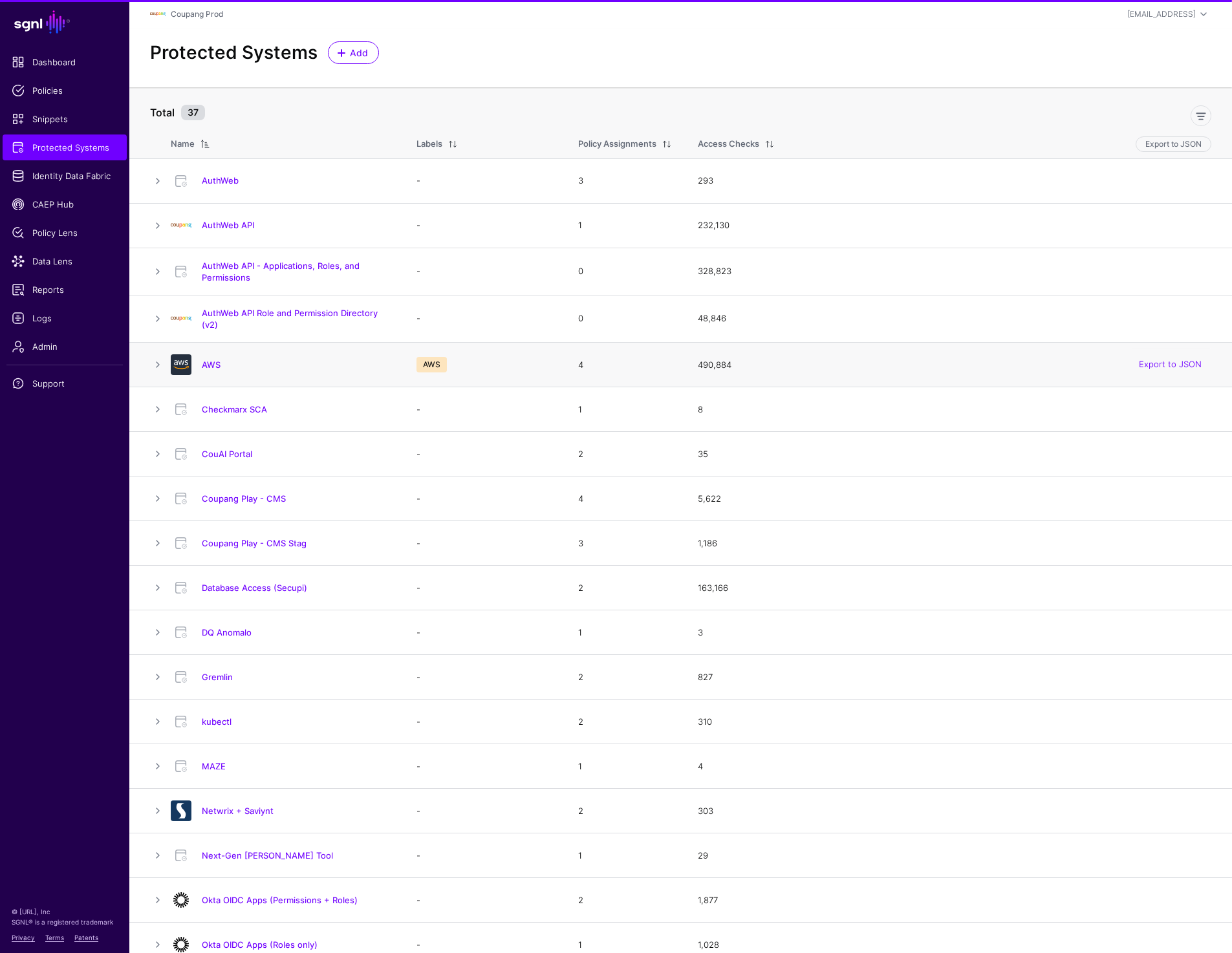
click at [212, 359] on h4 "AWS" at bounding box center [296, 365] width 189 height 12
click at [212, 361] on link "AWS" at bounding box center [211, 365] width 19 height 11
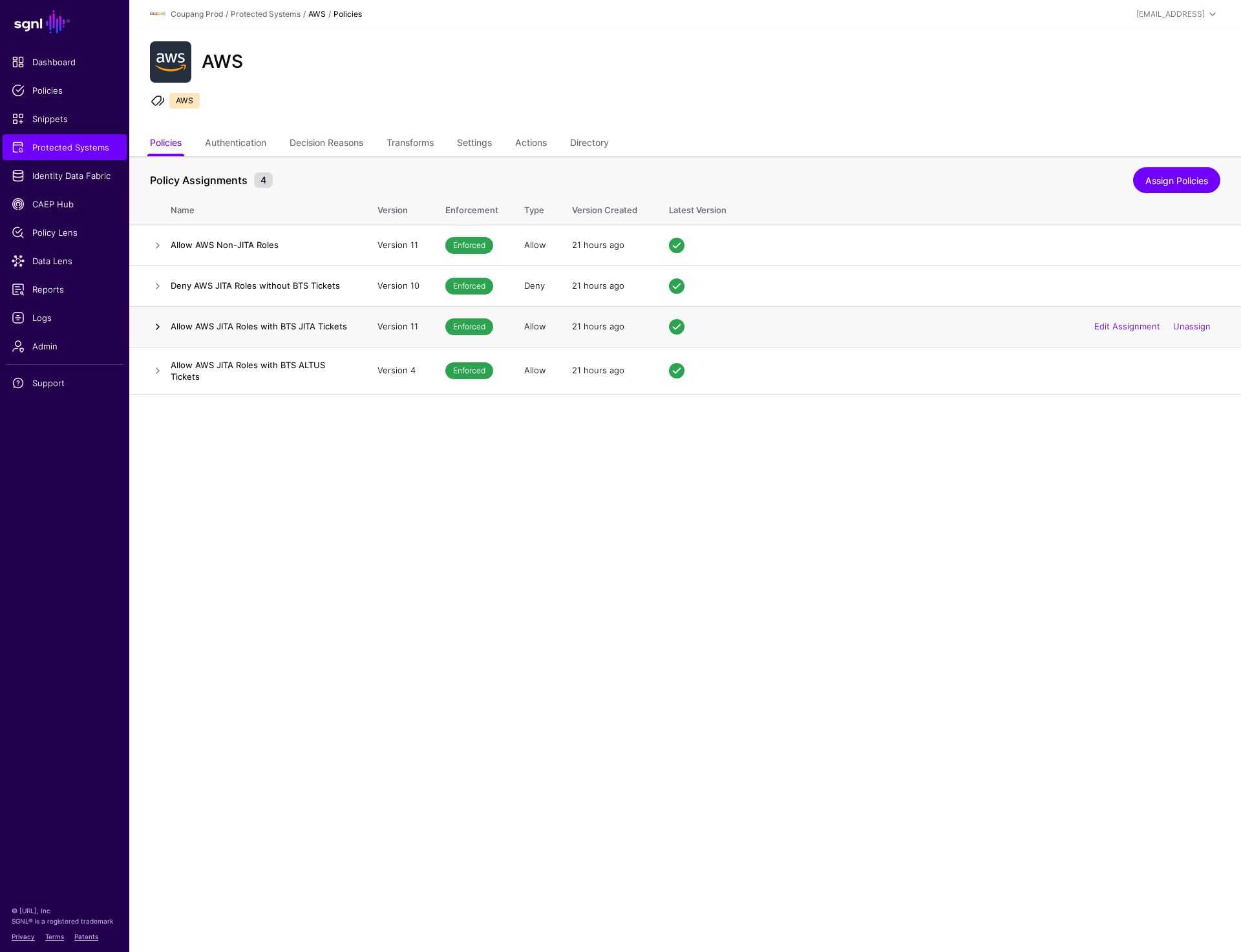
click at [155, 327] on link at bounding box center [157, 327] width 16 height 16
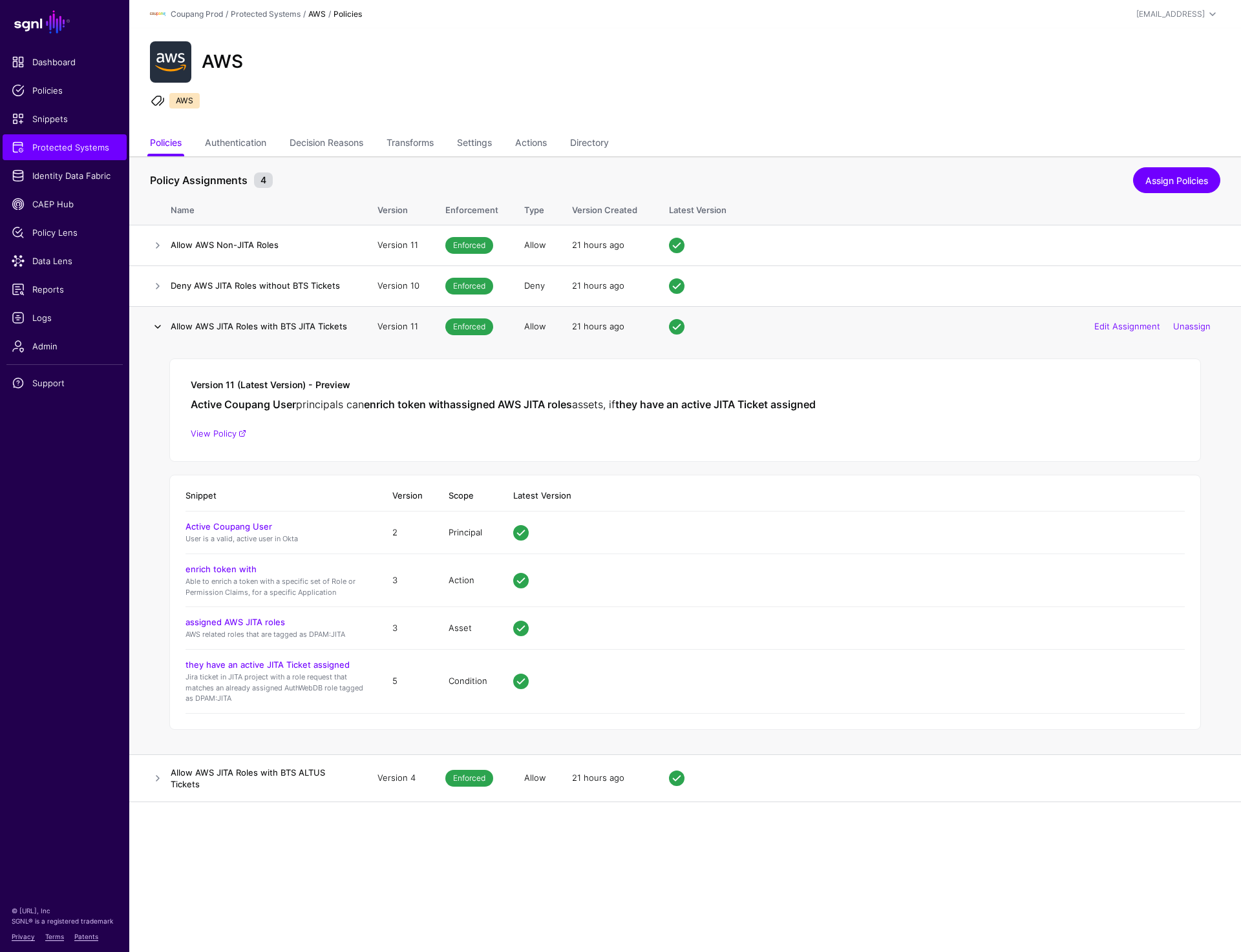
click at [156, 322] on link at bounding box center [157, 327] width 16 height 16
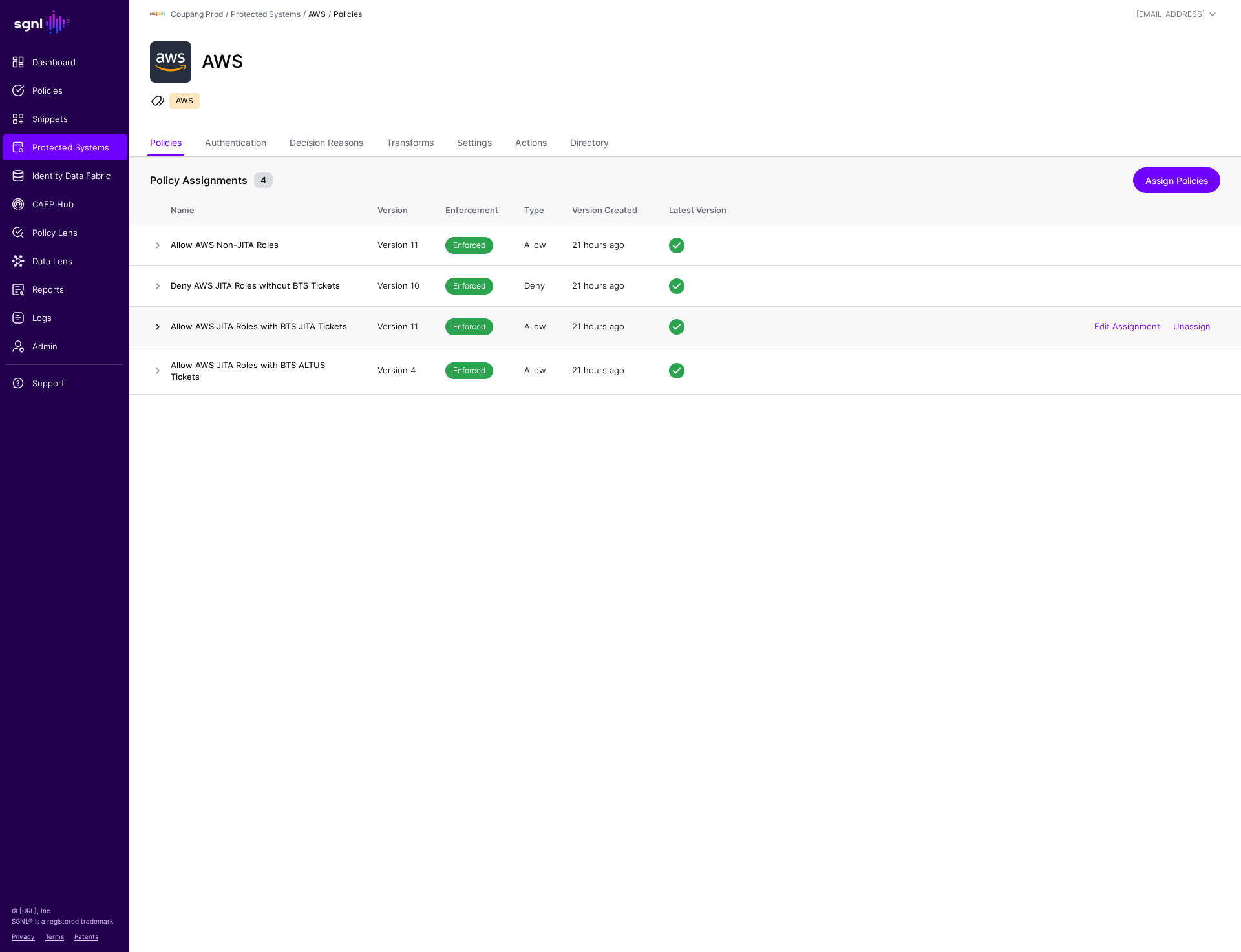
click at [162, 328] on link at bounding box center [157, 327] width 16 height 16
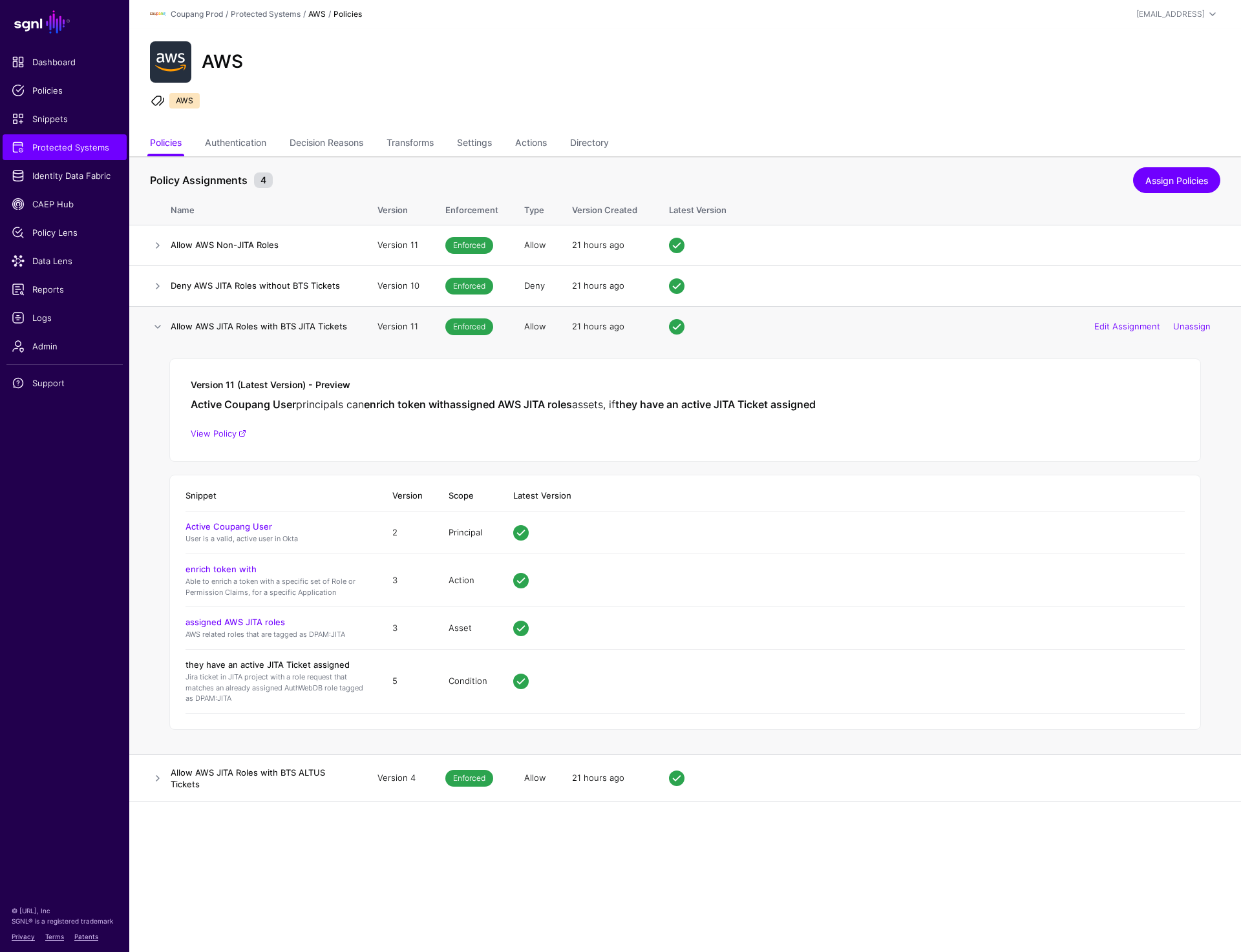
click at [305, 663] on link "they have an active JITA Ticket assigned" at bounding box center [267, 665] width 164 height 11
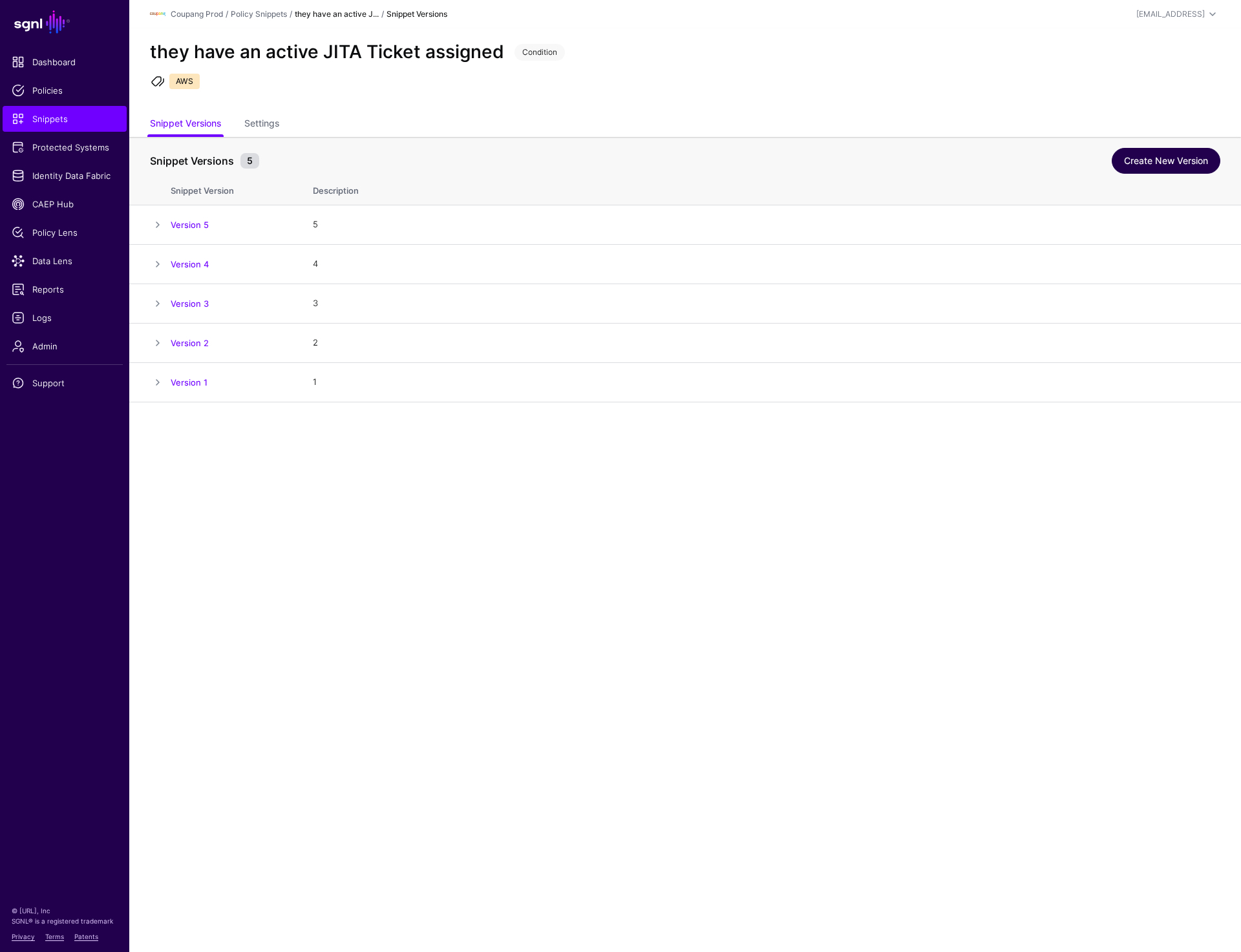
click at [1151, 160] on link "Create New Version" at bounding box center [1166, 160] width 109 height 26
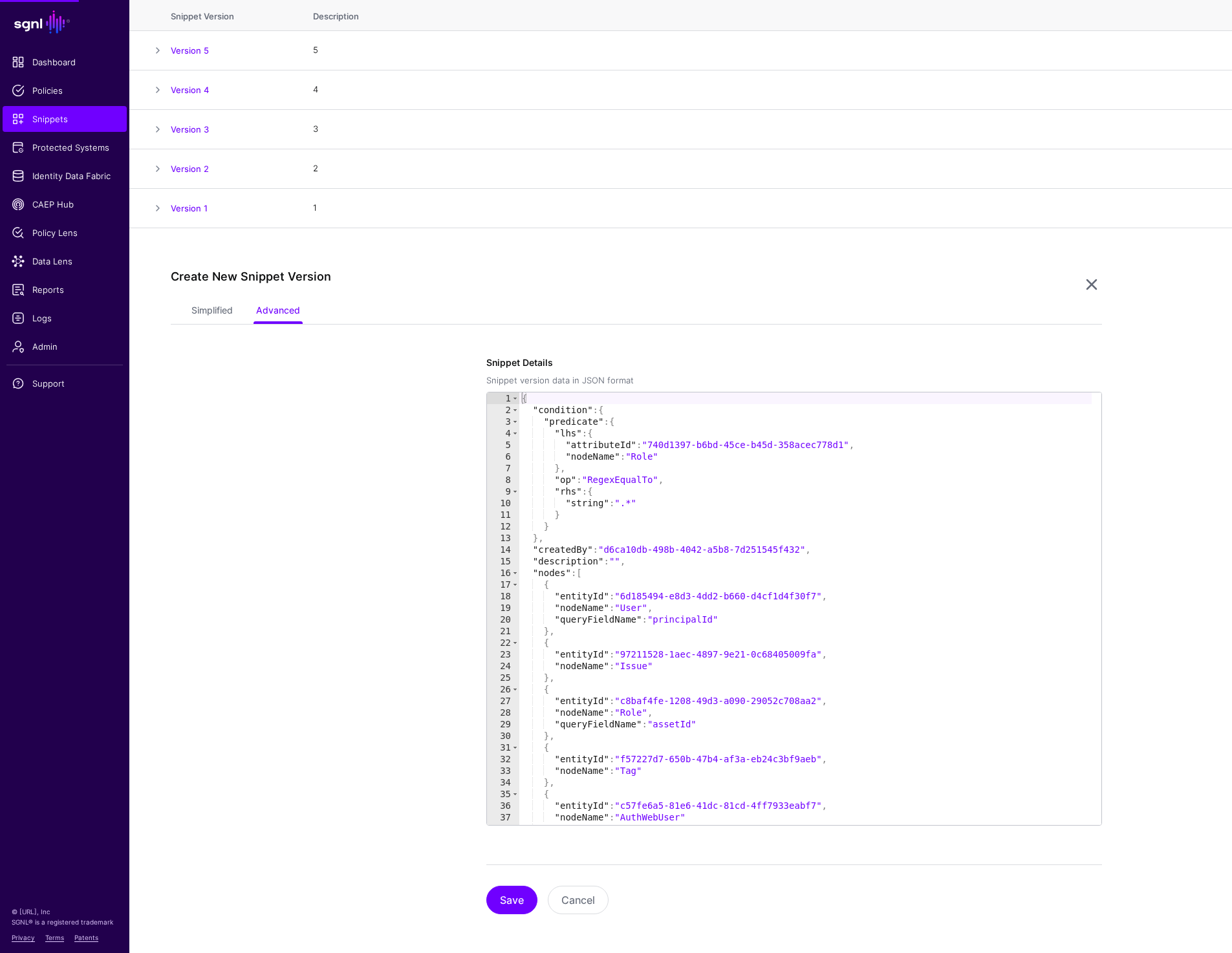
scroll to position [177, 0]
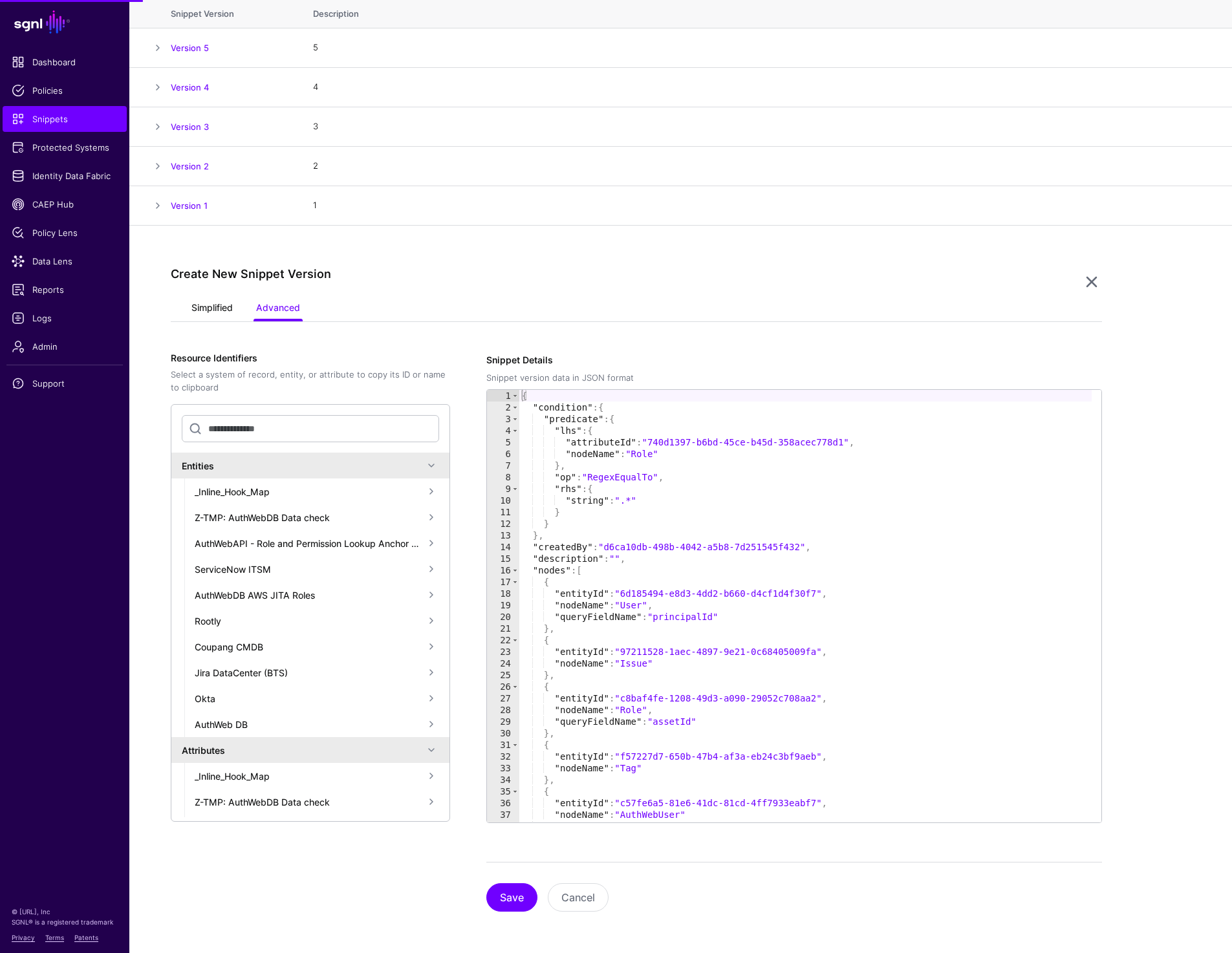
click at [212, 308] on link "Simplified" at bounding box center [212, 309] width 41 height 25
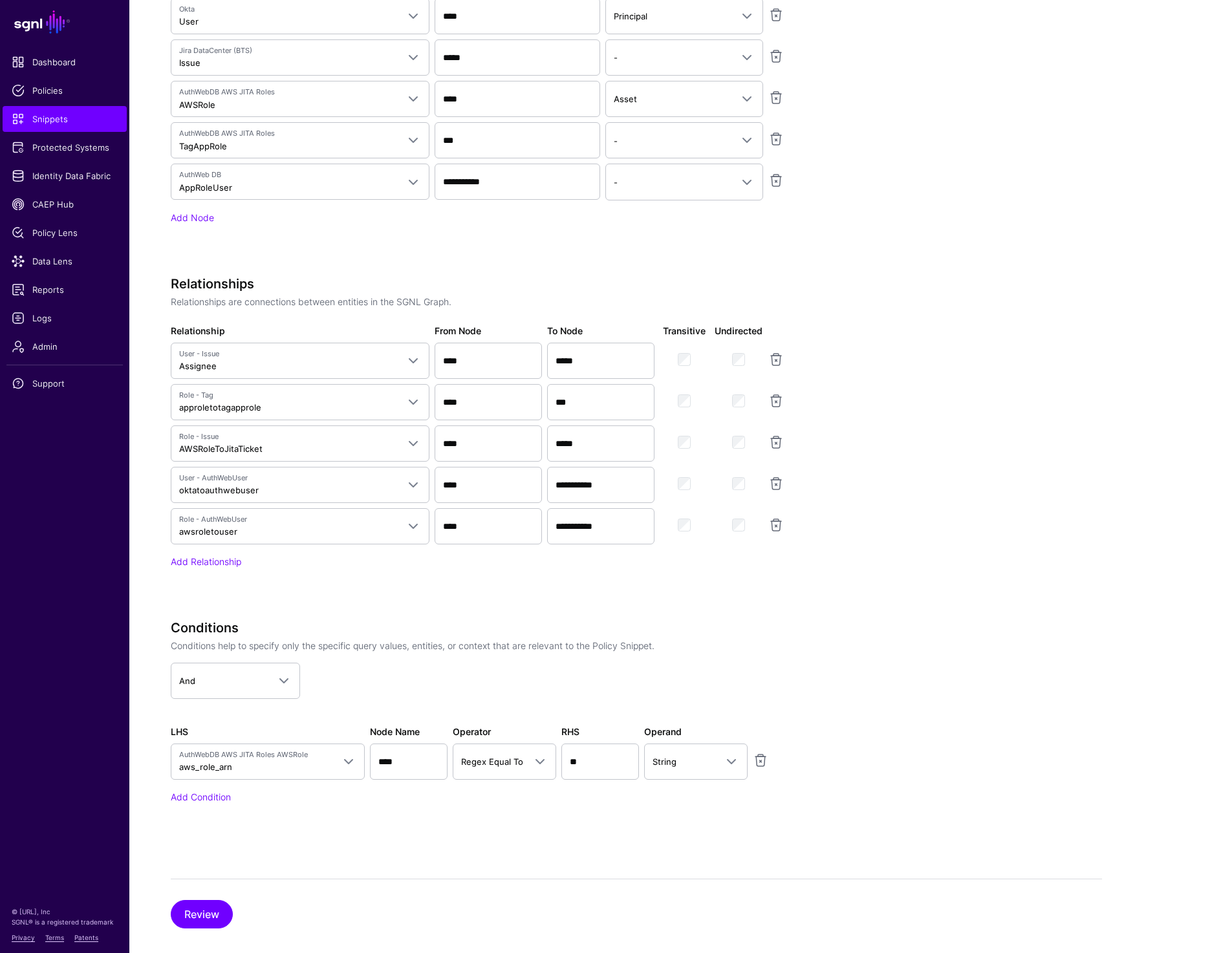
scroll to position [844, 0]
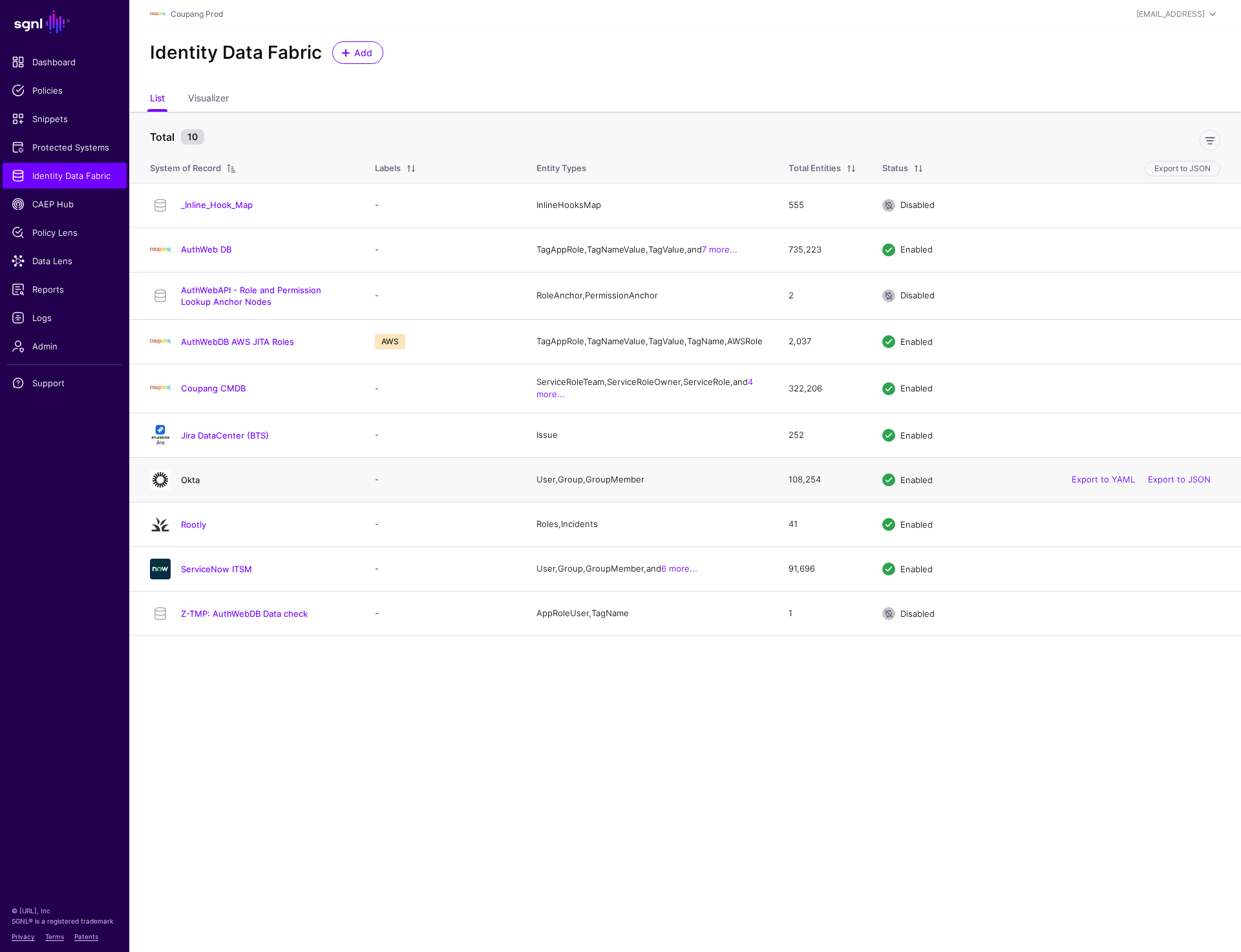
click at [192, 485] on link "Okta" at bounding box center [190, 480] width 19 height 11
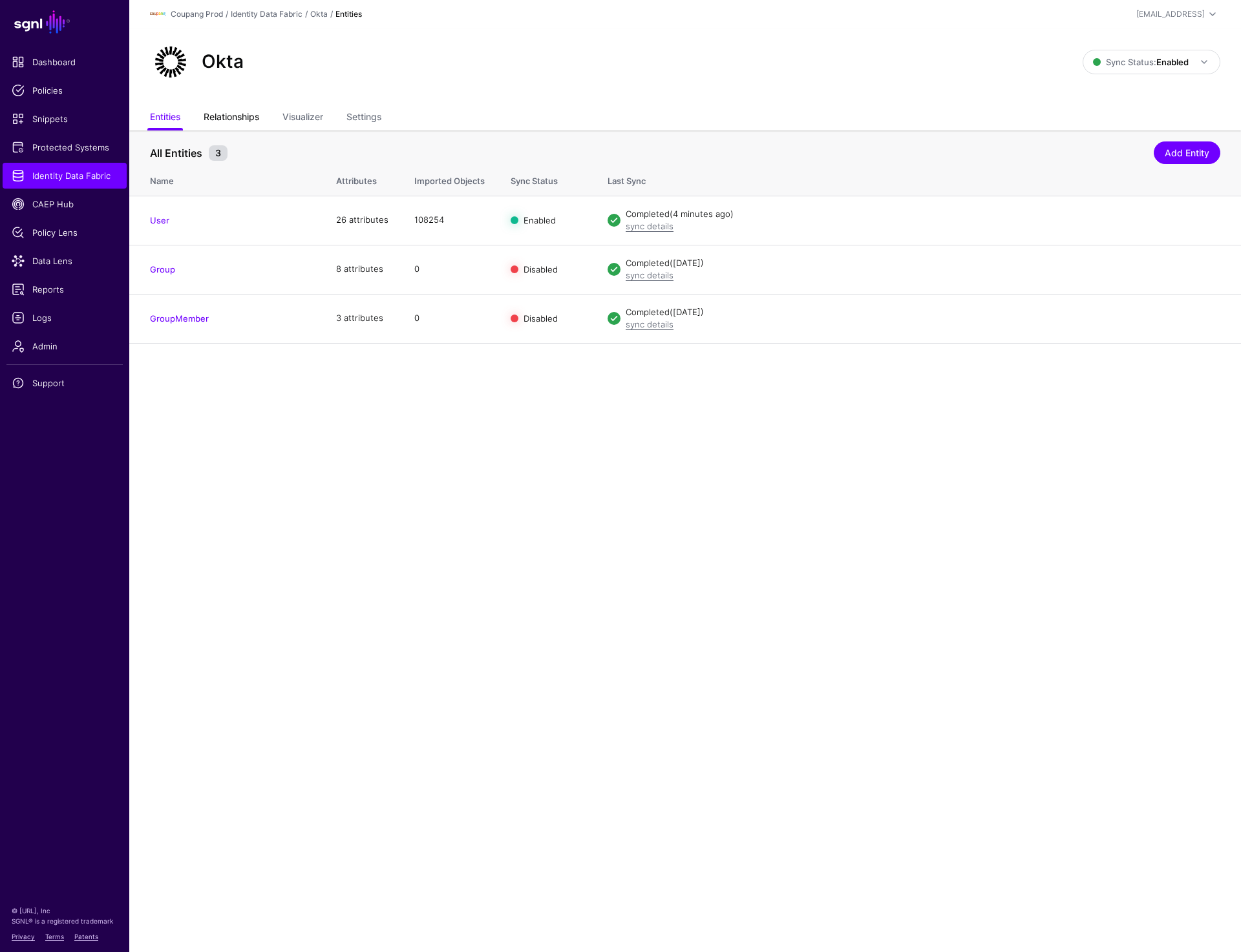
click at [227, 114] on link "Relationships" at bounding box center [231, 118] width 56 height 25
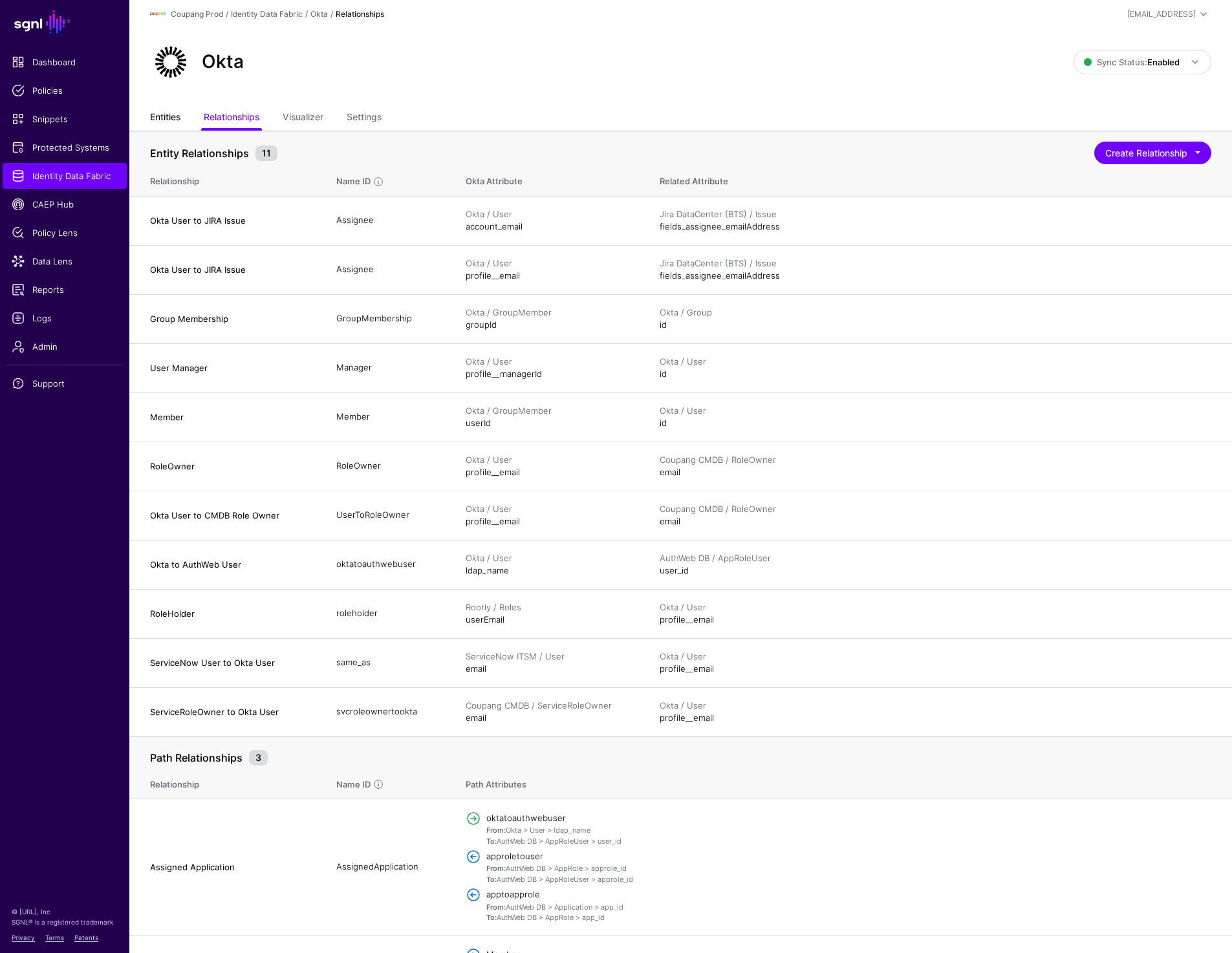
click at [166, 122] on link "Entities" at bounding box center [165, 119] width 30 height 25
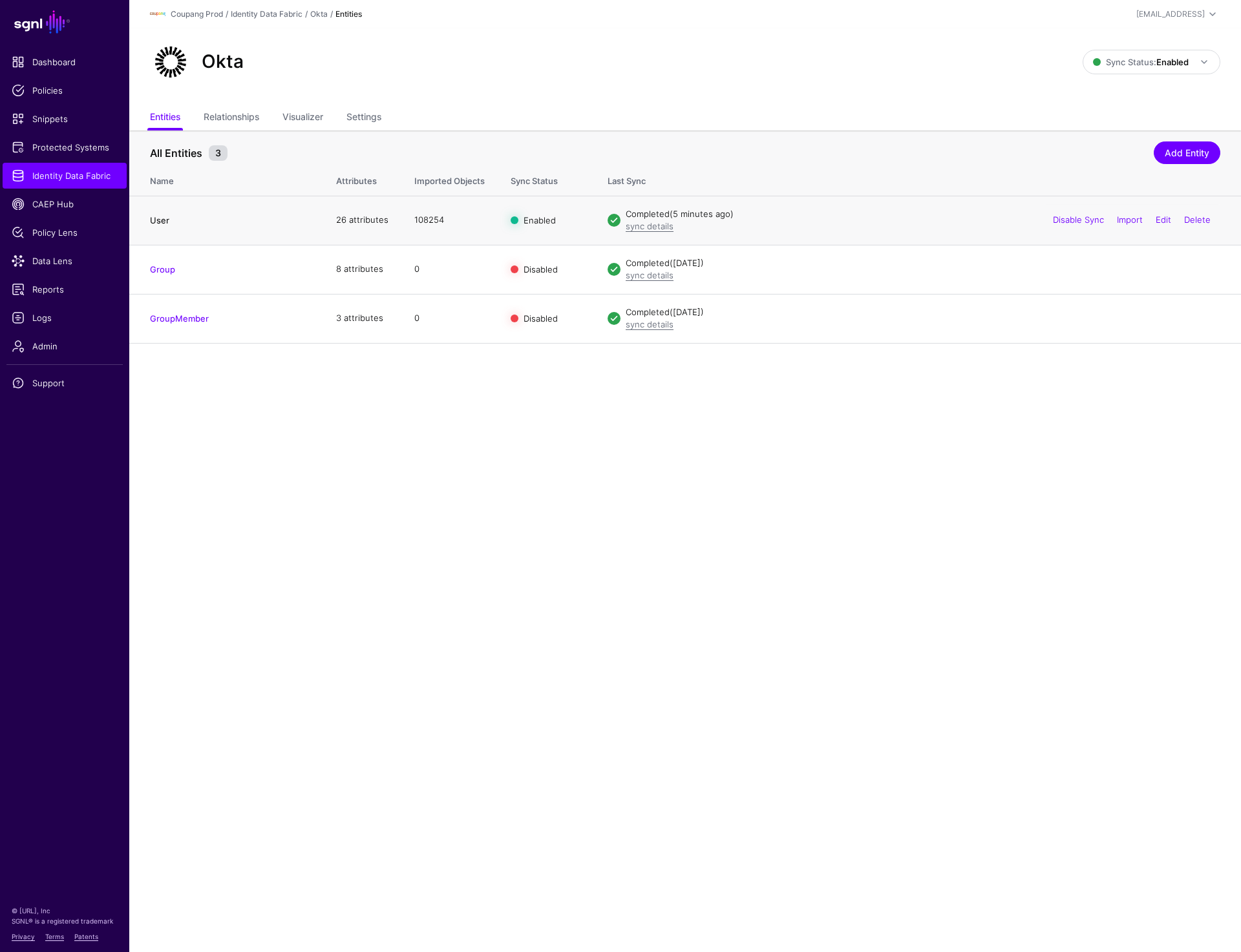
click at [165, 223] on link "User" at bounding box center [160, 220] width 20 height 11
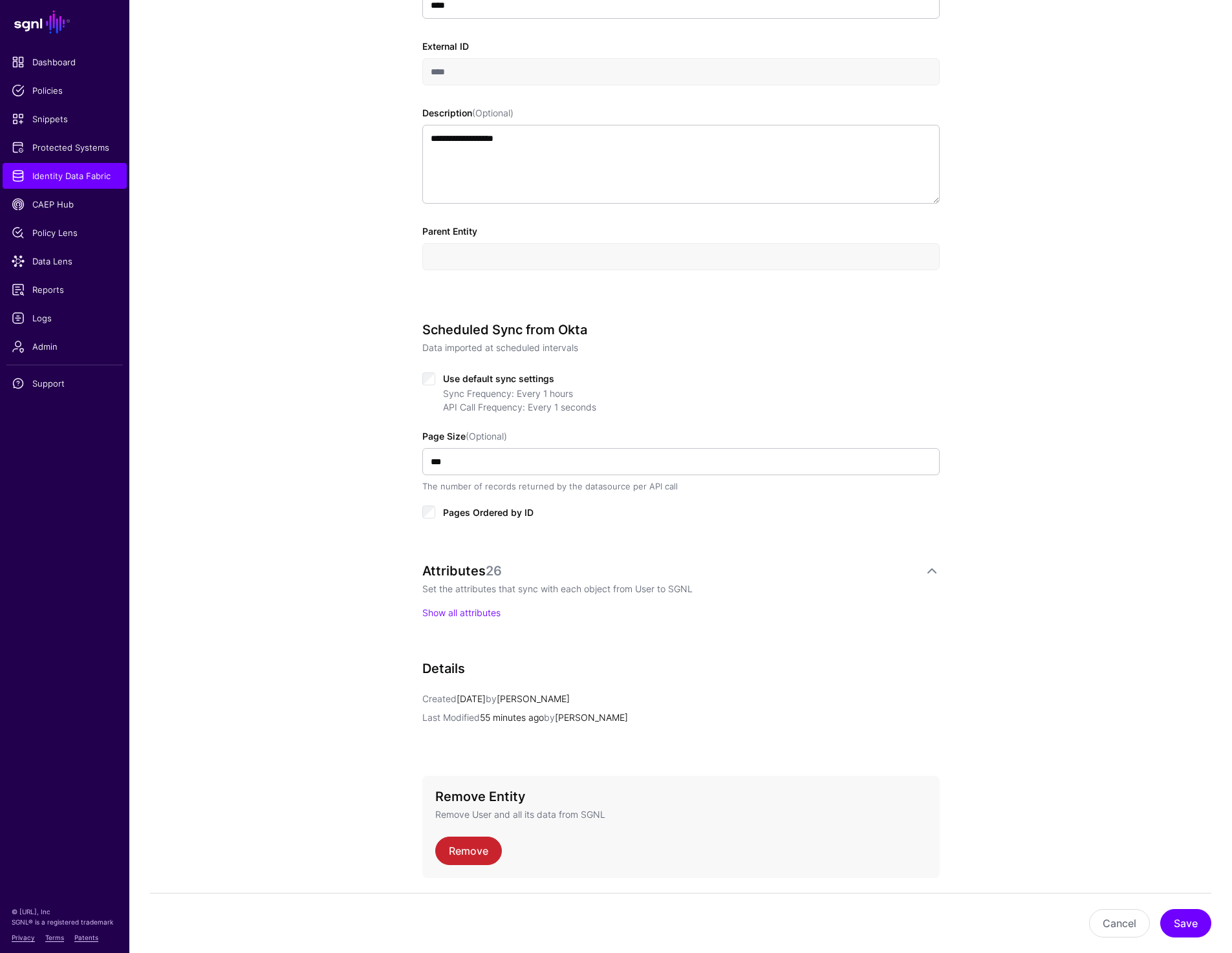
scroll to position [387, 0]
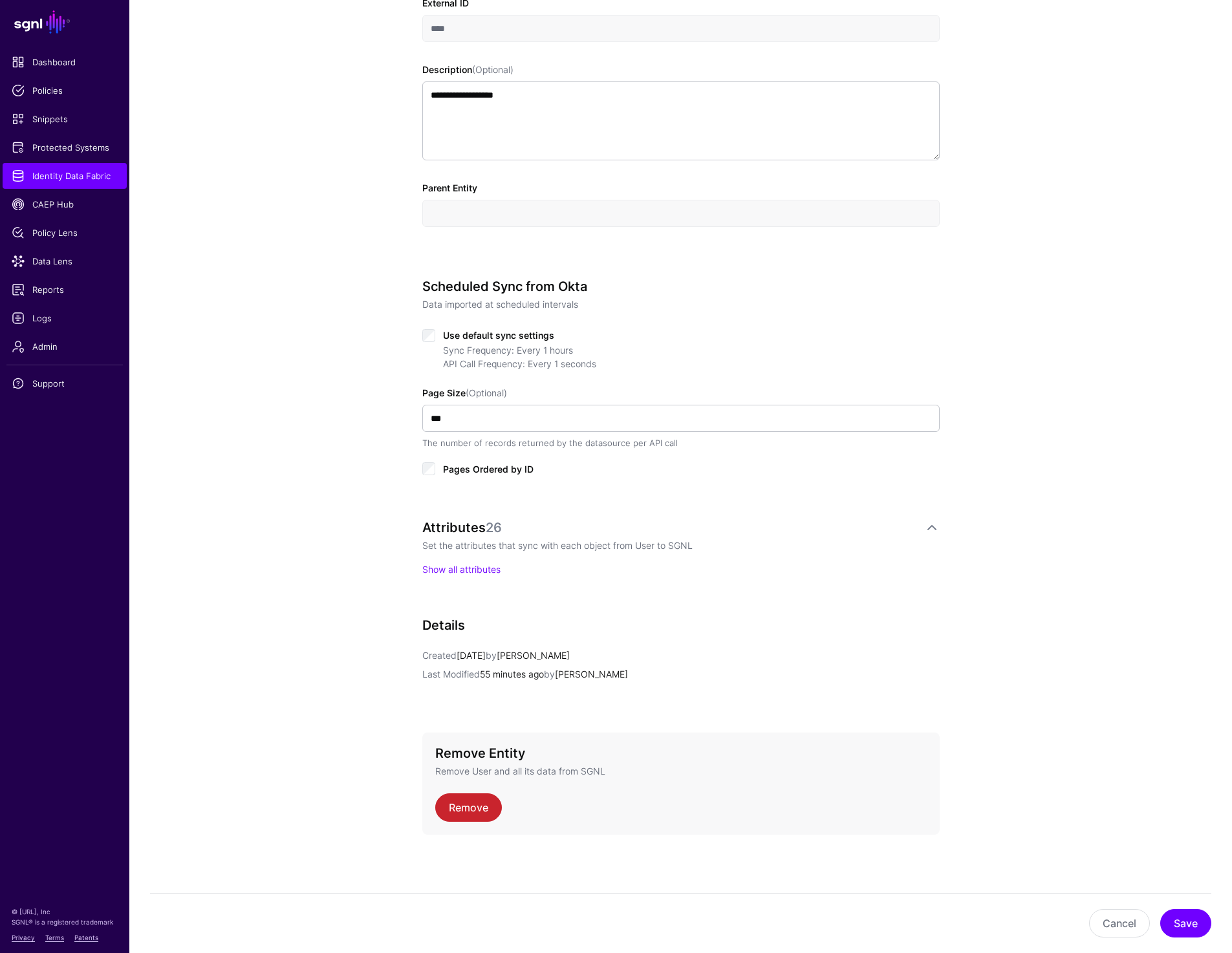
click at [450, 563] on p "Show all attributes" at bounding box center [681, 569] width 517 height 13
click at [450, 568] on link "Show all attributes" at bounding box center [461, 569] width 78 height 11
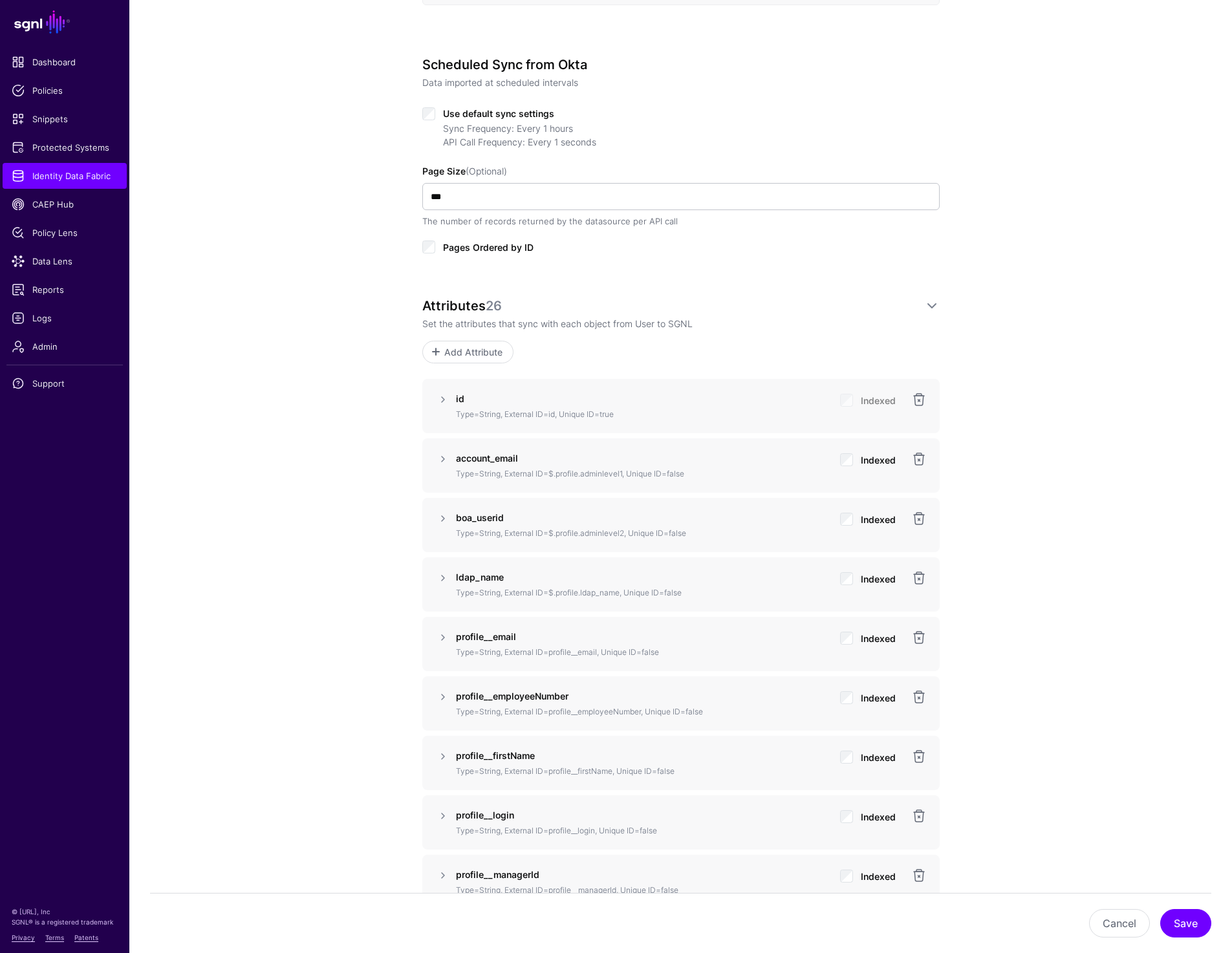
scroll to position [610, 0]
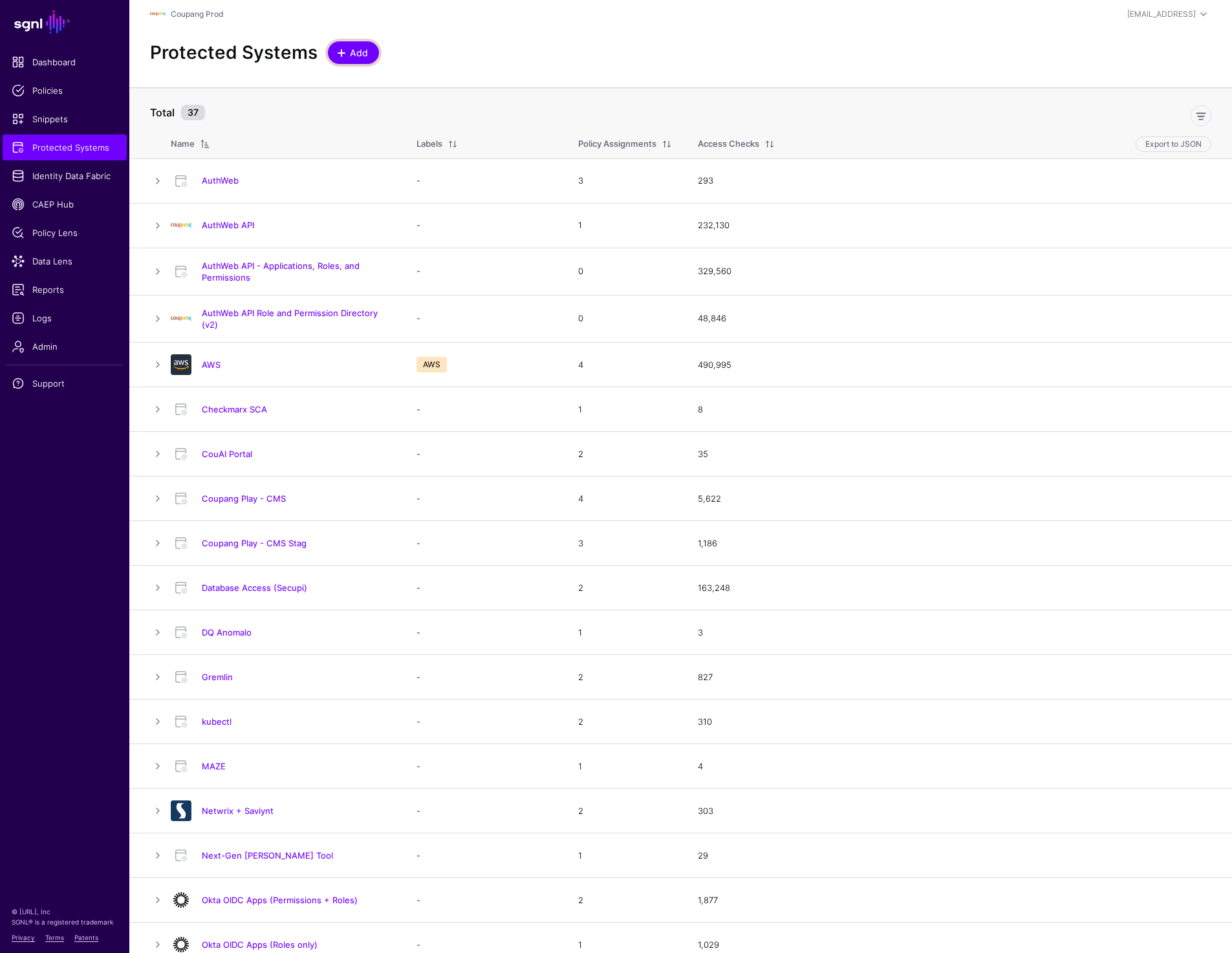
click at [353, 52] on span "Add" at bounding box center [359, 53] width 21 height 13
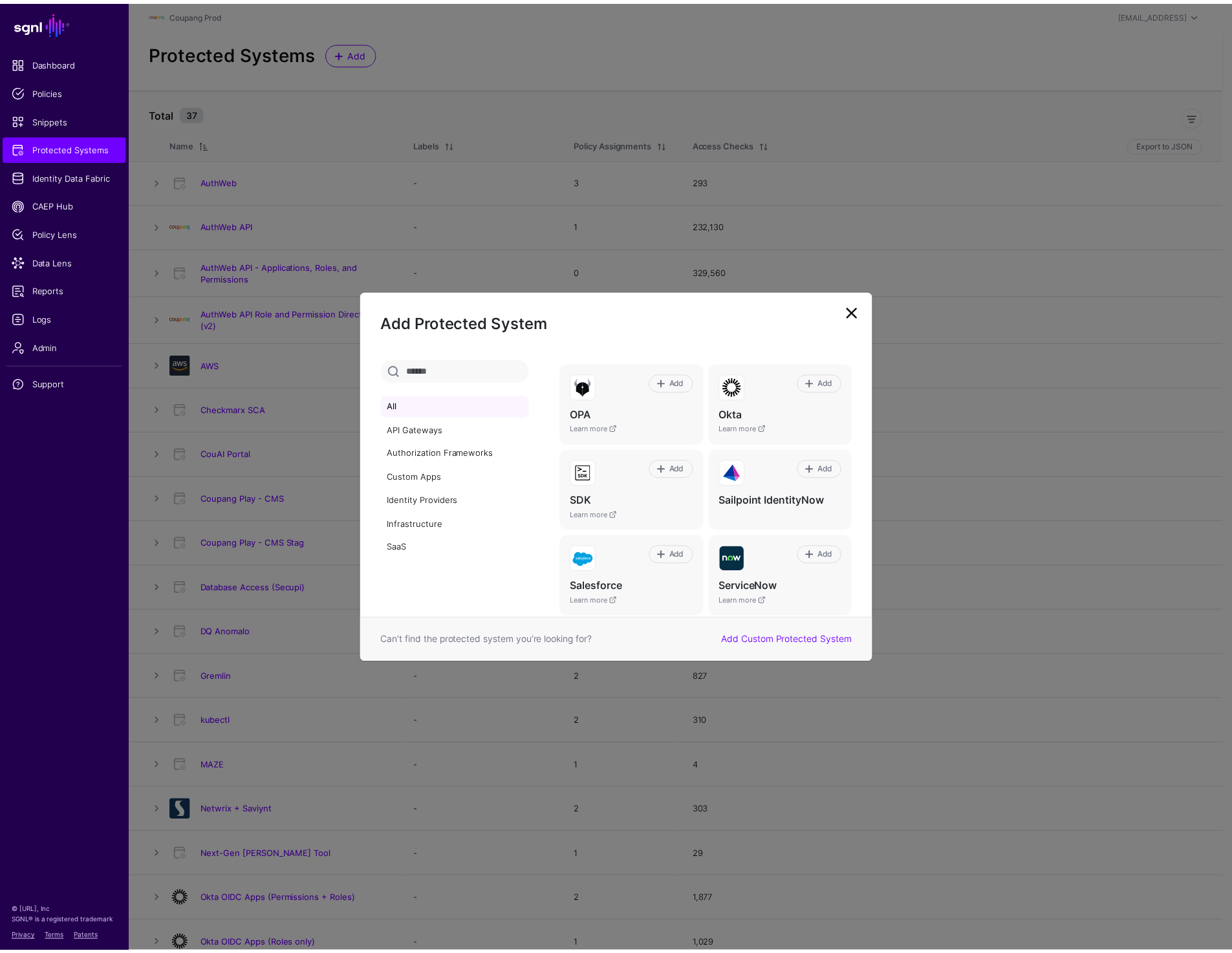
scroll to position [795, 0]
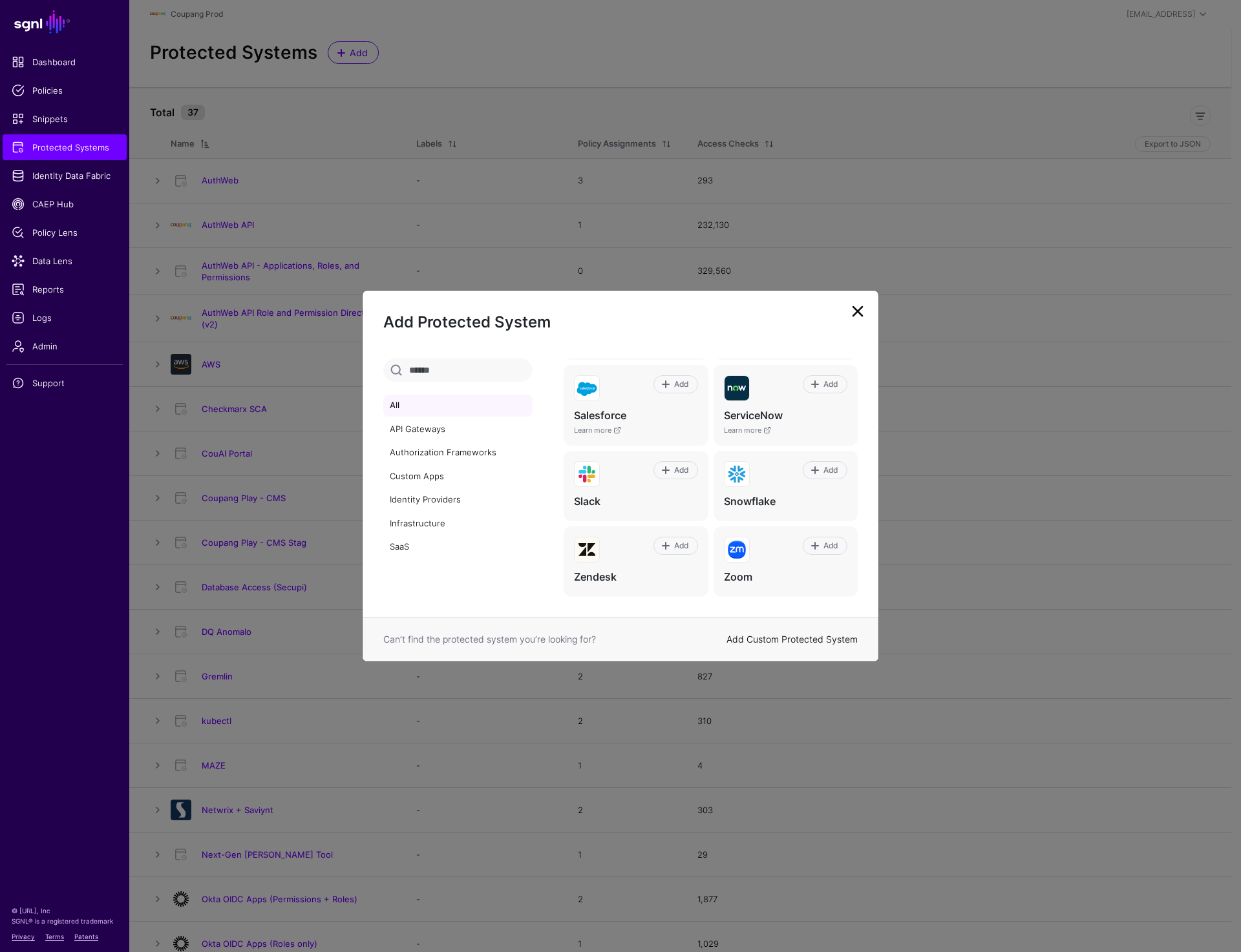
click at [761, 639] on link "Add Custom Protected System" at bounding box center [792, 639] width 131 height 11
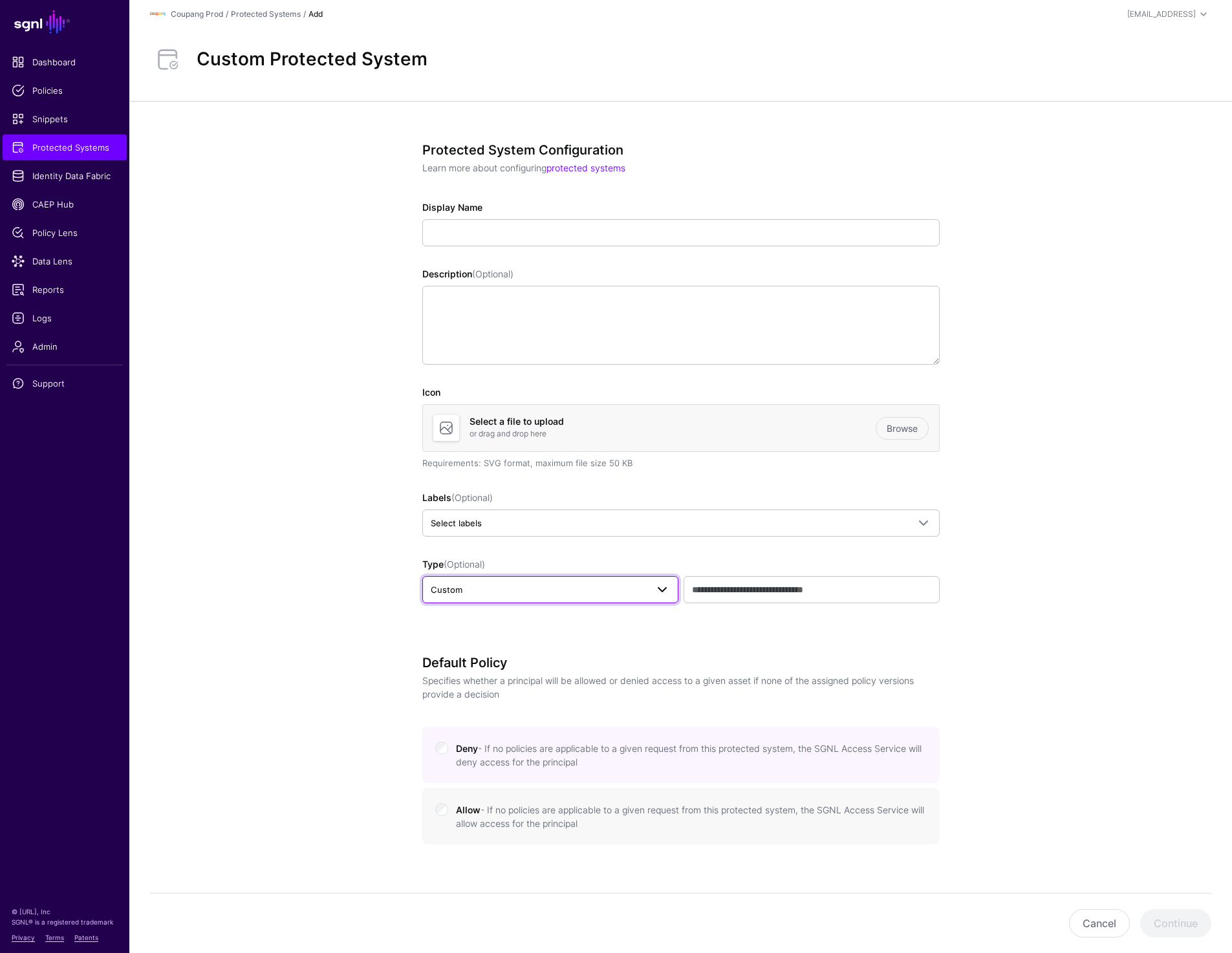
click at [650, 593] on span at bounding box center [658, 590] width 23 height 16
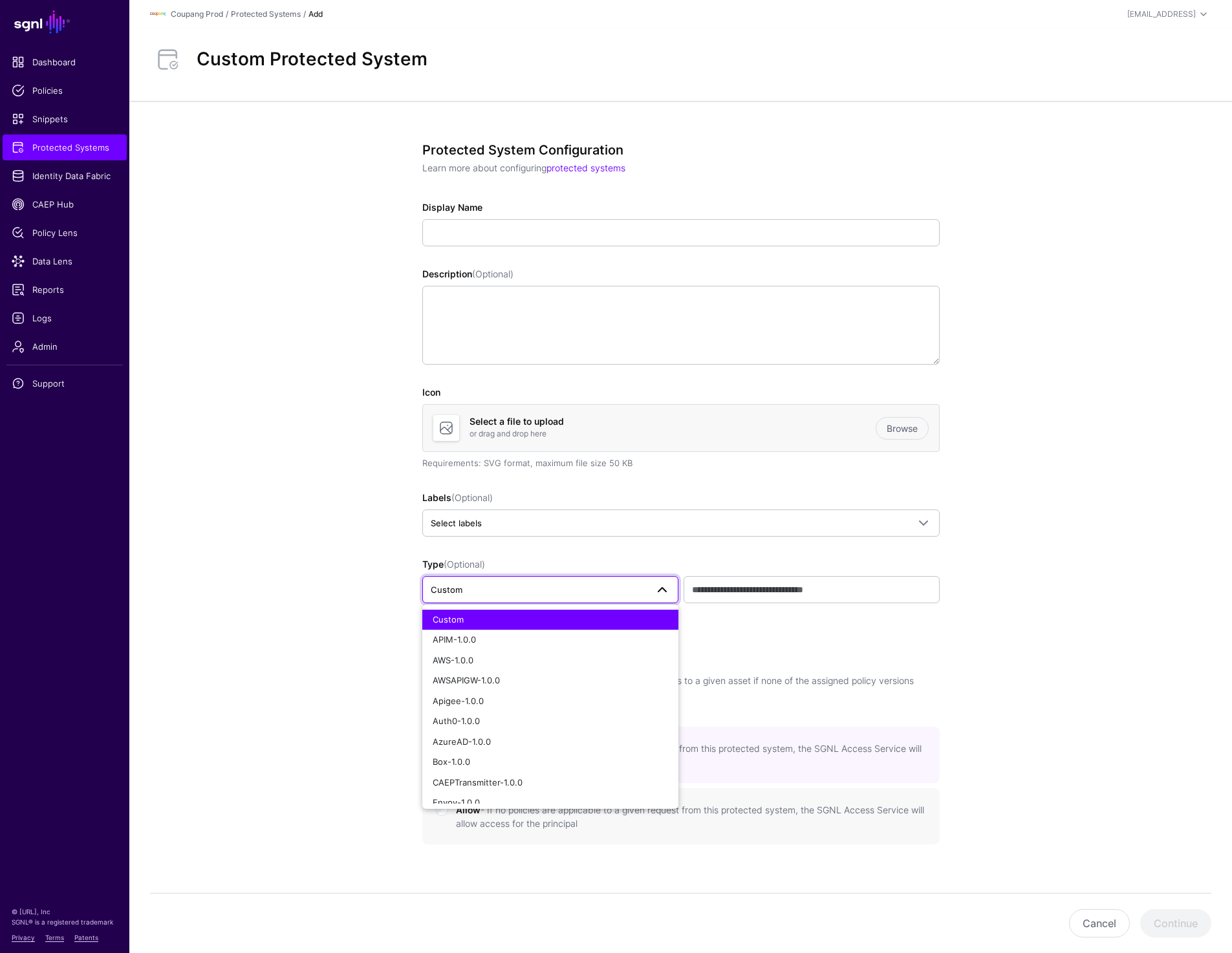
click at [1046, 586] on app-integrations-details-form "Protected System Configuration Learn more about configuring protected systems D…" at bounding box center [680, 747] width 1103 height 1294
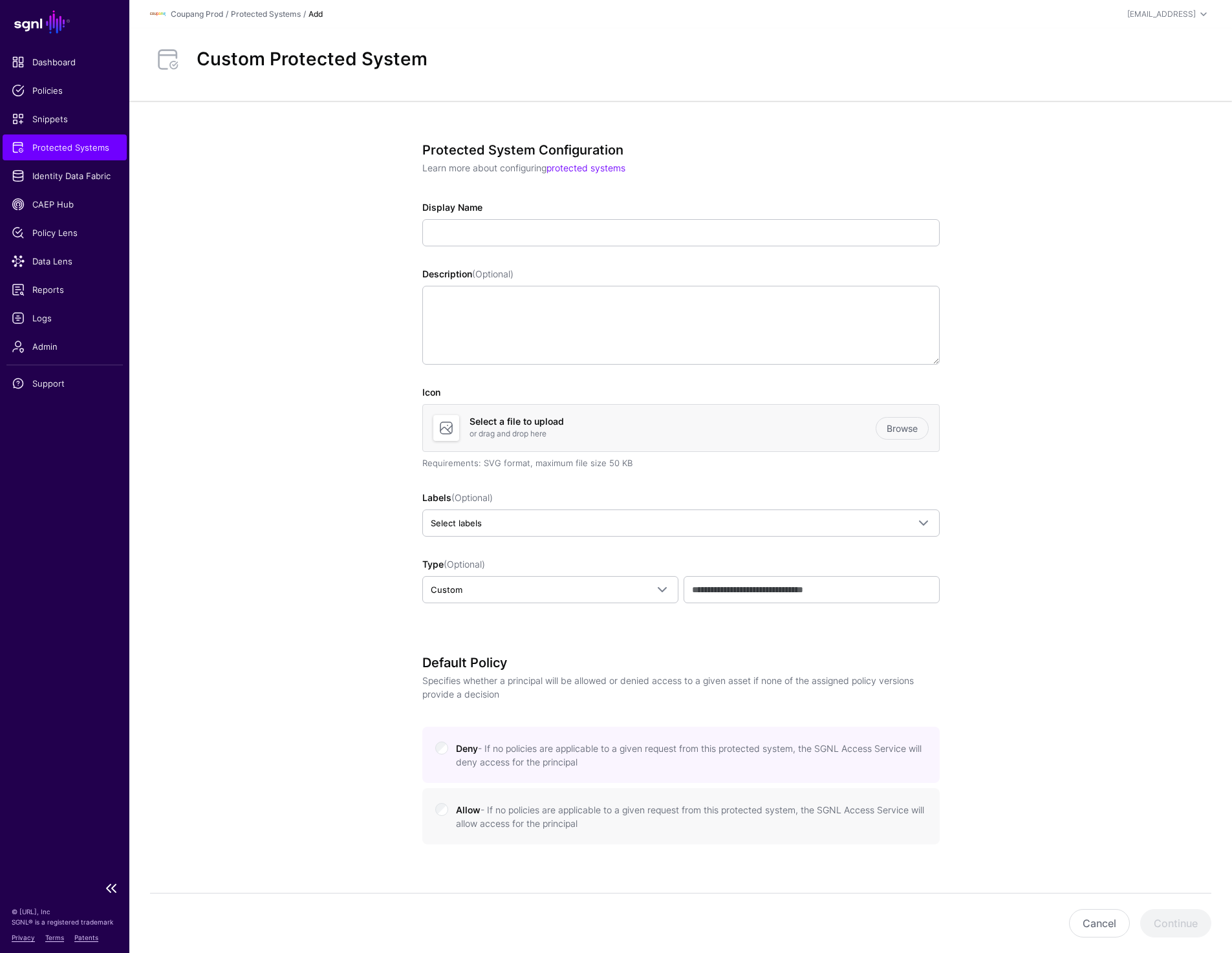
click at [54, 146] on span "Protected Systems" at bounding box center [64, 147] width 106 height 13
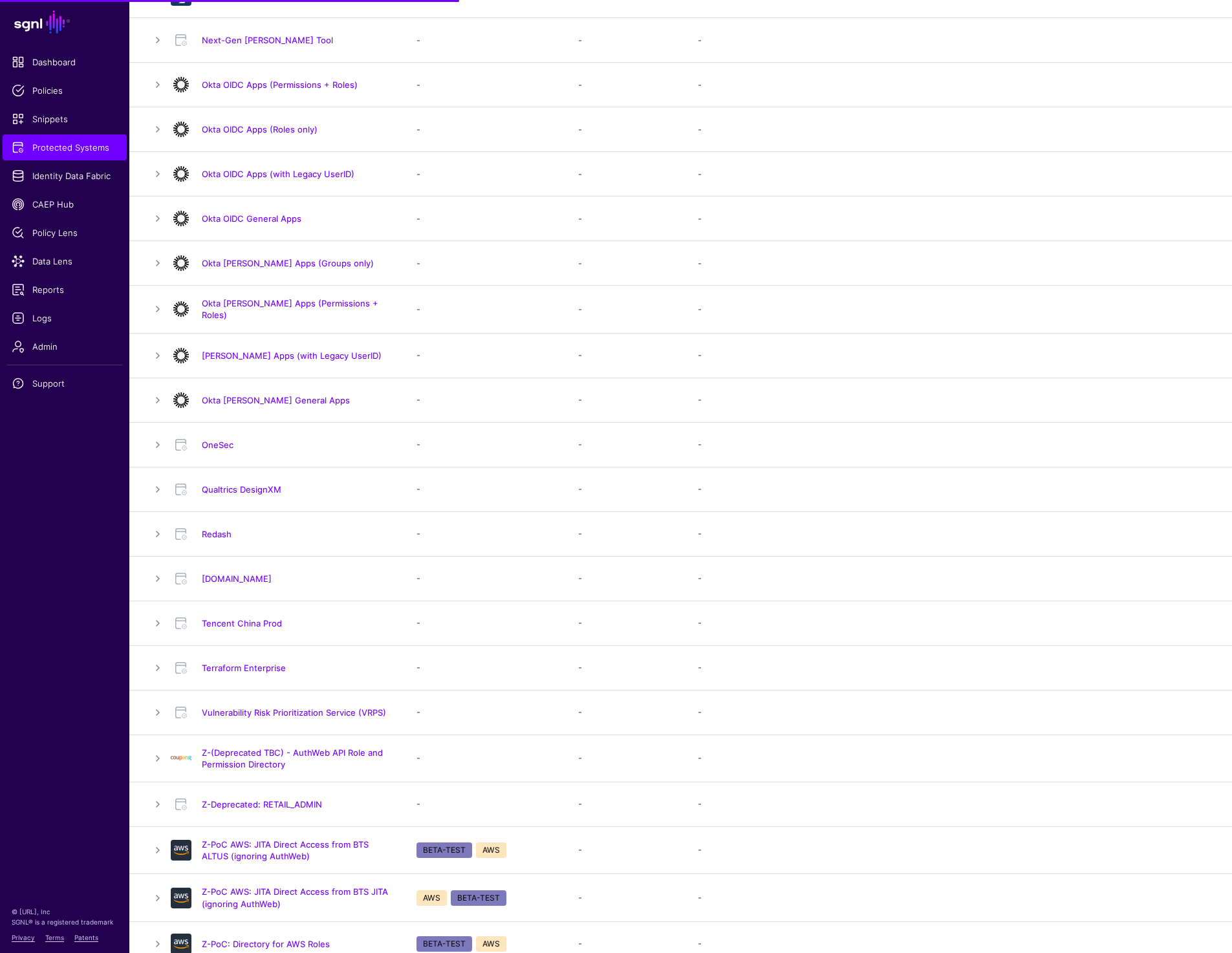
scroll to position [871, 0]
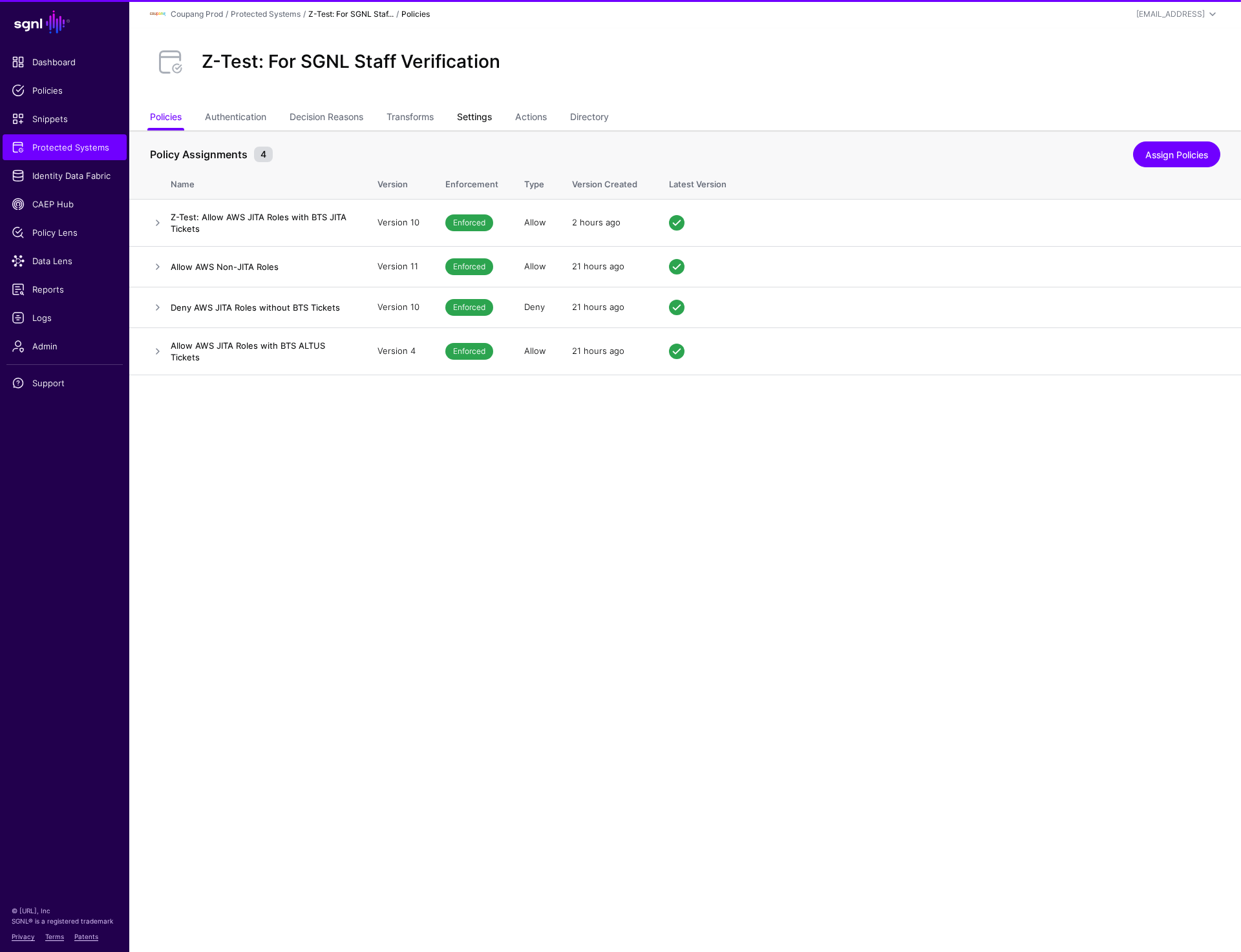
click at [476, 126] on link "Settings" at bounding box center [474, 118] width 35 height 25
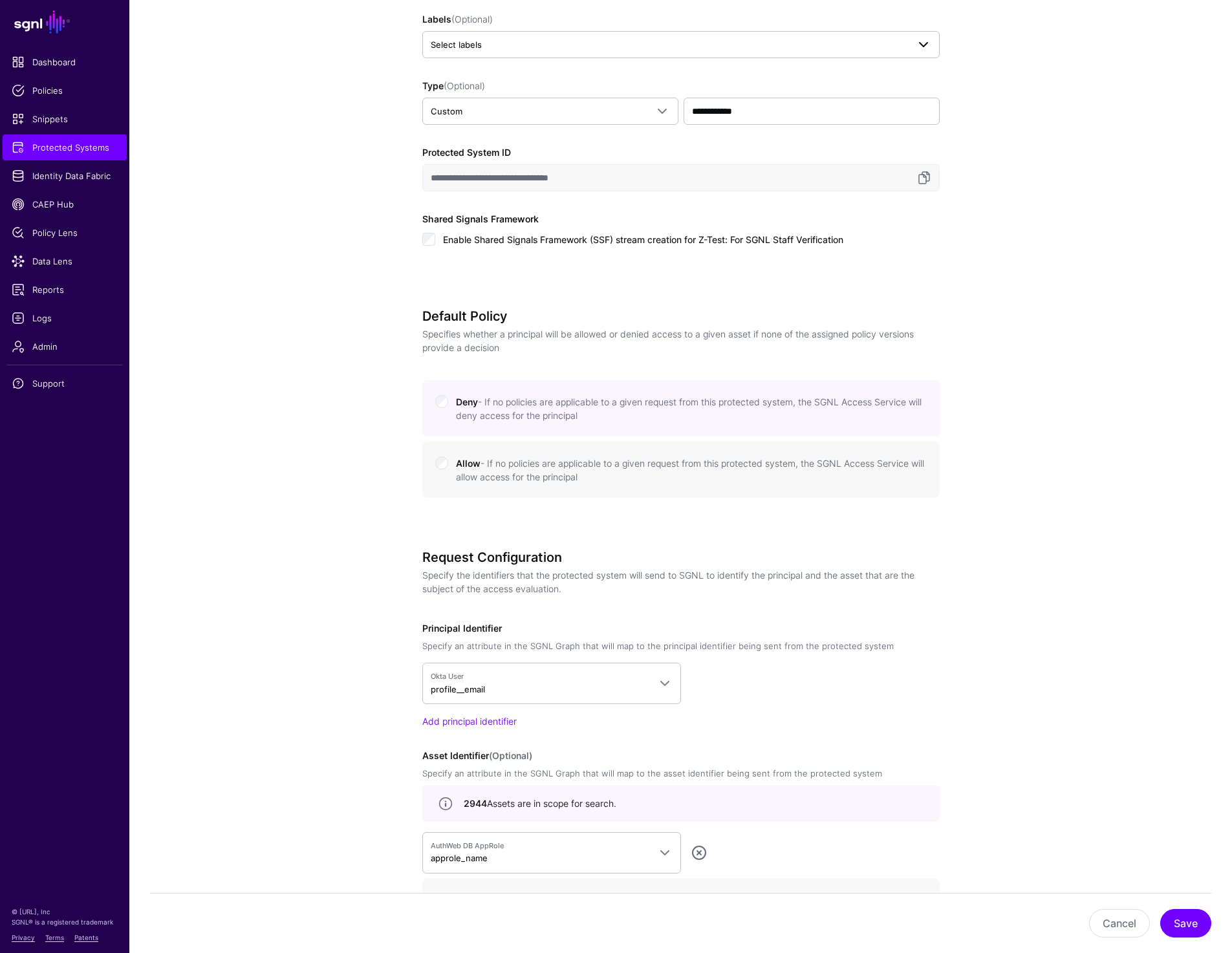
scroll to position [311, 0]
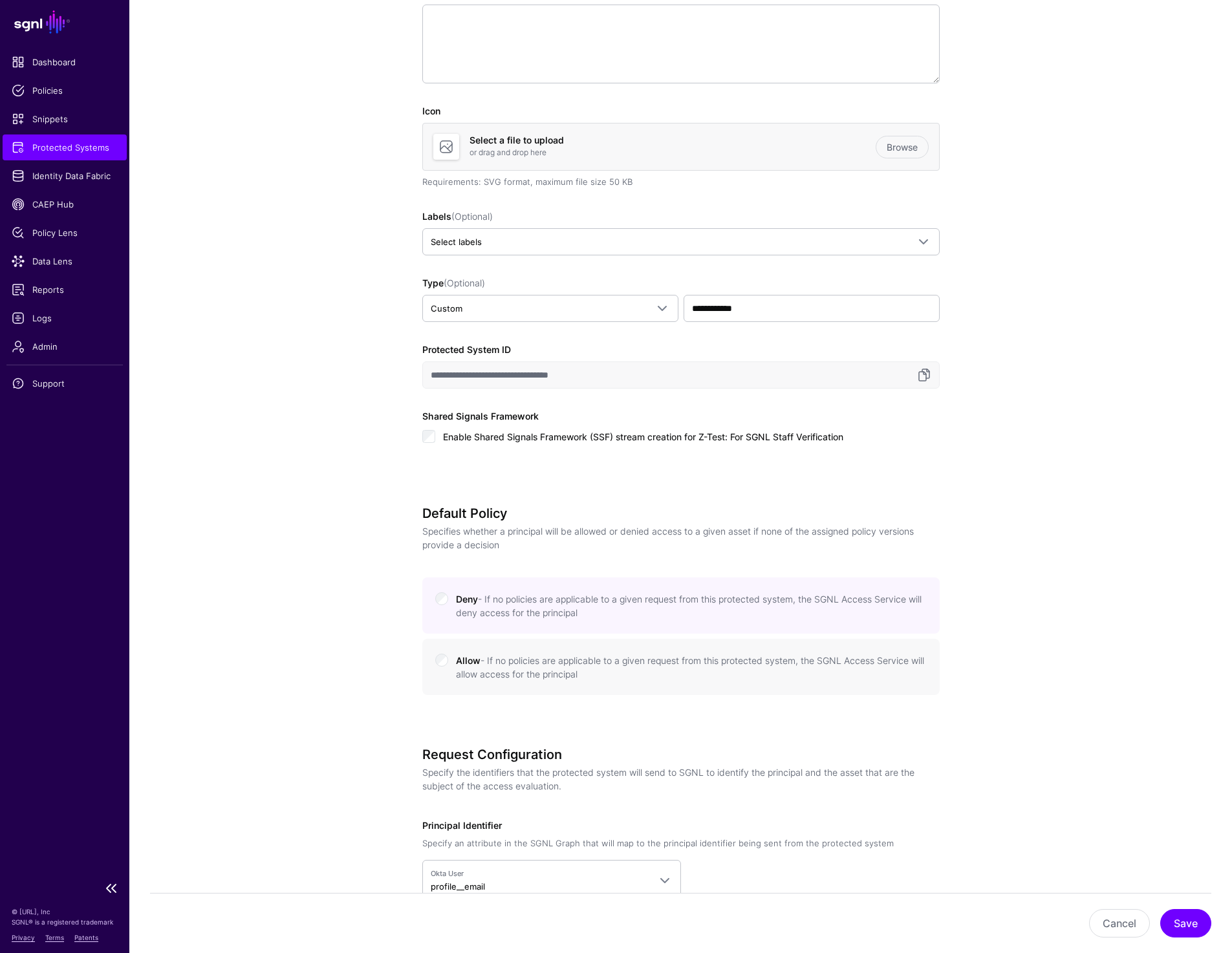
click at [68, 153] on link "Protected Systems" at bounding box center [64, 147] width 124 height 26
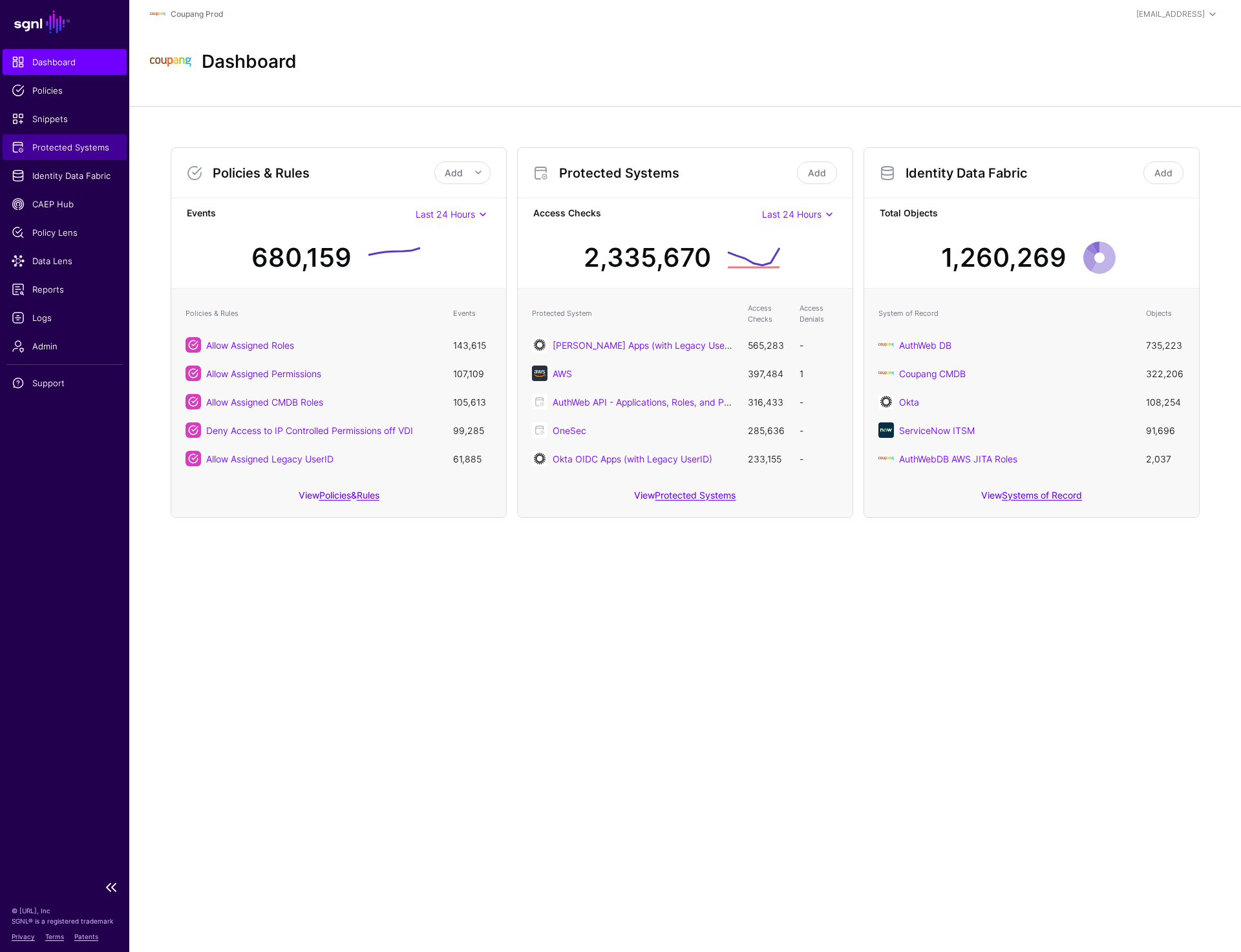
click at [49, 152] on span "Protected Systems" at bounding box center [64, 147] width 106 height 13
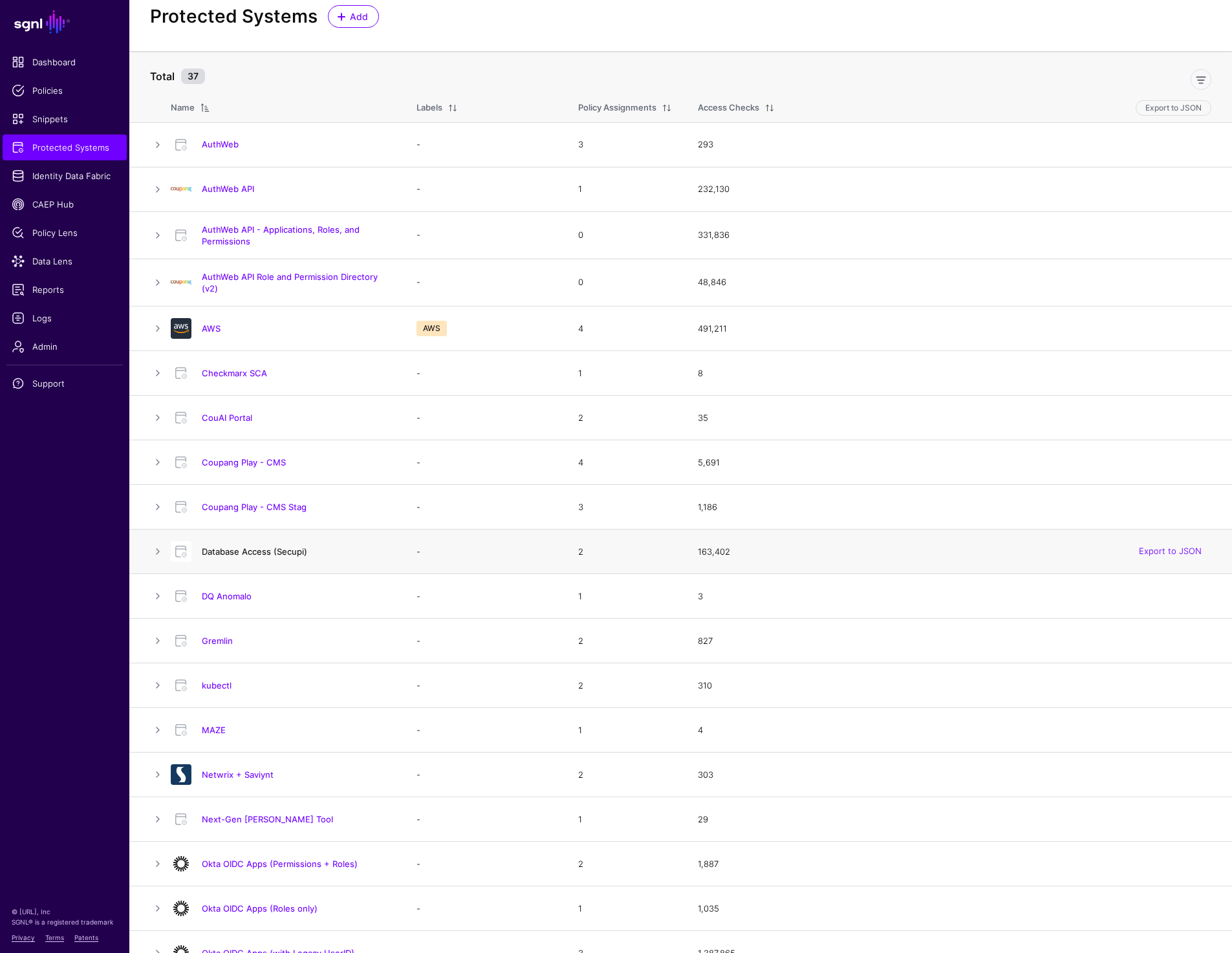
scroll to position [51, 0]
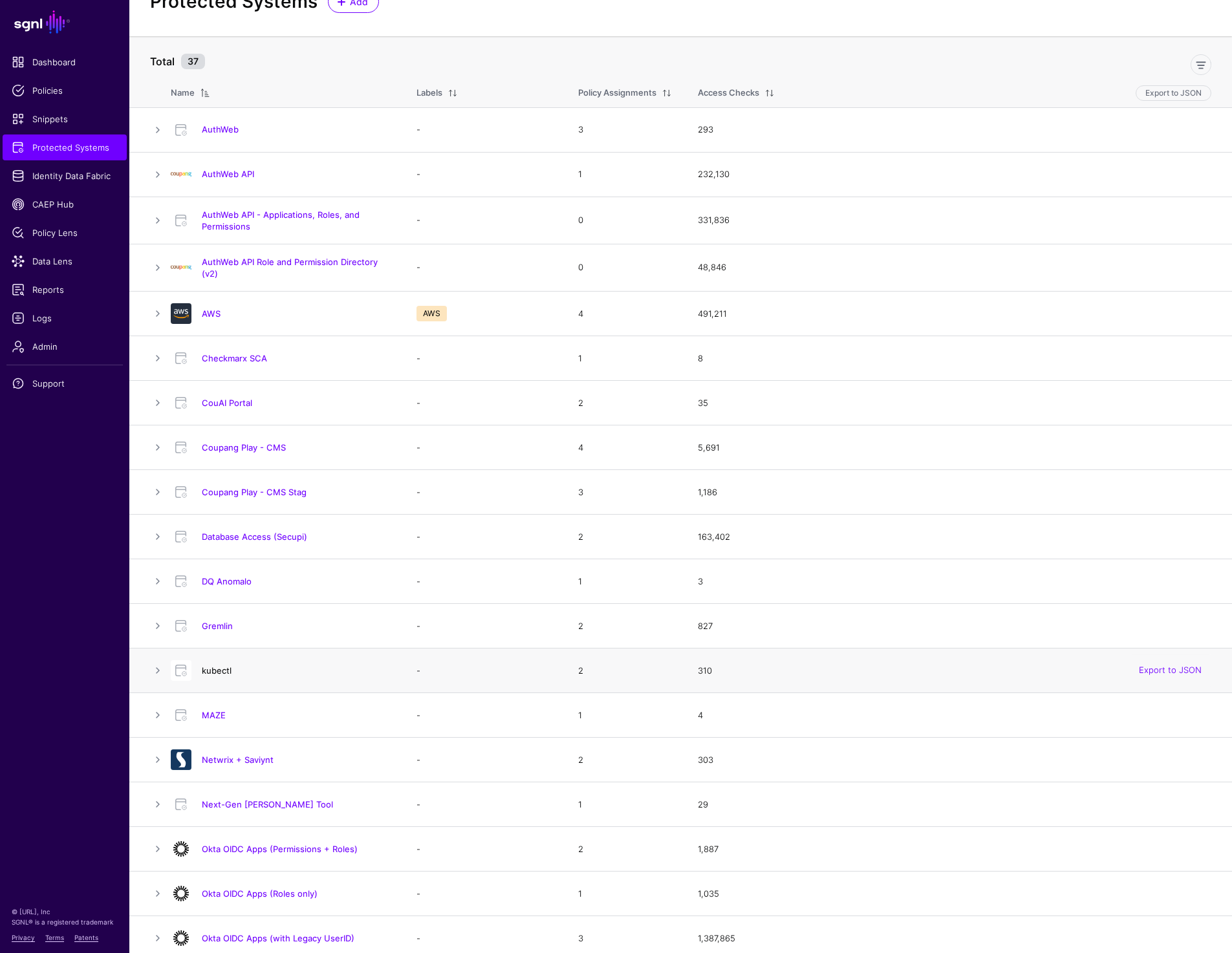
click at [226, 667] on link "kubectl" at bounding box center [217, 670] width 30 height 11
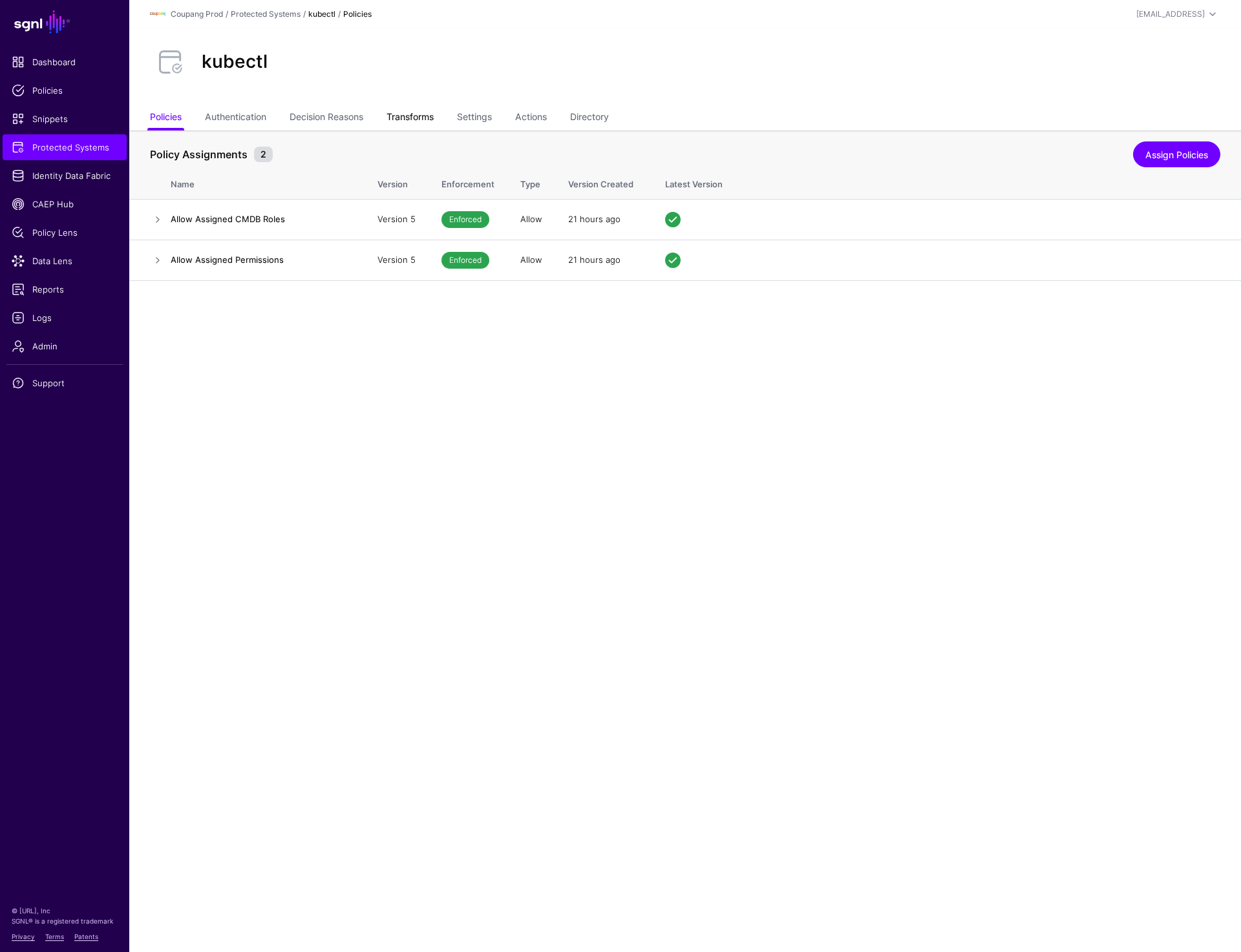
click at [431, 115] on link "Transforms" at bounding box center [410, 118] width 47 height 25
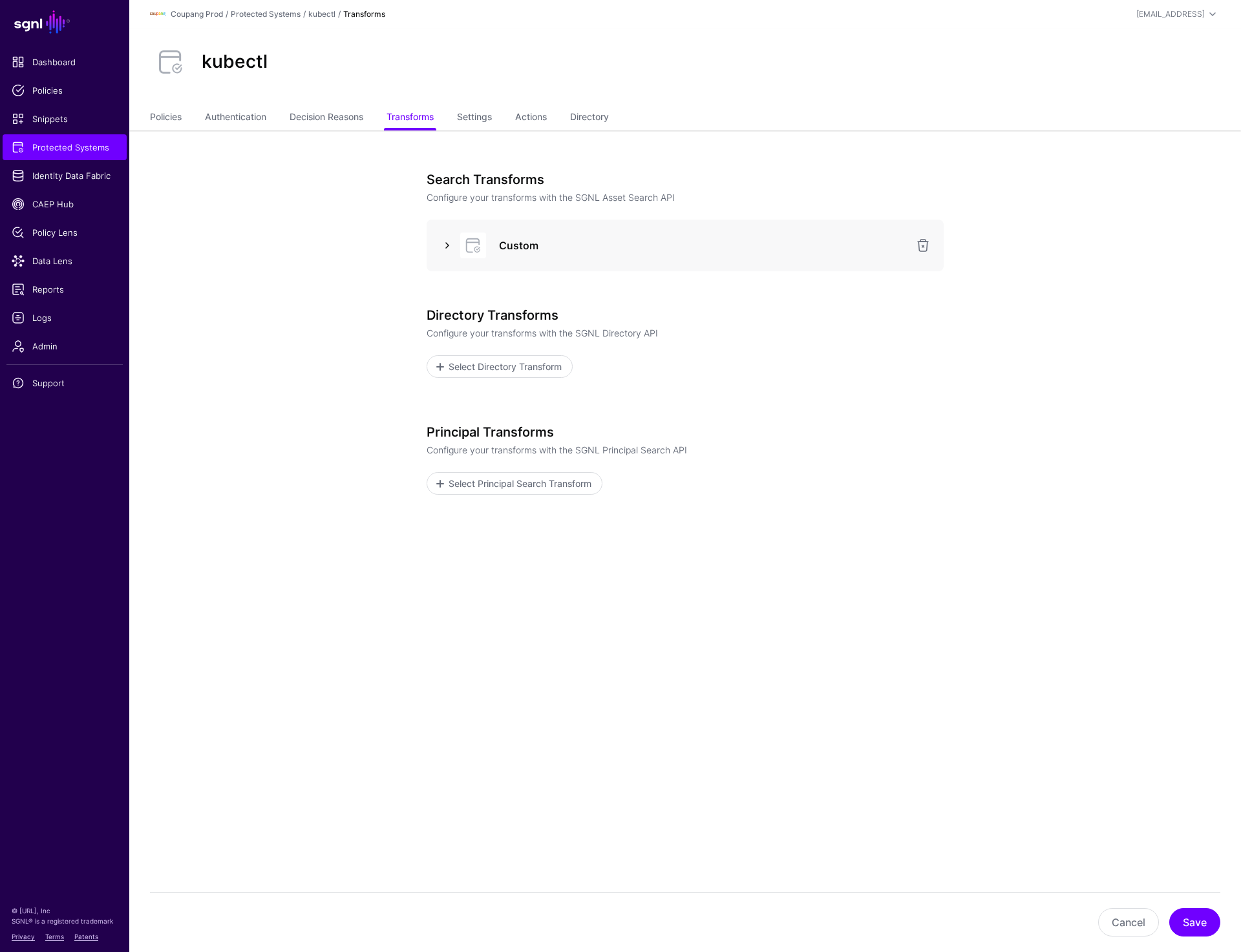
click at [444, 240] on link at bounding box center [447, 245] width 16 height 16
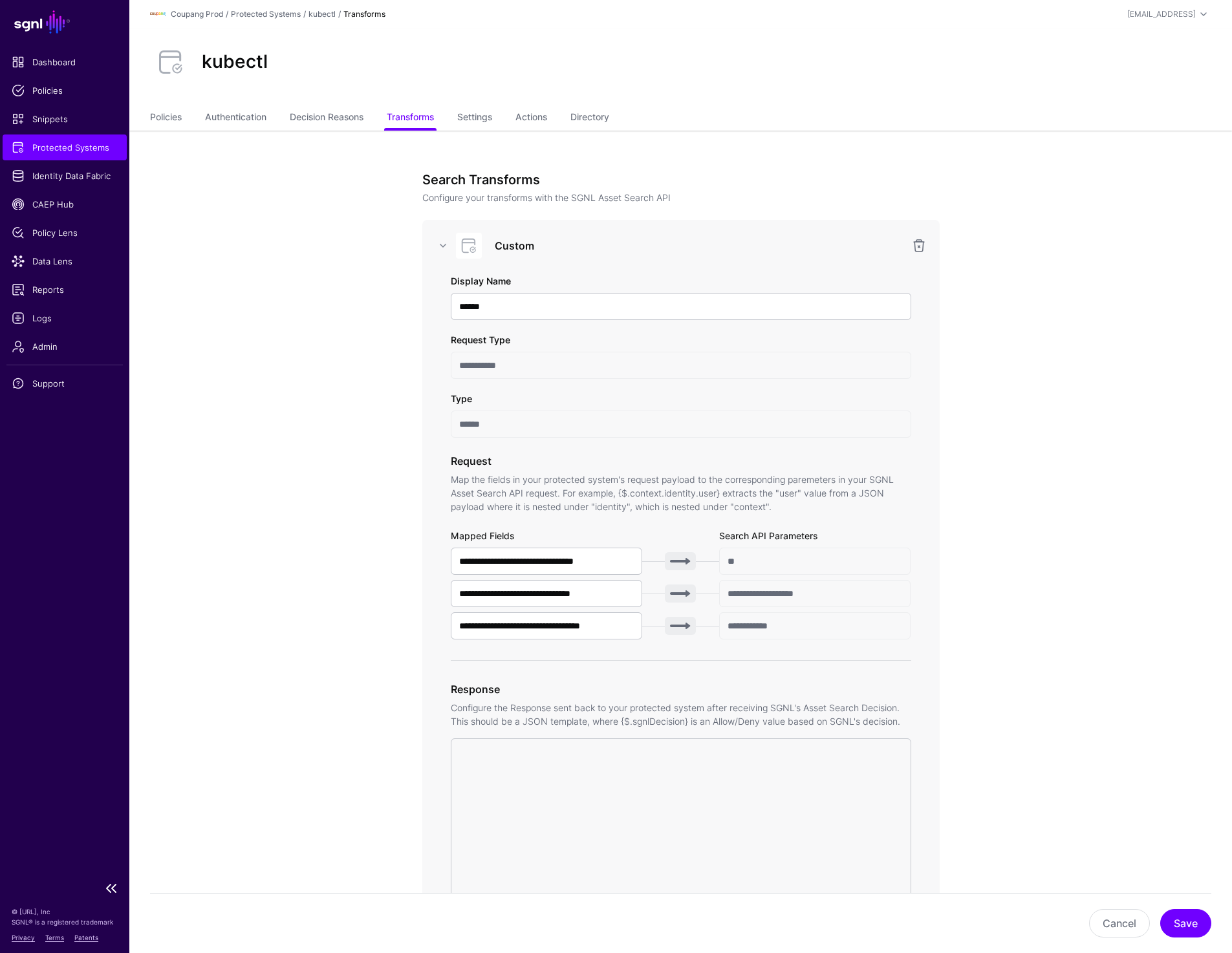
click at [80, 149] on span "Protected Systems" at bounding box center [64, 147] width 106 height 13
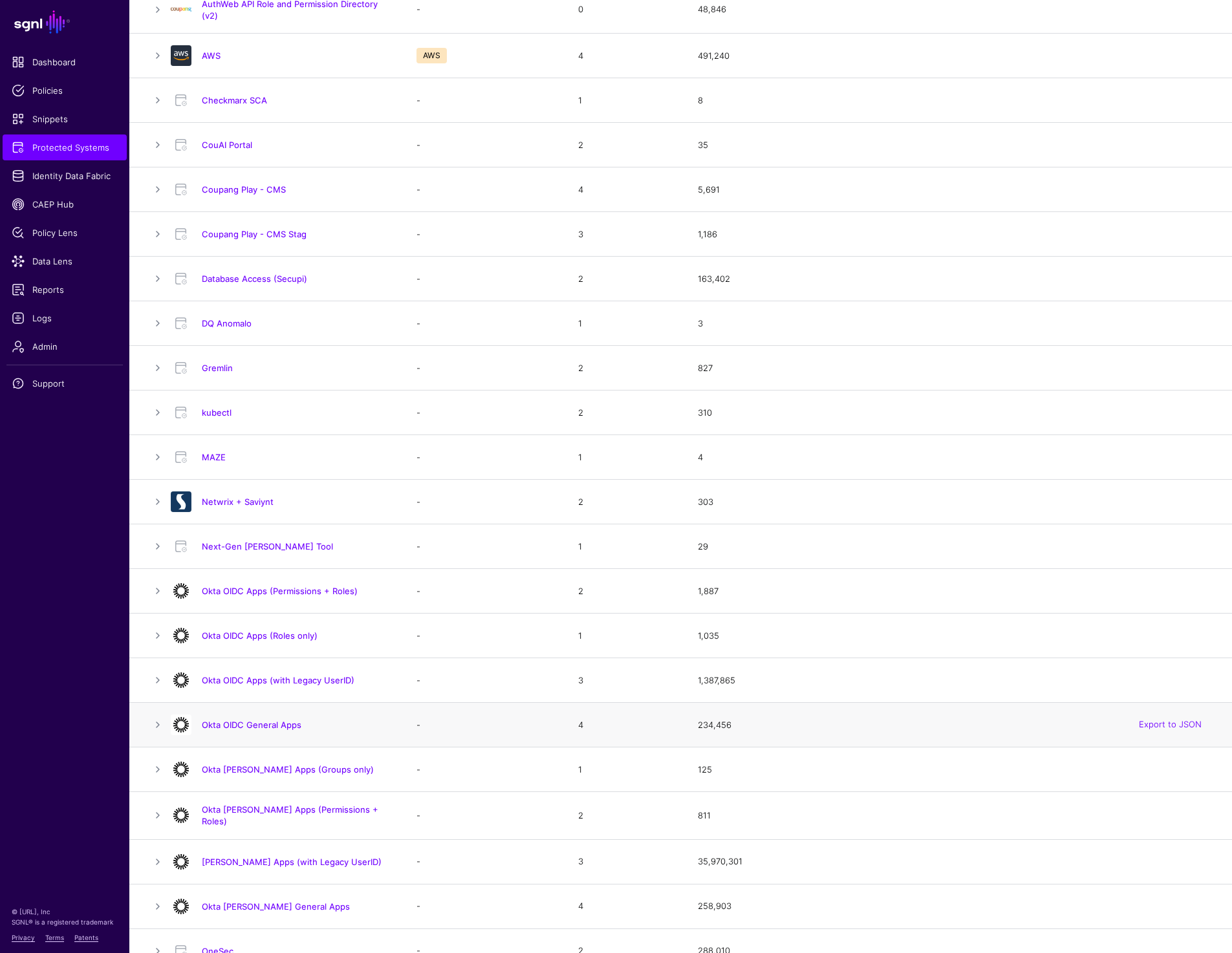
scroll to position [310, 0]
click at [241, 773] on link "Okta [PERSON_NAME] Apps (Groups only)" at bounding box center [287, 768] width 172 height 11
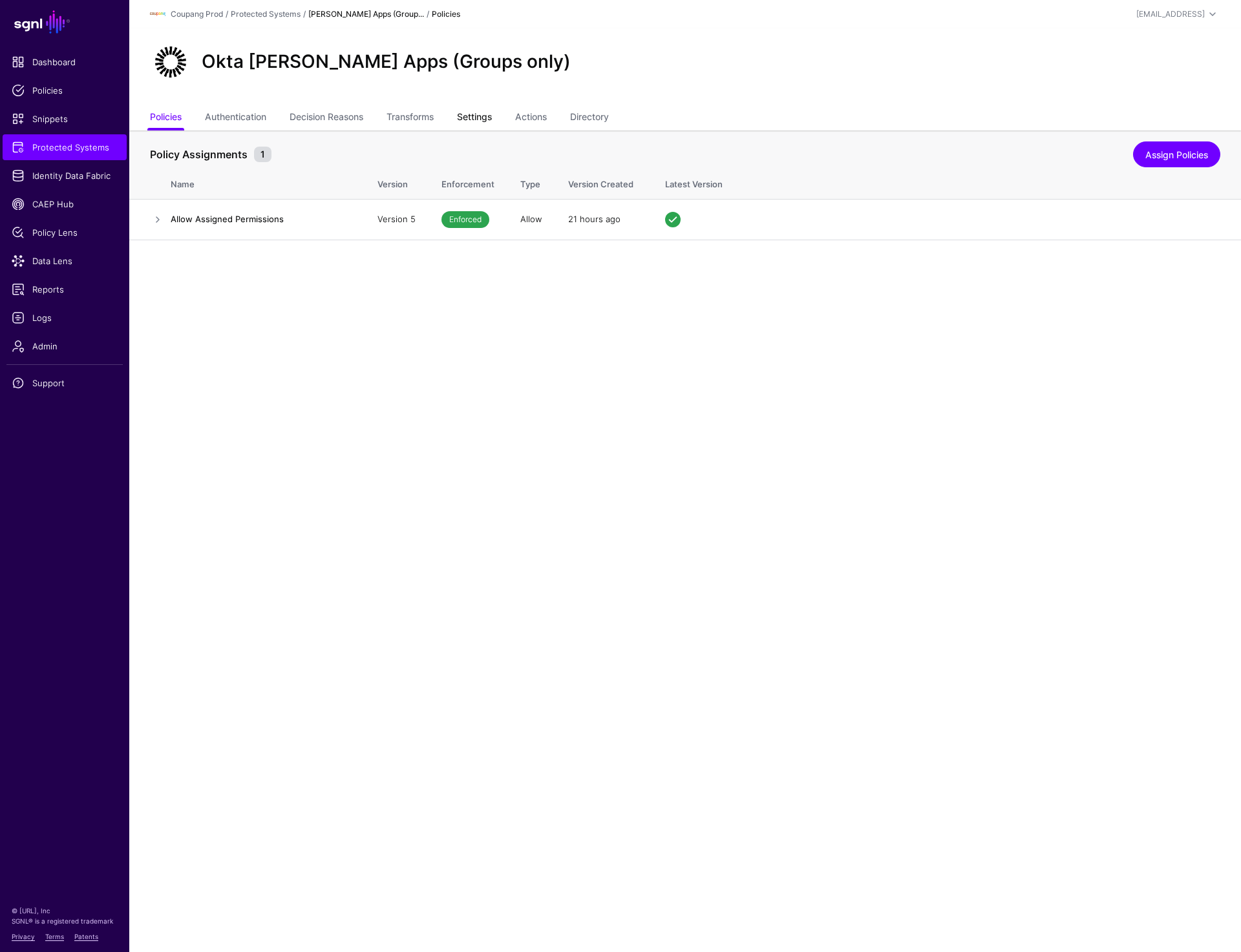
click at [481, 114] on link "Settings" at bounding box center [474, 118] width 35 height 25
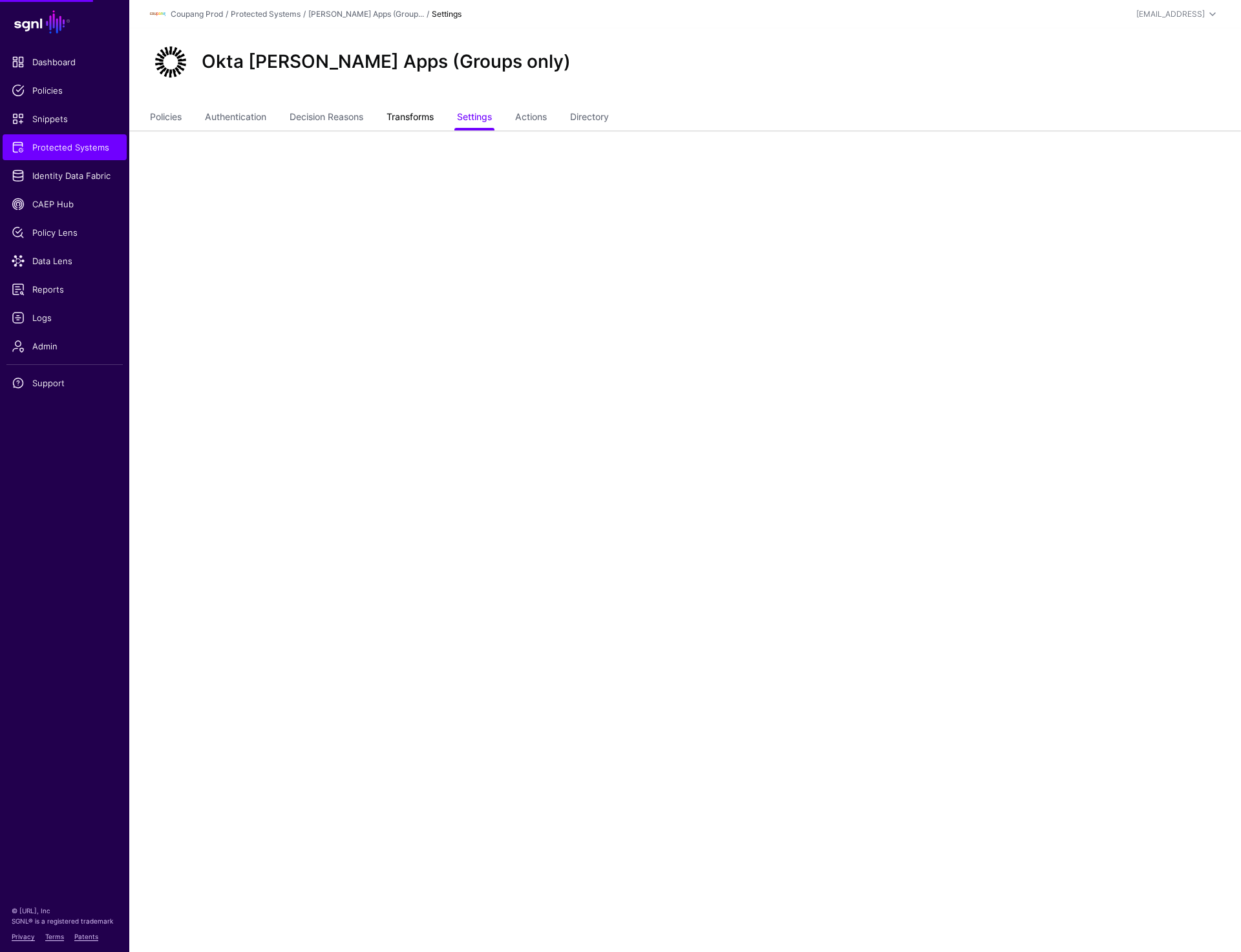
click at [421, 117] on link "Transforms" at bounding box center [410, 118] width 47 height 25
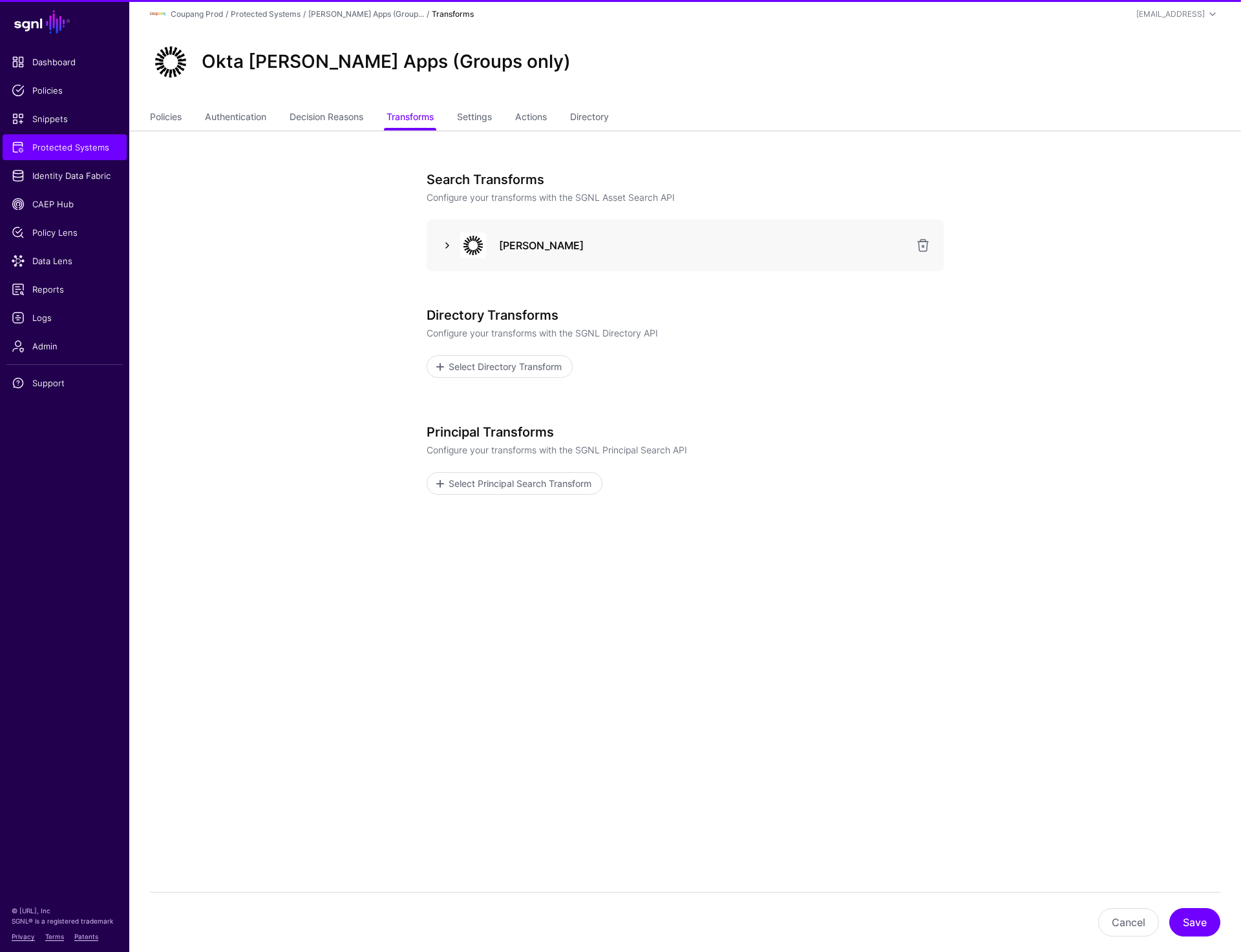
click at [447, 249] on link at bounding box center [447, 245] width 16 height 16
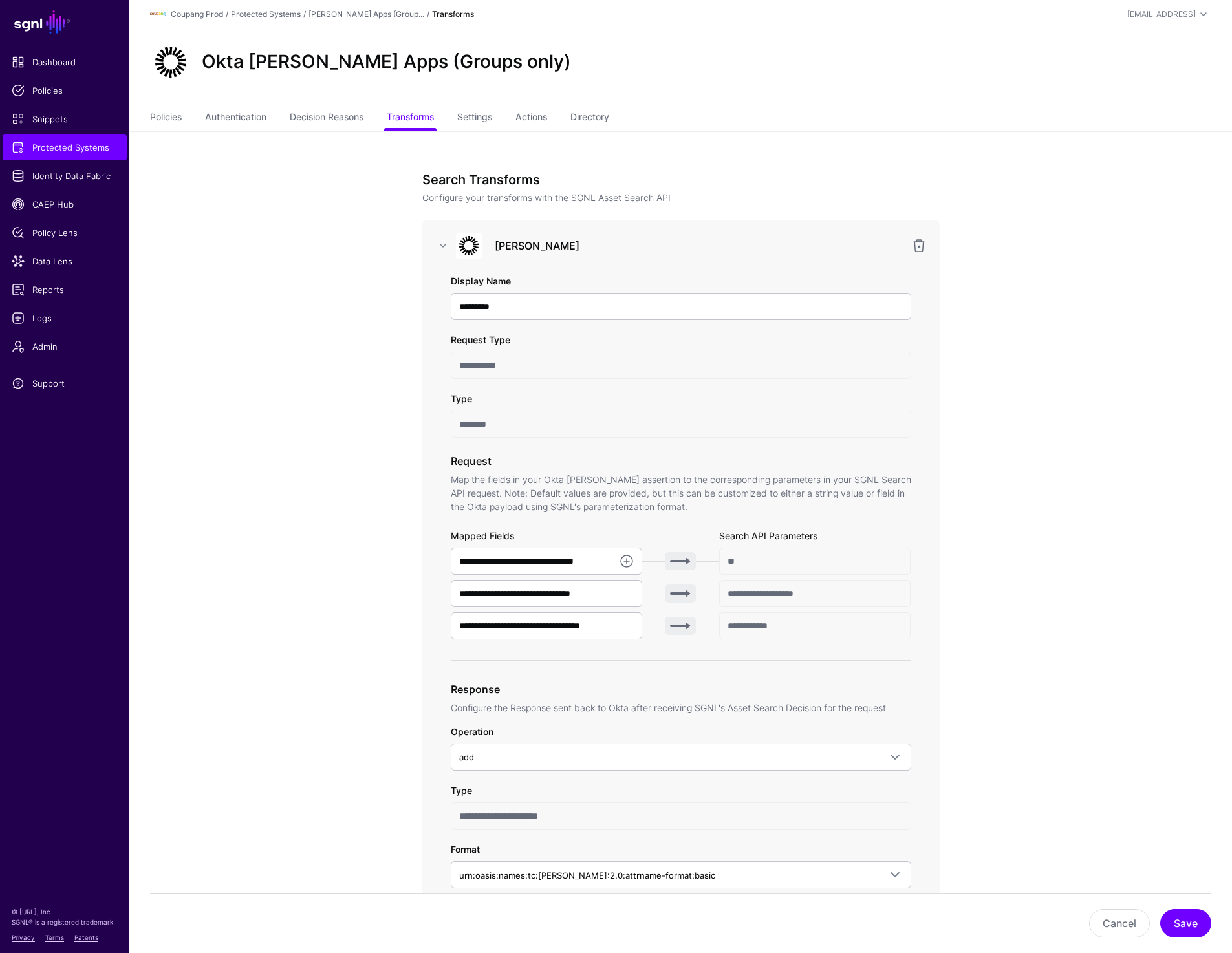
click at [998, 664] on app-integrations-item-transforms "**********" at bounding box center [680, 868] width 1103 height 1475
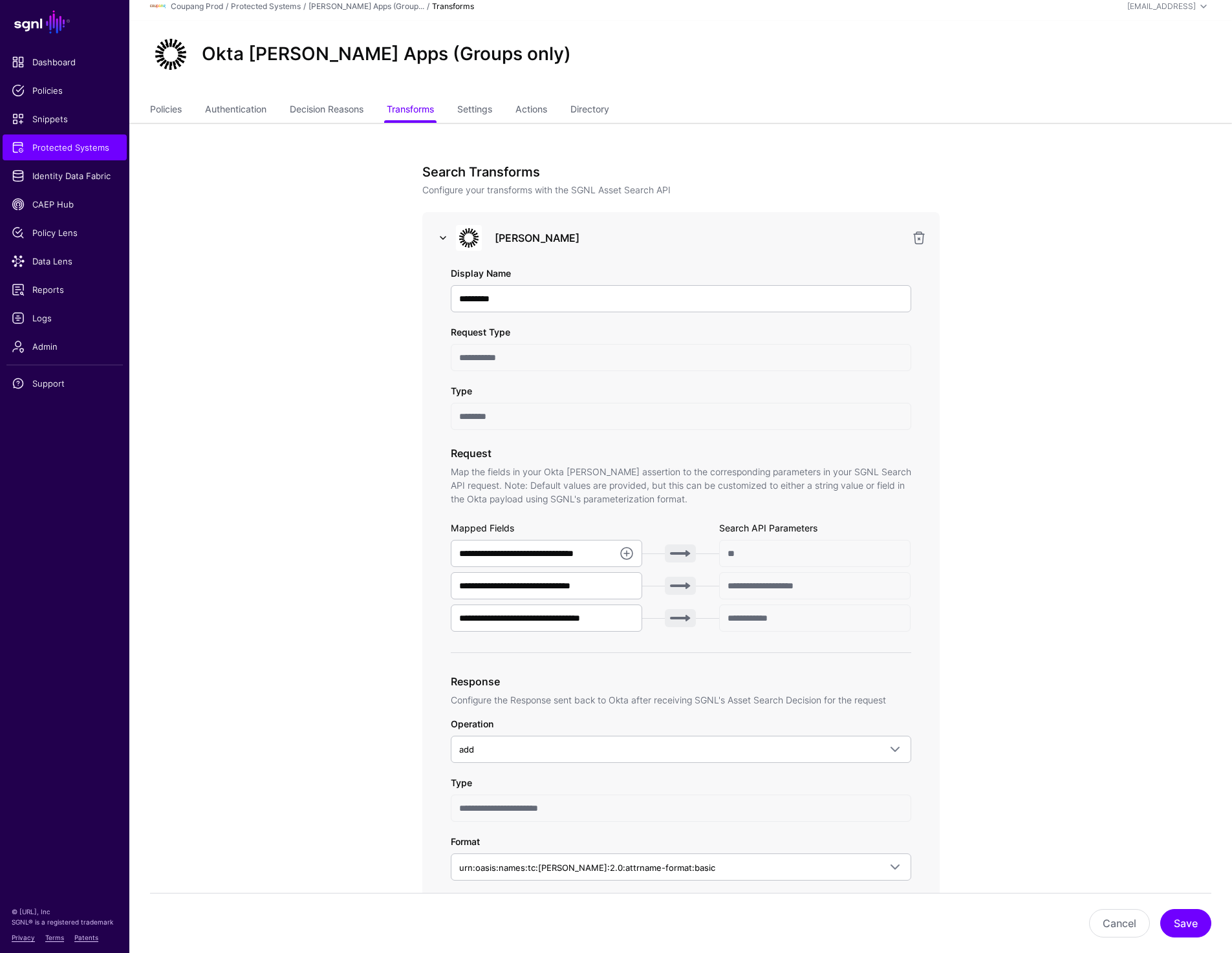
click at [442, 238] on link at bounding box center [442, 238] width 16 height 16
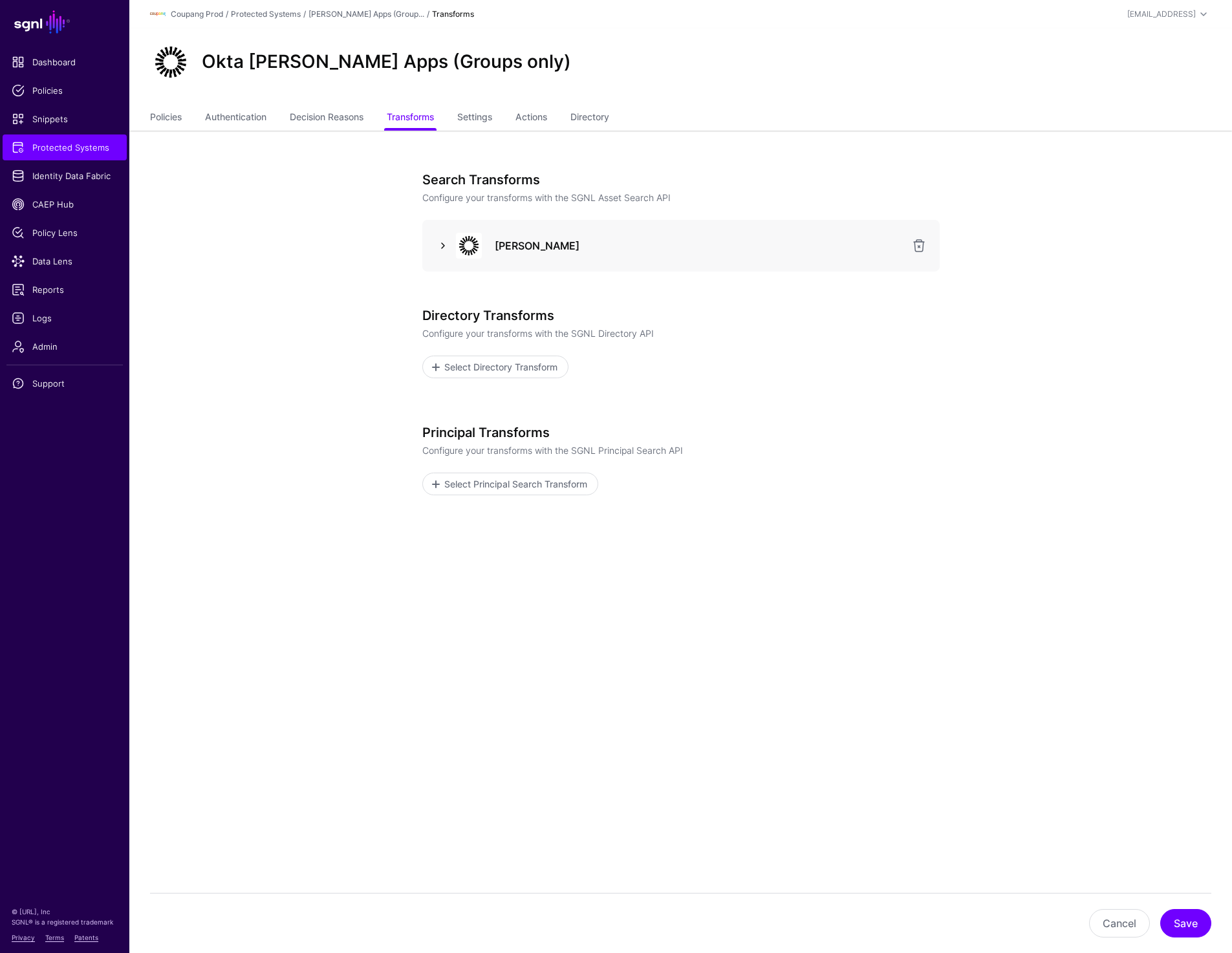
scroll to position [0, 0]
click at [53, 152] on span "Protected Systems" at bounding box center [64, 147] width 106 height 13
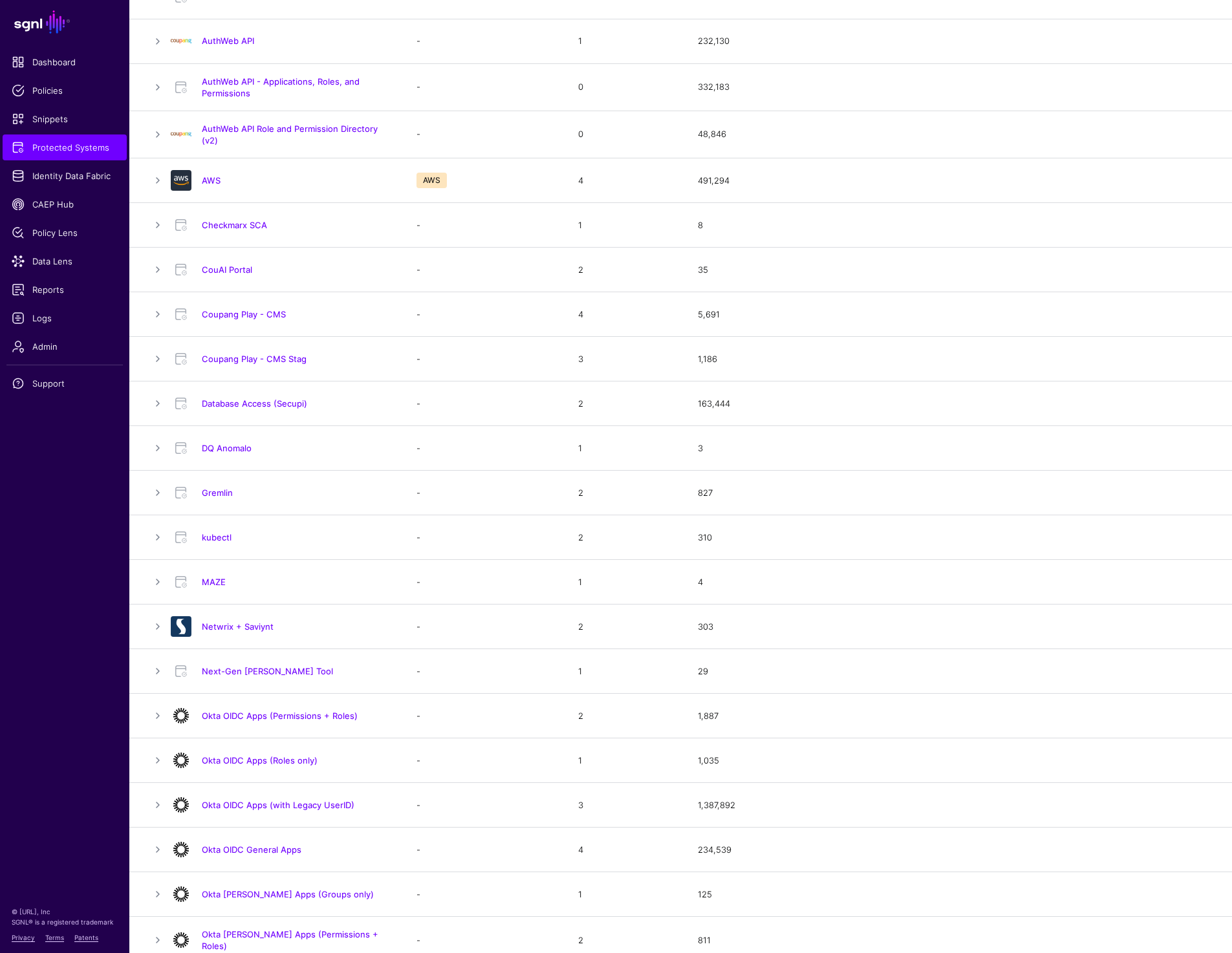
scroll to position [103, 0]
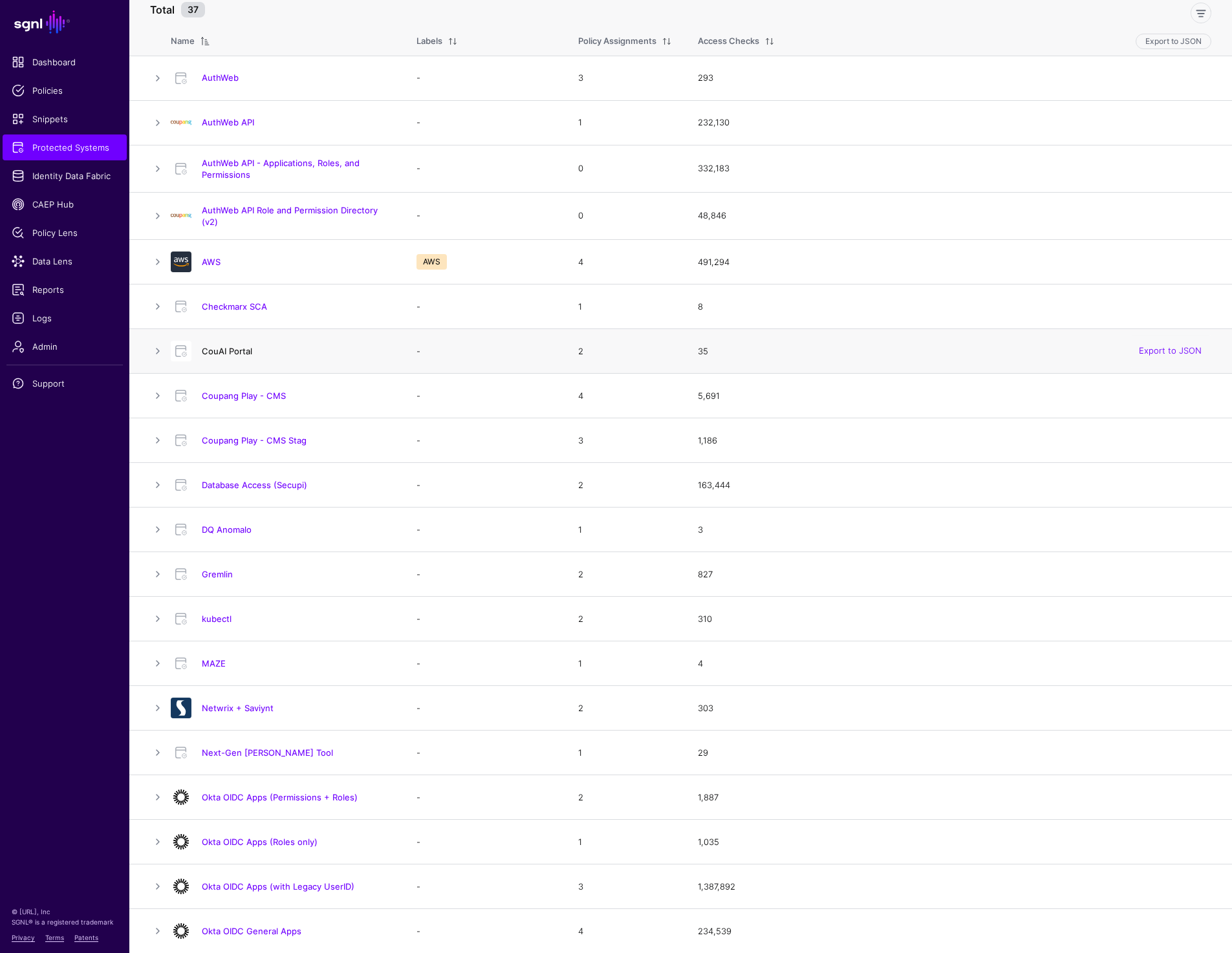
click at [223, 352] on link "CouAI Portal" at bounding box center [226, 351] width 50 height 11
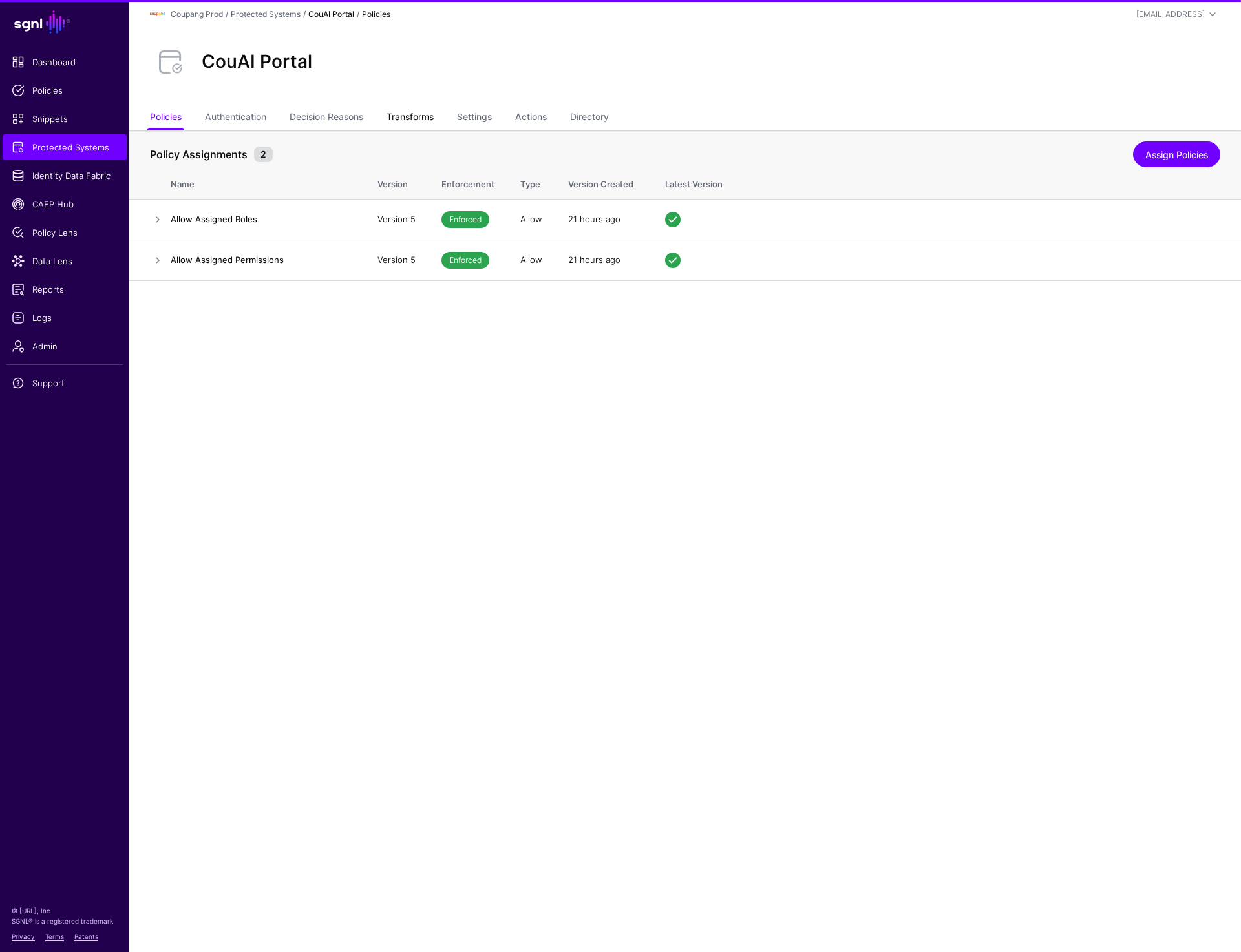
click at [411, 121] on link "Transforms" at bounding box center [410, 118] width 47 height 25
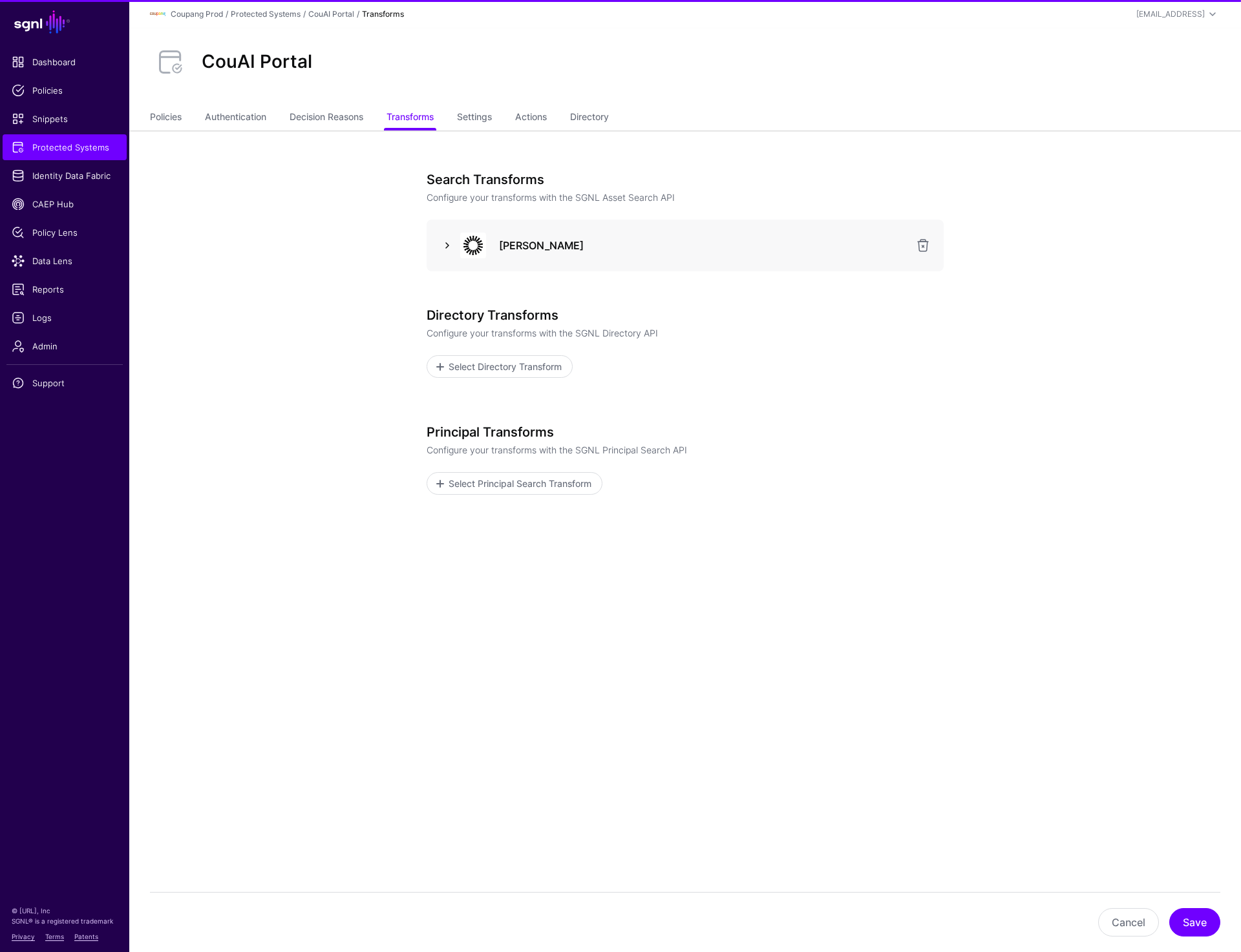
click at [448, 248] on link at bounding box center [447, 245] width 16 height 16
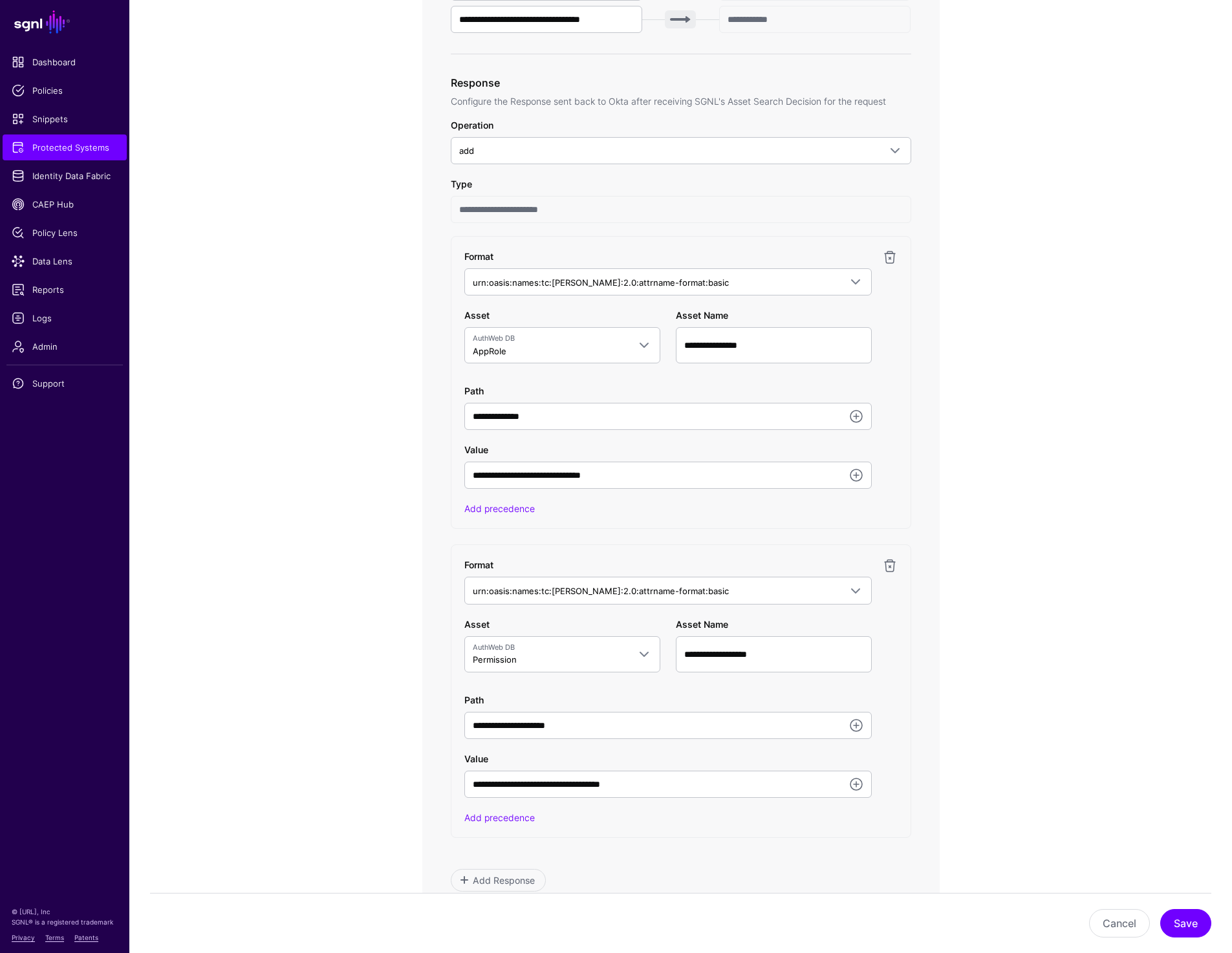
scroll to position [607, 0]
click at [92, 150] on span "Protected Systems" at bounding box center [64, 147] width 106 height 13
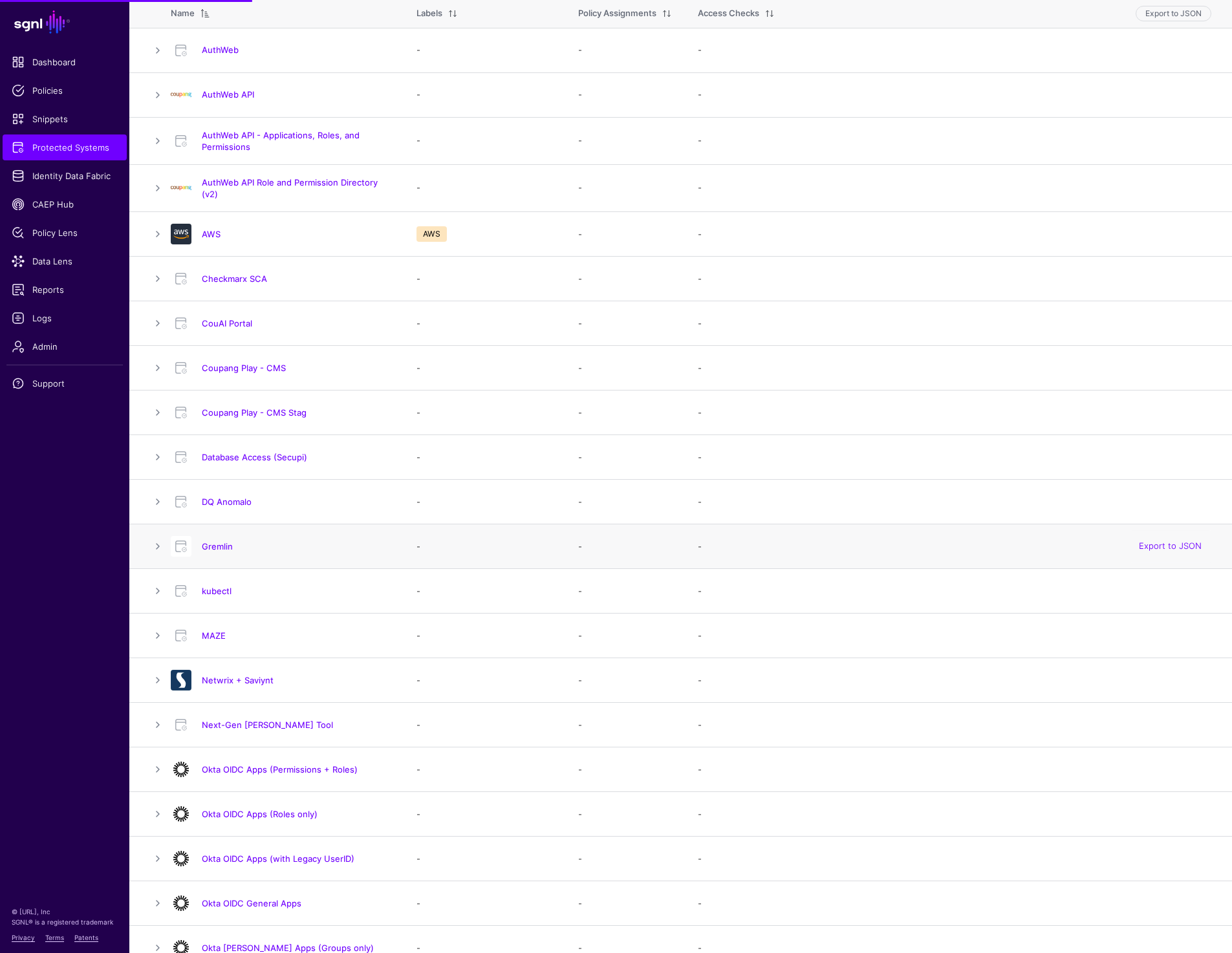
scroll to position [152, 0]
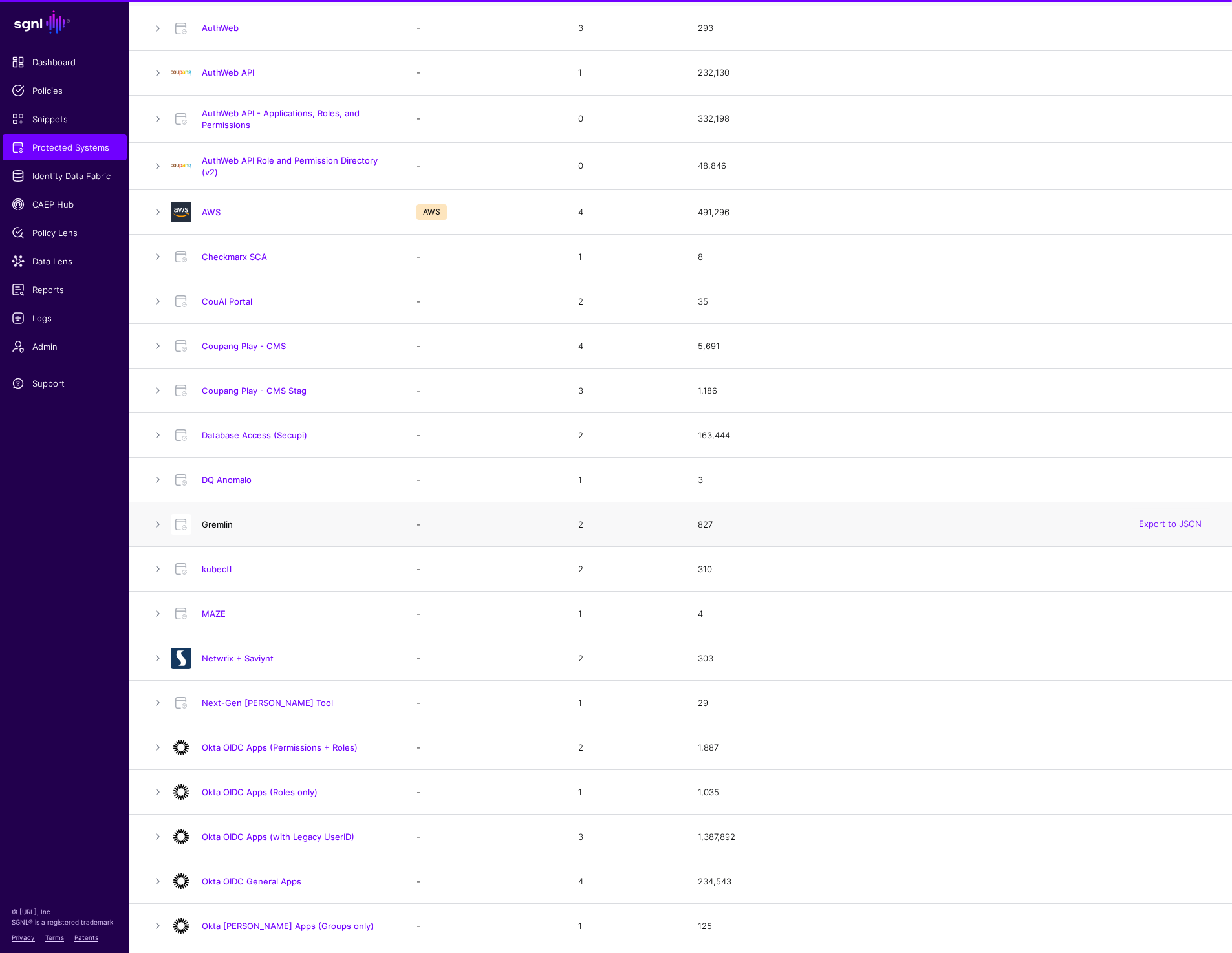
click at [227, 526] on link "Gremlin" at bounding box center [217, 524] width 31 height 11
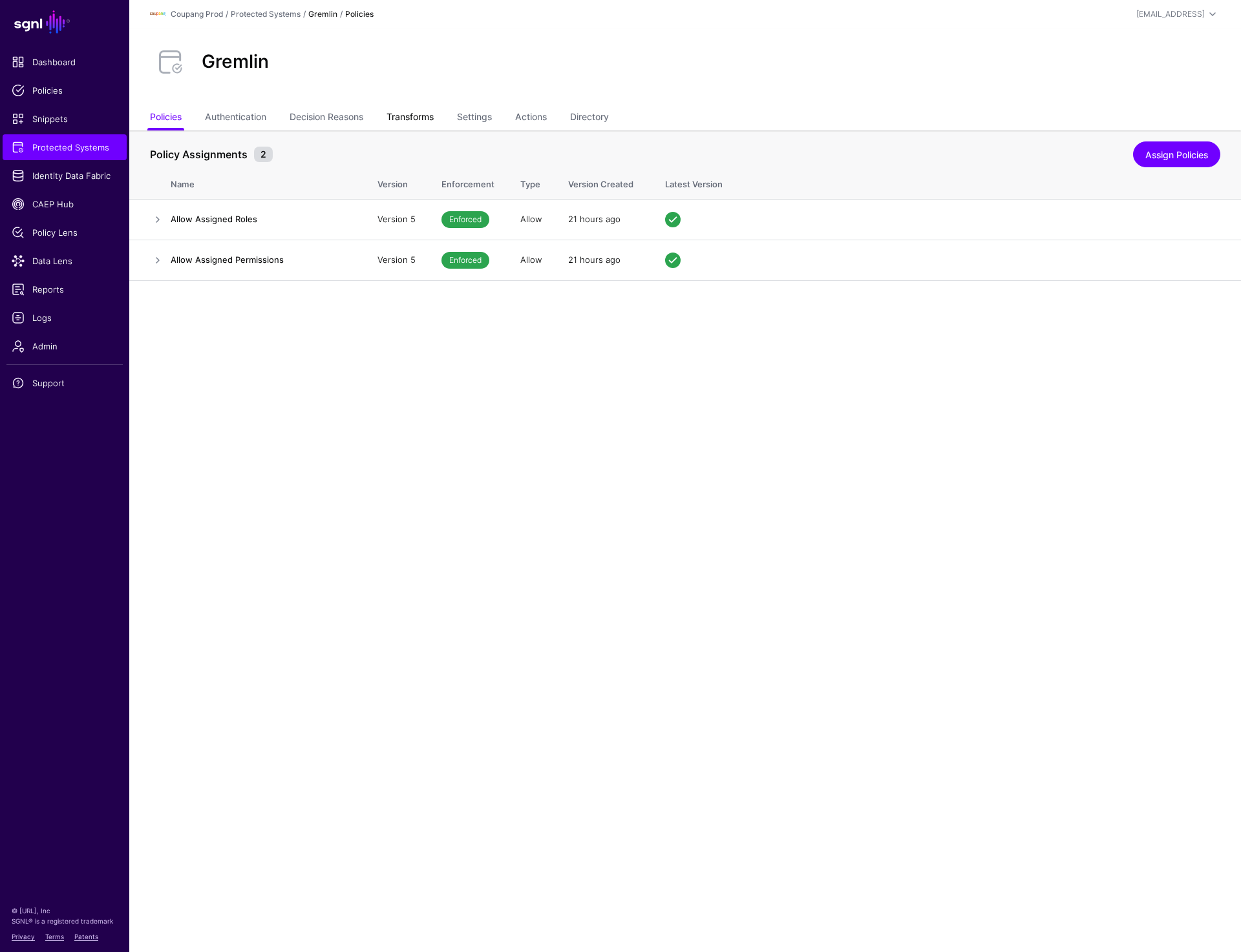
click at [420, 116] on link "Transforms" at bounding box center [410, 118] width 47 height 25
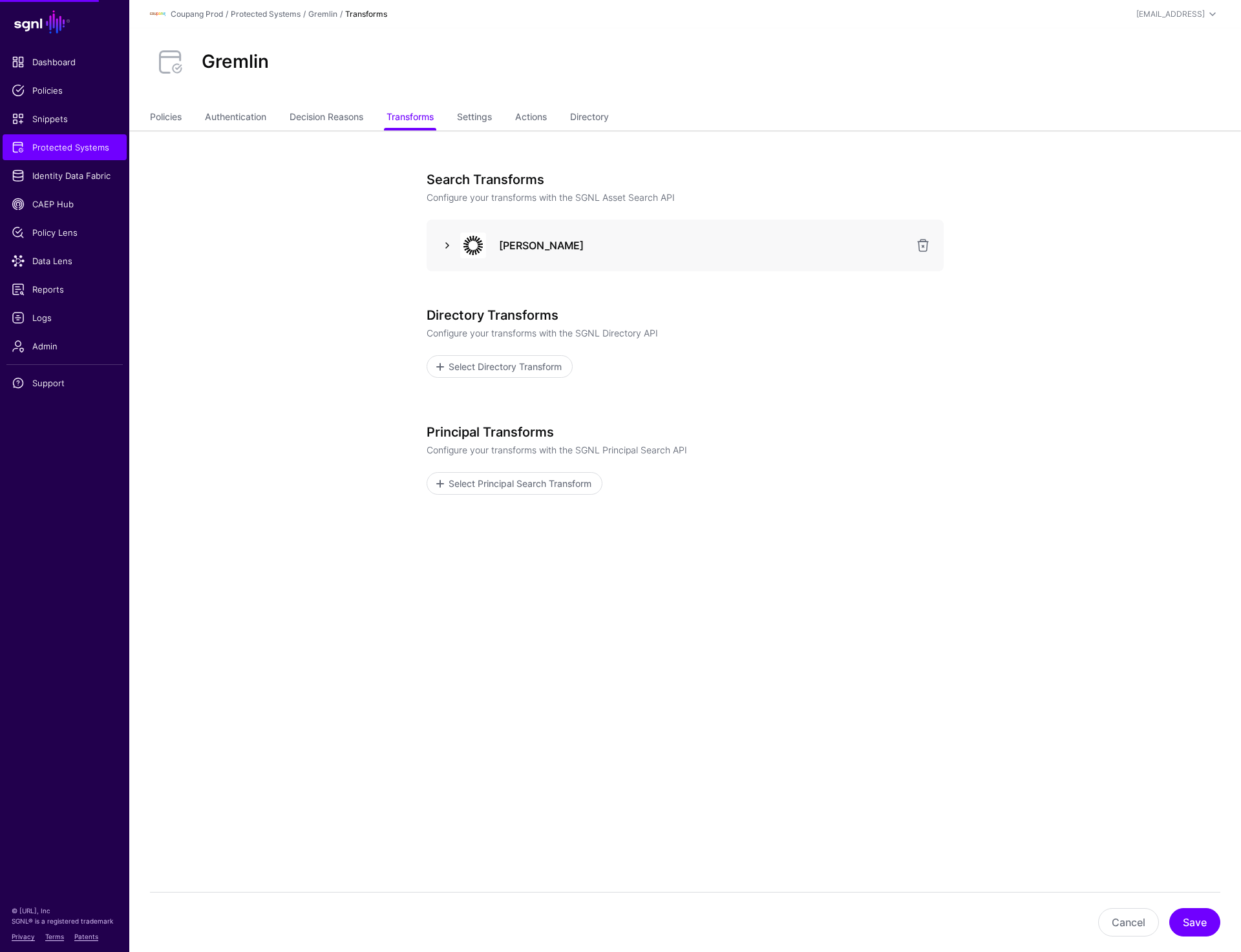
click at [444, 242] on link at bounding box center [447, 245] width 16 height 16
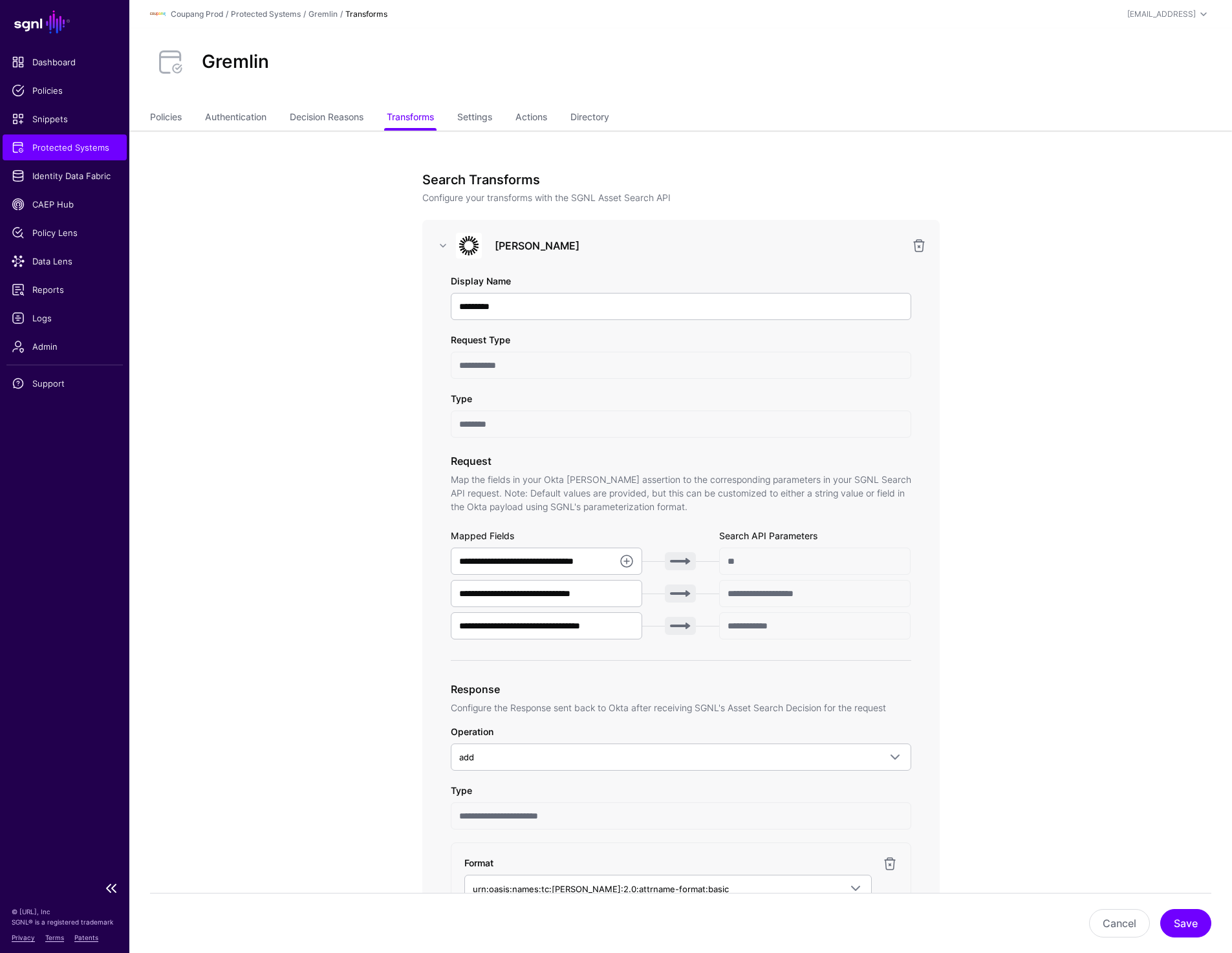
click at [49, 142] on span "Protected Systems" at bounding box center [64, 147] width 106 height 13
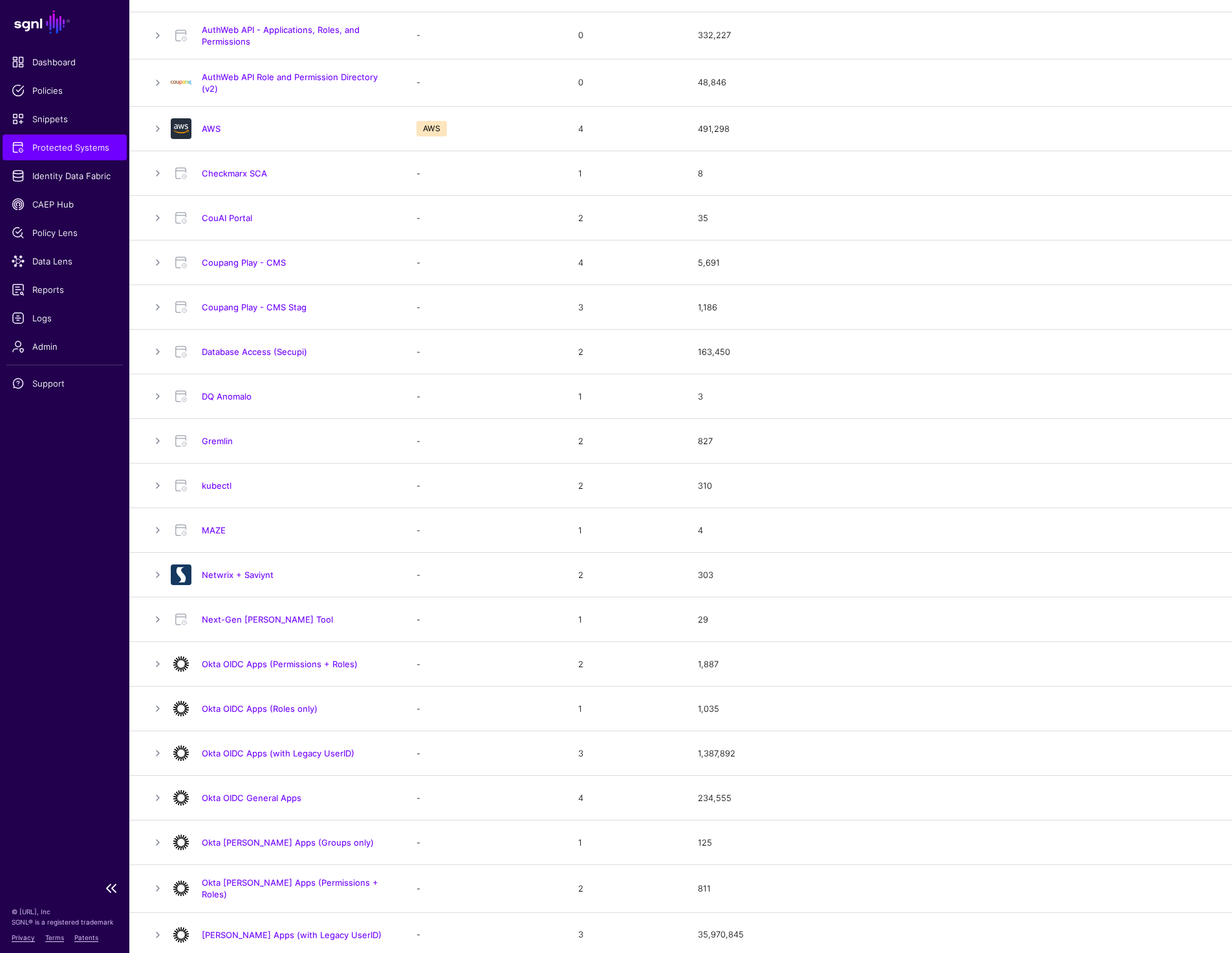
scroll to position [222, 0]
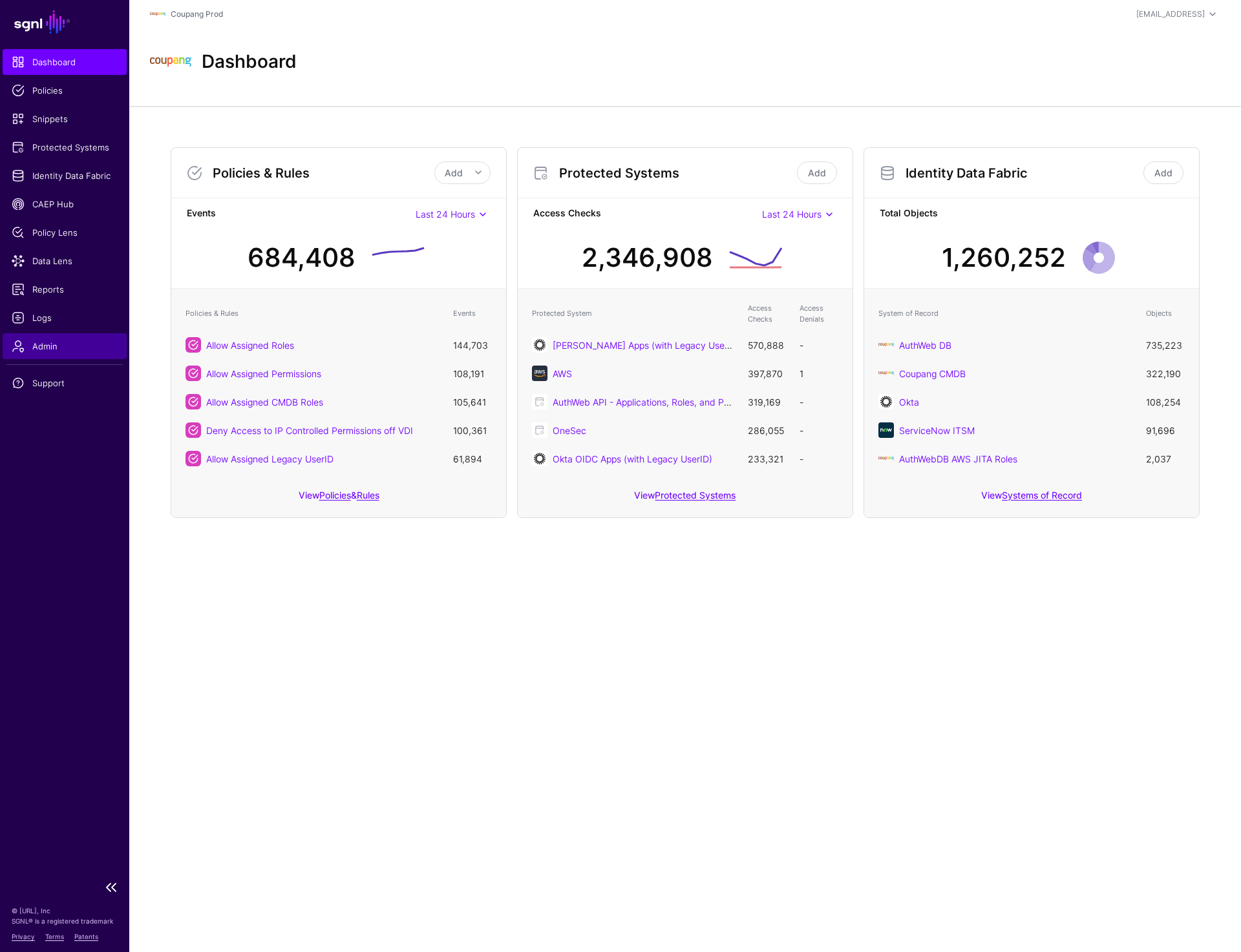
click at [44, 353] on link "Admin" at bounding box center [64, 346] width 124 height 26
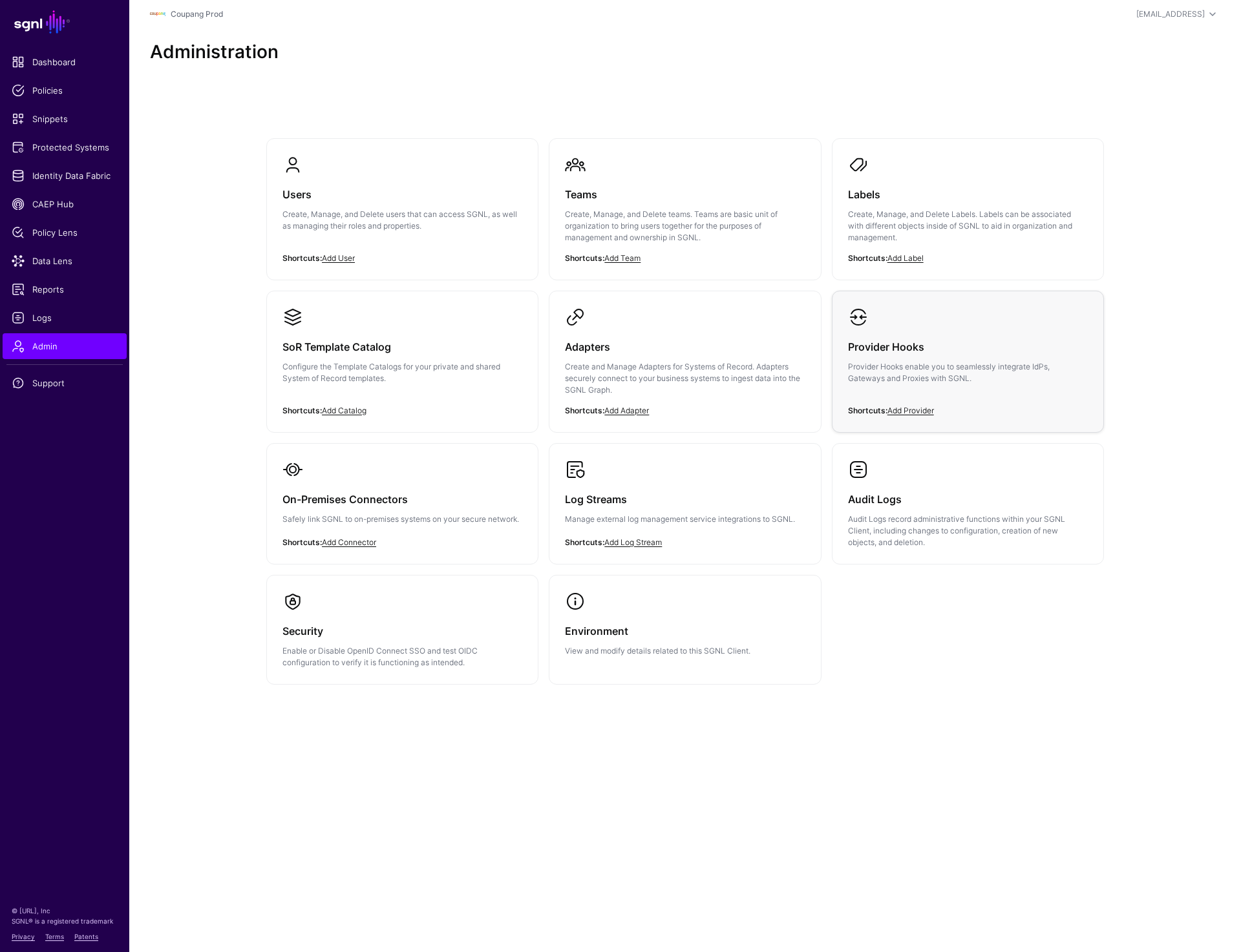
click at [964, 323] on link "Provider Hooks Provider Hooks enable you to seamlessly integrate IdPs, Gateways…" at bounding box center [967, 355] width 271 height 129
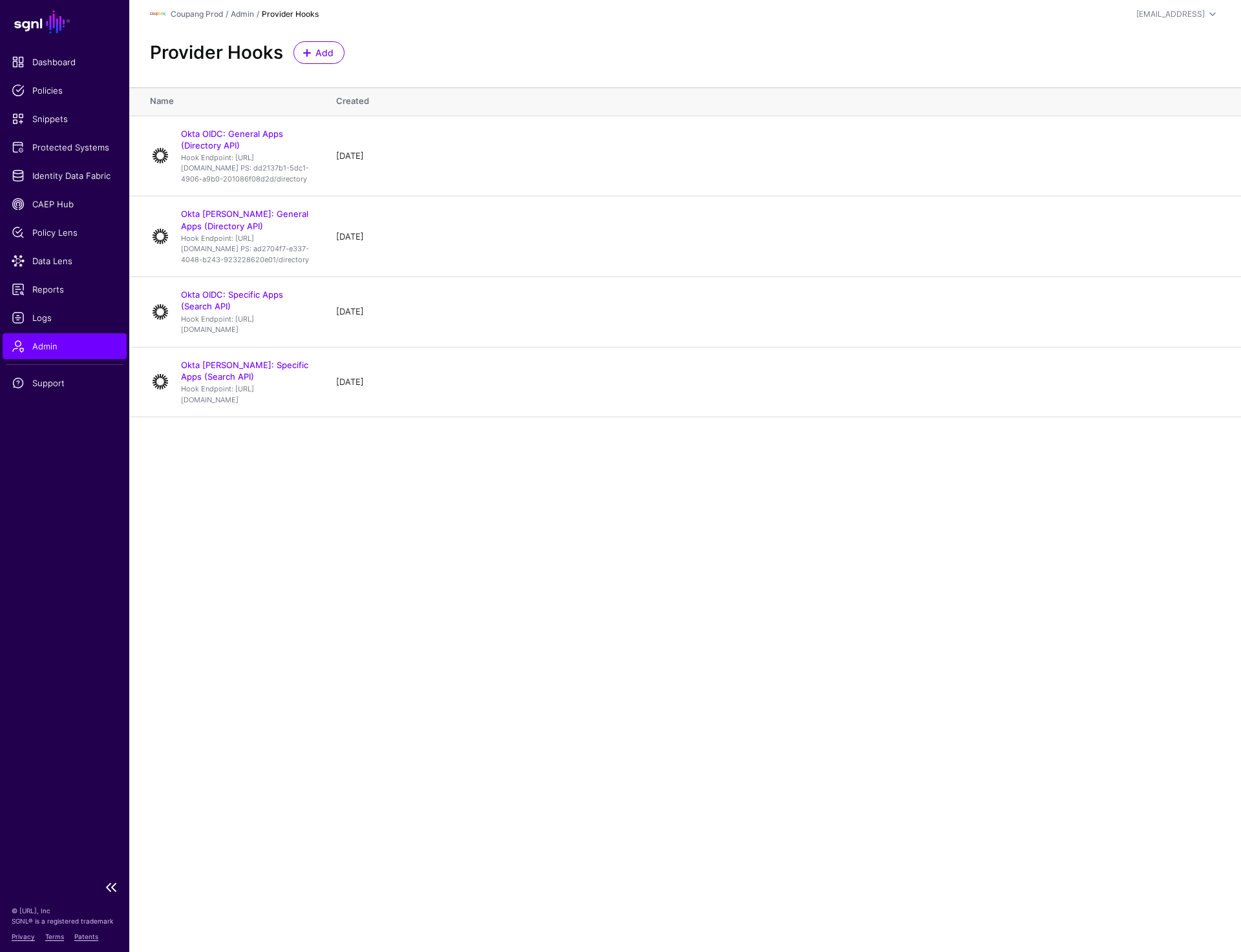
click at [63, 348] on span "Admin" at bounding box center [64, 346] width 106 height 13
click at [239, 382] on link "Okta [PERSON_NAME]: Specific Apps (Search API)" at bounding box center [244, 370] width 128 height 22
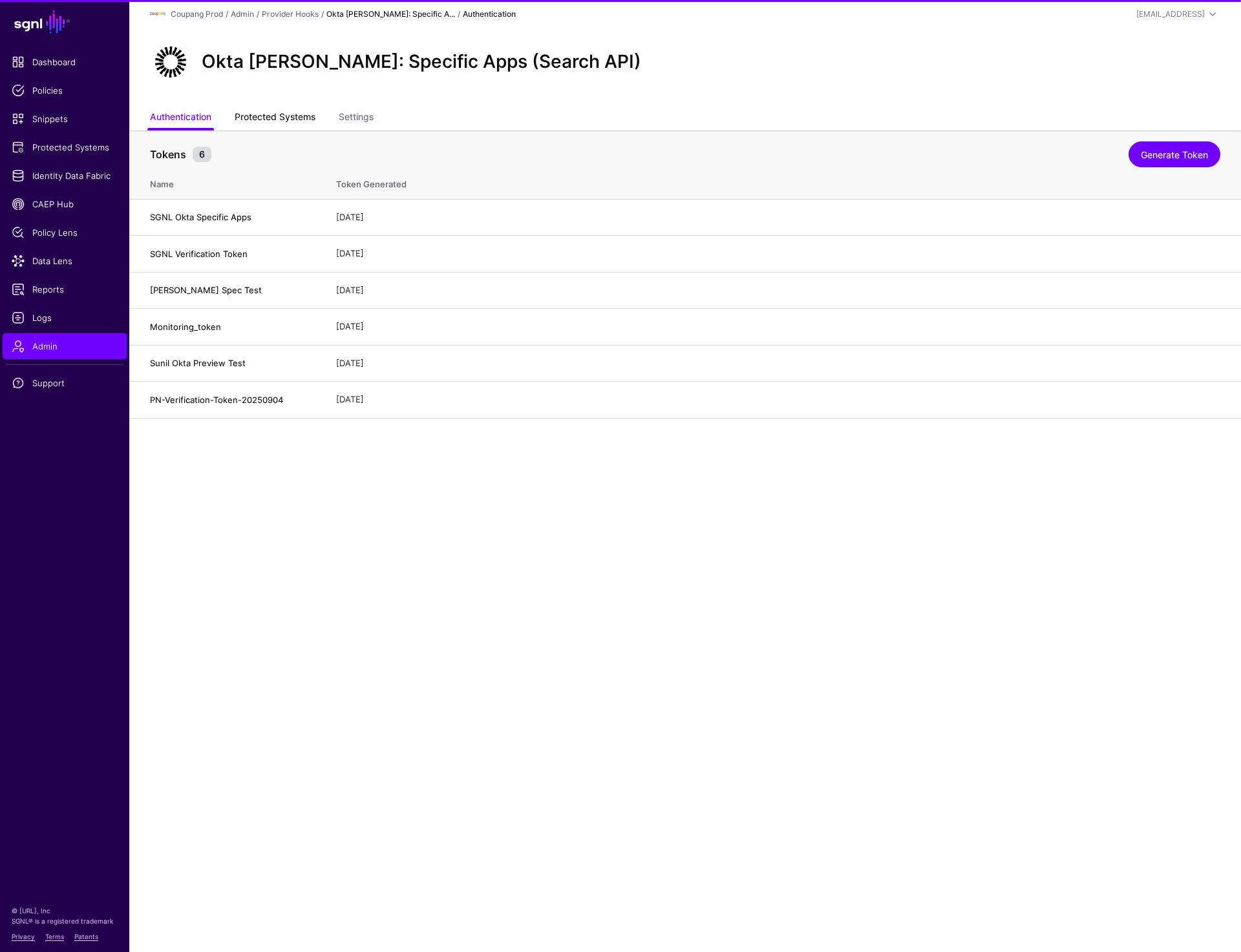
click at [281, 112] on link "Protected Systems" at bounding box center [275, 118] width 81 height 25
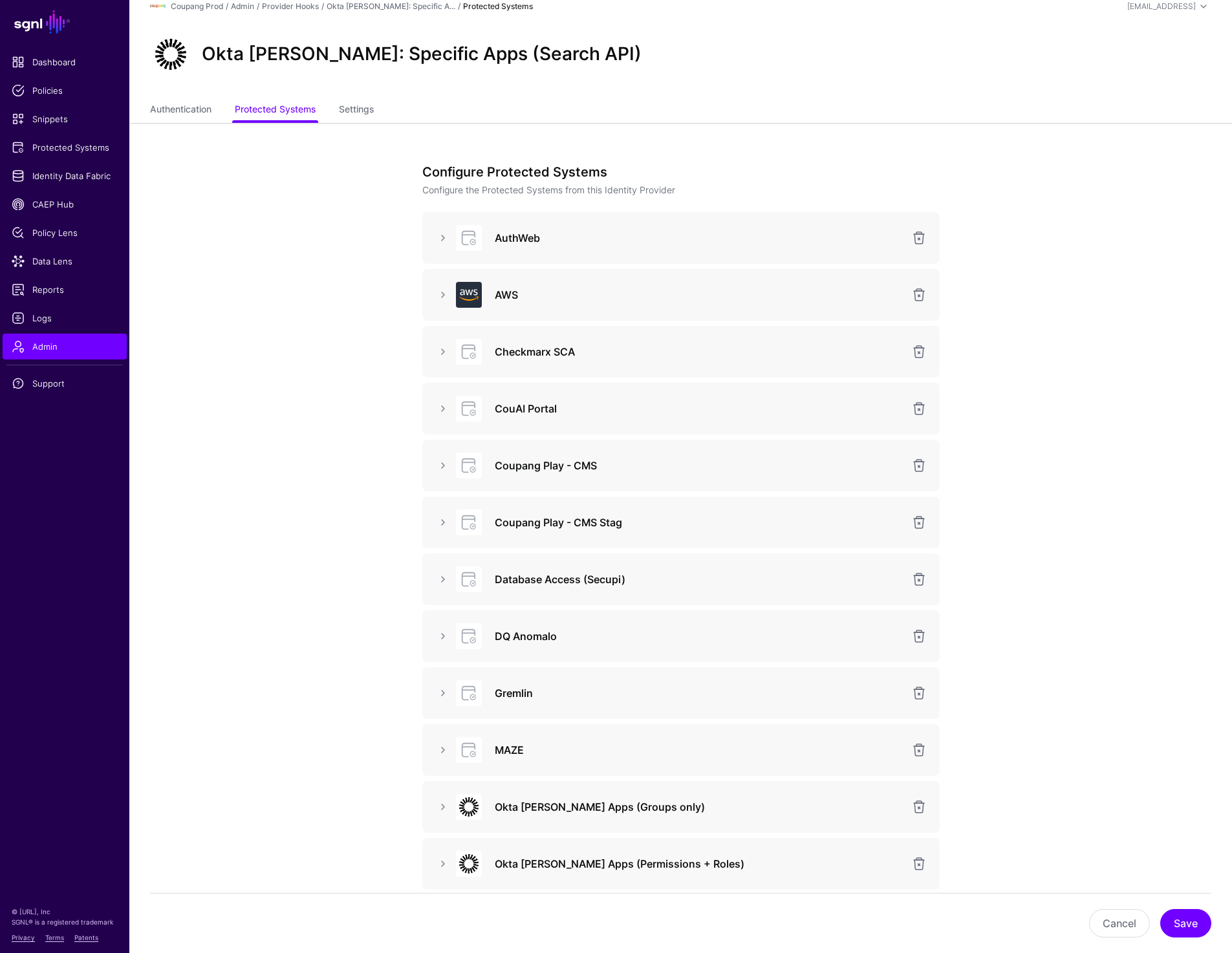
scroll to position [11, 0]
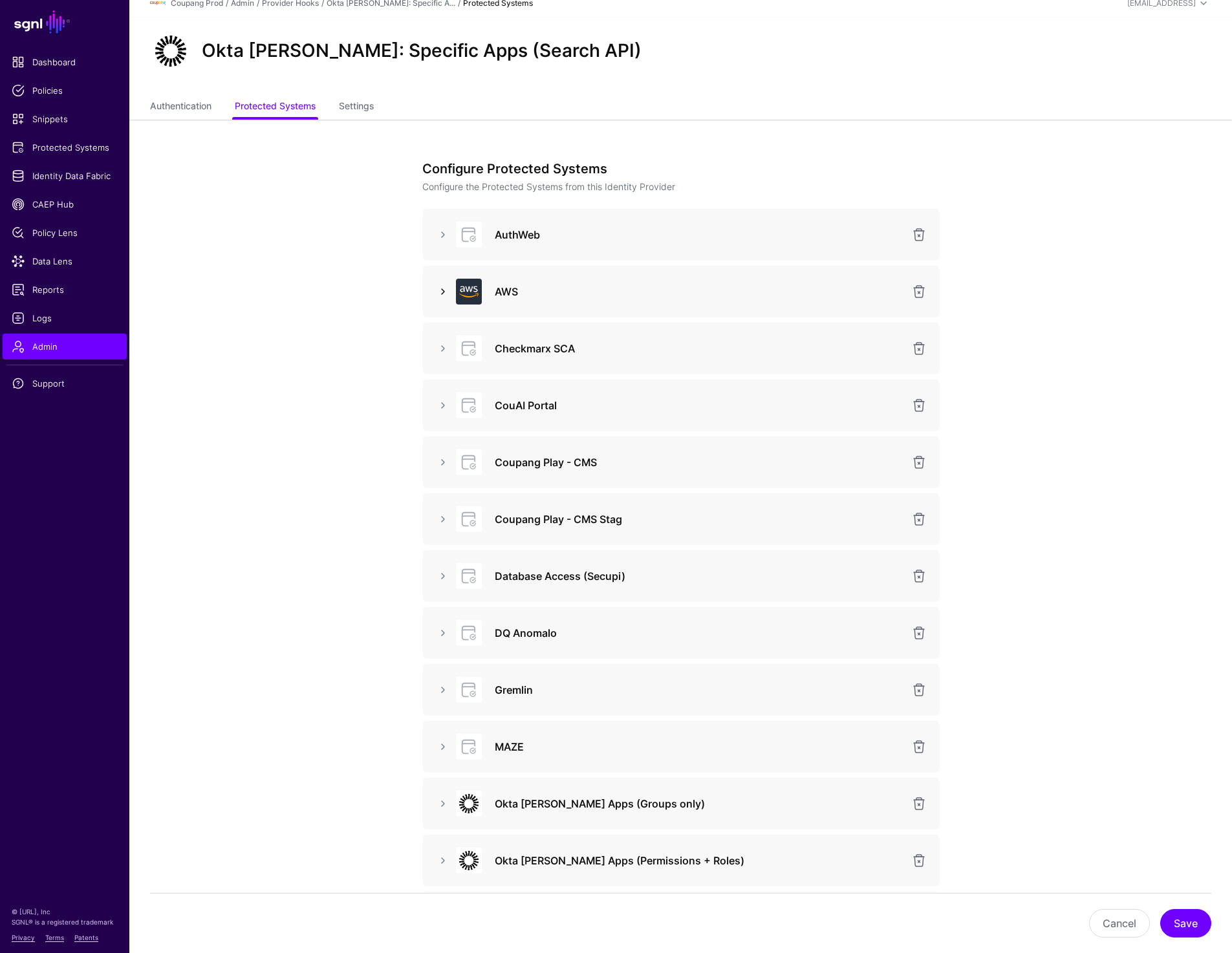
click at [436, 292] on link at bounding box center [442, 292] width 16 height 16
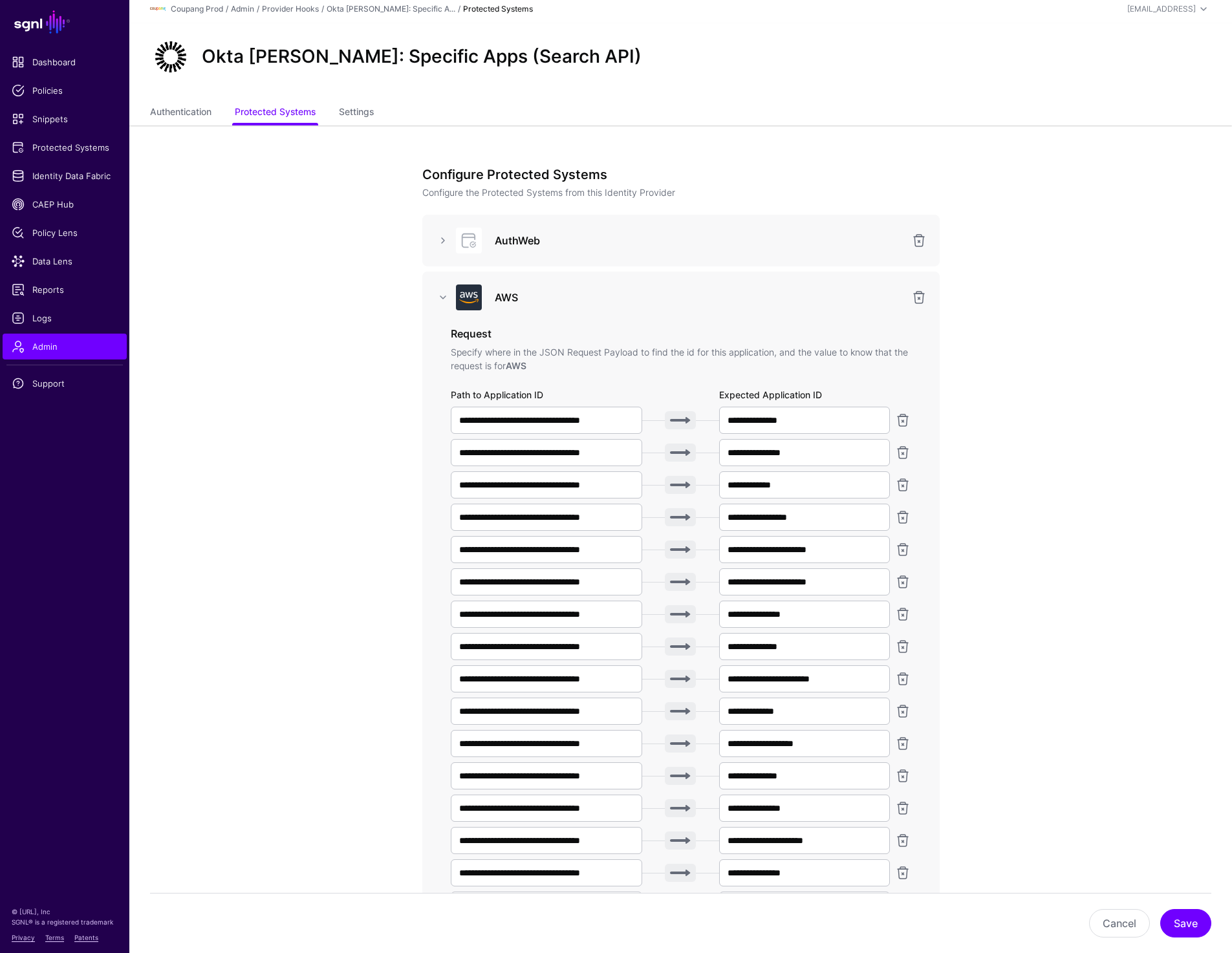
scroll to position [13, 0]
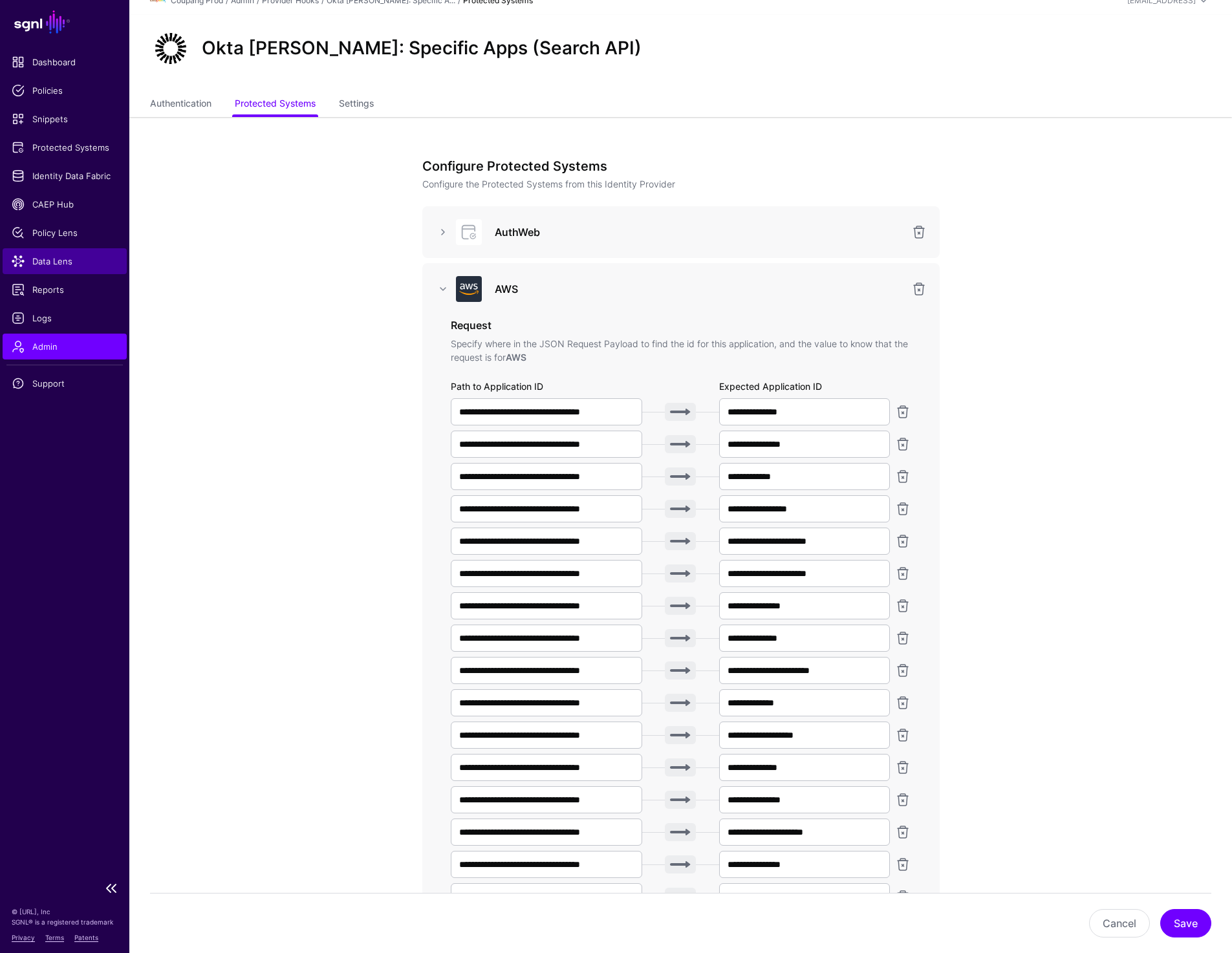
click at [54, 257] on span "Data Lens" at bounding box center [64, 261] width 106 height 13
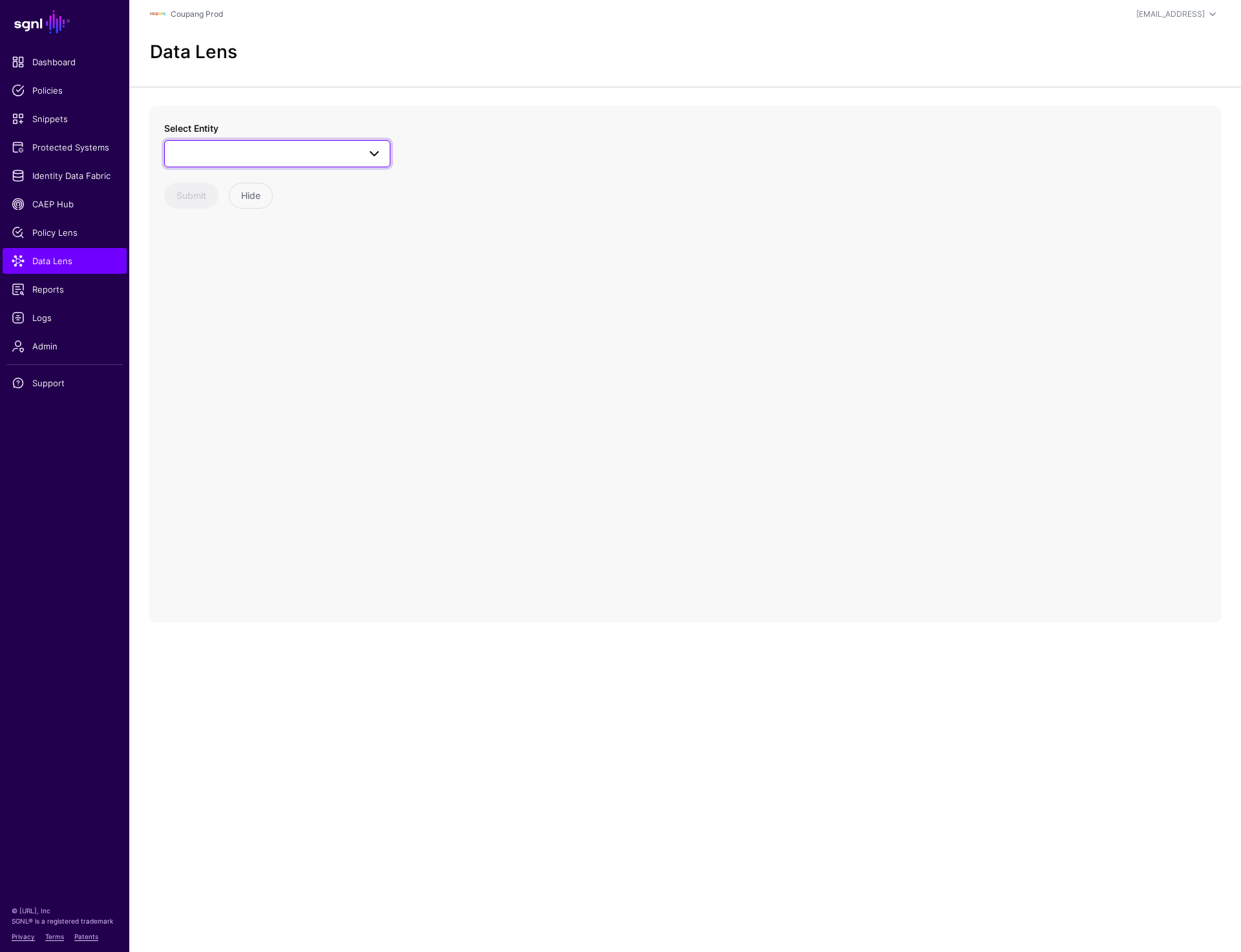
click at [272, 160] on span at bounding box center [277, 153] width 209 height 16
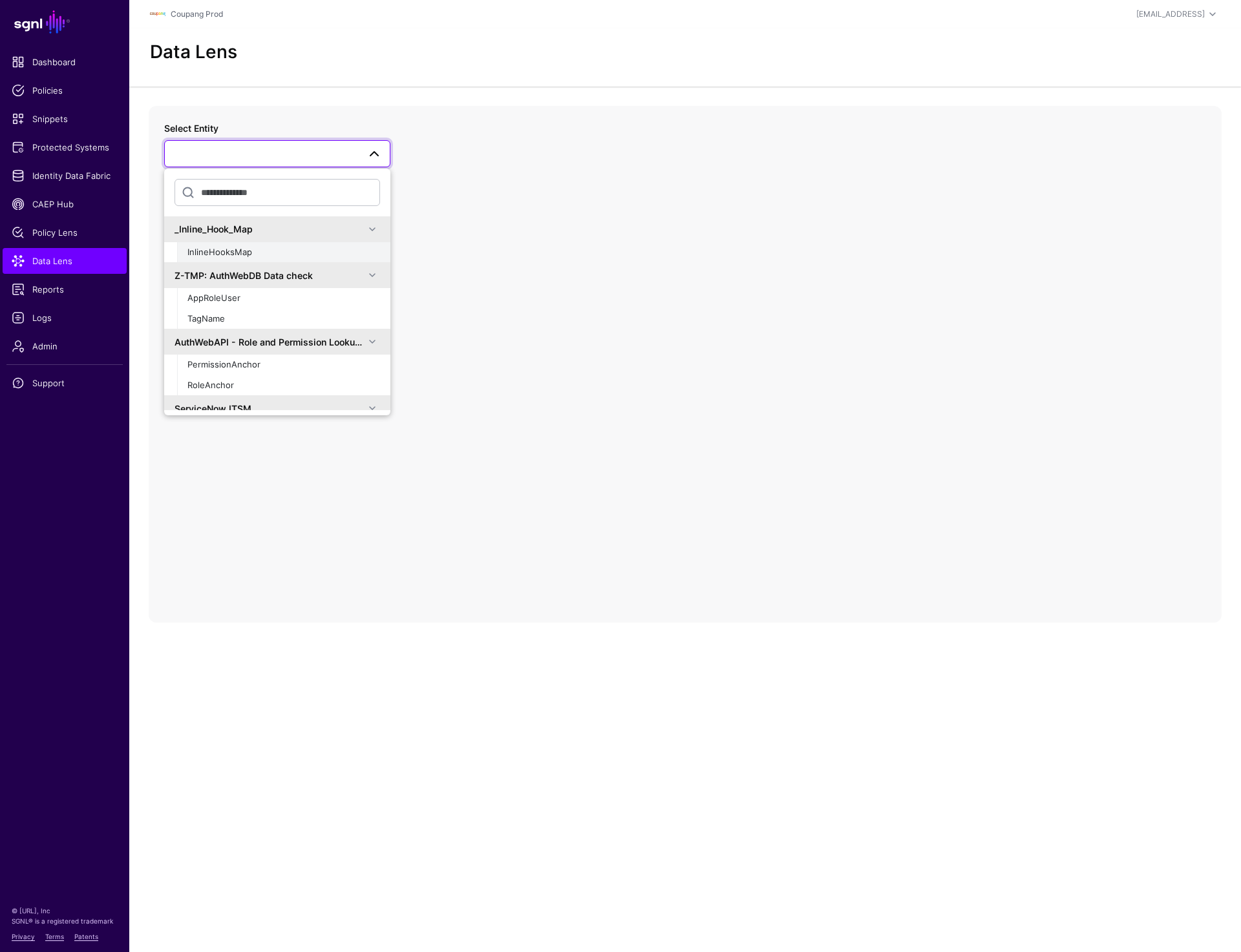
click at [230, 243] on button "InlineHooksMap" at bounding box center [283, 252] width 213 height 21
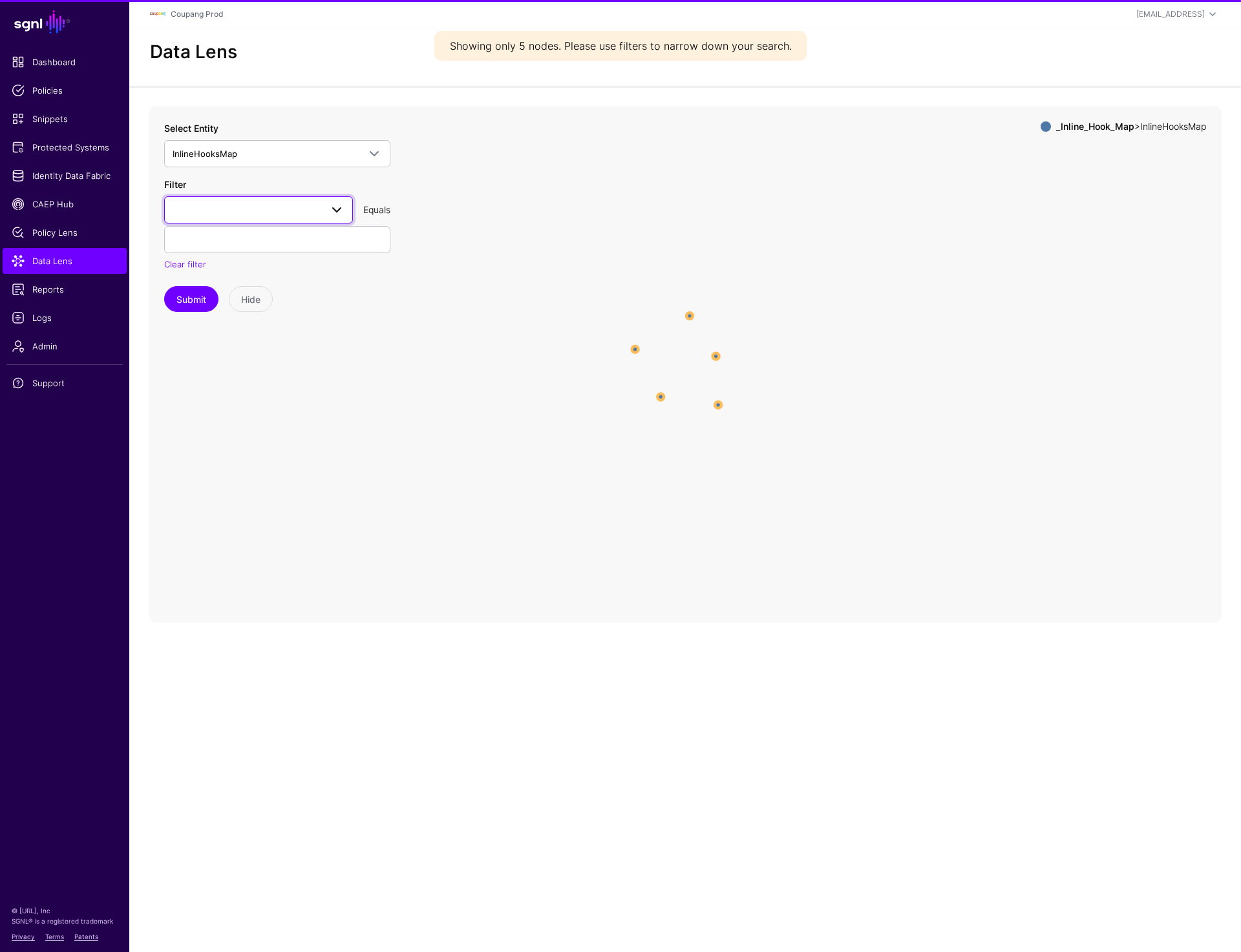
click at [287, 210] on span at bounding box center [258, 210] width 172 height 16
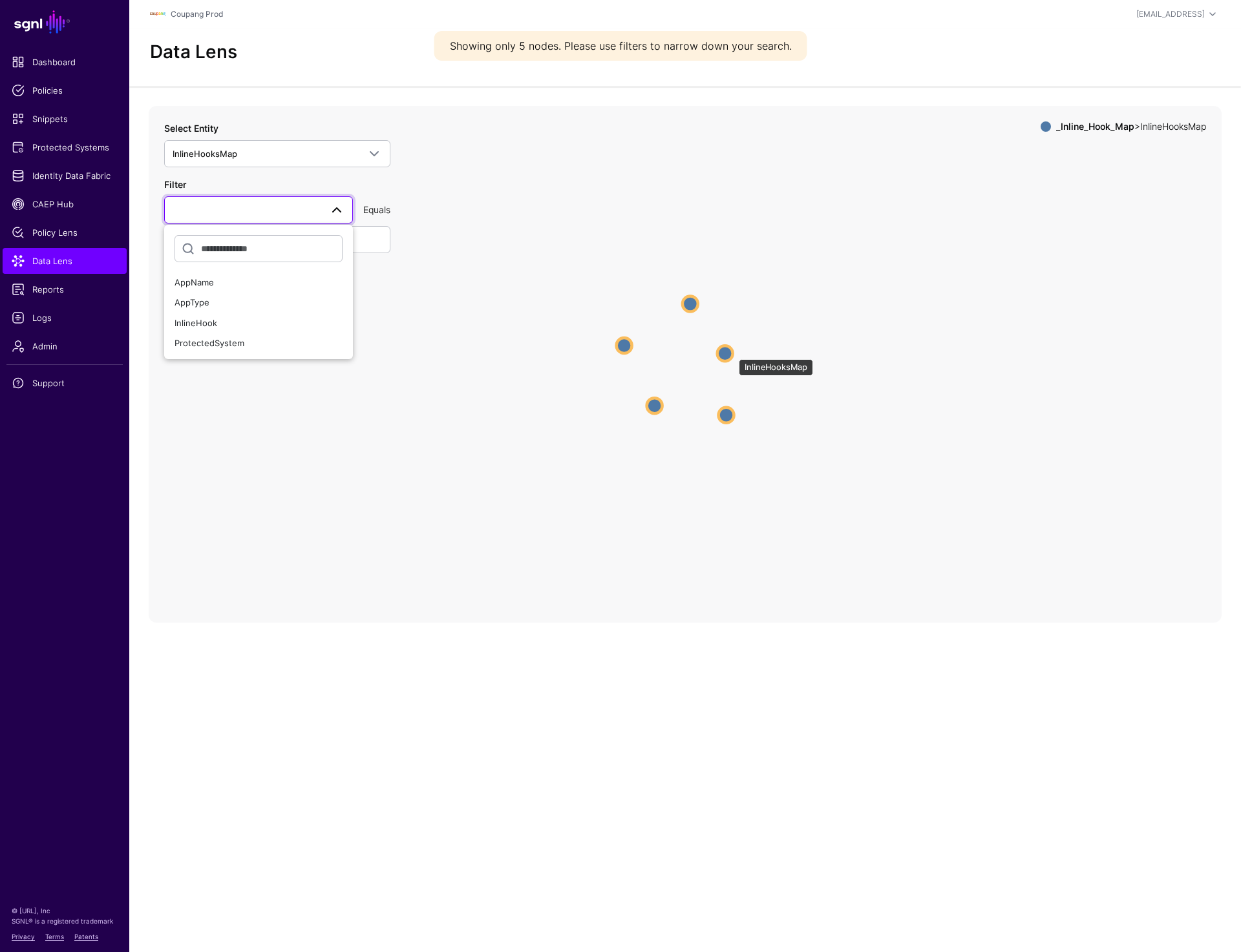
click at [732, 353] on circle at bounding box center [725, 353] width 16 height 16
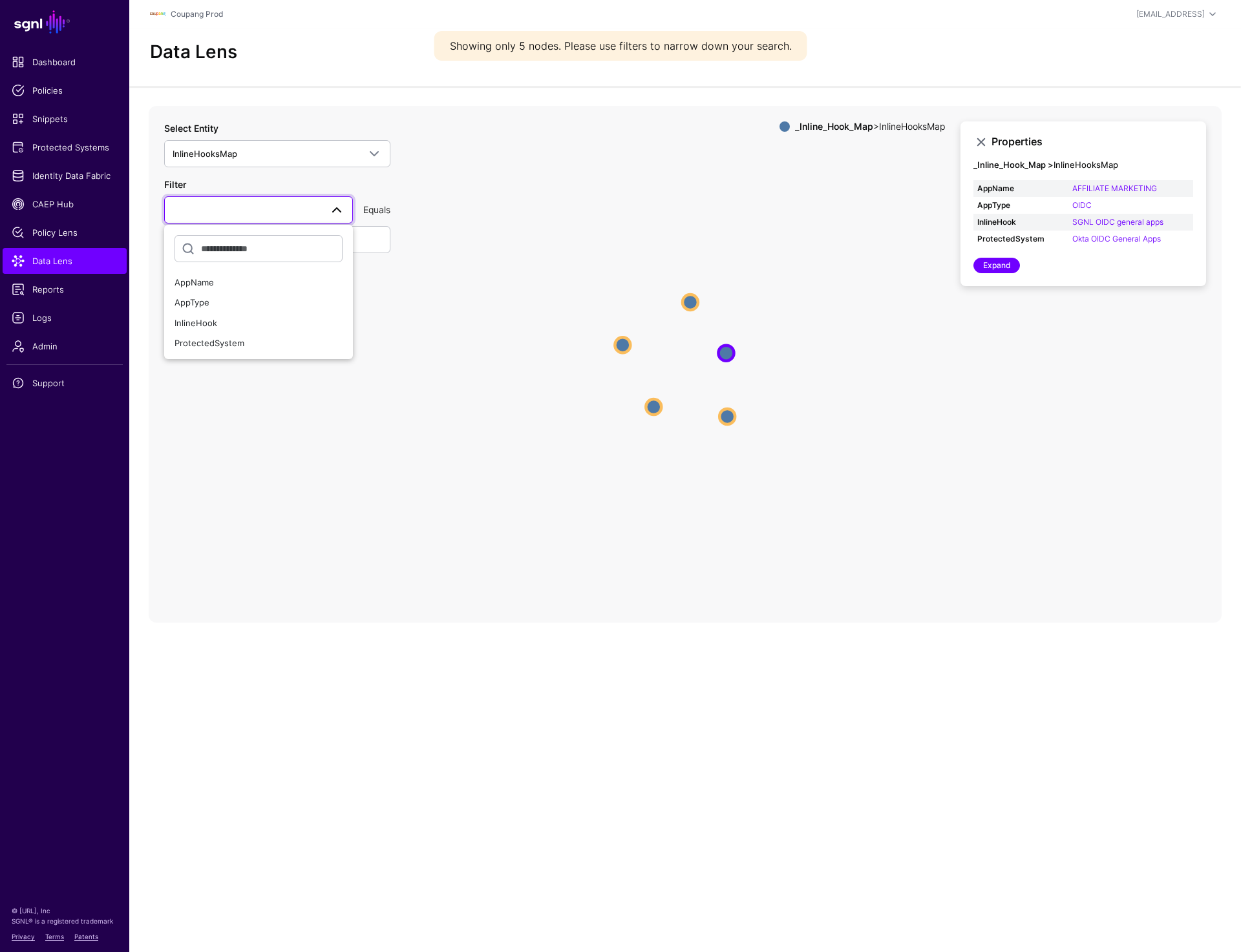
click at [450, 205] on icon "InlineHooksMap InlineHooksMap InlineHooksMap InlineHooksMap InlineHooksMap Inli…" at bounding box center [685, 365] width 1072 height 517
click at [336, 213] on span at bounding box center [337, 210] width 16 height 16
click at [306, 200] on link at bounding box center [258, 210] width 188 height 27
click at [236, 284] on div "AppName" at bounding box center [258, 283] width 168 height 13
click at [301, 239] on input "text" at bounding box center [277, 239] width 226 height 27
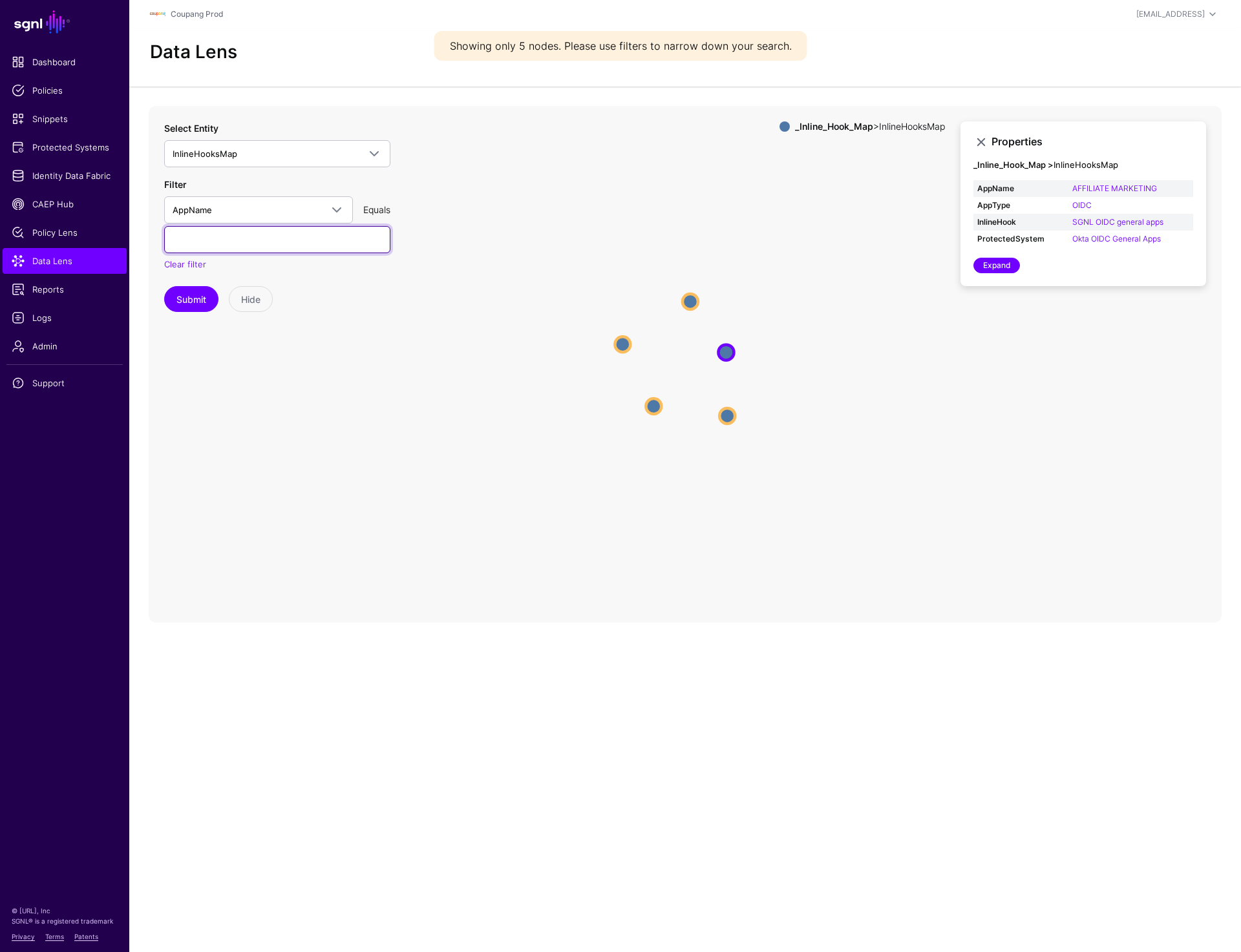
type input "*"
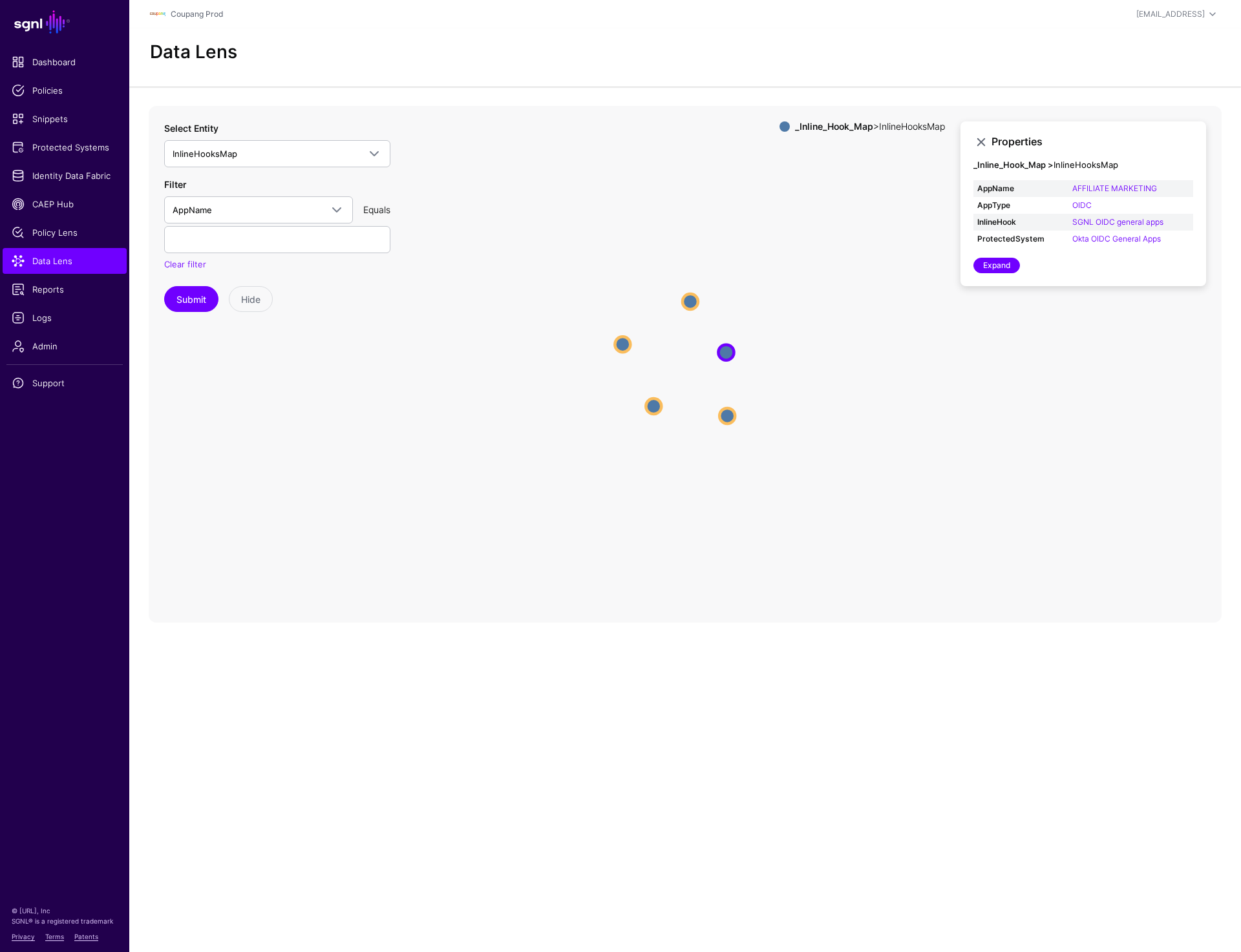
click at [1100, 58] on div "Data Lens" at bounding box center [685, 52] width 1081 height 22
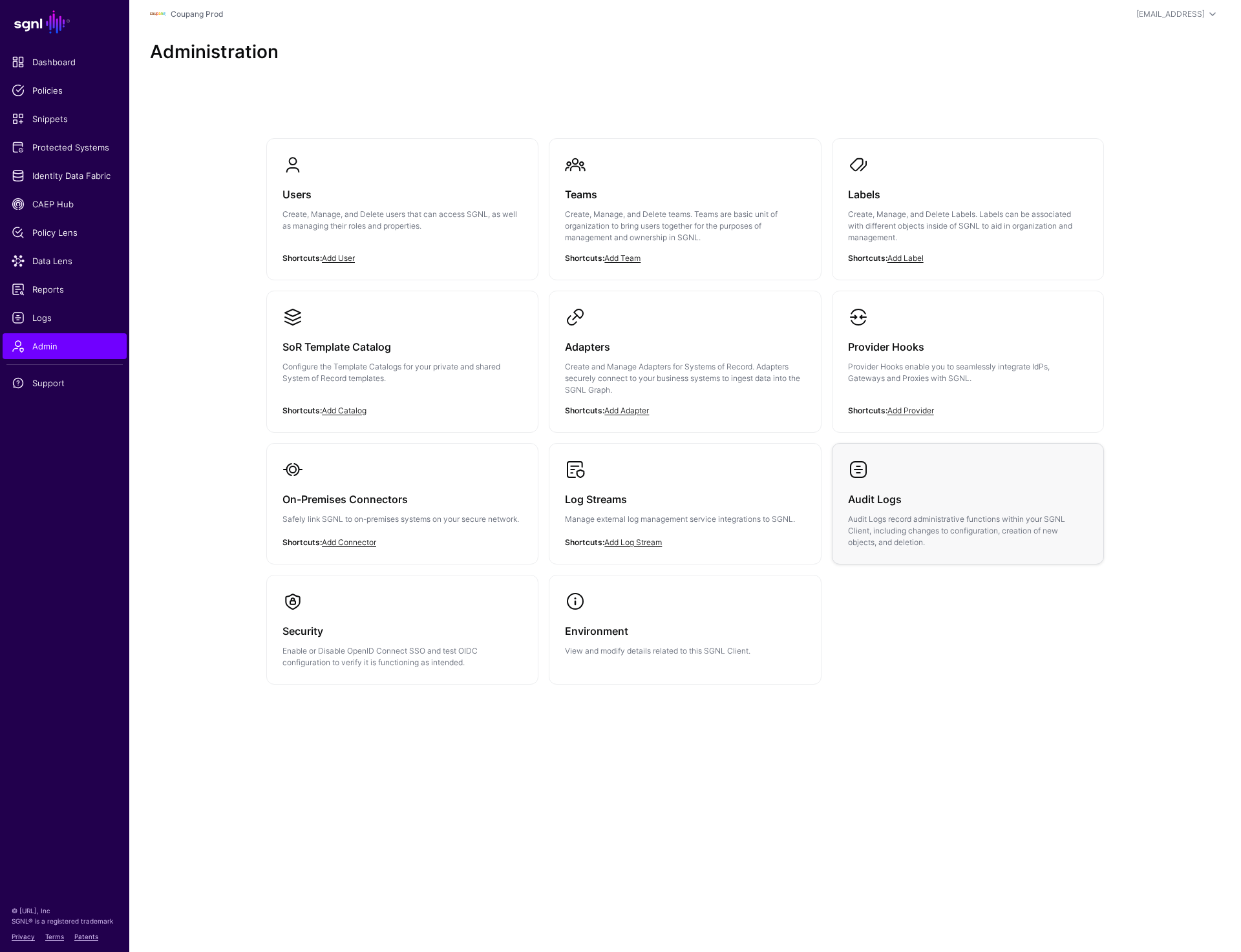
click at [908, 483] on div "Audit Logs Audit Logs record administrative functions within your SGNL Client, …" at bounding box center [967, 513] width 239 height 68
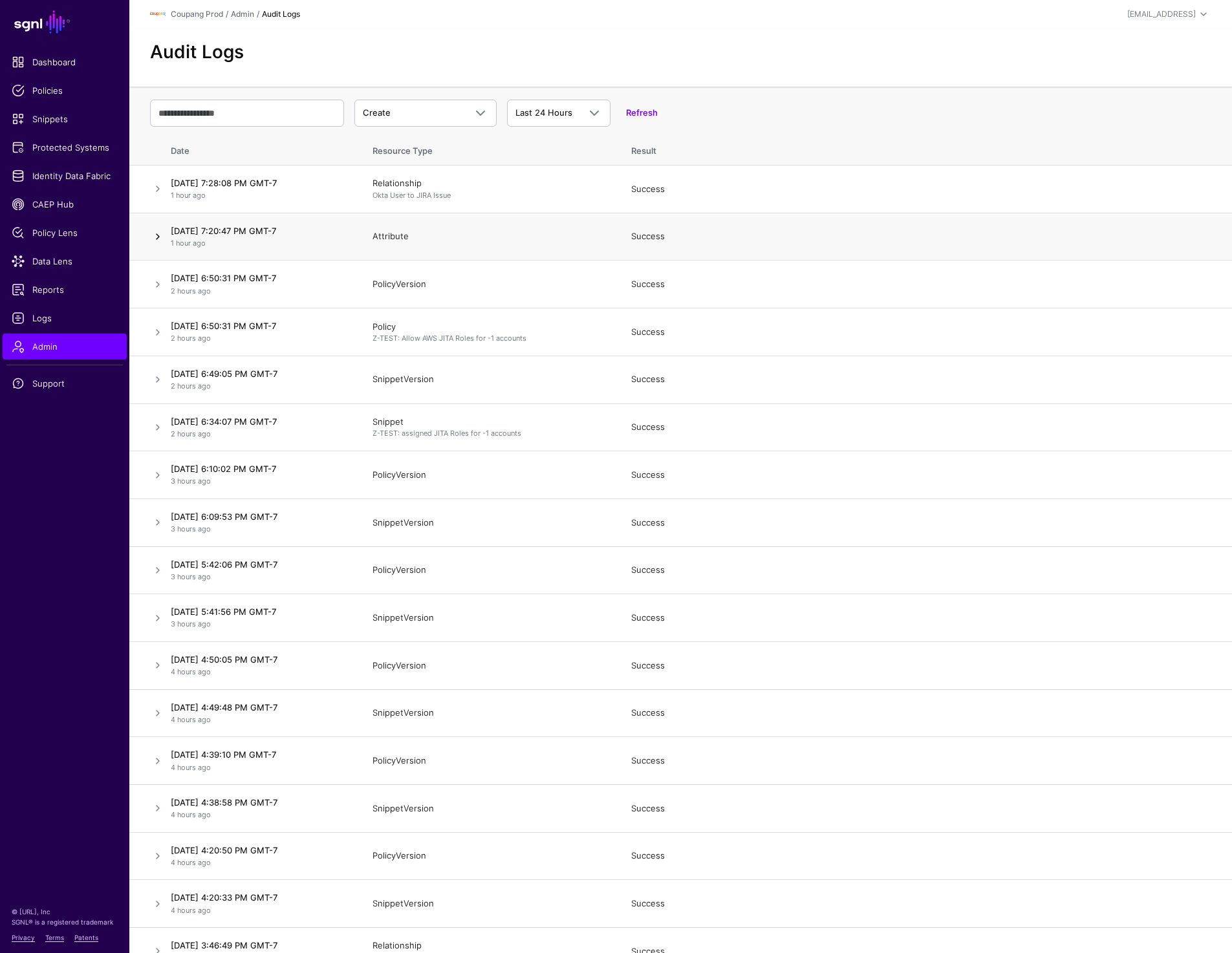
click at [150, 240] on link at bounding box center [157, 236] width 16 height 16
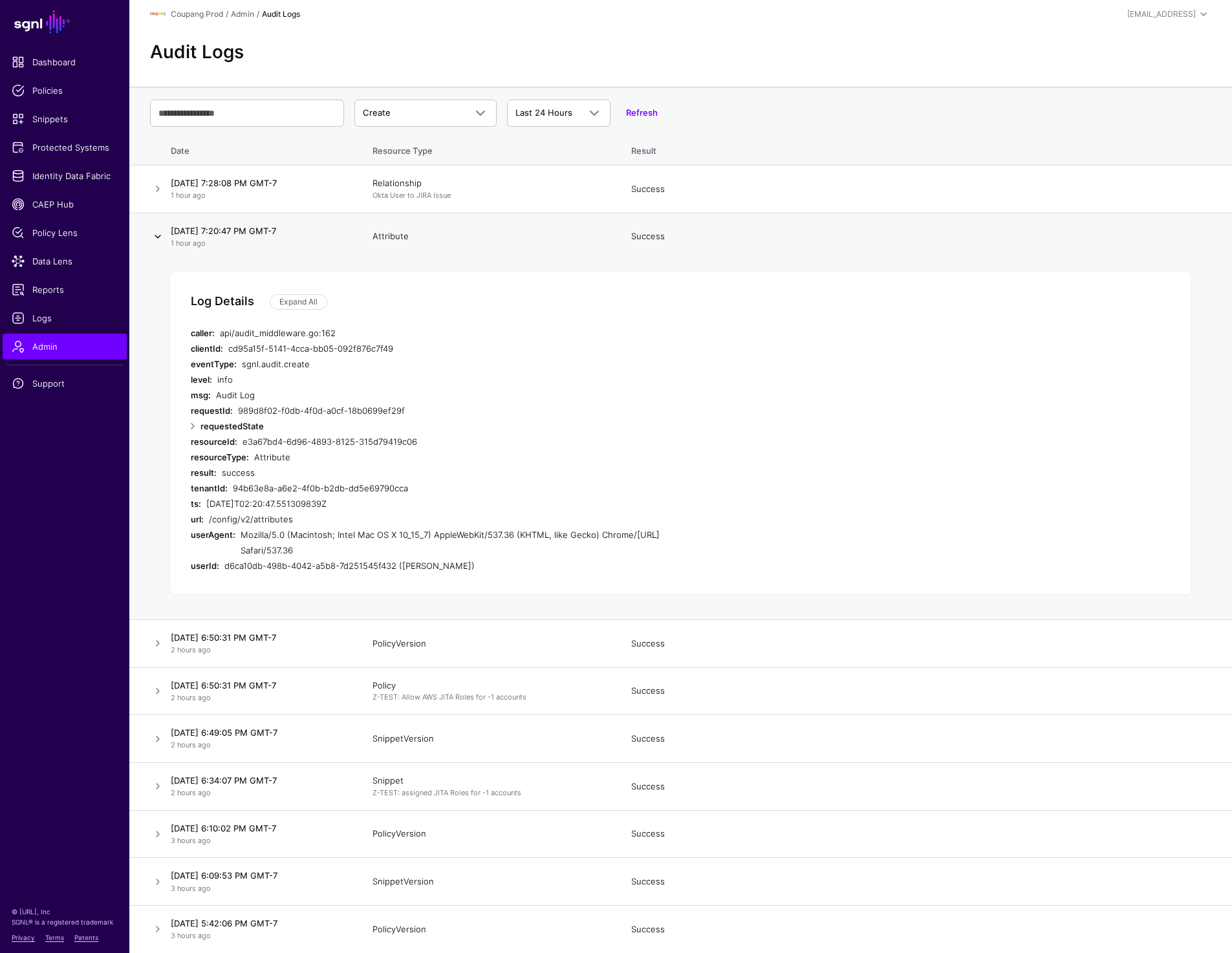
click at [150, 240] on link at bounding box center [157, 236] width 16 height 16
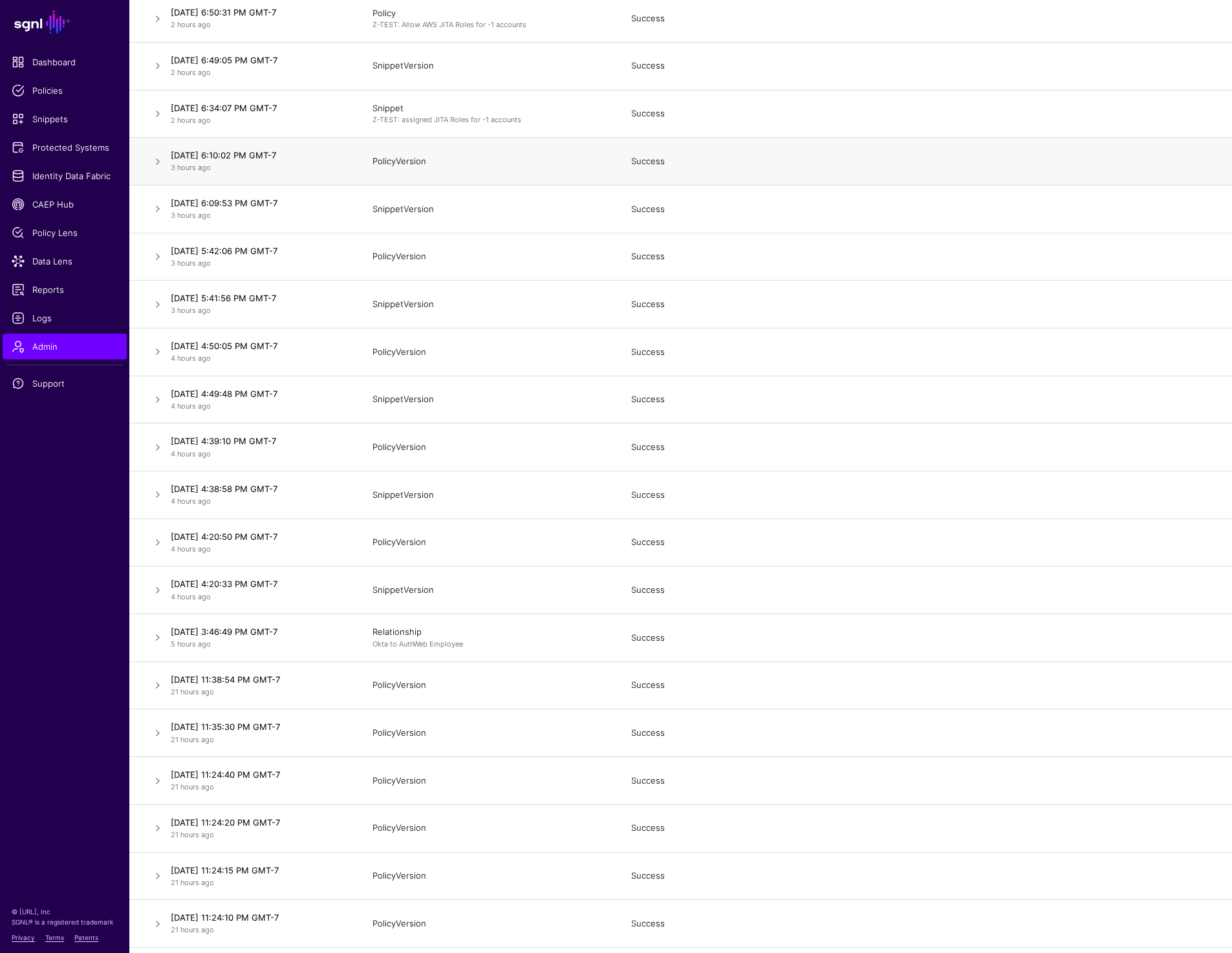
scroll to position [456, 0]
click at [154, 734] on link at bounding box center [157, 733] width 16 height 16
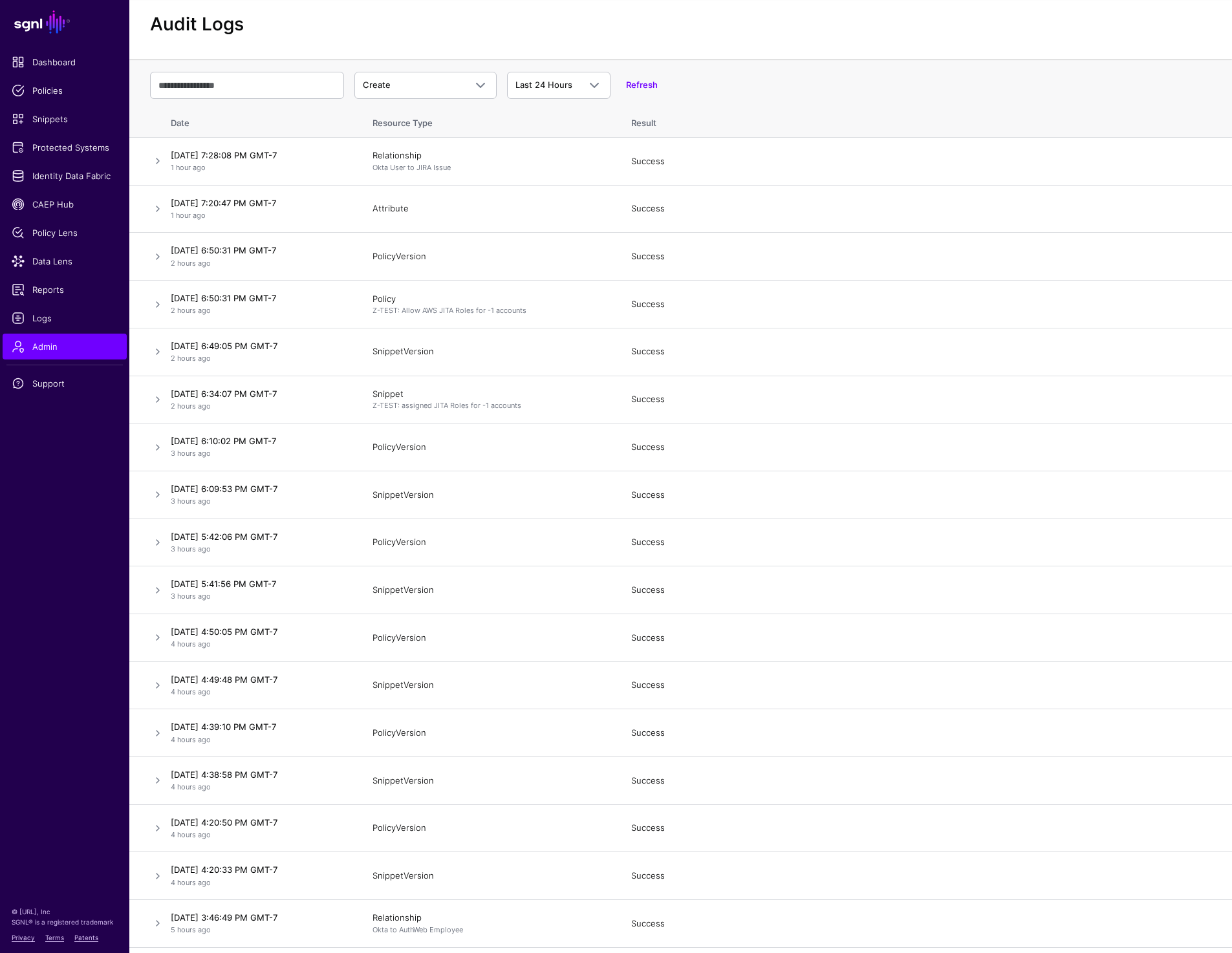
scroll to position [0, 0]
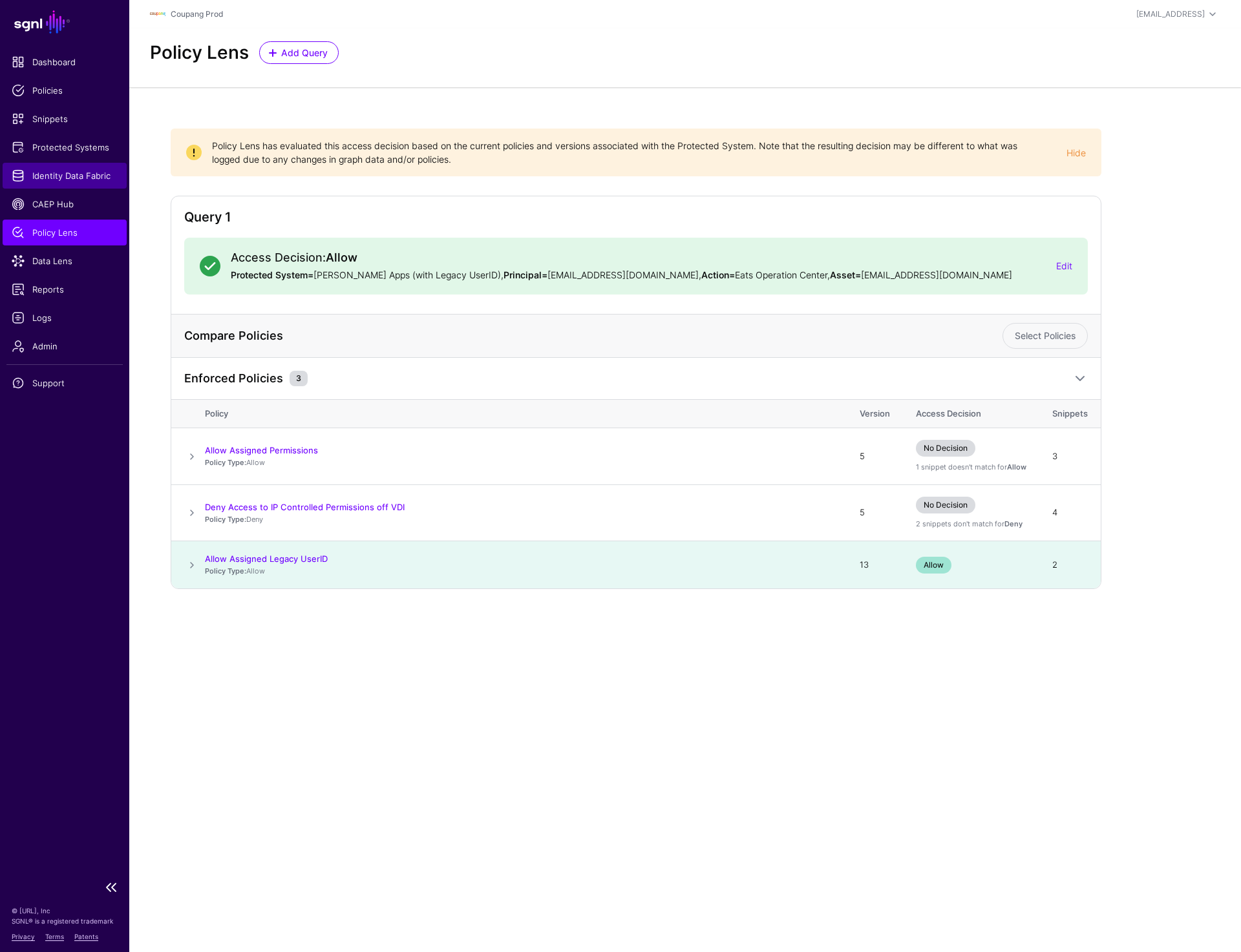
click at [67, 173] on span "Identity Data Fabric" at bounding box center [64, 176] width 106 height 13
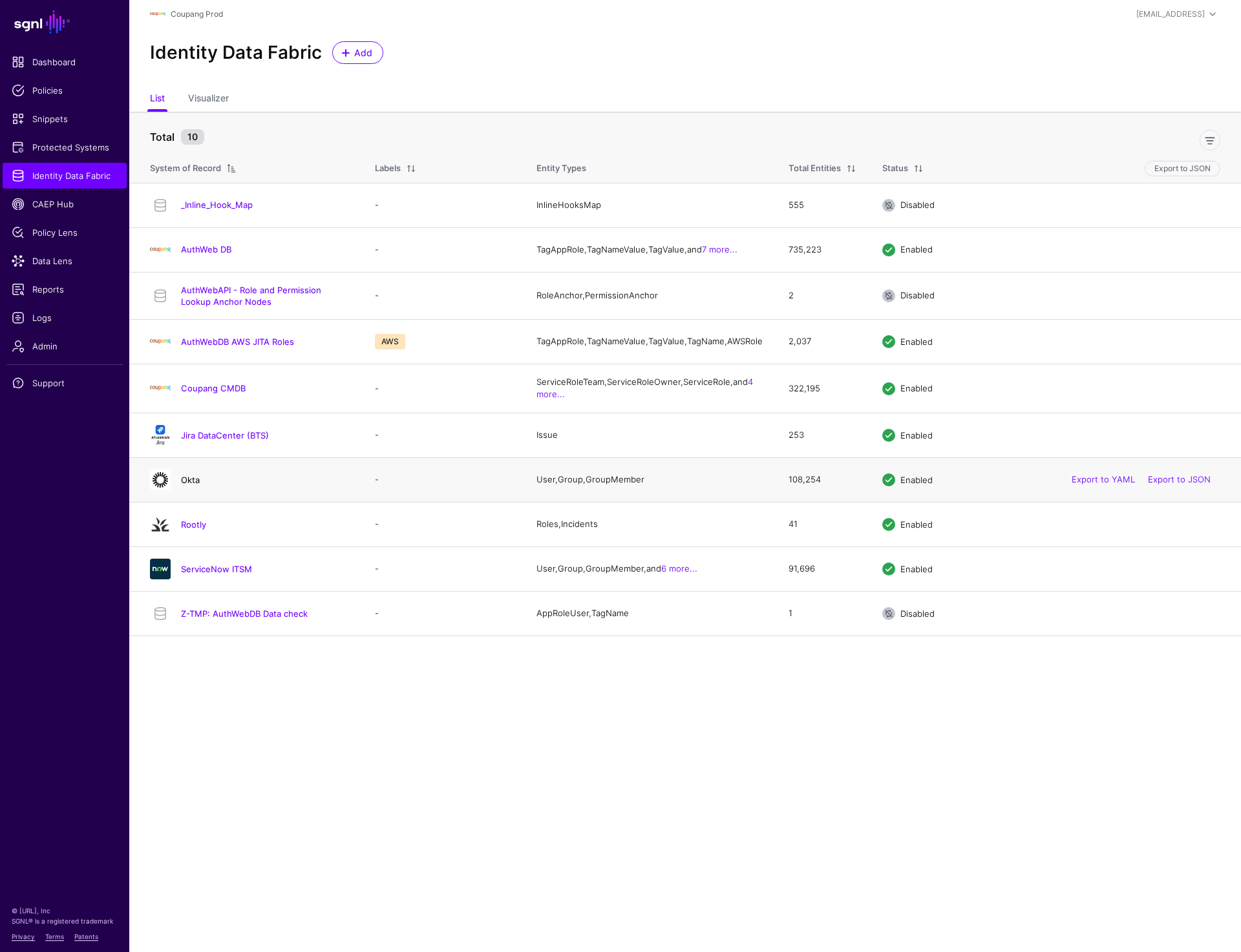
click at [192, 485] on link "Okta" at bounding box center [190, 480] width 19 height 11
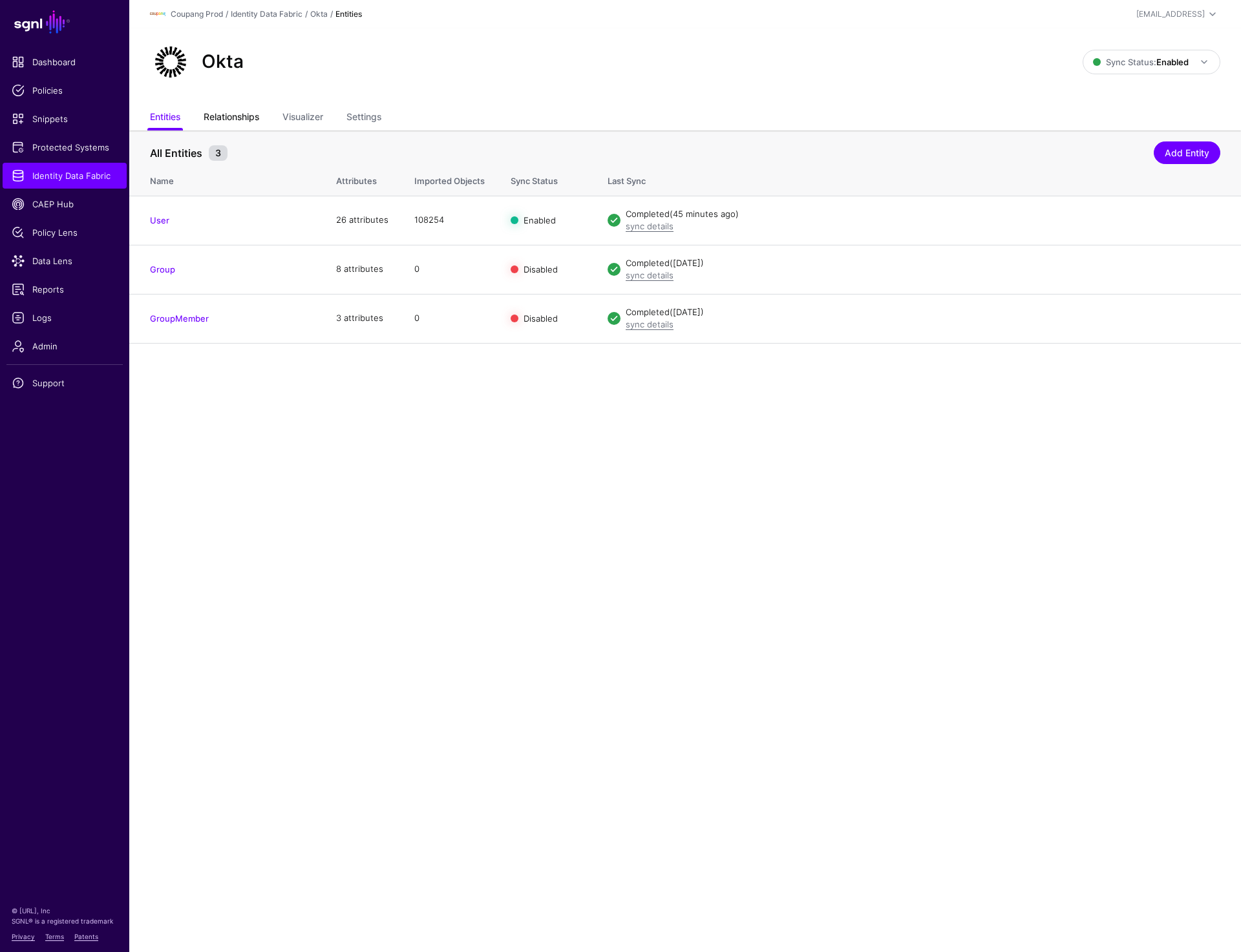
click at [230, 113] on link "Relationships" at bounding box center [231, 118] width 56 height 25
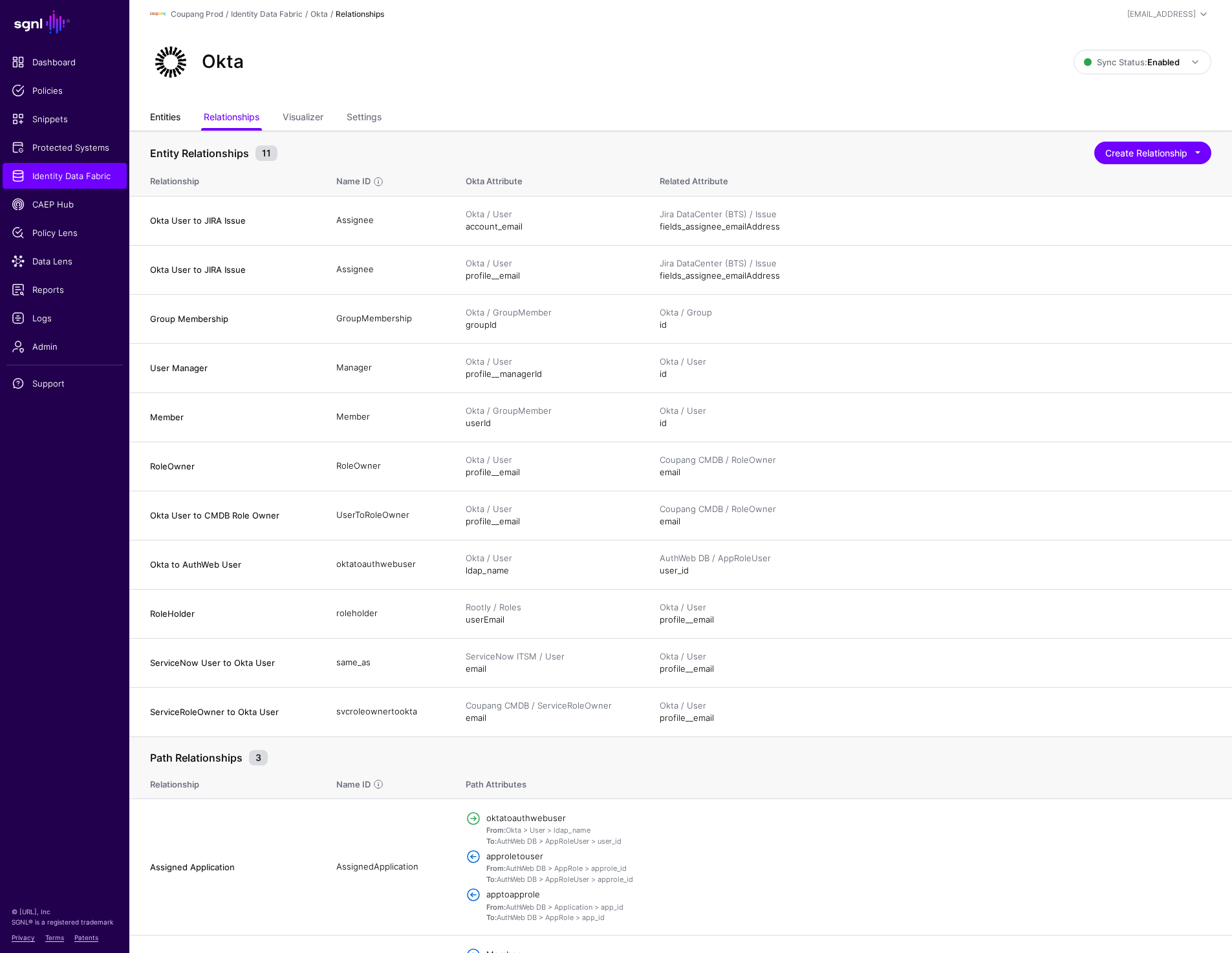
click at [161, 116] on link "Entities" at bounding box center [165, 119] width 30 height 25
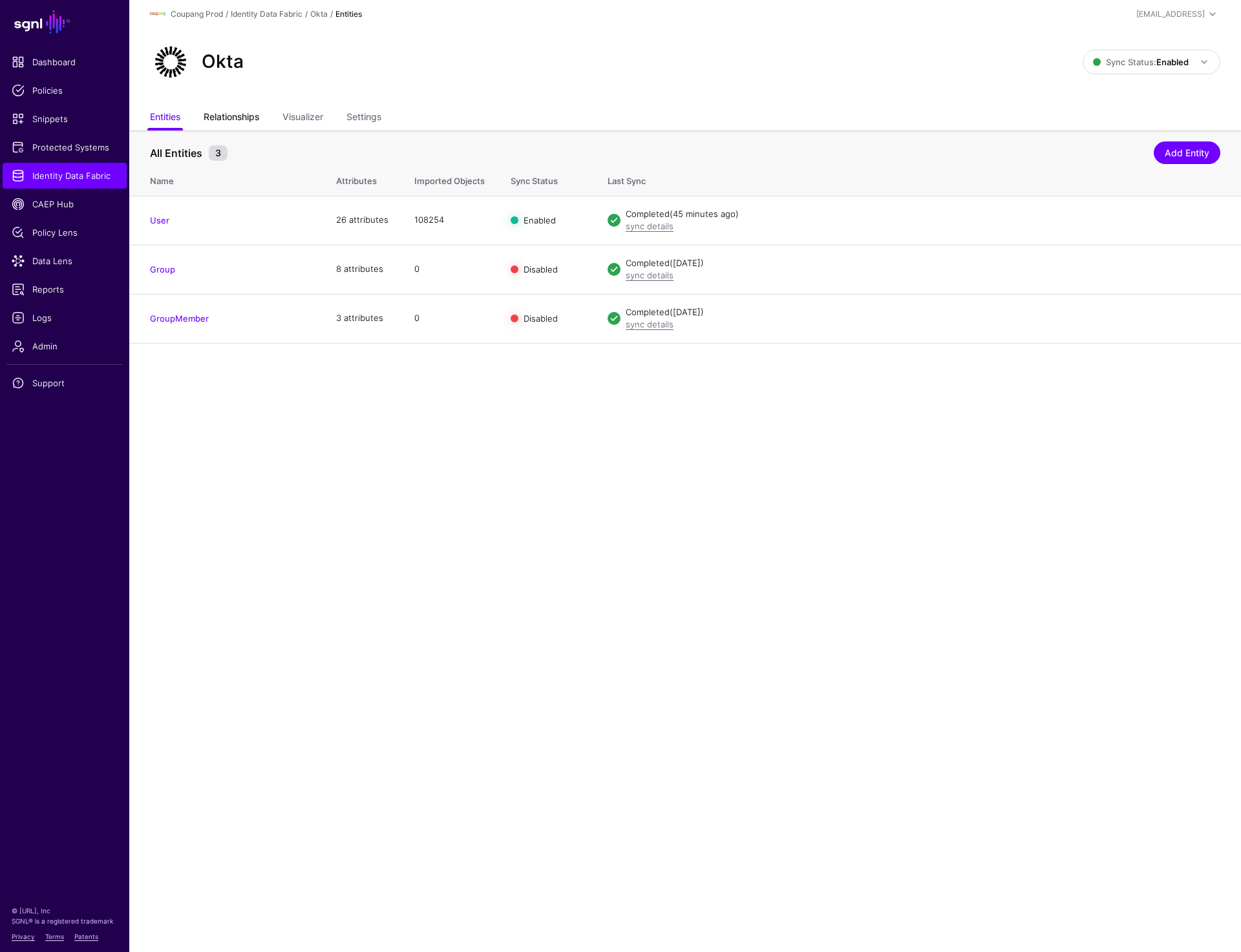
click at [218, 116] on link "Relationships" at bounding box center [231, 118] width 56 height 25
